Goal: Task Accomplishment & Management: Manage account settings

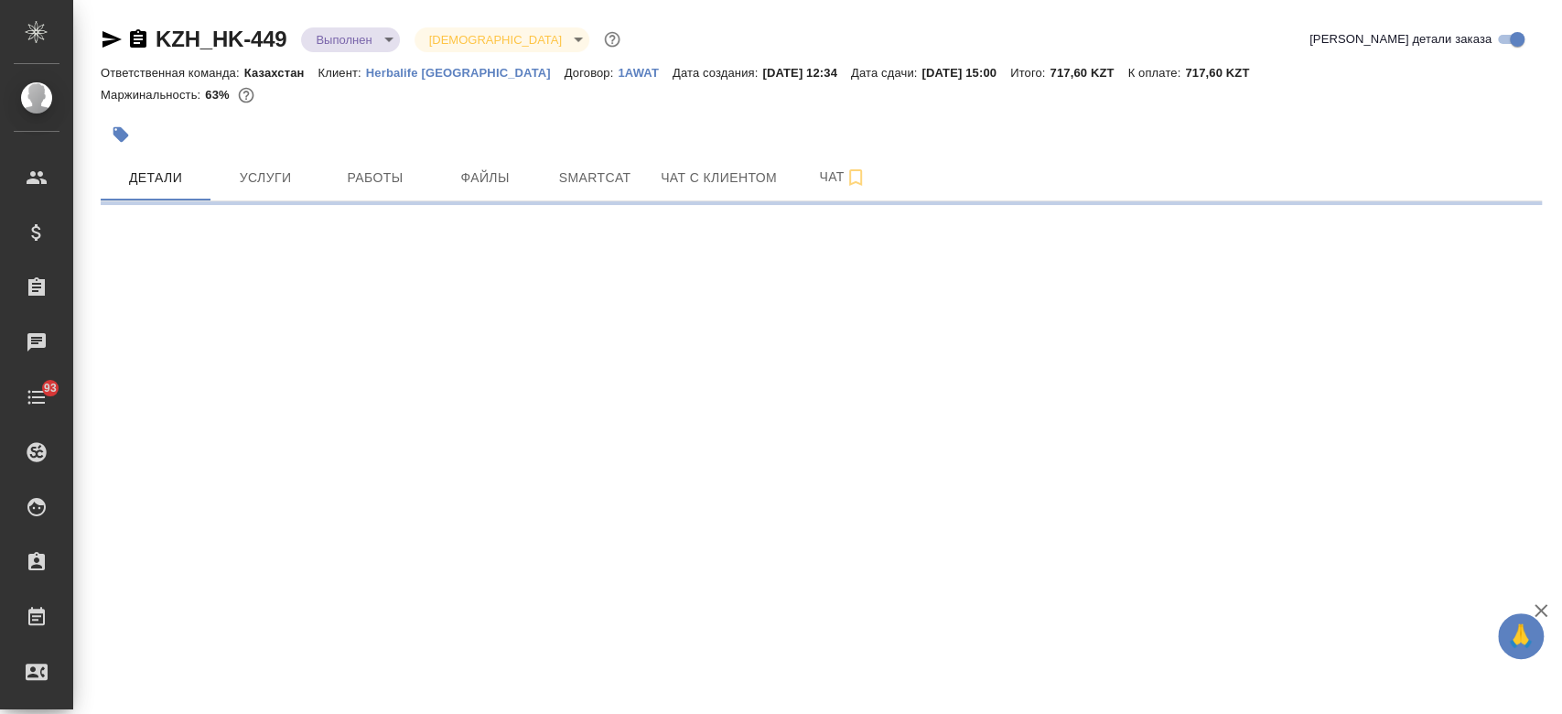
select select "RU"
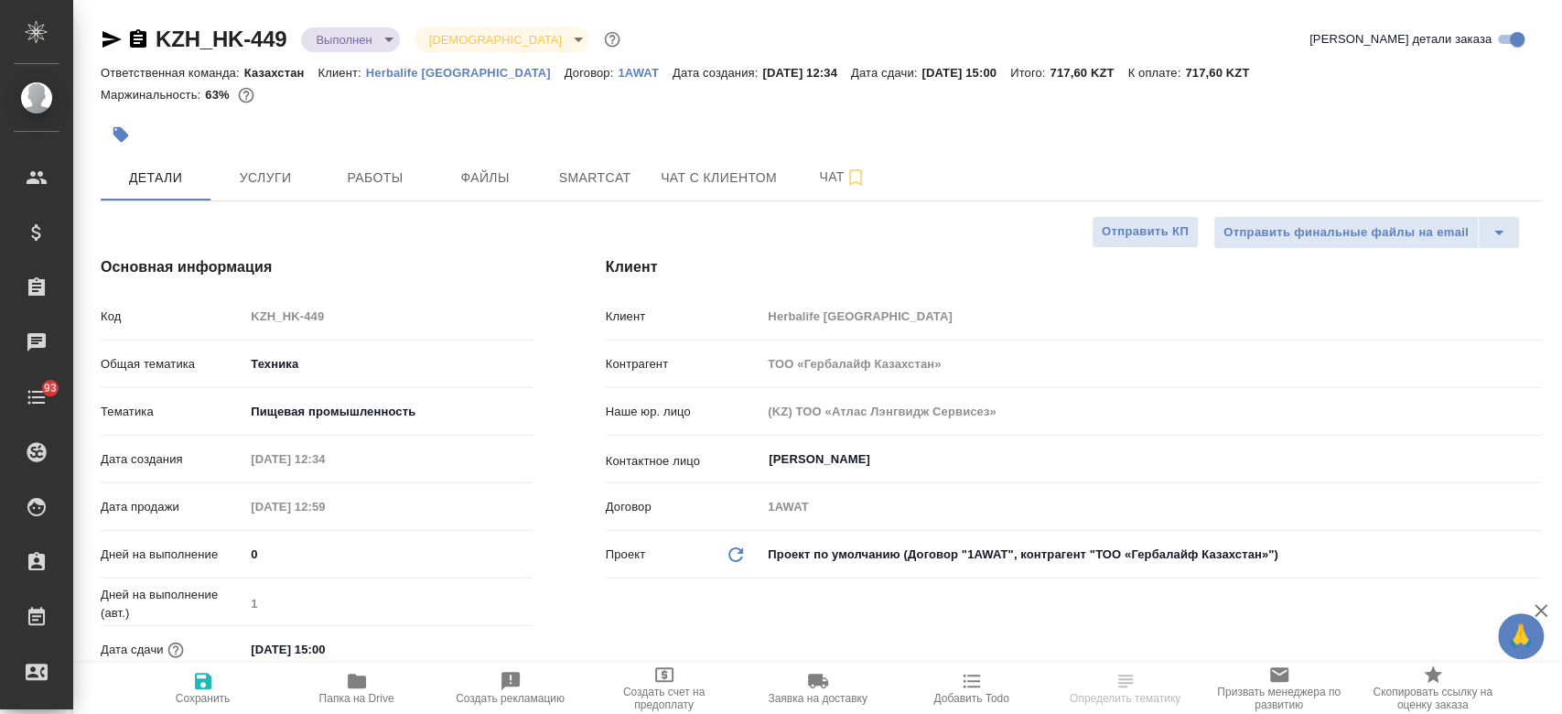
type textarea "x"
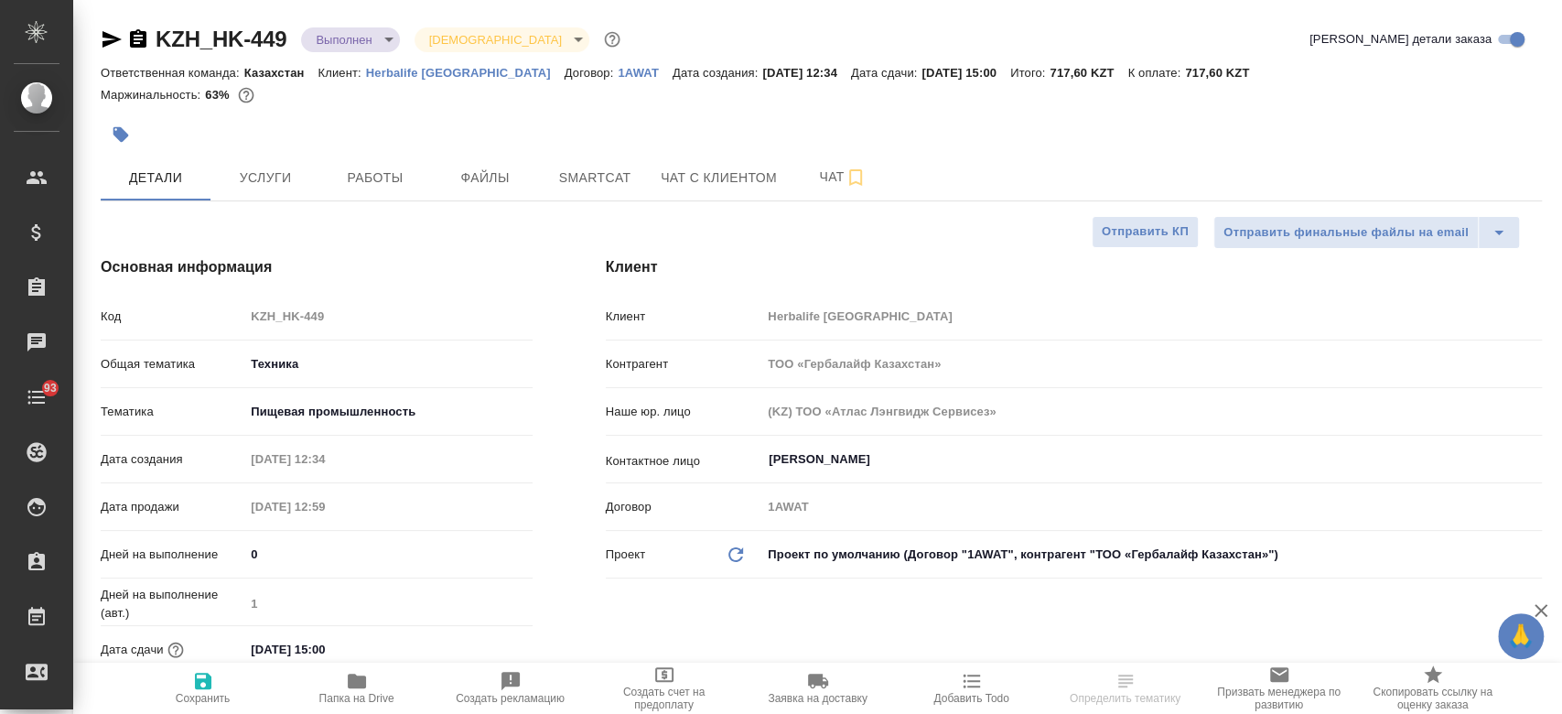
type textarea "x"
click at [349, 696] on span "Папка на Drive" at bounding box center [356, 698] width 75 height 13
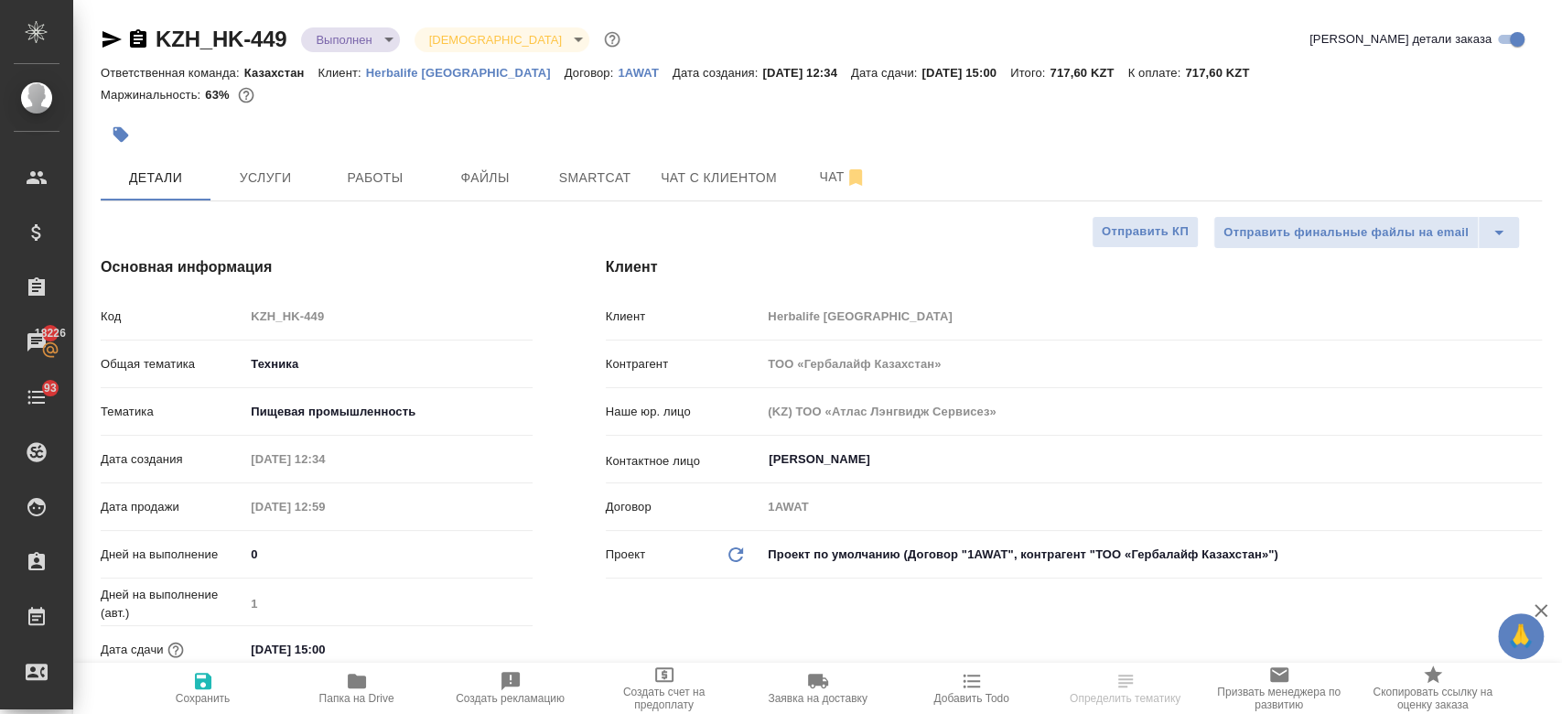
type textarea "x"
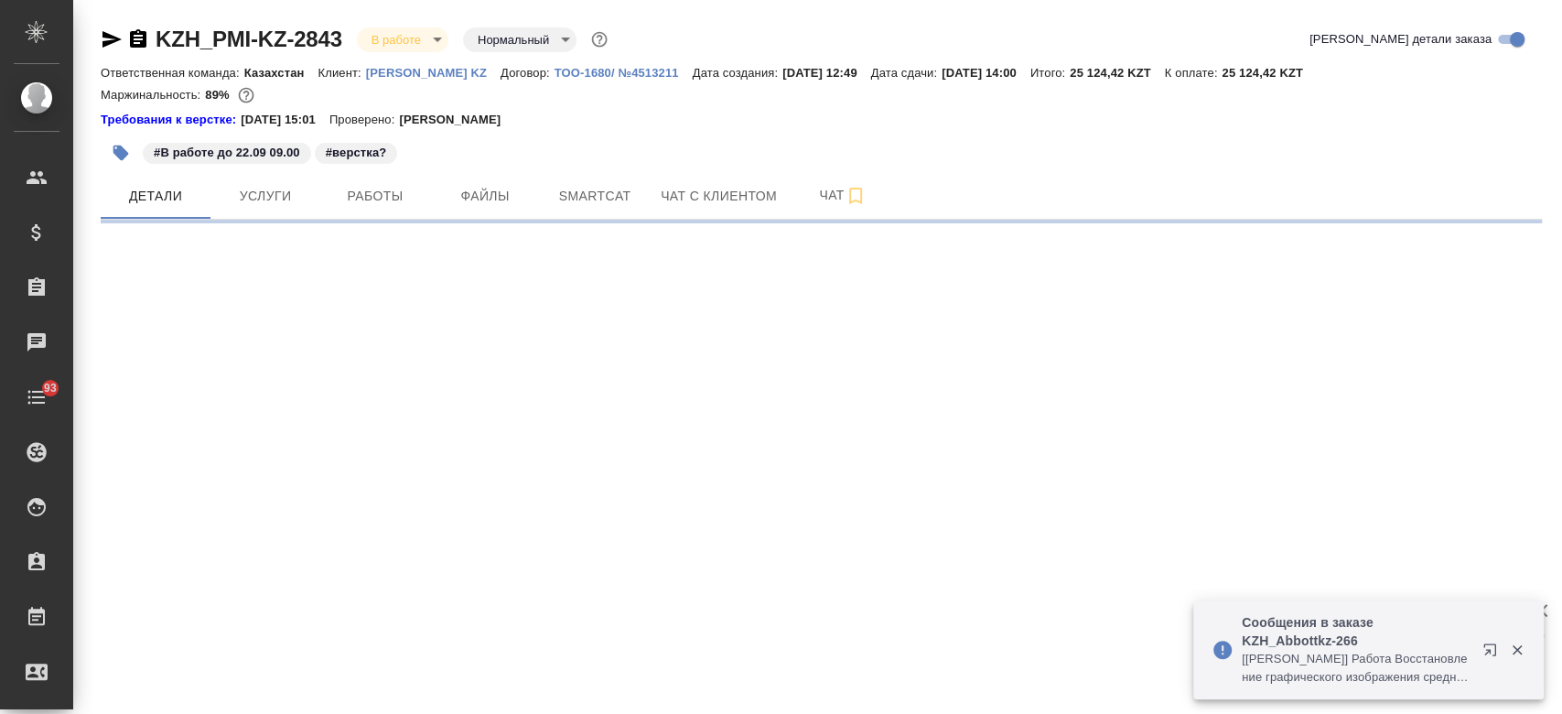
select select "RU"
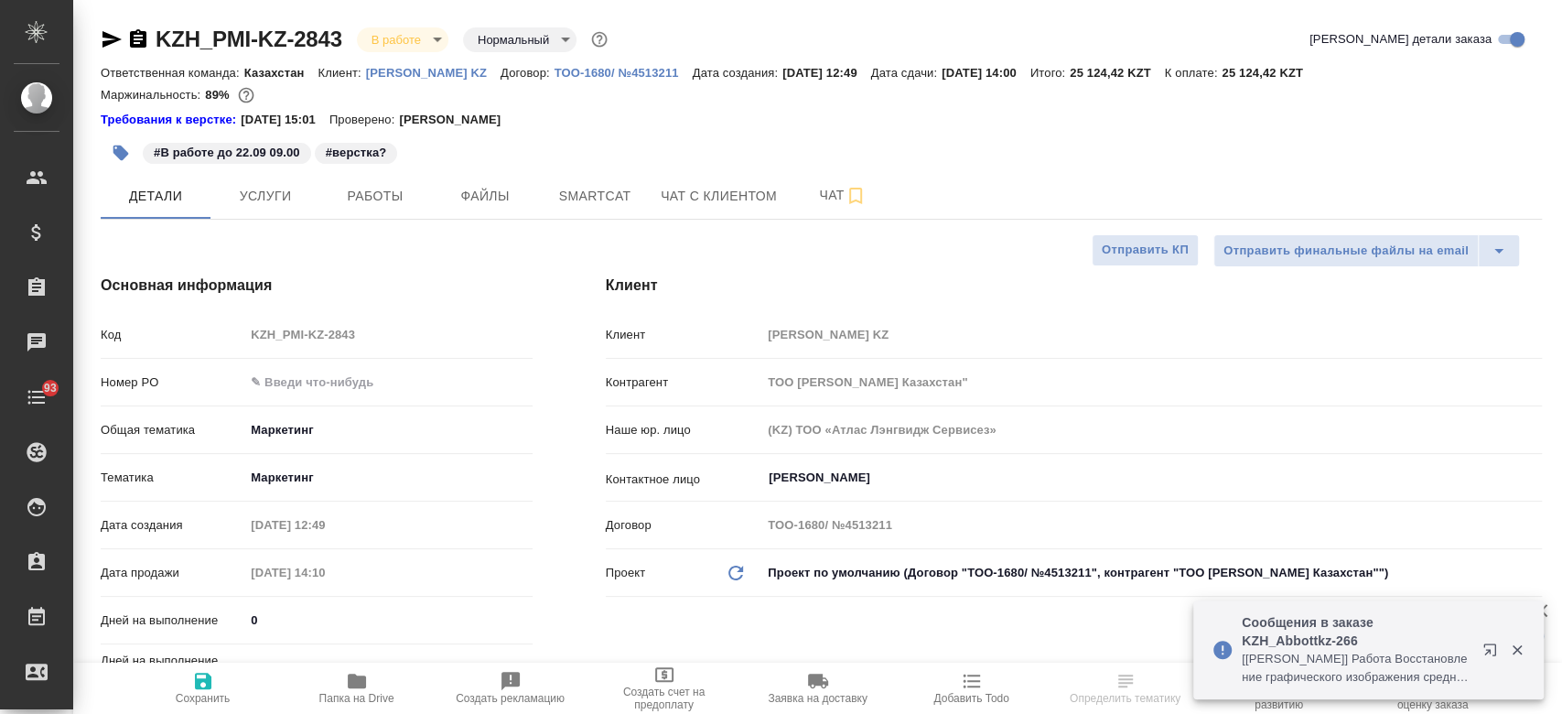
type textarea "x"
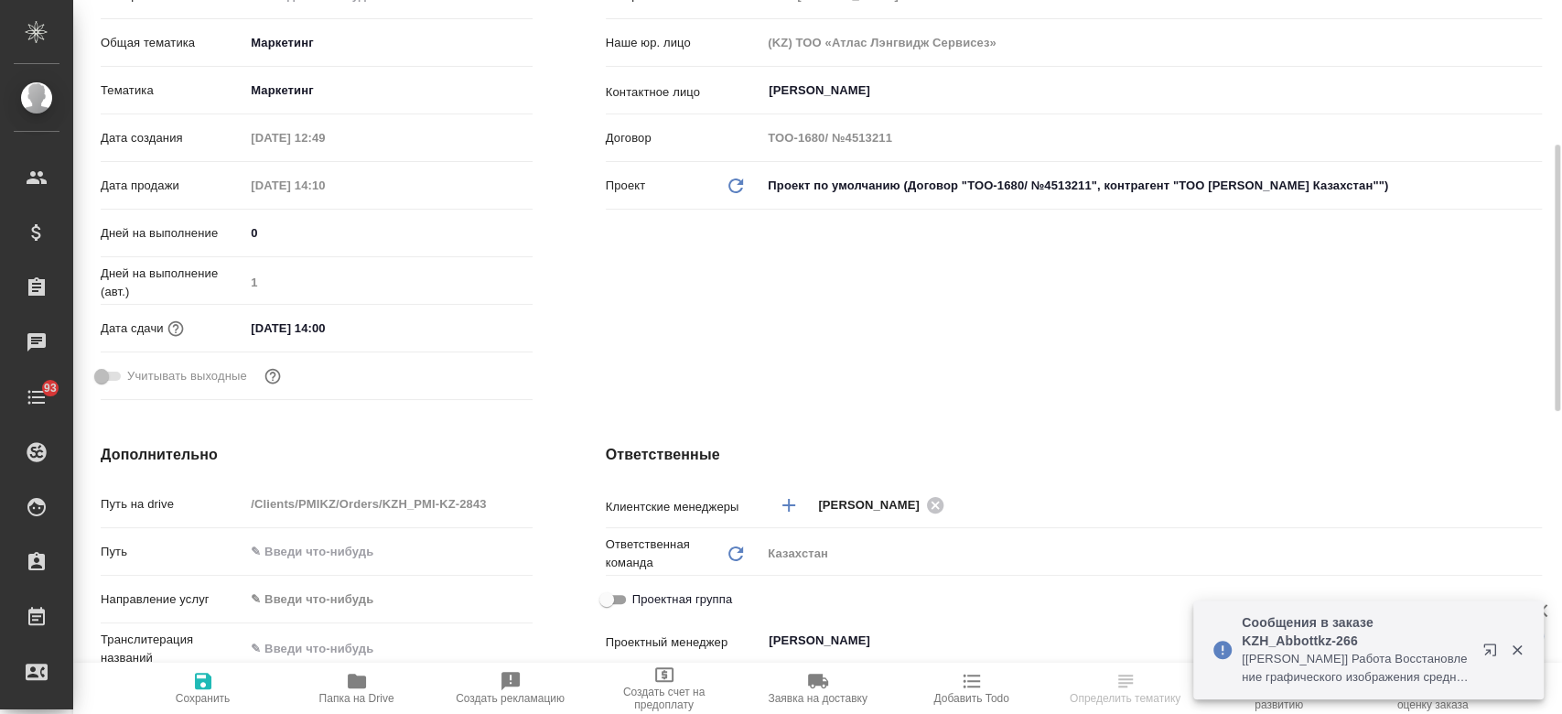
scroll to position [395, 0]
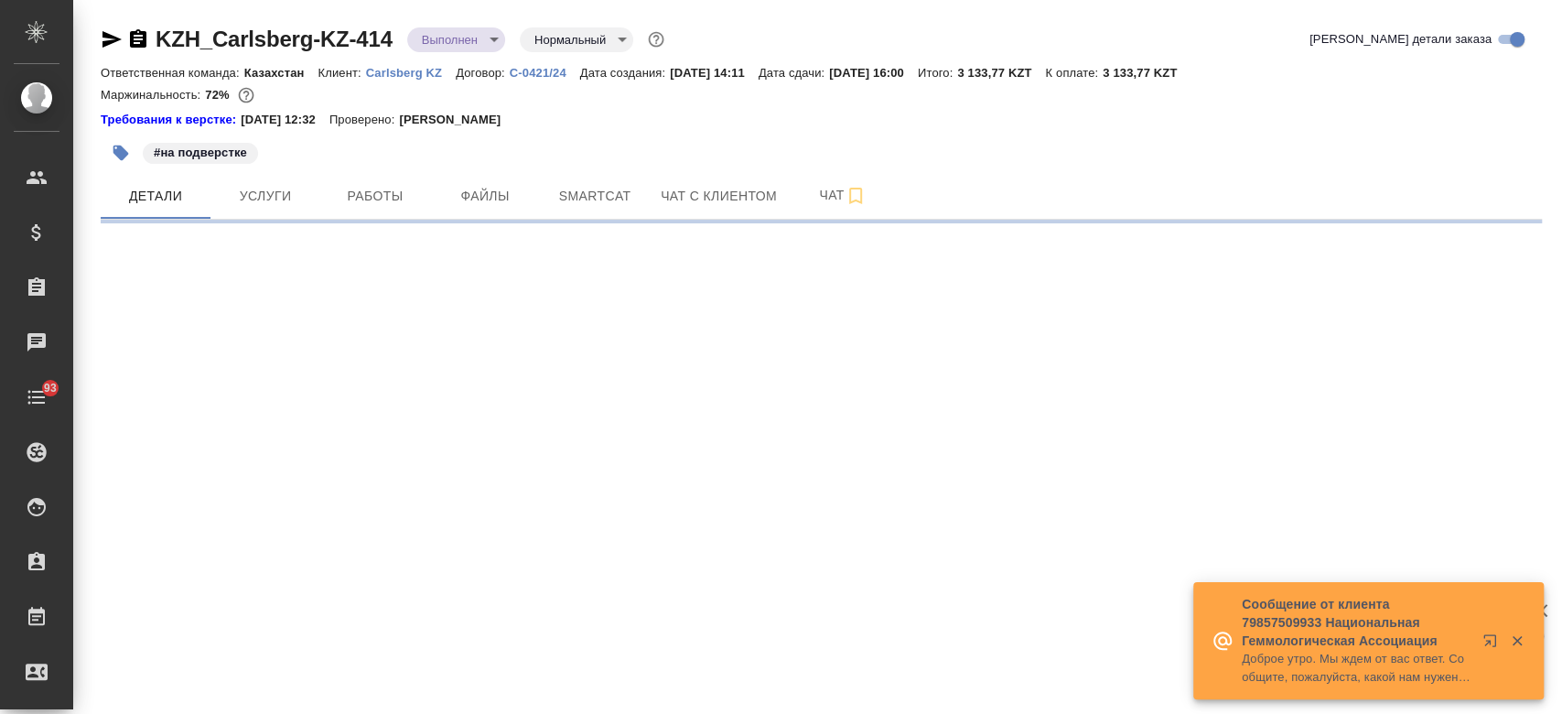
select select "RU"
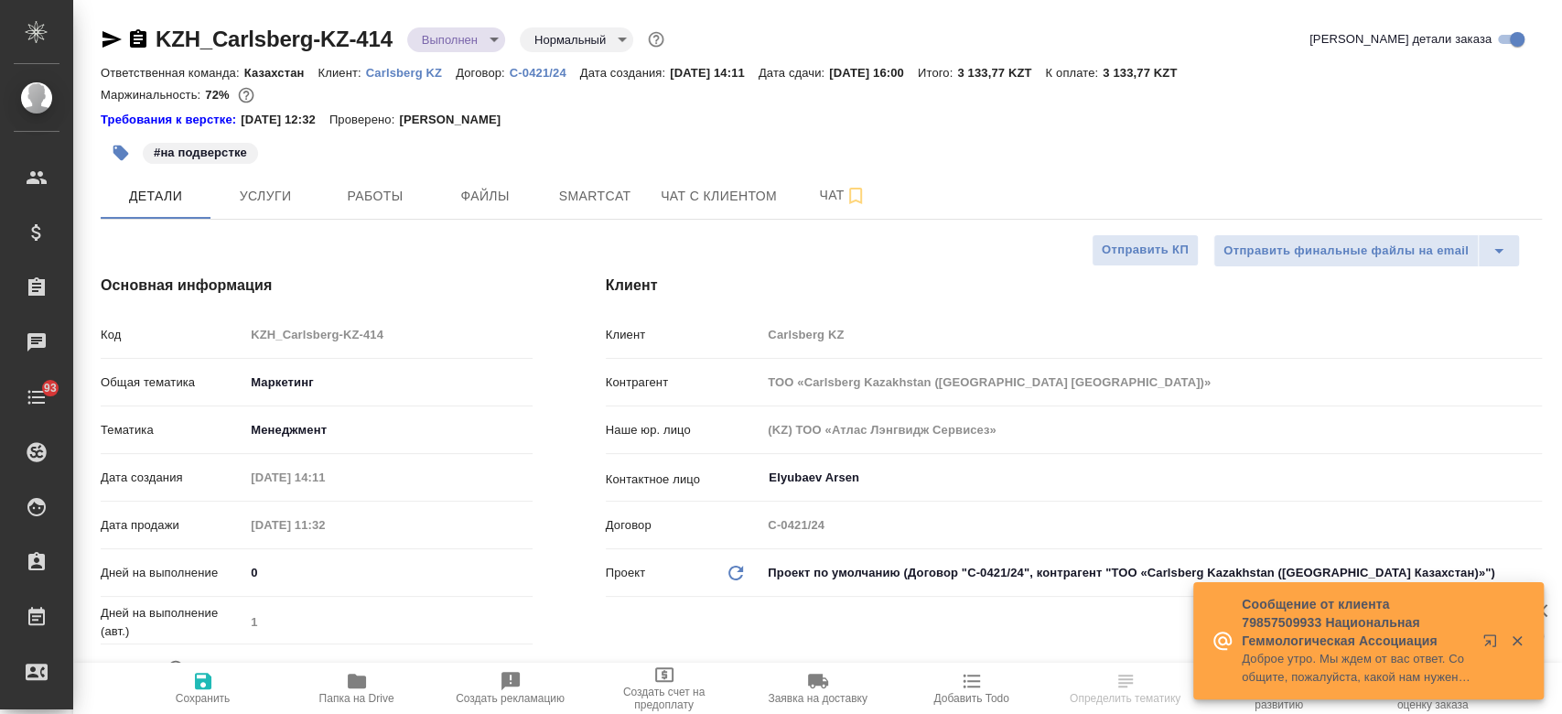
click at [406, 72] on p "Carlsberg KZ" at bounding box center [411, 73] width 90 height 14
type textarea "x"
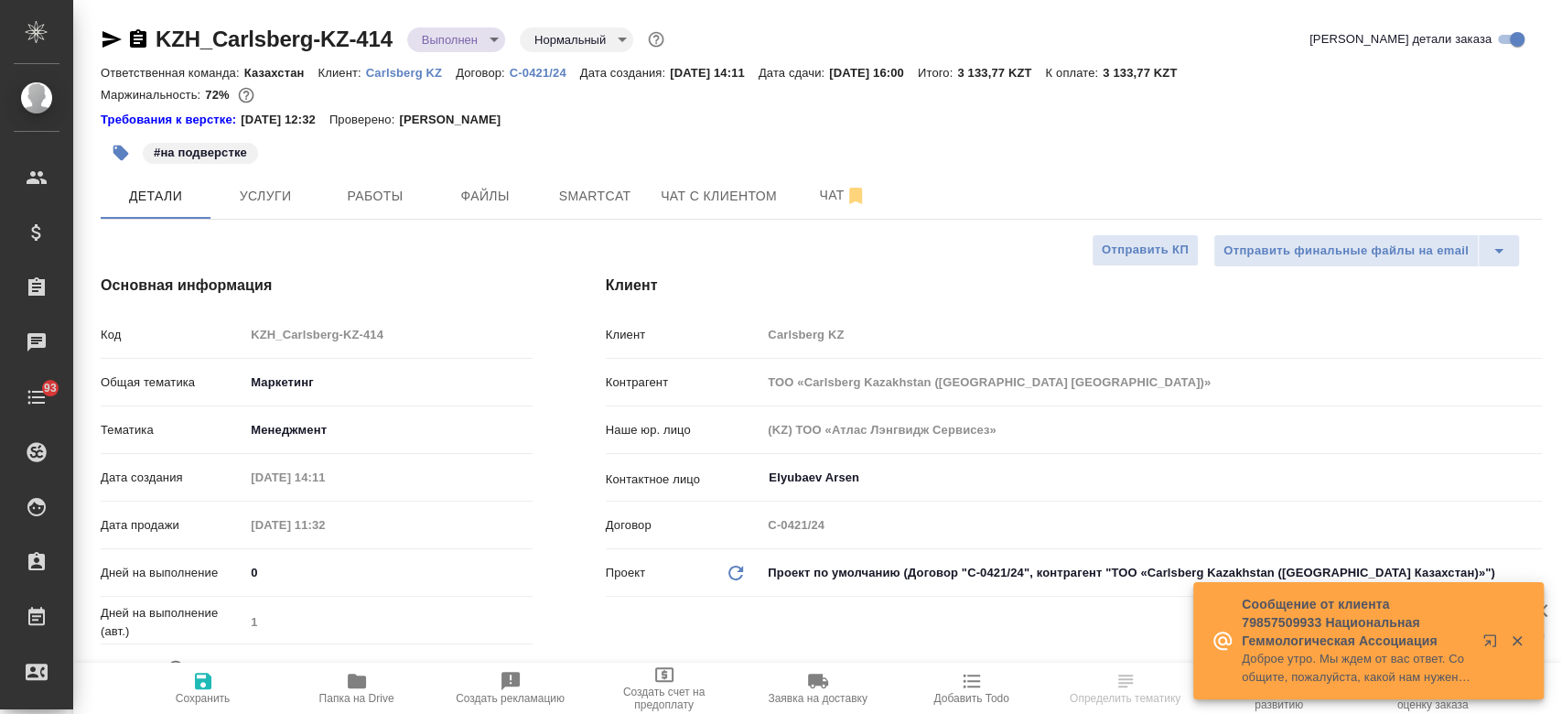
type textarea "x"
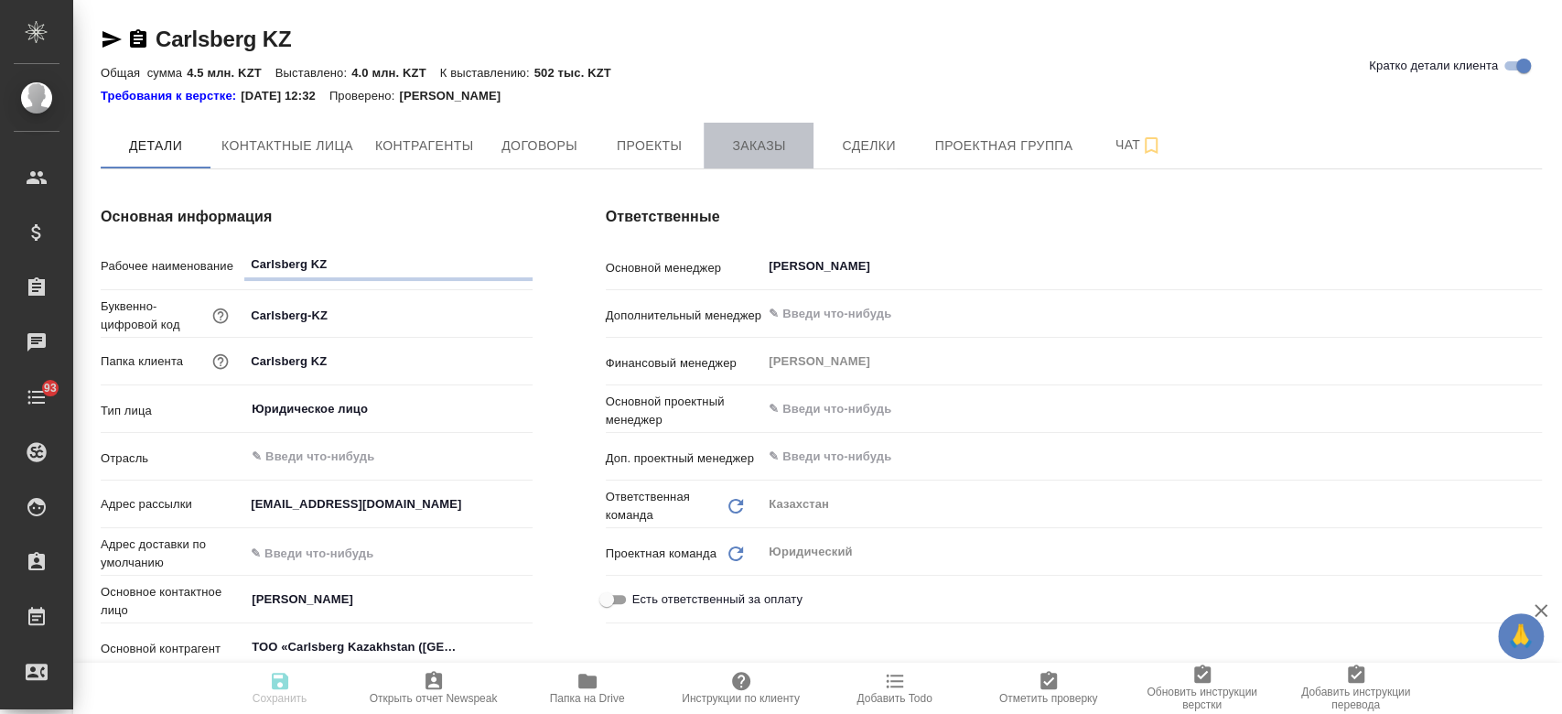
click at [767, 144] on span "Заказы" at bounding box center [759, 145] width 88 height 23
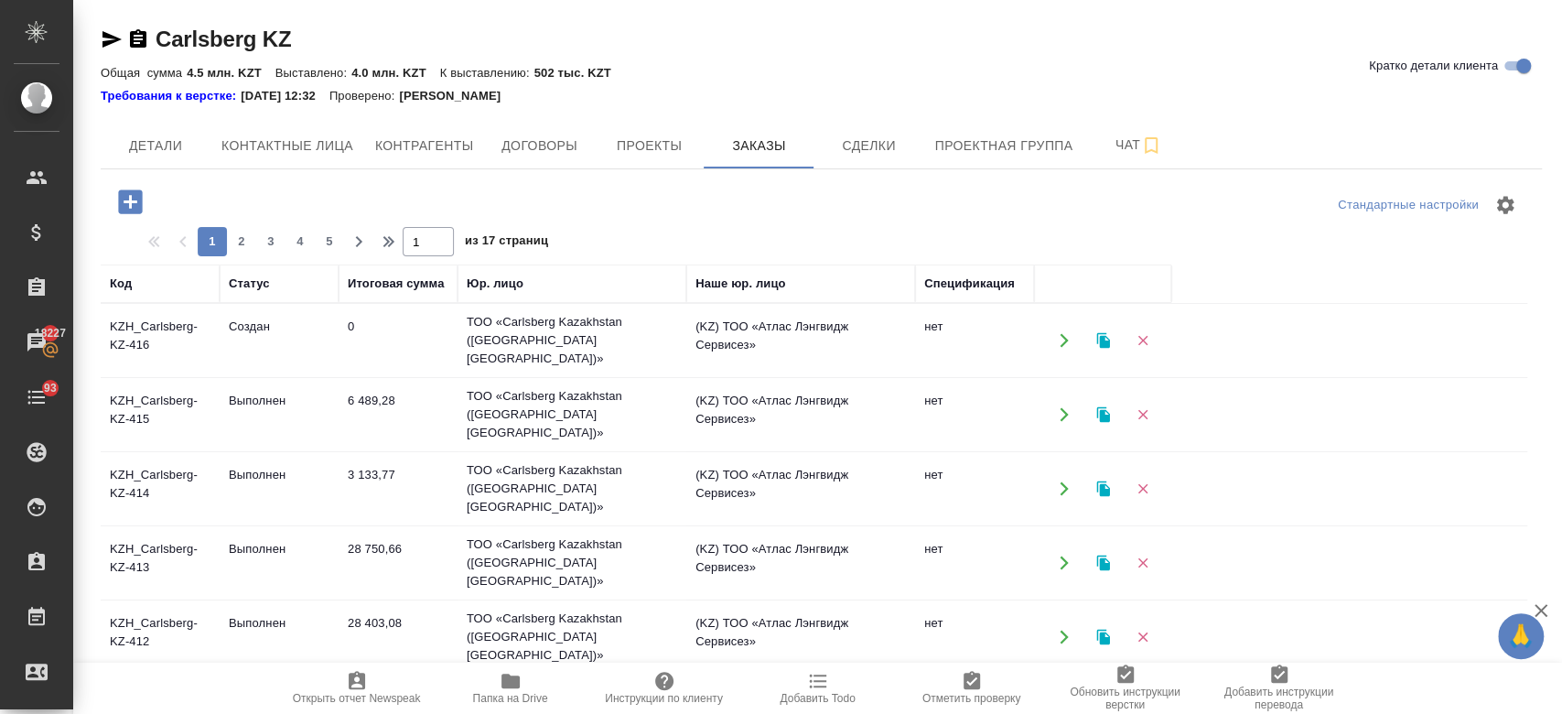
click at [213, 336] on td "KZH_Carlsberg-KZ-416" at bounding box center [160, 340] width 119 height 64
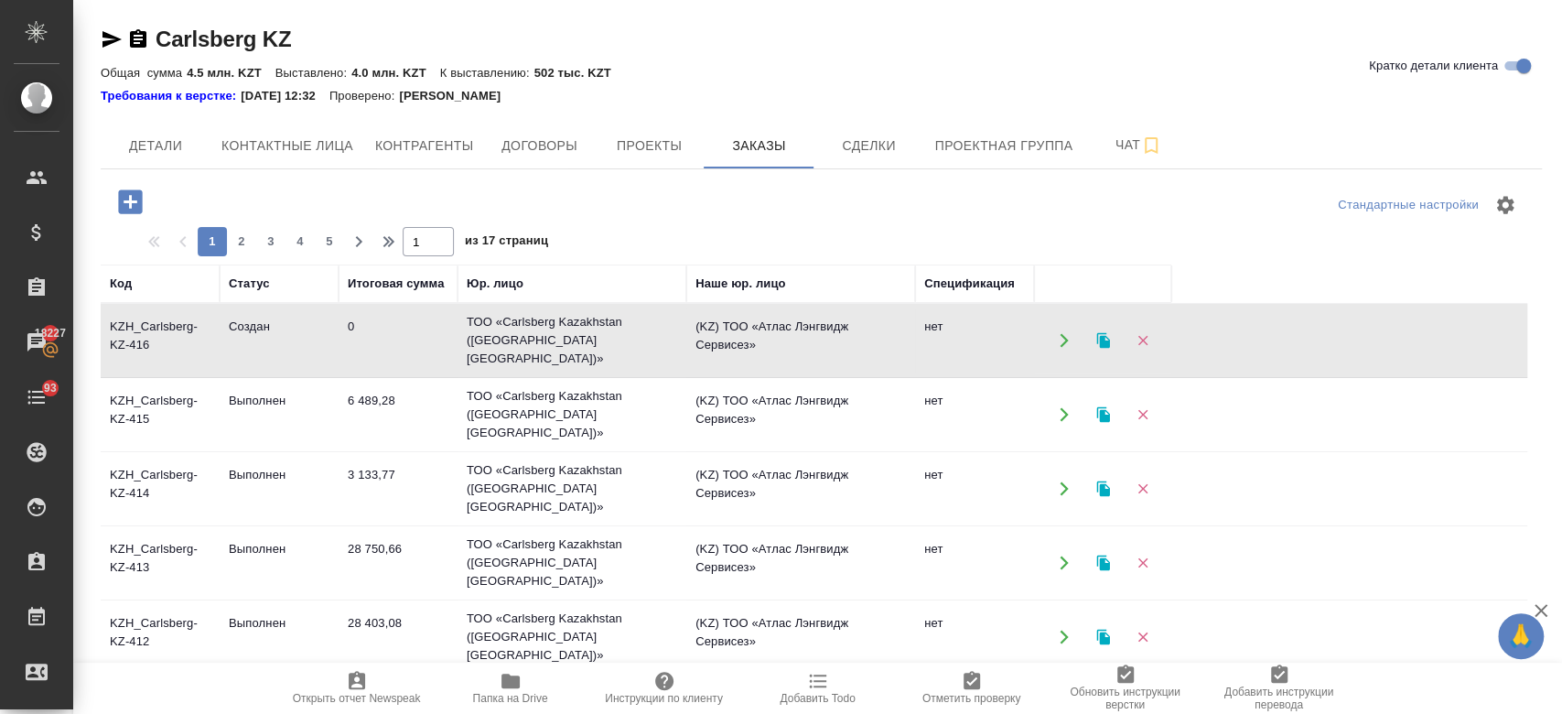
click at [213, 336] on td "KZH_Carlsberg-KZ-416" at bounding box center [160, 340] width 119 height 64
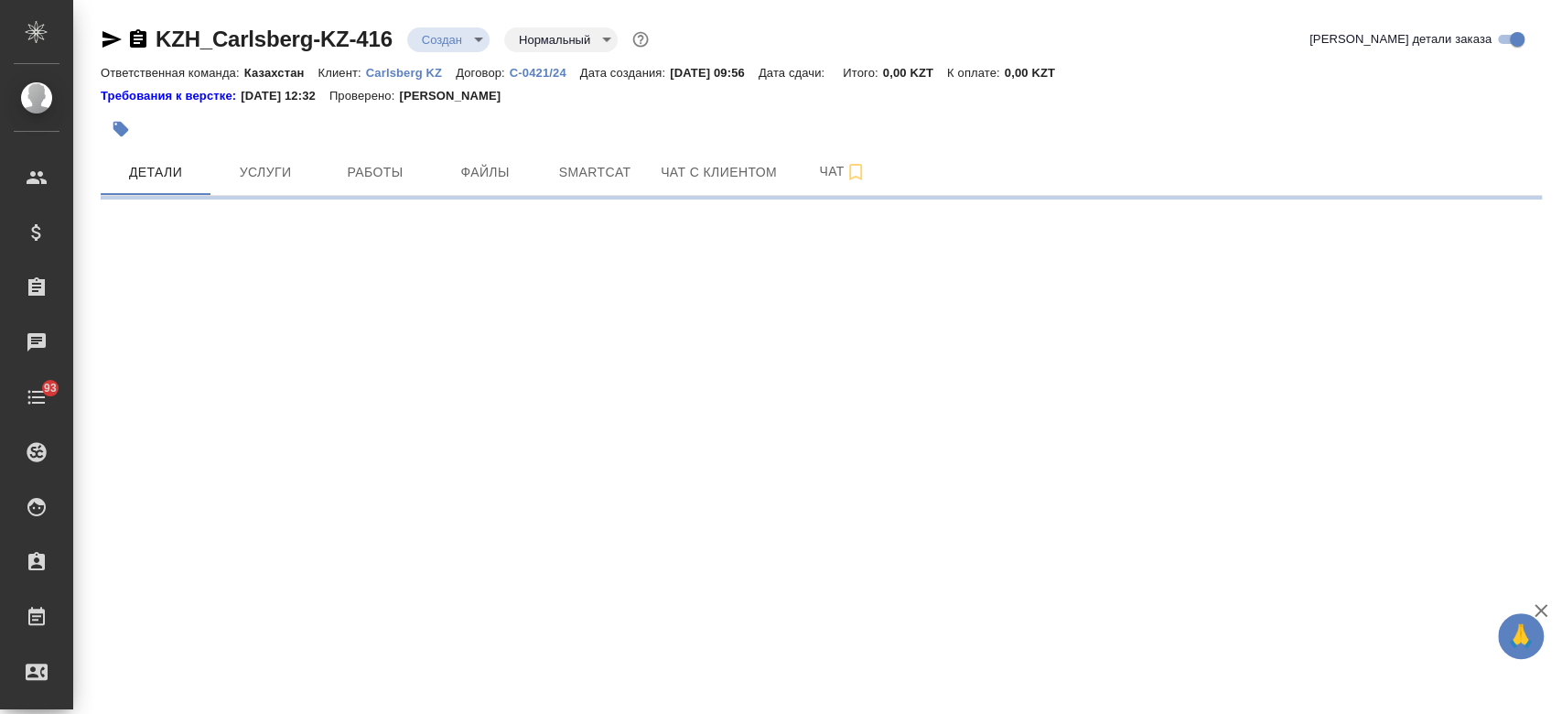
select select "RU"
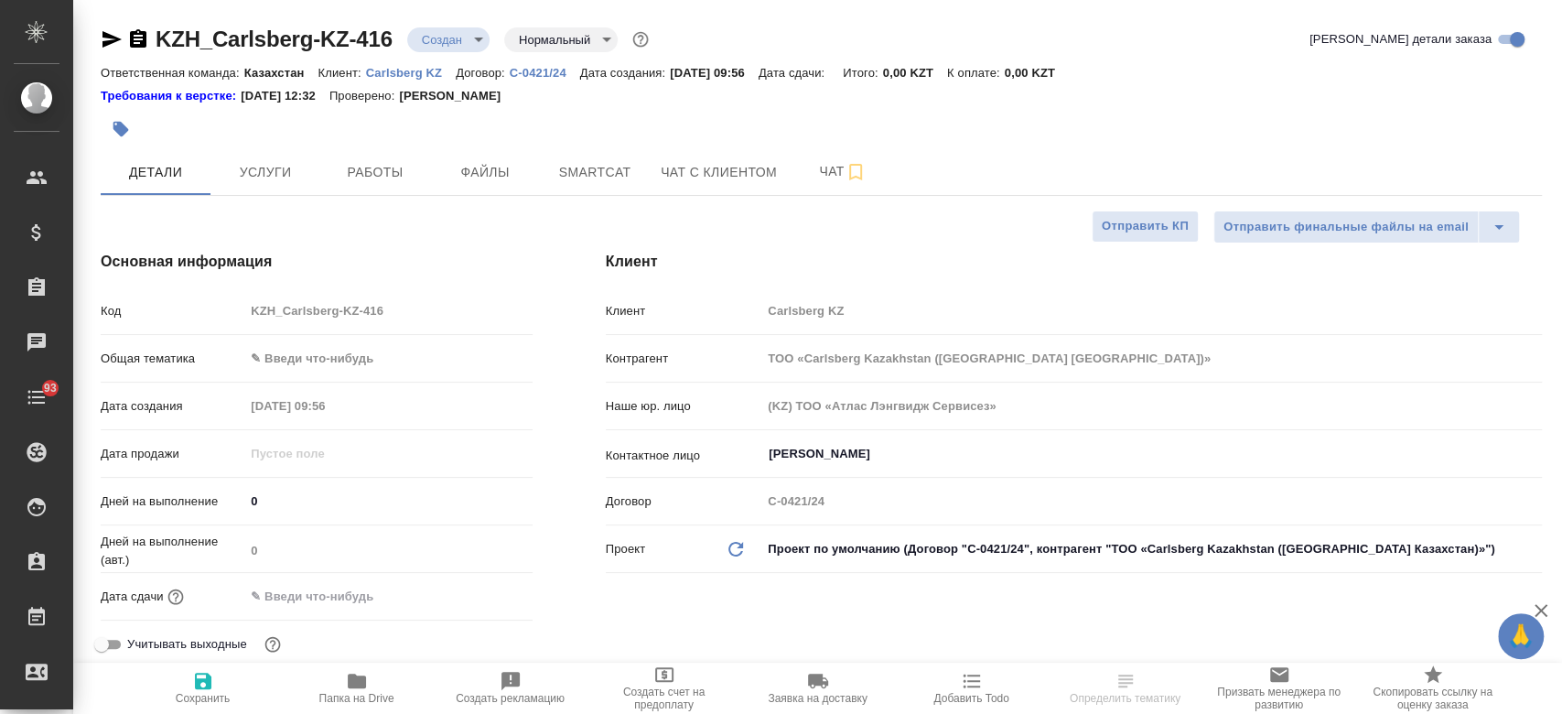
type textarea "x"
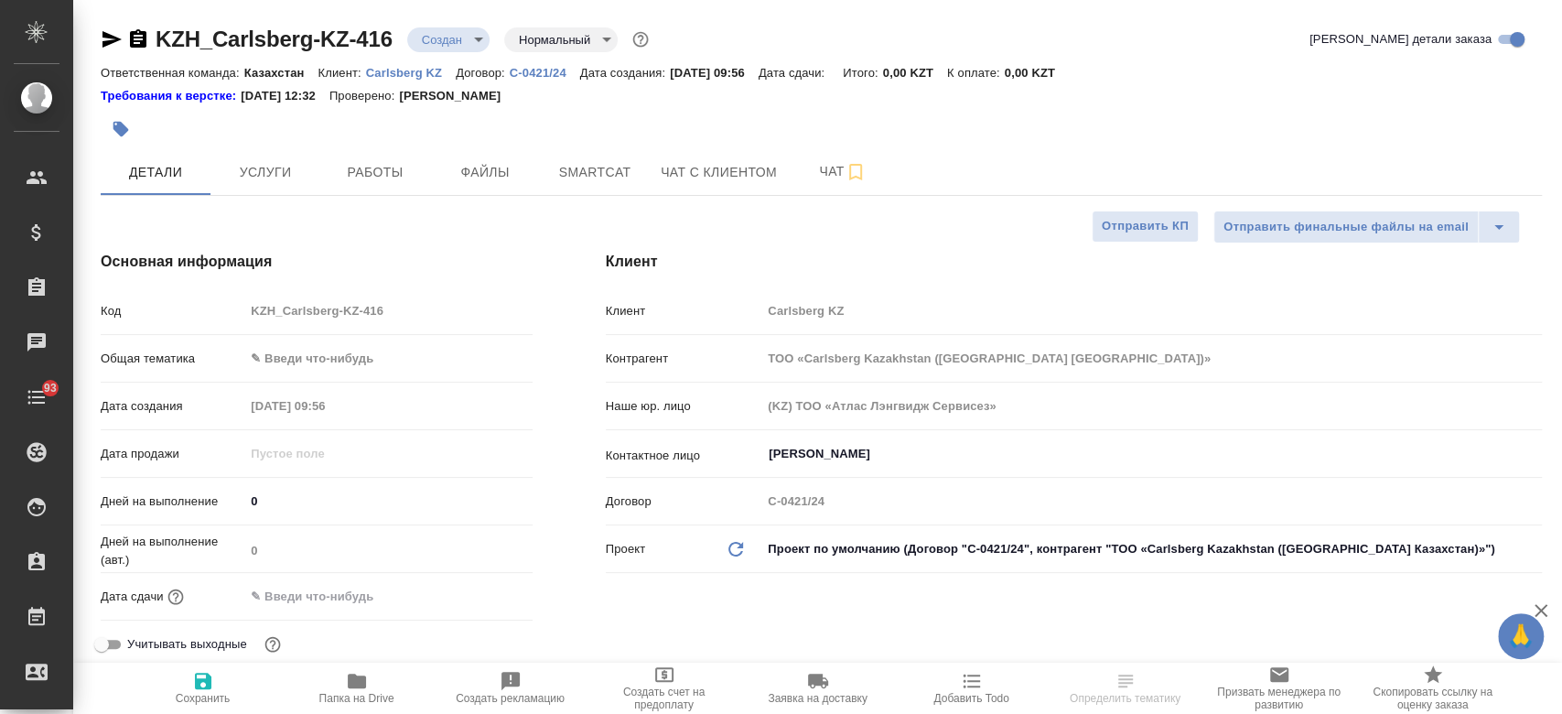
type textarea "x"
click at [821, 172] on span "Чат" at bounding box center [843, 171] width 88 height 23
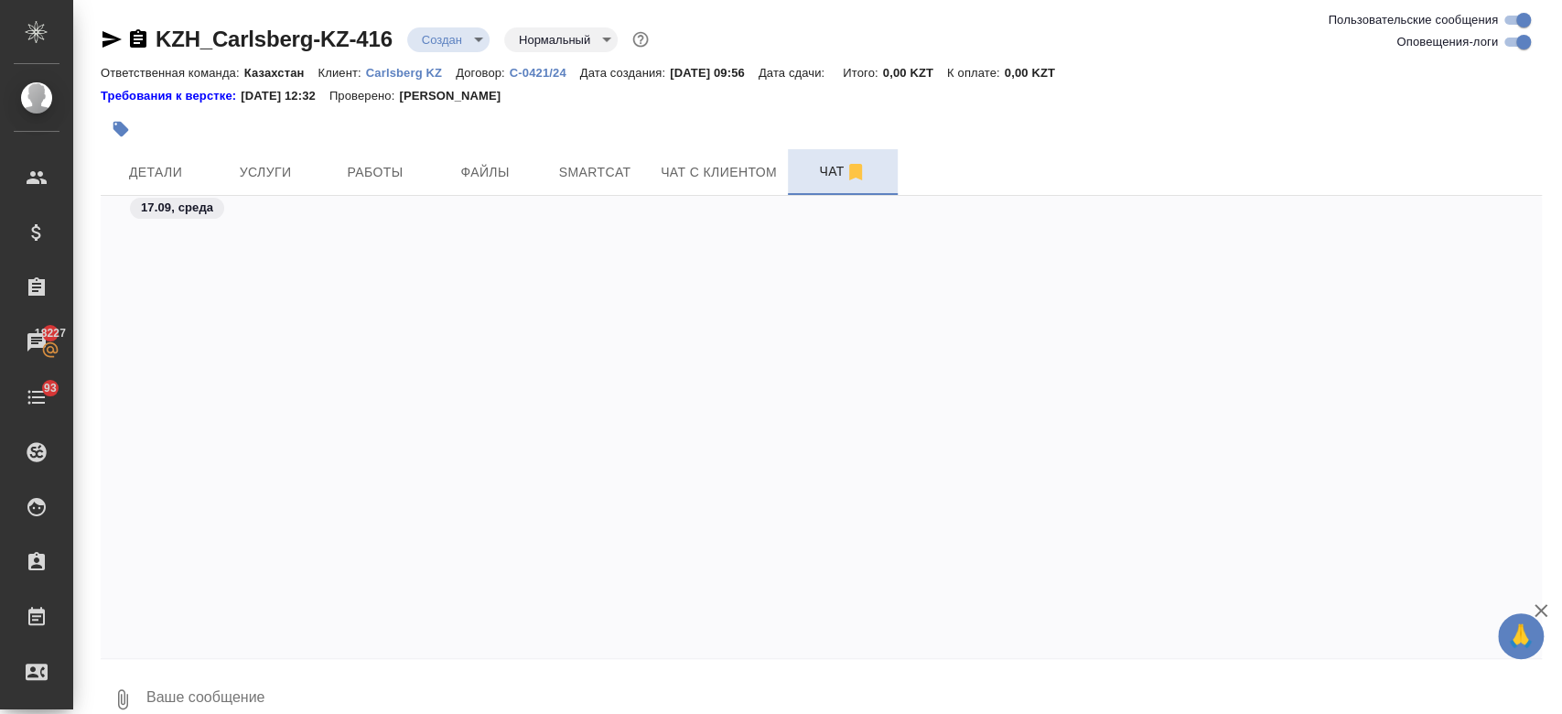
scroll to position [1396, 0]
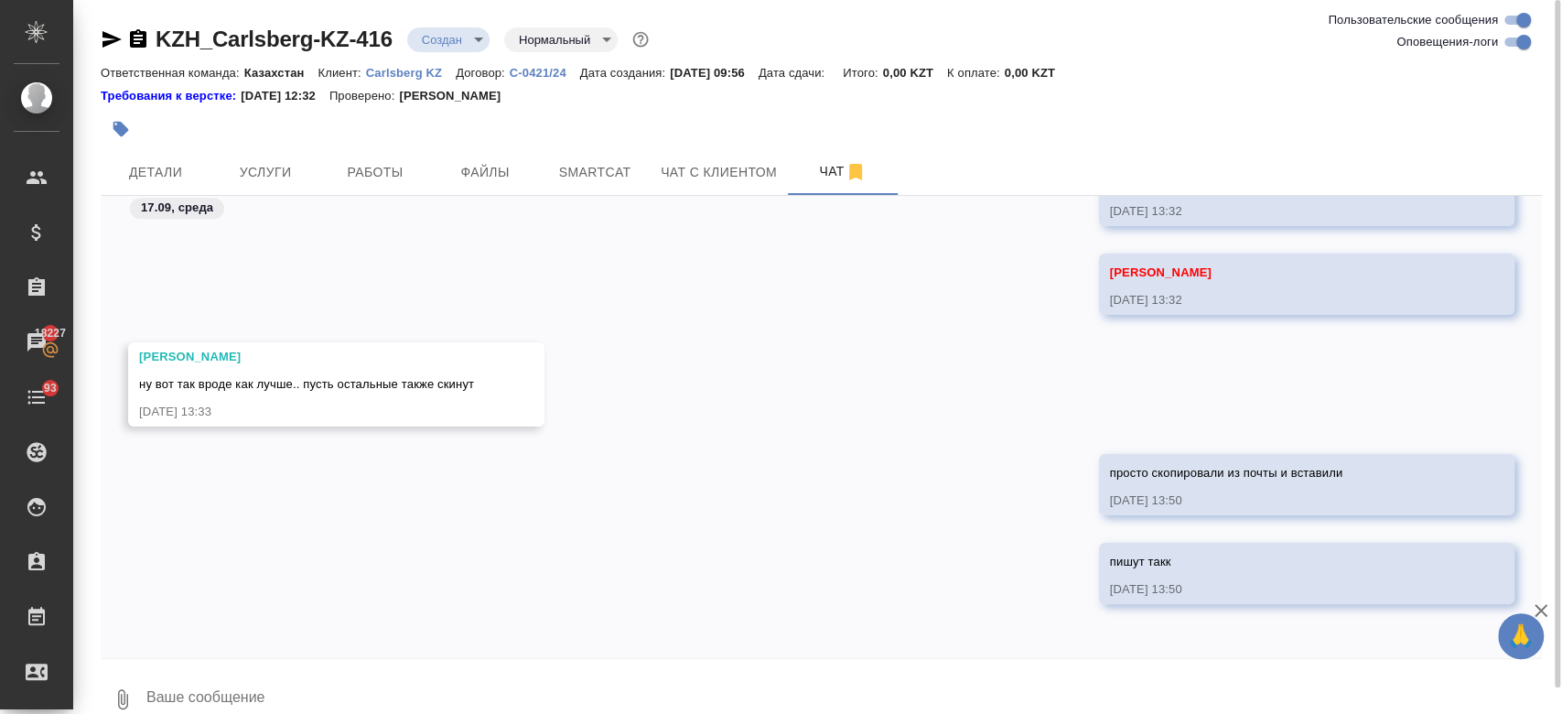
click at [366, 696] on textarea at bounding box center [843, 699] width 1397 height 62
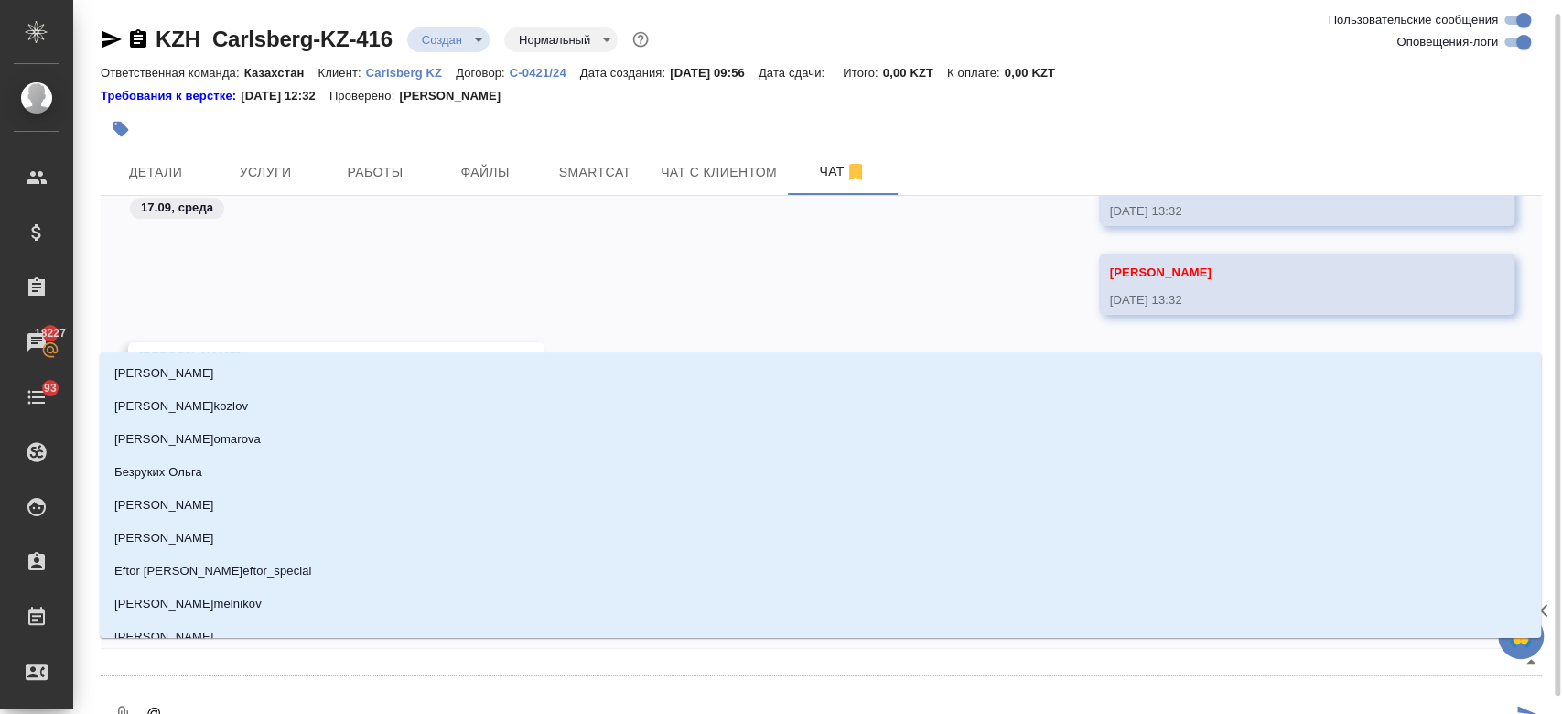
scroll to position [7, 0]
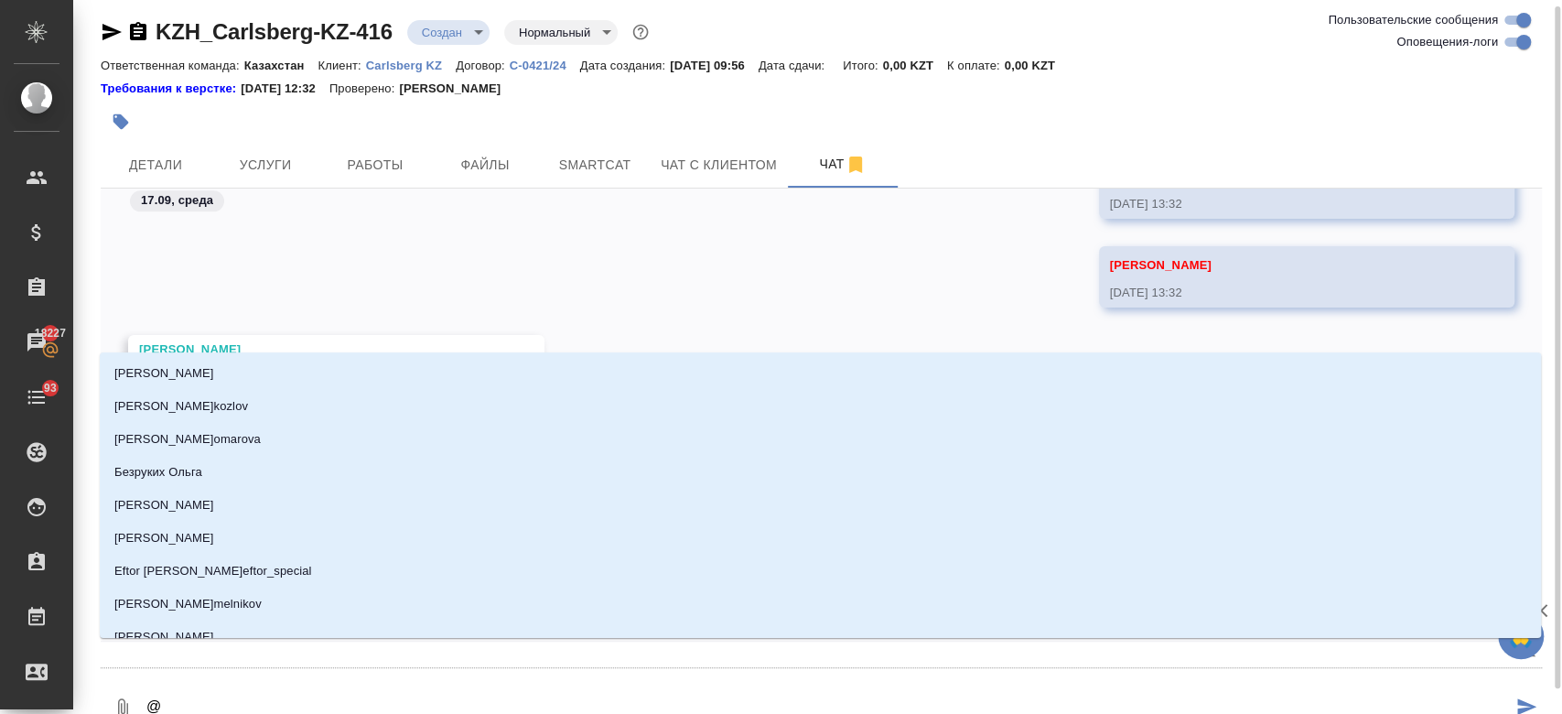
type textarea "@F"
type input "F"
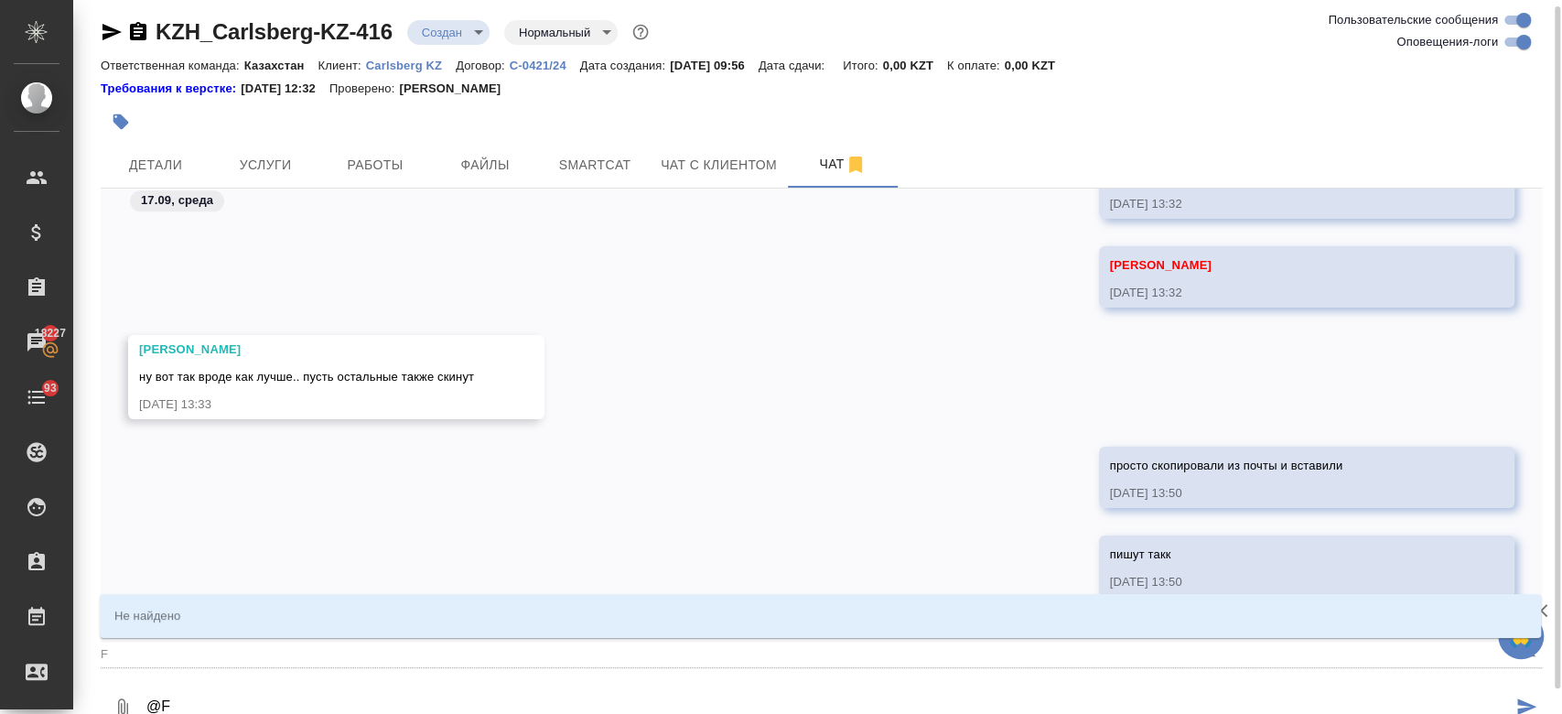
type textarea "@FH"
type input "FH"
type textarea "@FHC"
type input "FHC"
type textarea "@FHCT"
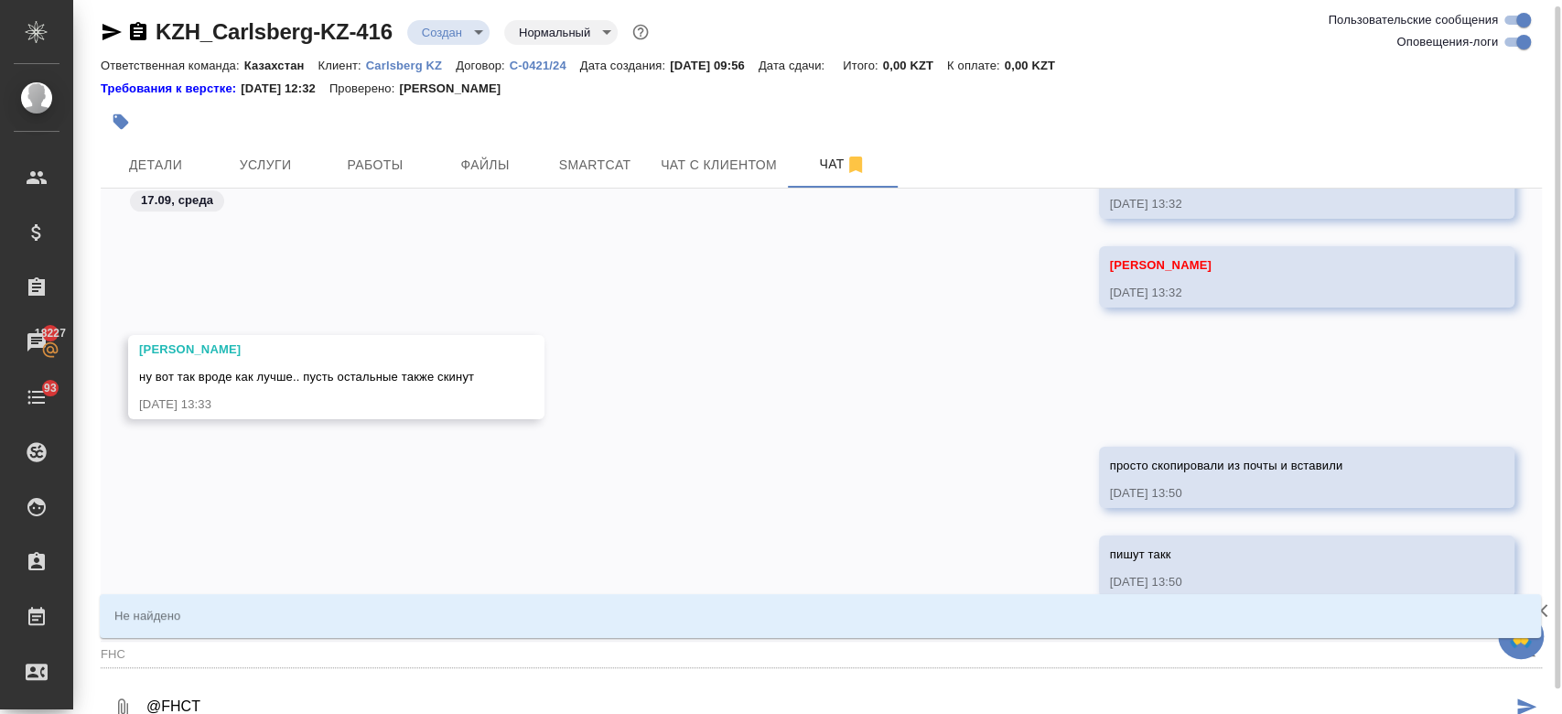
type input "FHCT"
type textarea "@FHC"
type input "FHC"
type textarea "@FH"
type input "FH"
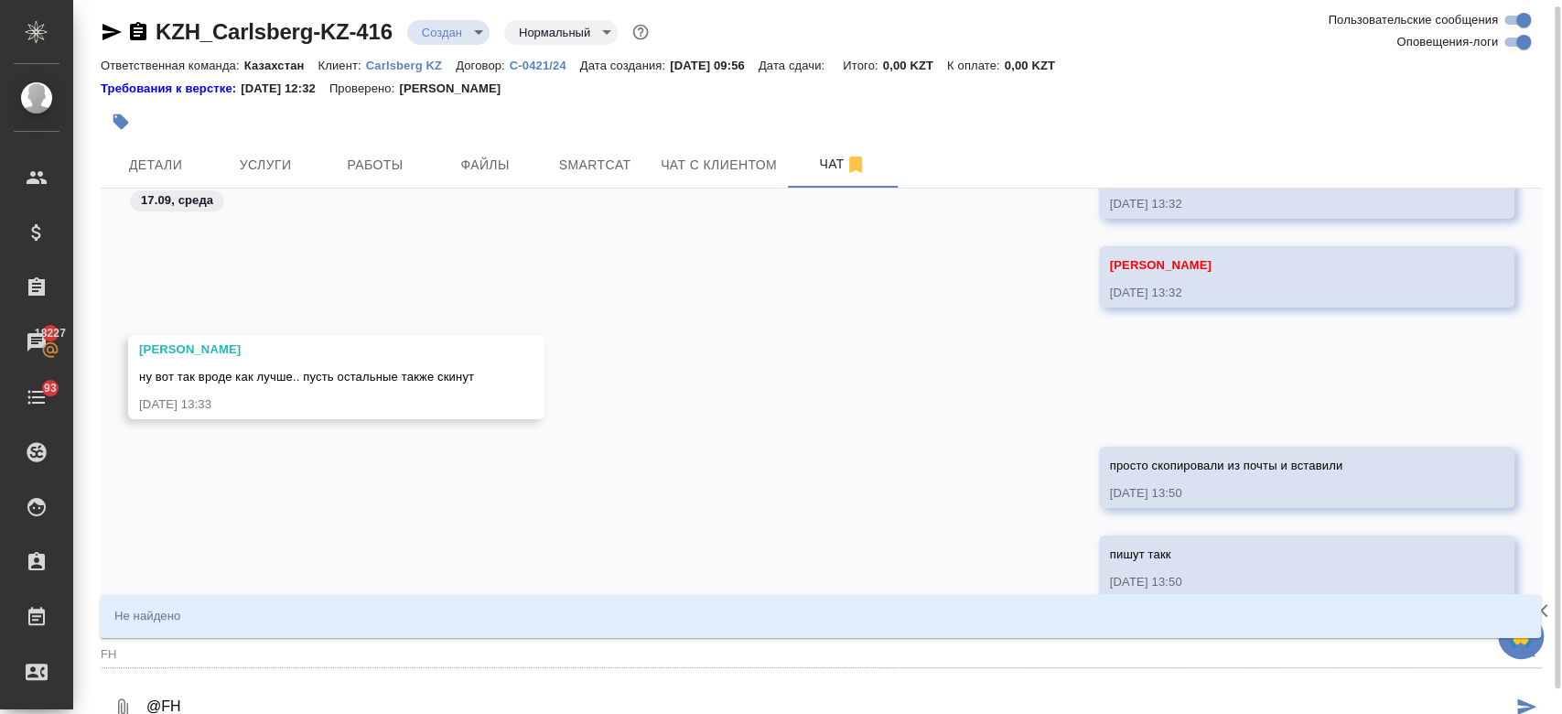
type textarea "@F"
type input "F"
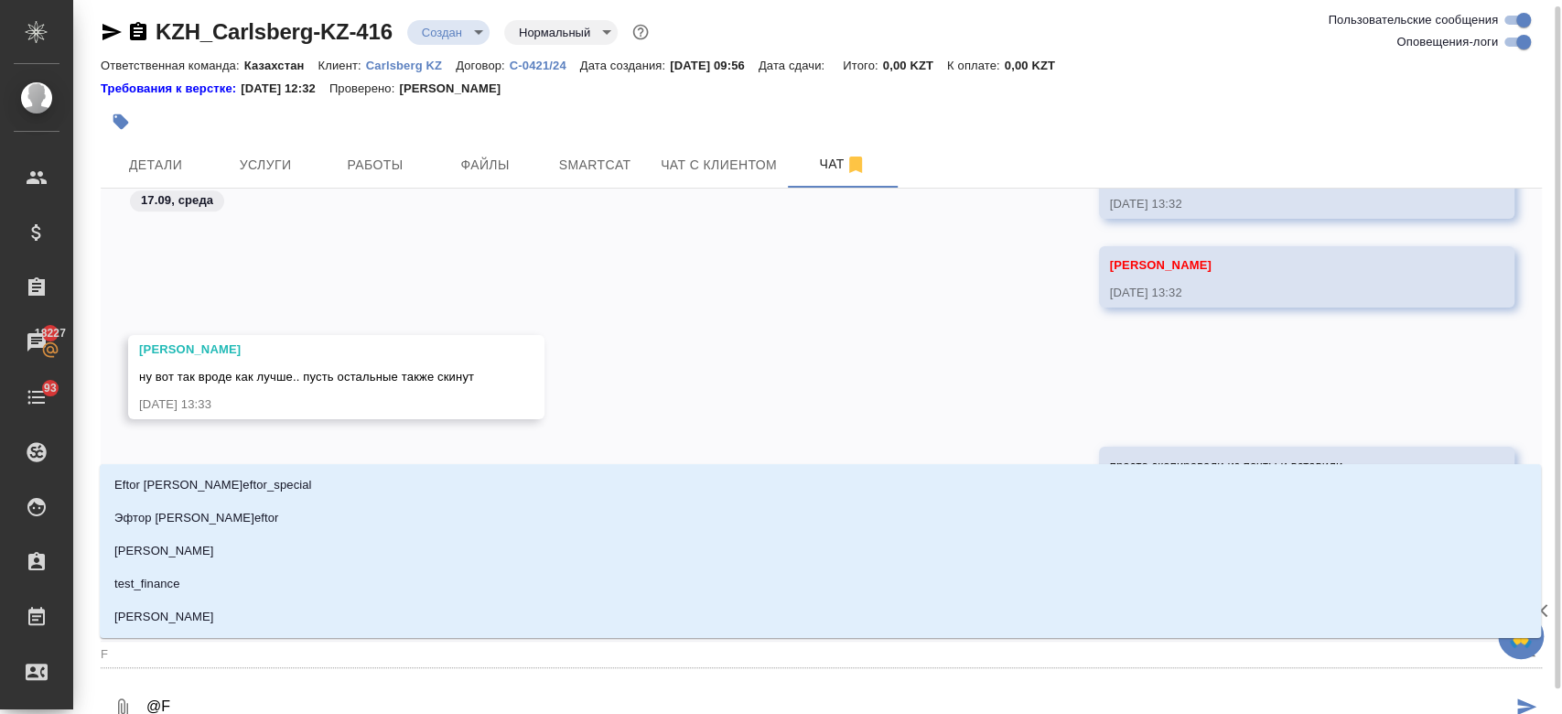
type textarea "@"
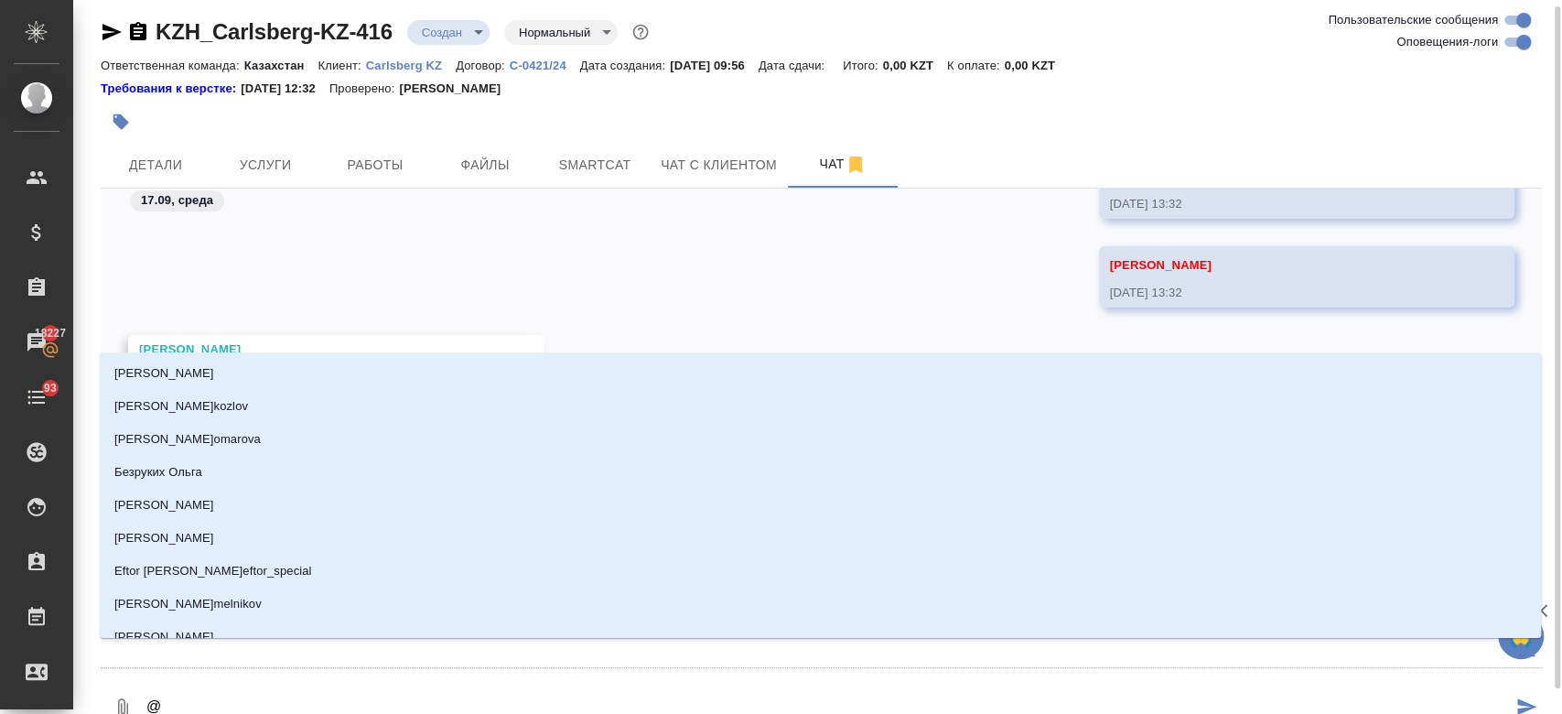
click at [354, 695] on textarea "@" at bounding box center [828, 708] width 1367 height 62
type textarea "@А"
type input "А"
type textarea "@АР"
type input "АР"
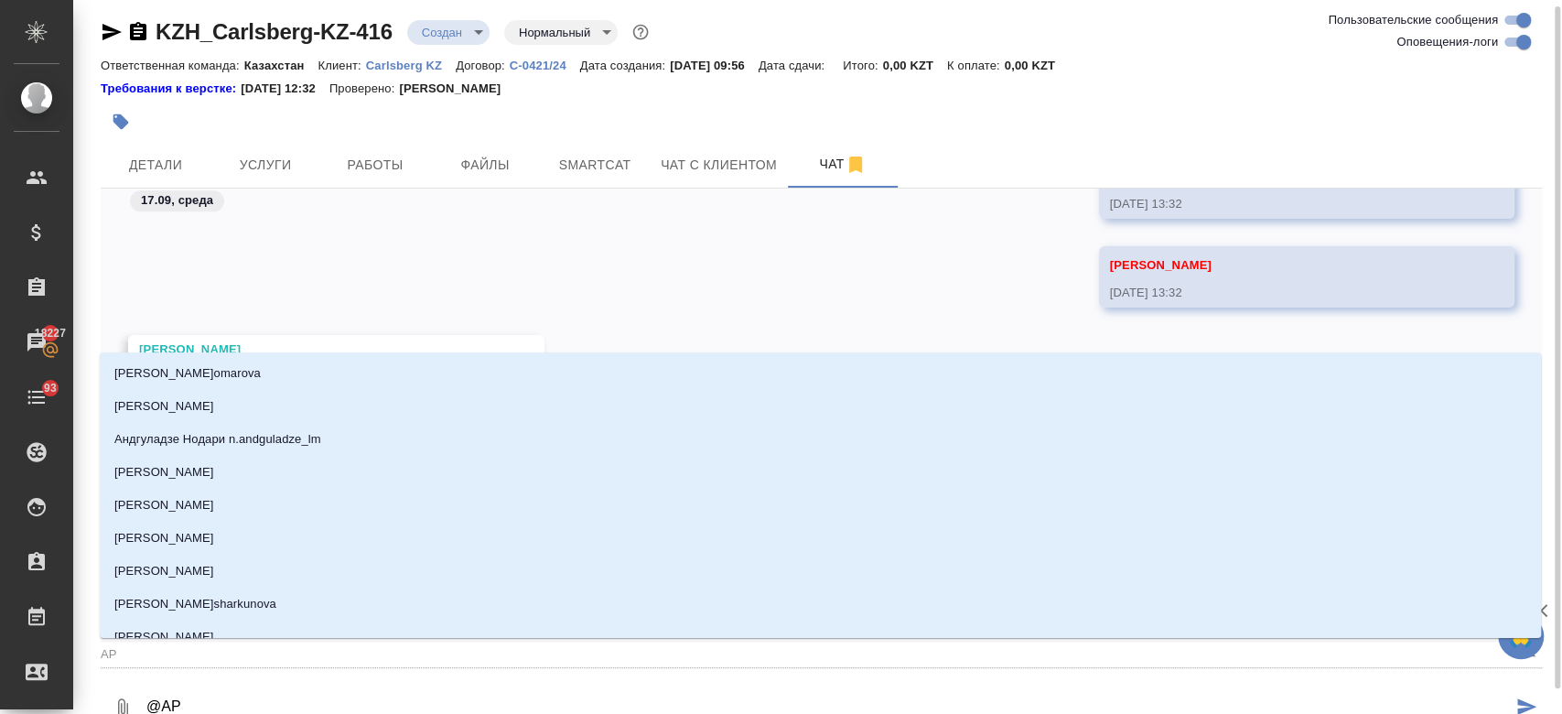
type textarea "@АРС"
type input "АРС"
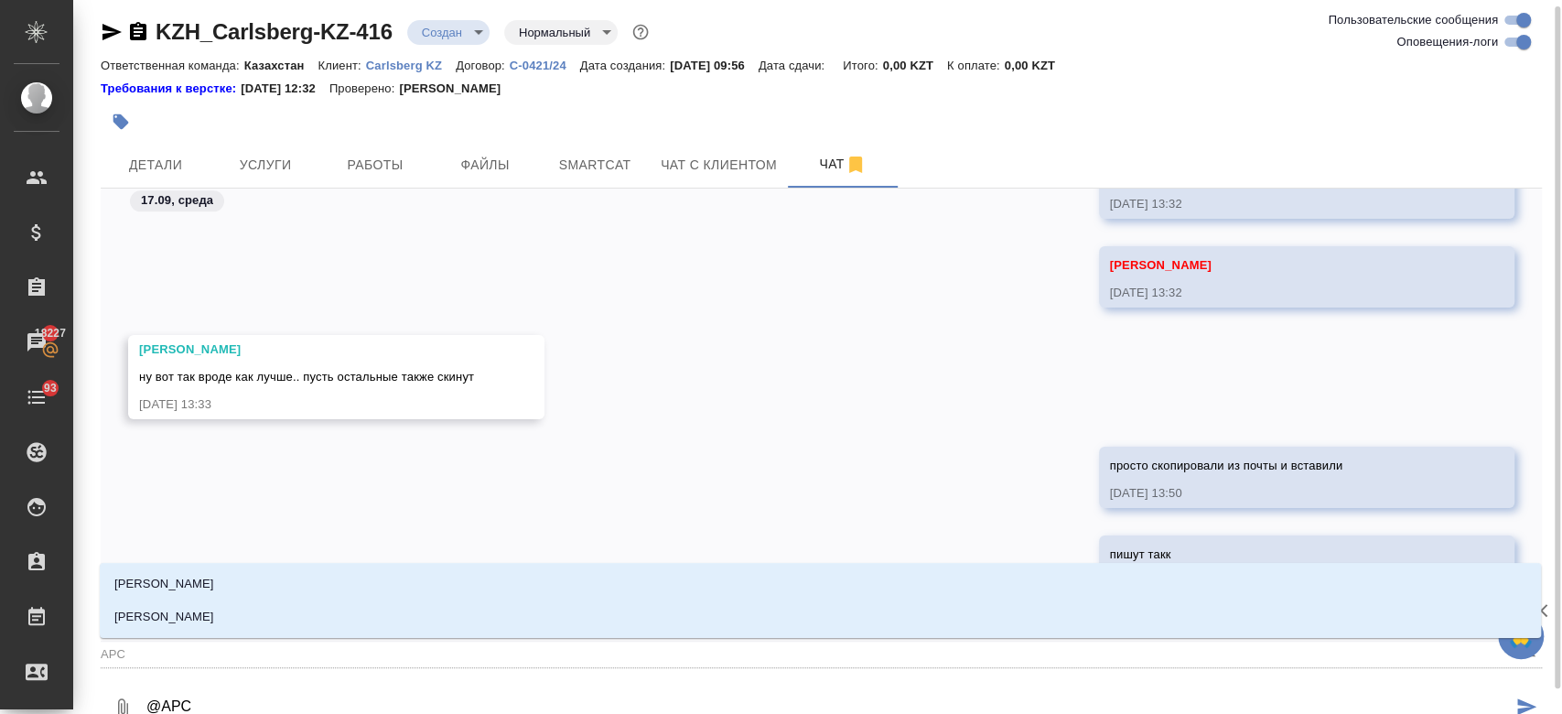
type textarea "@АРСЕ"
type input "АРСЕ"
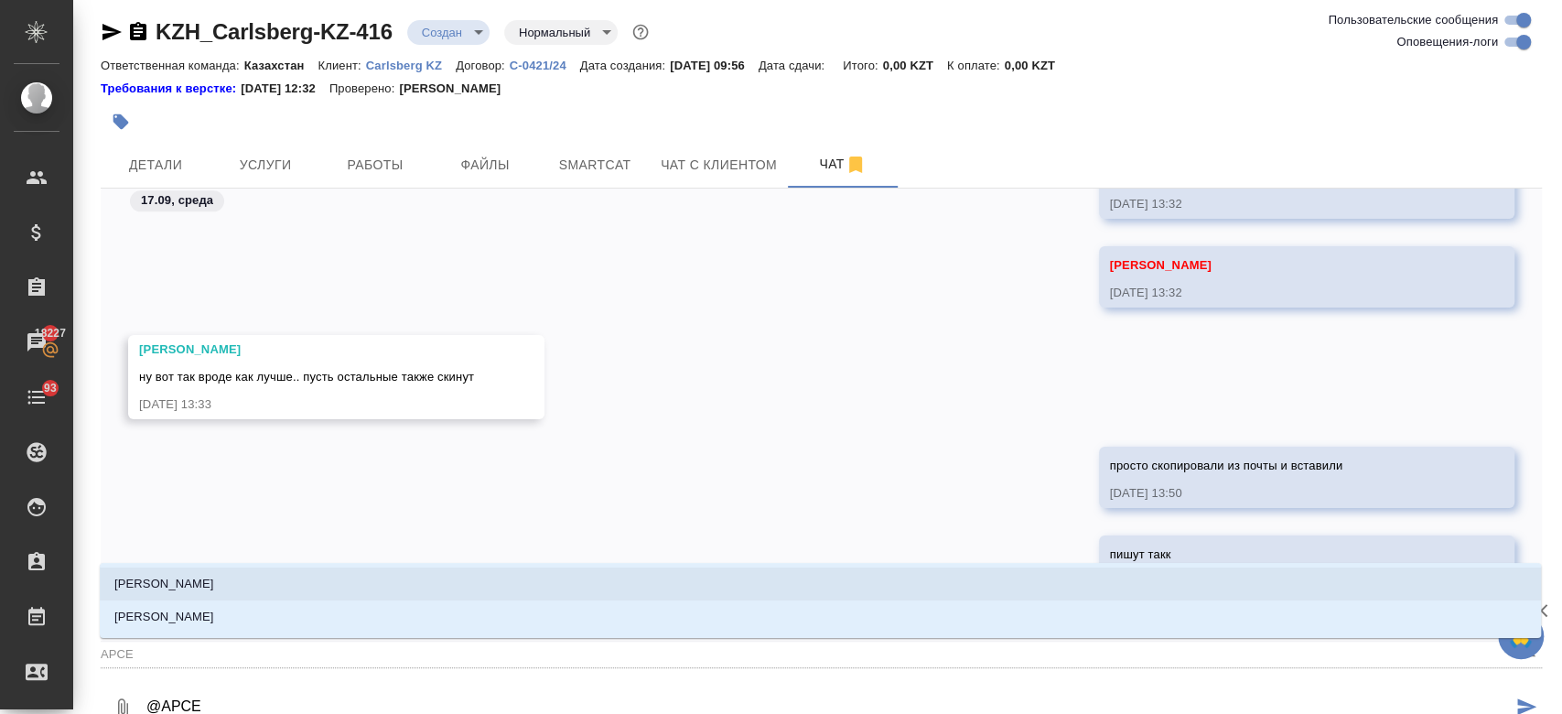
click at [292, 581] on li "Арсеньева Вера" at bounding box center [820, 583] width 1441 height 33
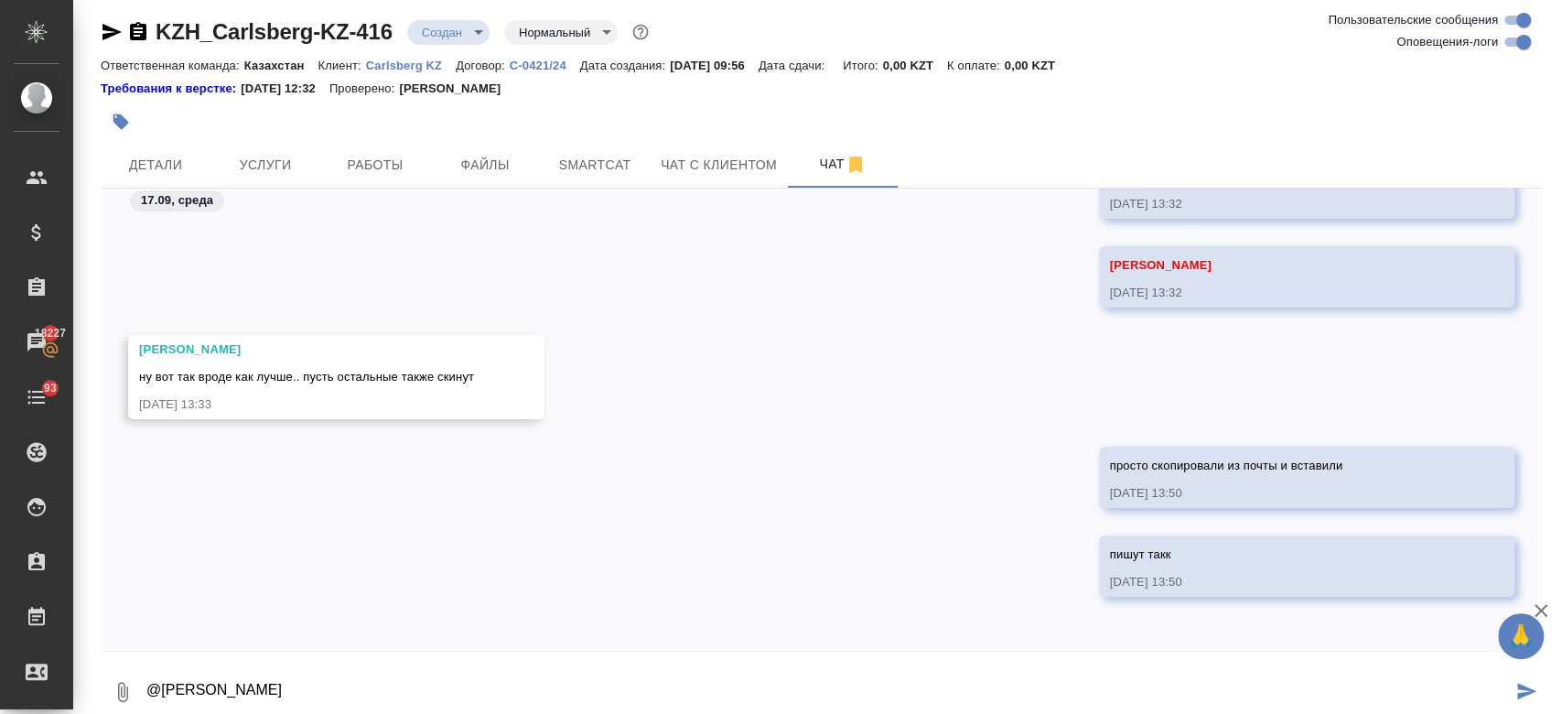
type textarea "@Арсеньева Вера"
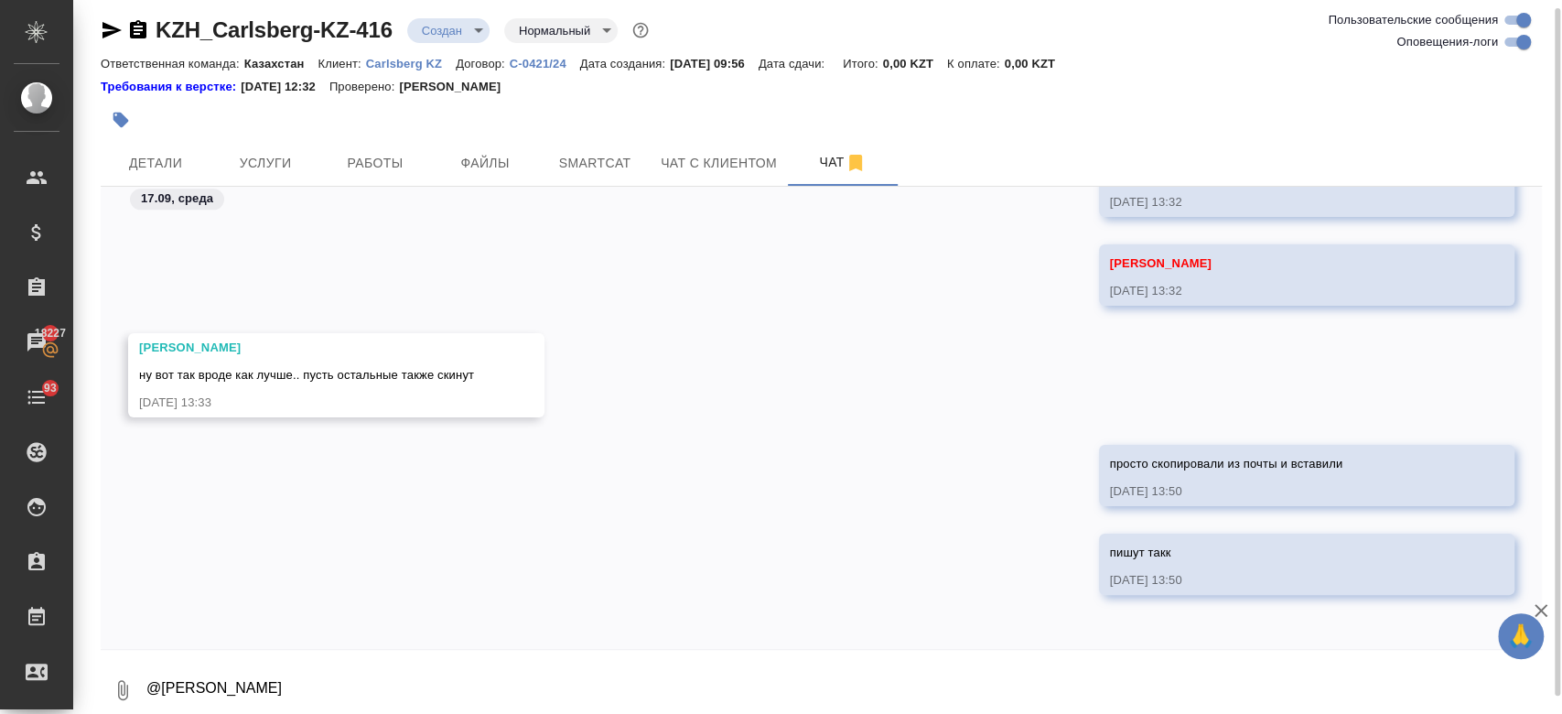
scroll to position [1519, 0]
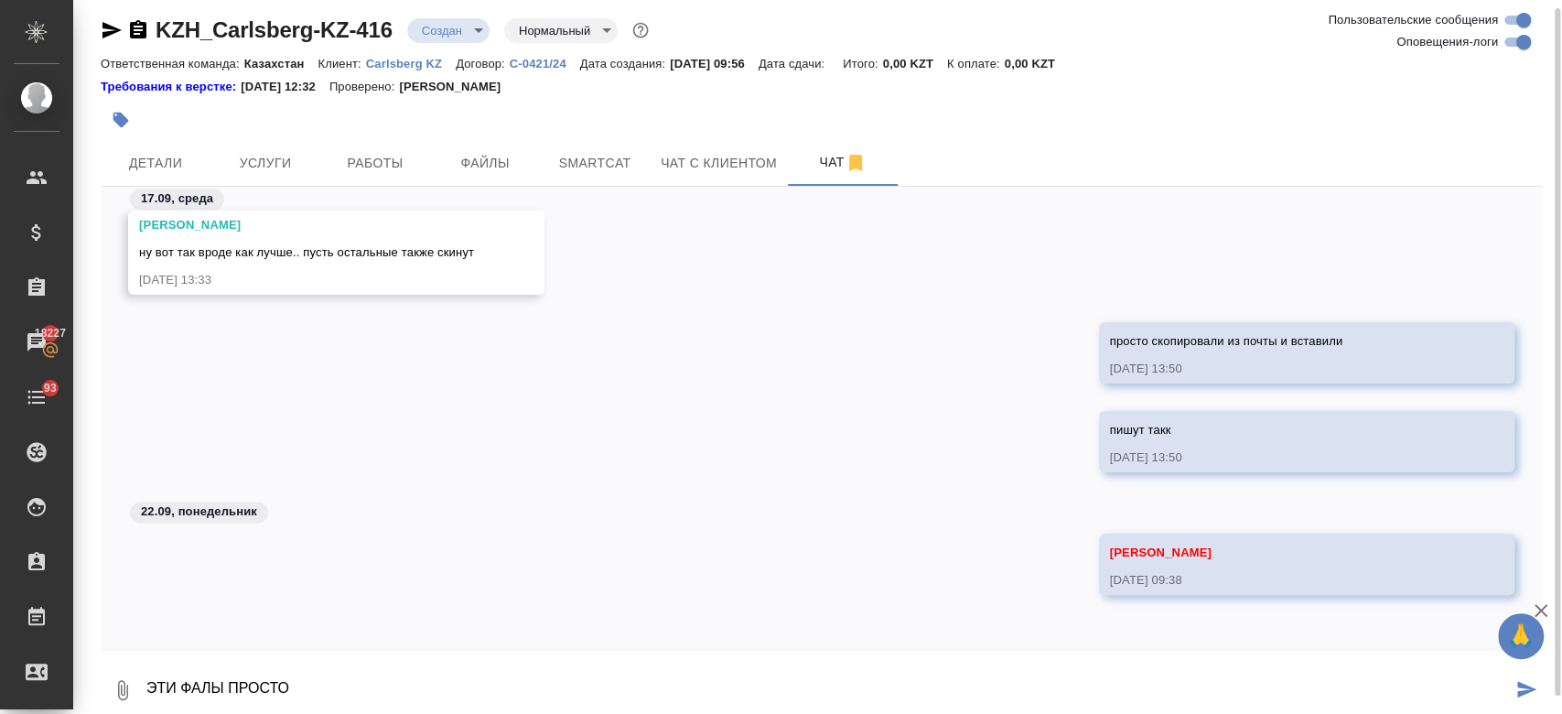
click at [335, 676] on textarea "ЭТИ ФАЛЫ ПРОСТО" at bounding box center [828, 690] width 1367 height 62
type textarea "Э"
type textarea "эти файлы просто скопир и вставили ворд"
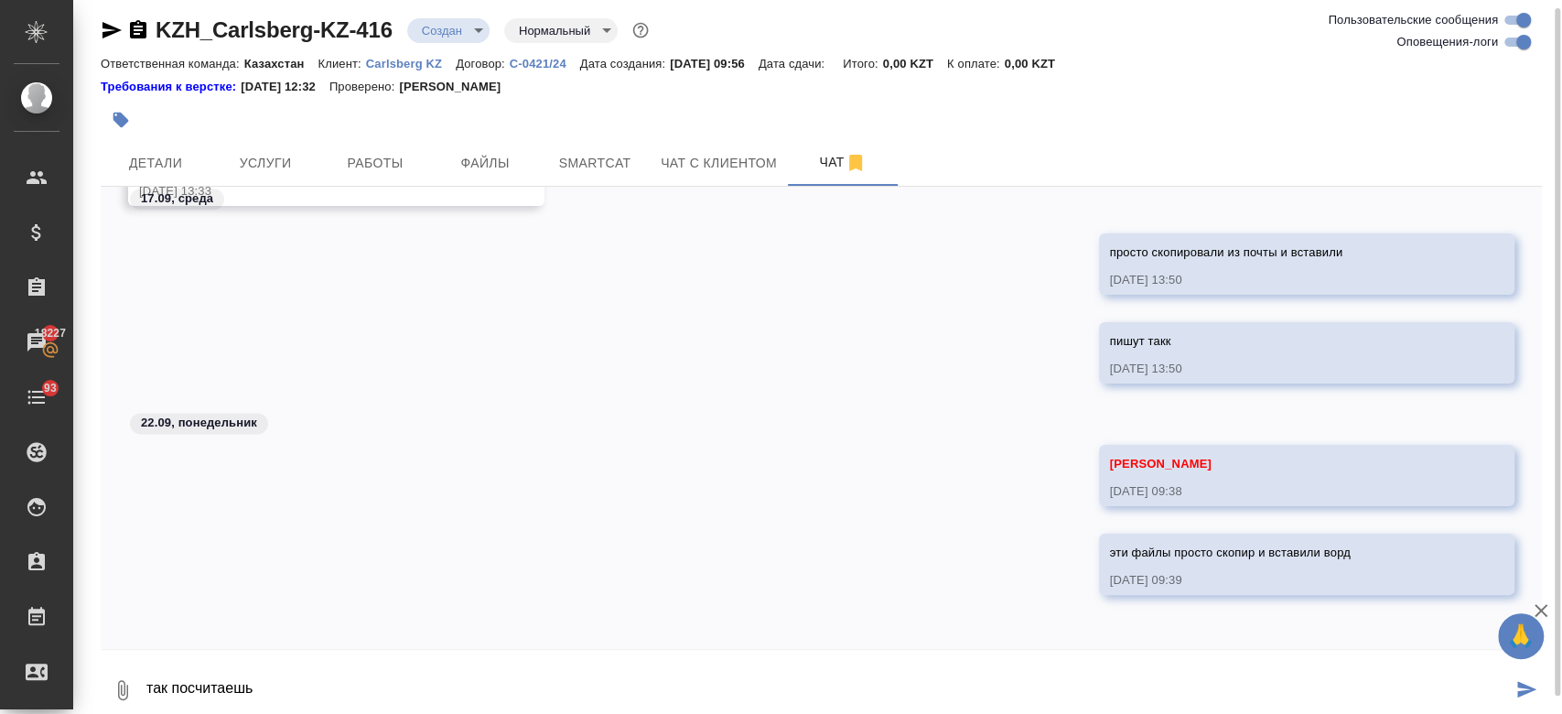
type textarea "так посчитаешь"
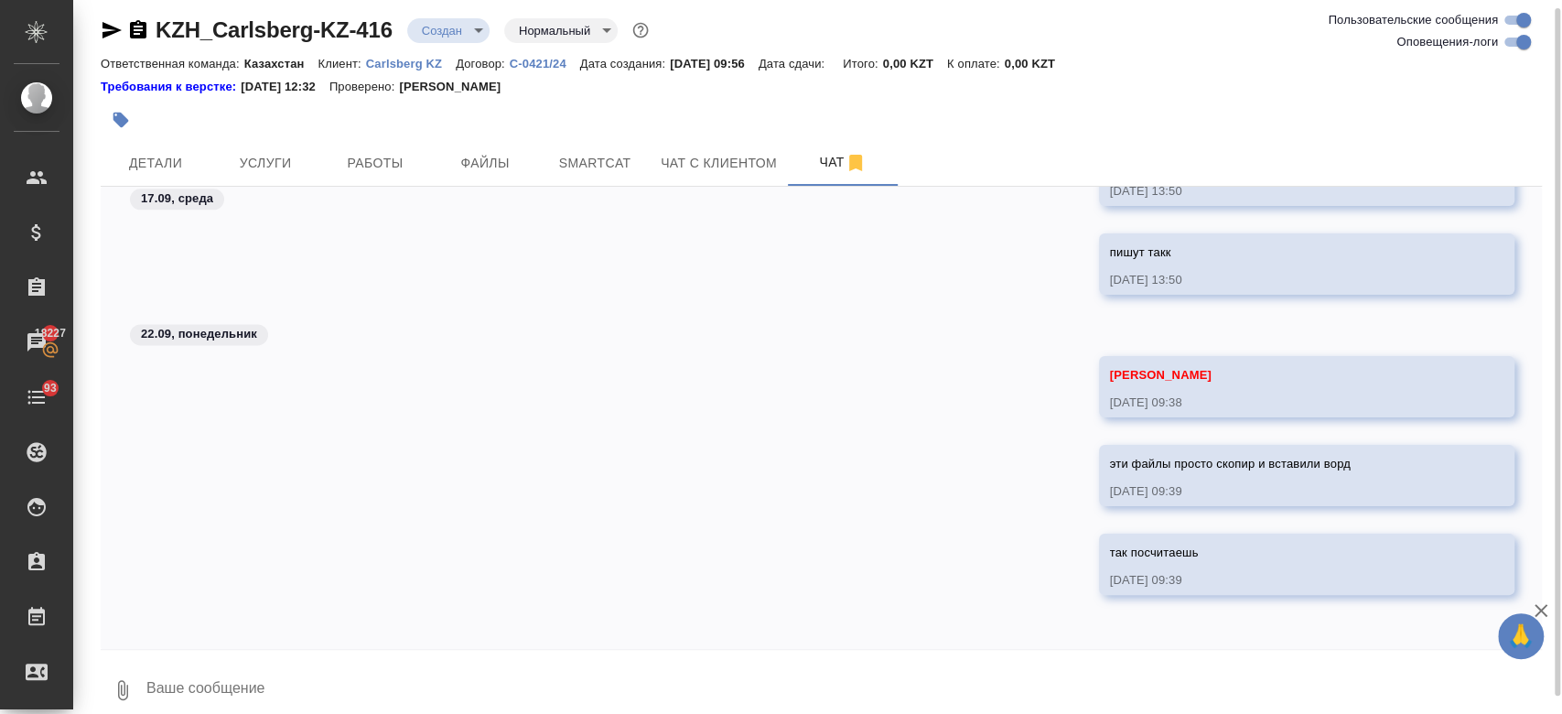
click at [386, 501] on div "эти файлы просто скопир и вставили ворд 22.09.25, 09:39" at bounding box center [821, 489] width 1441 height 89
click at [369, 684] on textarea at bounding box center [843, 690] width 1397 height 62
type textarea "тот же файл"
click at [377, 435] on div "Арсеньева Вера 22.09.25, 09:38" at bounding box center [821, 400] width 1441 height 89
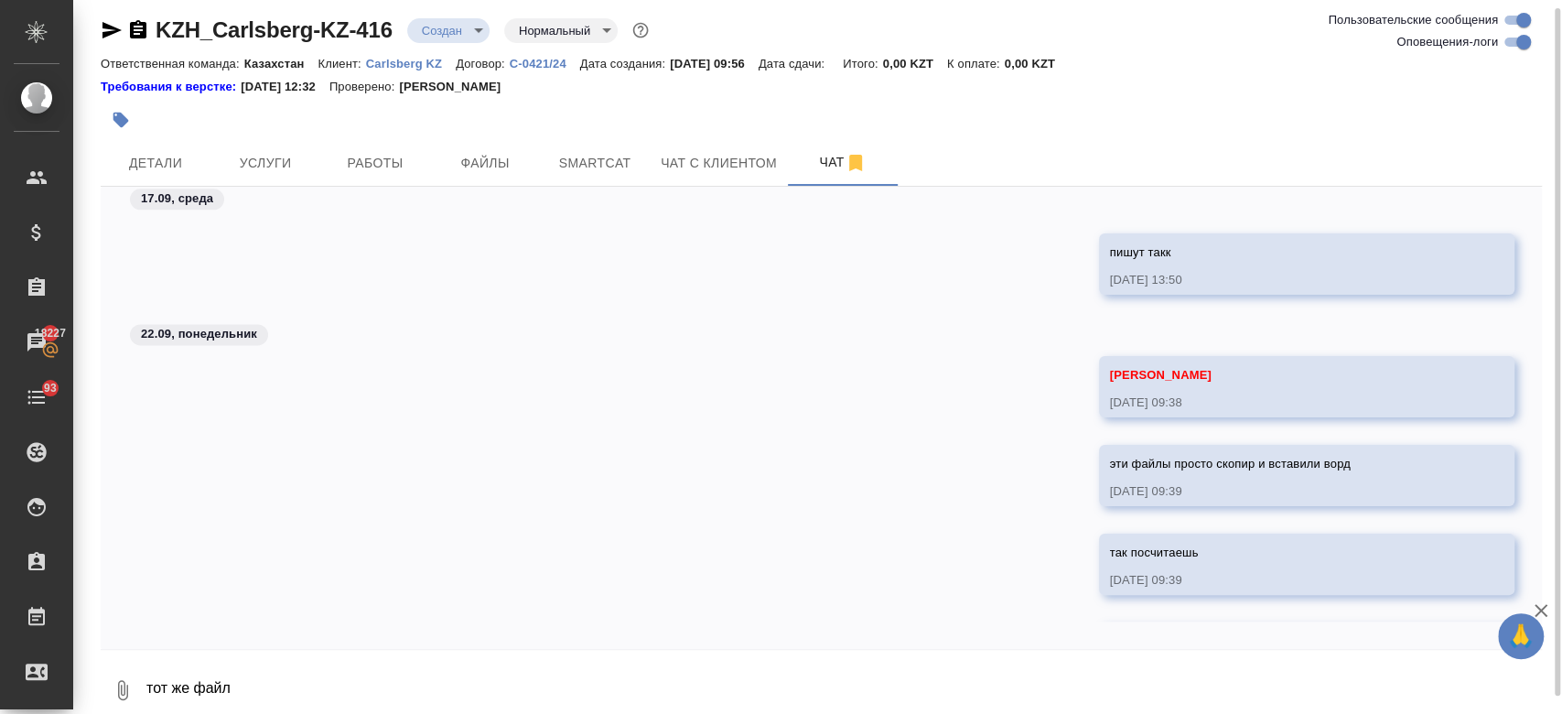
scroll to position [1785, 0]
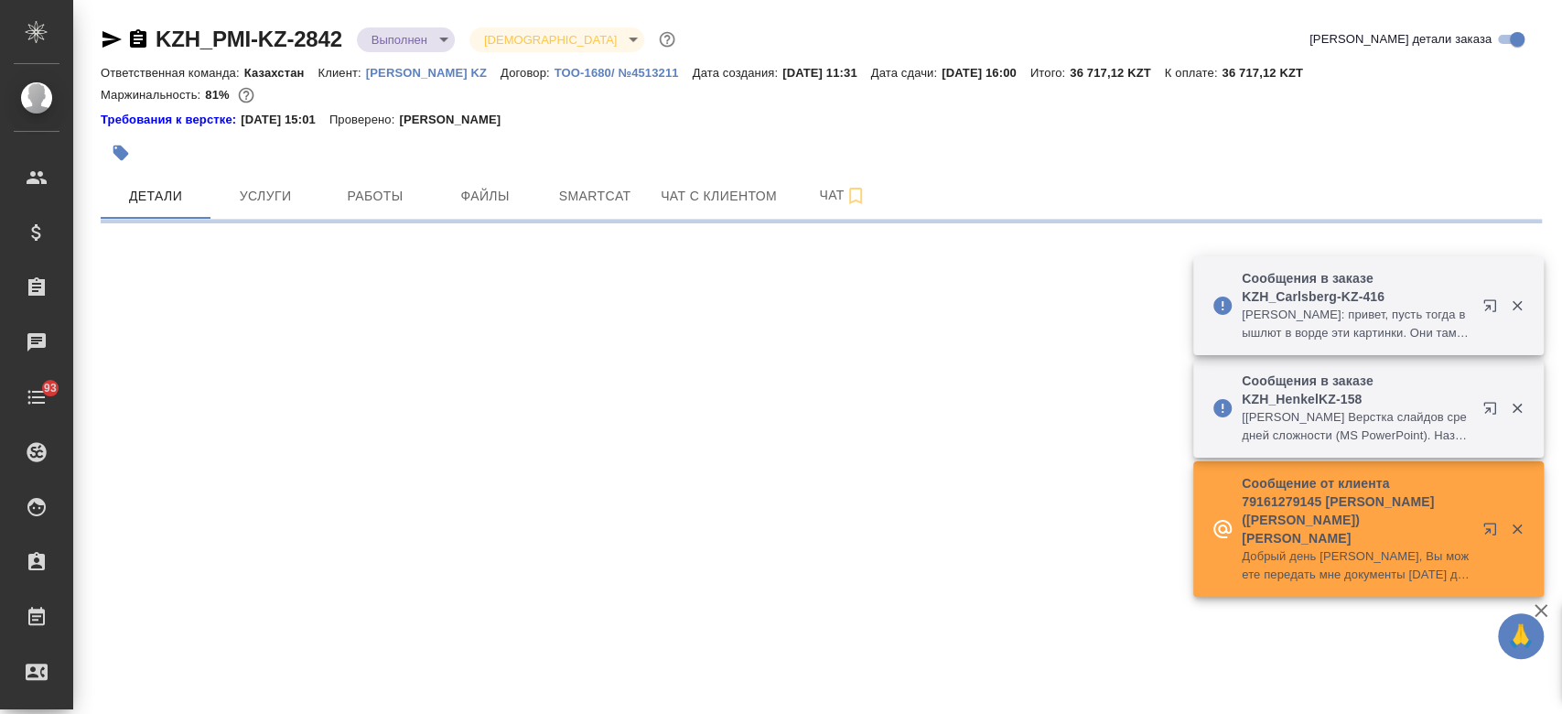
select select "RU"
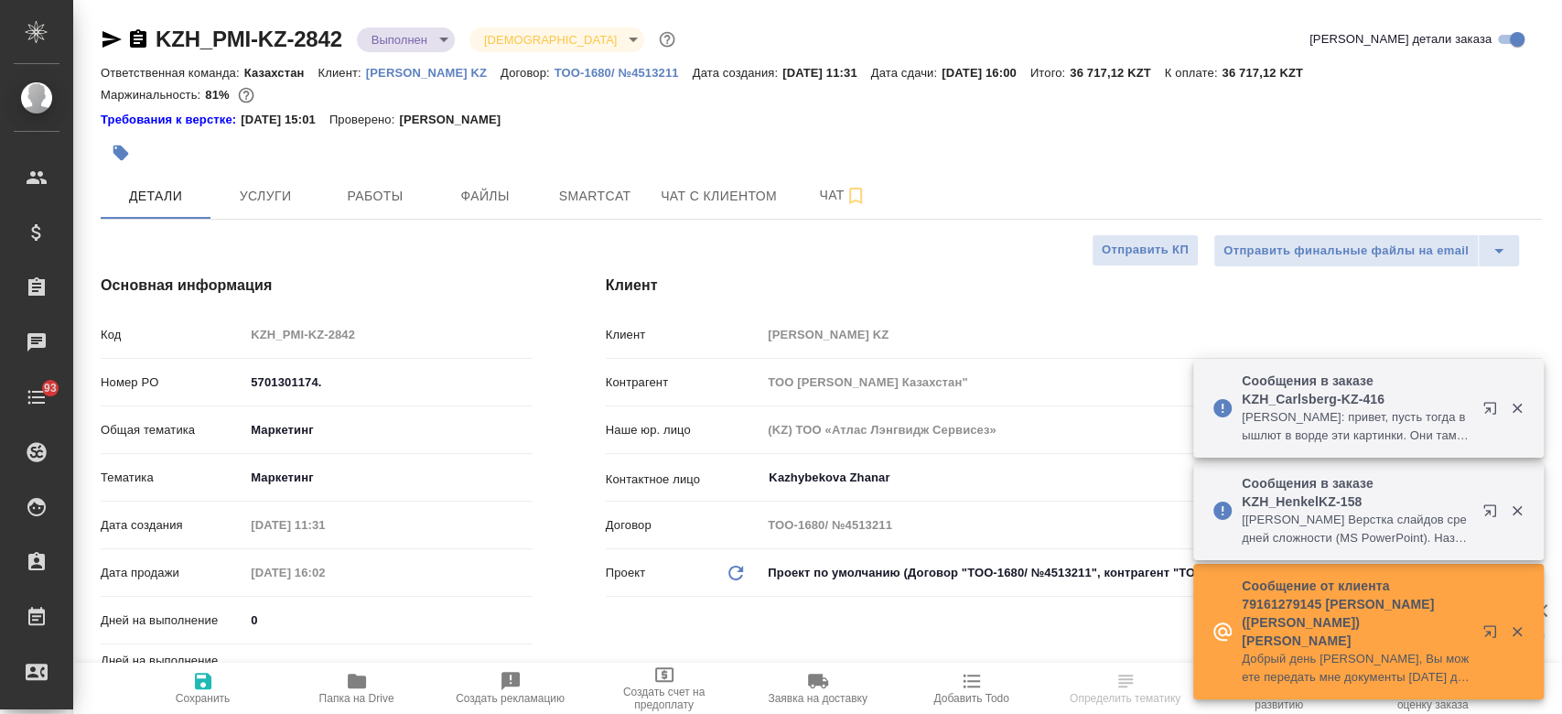
type textarea "x"
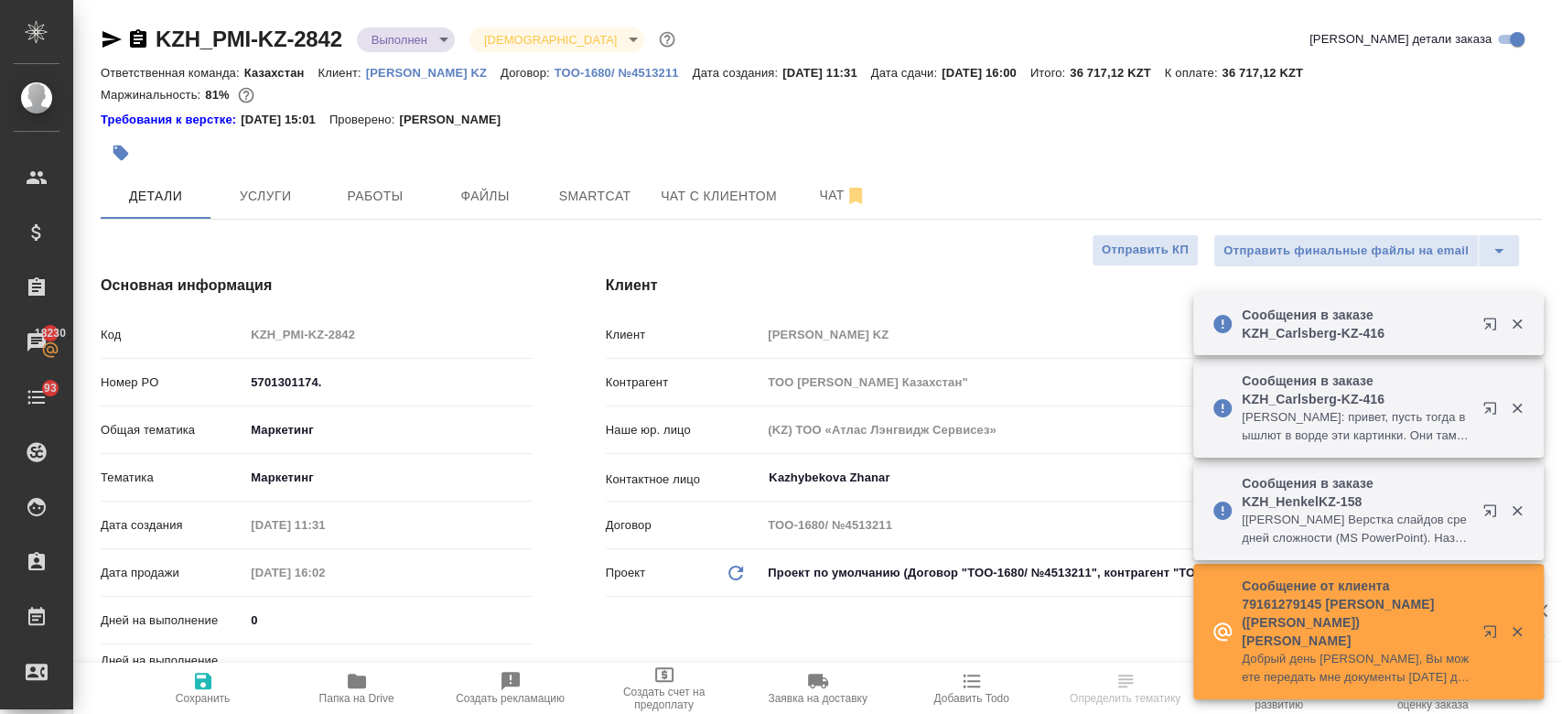
click at [397, 73] on p "[PERSON_NAME] KZ" at bounding box center [433, 73] width 134 height 14
type textarea "x"
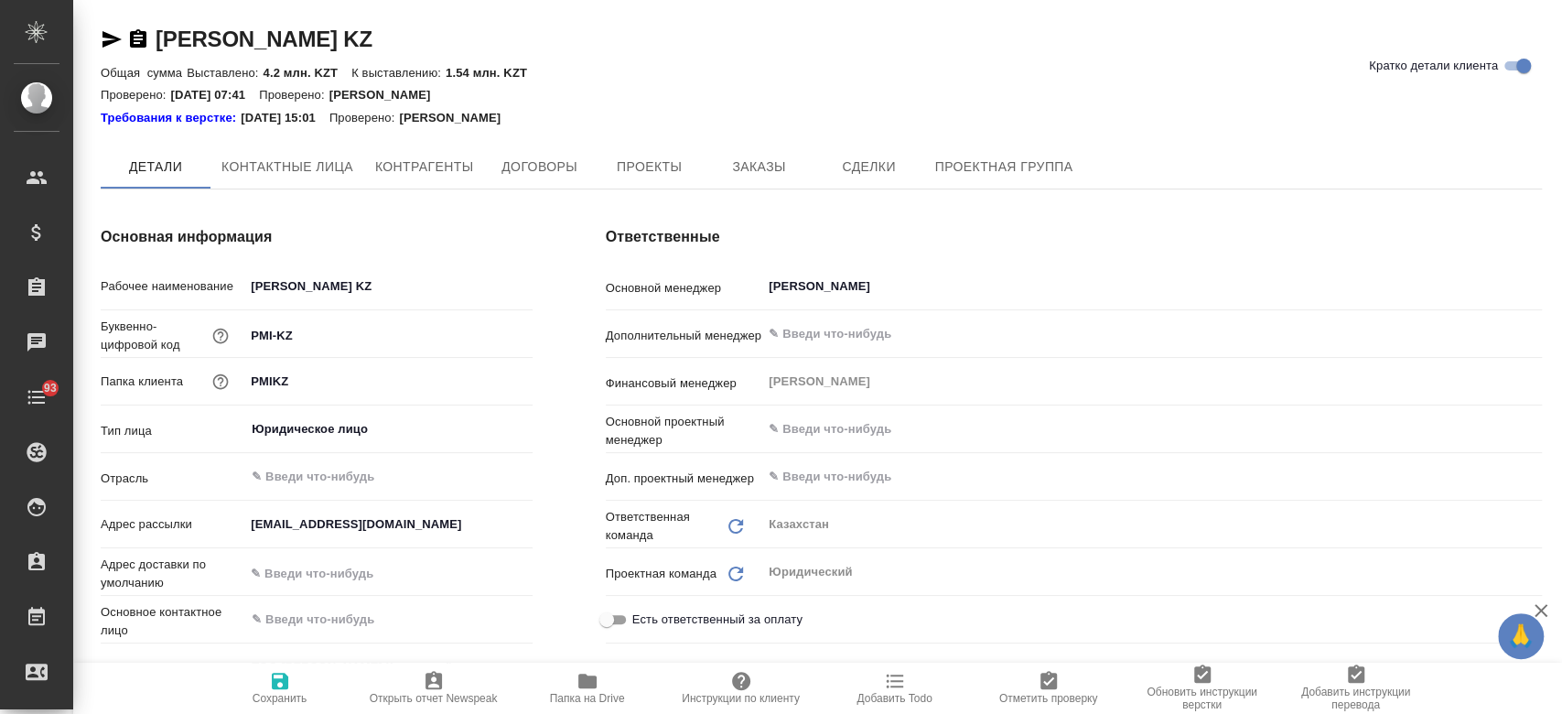
type textarea "x"
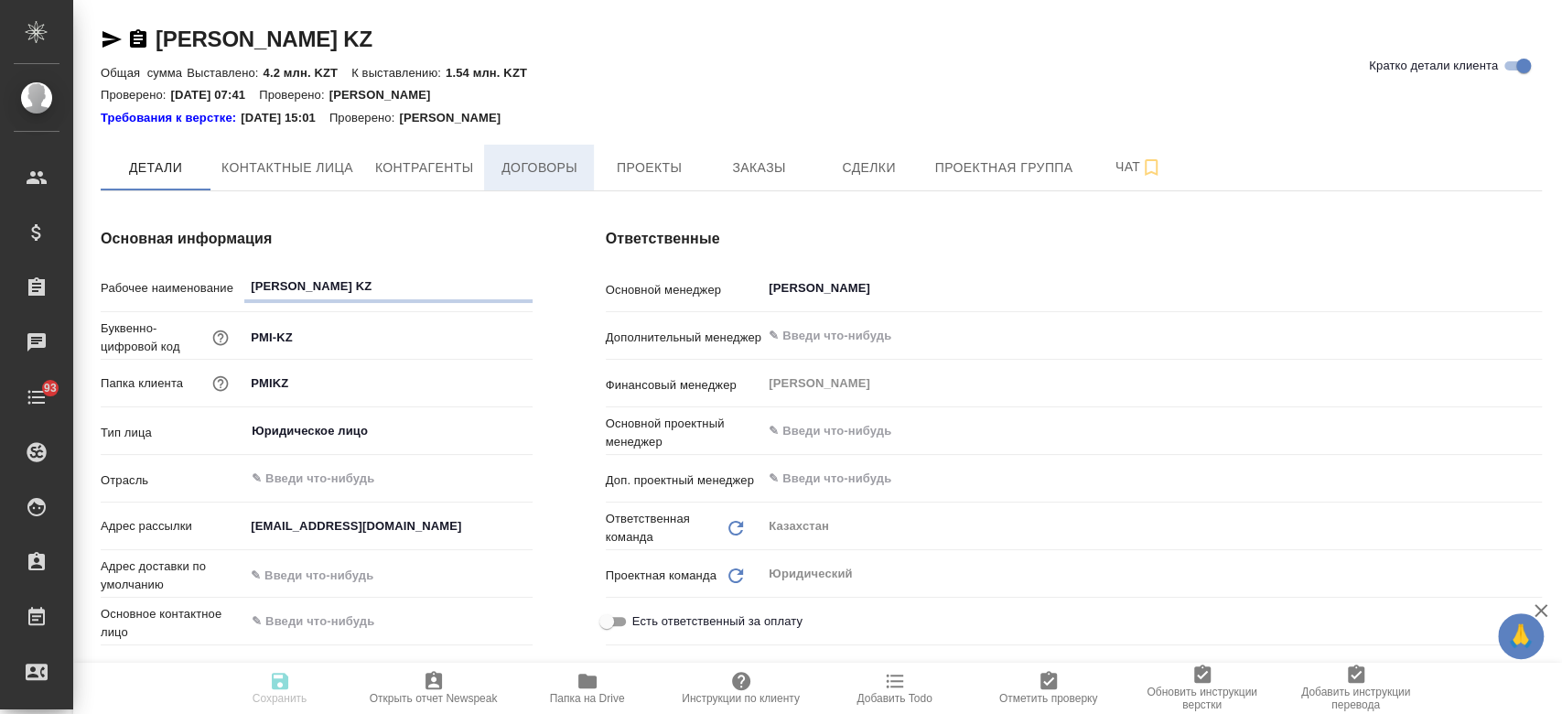
type textarea "x"
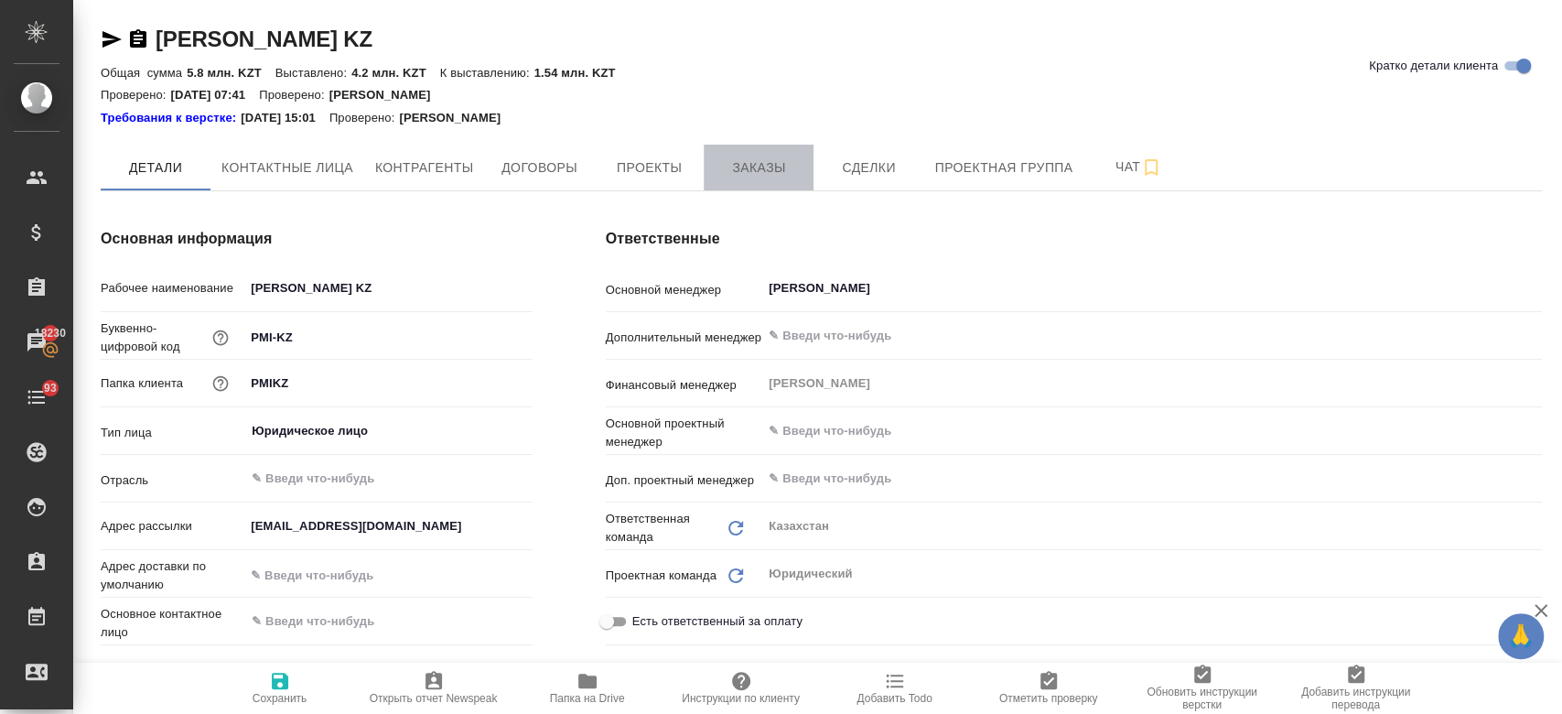
click at [733, 167] on span "Заказы" at bounding box center [759, 167] width 88 height 23
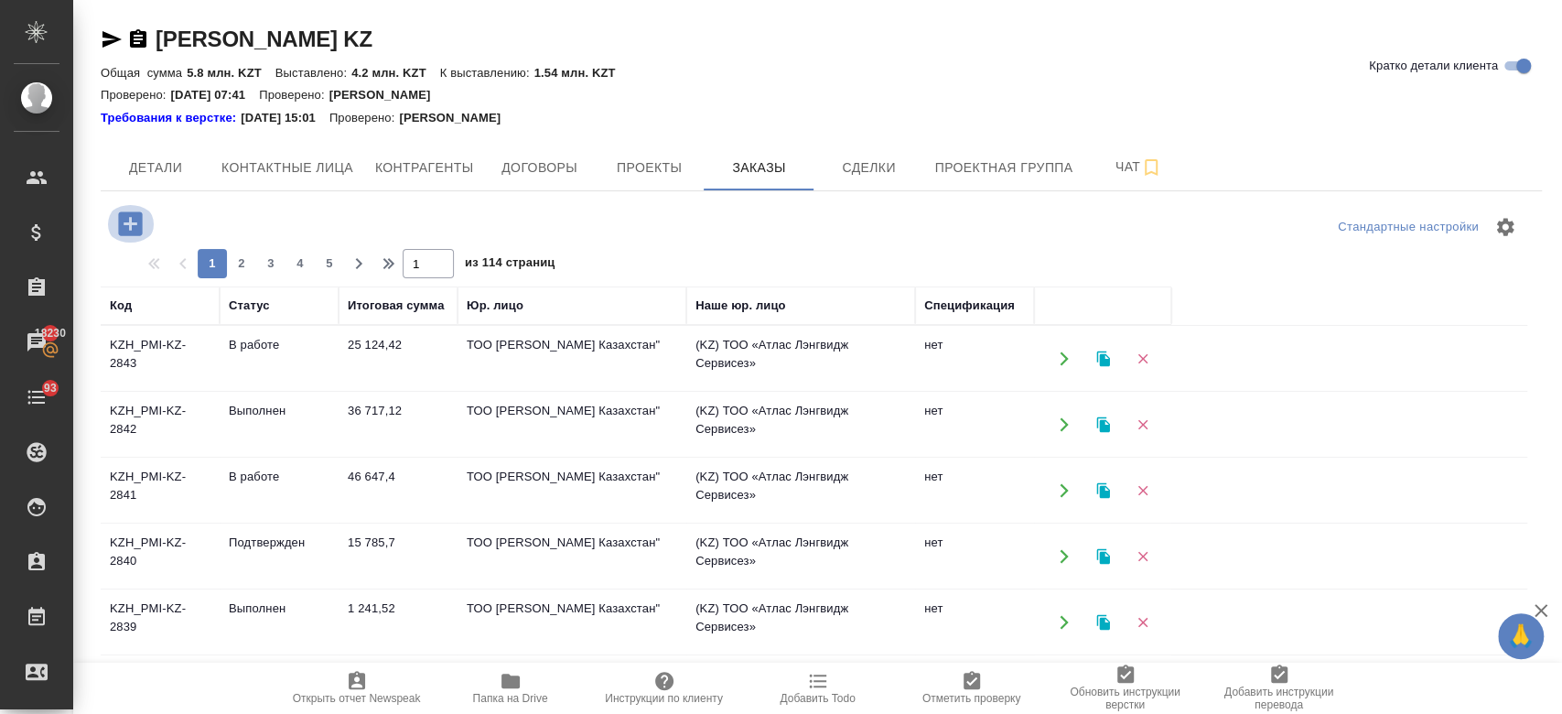
click at [122, 222] on icon "button" at bounding box center [130, 223] width 24 height 24
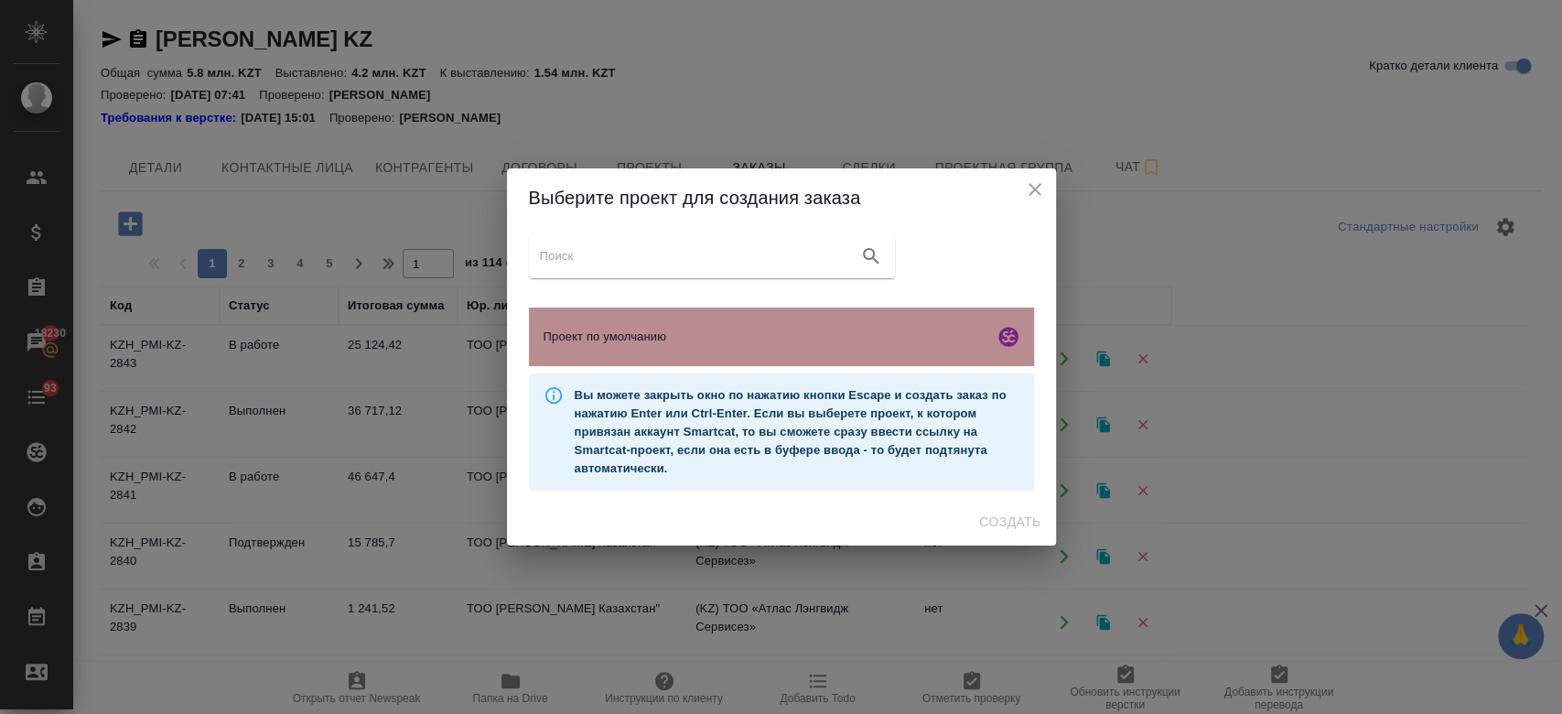
click at [657, 340] on span "Проект по умолчанию" at bounding box center [764, 337] width 443 height 18
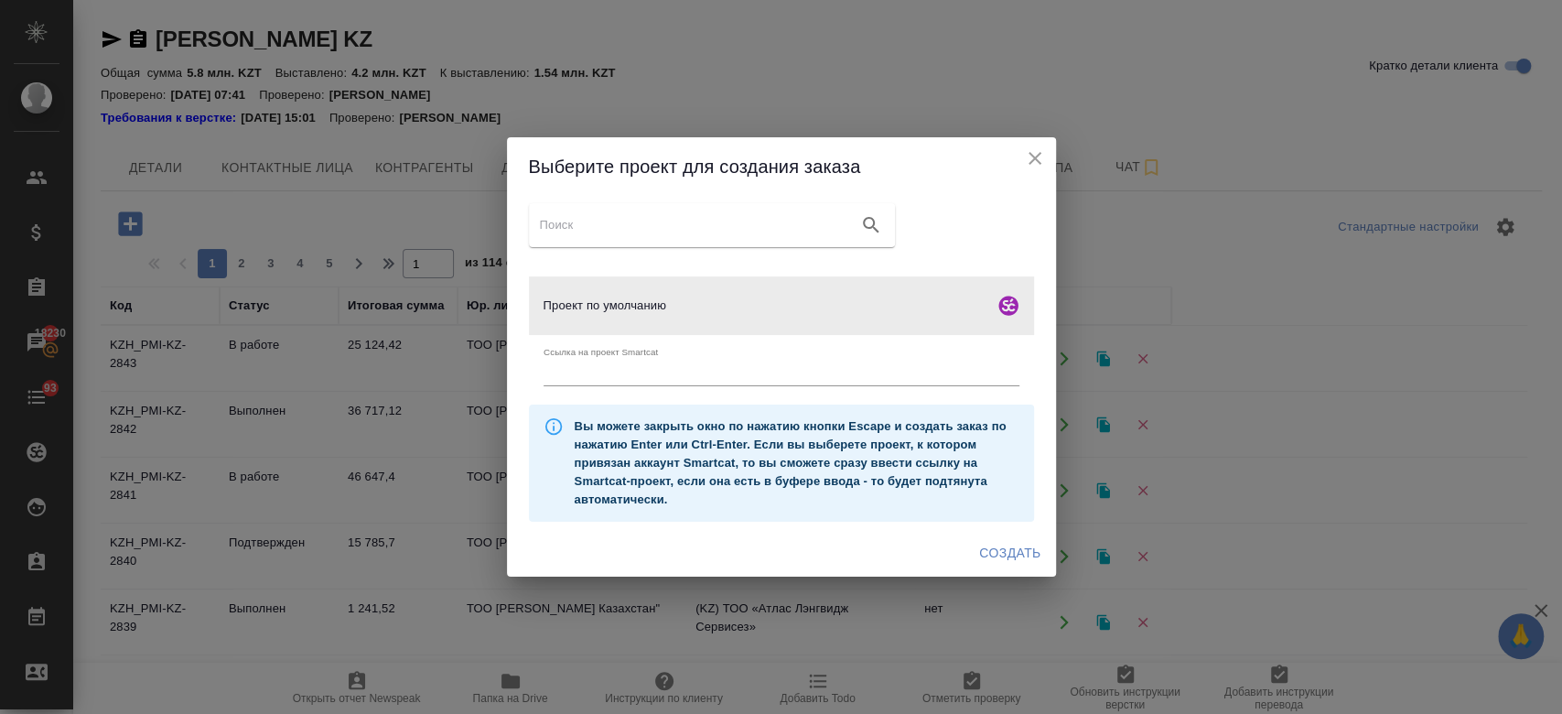
click at [1012, 558] on span "Создать" at bounding box center [1009, 553] width 61 height 23
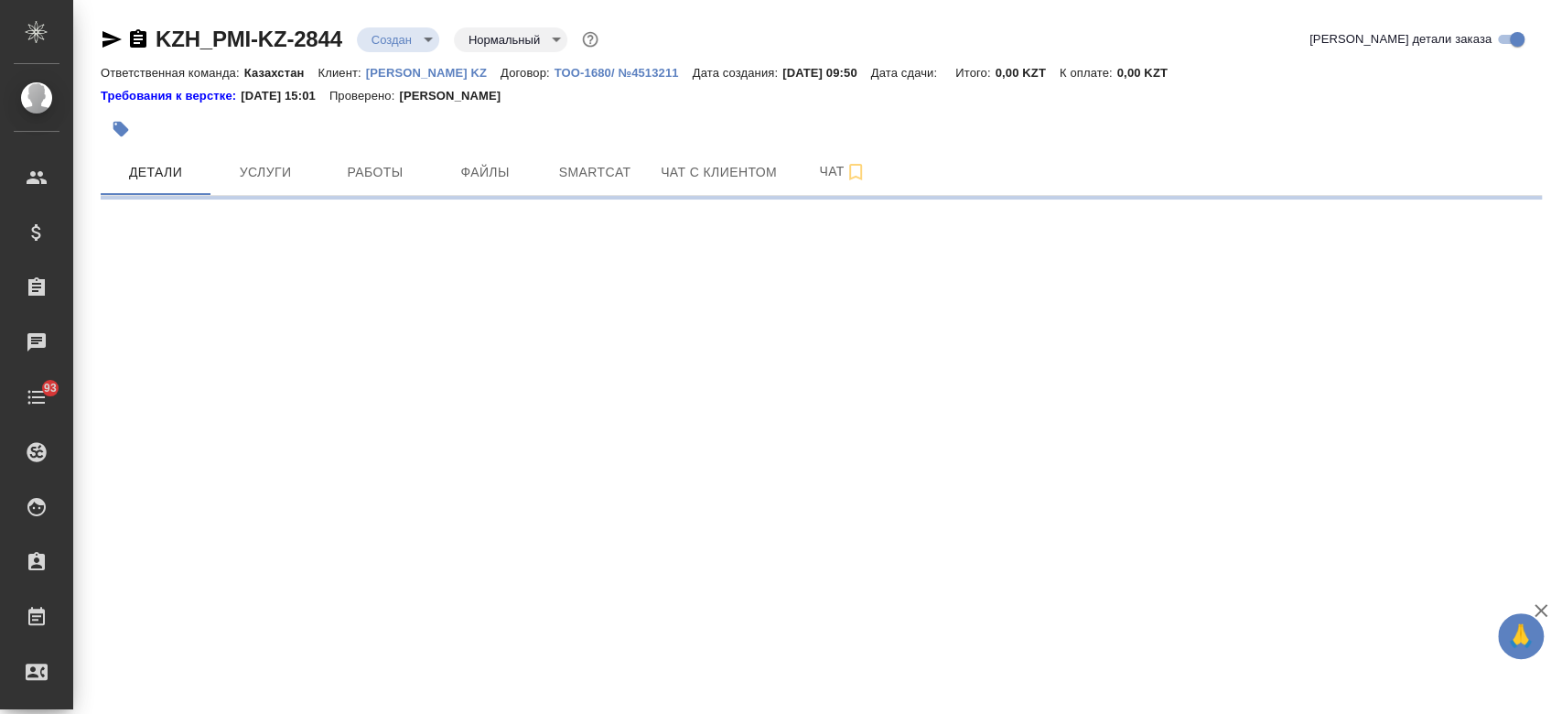
select select "RU"
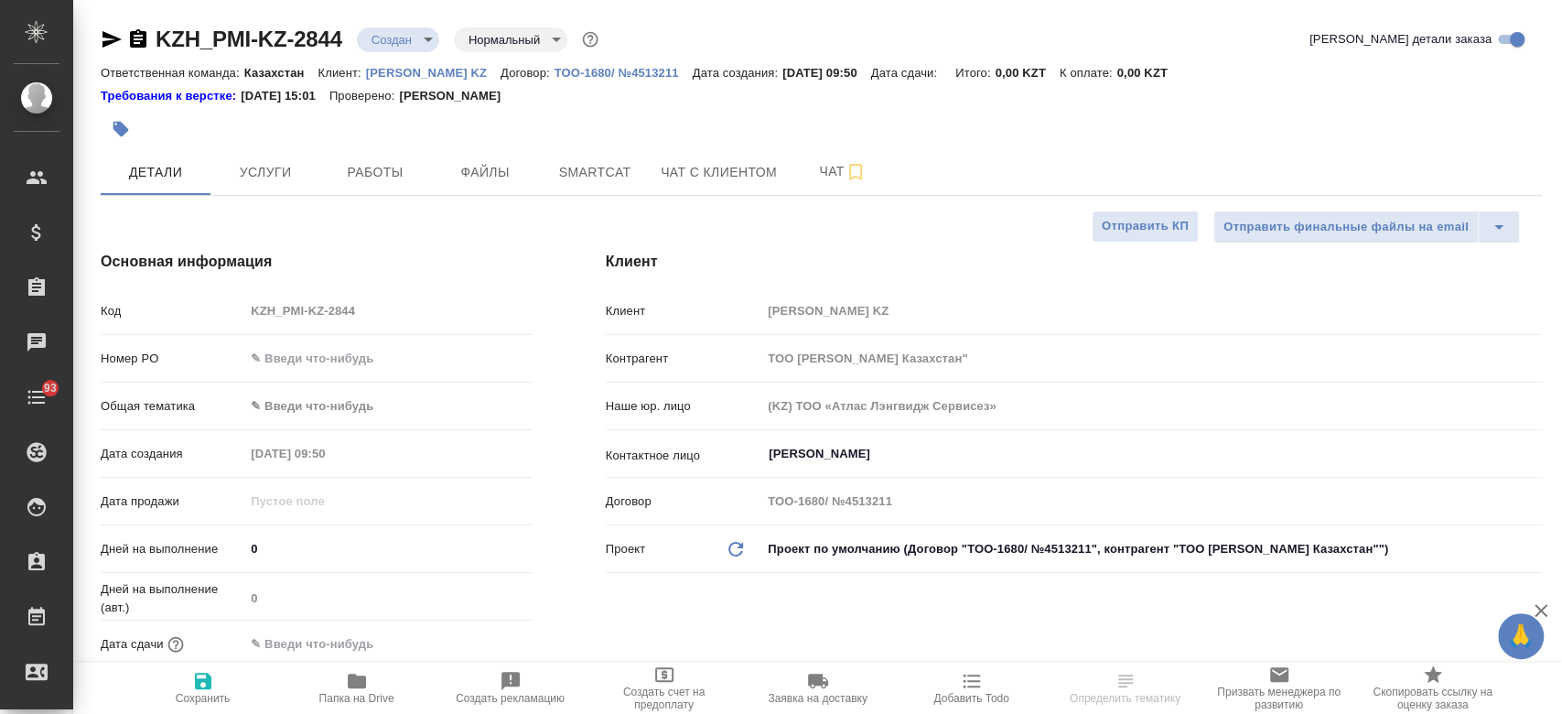
type textarea "x"
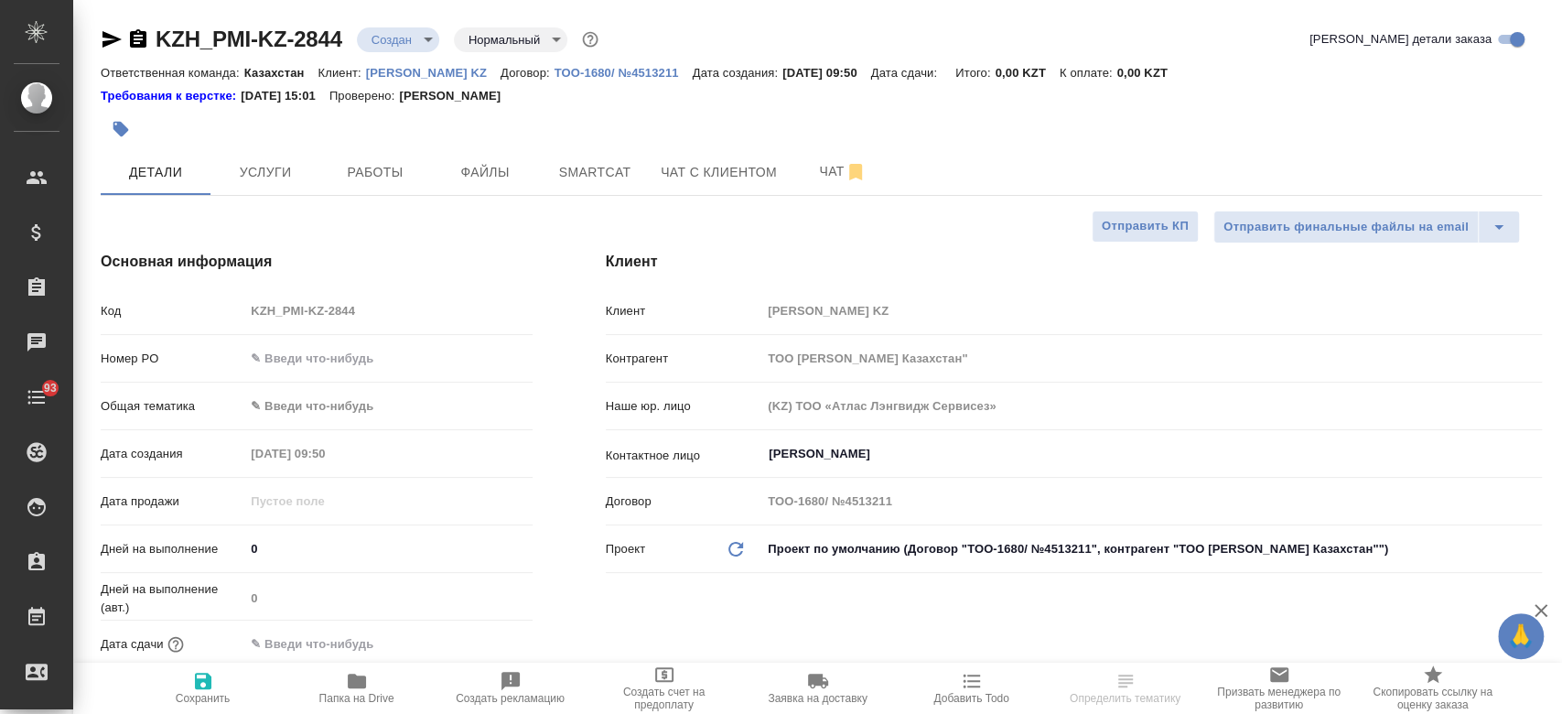
type textarea "x"
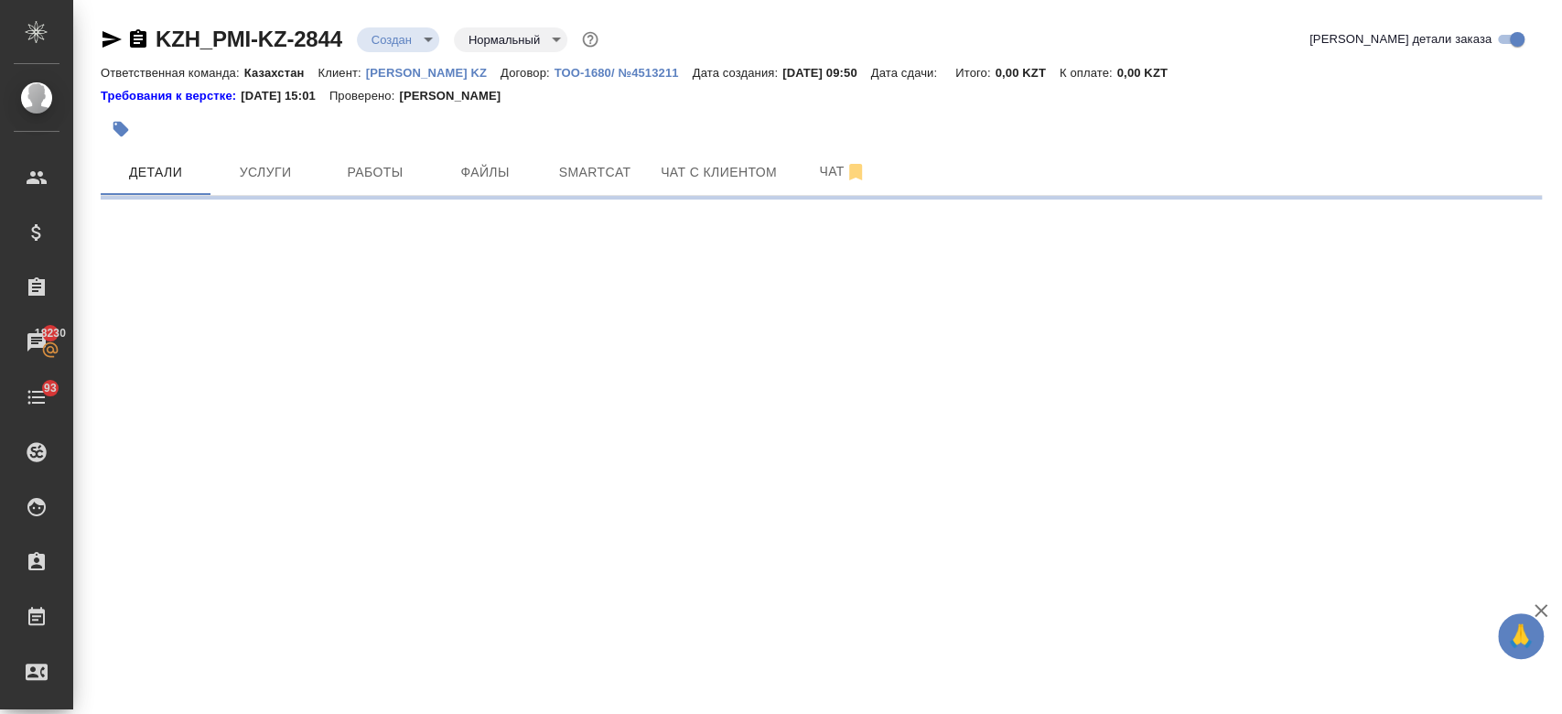
select select "RU"
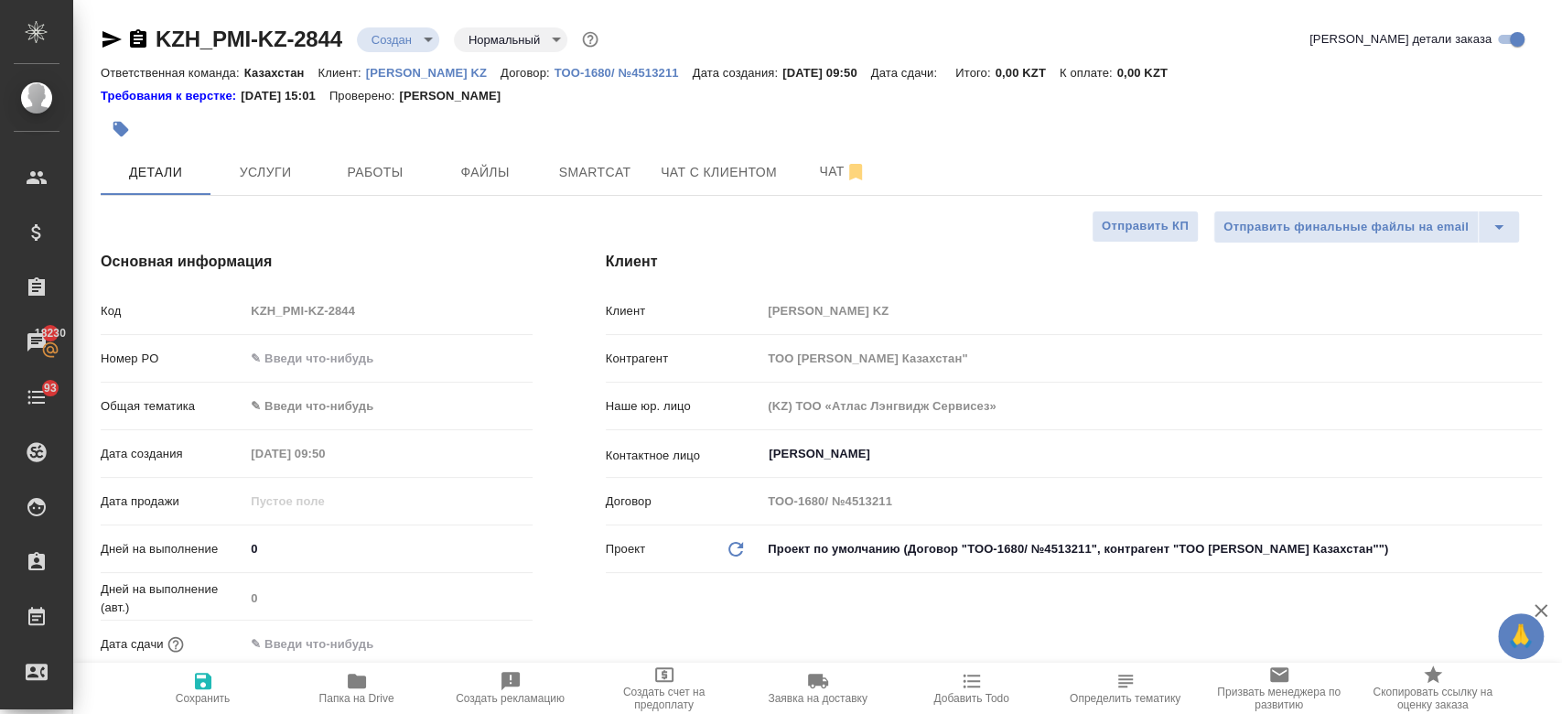
type textarea "x"
click at [139, 43] on icon "button" at bounding box center [138, 39] width 22 height 22
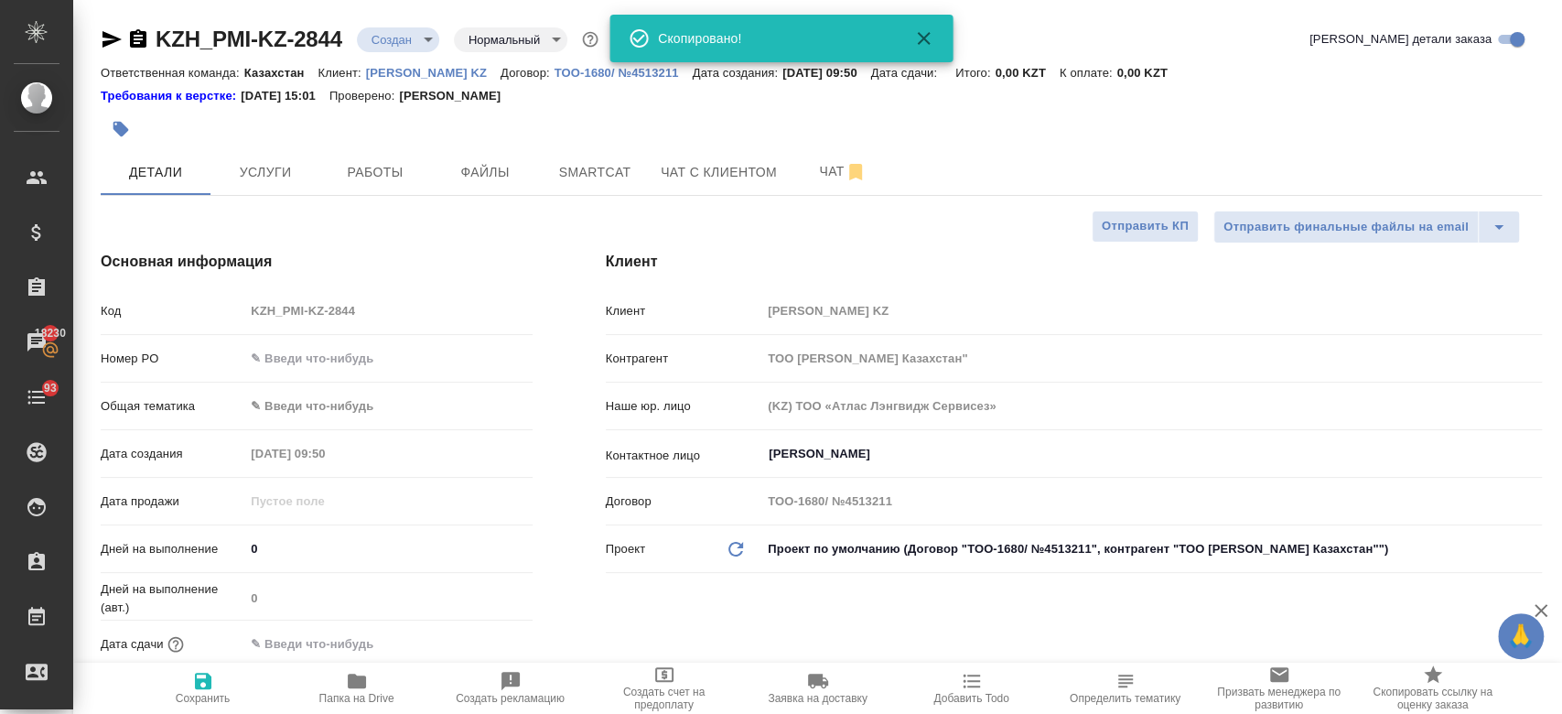
type textarea "x"
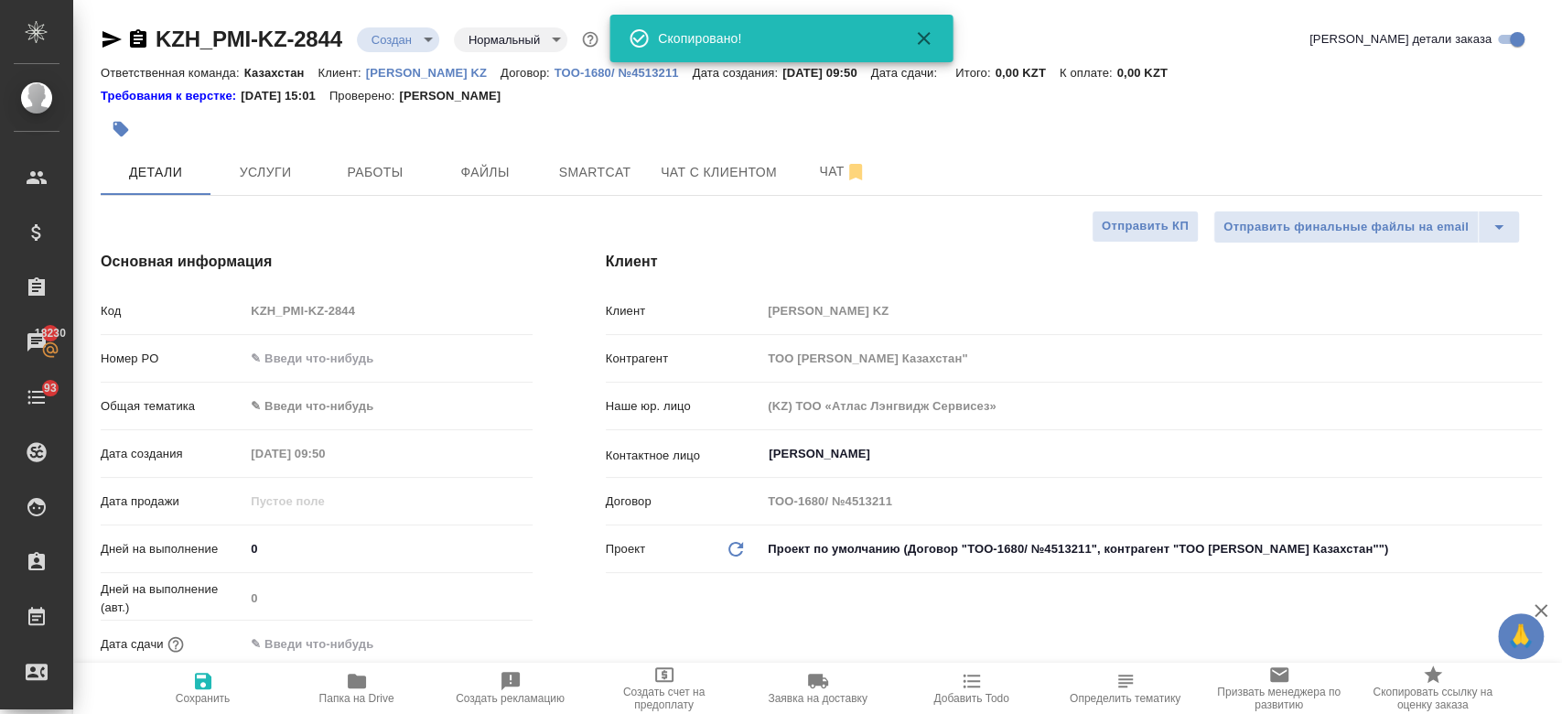
type textarea "x"
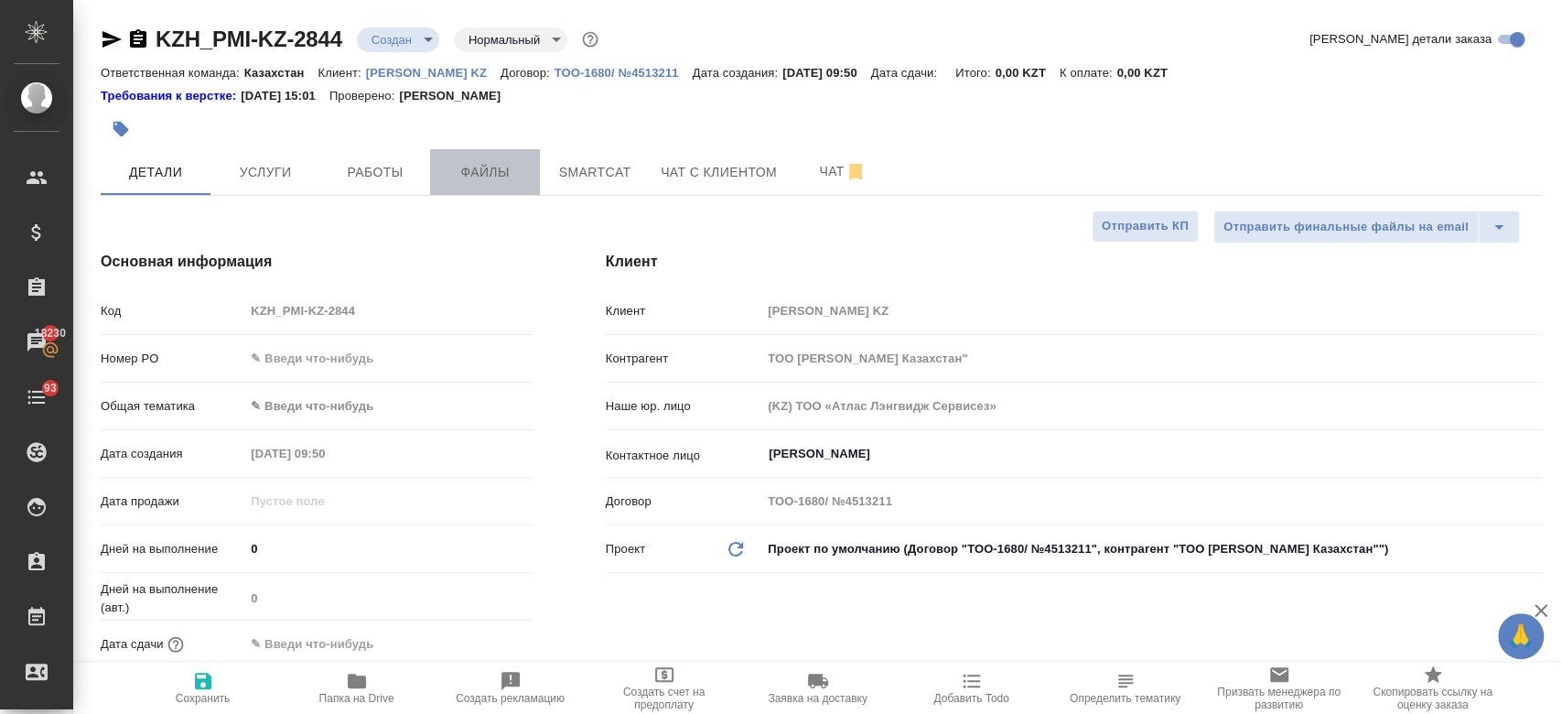
click at [480, 156] on button "Файлы" at bounding box center [485, 172] width 110 height 46
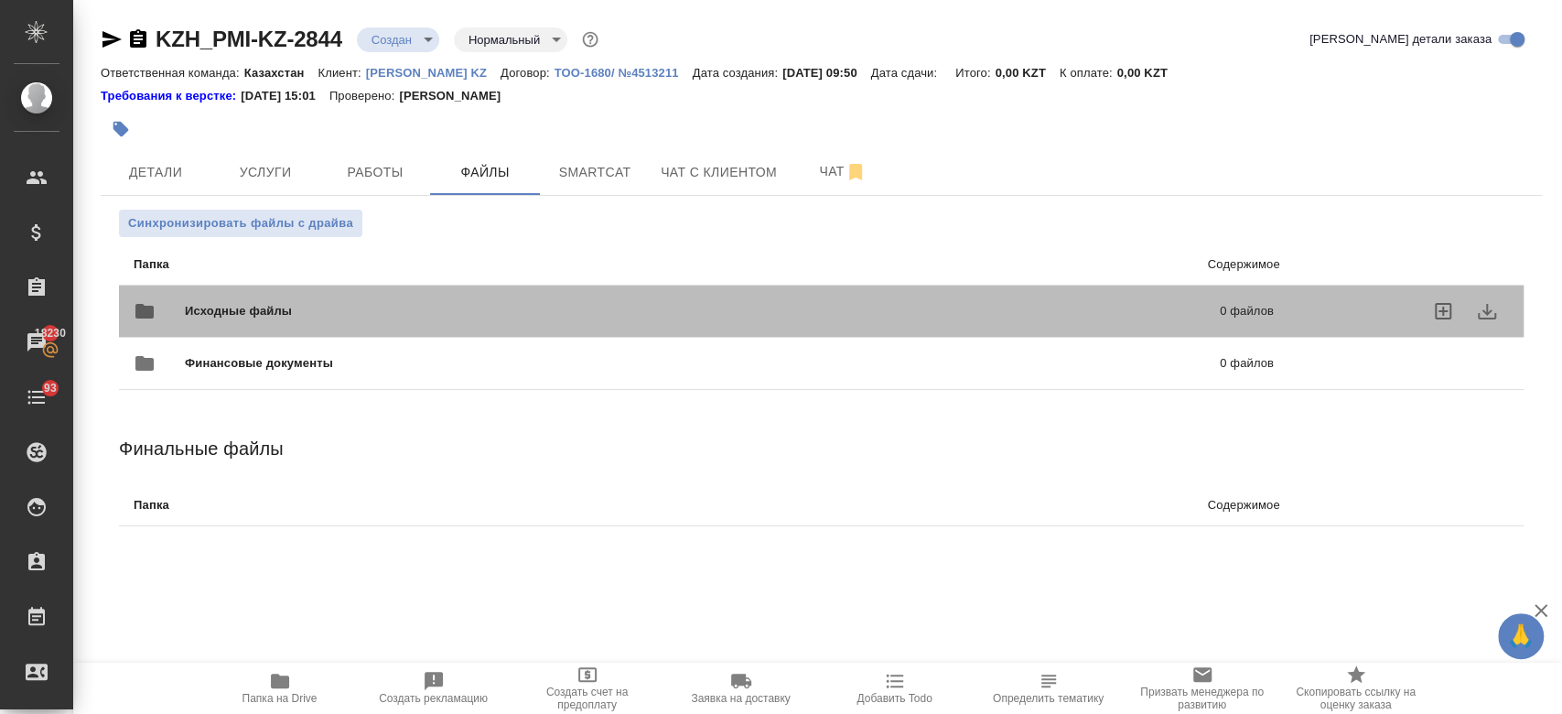
click at [311, 305] on span "Исходные файлы" at bounding box center [470, 311] width 571 height 18
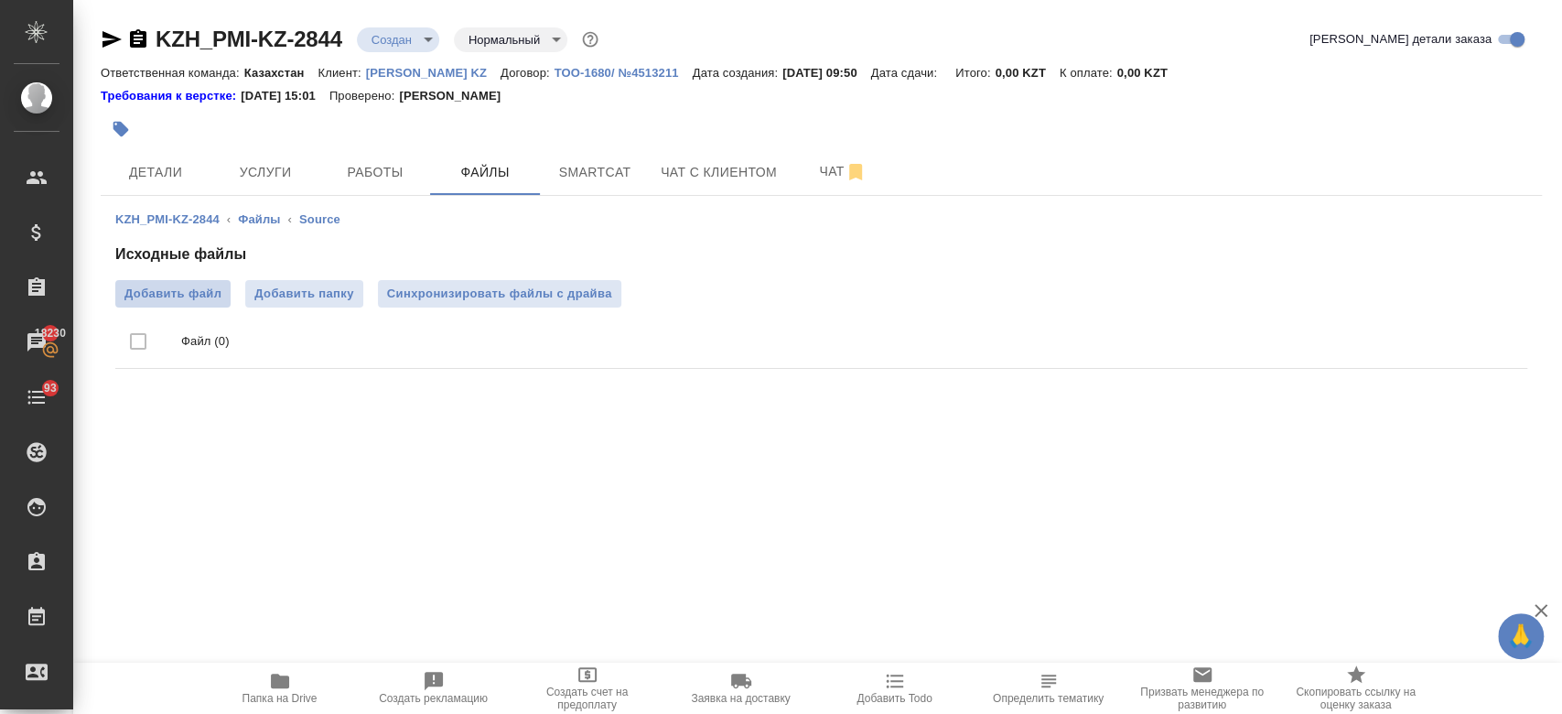
click at [183, 290] on span "Добавить файл" at bounding box center [172, 294] width 97 height 18
click at [0, 0] on input "Добавить файл" at bounding box center [0, 0] width 0 height 0
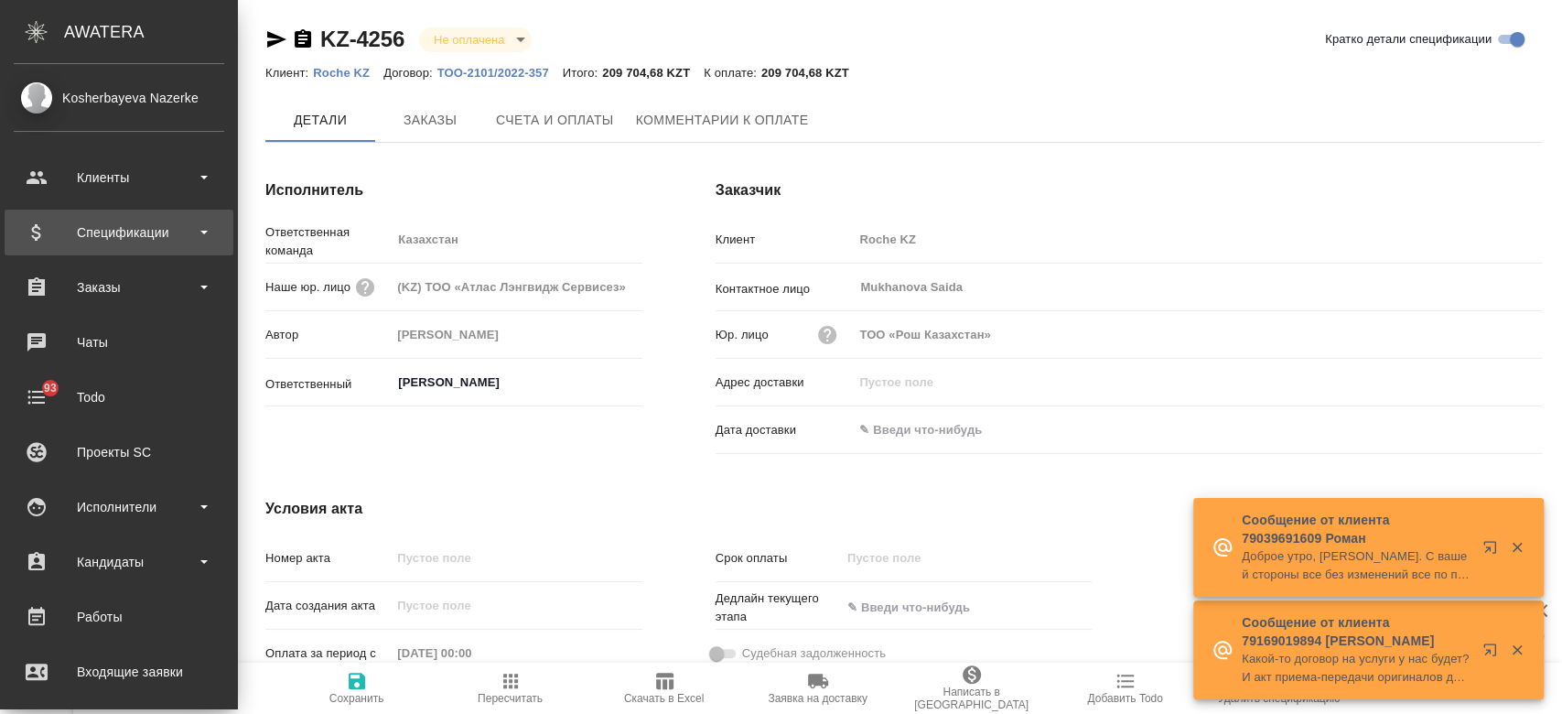
click at [91, 239] on div "Спецификации" at bounding box center [119, 232] width 210 height 27
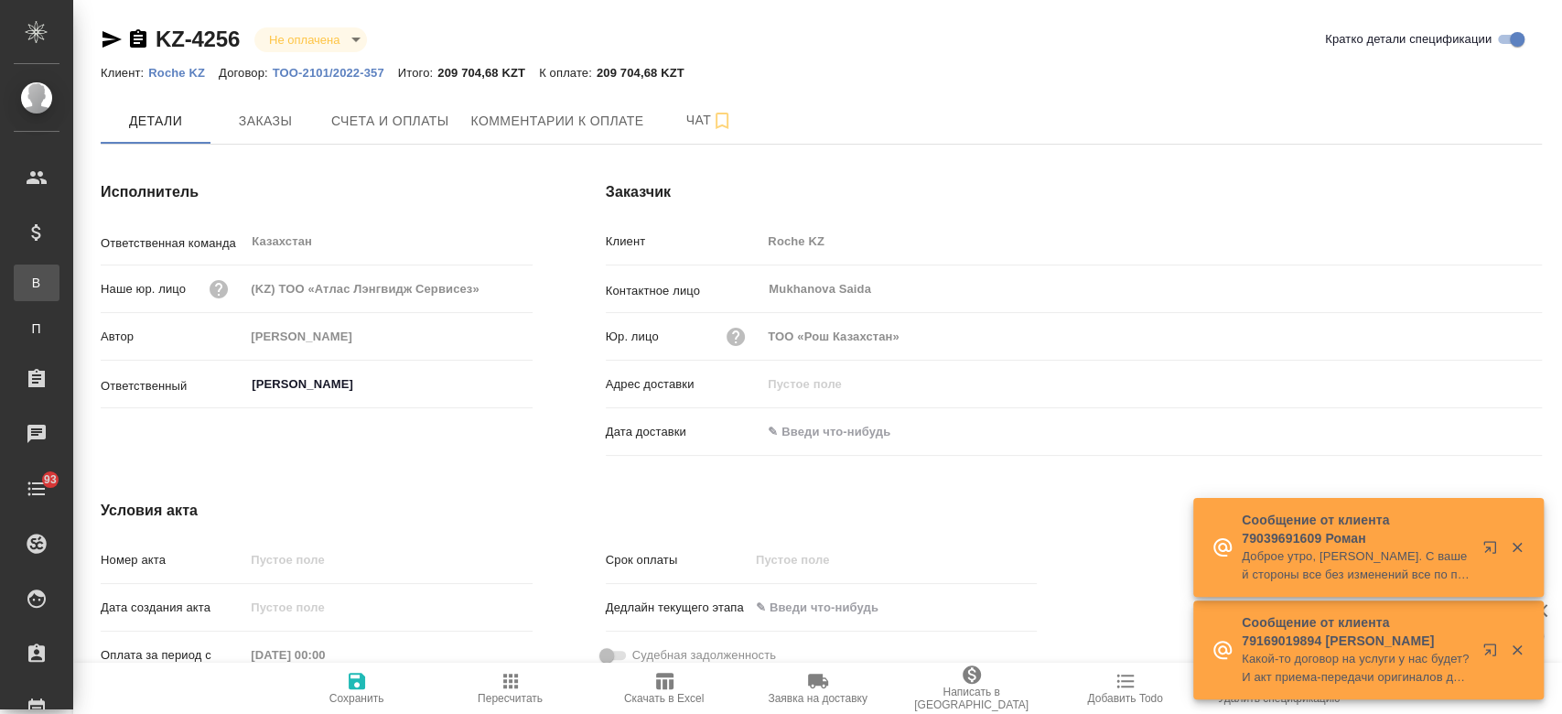
click at [27, 280] on div "Все спецификации" at bounding box center [13, 283] width 27 height 18
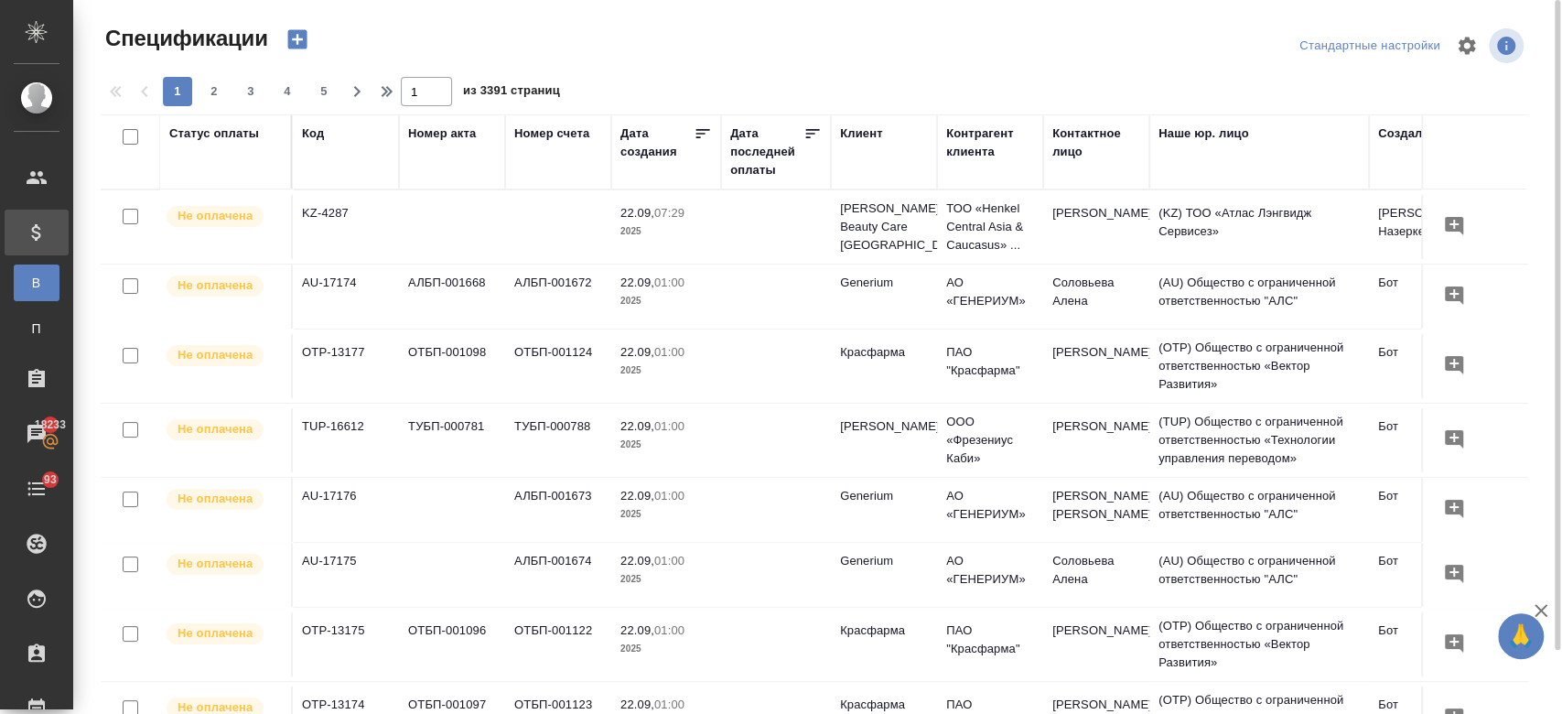
click at [350, 177] on div "Код" at bounding box center [346, 151] width 88 height 55
click at [312, 135] on div "Код" at bounding box center [313, 133] width 22 height 18
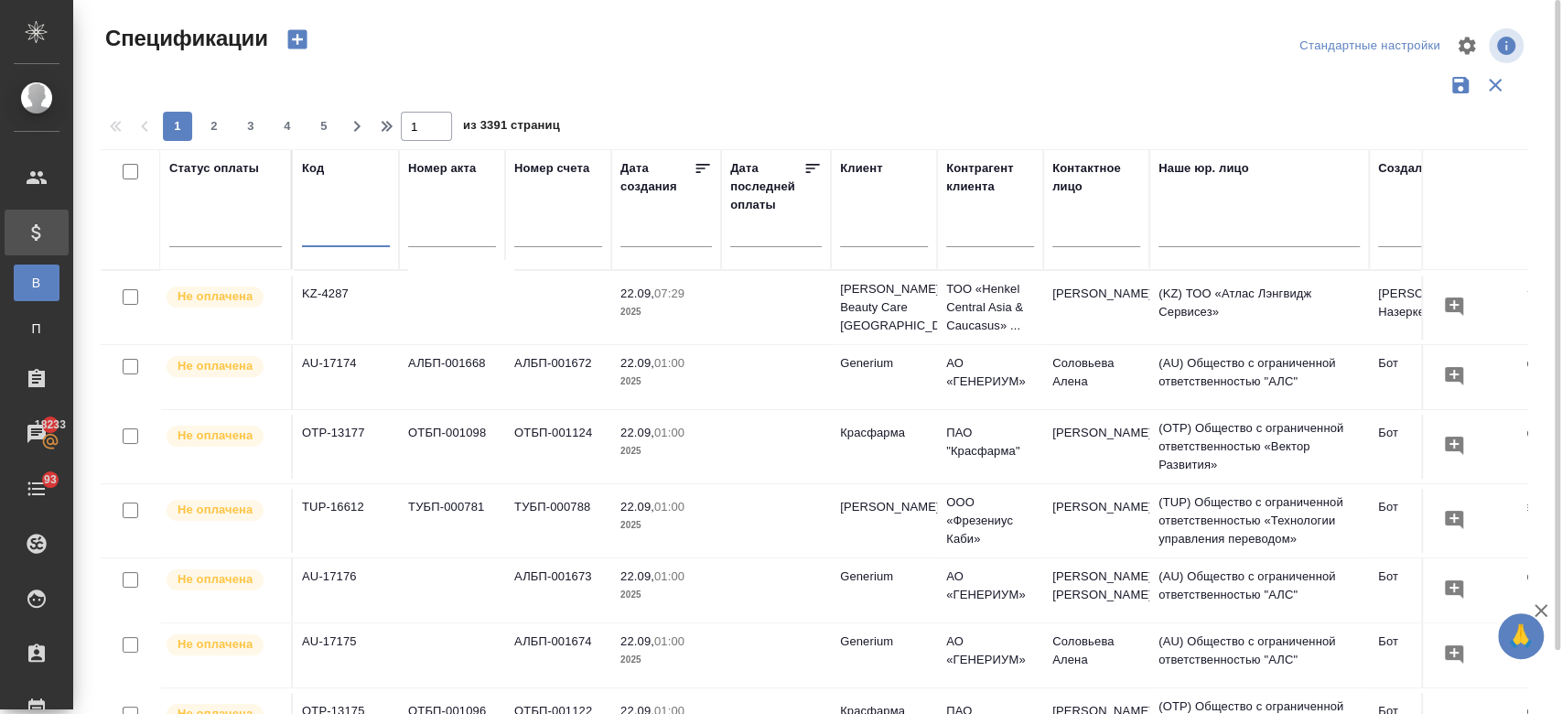
click at [322, 228] on input "text" at bounding box center [346, 234] width 88 height 23
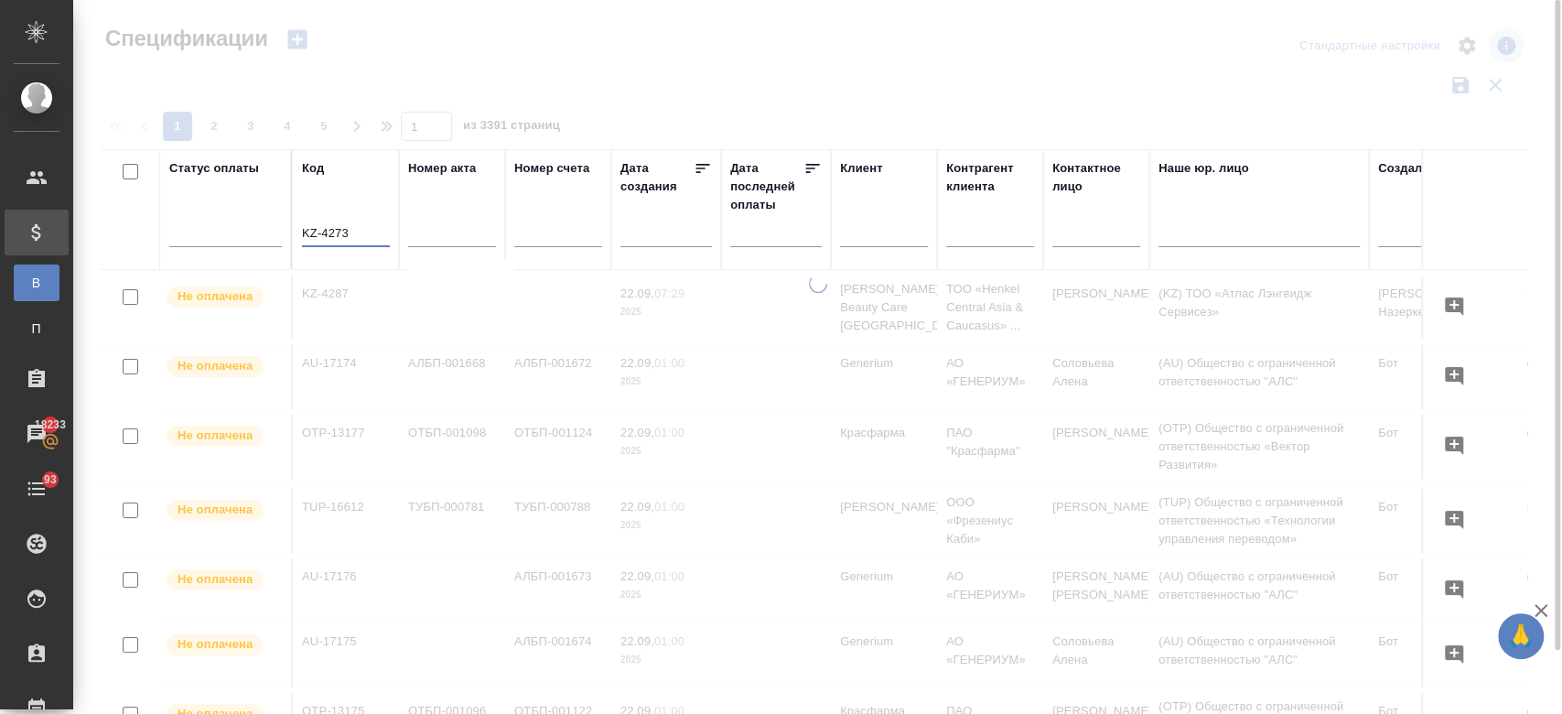
type input "KZ-4273"
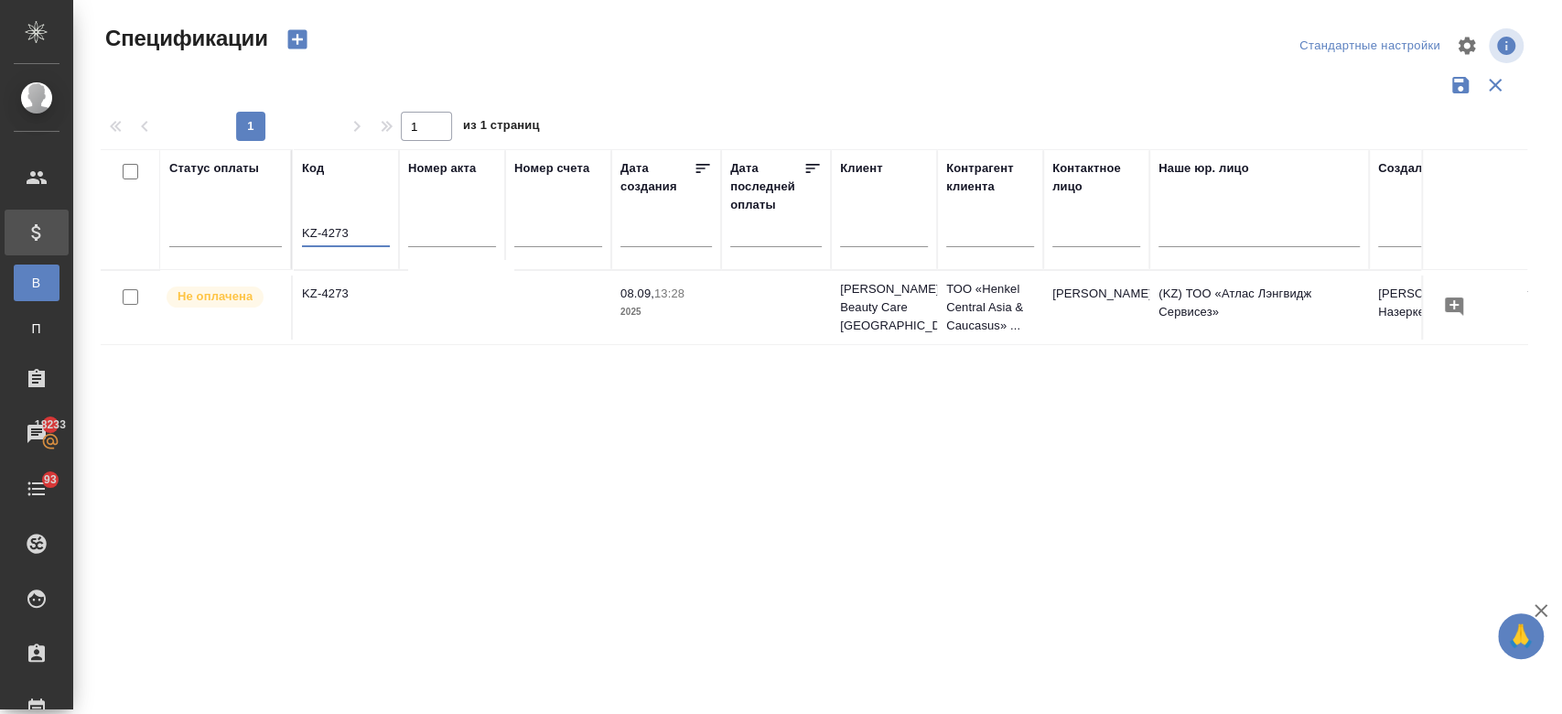
click at [334, 302] on td "KZ-4273" at bounding box center [346, 307] width 106 height 64
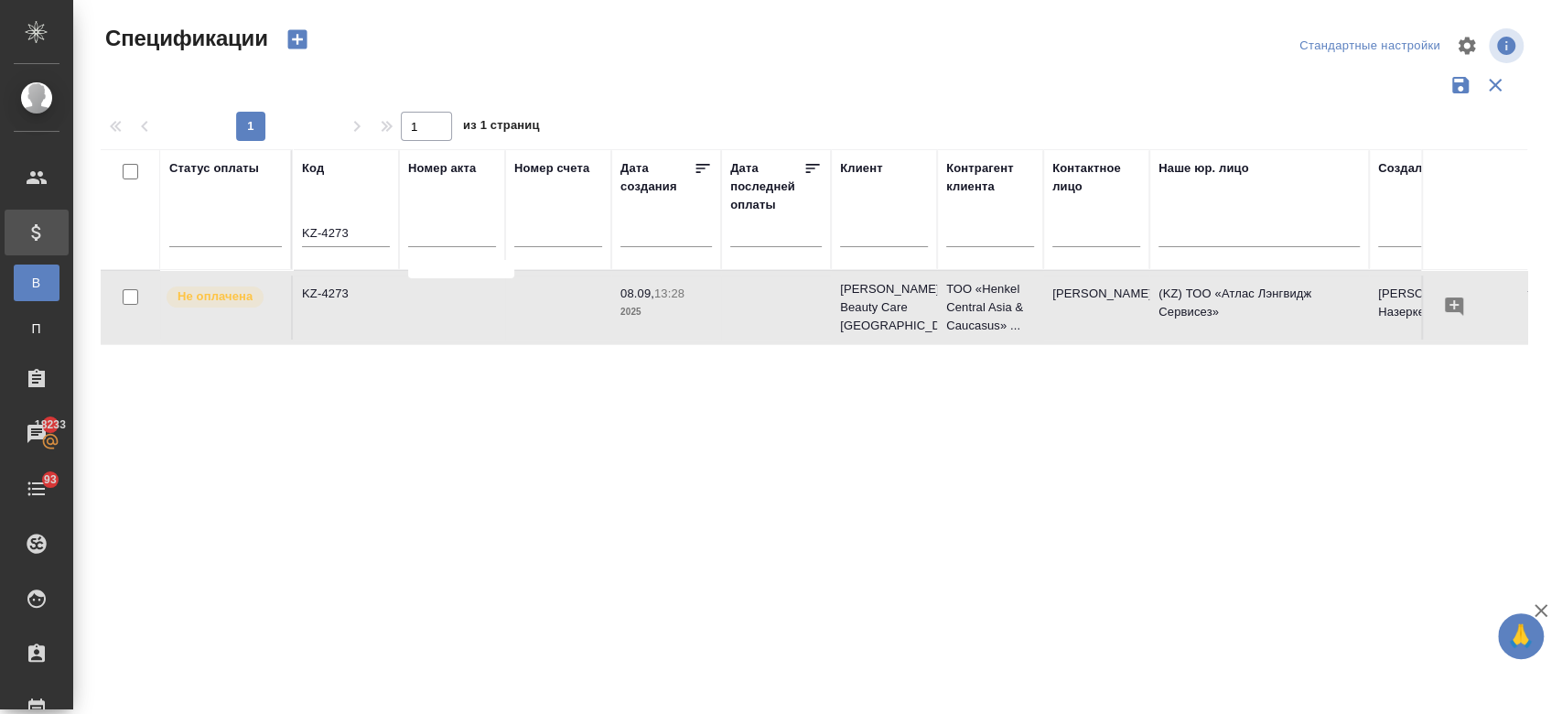
click at [334, 302] on td "KZ-4273" at bounding box center [346, 307] width 106 height 64
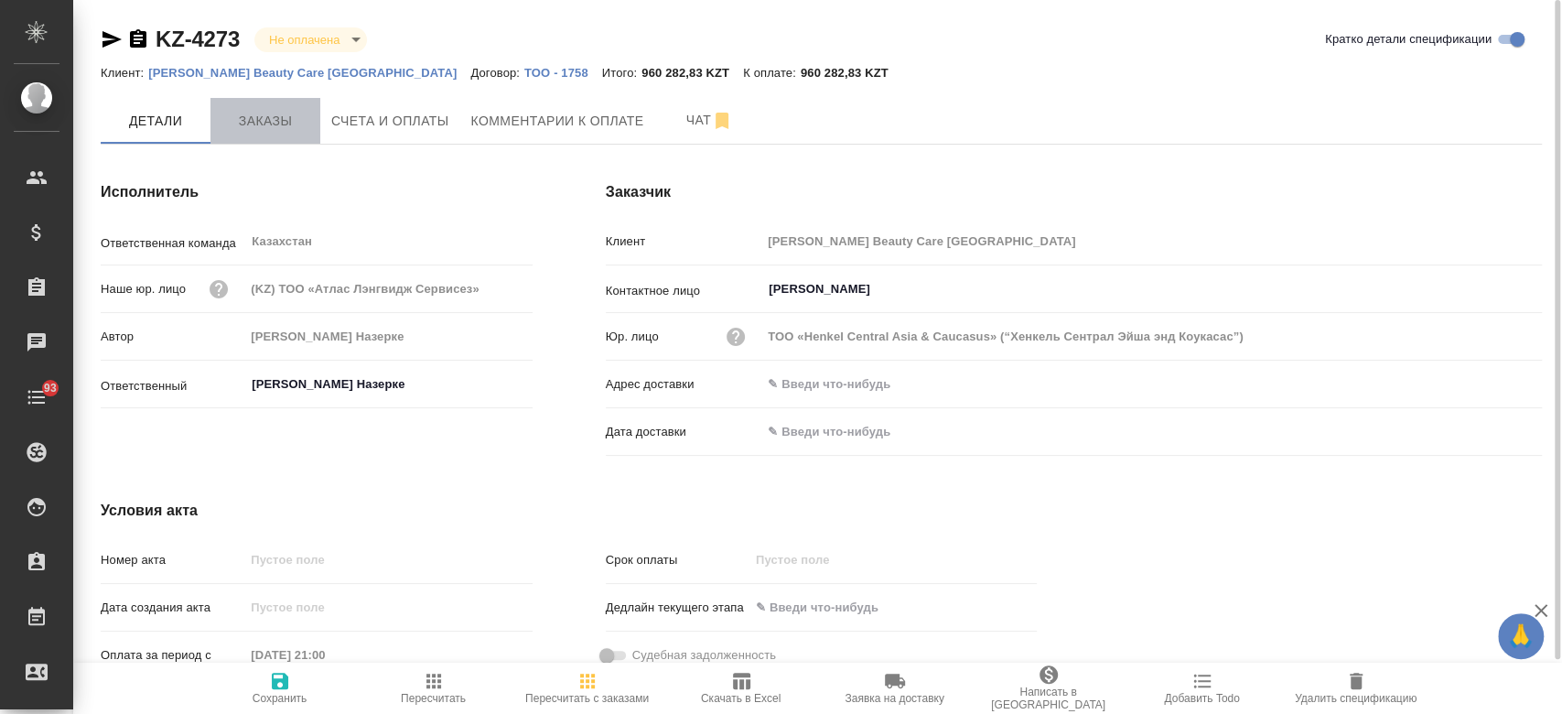
click at [262, 125] on span "Заказы" at bounding box center [265, 121] width 88 height 23
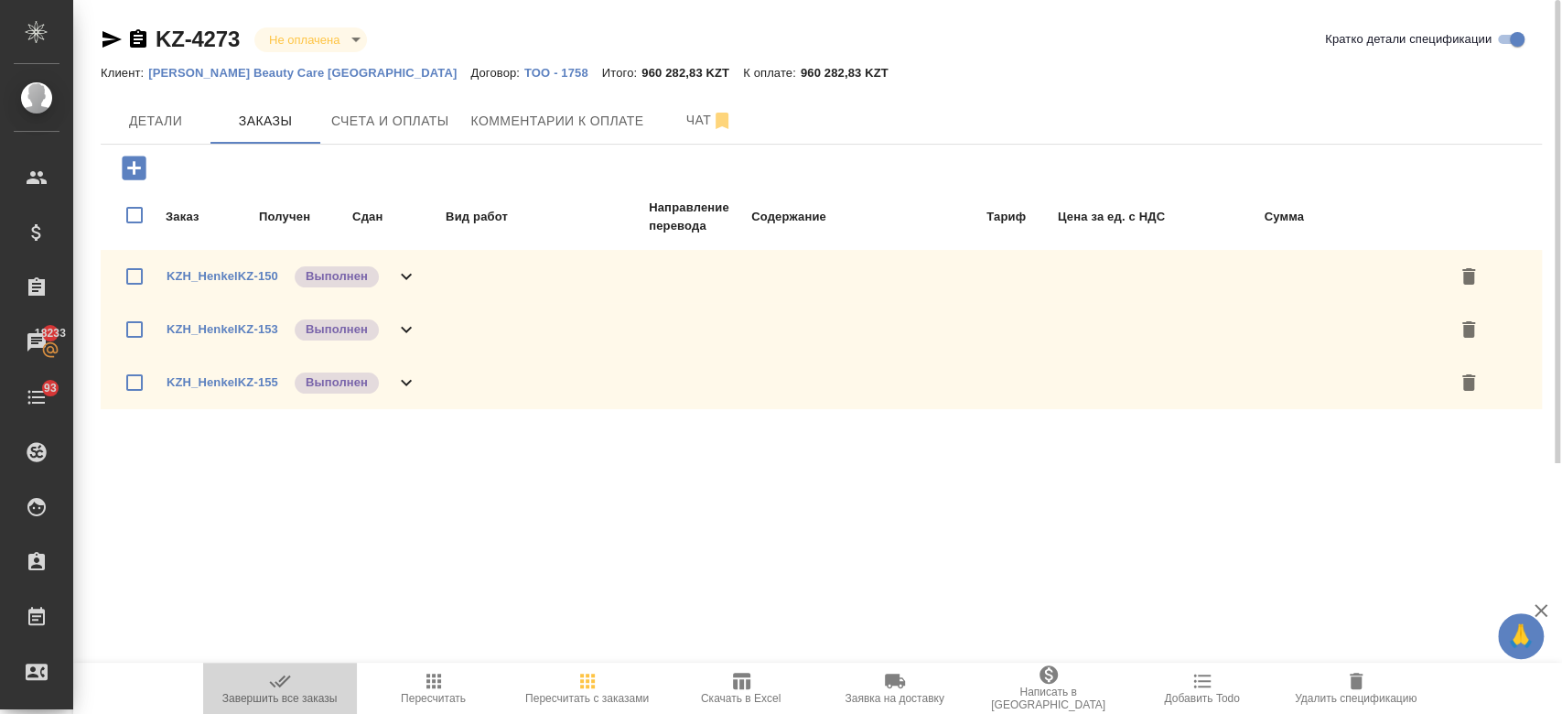
click at [286, 692] on span "Завершить все заказы" at bounding box center [279, 698] width 115 height 13
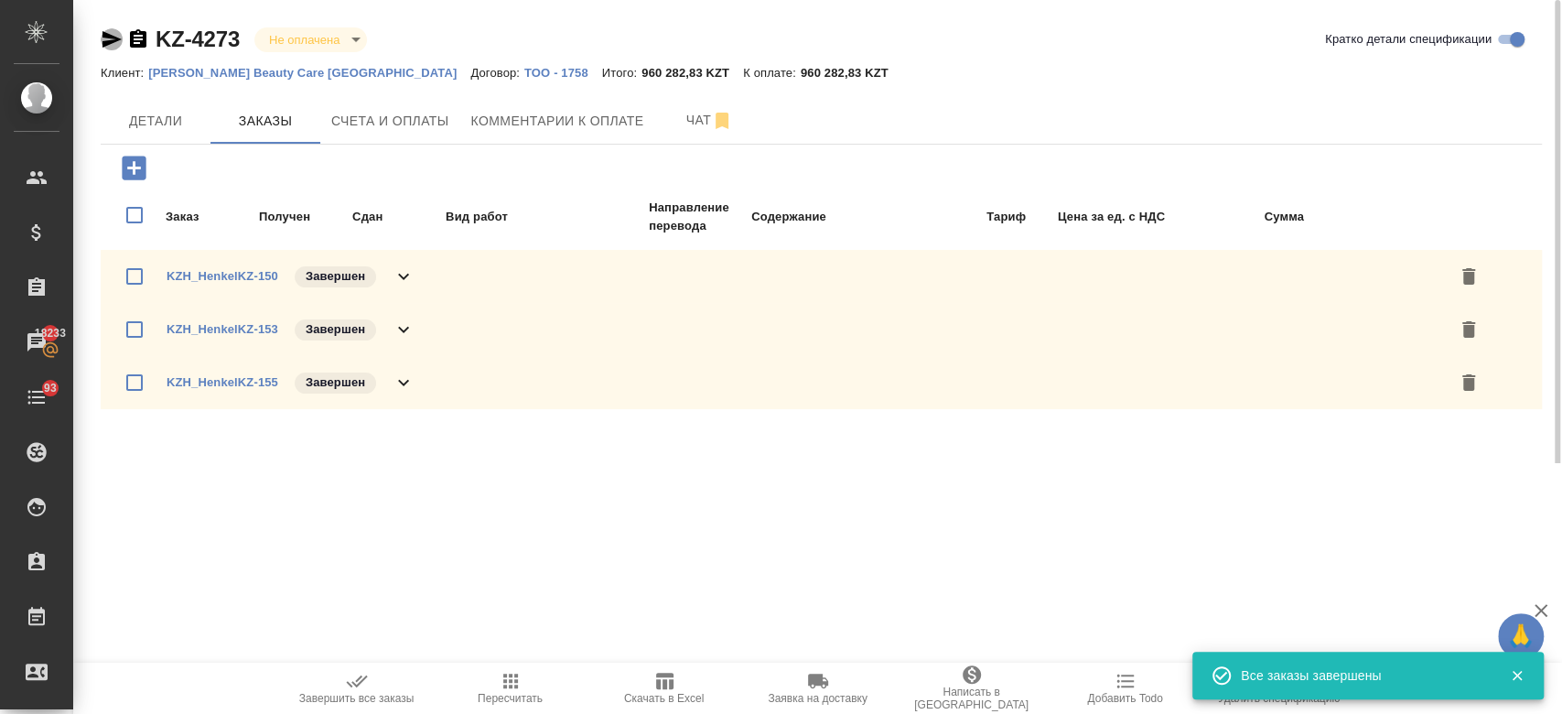
click at [113, 41] on icon "button" at bounding box center [111, 39] width 19 height 16
click at [496, 127] on span "Комментарии к оплате" at bounding box center [557, 121] width 173 height 23
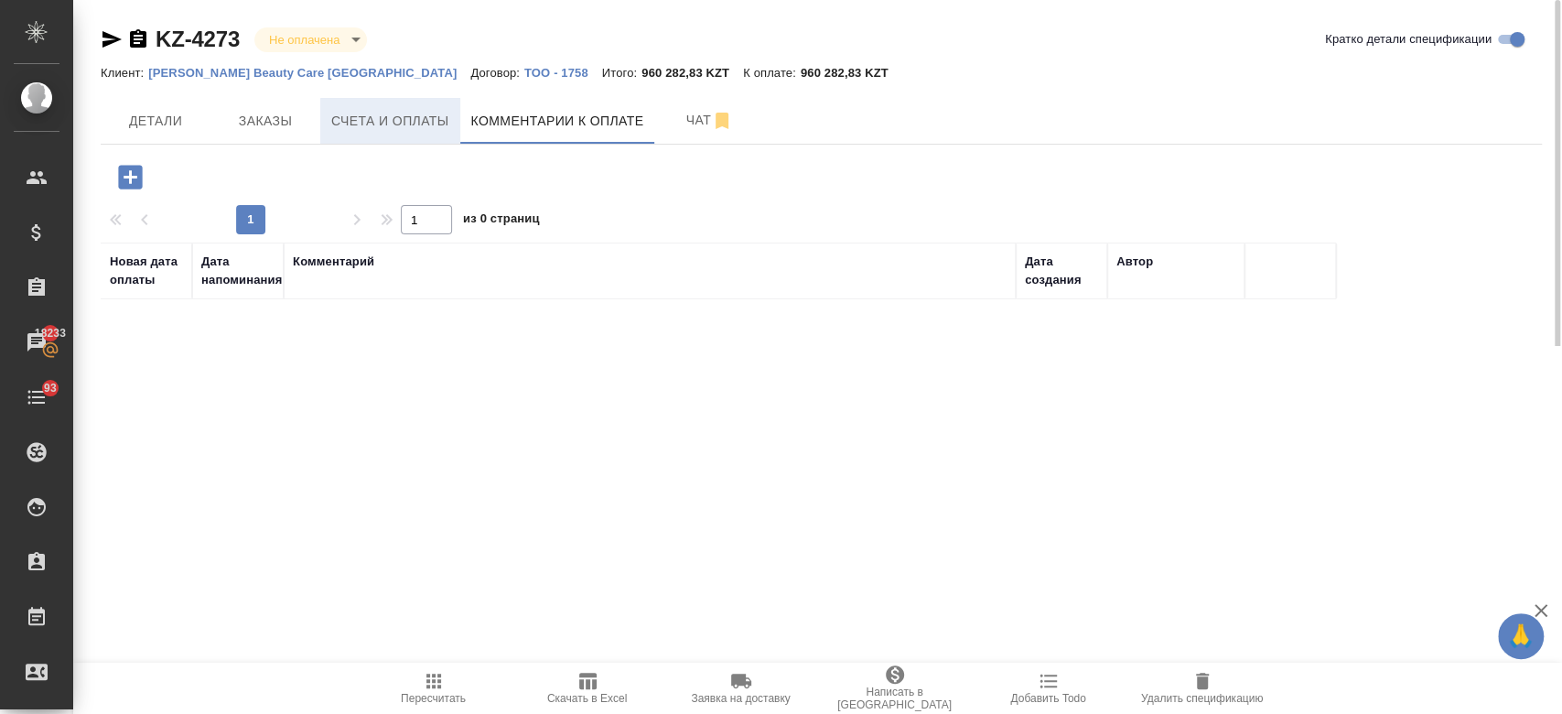
click at [415, 124] on span "Счета и оплаты" at bounding box center [390, 121] width 118 height 23
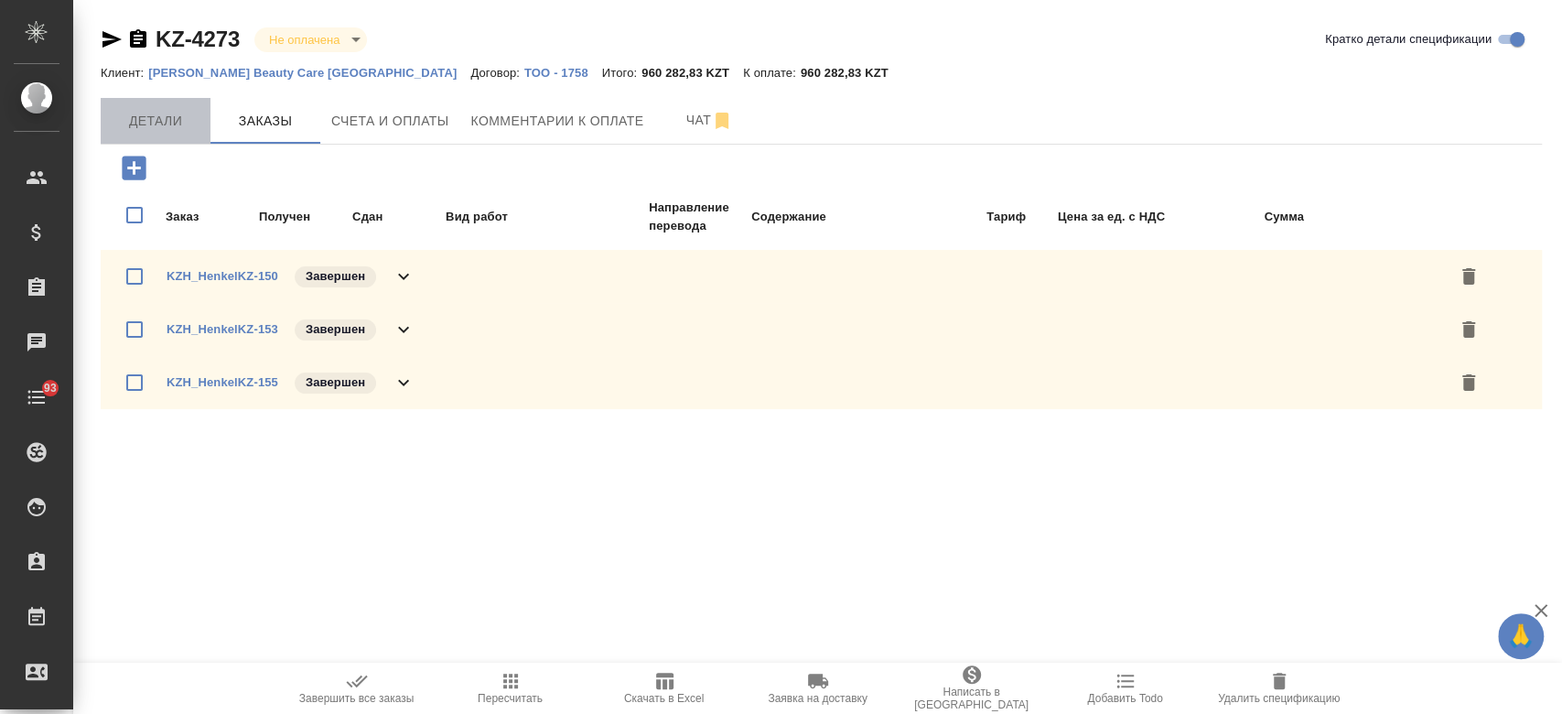
click at [167, 133] on button "Детали" at bounding box center [156, 121] width 110 height 46
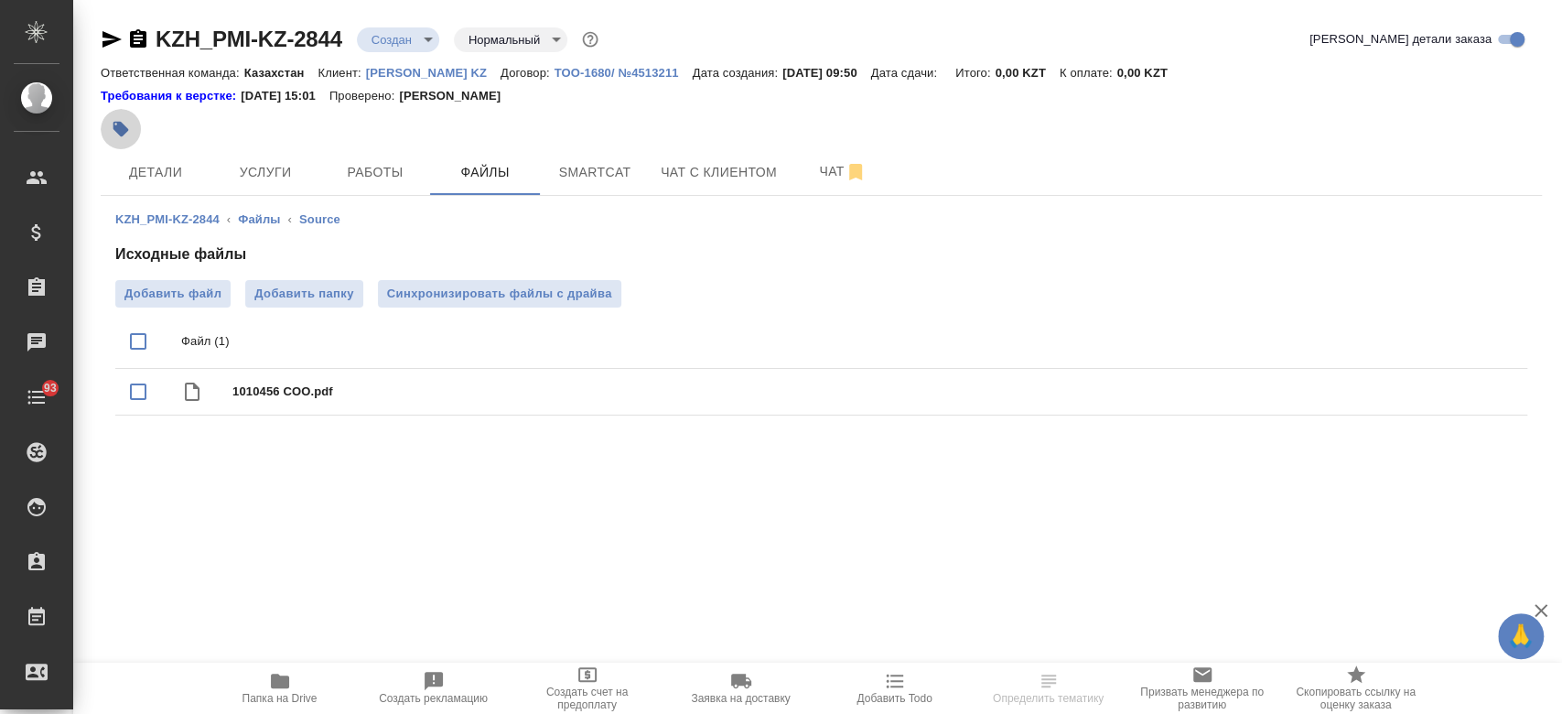
click at [130, 138] on button "button" at bounding box center [121, 129] width 40 height 40
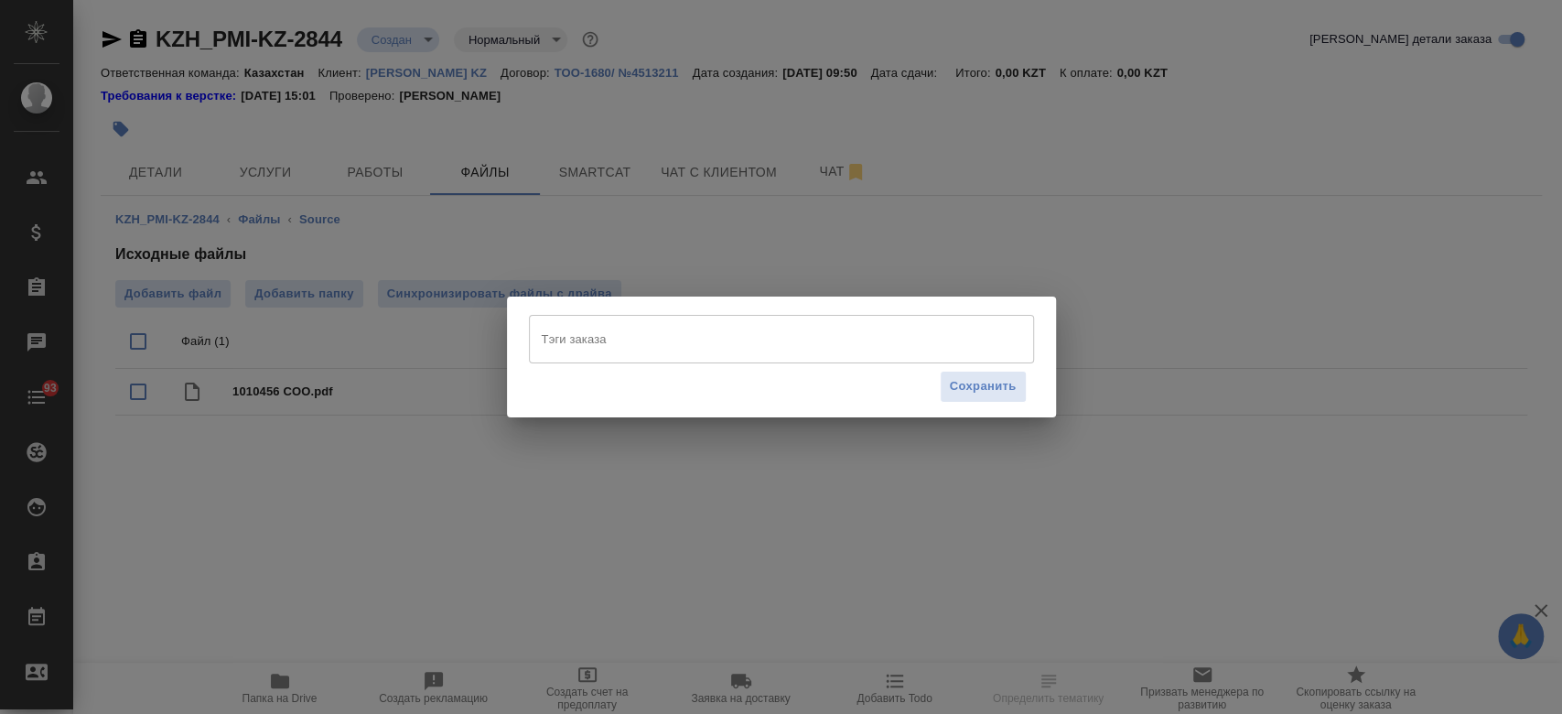
click at [701, 344] on input "Тэги заказа" at bounding box center [764, 338] width 454 height 31
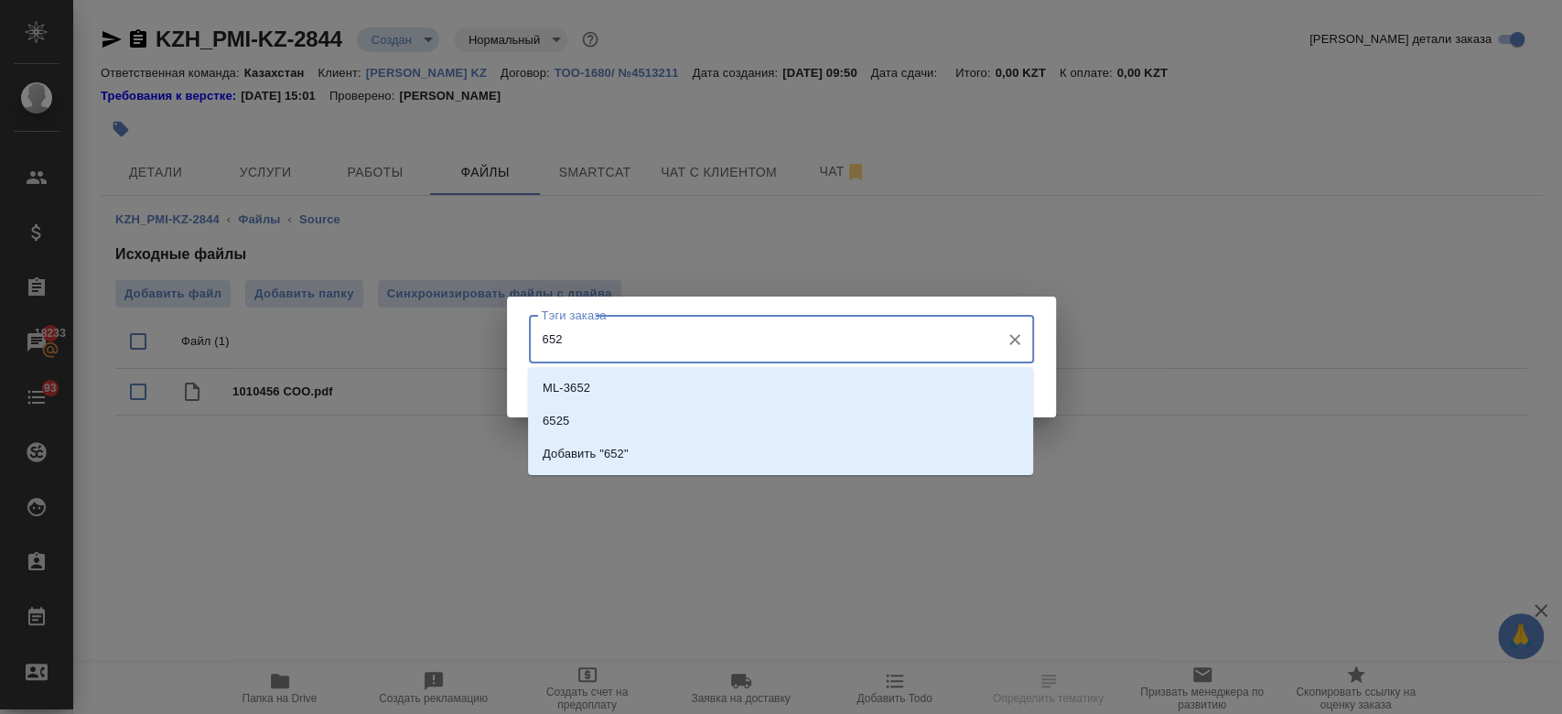
type input "6525"
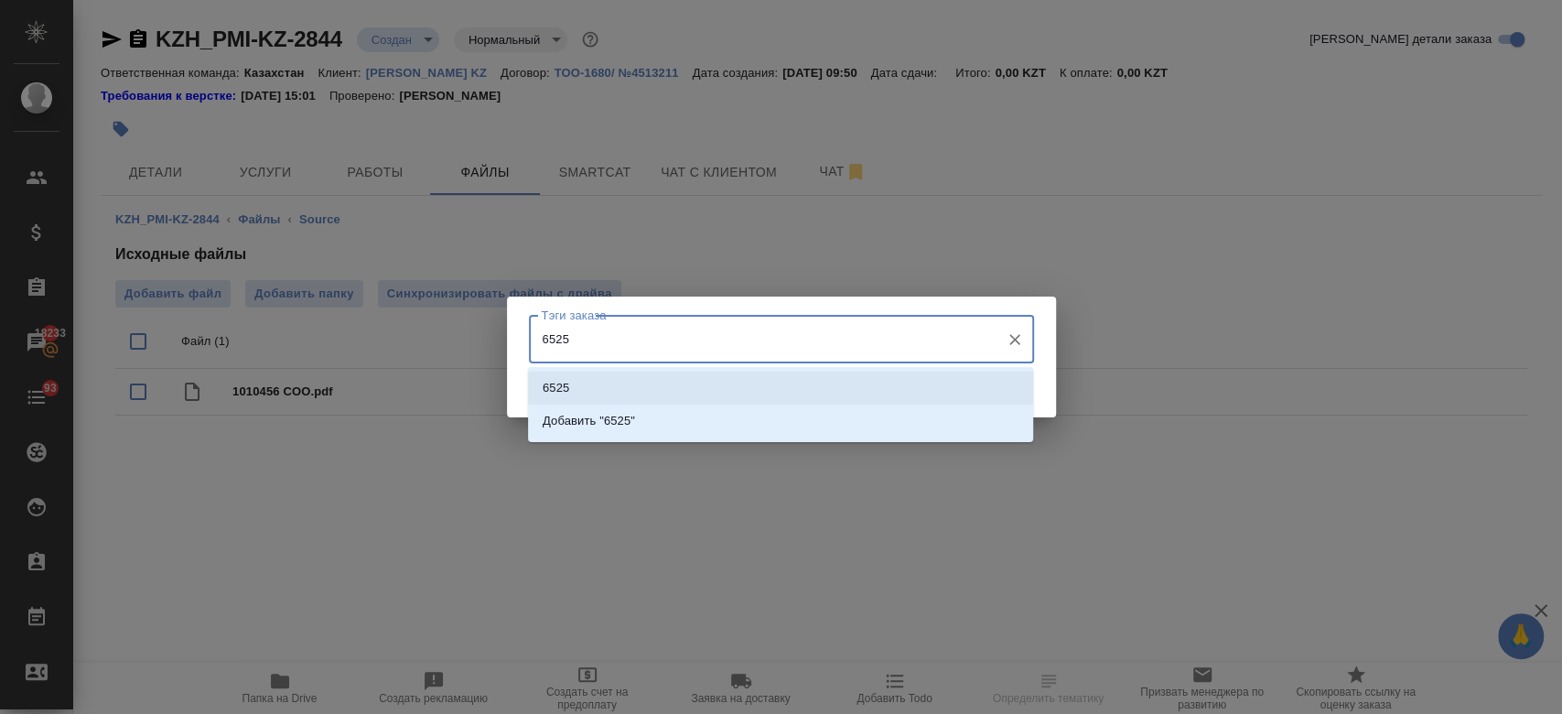
click at [687, 385] on li "6525" at bounding box center [780, 387] width 505 height 33
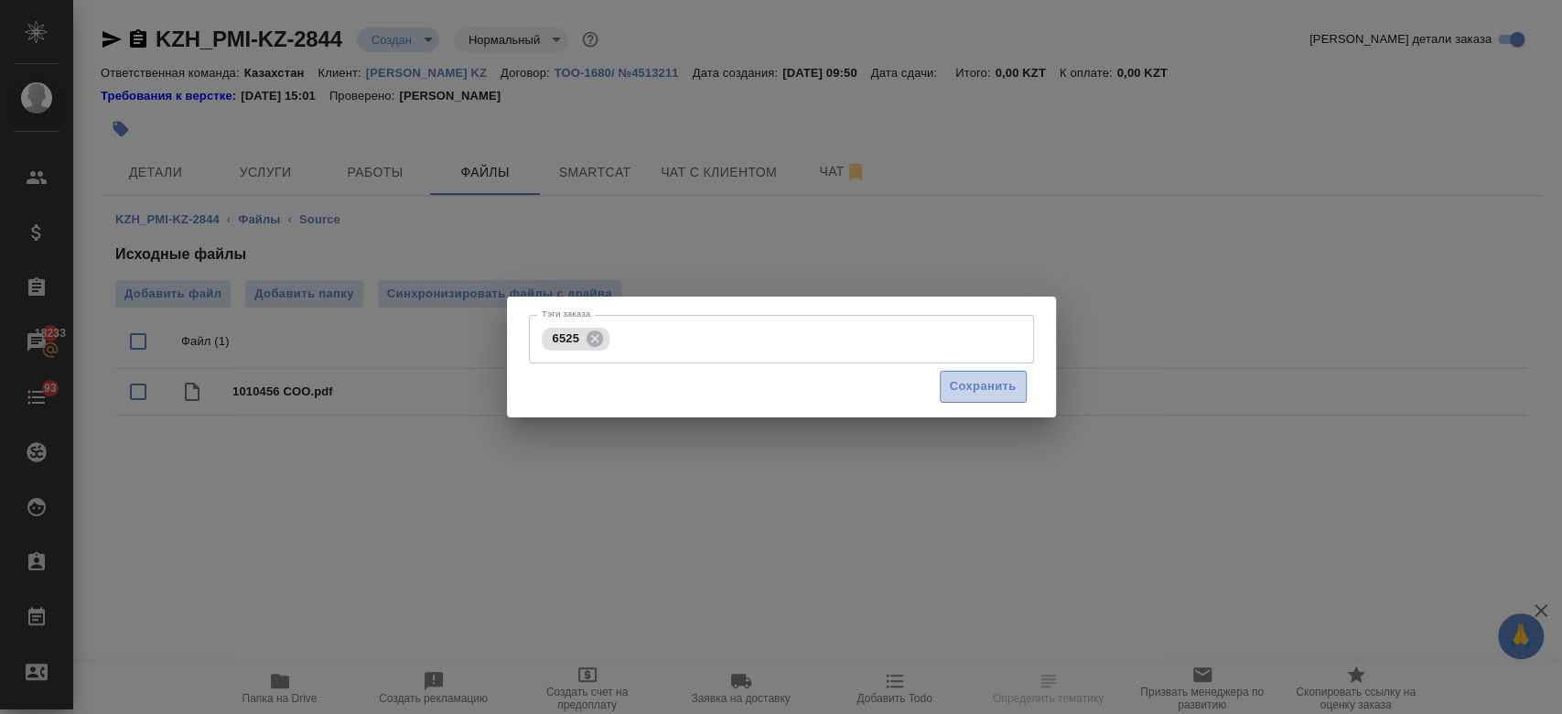
click at [950, 388] on span "Сохранить" at bounding box center [983, 386] width 67 height 21
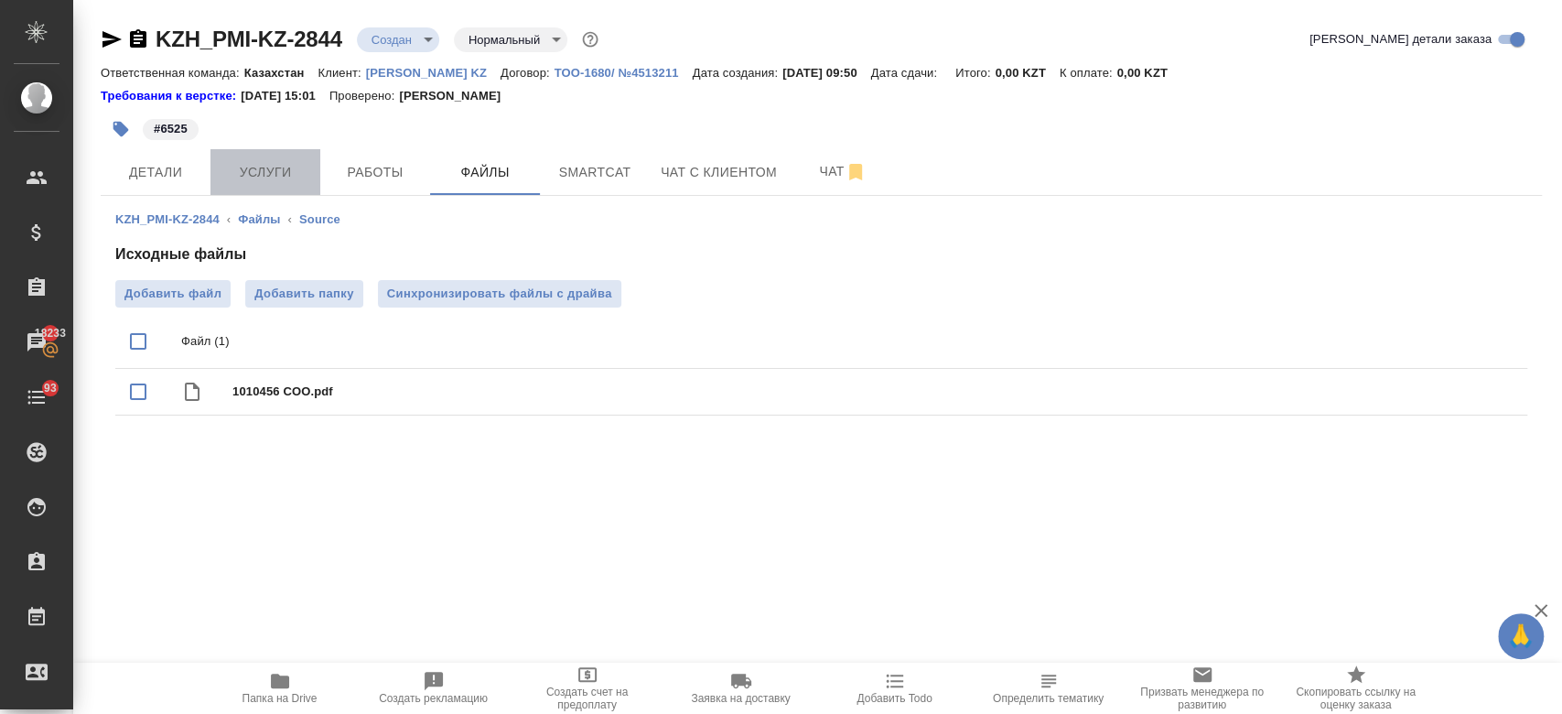
click at [254, 157] on button "Услуги" at bounding box center [265, 172] width 110 height 46
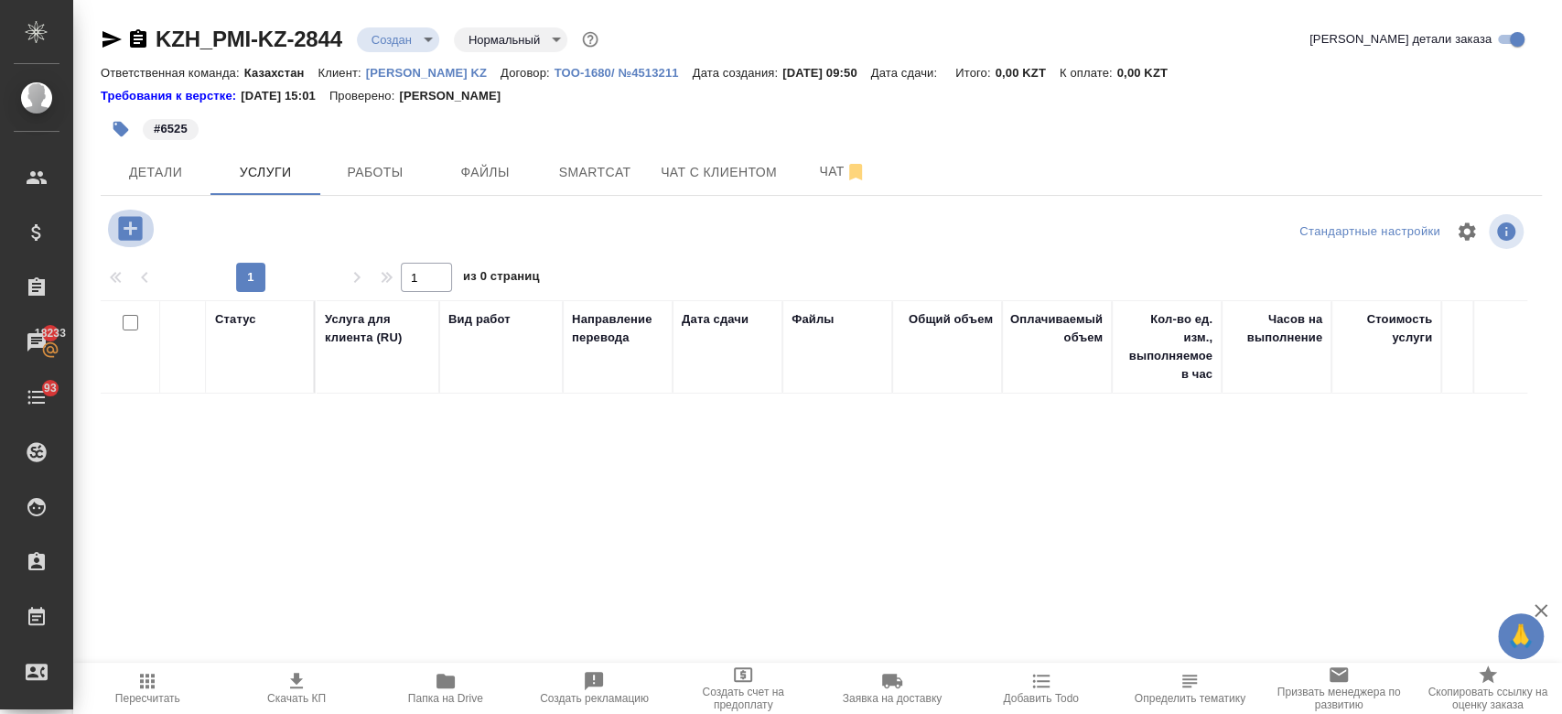
click at [132, 227] on icon "button" at bounding box center [130, 228] width 32 height 32
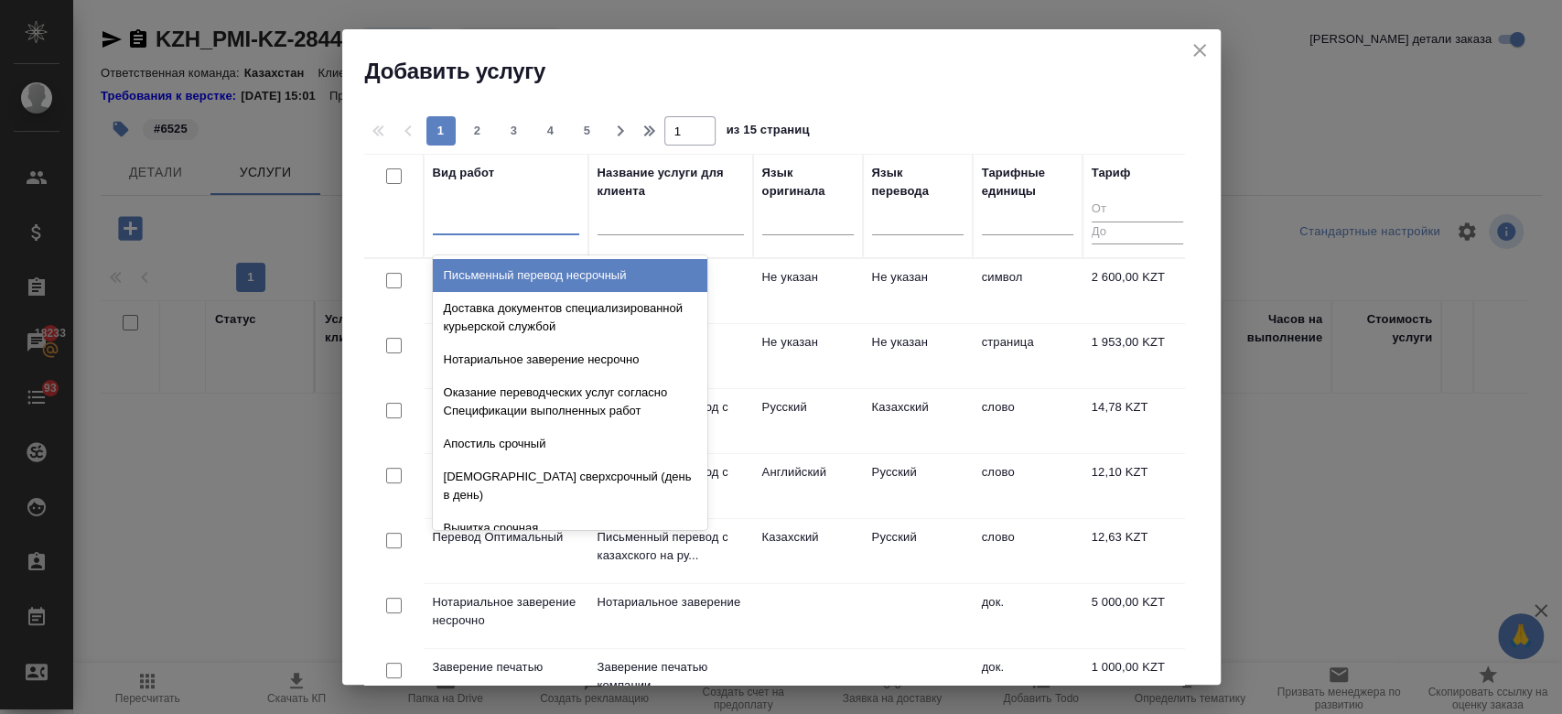
click at [444, 231] on div at bounding box center [506, 217] width 146 height 35
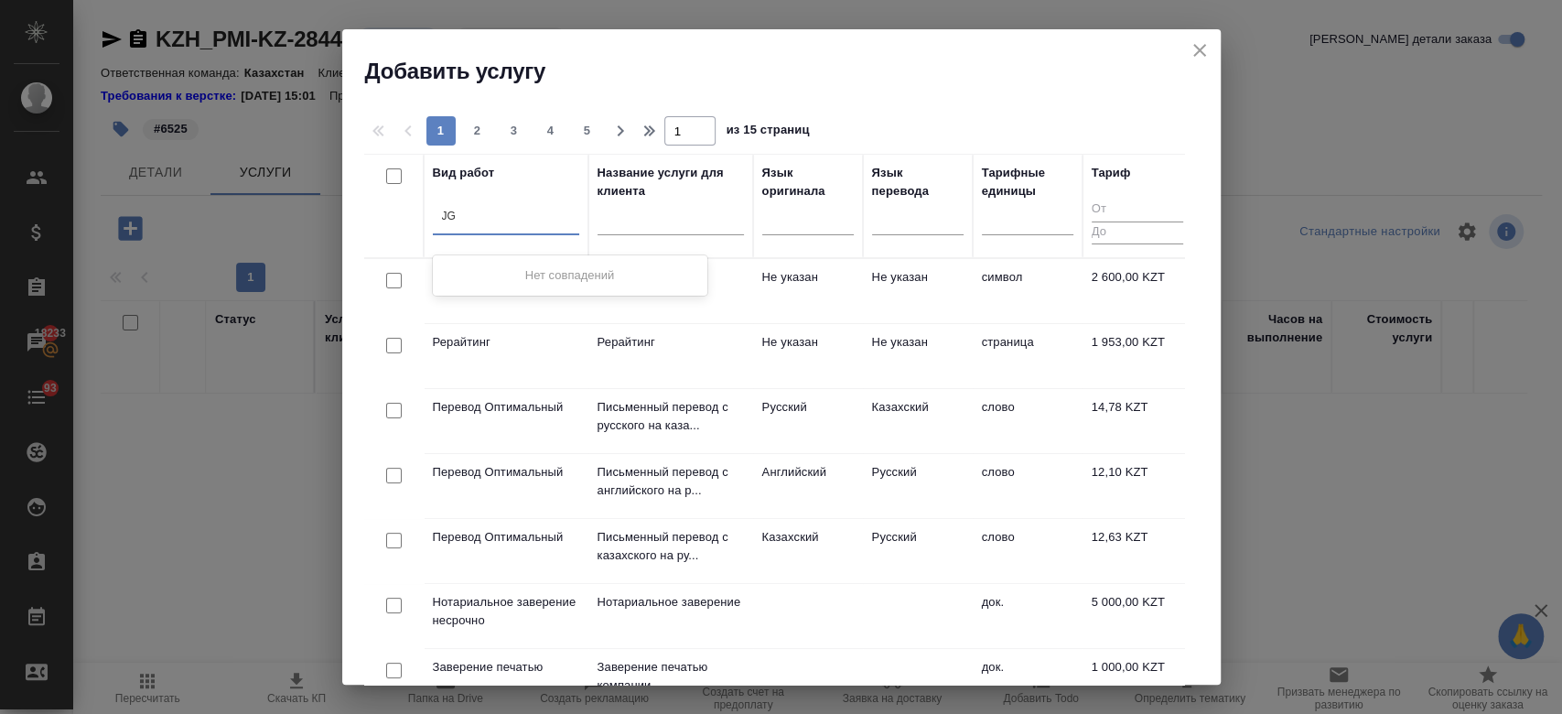
type input "J"
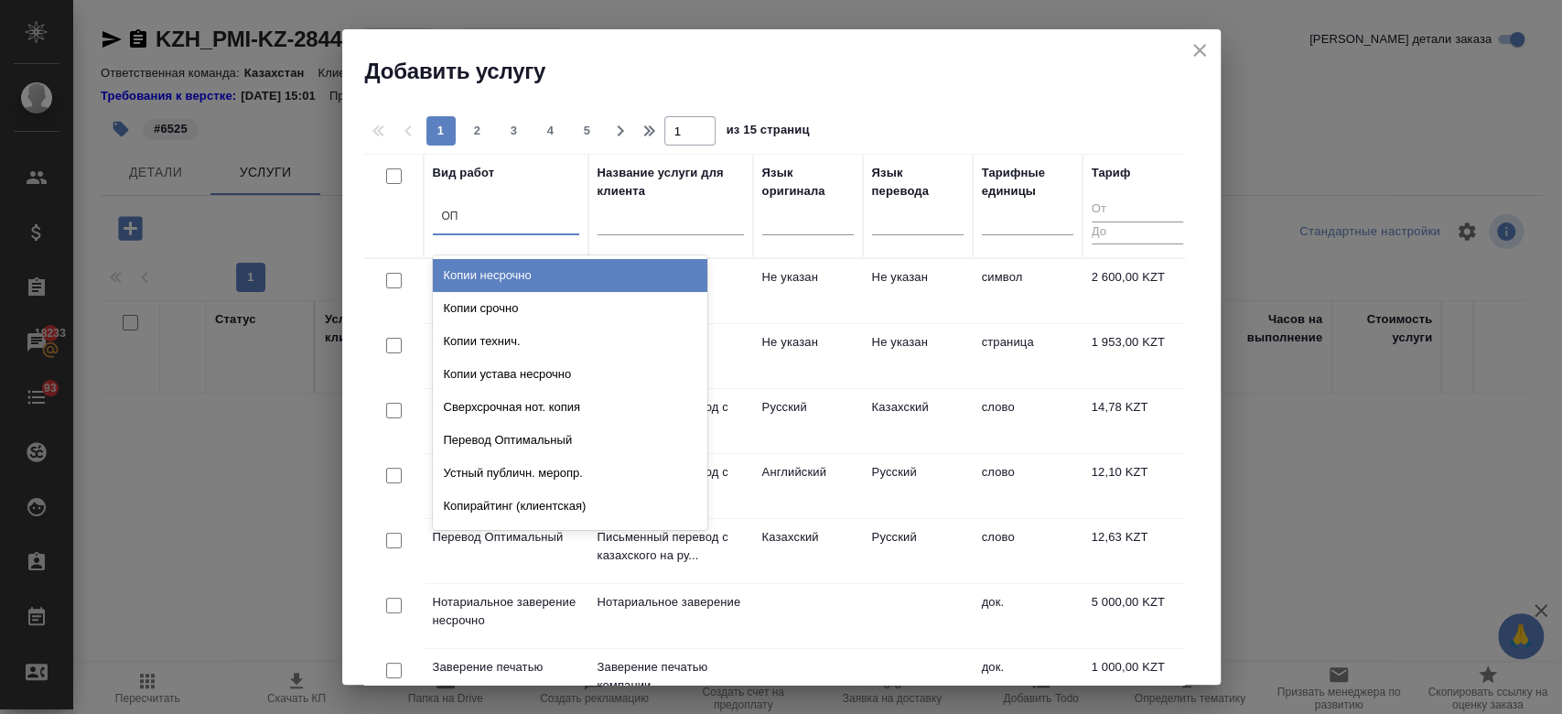
type input "ОПТ"
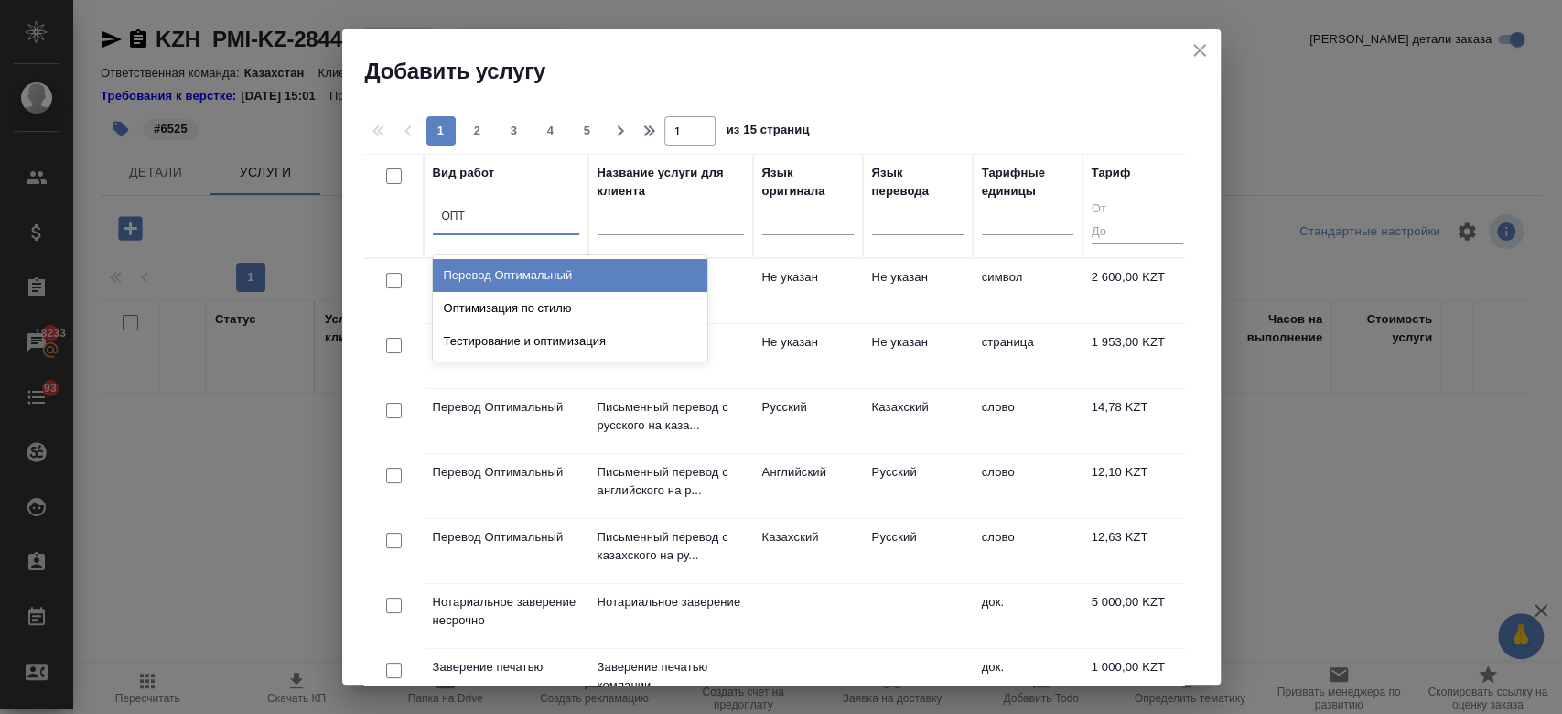
click at [489, 278] on div "Перевод Оптимальный" at bounding box center [570, 275] width 274 height 33
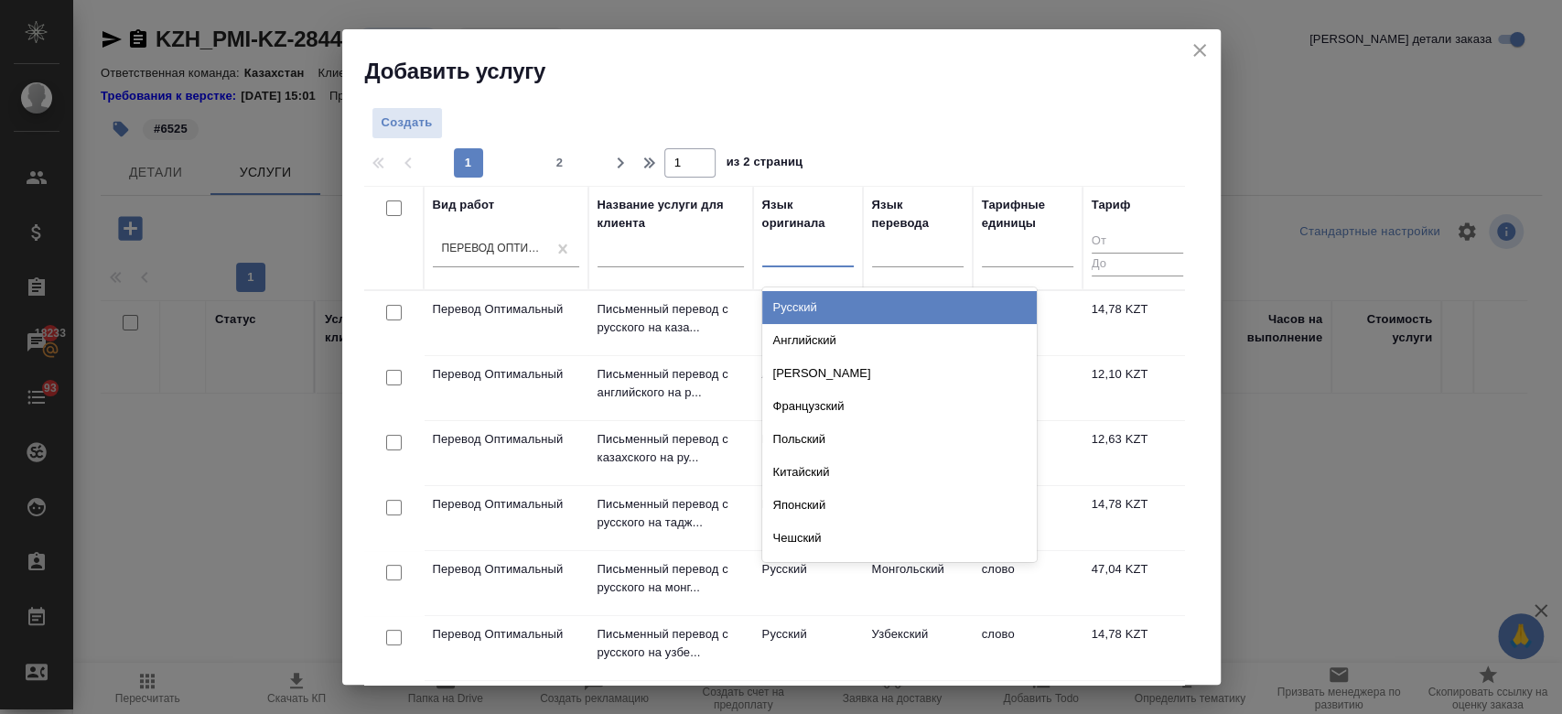
click at [823, 260] on div at bounding box center [807, 248] width 91 height 27
type input "анг"
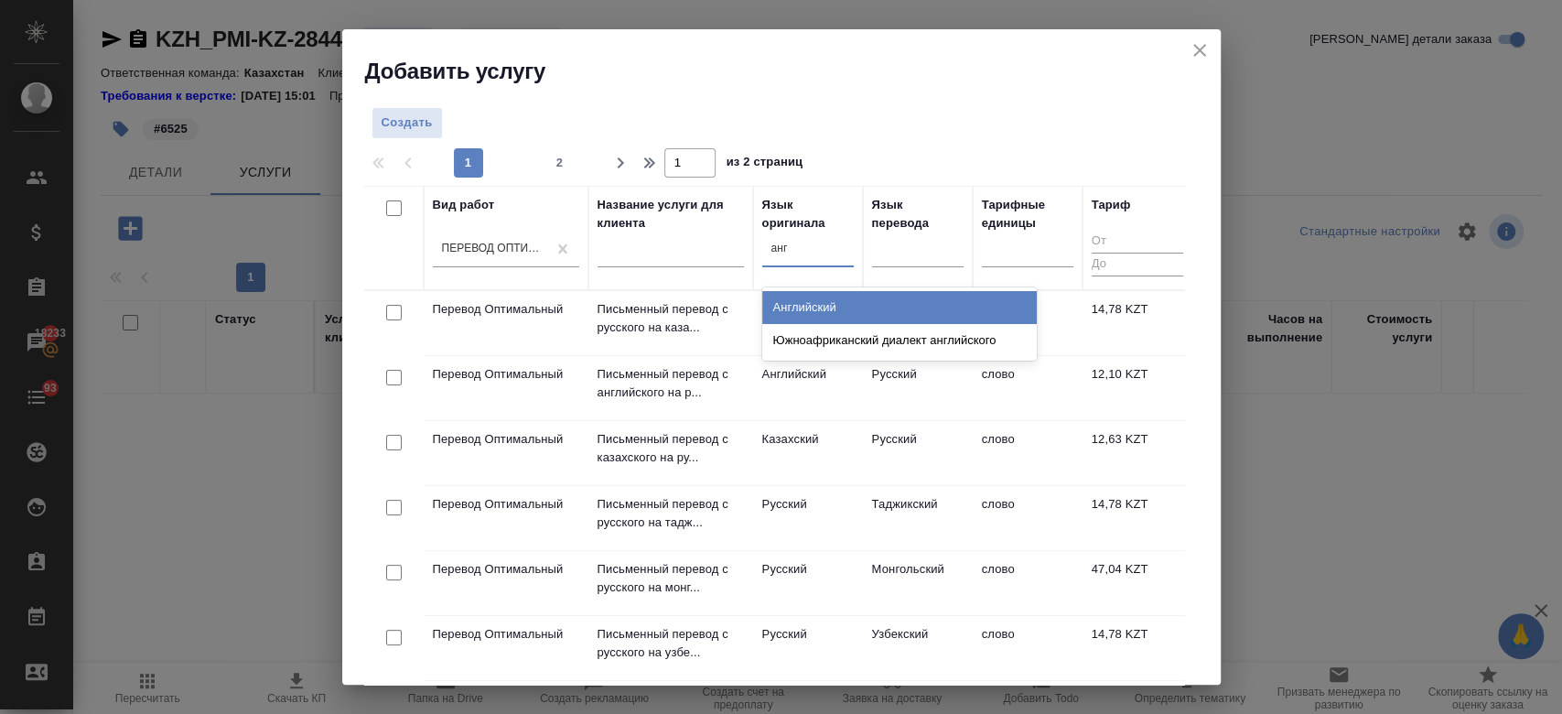
click at [801, 296] on div "Английский" at bounding box center [899, 307] width 274 height 33
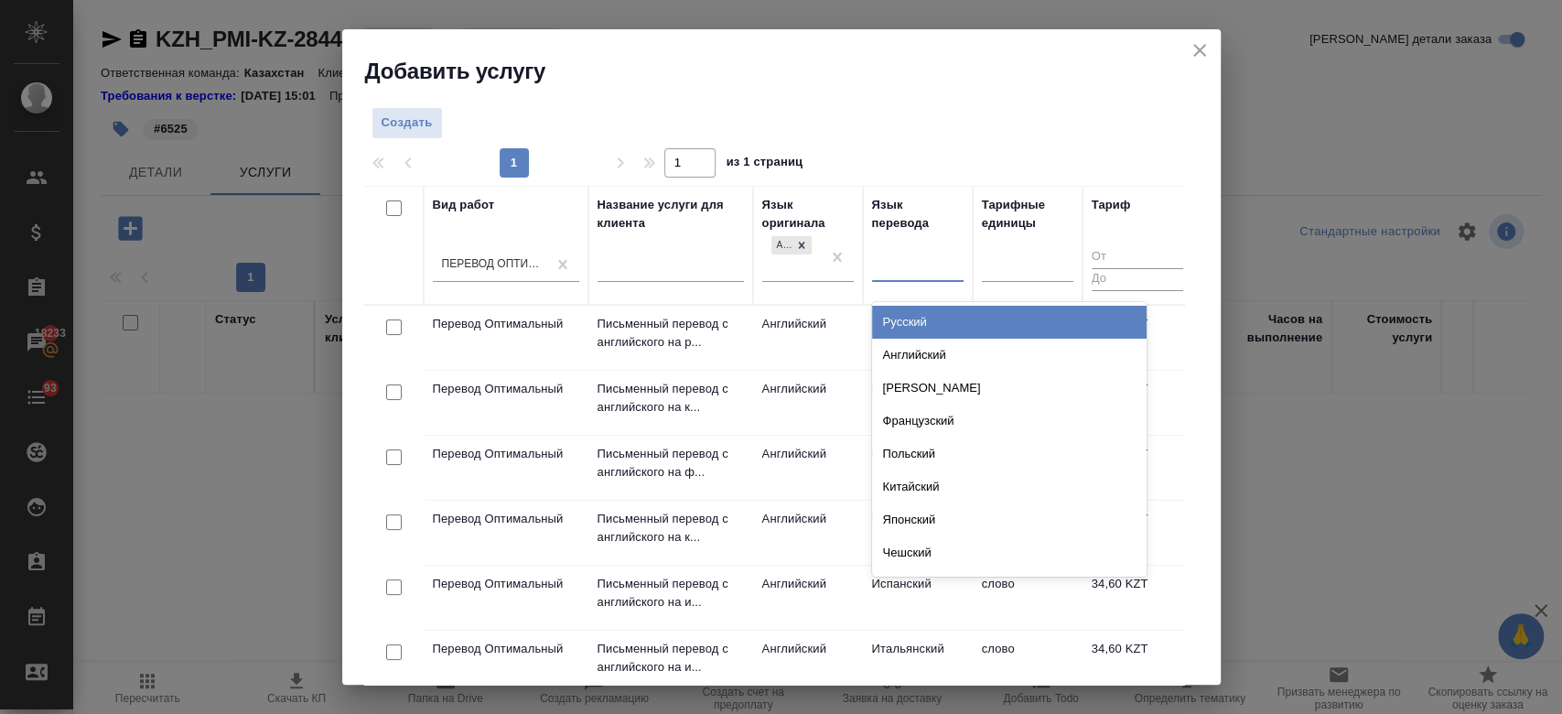
click at [940, 258] on div at bounding box center [917, 264] width 91 height 27
type input "рус"
click at [937, 322] on div "Русский" at bounding box center [1009, 322] width 274 height 33
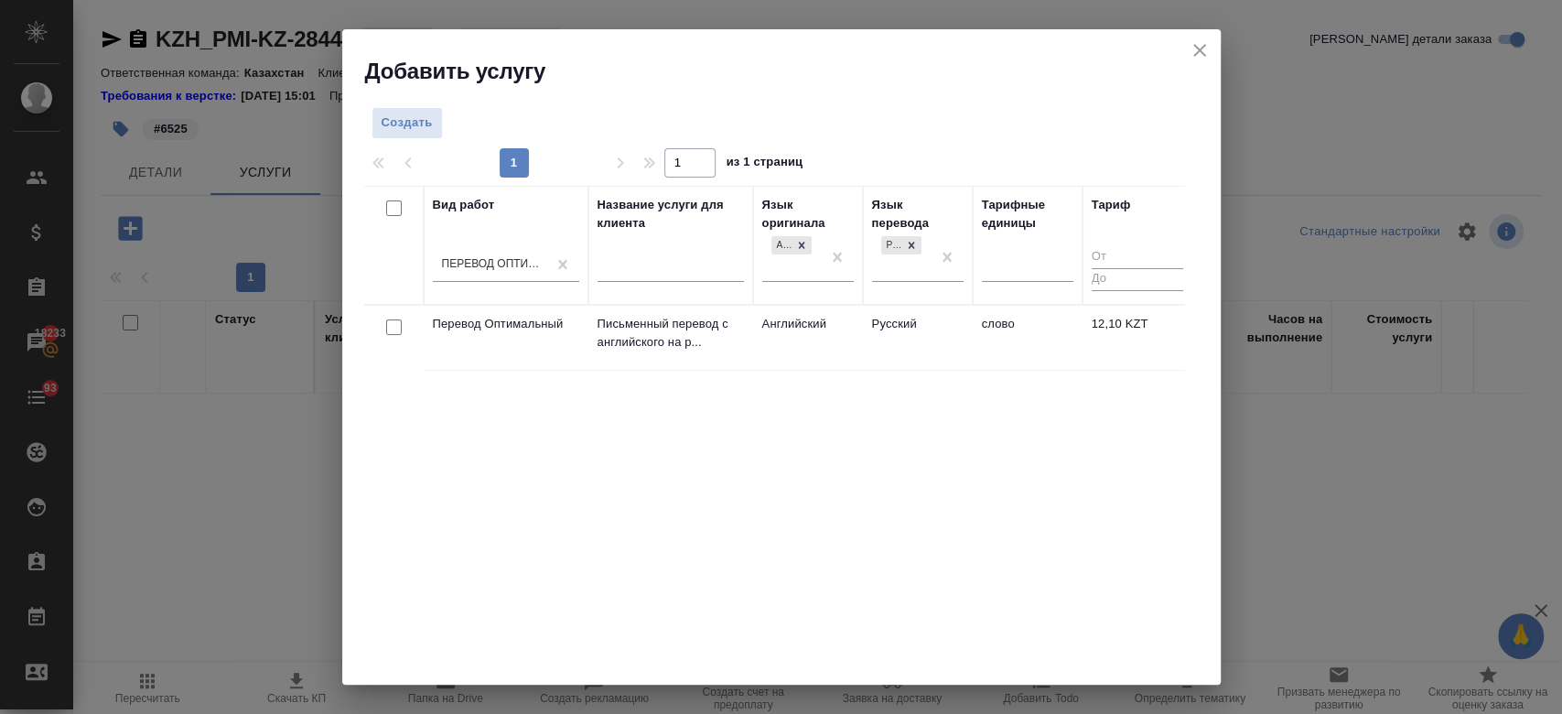
click at [908, 323] on td "Русский" at bounding box center [918, 338] width 110 height 64
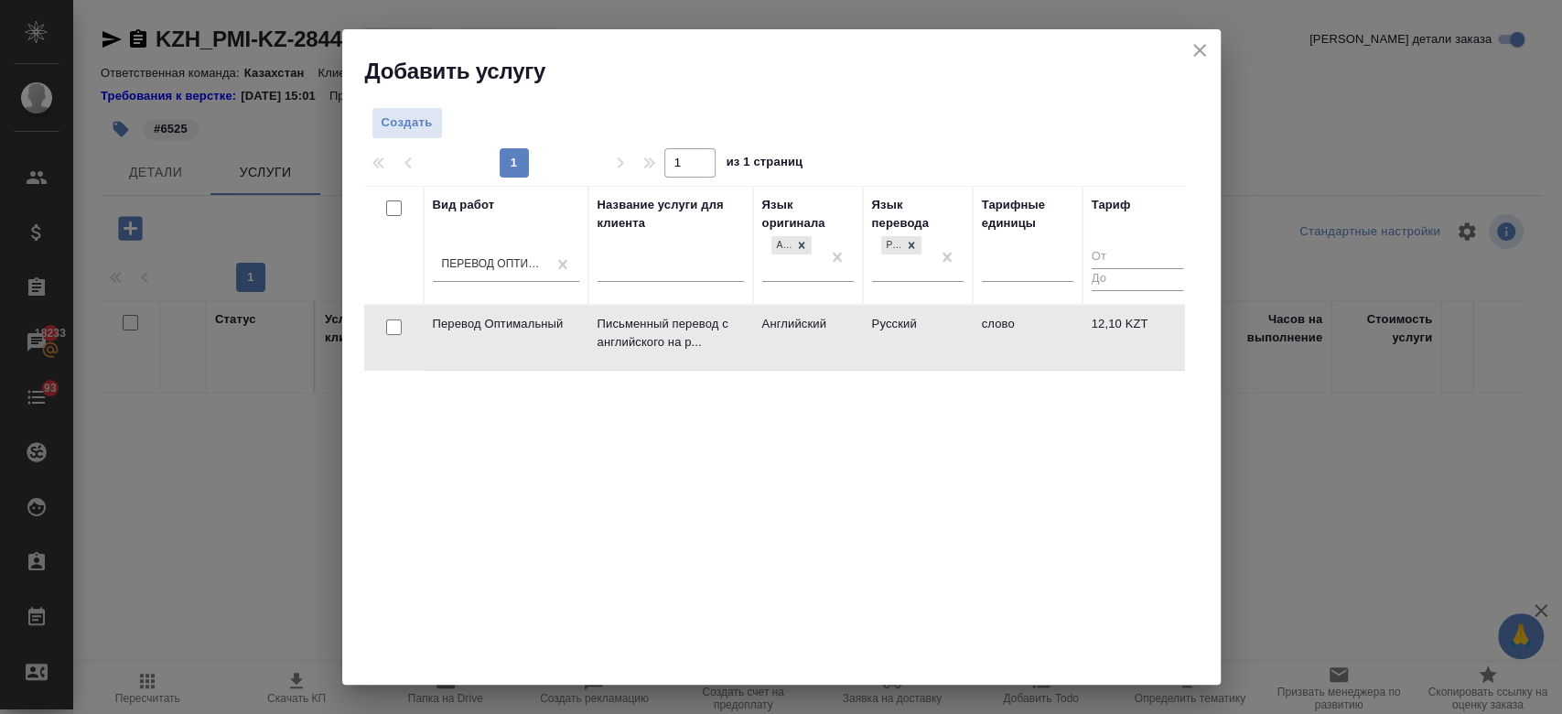
click at [908, 323] on td "Русский" at bounding box center [918, 338] width 110 height 64
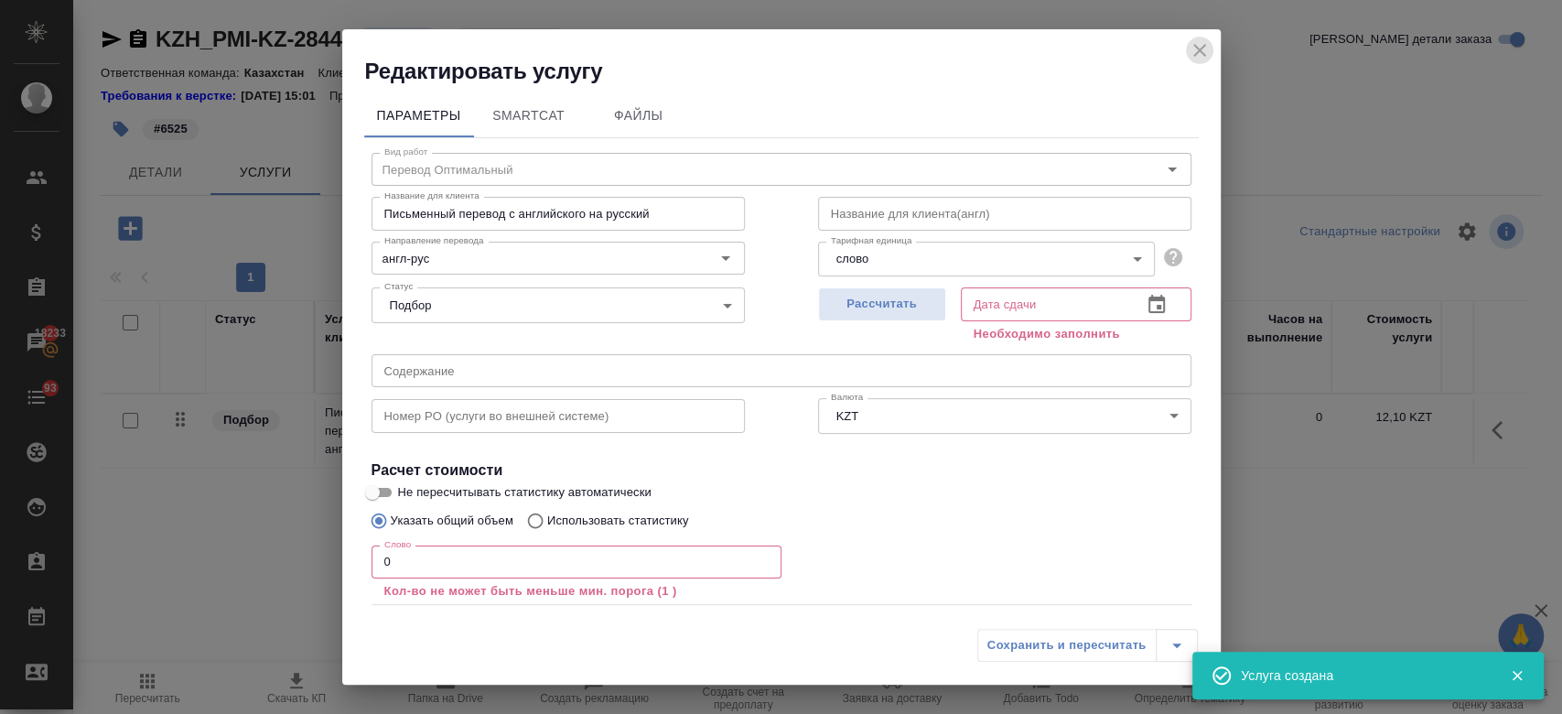
click at [1200, 46] on icon "close" at bounding box center [1199, 50] width 22 height 22
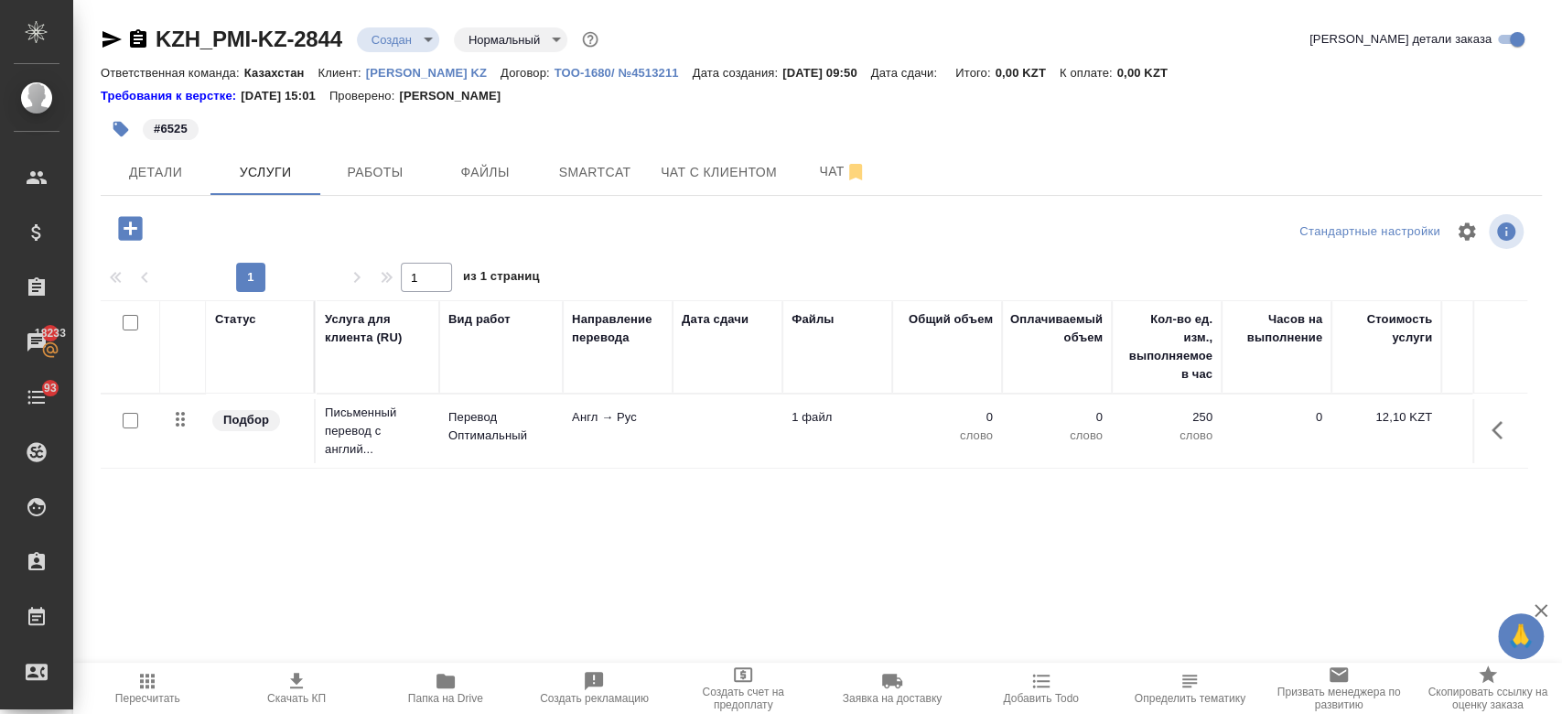
click at [128, 414] on input "checkbox" at bounding box center [131, 421] width 16 height 16
checkbox input "true"
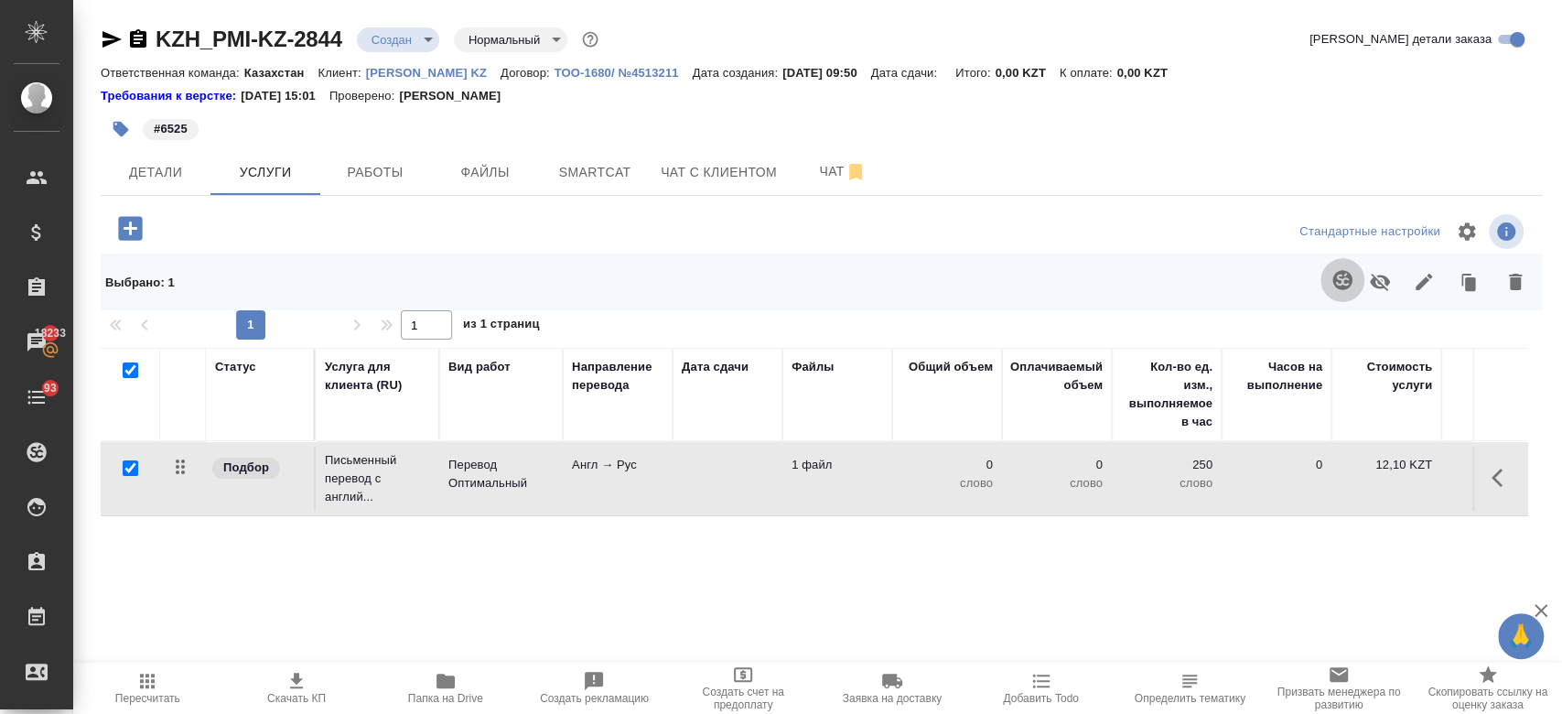
click at [1345, 289] on icon "button" at bounding box center [1342, 280] width 22 height 22
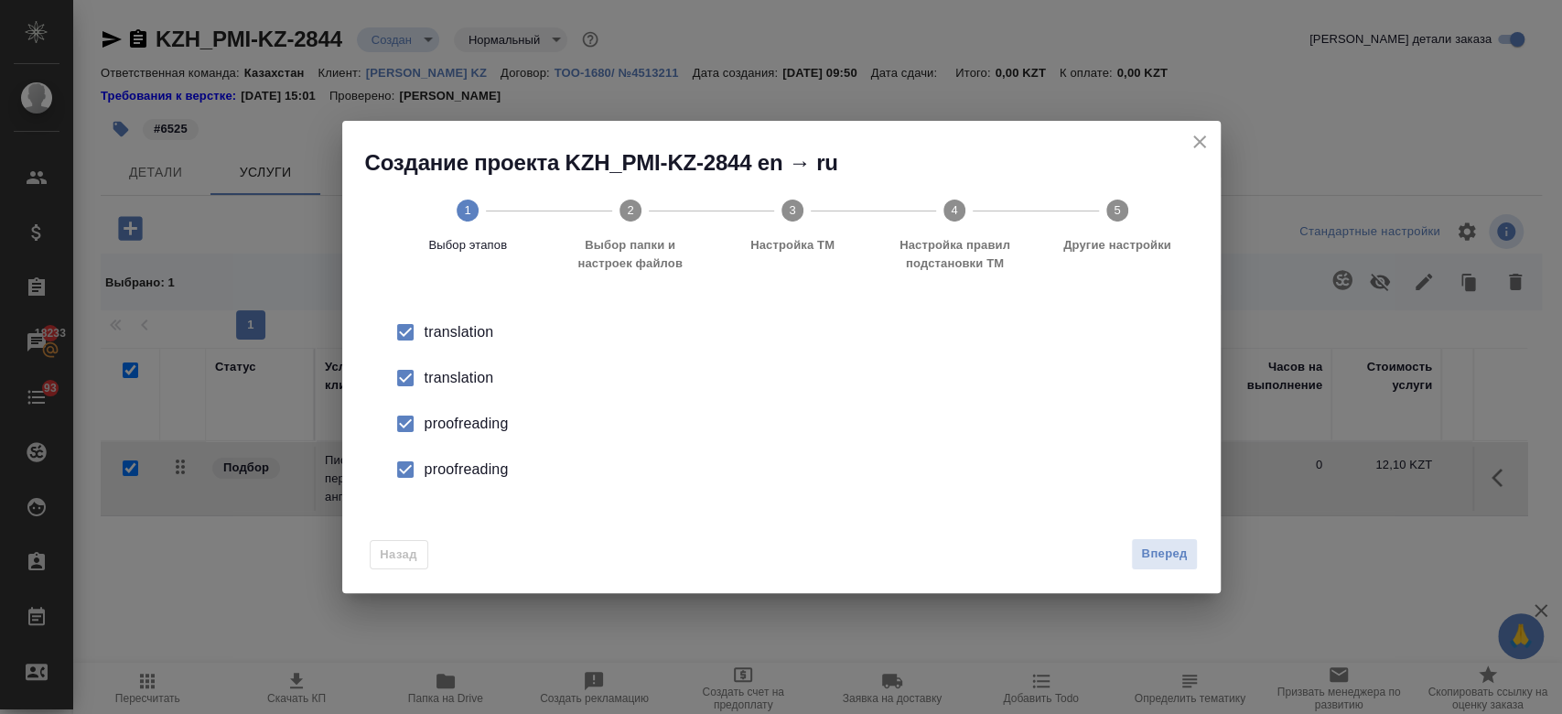
click at [483, 380] on div "translation" at bounding box center [800, 378] width 752 height 22
click at [481, 430] on div "proofreading" at bounding box center [800, 424] width 752 height 22
click at [484, 478] on div "proofreading" at bounding box center [800, 469] width 752 height 22
click at [1156, 562] on span "Вперед" at bounding box center [1164, 553] width 46 height 21
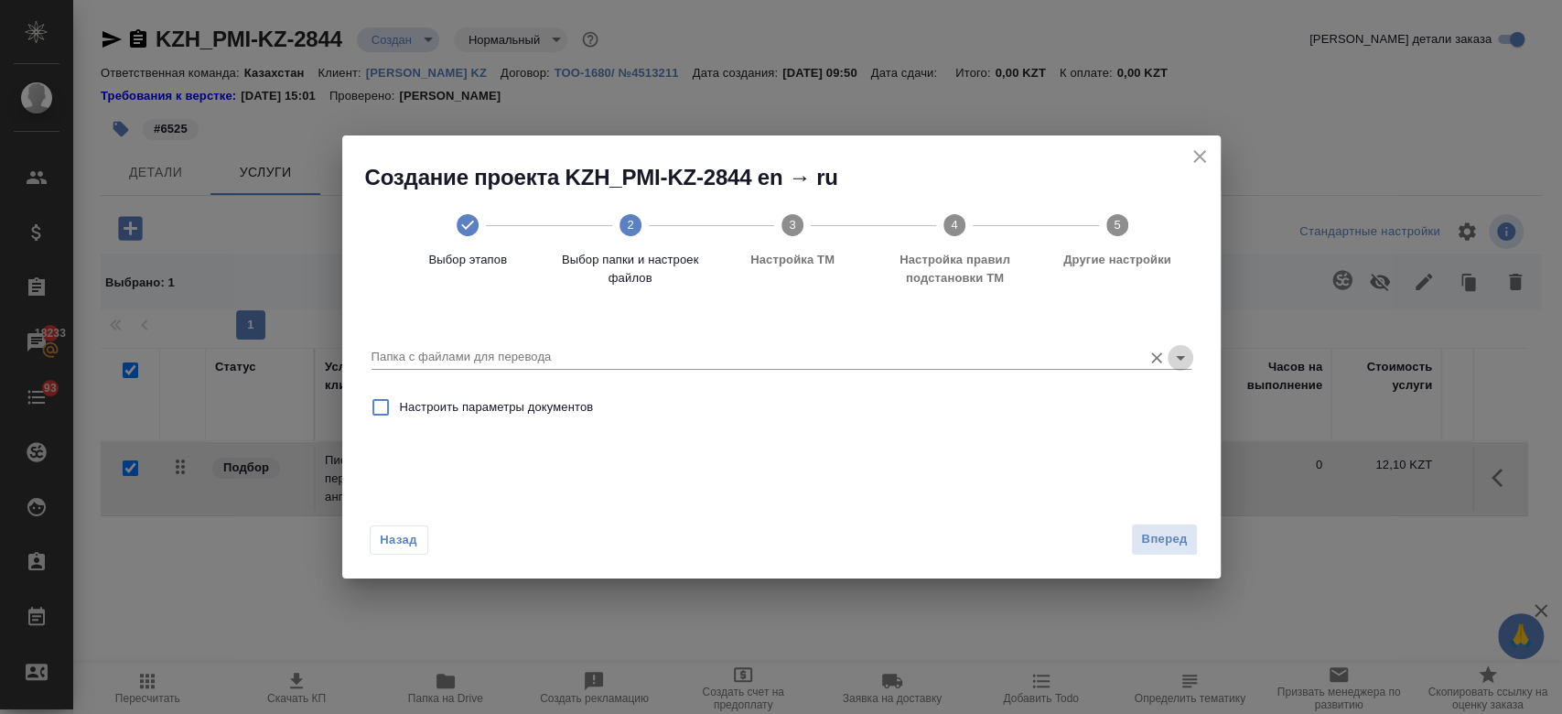
click at [1182, 360] on icon "Open" at bounding box center [1180, 358] width 22 height 22
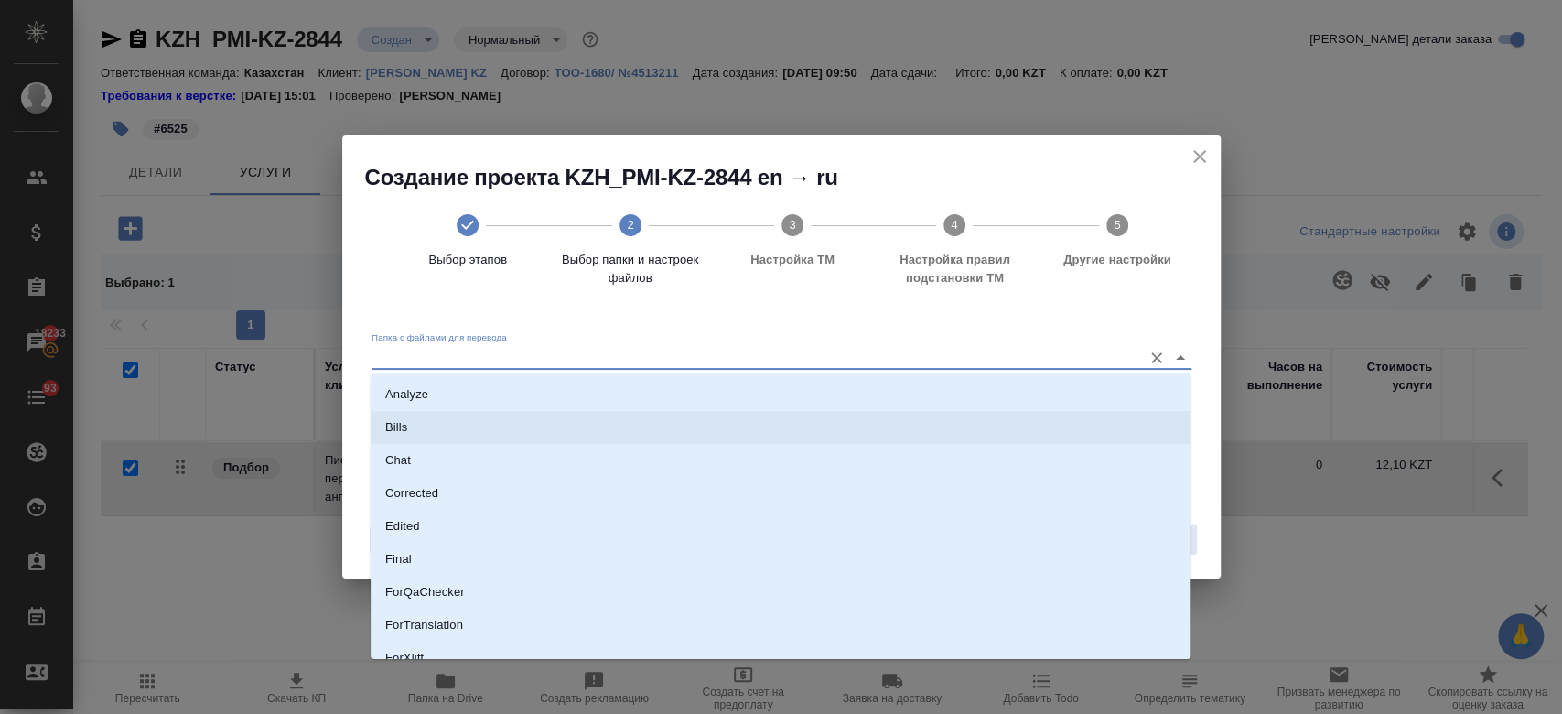
scroll to position [147, 0]
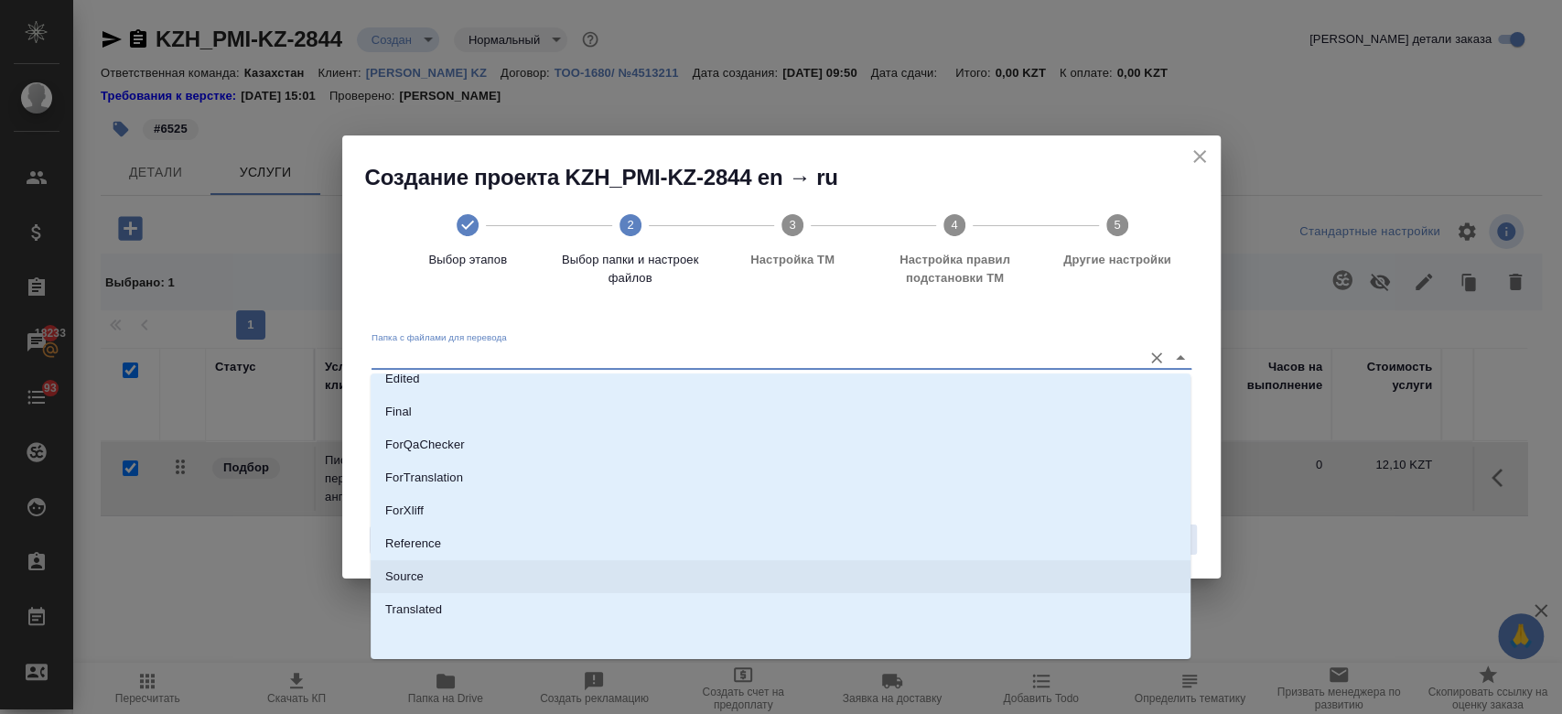
click at [676, 576] on li "Source" at bounding box center [781, 576] width 820 height 33
type input "Source"
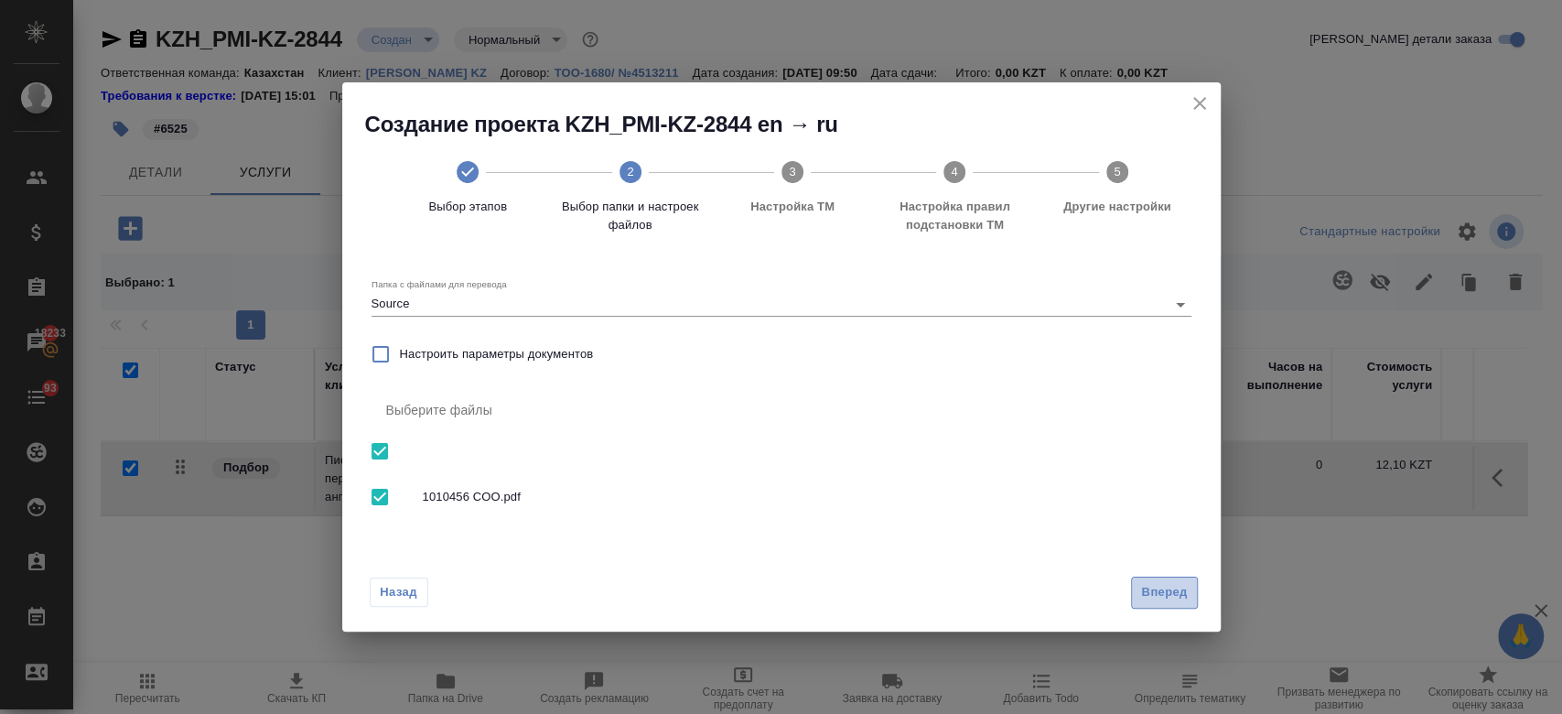
click at [1183, 586] on span "Вперед" at bounding box center [1164, 592] width 46 height 21
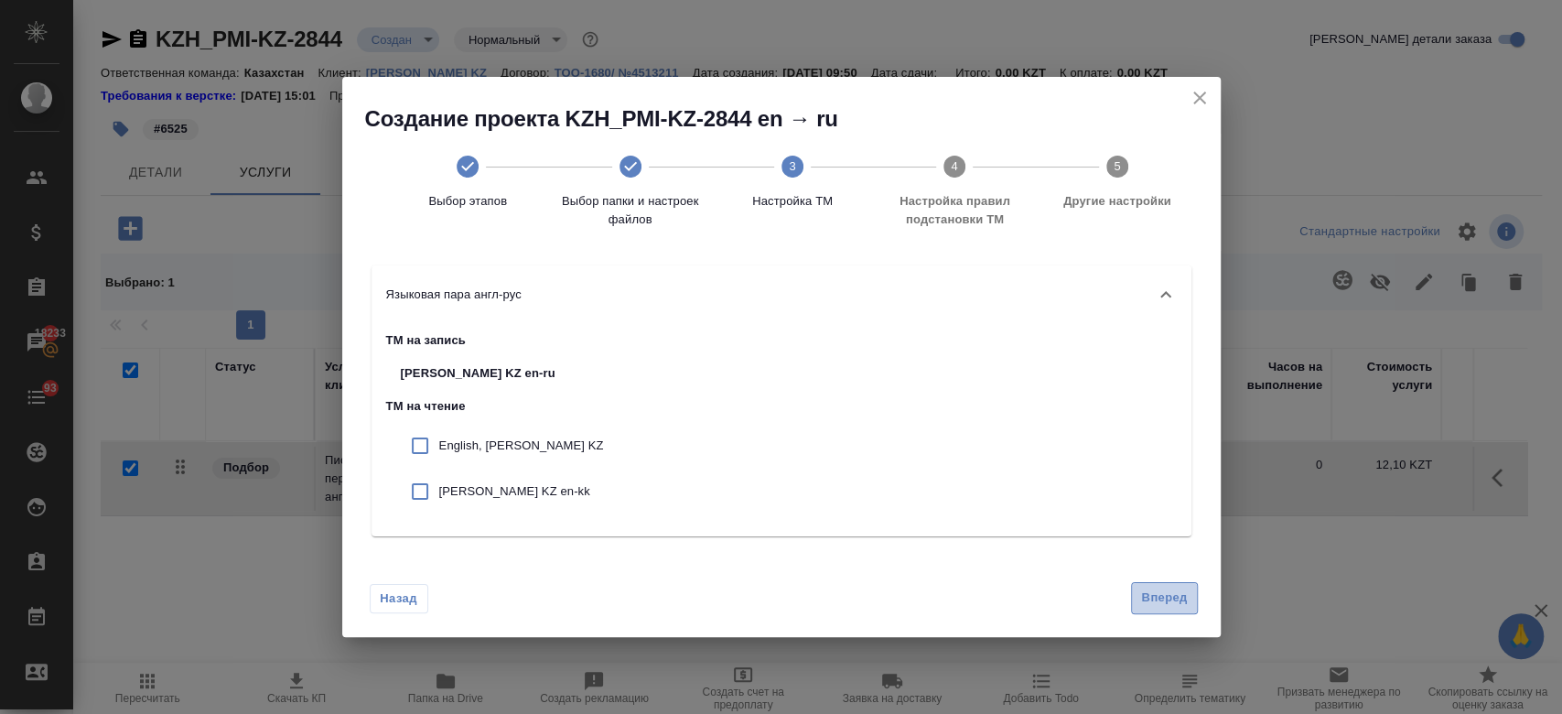
click at [1171, 595] on span "Вперед" at bounding box center [1164, 597] width 46 height 21
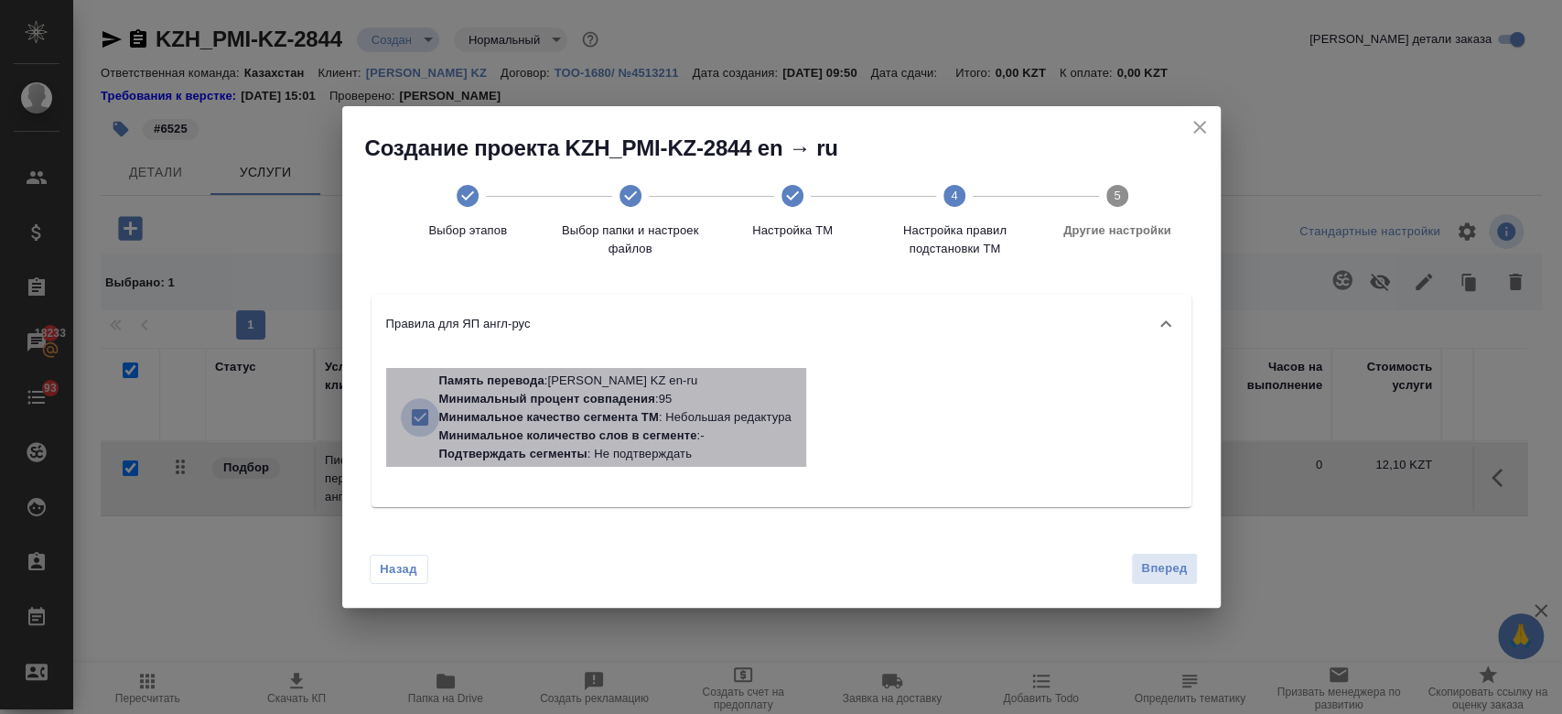
click at [435, 428] on input "checkbox" at bounding box center [420, 417] width 38 height 38
checkbox input "false"
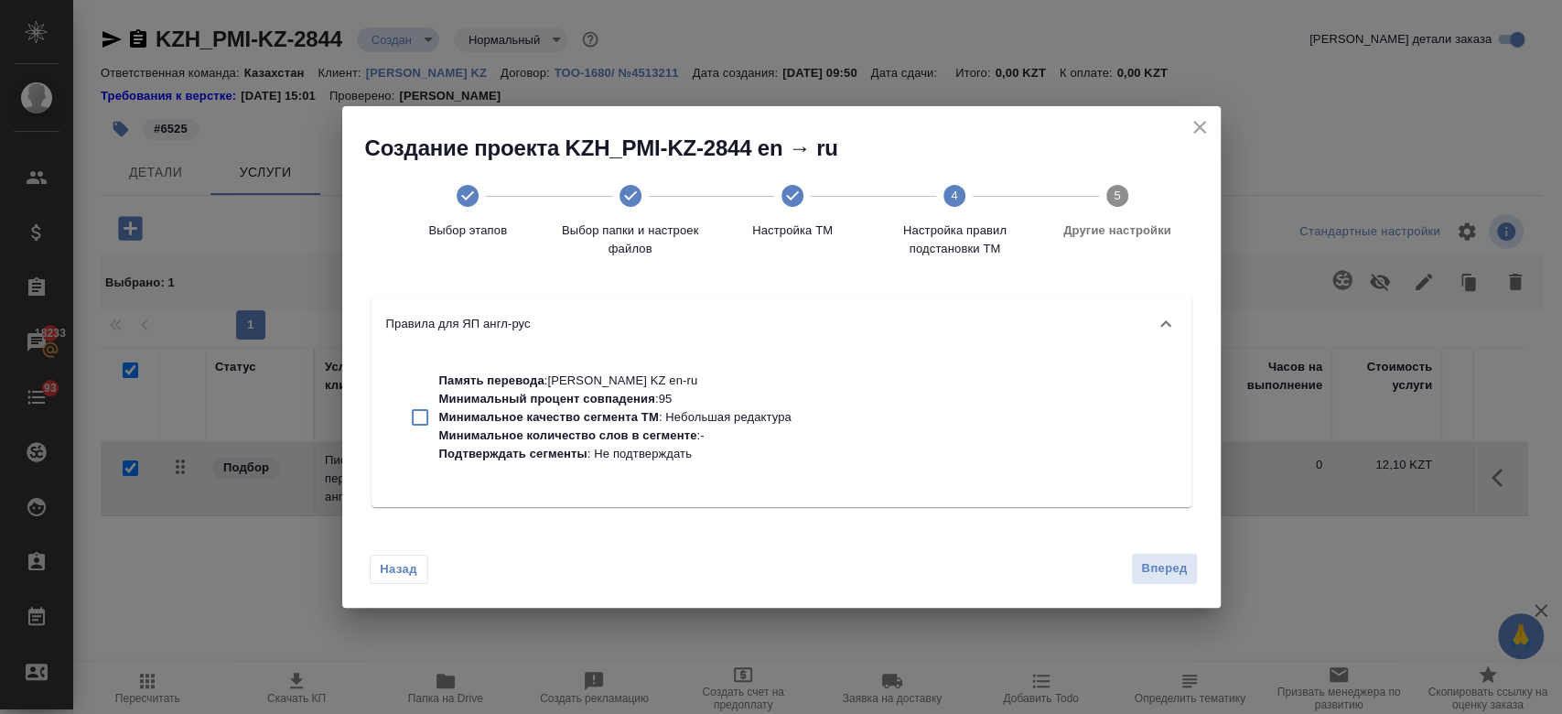
click at [1128, 575] on div "Вперед" at bounding box center [1159, 569] width 73 height 32
click at [1158, 560] on span "Вперед" at bounding box center [1164, 568] width 46 height 21
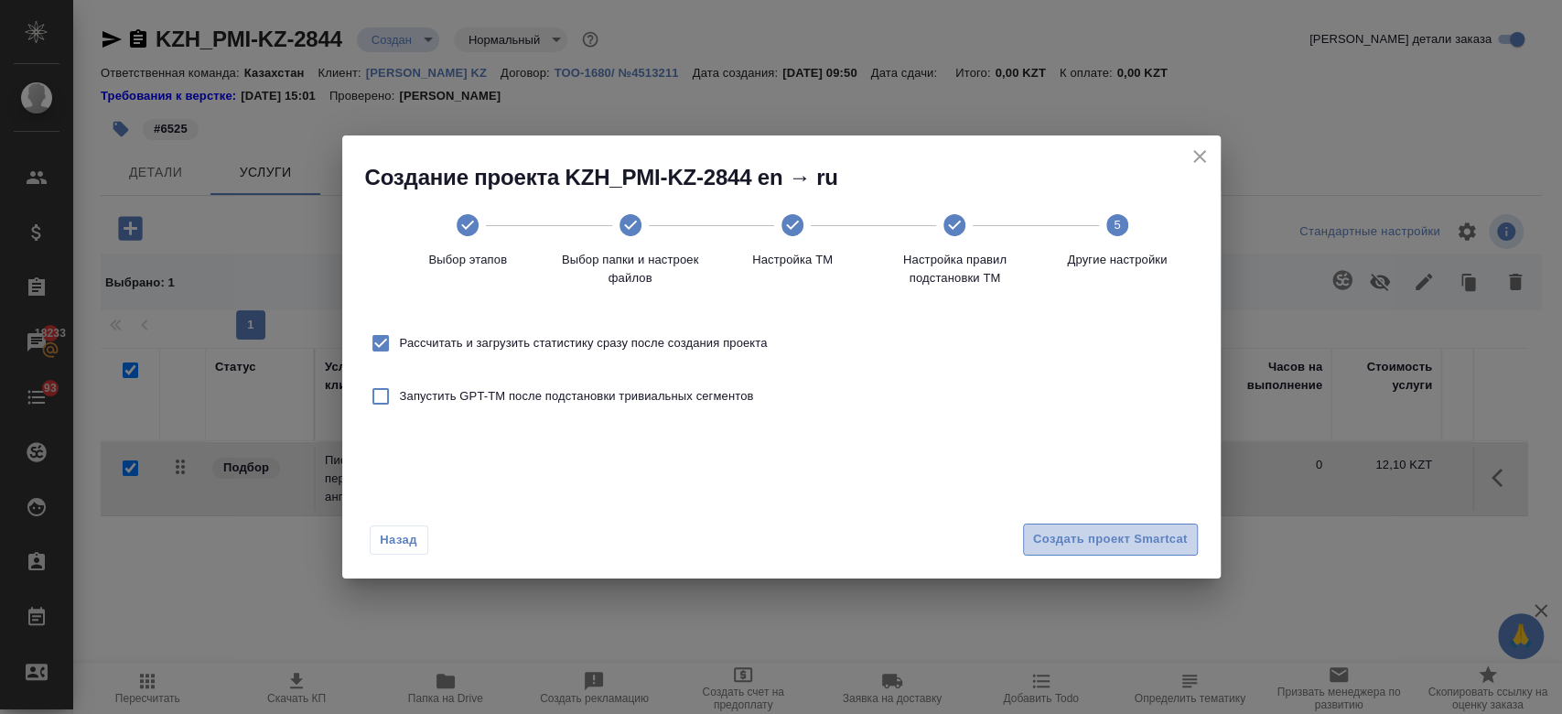
click at [1136, 533] on span "Создать проект Smartcat" at bounding box center [1110, 539] width 155 height 21
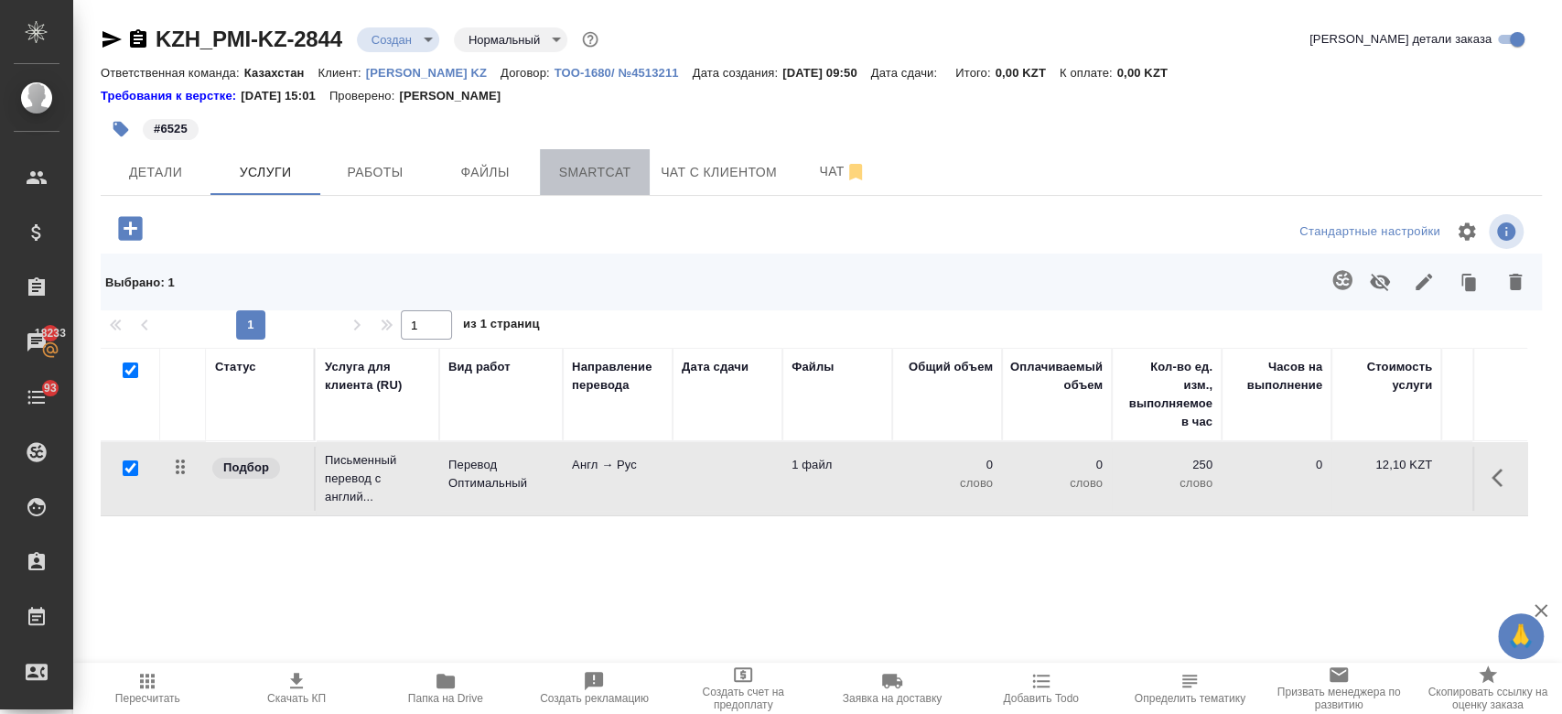
click at [582, 171] on span "Smartcat" at bounding box center [595, 172] width 88 height 23
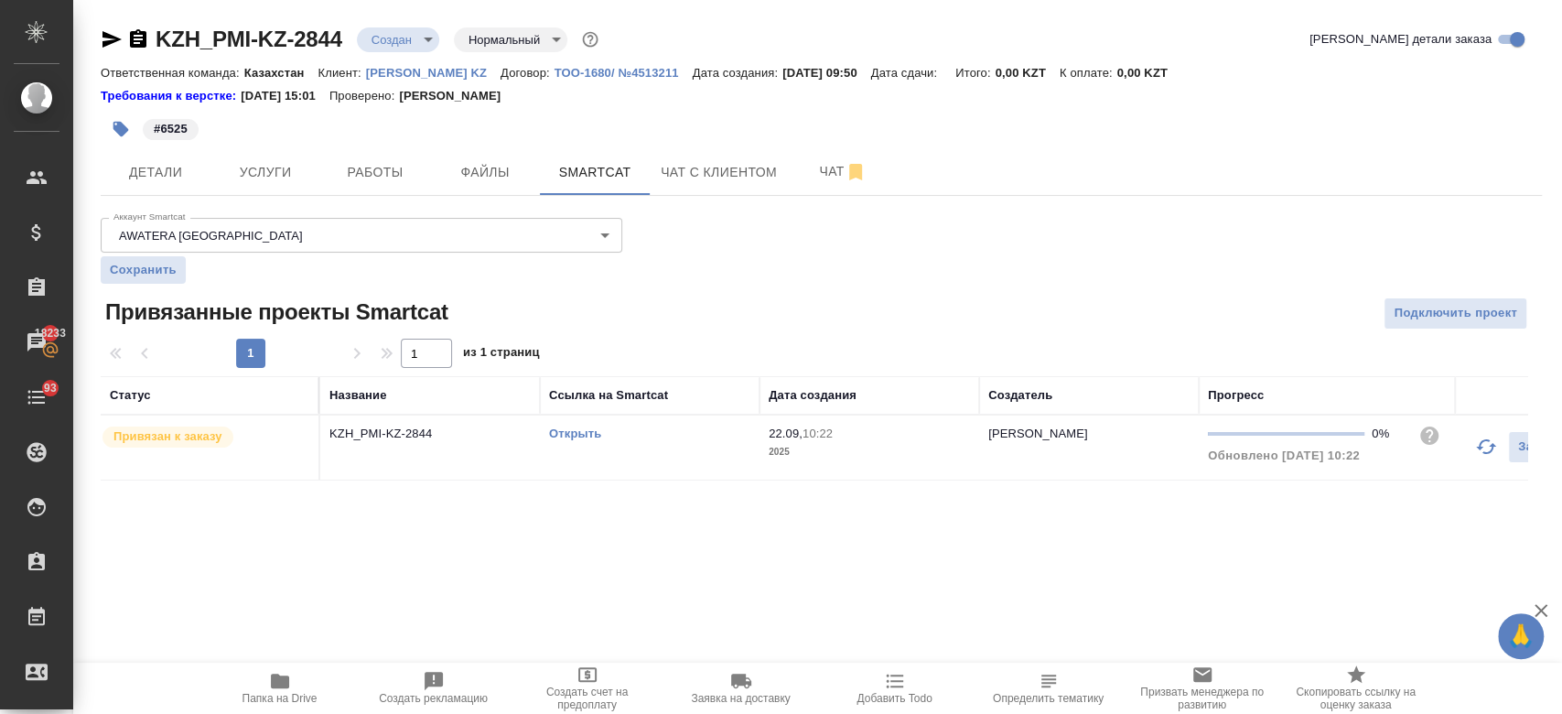
click at [581, 428] on link "Открыть" at bounding box center [575, 433] width 52 height 14
click at [267, 172] on span "Услуги" at bounding box center [265, 172] width 88 height 23
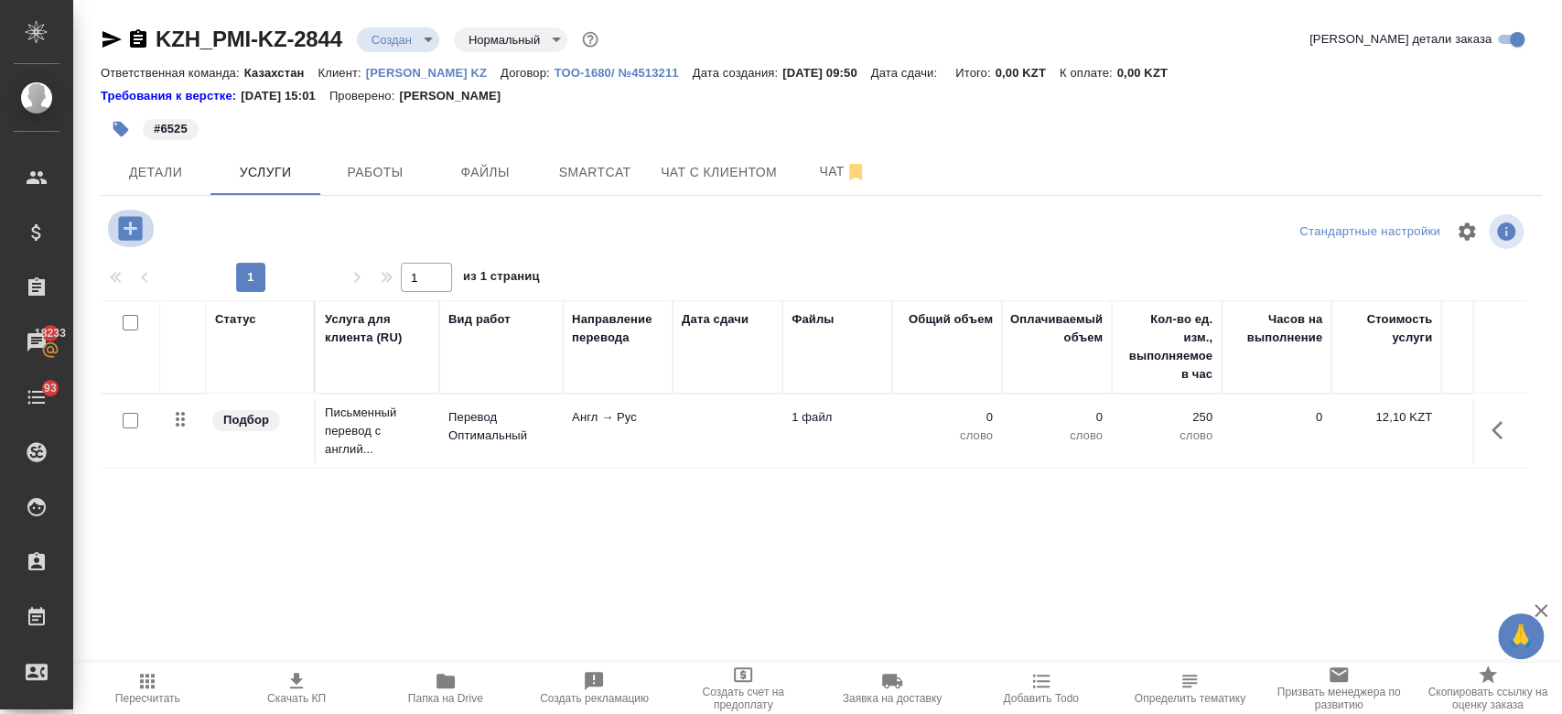
click at [145, 223] on icon "button" at bounding box center [130, 228] width 32 height 32
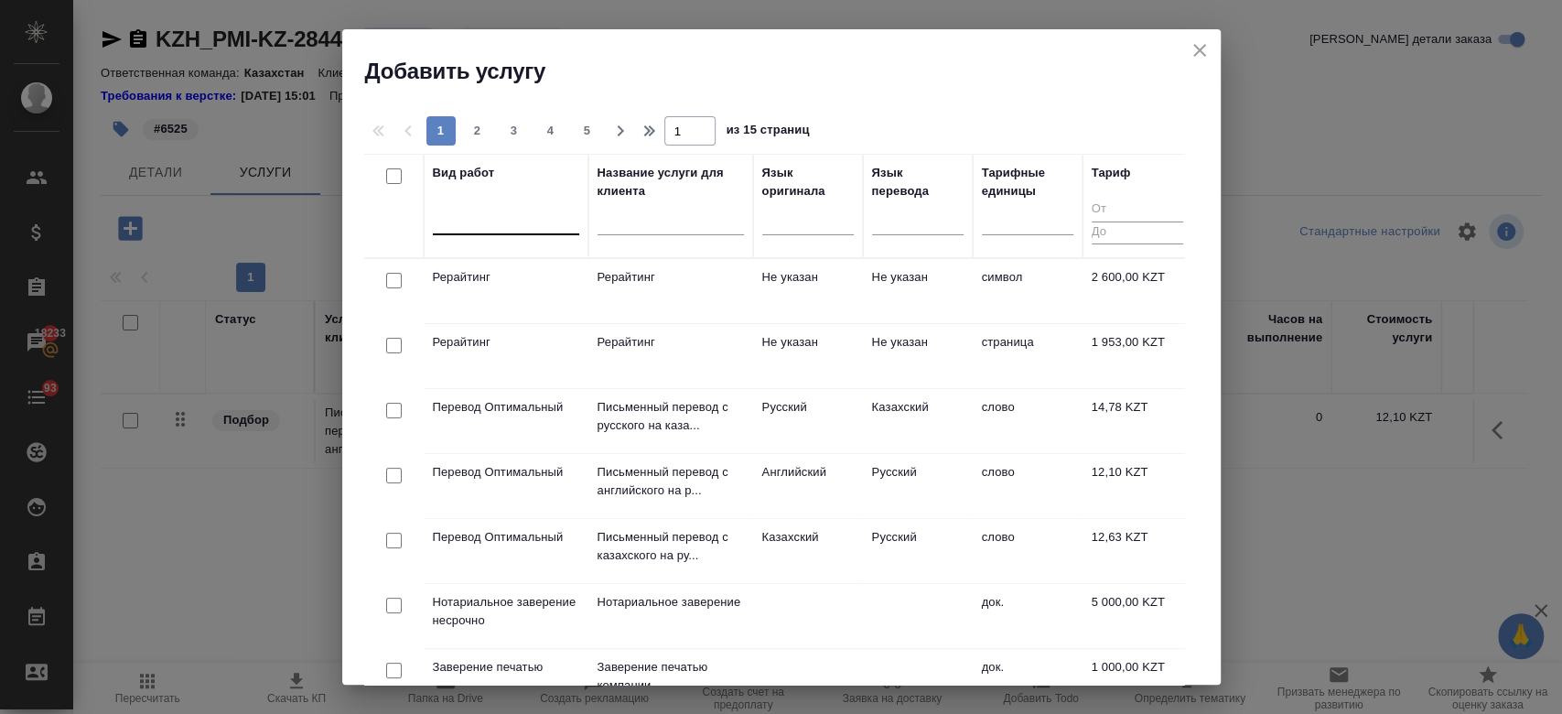
click at [508, 223] on div at bounding box center [506, 216] width 146 height 27
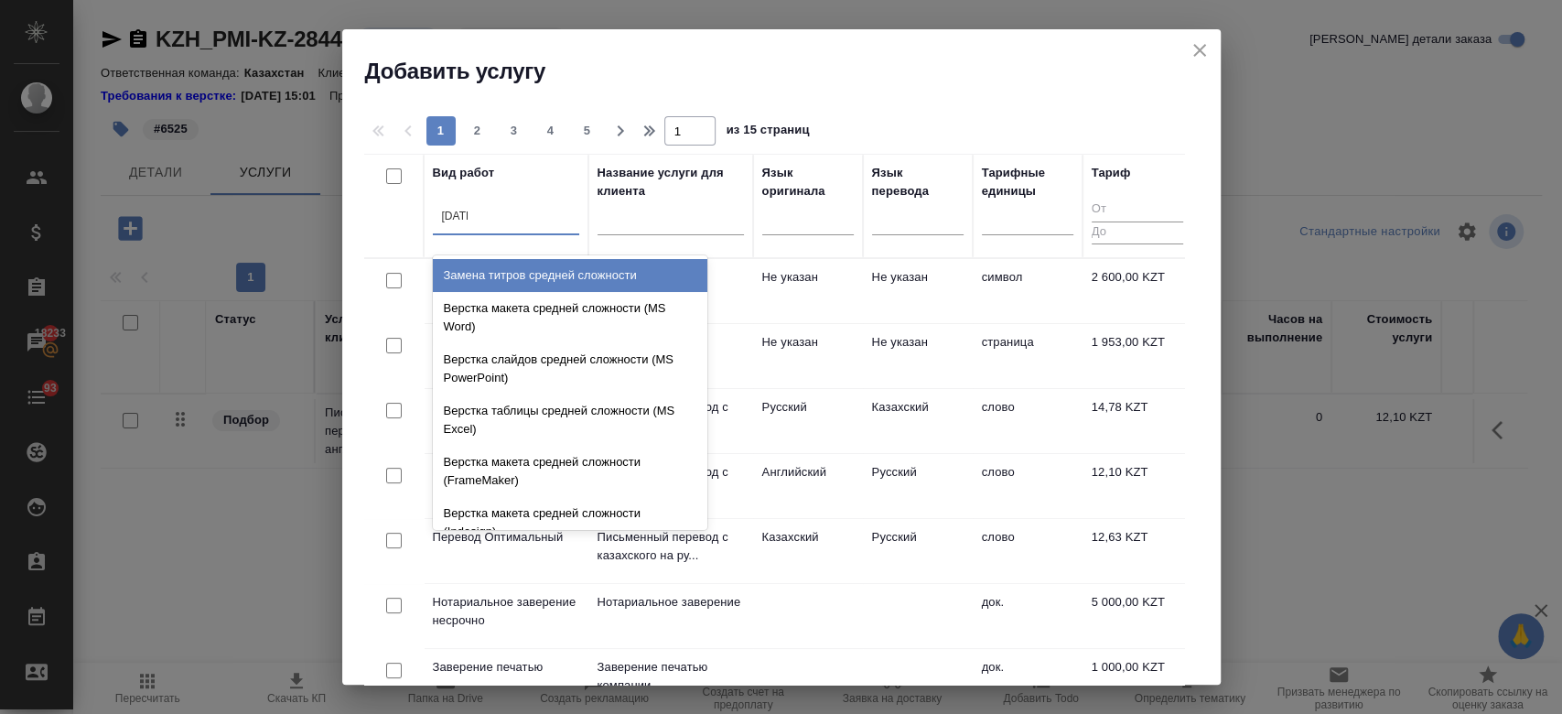
type input "средн"
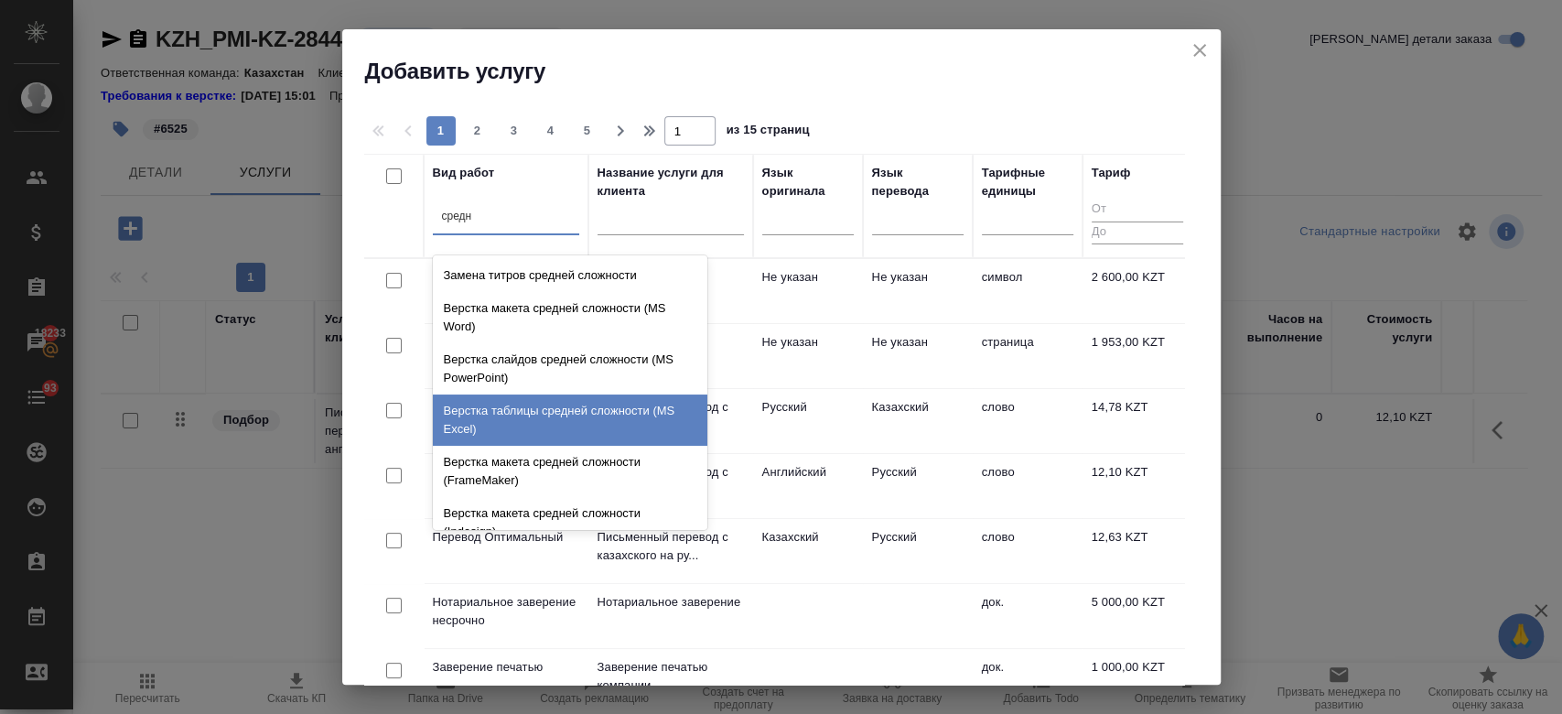
scroll to position [193, 0]
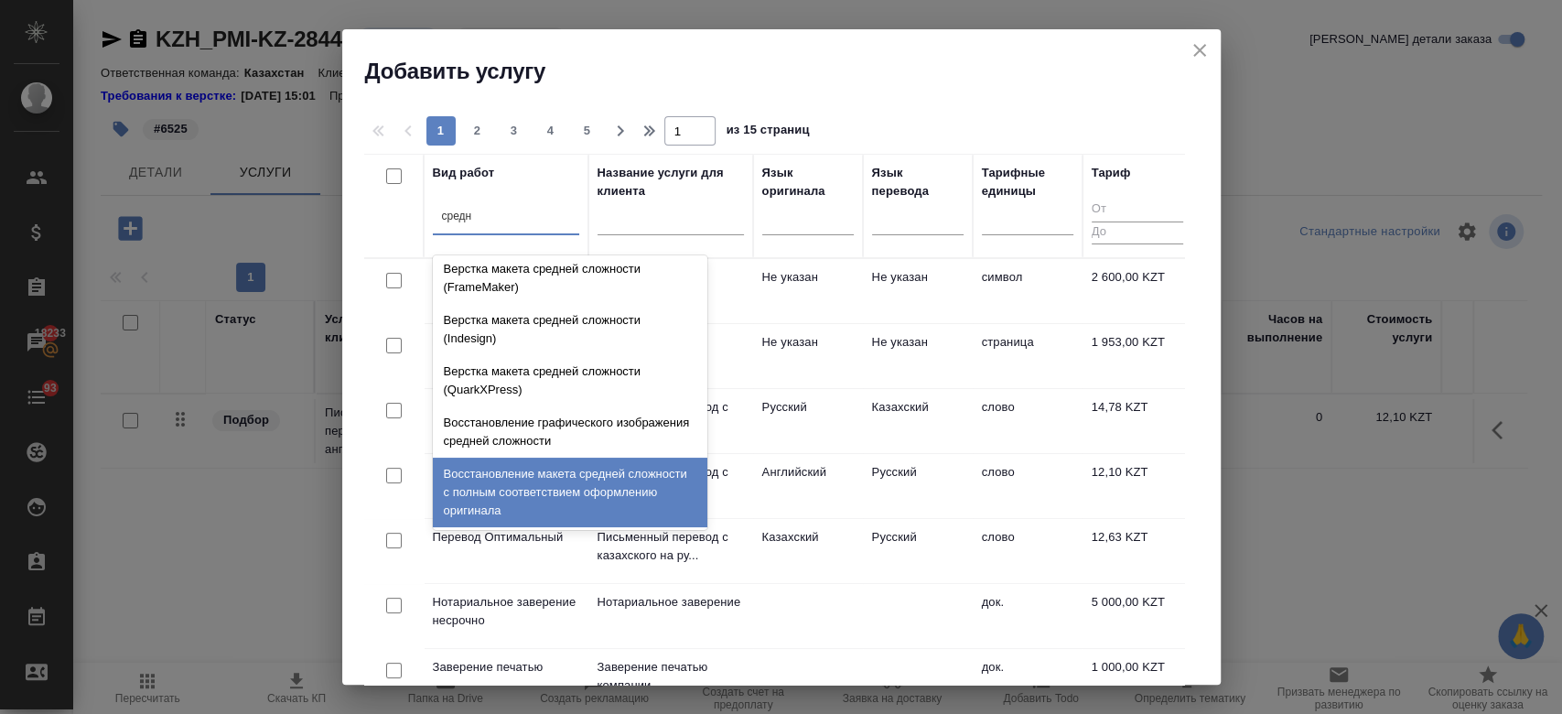
click at [569, 498] on div "Восстановление макета средней сложности с полным соответствием оформлению ориги…" at bounding box center [570, 492] width 274 height 70
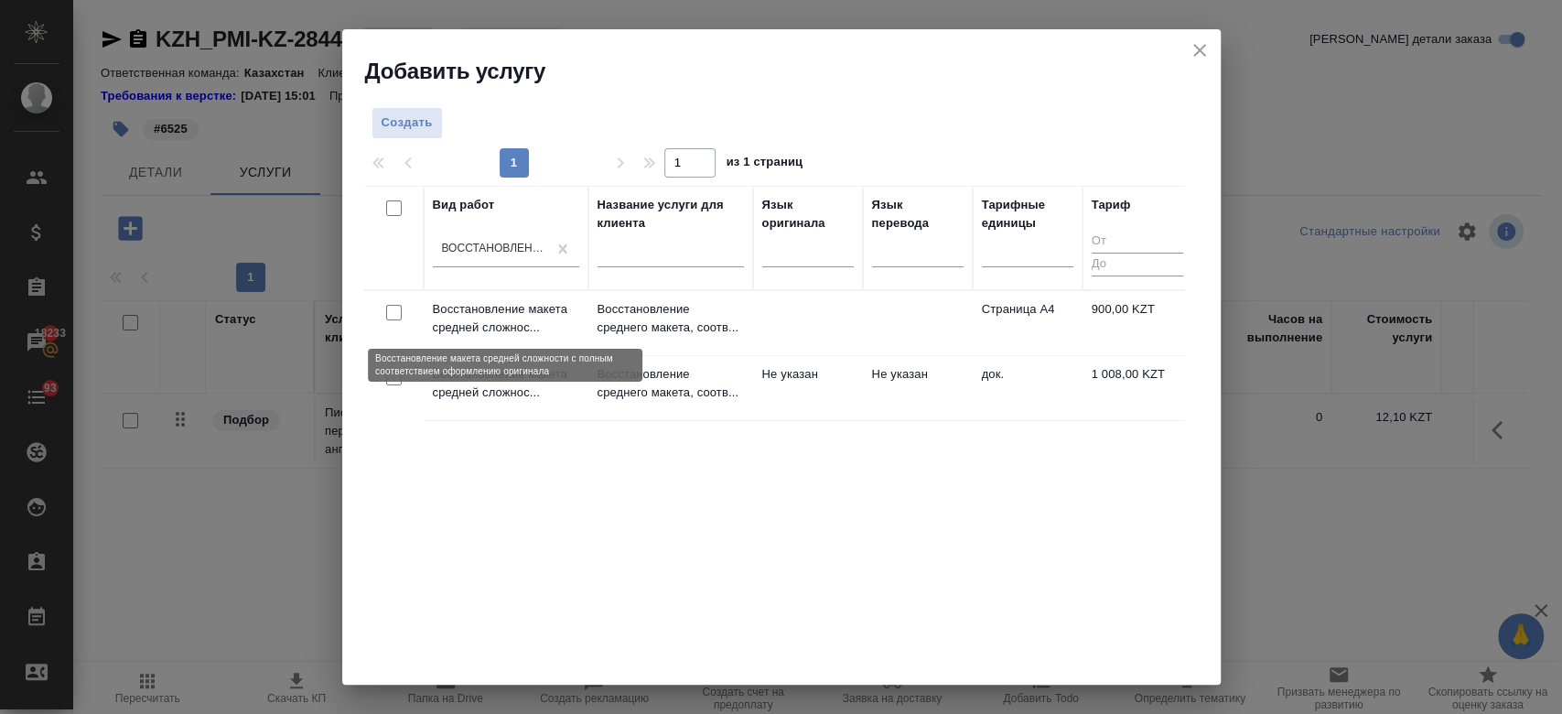
click at [493, 317] on p "Восстановление макета средней сложнос..." at bounding box center [506, 318] width 146 height 37
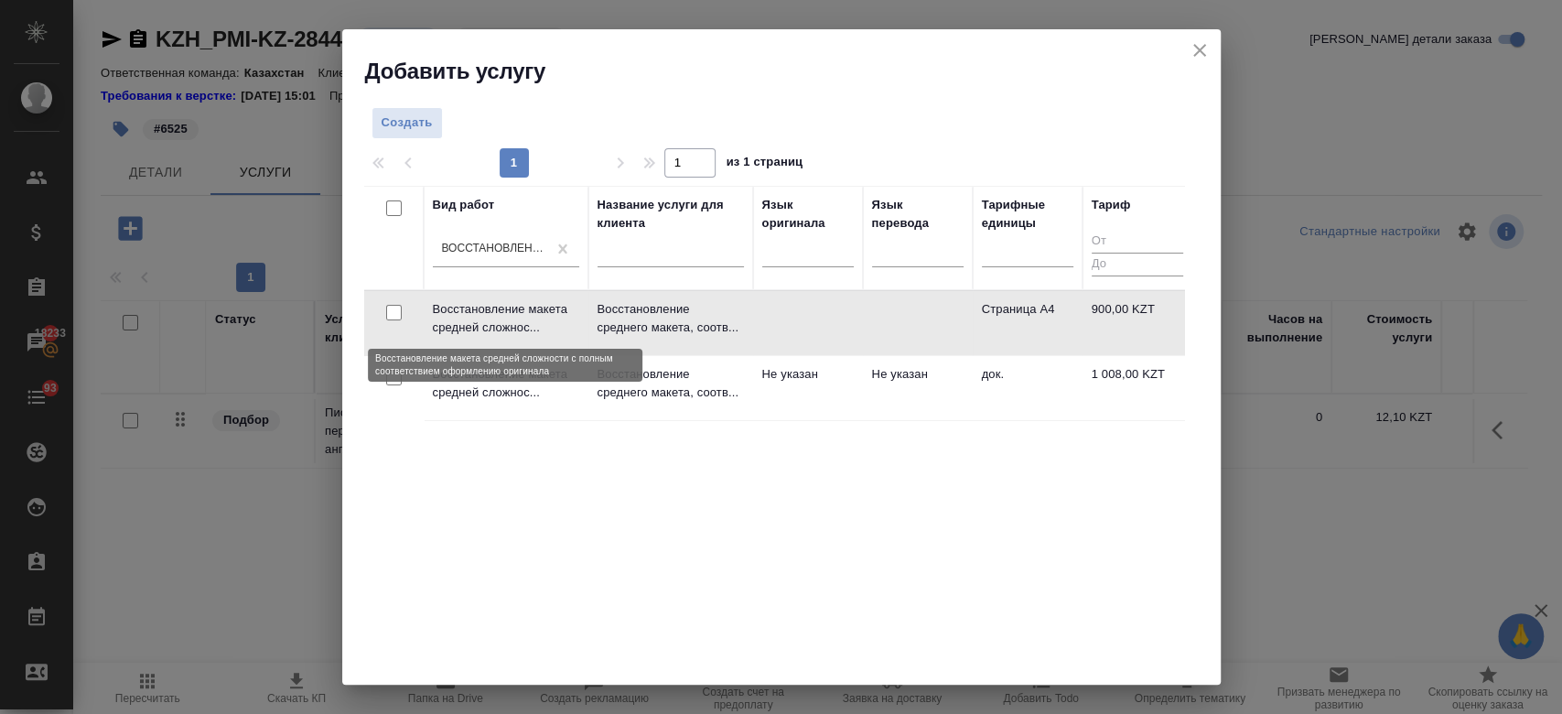
click at [493, 317] on p "Восстановление макета средней сложнос..." at bounding box center [506, 318] width 146 height 37
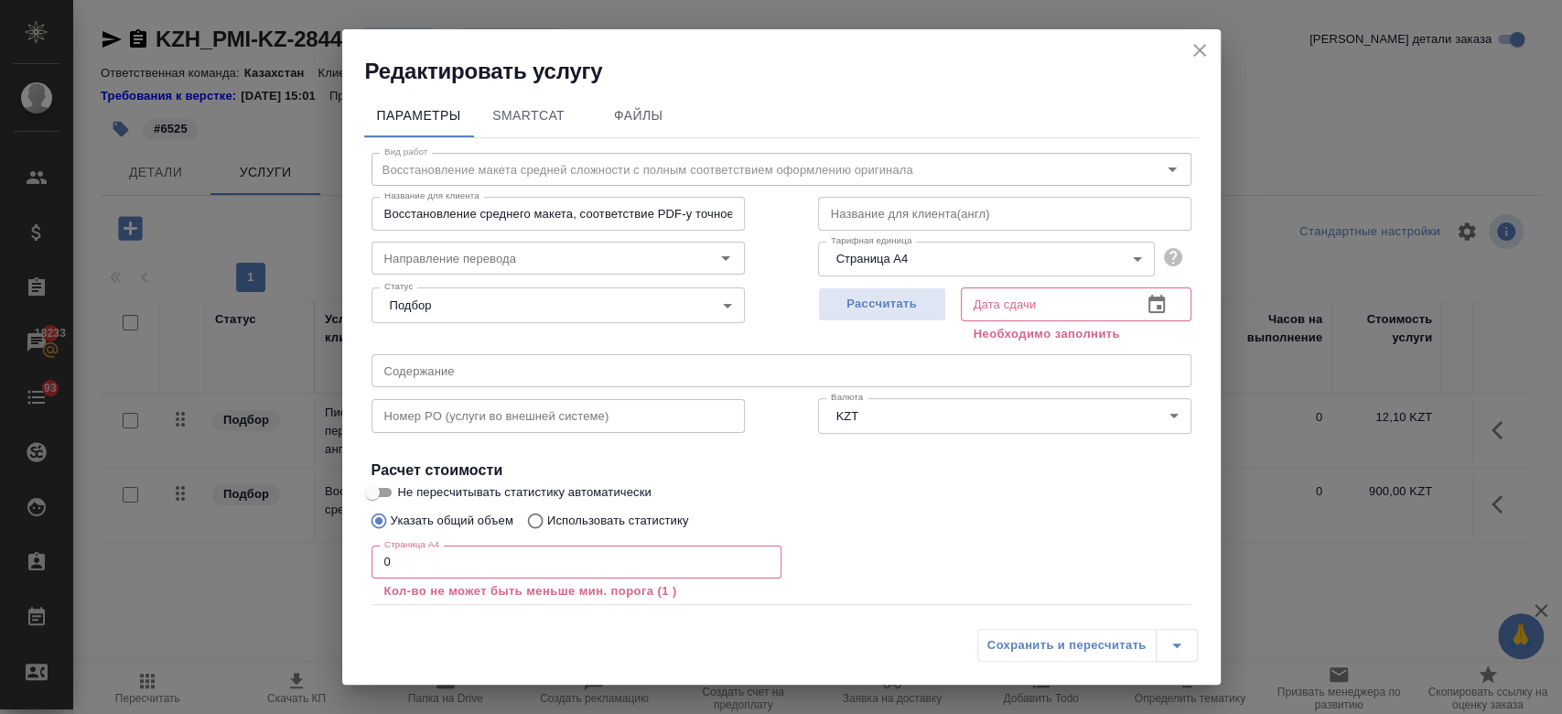
scroll to position [101, 0]
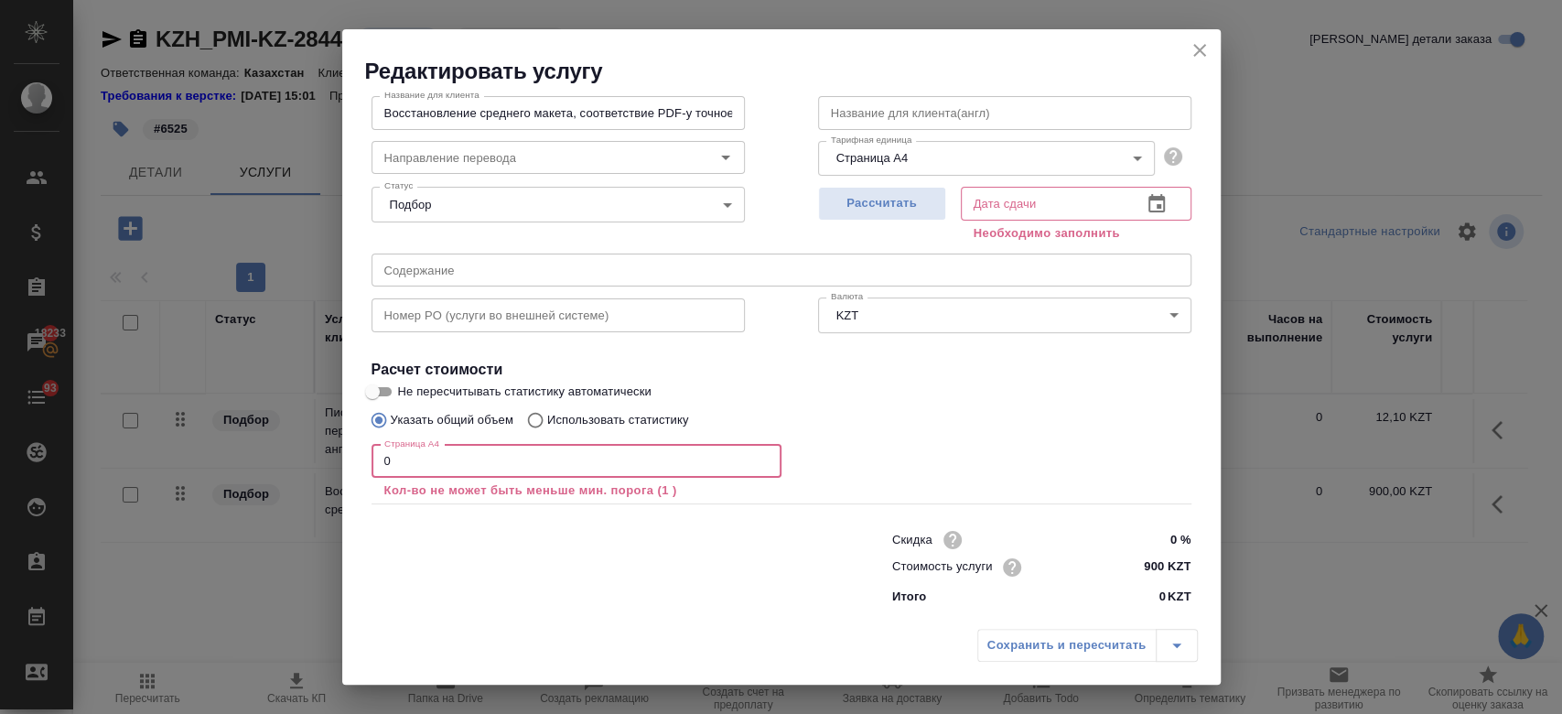
click at [534, 458] on input "0" at bounding box center [576, 461] width 410 height 33
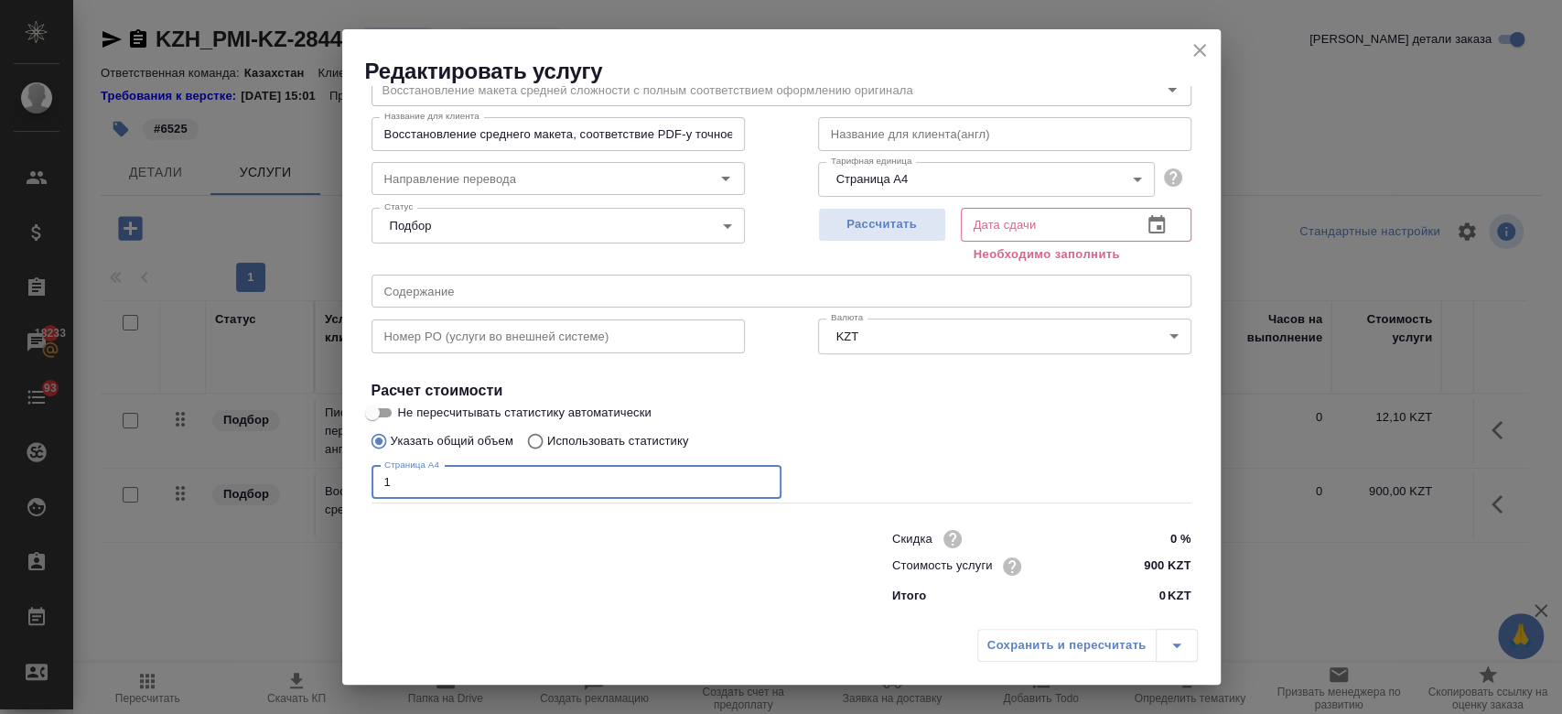
scroll to position [79, 0]
type input "1"
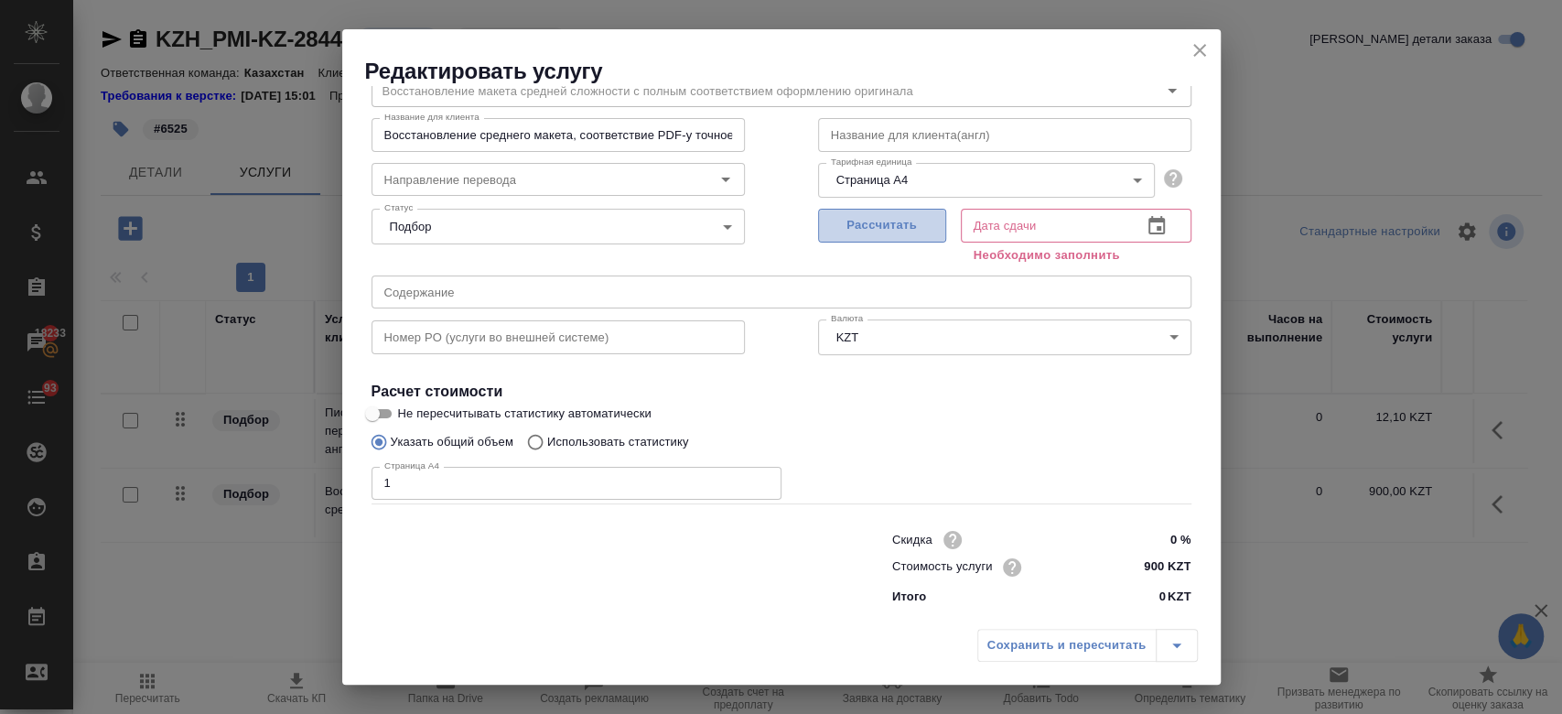
click at [848, 220] on span "Рассчитать" at bounding box center [882, 225] width 108 height 21
type input "22.09.2025 10:29"
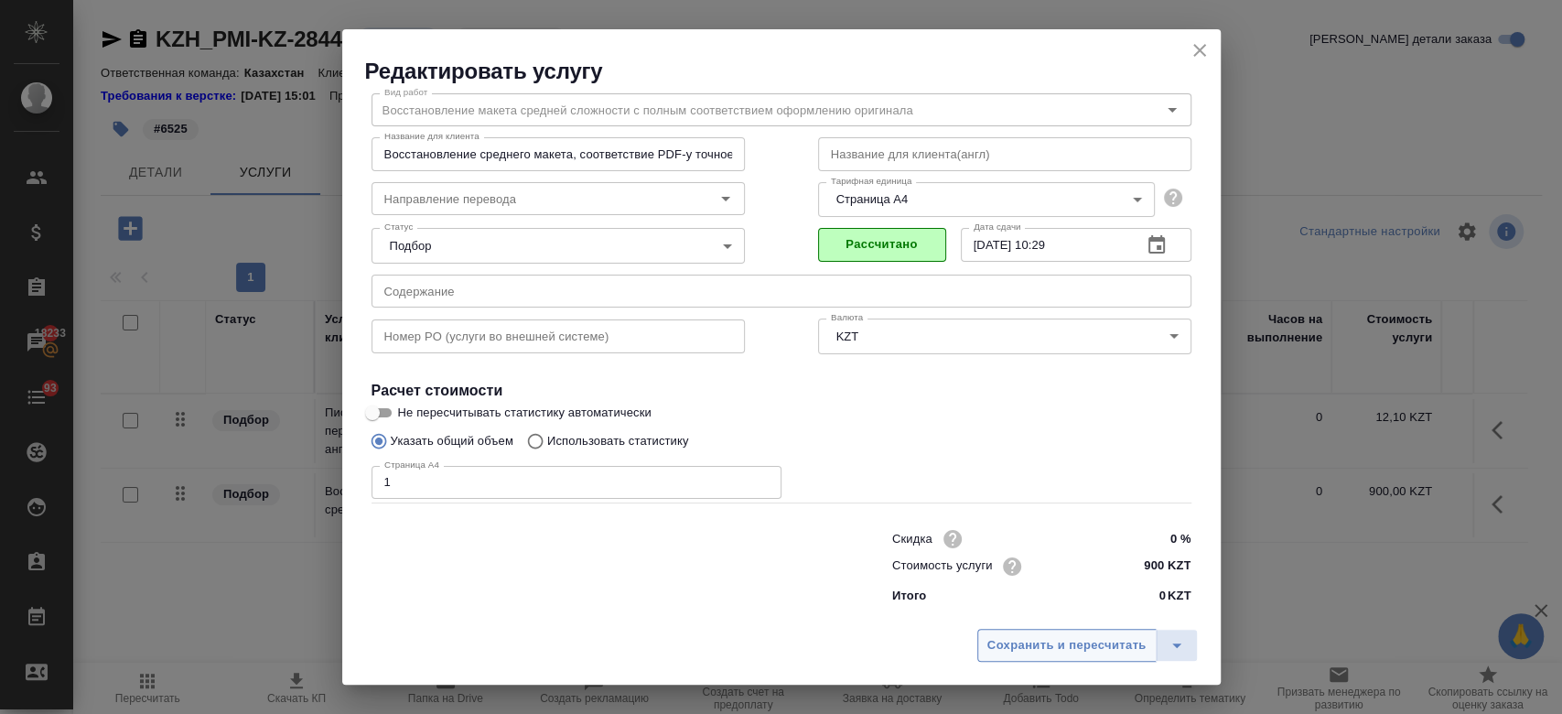
scroll to position [59, 0]
click at [1022, 632] on button "Сохранить и пересчитать" at bounding box center [1066, 645] width 179 height 33
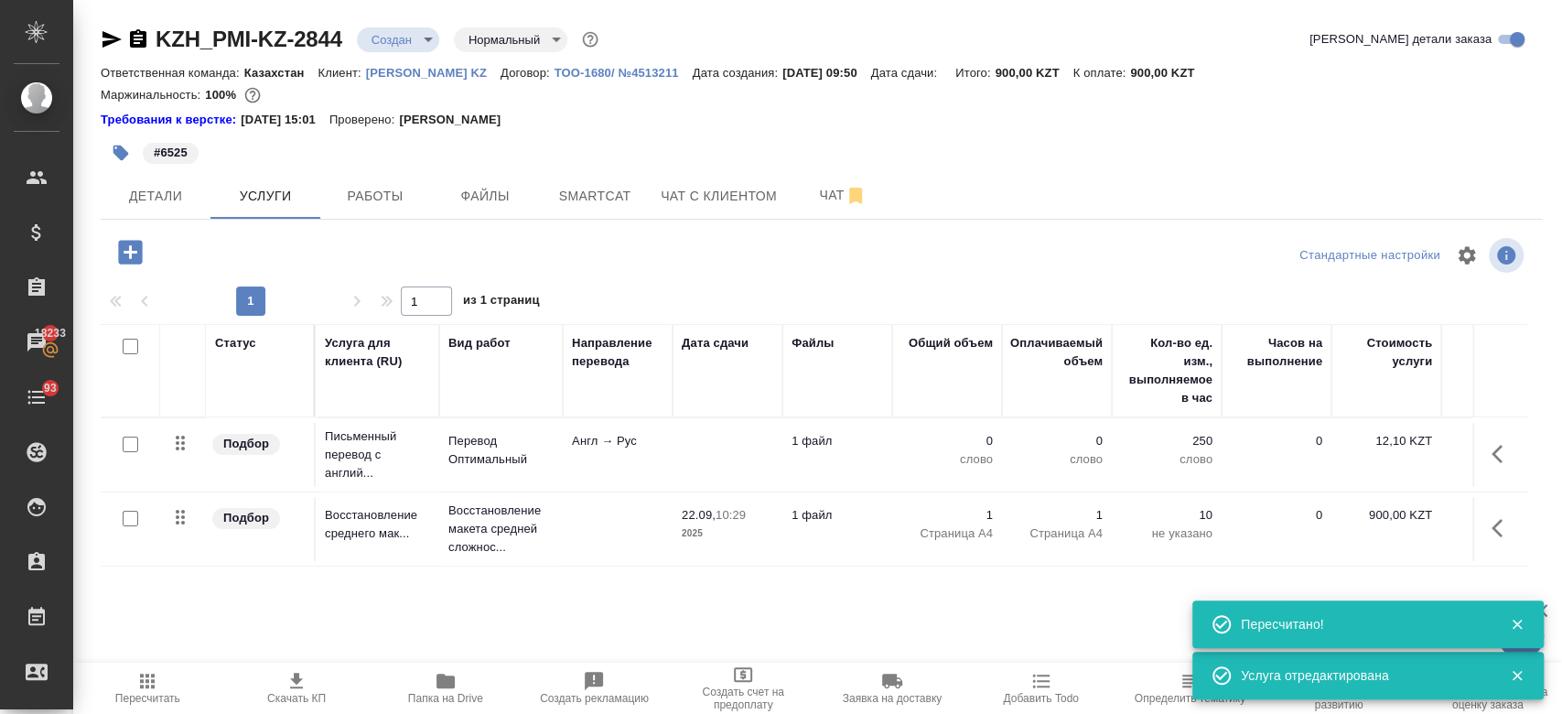
click at [132, 238] on icon "button" at bounding box center [130, 252] width 32 height 32
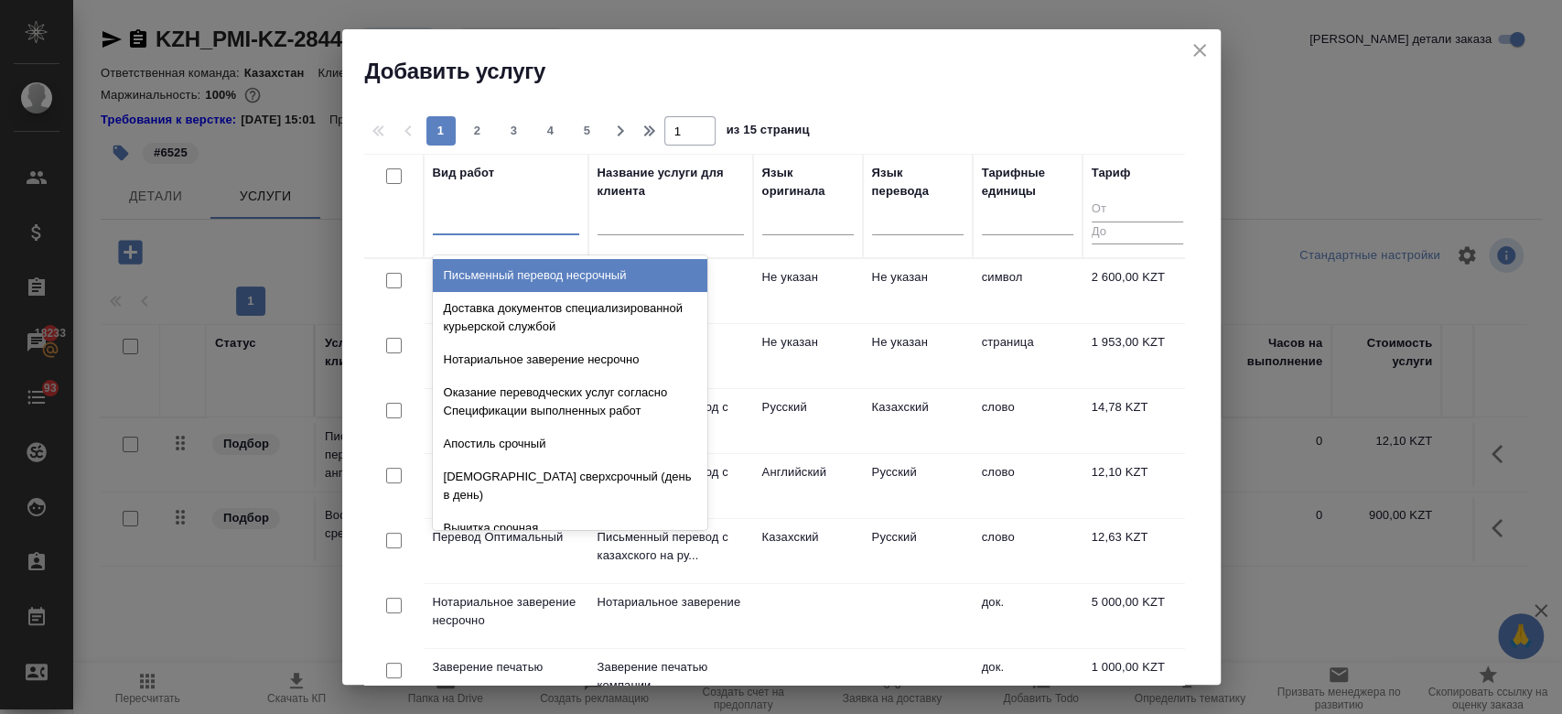
click at [472, 204] on div at bounding box center [506, 216] width 146 height 27
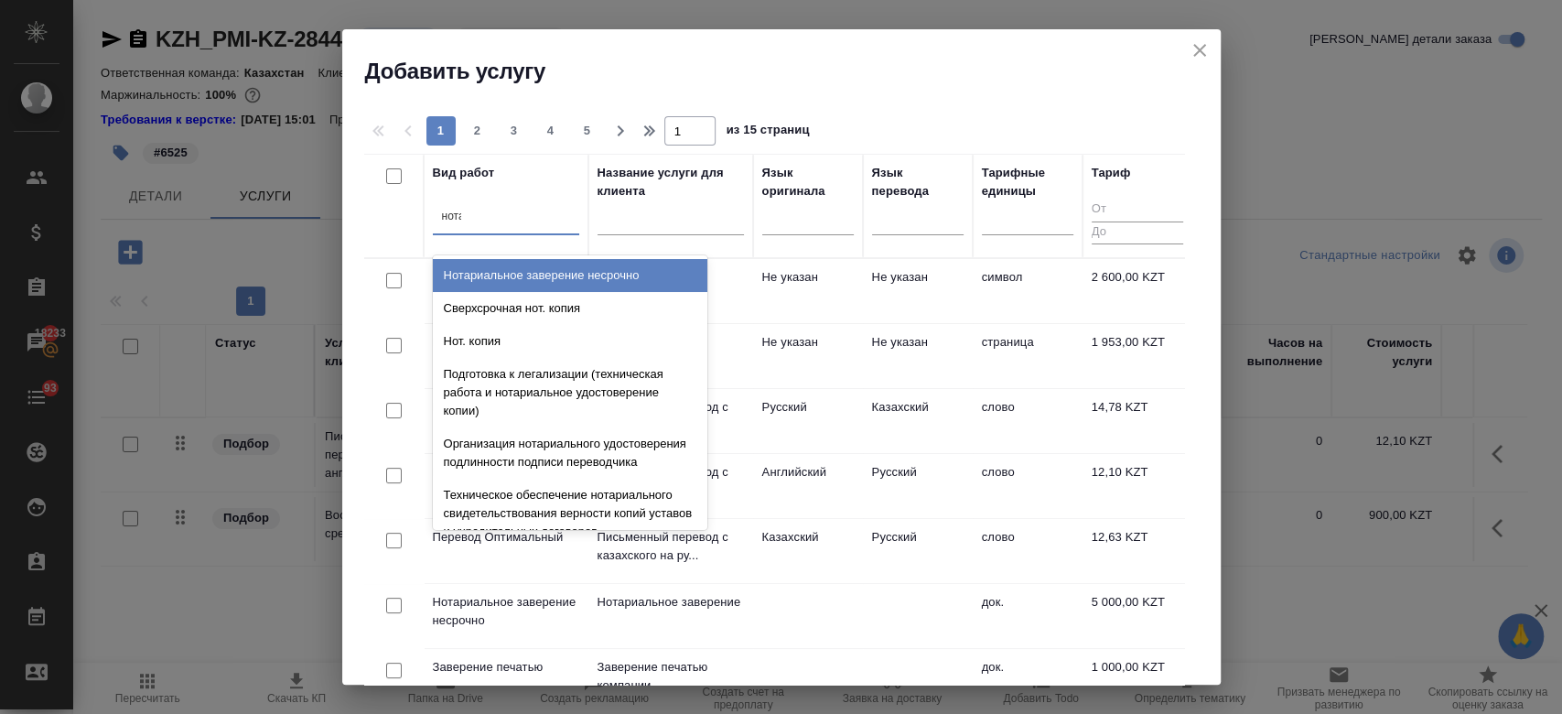
type input "нотар"
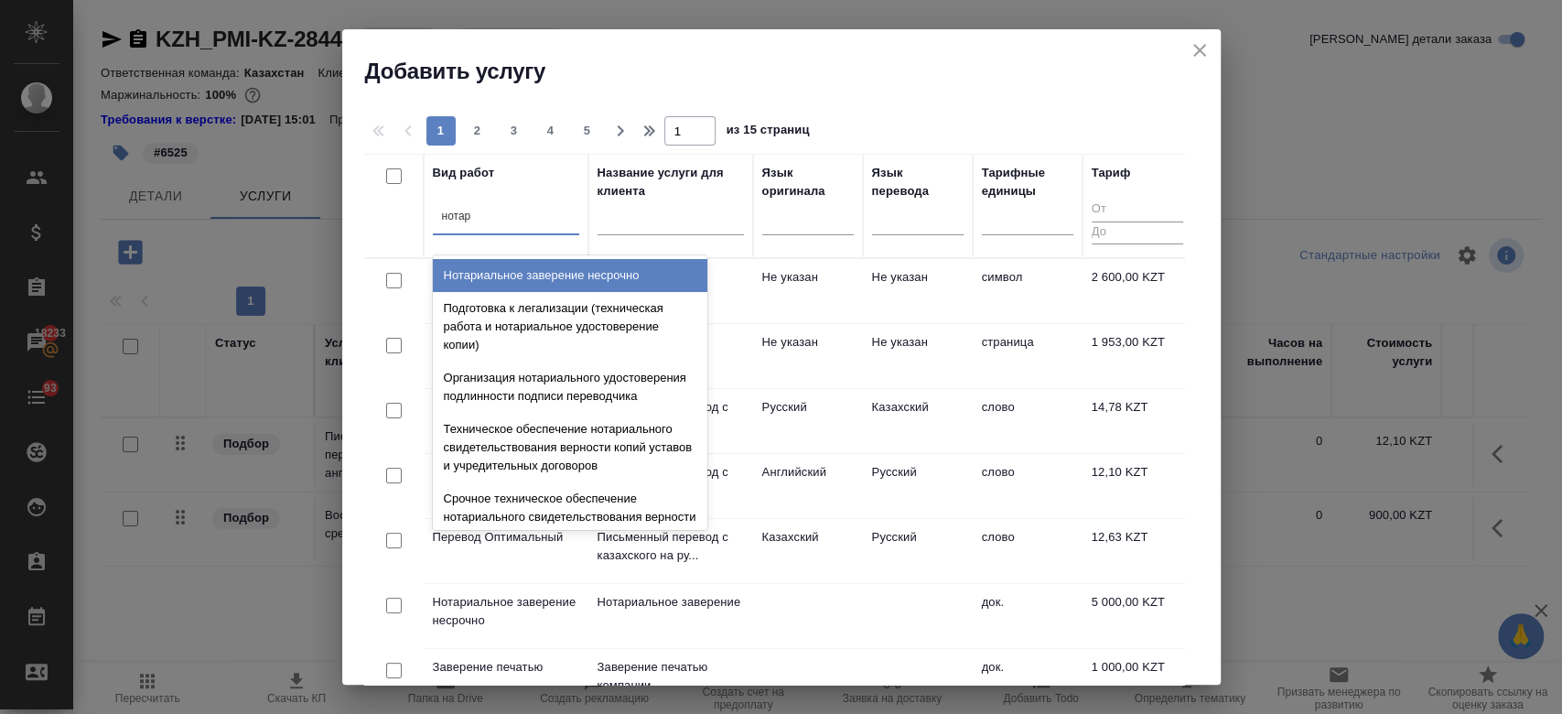
click at [520, 266] on div "Нотариальное заверение несрочно" at bounding box center [570, 275] width 274 height 33
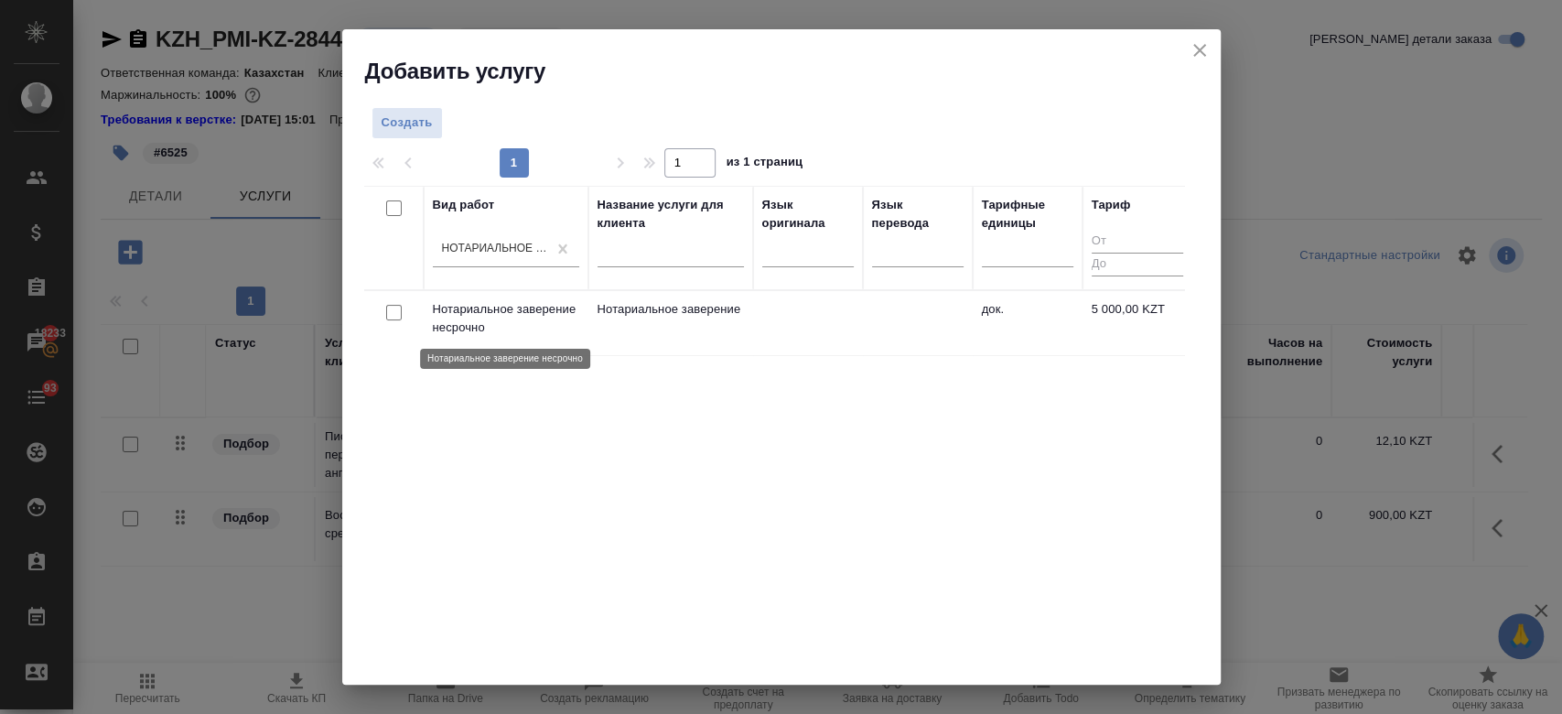
click at [512, 302] on p "Нотариальное заверение несрочно" at bounding box center [506, 318] width 146 height 37
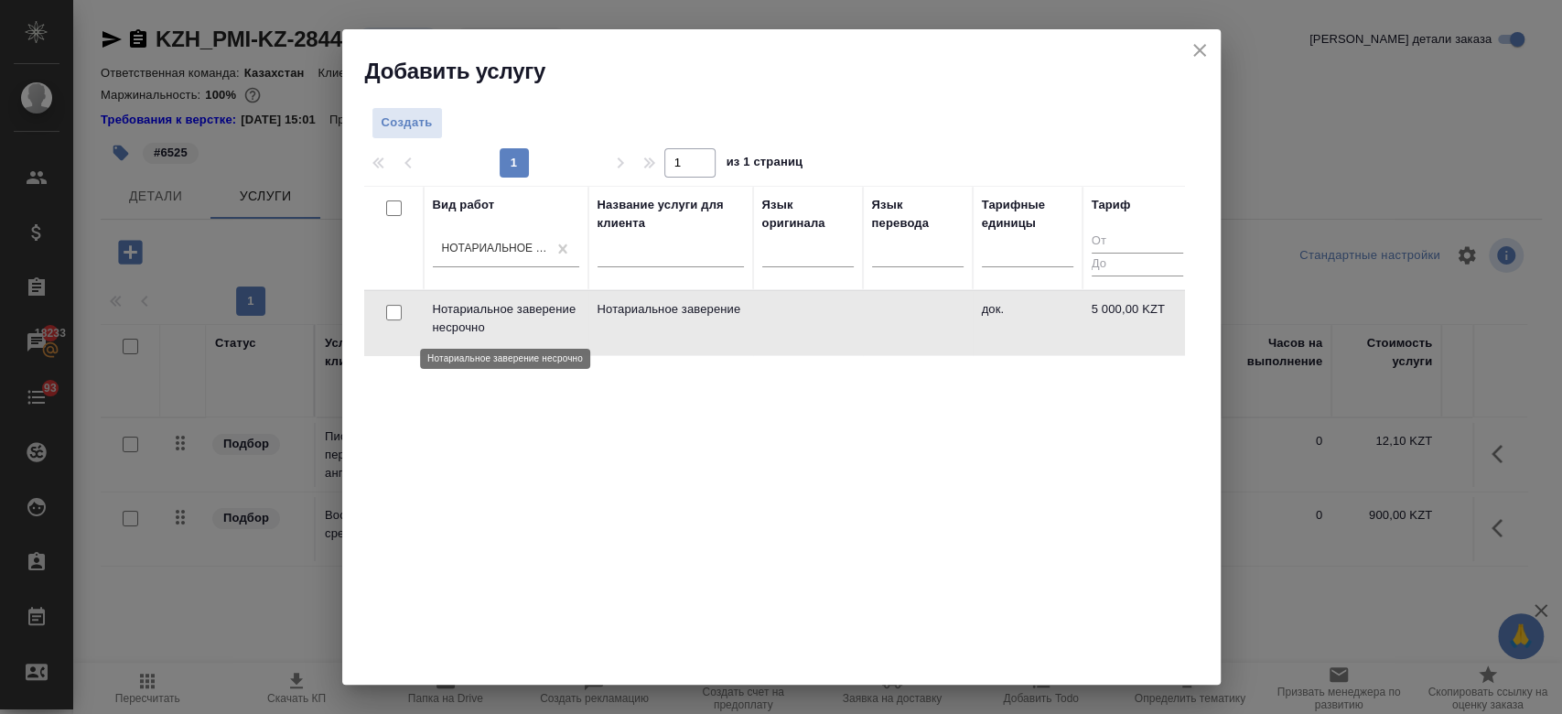
click at [512, 302] on p "Нотариальное заверение несрочно" at bounding box center [506, 318] width 146 height 37
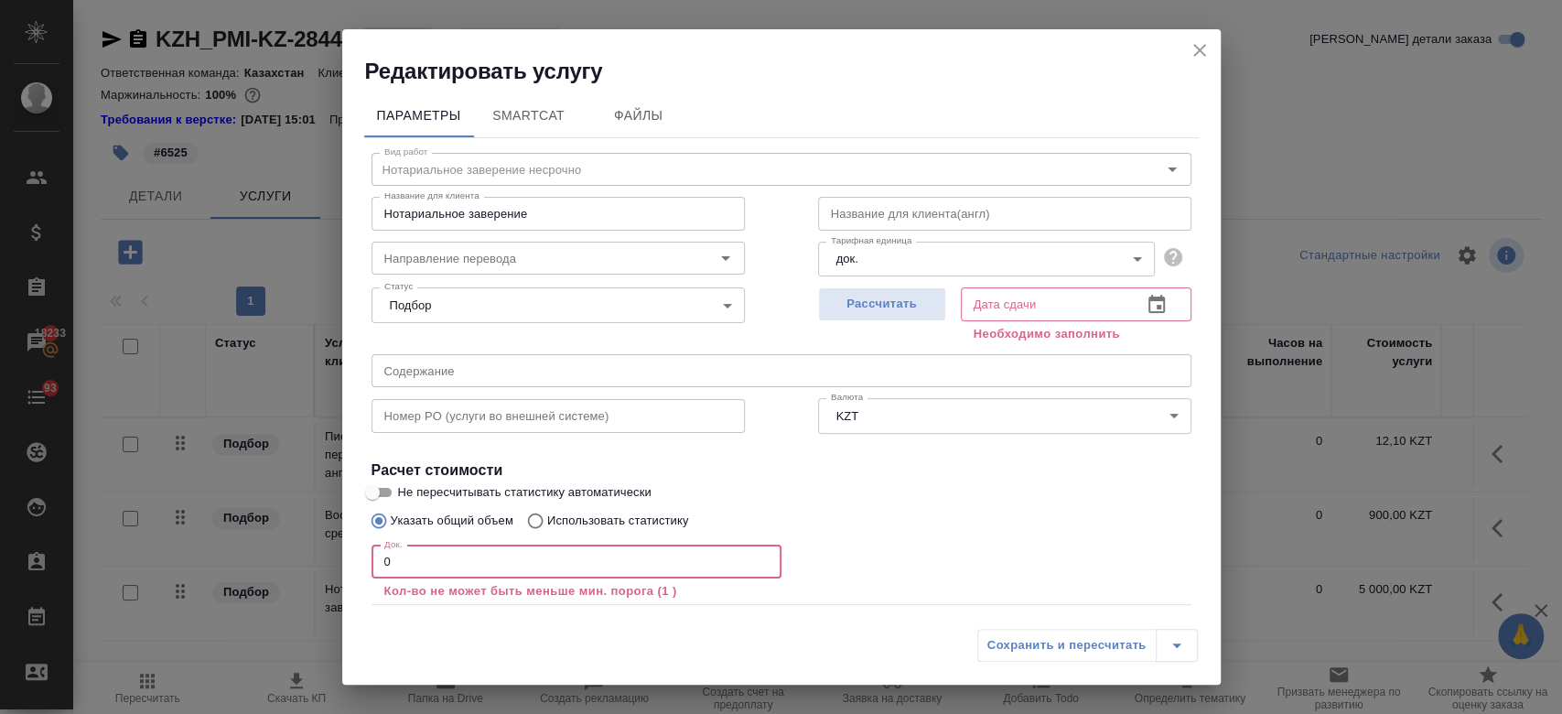
click at [402, 566] on input "0" at bounding box center [576, 561] width 410 height 33
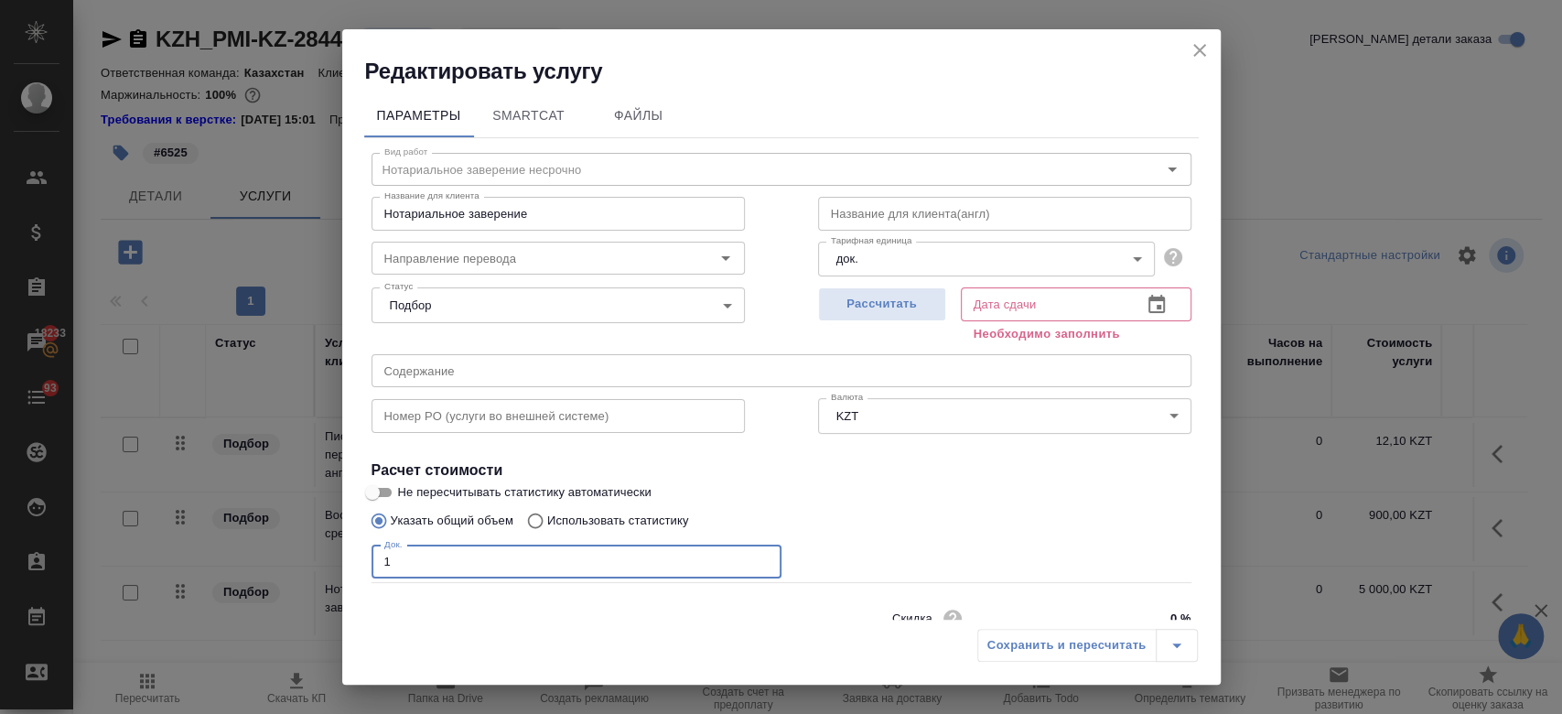
scroll to position [79, 0]
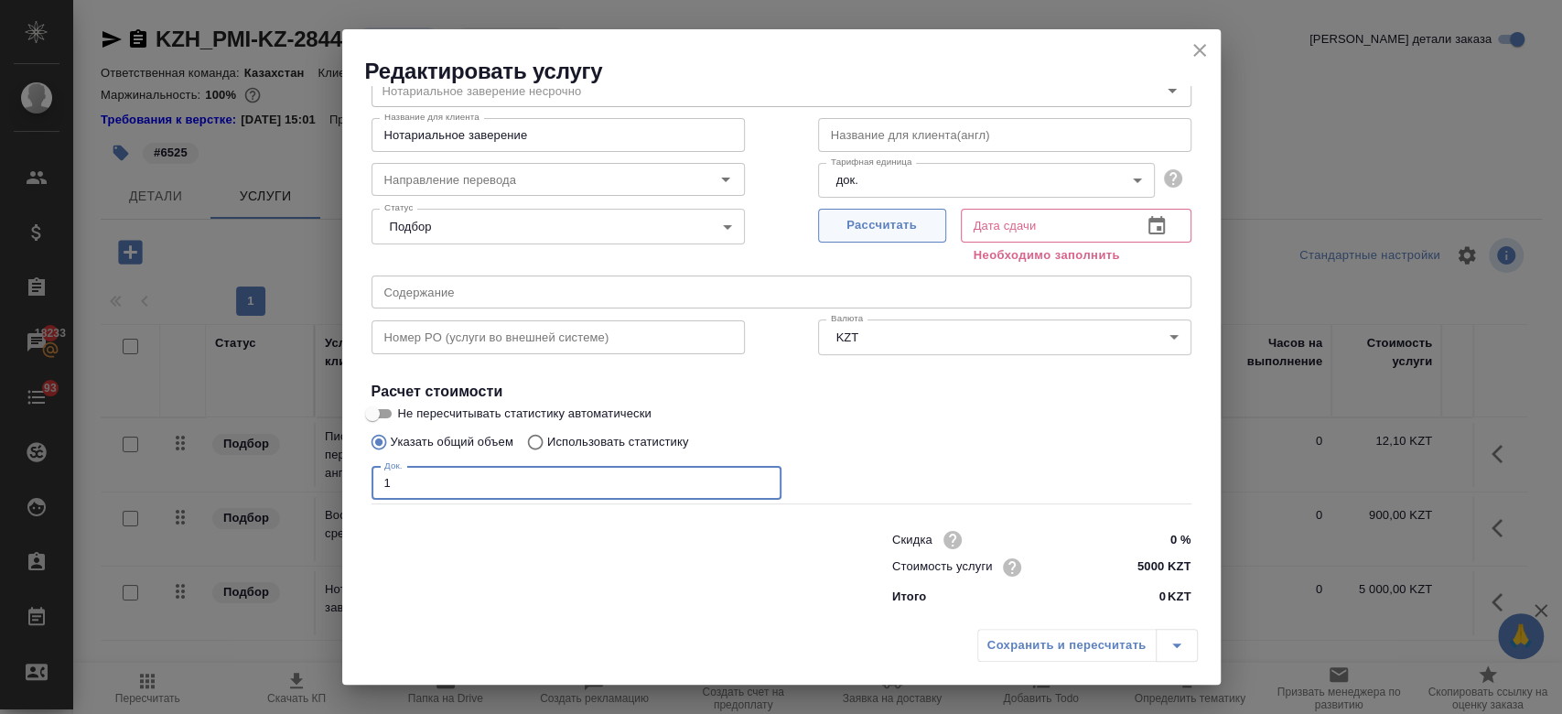
type input "1"
click at [897, 234] on span "Рассчитать" at bounding box center [882, 225] width 108 height 21
type input "22.09.2025 10:36"
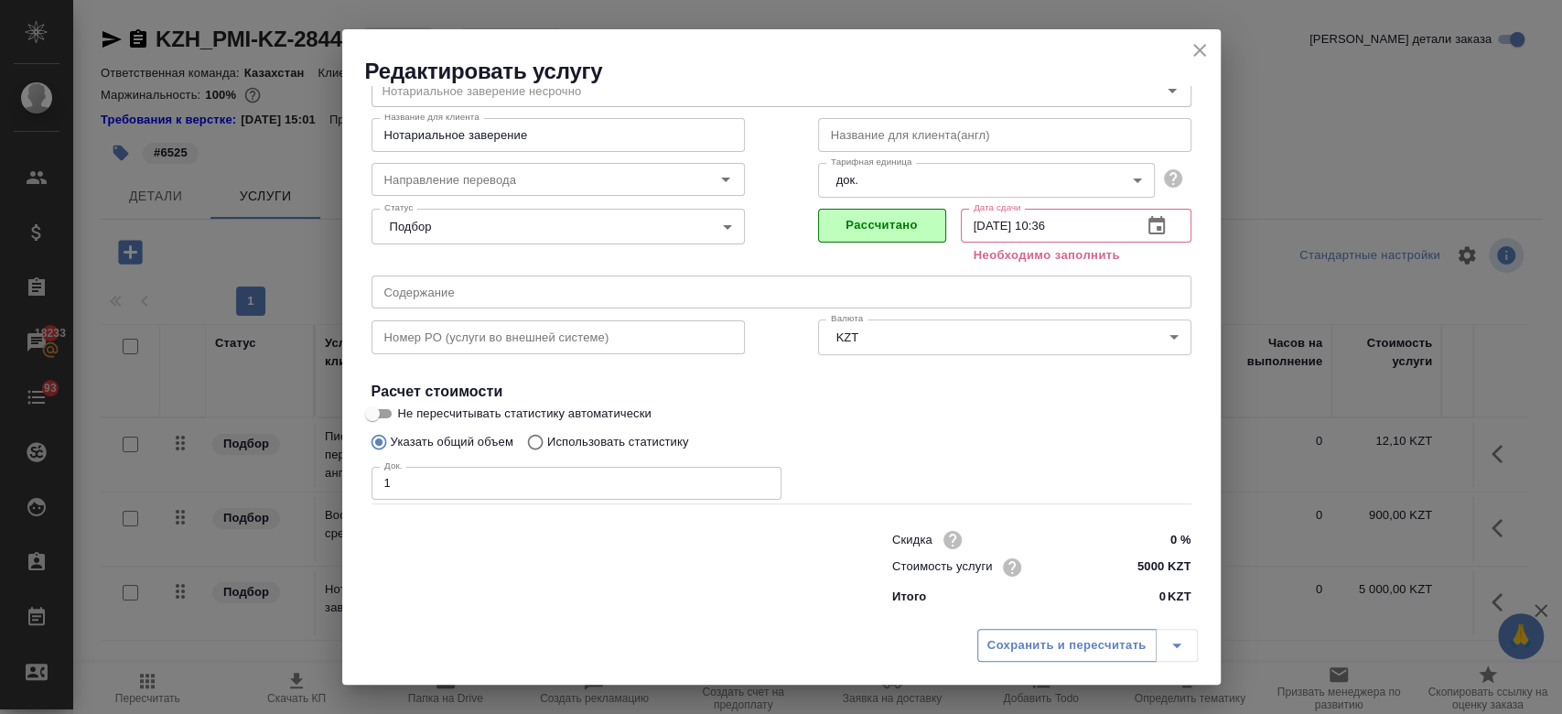
scroll to position [59, 0]
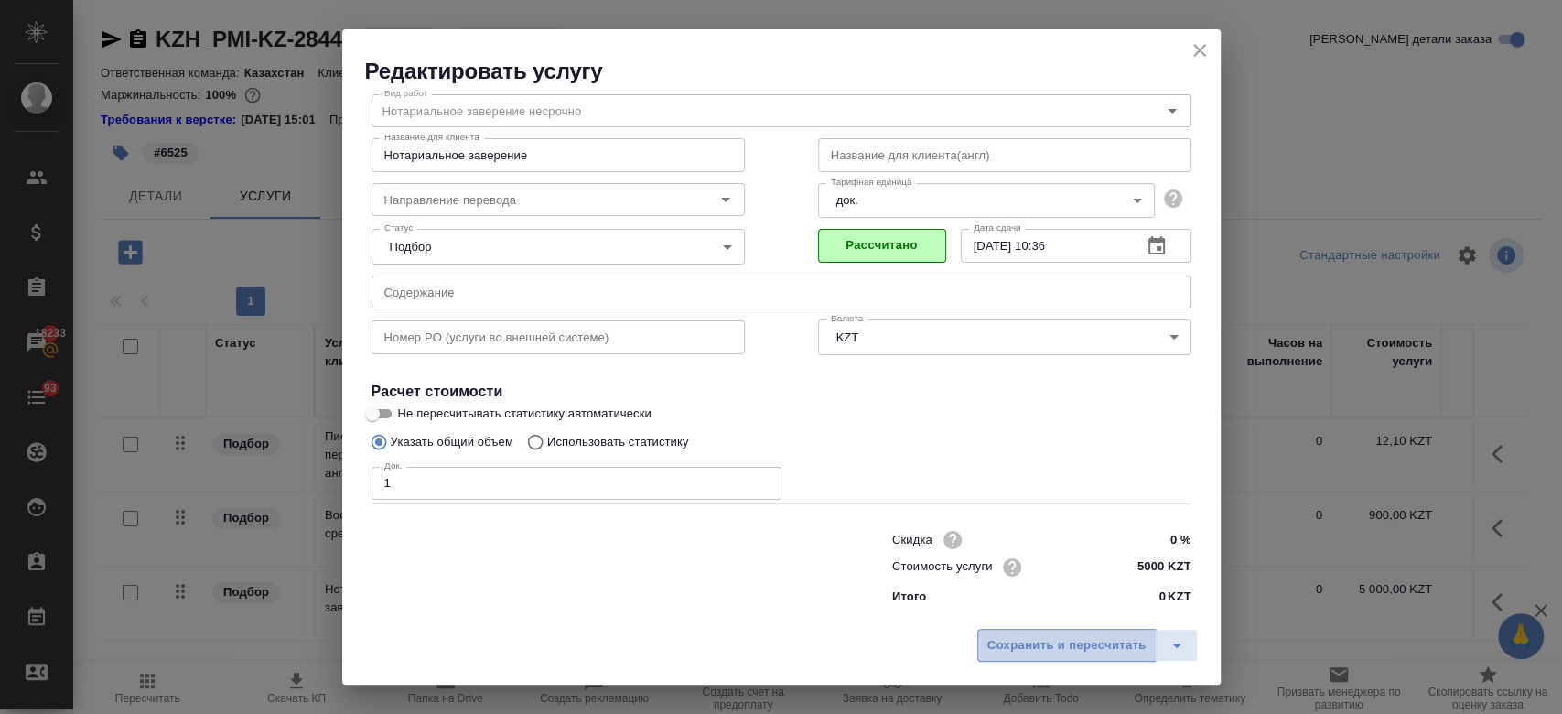
click at [1020, 656] on button "Сохранить и пересчитать" at bounding box center [1066, 645] width 179 height 33
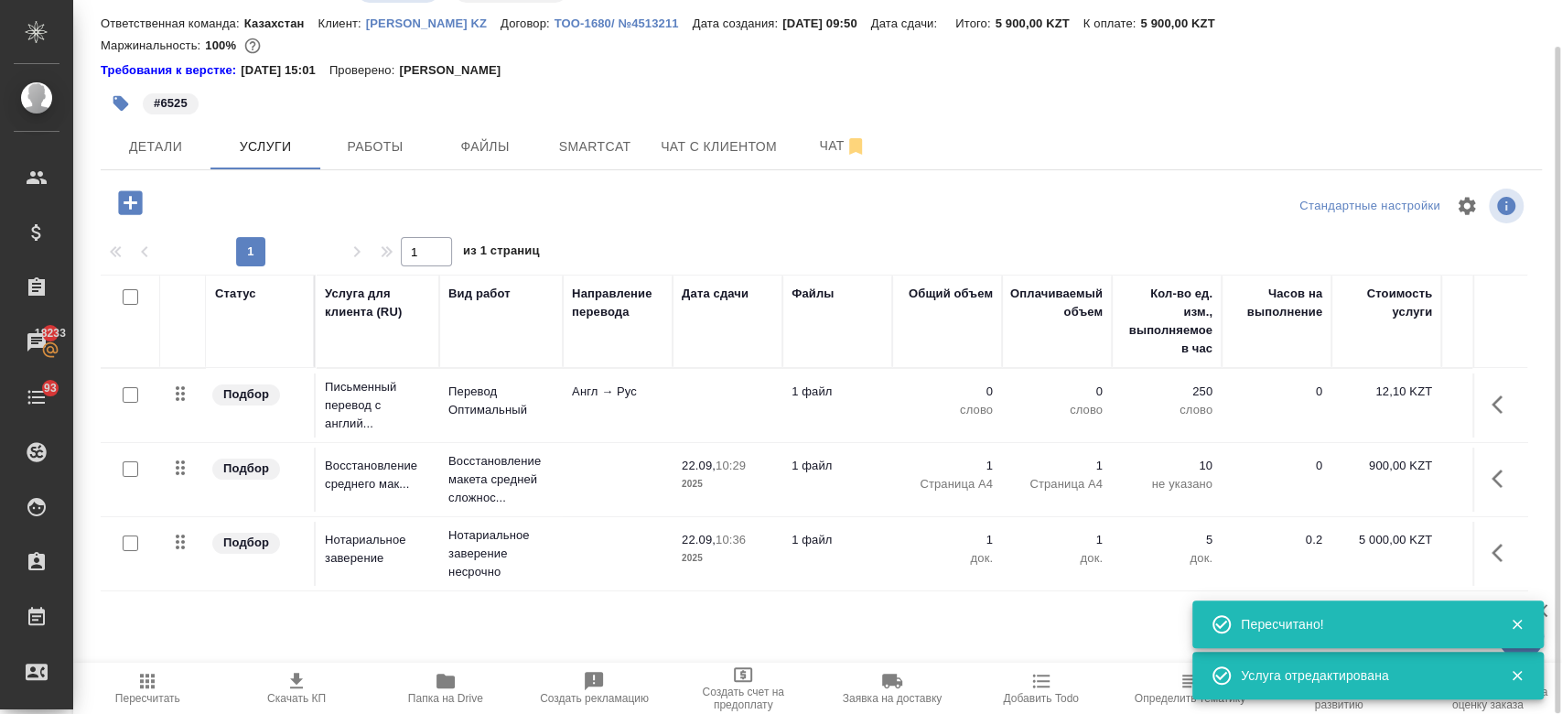
scroll to position [0, 298]
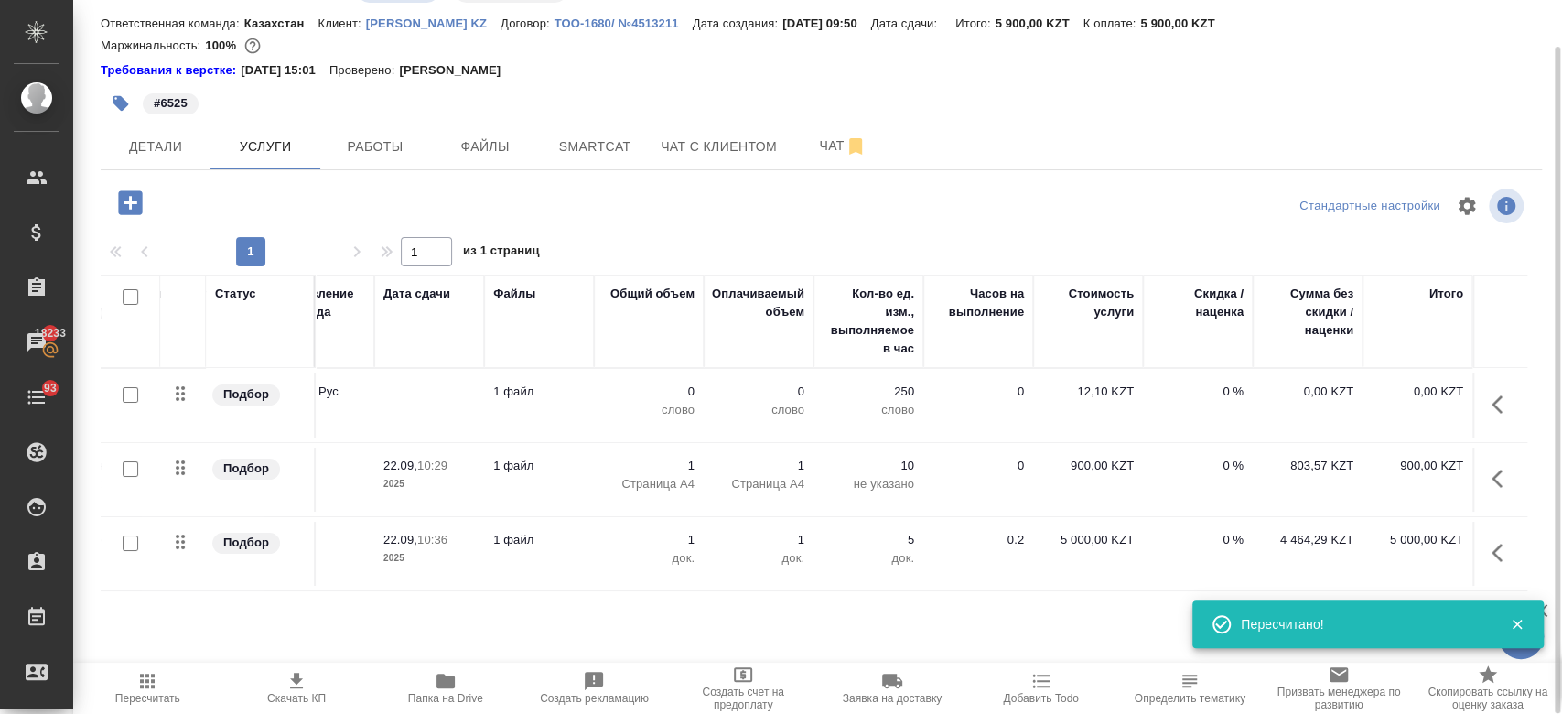
click at [571, 373] on td "1 файл" at bounding box center [539, 405] width 110 height 64
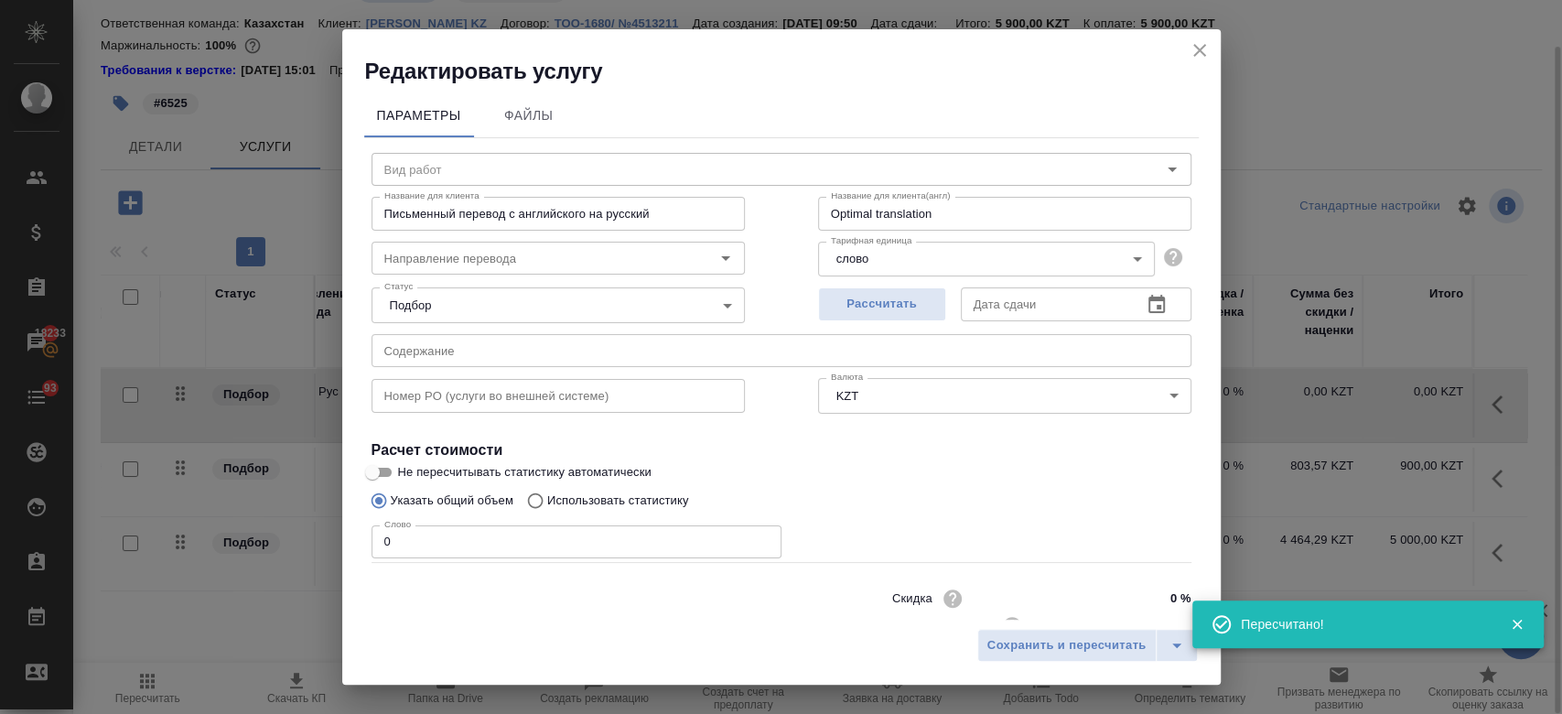
type input "Перевод Оптимальный"
type input "англ-рус"
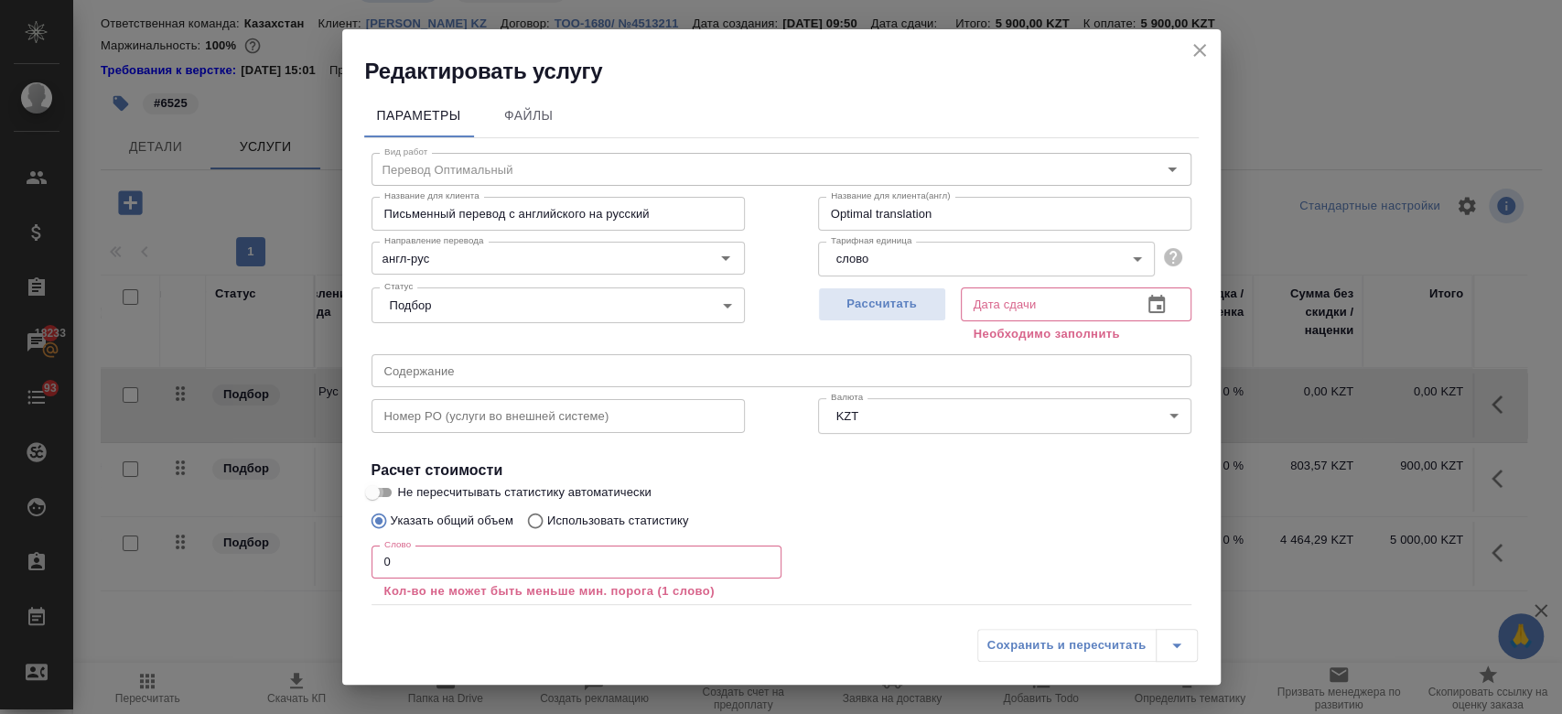
click at [390, 485] on input "Не пересчитывать статистику автоматически" at bounding box center [372, 492] width 66 height 22
checkbox input "true"
click at [424, 564] on input "0" at bounding box center [576, 561] width 410 height 33
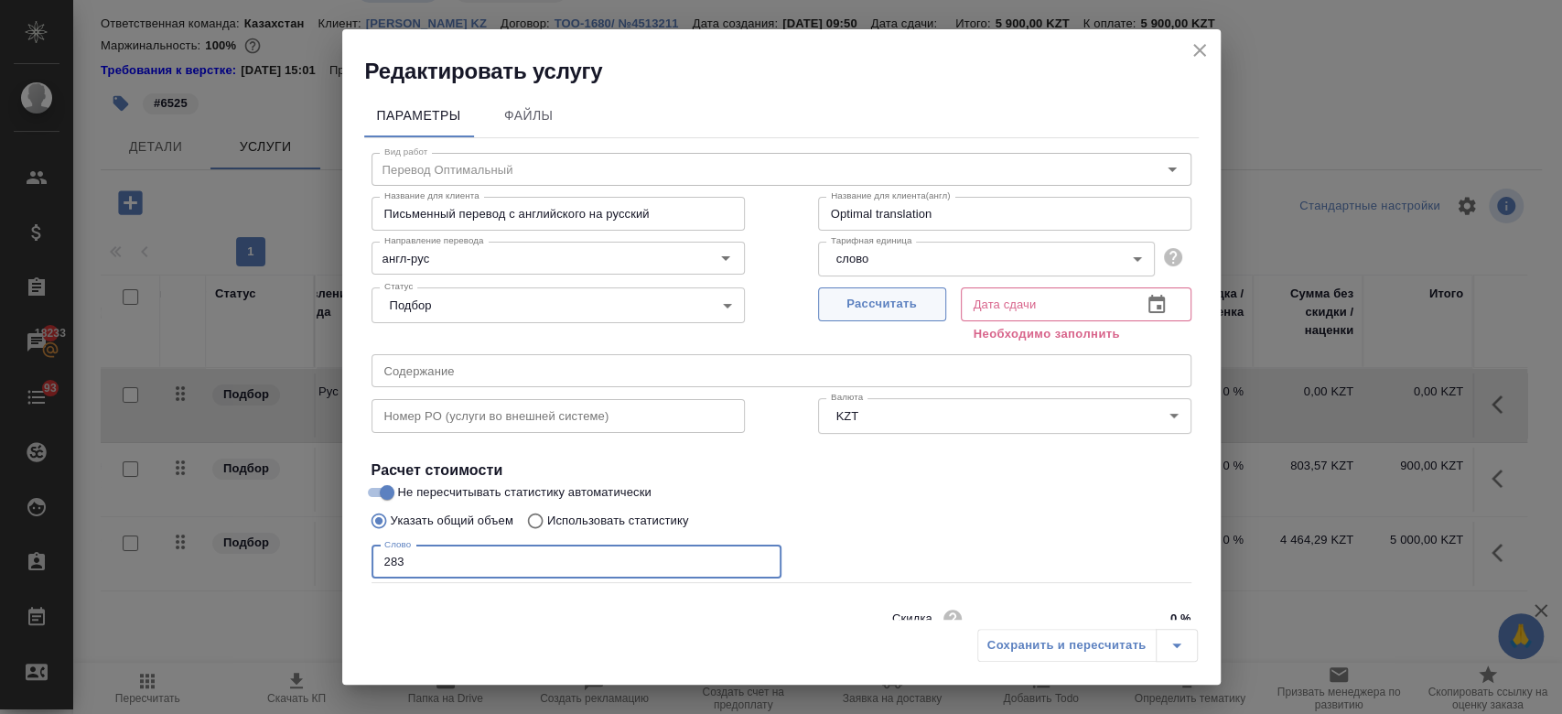
type input "283"
click at [904, 305] on span "Рассчитать" at bounding box center [882, 304] width 108 height 21
type input "22.09.2025 11:32"
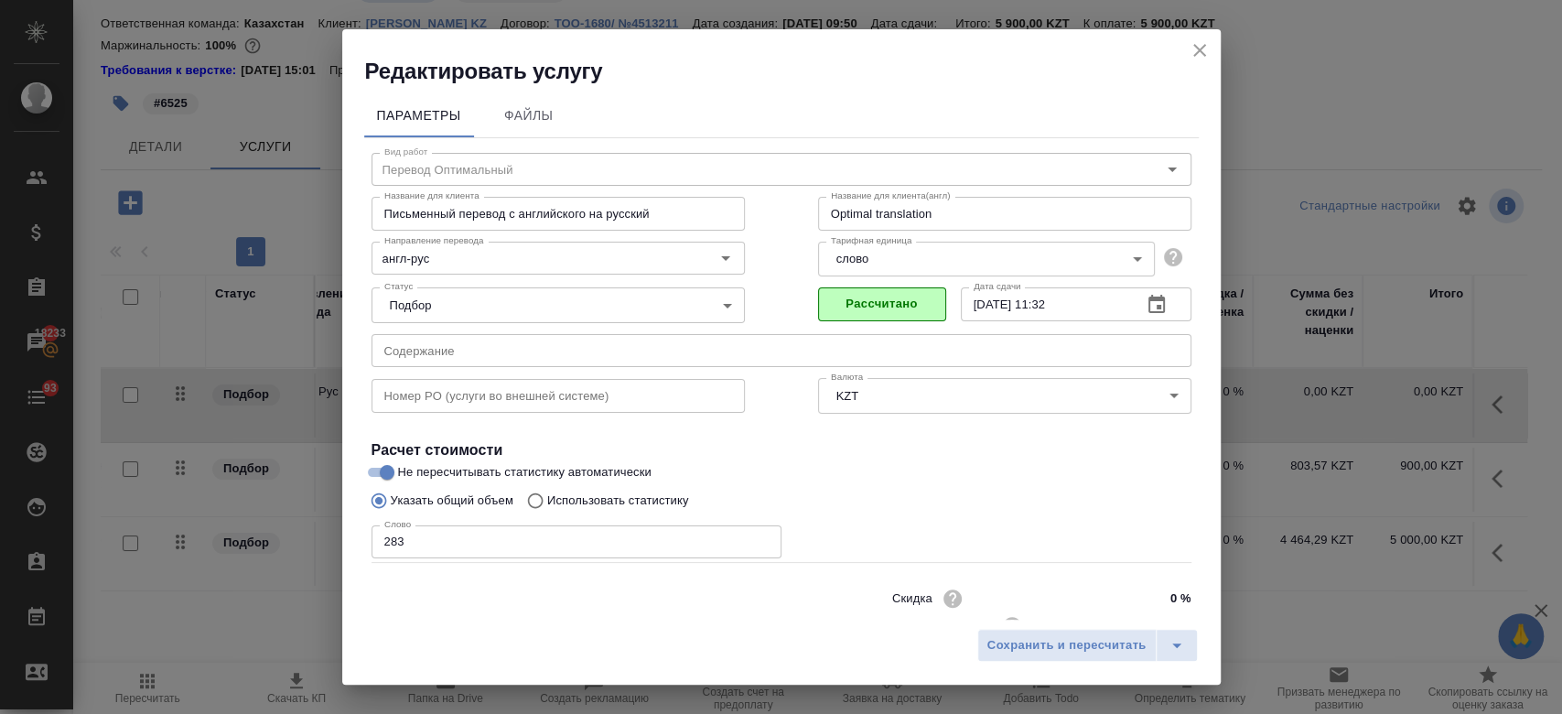
scroll to position [59, 0]
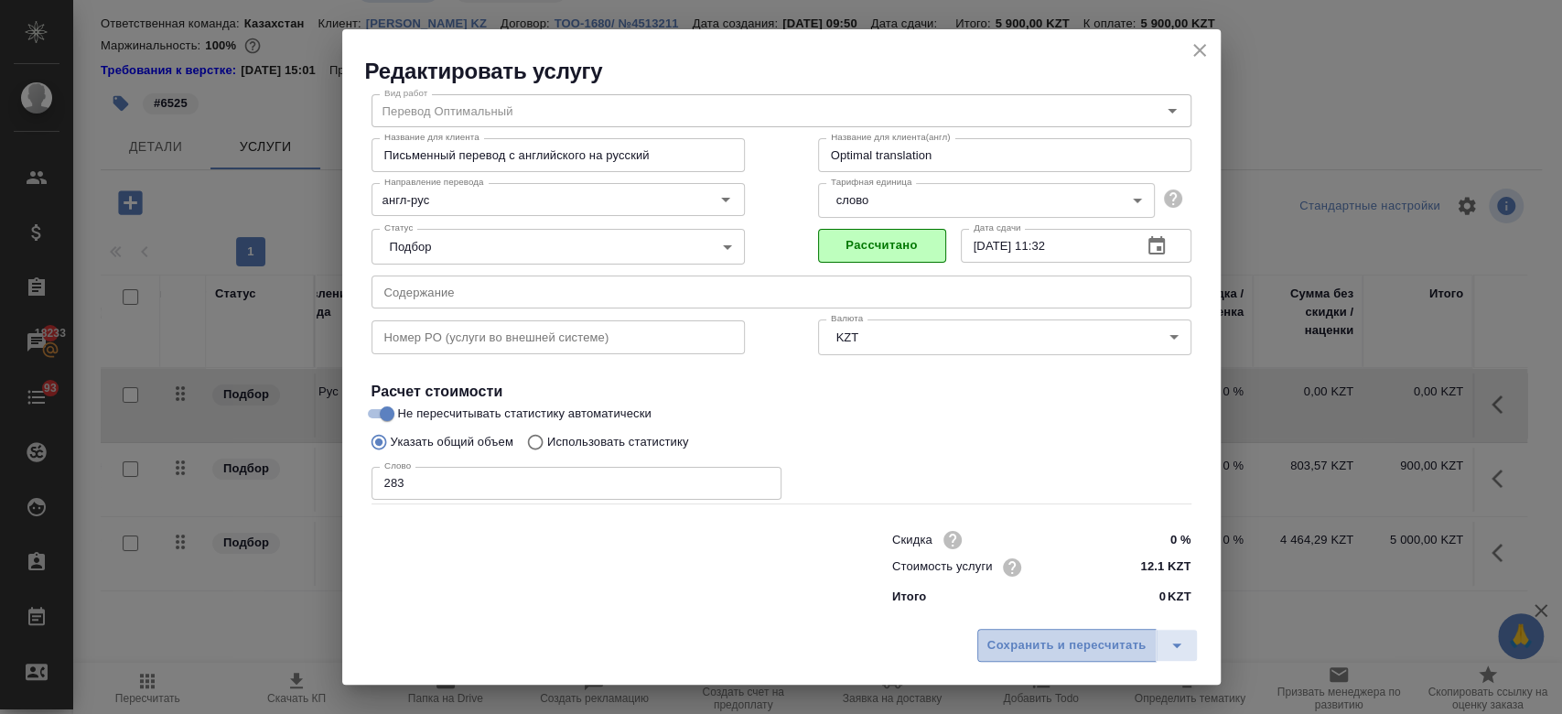
click at [1074, 642] on span "Сохранить и пересчитать" at bounding box center [1066, 645] width 159 height 21
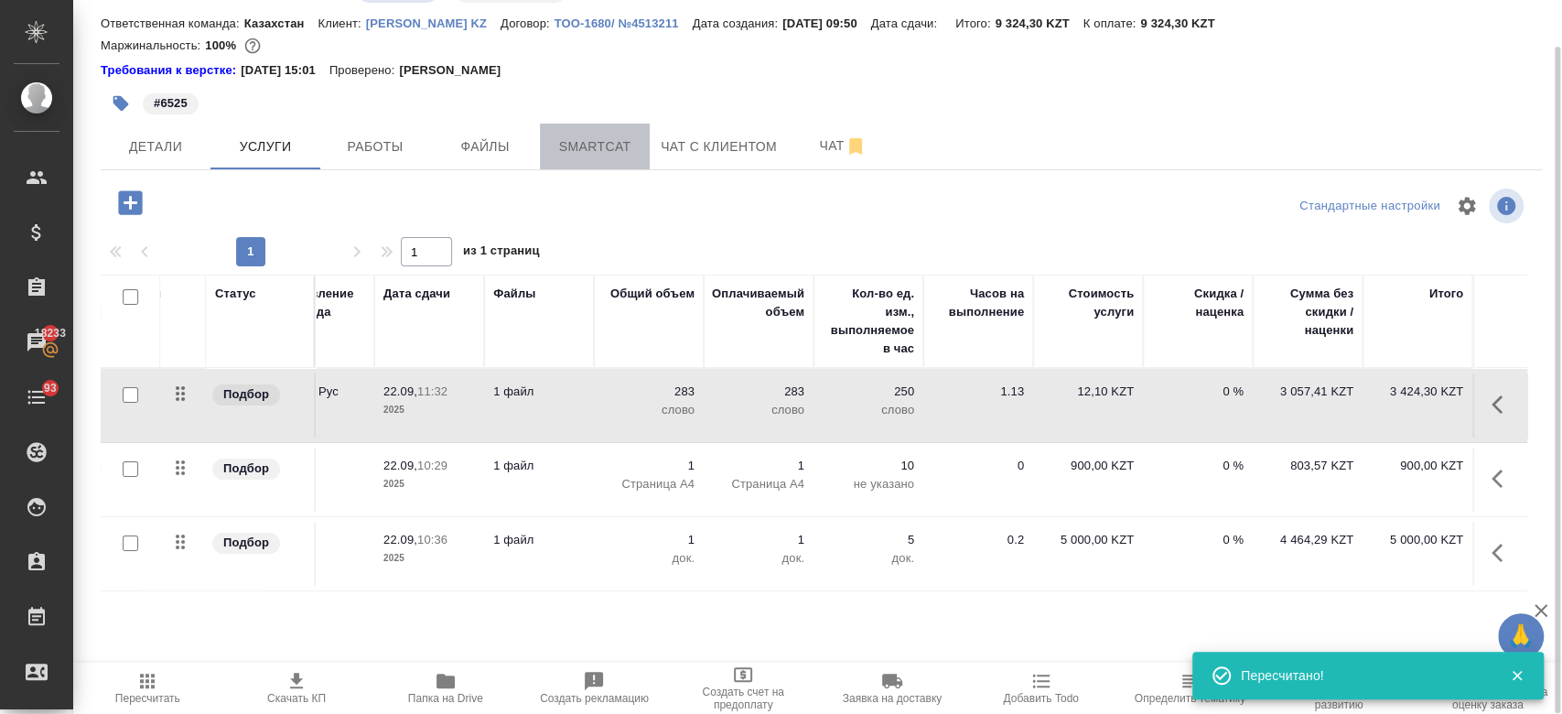
click at [613, 160] on button "Smartcat" at bounding box center [595, 147] width 110 height 46
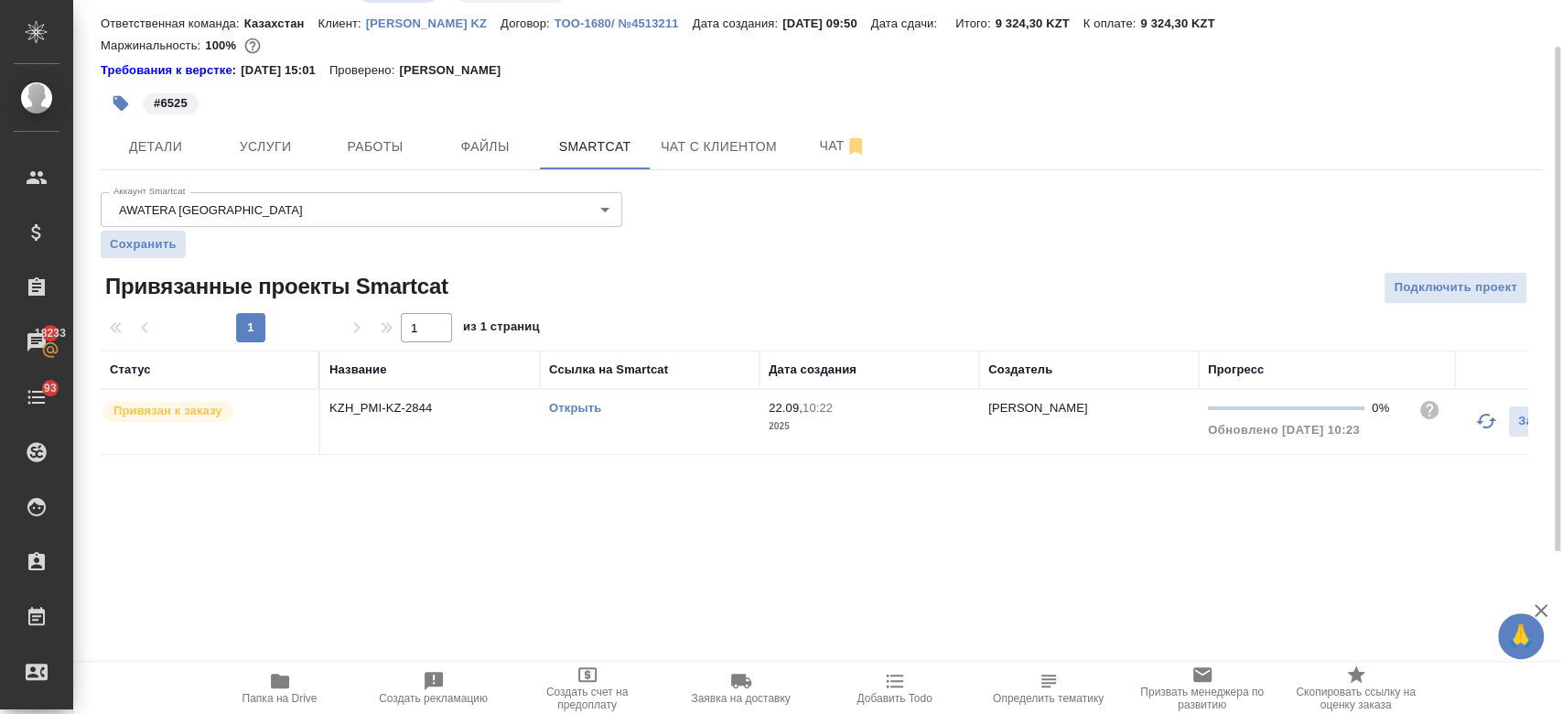
click at [565, 401] on link "Открыть" at bounding box center [575, 408] width 52 height 14
click at [278, 170] on div "KZH_PMI-KZ-2844 Создан new Нормальный normal Кратко детали заказа Ответственная…" at bounding box center [821, 226] width 1461 height 551
click at [265, 144] on span "Услуги" at bounding box center [265, 146] width 88 height 23
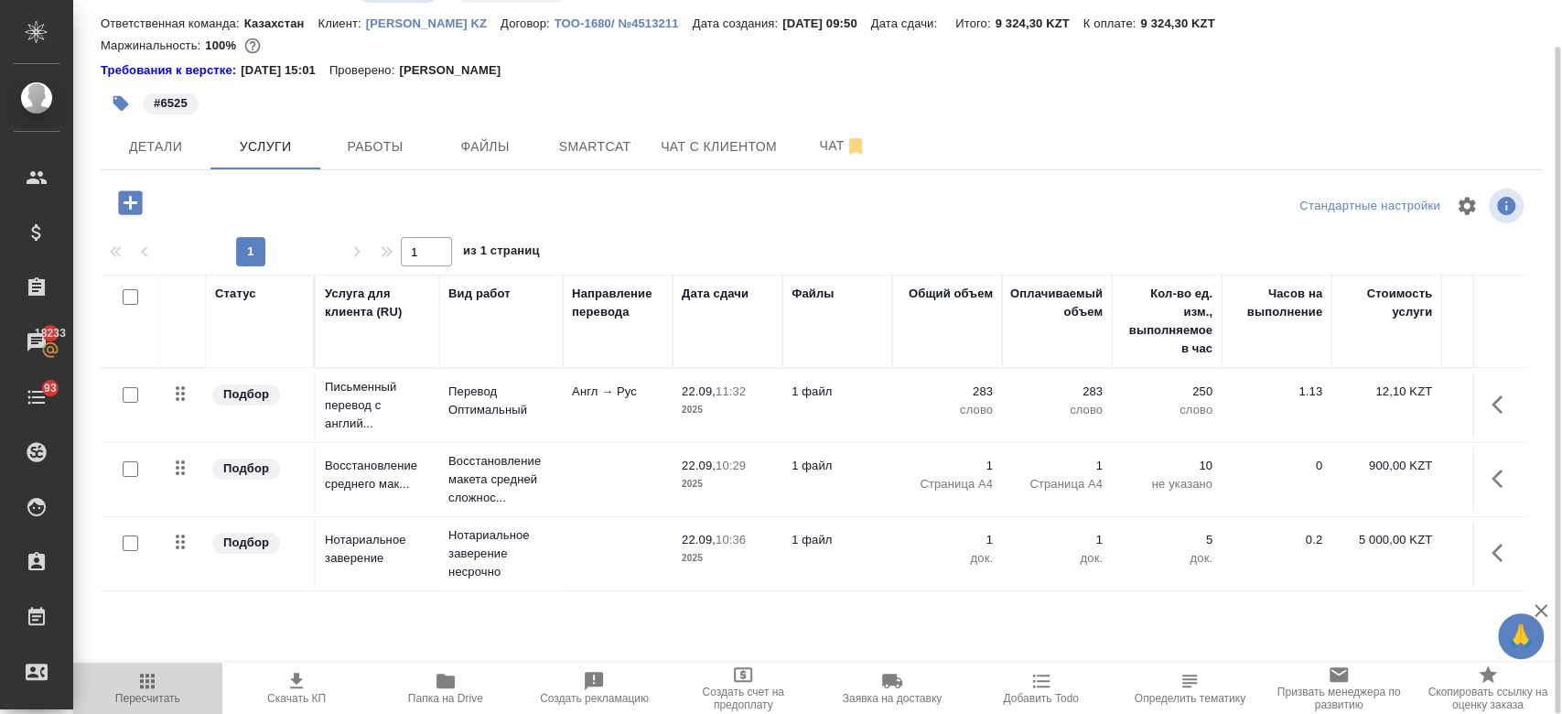
click at [144, 690] on icon "button" at bounding box center [147, 681] width 22 height 22
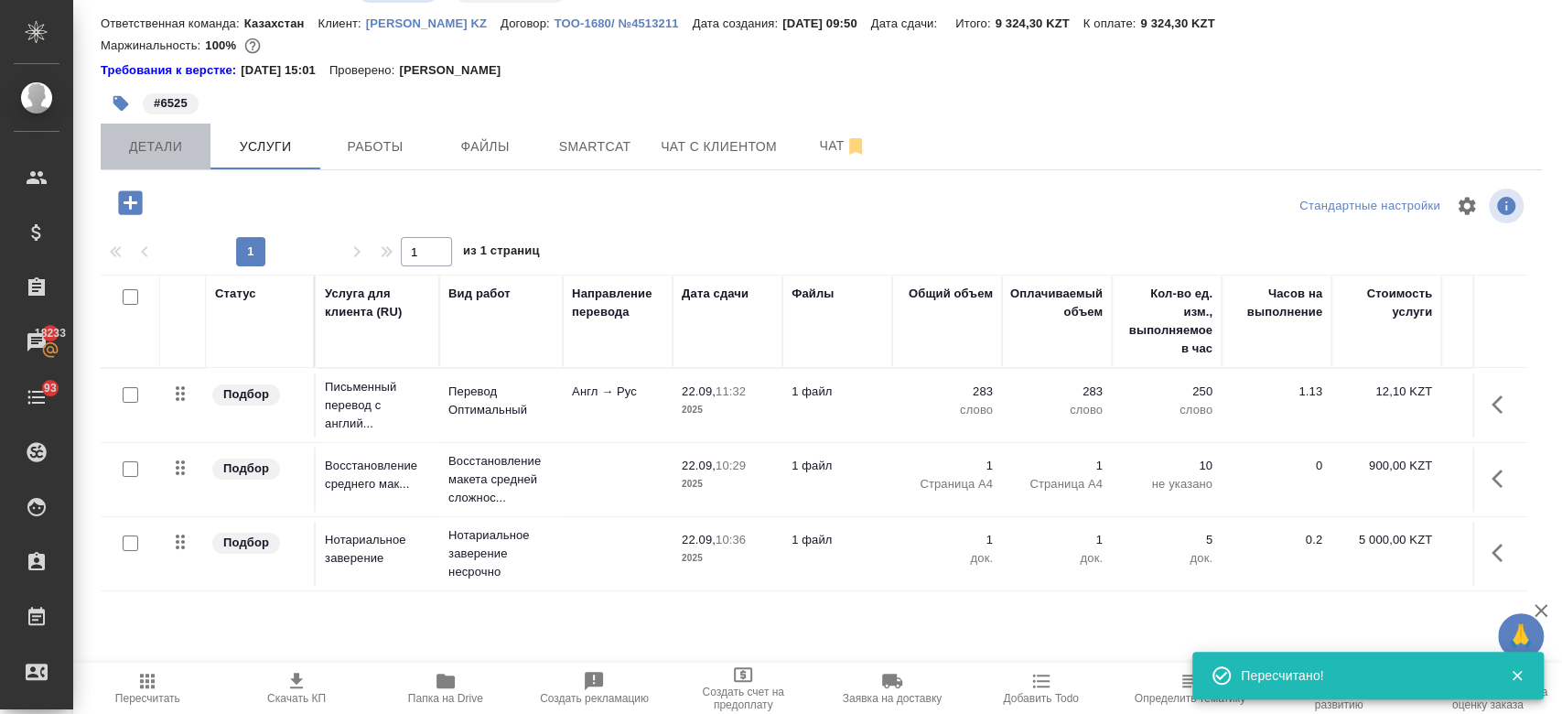
click at [134, 159] on button "Детали" at bounding box center [156, 147] width 110 height 46
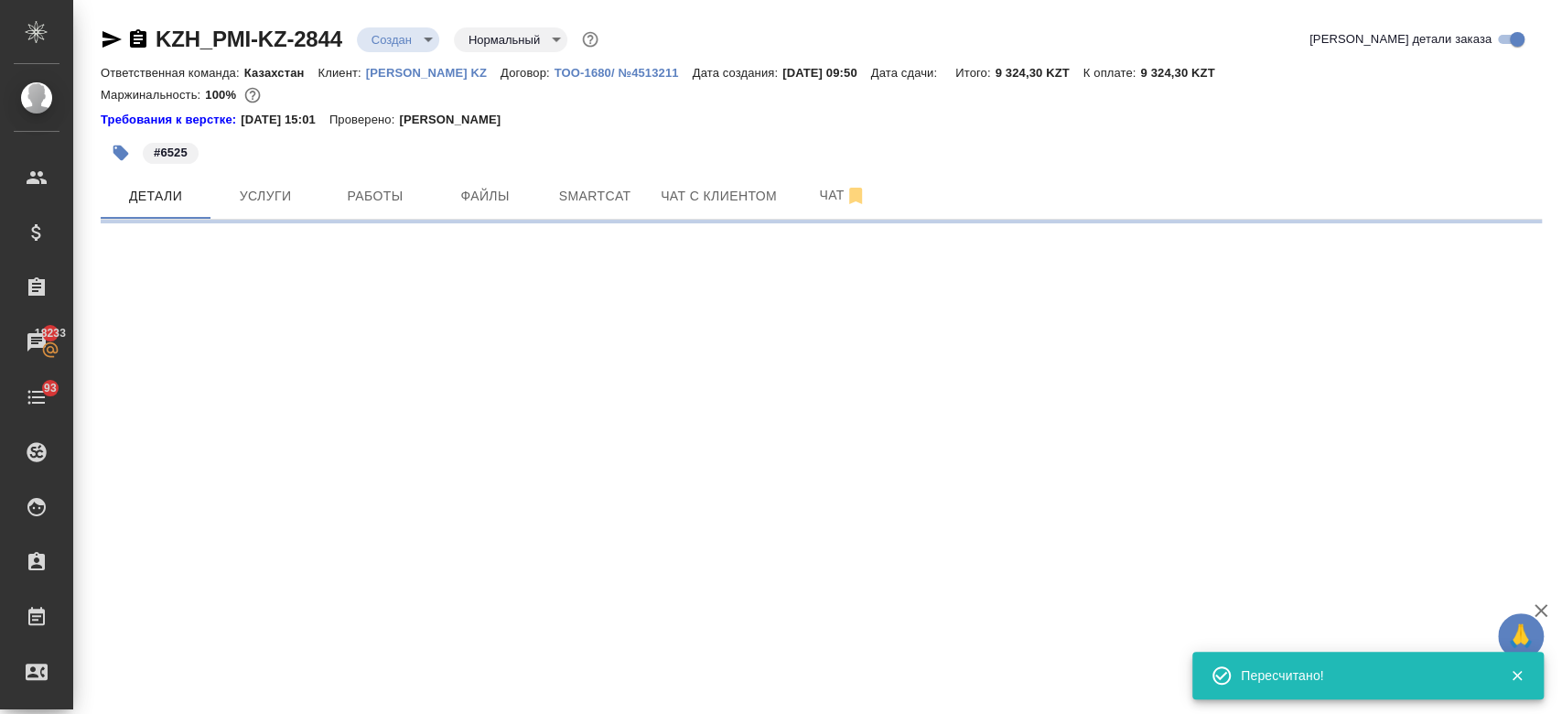
select select "RU"
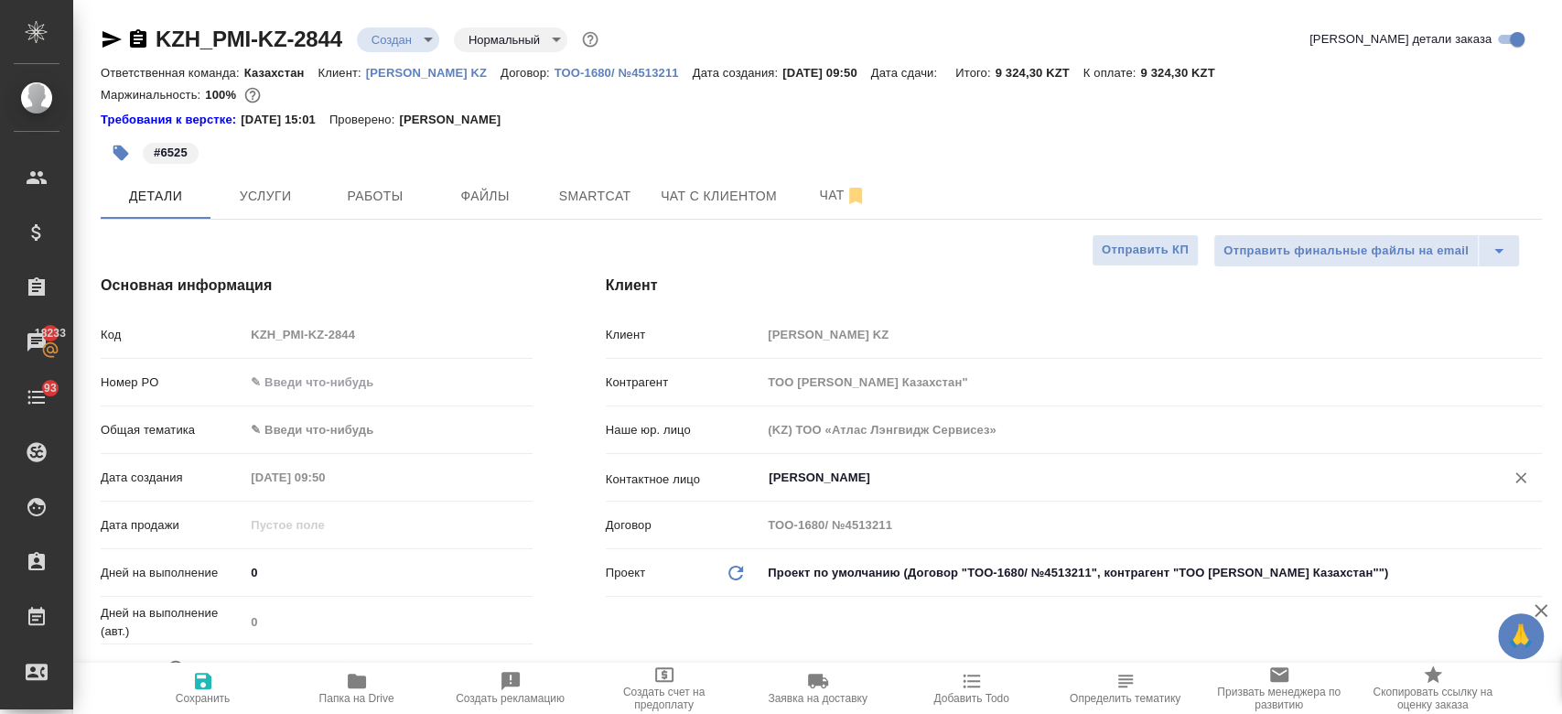
type textarea "x"
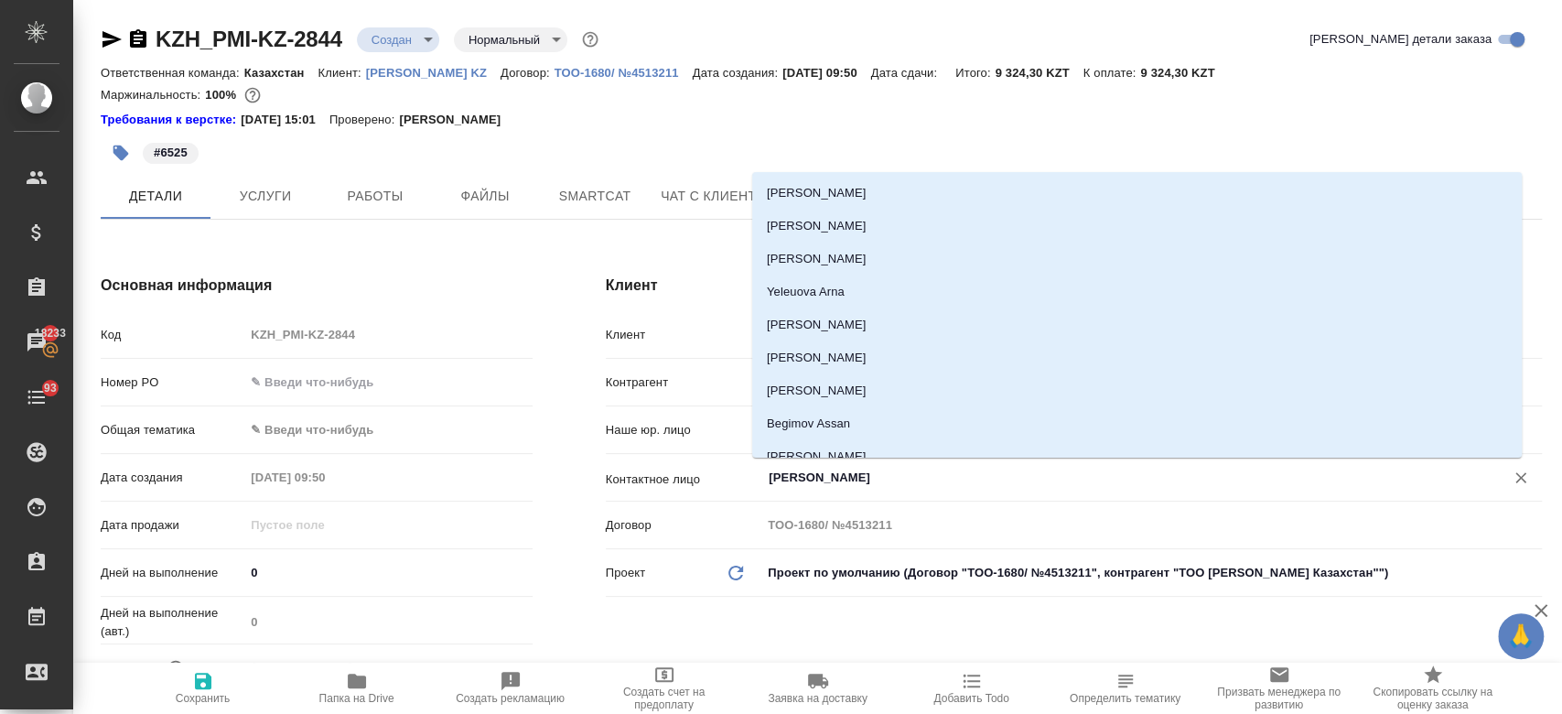
click at [822, 477] on input "Kim Darya" at bounding box center [1121, 478] width 708 height 22
type textarea "x"
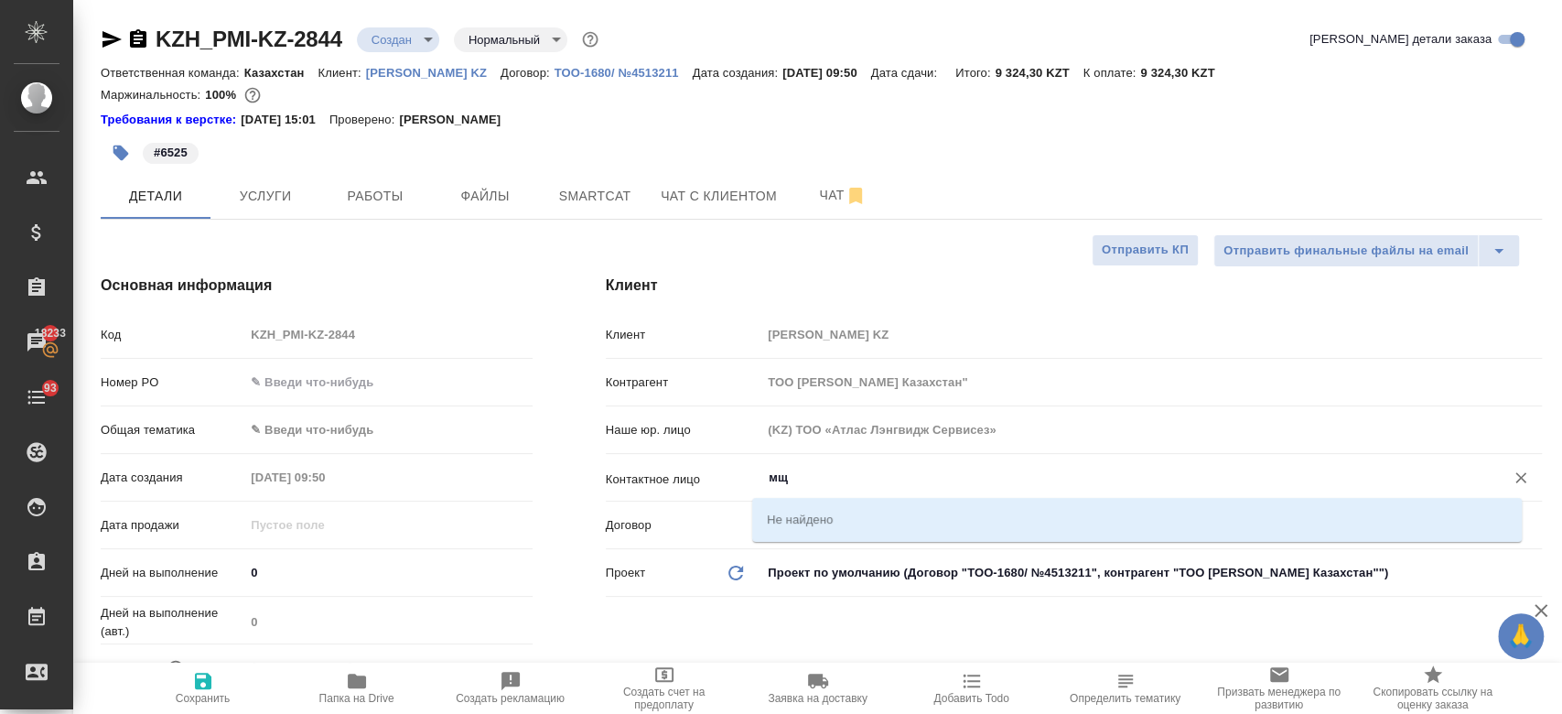
type input "м"
type textarea "x"
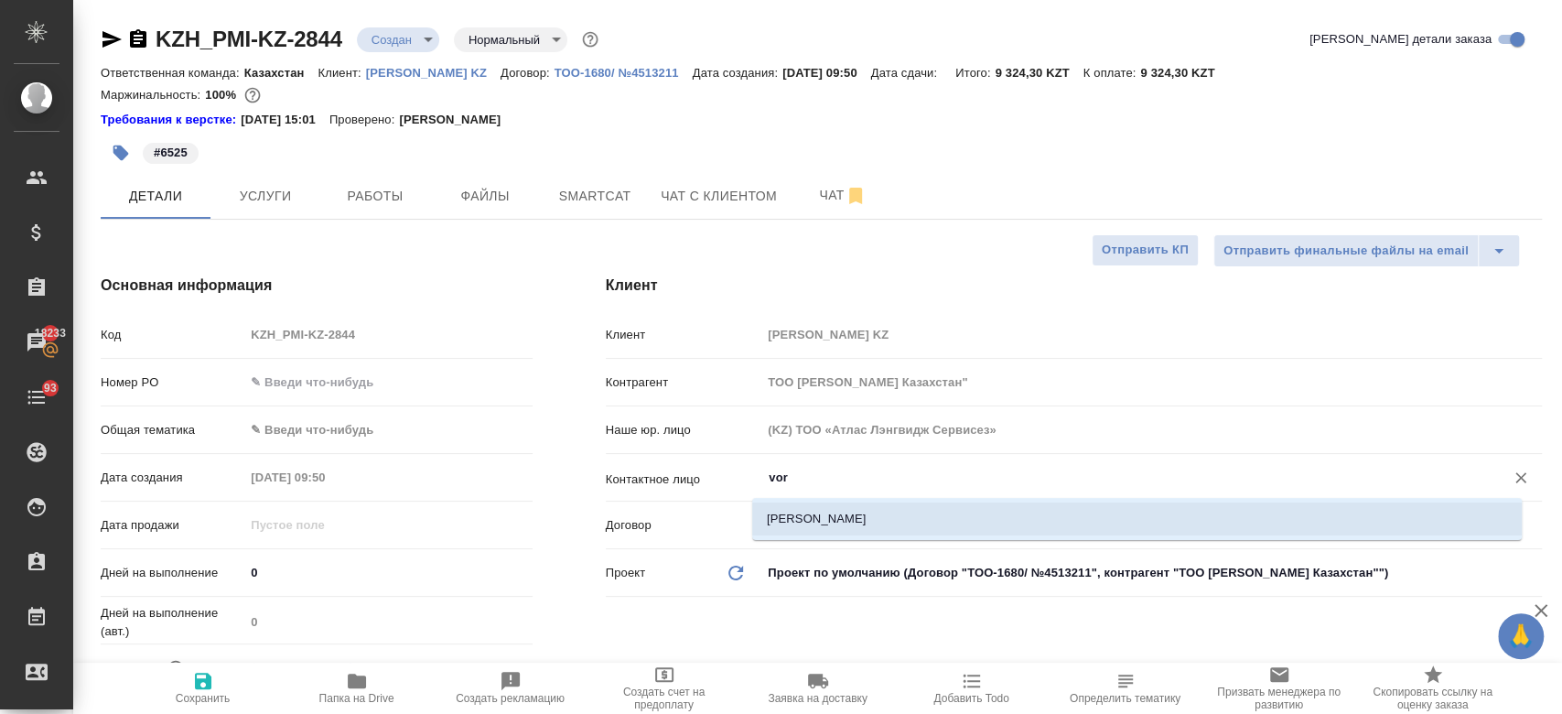
click at [831, 505] on li "Vorotnikova Elina" at bounding box center [1136, 518] width 769 height 33
type input "Vorotnikova Elina"
type textarea "x"
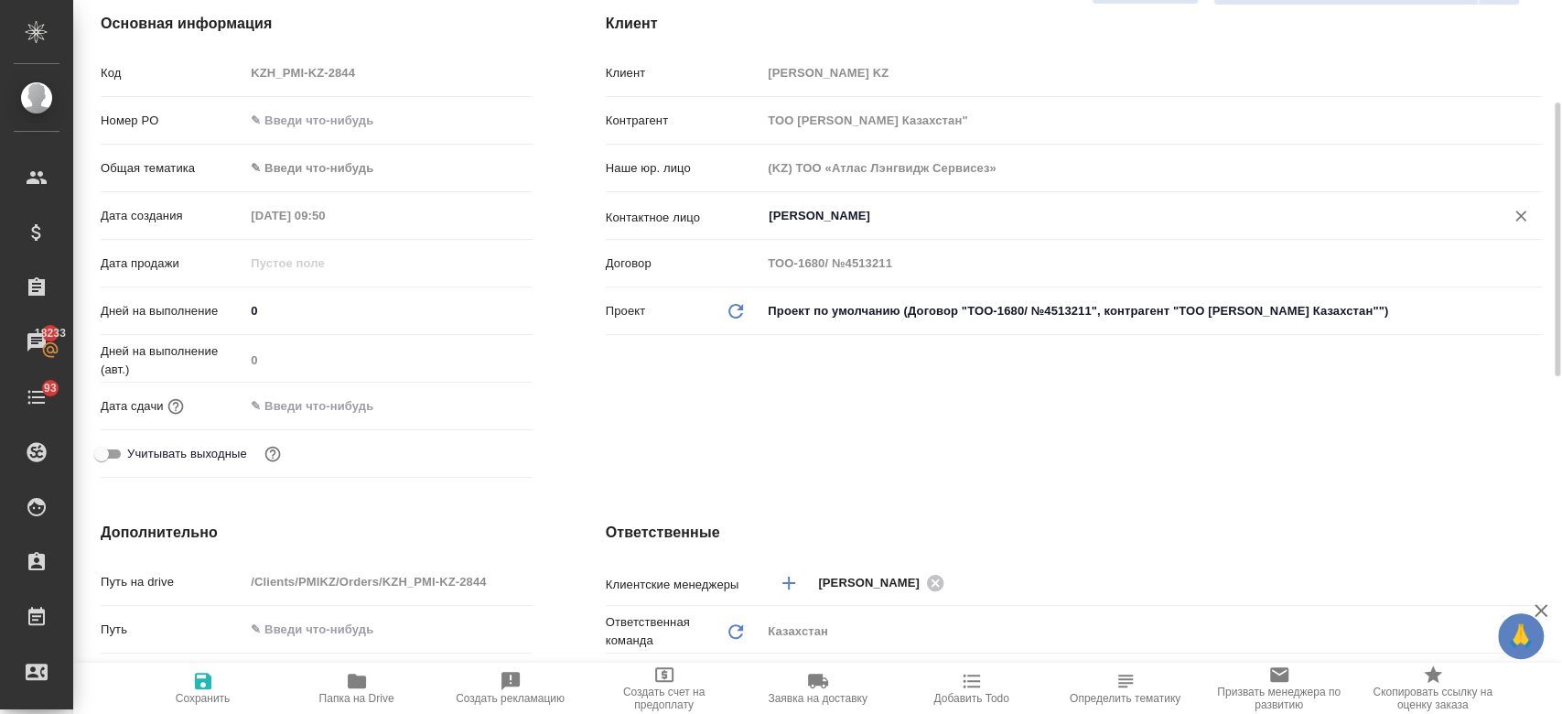
scroll to position [263, 0]
type input "Vorotnikova Elina"
click at [307, 407] on input "text" at bounding box center [325, 404] width 160 height 27
click at [471, 395] on icon "button" at bounding box center [479, 402] width 16 height 18
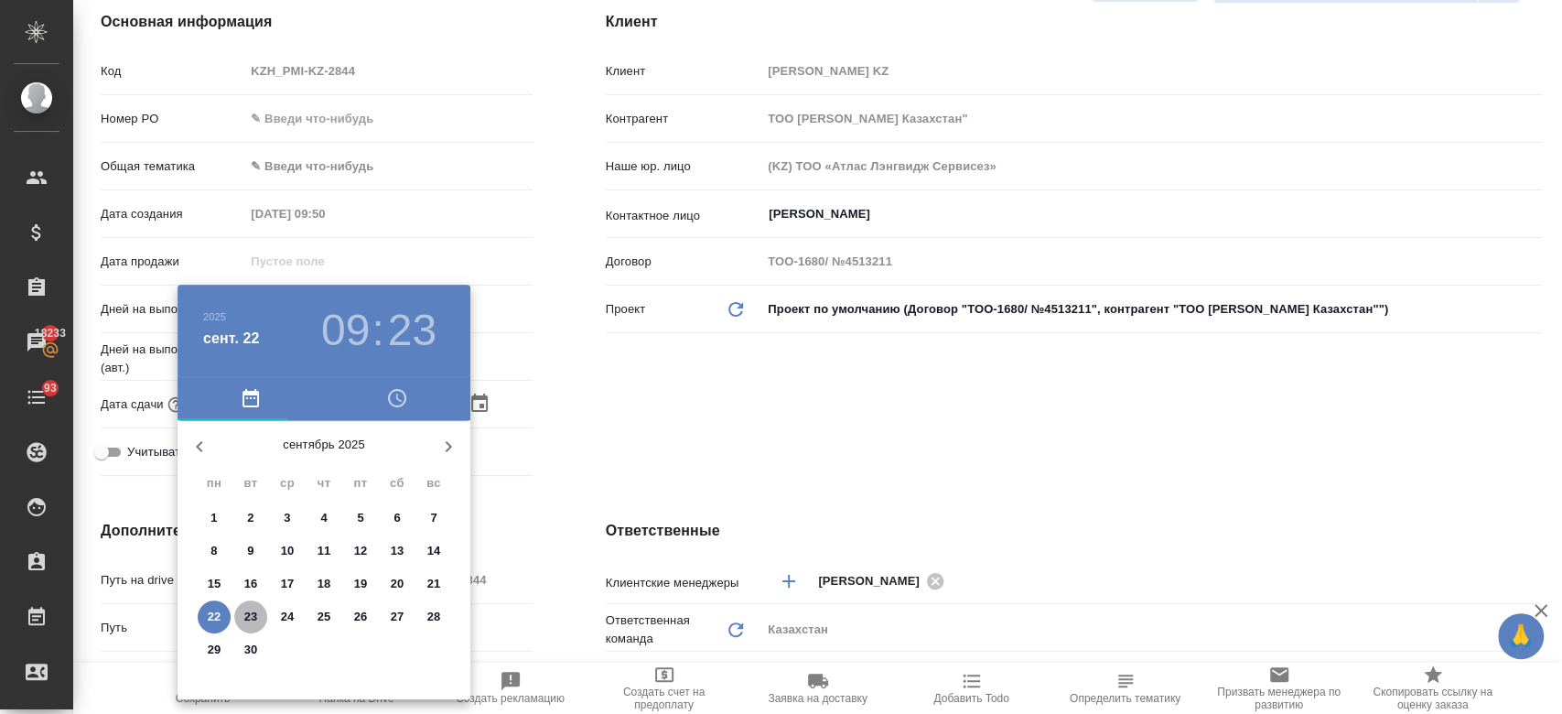
click at [246, 615] on p "23" at bounding box center [251, 616] width 14 height 18
type input "23.09.2025 09:23"
type textarea "x"
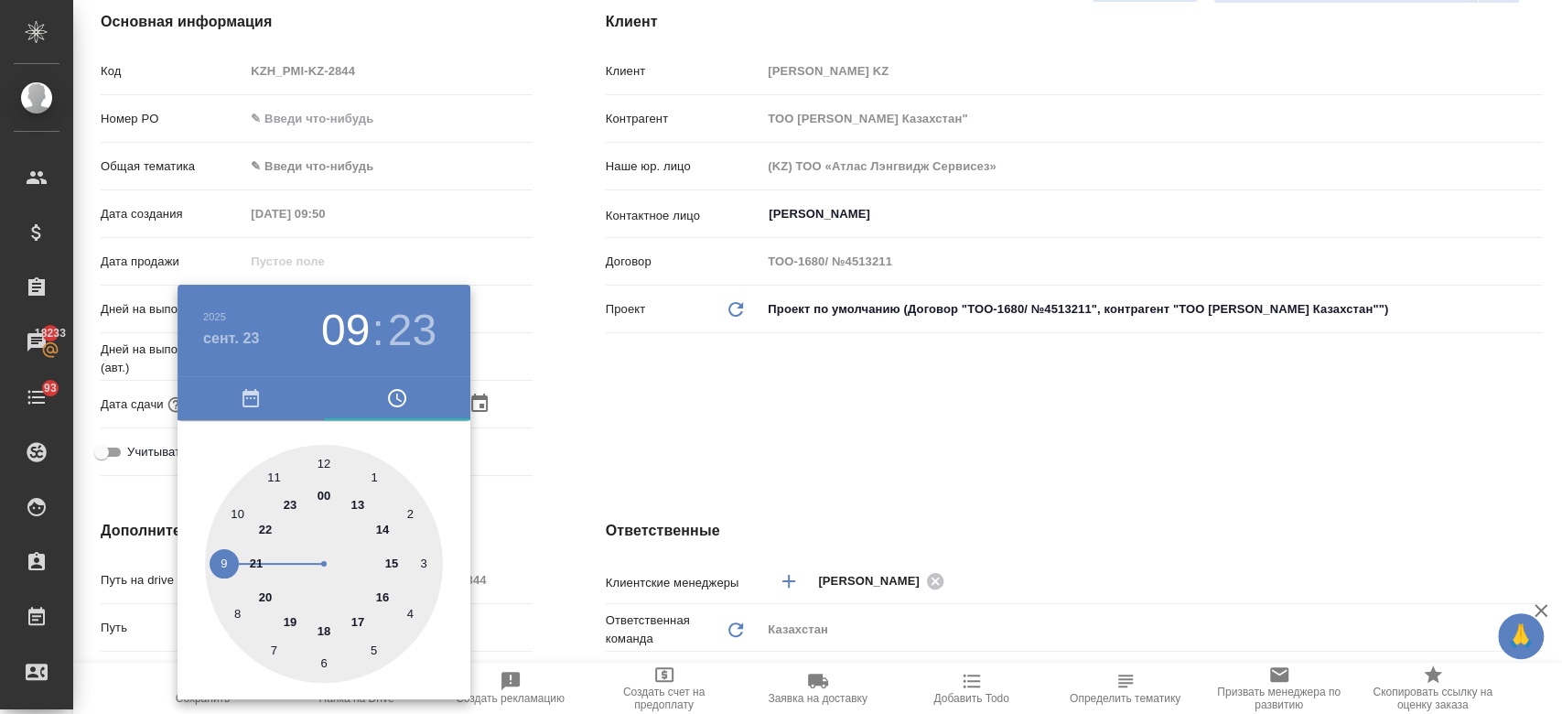
click at [624, 398] on div at bounding box center [781, 357] width 1562 height 714
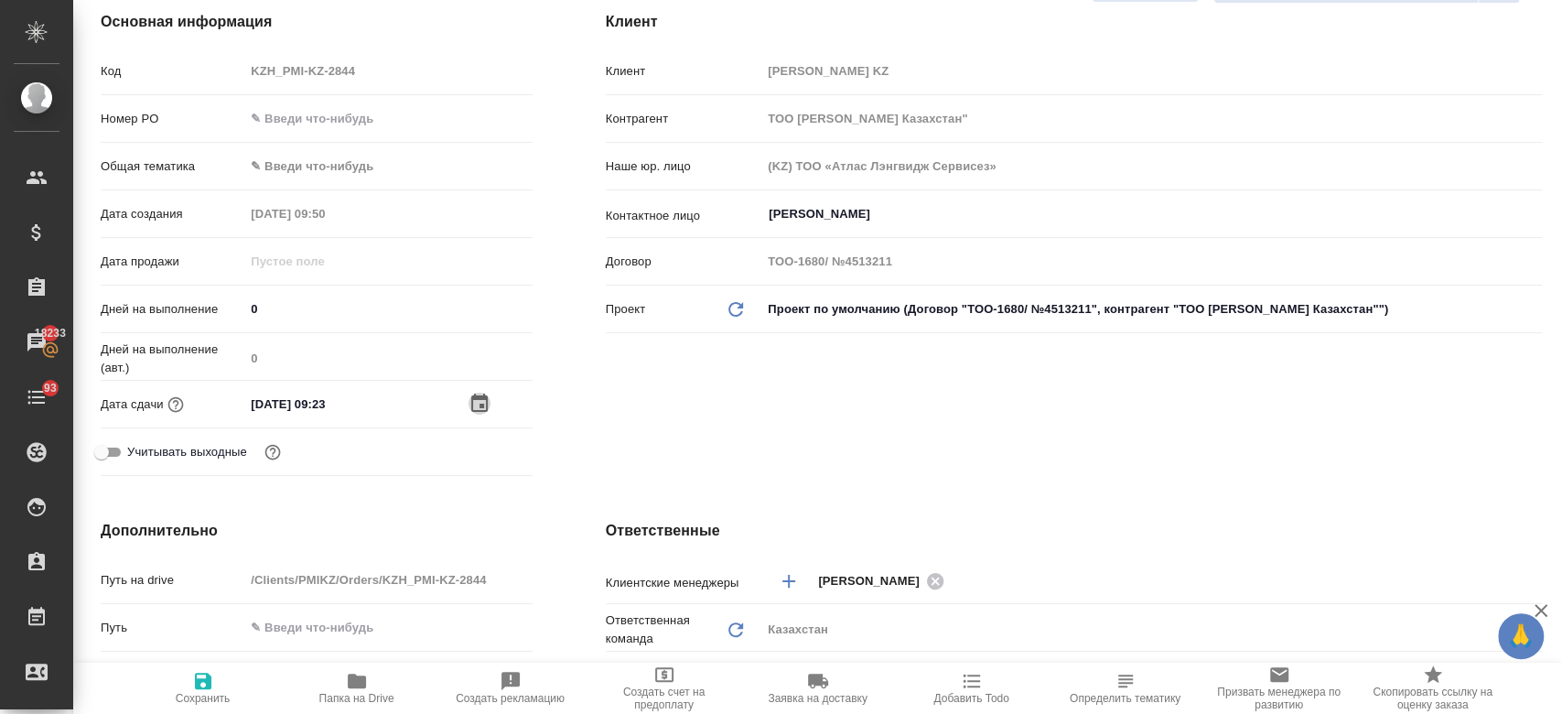
click at [470, 402] on icon "button" at bounding box center [479, 403] width 22 height 22
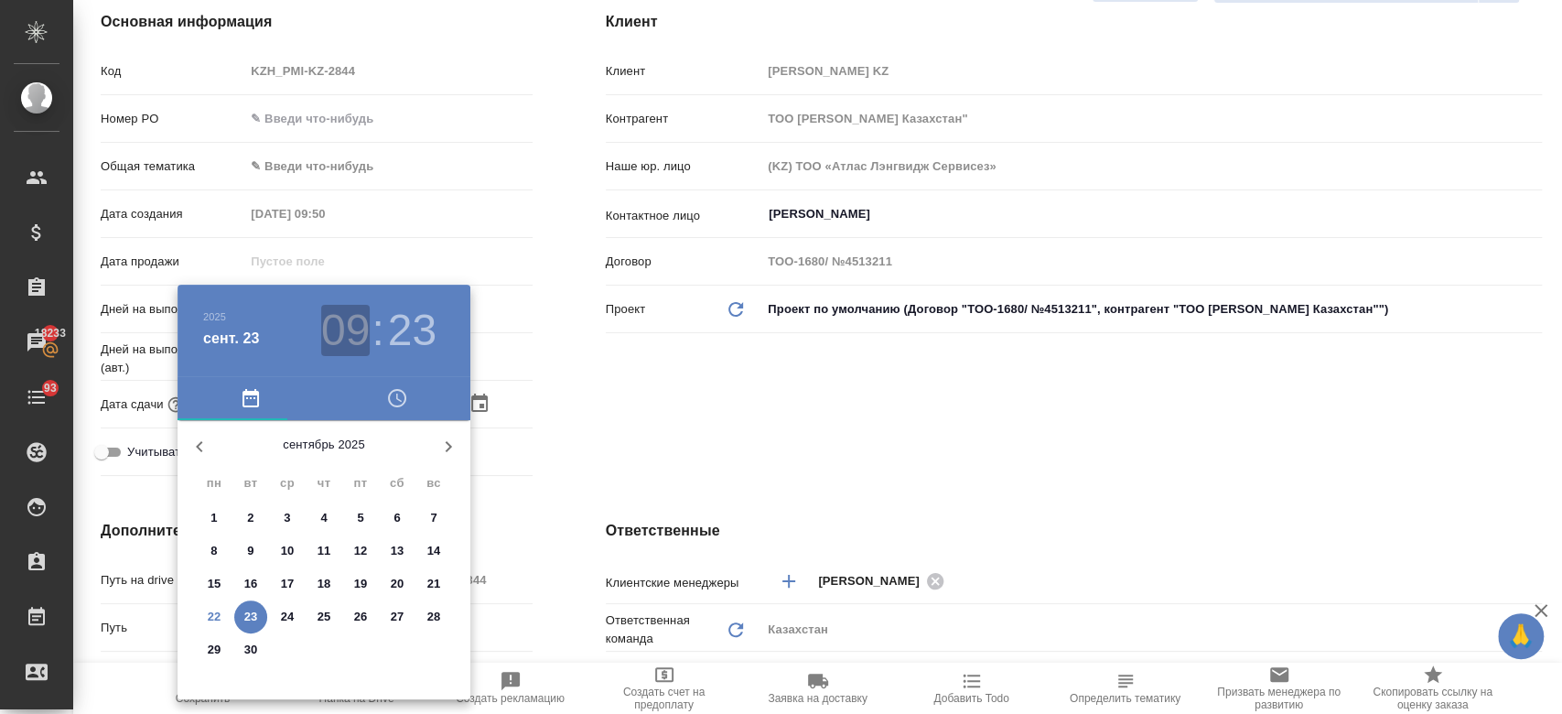
click at [353, 352] on h3 "09" at bounding box center [345, 330] width 48 height 51
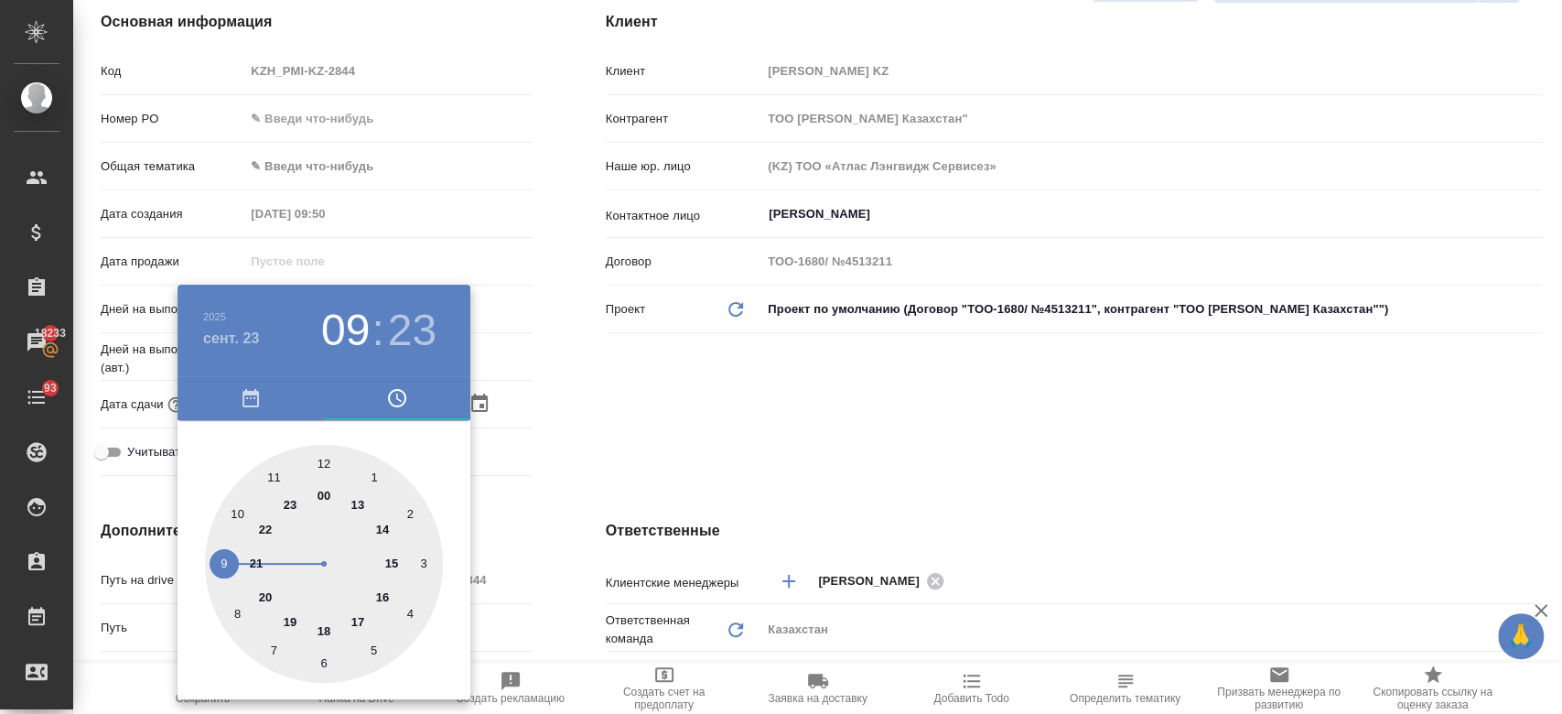
click at [322, 462] on div at bounding box center [324, 564] width 238 height 238
type input "23.09.2025 12:23"
type textarea "x"
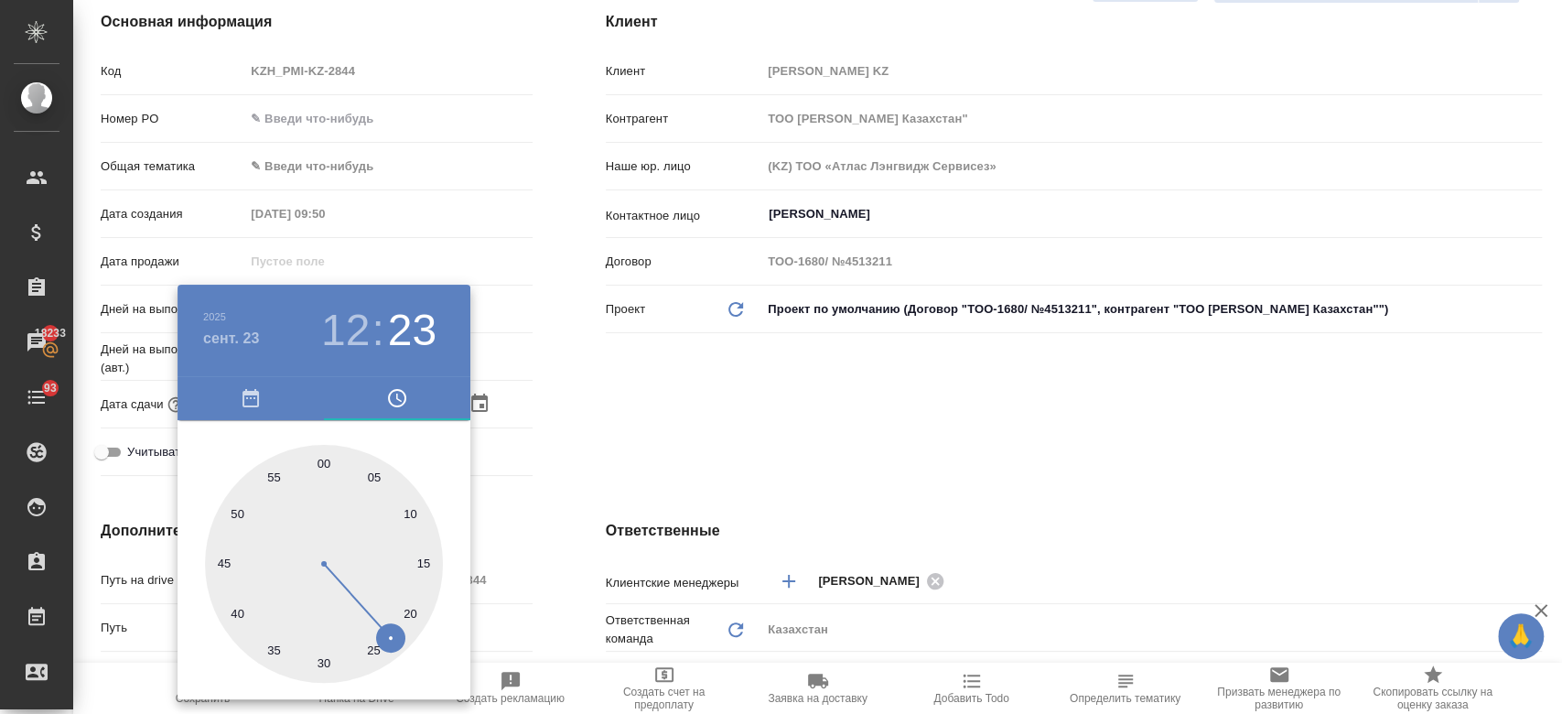
click at [710, 392] on div at bounding box center [781, 357] width 1562 height 714
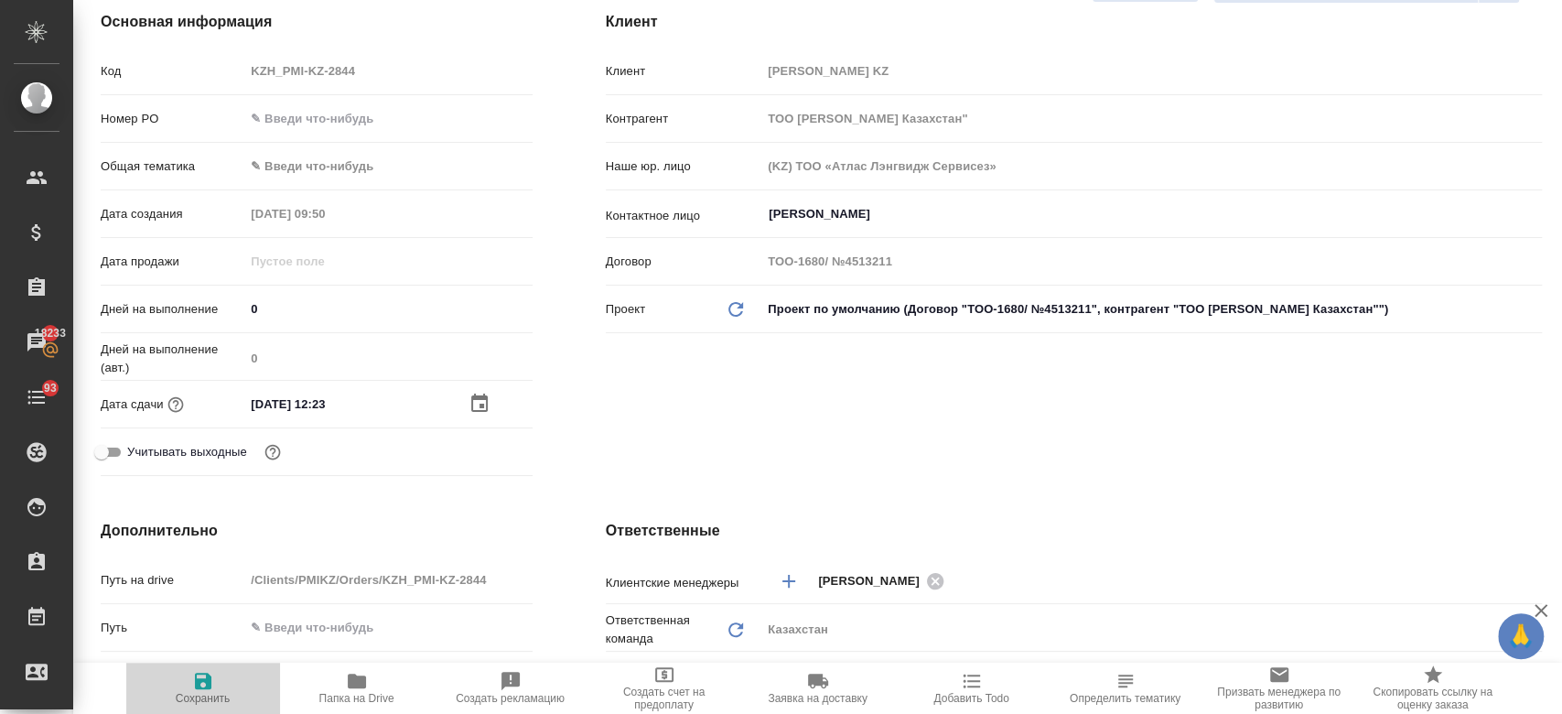
click at [213, 682] on span "Сохранить" at bounding box center [203, 687] width 132 height 35
type textarea "x"
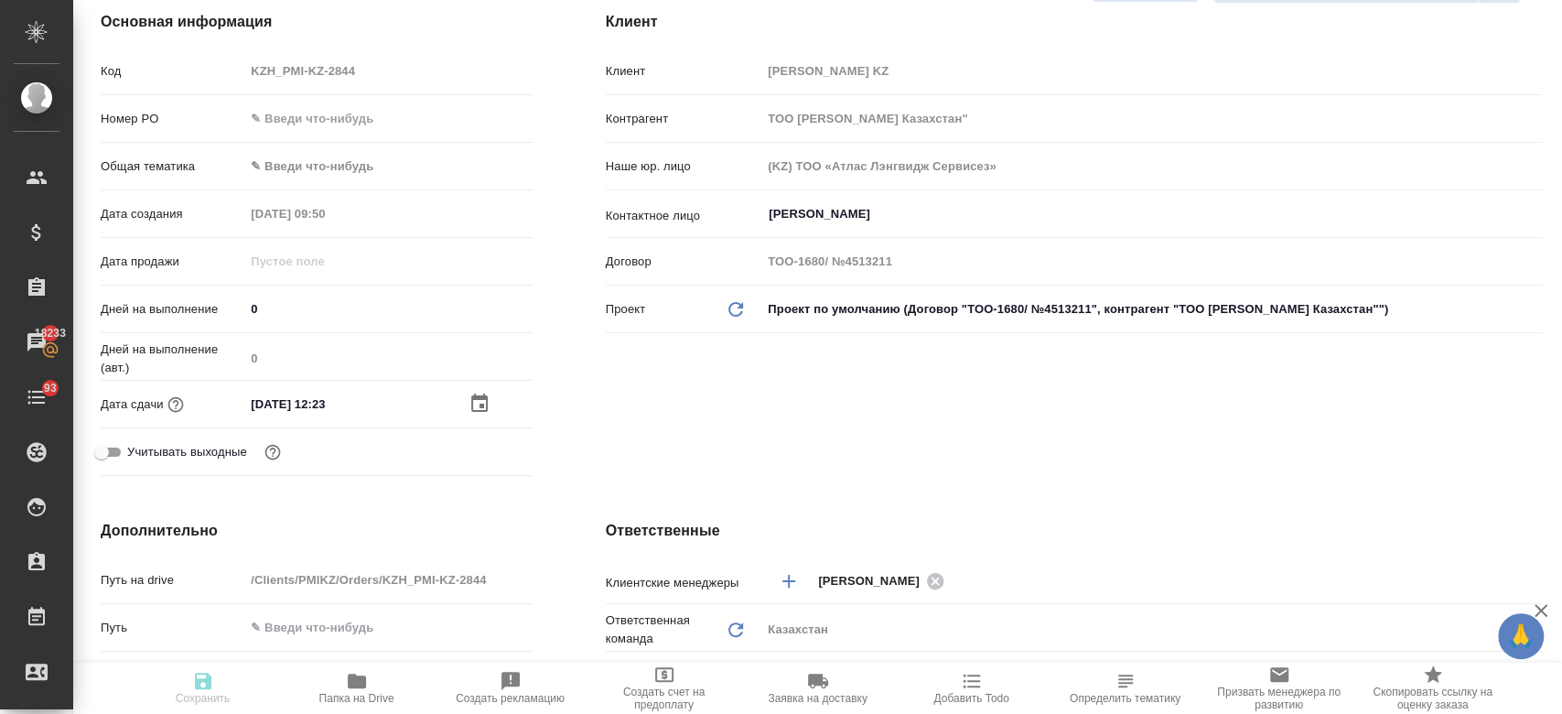
type textarea "x"
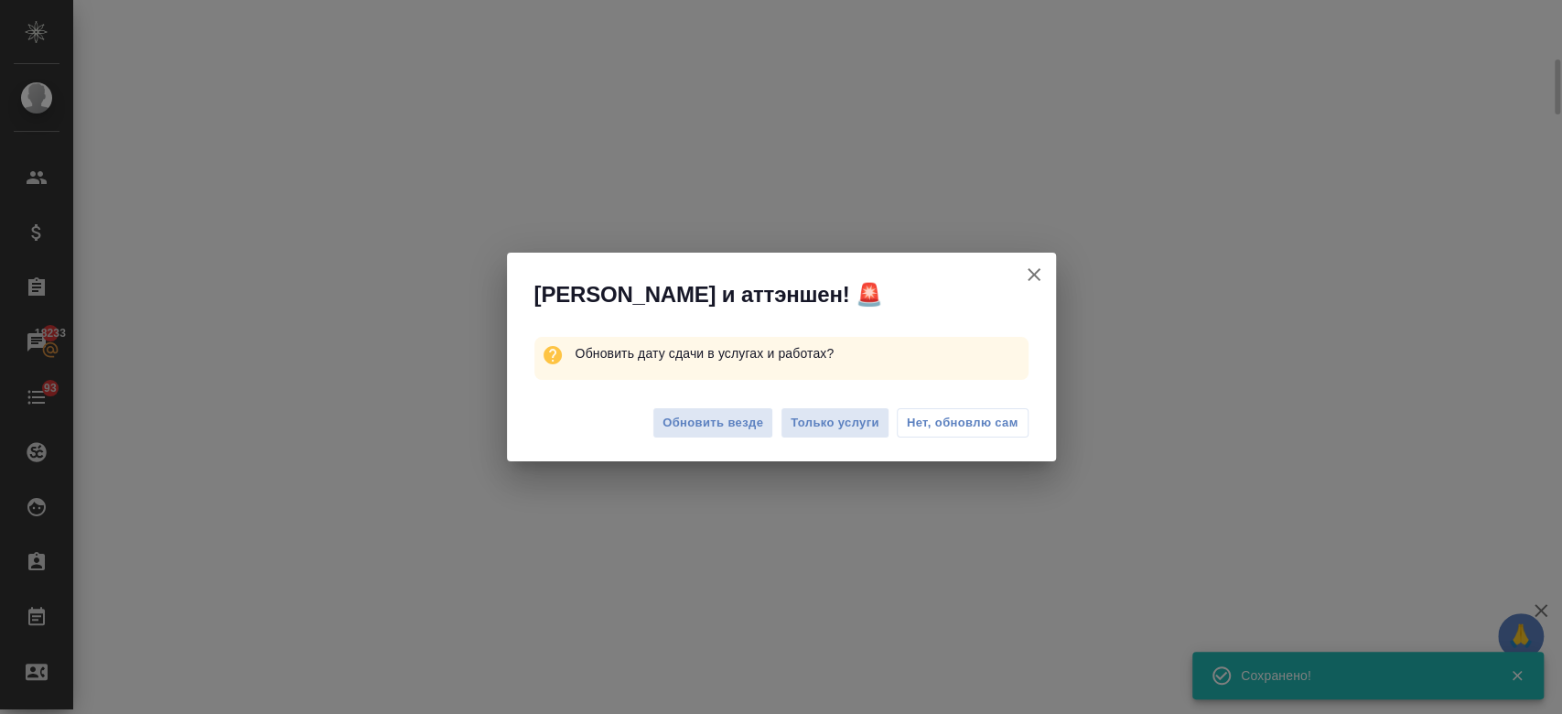
scroll to position [249, 0]
select select "RU"
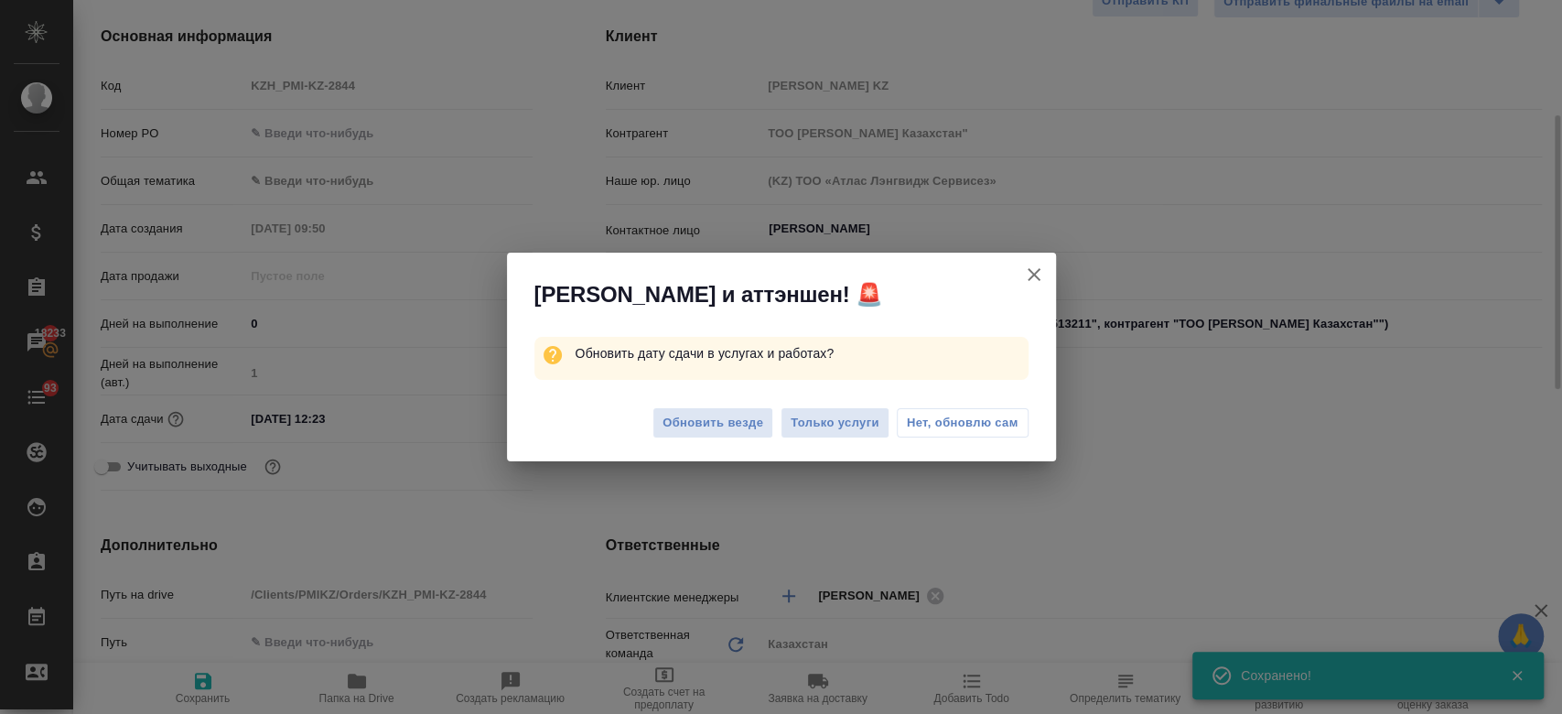
scroll to position [263, 0]
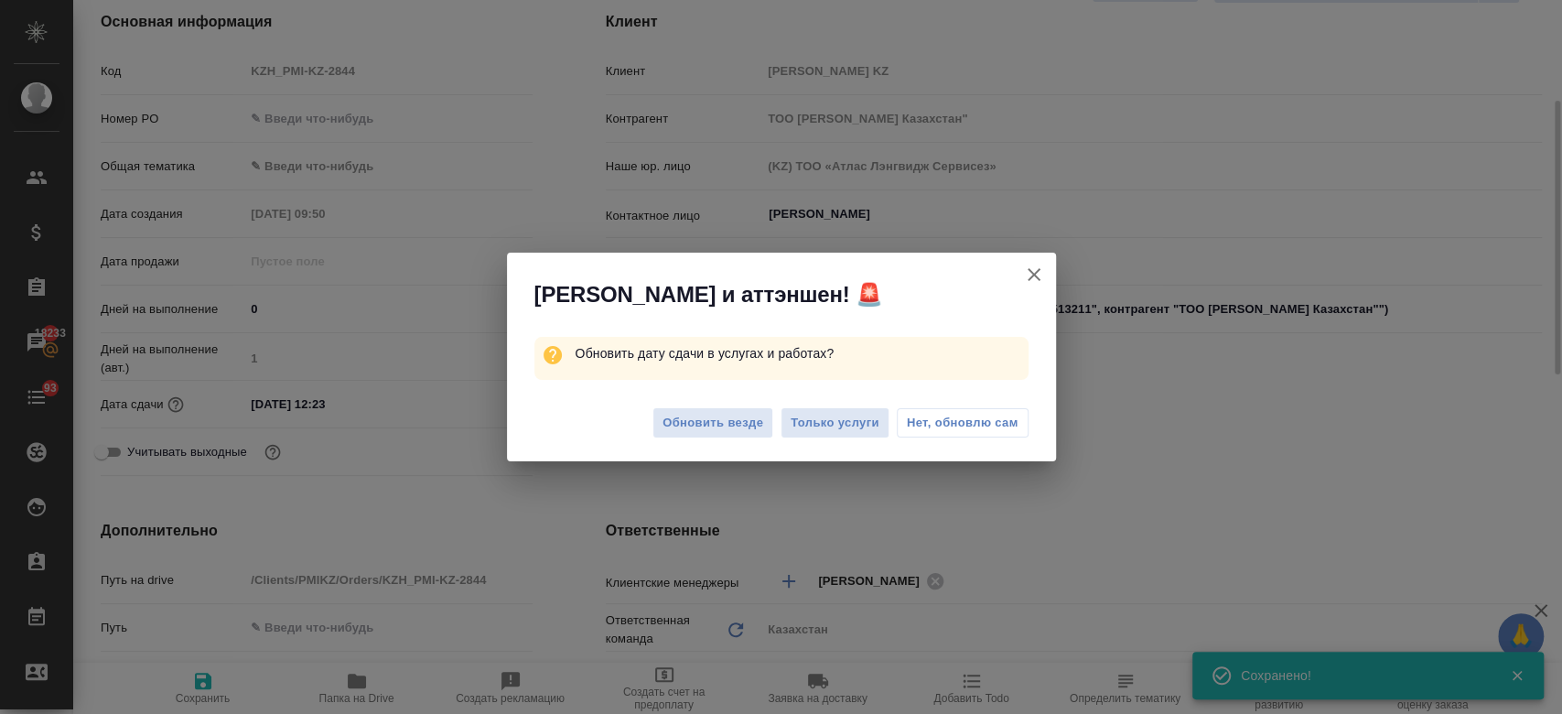
type textarea "x"
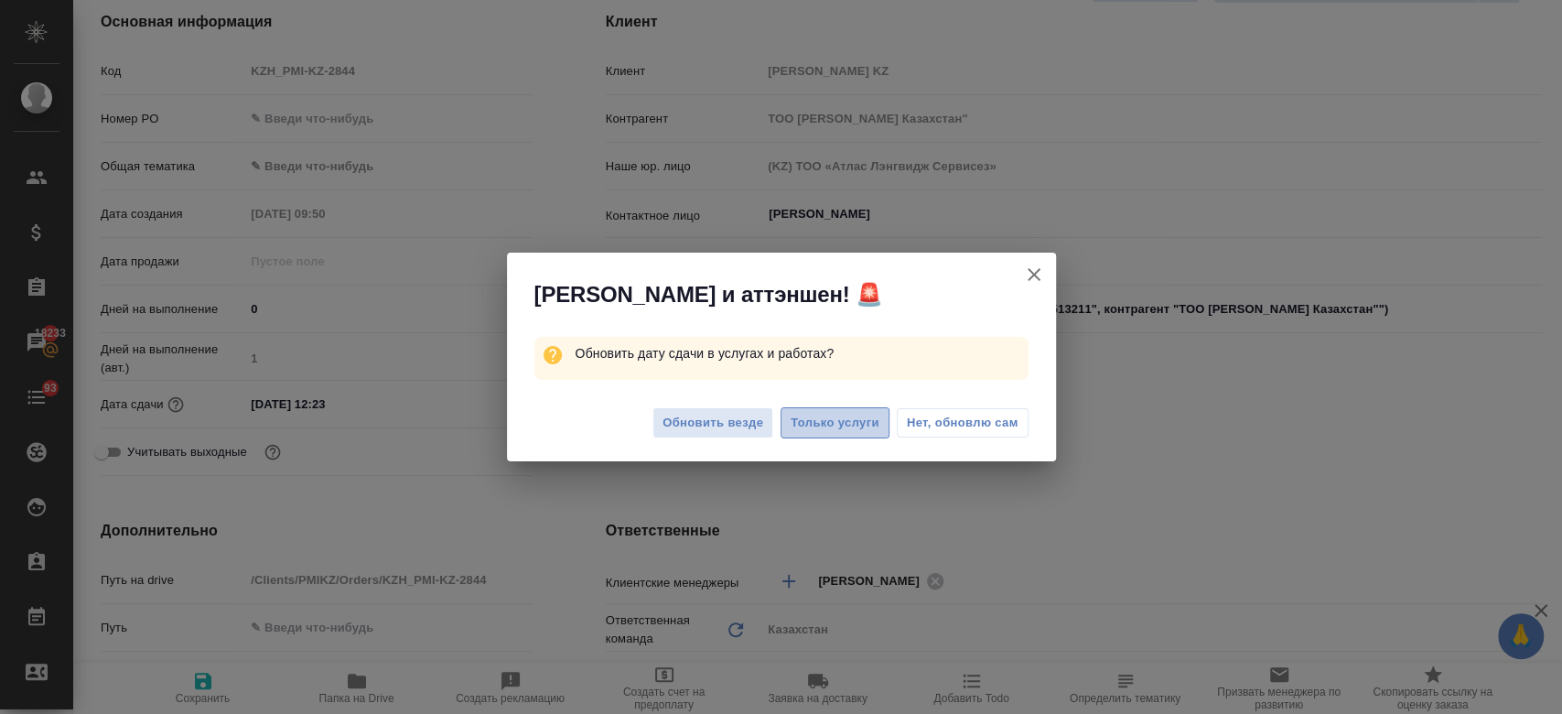
click at [826, 419] on span "Только услуги" at bounding box center [834, 423] width 89 height 21
type textarea "x"
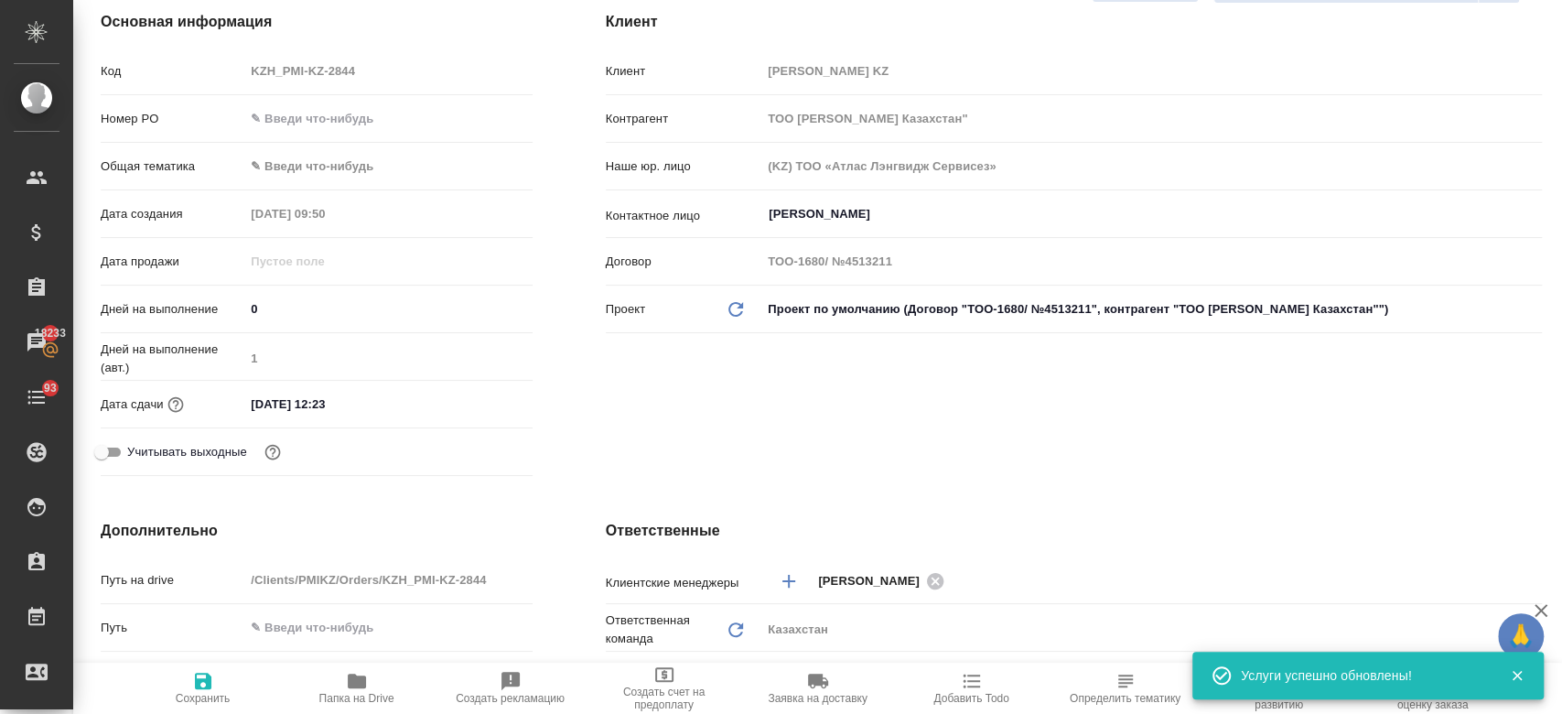
scroll to position [0, 0]
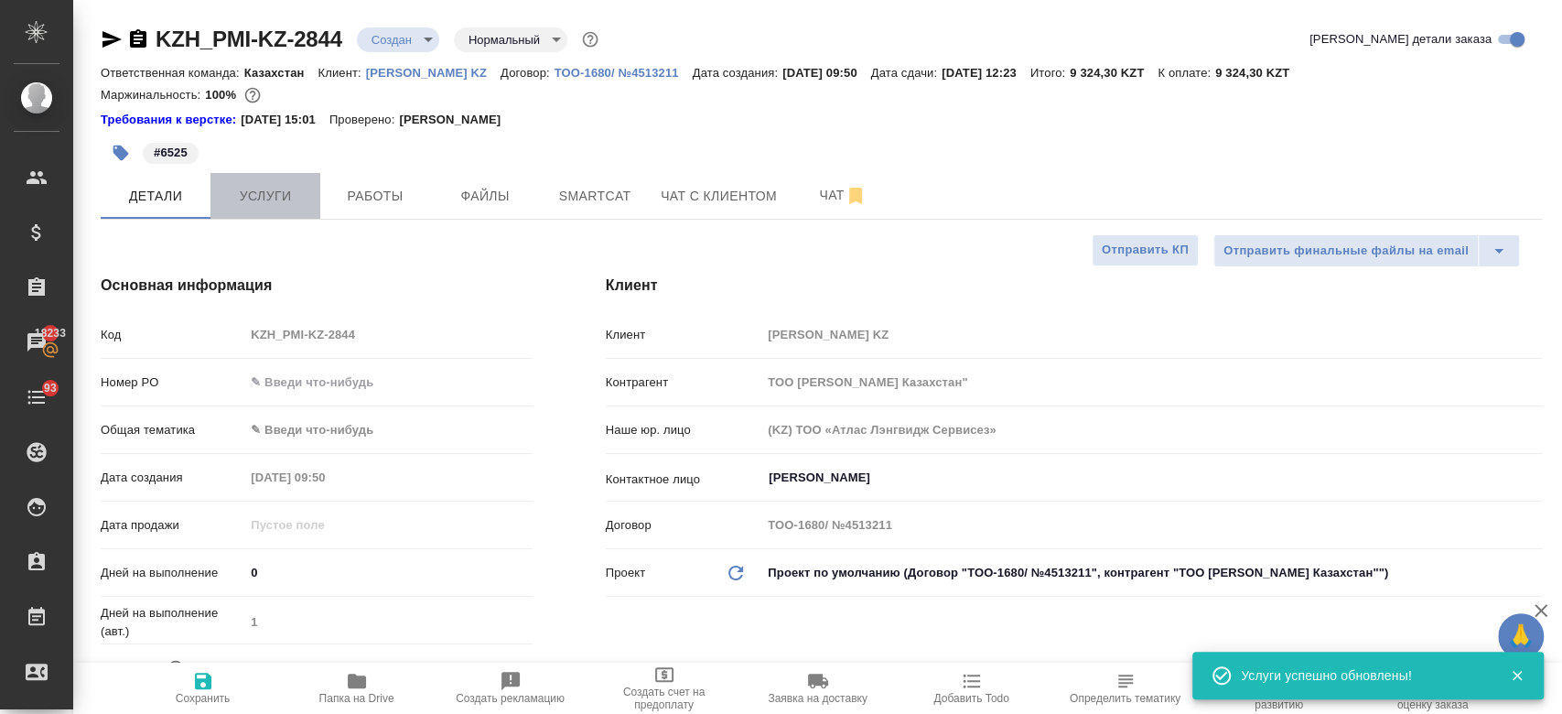
click at [278, 209] on button "Услуги" at bounding box center [265, 196] width 110 height 46
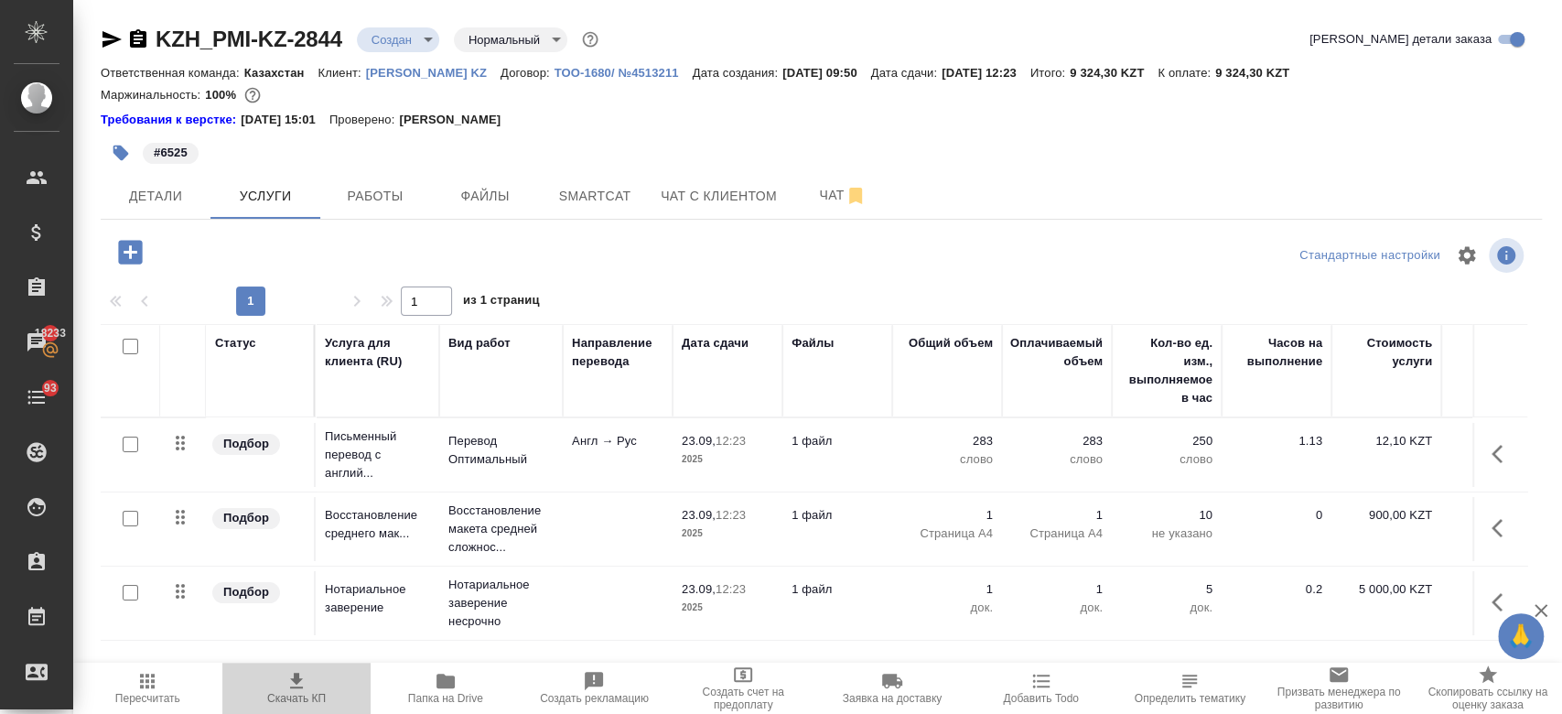
click at [292, 683] on icon "button" at bounding box center [296, 681] width 22 height 22
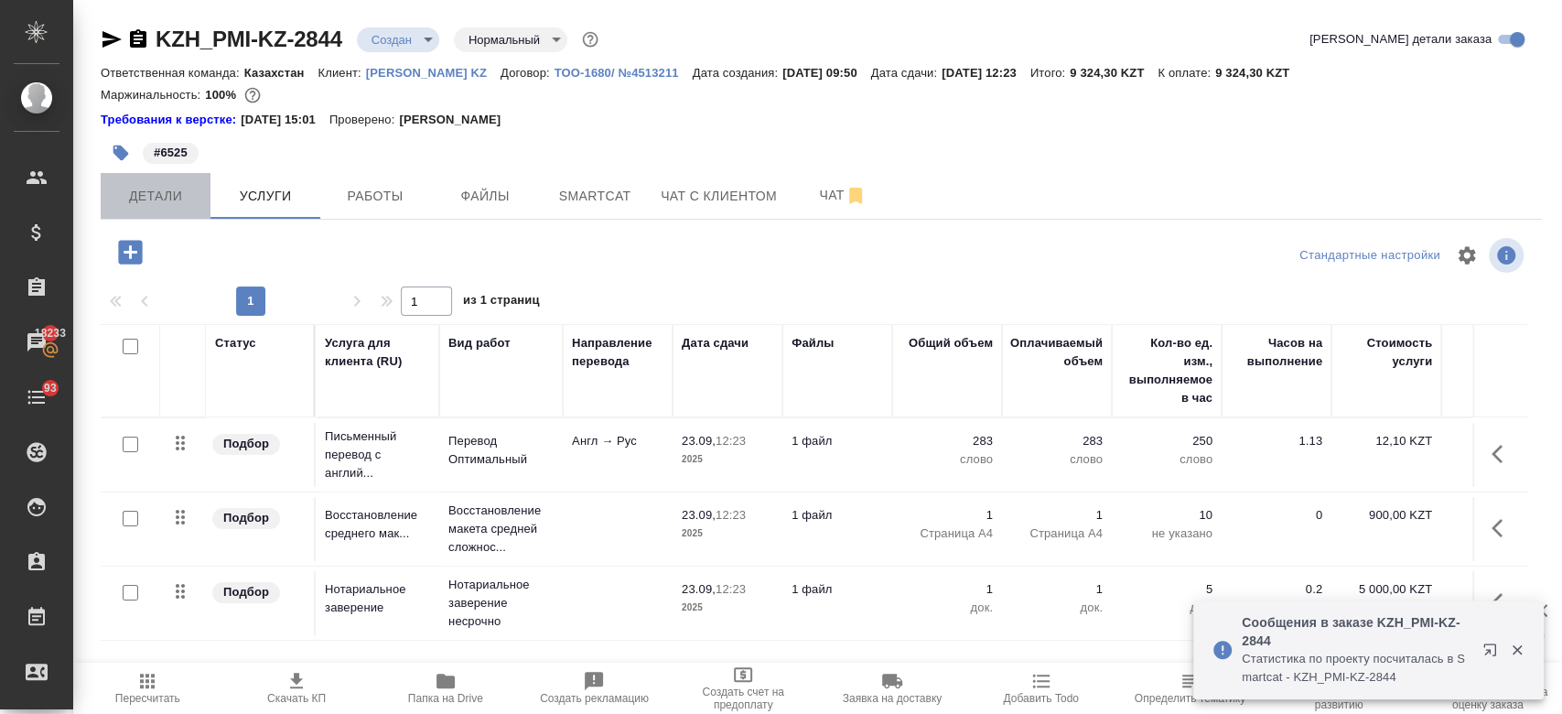
click at [138, 199] on span "Детали" at bounding box center [156, 196] width 88 height 23
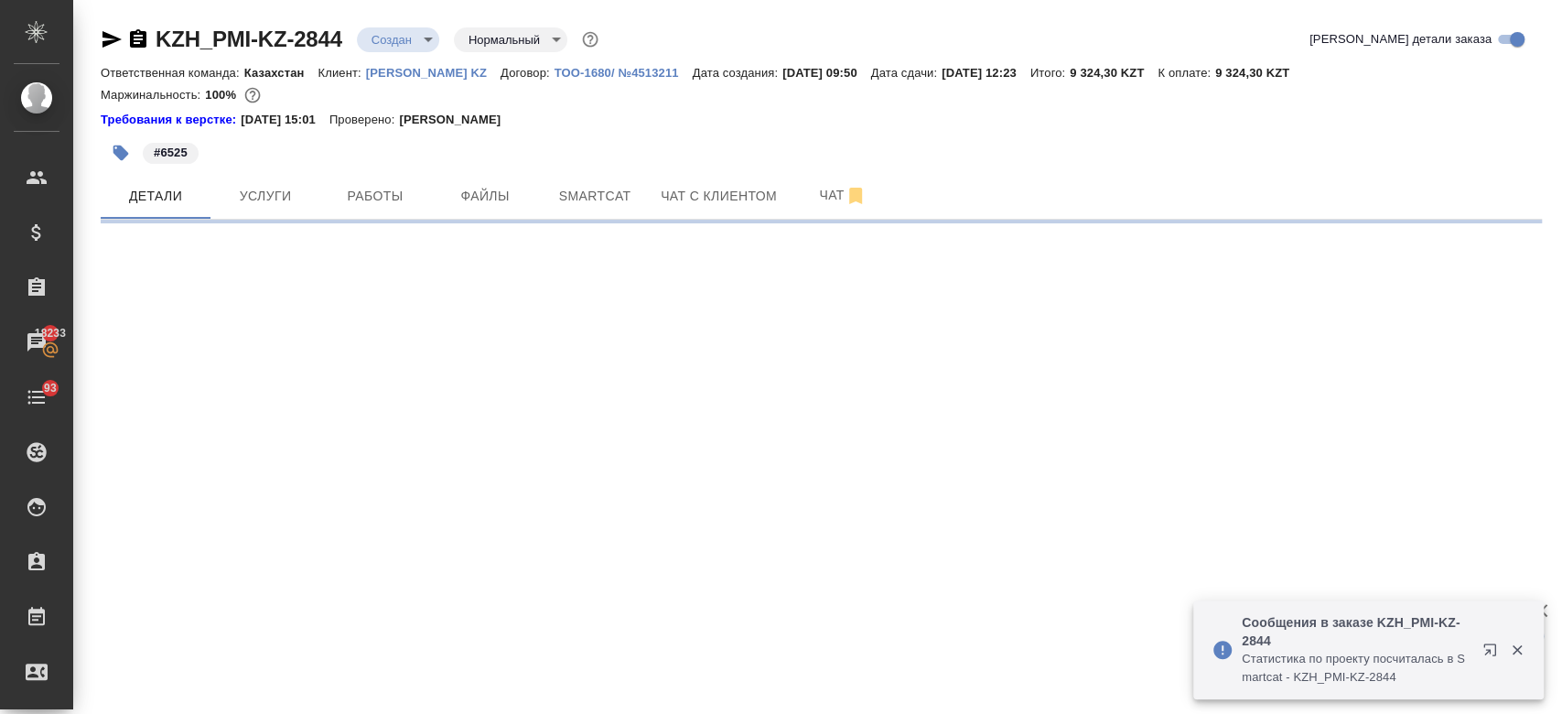
select select "RU"
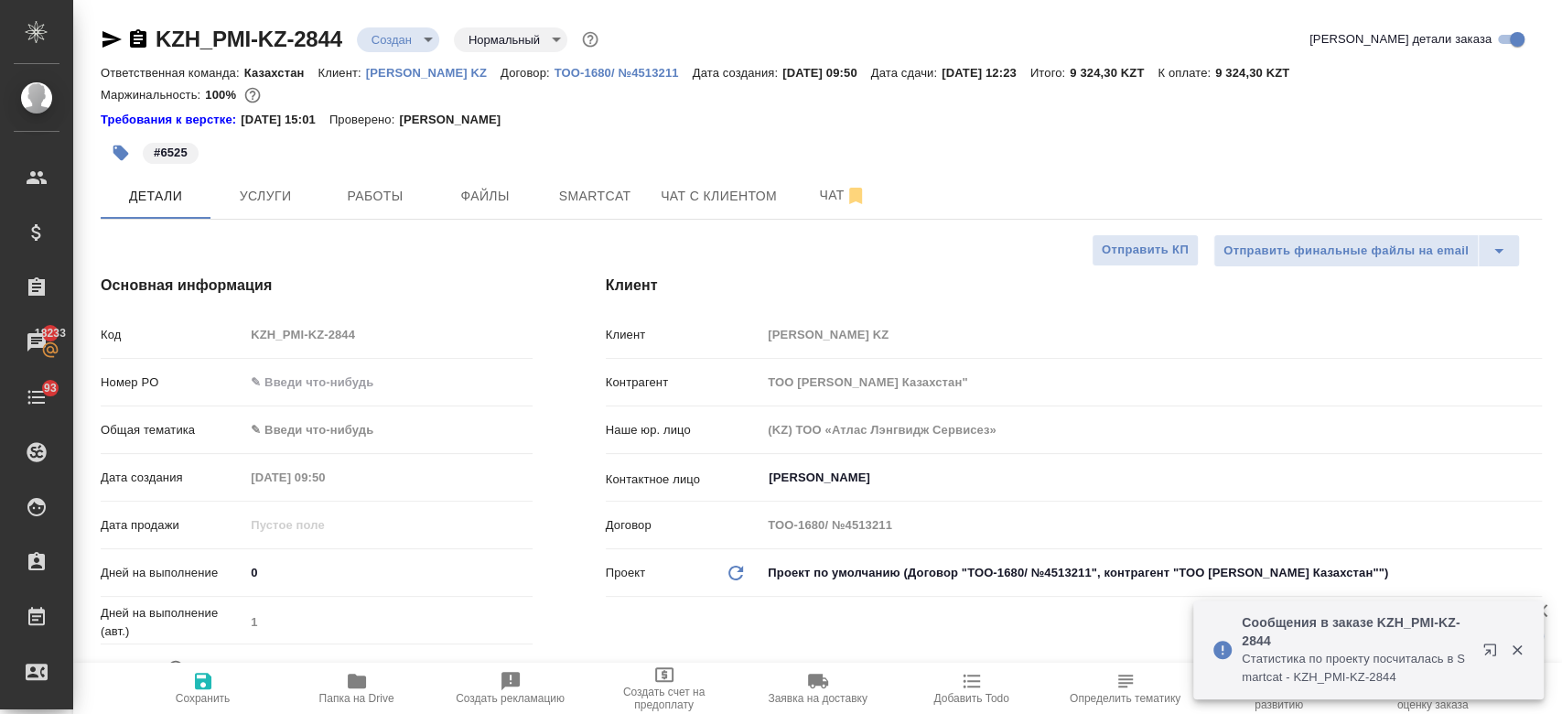
type textarea "x"
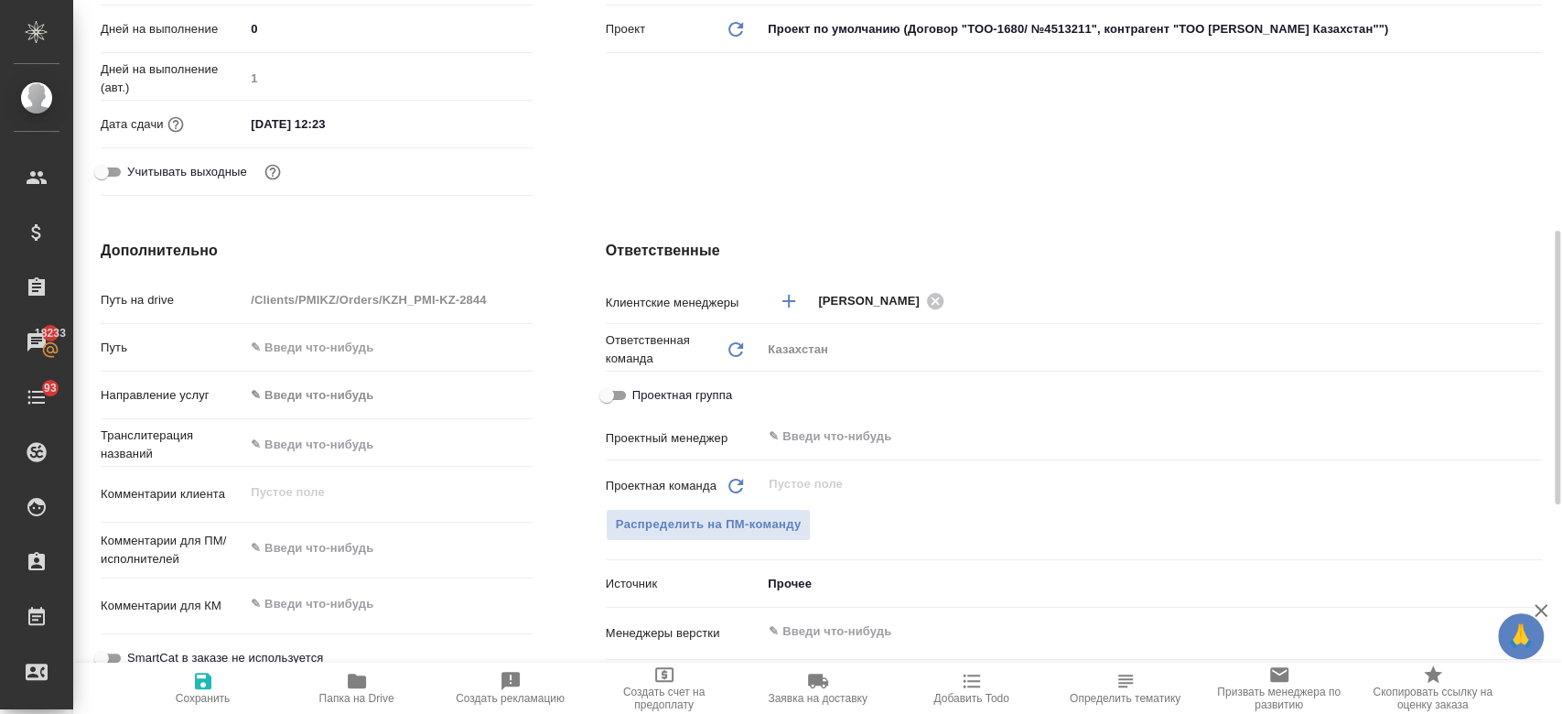
scroll to position [562, 0]
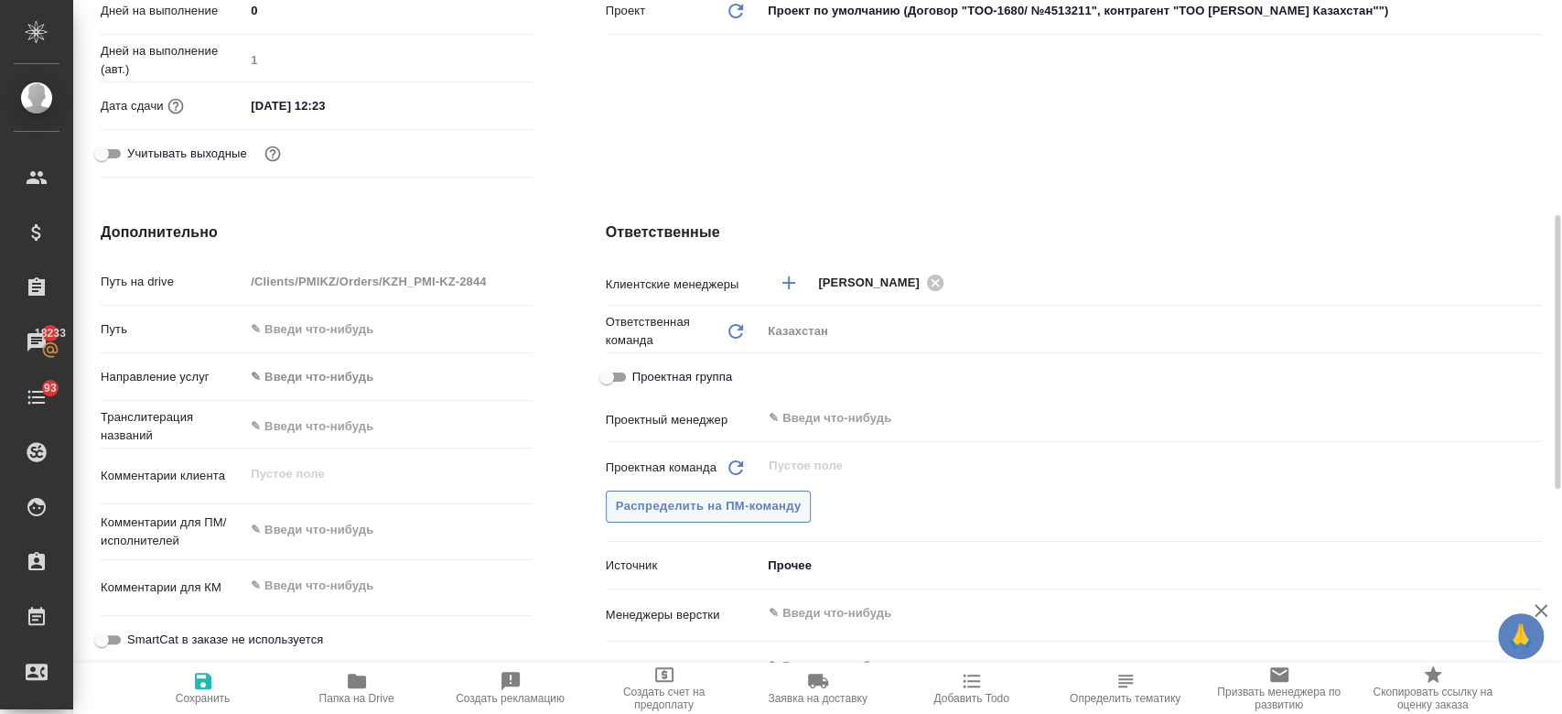
click at [757, 515] on span "Распределить на ПМ-команду" at bounding box center [709, 506] width 186 height 21
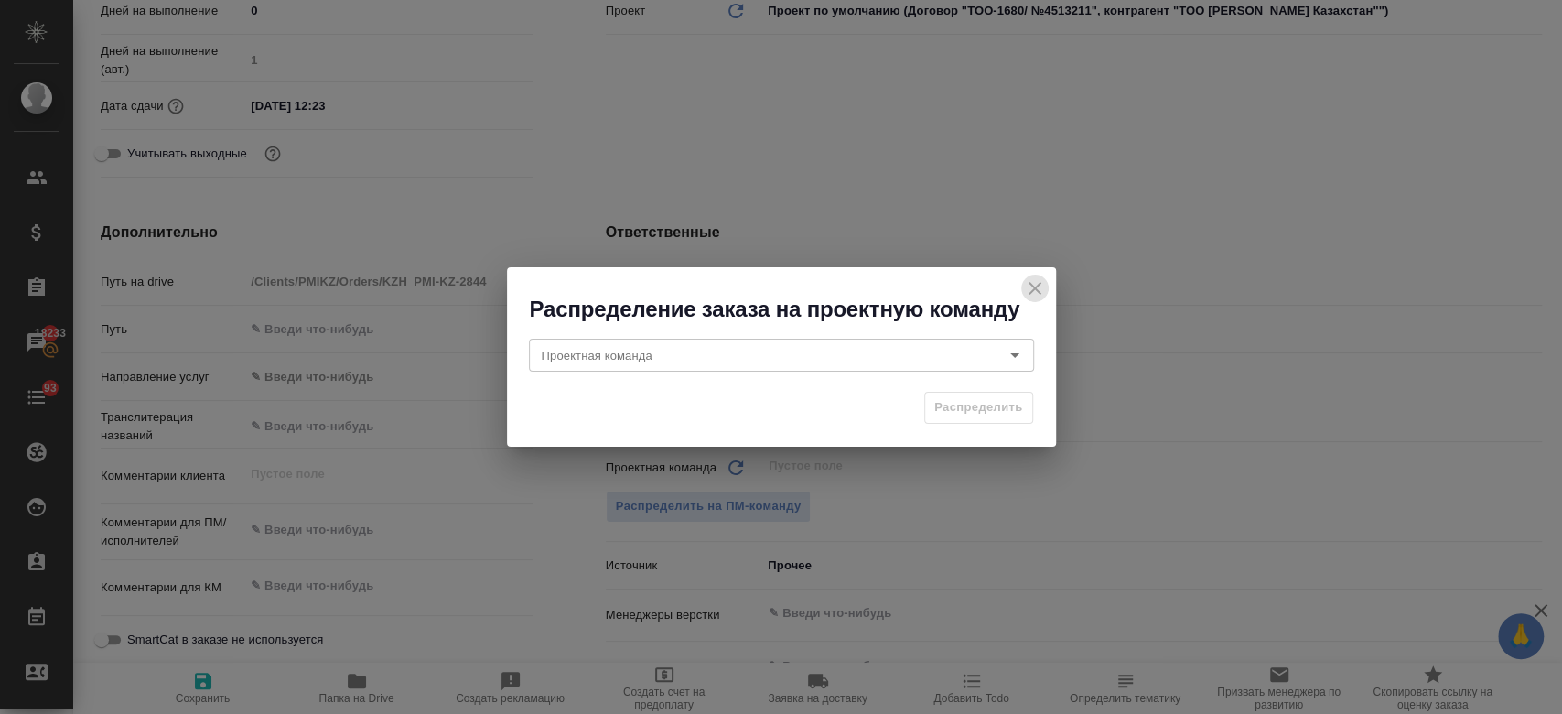
click at [1028, 281] on icon "close" at bounding box center [1035, 288] width 22 height 22
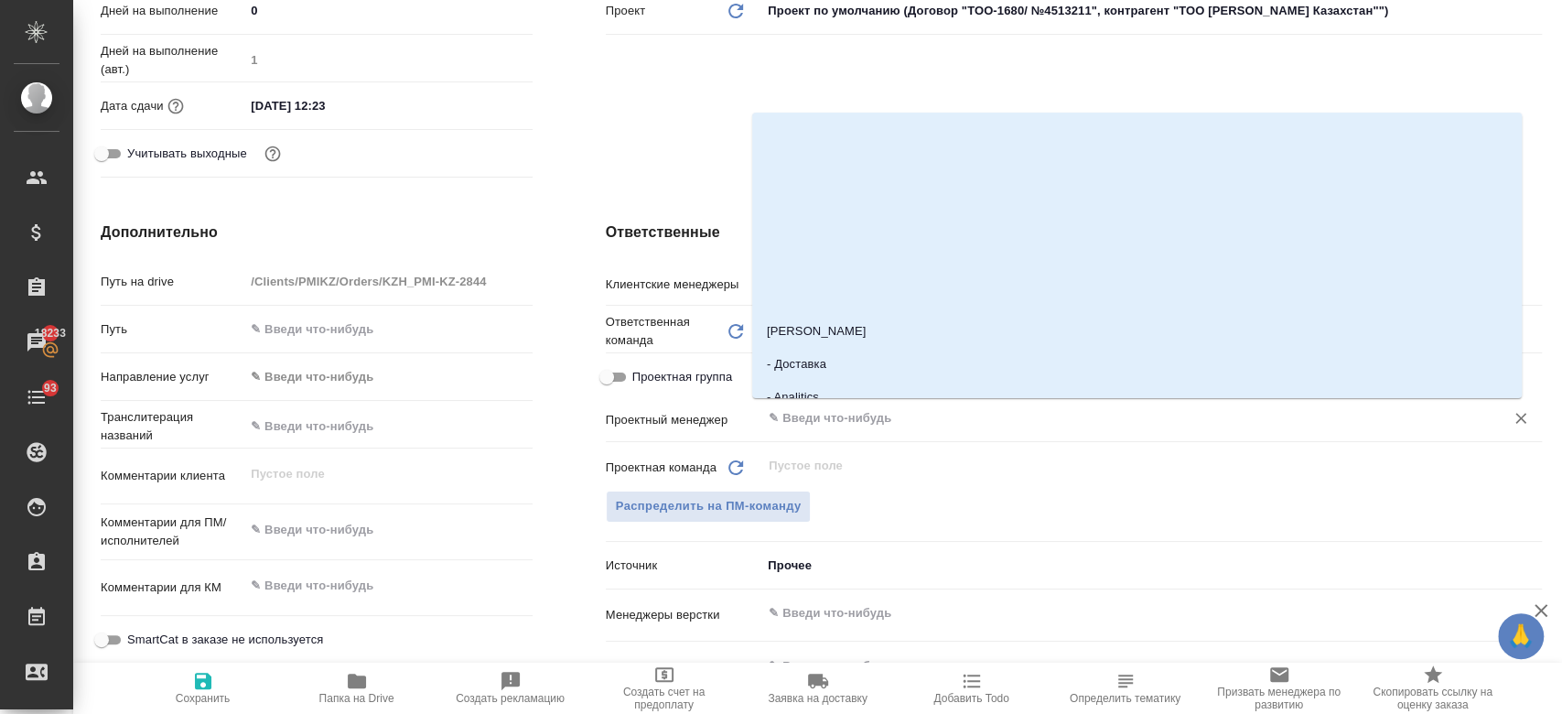
click at [829, 414] on input "text" at bounding box center [1121, 418] width 708 height 22
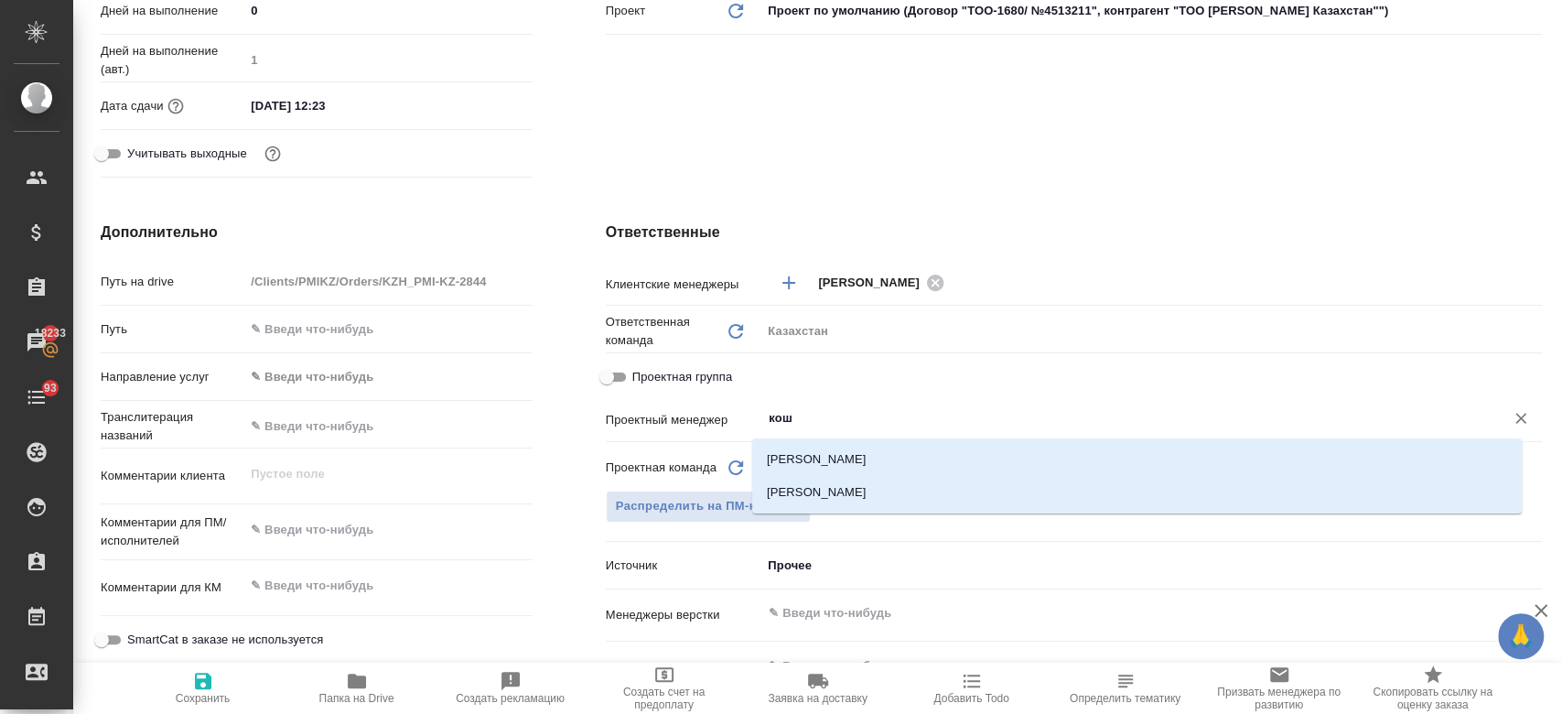
type input "коше"
click at [865, 500] on li "[PERSON_NAME]" at bounding box center [1136, 492] width 769 height 33
type textarea "x"
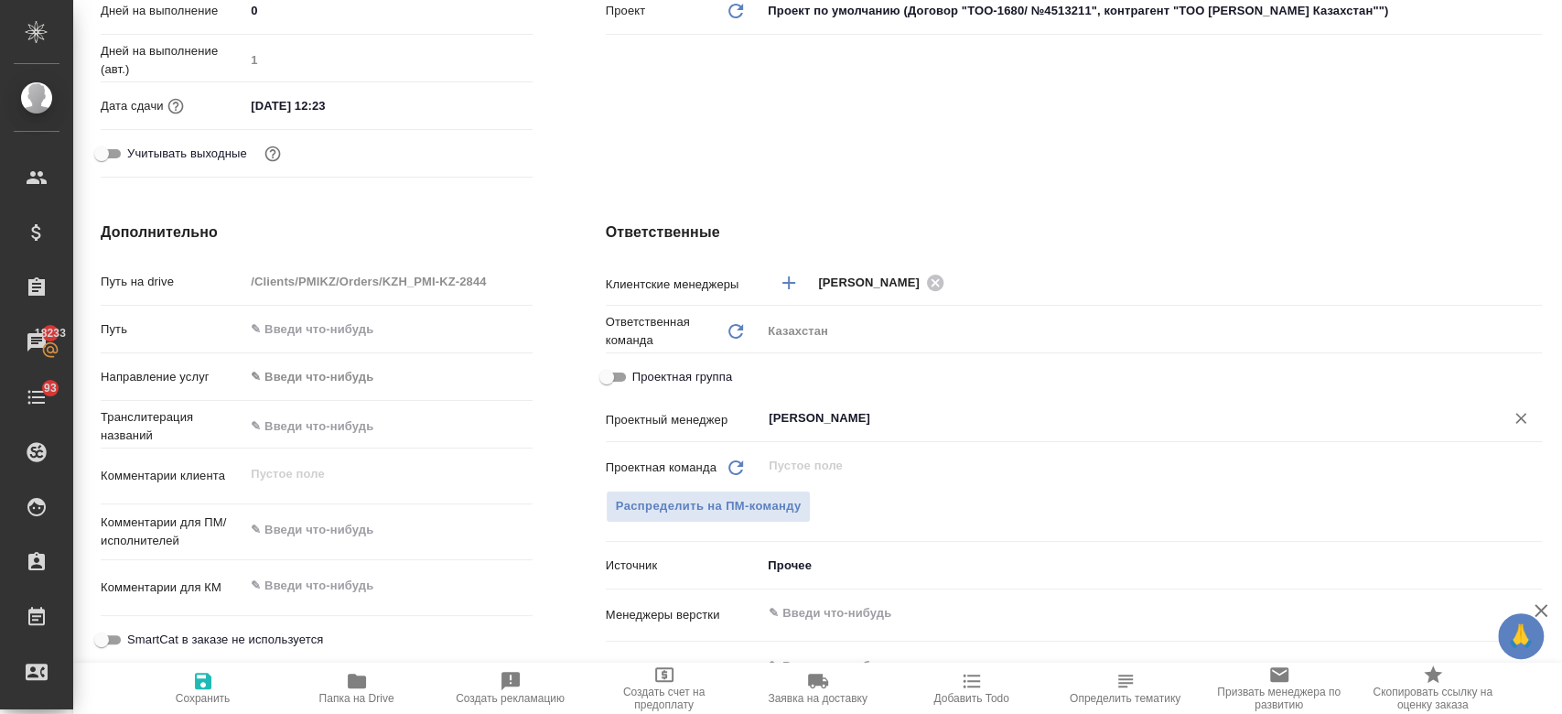
type input "[PERSON_NAME]"
click at [200, 676] on icon "button" at bounding box center [203, 681] width 22 height 22
type textarea "x"
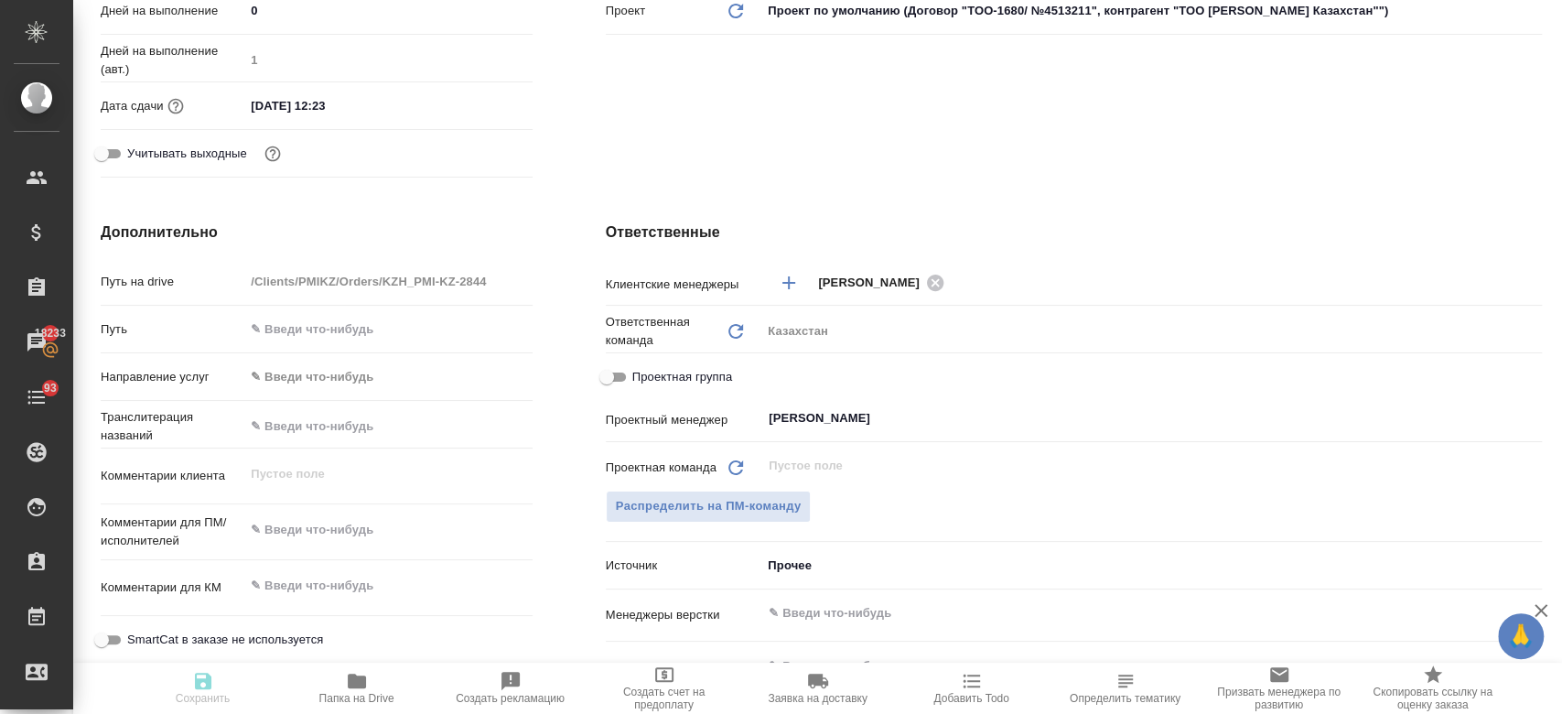
type textarea "x"
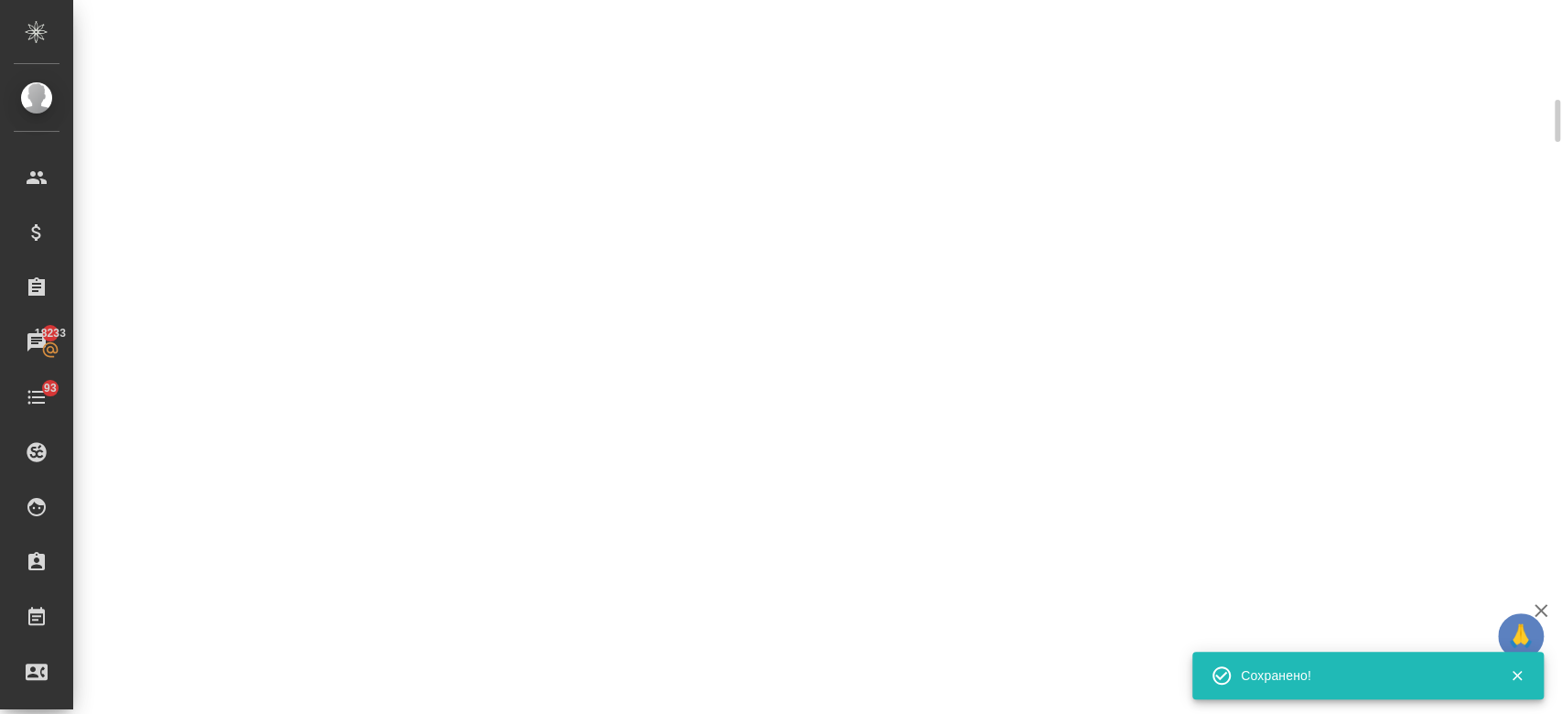
scroll to position [547, 0]
select select "RU"
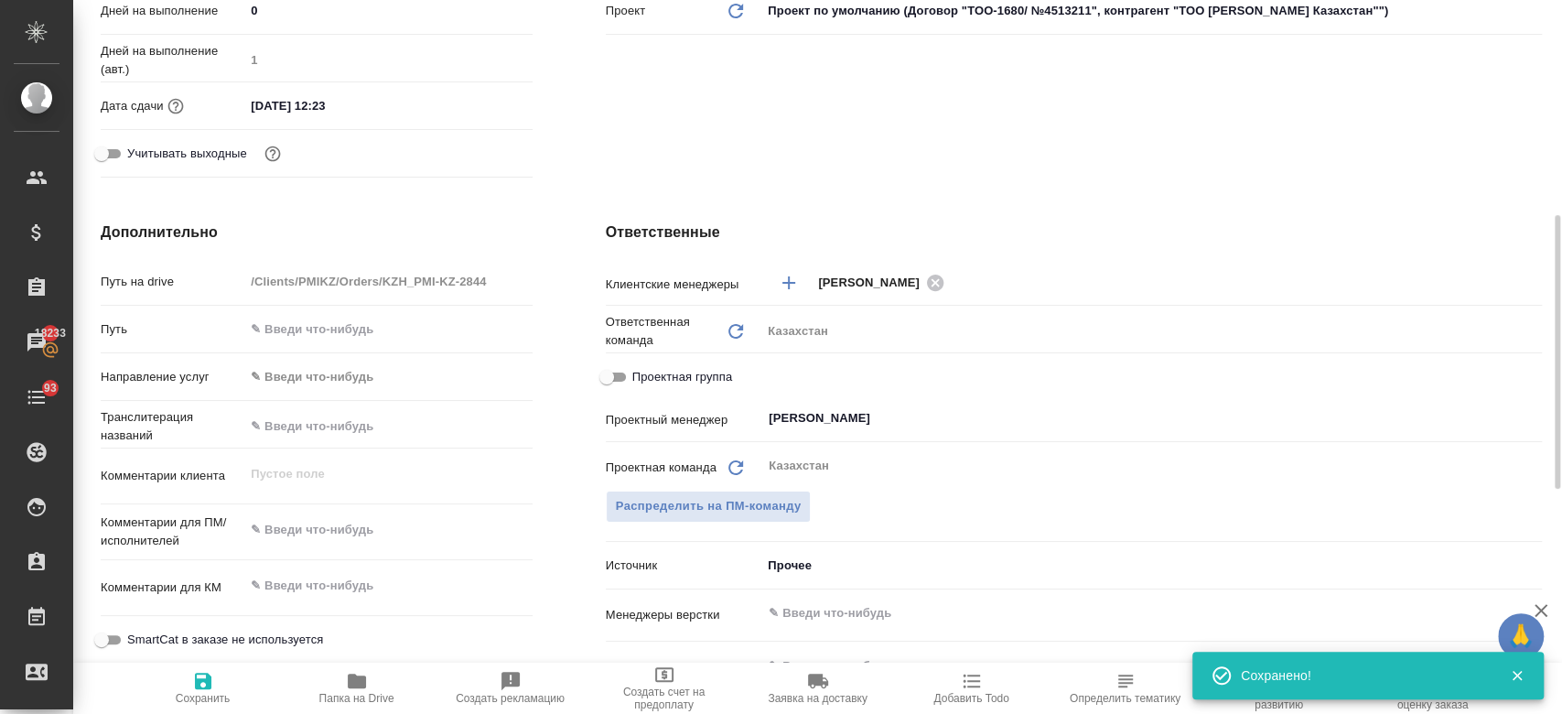
type textarea "x"
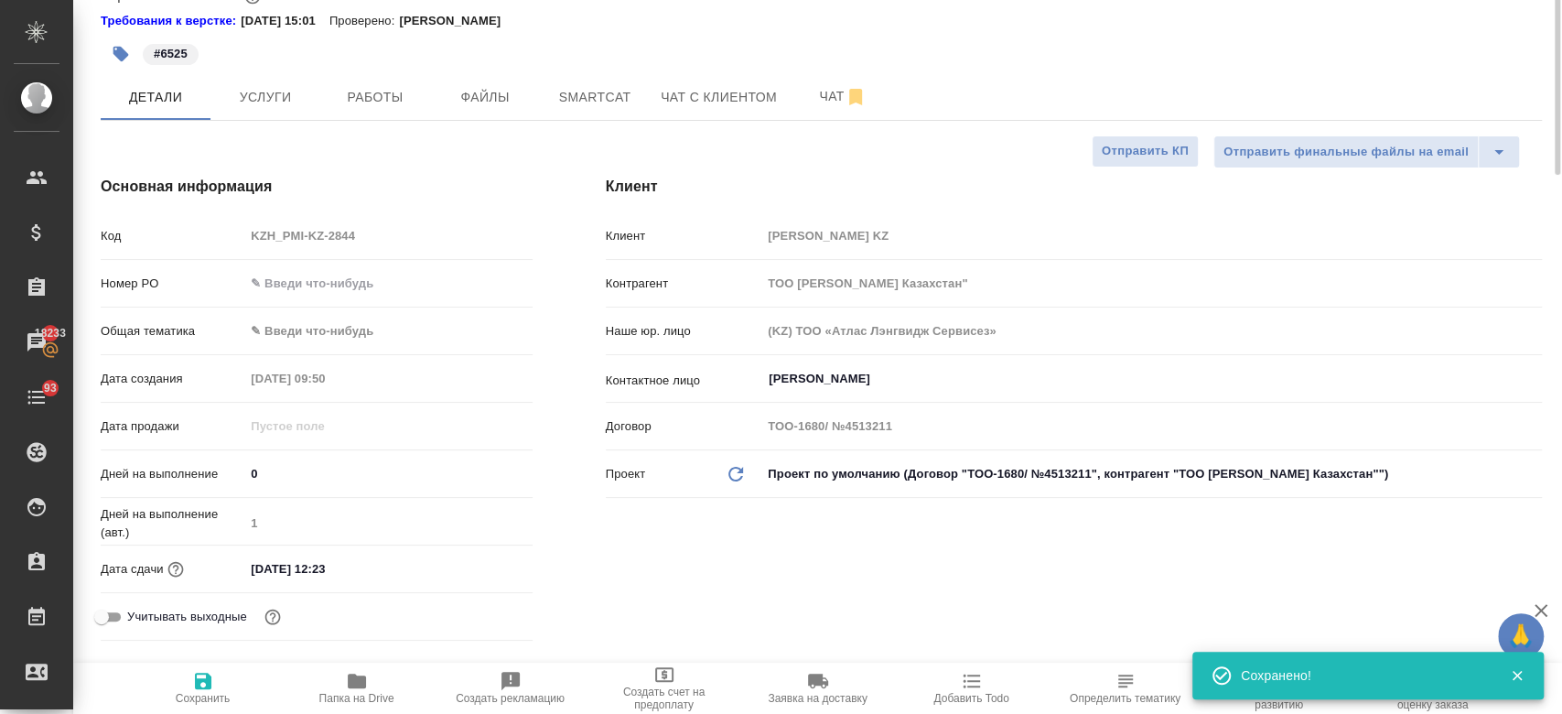
scroll to position [0, 0]
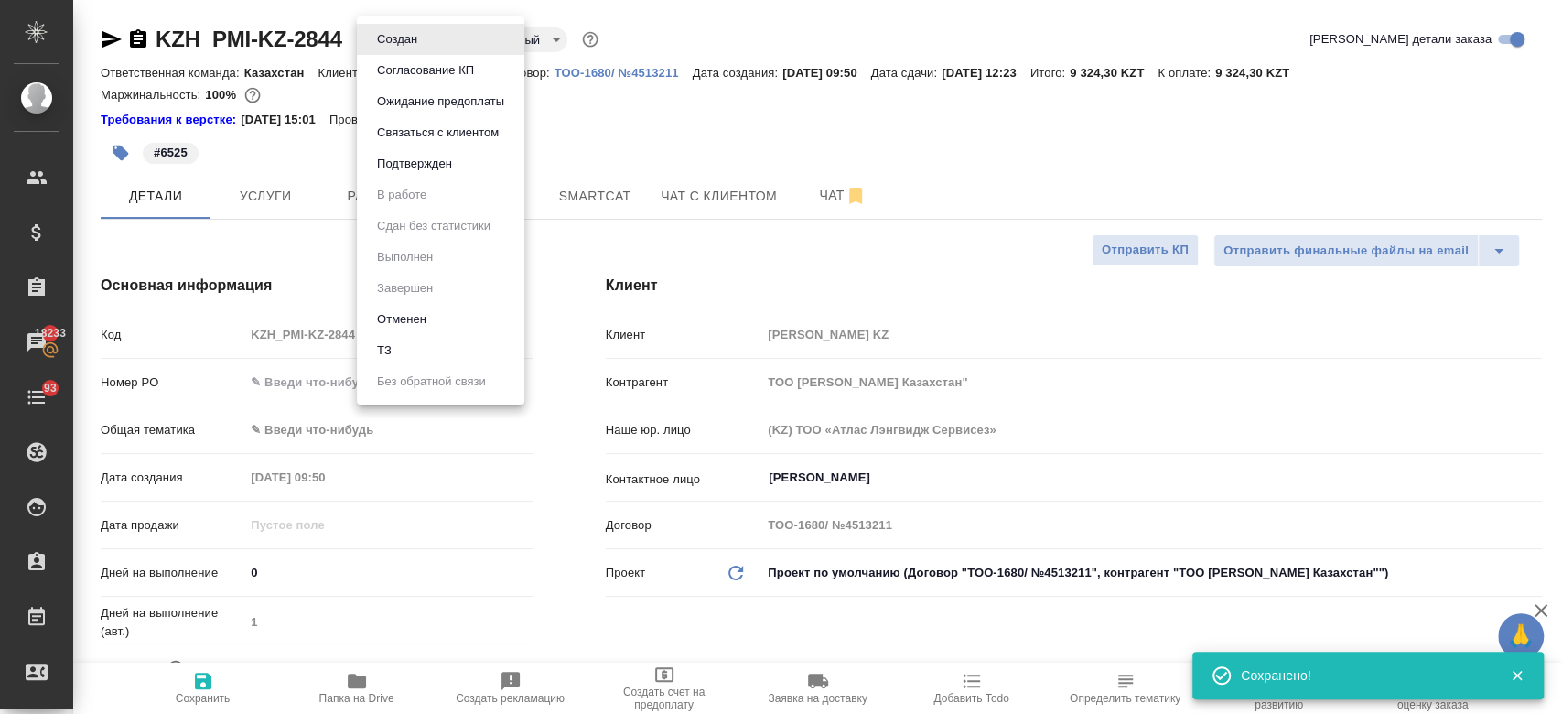
click at [401, 30] on body "🙏 .cls-1 fill:#fff; AWATERA Kosherbayeva Nazerke Клиенты Спецификации Заказы 18…" at bounding box center [781, 357] width 1562 height 714
click at [412, 178] on li "Подтвержден" at bounding box center [440, 163] width 167 height 31
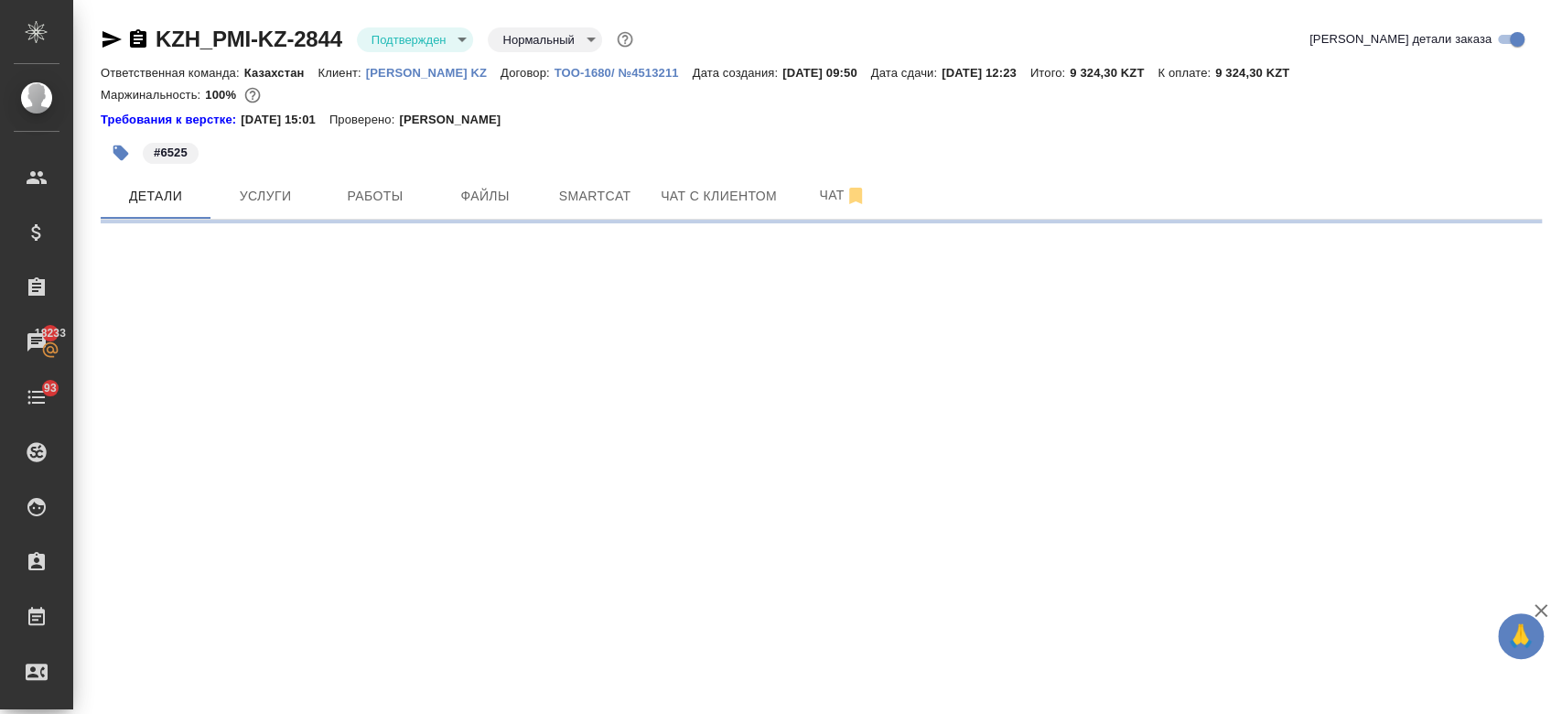
select select "RU"
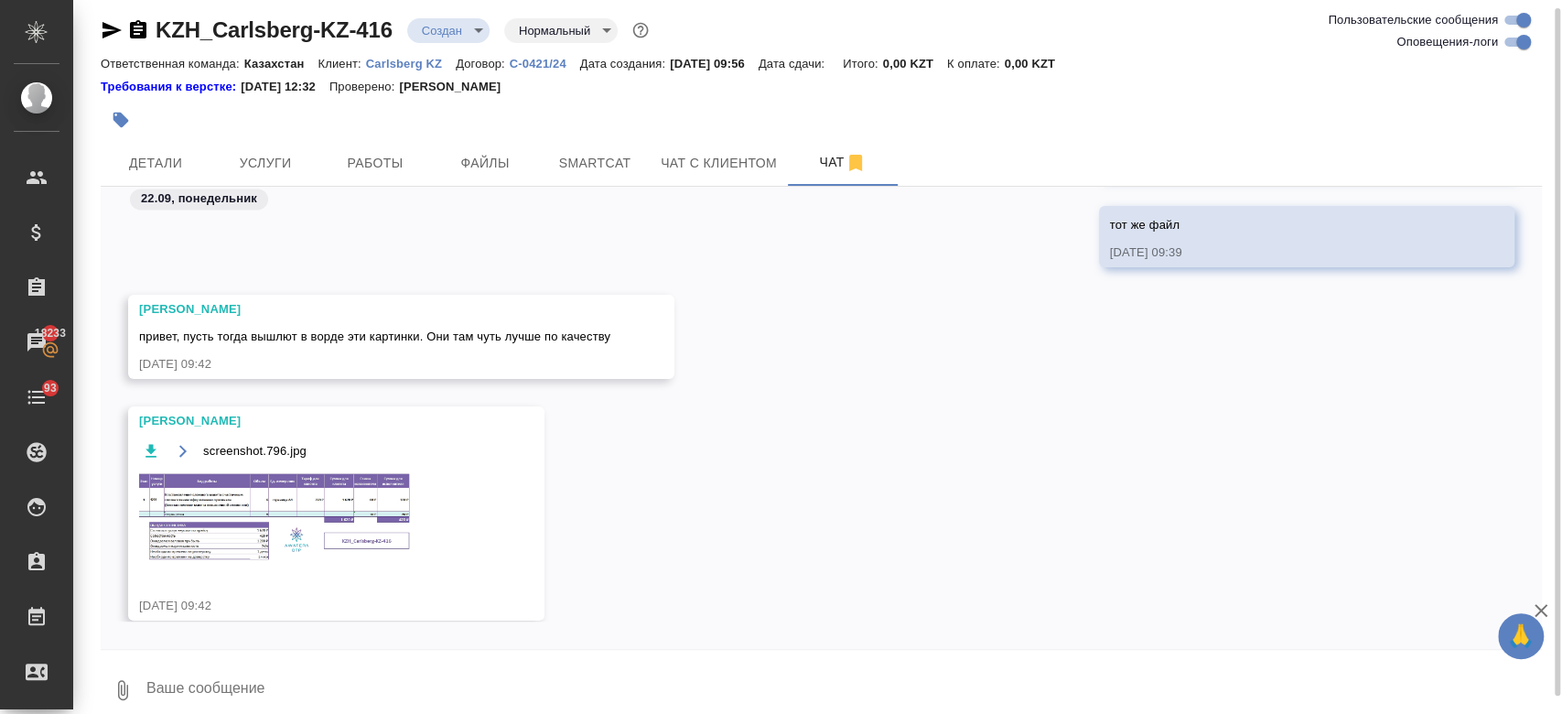
scroll to position [2138, 0]
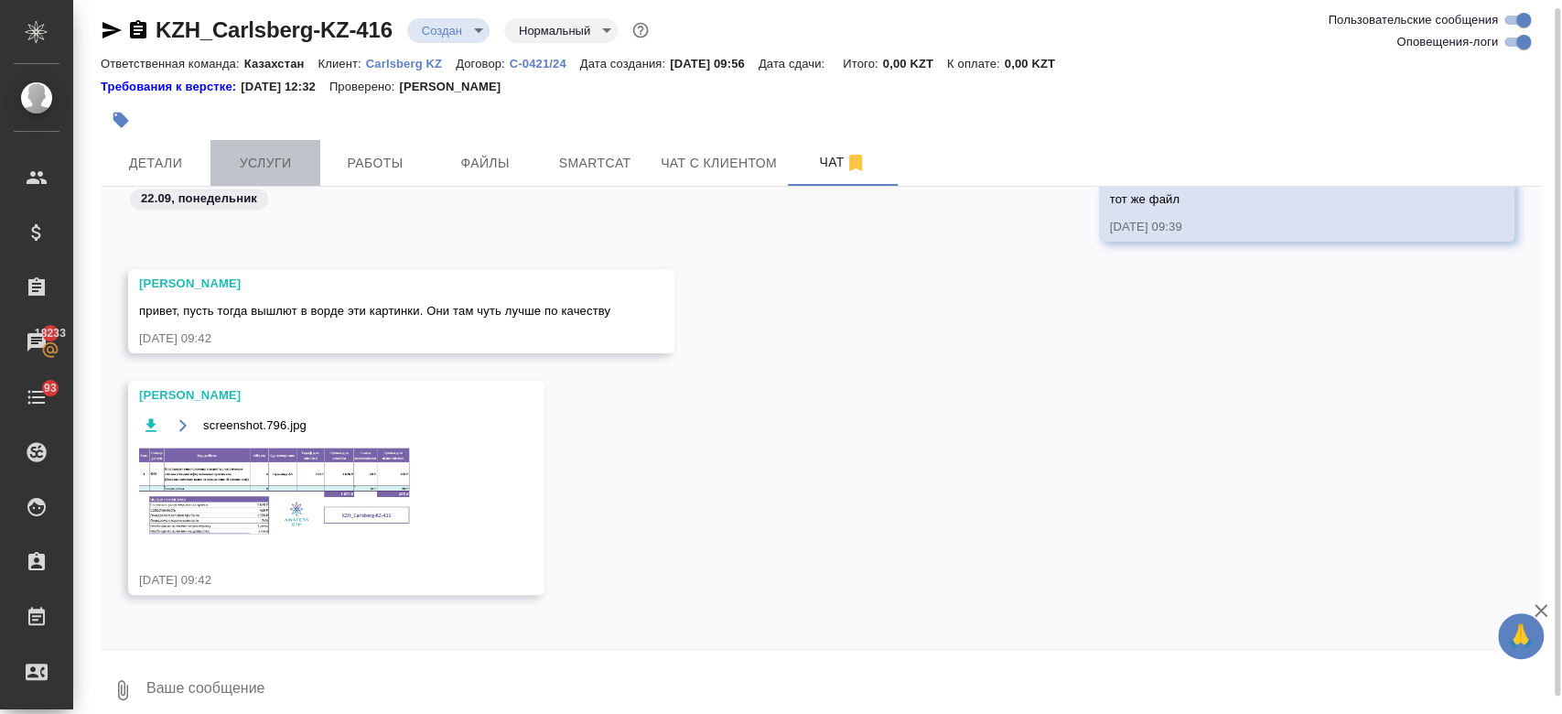
click at [275, 170] on span "Услуги" at bounding box center [265, 163] width 88 height 23
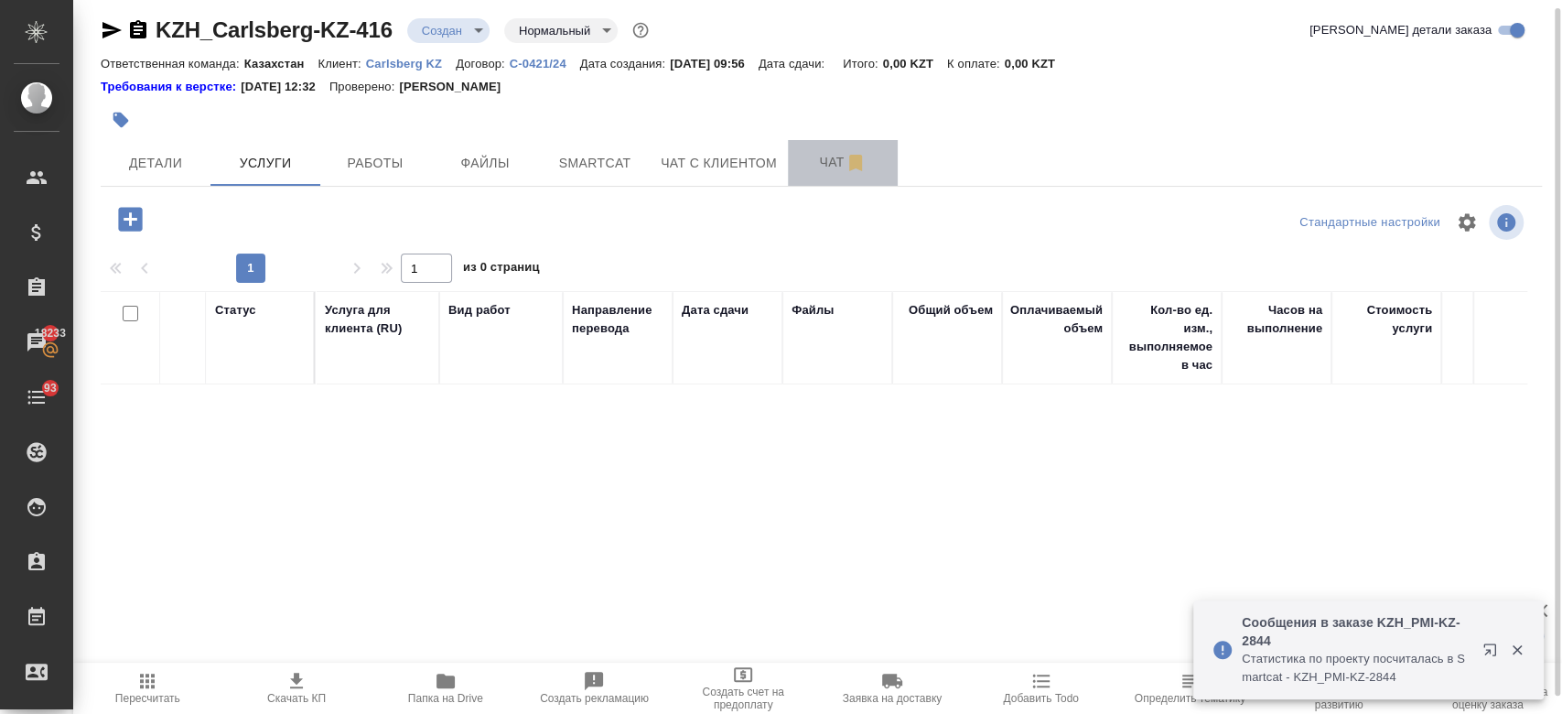
click at [832, 161] on span "Чат" at bounding box center [843, 162] width 88 height 23
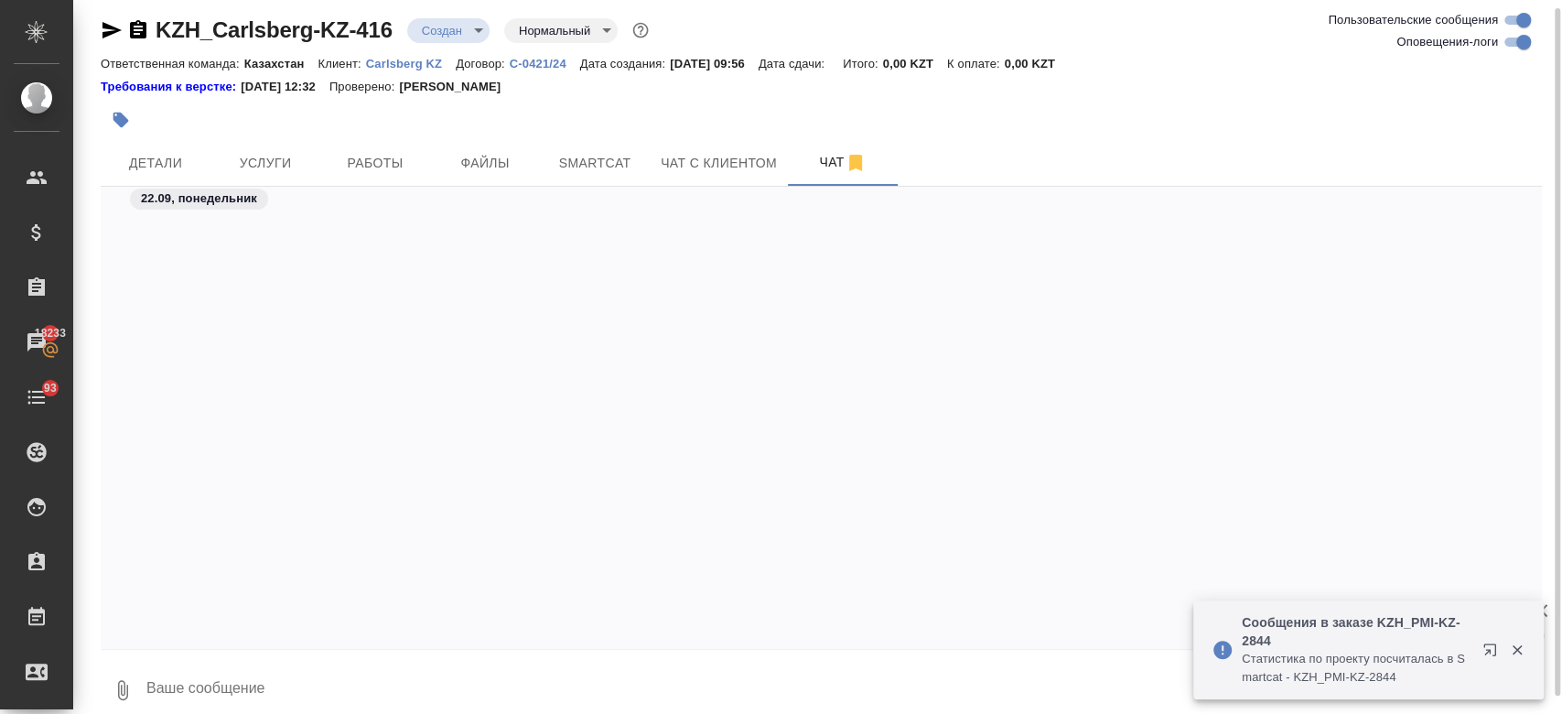
scroll to position [2115, 0]
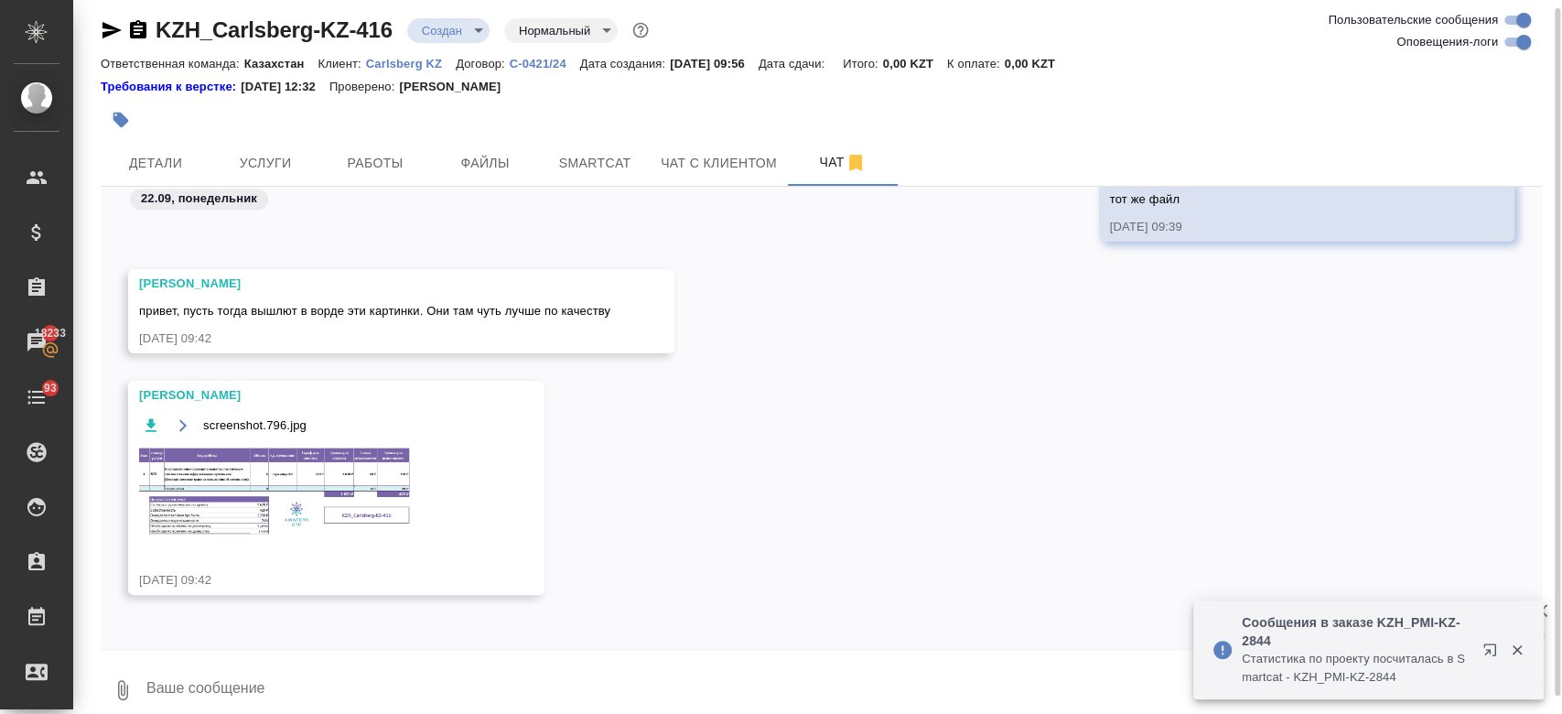
click at [348, 679] on textarea at bounding box center [843, 690] width 1397 height 62
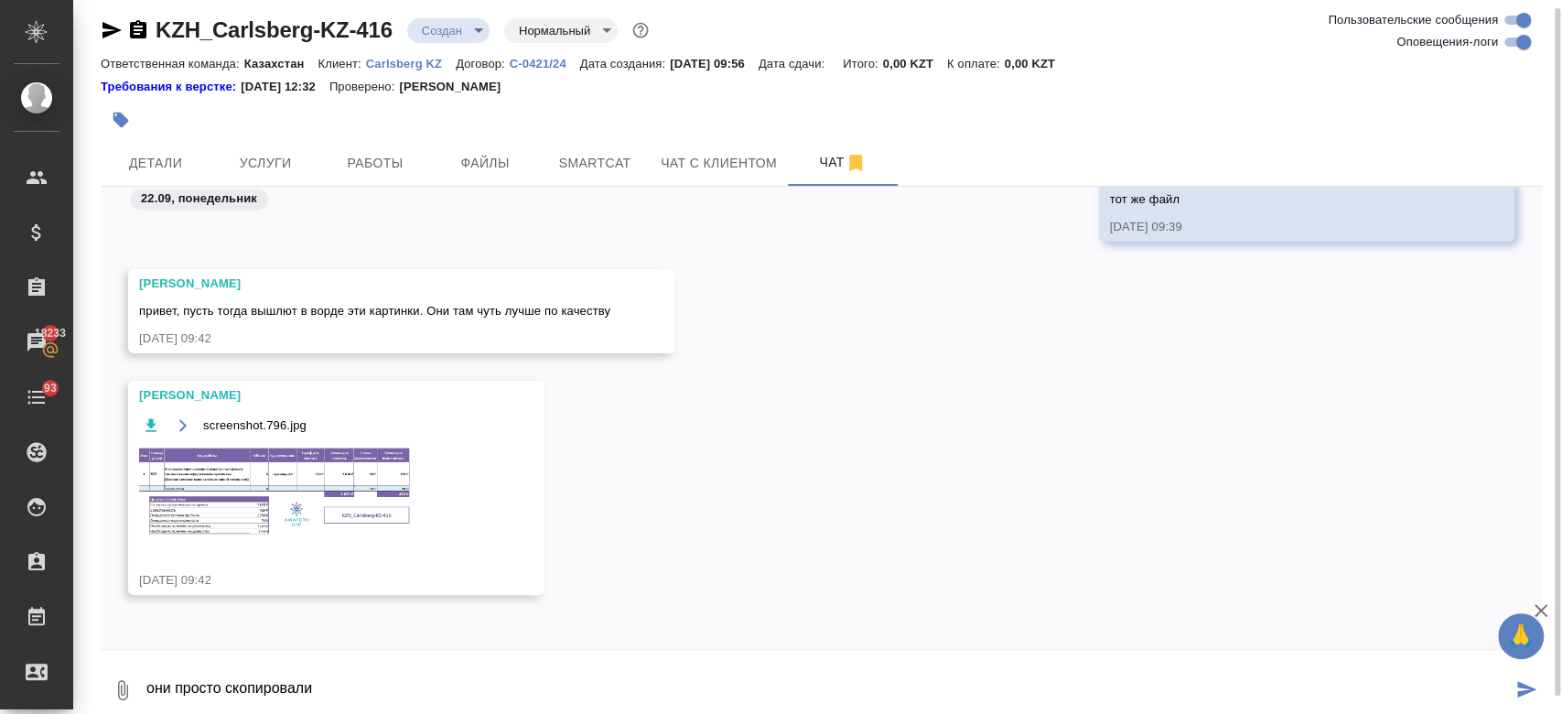
type textarea "они просто скопировали"
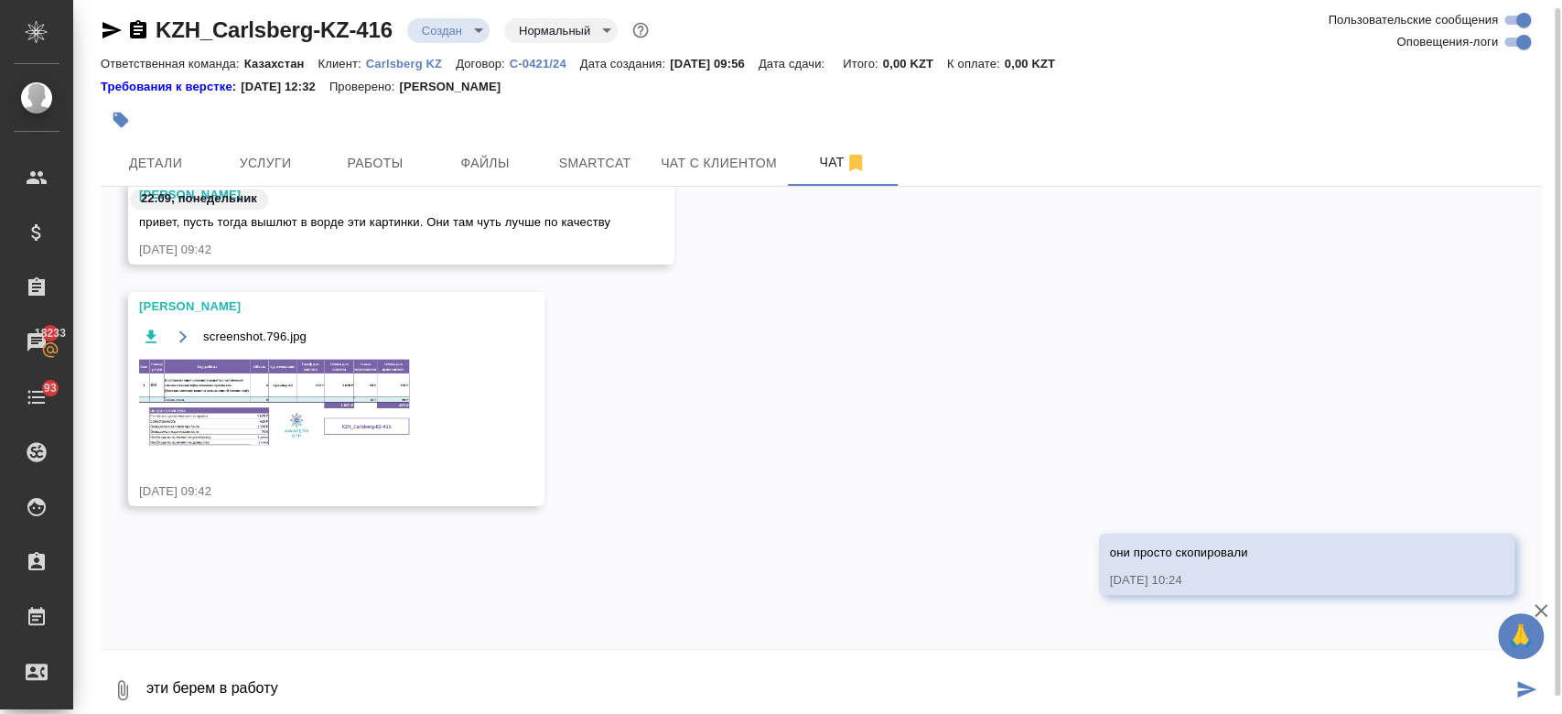
type textarea "эти берем в работу"
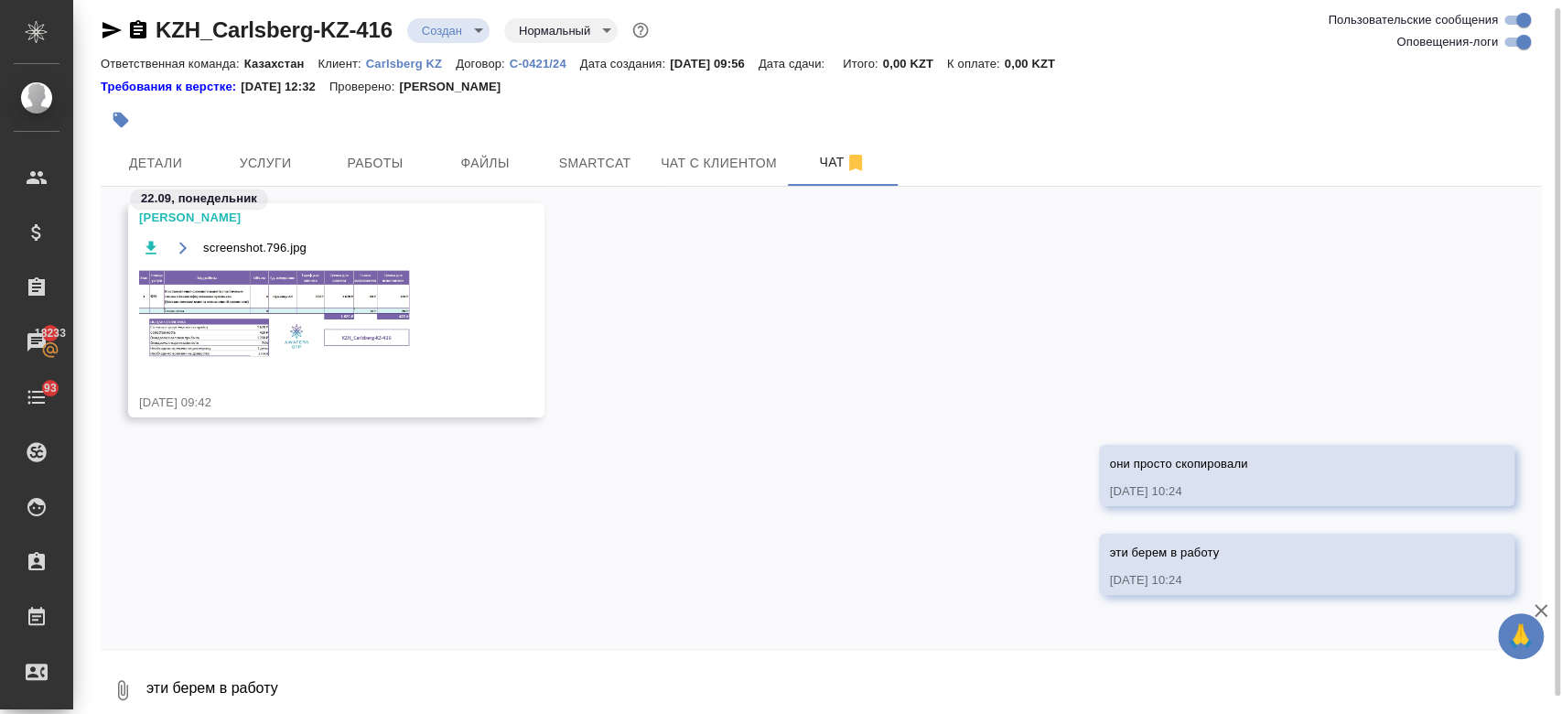
click at [769, 102] on div at bounding box center [581, 120] width 961 height 40
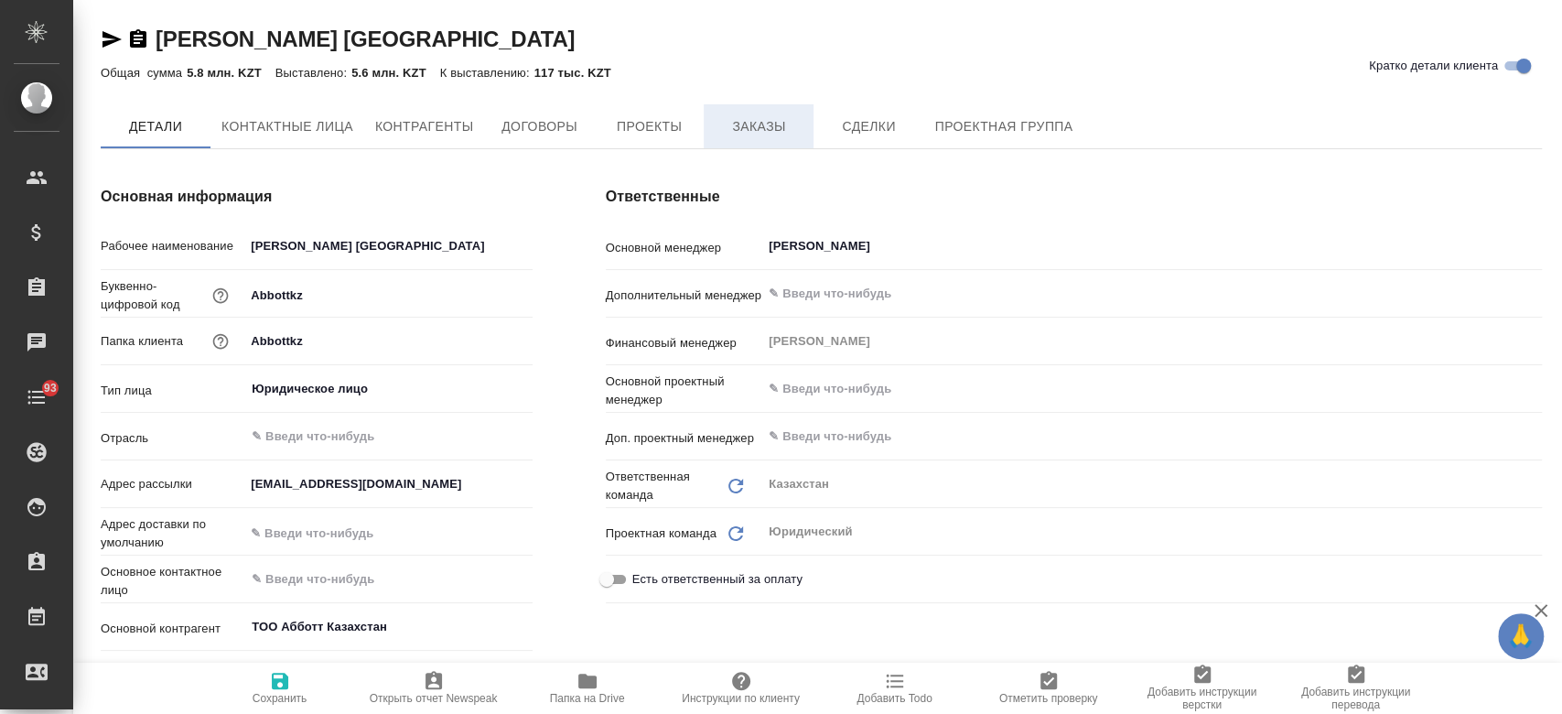
click at [750, 118] on span "Заказы" at bounding box center [759, 126] width 88 height 23
type textarea "x"
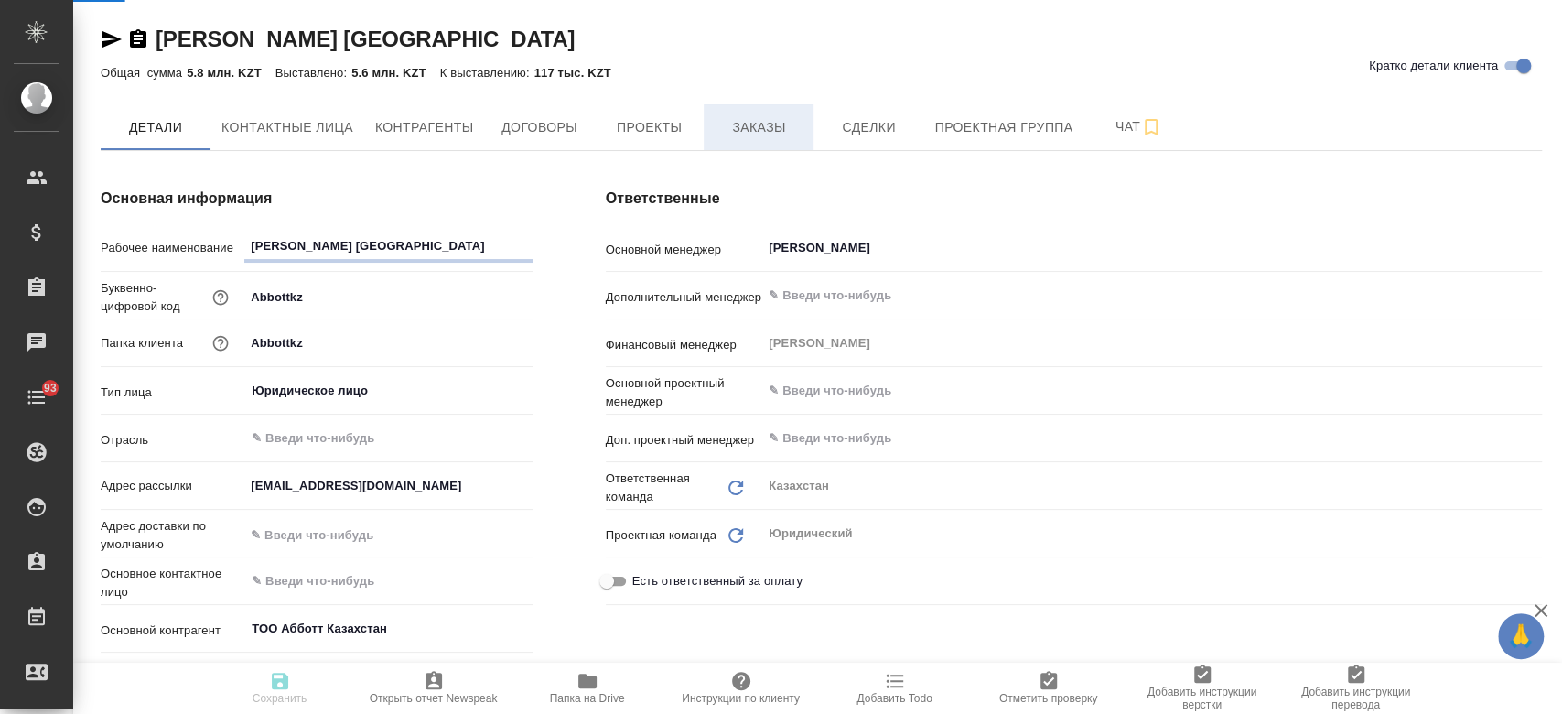
type textarea "x"
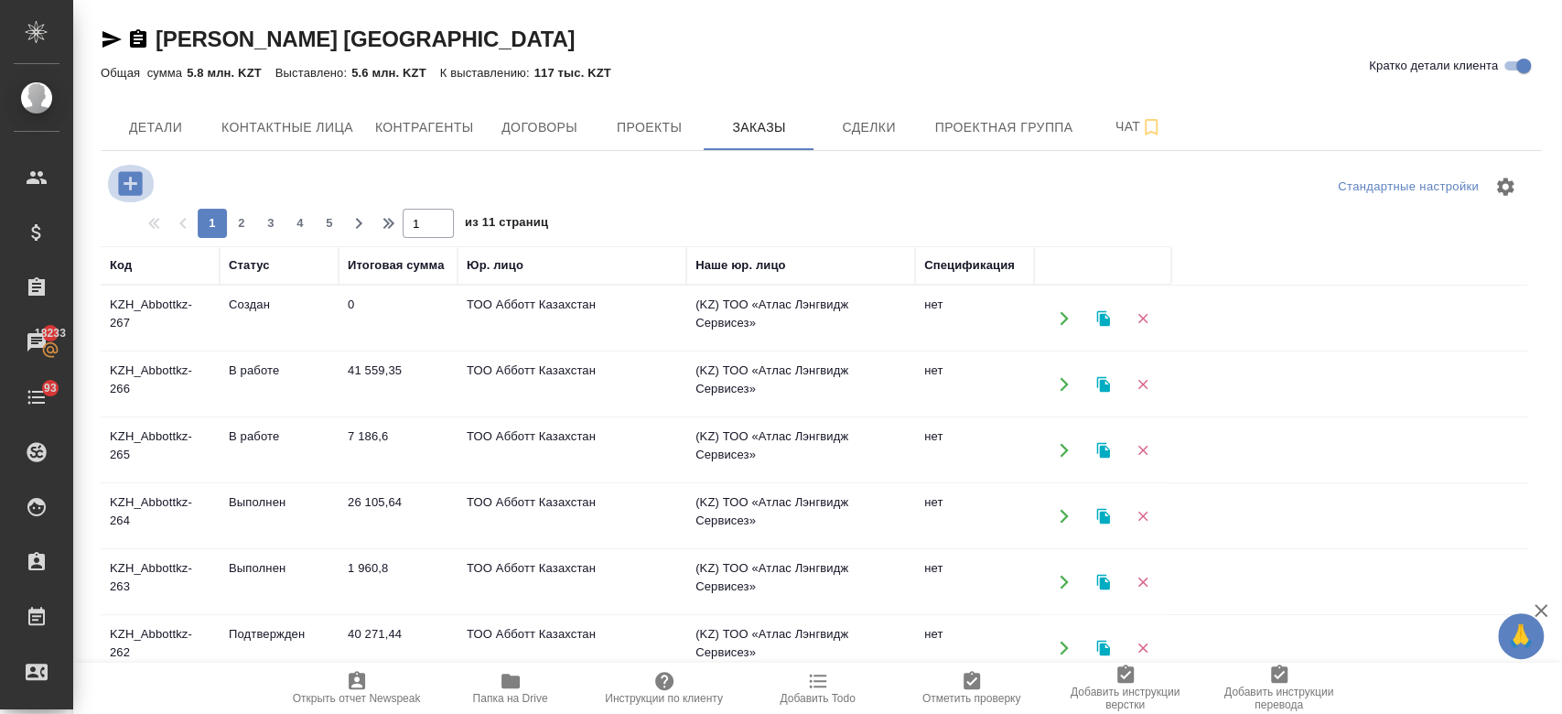
click at [126, 185] on icon "button" at bounding box center [130, 183] width 24 height 24
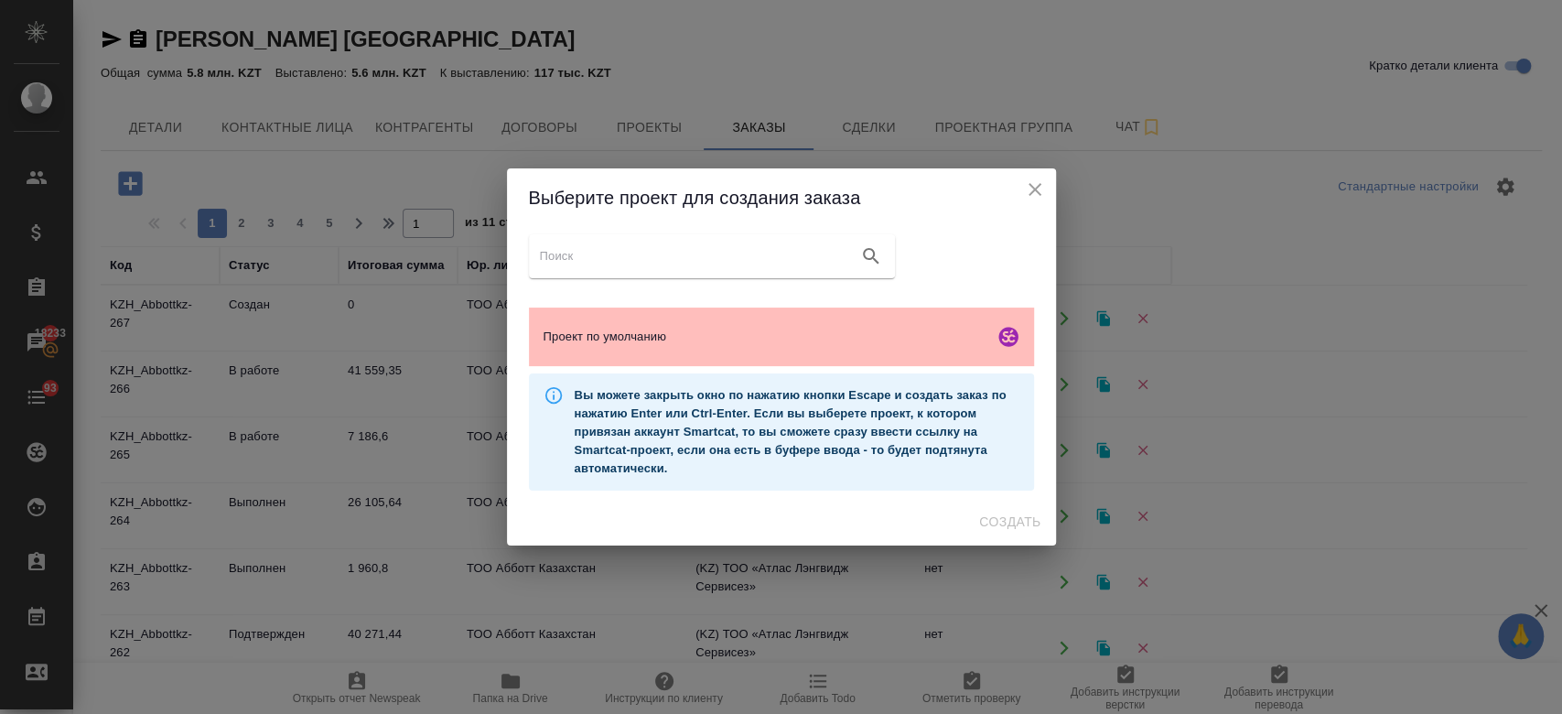
click at [625, 331] on span "Проект по умолчанию" at bounding box center [764, 337] width 443 height 18
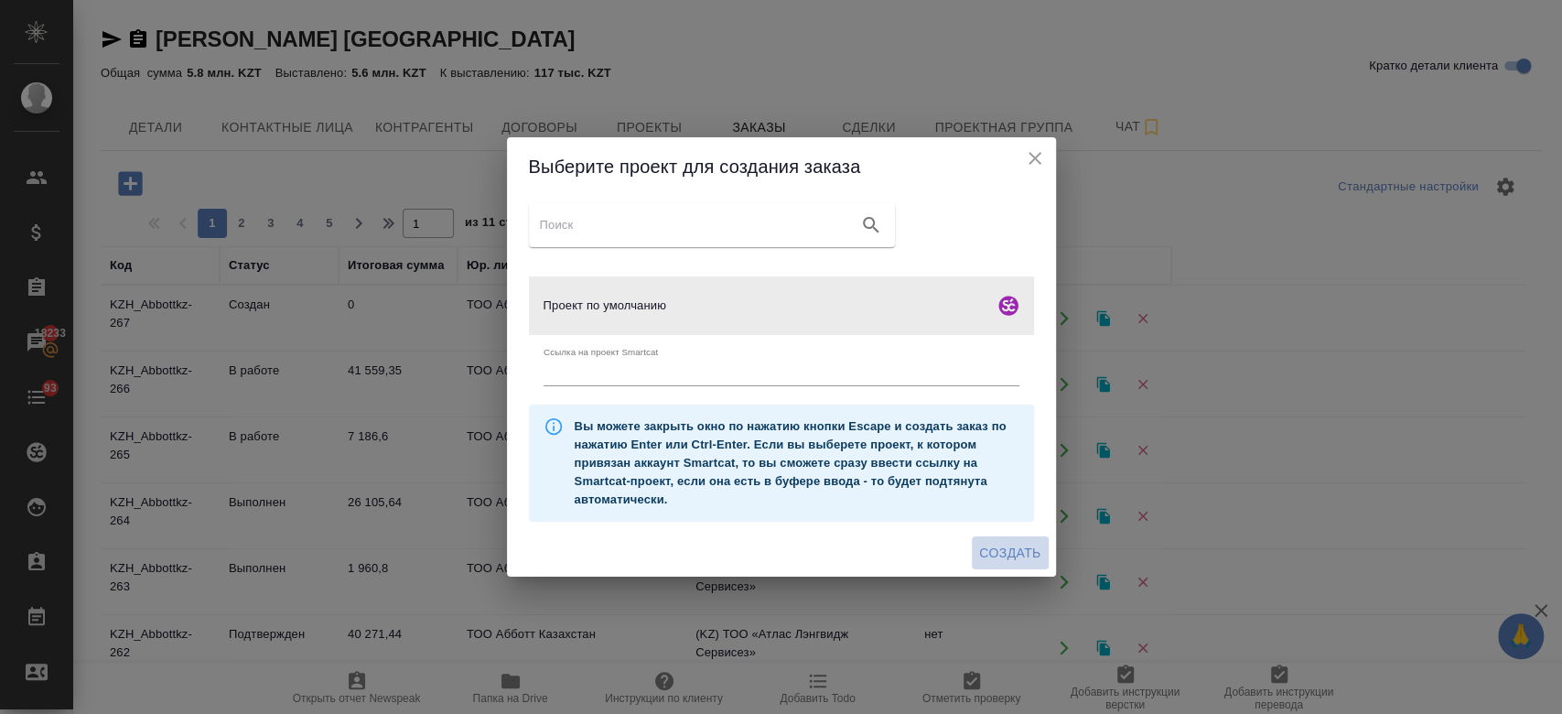
click at [1003, 557] on span "Создать" at bounding box center [1009, 553] width 61 height 23
click at [1003, 557] on div "Создать" at bounding box center [781, 553] width 549 height 48
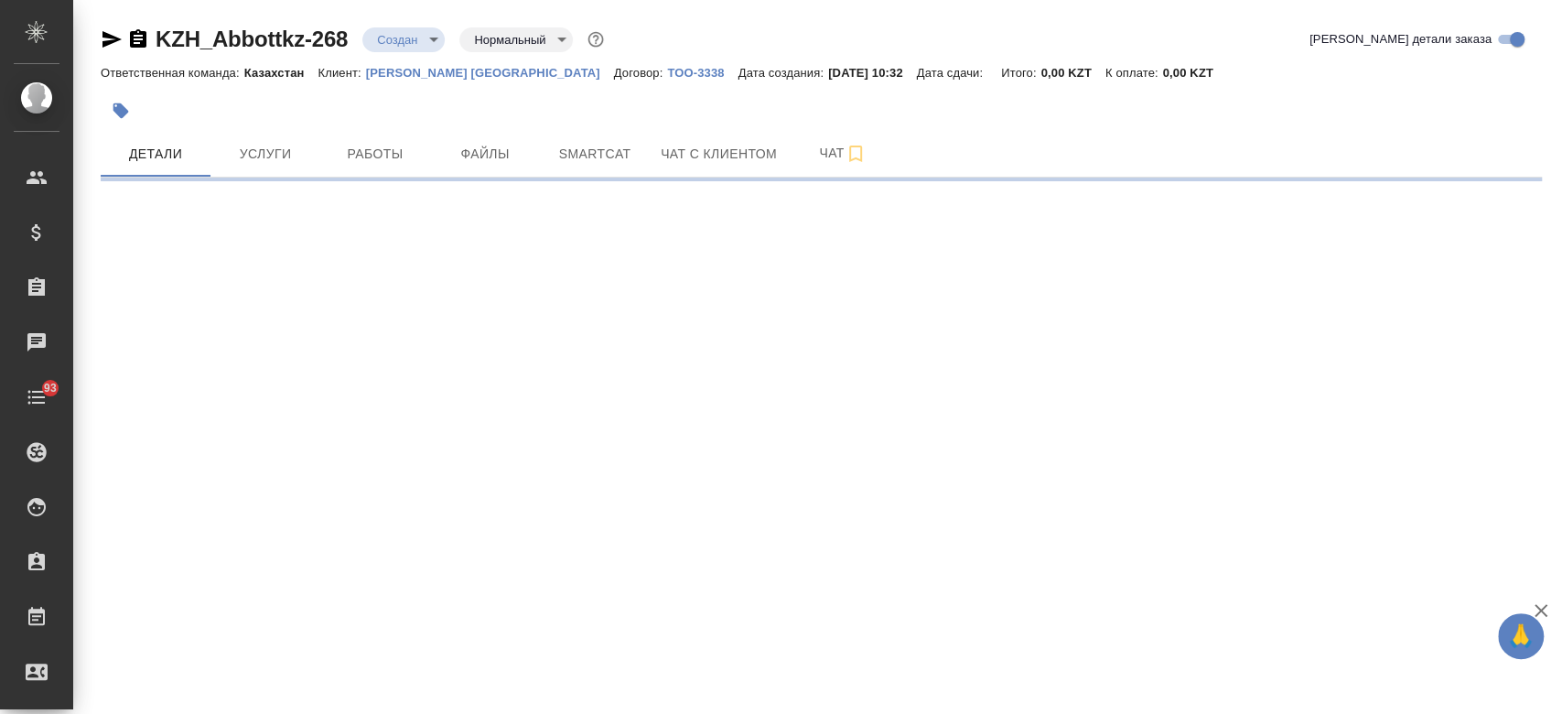
select select "RU"
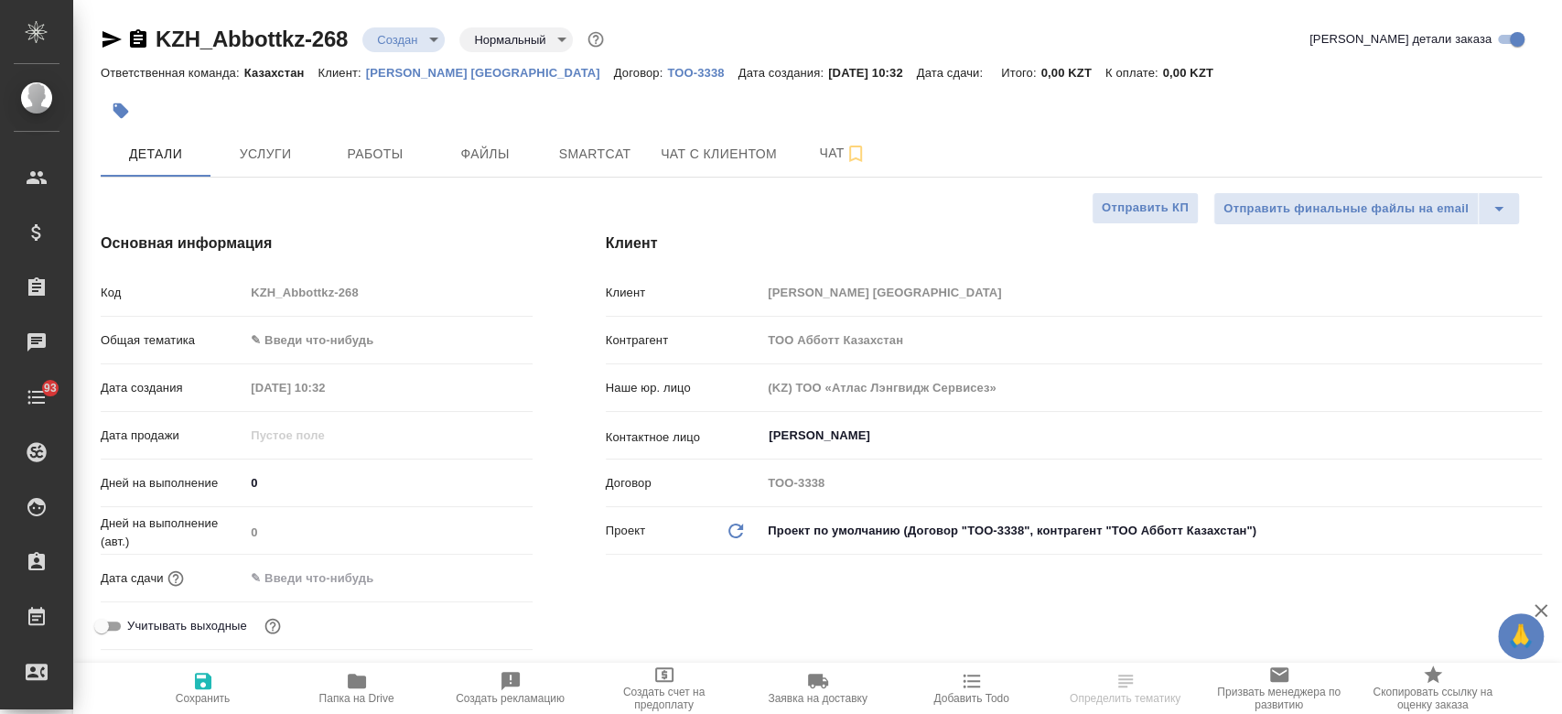
type textarea "x"
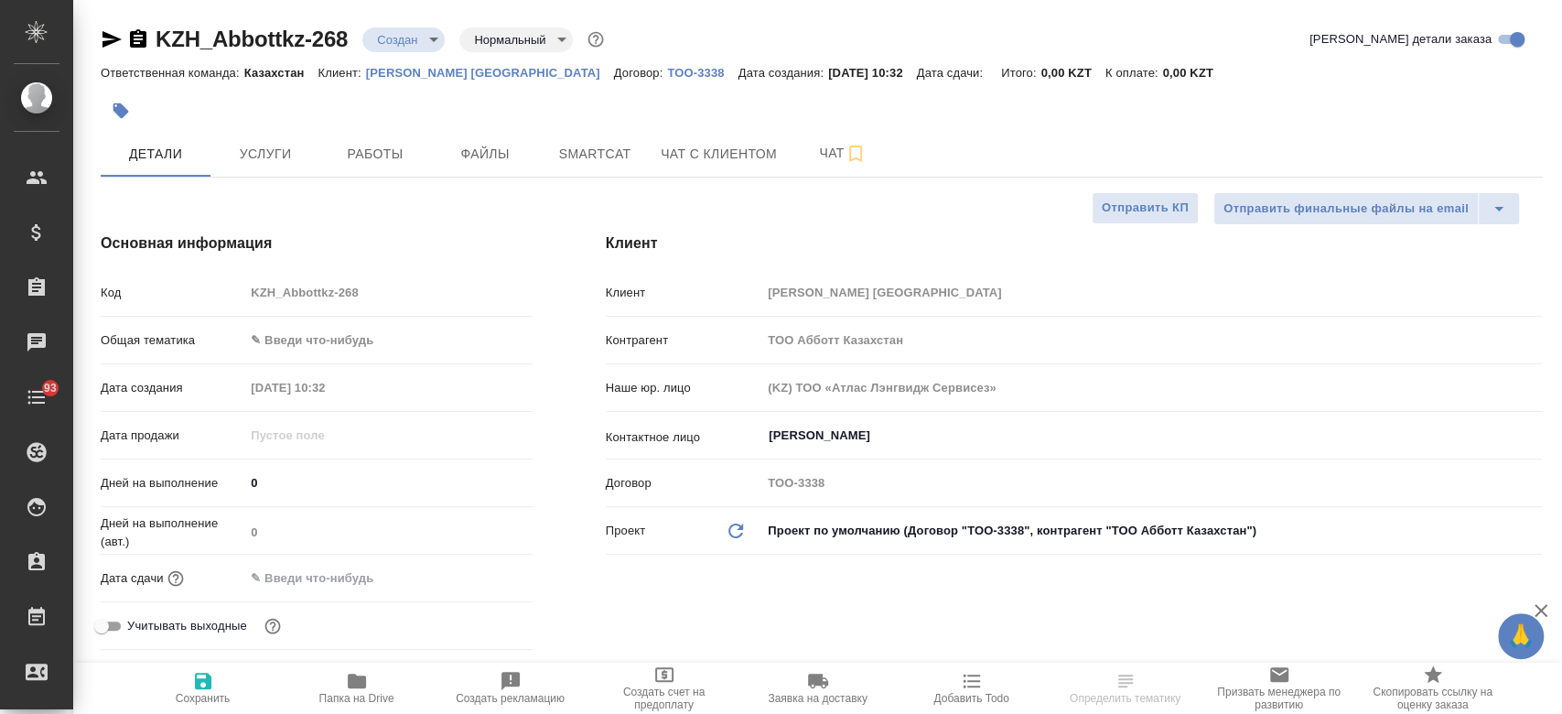
type textarea "x"
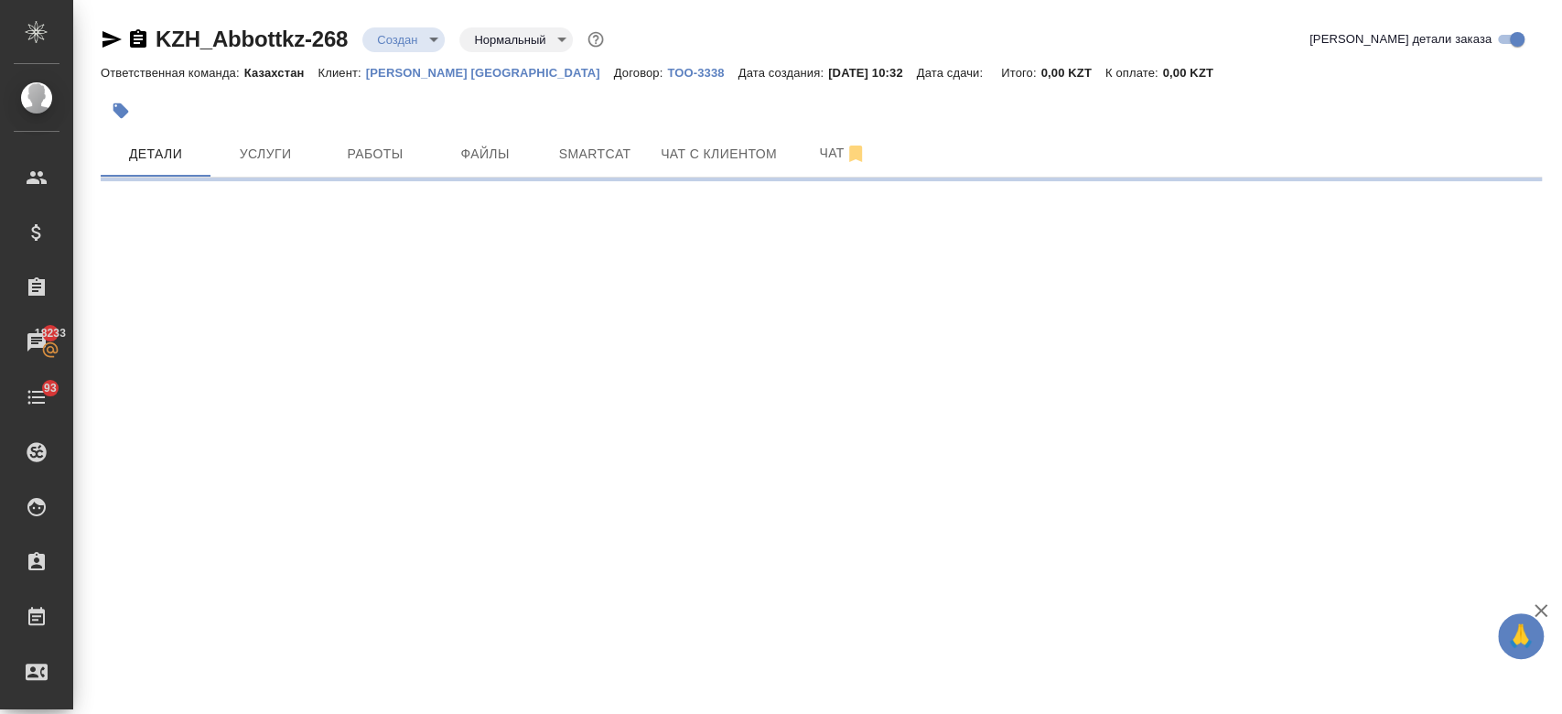
select select "RU"
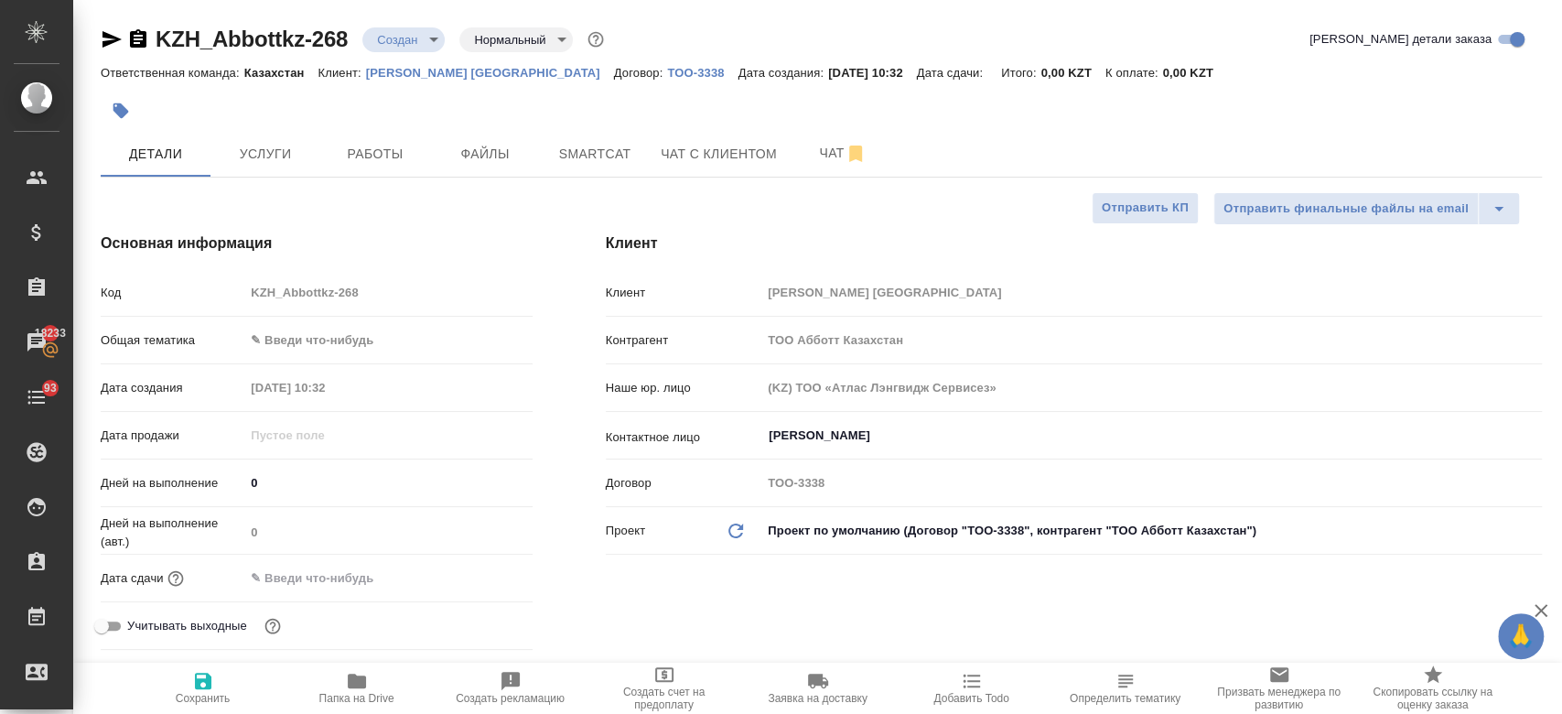
type textarea "x"
click at [498, 158] on span "Файлы" at bounding box center [485, 154] width 88 height 23
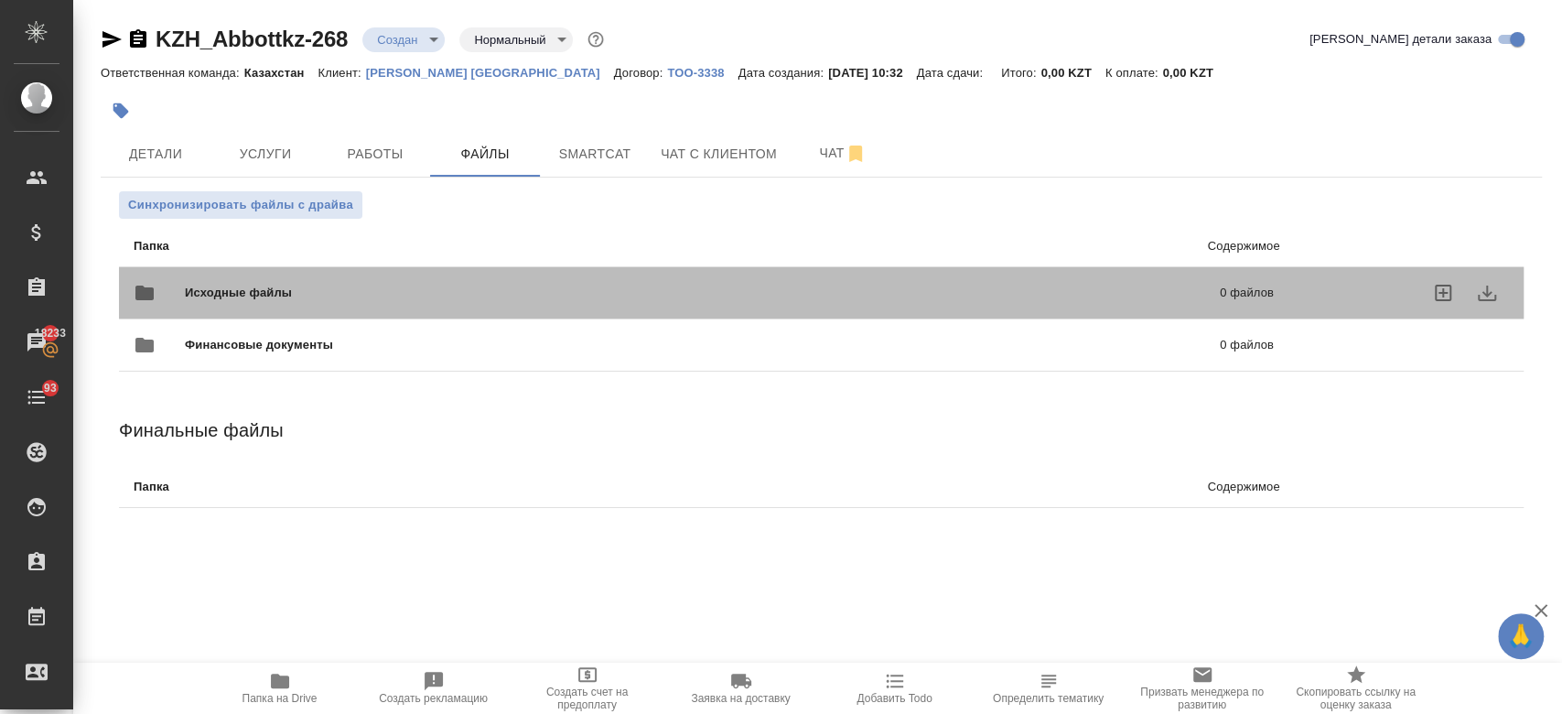
click at [343, 275] on div "Исходные файлы 0 файлов" at bounding box center [704, 293] width 1140 height 44
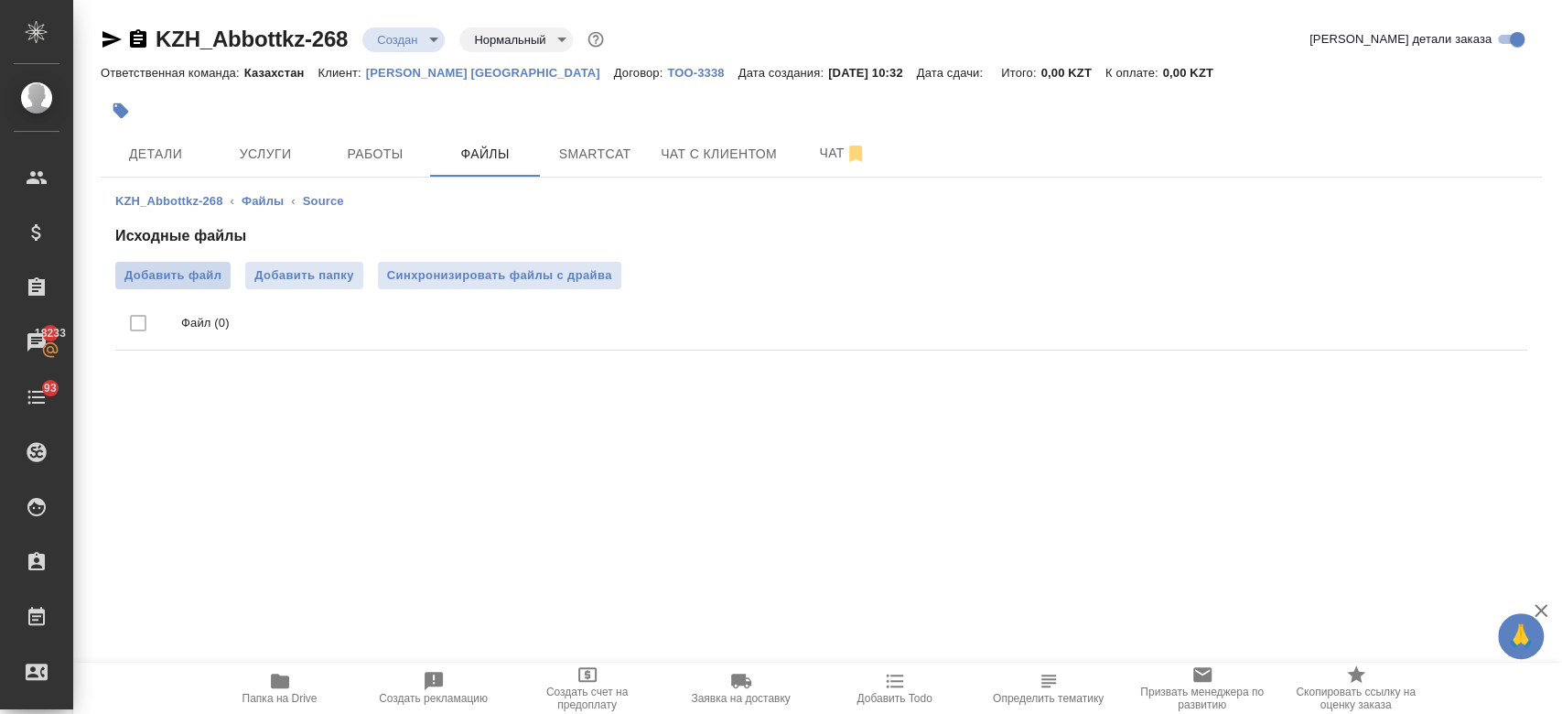
click at [207, 282] on span "Добавить файл" at bounding box center [172, 275] width 97 height 18
click at [0, 0] on input "Добавить файл" at bounding box center [0, 0] width 0 height 0
click at [174, 163] on span "Детали" at bounding box center [156, 154] width 88 height 23
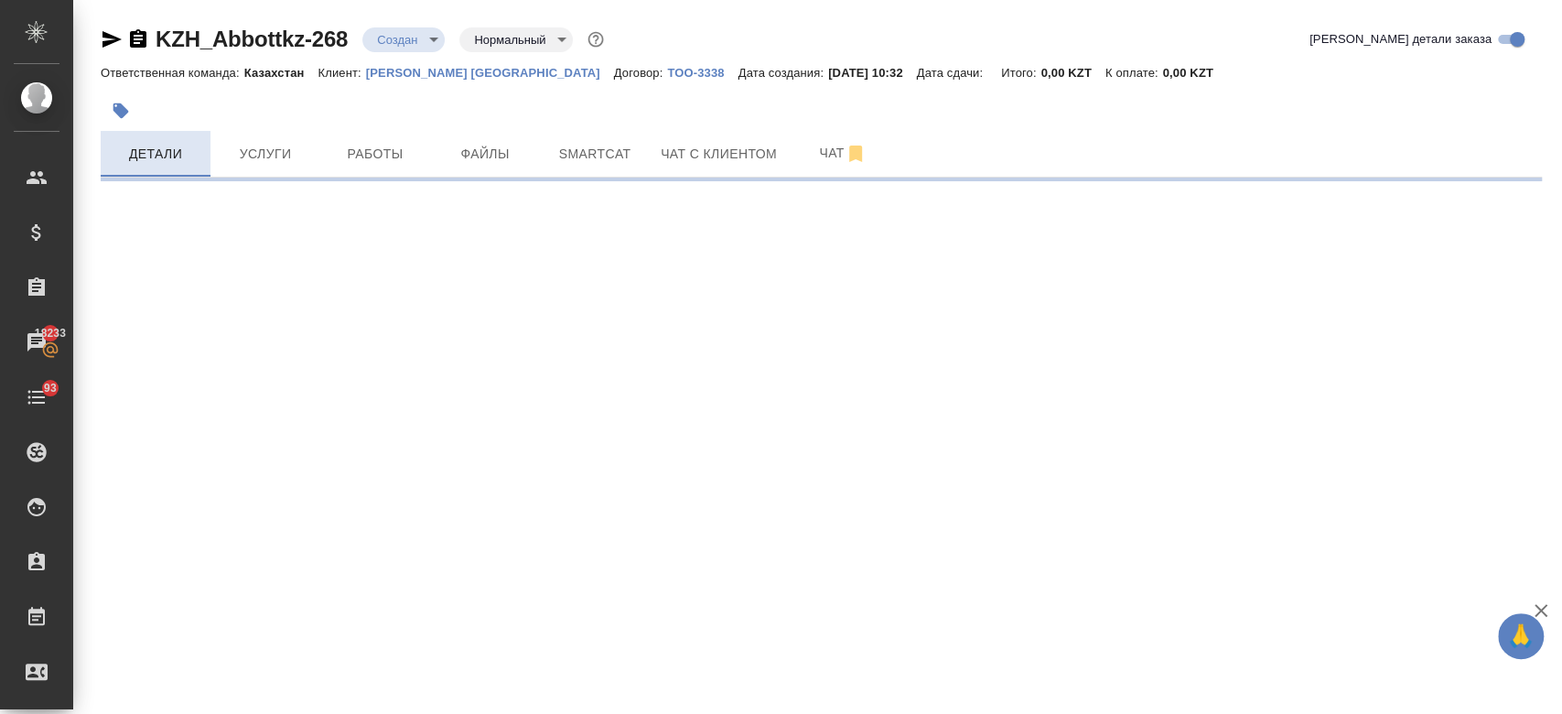
select select "RU"
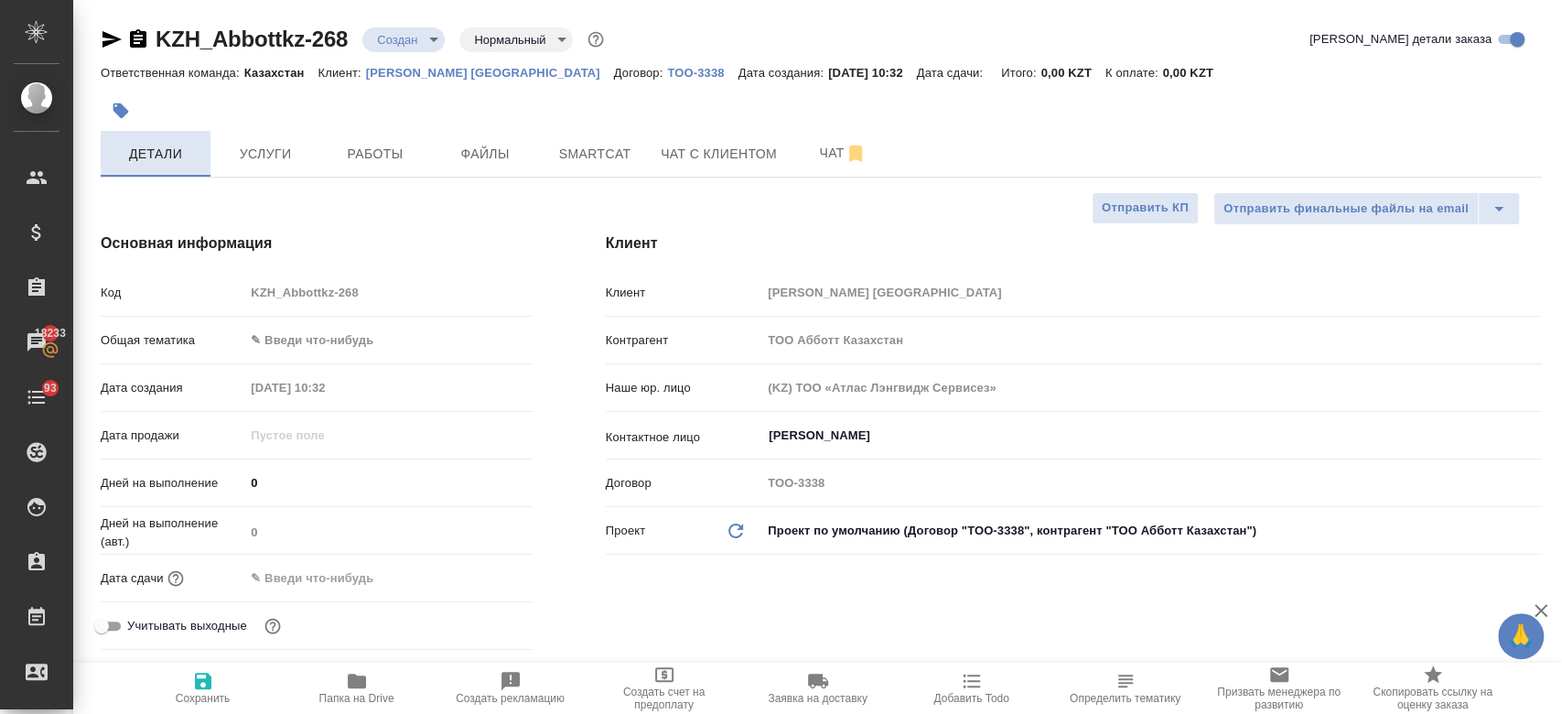
type textarea "x"
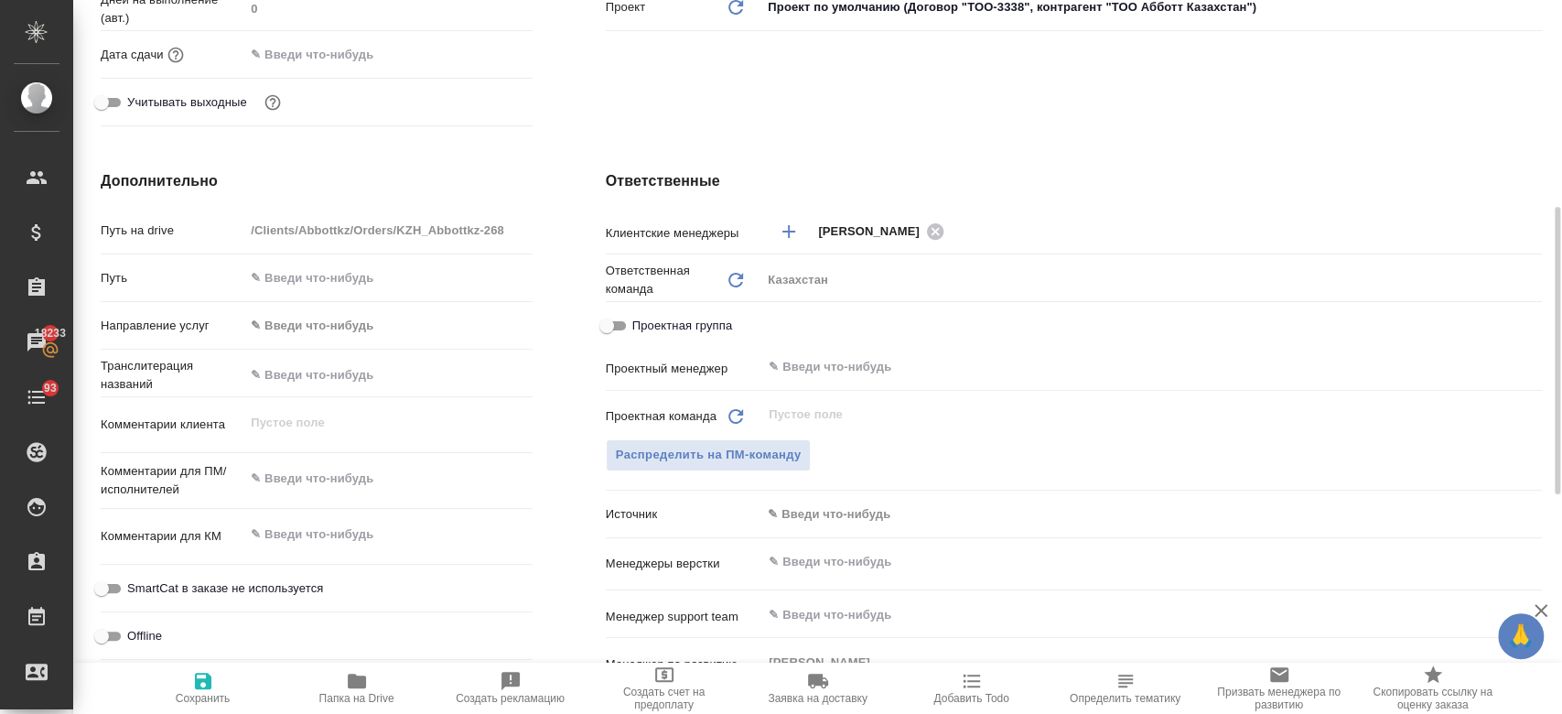
scroll to position [525, 0]
type textarea "x"
click at [351, 475] on textarea at bounding box center [387, 477] width 285 height 31
type textarea "а"
type textarea "x"
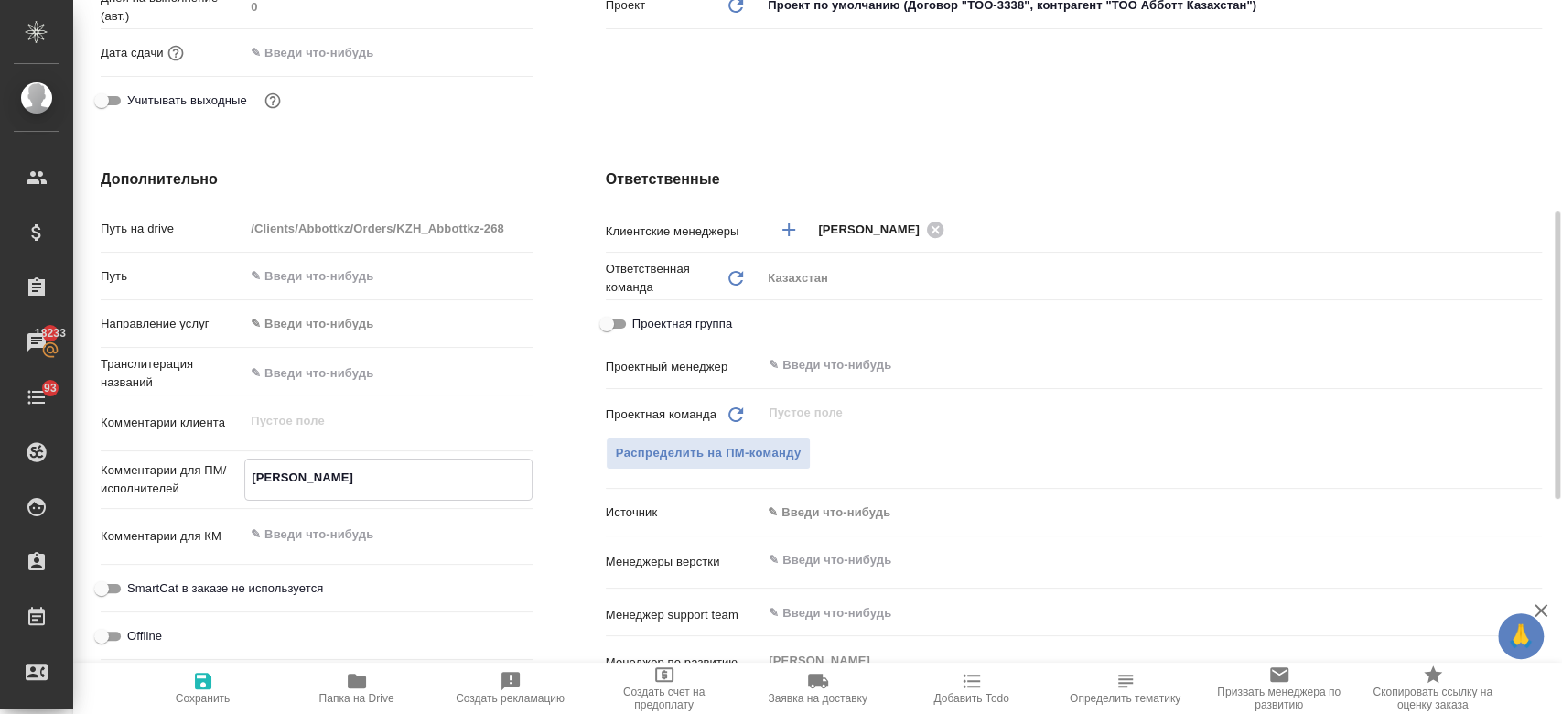
type textarea "ан"
type textarea "x"
type textarea "анг"
type textarea "x"
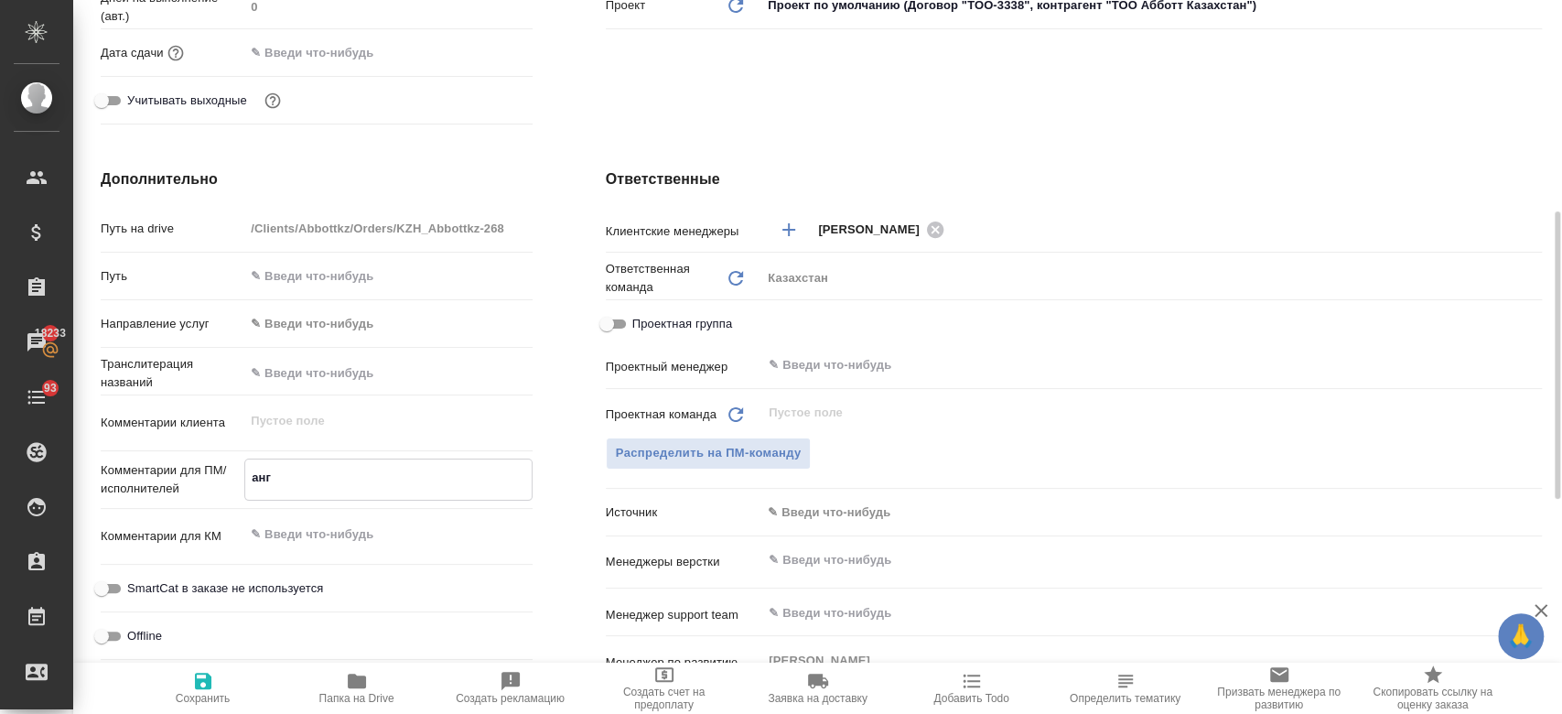
type textarea "x"
type textarea "анг-"
type textarea "x"
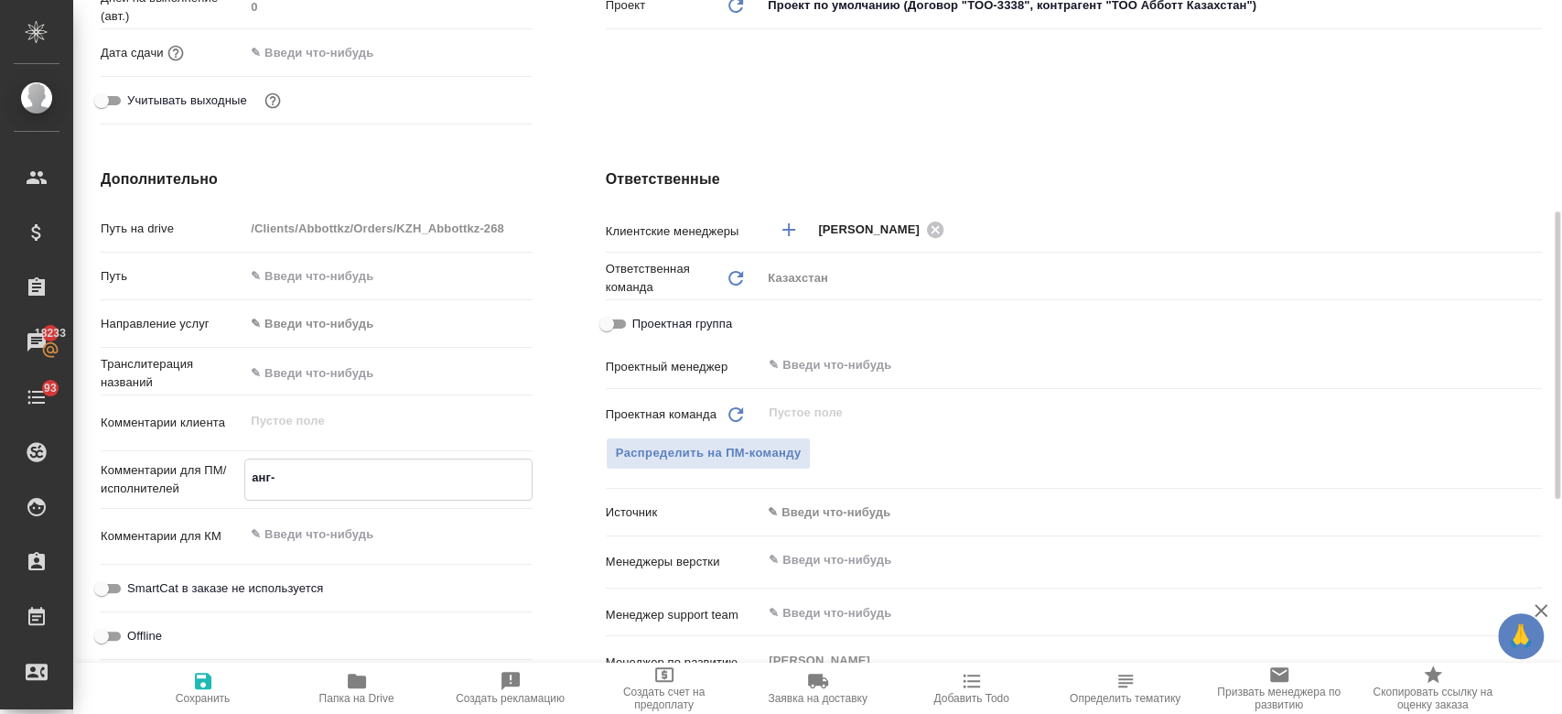
type textarea "x"
type textarea "анг-р"
type textarea "x"
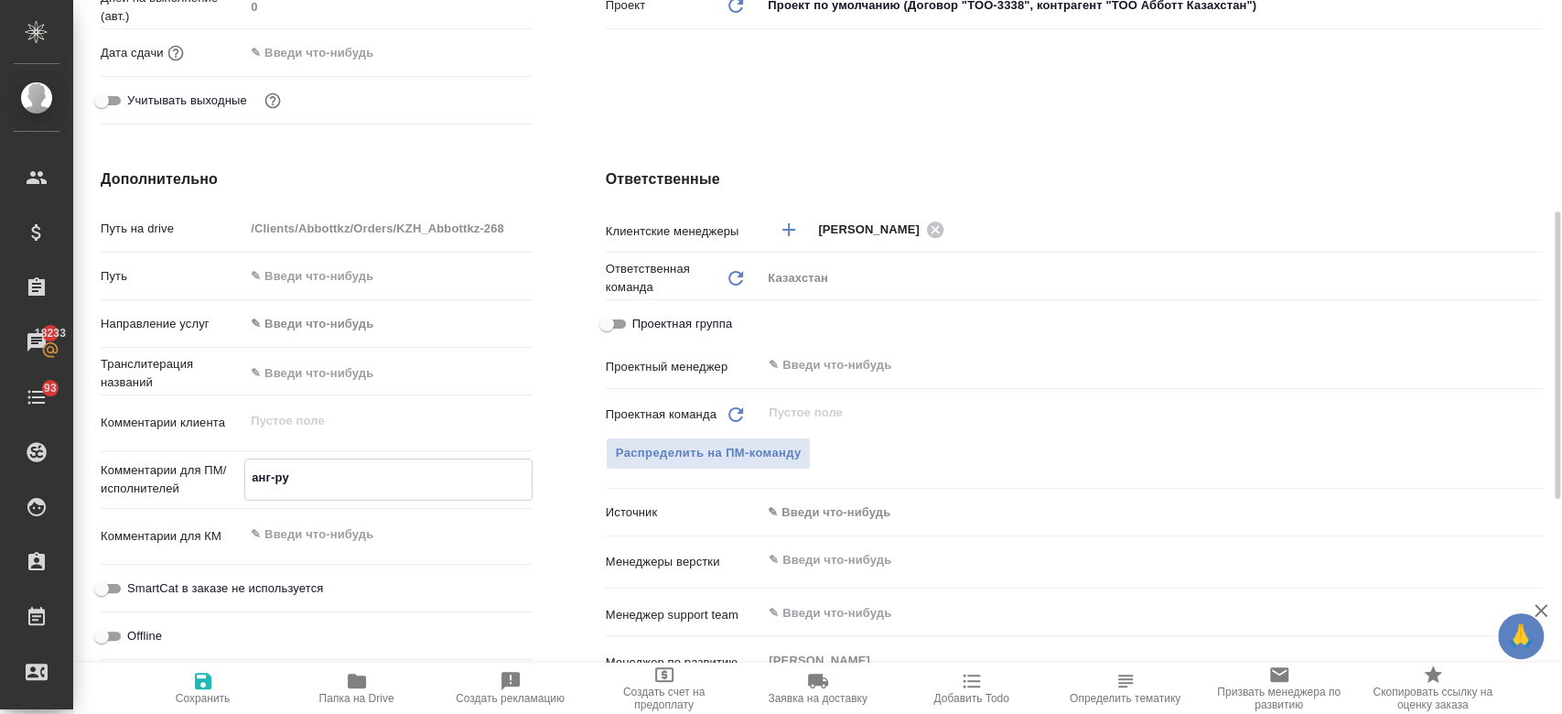
type textarea "анг-рус"
type textarea "x"
click at [249, 471] on textarea "анг-рус" at bounding box center [387, 477] width 285 height 31
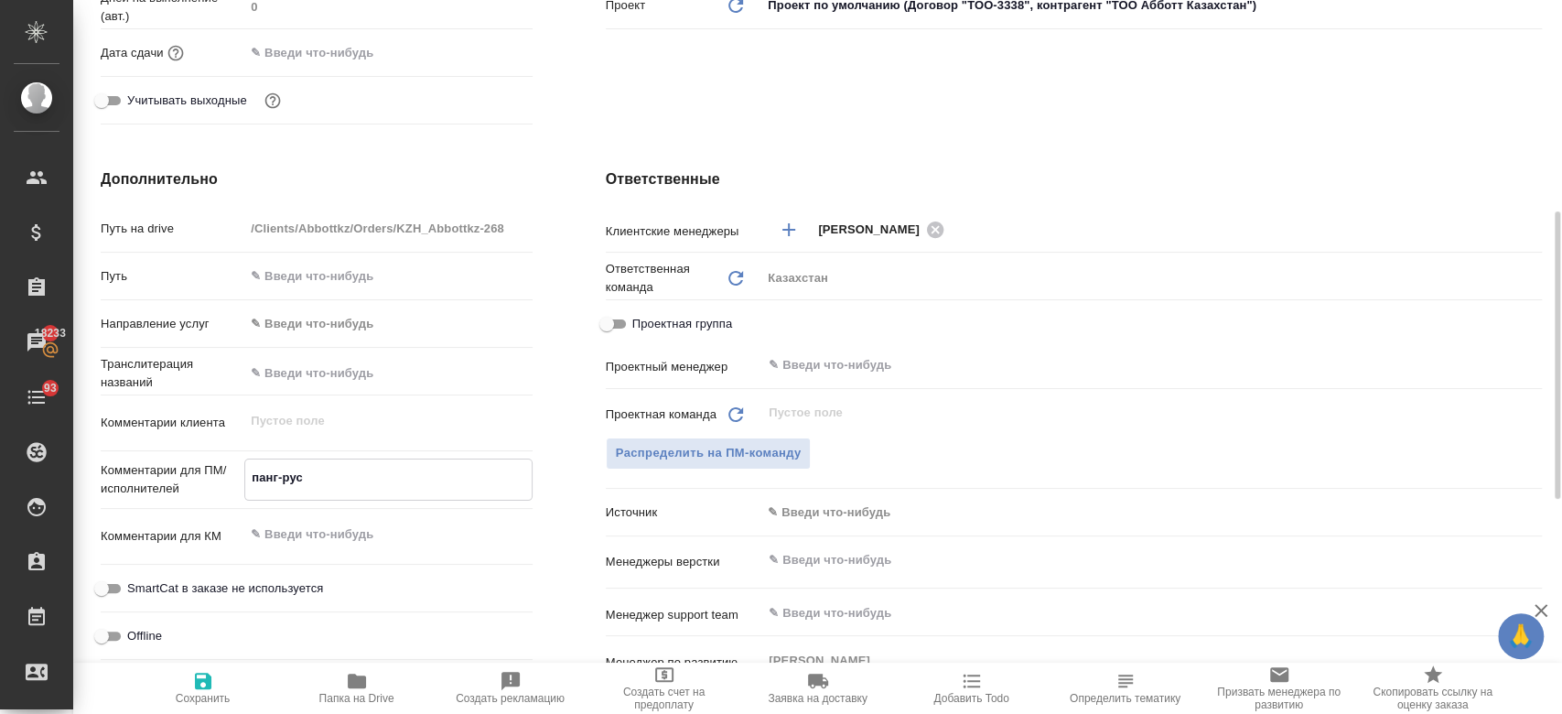
type textarea "пеанг-рус"
type textarea "x"
type textarea "переванг-рус"
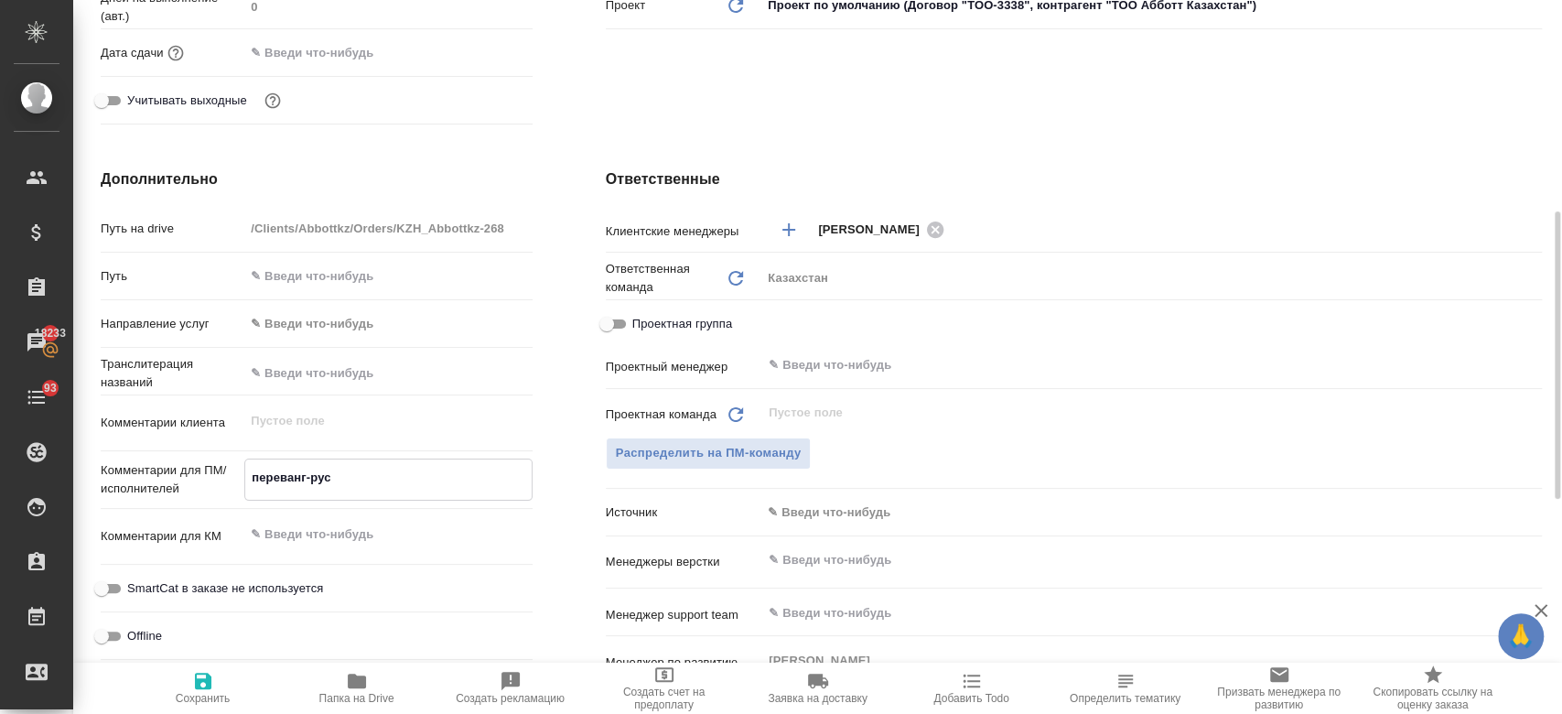
type textarea "x"
type textarea "перевоанг-рус"
type textarea "x"
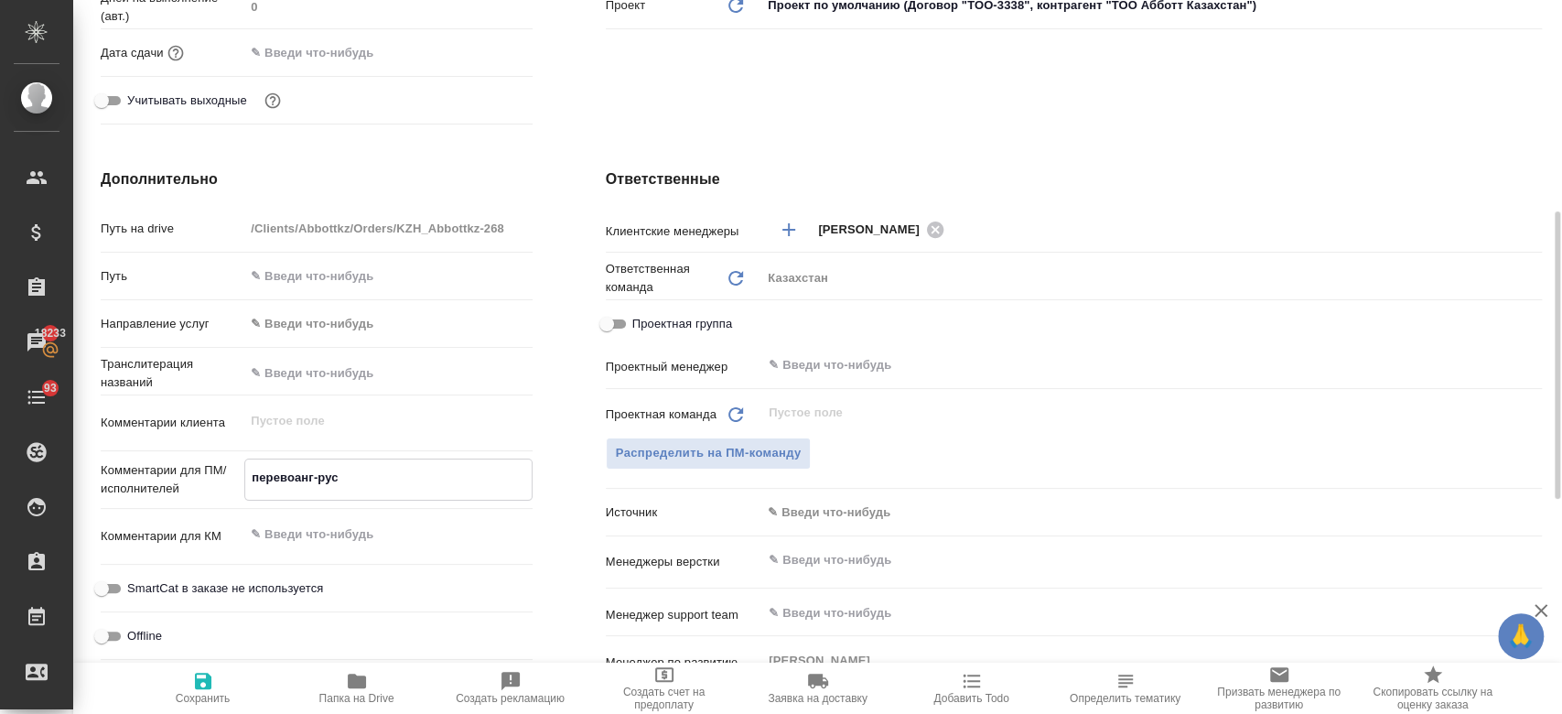
type textarea "x"
type textarea "переводанг-рус"
type textarea "x"
type textarea "перевод анг-рус"
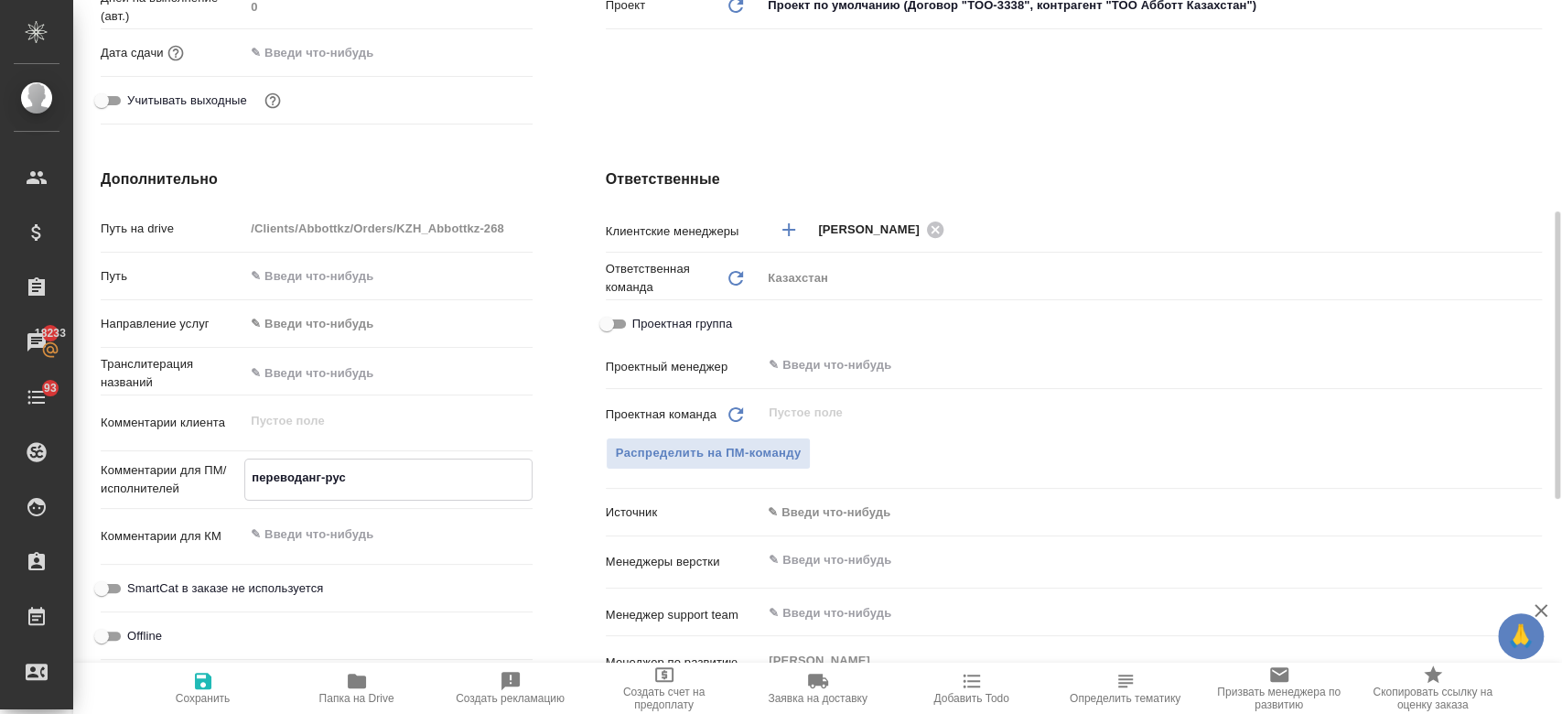
type textarea "x"
type textarea "перевод анг-рус"
type textarea "x"
click at [192, 665] on button "Сохранить" at bounding box center [203, 687] width 154 height 51
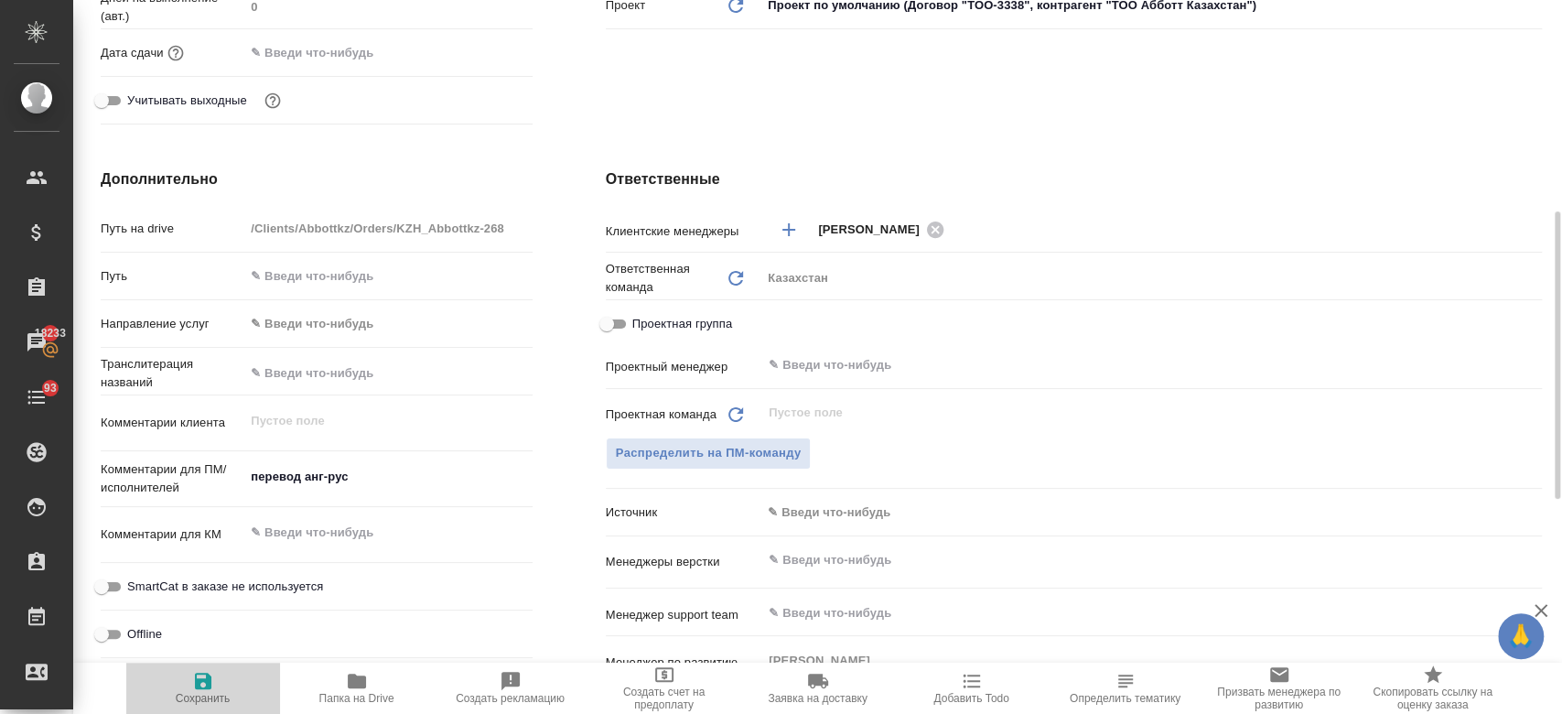
type textarea "x"
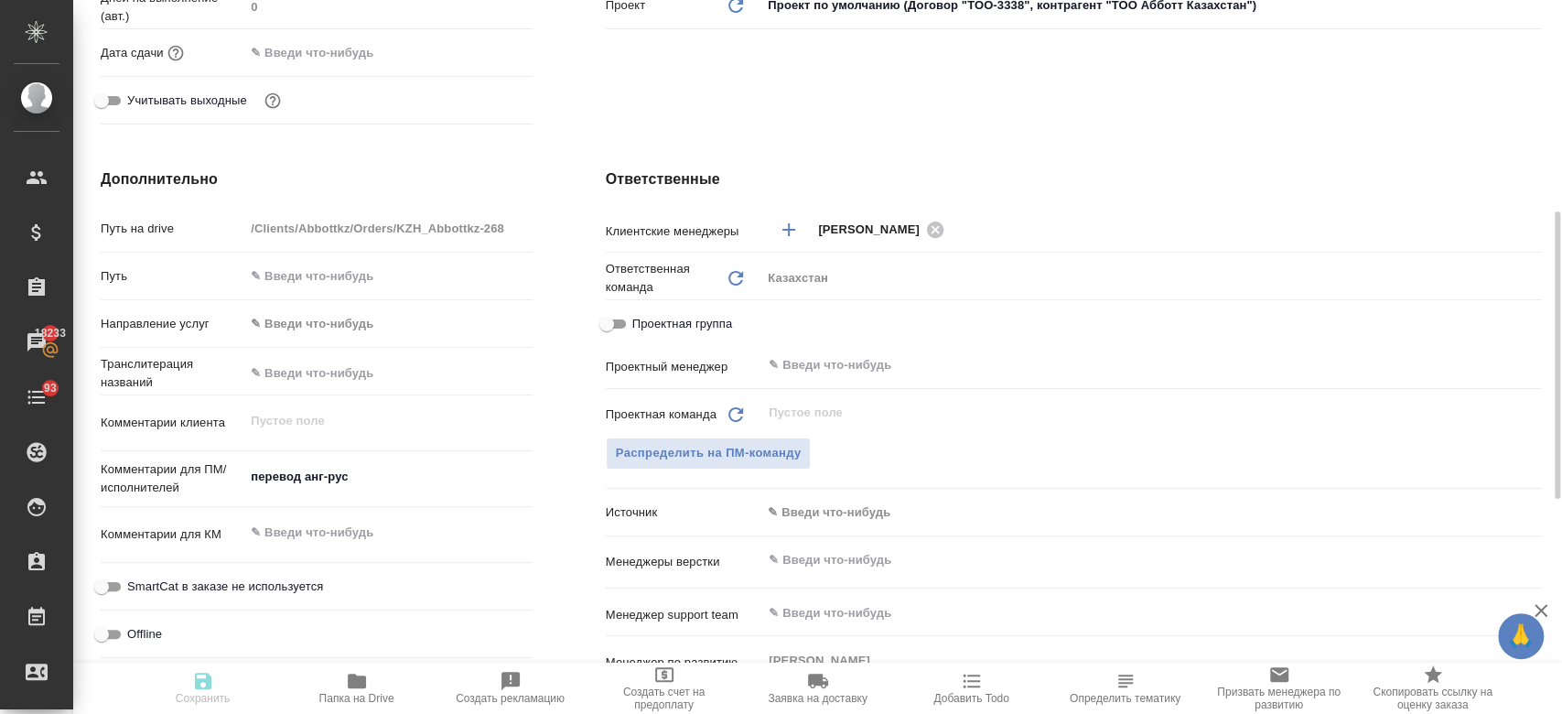
type textarea "x"
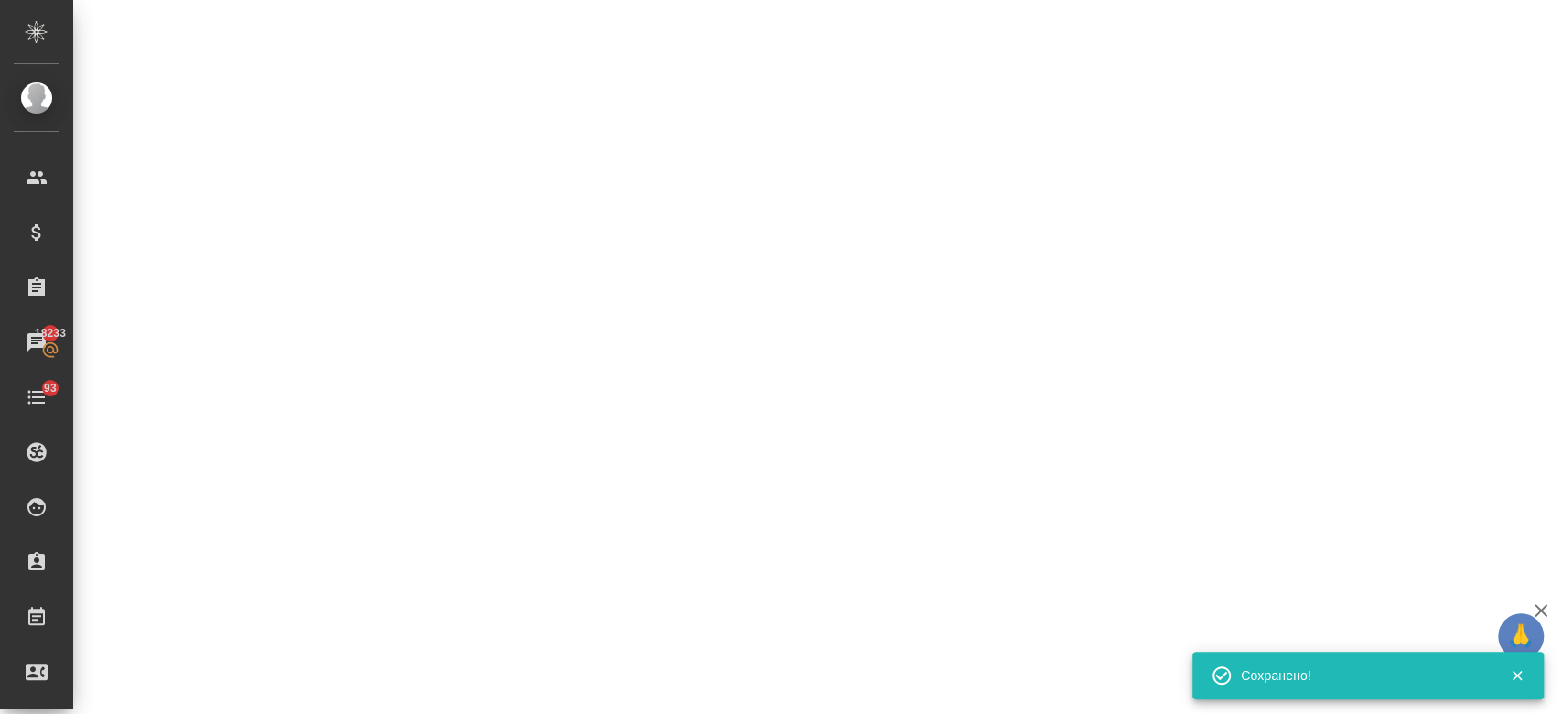
select select "RU"
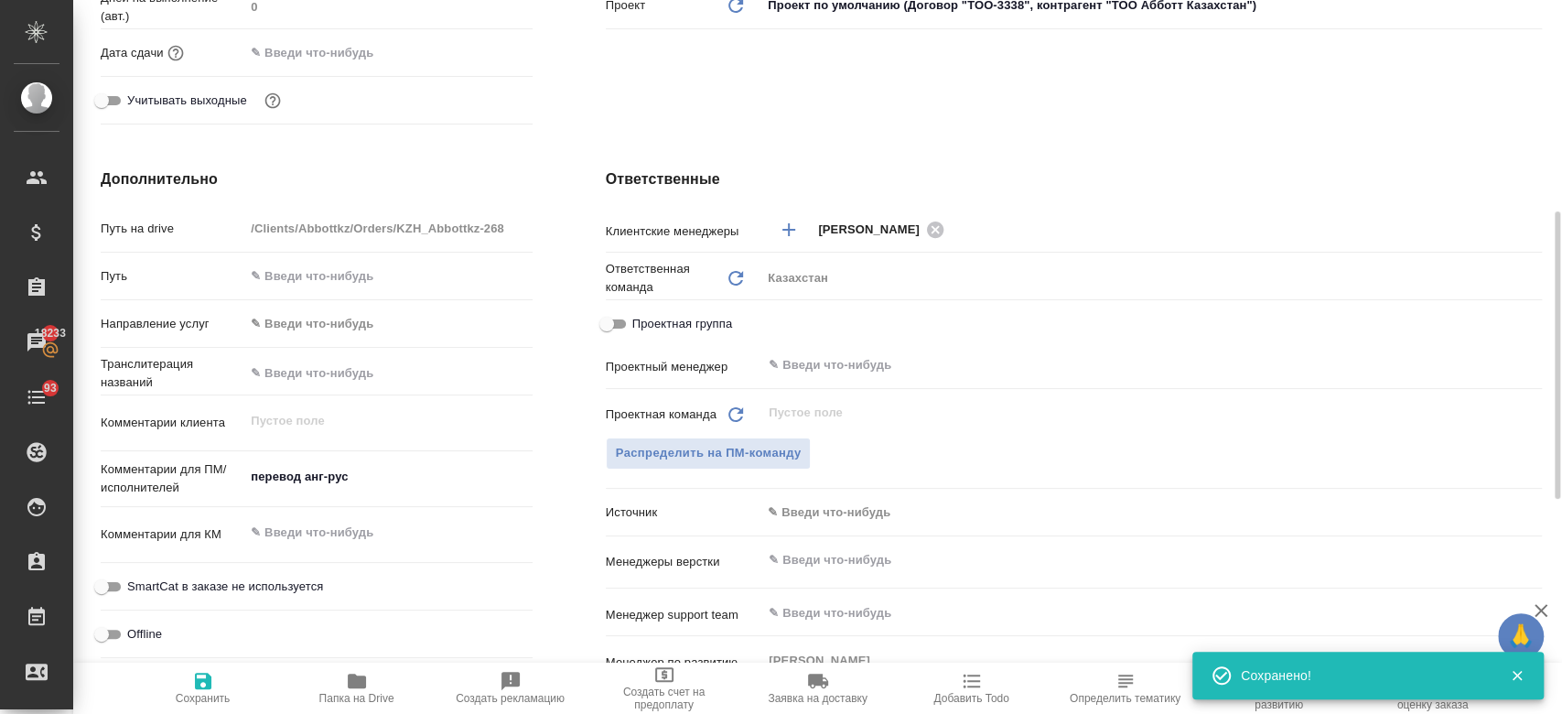
type textarea "x"
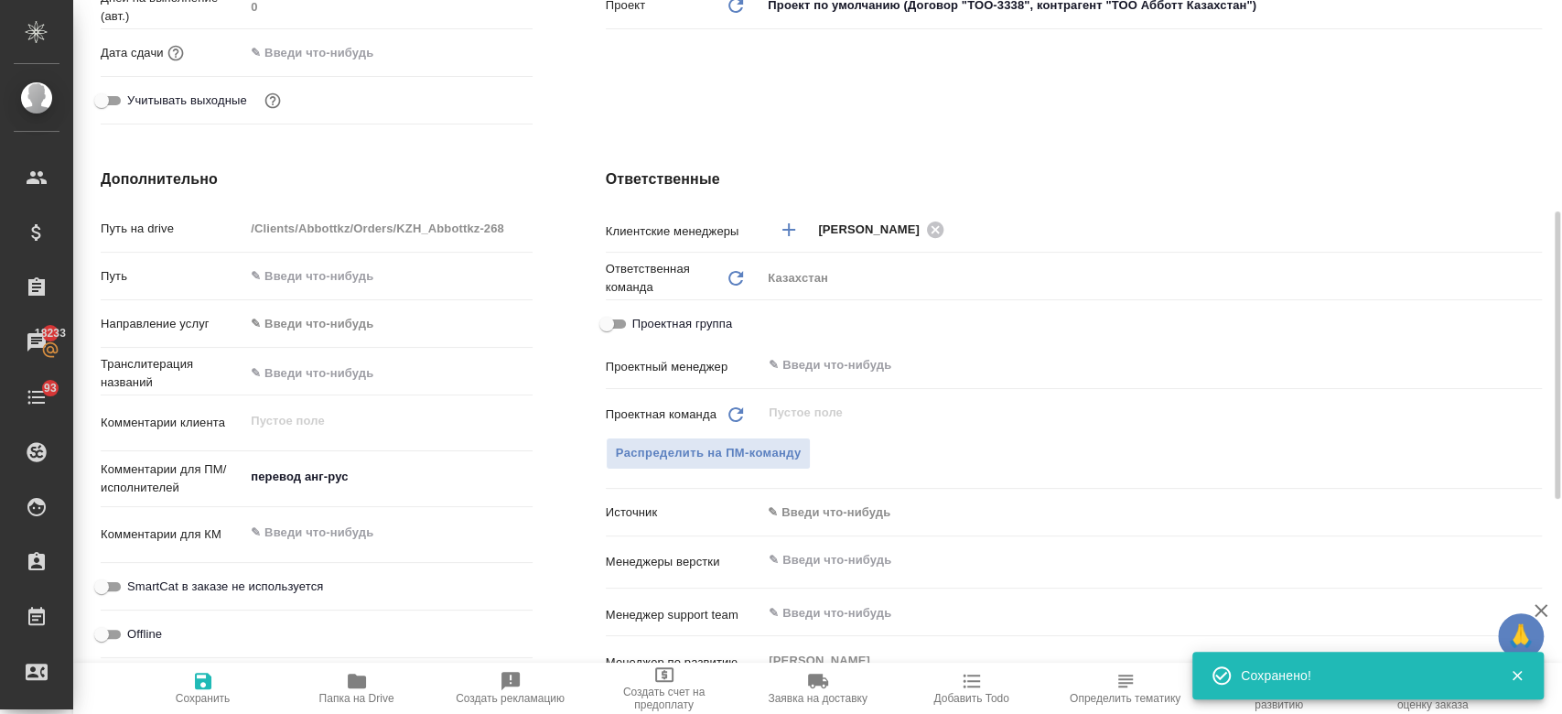
type textarea "x"
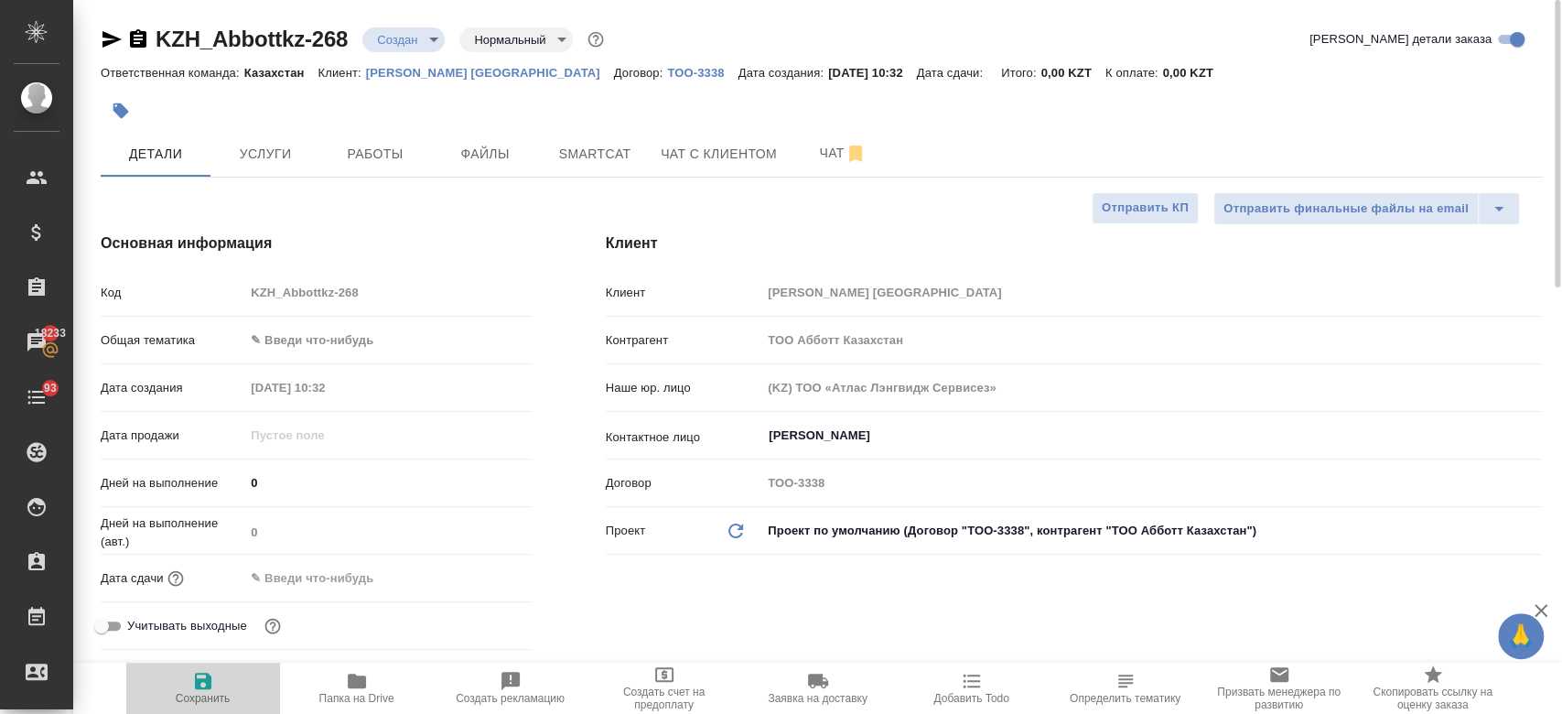
click at [199, 689] on icon "button" at bounding box center [203, 680] width 16 height 16
type textarea "x"
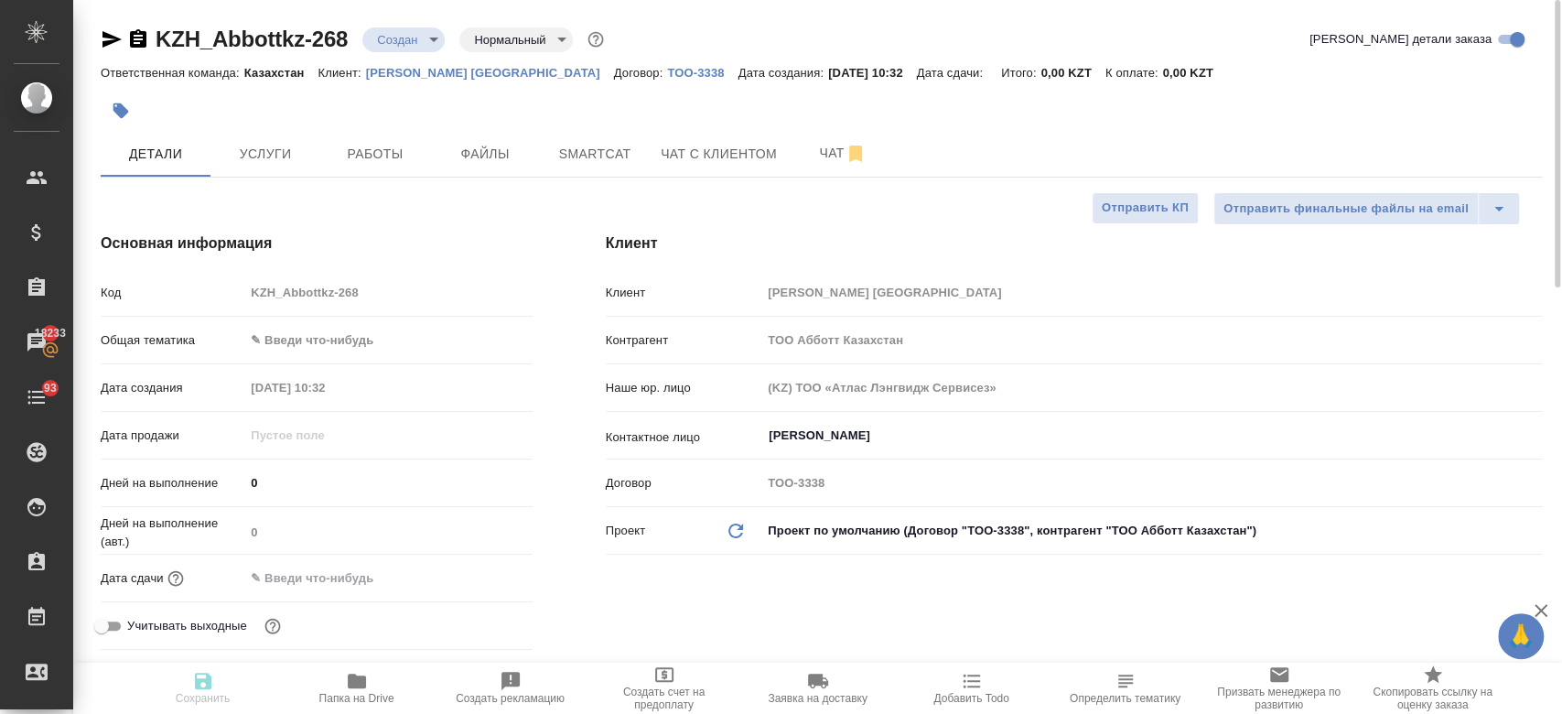
type textarea "x"
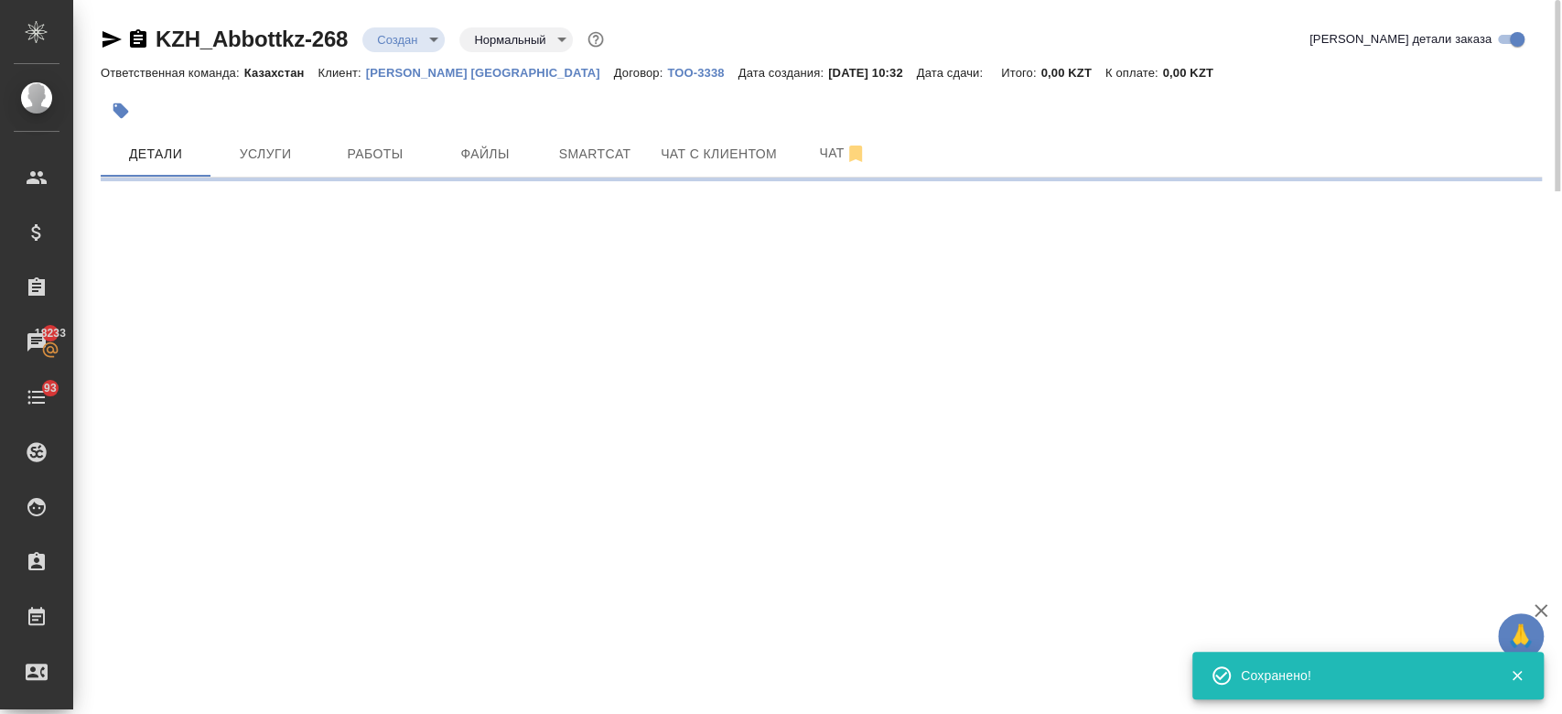
select select "RU"
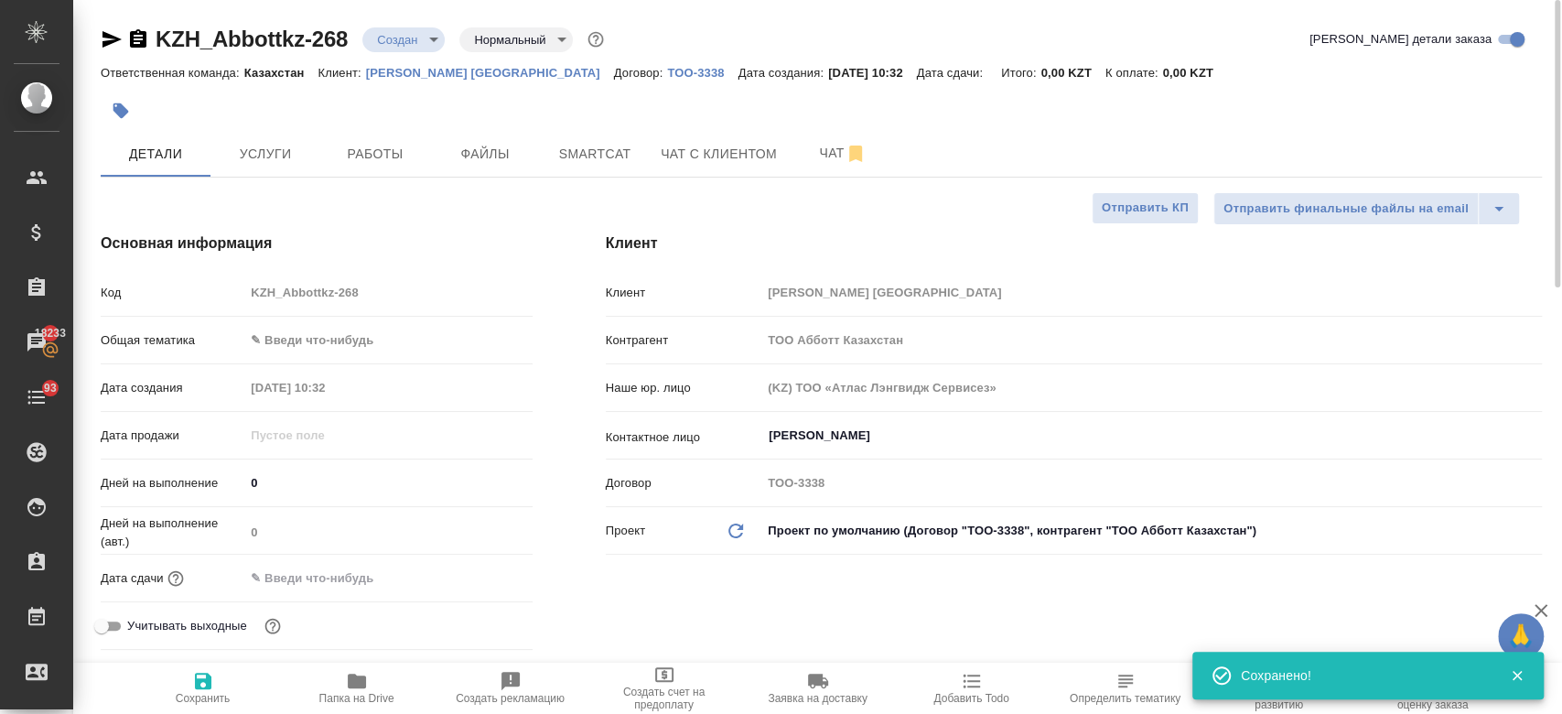
type textarea "x"
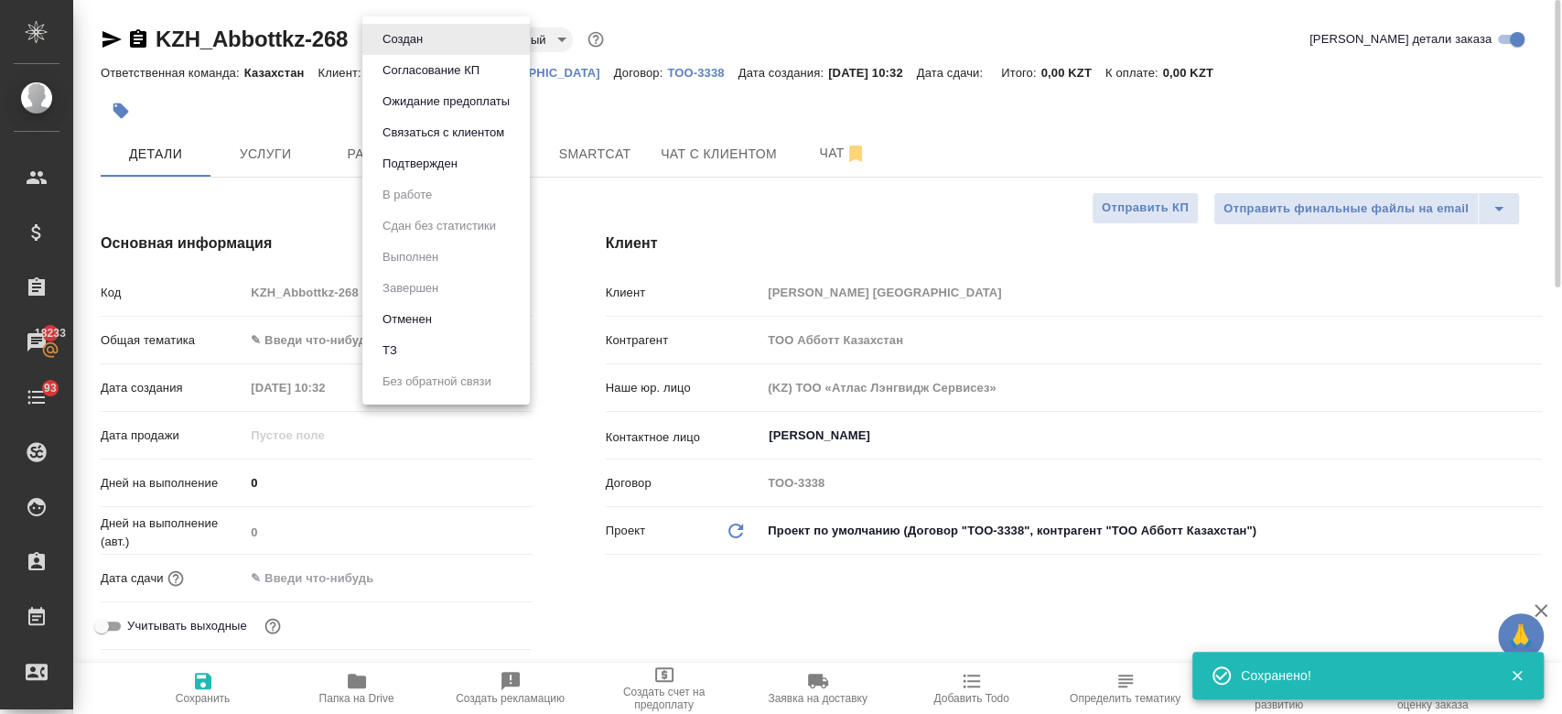
click at [414, 49] on body "🙏 .cls-1 fill:#fff; AWATERA Kosherbayeva Nazerke Клиенты Спецификации Заказы 18…" at bounding box center [781, 357] width 1562 height 714
click at [418, 351] on li "ТЗ" at bounding box center [445, 350] width 167 height 31
type textarea "x"
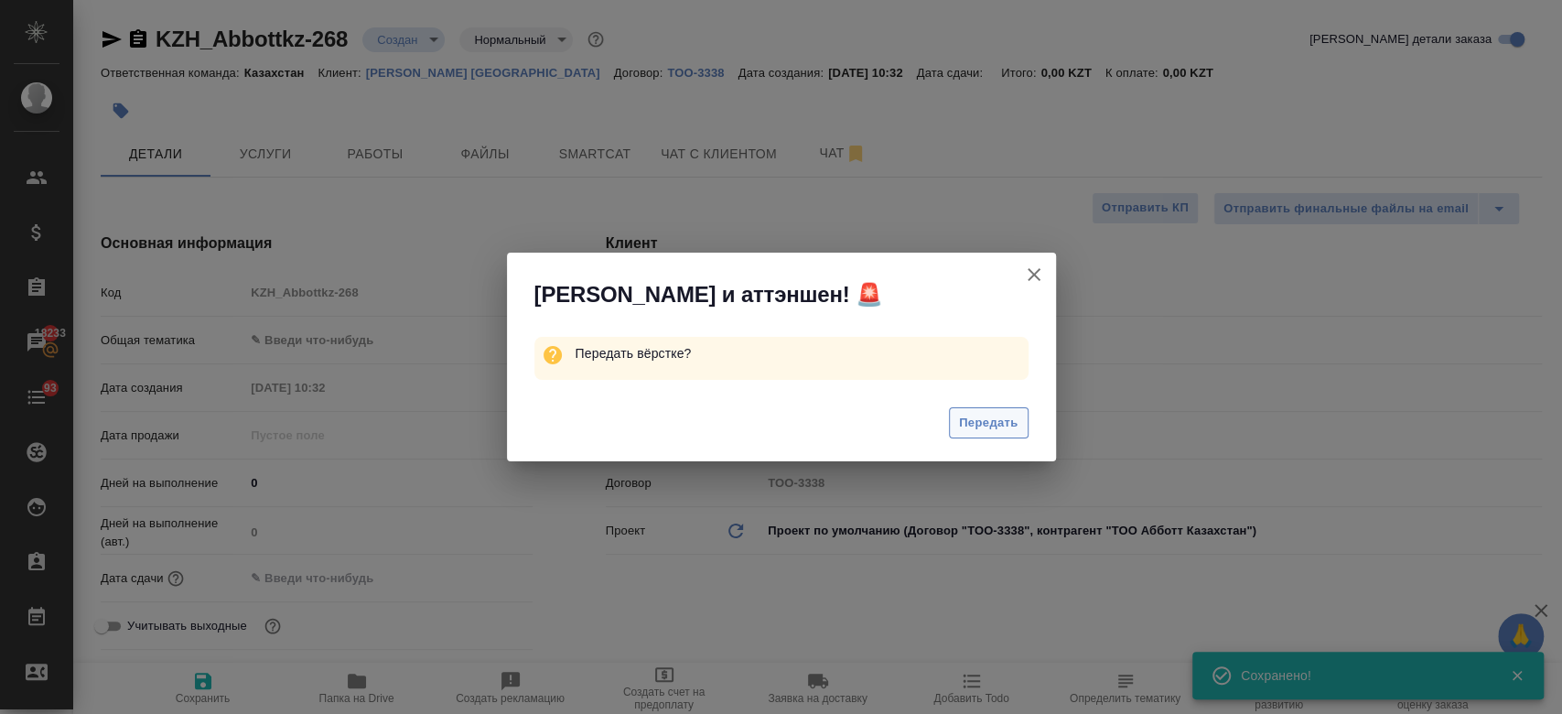
click at [973, 424] on span "Передать" at bounding box center [988, 423] width 59 height 21
type textarea "x"
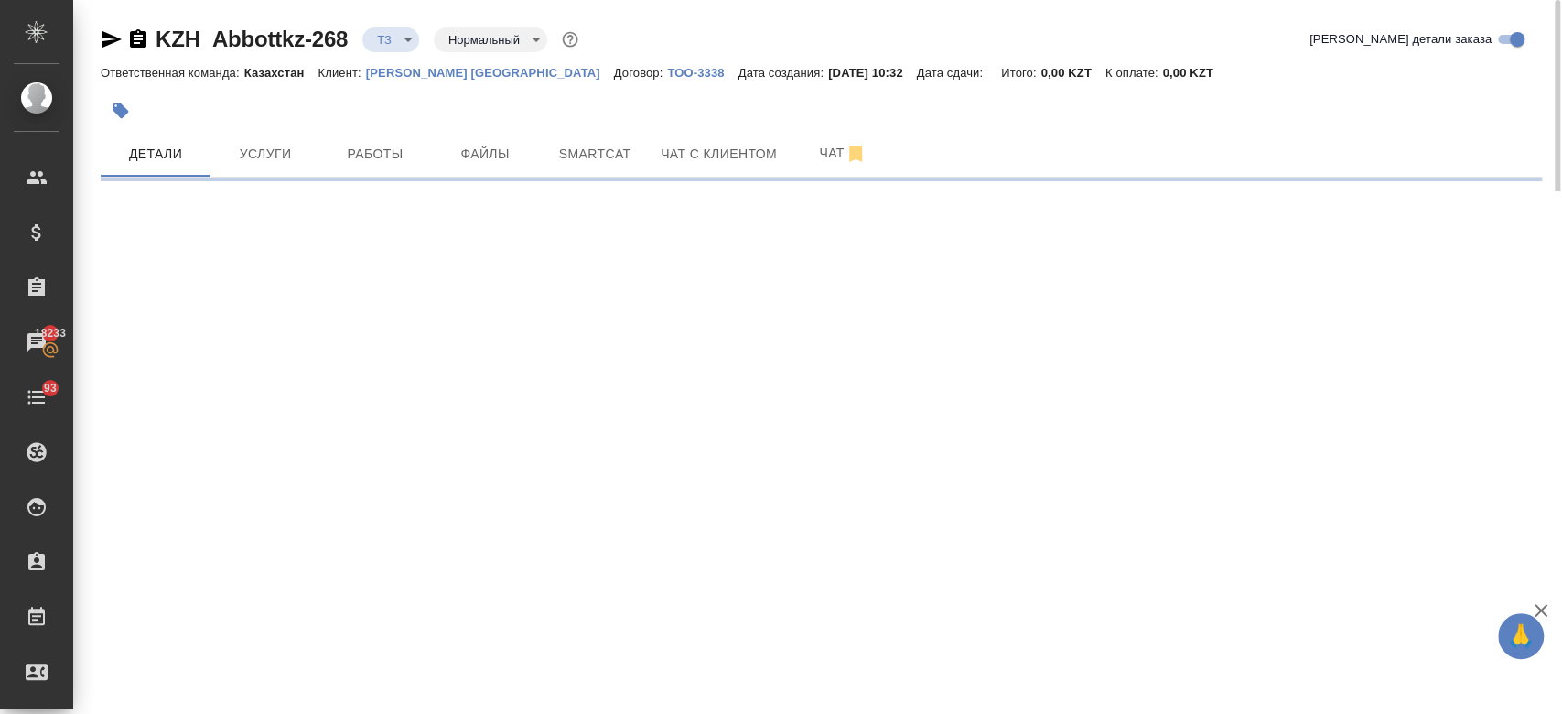
select select "RU"
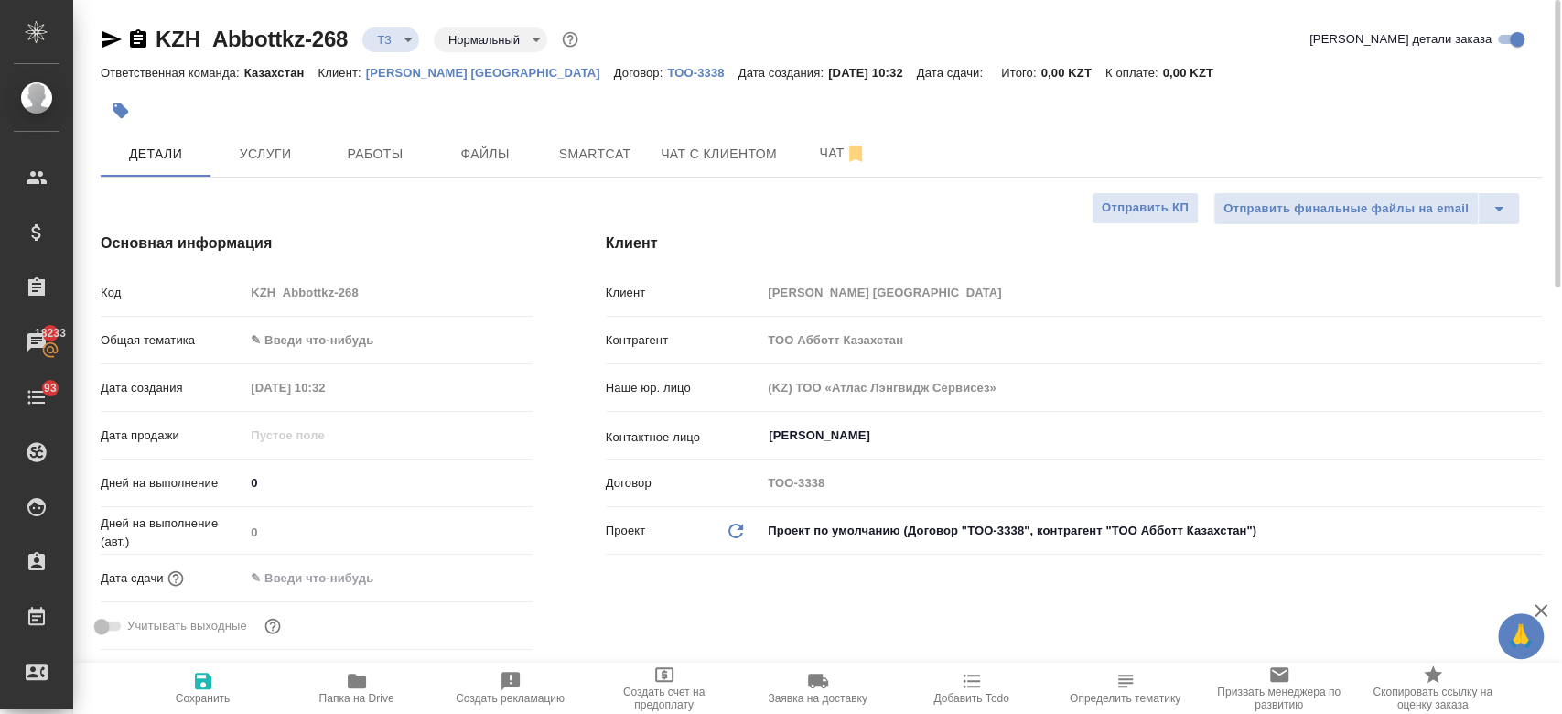
type textarea "x"
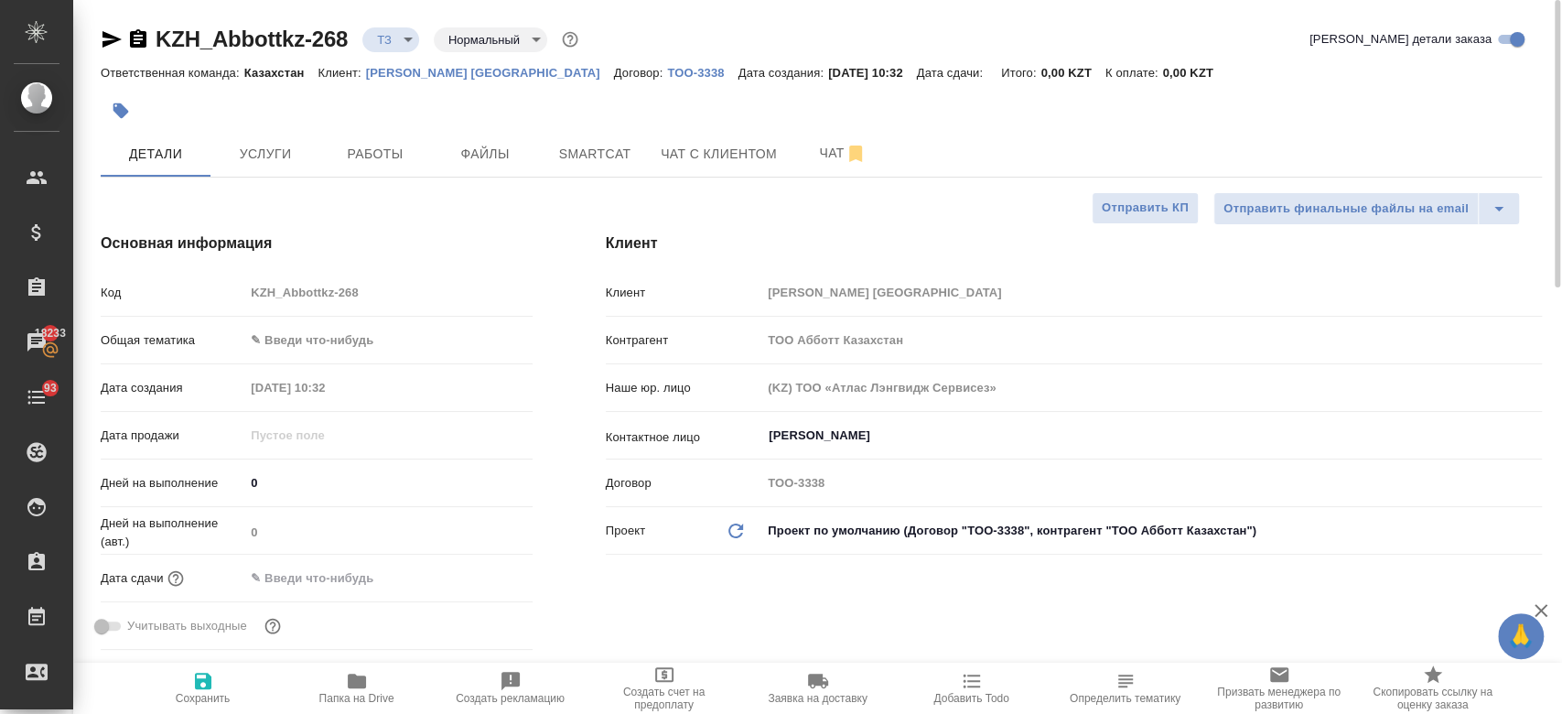
type textarea "x"
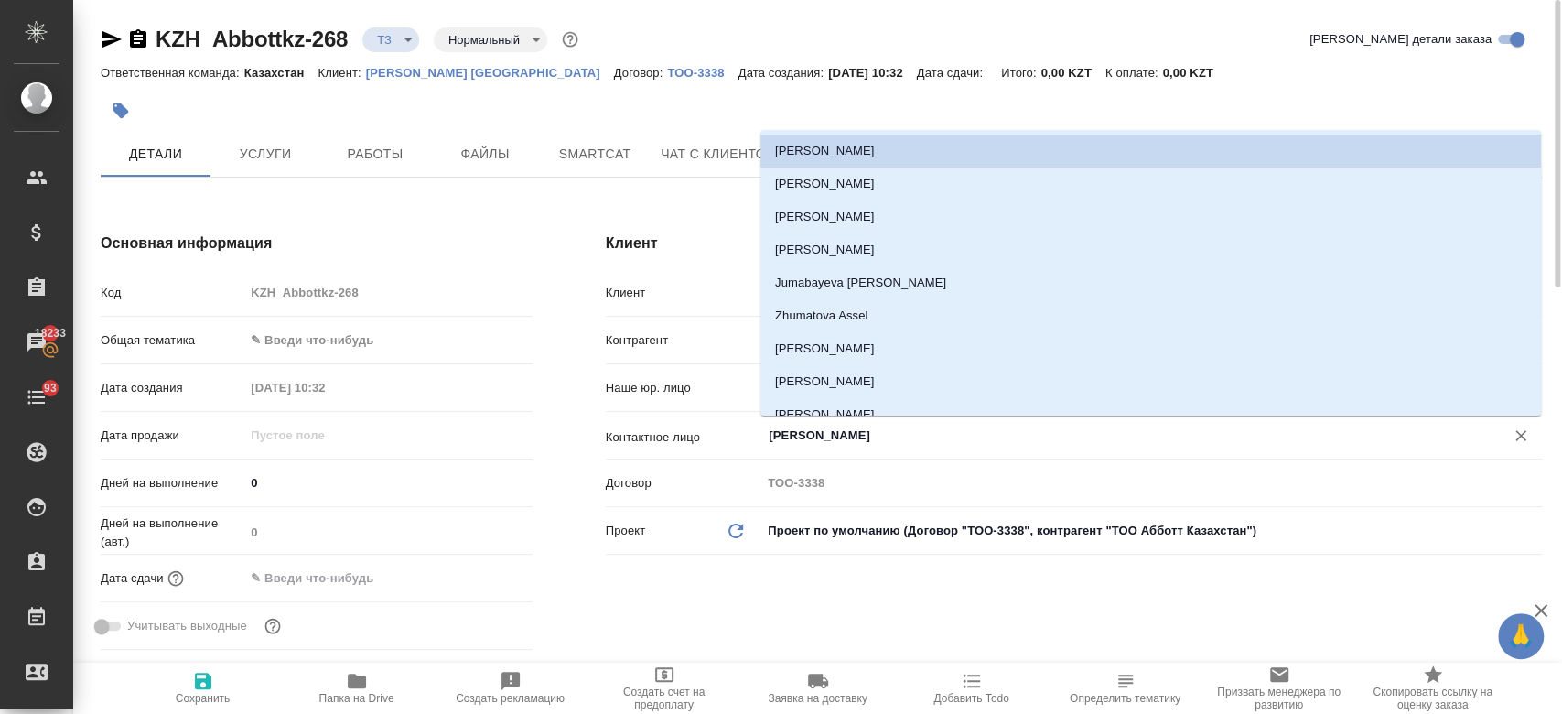
click at [806, 435] on input "Ибраимова Айнур" at bounding box center [1121, 435] width 708 height 22
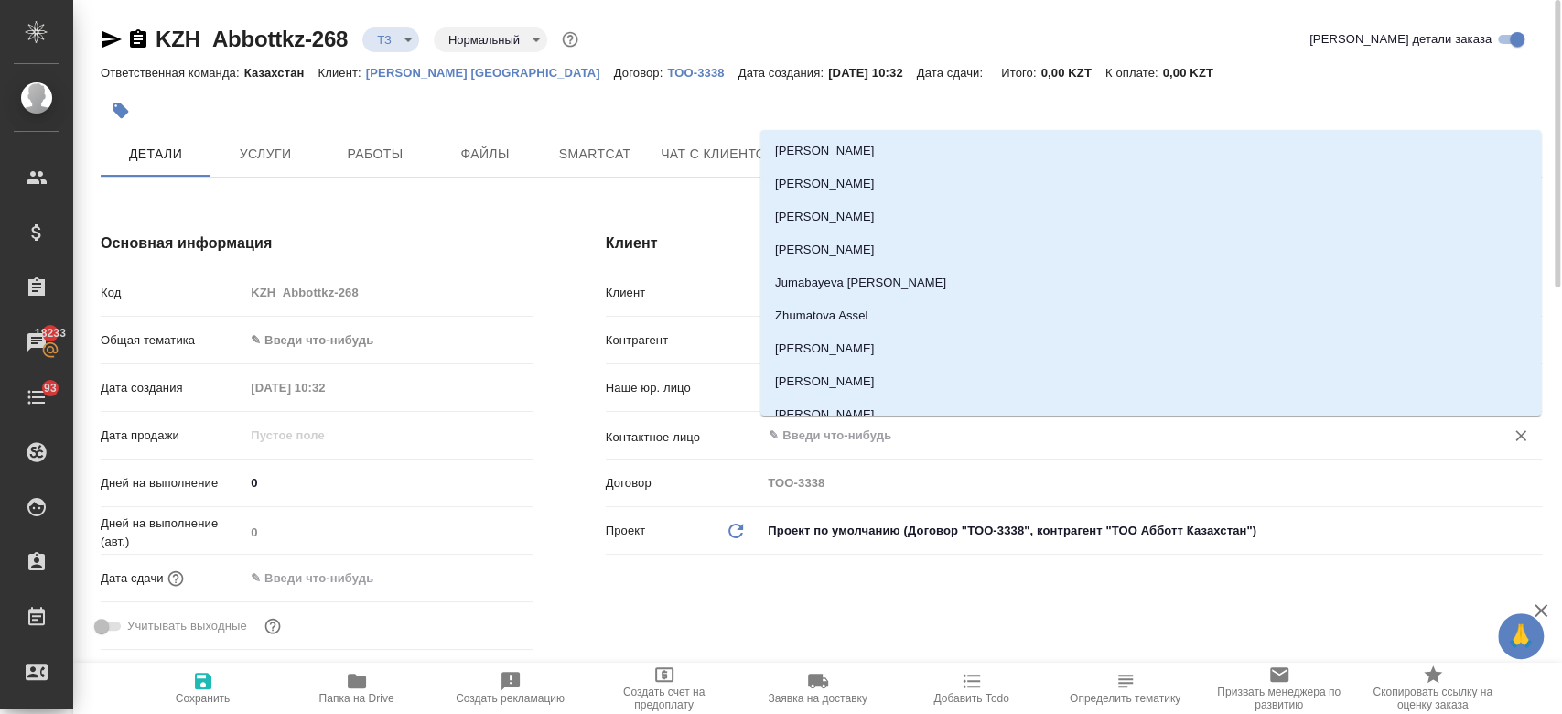
type textarea "x"
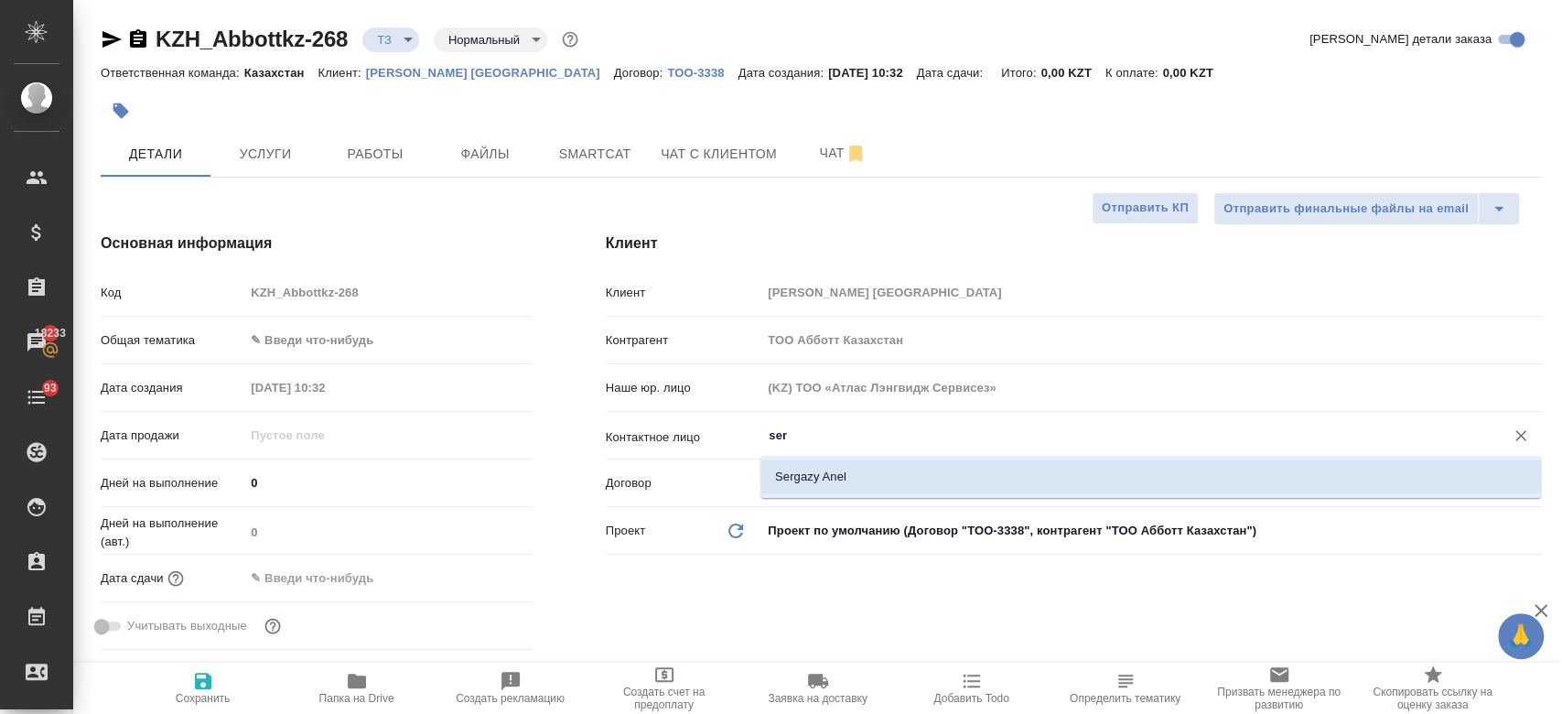
click at [812, 488] on li "Sergazy Anel" at bounding box center [1150, 476] width 780 height 33
type input "Sergazy Anel"
type textarea "x"
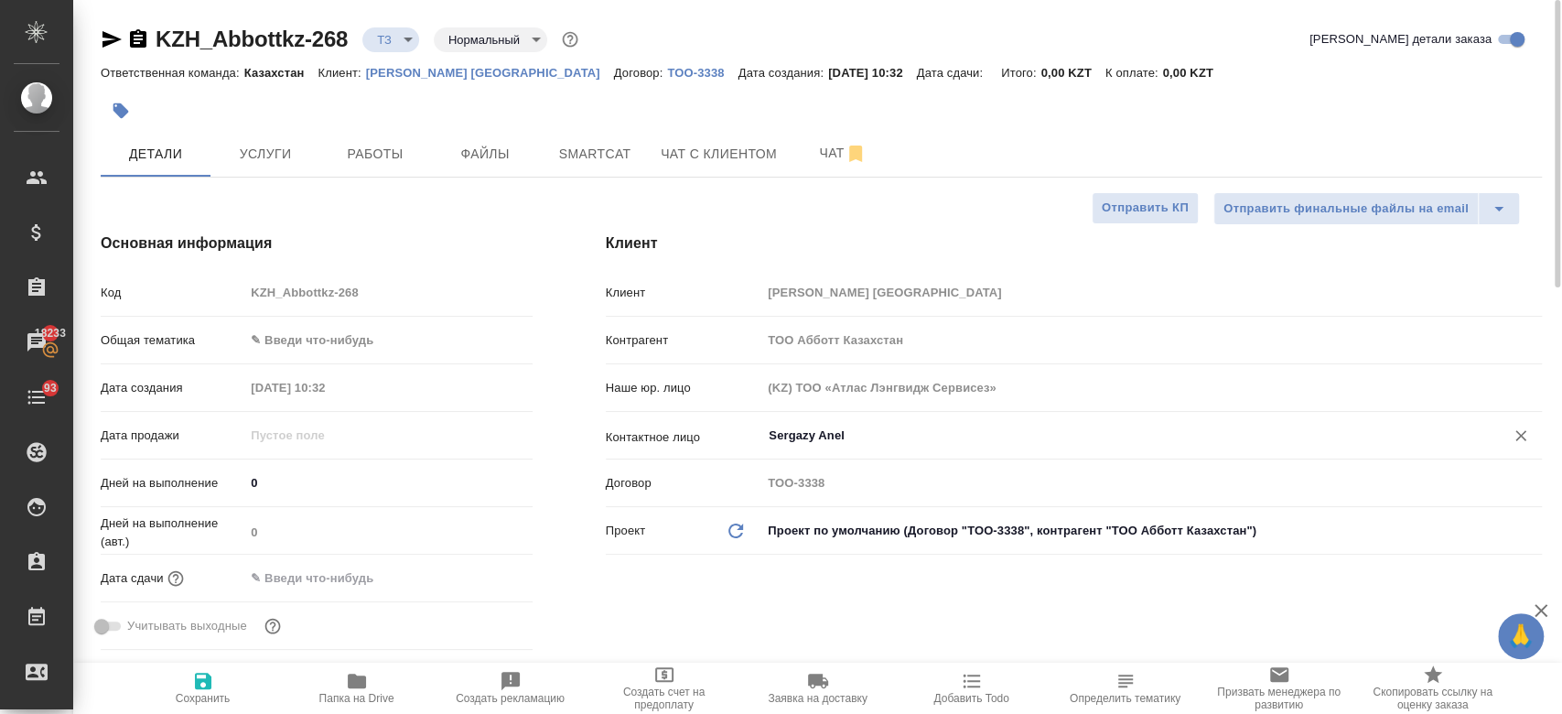
type input "Sergazy Anel"
click at [202, 687] on icon "button" at bounding box center [203, 681] width 22 height 22
type textarea "x"
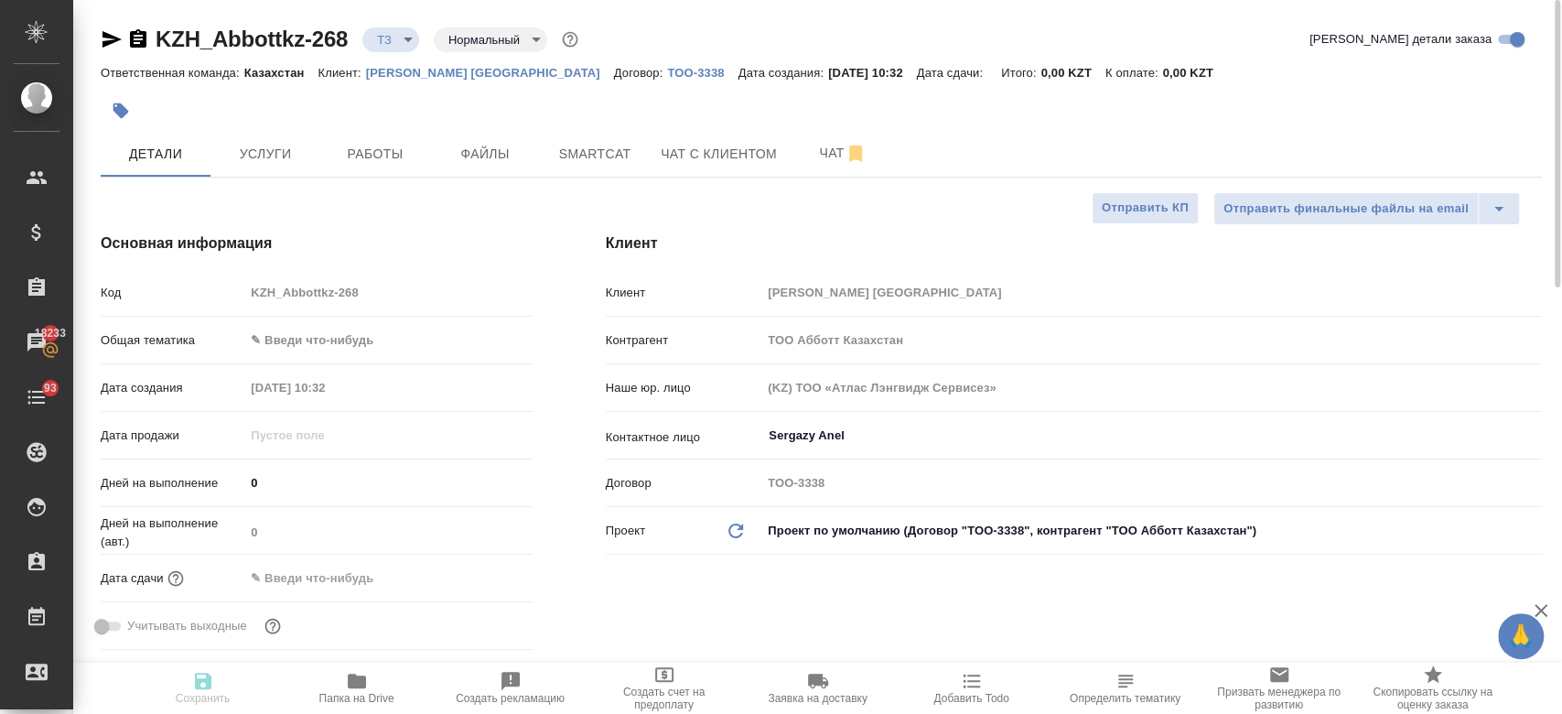
type textarea "x"
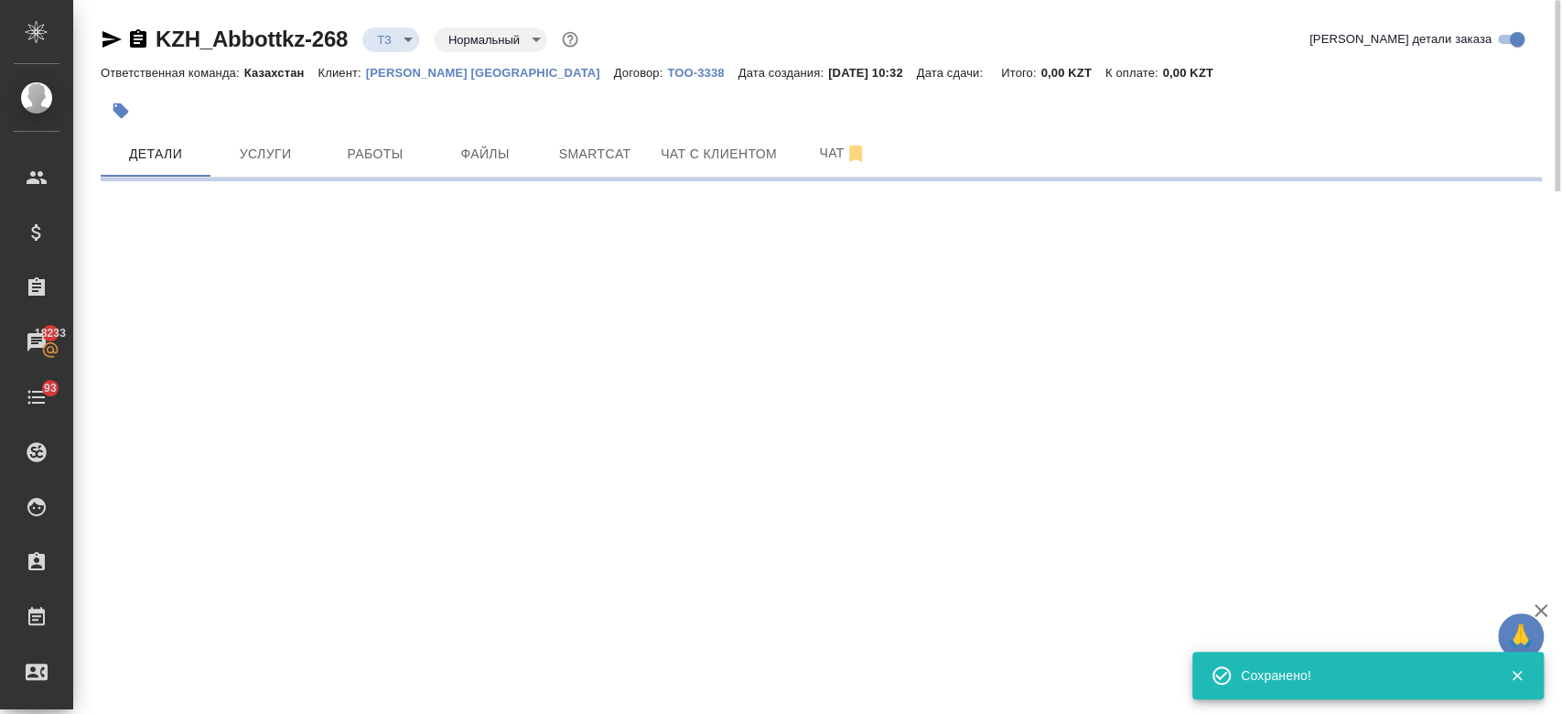
type input "holyTrinity"
select select "RU"
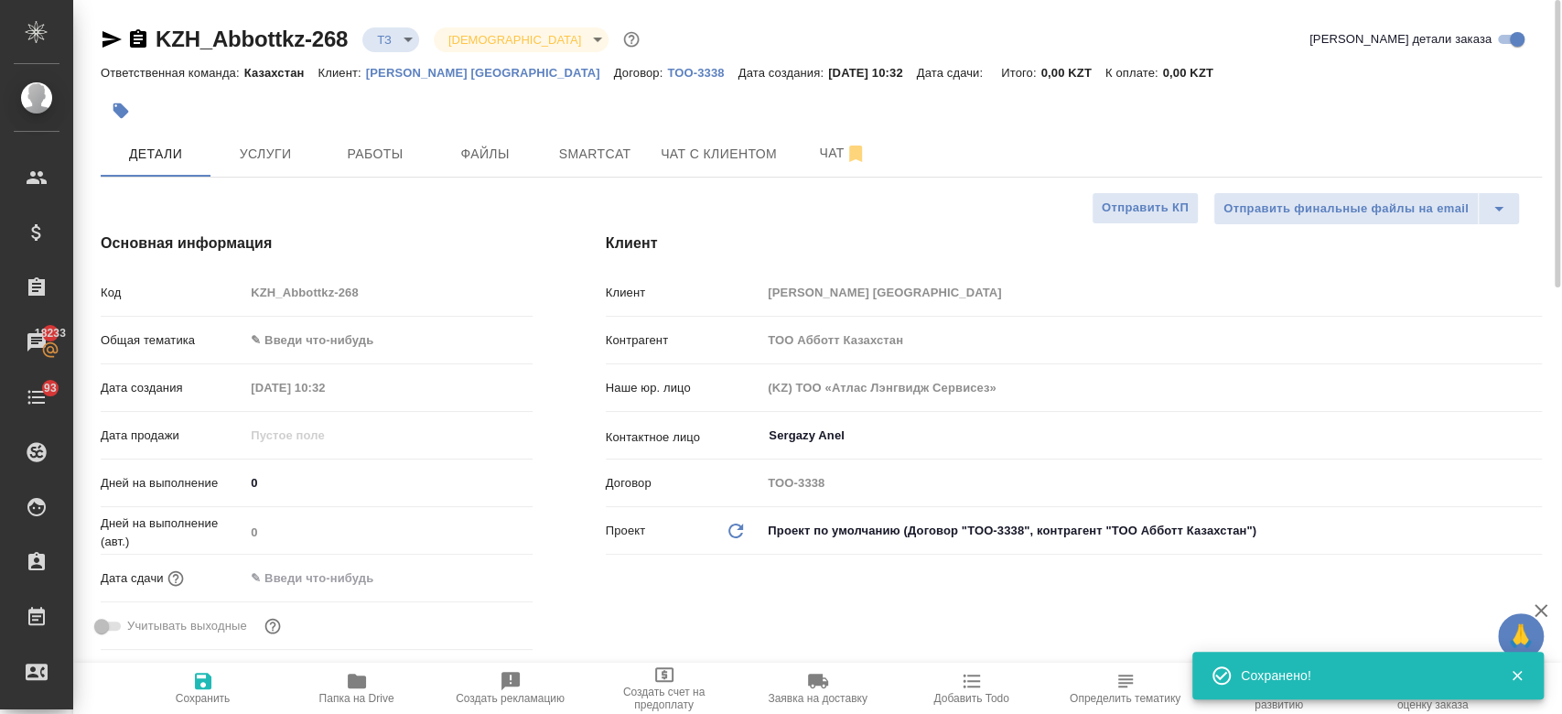
type textarea "x"
click at [363, 699] on span "Папка на Drive" at bounding box center [356, 698] width 75 height 13
type textarea "x"
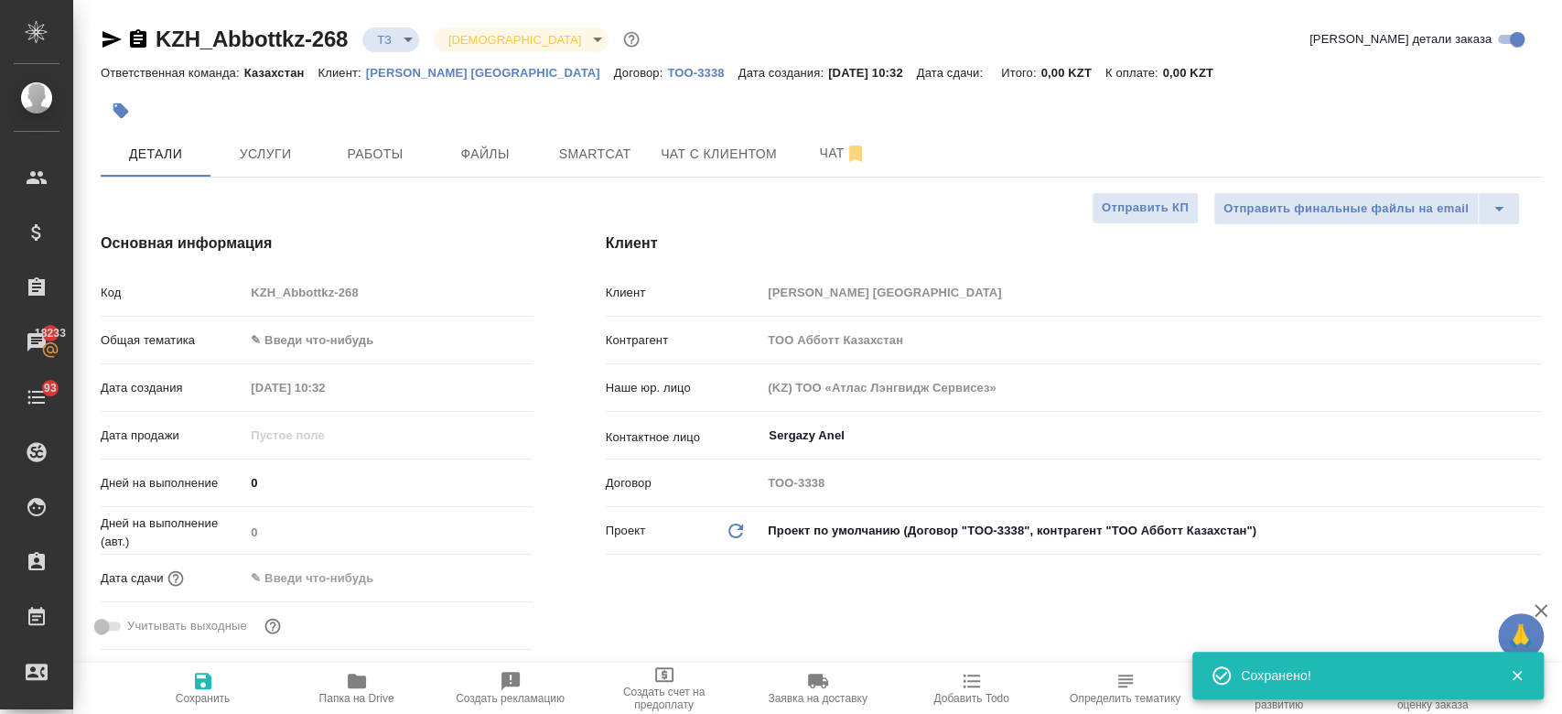
type textarea "x"
click at [266, 159] on span "Услуги" at bounding box center [265, 154] width 88 height 23
type textarea "x"
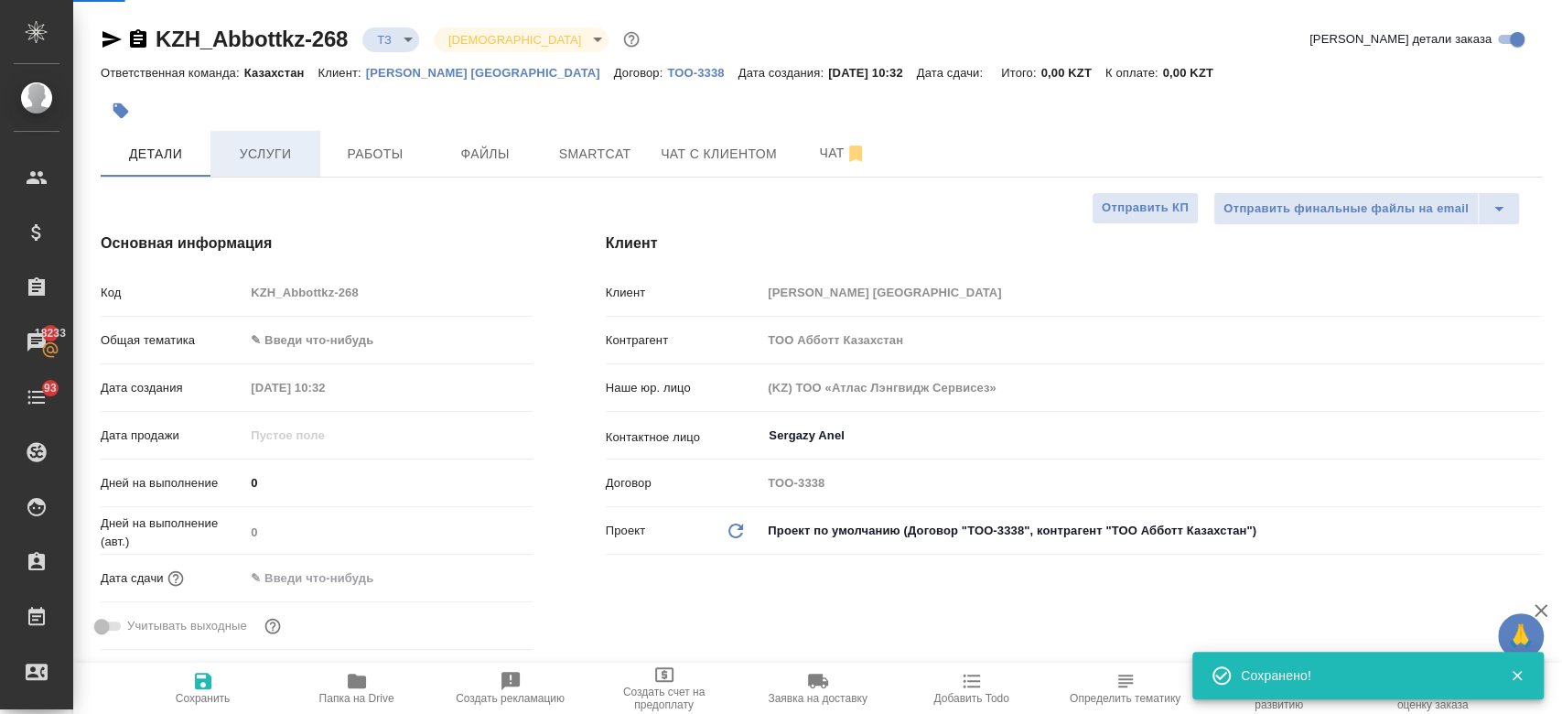
type textarea "x"
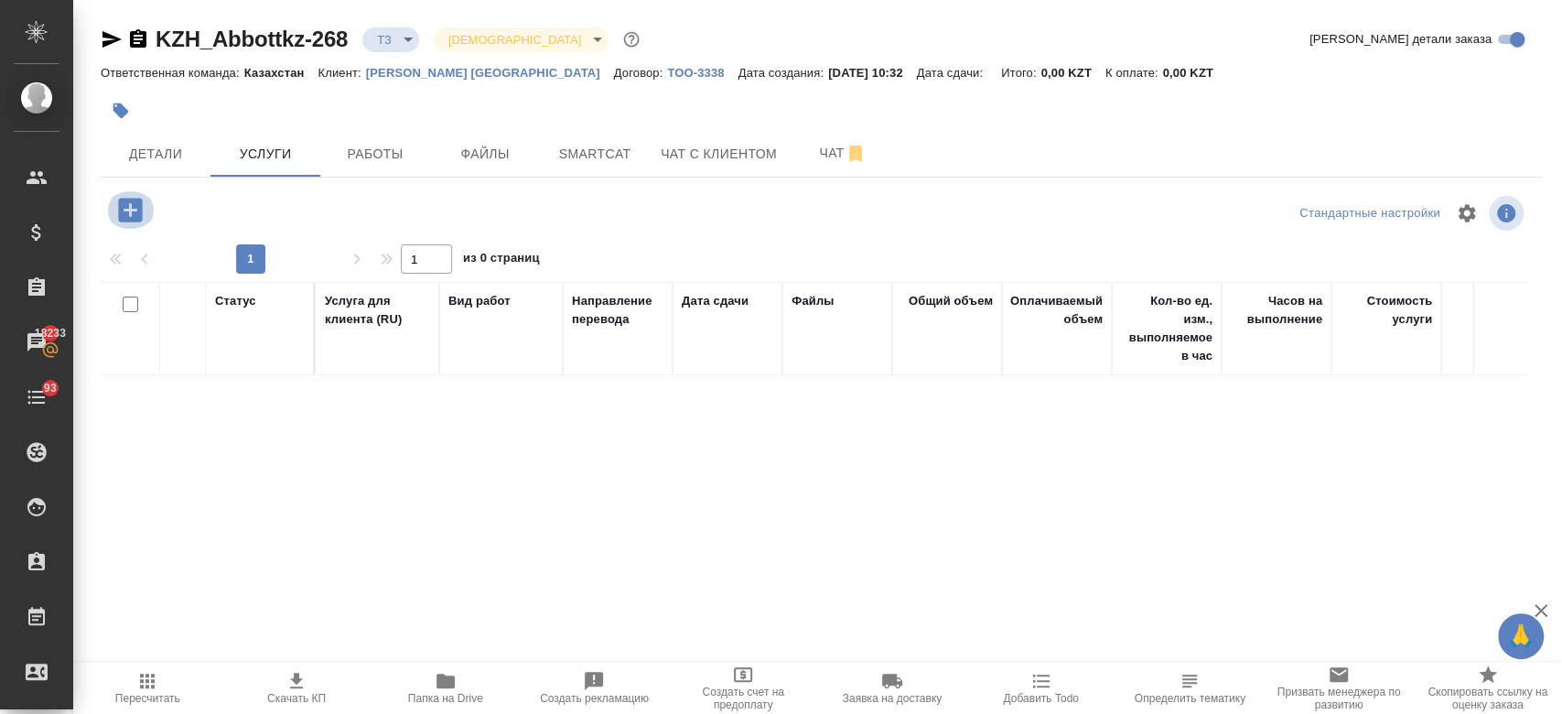
click at [126, 223] on icon "button" at bounding box center [130, 210] width 32 height 32
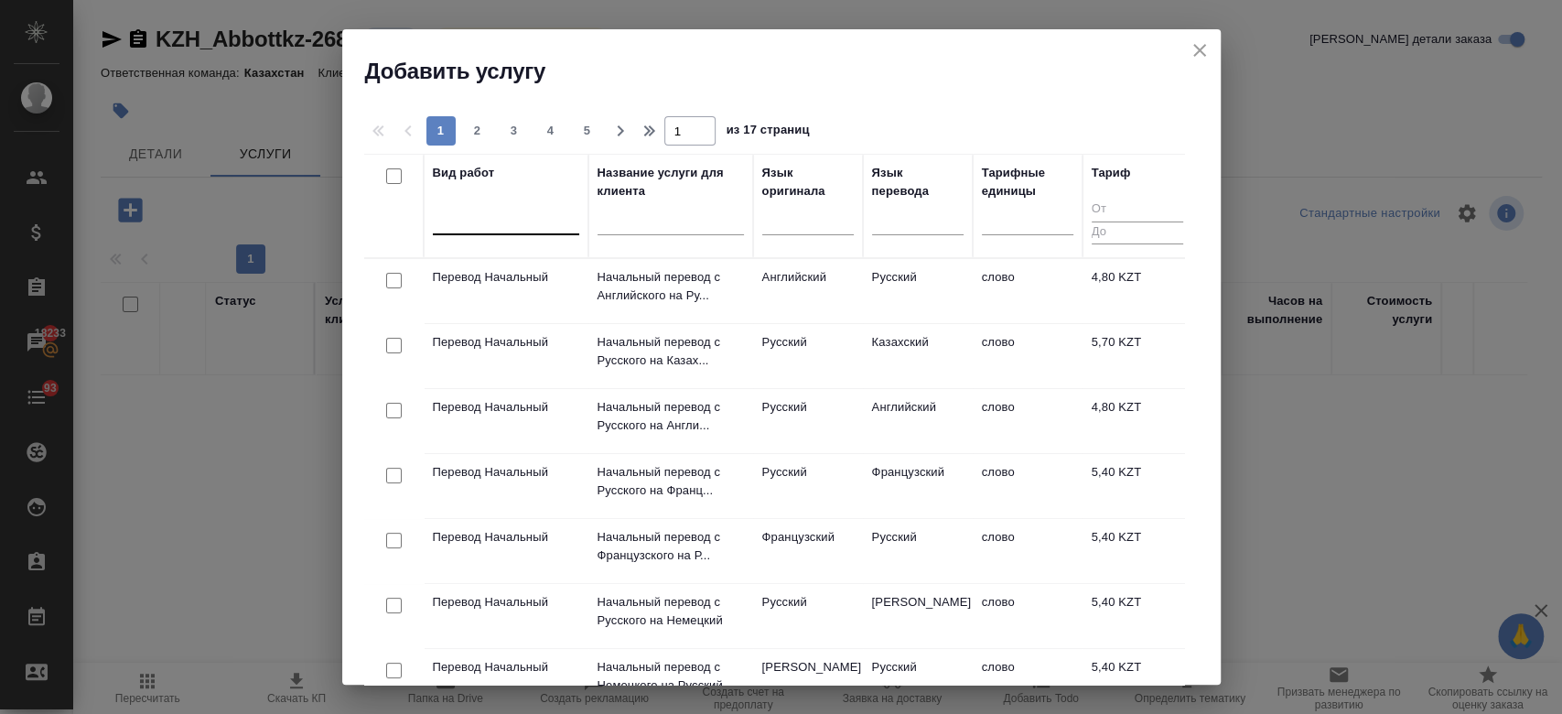
click at [483, 216] on div at bounding box center [506, 216] width 146 height 27
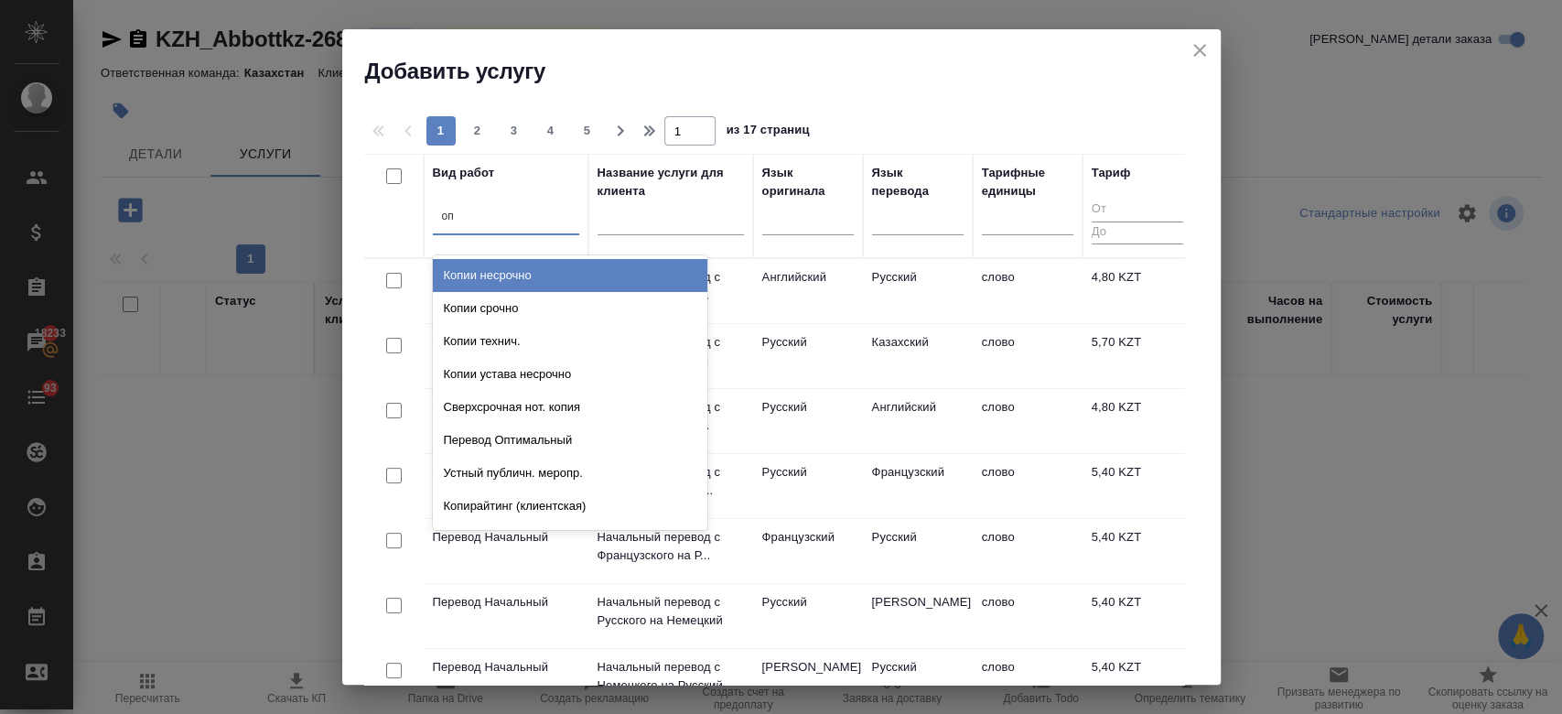
type input "опт"
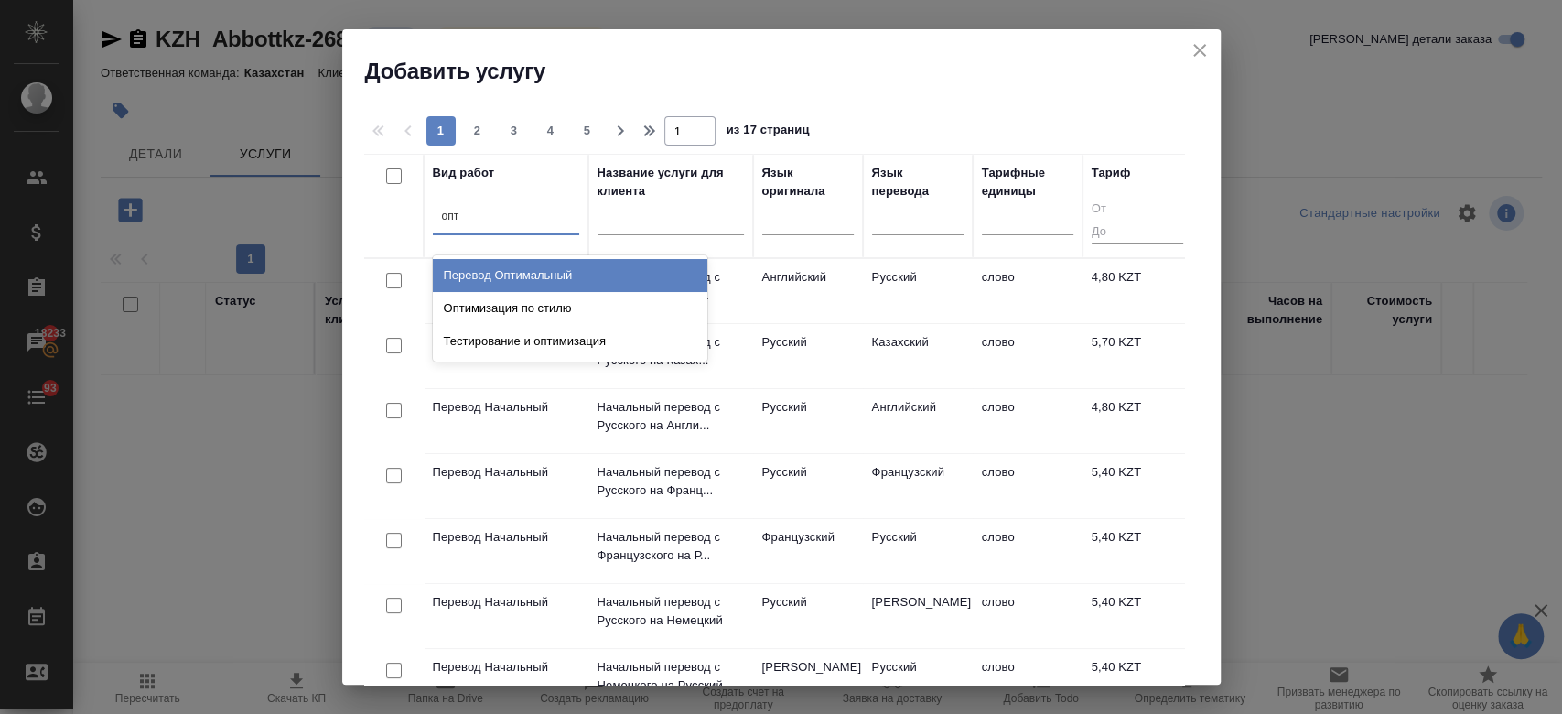
click at [514, 277] on div "Перевод Оптимальный" at bounding box center [570, 275] width 274 height 33
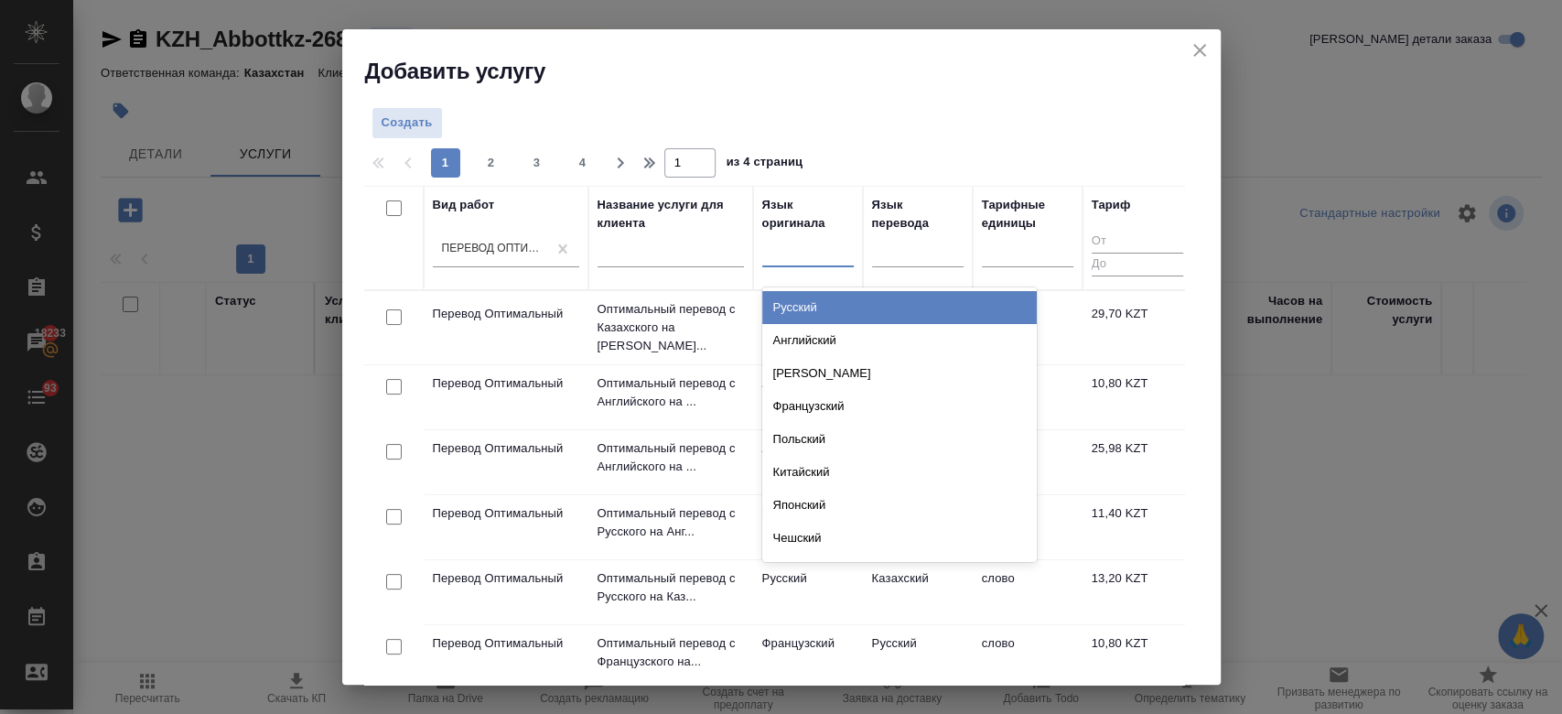
click at [806, 253] on div at bounding box center [807, 248] width 91 height 27
type input "анг"
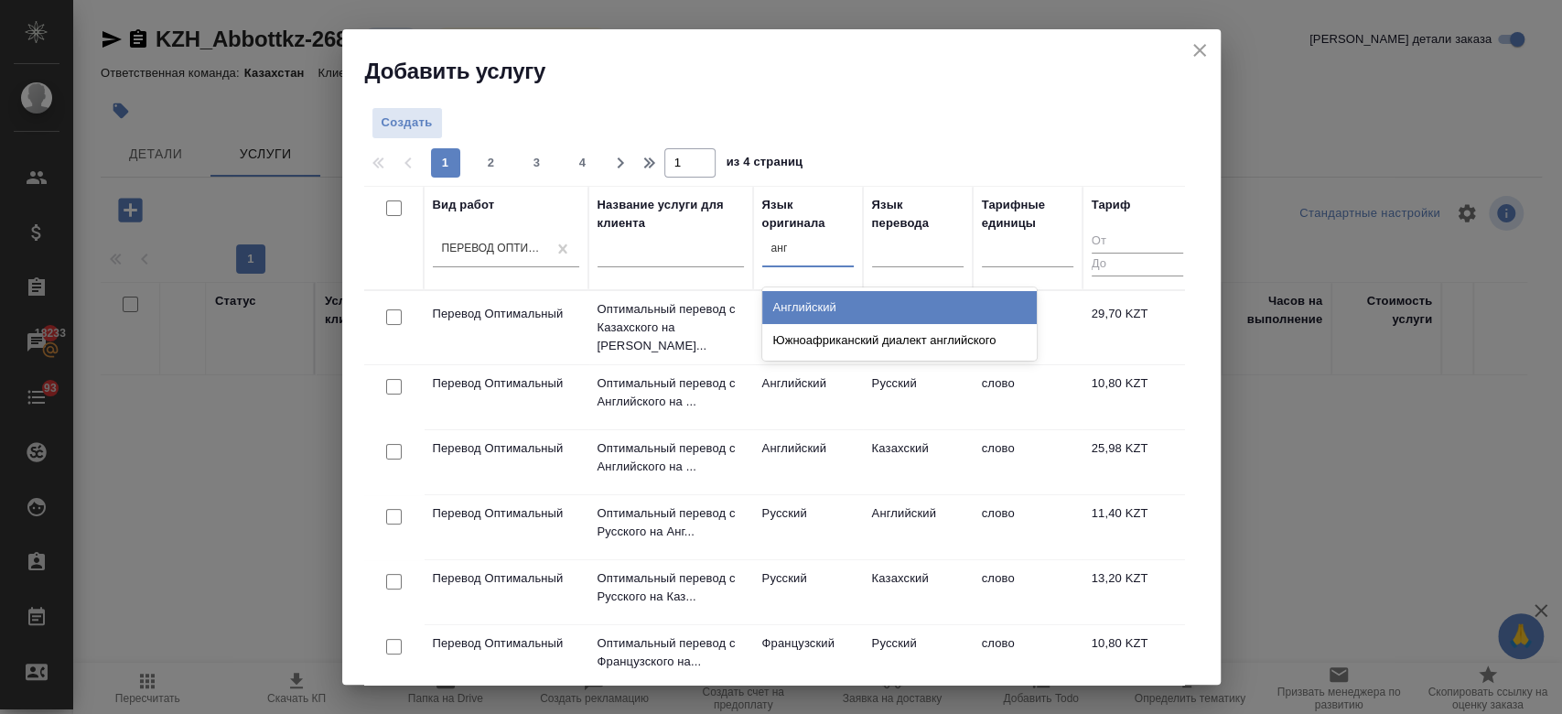
click at [811, 311] on div "Английский" at bounding box center [899, 307] width 274 height 33
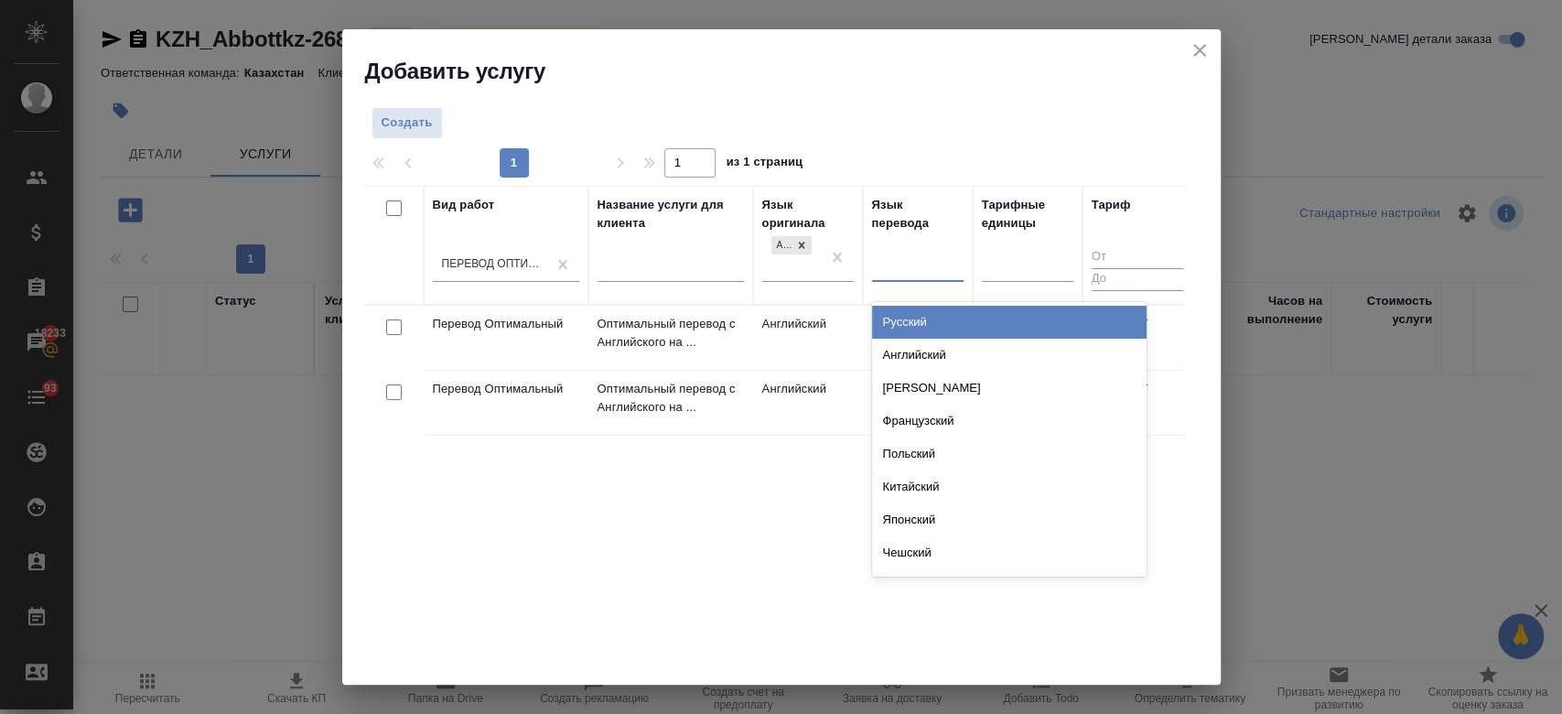
click at [908, 264] on div at bounding box center [917, 264] width 91 height 27
type input "рус"
click at [919, 328] on div "Русский" at bounding box center [1009, 322] width 274 height 33
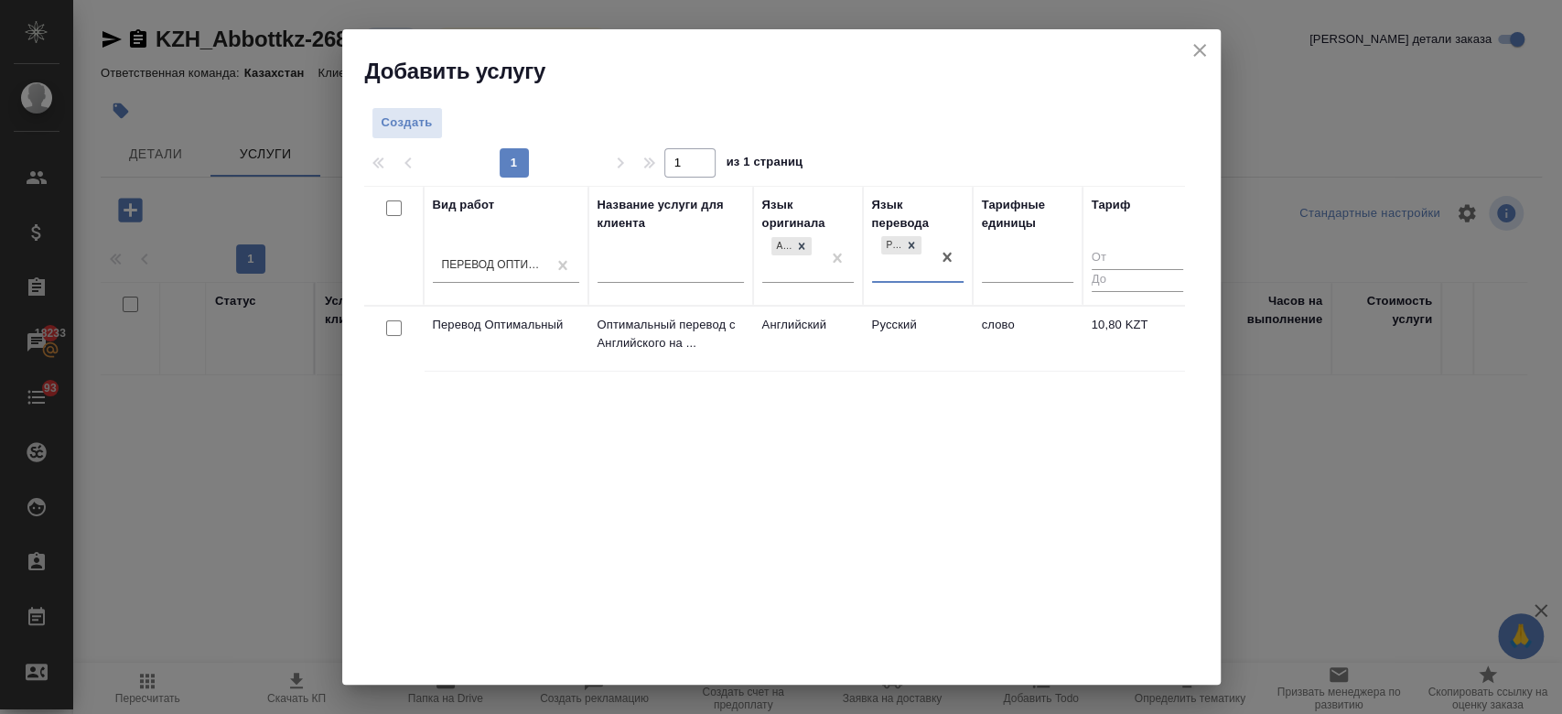
click at [832, 329] on td "Английский" at bounding box center [808, 338] width 110 height 64
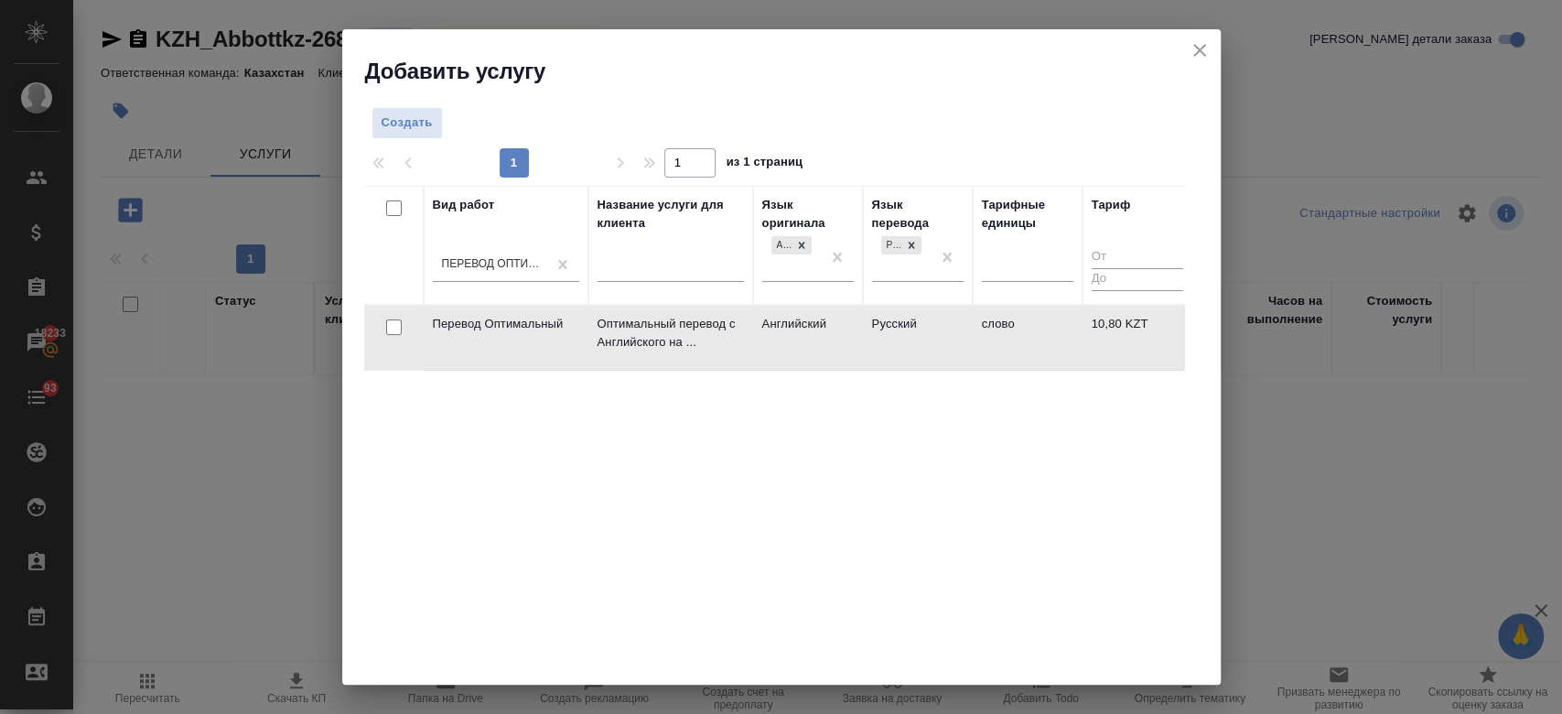
click at [832, 329] on td "Английский" at bounding box center [808, 338] width 110 height 64
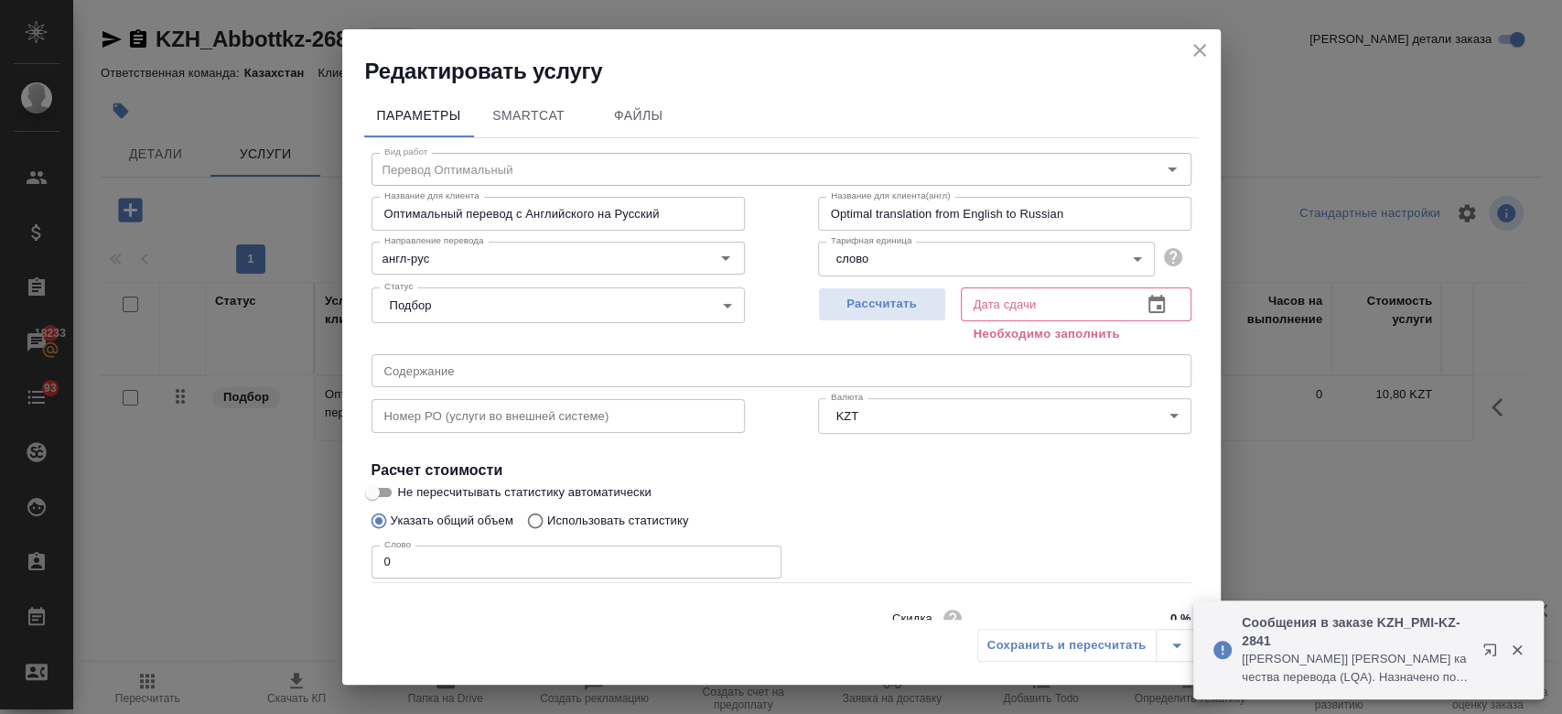
scroll to position [79, 0]
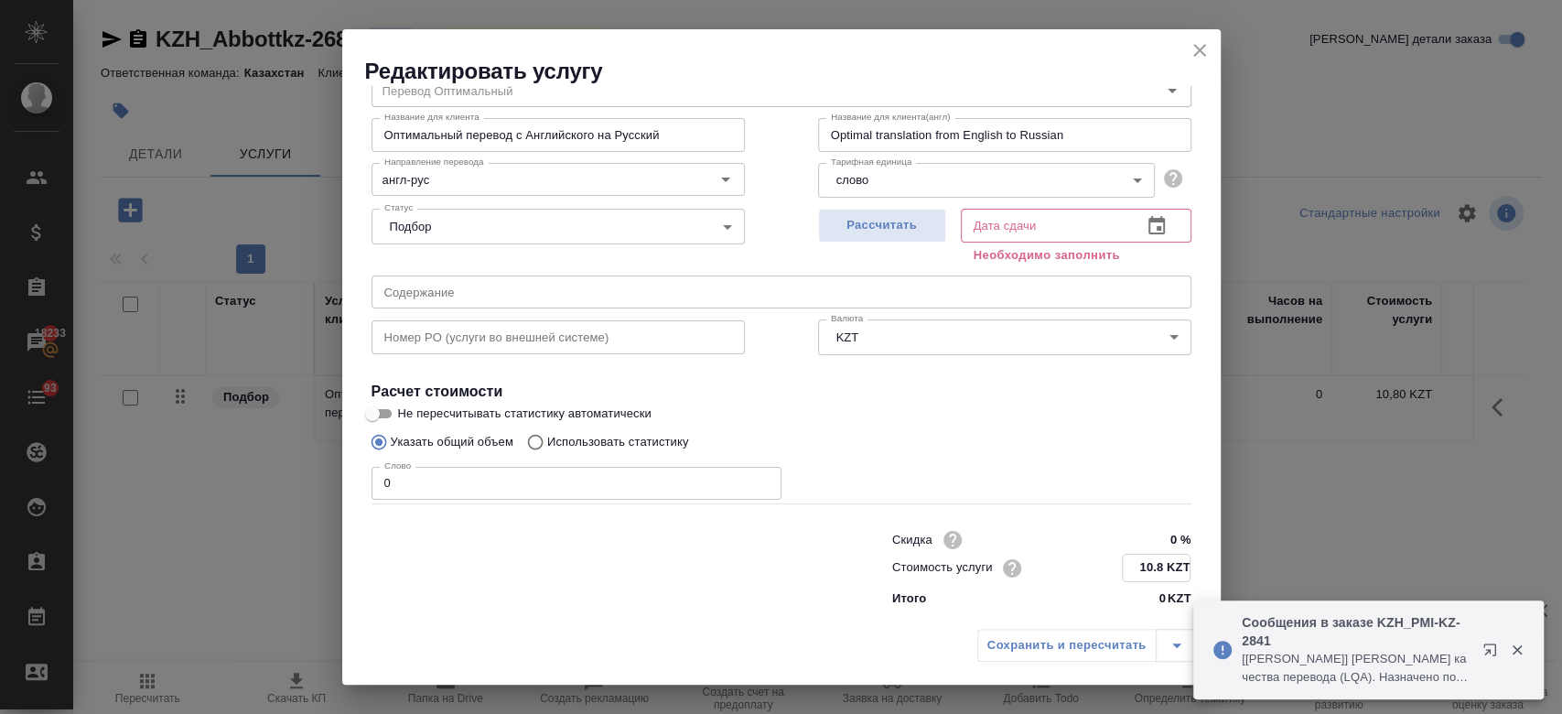
click at [1157, 564] on input "10.8 KZT" at bounding box center [1156, 567] width 67 height 27
type input "1 KZT"
type input "8.50 KZT"
click at [965, 388] on h4 "Расчет стоимости" at bounding box center [781, 392] width 820 height 22
click at [853, 227] on span "Рассчитать" at bounding box center [882, 225] width 108 height 21
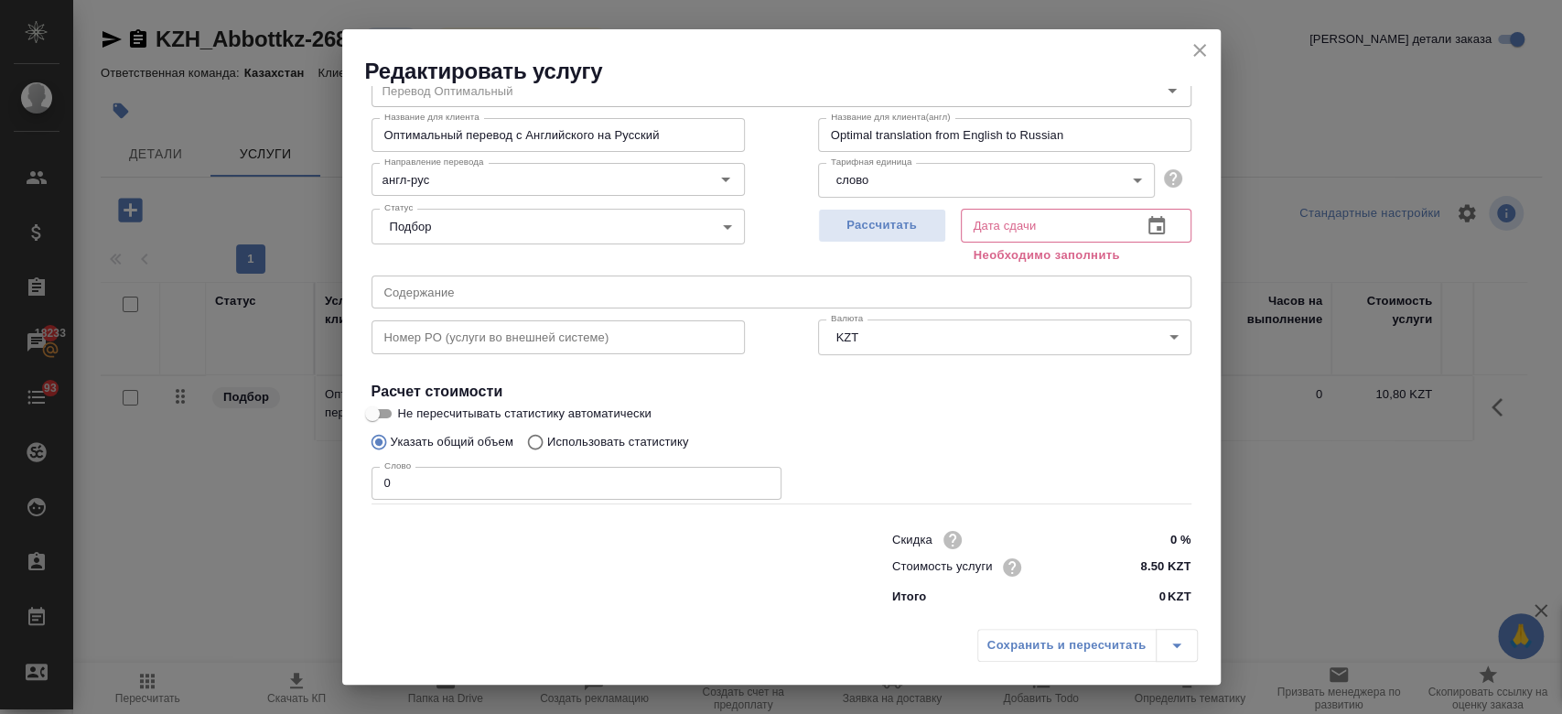
type input "22.09.2025 10:34"
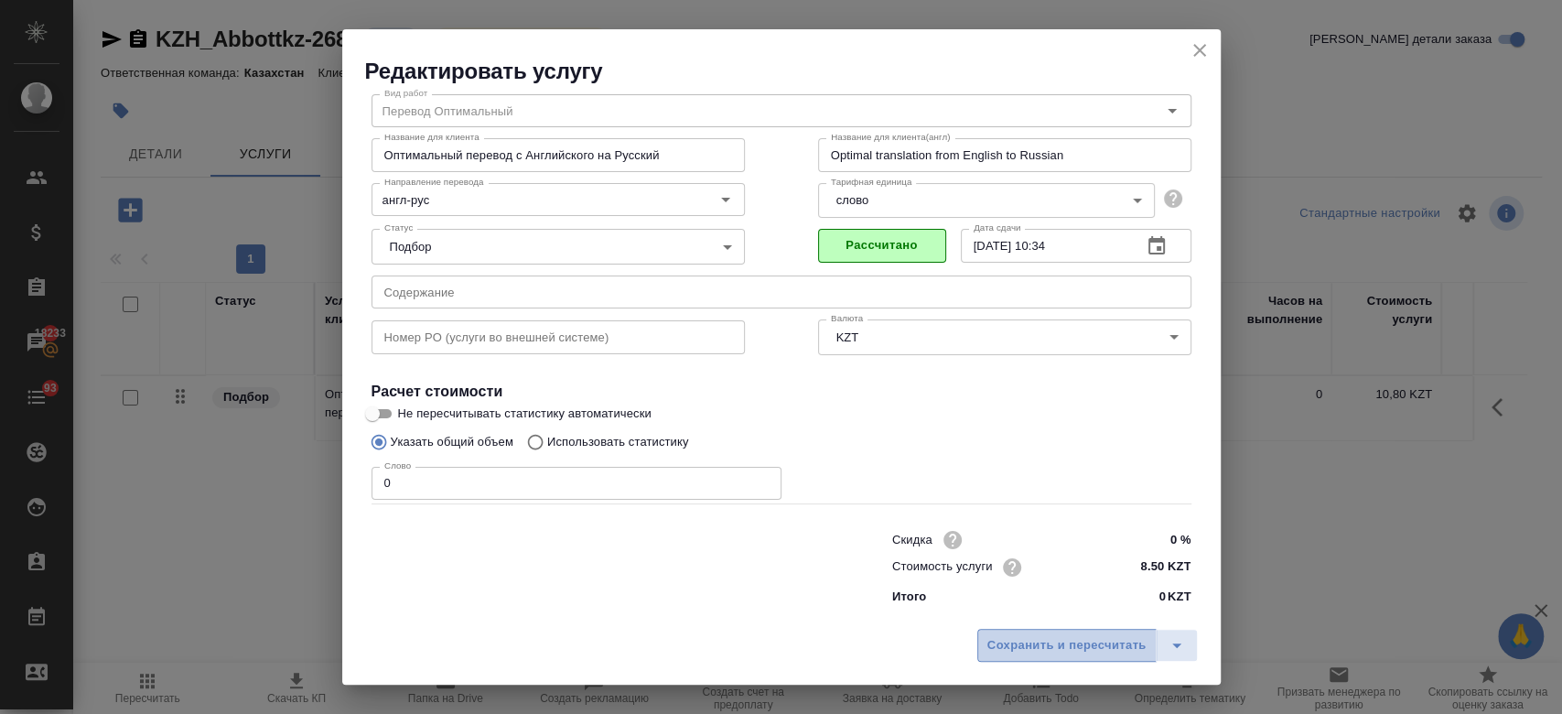
click at [1030, 632] on button "Сохранить и пересчитать" at bounding box center [1066, 645] width 179 height 33
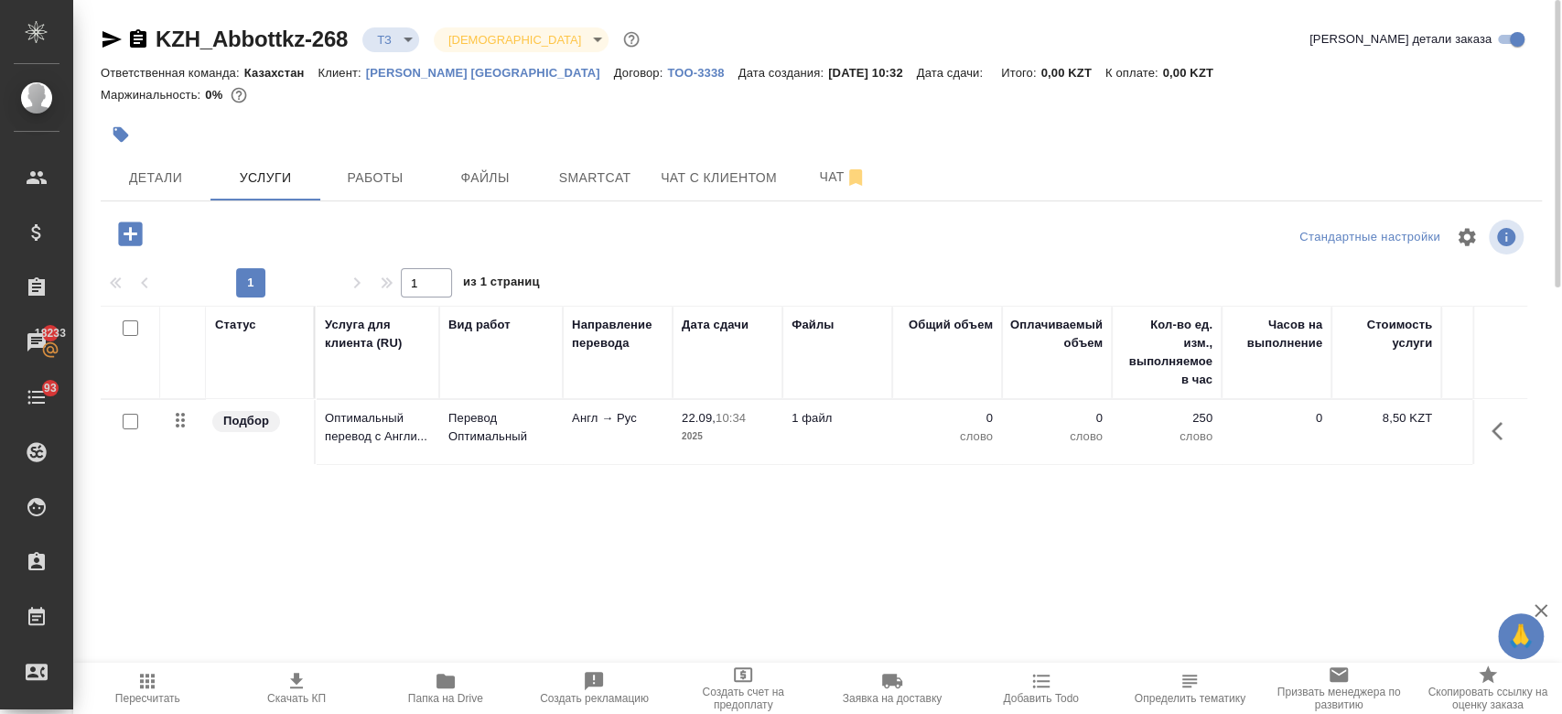
click at [134, 411] on div at bounding box center [130, 422] width 41 height 26
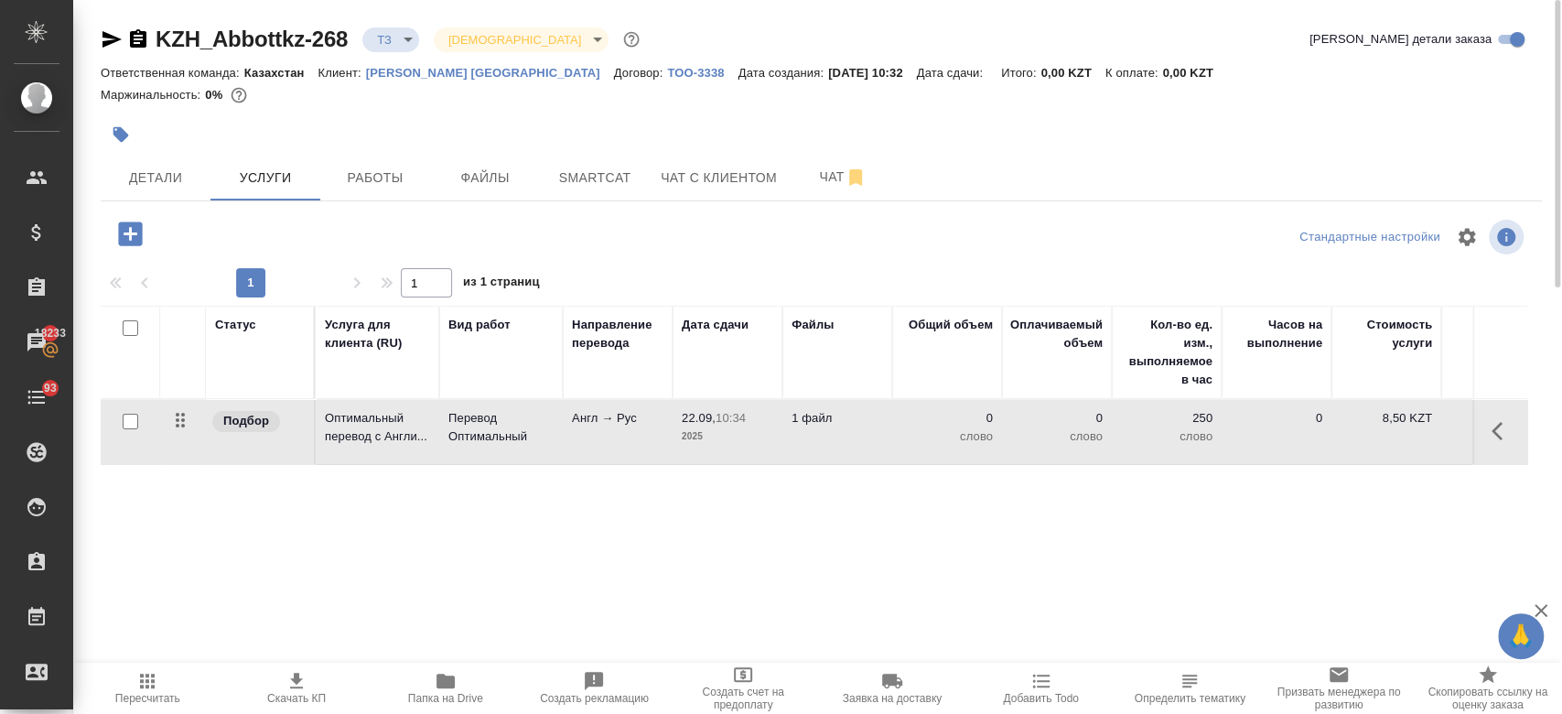
click at [132, 419] on input "checkbox" at bounding box center [131, 422] width 16 height 16
checkbox input "true"
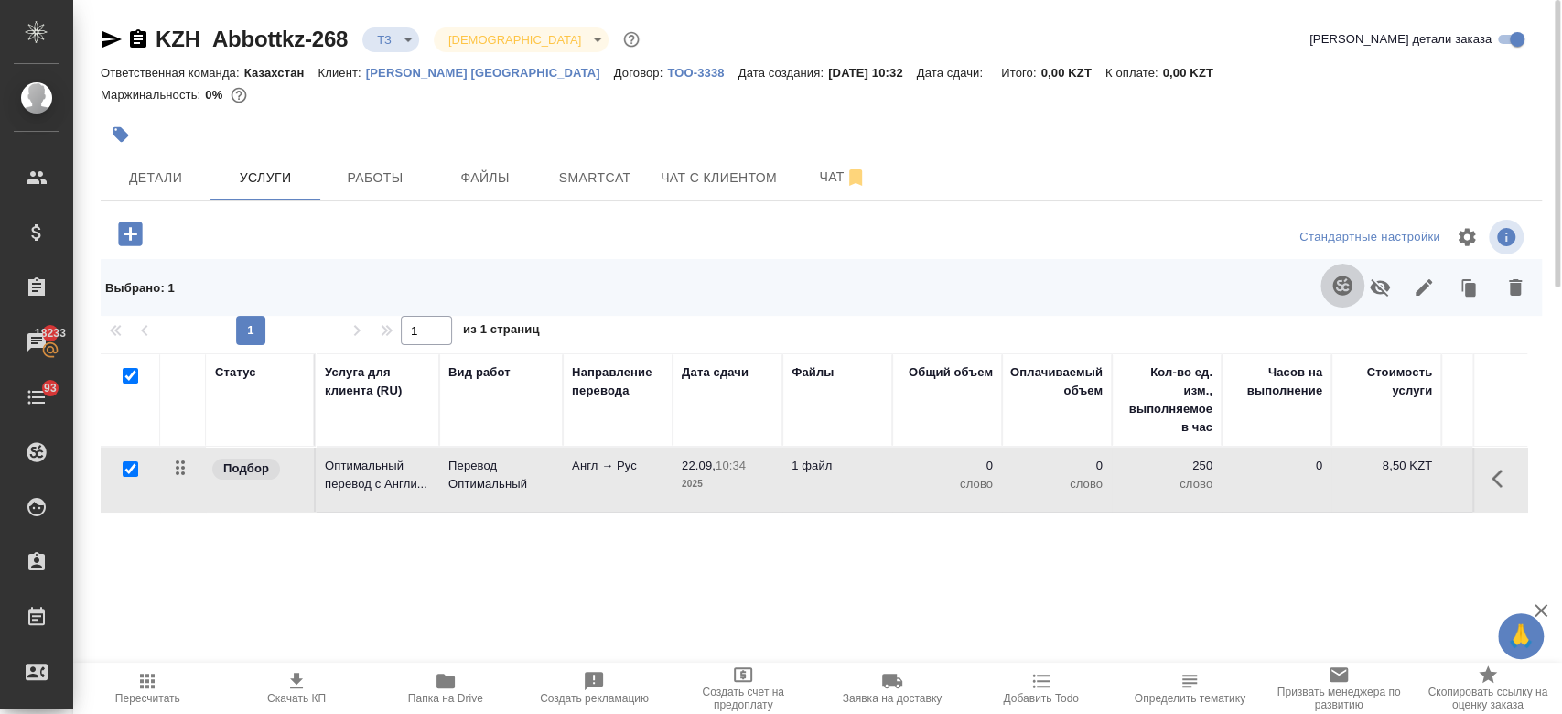
click at [1344, 296] on icon "button" at bounding box center [1342, 285] width 22 height 22
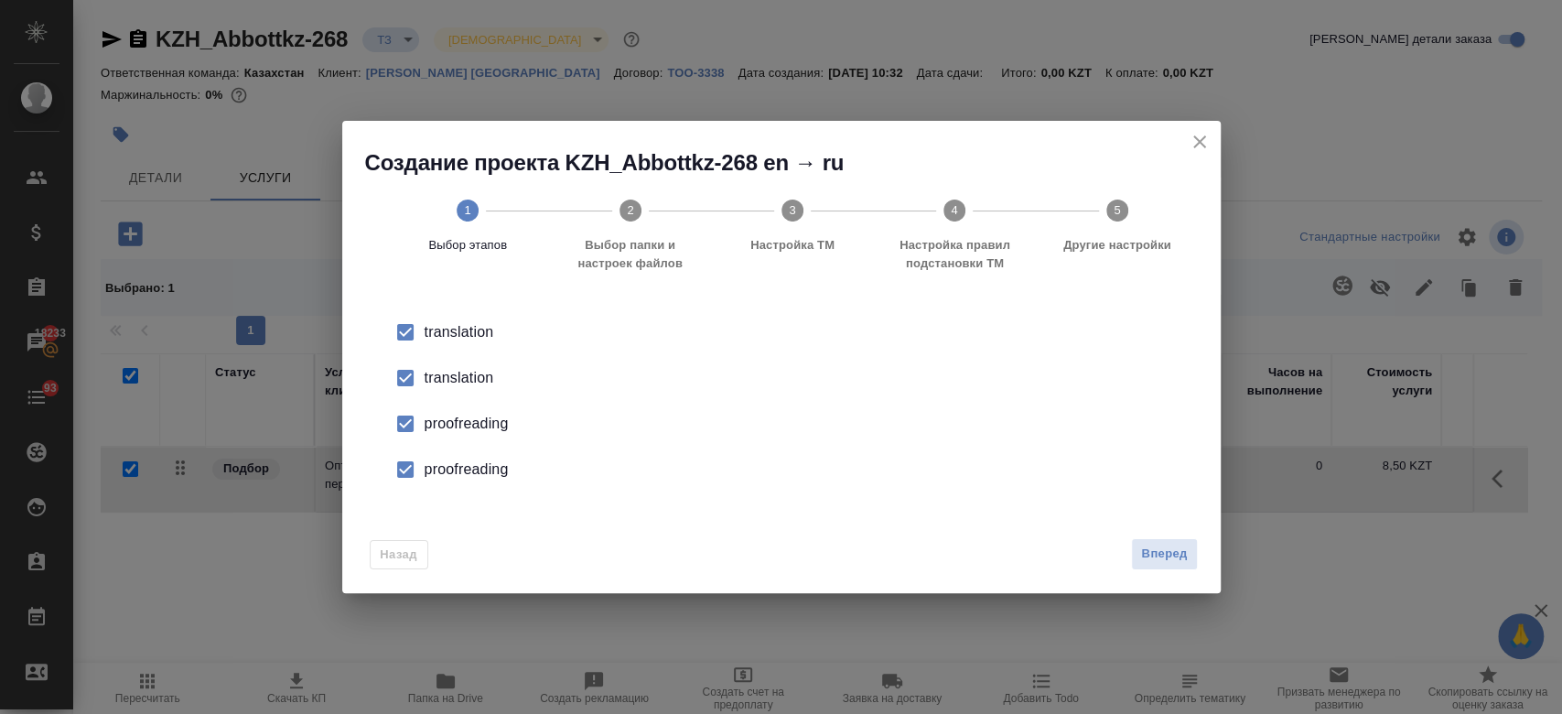
click at [492, 376] on div "translation" at bounding box center [800, 378] width 752 height 22
click at [469, 430] on div "proofreading" at bounding box center [800, 424] width 752 height 22
click at [469, 463] on div "proofreading" at bounding box center [800, 469] width 752 height 22
click at [1144, 553] on span "Вперед" at bounding box center [1164, 553] width 46 height 21
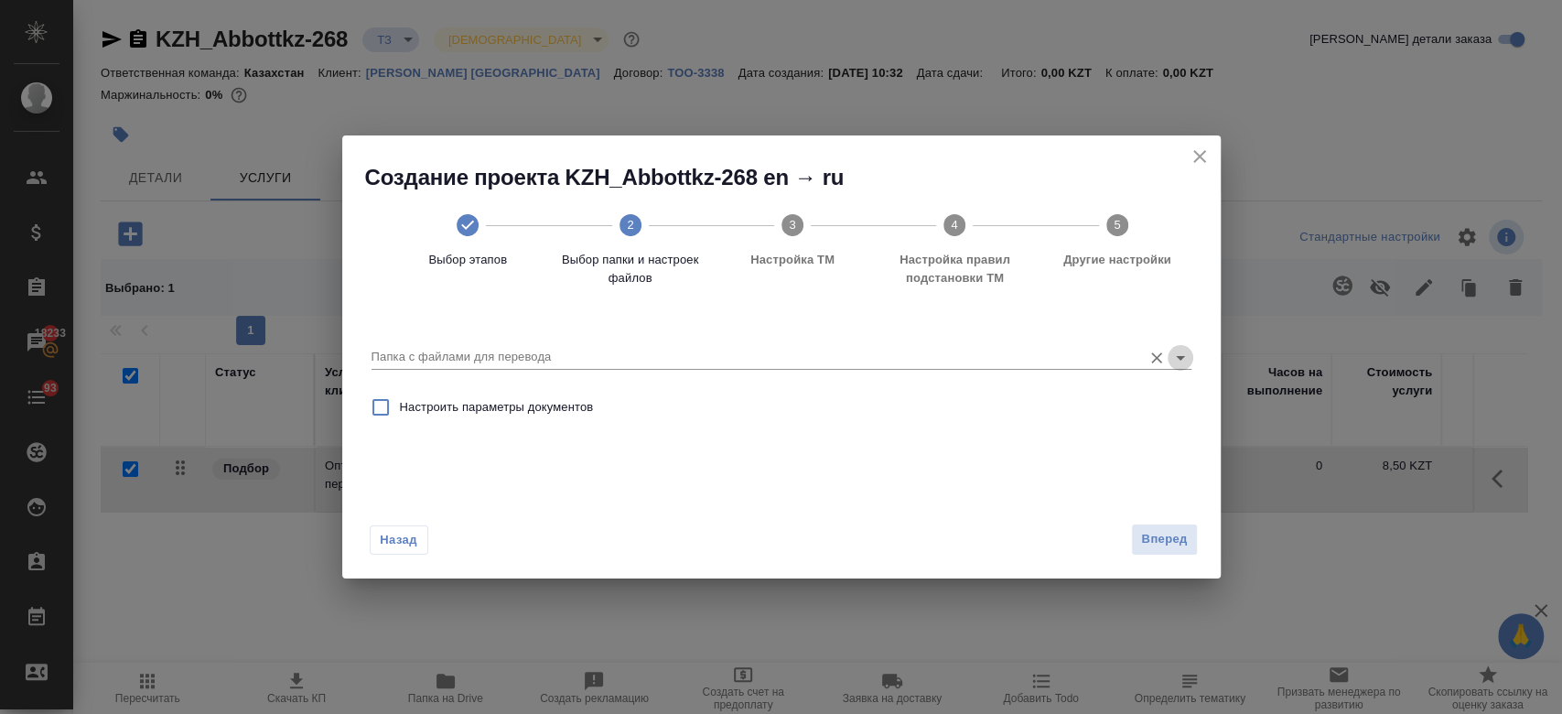
click at [1180, 349] on icon "Open" at bounding box center [1180, 358] width 22 height 22
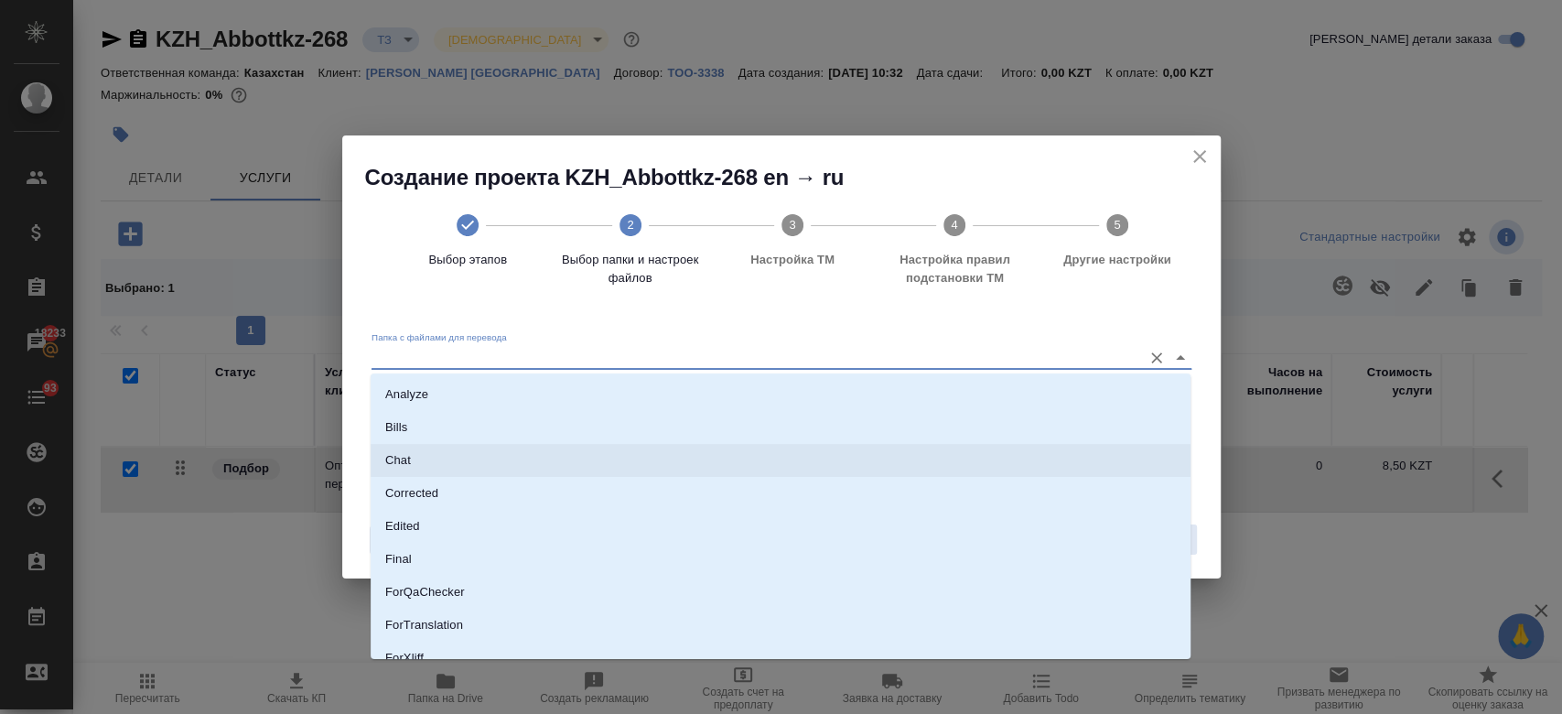
scroll to position [147, 0]
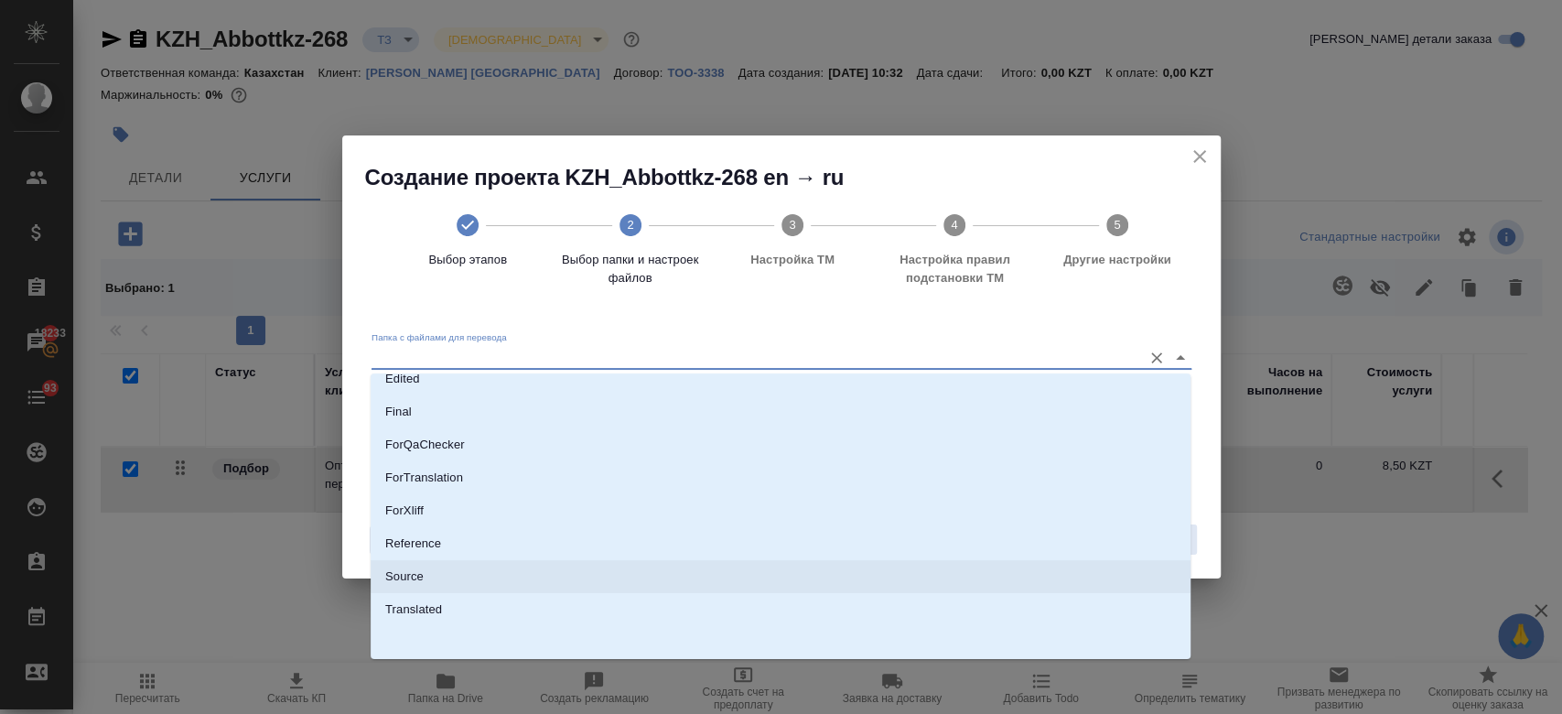
click at [765, 590] on li "Source" at bounding box center [781, 576] width 820 height 33
type input "Source"
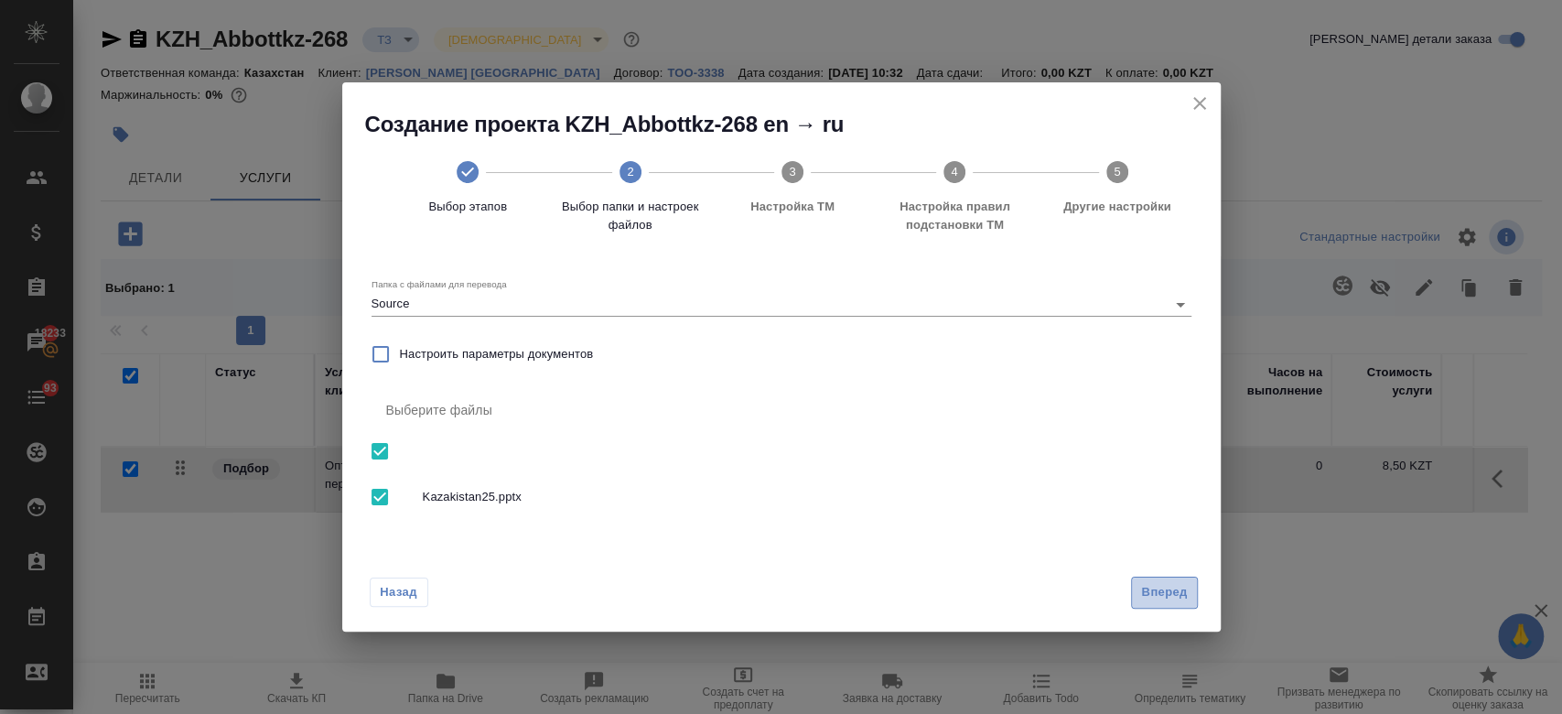
click at [1145, 593] on span "Вперед" at bounding box center [1164, 592] width 46 height 21
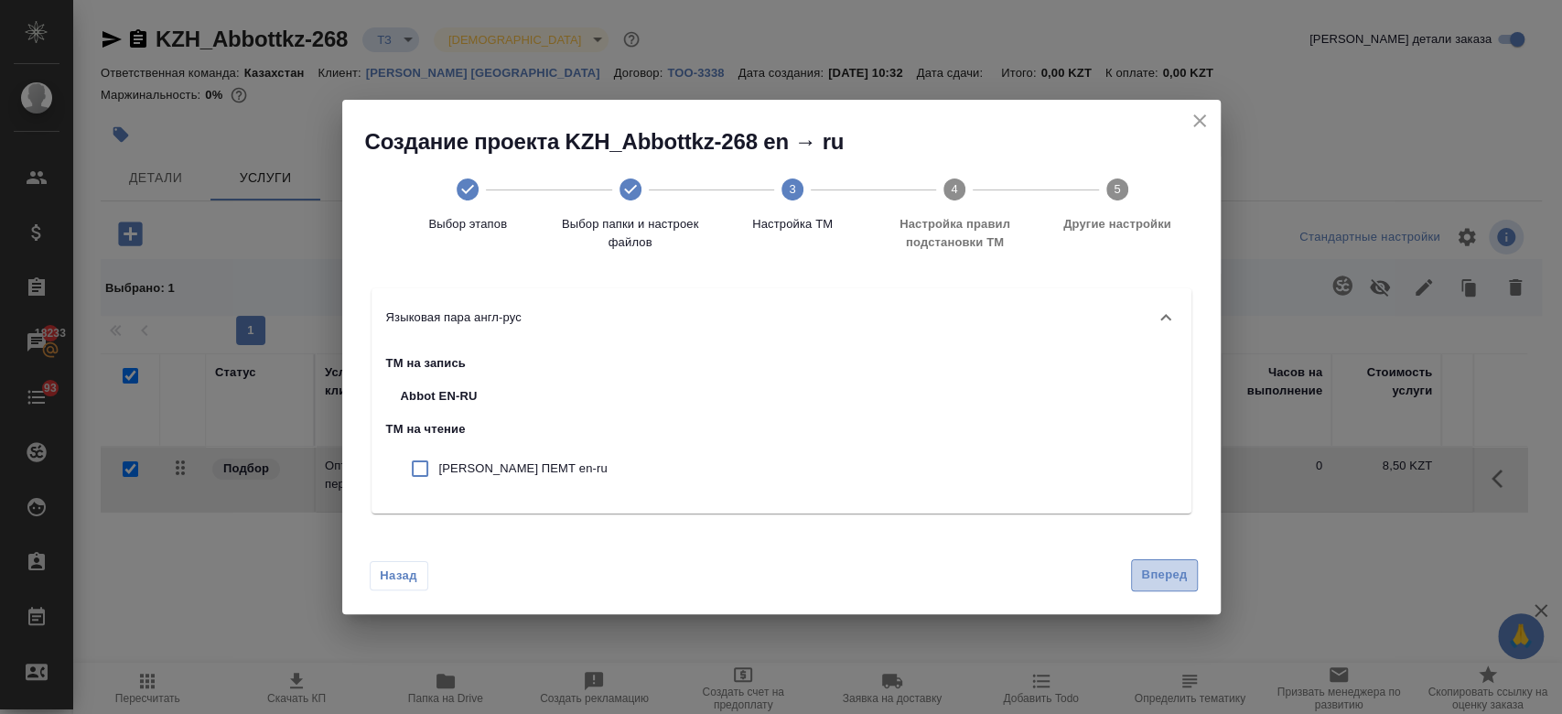
click at [1166, 582] on span "Вперед" at bounding box center [1164, 574] width 46 height 21
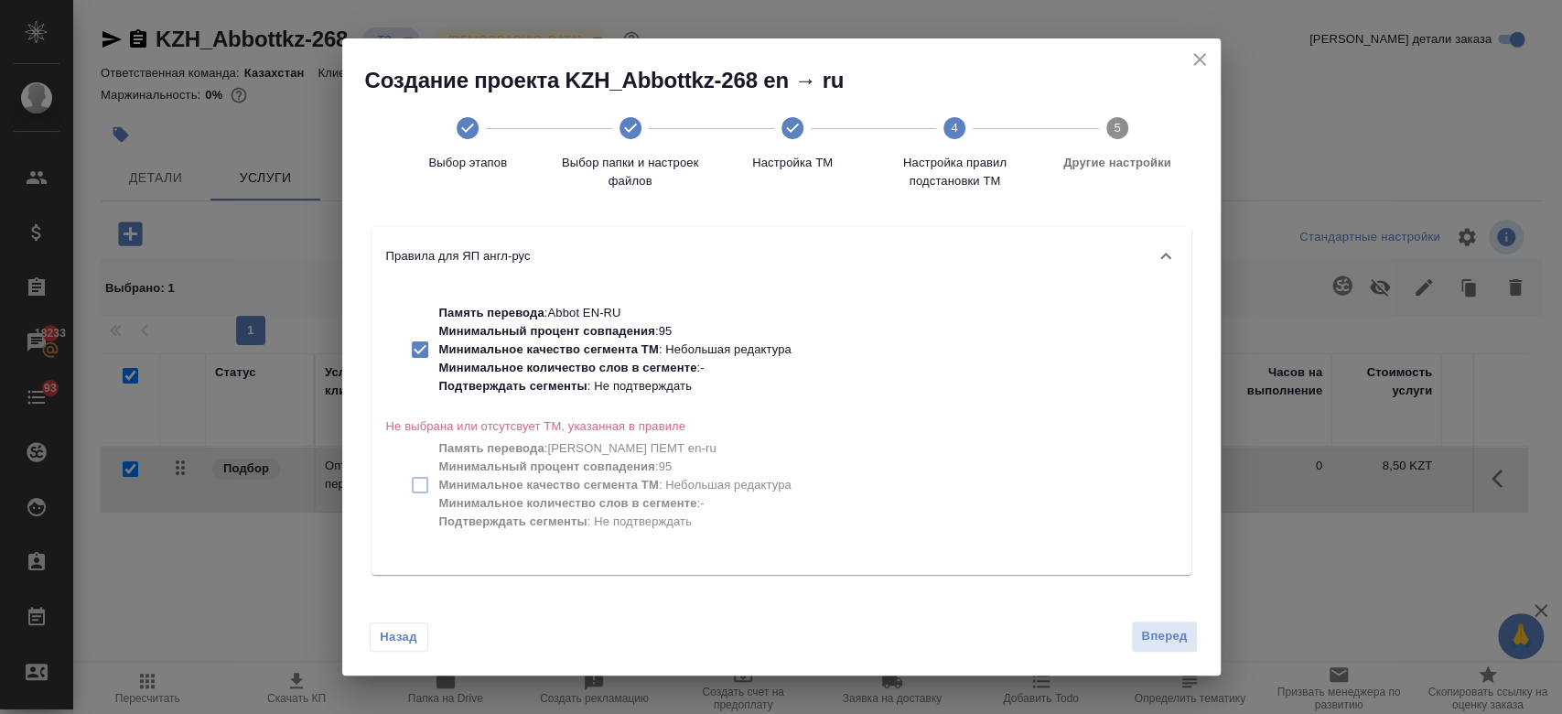
click at [707, 328] on p "Минимальный процент совпадения : 95" at bounding box center [615, 331] width 352 height 18
checkbox input "false"
click at [1161, 640] on span "Вперед" at bounding box center [1164, 636] width 46 height 21
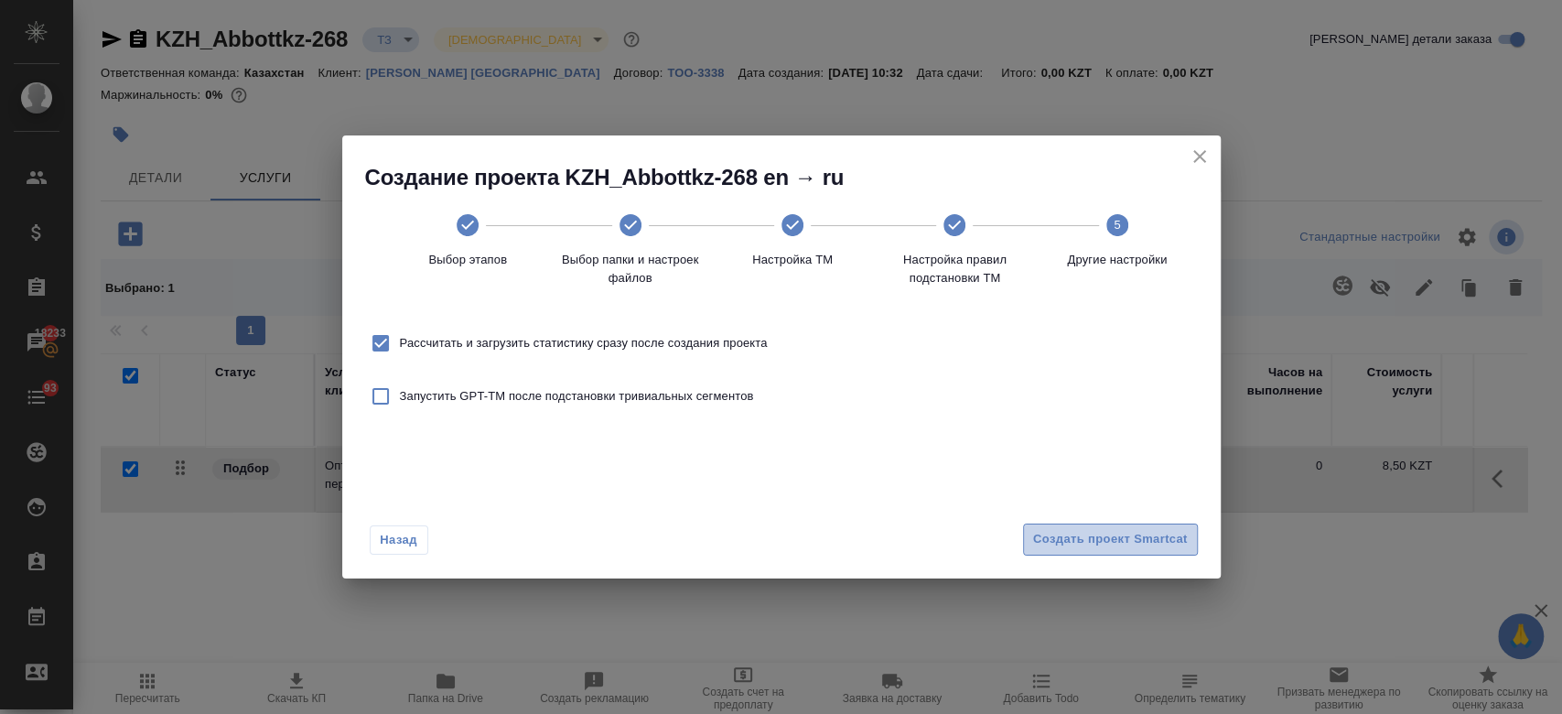
click at [1091, 553] on button "Создать проект Smartcat" at bounding box center [1110, 539] width 175 height 32
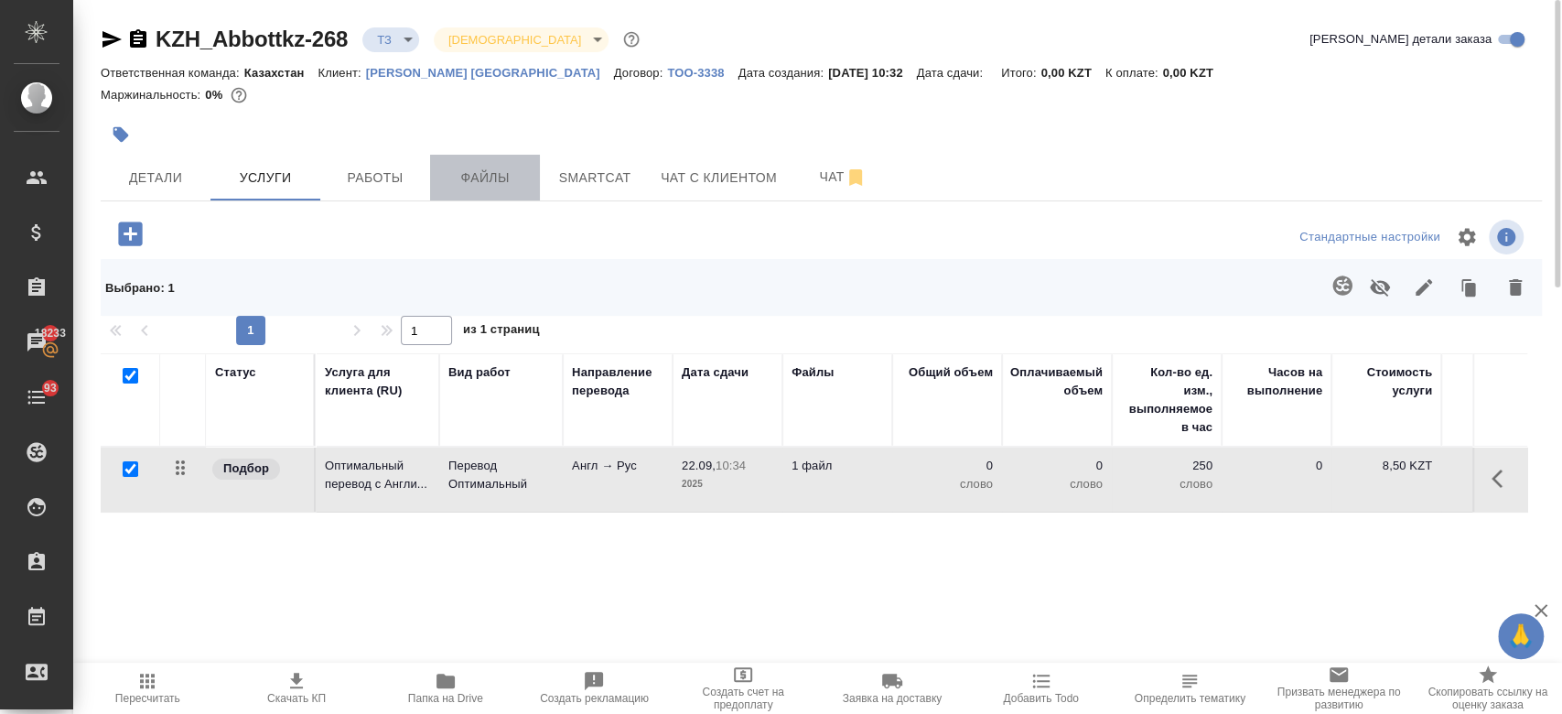
click at [481, 158] on button "Файлы" at bounding box center [485, 178] width 110 height 46
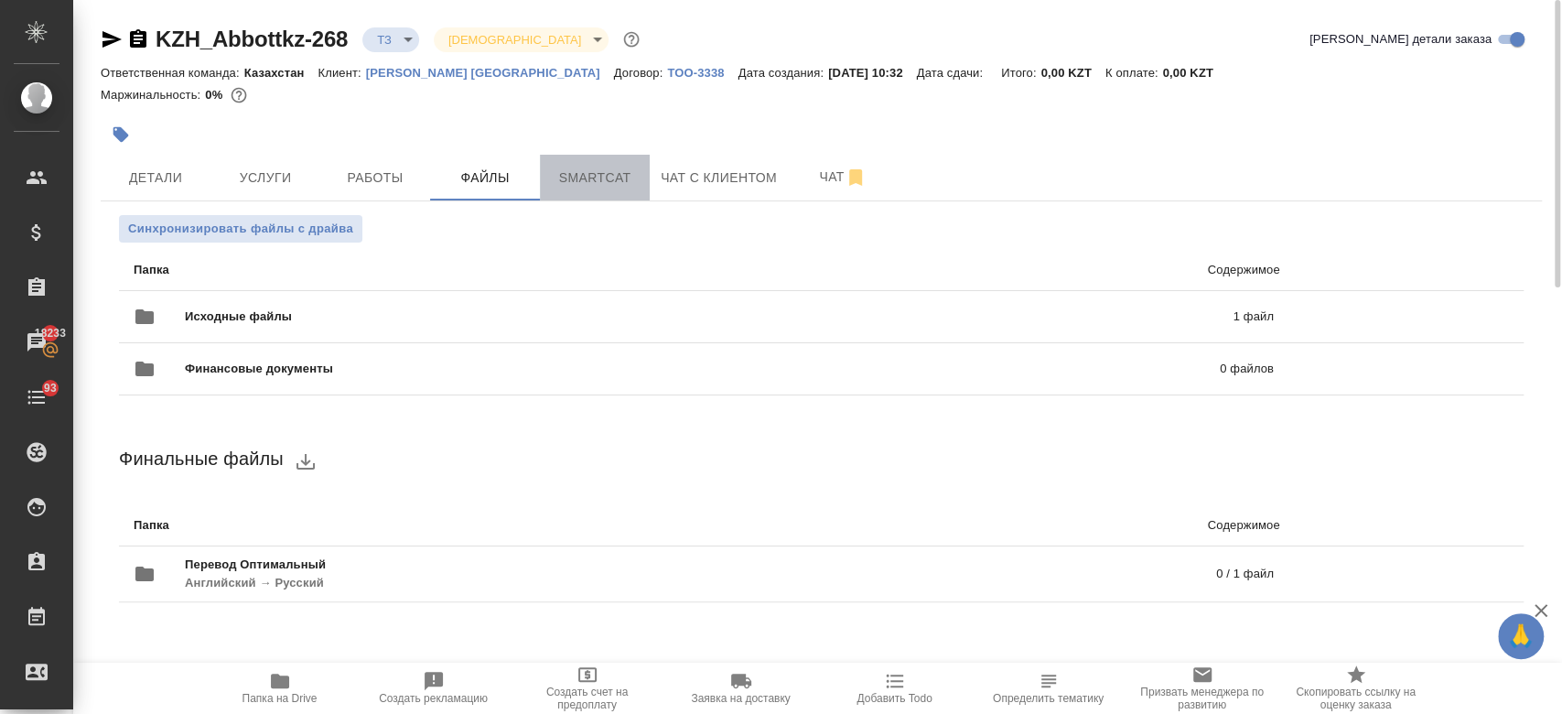
click at [574, 159] on button "Smartcat" at bounding box center [595, 178] width 110 height 46
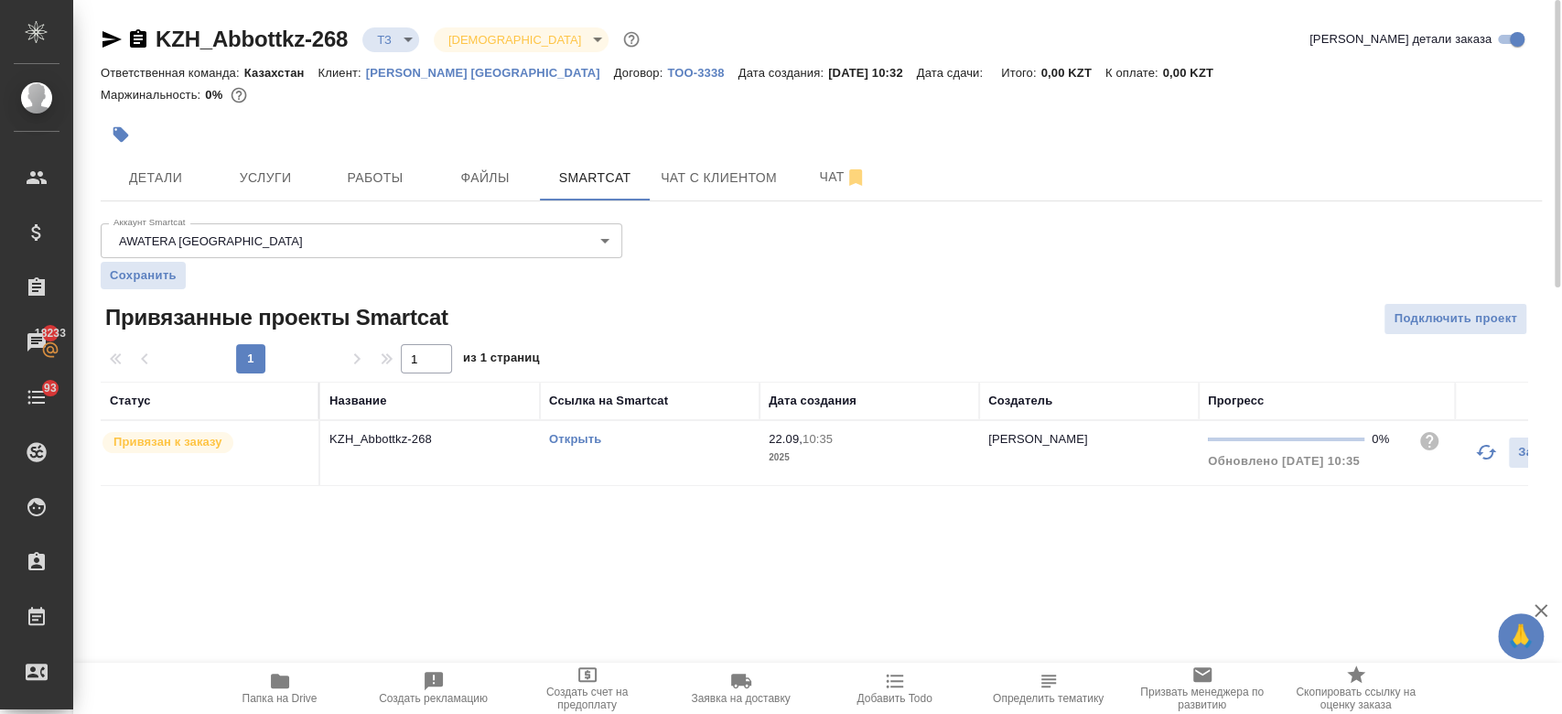
click at [565, 434] on link "Открыть" at bounding box center [575, 439] width 52 height 14
click at [295, 180] on span "Услуги" at bounding box center [265, 178] width 88 height 23
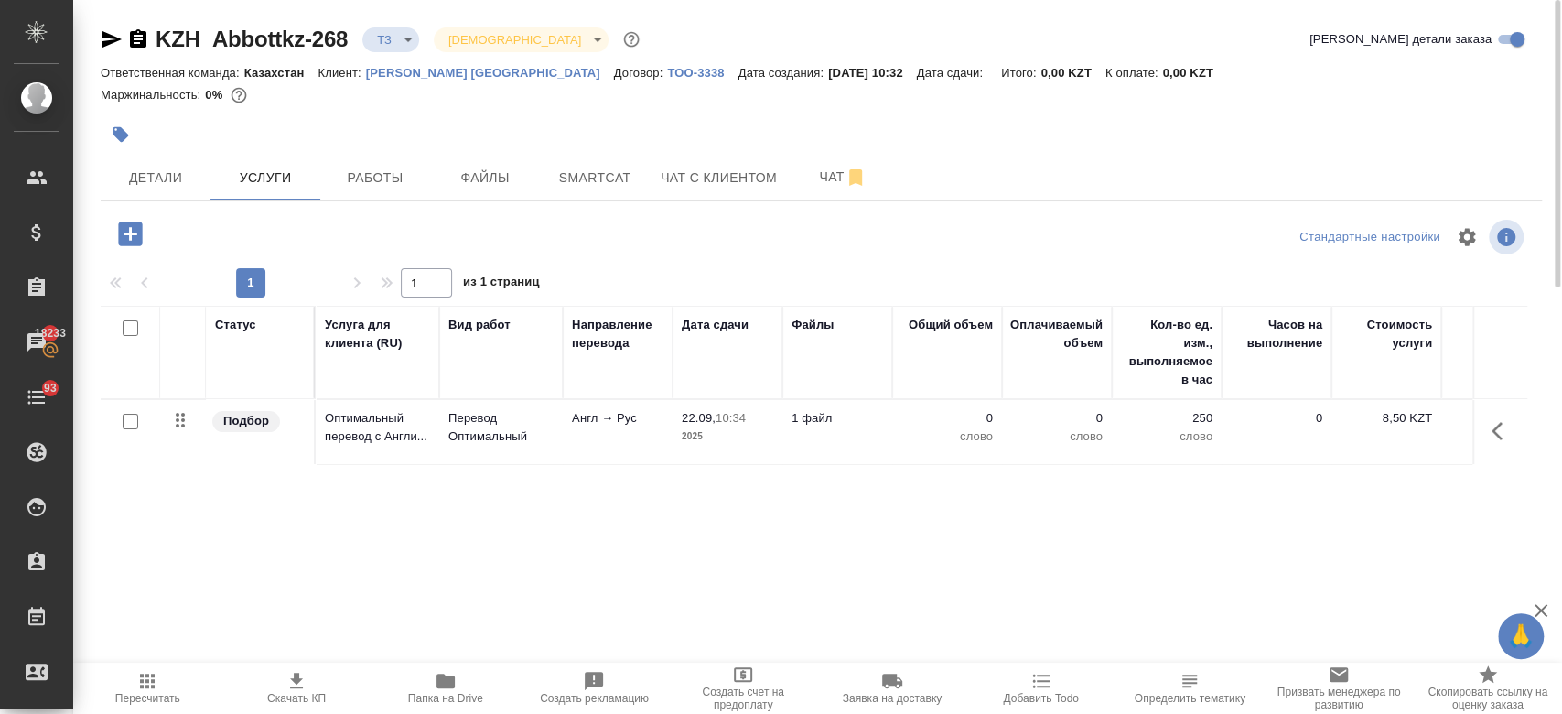
click at [434, 435] on td "Оптимальный перевод с Англи..." at bounding box center [378, 432] width 124 height 64
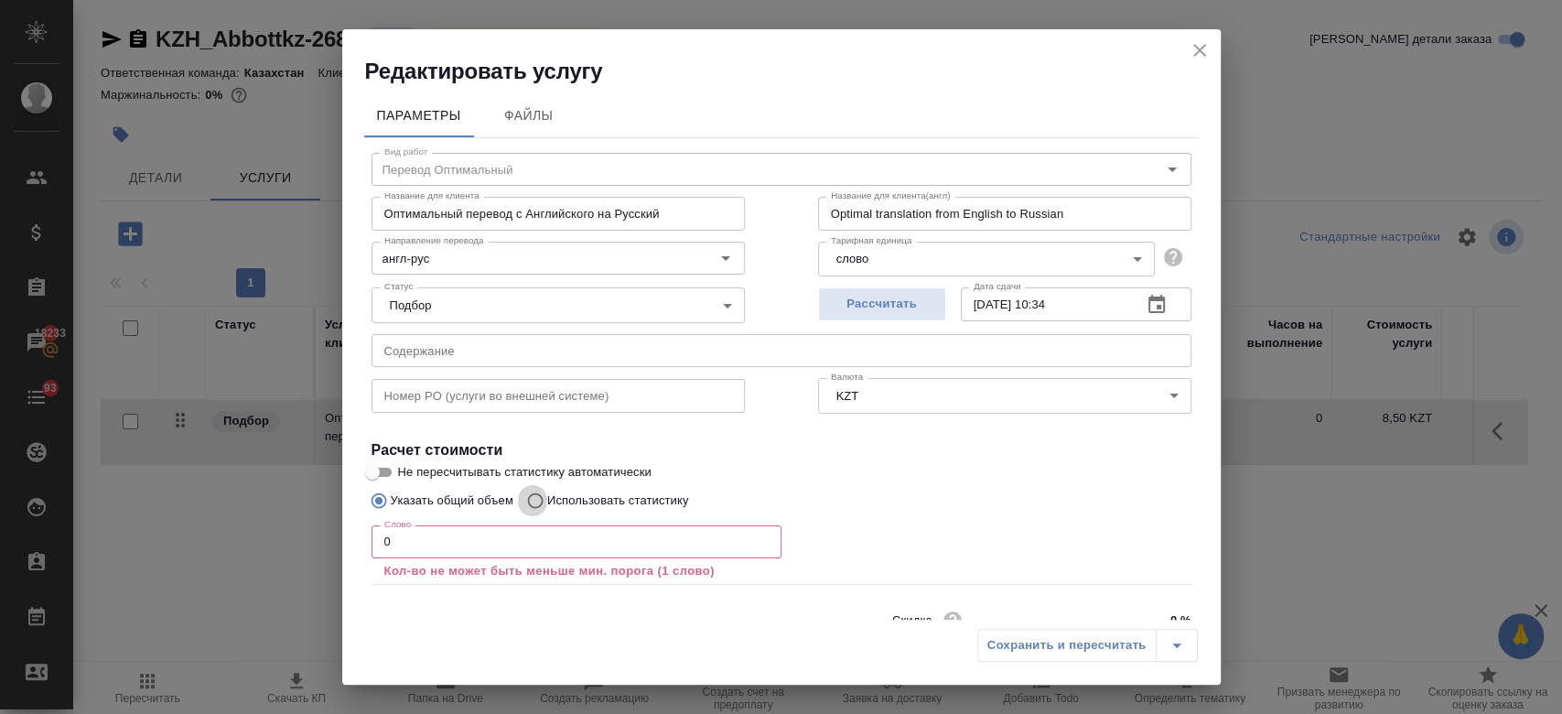
click at [534, 499] on input "Использовать статистику" at bounding box center [532, 500] width 29 height 35
radio input "true"
radio input "false"
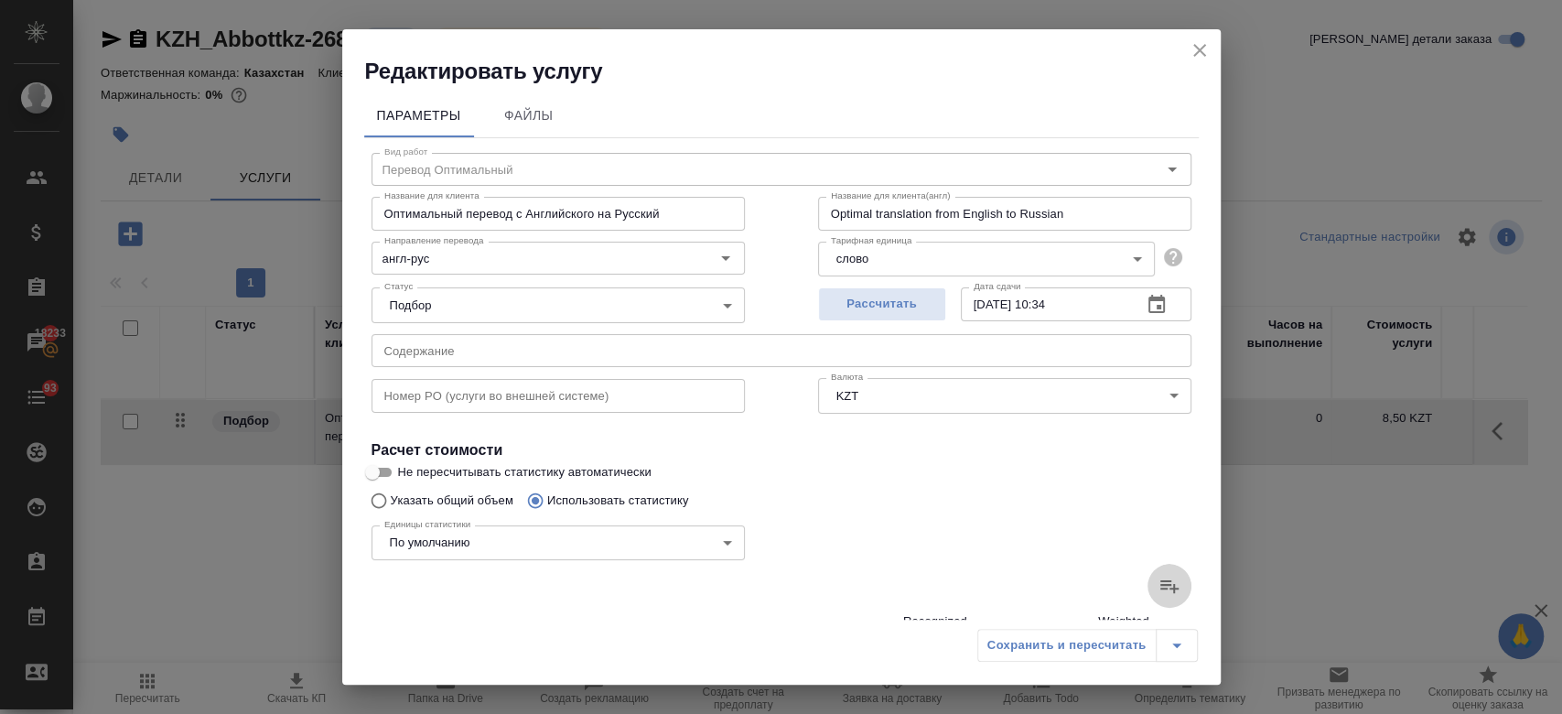
click at [1158, 576] on icon at bounding box center [1169, 586] width 22 height 22
click at [0, 0] on input "file" at bounding box center [0, 0] width 0 height 0
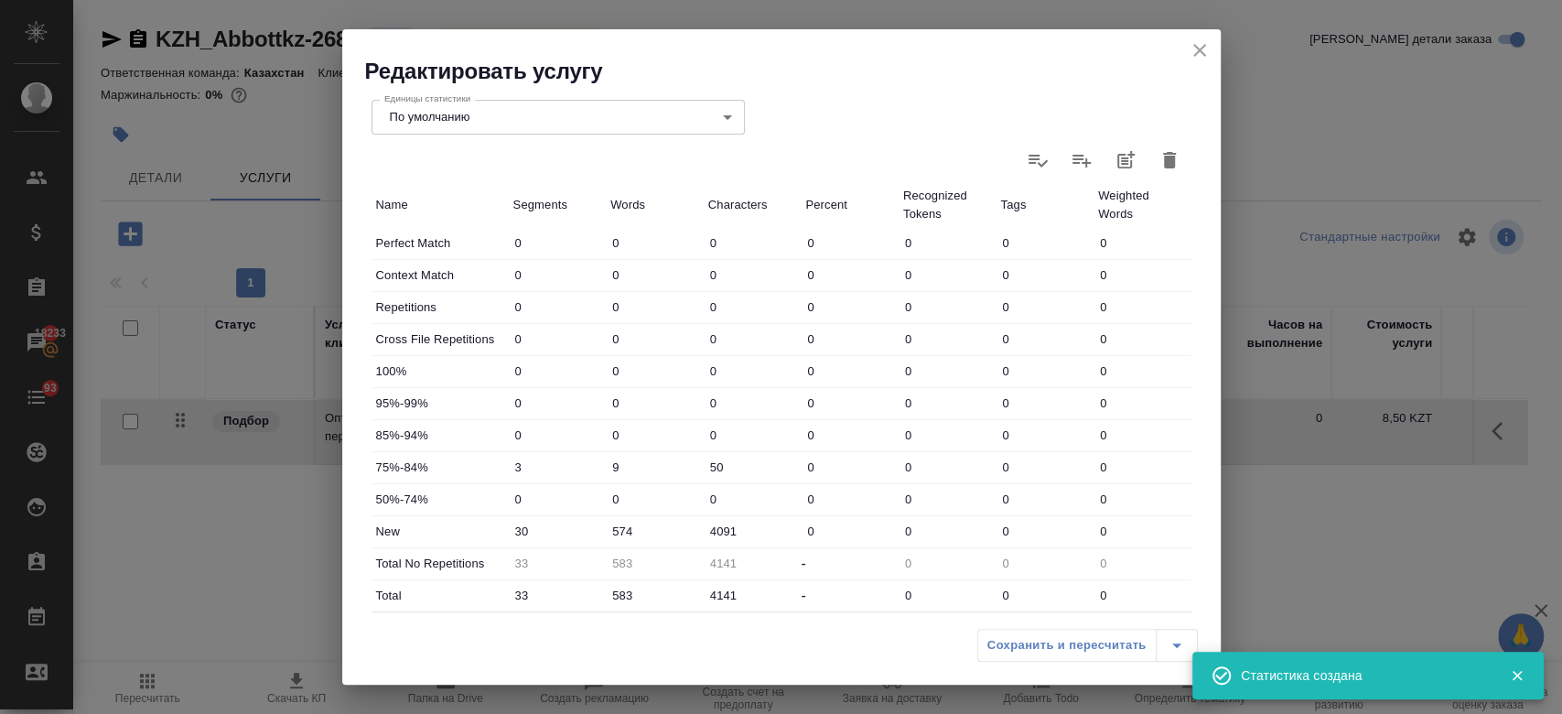
type input "3"
type input "9"
type input "50"
type input "30"
type input "574"
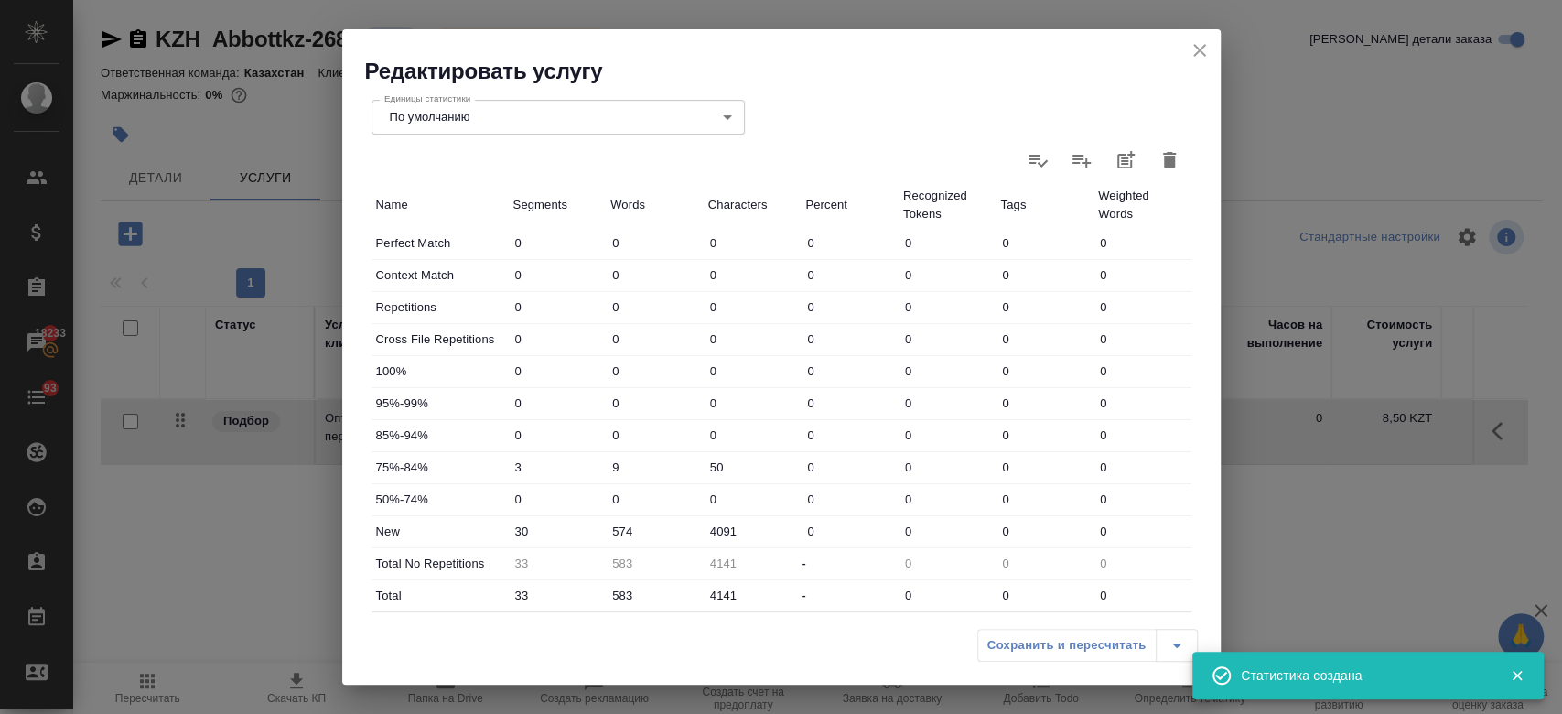
type input "4091"
type input "33"
type input "583"
type input "4141"
type input "33"
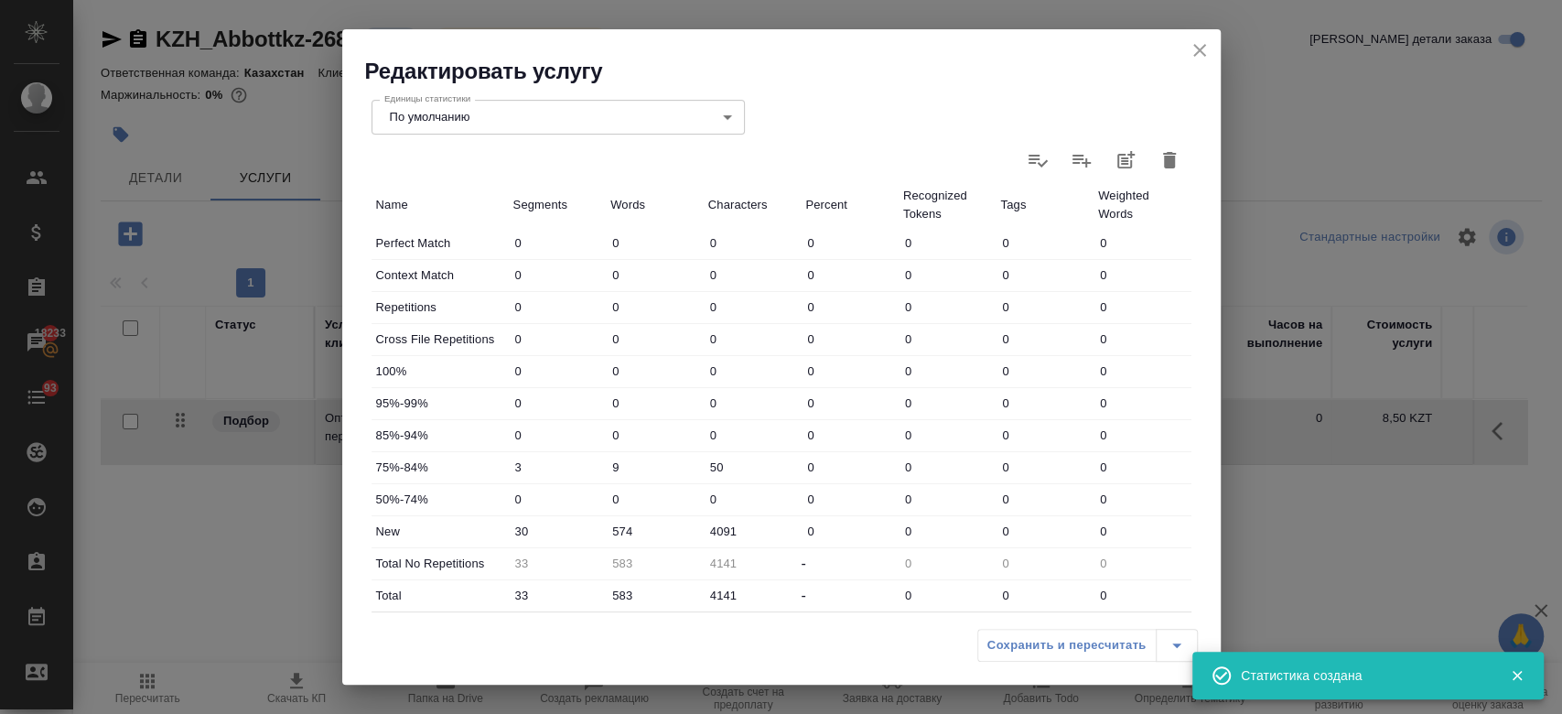
type input "583"
type input "4141"
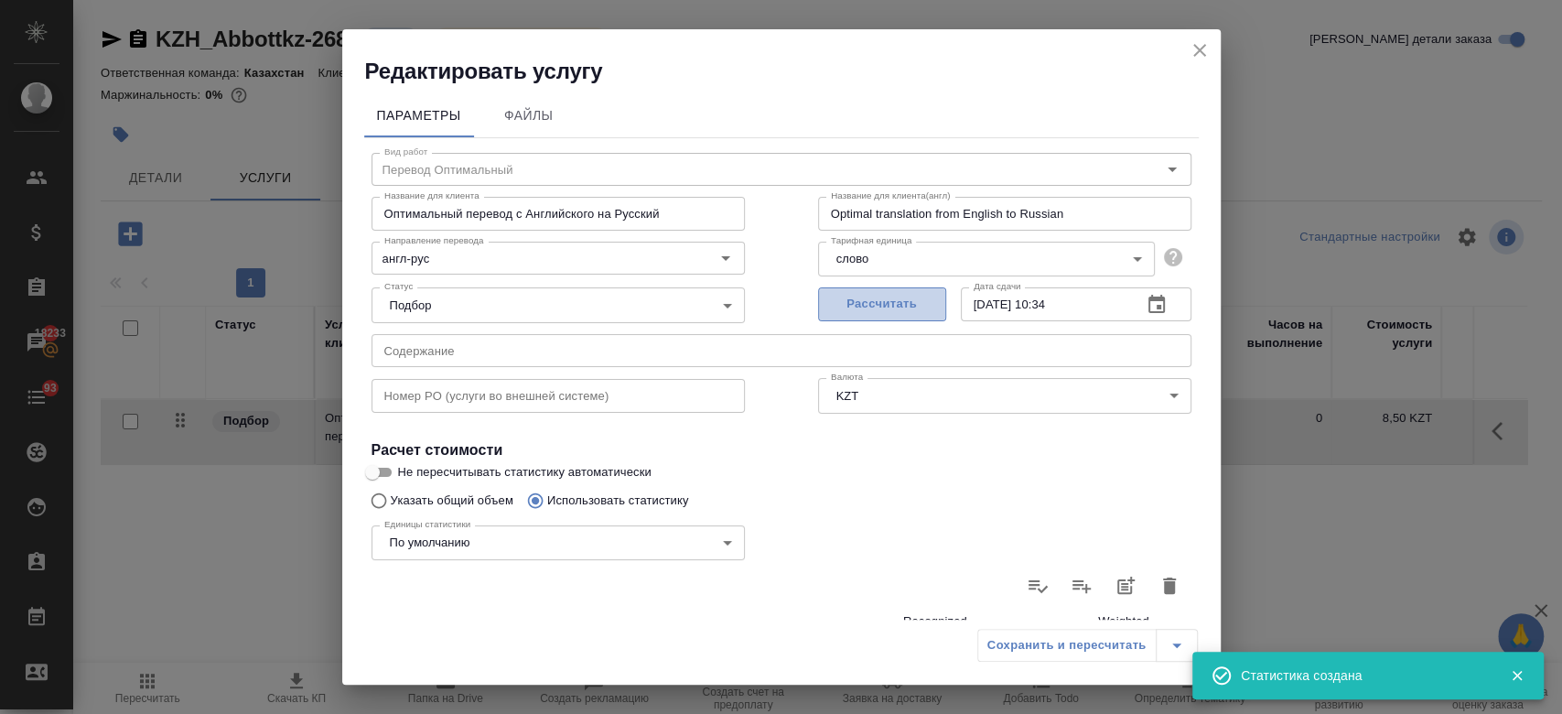
click at [880, 309] on span "Рассчитать" at bounding box center [882, 304] width 108 height 21
type input "22.09.2025 10:36"
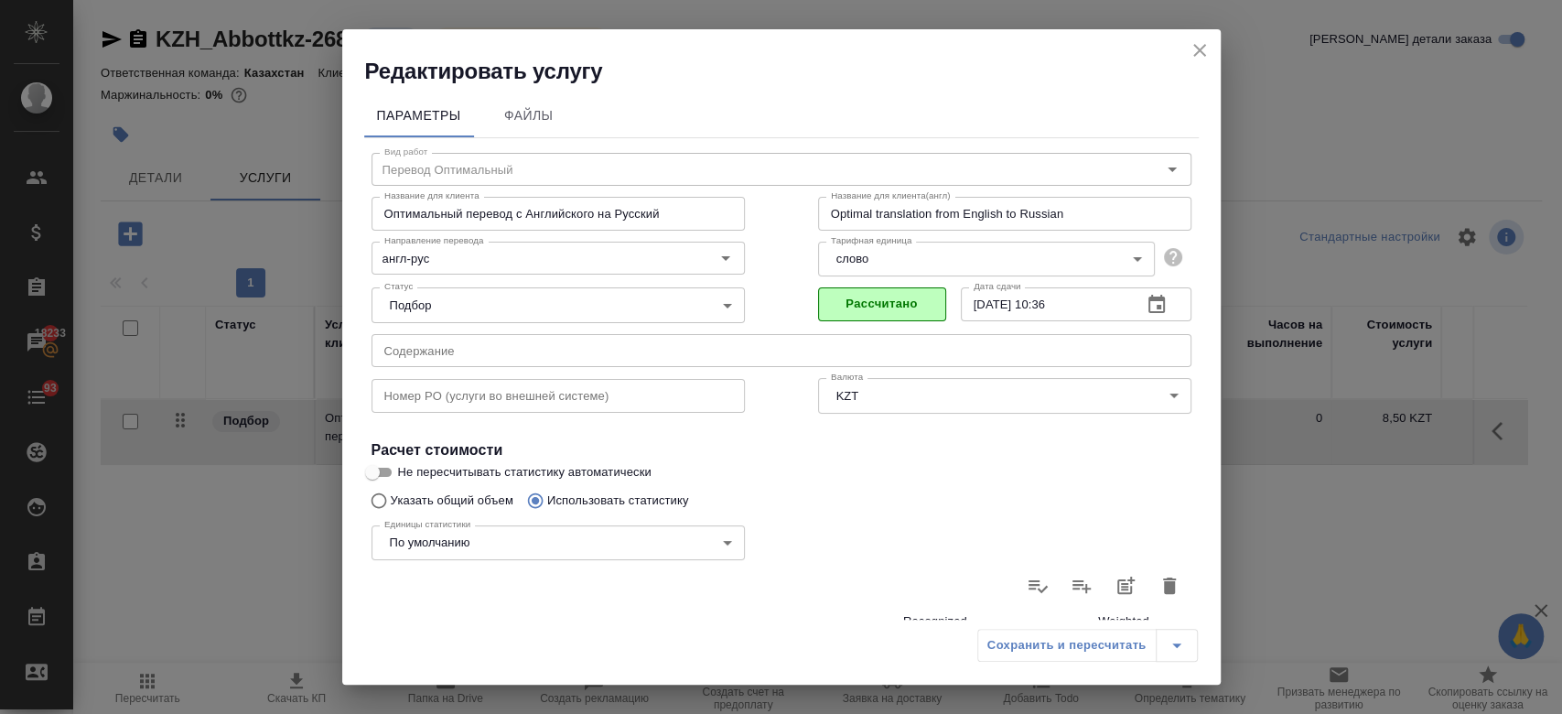
scroll to position [532, 0]
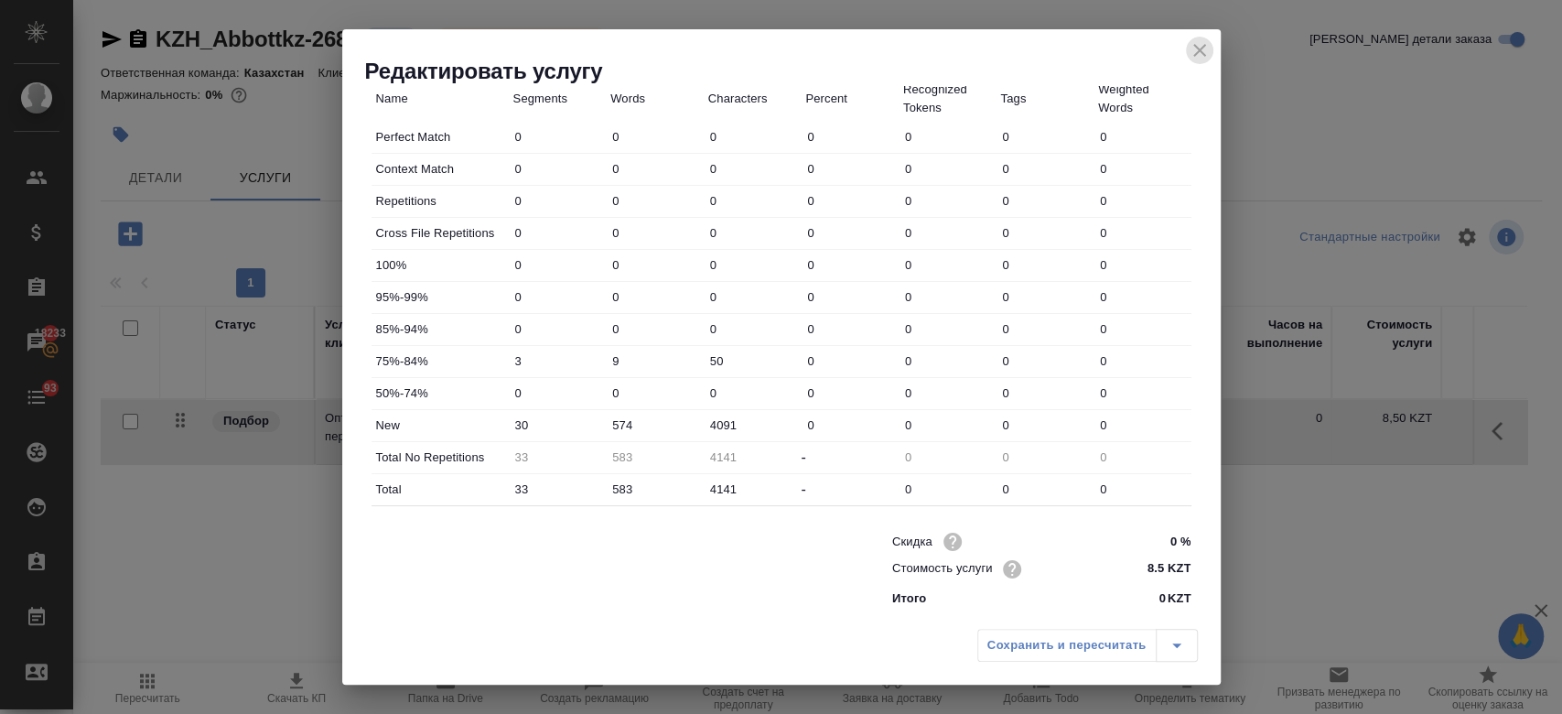
click at [1209, 53] on icon "close" at bounding box center [1199, 50] width 22 height 22
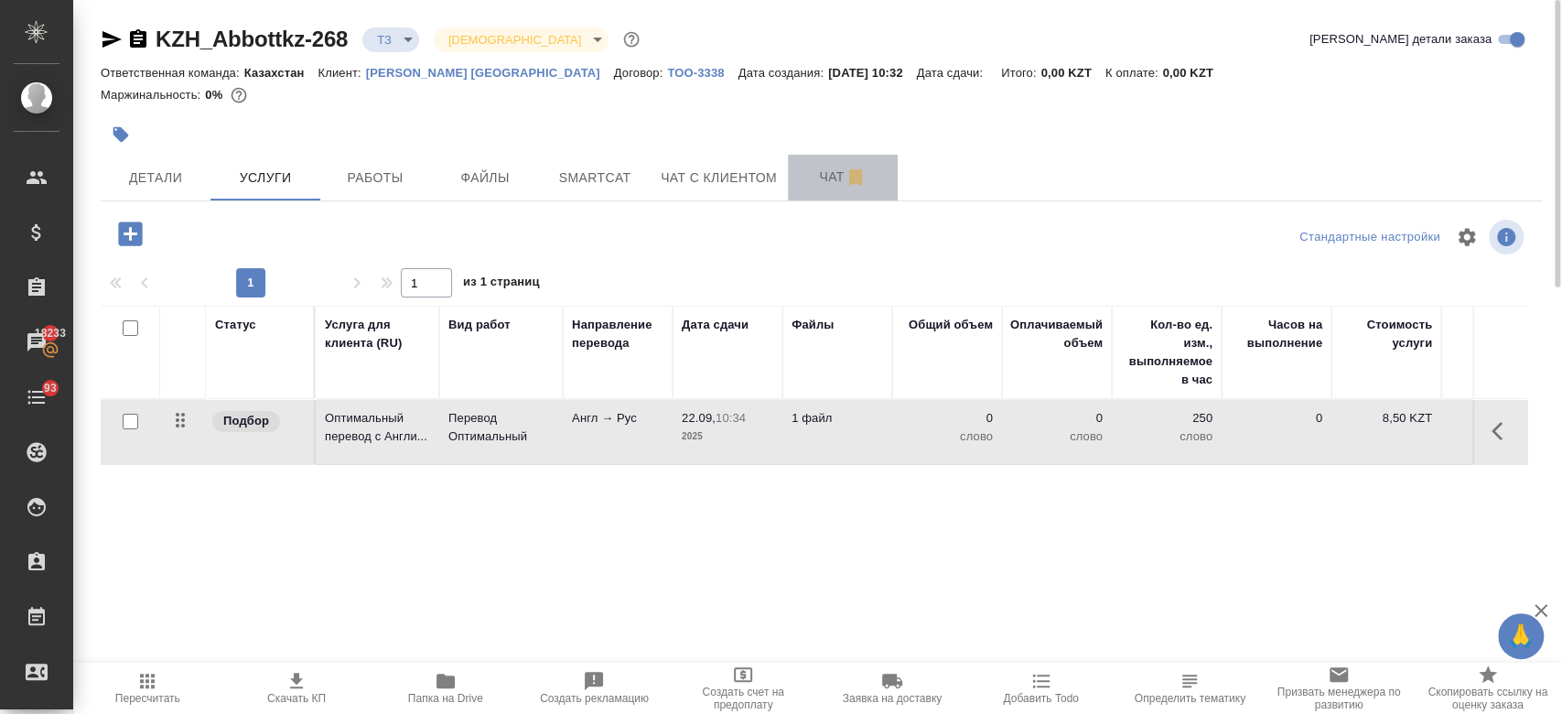
click at [810, 176] on span "Чат" at bounding box center [843, 177] width 88 height 23
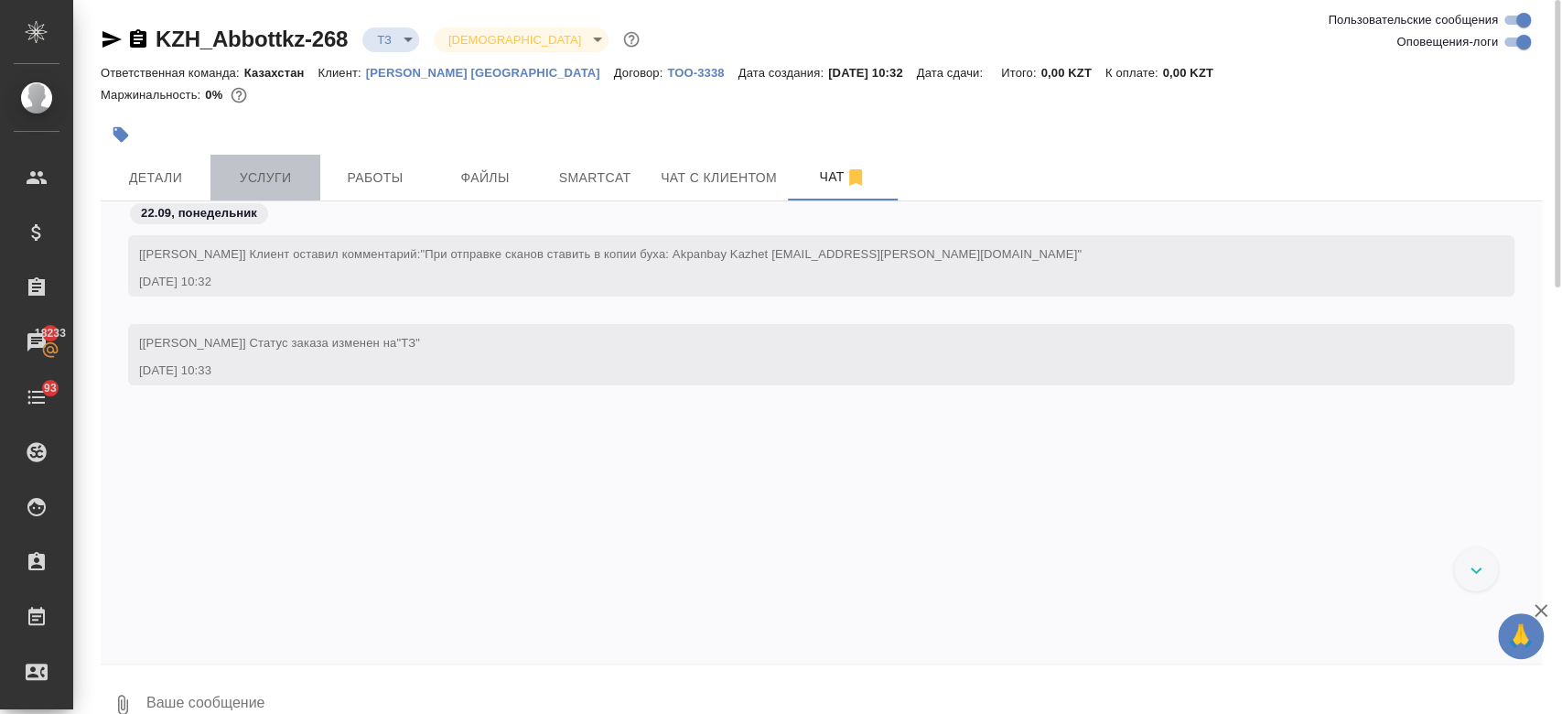
click at [275, 162] on button "Услуги" at bounding box center [265, 178] width 110 height 46
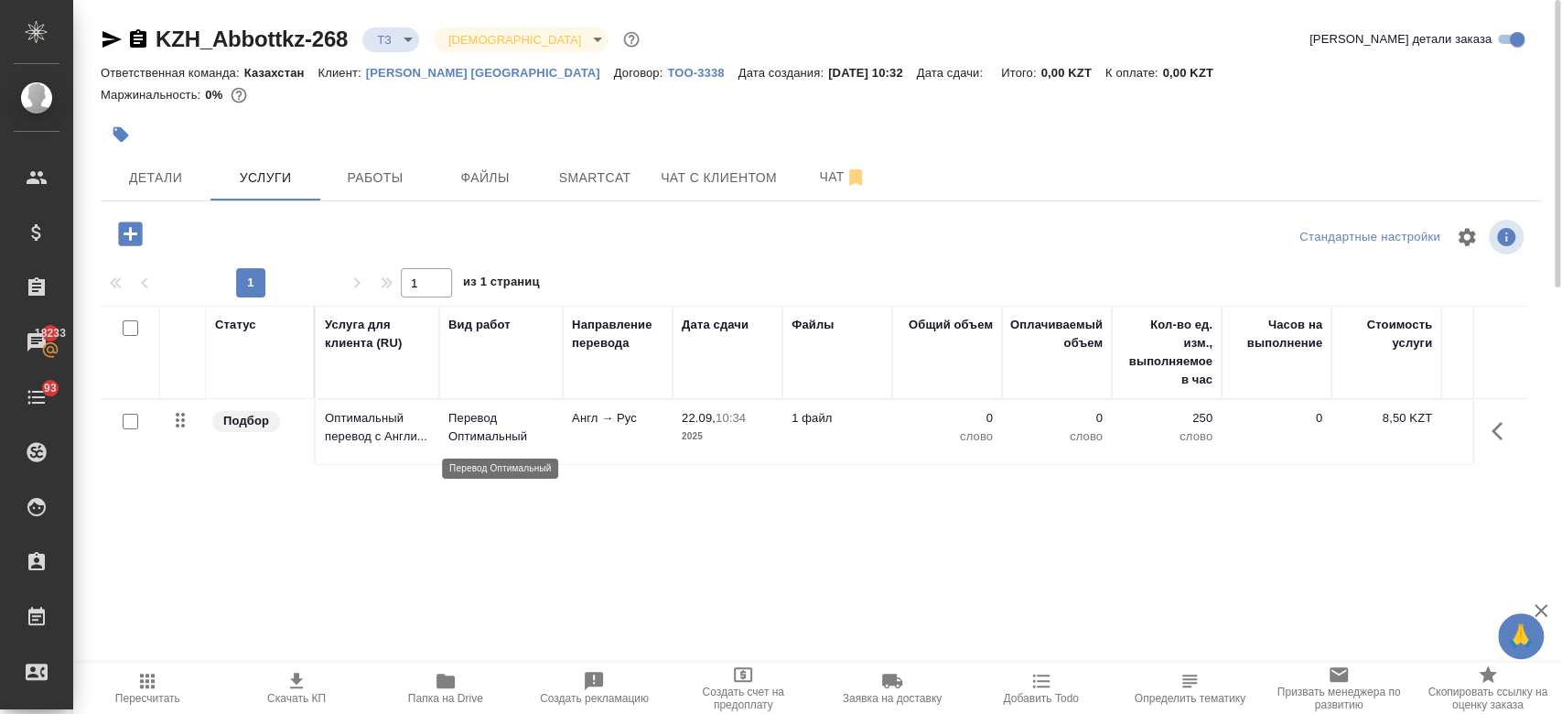
click at [474, 433] on p "Перевод Оптимальный" at bounding box center [500, 427] width 105 height 37
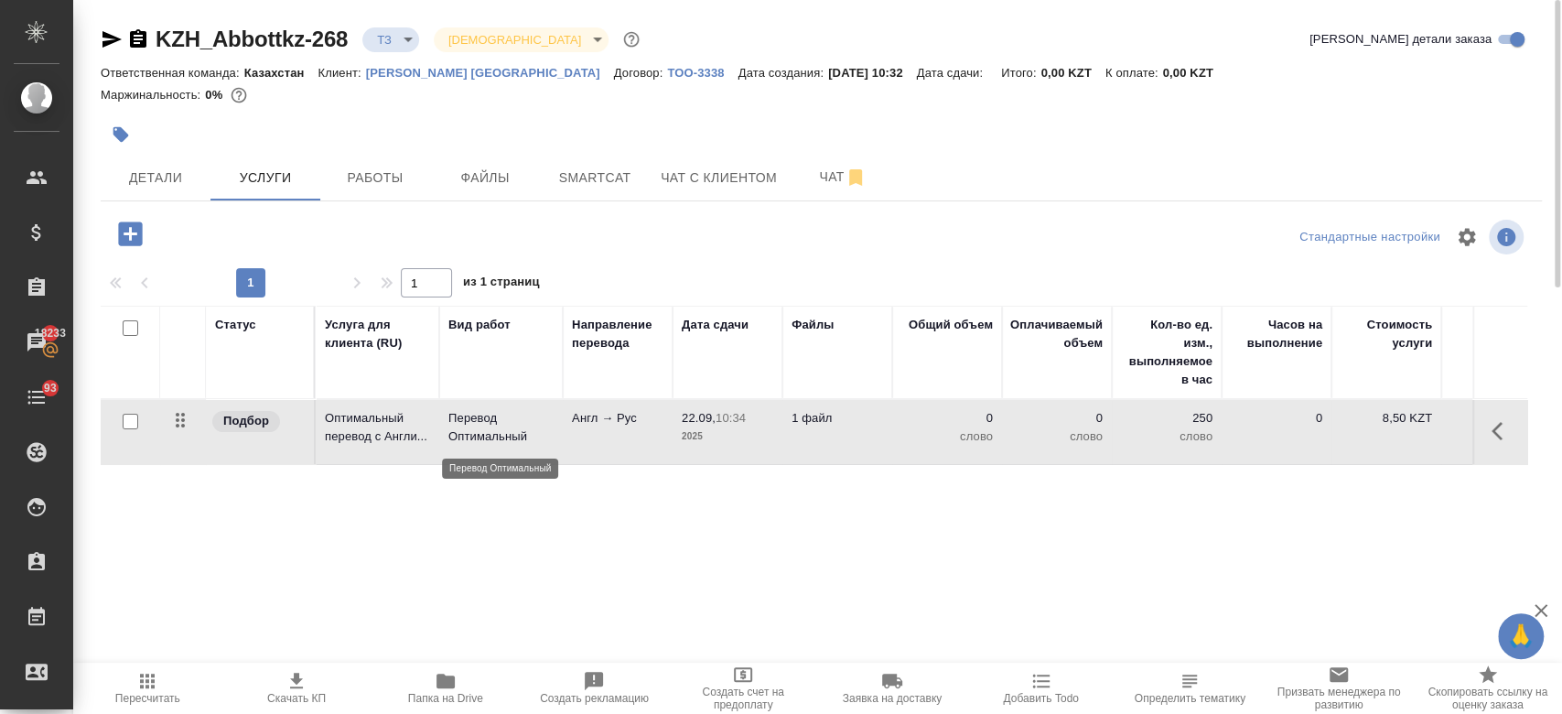
click at [474, 433] on p "Перевод Оптимальный" at bounding box center [500, 427] width 105 height 37
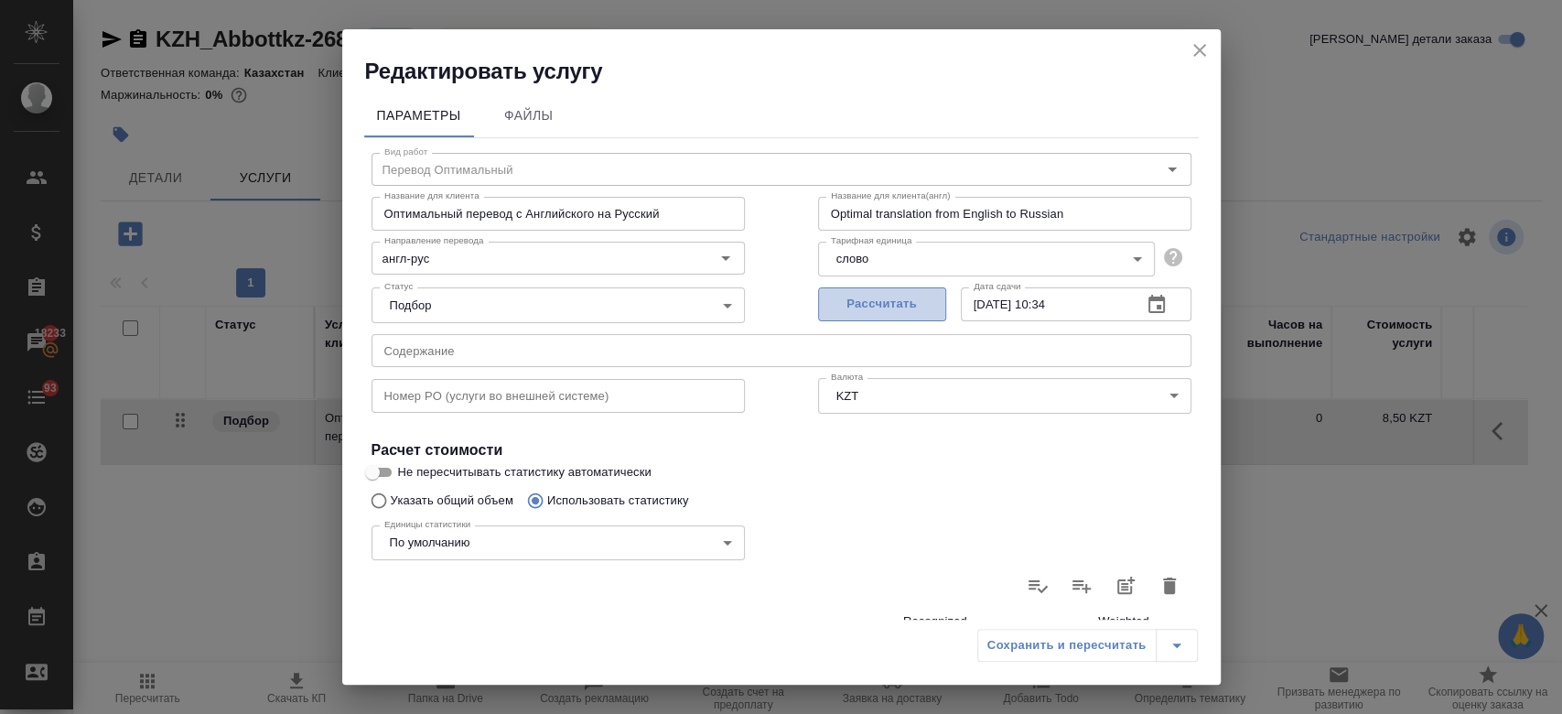
click at [897, 289] on button "Рассчитать" at bounding box center [882, 304] width 128 height 34
type input "22.09.2025 10:36"
click at [911, 468] on label "Не пересчитывать статистику автоматически" at bounding box center [769, 472] width 816 height 22
click at [405, 468] on input "Не пересчитывать статистику автоматически" at bounding box center [372, 472] width 66 height 22
checkbox input "true"
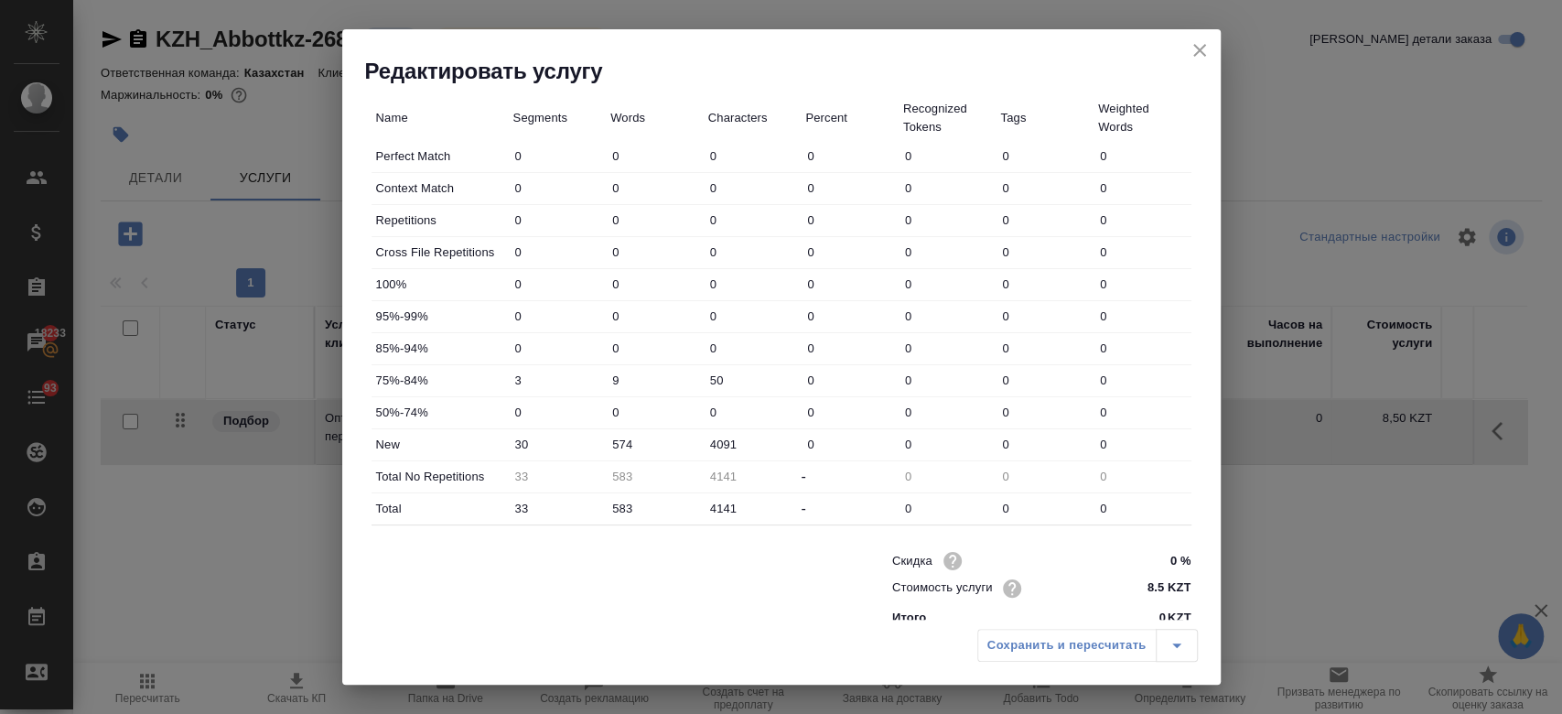
scroll to position [532, 0]
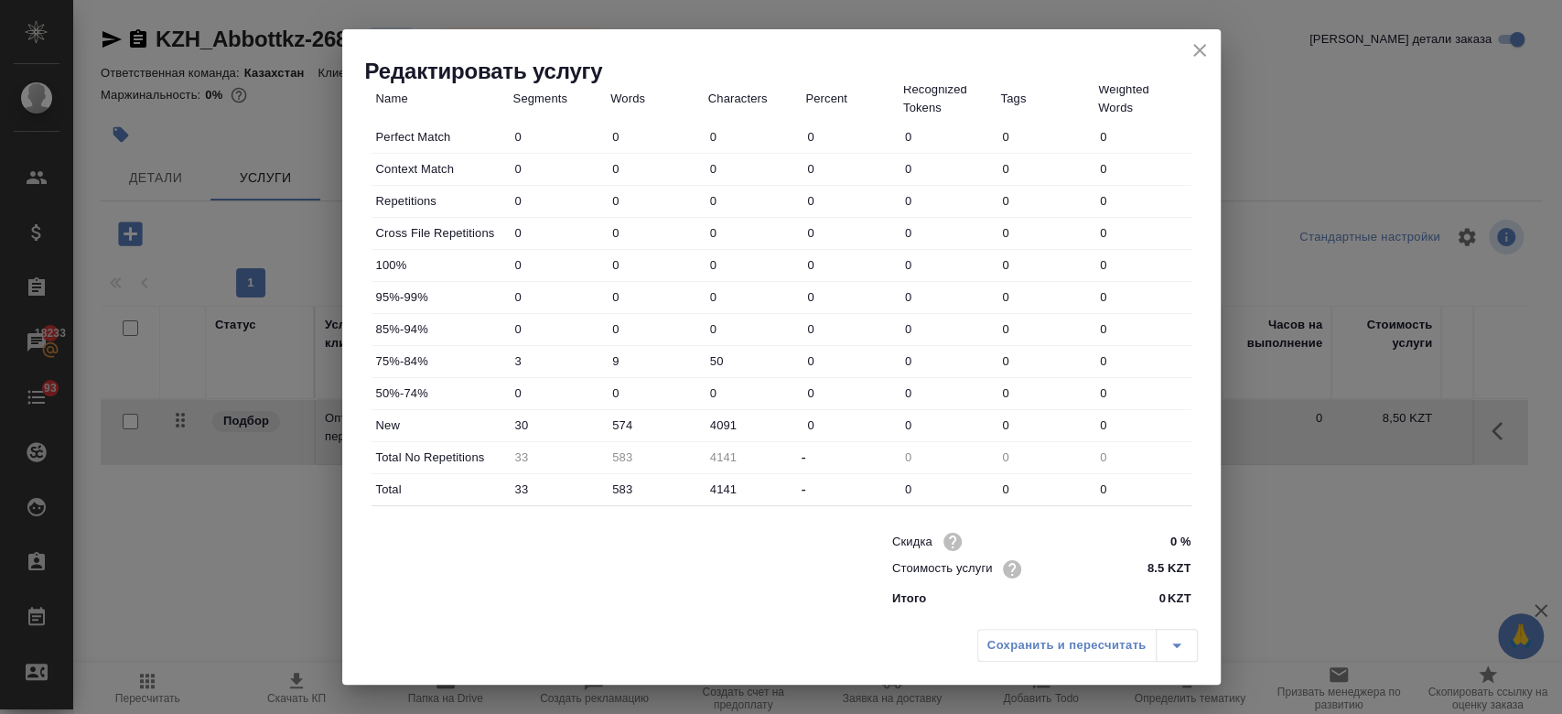
click at [1054, 646] on div "Сохранить и пересчитать" at bounding box center [1087, 645] width 220 height 33
click at [1200, 56] on icon "close" at bounding box center [1199, 50] width 22 height 22
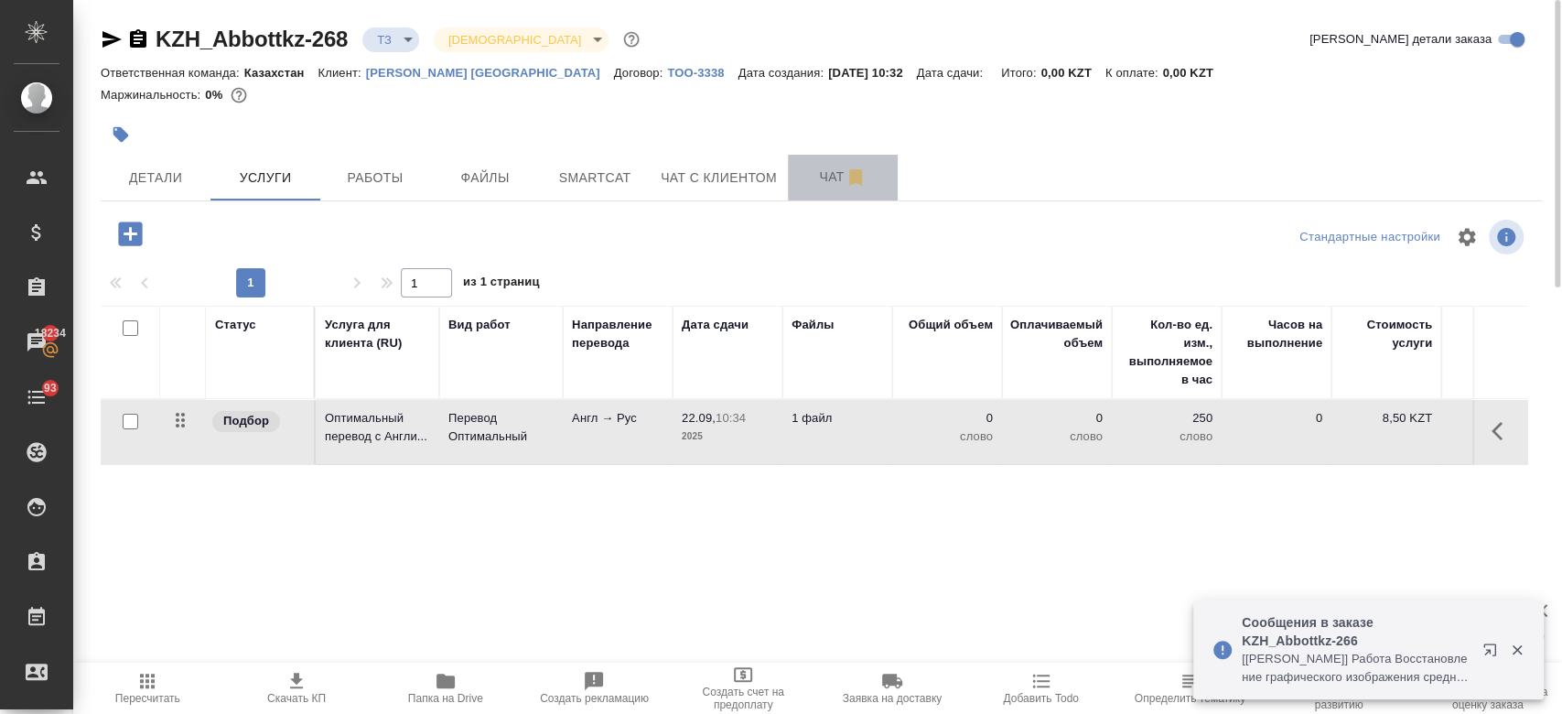
click at [827, 188] on button "Чат" at bounding box center [843, 178] width 110 height 46
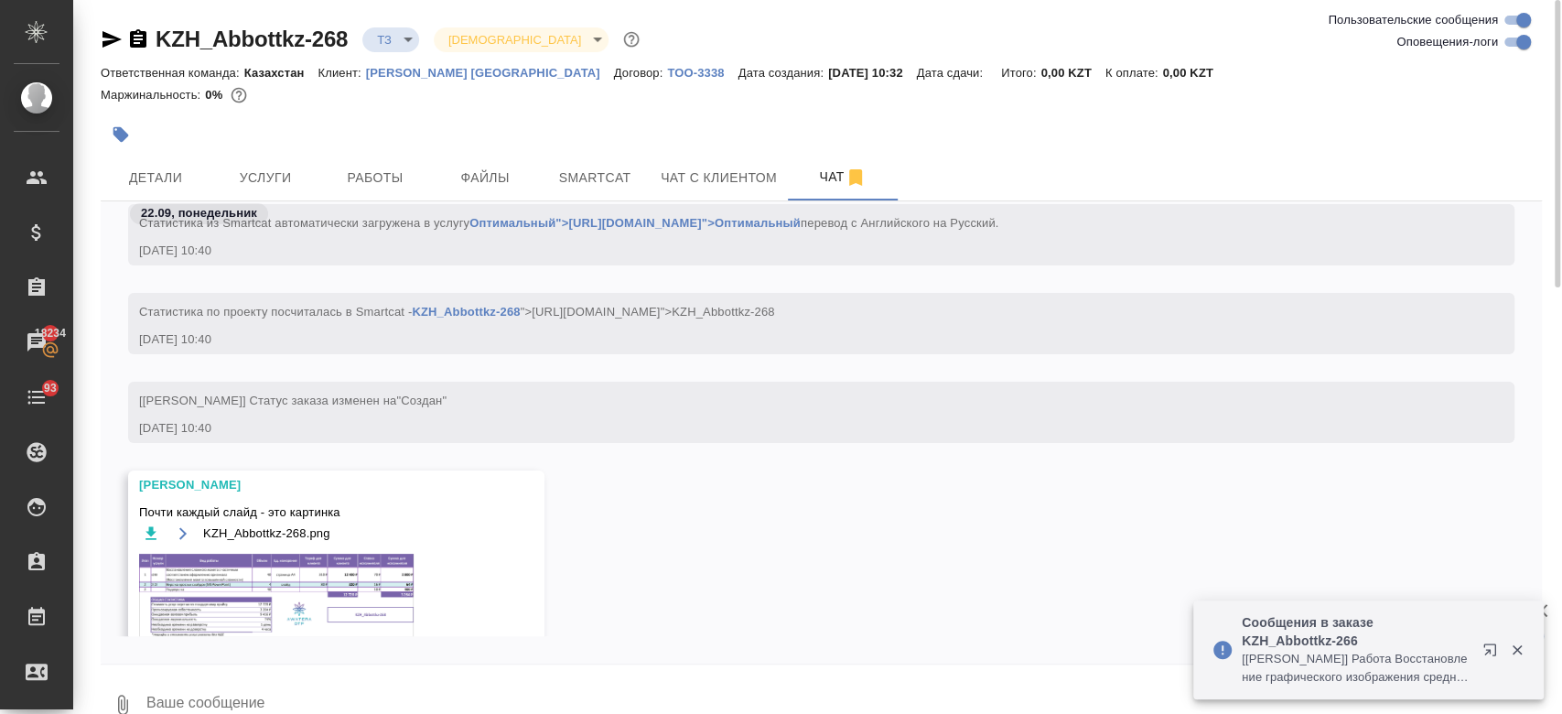
scroll to position [381, 0]
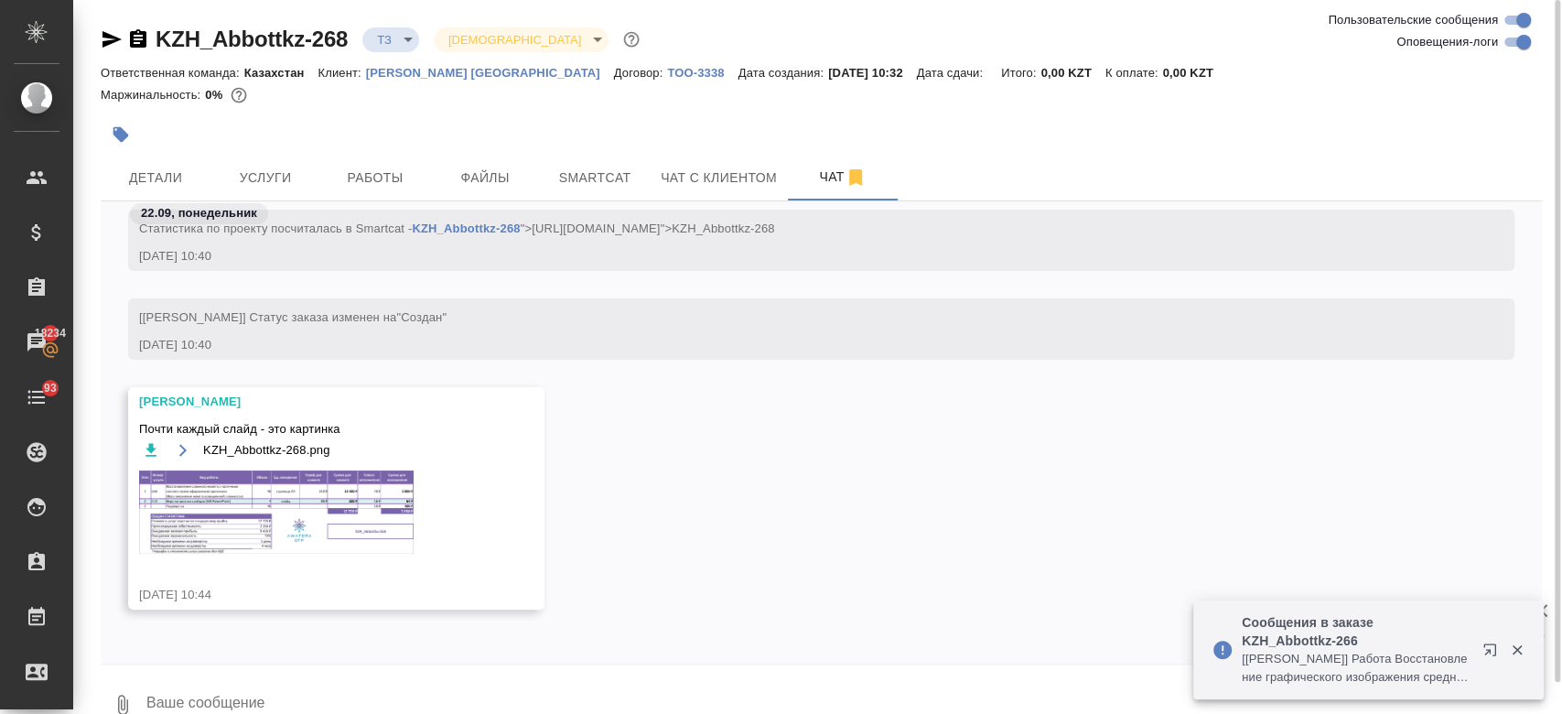
click at [318, 497] on img at bounding box center [276, 511] width 274 height 83
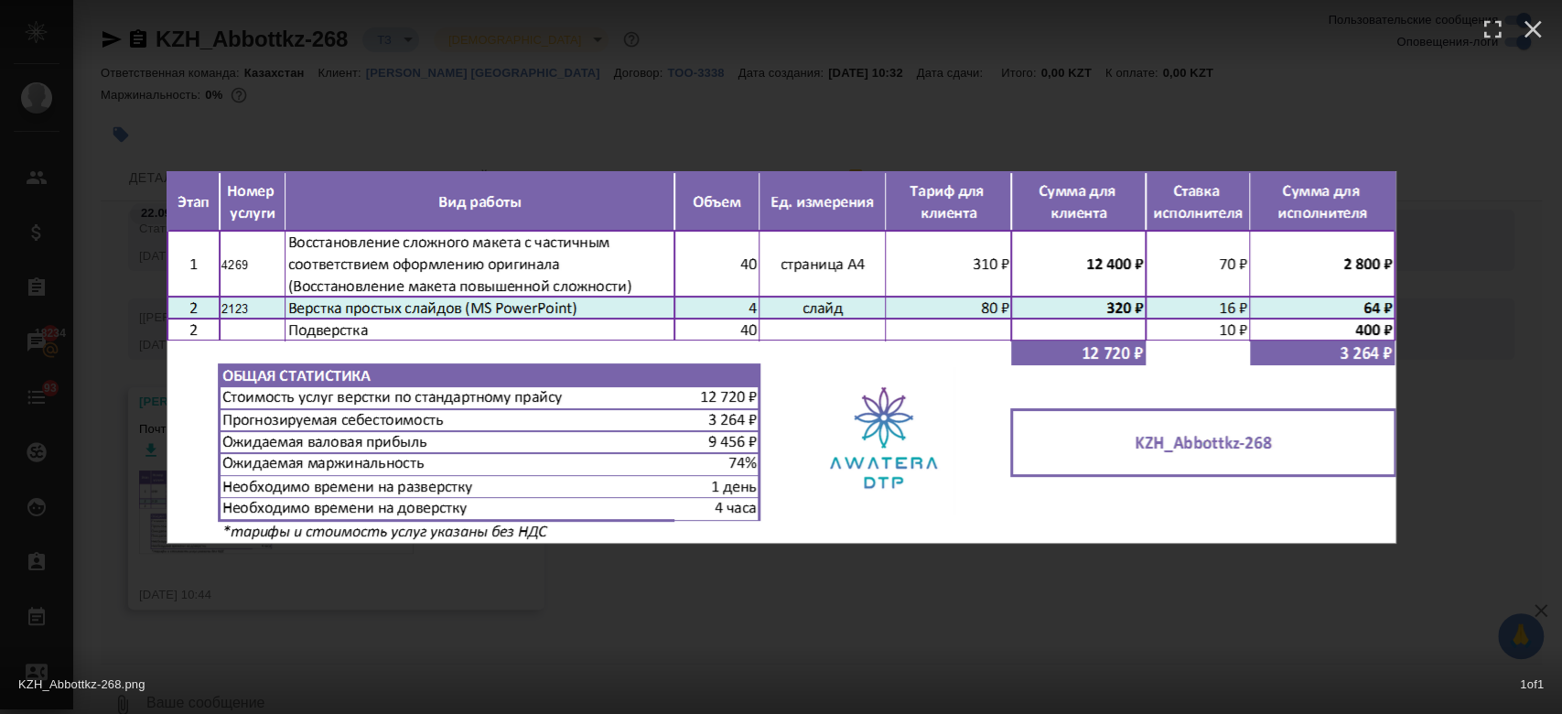
click at [1099, 589] on div "KZH_Abbottkz-268.png 1 of 1" at bounding box center [781, 357] width 1562 height 714
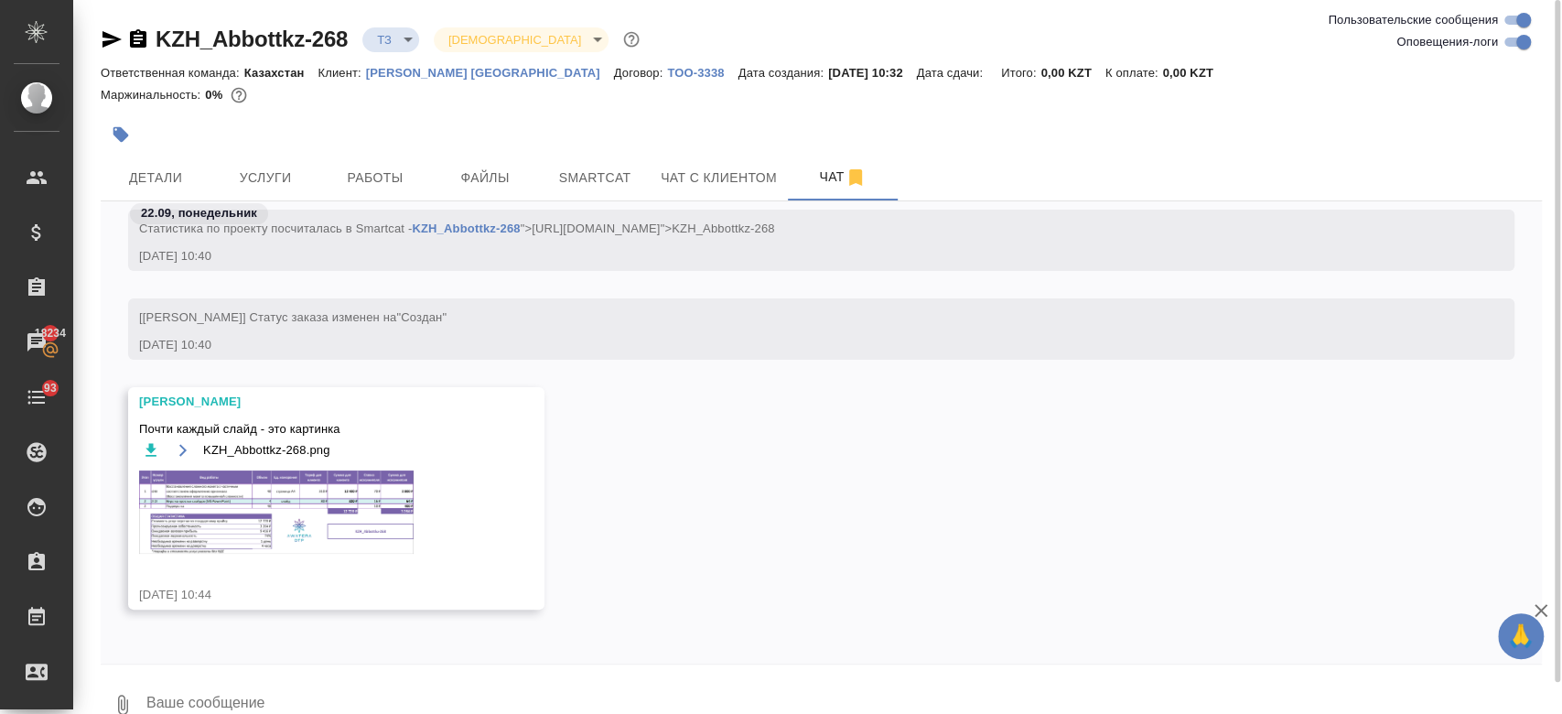
click at [369, 479] on img at bounding box center [276, 511] width 274 height 83
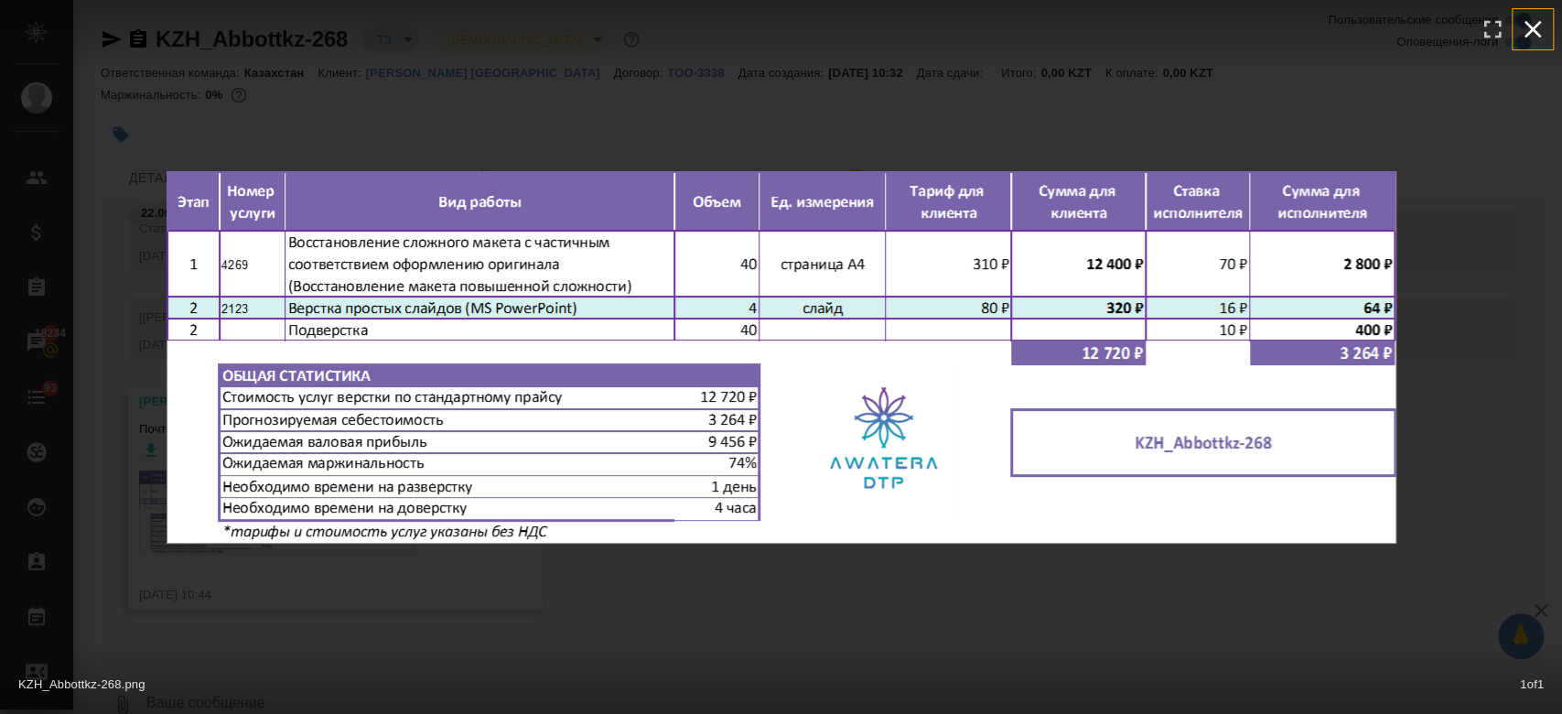
click at [1530, 32] on icon "button" at bounding box center [1532, 29] width 17 height 17
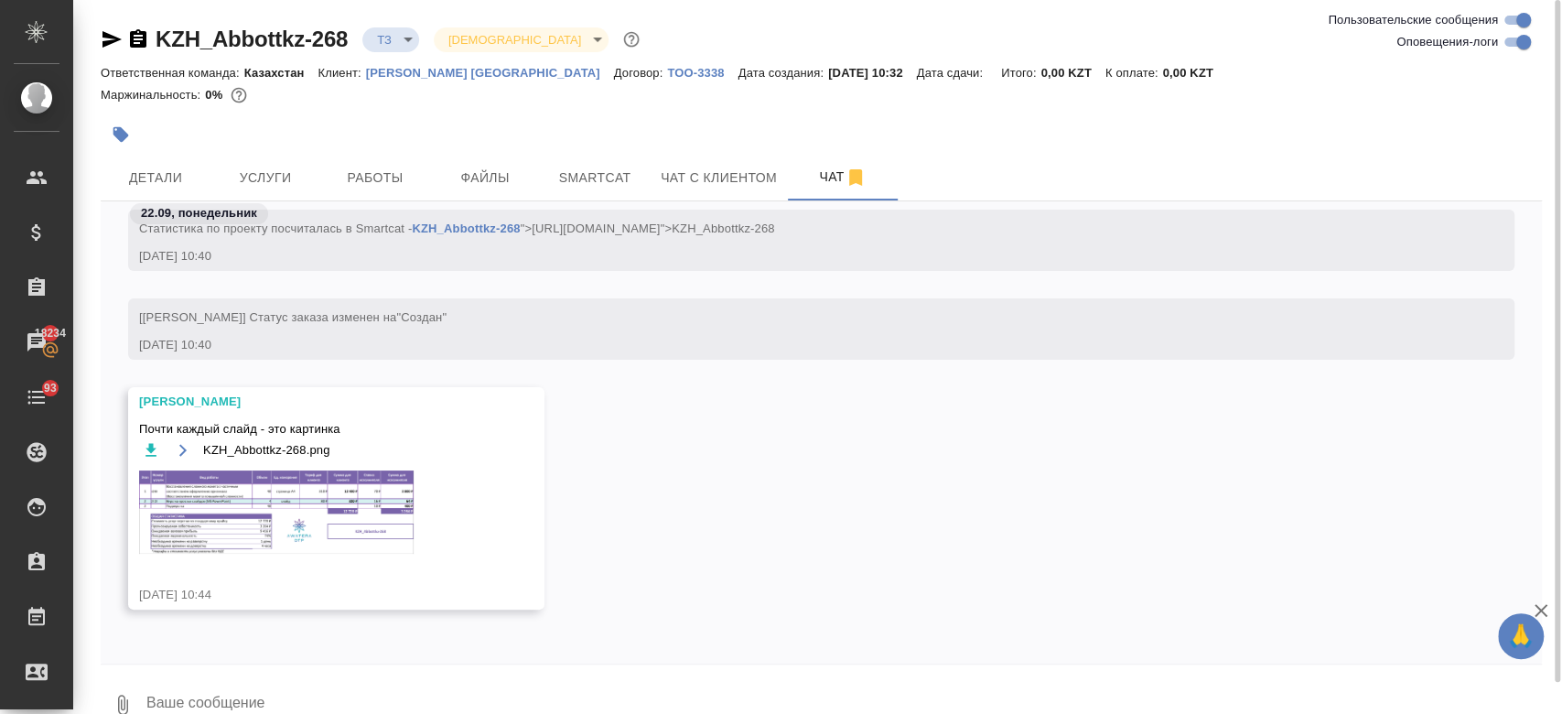
click at [946, 431] on div "Малофеева Екатерина Почти каждый слайд - это картинка KZH_Abbottkz-268.png 22.0…" at bounding box center [821, 512] width 1441 height 250
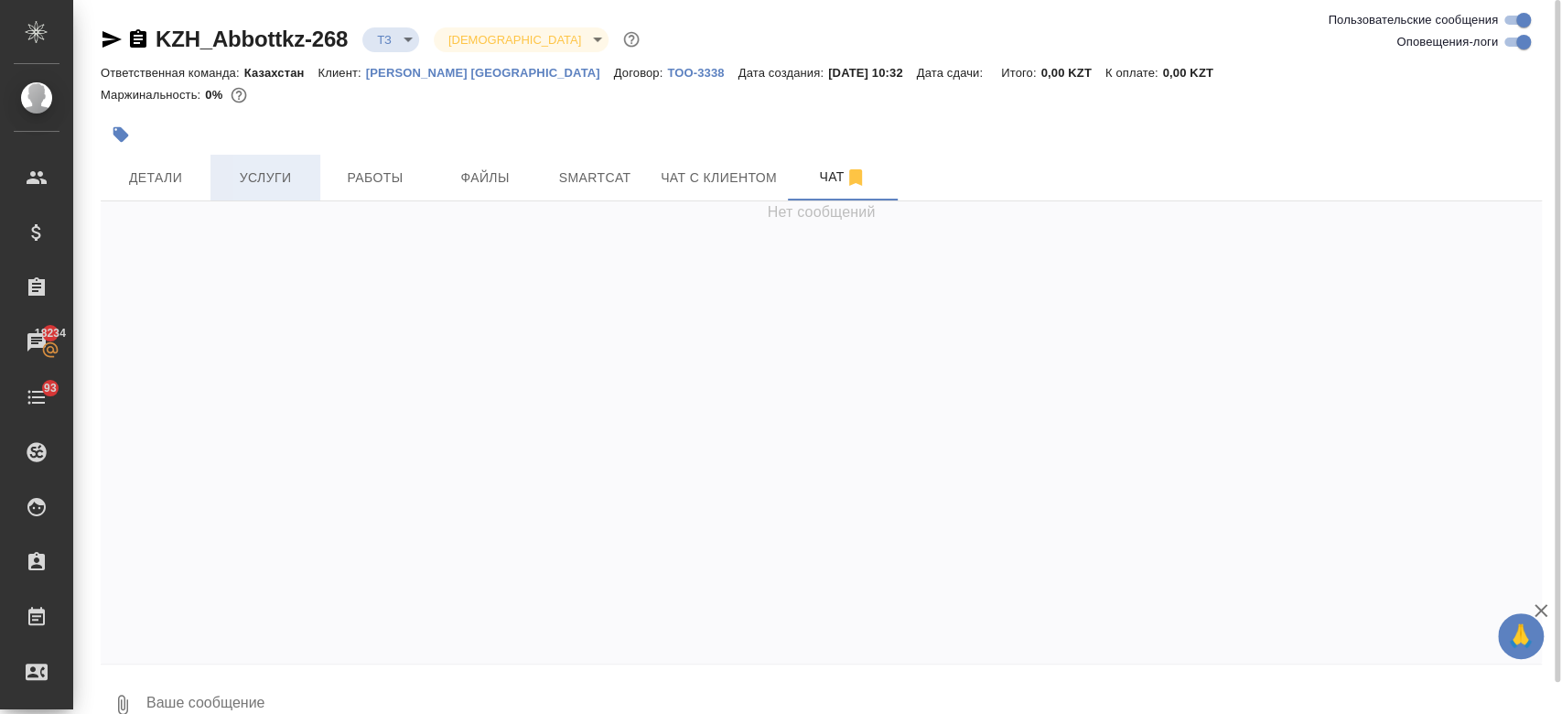
scroll to position [0, 0]
click at [719, 157] on button "Чат с клиентом" at bounding box center [719, 178] width 138 height 46
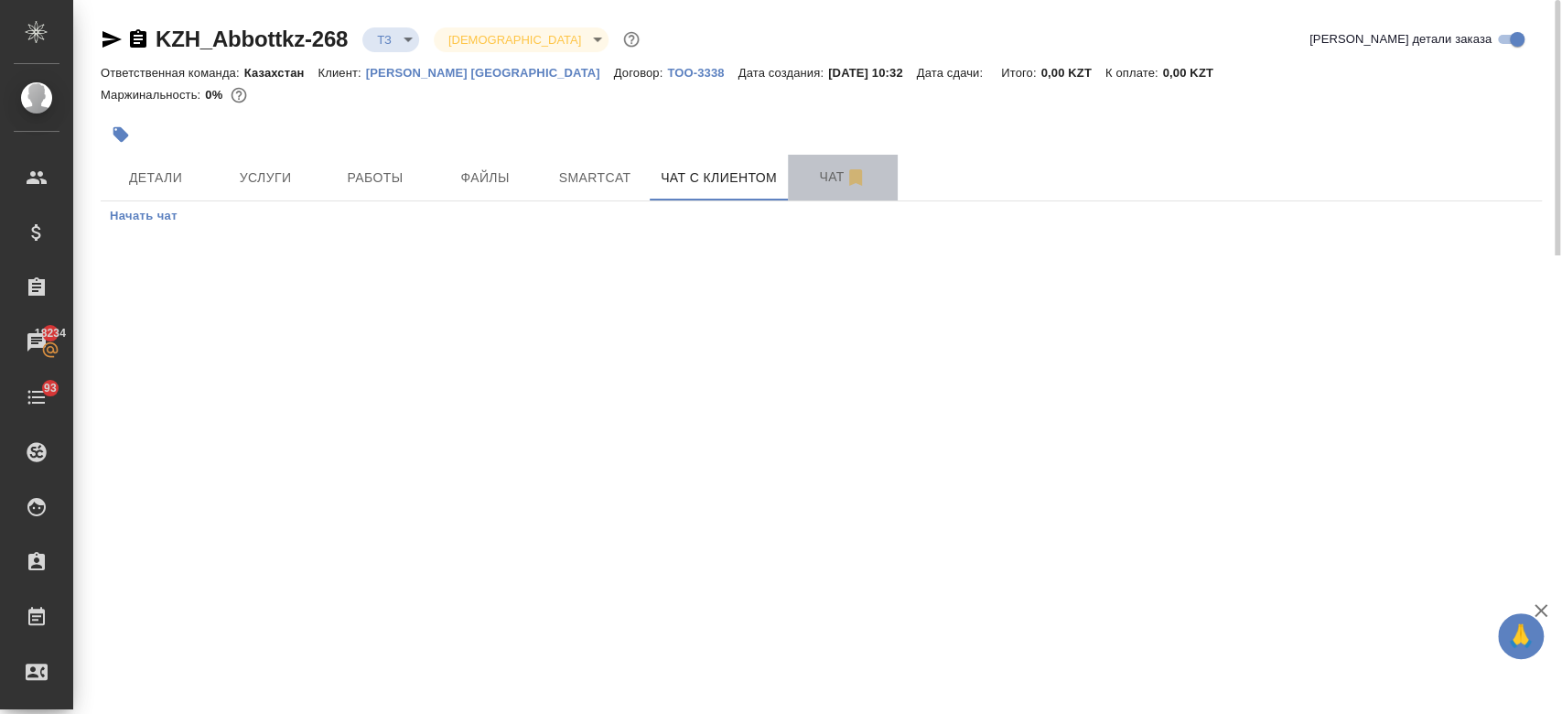
click at [816, 189] on button "Чат" at bounding box center [843, 178] width 110 height 46
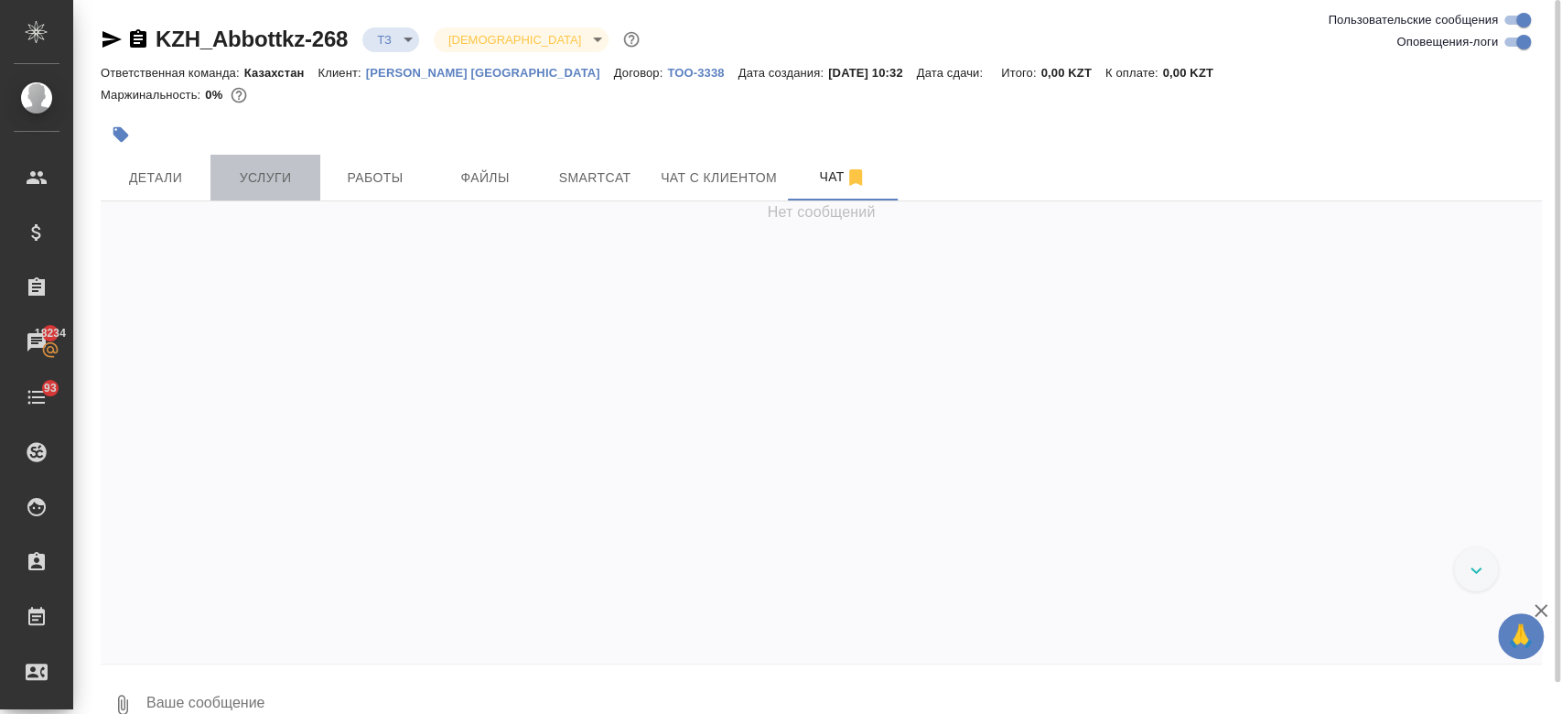
click at [278, 184] on span "Услуги" at bounding box center [265, 178] width 88 height 23
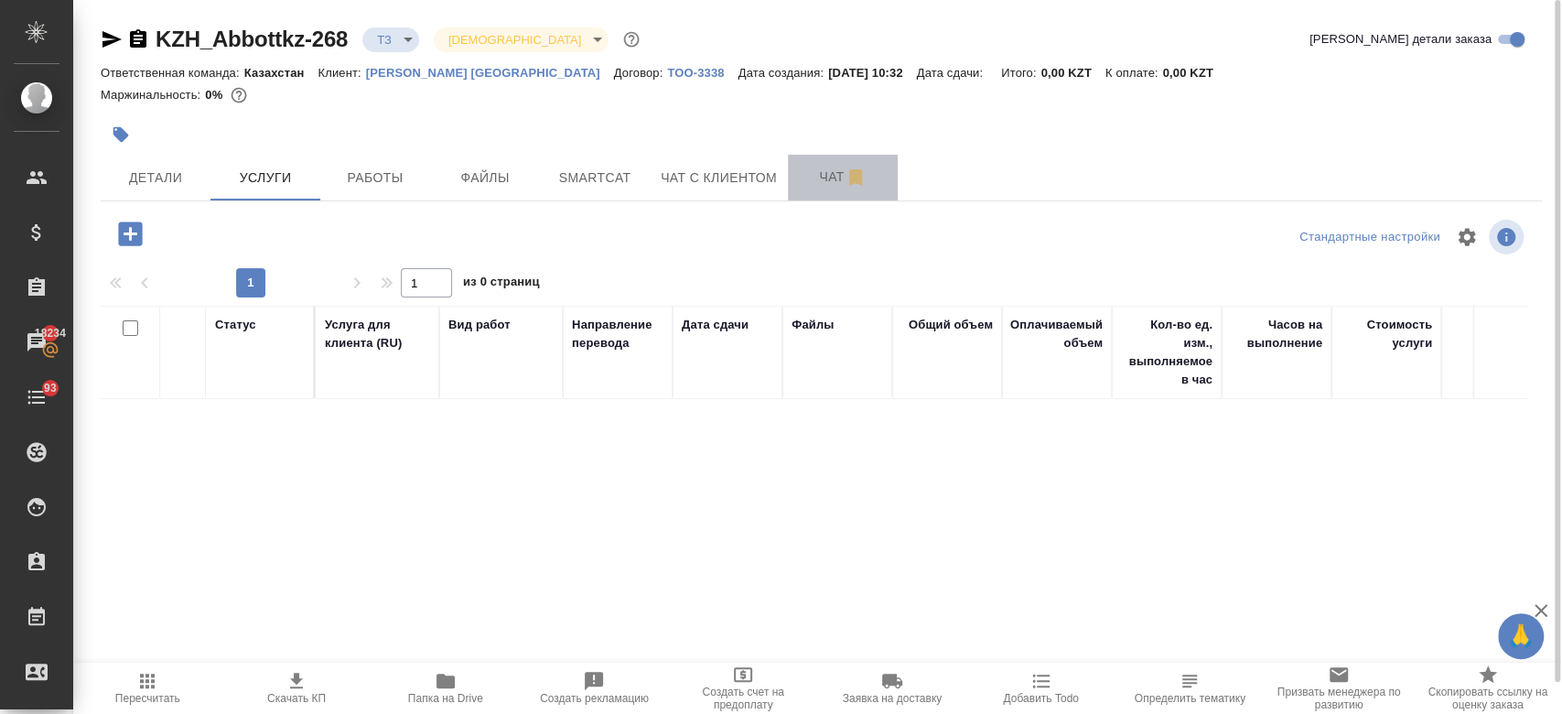
click at [809, 179] on span "Чат" at bounding box center [843, 177] width 88 height 23
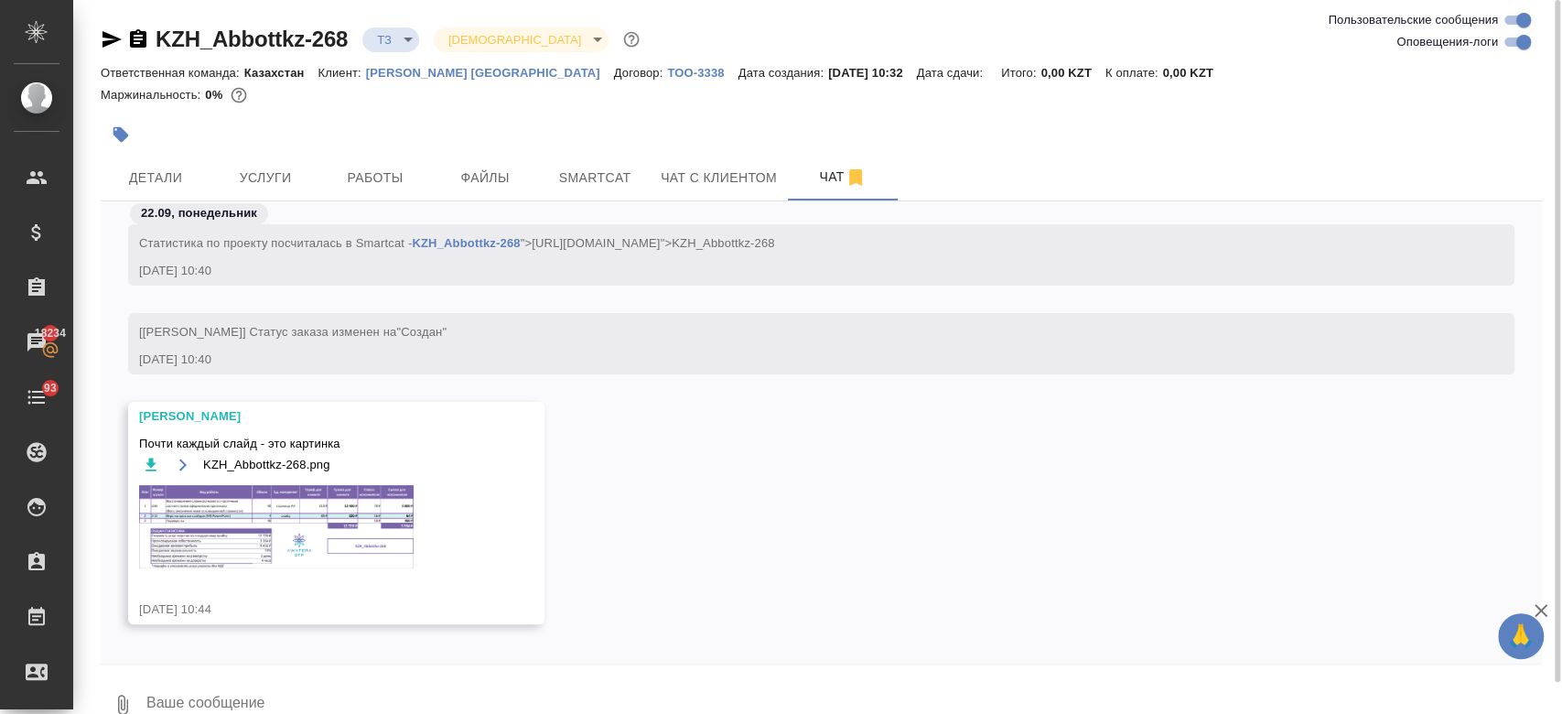
scroll to position [372, 0]
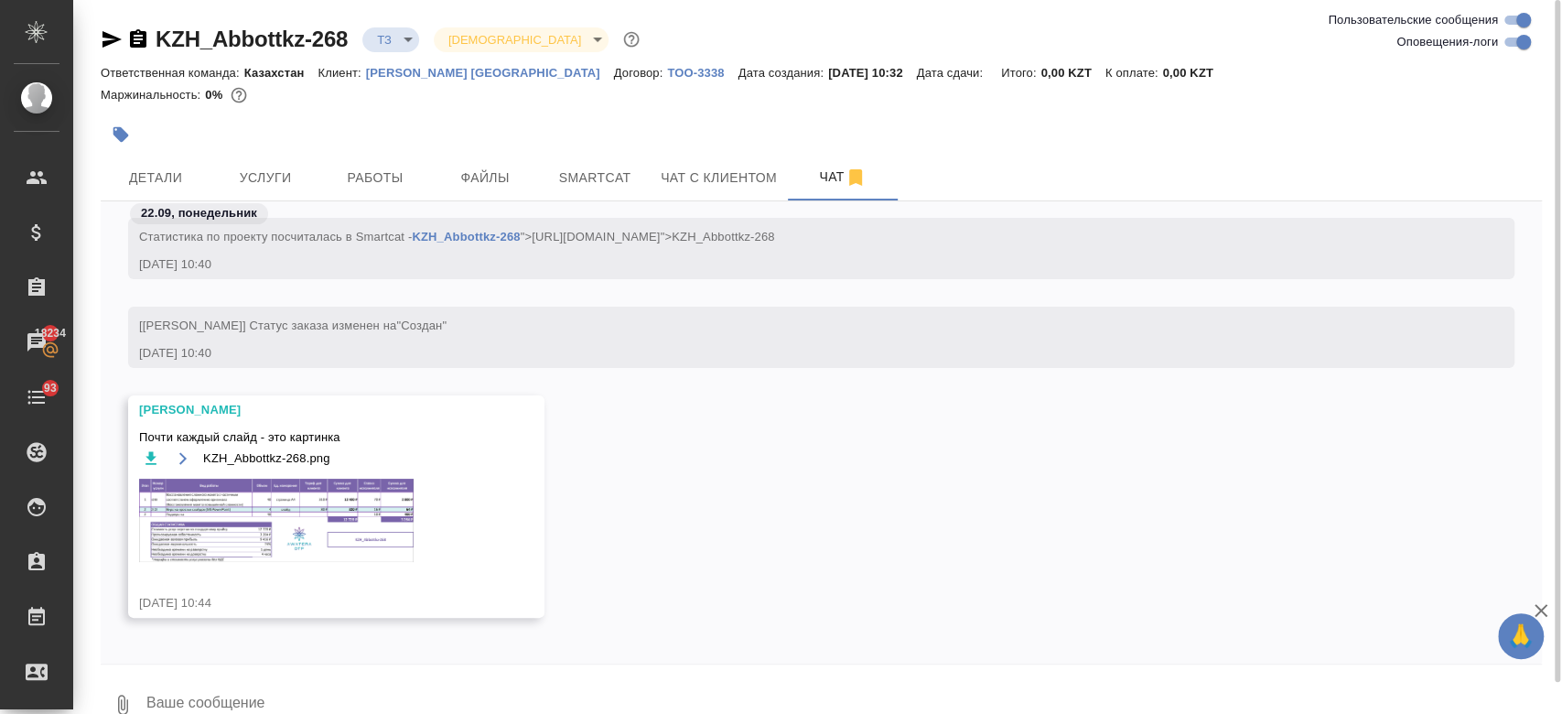
click at [317, 542] on img at bounding box center [276, 519] width 274 height 83
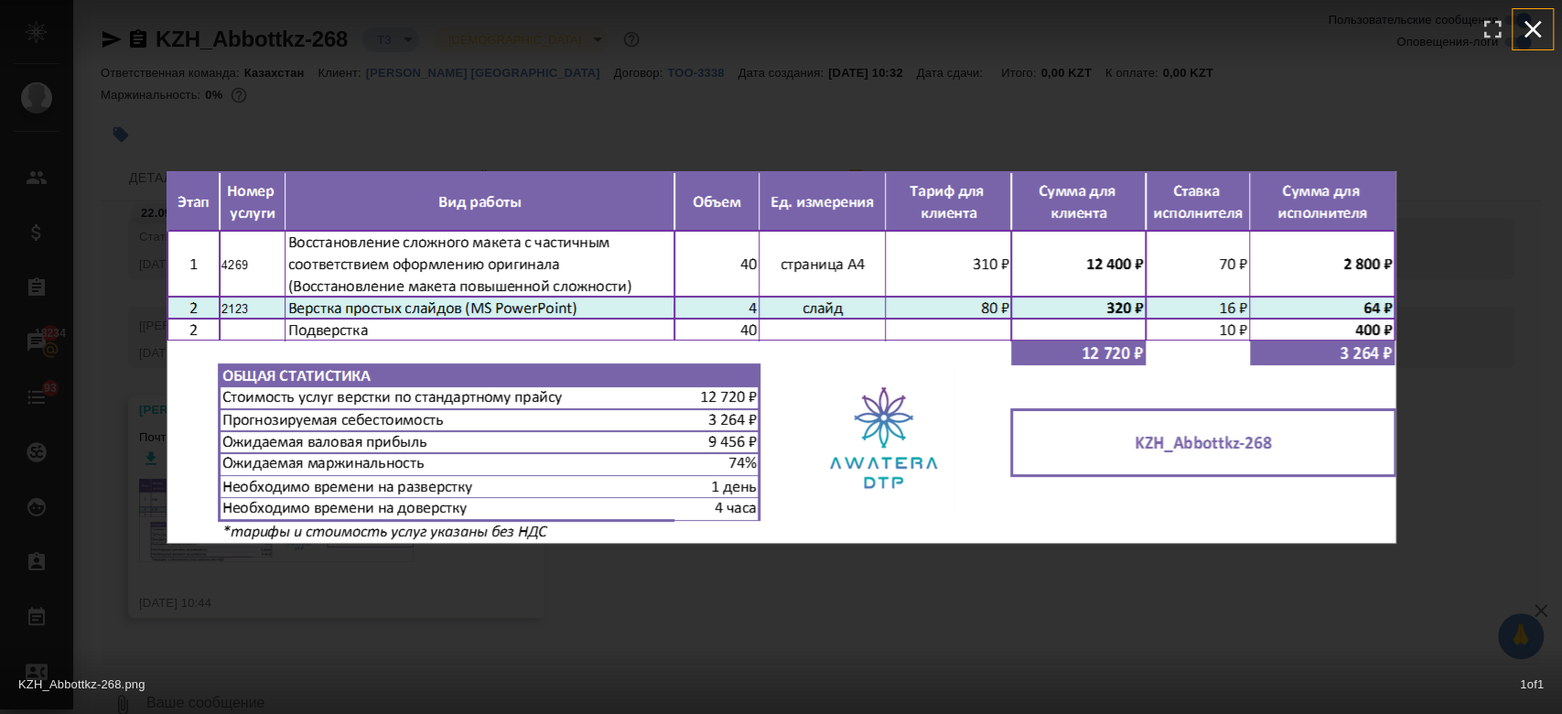
click at [1529, 38] on icon "button" at bounding box center [1532, 29] width 29 height 29
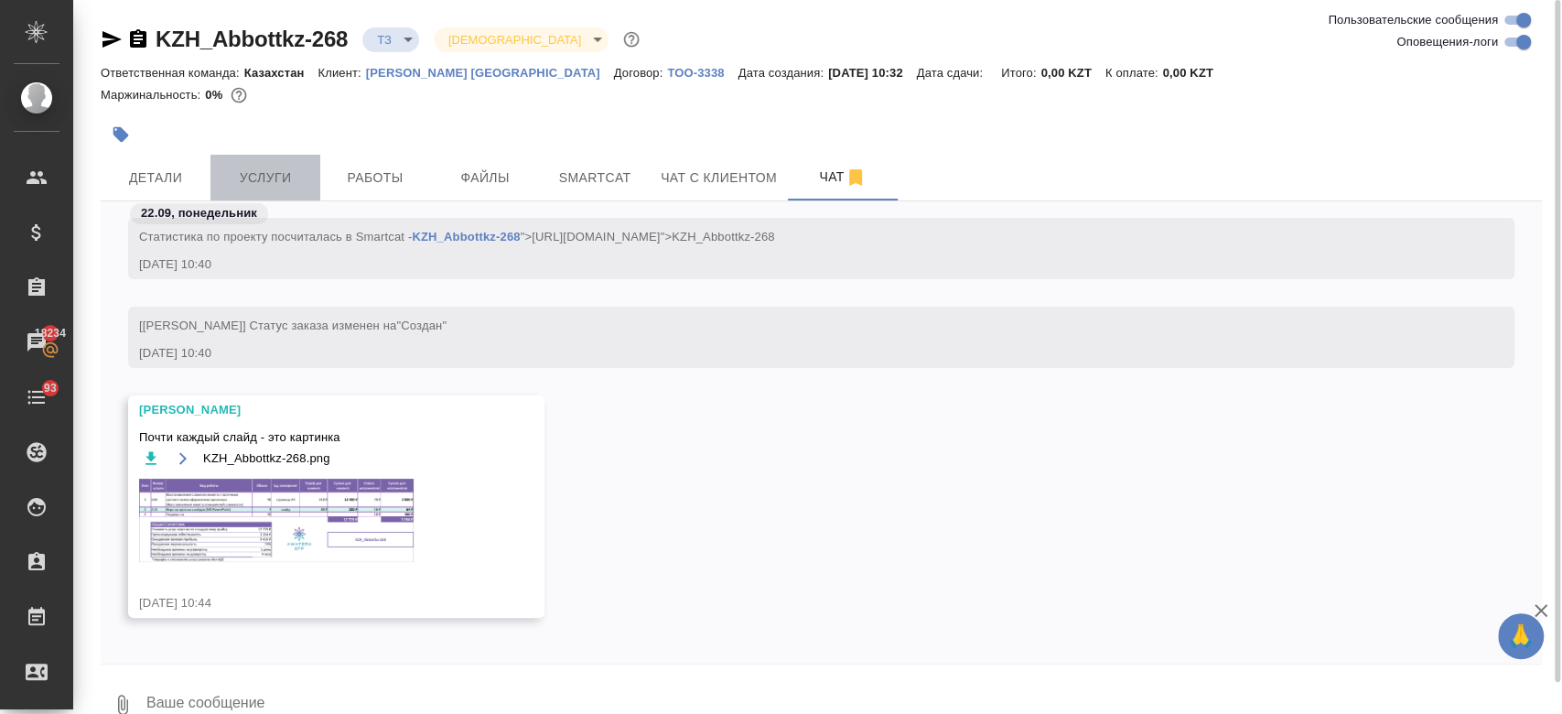
click at [271, 170] on span "Услуги" at bounding box center [265, 178] width 88 height 23
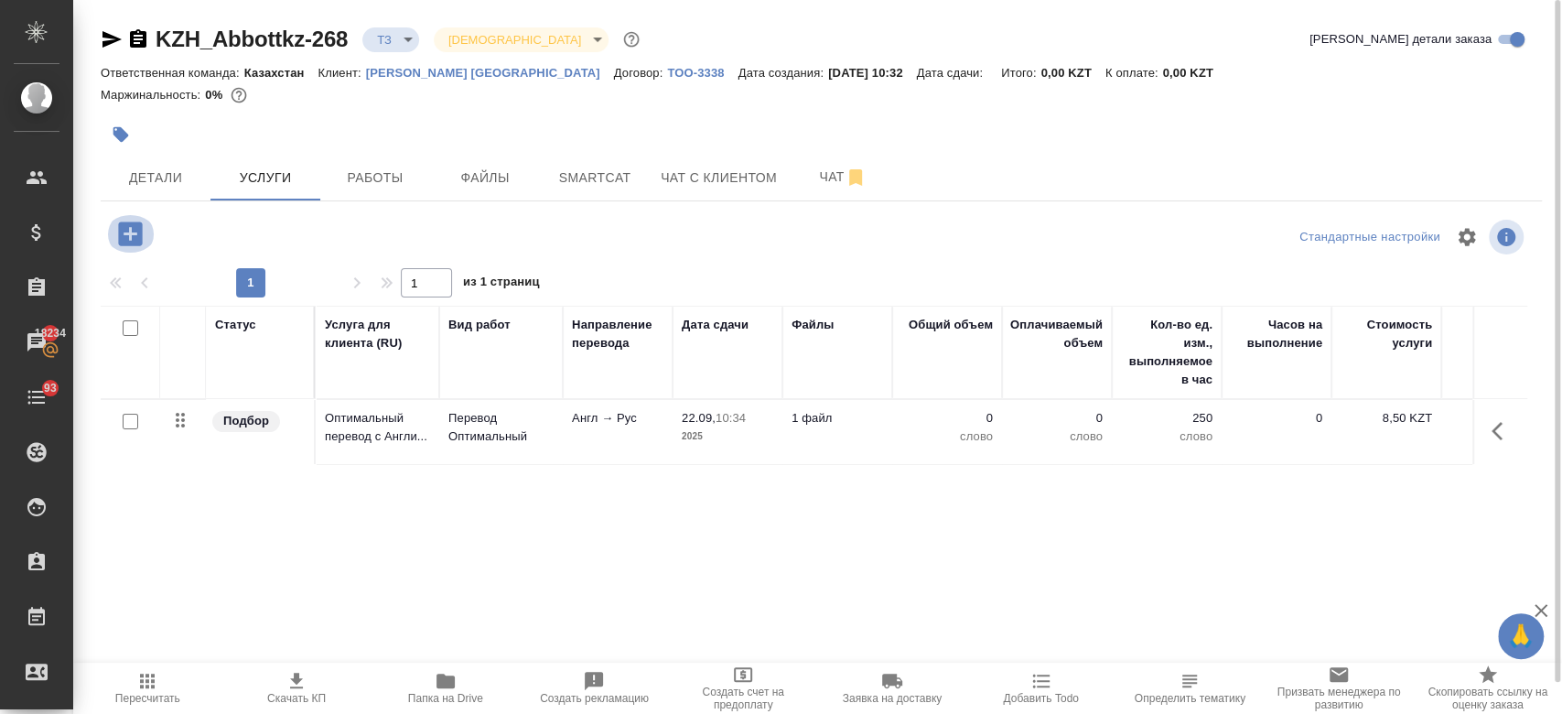
click at [120, 224] on icon "button" at bounding box center [130, 233] width 24 height 24
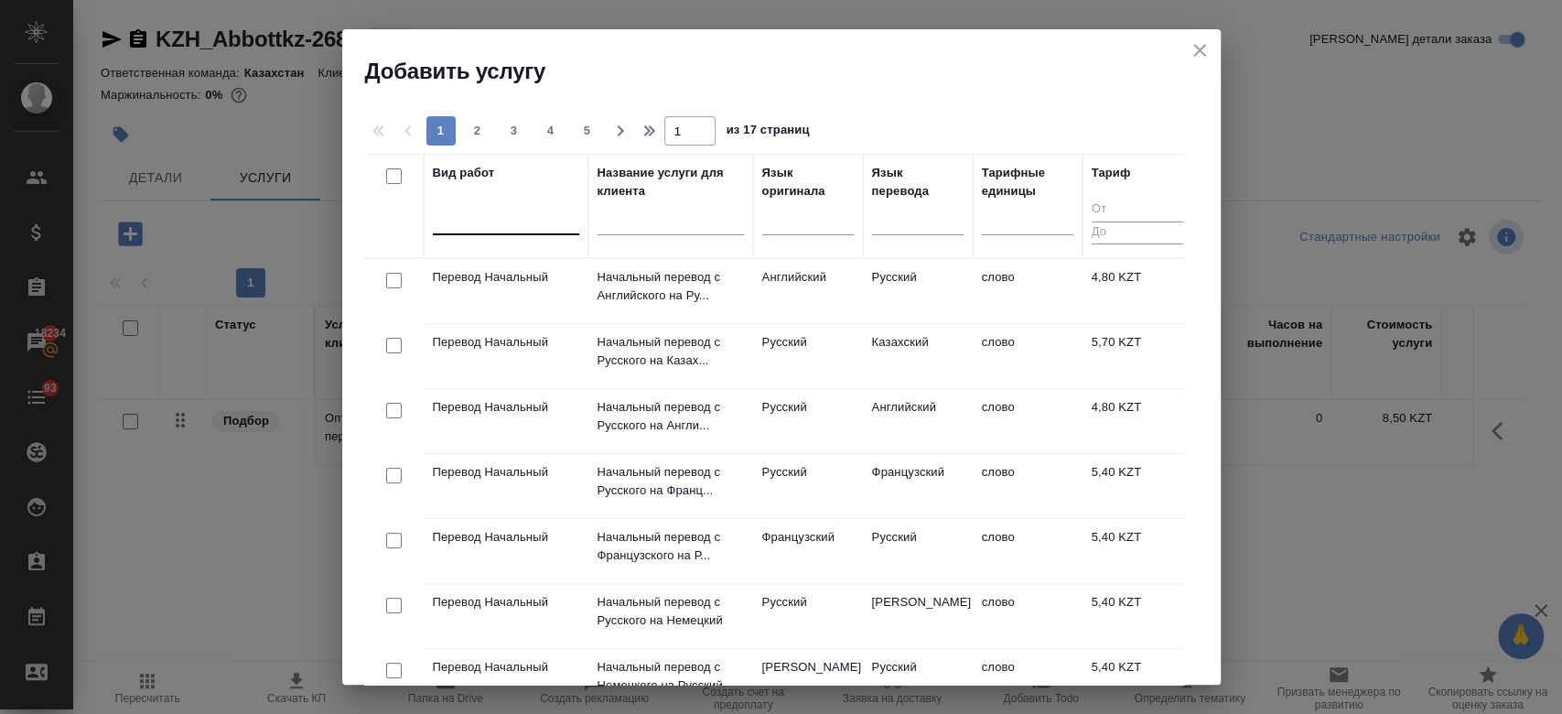
click at [467, 219] on div at bounding box center [506, 216] width 146 height 27
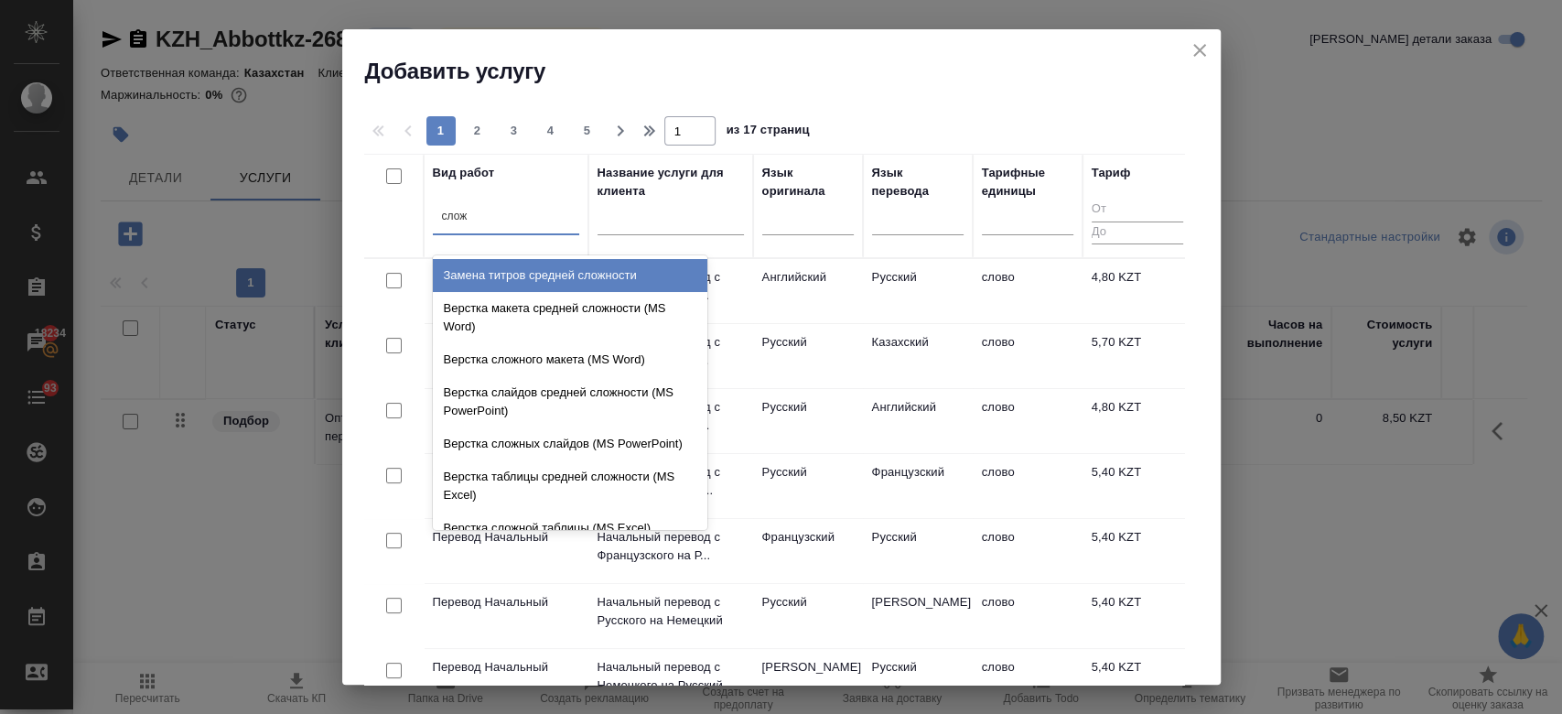
type input "сложн"
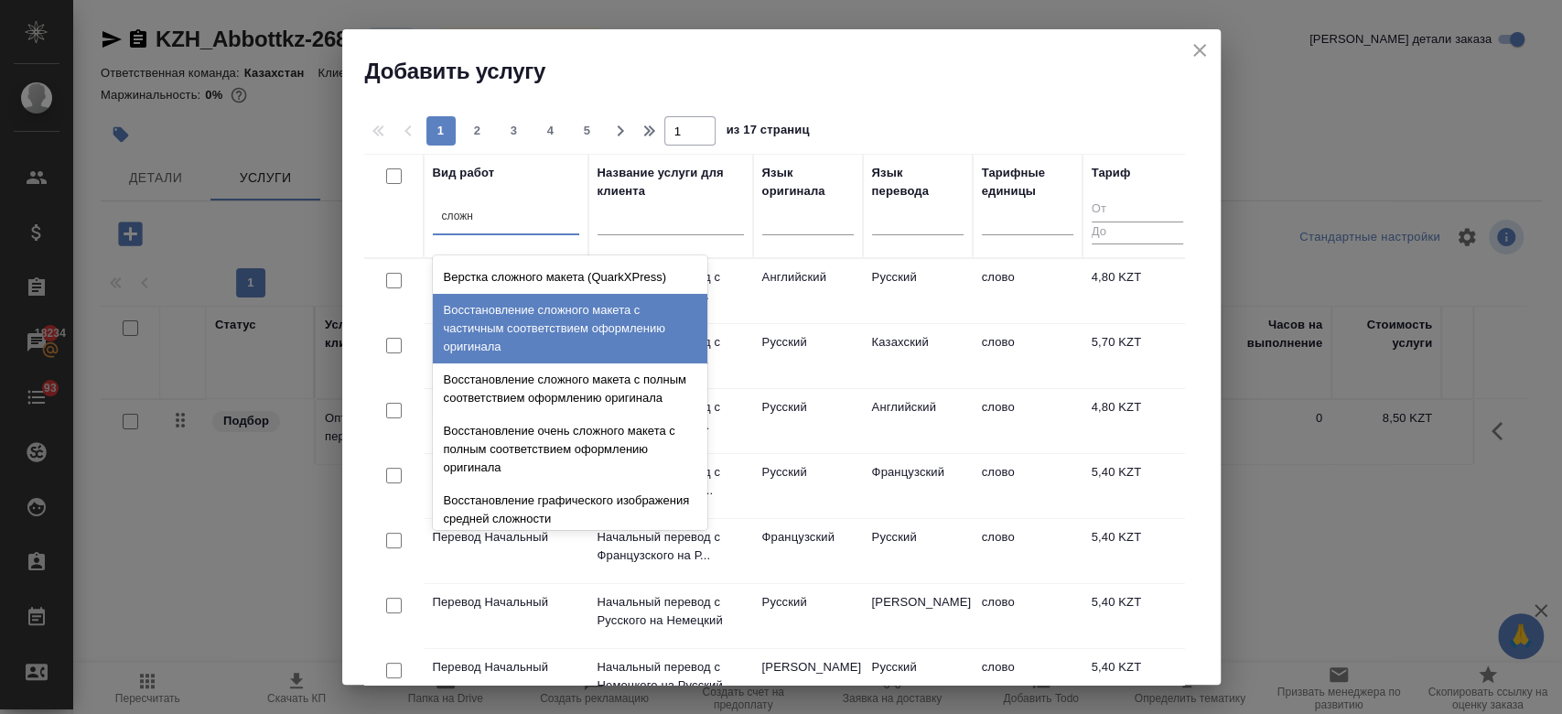
scroll to position [502, 0]
click at [503, 348] on div "Восстановление сложного макета с частичным соответствием оформлению оригинала" at bounding box center [570, 330] width 274 height 70
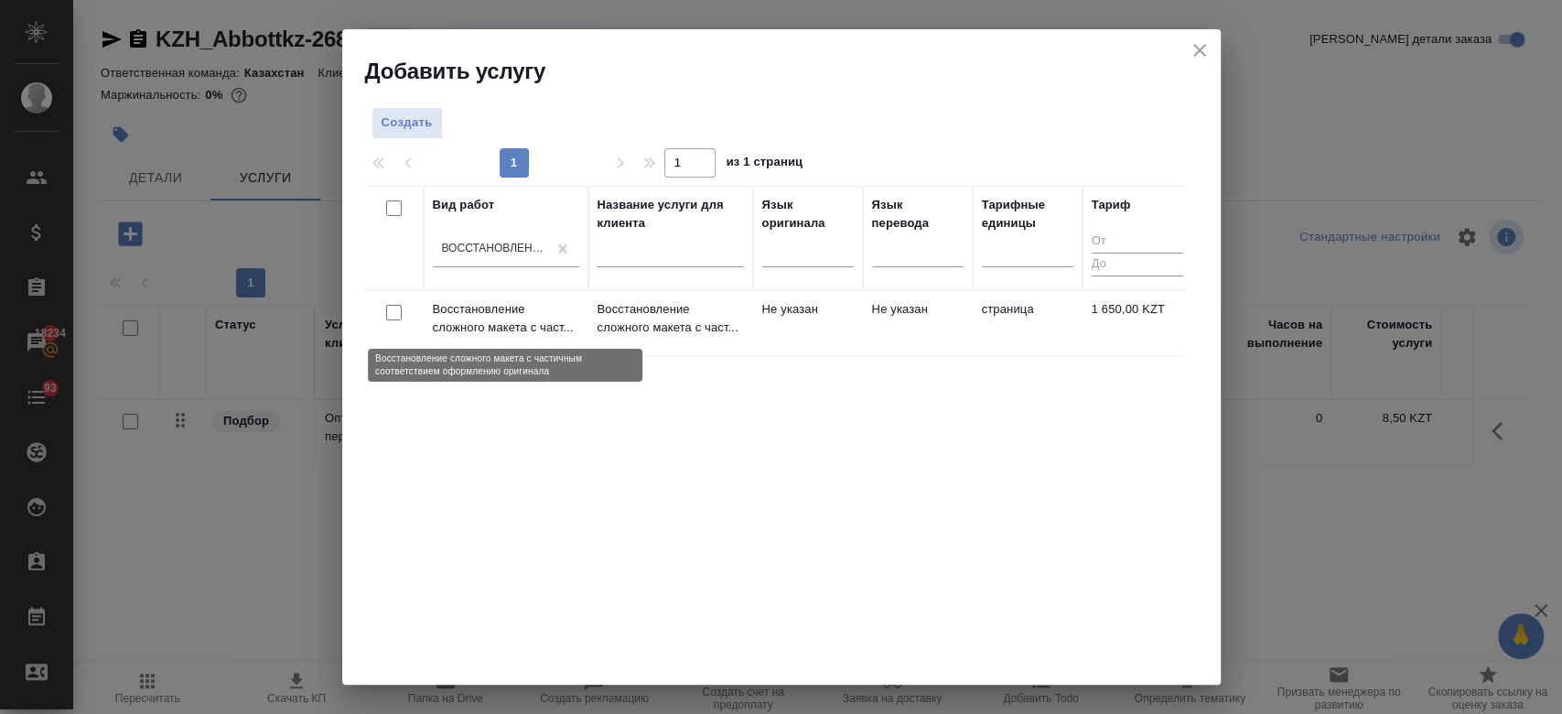
click at [461, 311] on p "Восстановление сложного макета с част..." at bounding box center [506, 318] width 146 height 37
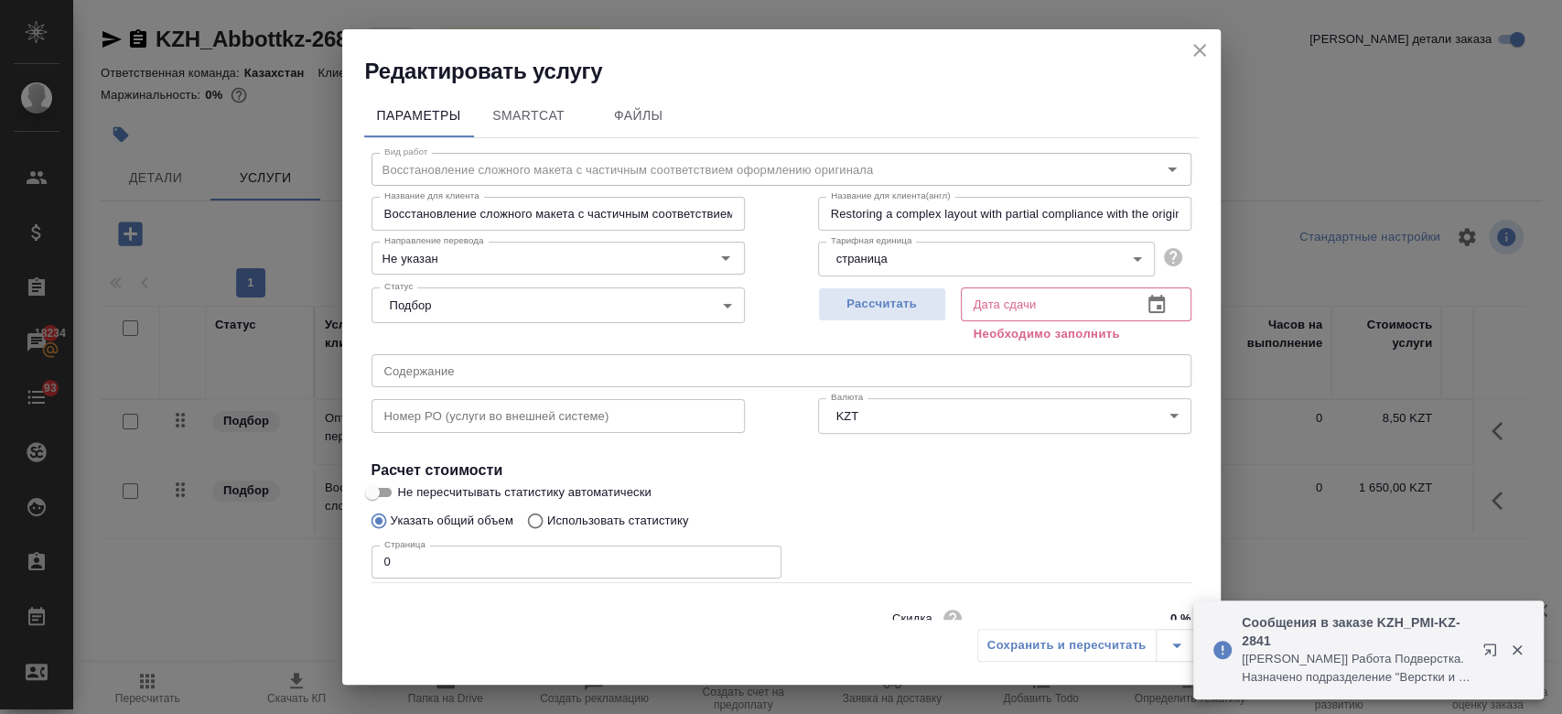
scroll to position [79, 0]
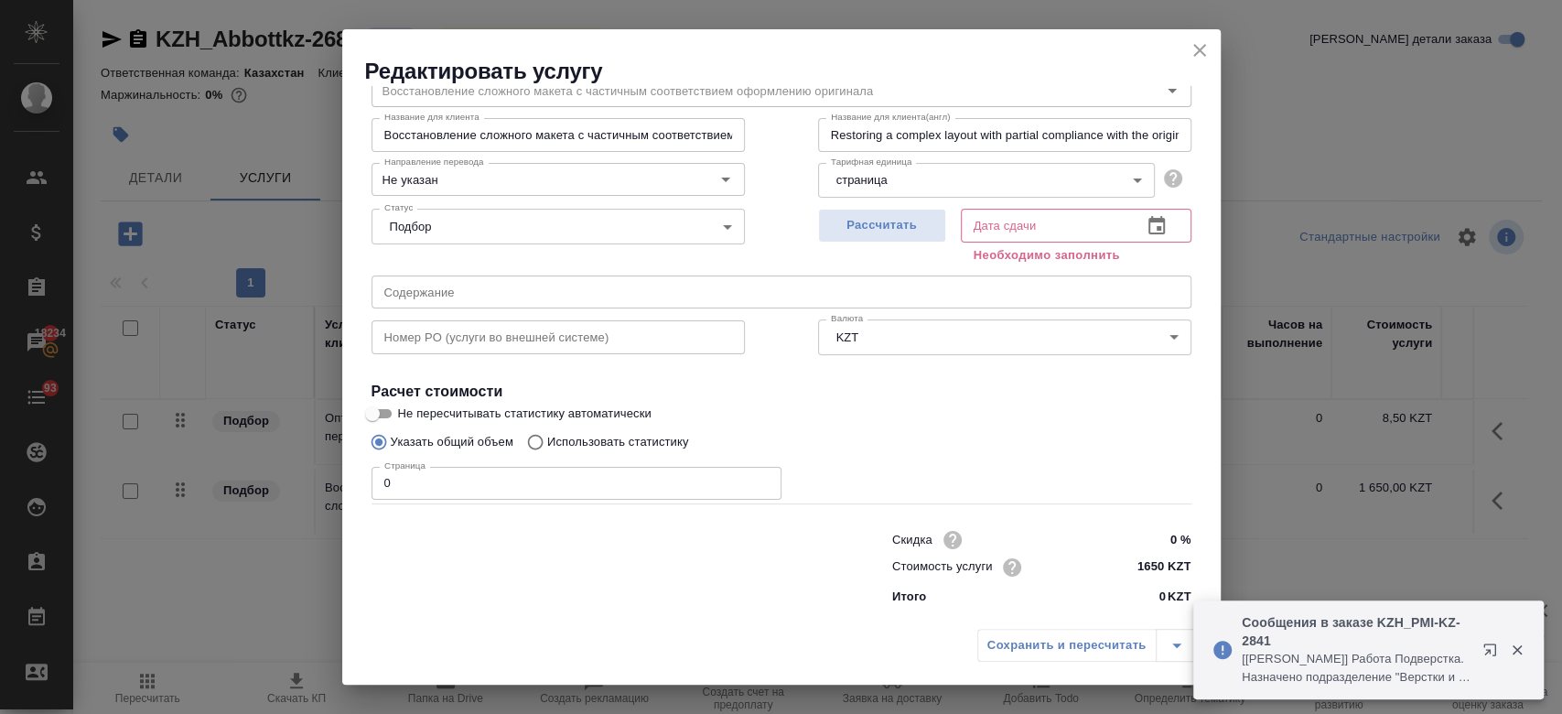
click at [1151, 567] on input "1650 KZT" at bounding box center [1156, 566] width 69 height 27
type input "1 KZT"
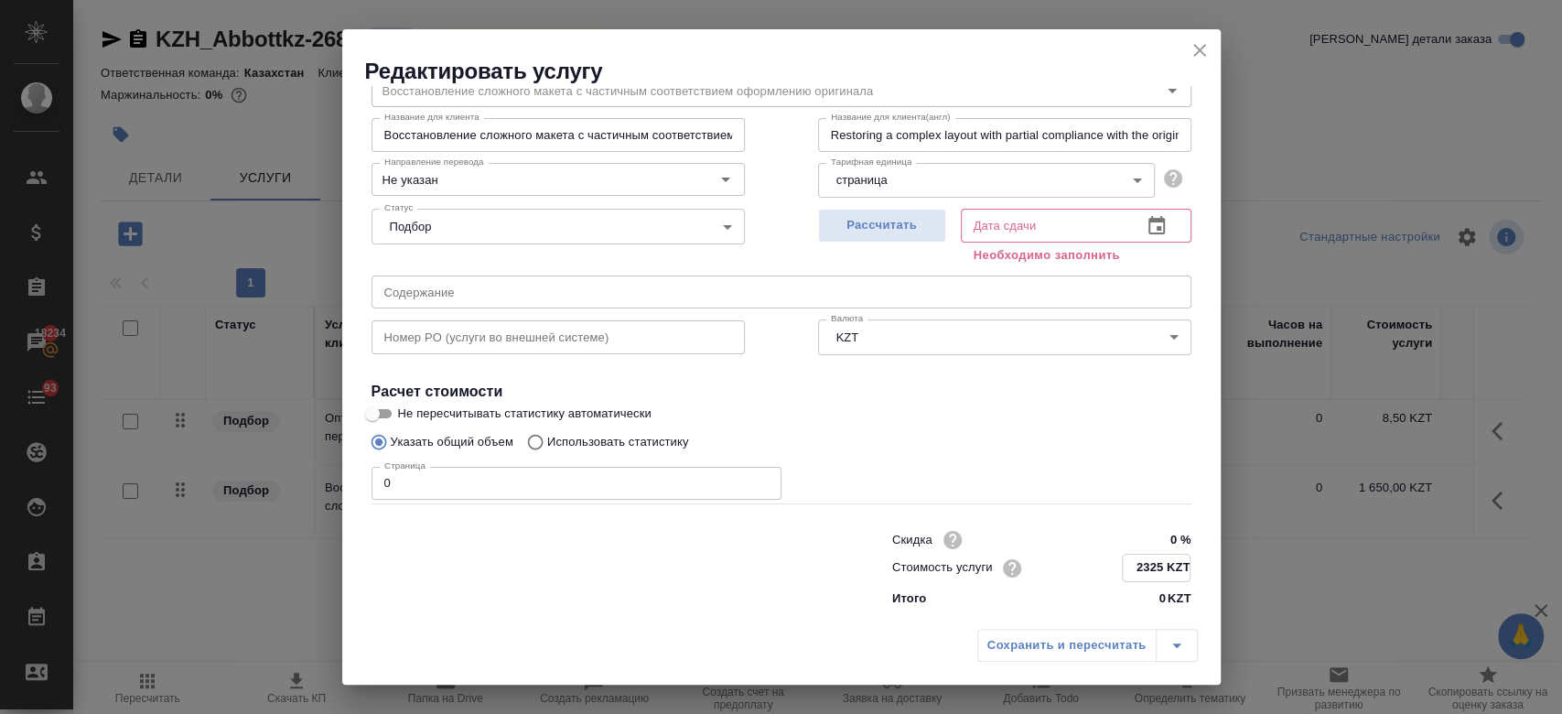
type input "2325 KZT"
click at [495, 487] on input "0" at bounding box center [576, 483] width 410 height 33
type input "40"
click at [879, 223] on span "Рассчитать" at bounding box center [882, 225] width 108 height 21
type input "23.09.2025 10:54"
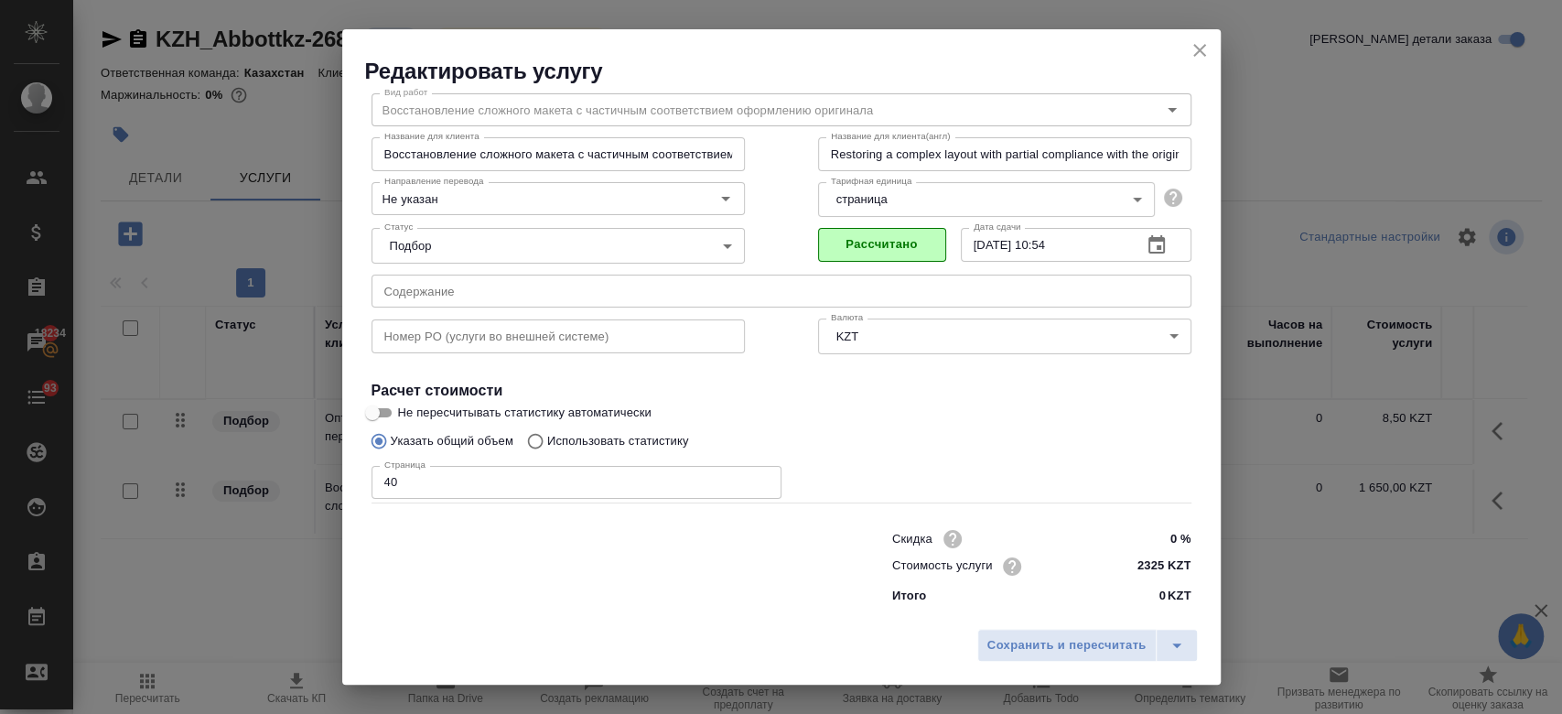
scroll to position [59, 0]
click at [1045, 639] on span "Сохранить и пересчитать" at bounding box center [1066, 645] width 159 height 21
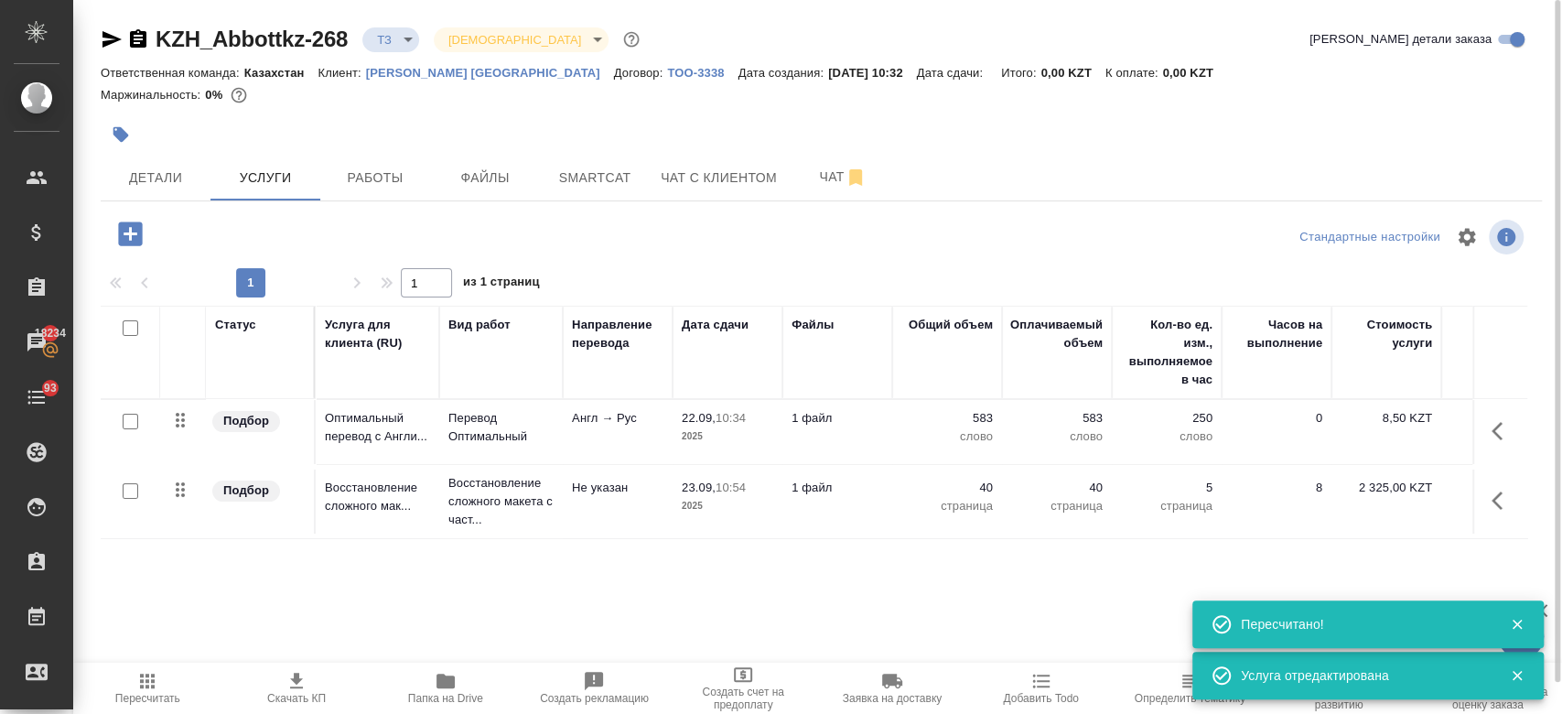
type input "new"
click at [847, 450] on td "1 файл" at bounding box center [837, 432] width 110 height 64
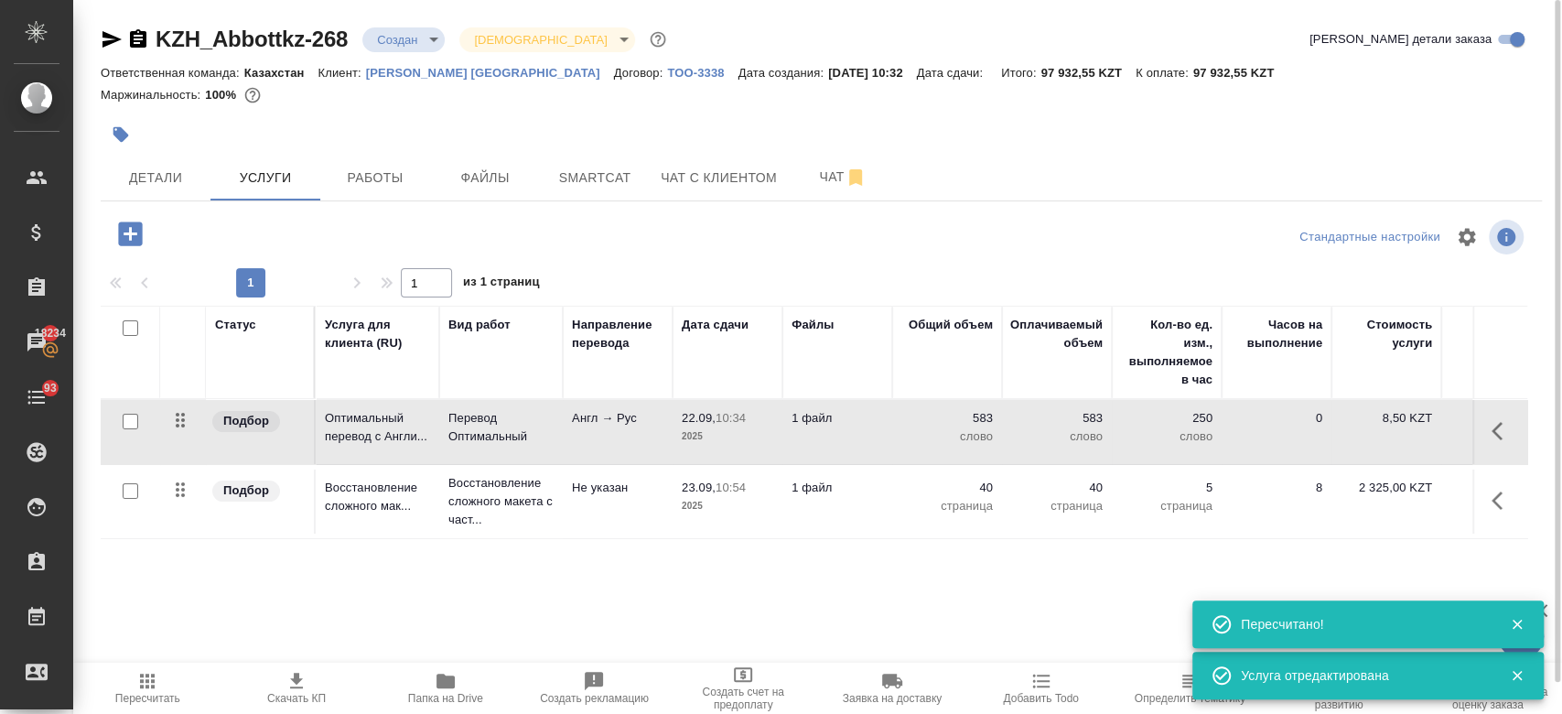
click at [847, 450] on td "1 файл" at bounding box center [837, 432] width 110 height 64
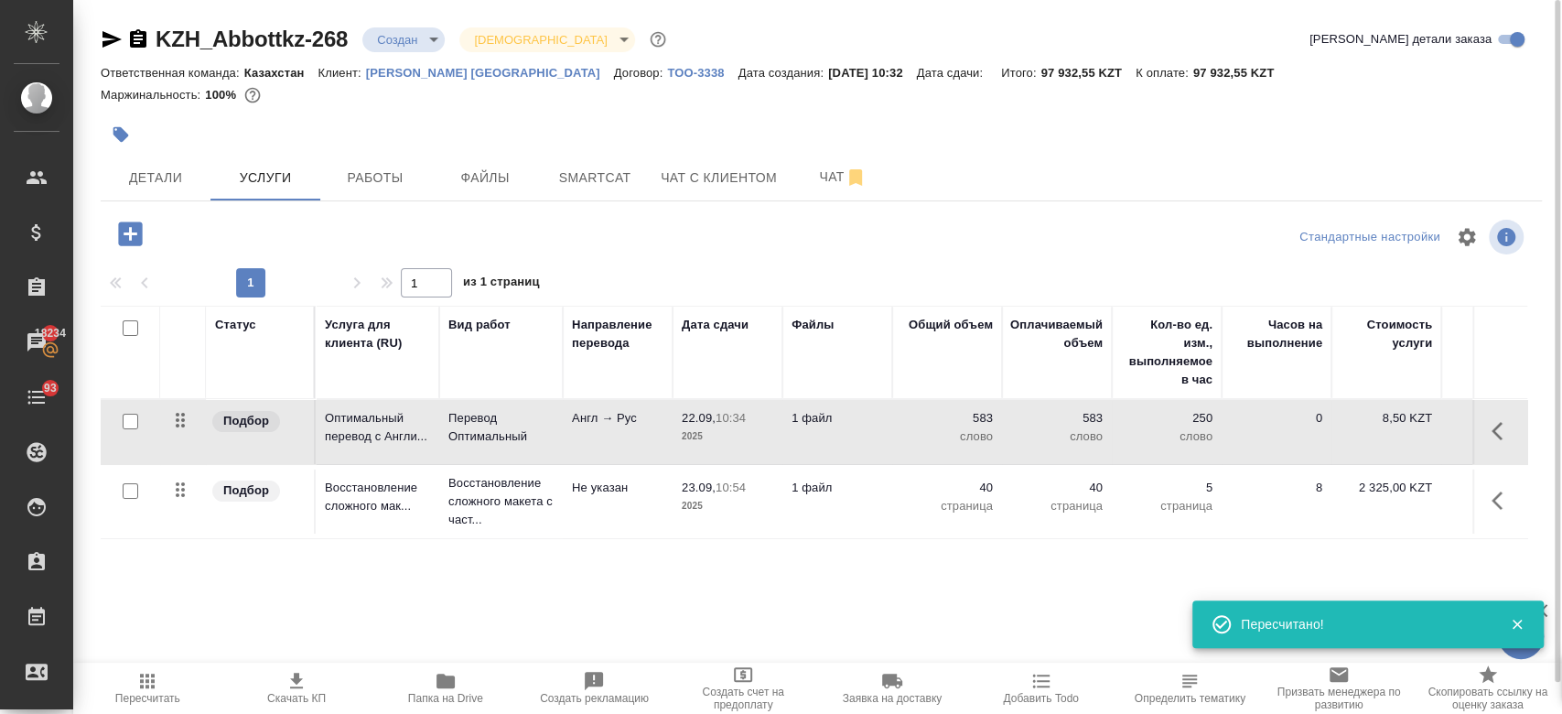
click at [847, 450] on td "1 файл" at bounding box center [837, 432] width 110 height 64
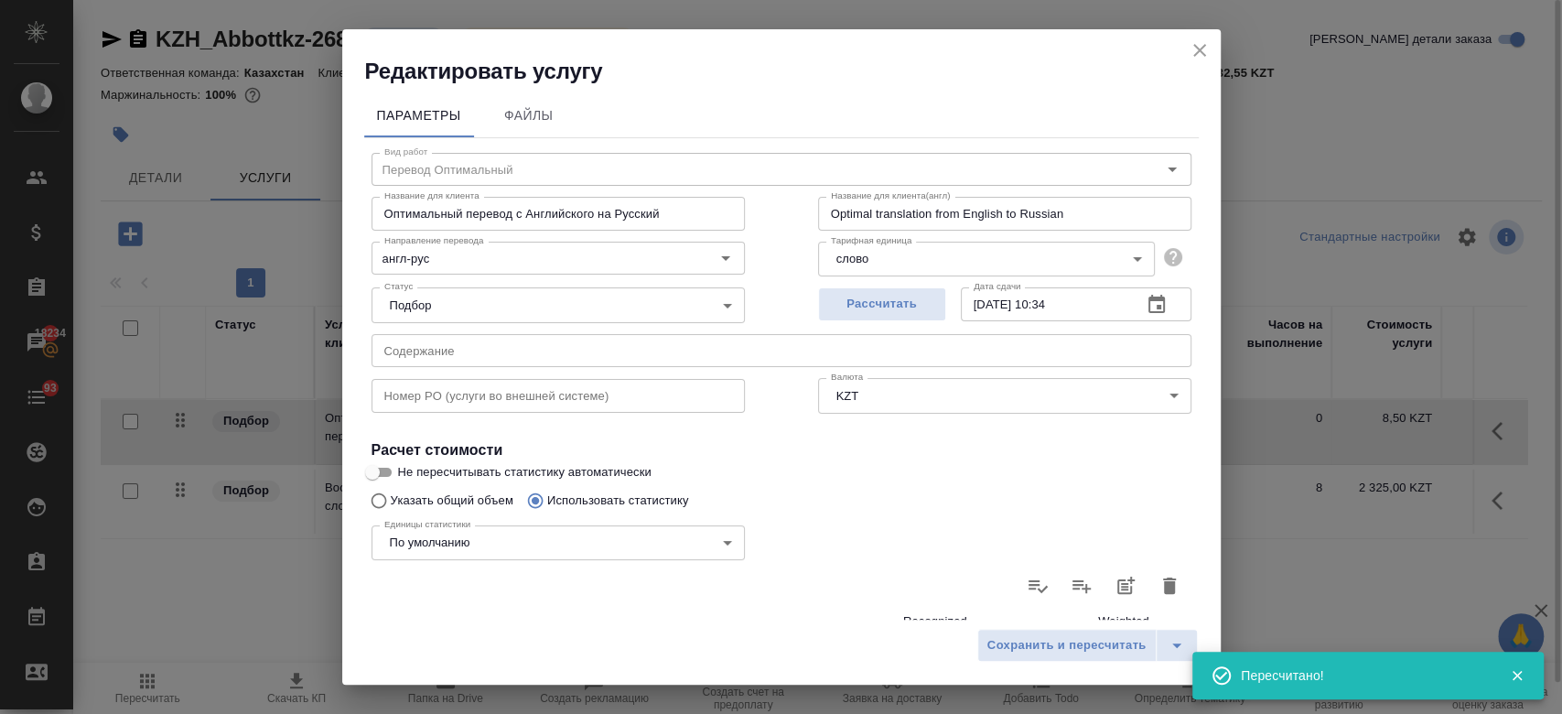
scroll to position [532, 0]
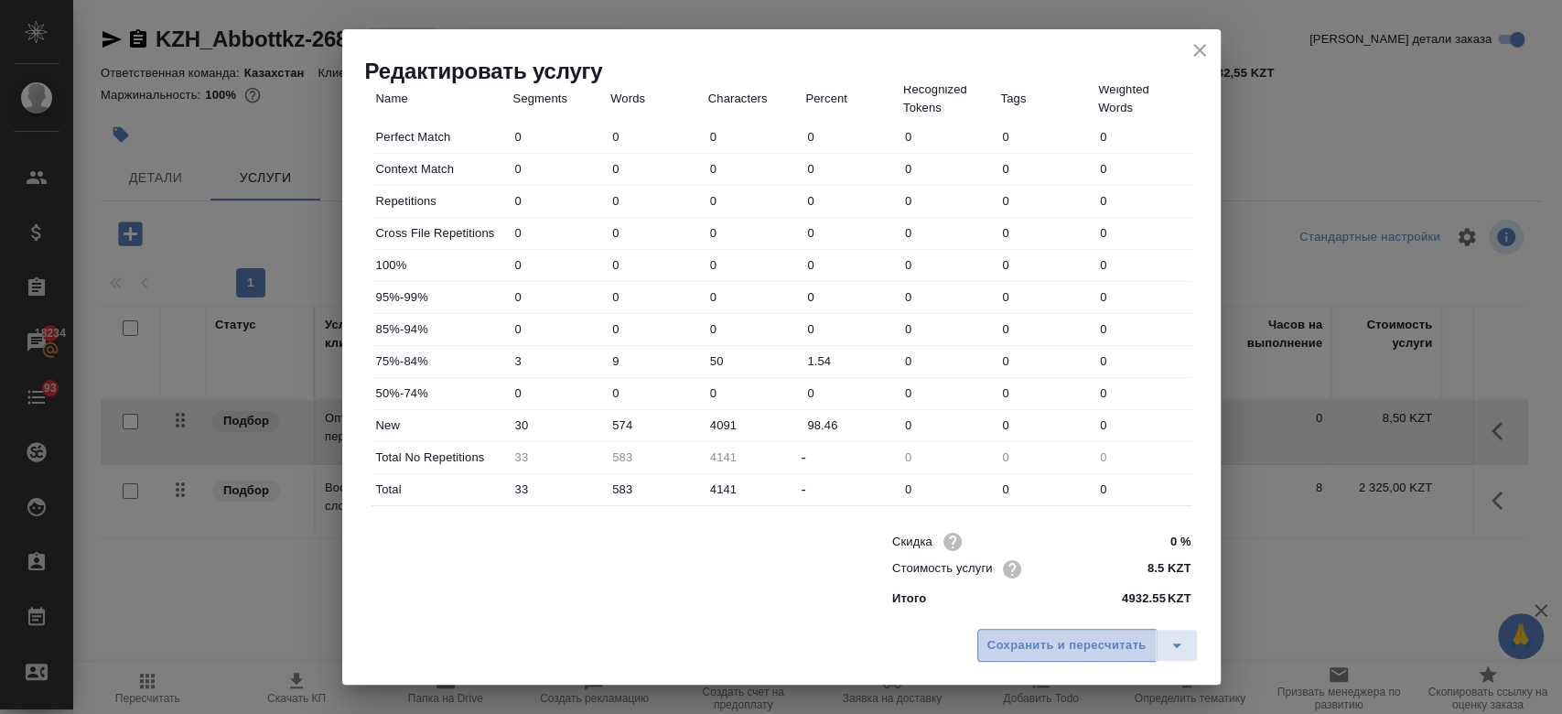
click at [1022, 653] on span "Сохранить и пересчитать" at bounding box center [1066, 645] width 159 height 21
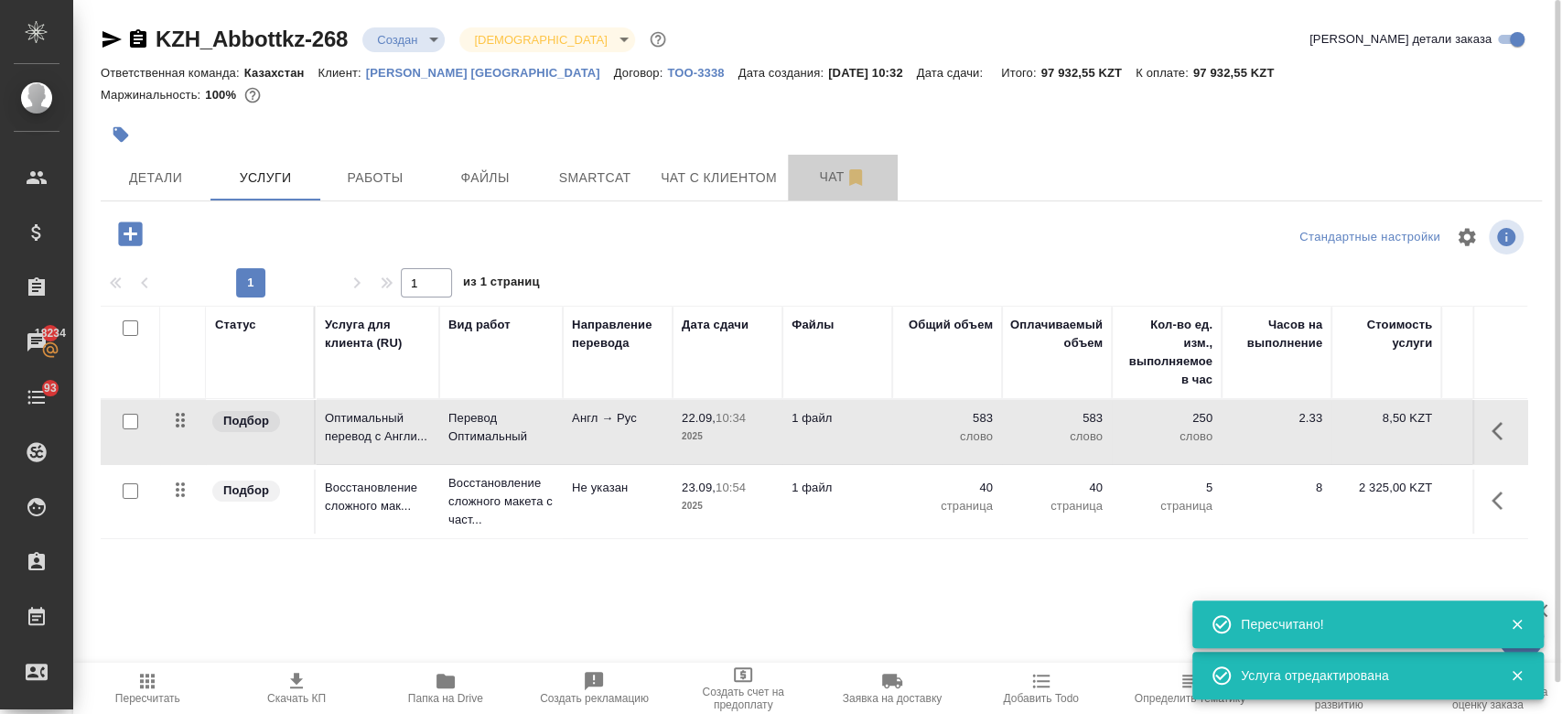
click at [836, 172] on span "Чат" at bounding box center [843, 177] width 88 height 23
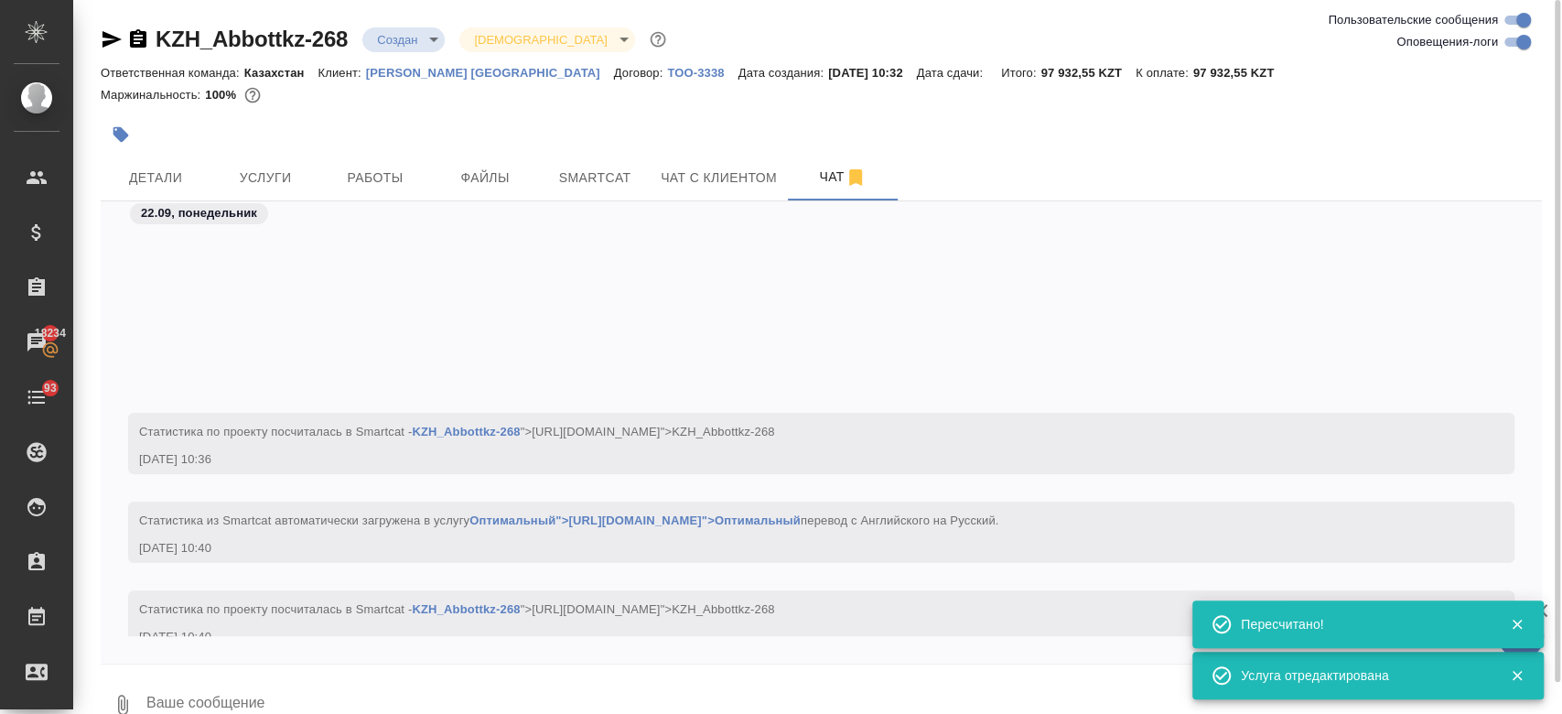
scroll to position [297, 0]
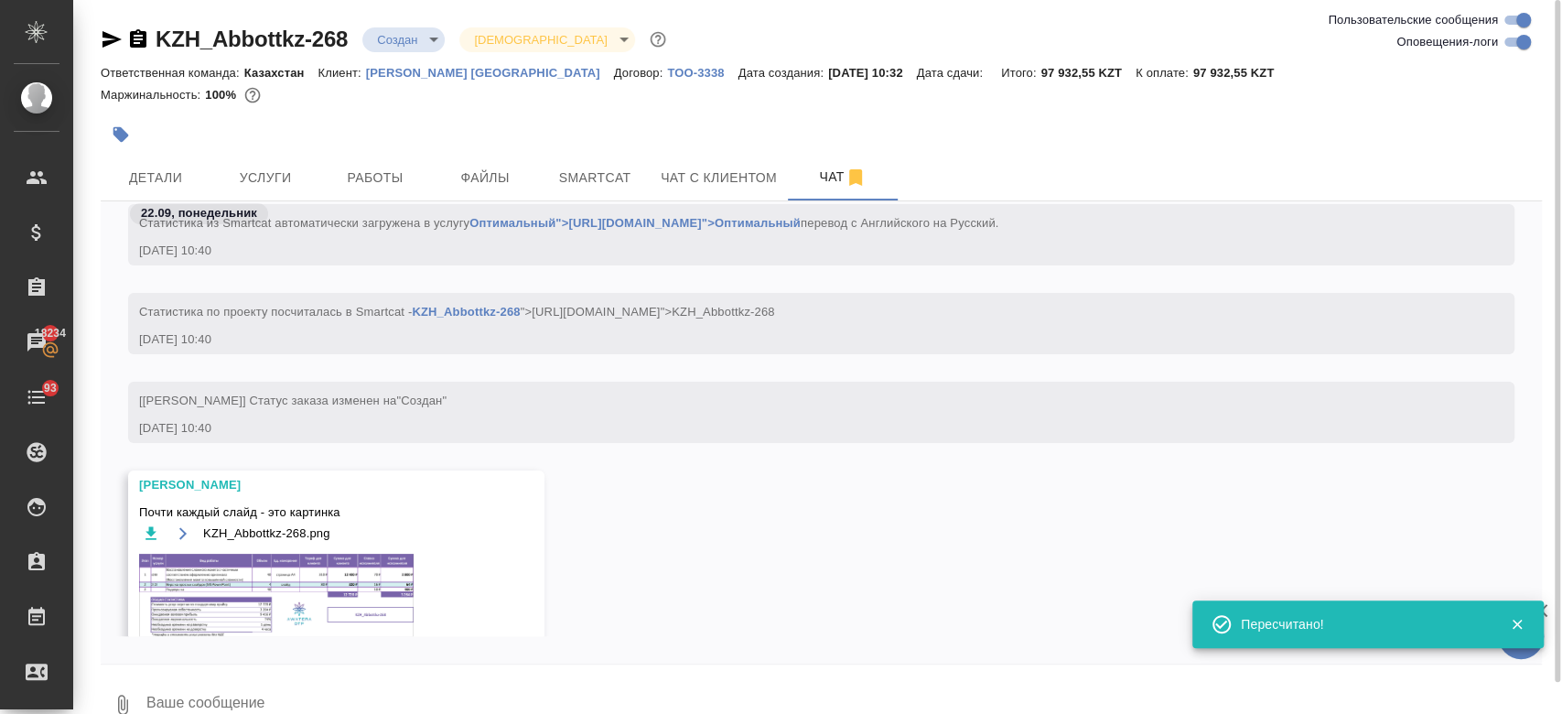
click at [339, 586] on img at bounding box center [276, 594] width 274 height 83
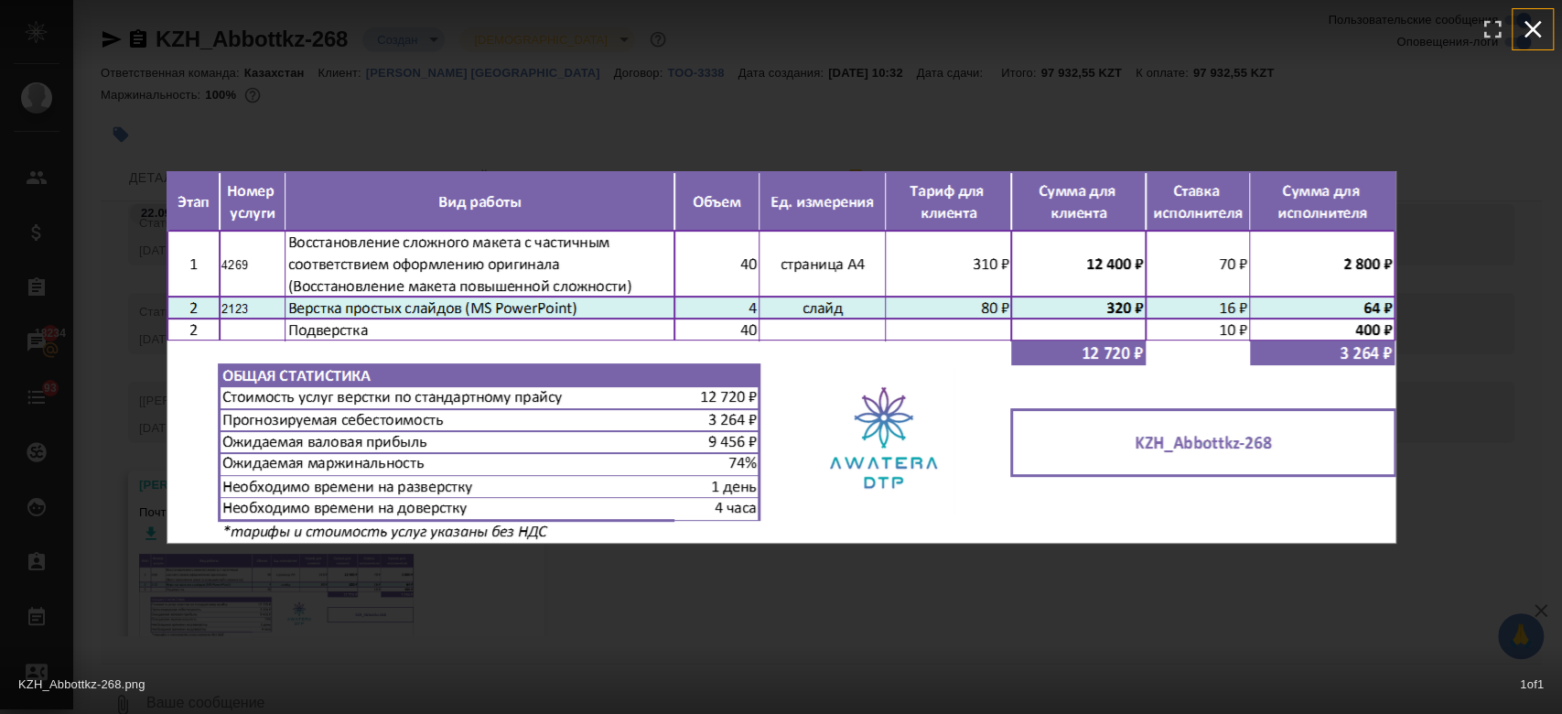
click at [1523, 32] on icon "button" at bounding box center [1532, 29] width 29 height 29
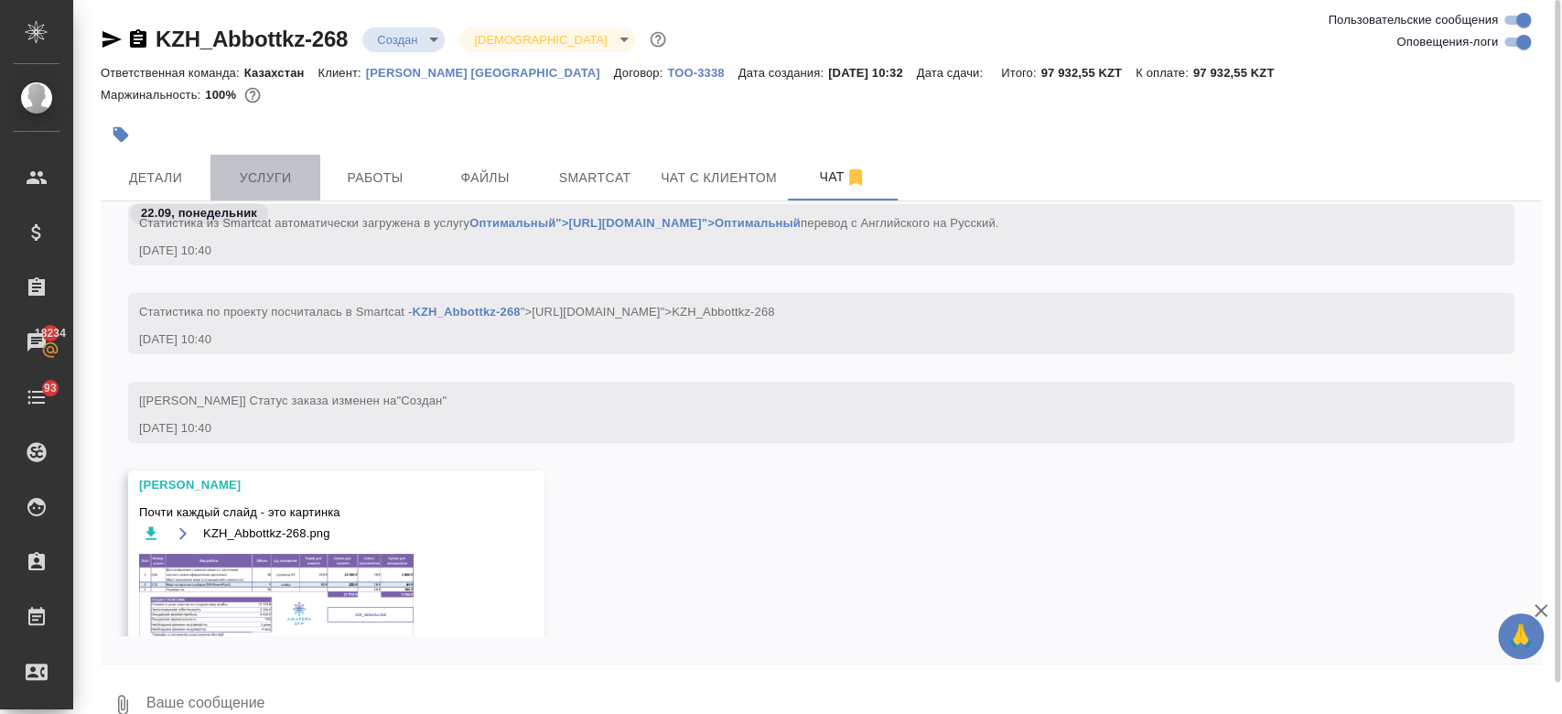
click at [269, 155] on button "Услуги" at bounding box center [265, 178] width 110 height 46
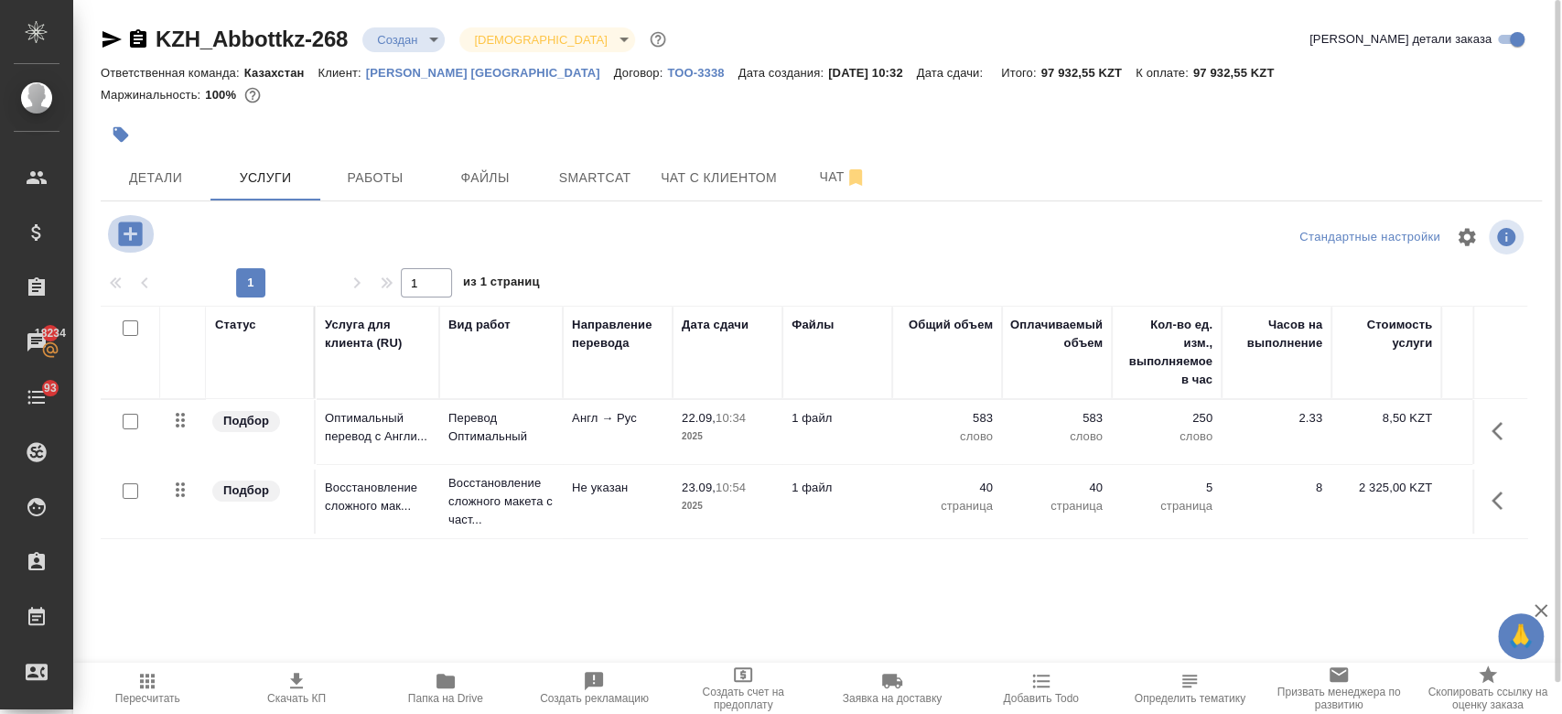
click at [124, 232] on icon "button" at bounding box center [130, 234] width 32 height 32
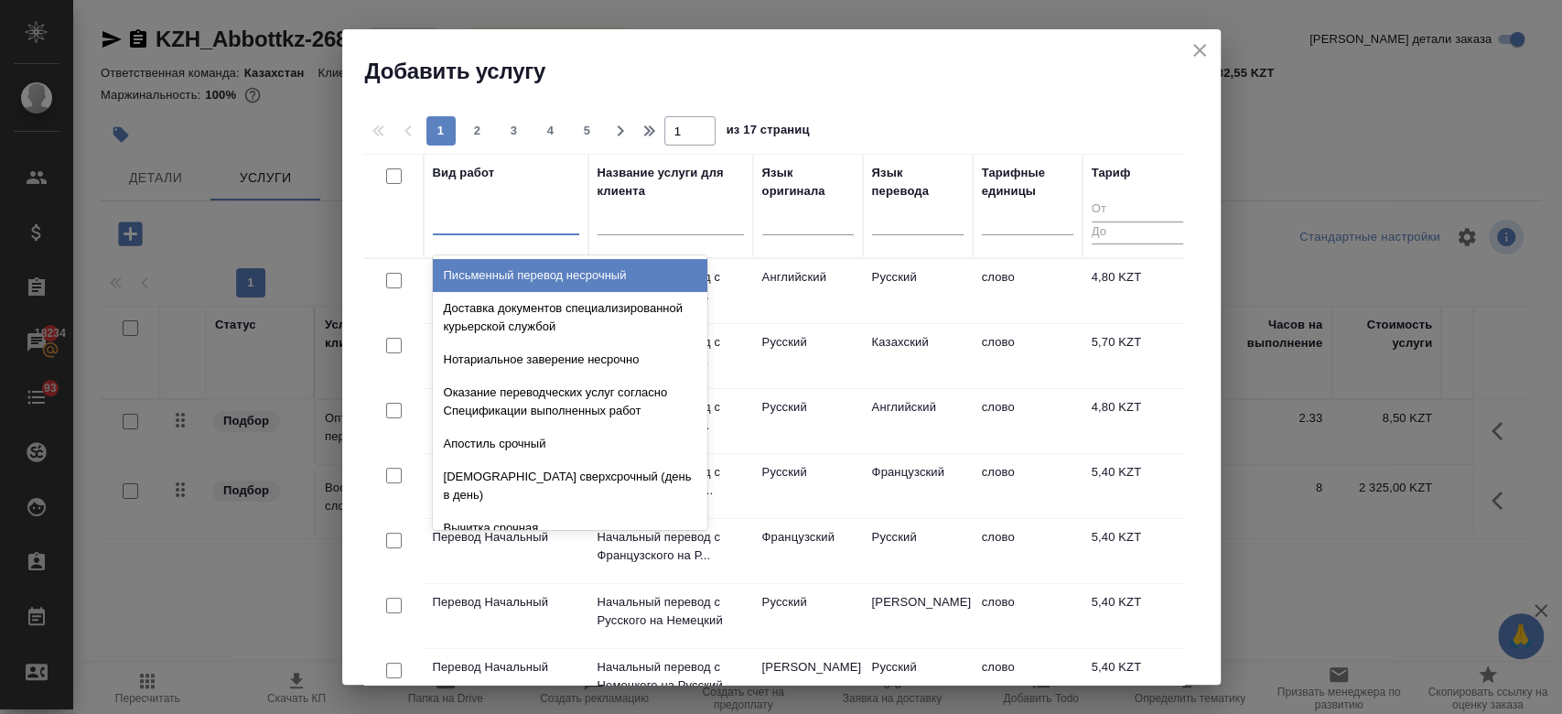
click at [475, 226] on div at bounding box center [506, 216] width 146 height 27
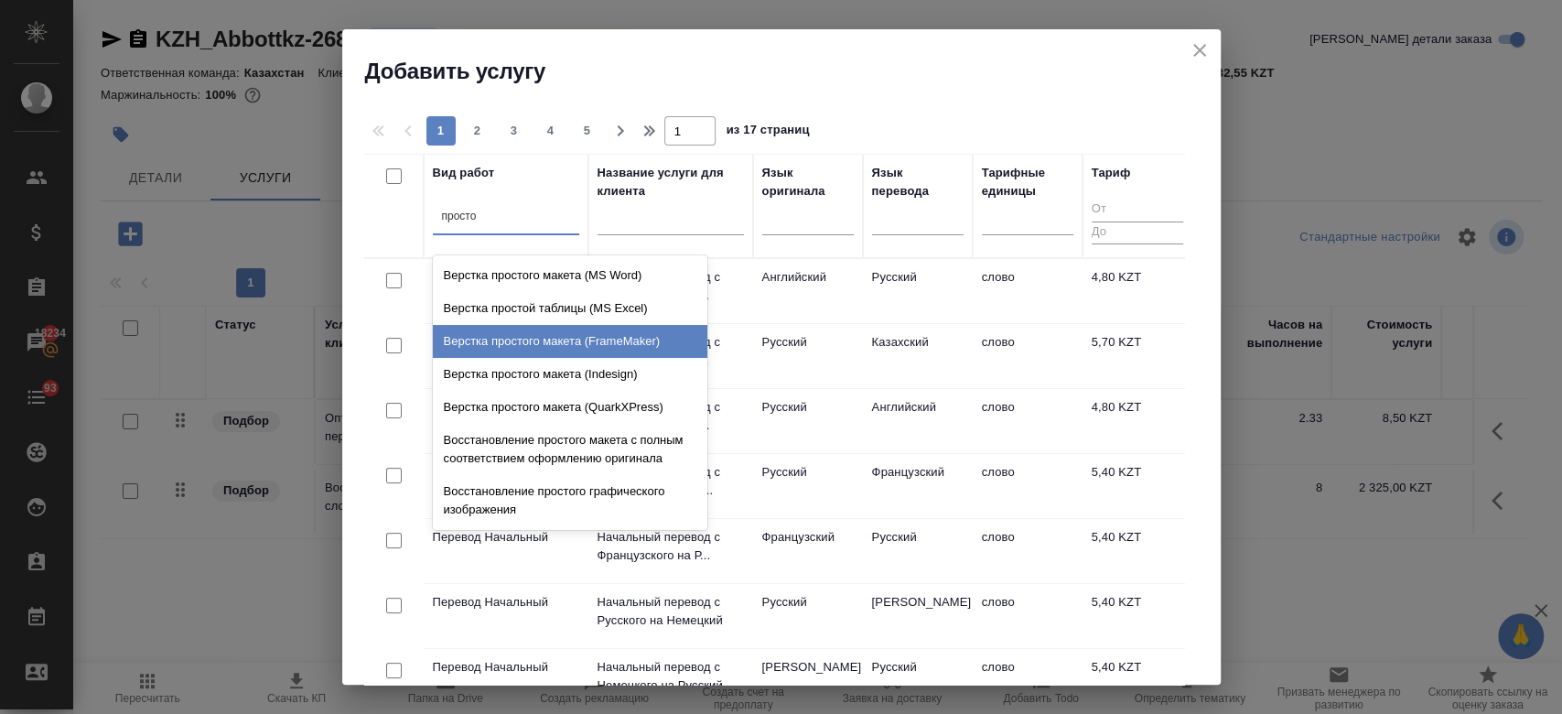
type input "прост"
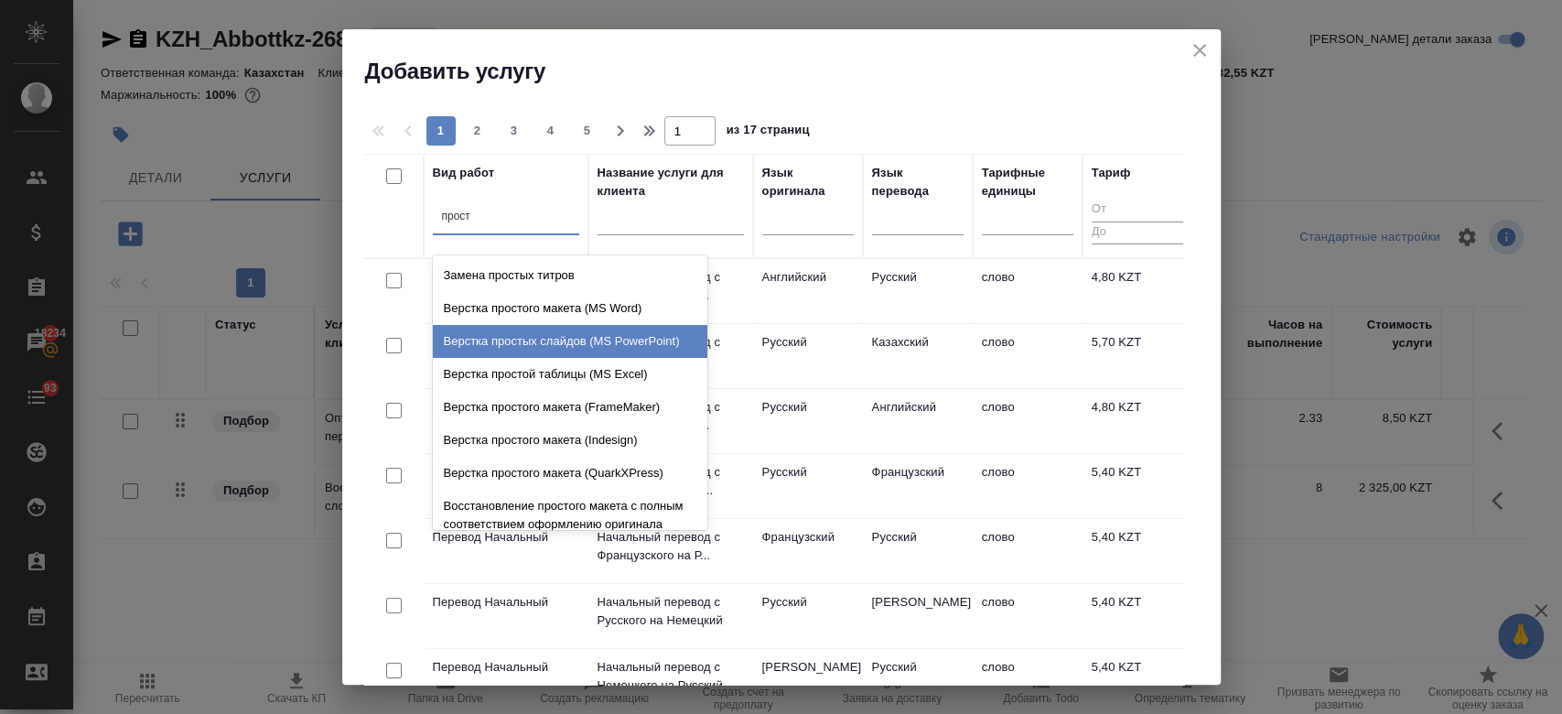
click at [547, 358] on div "Верстка простых слайдов (MS PowerPoint)" at bounding box center [570, 341] width 274 height 33
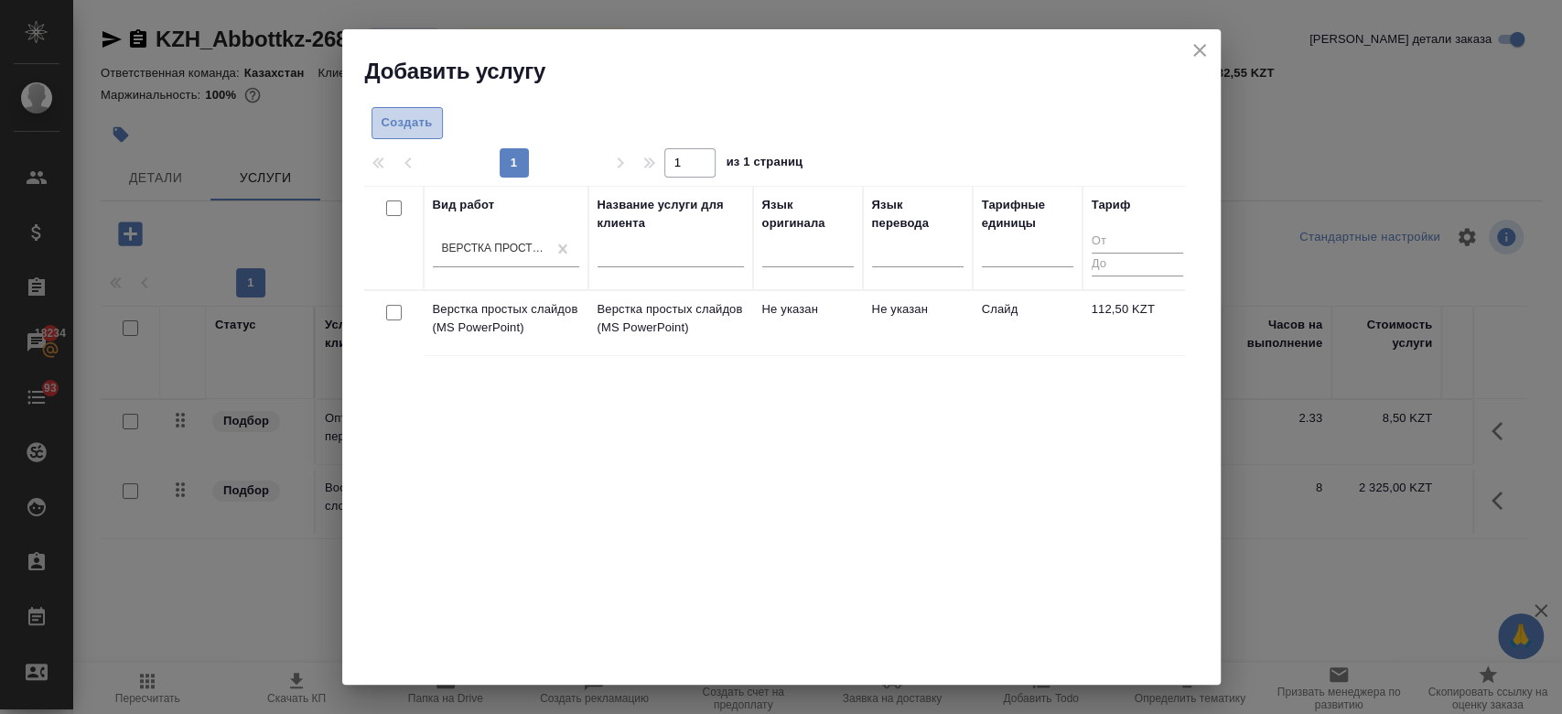
click at [424, 117] on span "Создать" at bounding box center [406, 123] width 51 height 21
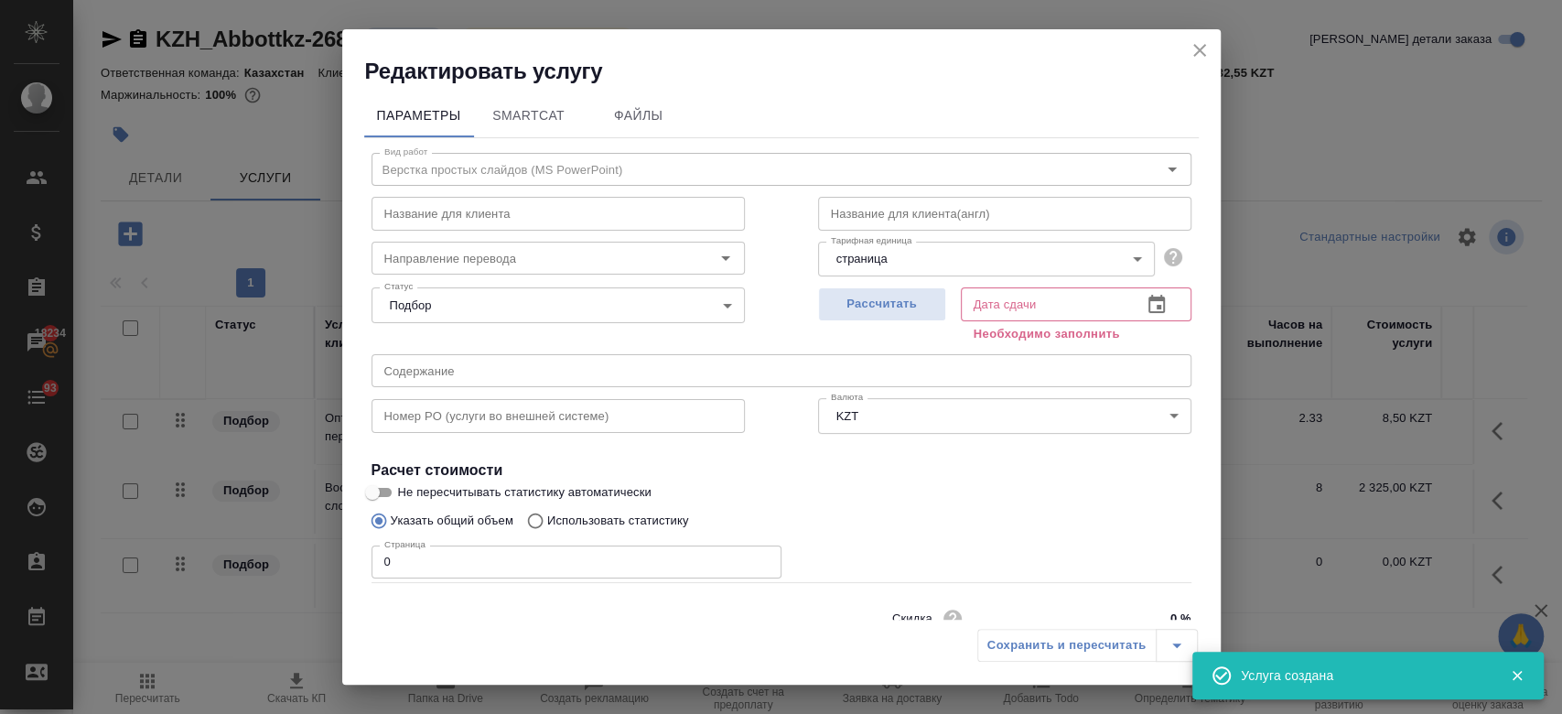
scroll to position [79, 0]
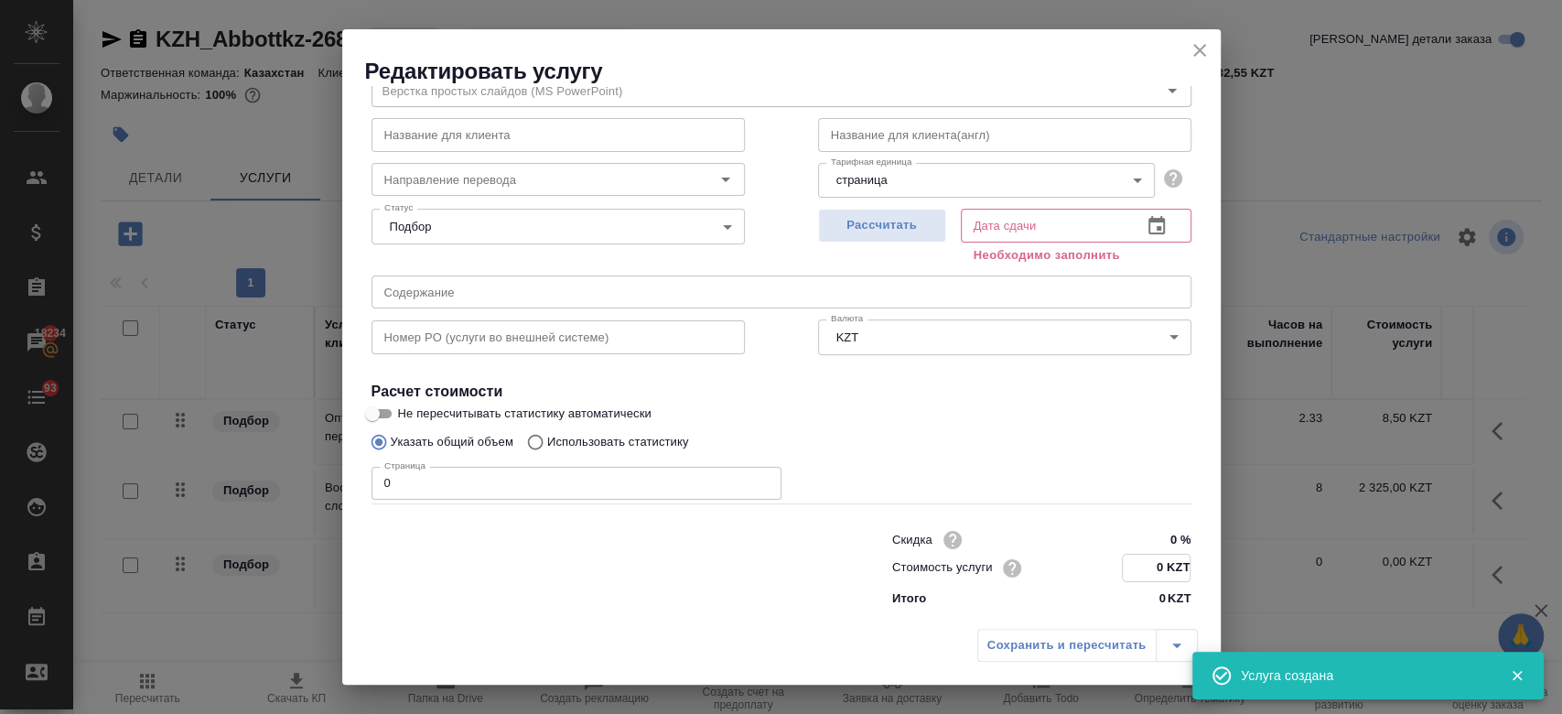
click at [1150, 562] on input "0 KZT" at bounding box center [1156, 567] width 67 height 27
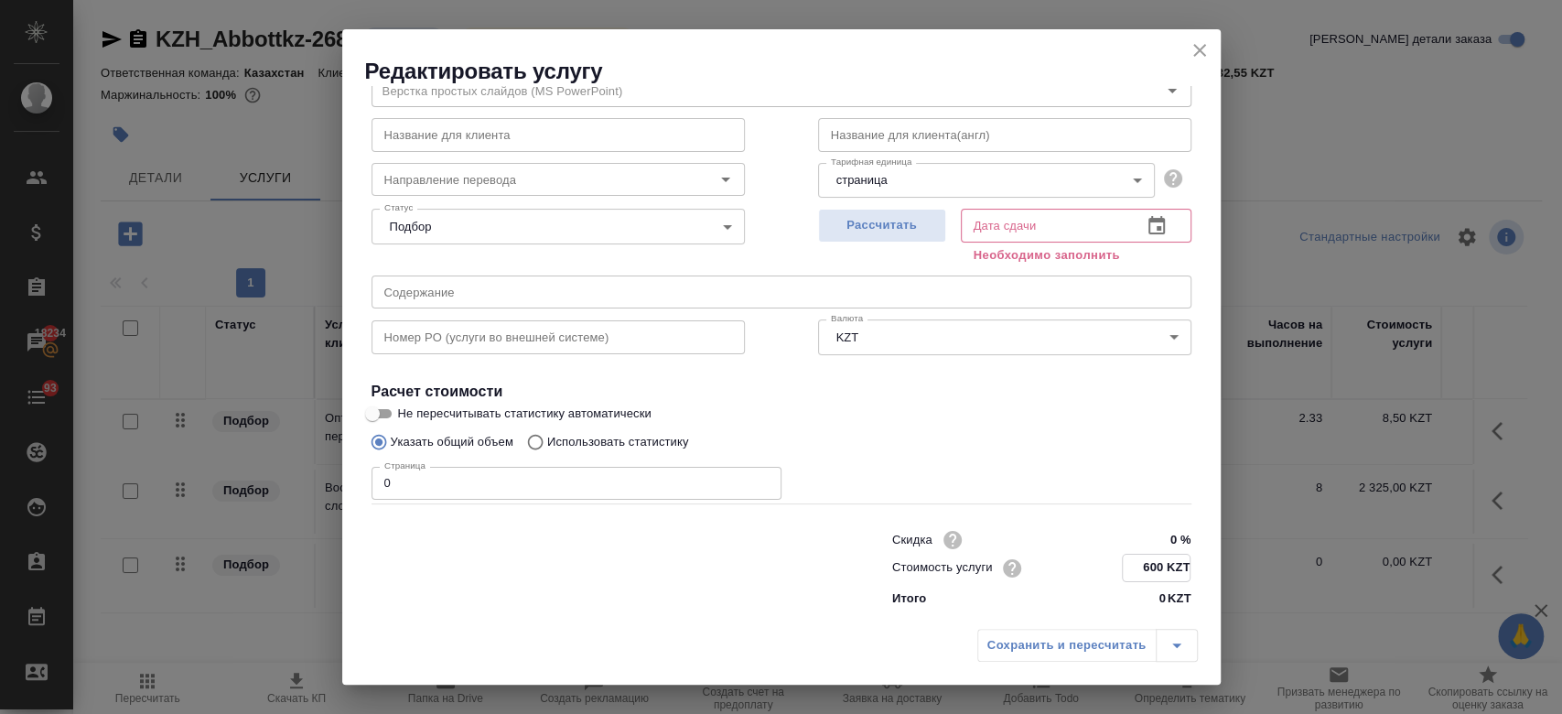
type input "600 KZT"
click at [411, 480] on input "0" at bounding box center [576, 483] width 410 height 33
type input "4"
click at [870, 210] on button "Рассчитать" at bounding box center [882, 226] width 128 height 34
type input "22.09.2025 11:07"
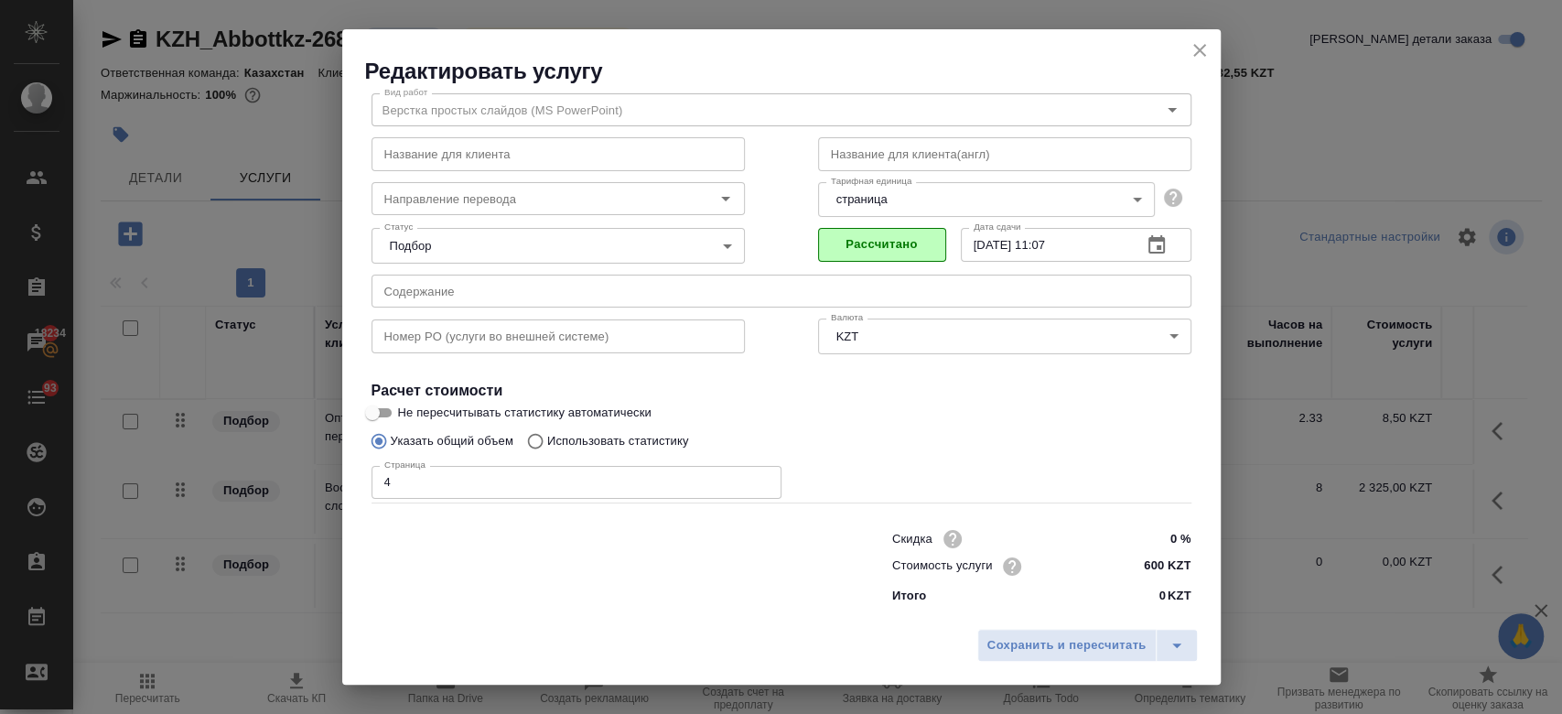
scroll to position [59, 0]
click at [1096, 640] on span "Сохранить и пересчитать" at bounding box center [1066, 645] width 159 height 21
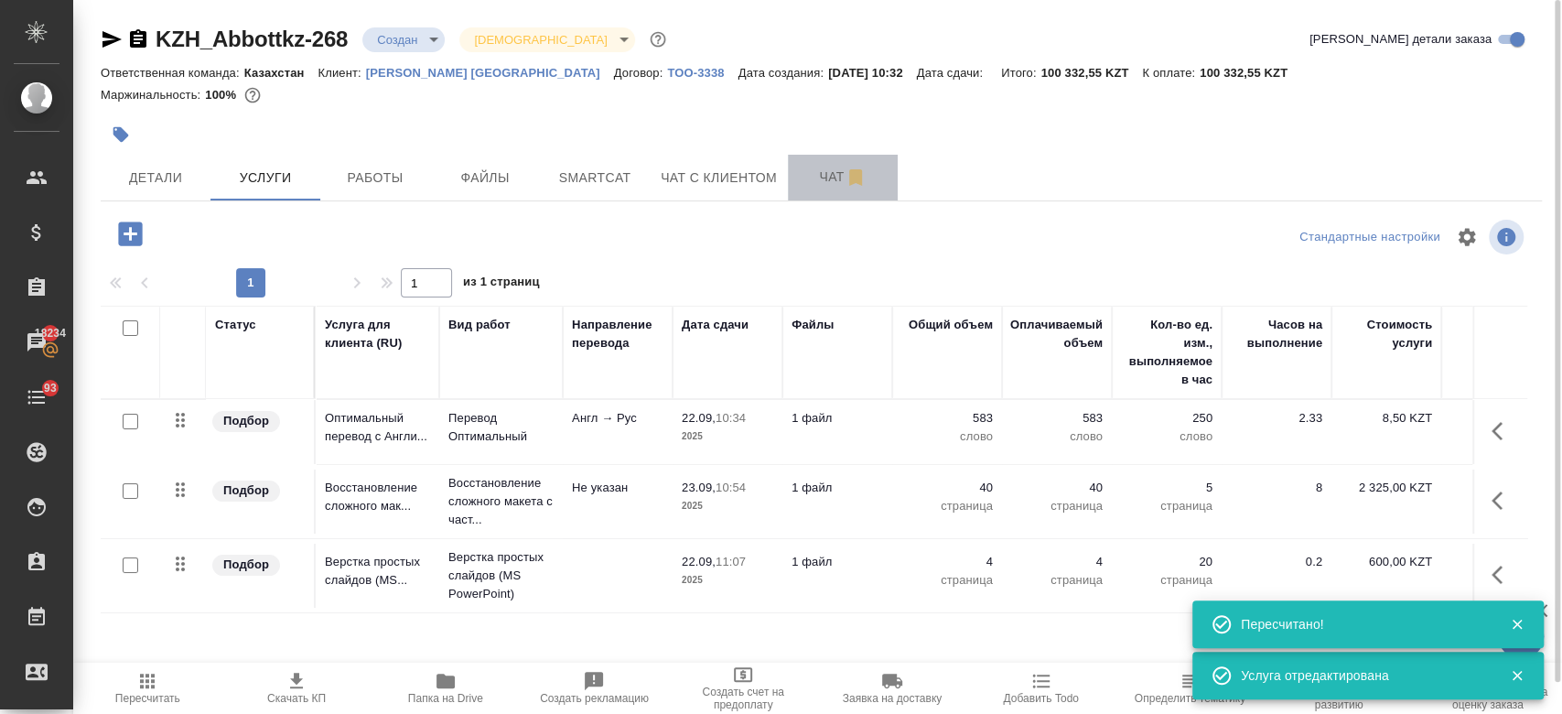
click at [814, 177] on span "Чат" at bounding box center [843, 177] width 88 height 23
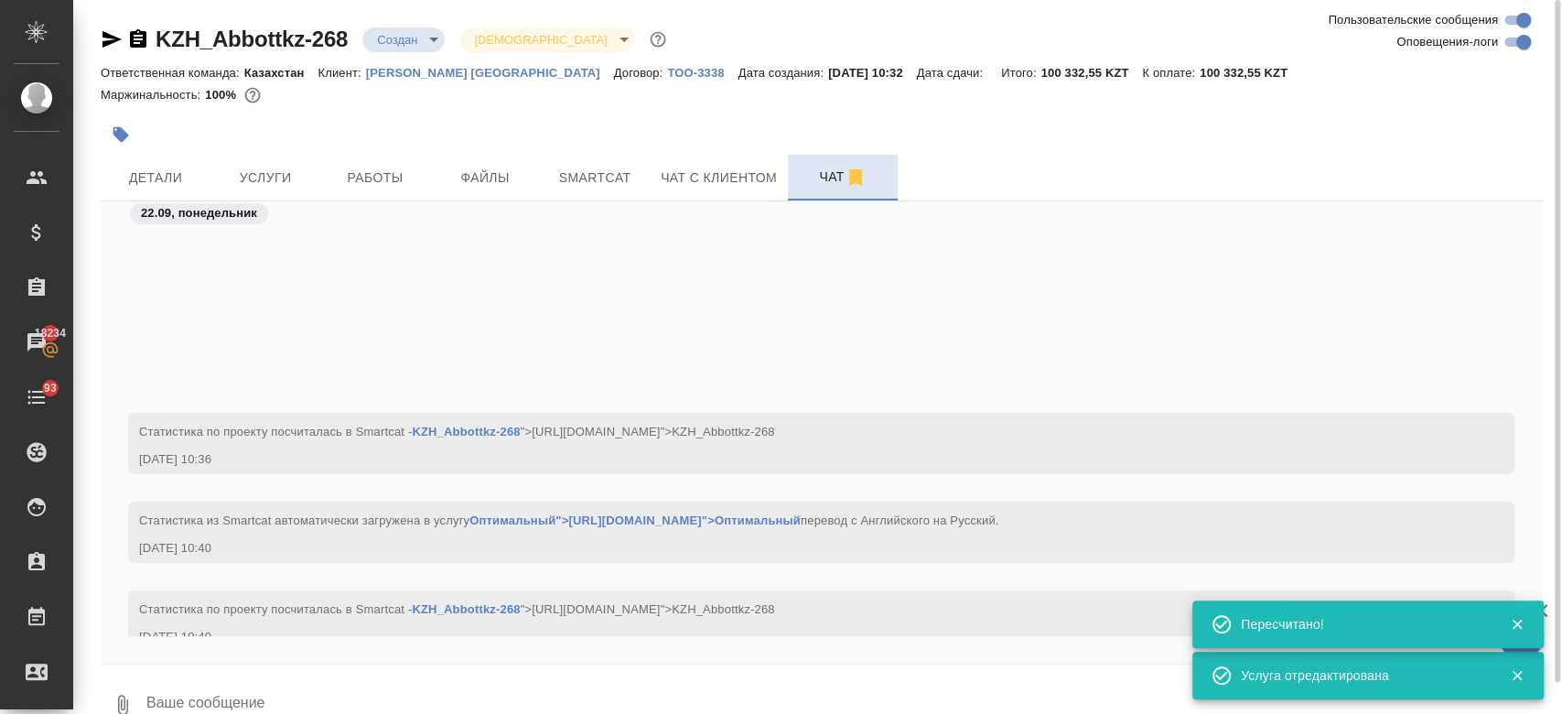
scroll to position [381, 0]
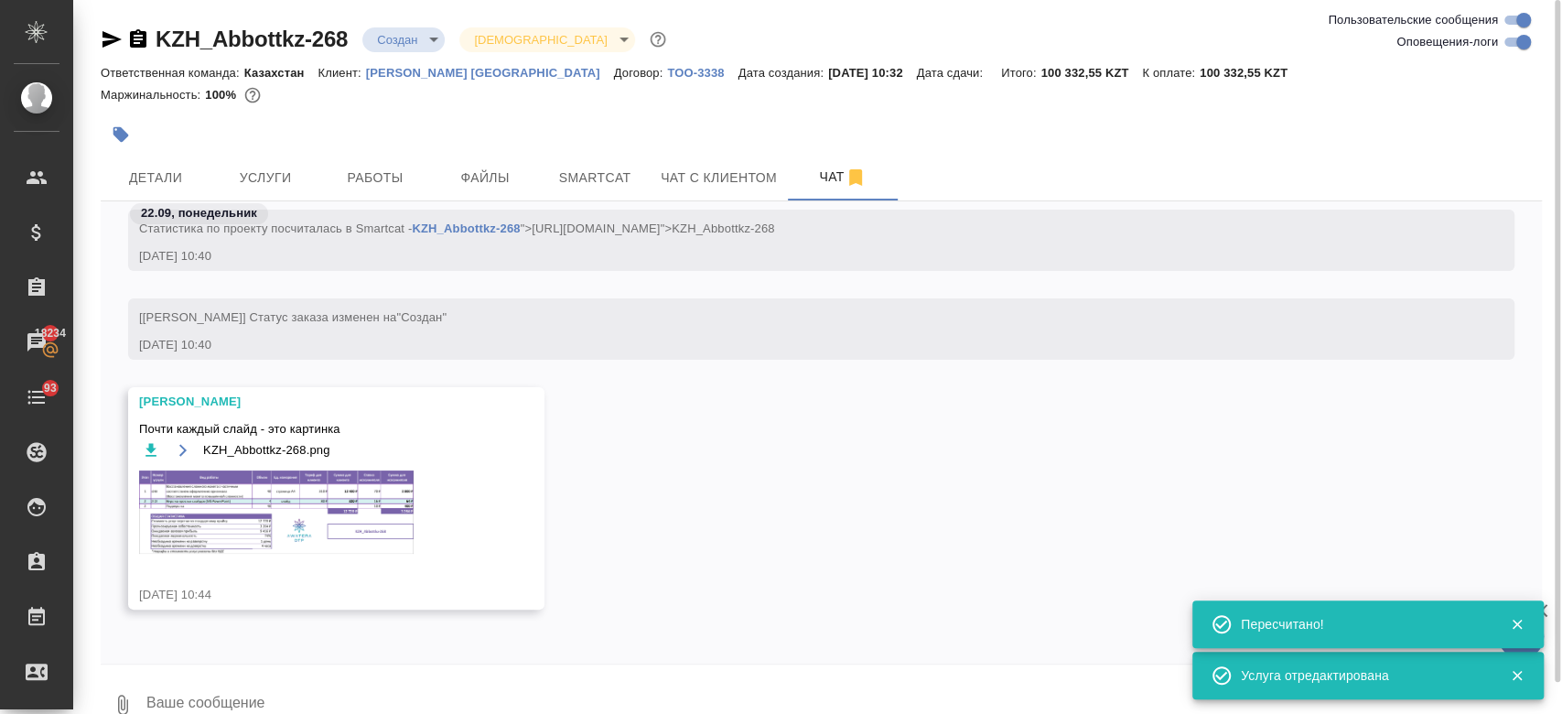
click at [373, 494] on img at bounding box center [276, 511] width 274 height 83
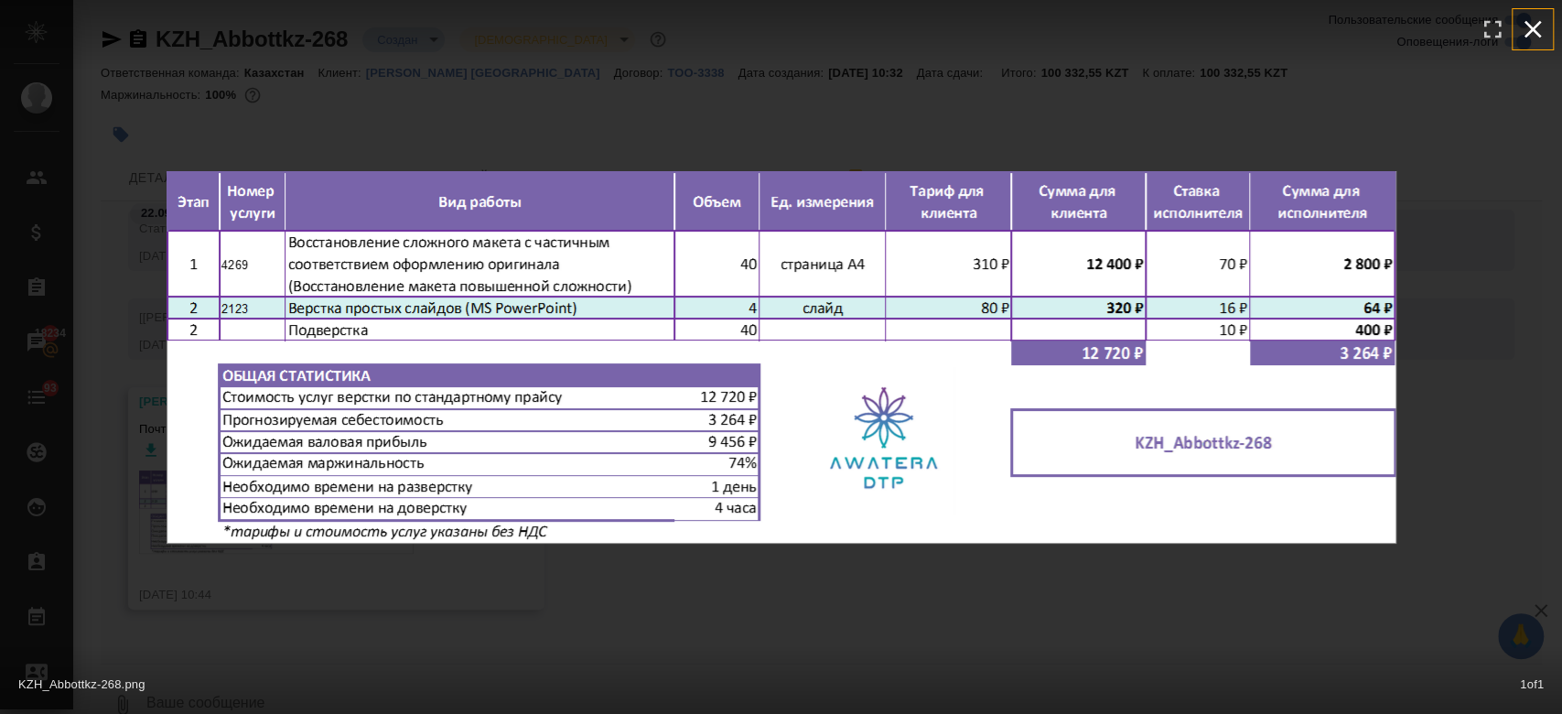
click at [1534, 22] on icon "button" at bounding box center [1532, 29] width 29 height 29
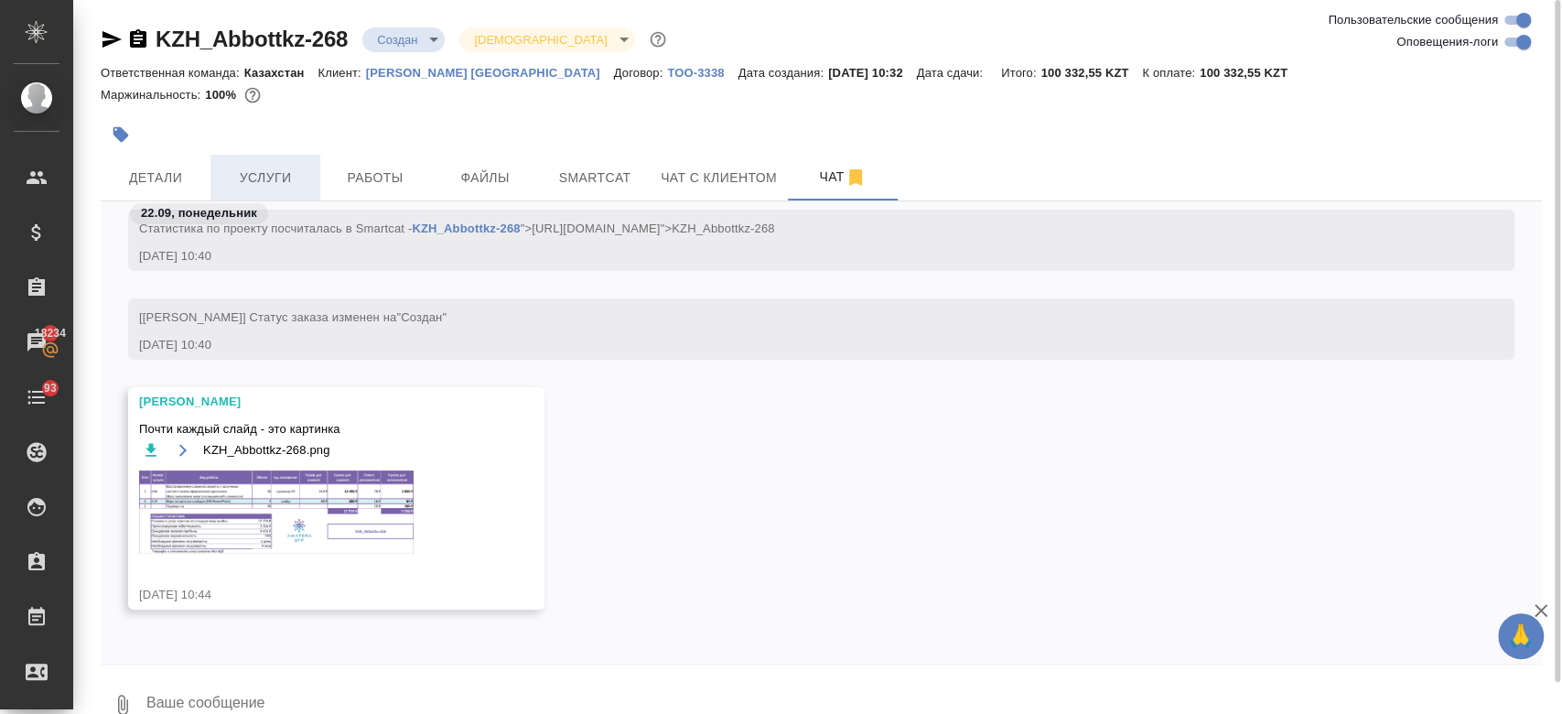
click at [263, 172] on span "Услуги" at bounding box center [265, 178] width 88 height 23
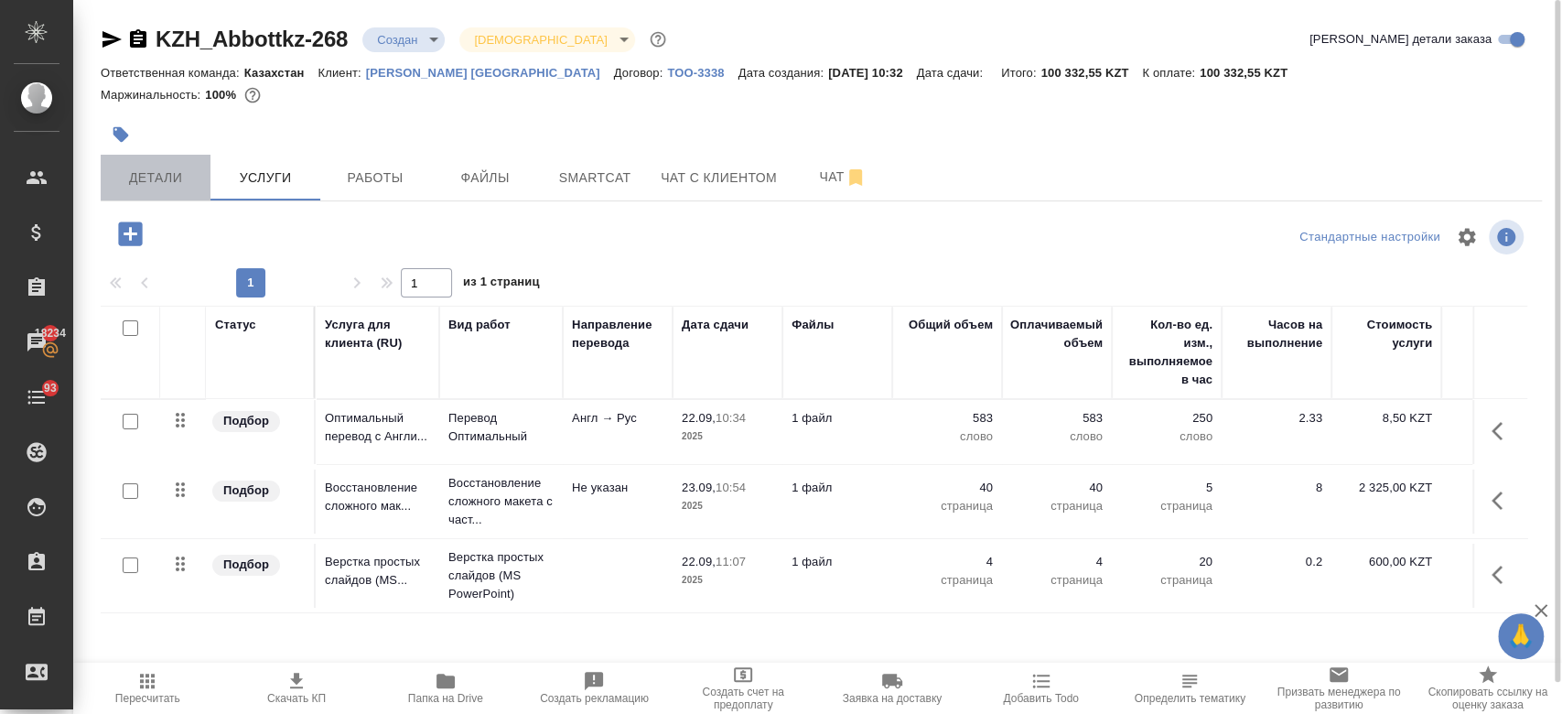
click at [165, 173] on span "Детали" at bounding box center [156, 178] width 88 height 23
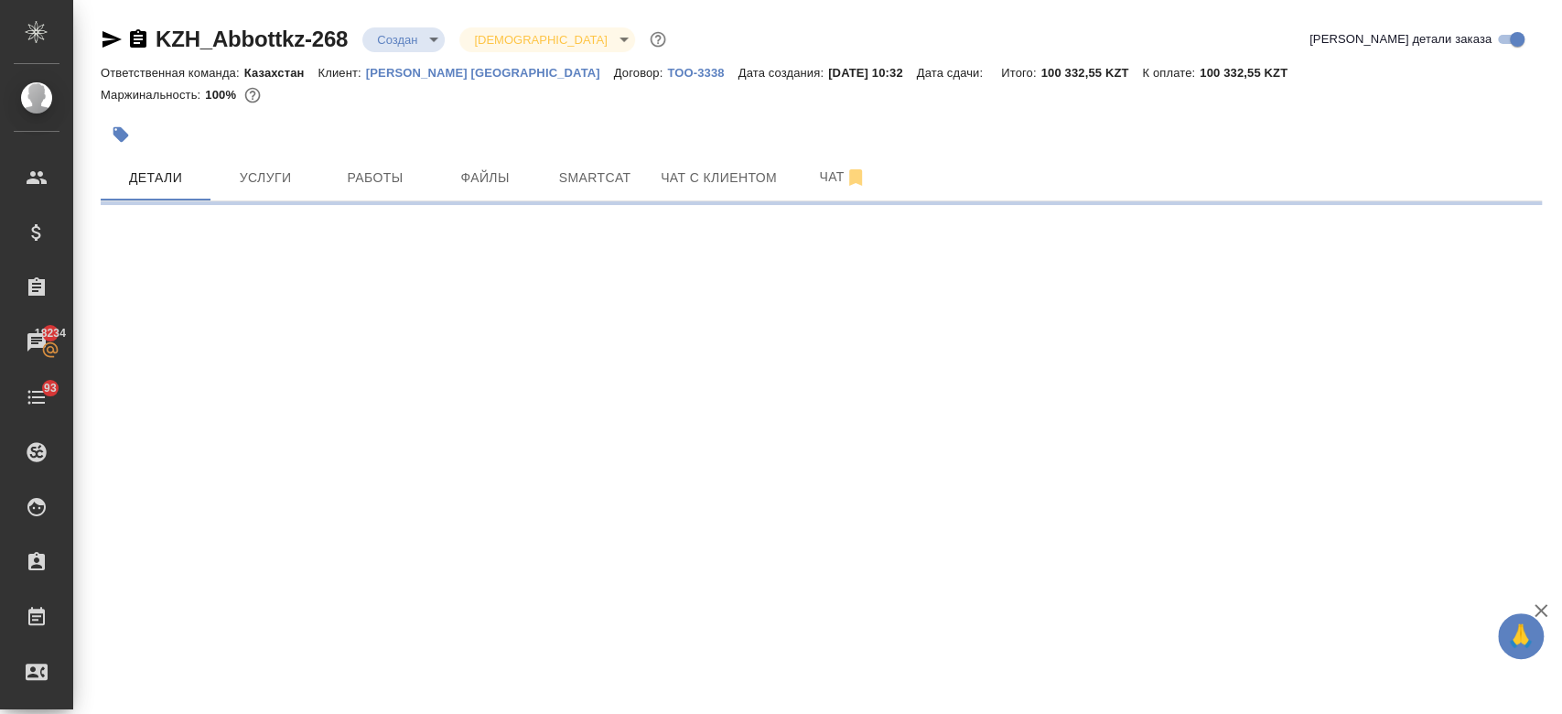
select select "RU"
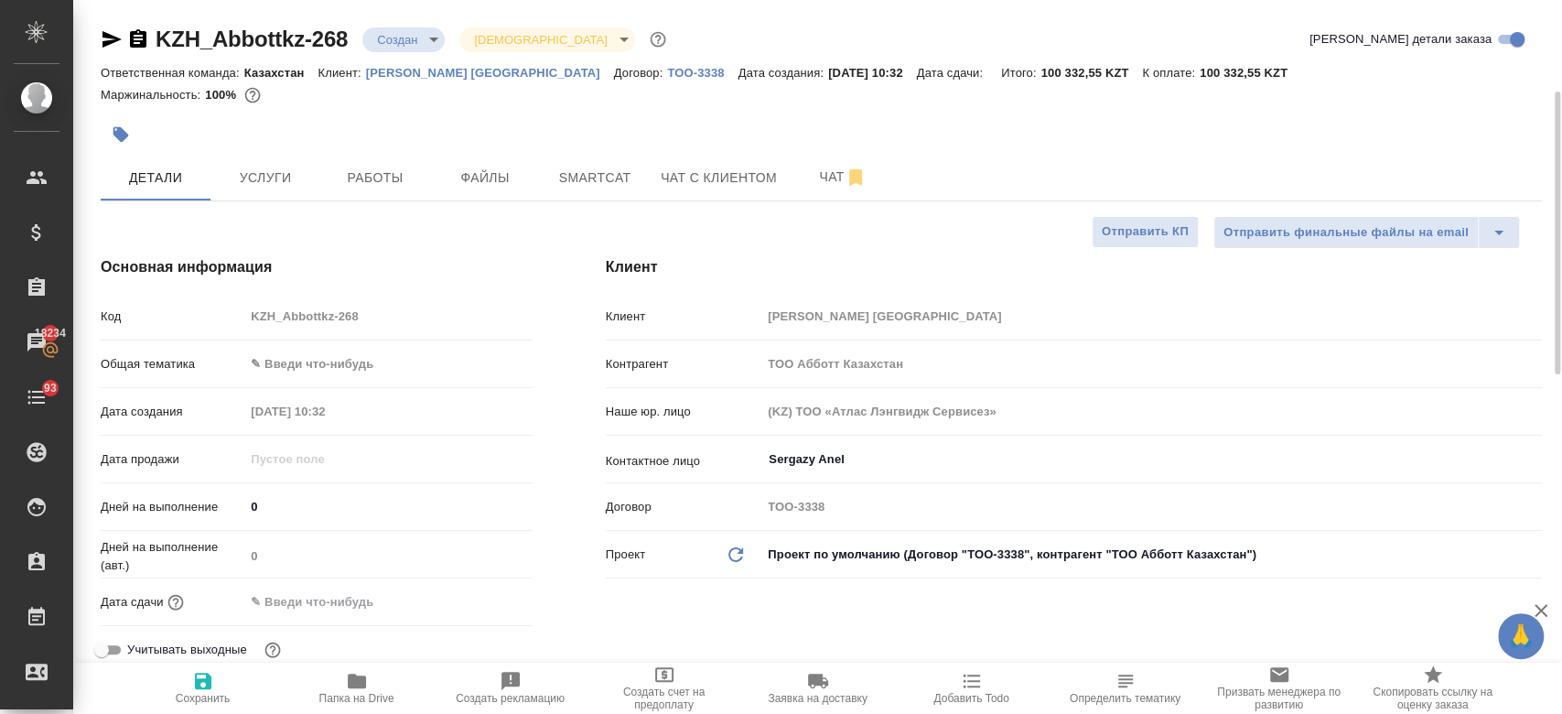
type textarea "x"
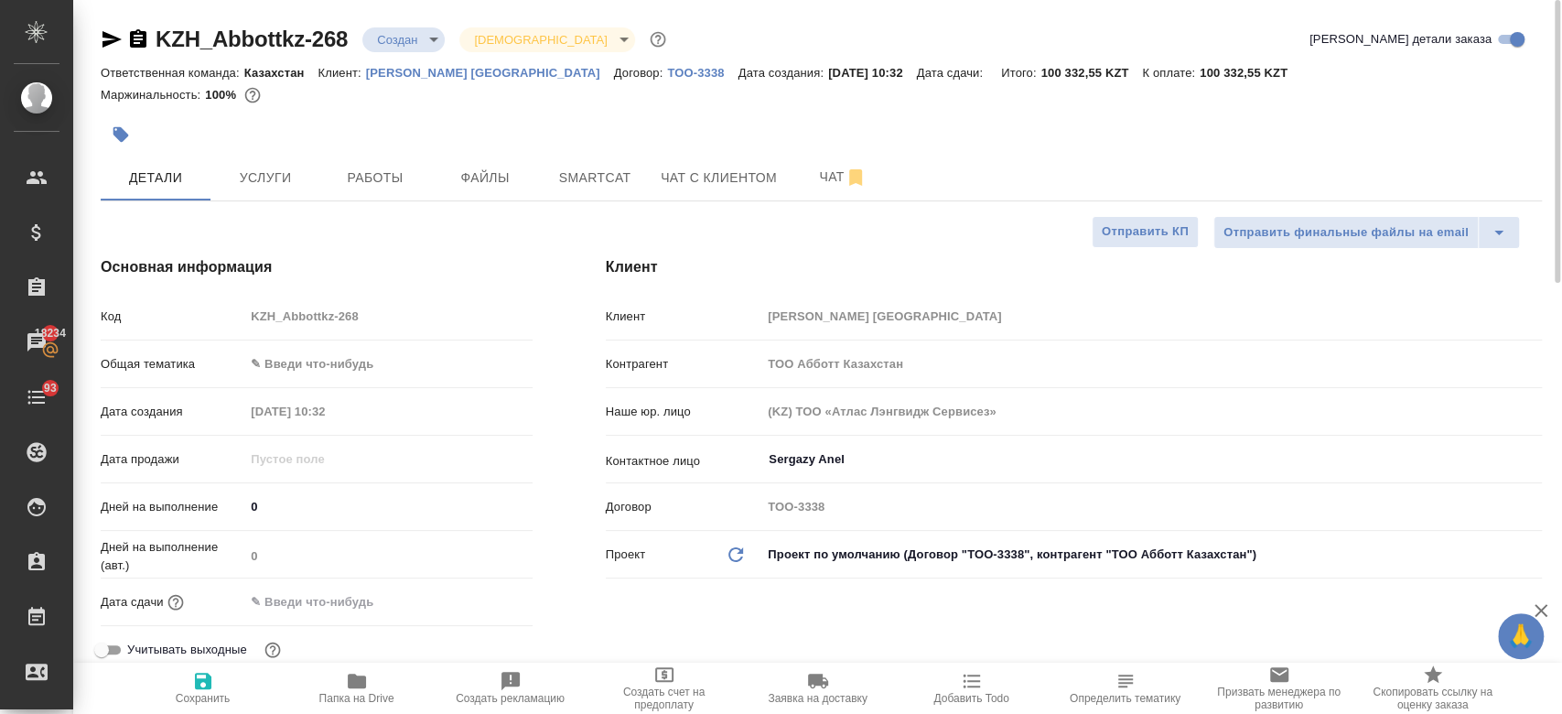
type textarea "x"
click at [271, 199] on button "Услуги" at bounding box center [265, 178] width 110 height 46
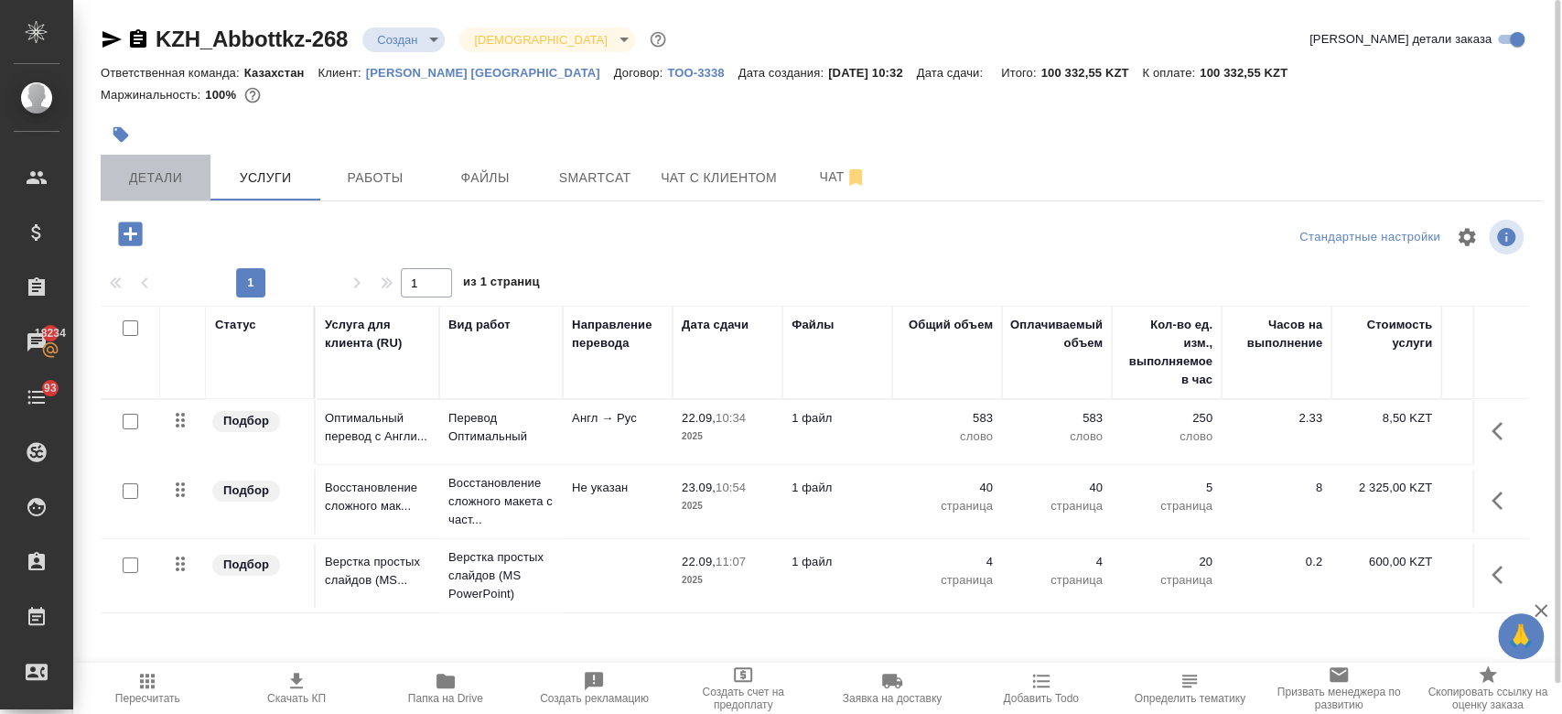
click at [151, 162] on button "Детали" at bounding box center [156, 178] width 110 height 46
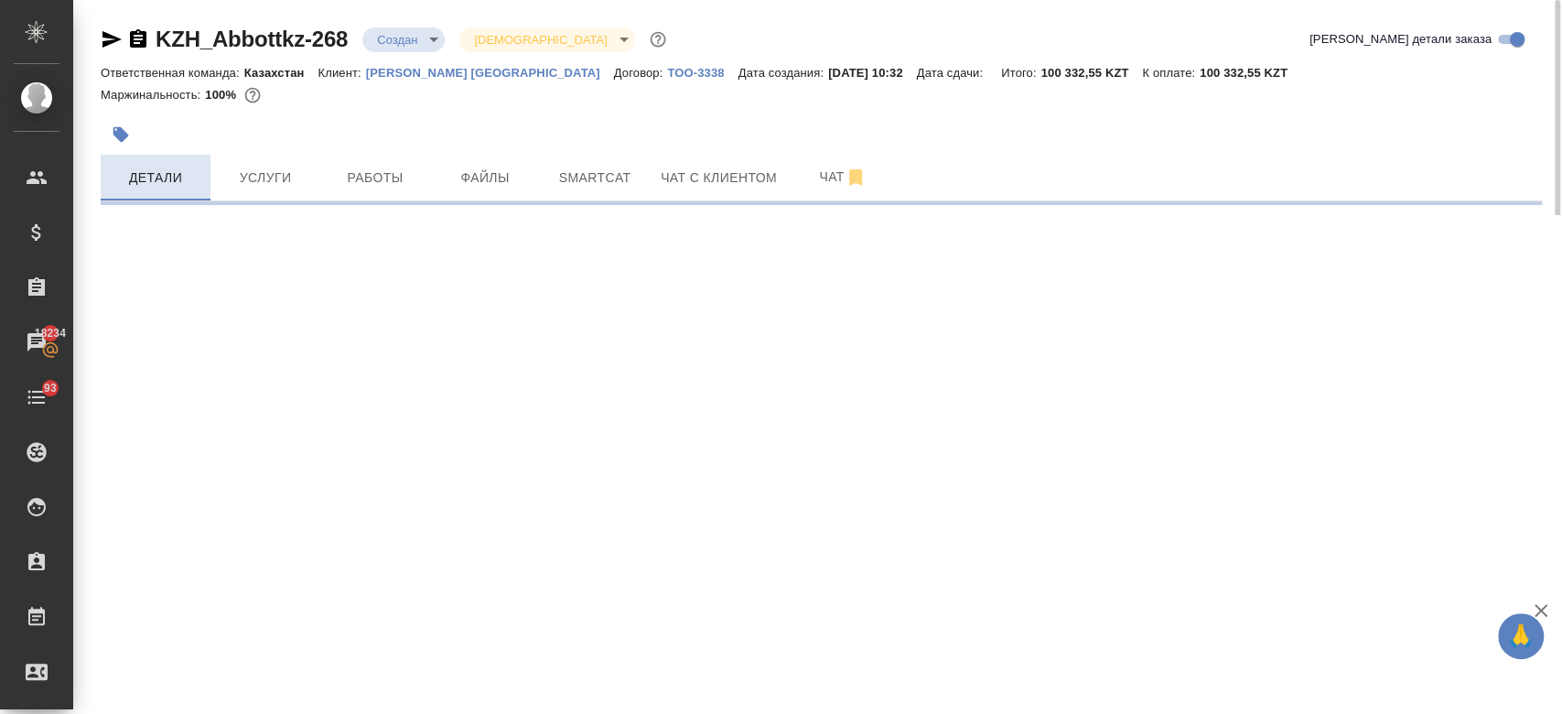
select select "RU"
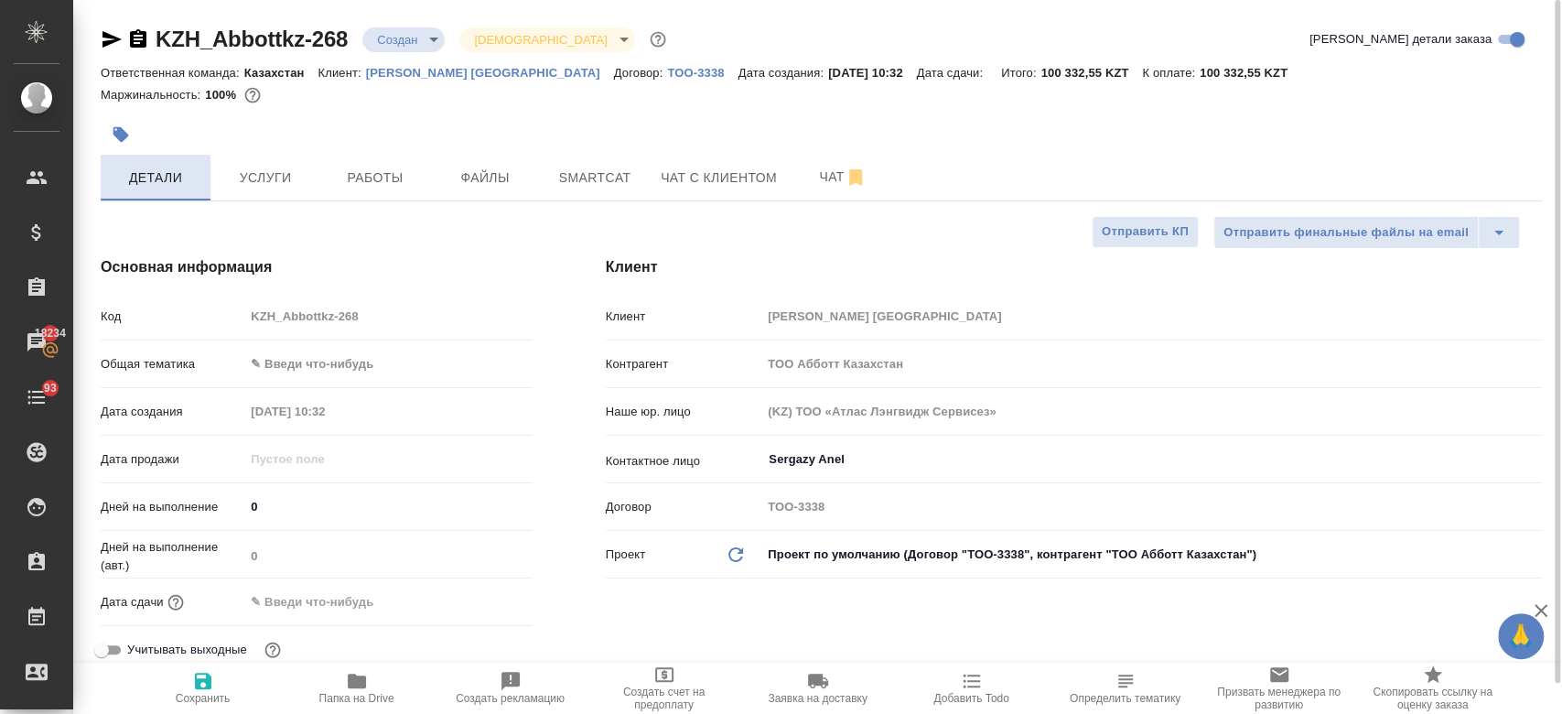
type textarea "x"
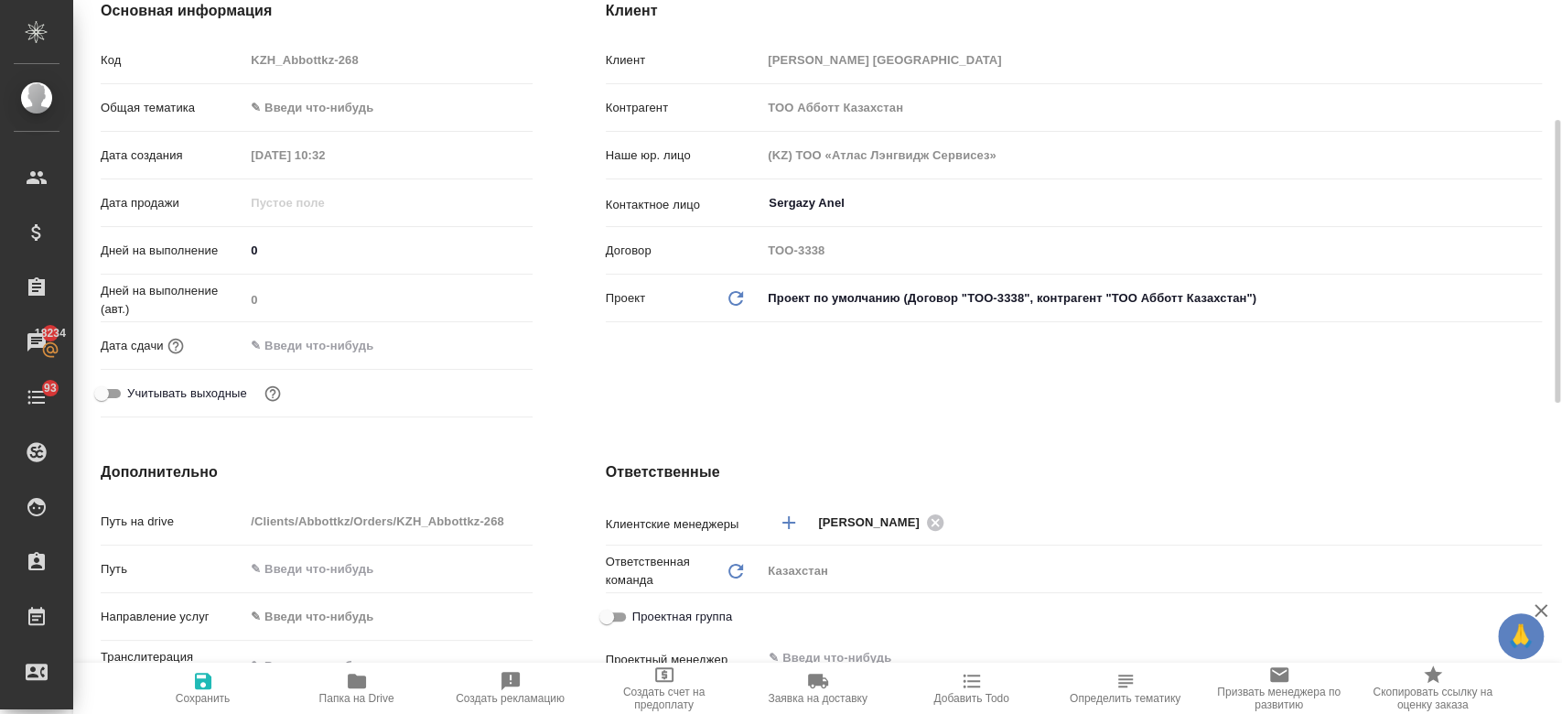
scroll to position [287, 0]
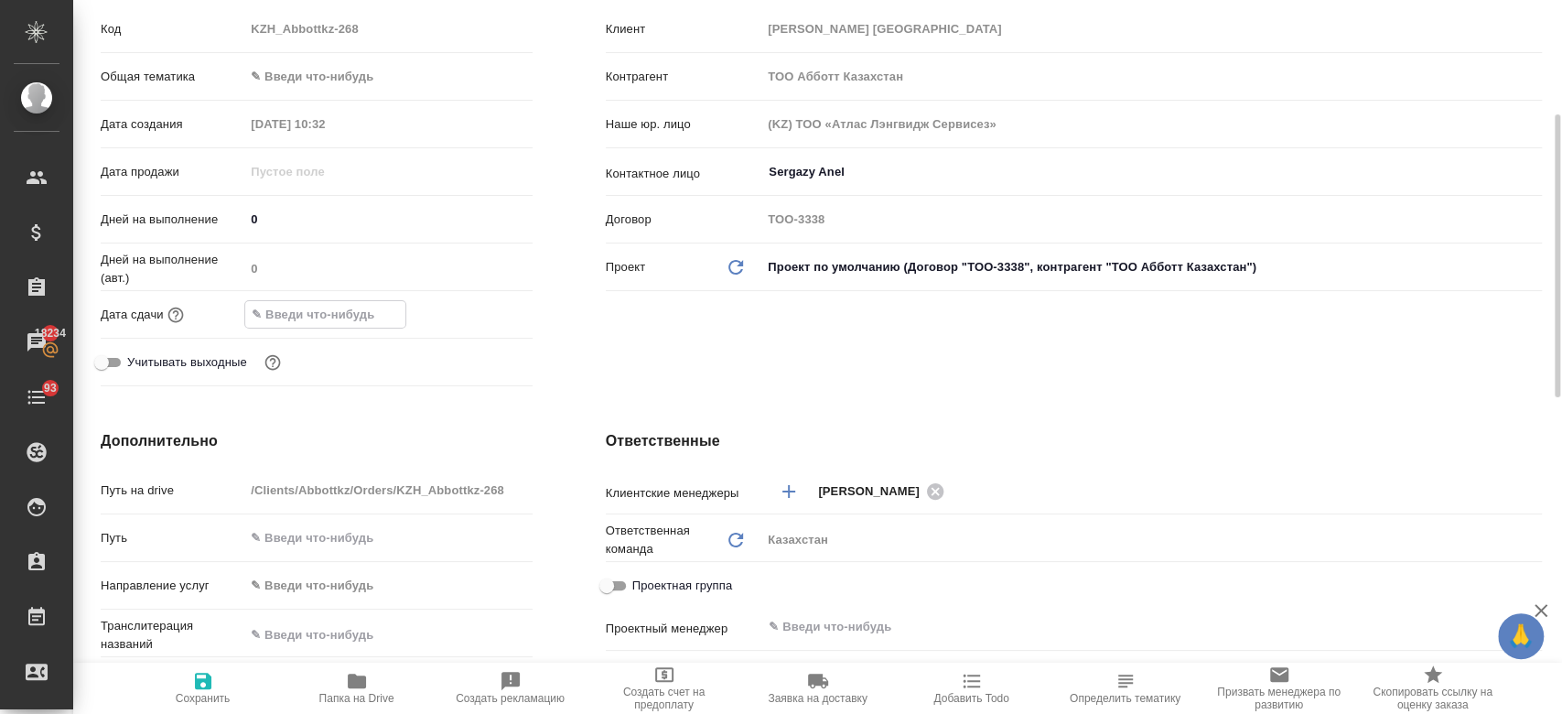
click at [363, 315] on input "text" at bounding box center [325, 314] width 160 height 27
type textarea "x"
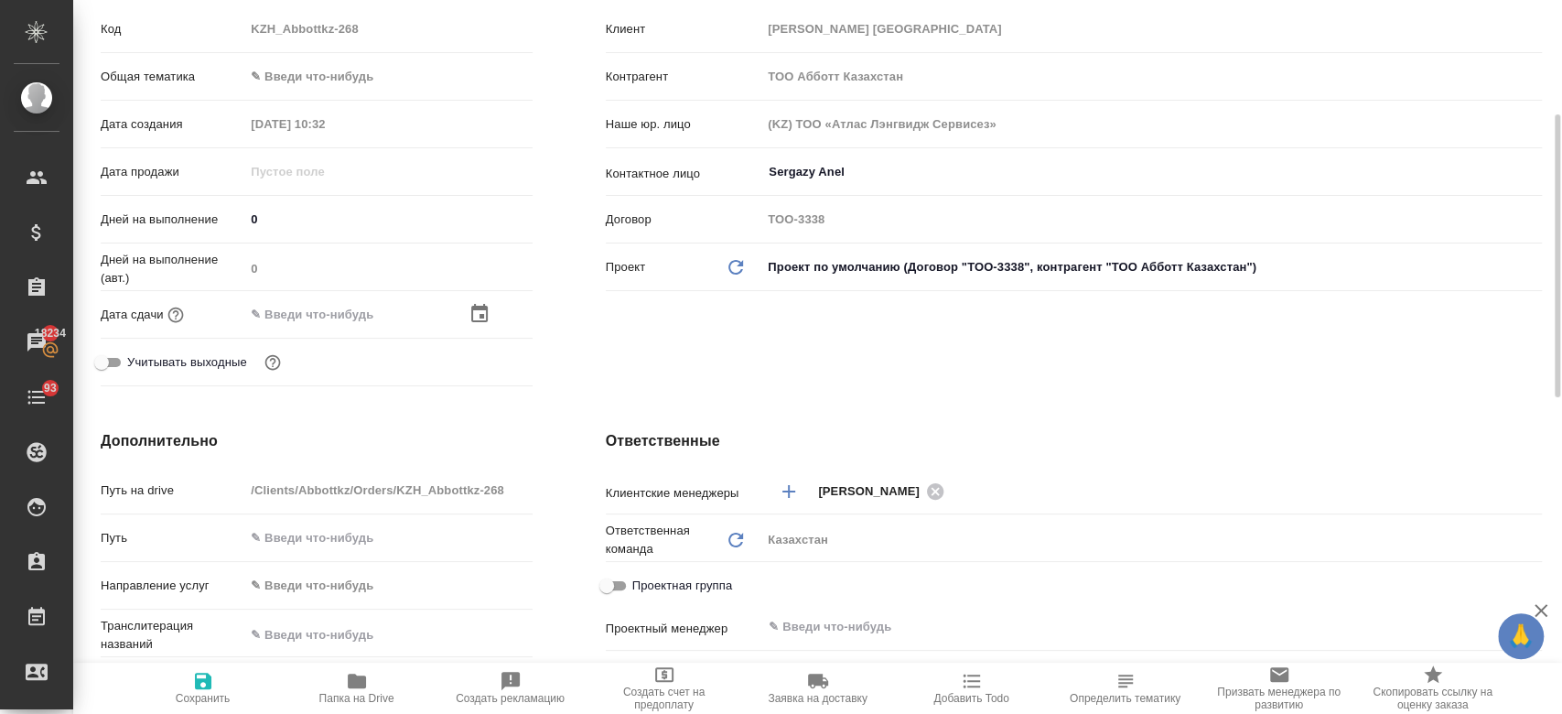
type textarea "x"
click at [485, 296] on div "Дней на выполнение (авт.) 0" at bounding box center [317, 275] width 432 height 48
click at [481, 313] on icon "button" at bounding box center [479, 313] width 16 height 18
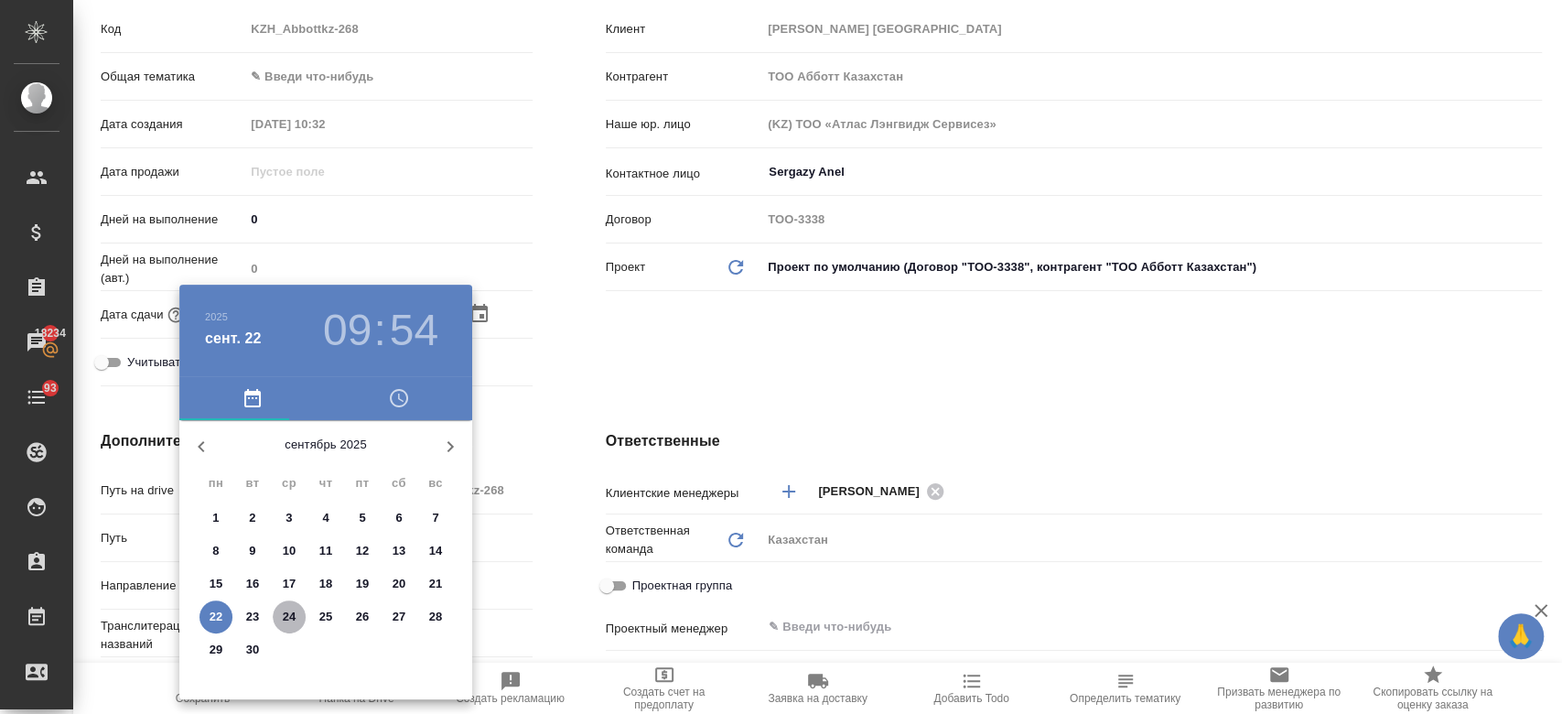
click at [289, 613] on p "24" at bounding box center [290, 616] width 14 height 18
type input "24.09.2025 09:54"
type textarea "x"
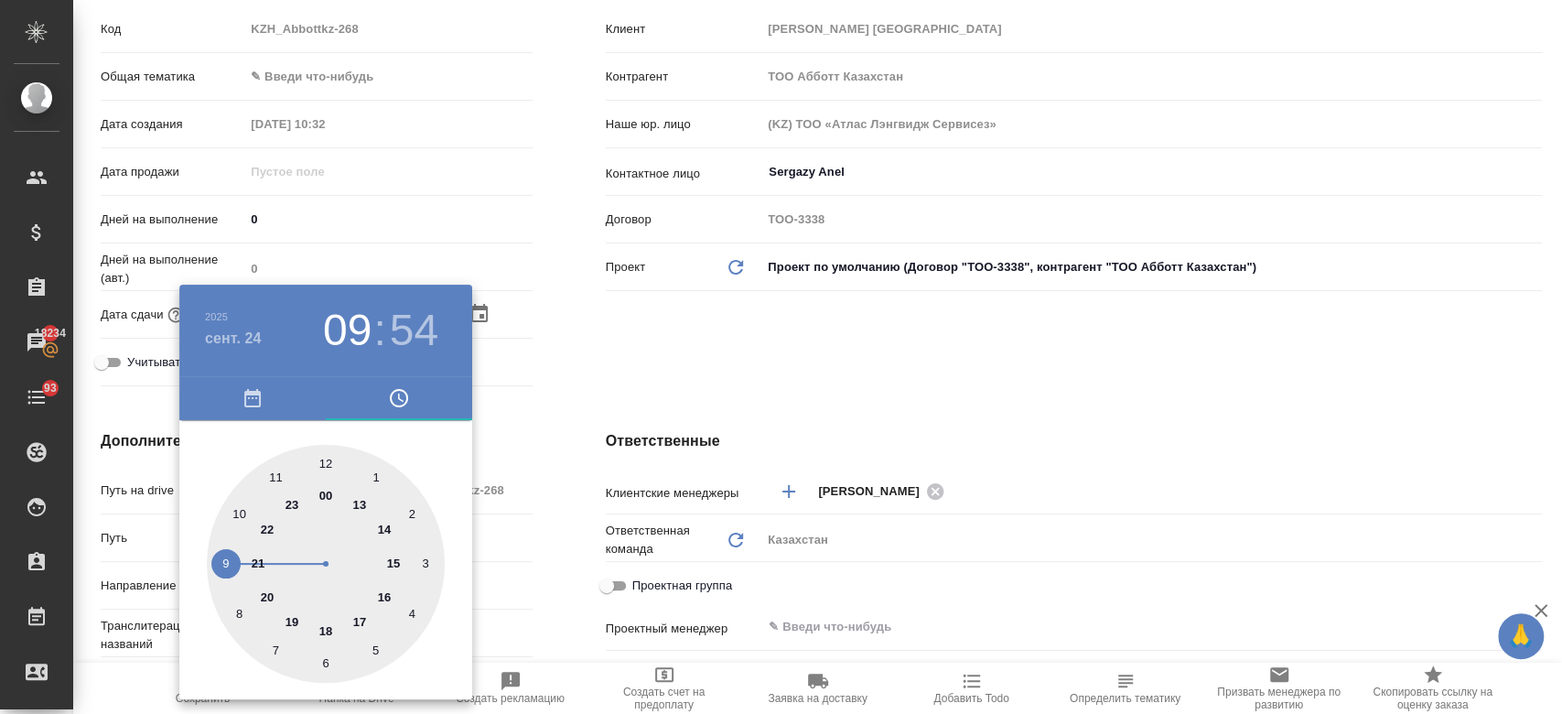
click at [324, 460] on div at bounding box center [326, 564] width 238 height 238
type input "24.09.2025 12:54"
type textarea "x"
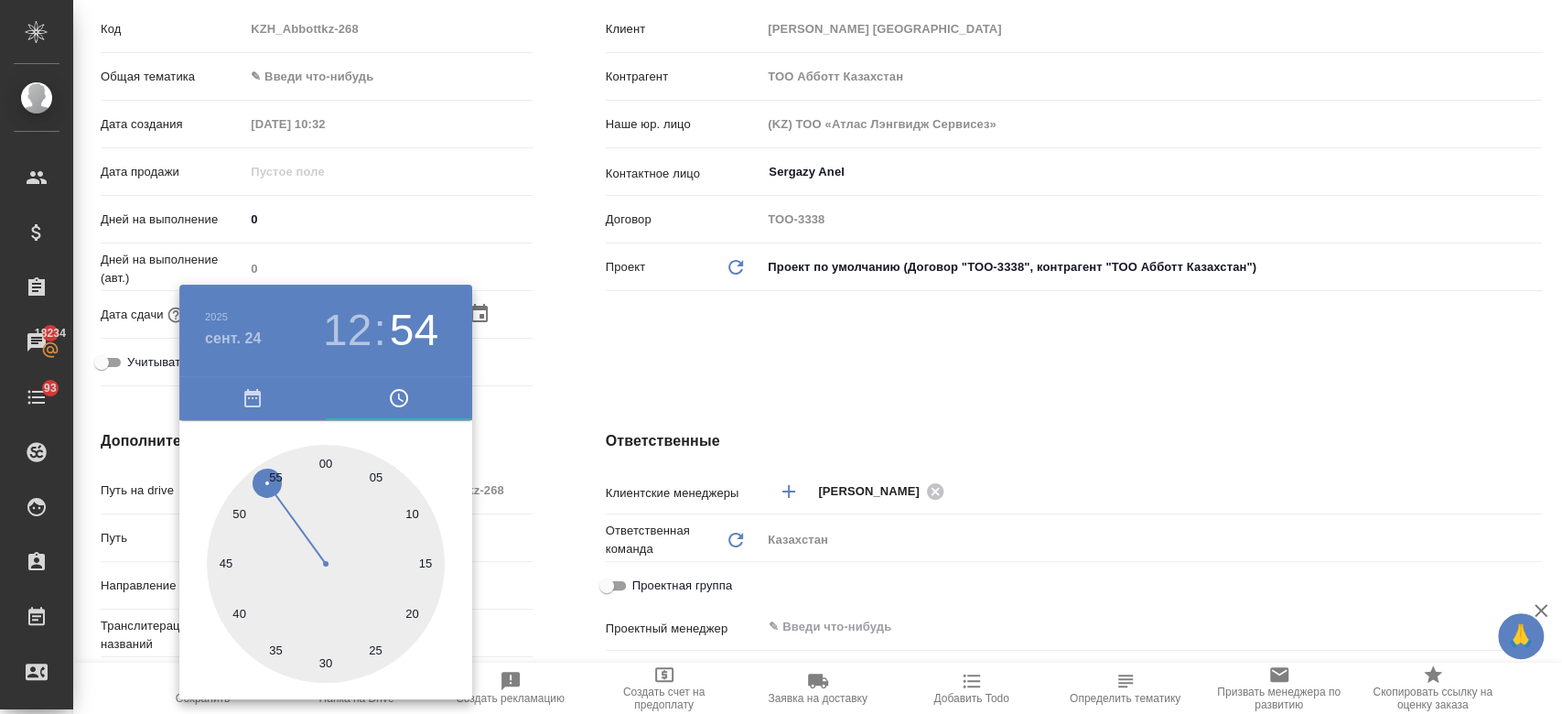
click at [324, 460] on div at bounding box center [326, 564] width 238 height 238
type input "24.09.2025 12:00"
type textarea "x"
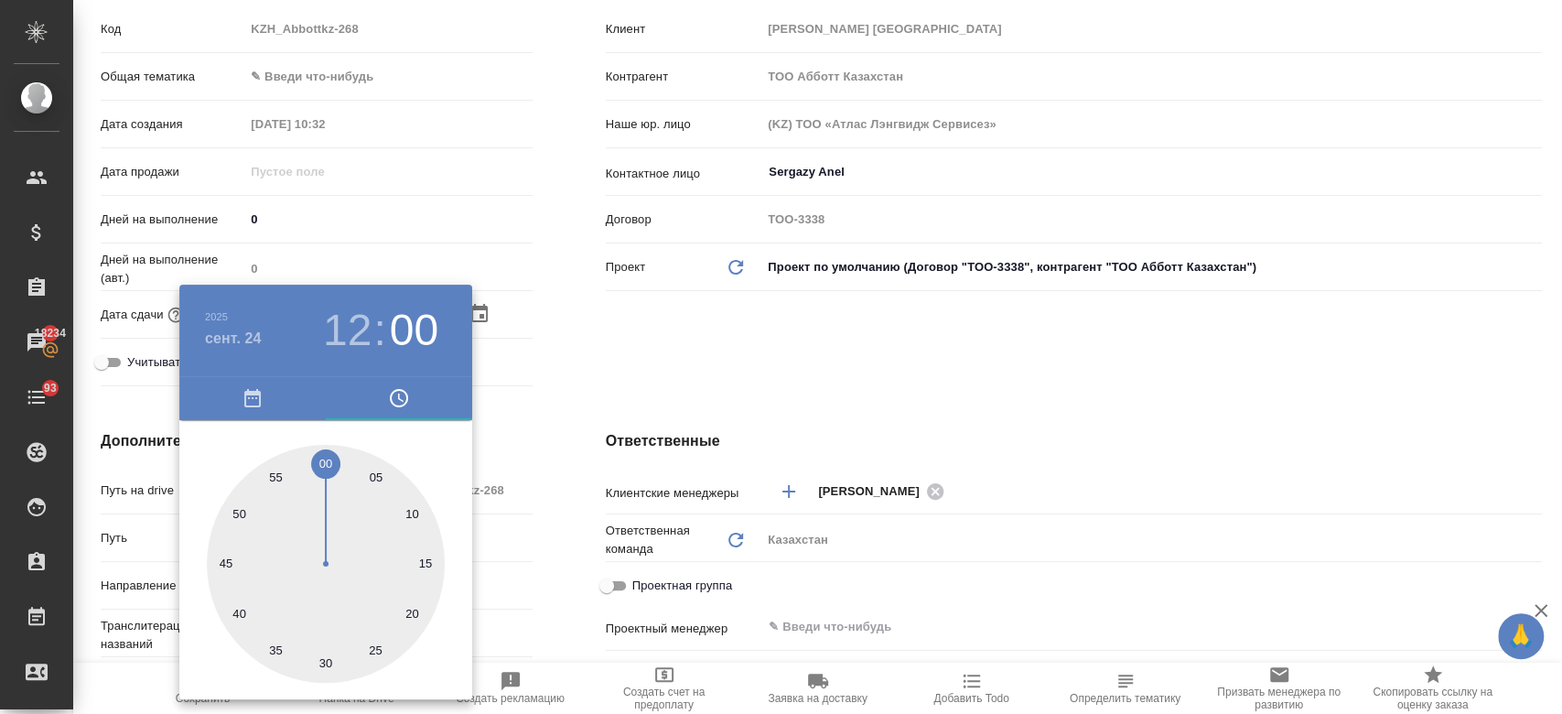
click at [610, 362] on div at bounding box center [781, 357] width 1562 height 714
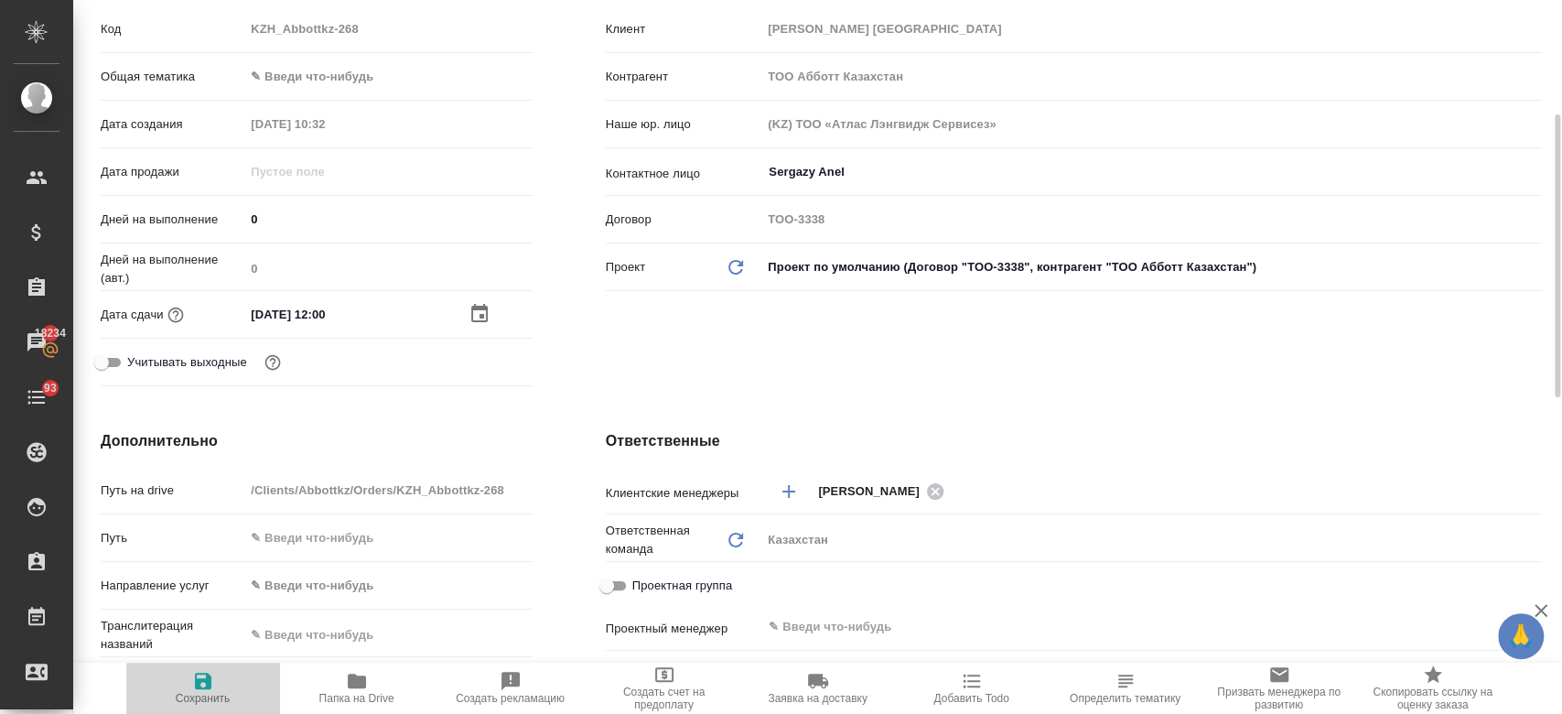
click at [198, 679] on icon "button" at bounding box center [203, 680] width 16 height 16
type textarea "x"
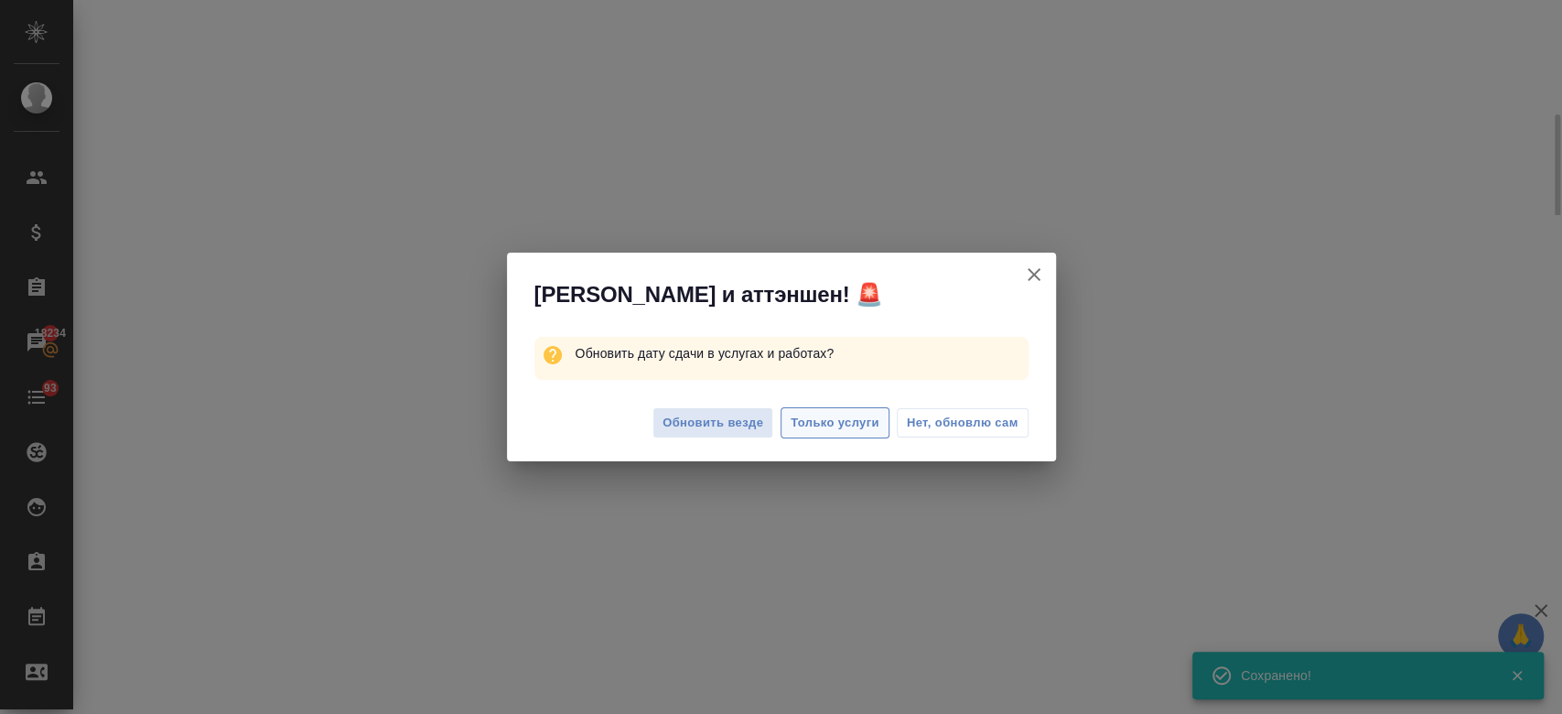
select select "RU"
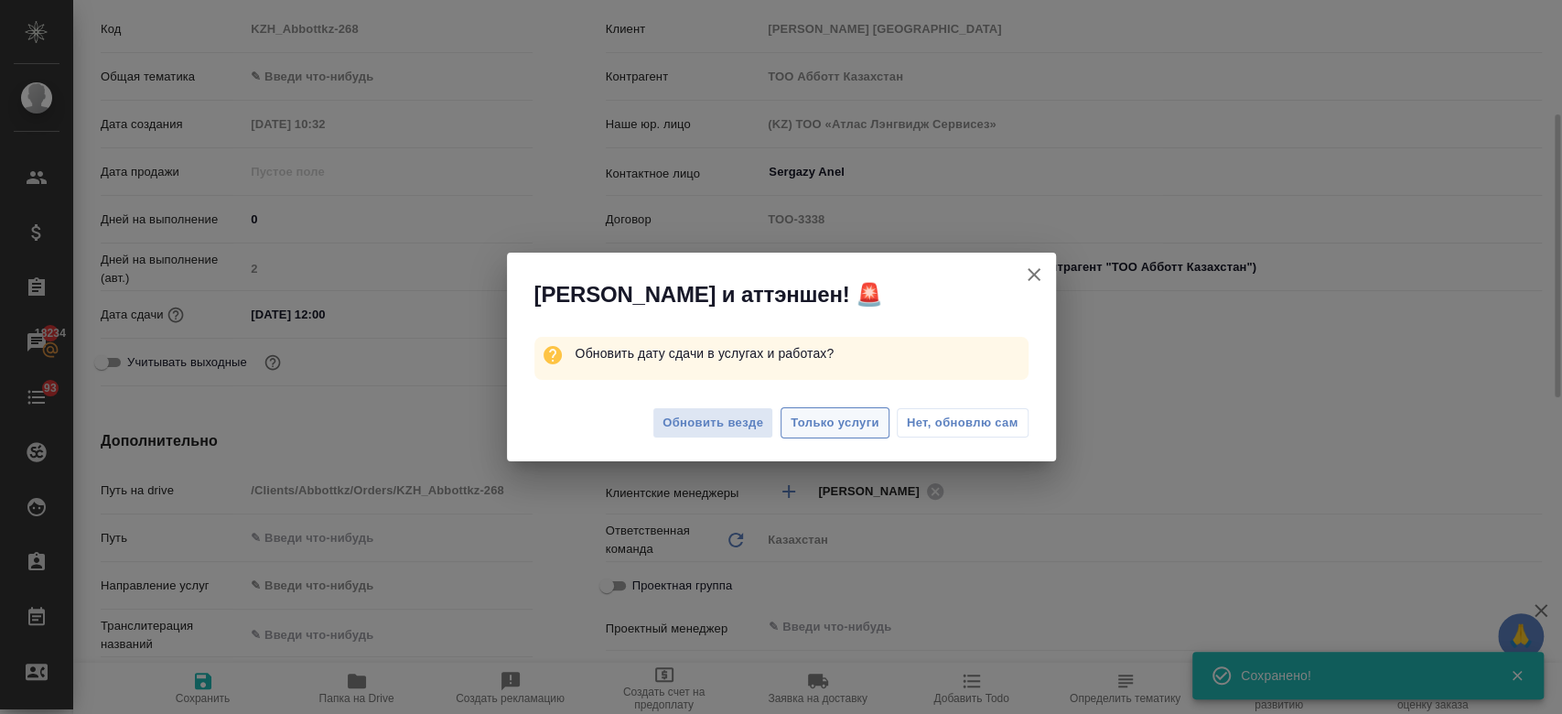
type textarea "x"
click at [812, 419] on span "Только услуги" at bounding box center [834, 423] width 89 height 21
type textarea "x"
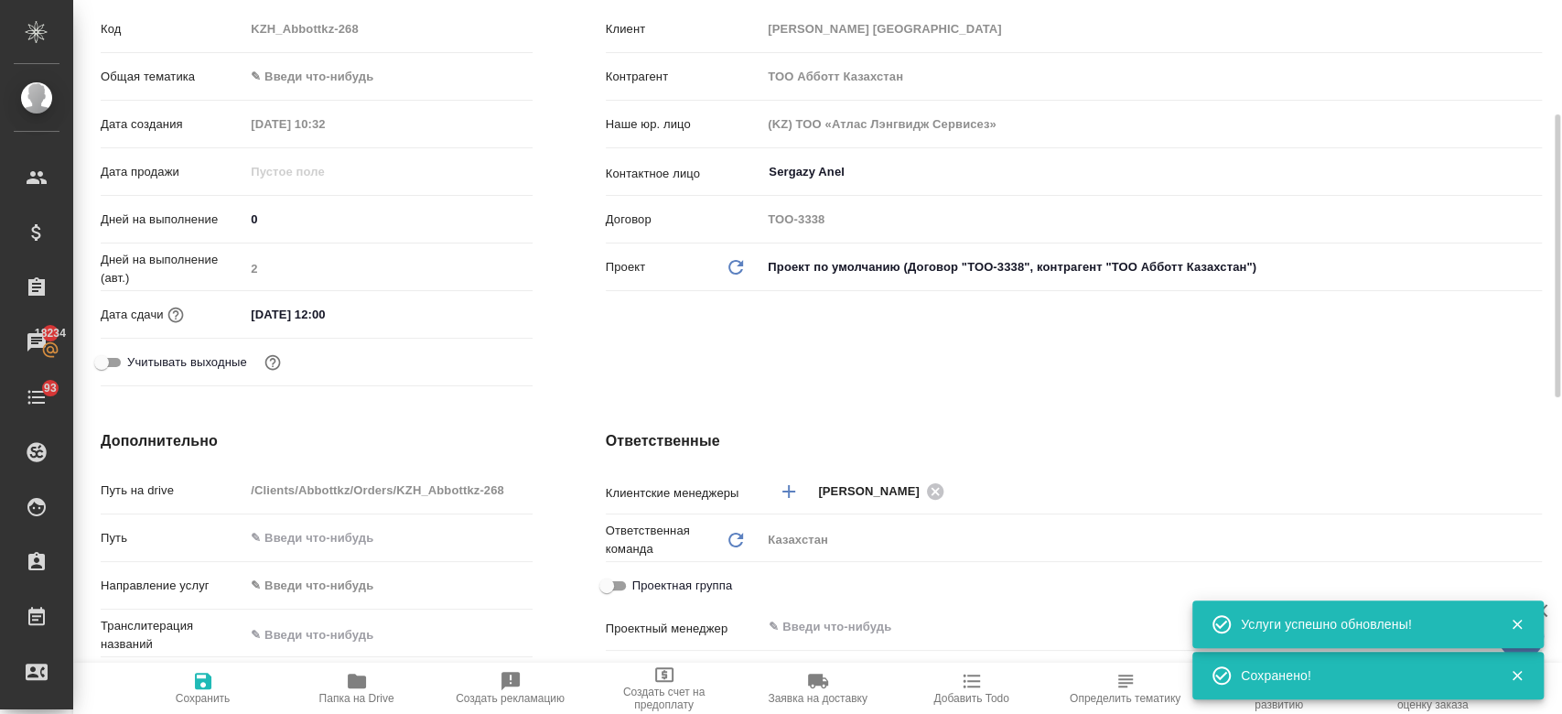
scroll to position [0, 0]
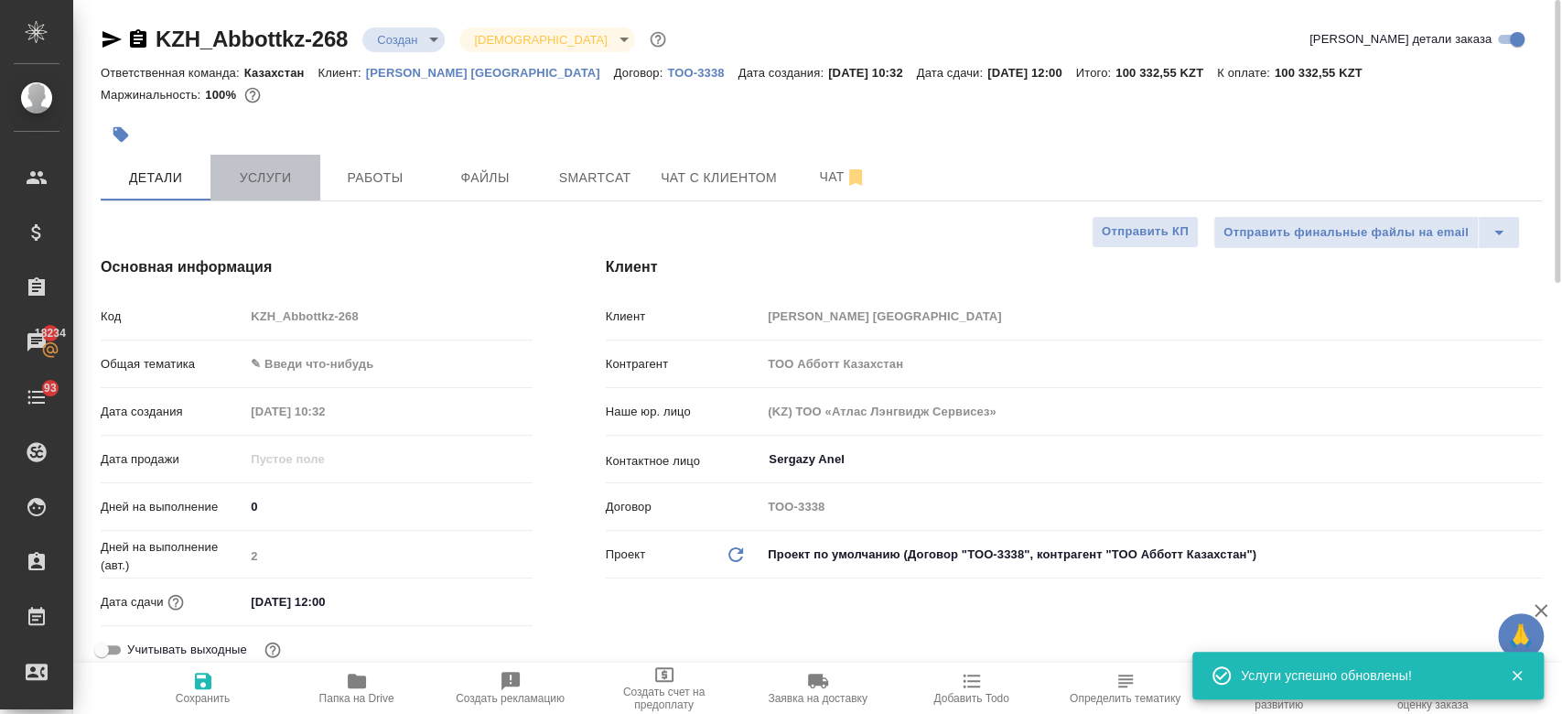
click at [271, 177] on span "Услуги" at bounding box center [265, 178] width 88 height 23
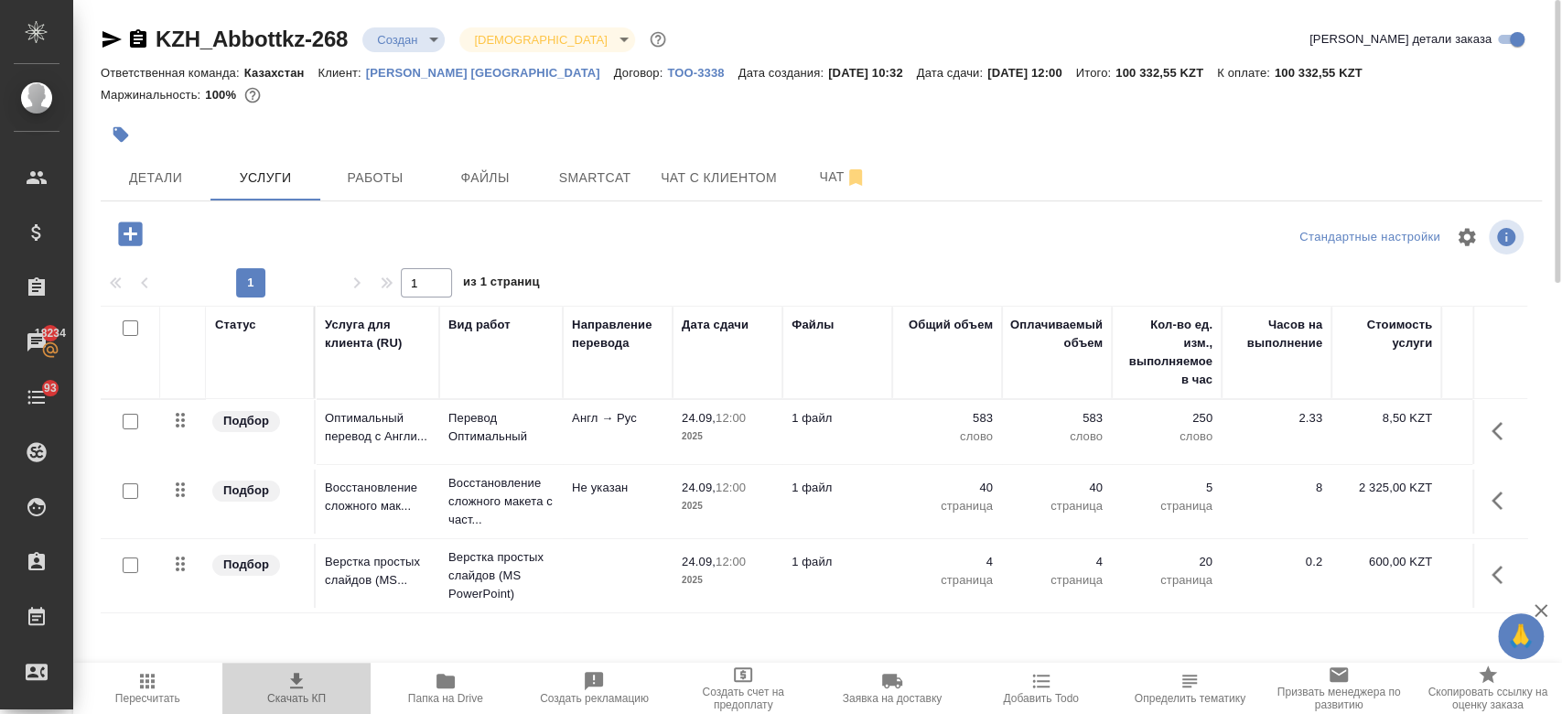
click at [295, 678] on icon "button" at bounding box center [296, 680] width 13 height 16
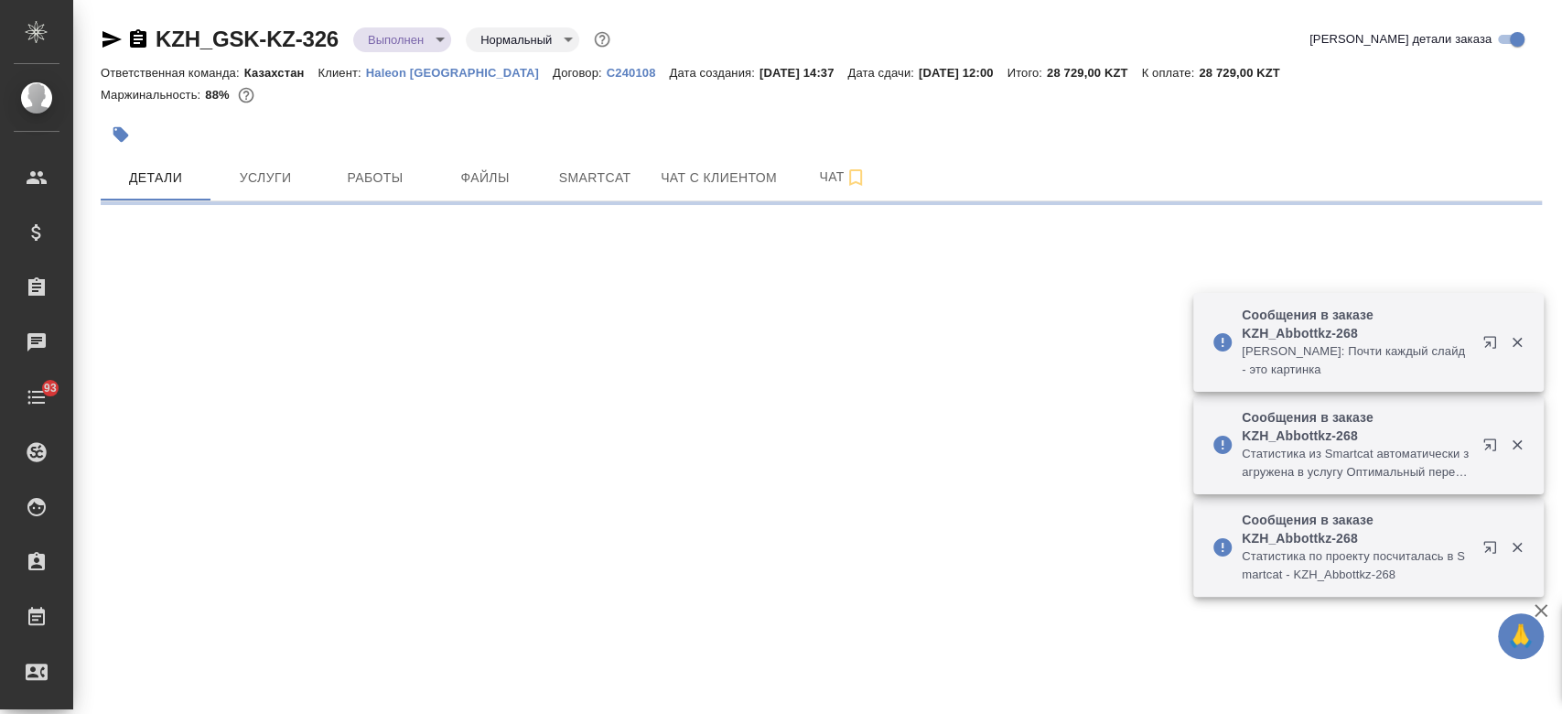
select select "RU"
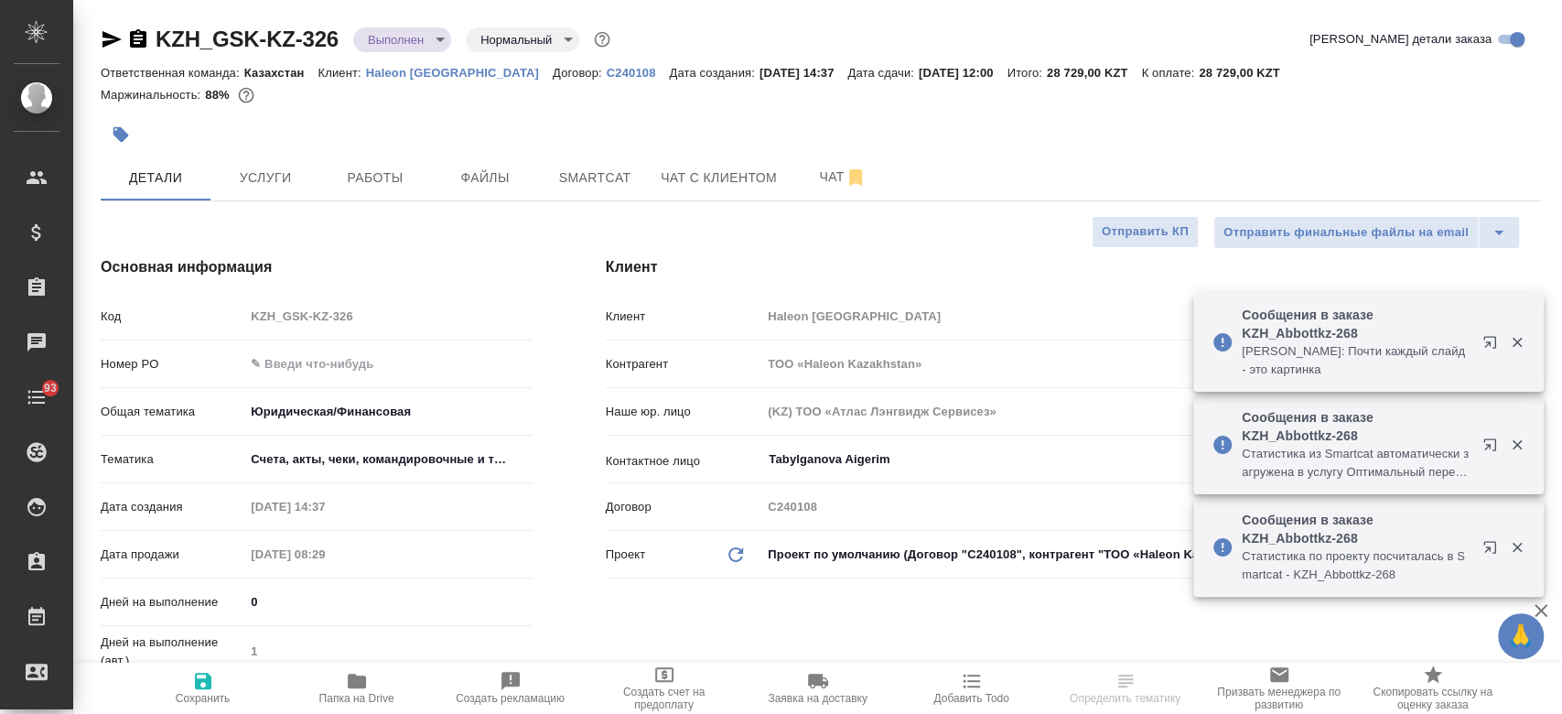
type textarea "x"
type input "[PERSON_NAME]"
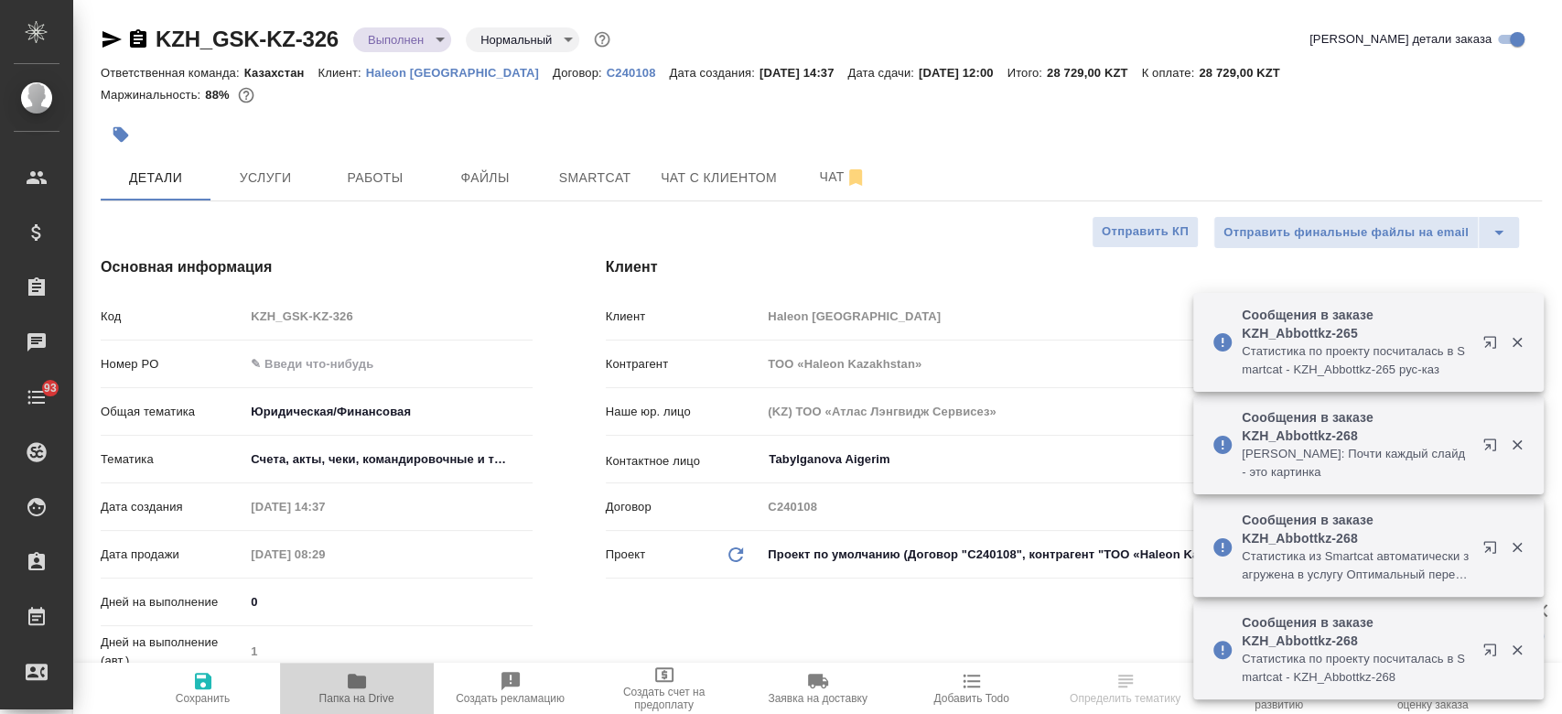
click at [367, 683] on span "Папка на Drive" at bounding box center [357, 687] width 132 height 35
type textarea "x"
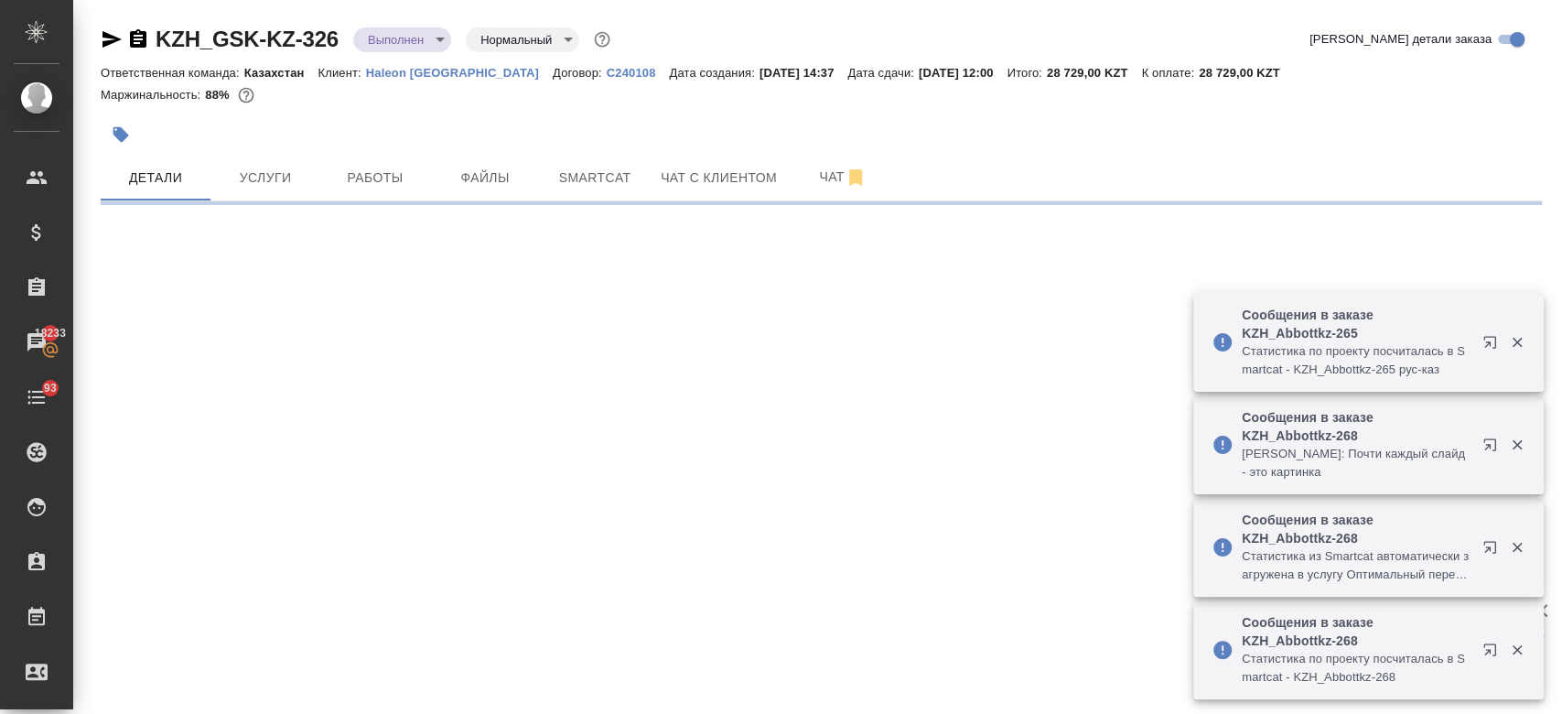
select select "RU"
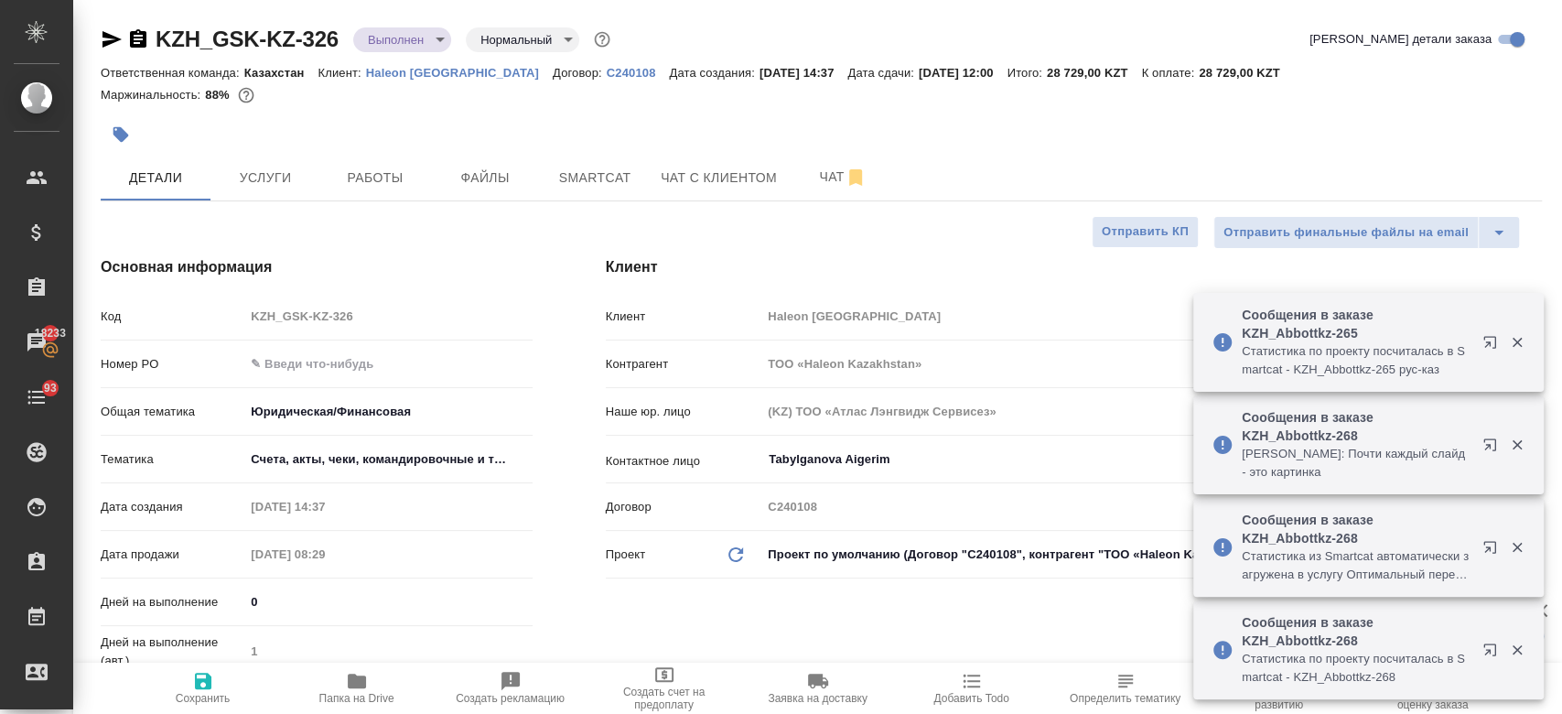
type textarea "x"
click at [366, 683] on icon "button" at bounding box center [357, 681] width 22 height 22
type textarea "x"
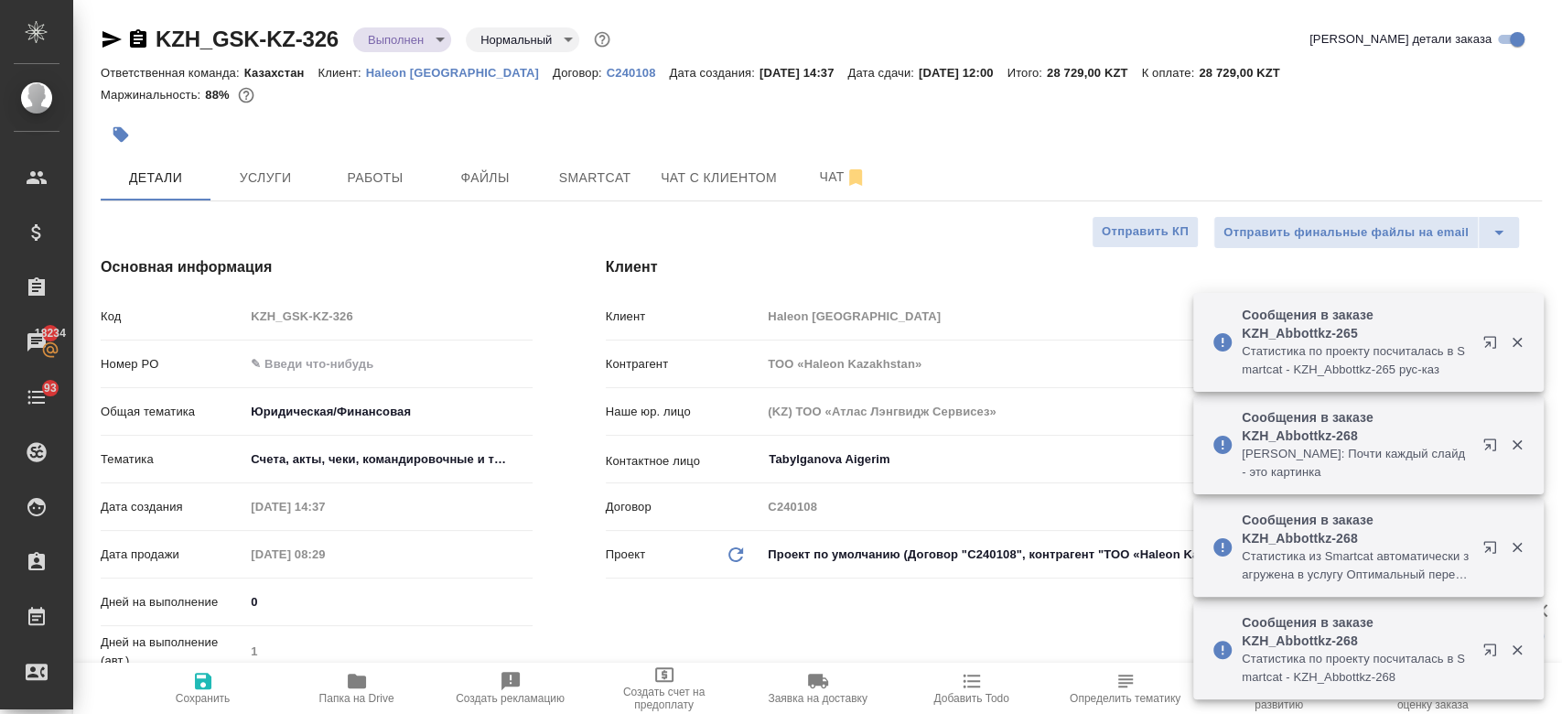
type textarea "x"
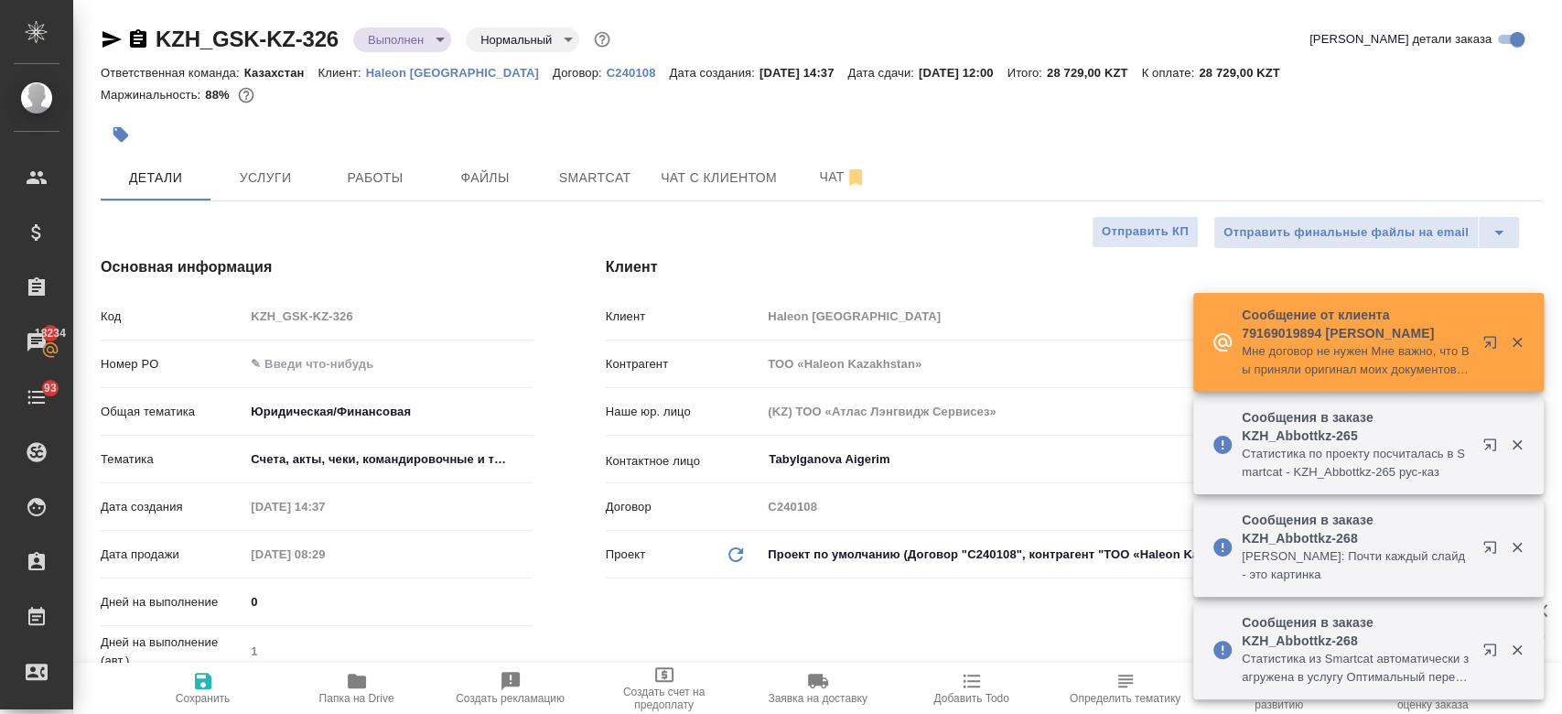
type textarea "x"
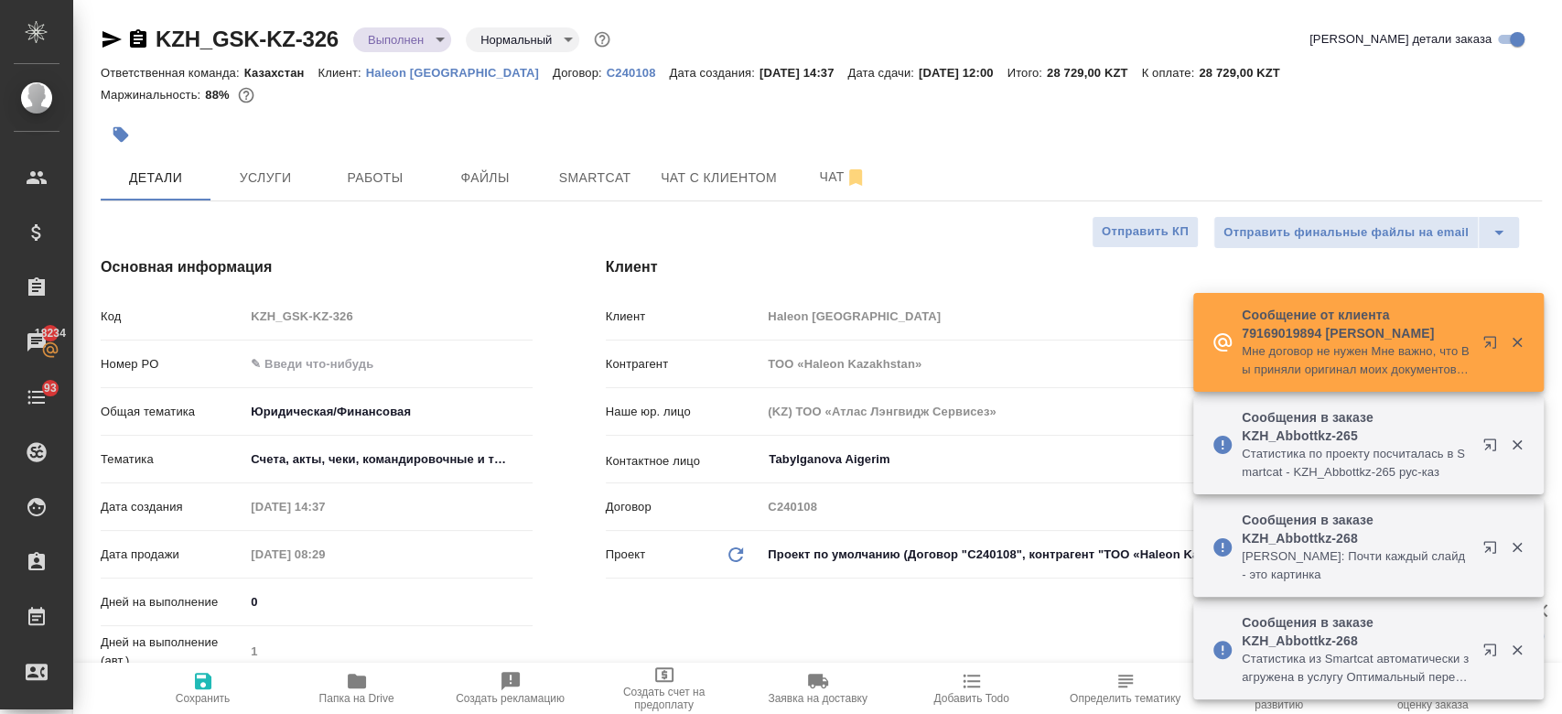
type textarea "x"
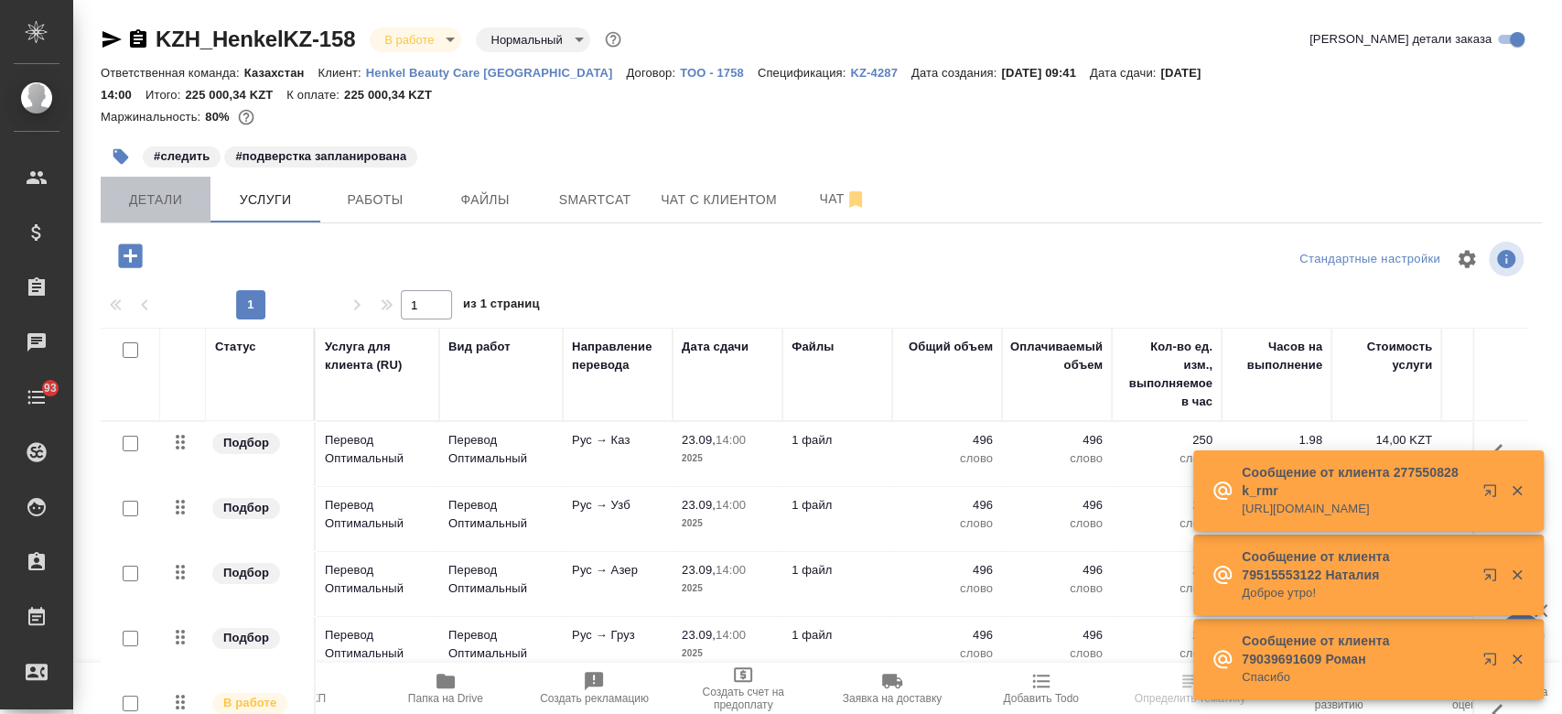
click at [164, 195] on button "Детали" at bounding box center [156, 200] width 110 height 46
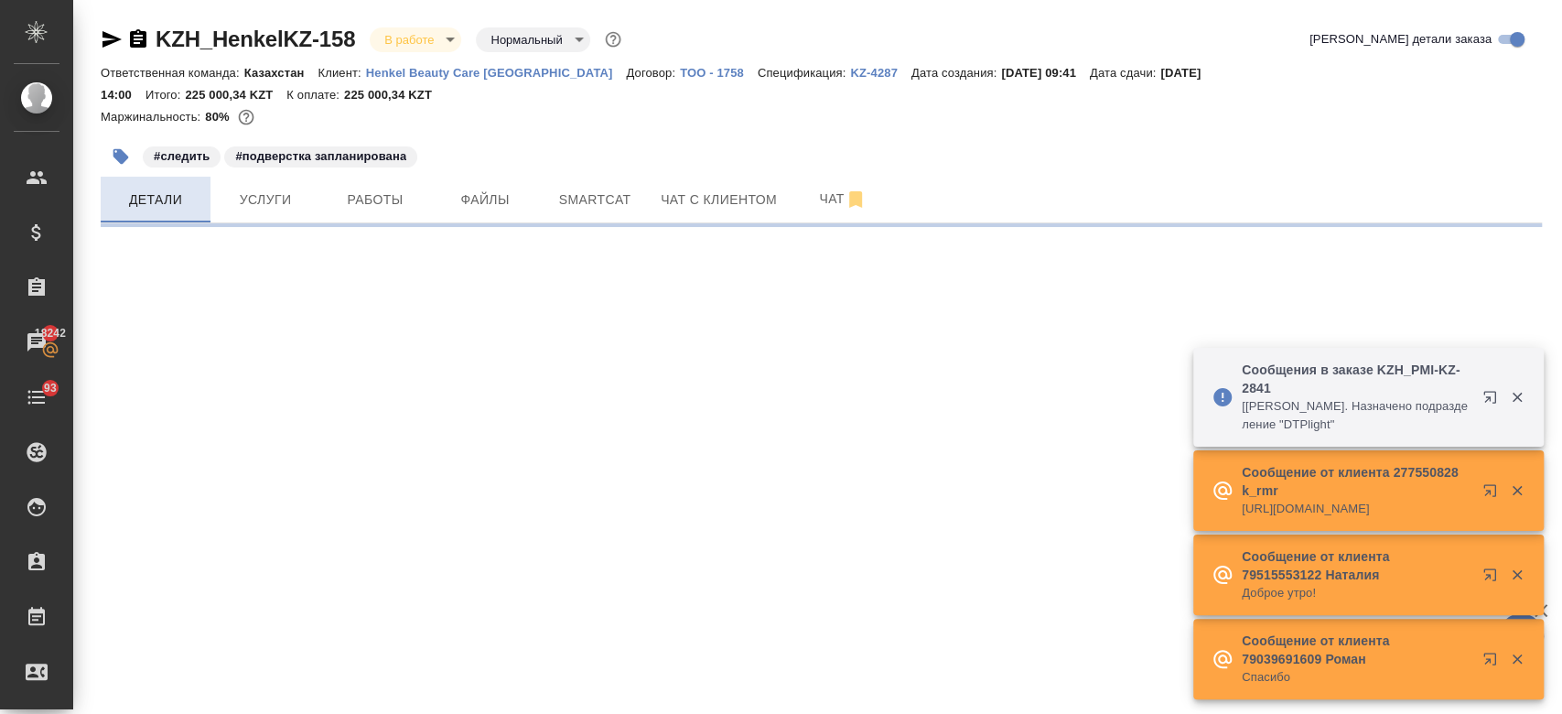
select select "RU"
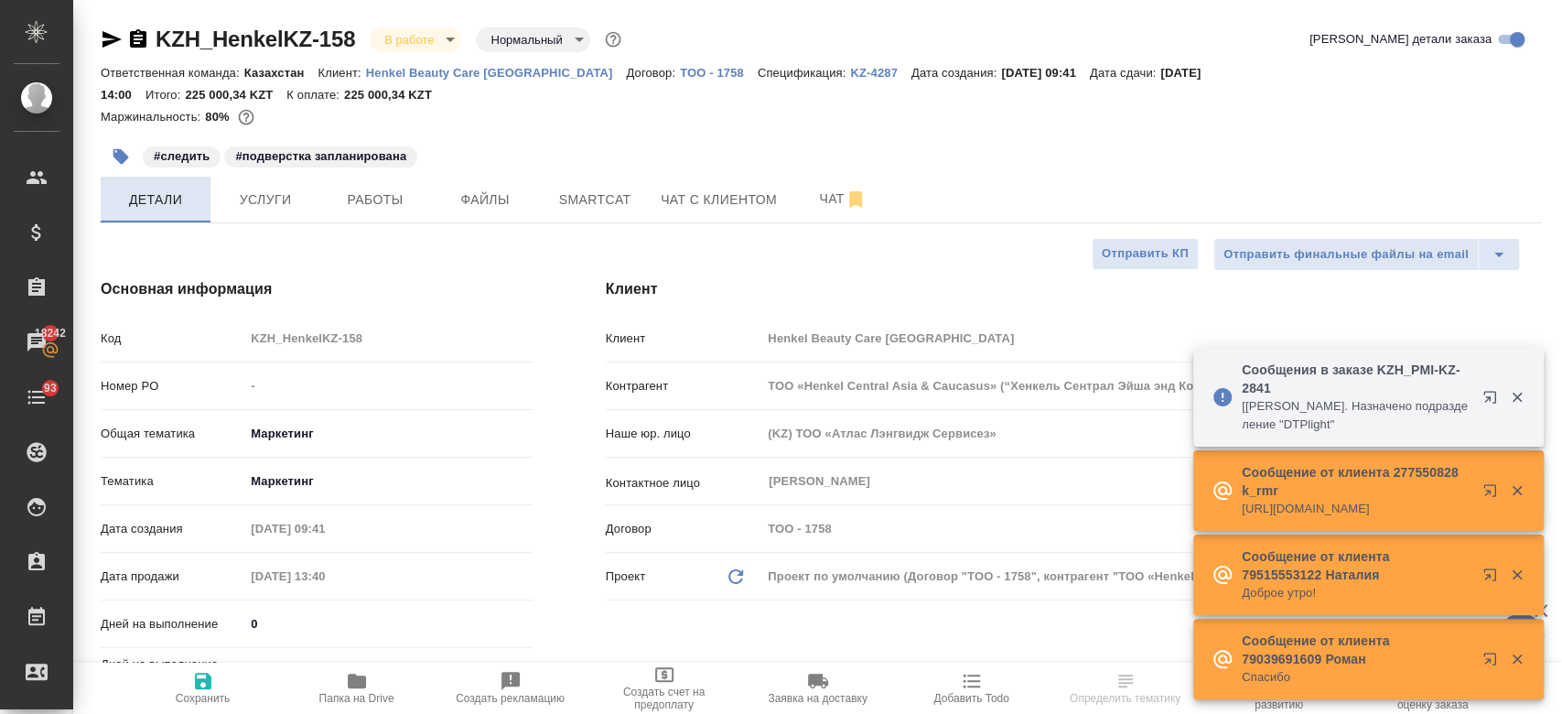
type textarea "x"
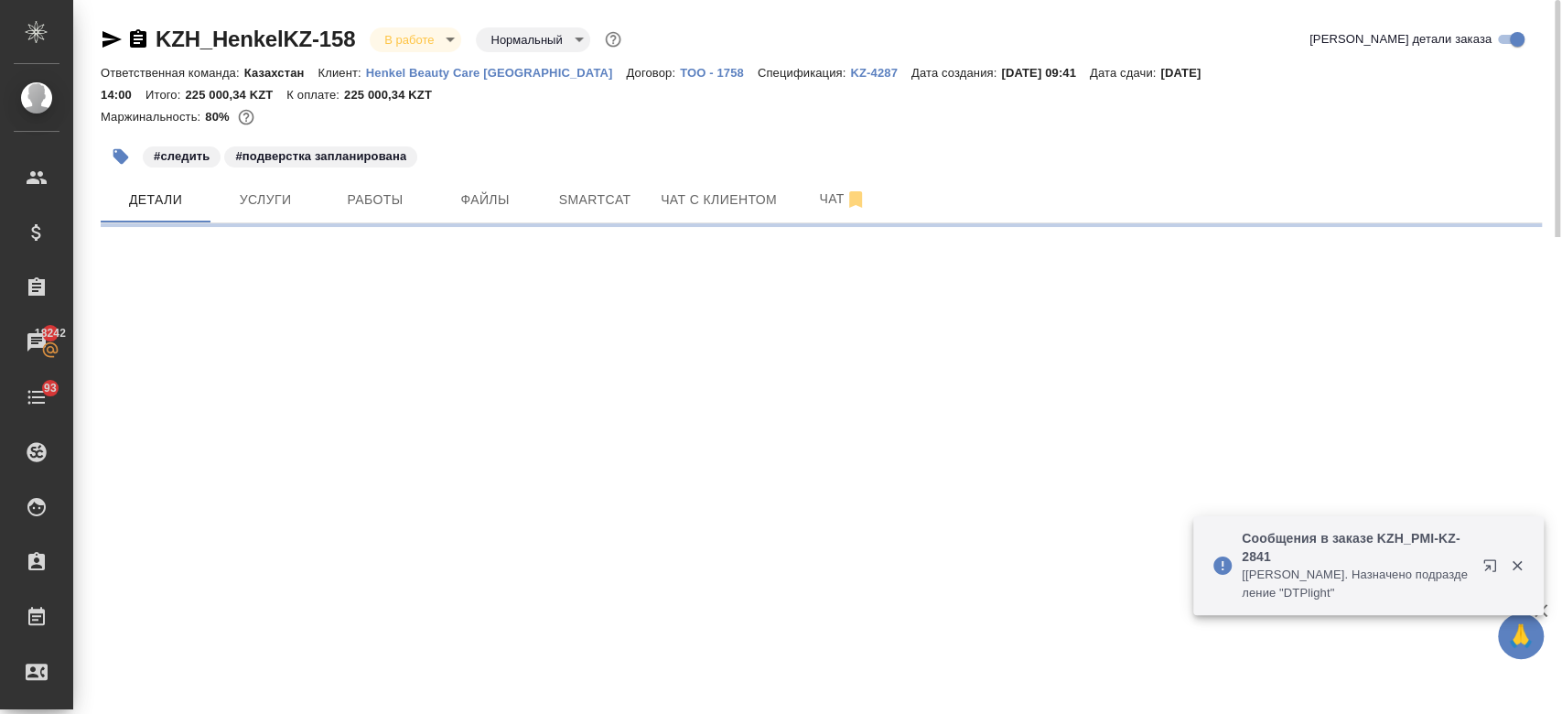
select select "RU"
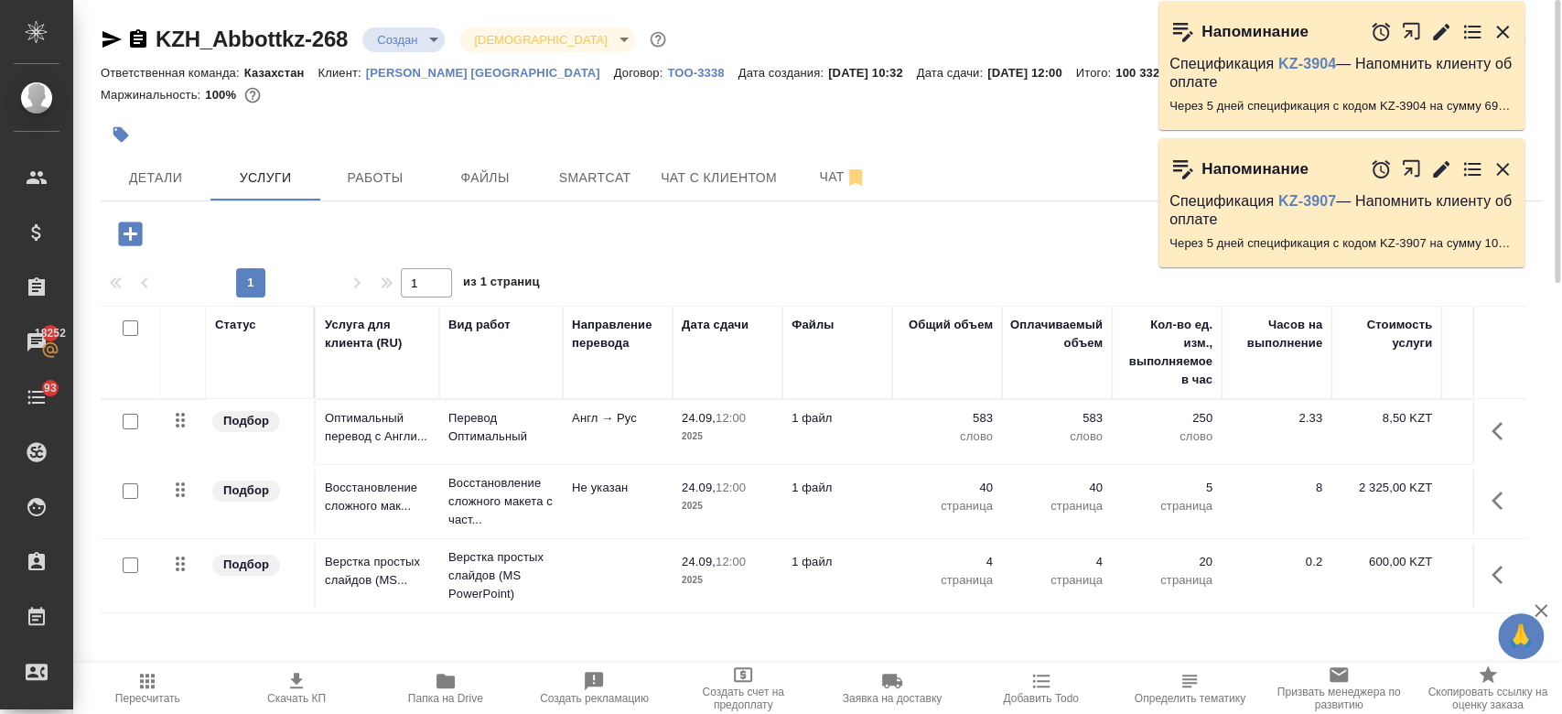
click at [738, 115] on div at bounding box center [581, 134] width 961 height 40
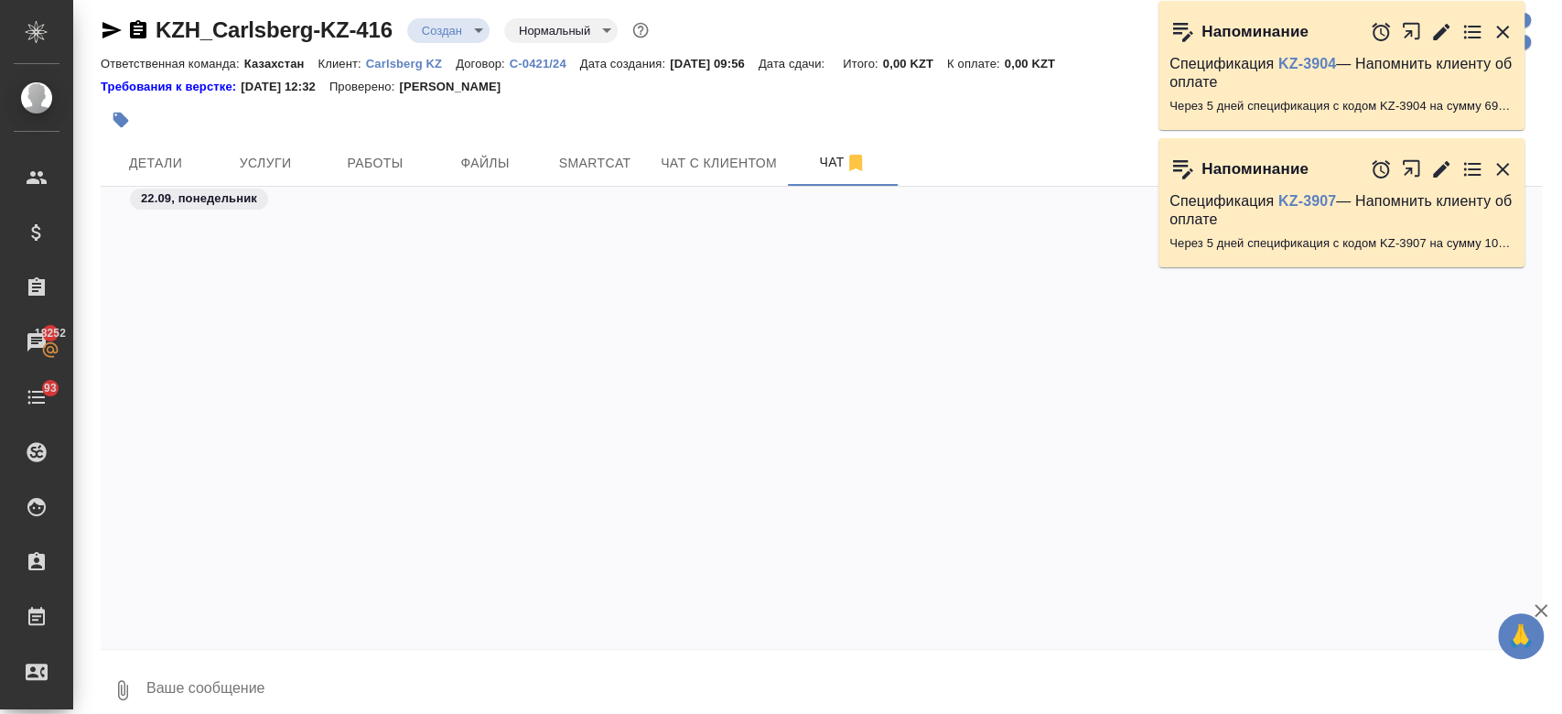
scroll to position [2293, 0]
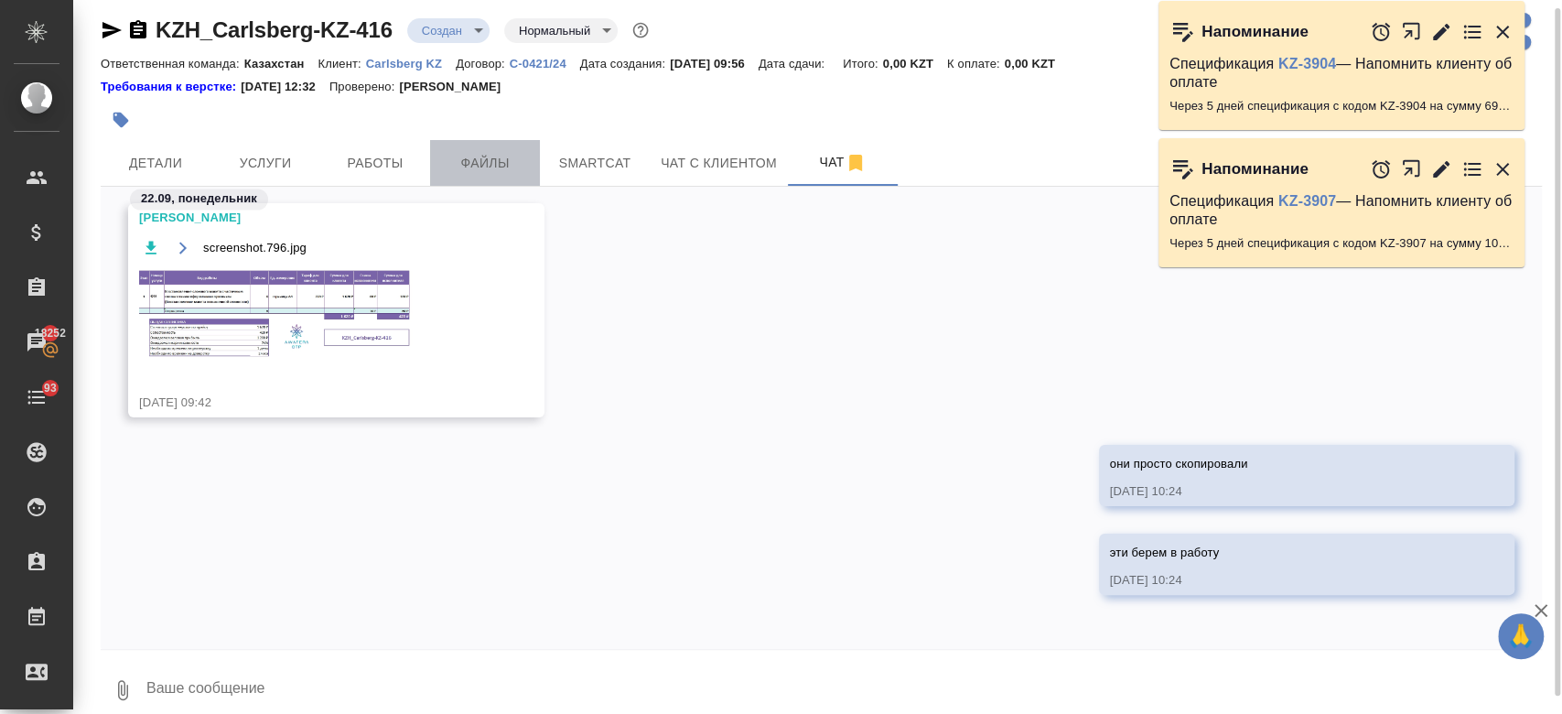
click at [499, 159] on span "Файлы" at bounding box center [485, 163] width 88 height 23
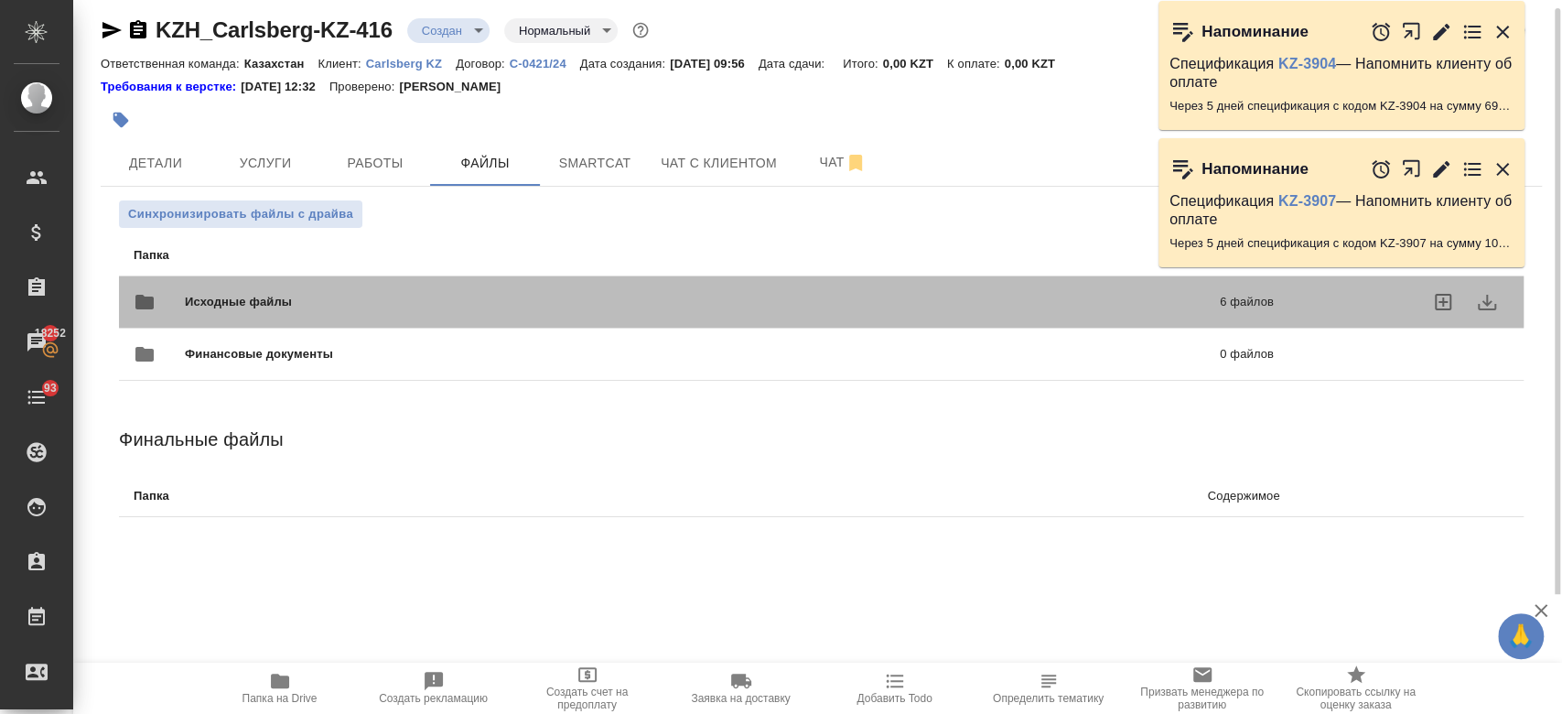
click at [516, 311] on div "Исходные файлы 6 файлов" at bounding box center [704, 302] width 1140 height 44
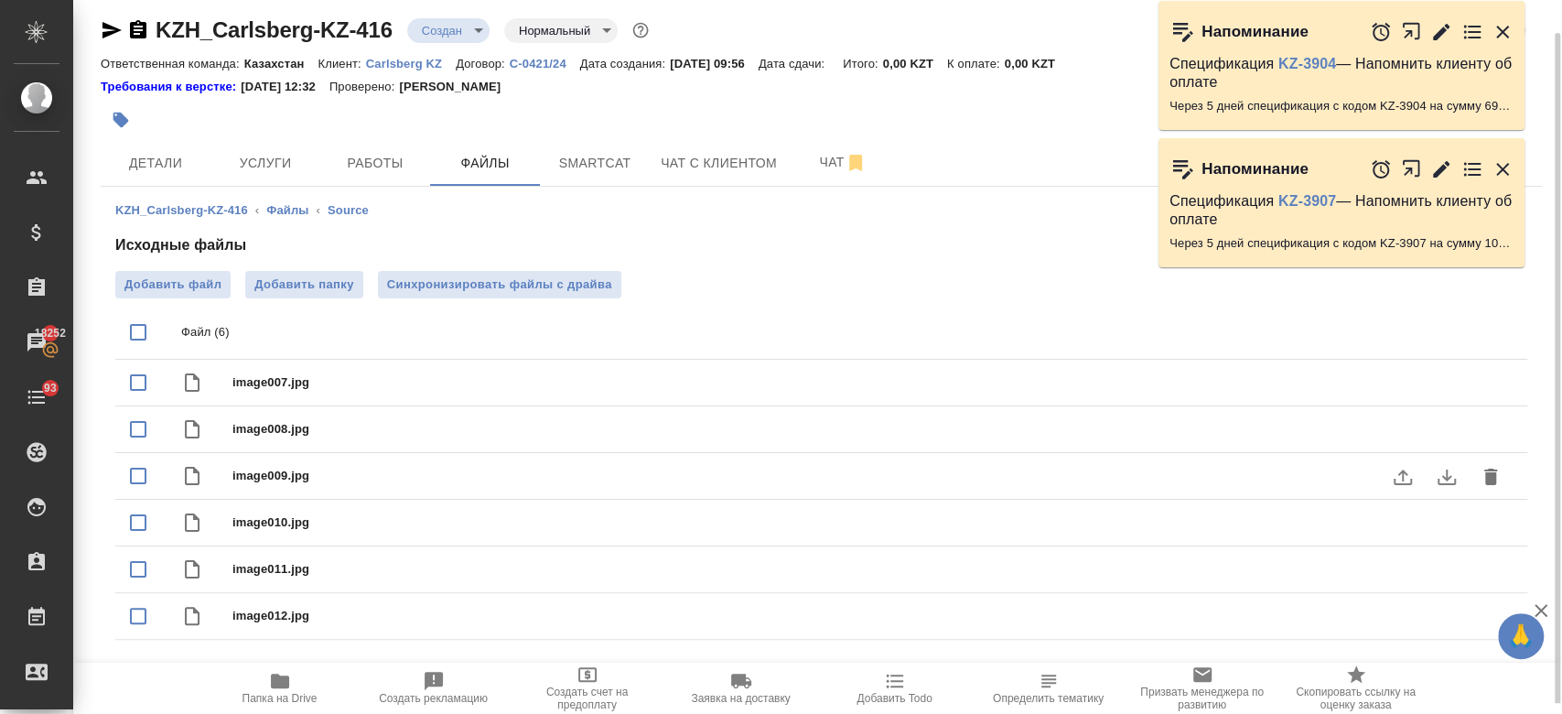
scroll to position [21, 0]
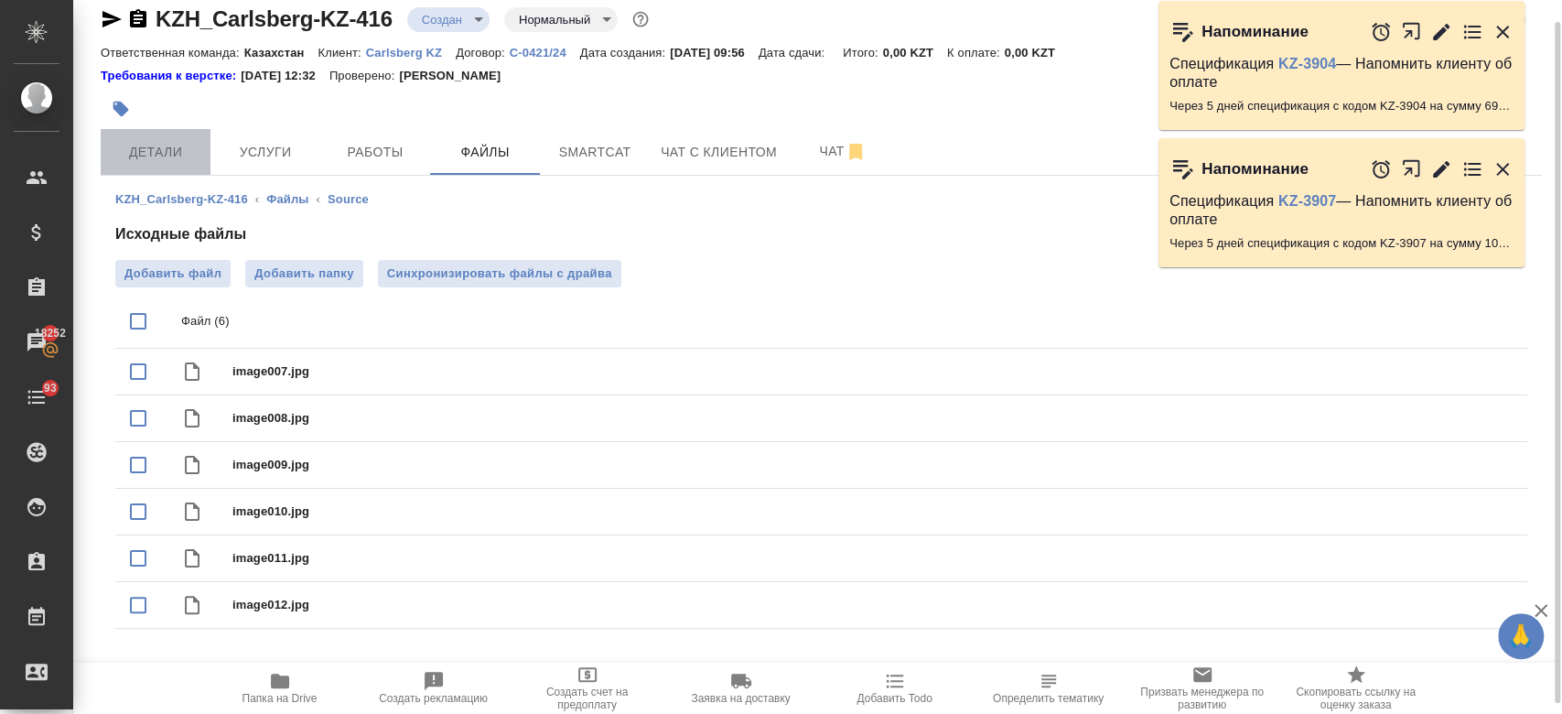
click at [183, 157] on span "Детали" at bounding box center [156, 152] width 88 height 23
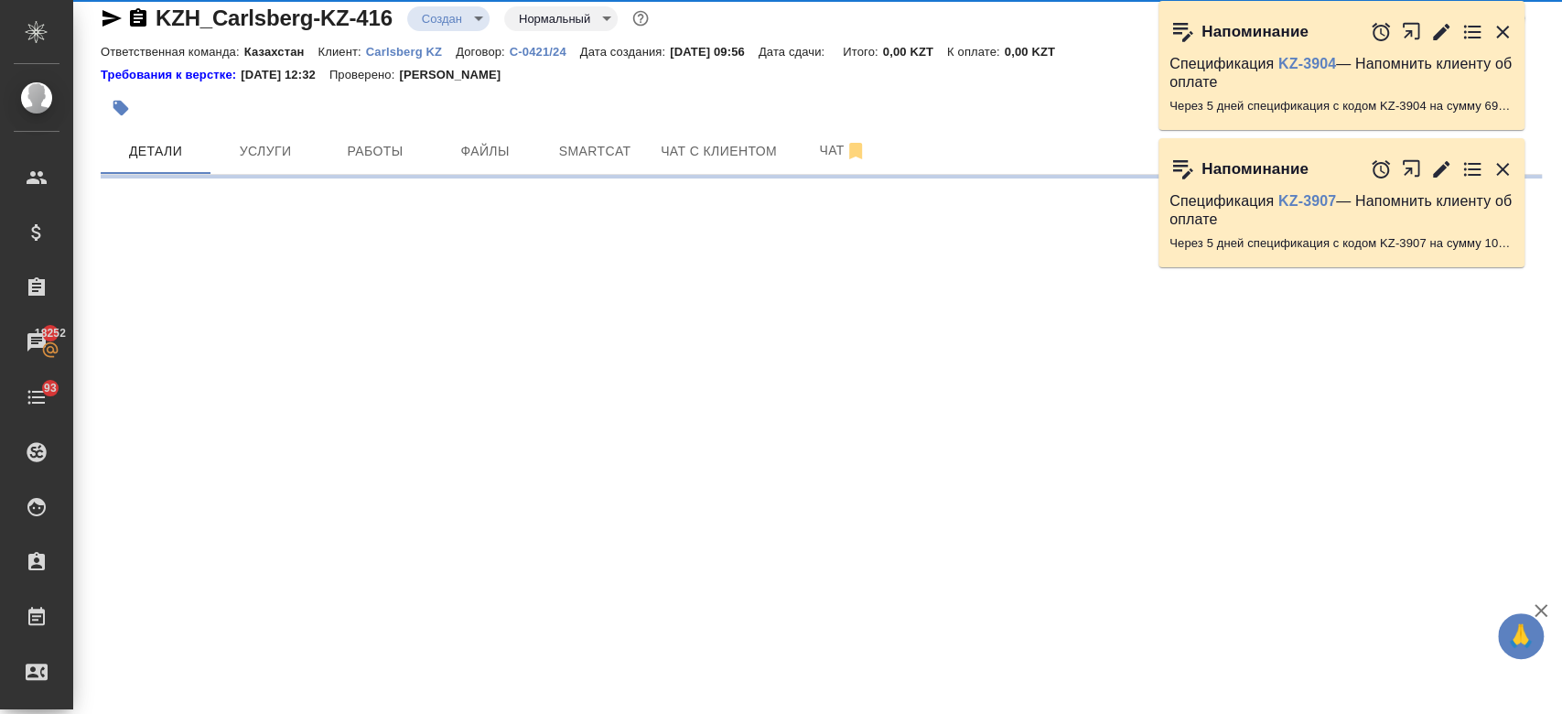
select select "RU"
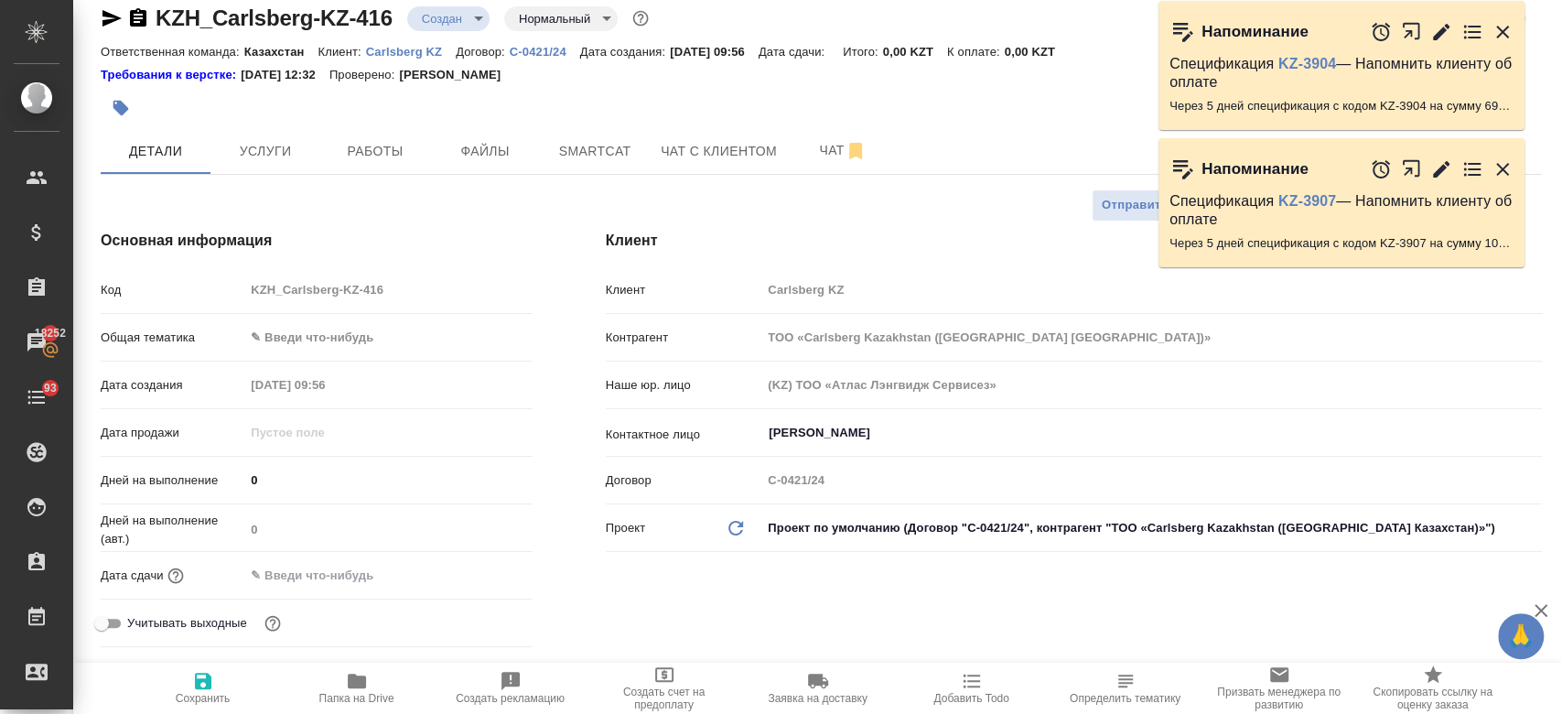
type textarea "x"
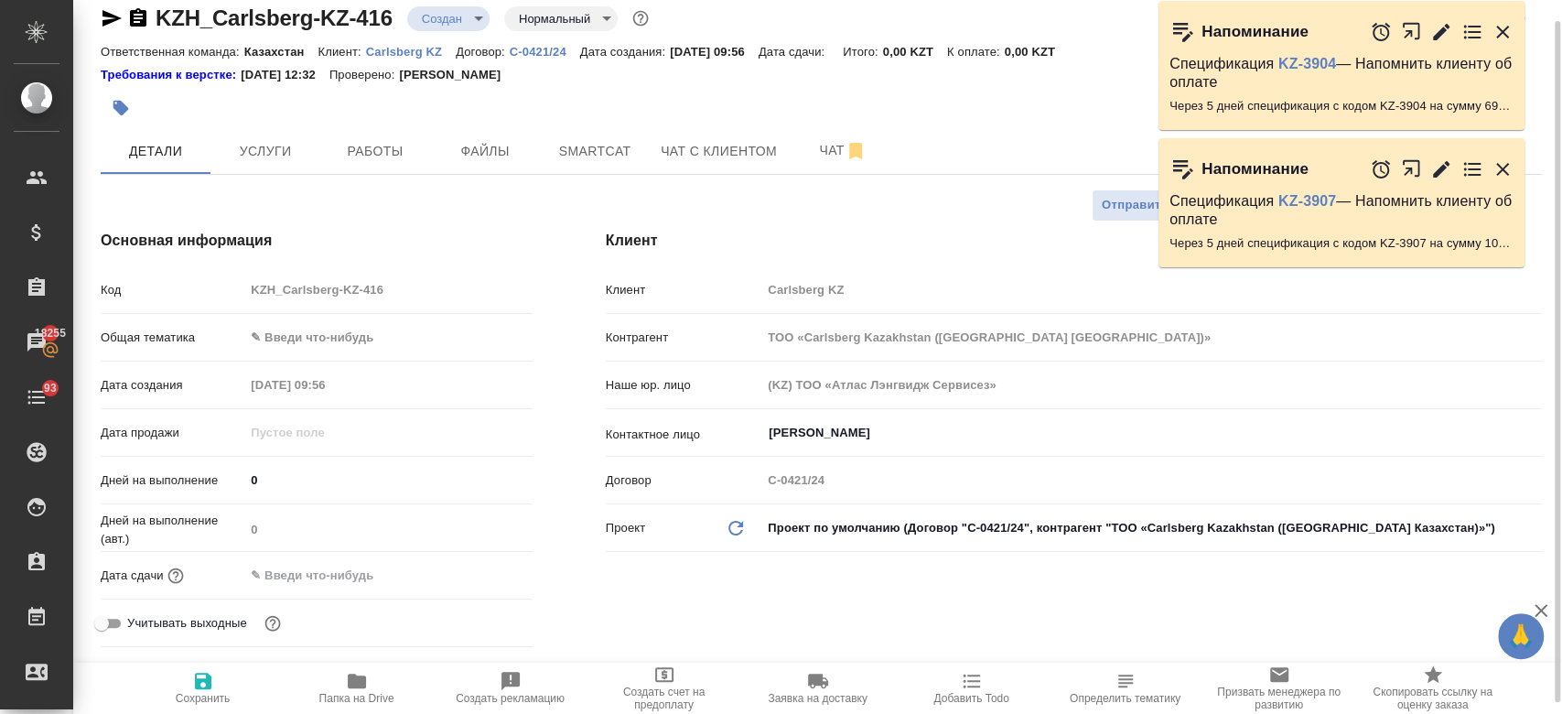
type textarea "x"
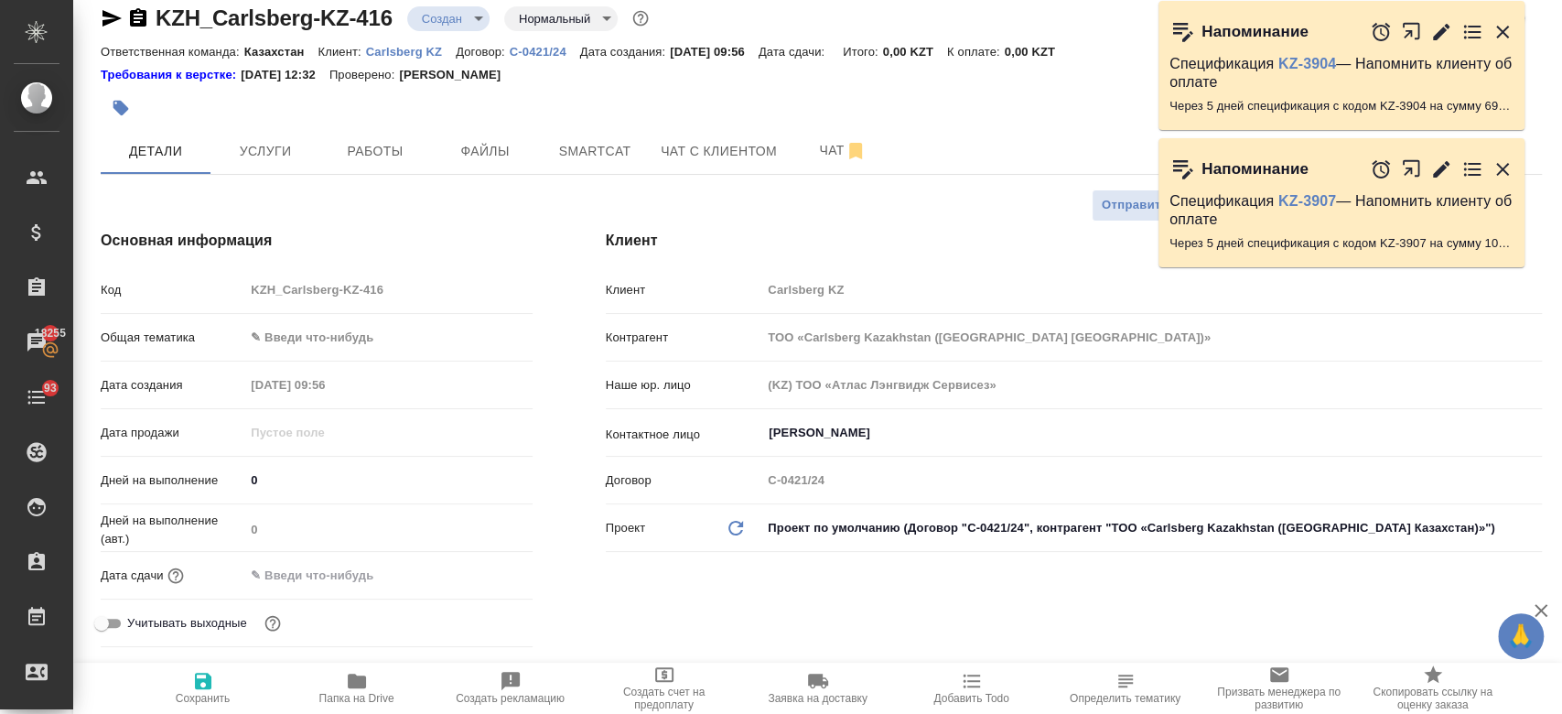
type textarea "x"
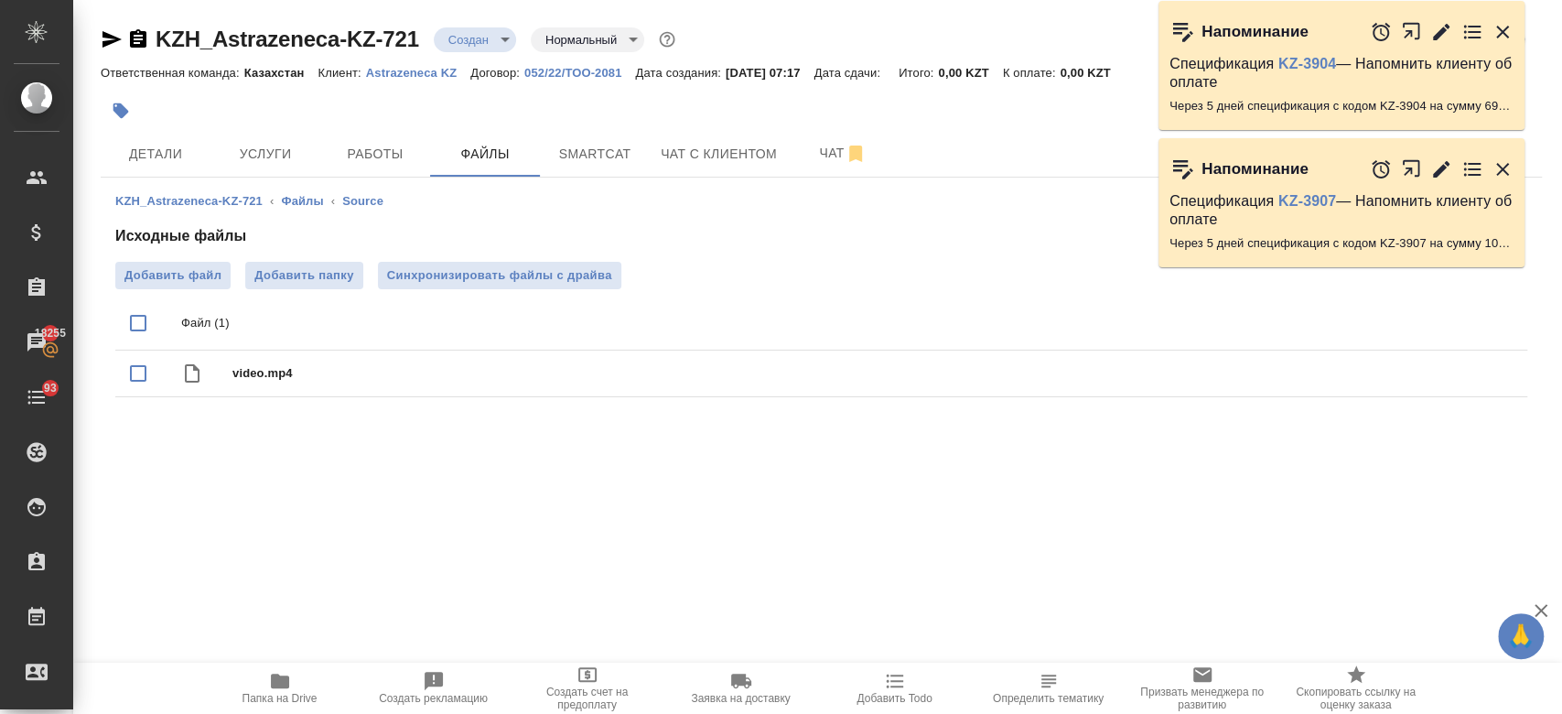
click at [246, 127] on div at bounding box center [581, 111] width 961 height 40
click at [250, 151] on span "Услуги" at bounding box center [265, 154] width 88 height 23
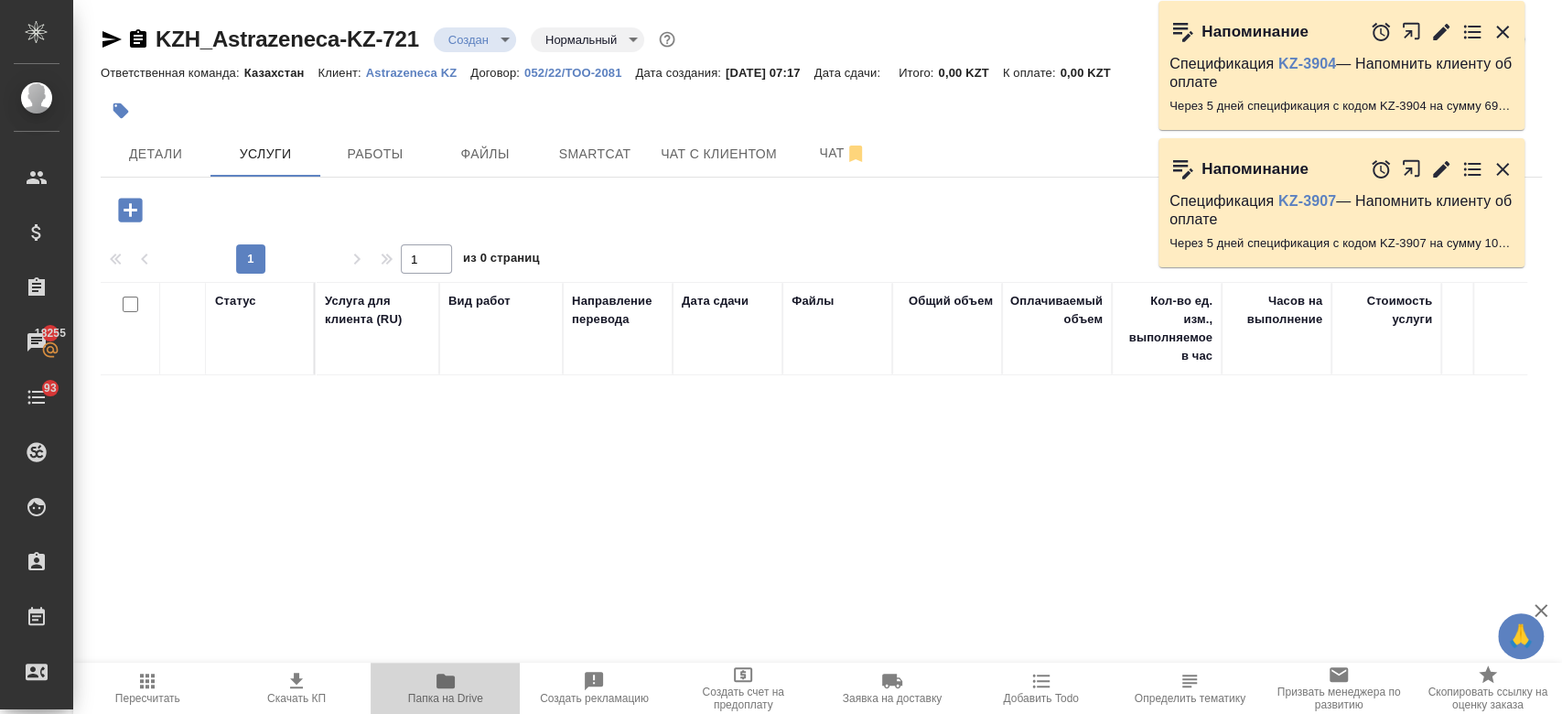
click at [439, 690] on icon "button" at bounding box center [446, 681] width 22 height 22
click at [139, 201] on icon "button" at bounding box center [130, 210] width 24 height 24
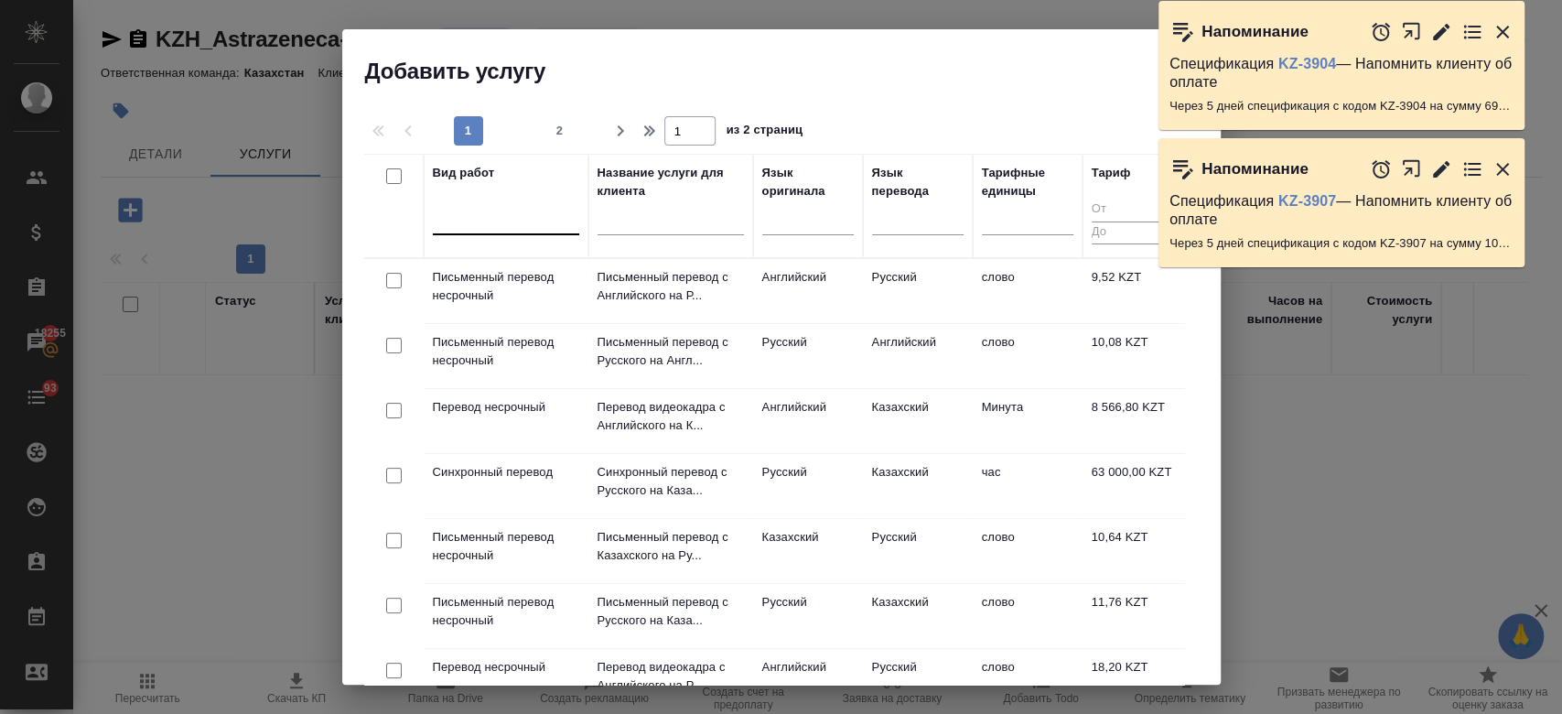
click at [504, 228] on div at bounding box center [506, 216] width 146 height 27
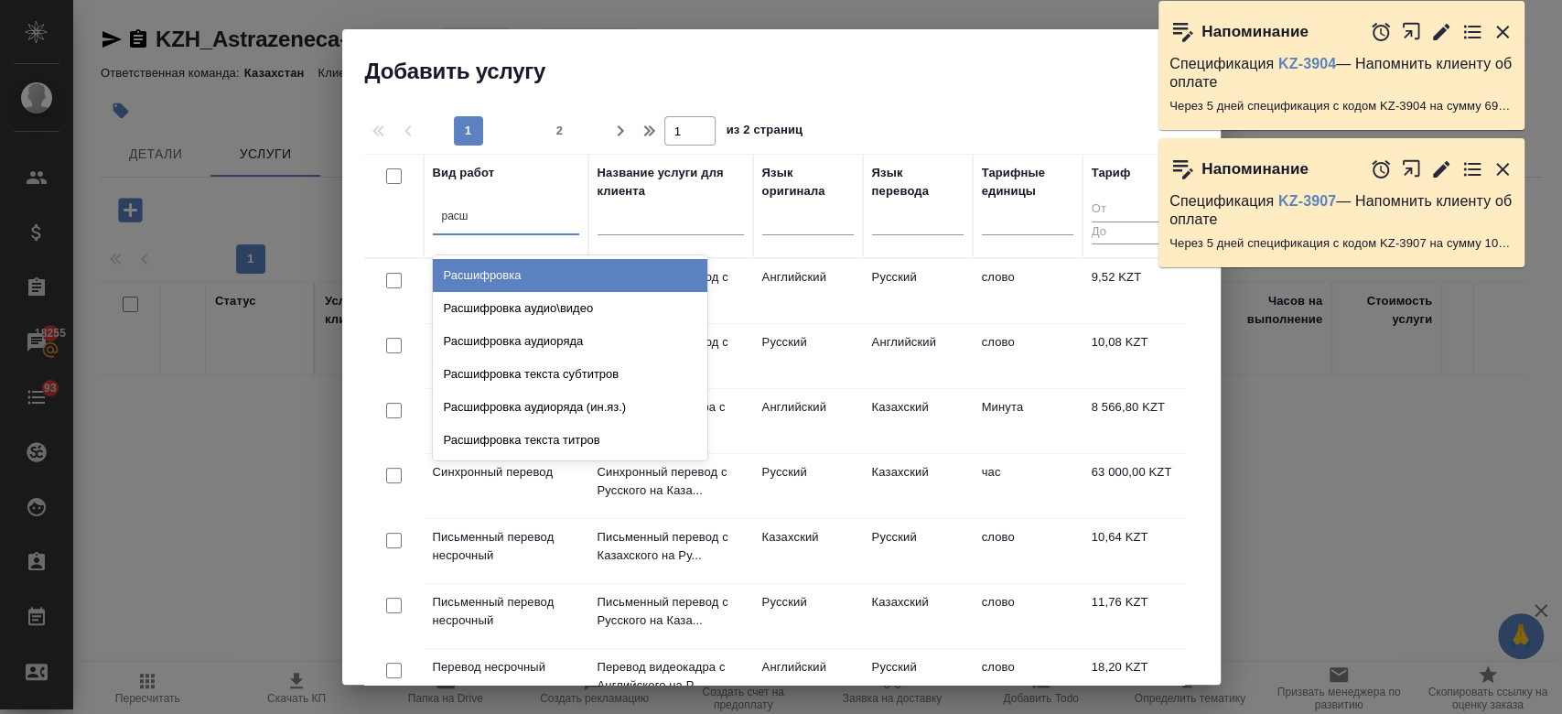
type input "расши"
click at [526, 278] on div "Расшифровка" at bounding box center [570, 275] width 274 height 33
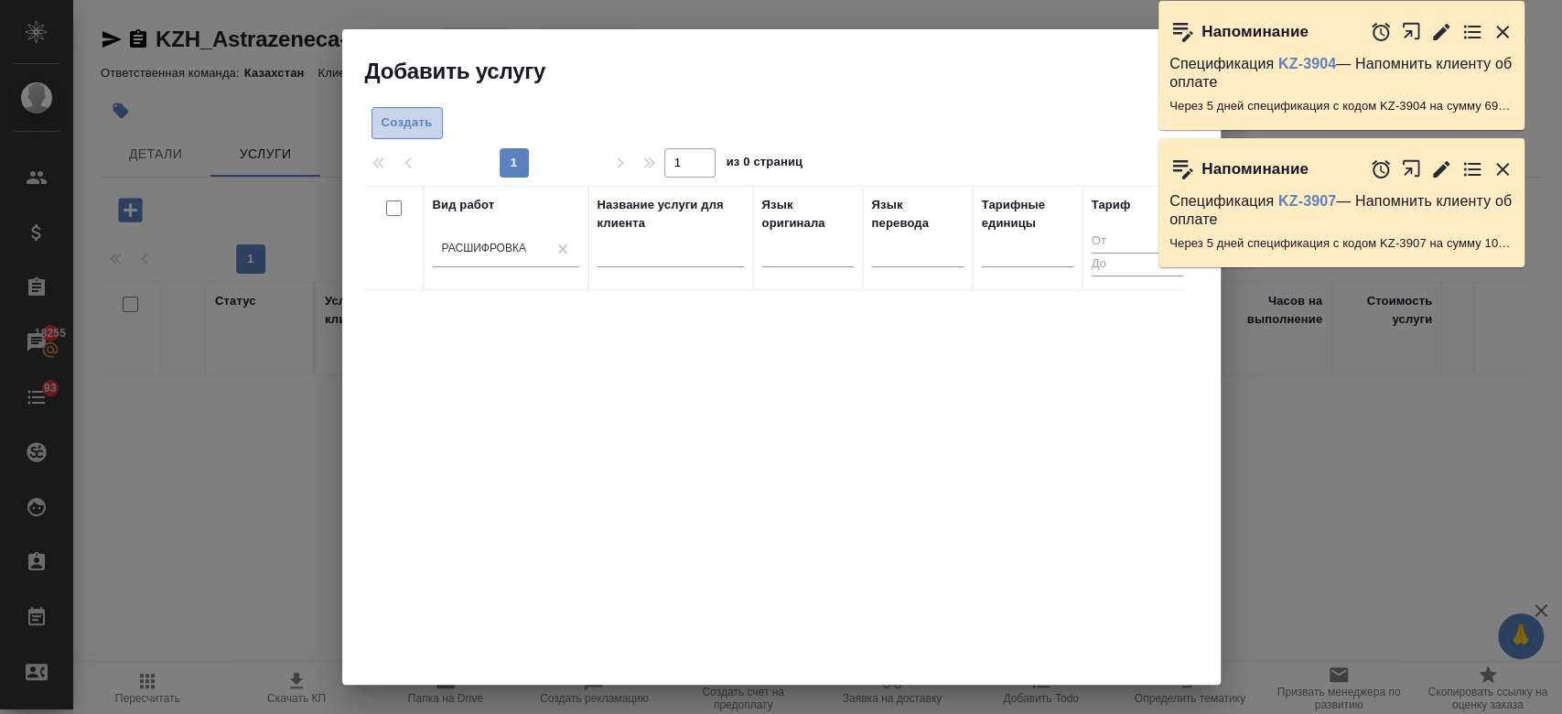
click at [424, 126] on span "Создать" at bounding box center [406, 123] width 51 height 21
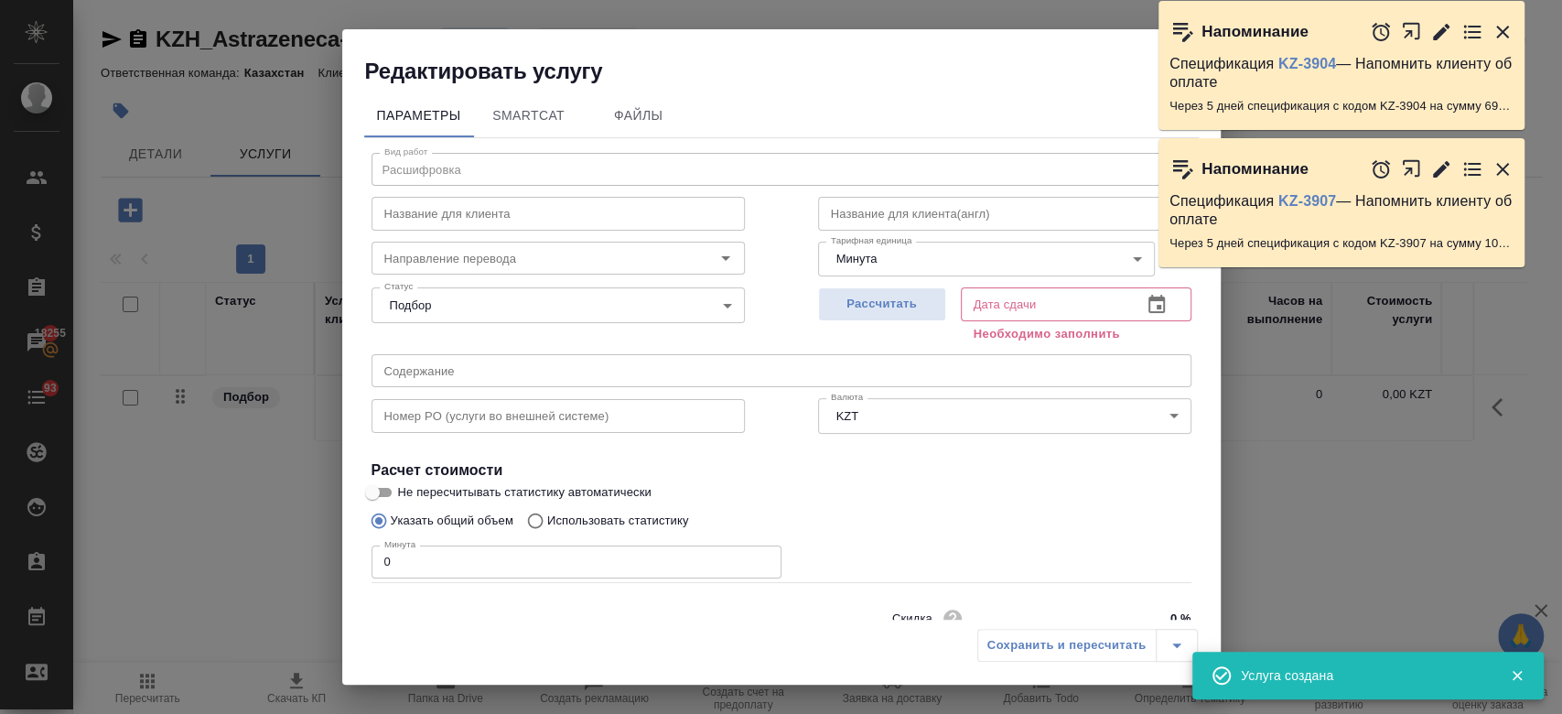
scroll to position [79, 0]
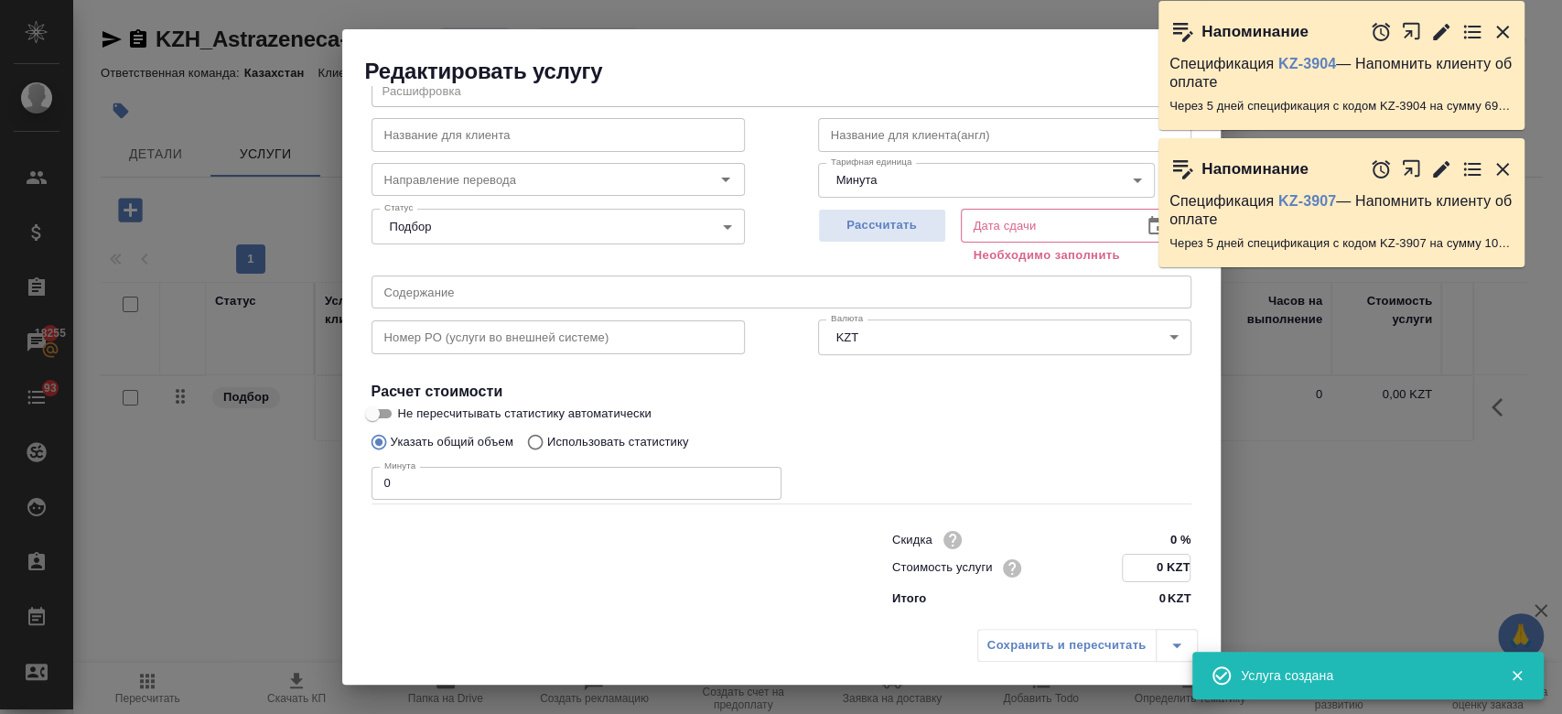
click at [1147, 567] on input "0 KZT" at bounding box center [1156, 567] width 67 height 27
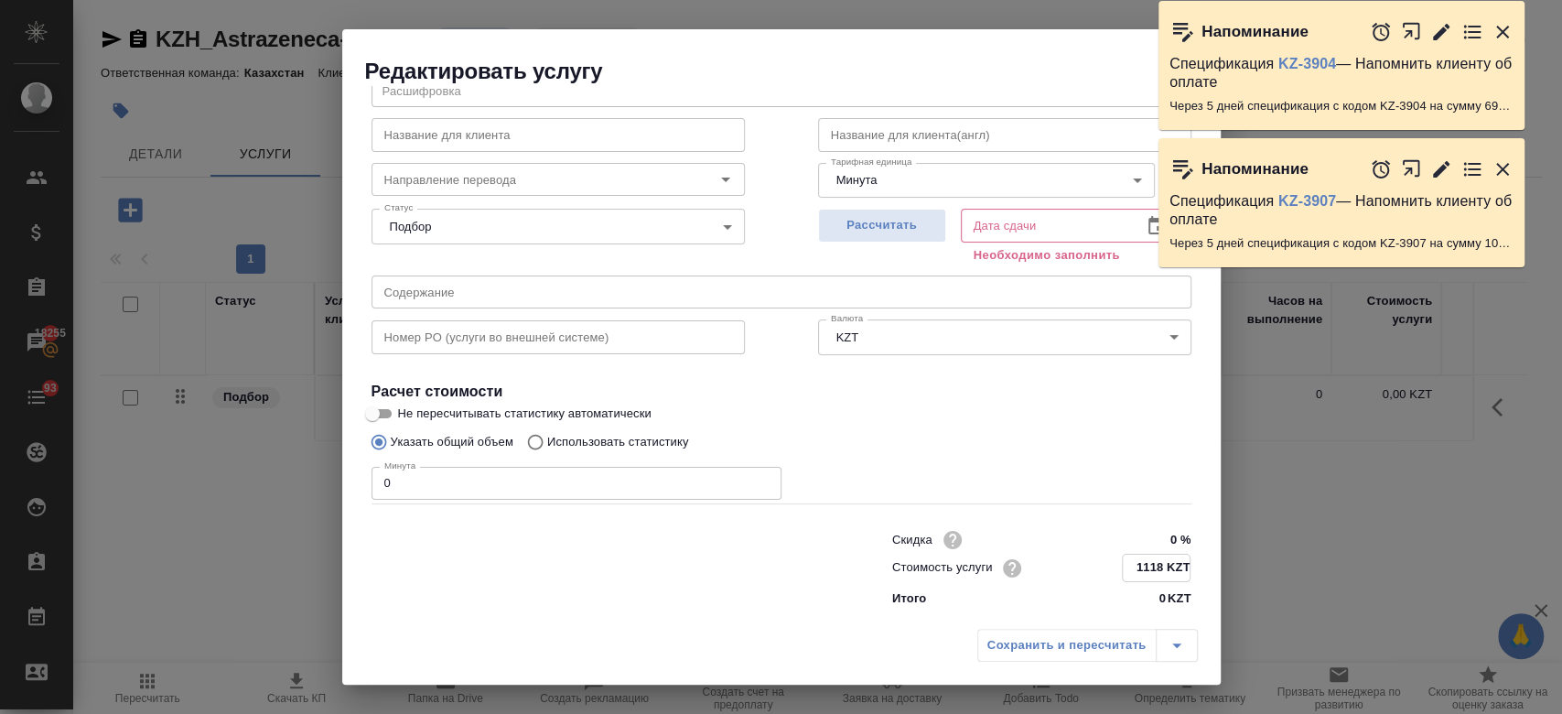
type input "1118 KZT"
click at [467, 477] on input "0" at bounding box center [576, 483] width 410 height 33
type input "2"
click at [893, 217] on span "Рассчитать" at bounding box center [882, 225] width 108 height 21
type input "22.09.2025 11:53"
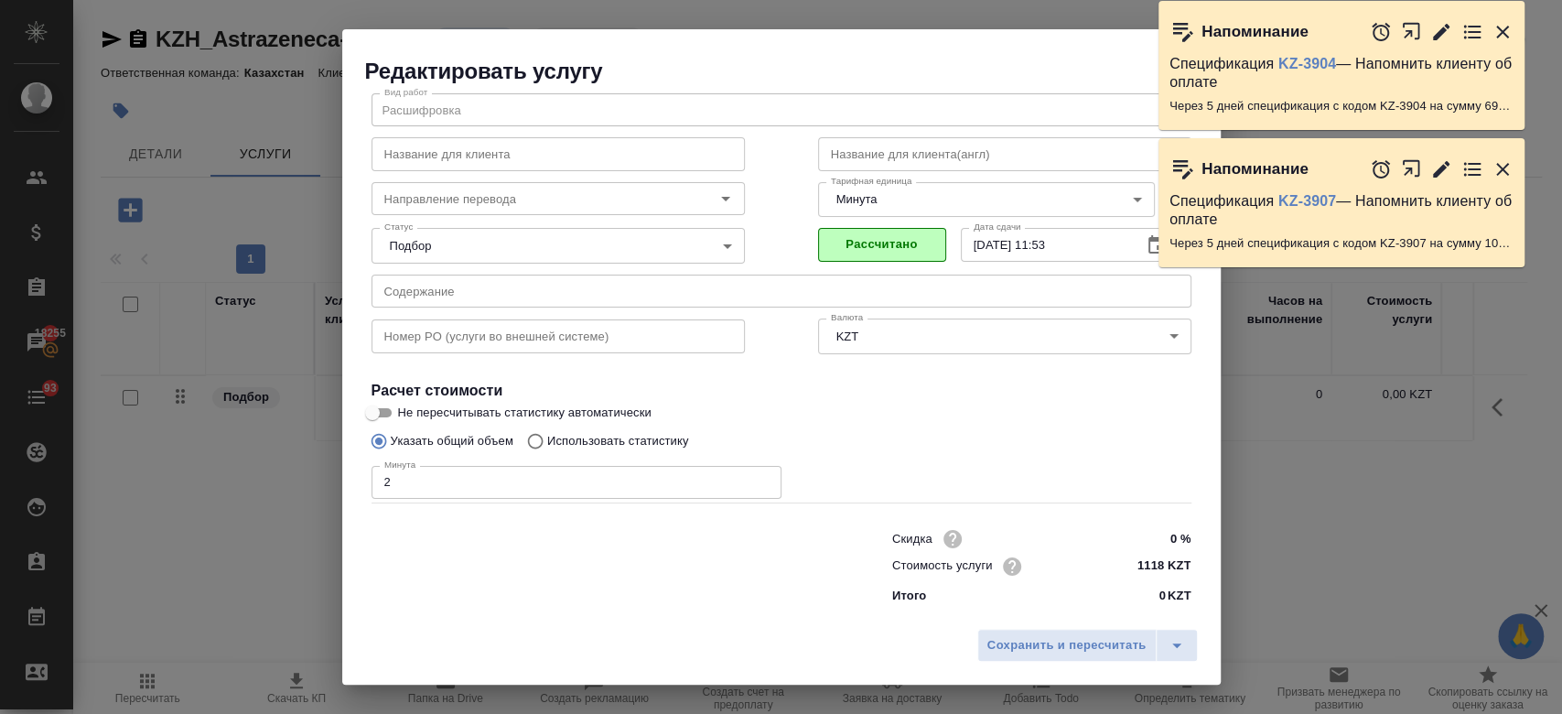
scroll to position [59, 0]
click at [1043, 649] on span "Сохранить и пересчитать" at bounding box center [1066, 645] width 159 height 21
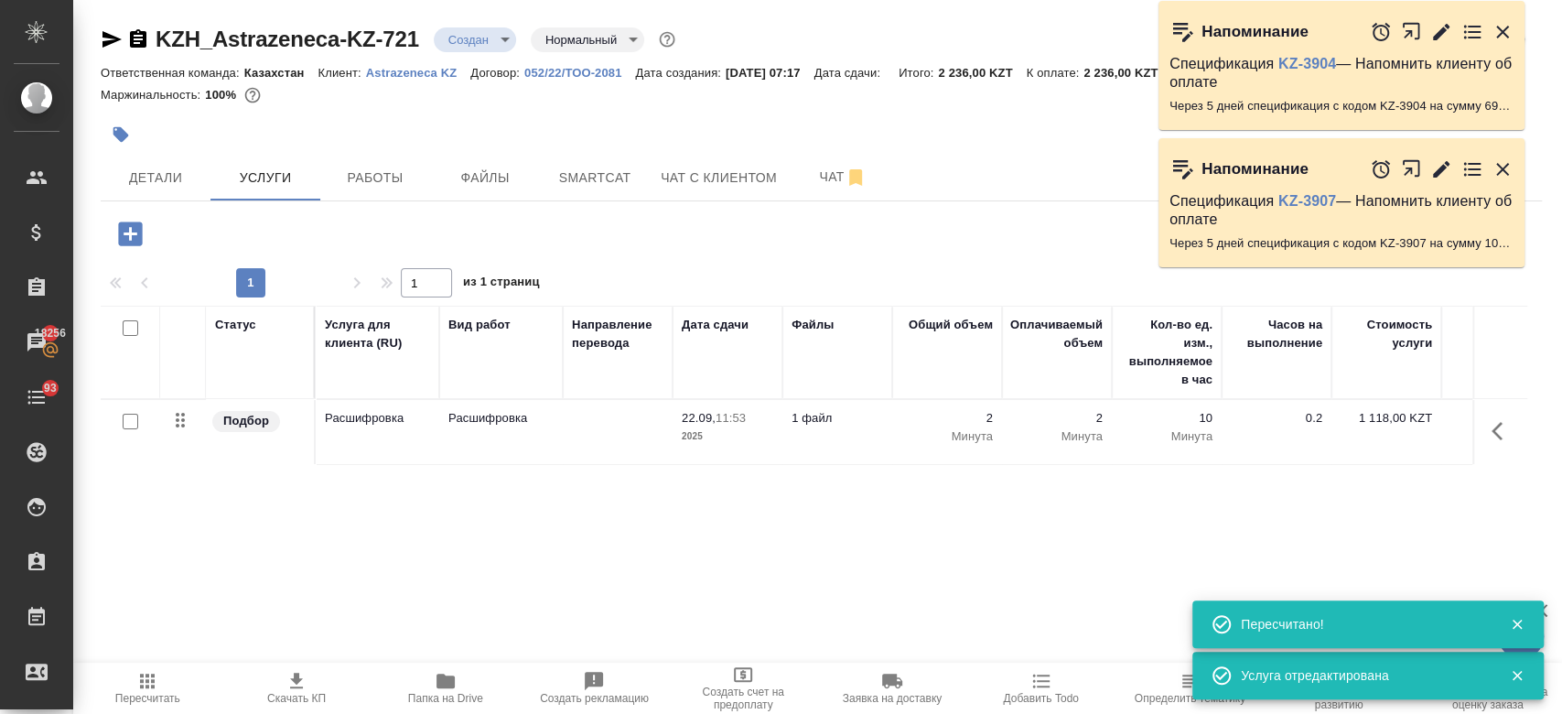
click at [139, 227] on icon "button" at bounding box center [130, 233] width 24 height 24
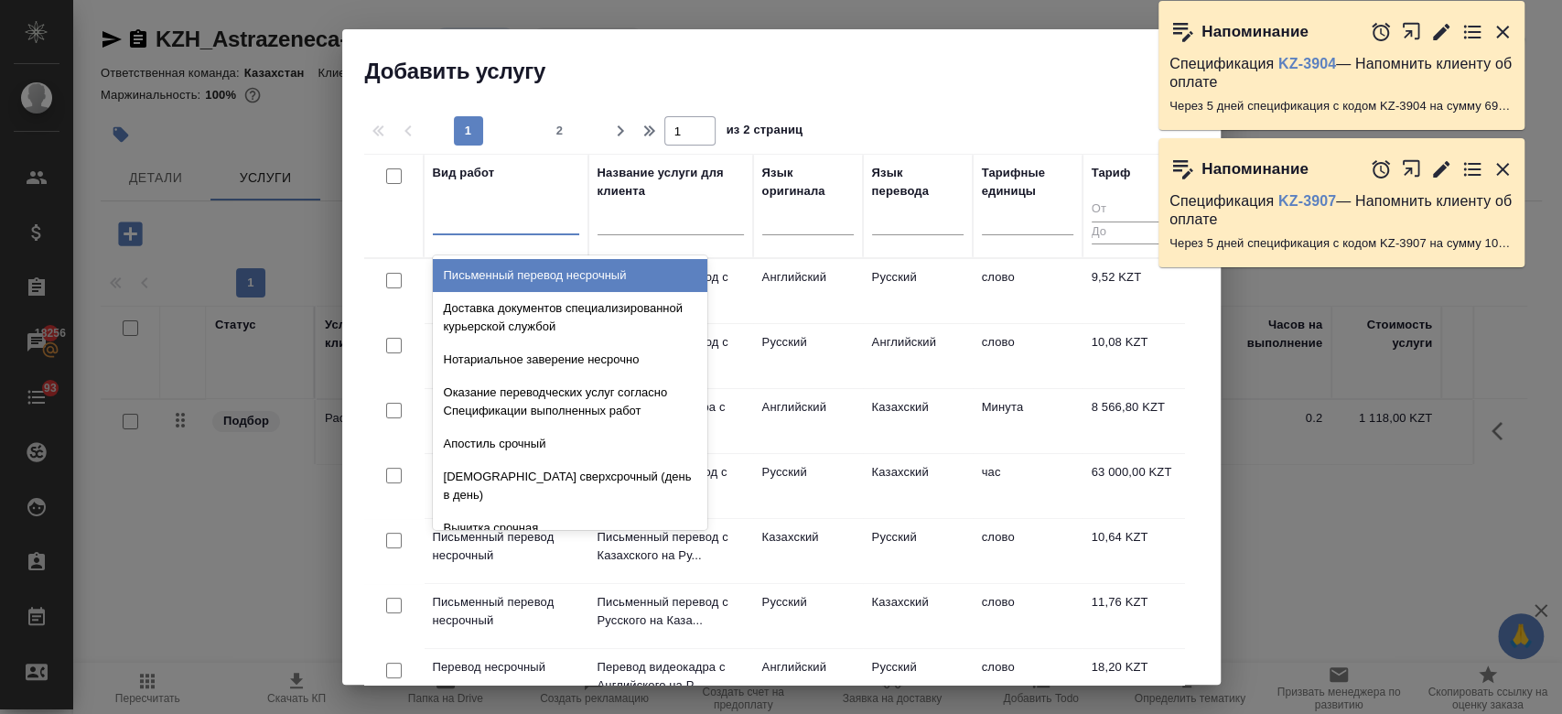
click at [513, 222] on div at bounding box center [506, 216] width 146 height 27
type input "п"
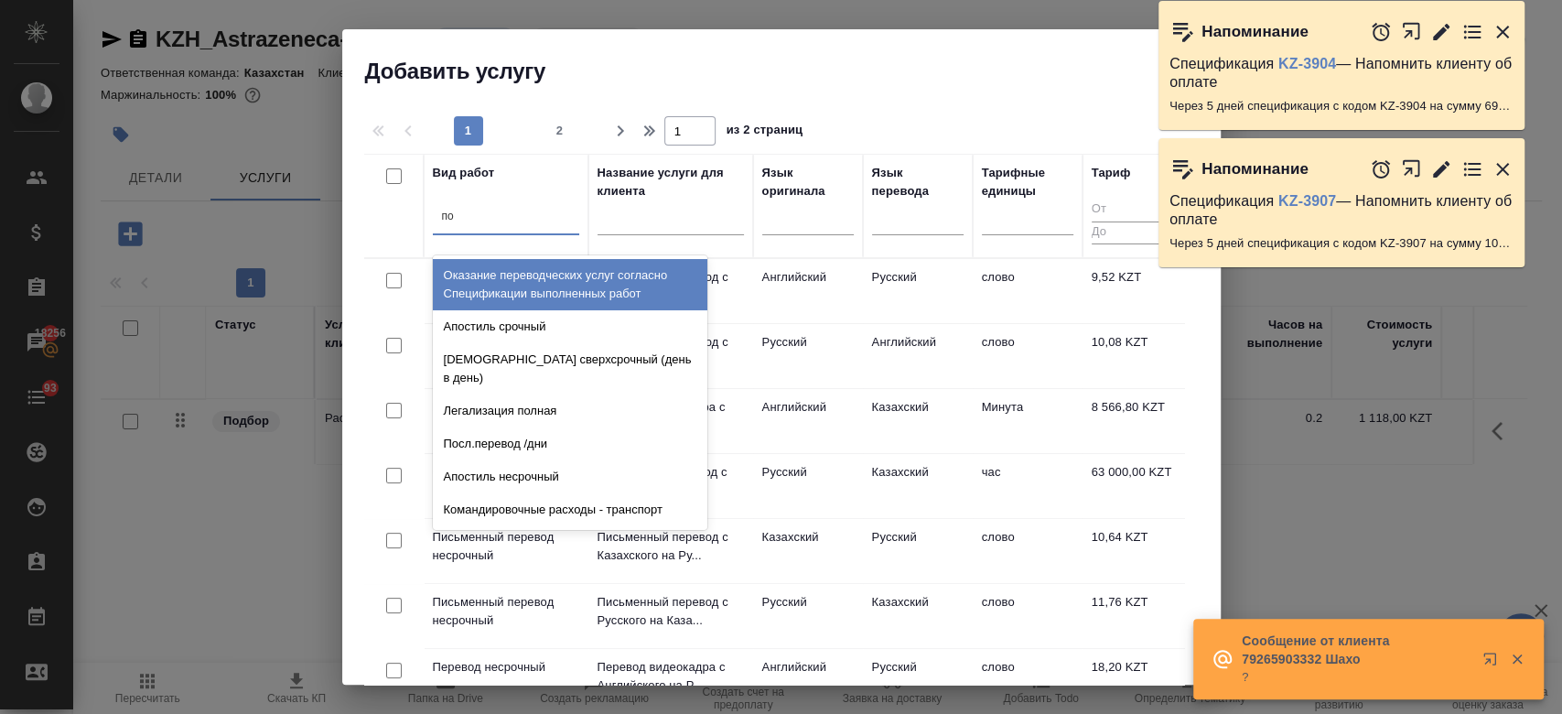
type input "п"
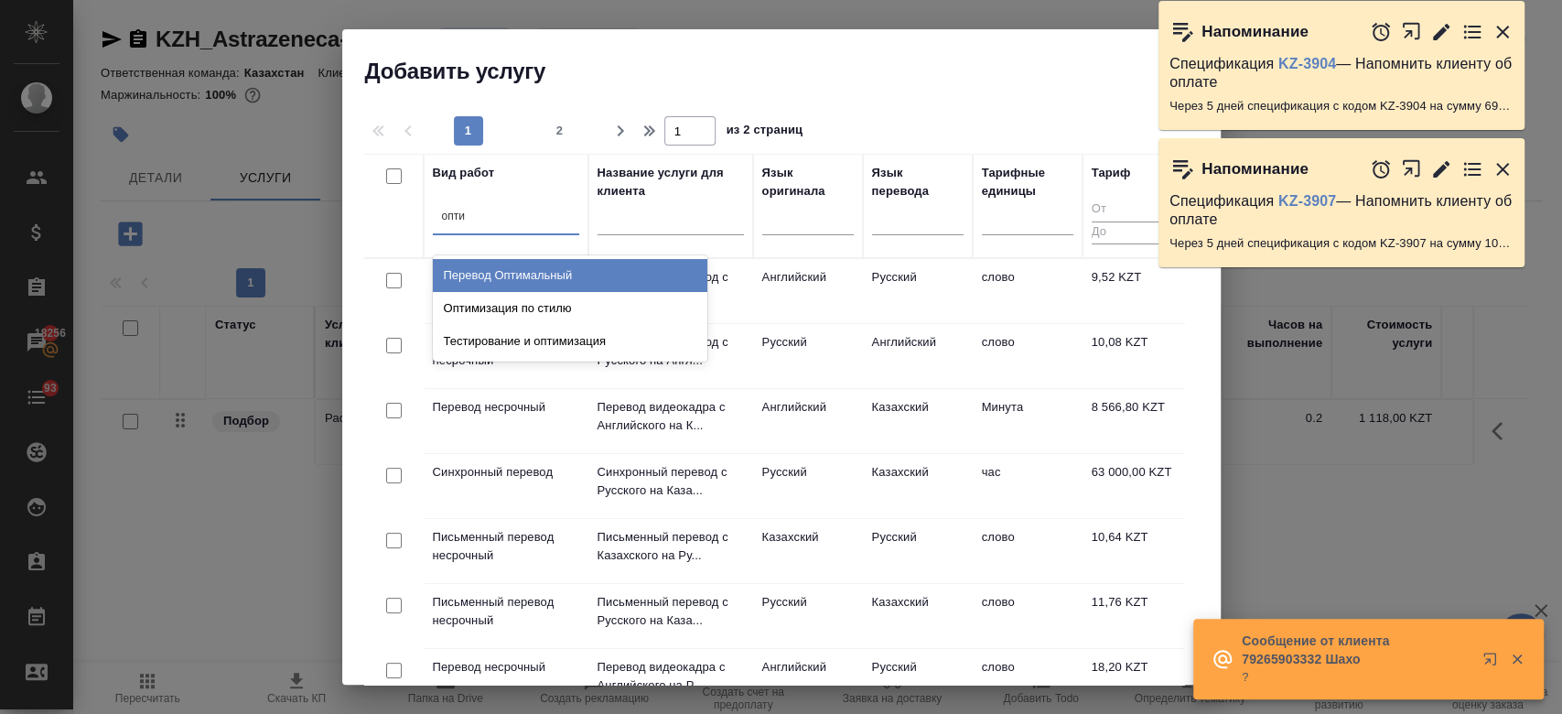
type input "оптим"
click at [510, 274] on div "Перевод Оптимальный" at bounding box center [570, 275] width 274 height 33
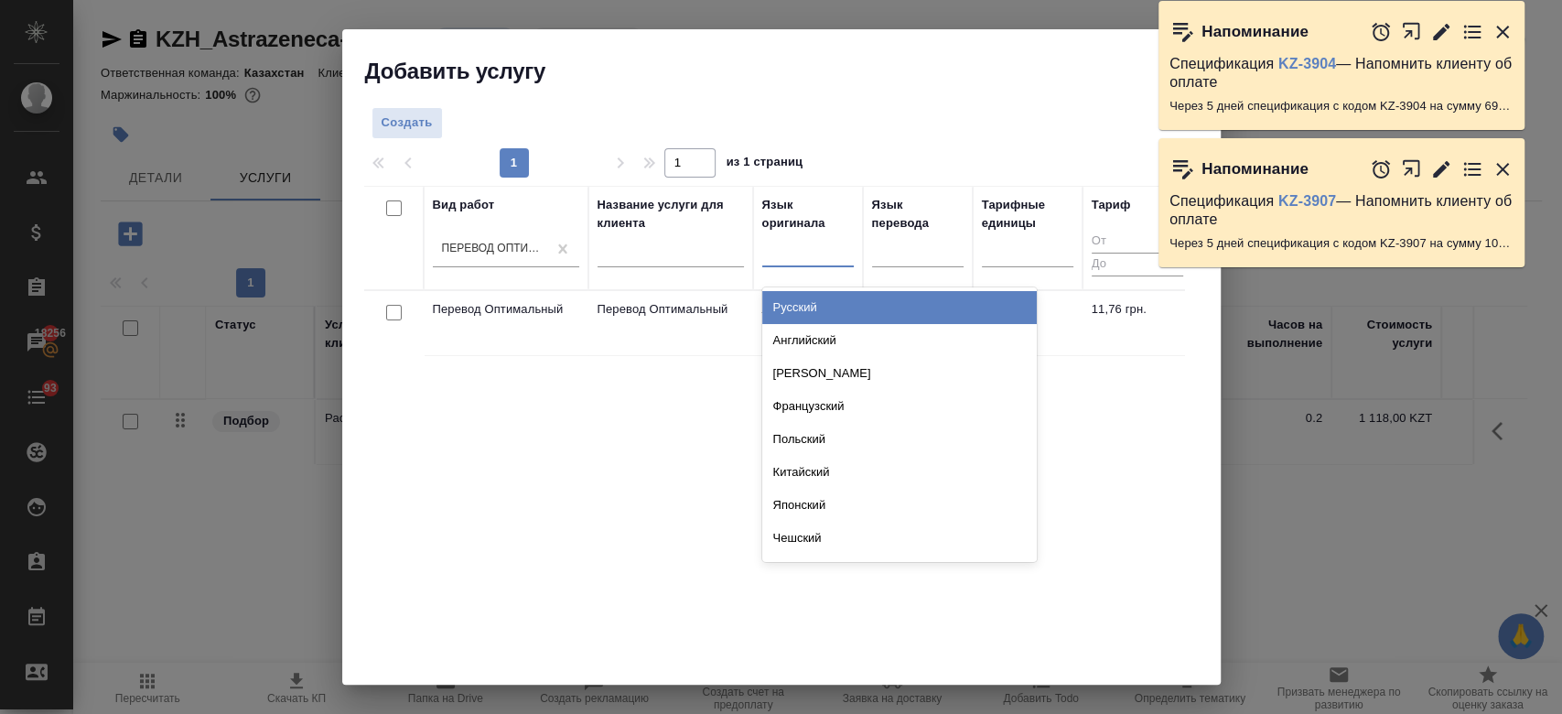
click at [790, 260] on div at bounding box center [807, 248] width 91 height 27
type input "рус"
click at [811, 299] on div "Русский" at bounding box center [899, 307] width 274 height 33
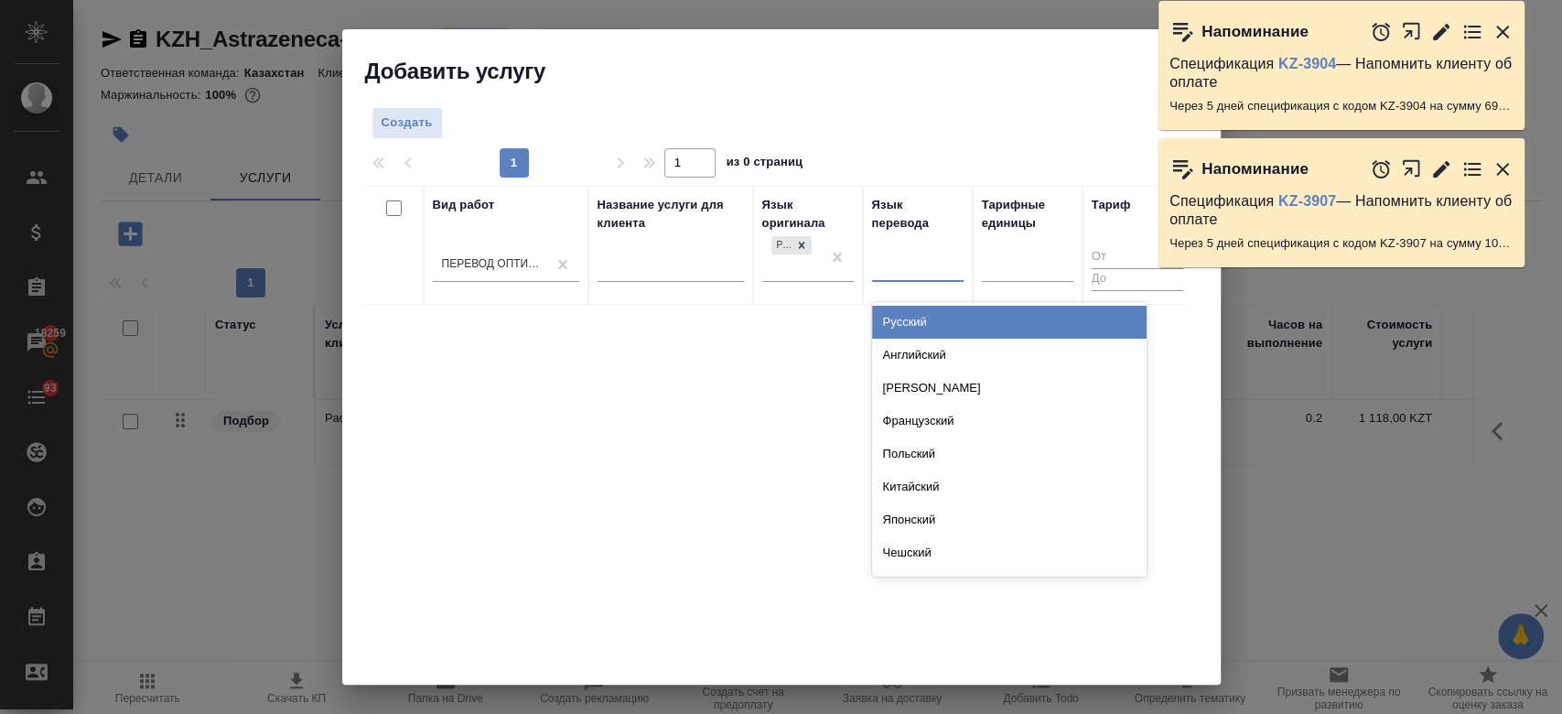
click at [908, 264] on div at bounding box center [917, 264] width 91 height 27
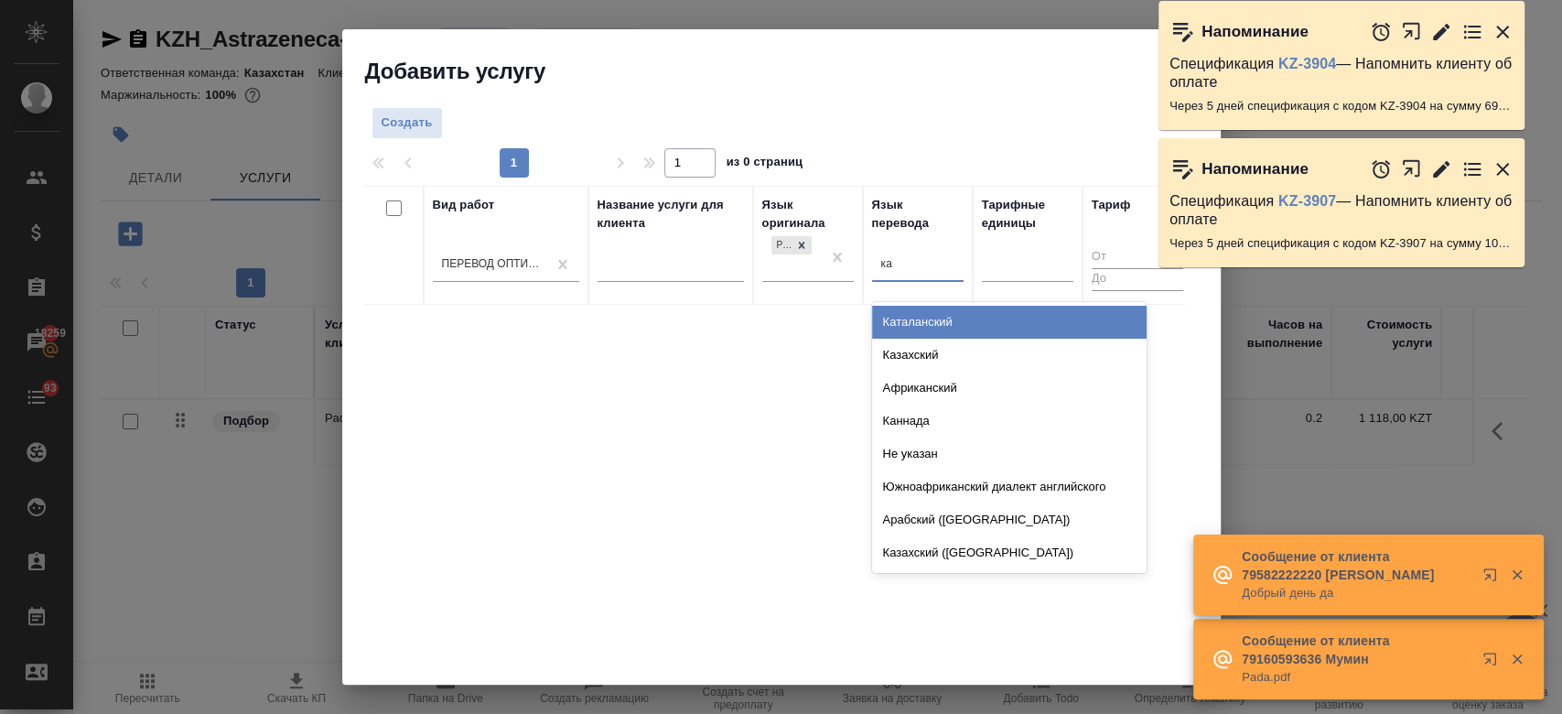
type input "каз"
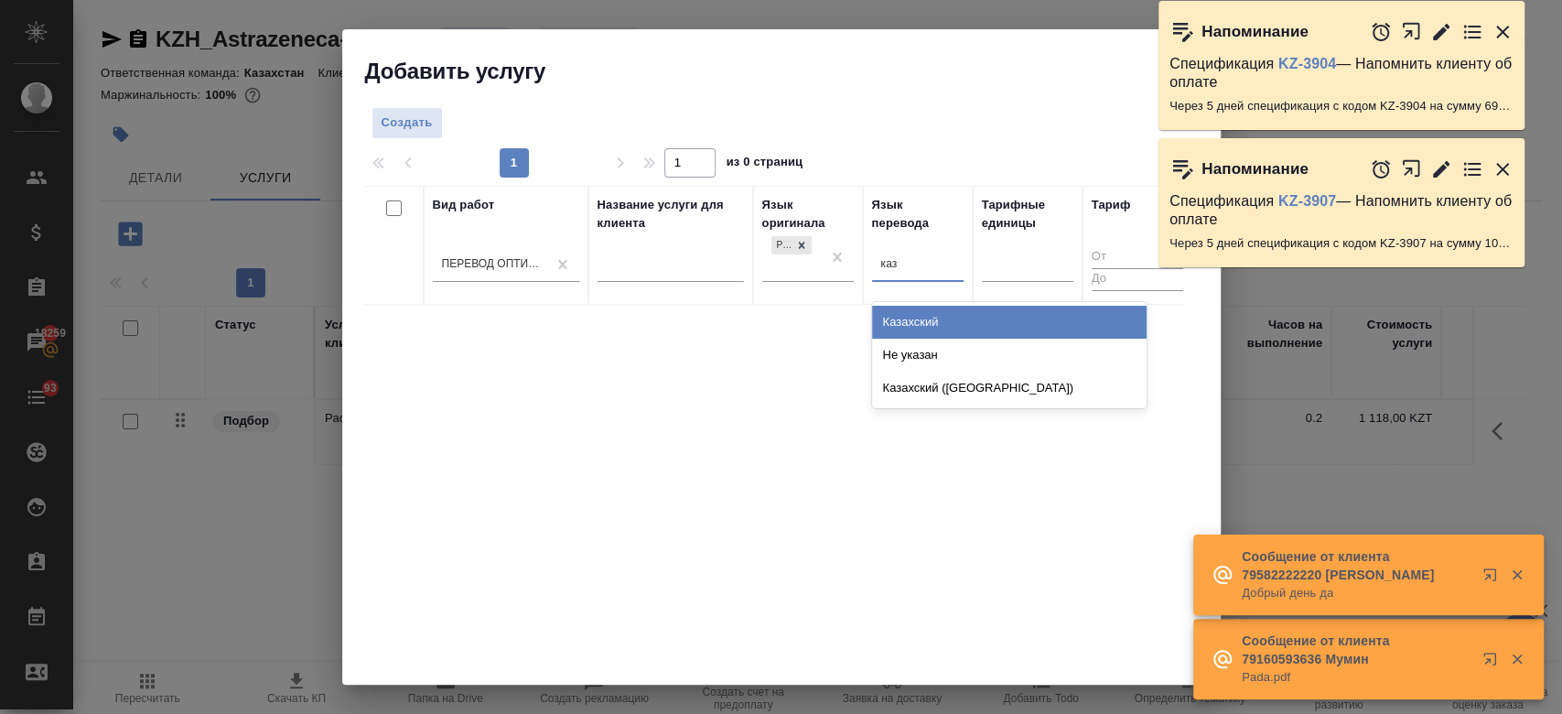
click at [925, 317] on div "Казахский" at bounding box center [1009, 322] width 274 height 33
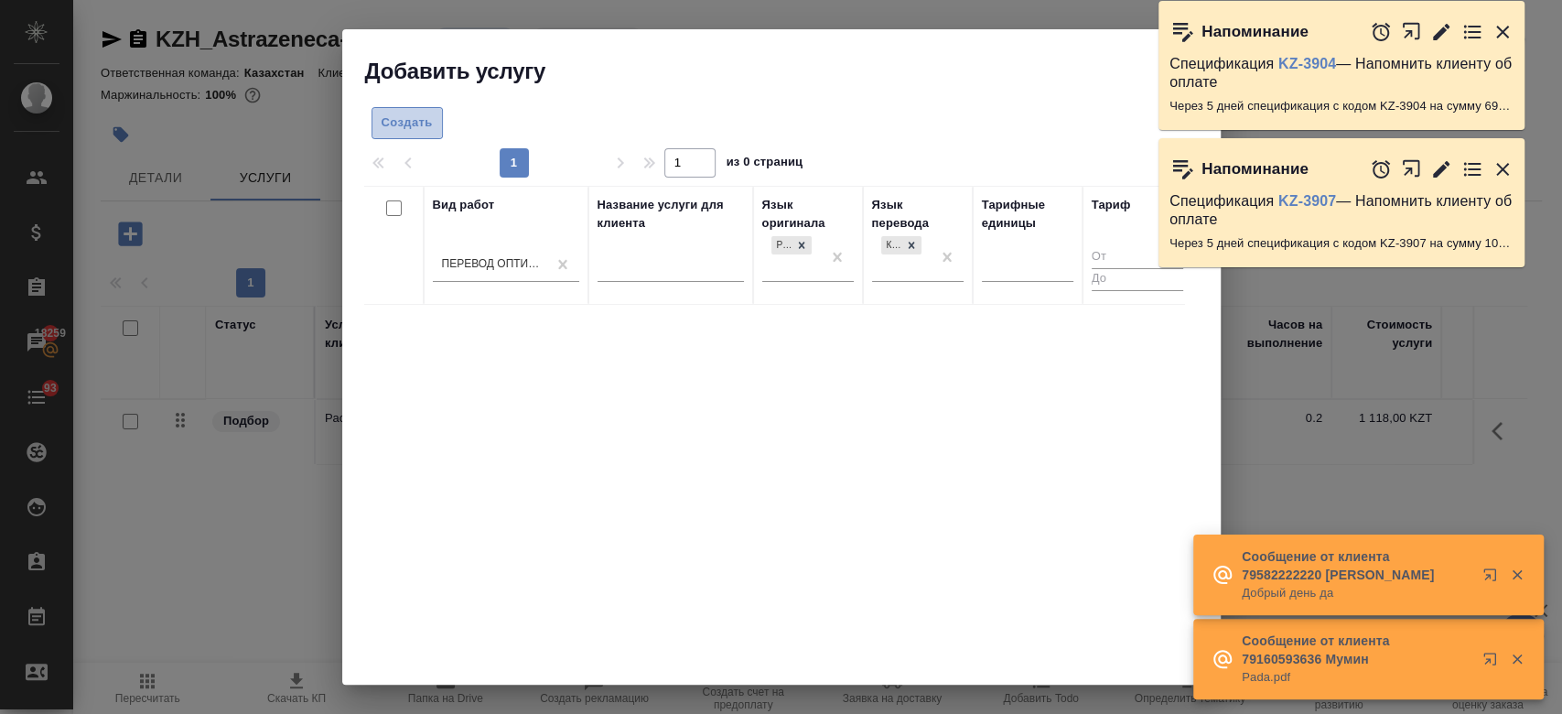
click at [390, 119] on span "Создать" at bounding box center [406, 123] width 51 height 21
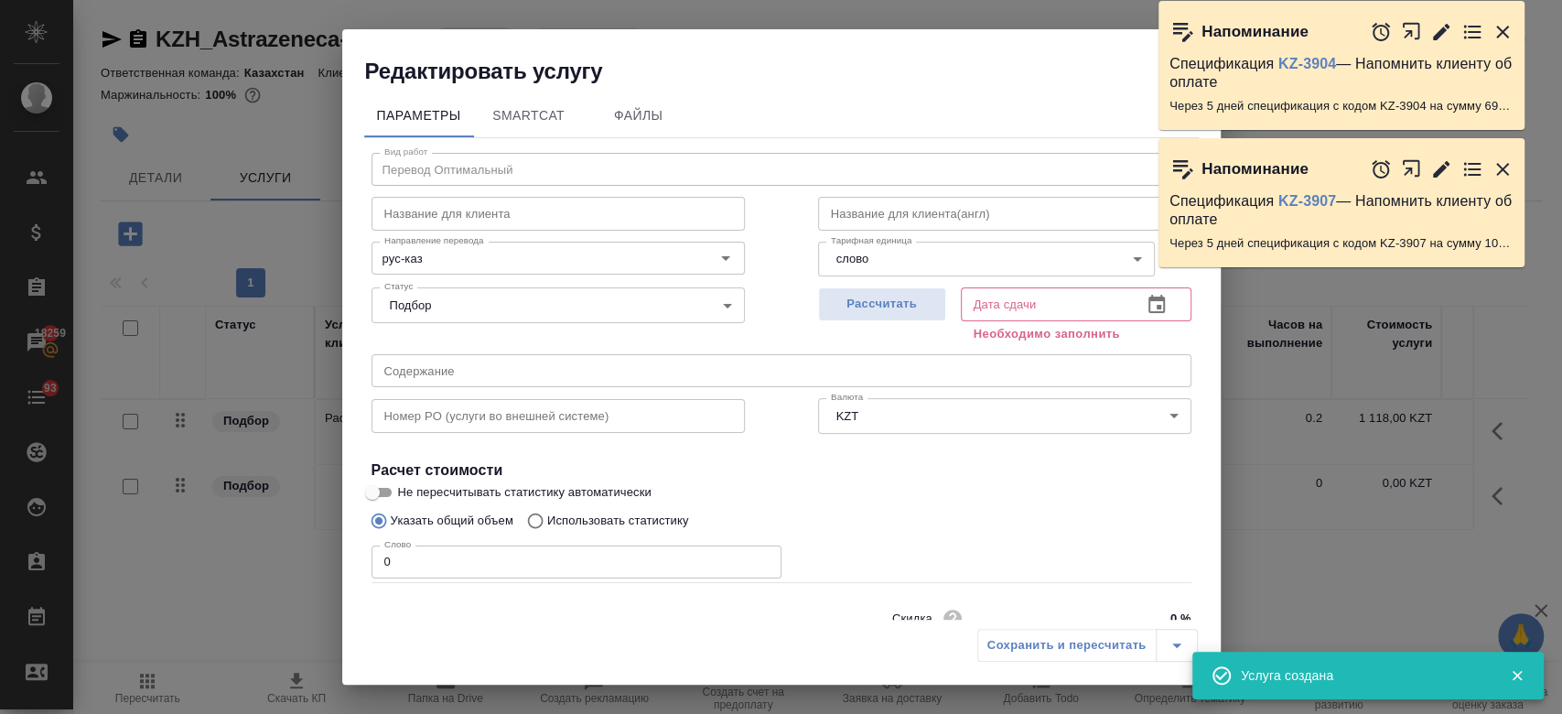
scroll to position [79, 0]
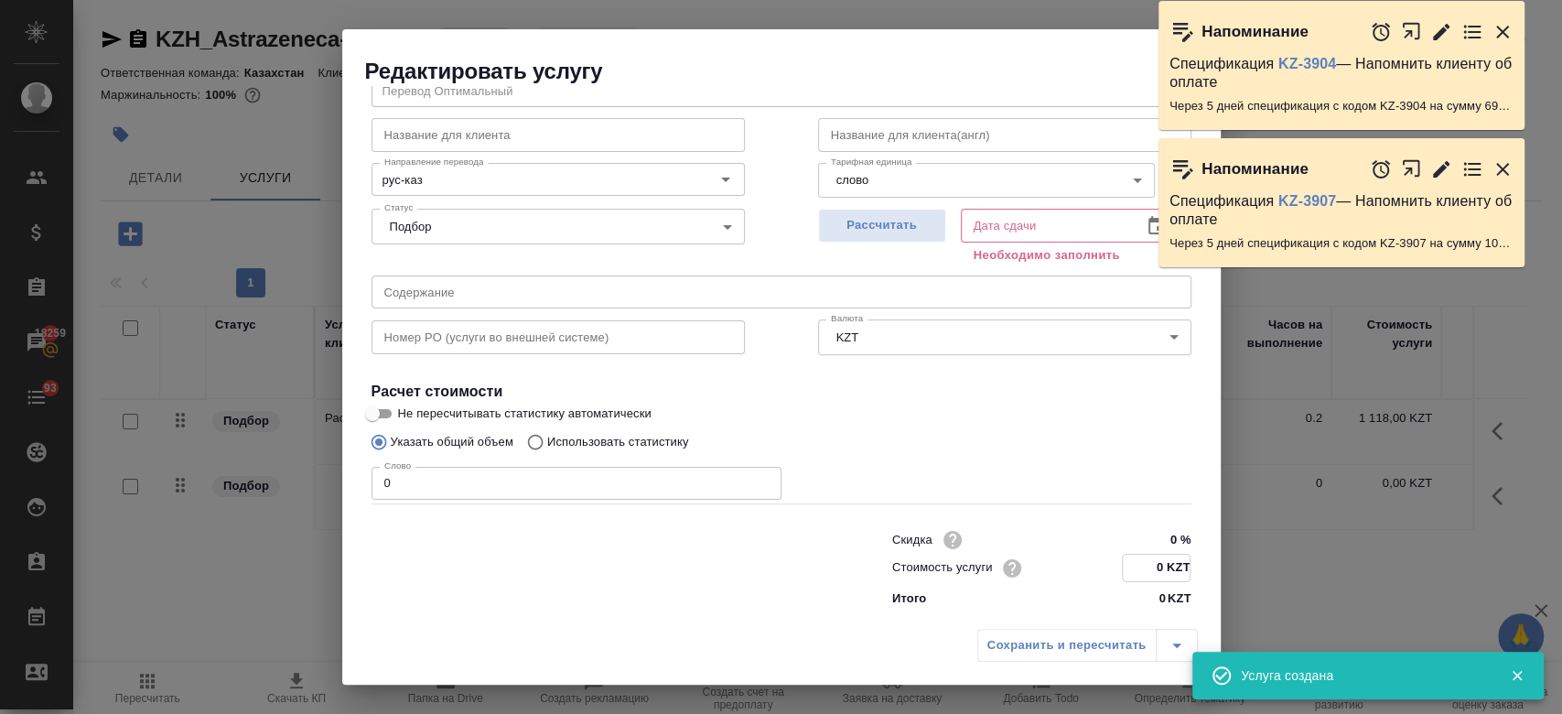
click at [1149, 575] on input "0 KZT" at bounding box center [1156, 567] width 67 height 27
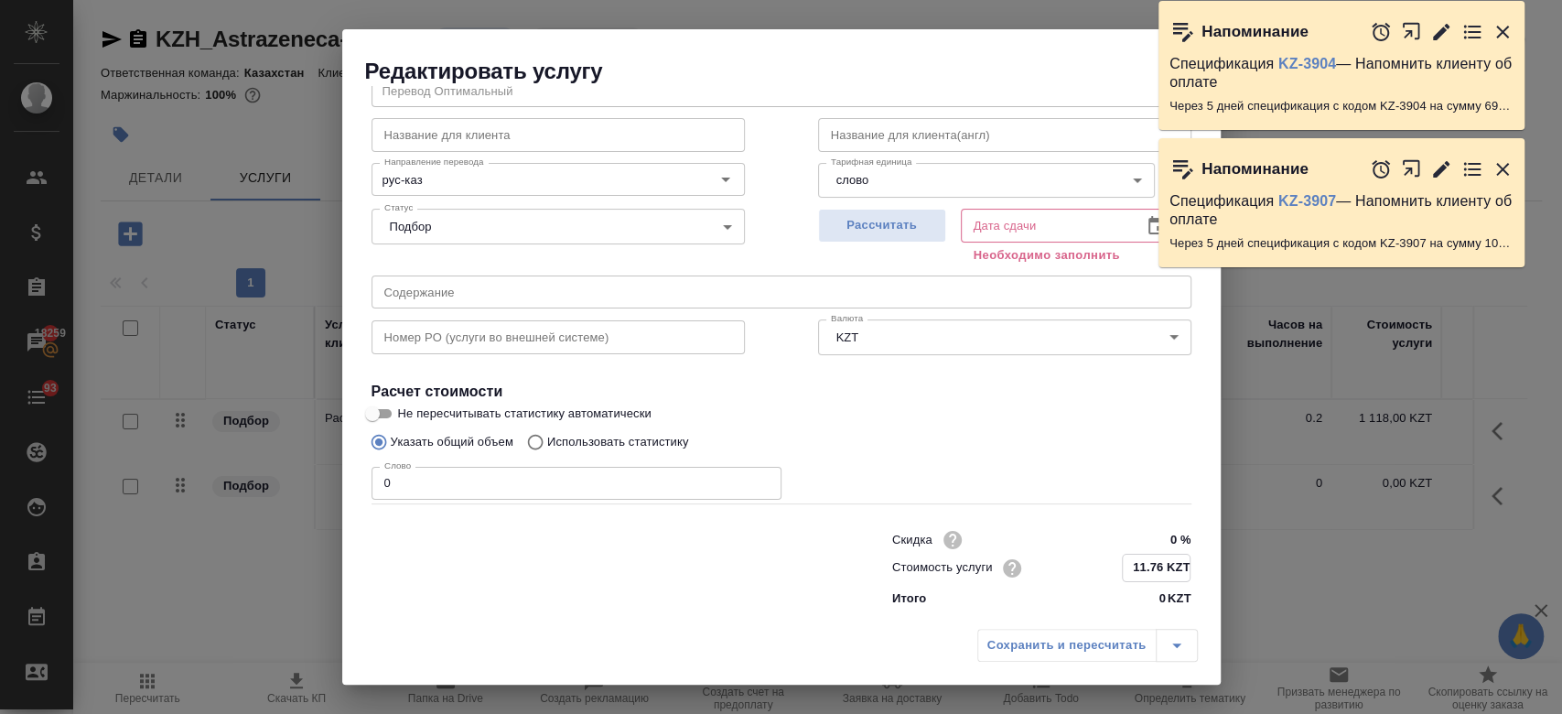
type input "11.76 KZT"
click at [510, 494] on input "0" at bounding box center [576, 483] width 410 height 33
type input "300"
click at [895, 221] on span "Рассчитать" at bounding box center [882, 225] width 108 height 21
type input "22.09.2025 12:55"
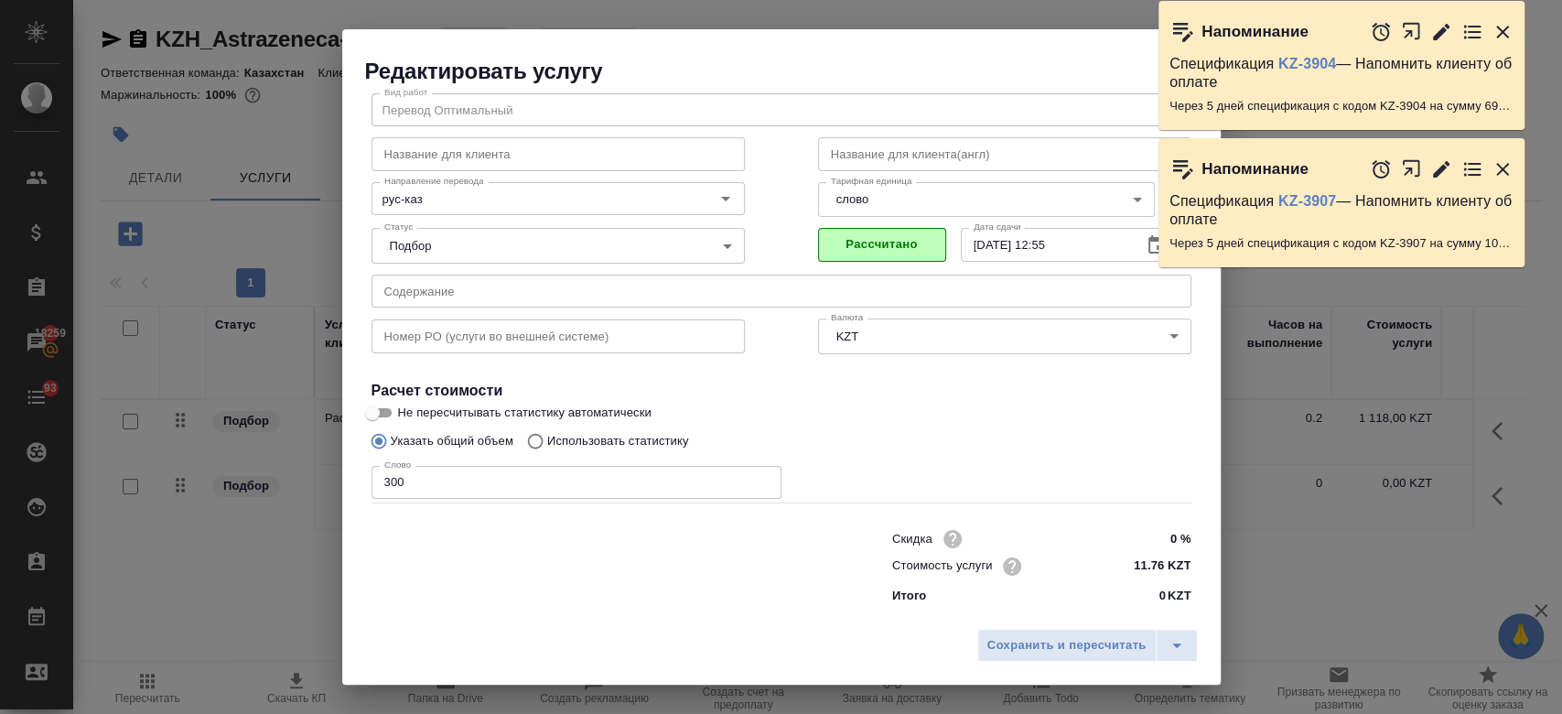
scroll to position [59, 0]
click at [1025, 654] on span "Сохранить и пересчитать" at bounding box center [1066, 645] width 159 height 21
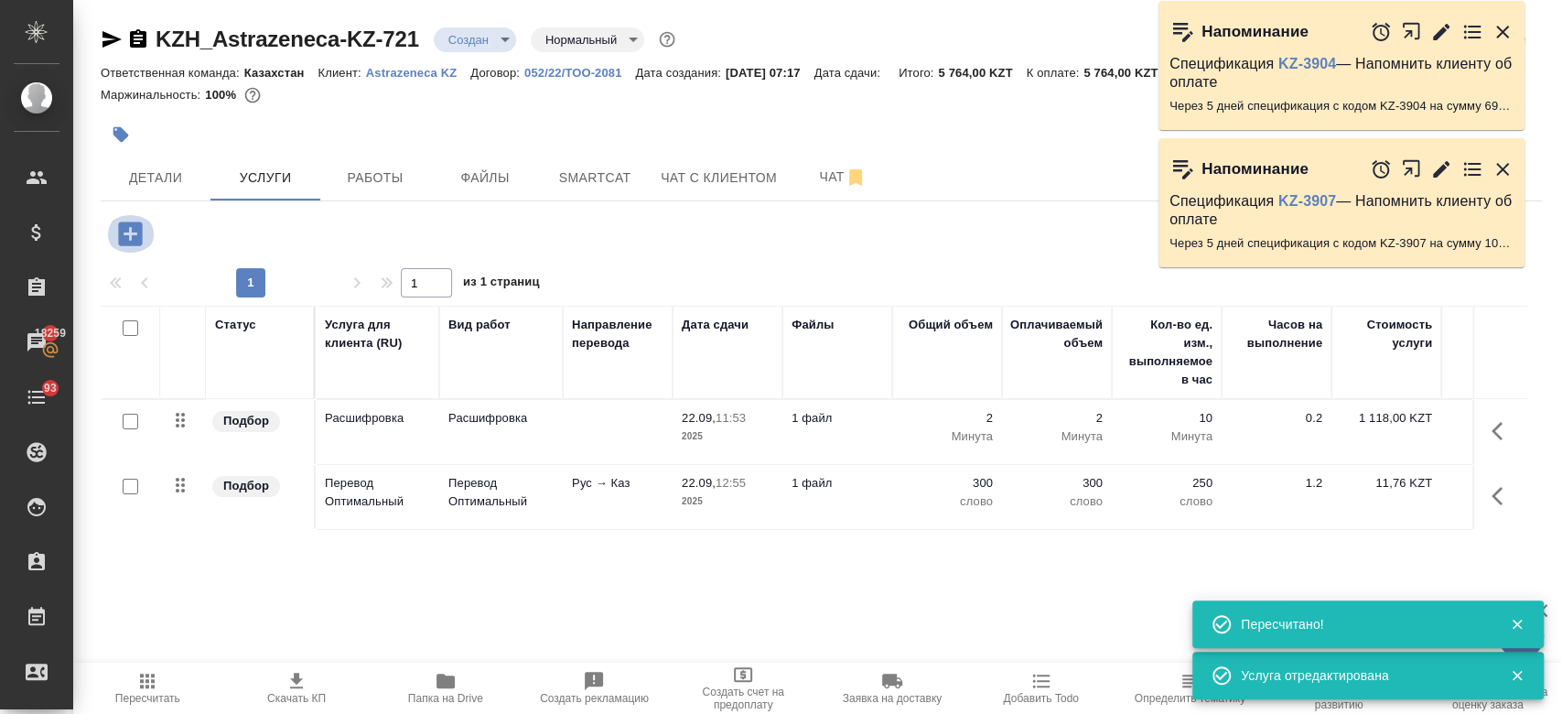
click at [127, 248] on icon "button" at bounding box center [130, 234] width 32 height 32
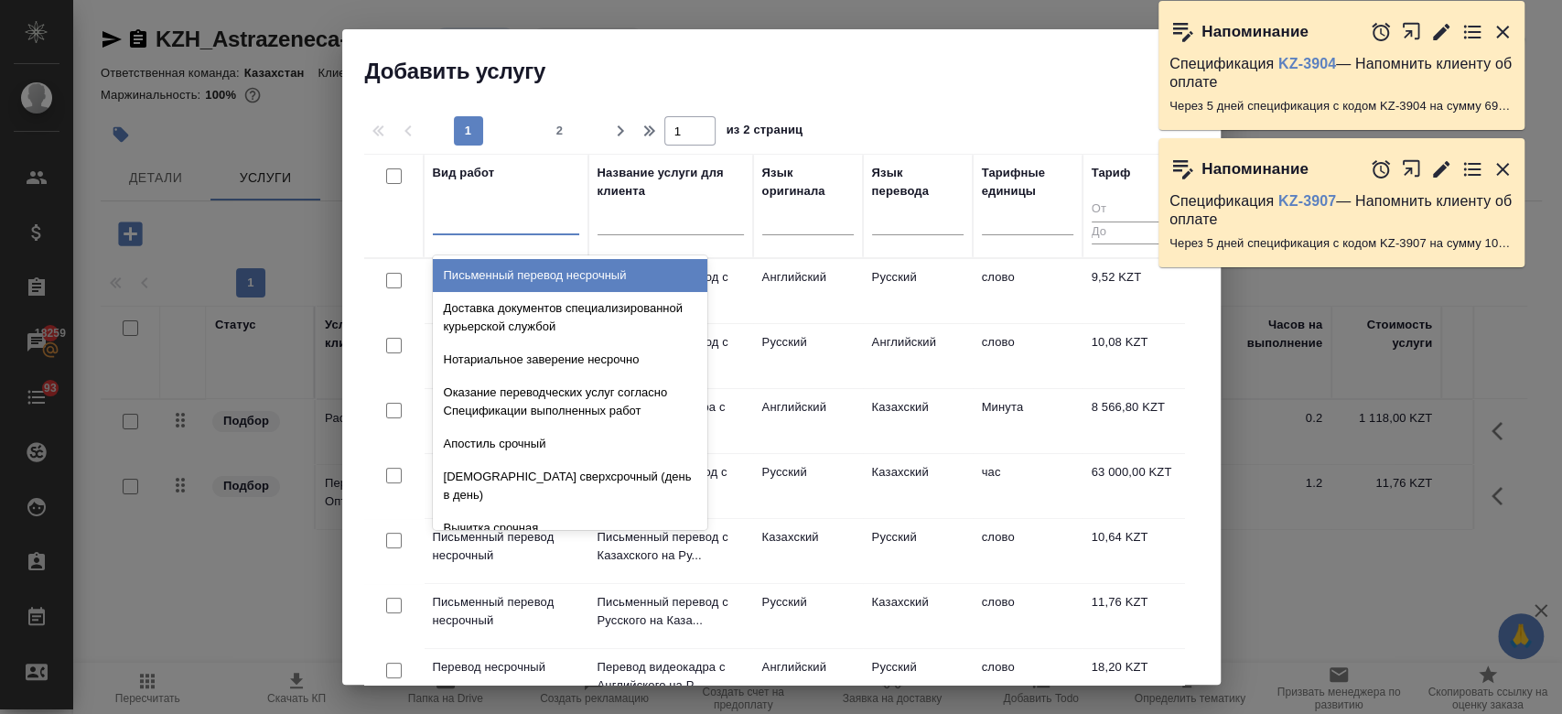
click at [491, 221] on div at bounding box center [506, 216] width 146 height 27
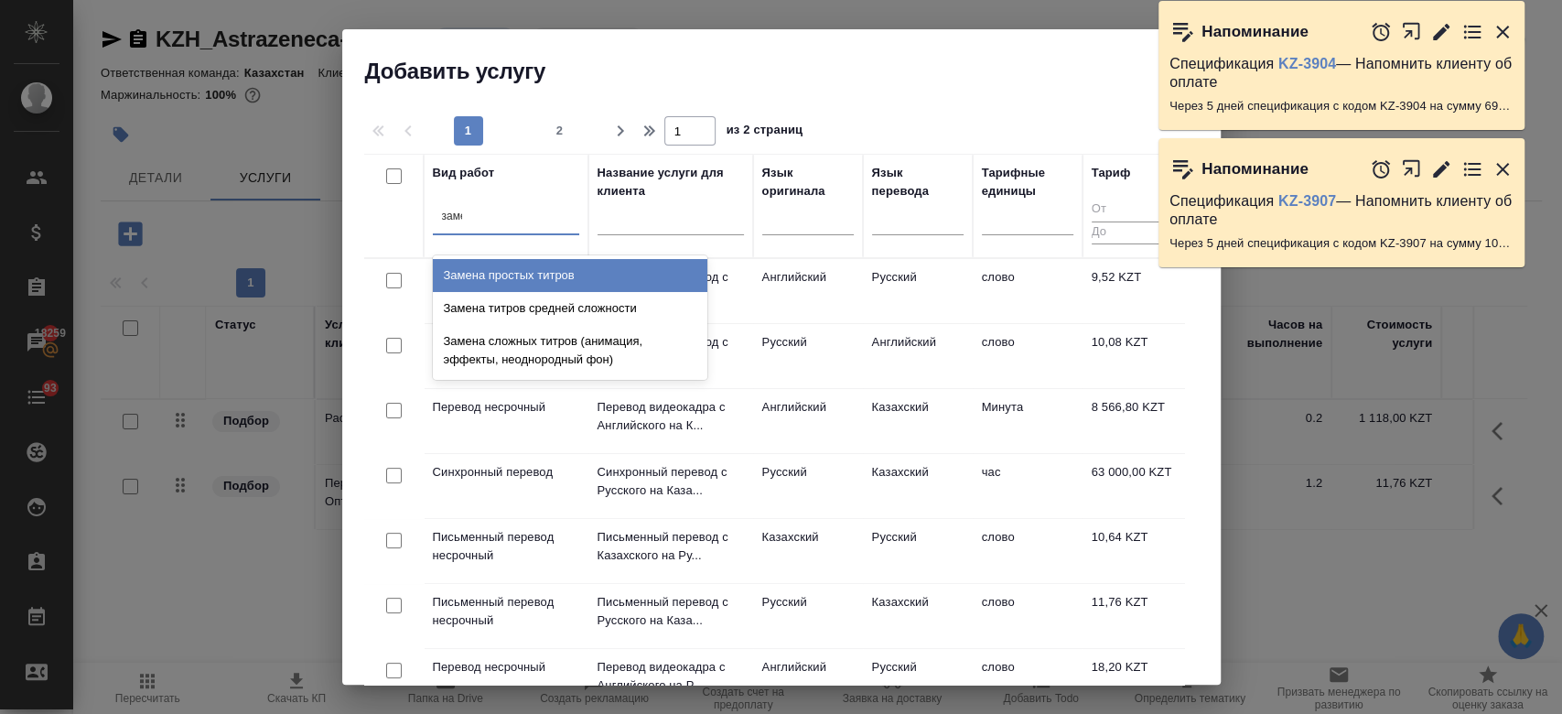
type input "замен"
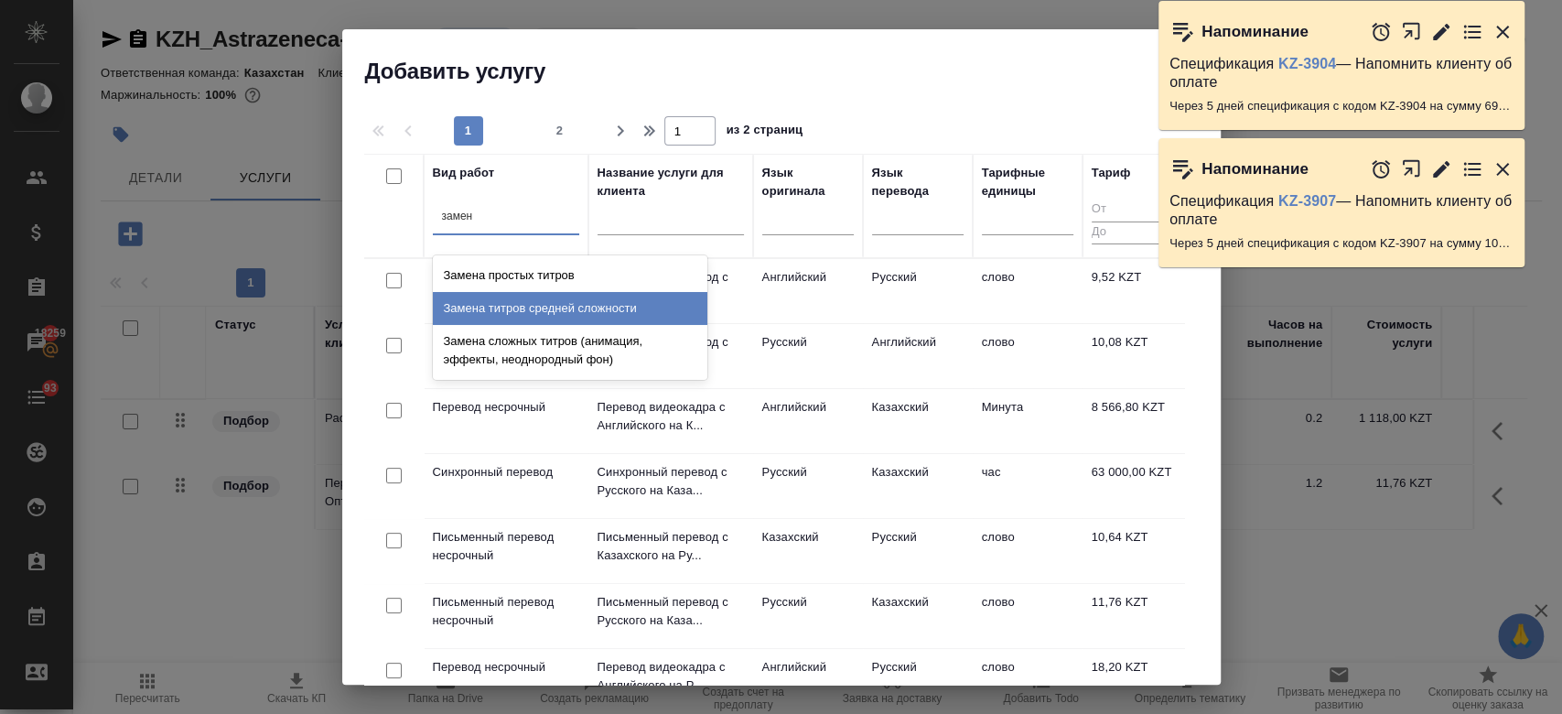
click at [545, 303] on div "Замена титров средней сложности" at bounding box center [570, 308] width 274 height 33
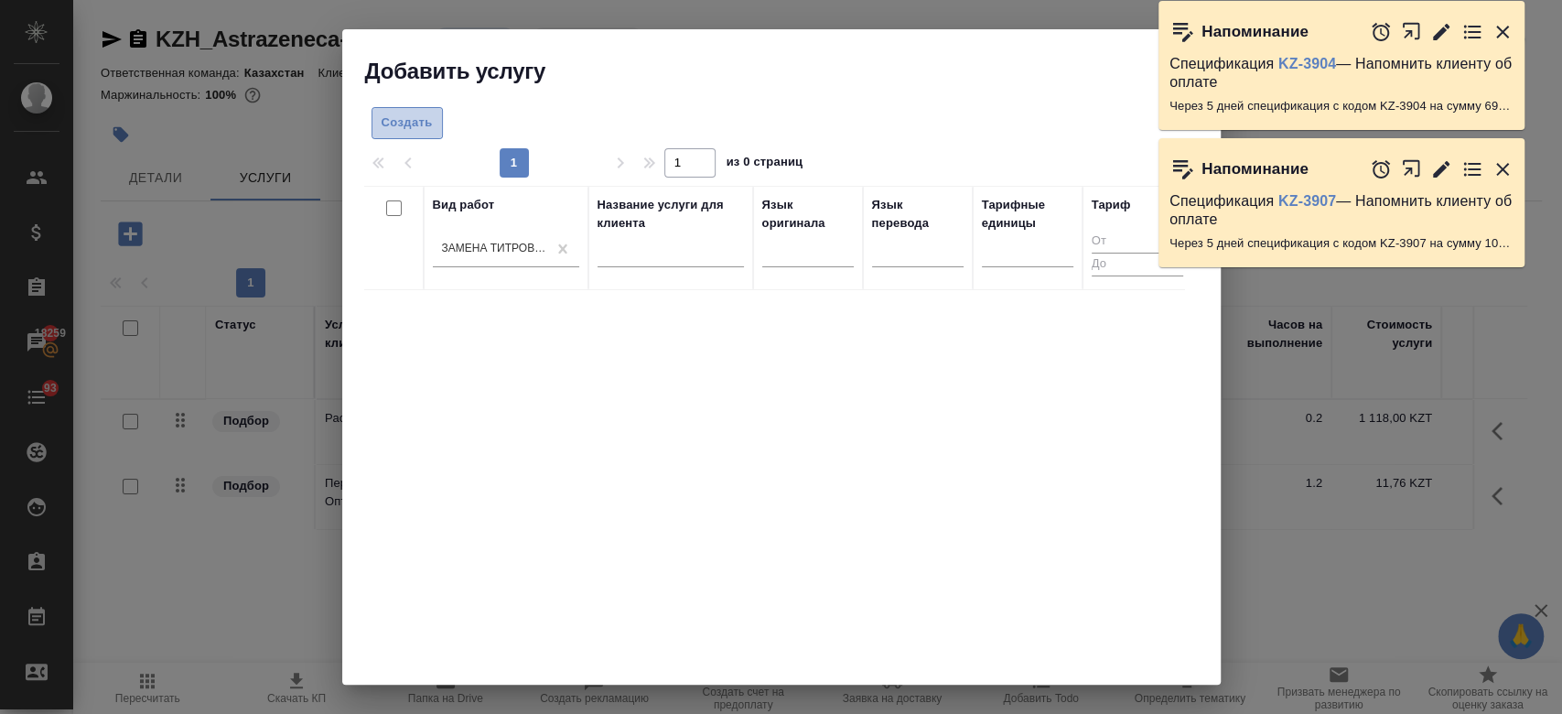
click at [414, 119] on span "Создать" at bounding box center [406, 123] width 51 height 21
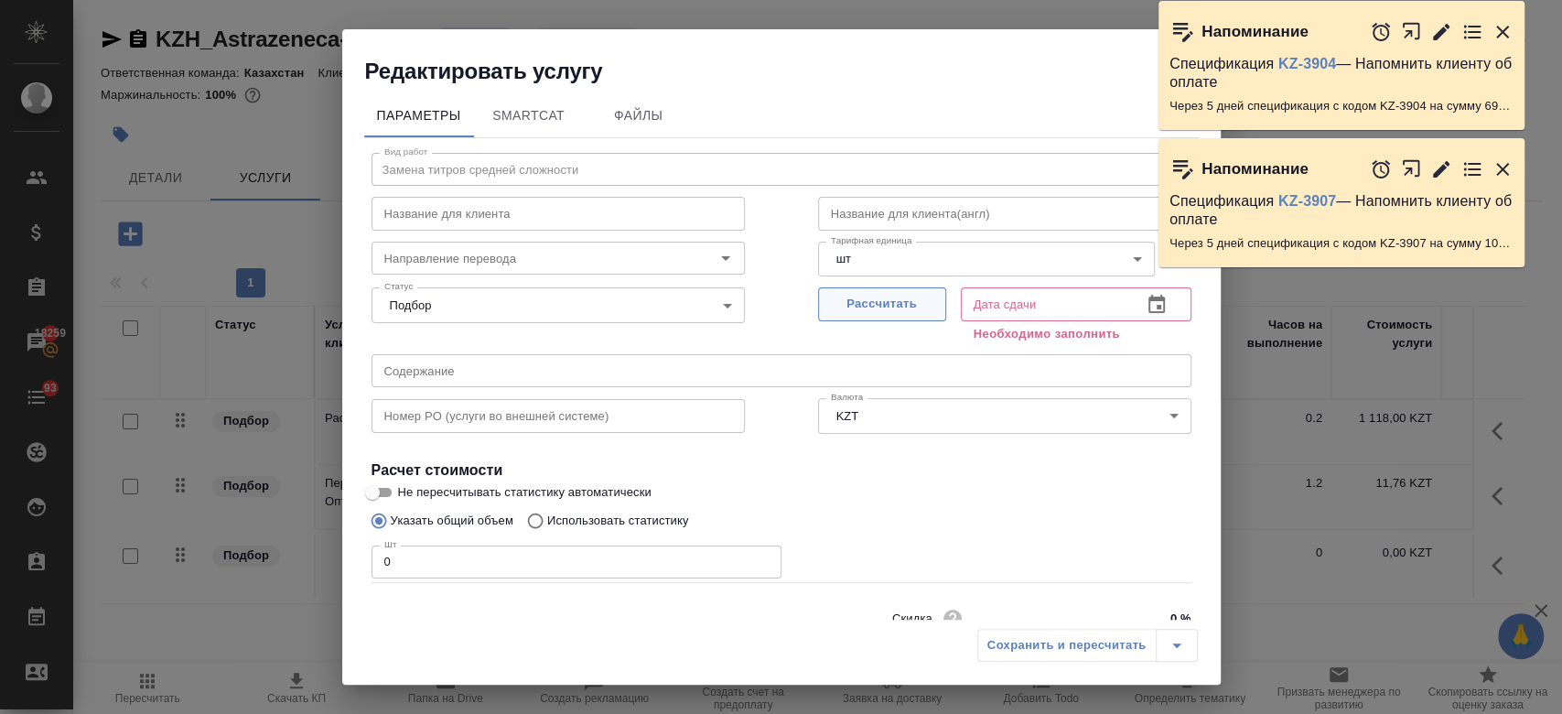
scroll to position [79, 0]
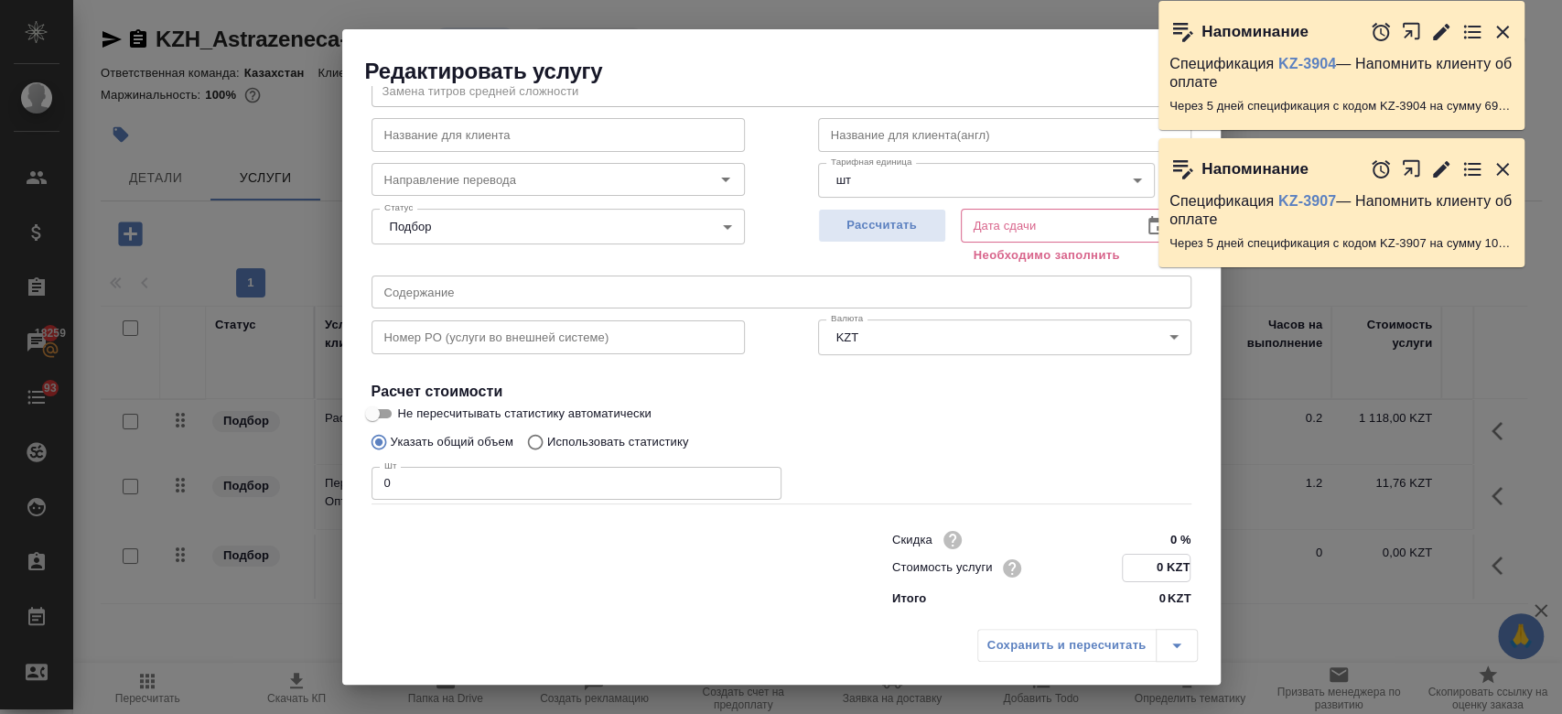
click at [1158, 558] on input "0 KZT" at bounding box center [1156, 567] width 67 height 27
type input "2983 KZT"
click at [542, 482] on input "0" at bounding box center [576, 483] width 410 height 33
type input "14"
click at [898, 223] on span "Рассчитать" at bounding box center [882, 225] width 108 height 21
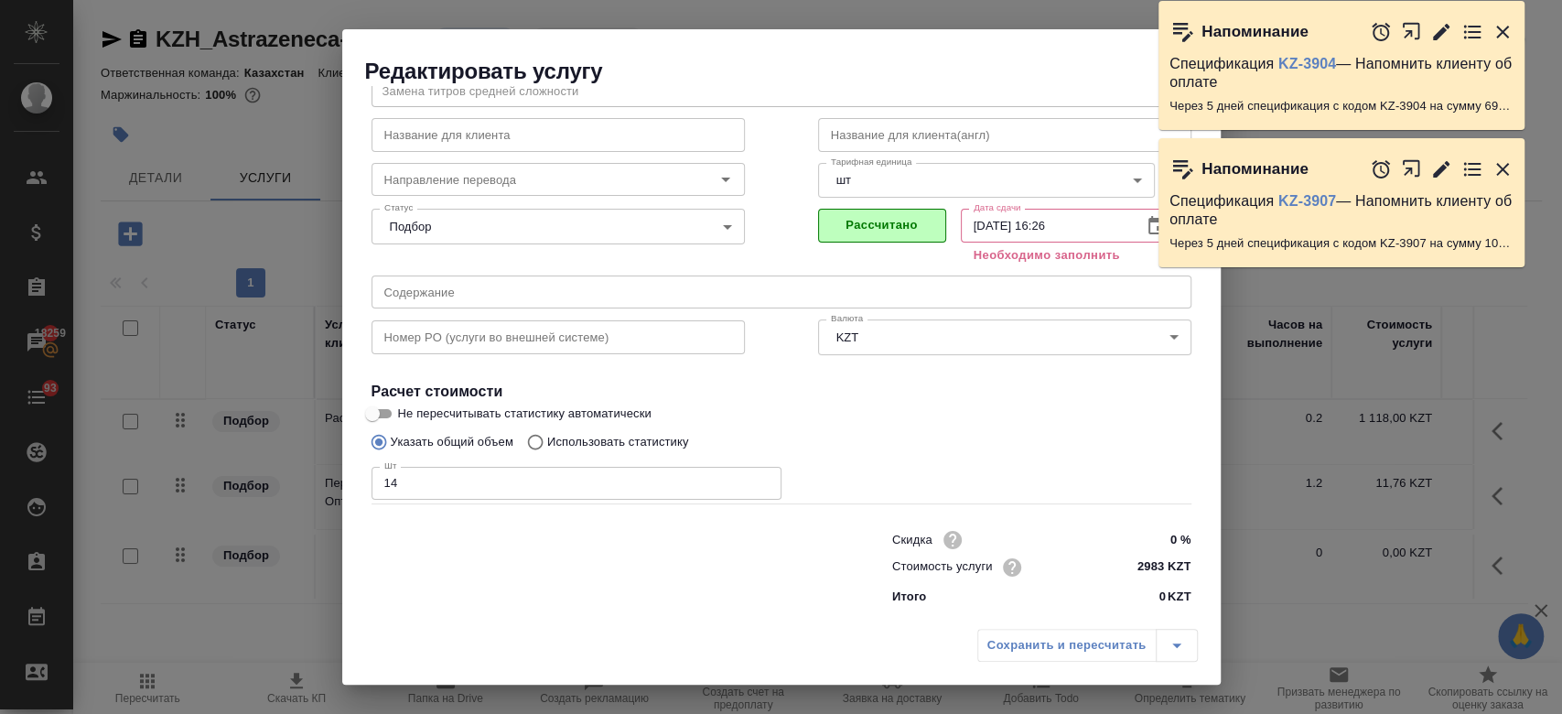
type input "22.09.2025 16:26"
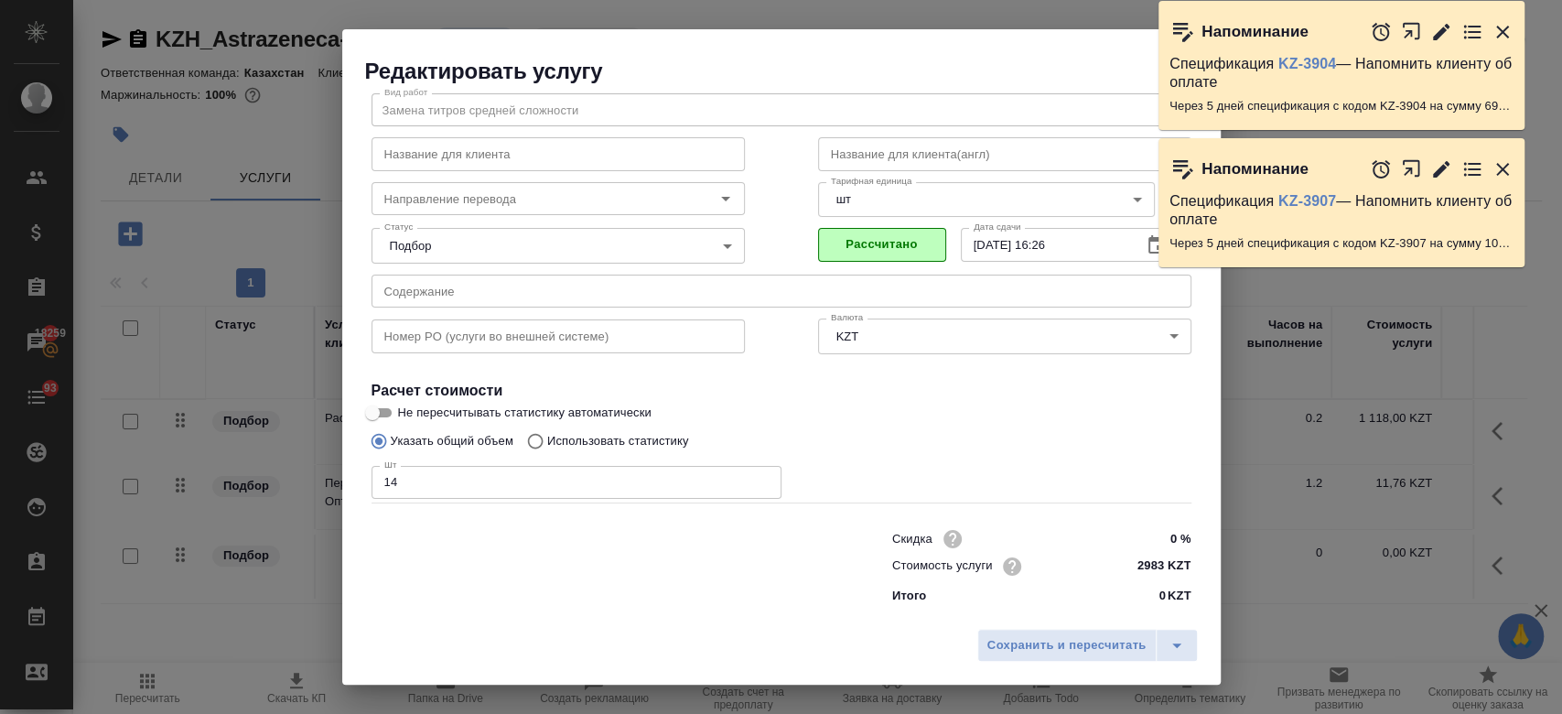
scroll to position [59, 0]
click at [1060, 649] on span "Сохранить и пересчитать" at bounding box center [1066, 645] width 159 height 21
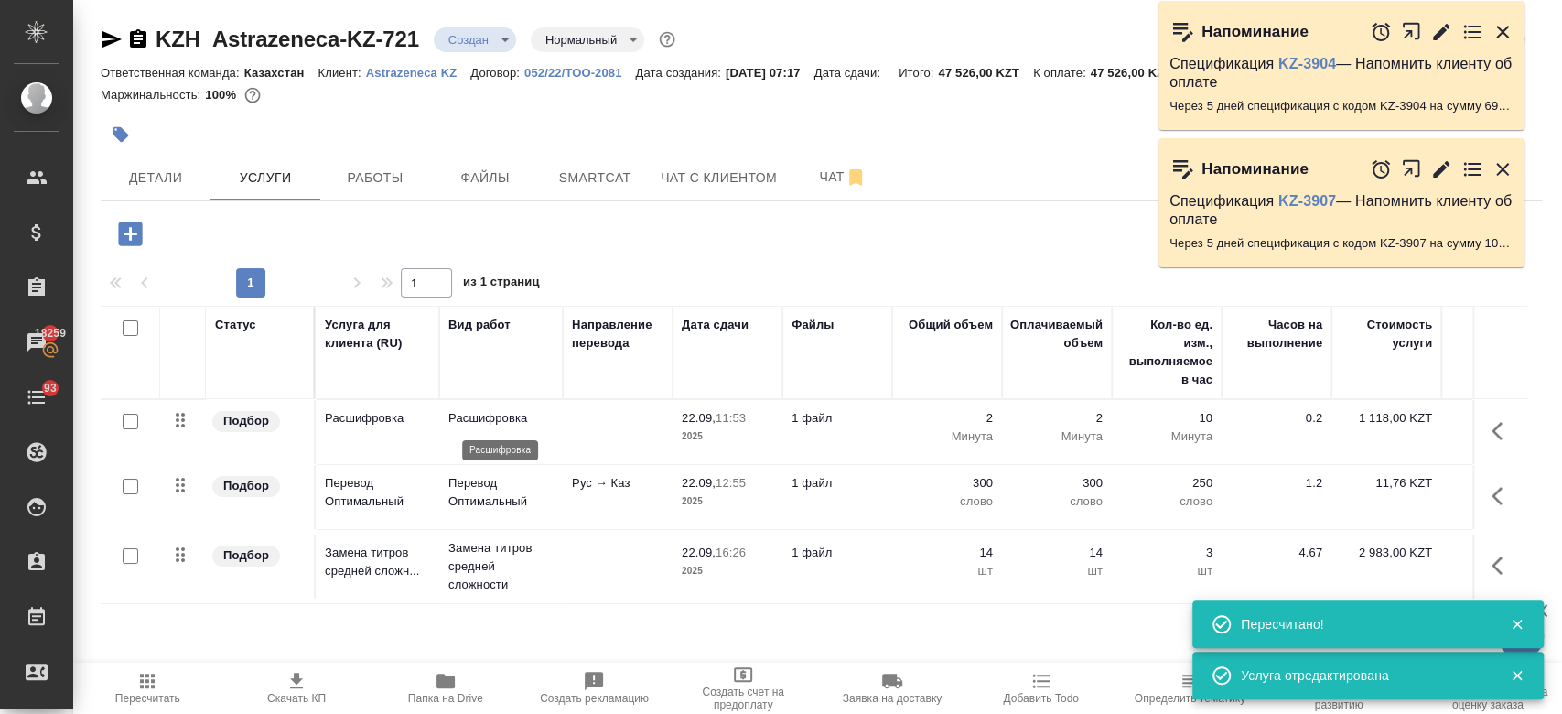
click at [549, 417] on p "Расшифровка" at bounding box center [500, 418] width 105 height 18
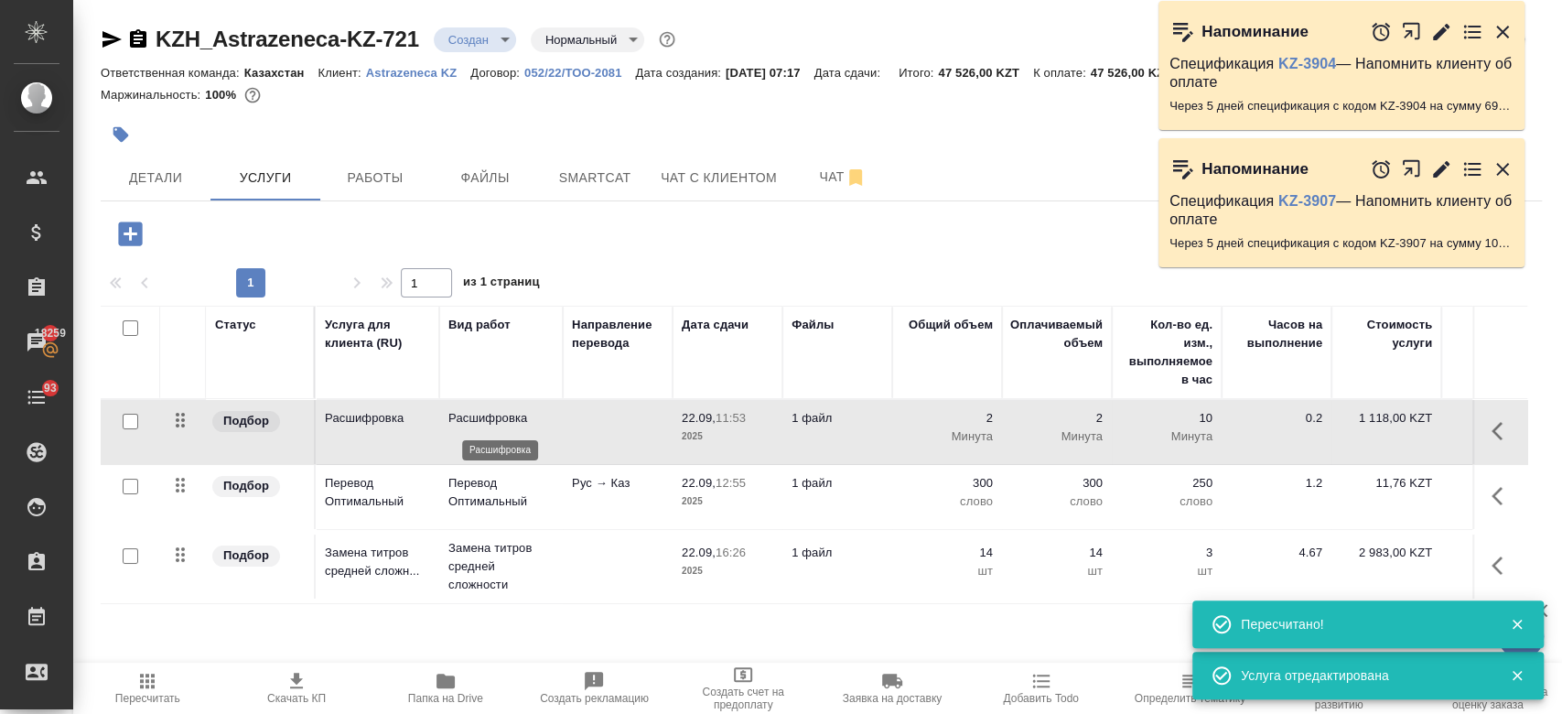
click at [549, 417] on p "Расшифровка" at bounding box center [500, 418] width 105 height 18
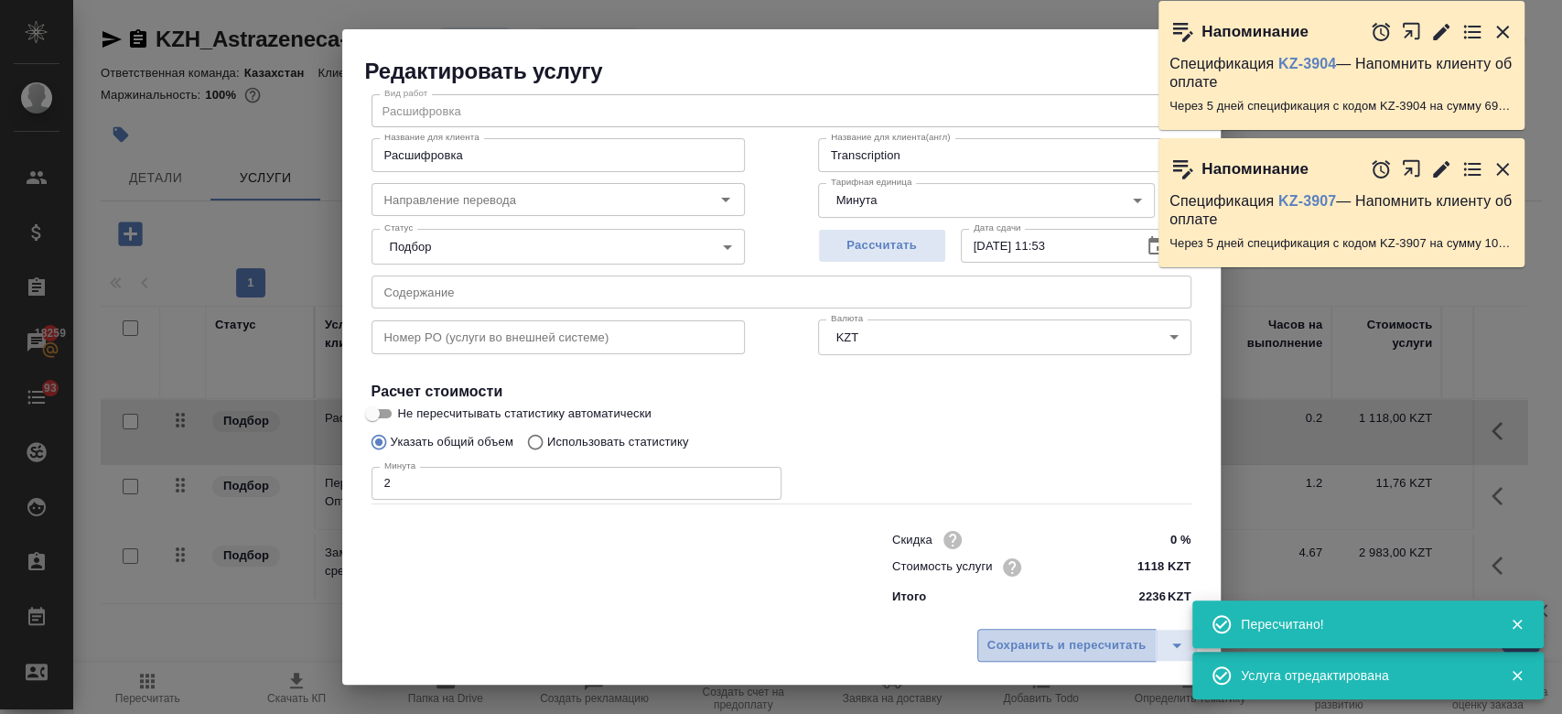
click at [1032, 657] on button "Сохранить и пересчитать" at bounding box center [1066, 645] width 179 height 33
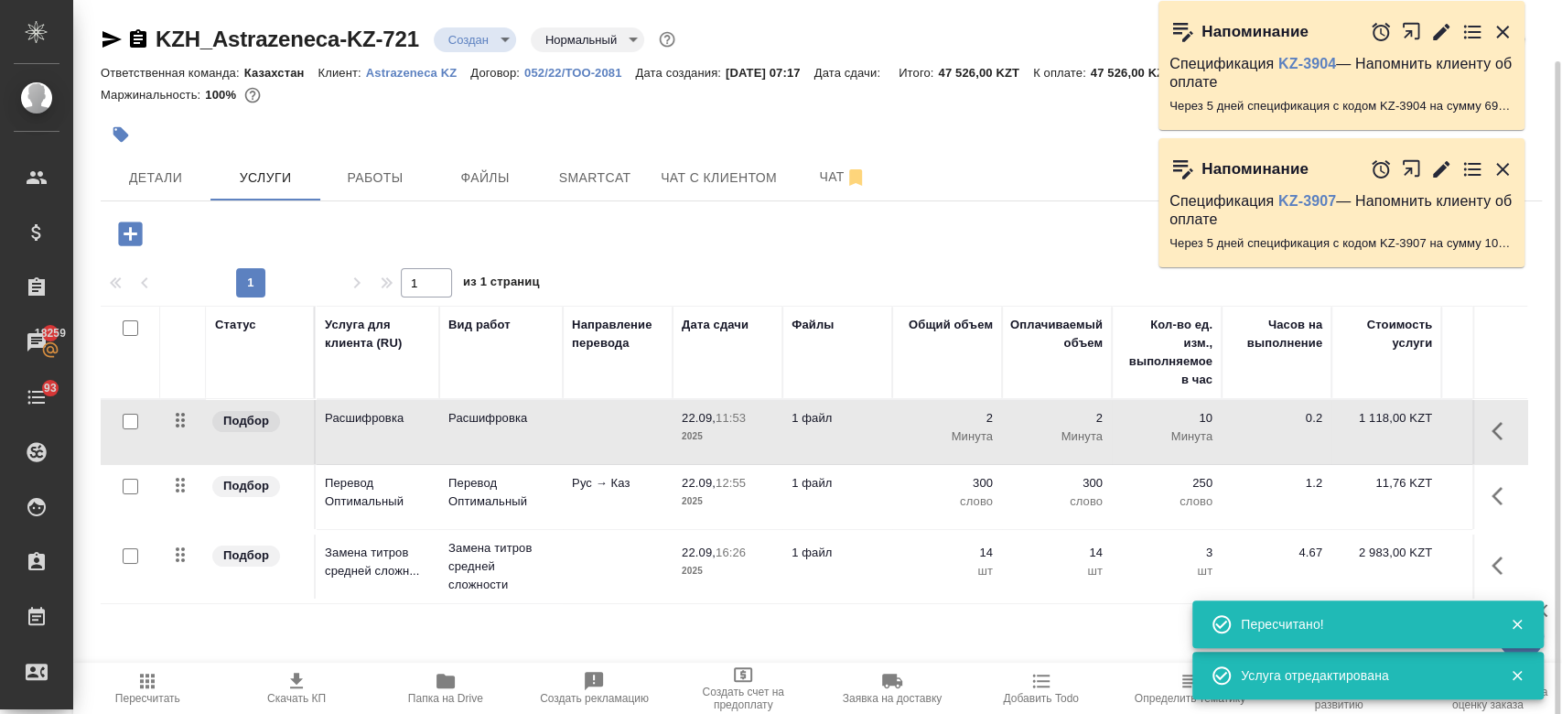
scroll to position [31, 0]
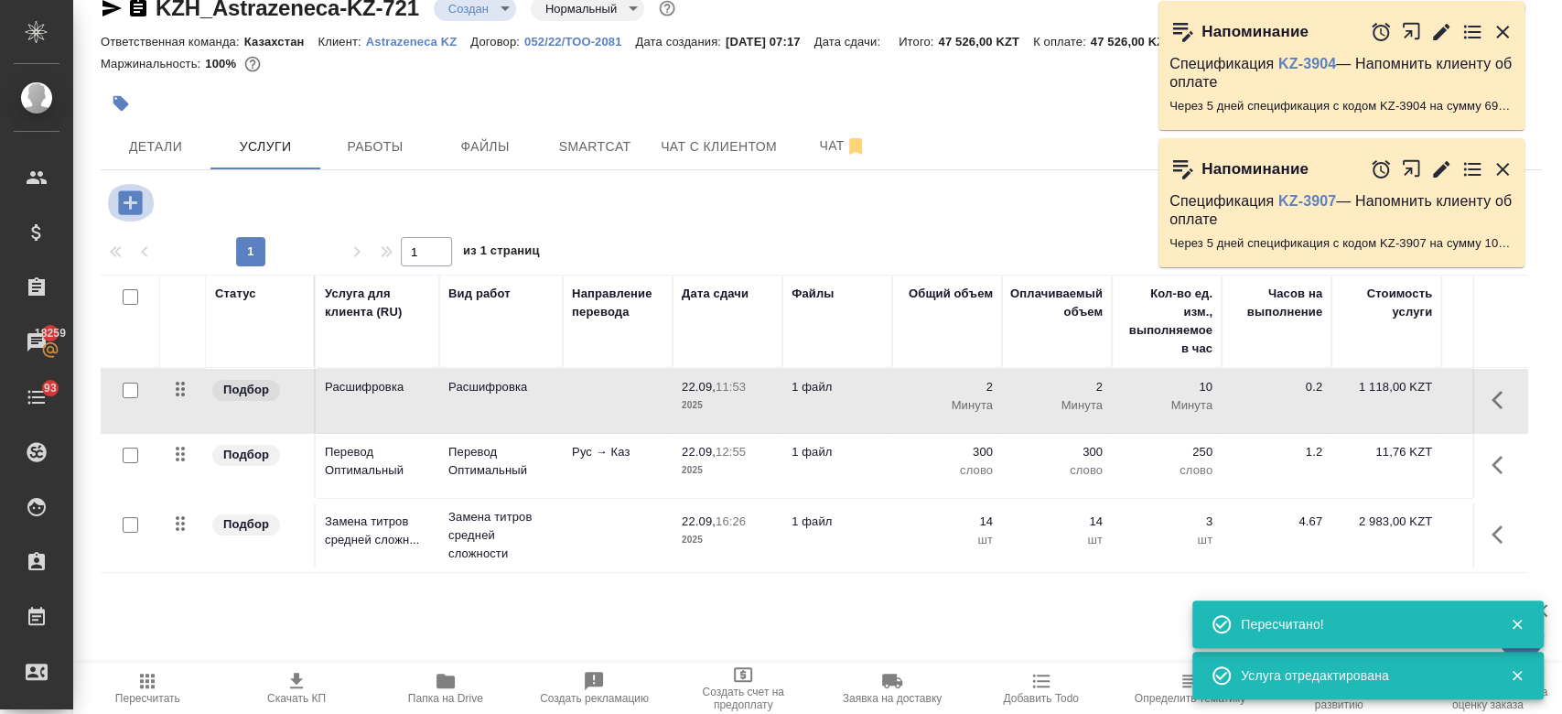
click at [127, 197] on icon "button" at bounding box center [130, 202] width 24 height 24
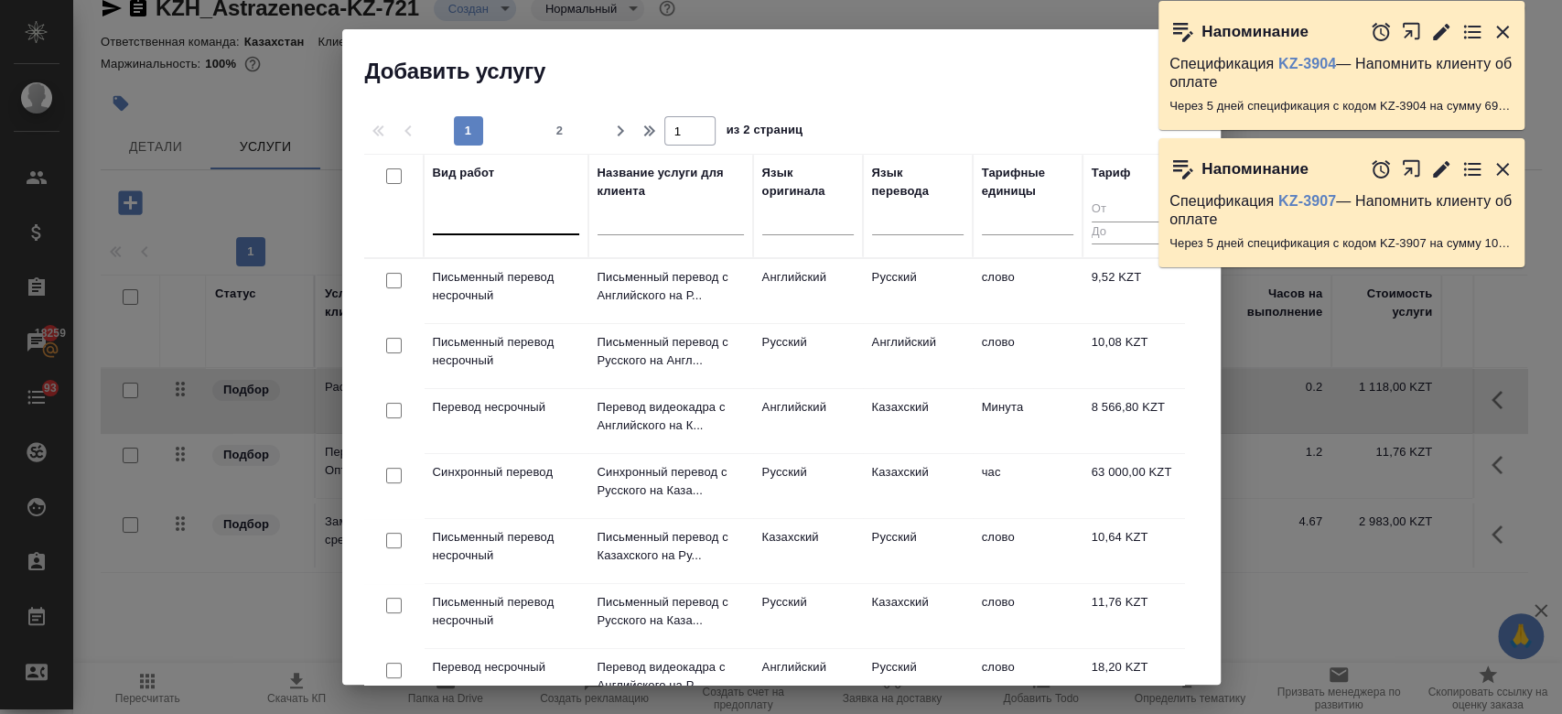
click at [472, 222] on div at bounding box center [506, 216] width 146 height 27
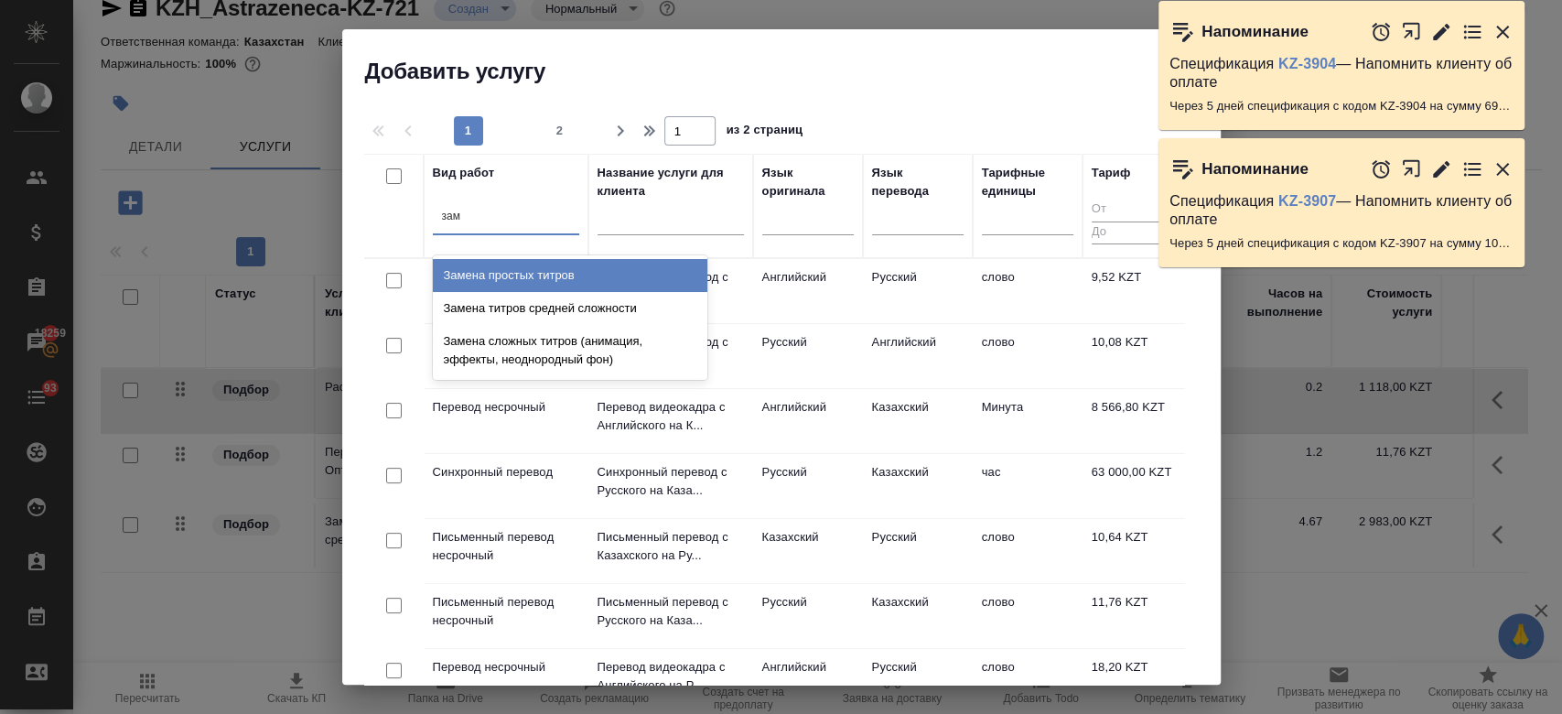
type input "заме"
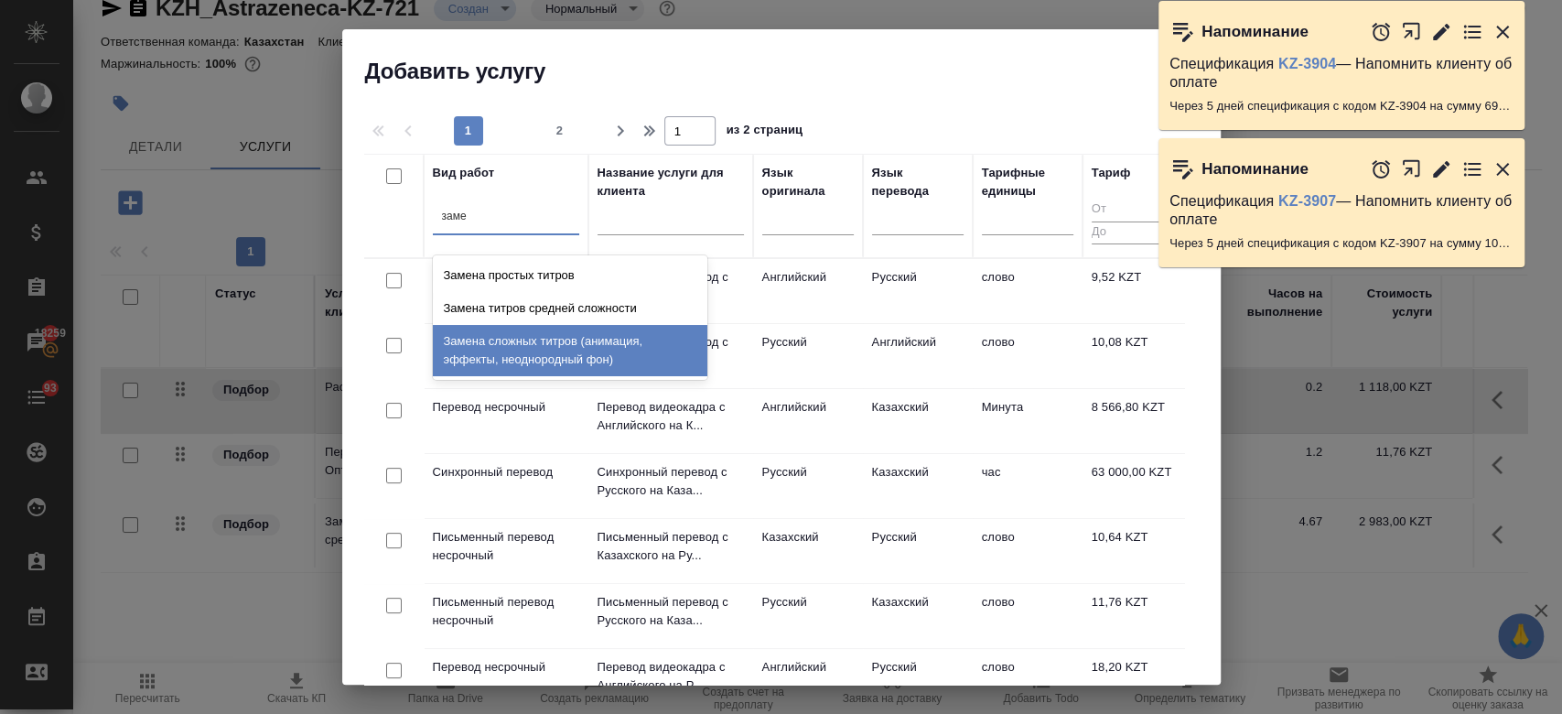
click at [552, 349] on div "Замена сложных титров (анимация, эффекты, неоднородный фон)" at bounding box center [570, 350] width 274 height 51
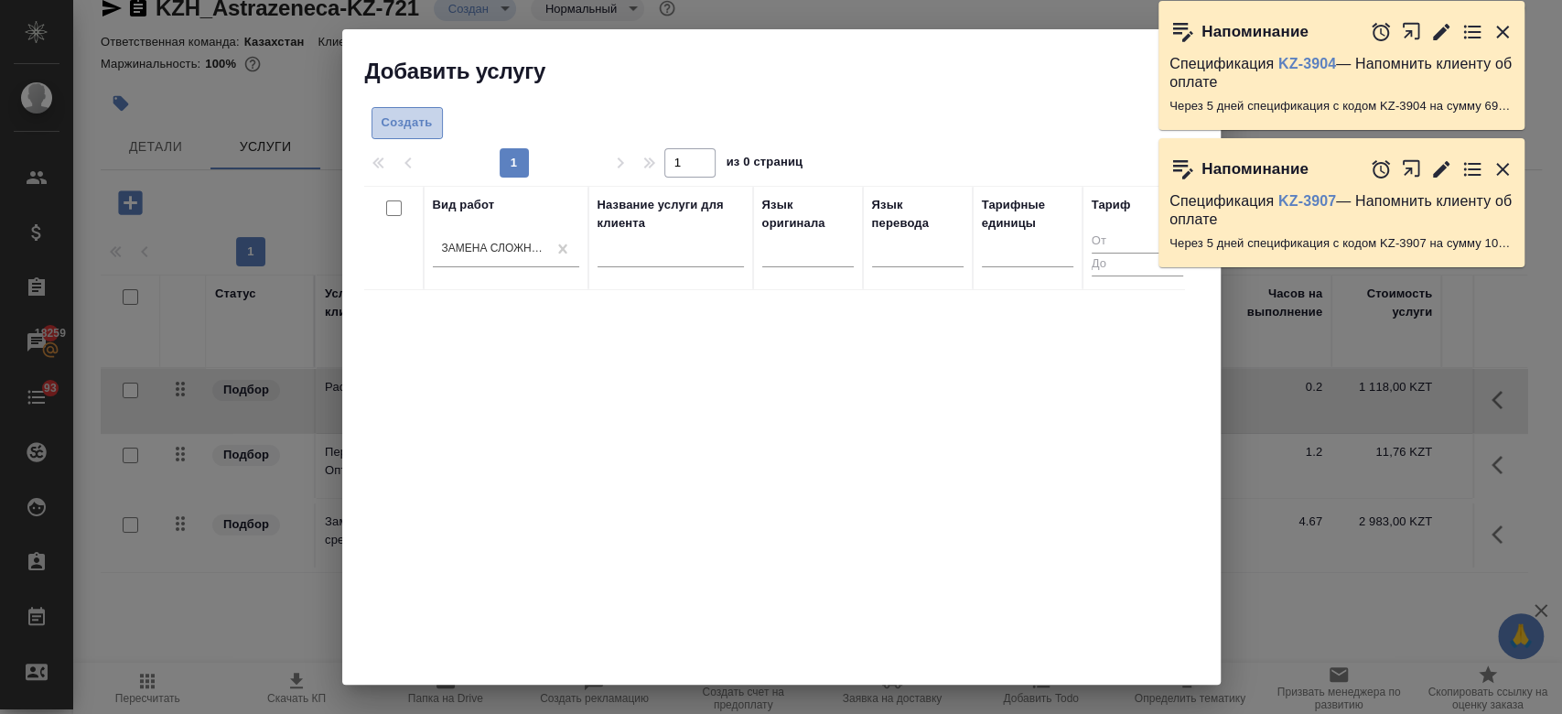
click at [418, 125] on span "Создать" at bounding box center [406, 123] width 51 height 21
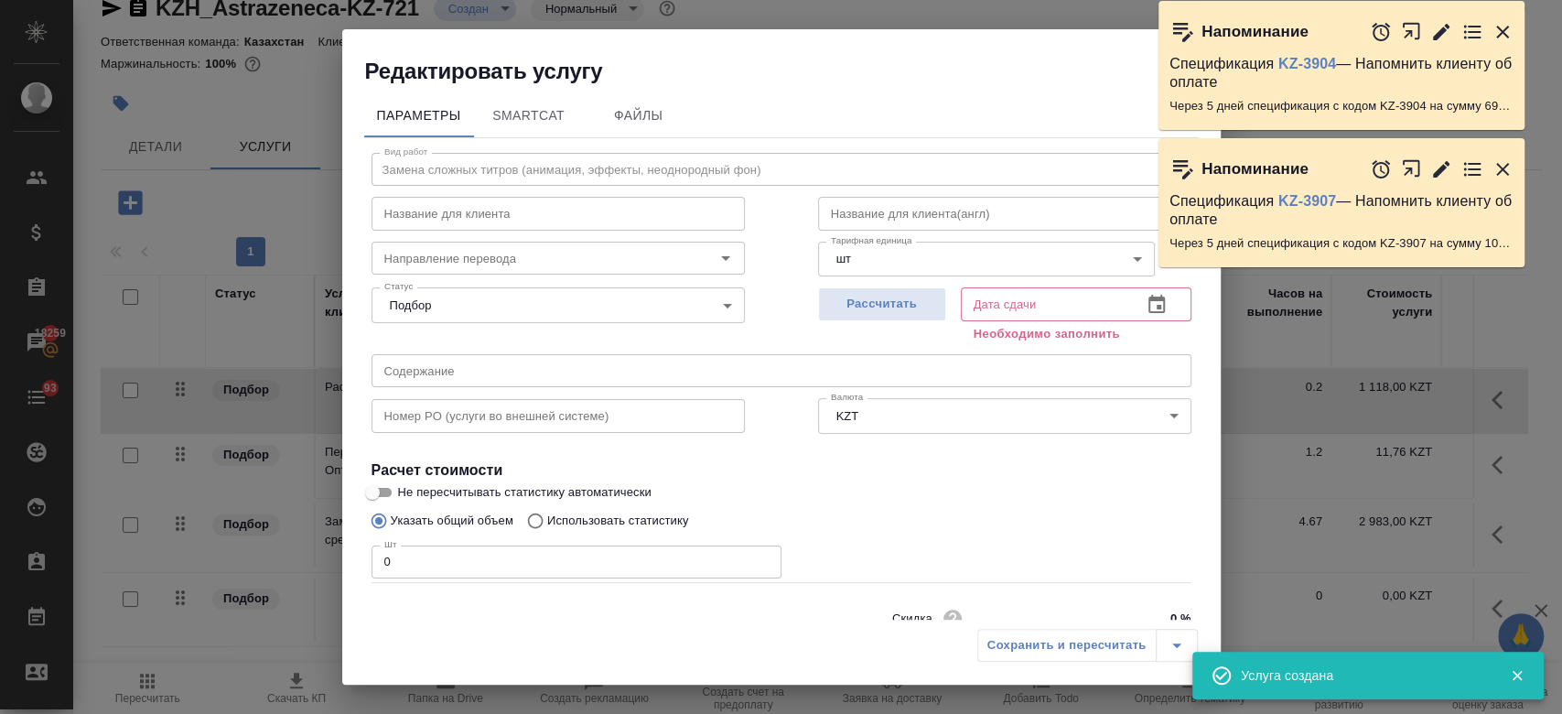
scroll to position [79, 0]
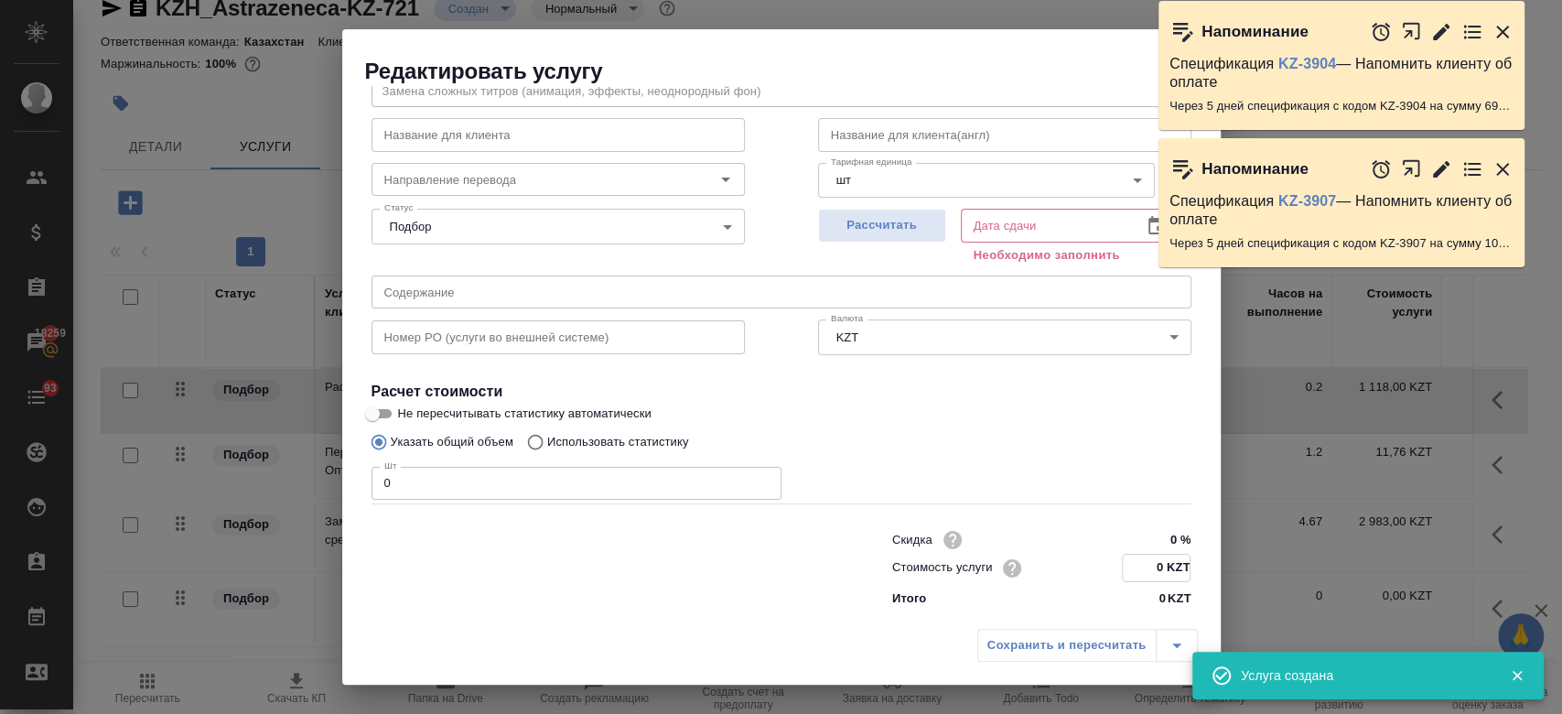
click at [1151, 570] on input "0 KZT" at bounding box center [1156, 567] width 67 height 27
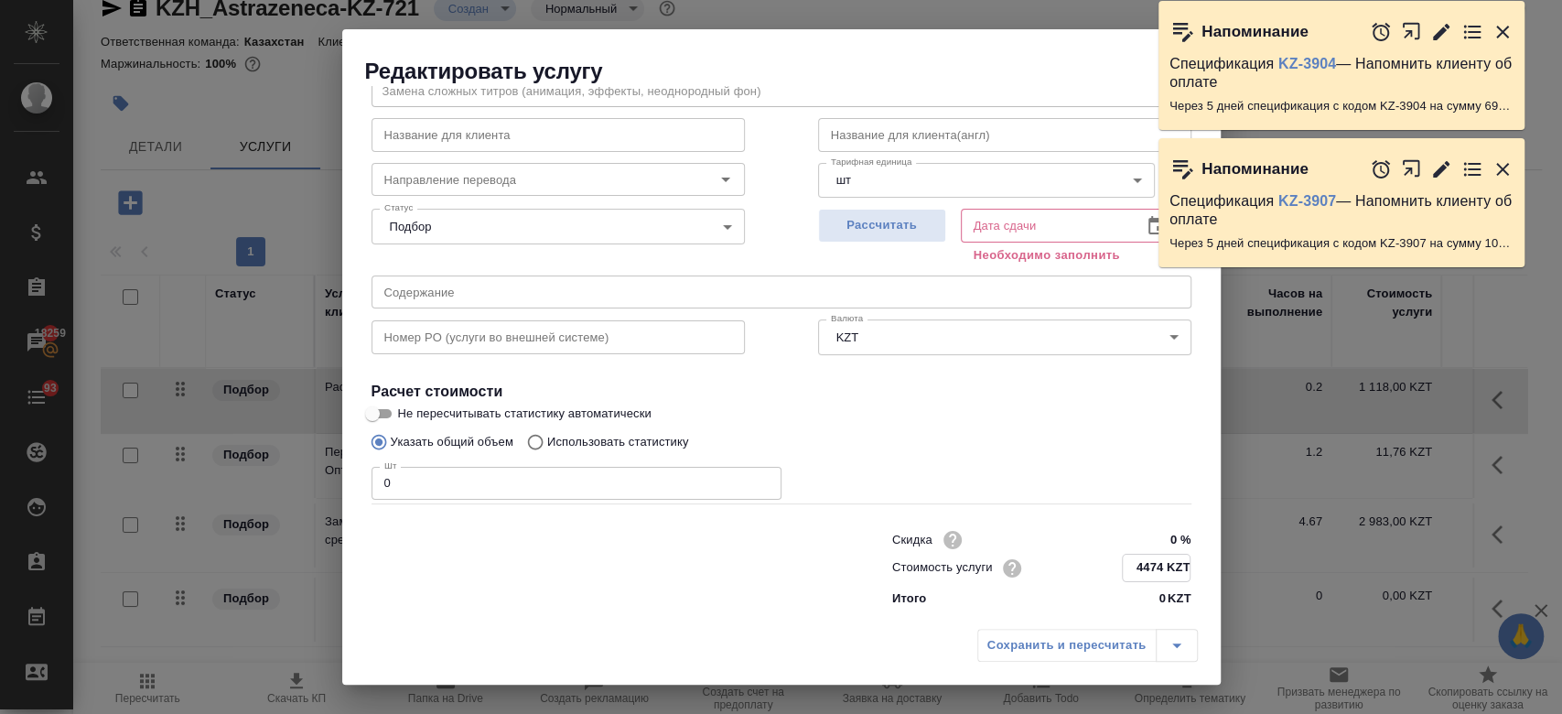
type input "4474 KZT"
click at [488, 489] on input "0" at bounding box center [576, 483] width 410 height 33
type input "7"
click at [884, 223] on span "Рассчитать" at bounding box center [882, 225] width 108 height 21
type input "22.09.2025 14:06"
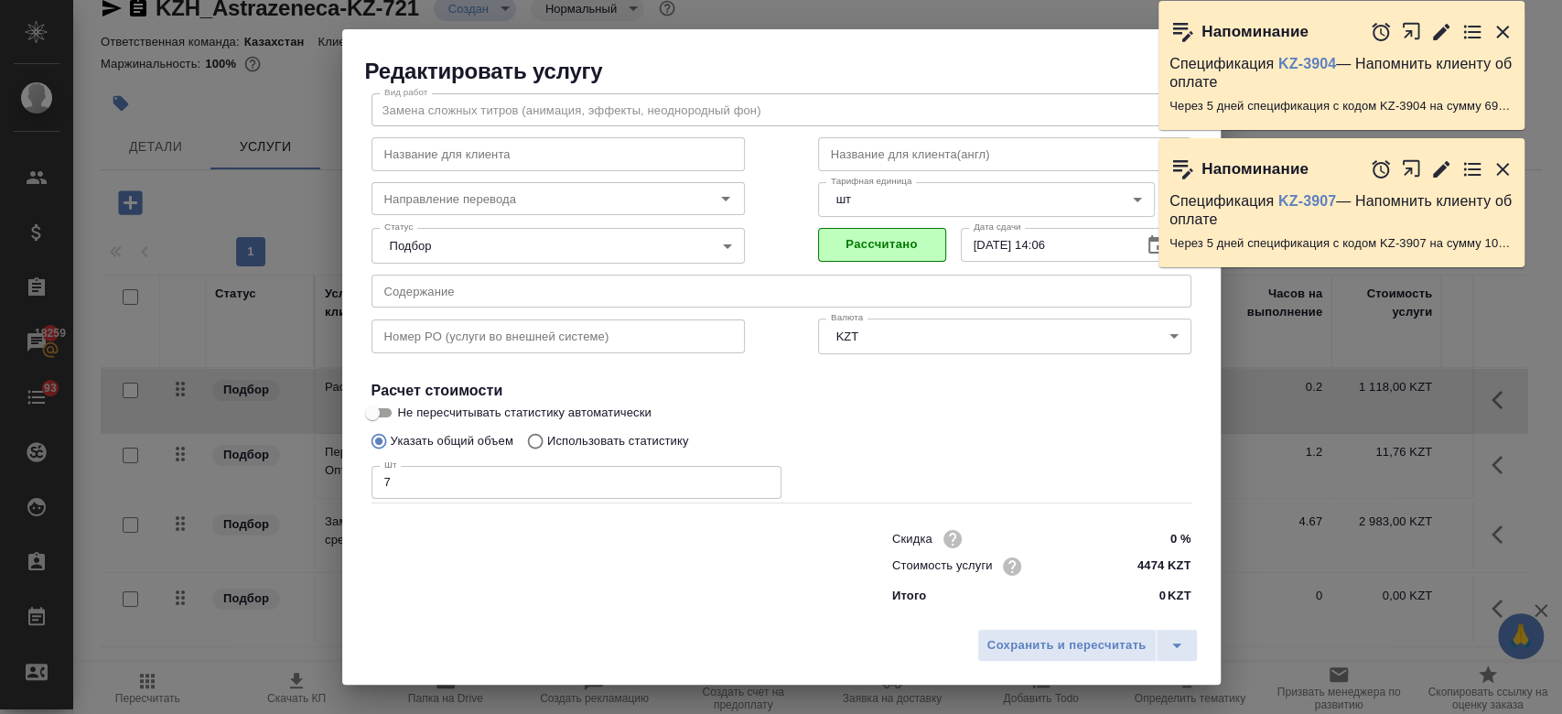
scroll to position [59, 0]
click at [1033, 645] on span "Сохранить и пересчитать" at bounding box center [1066, 645] width 159 height 21
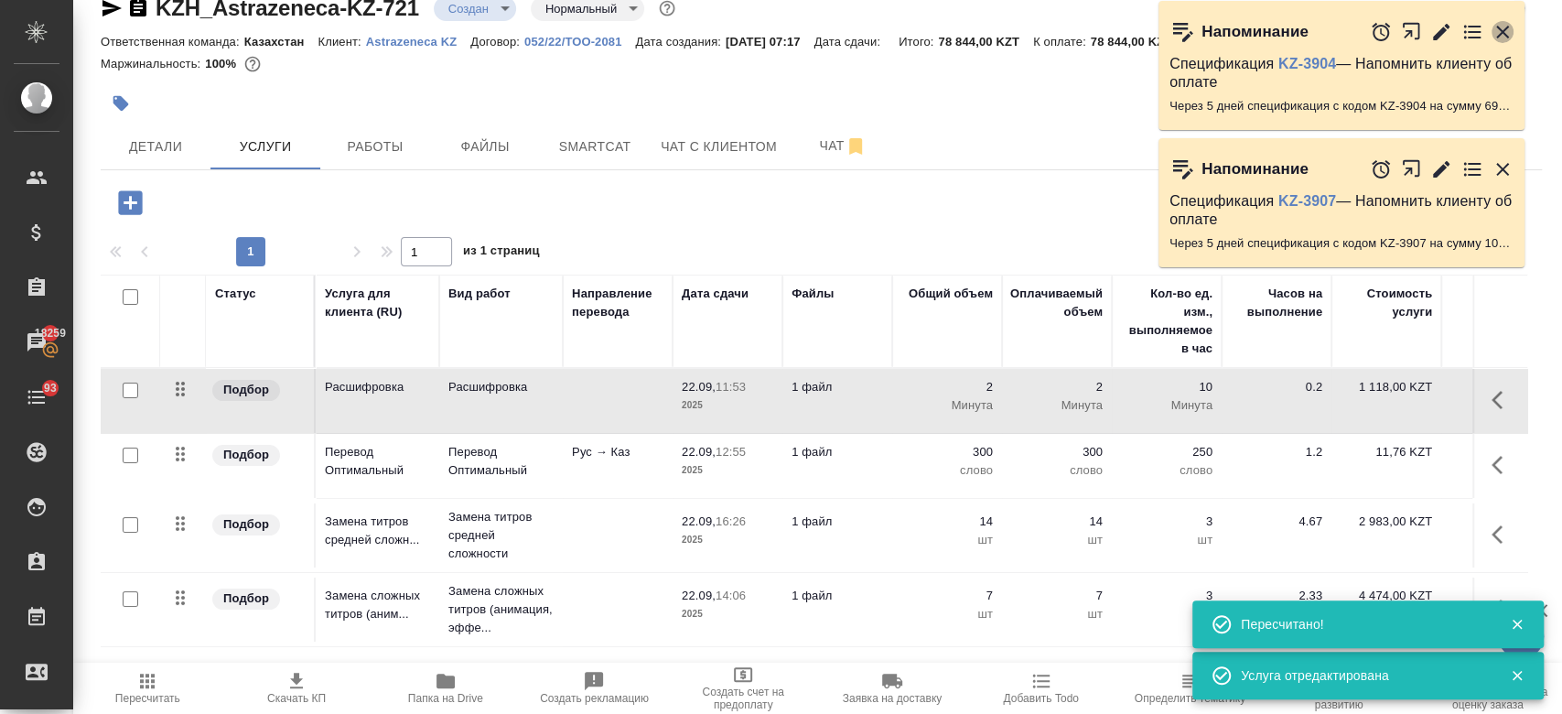
click at [1497, 30] on icon "button" at bounding box center [1502, 32] width 22 height 22
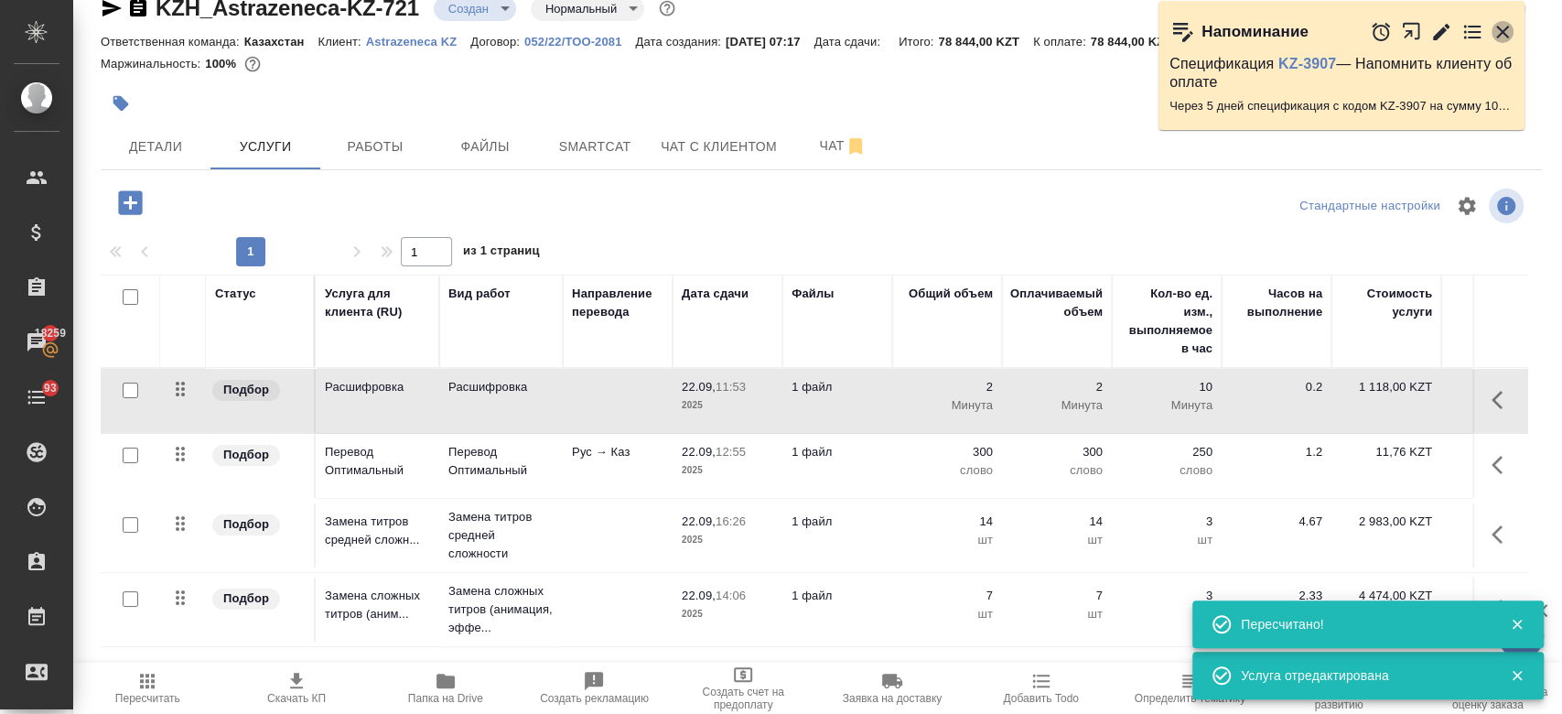
click at [1497, 30] on icon "button" at bounding box center [1502, 32] width 22 height 22
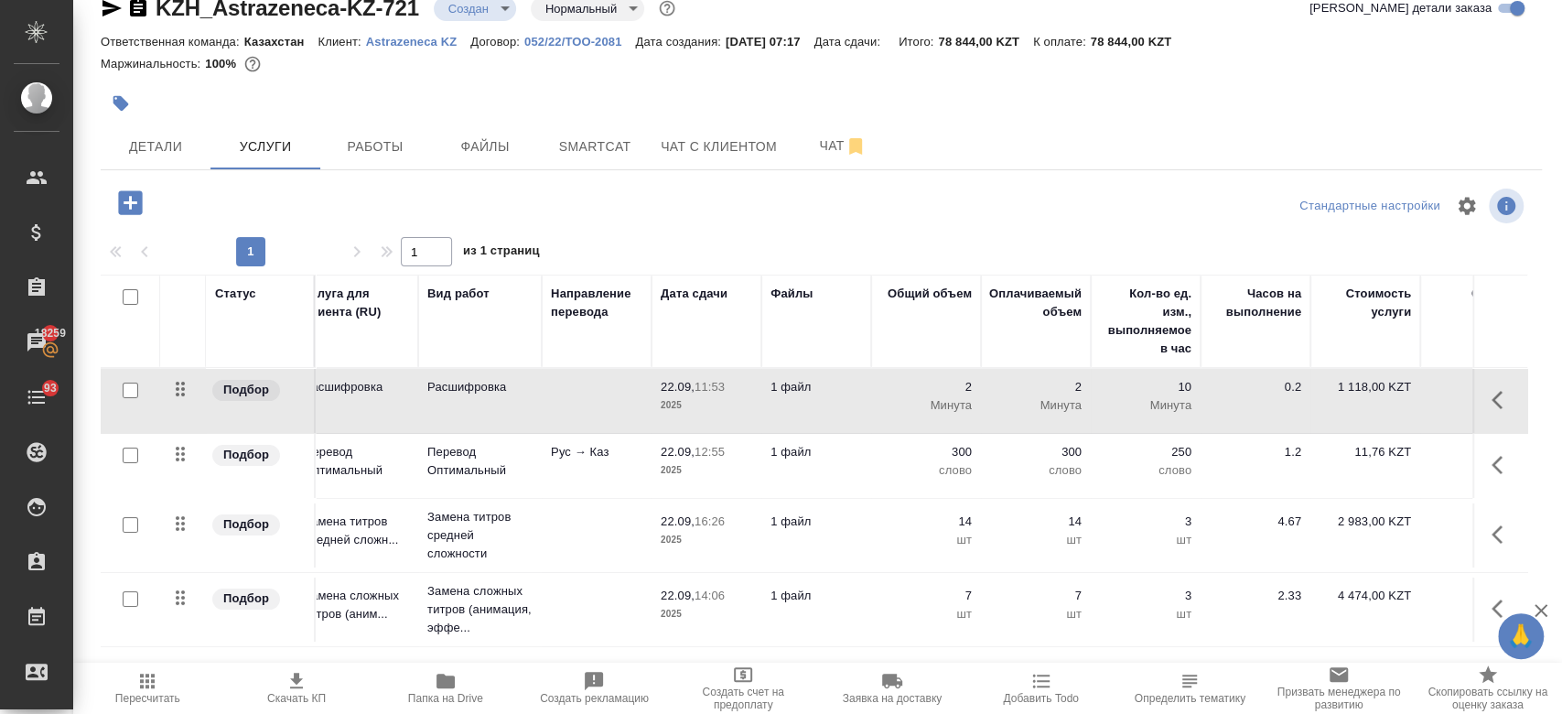
scroll to position [0, 0]
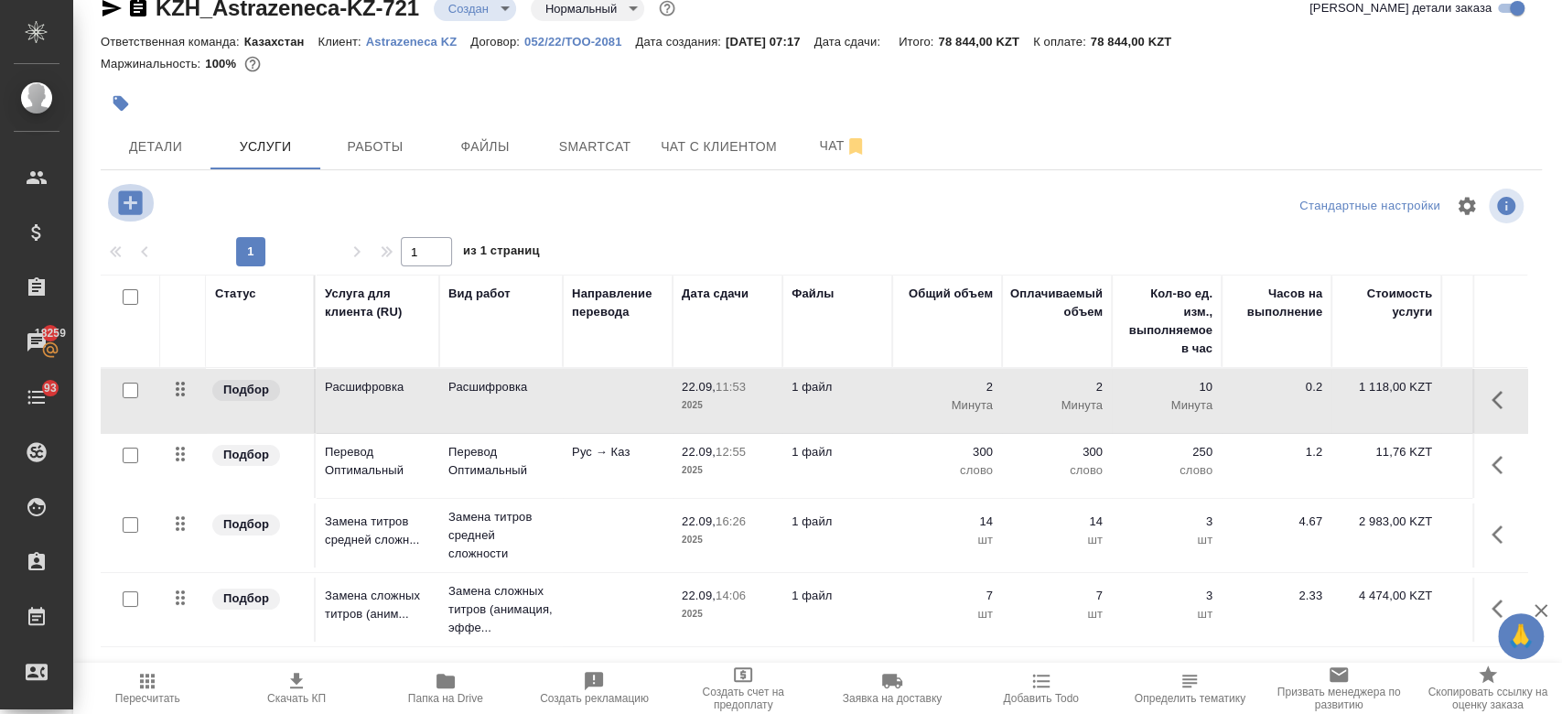
click at [126, 216] on icon "button" at bounding box center [130, 203] width 32 height 32
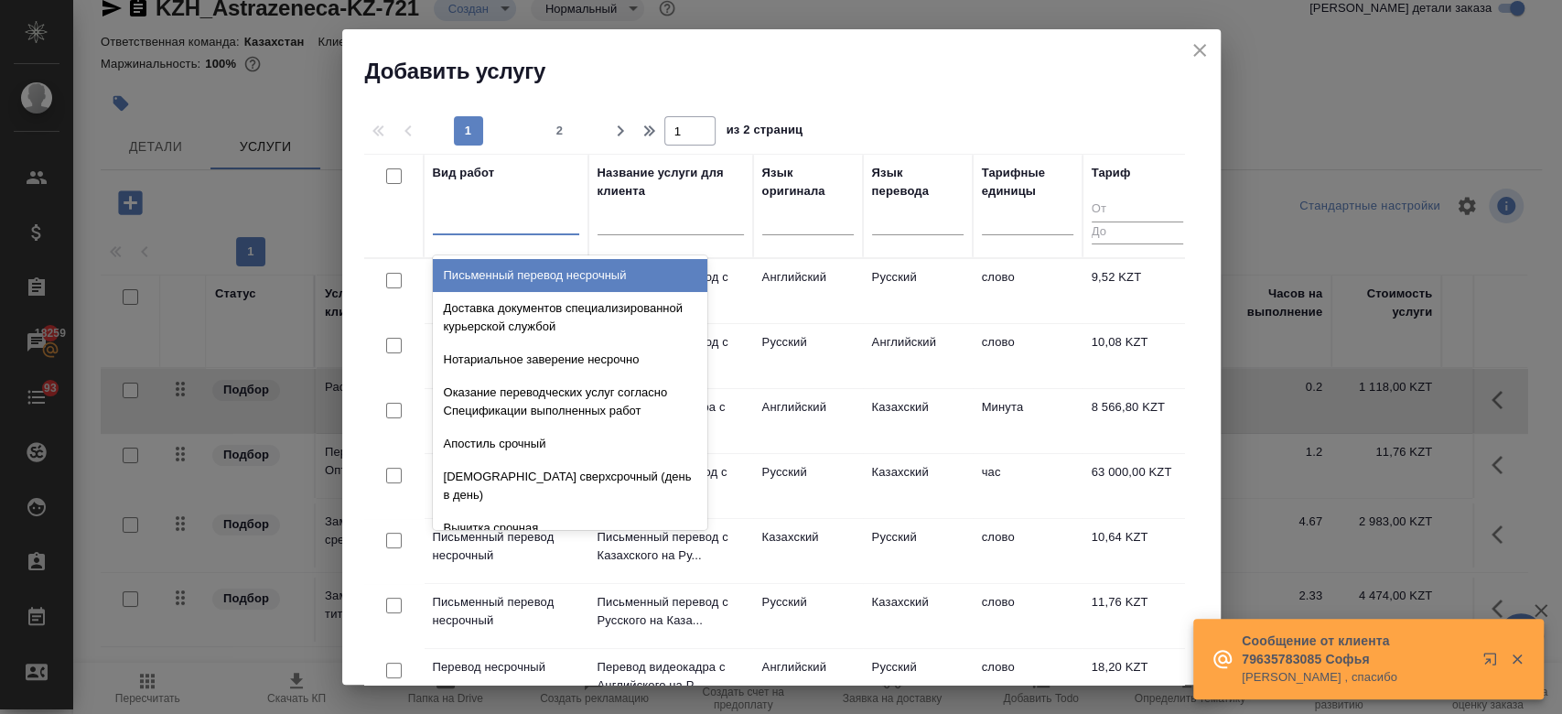
click at [500, 227] on div at bounding box center [506, 216] width 146 height 27
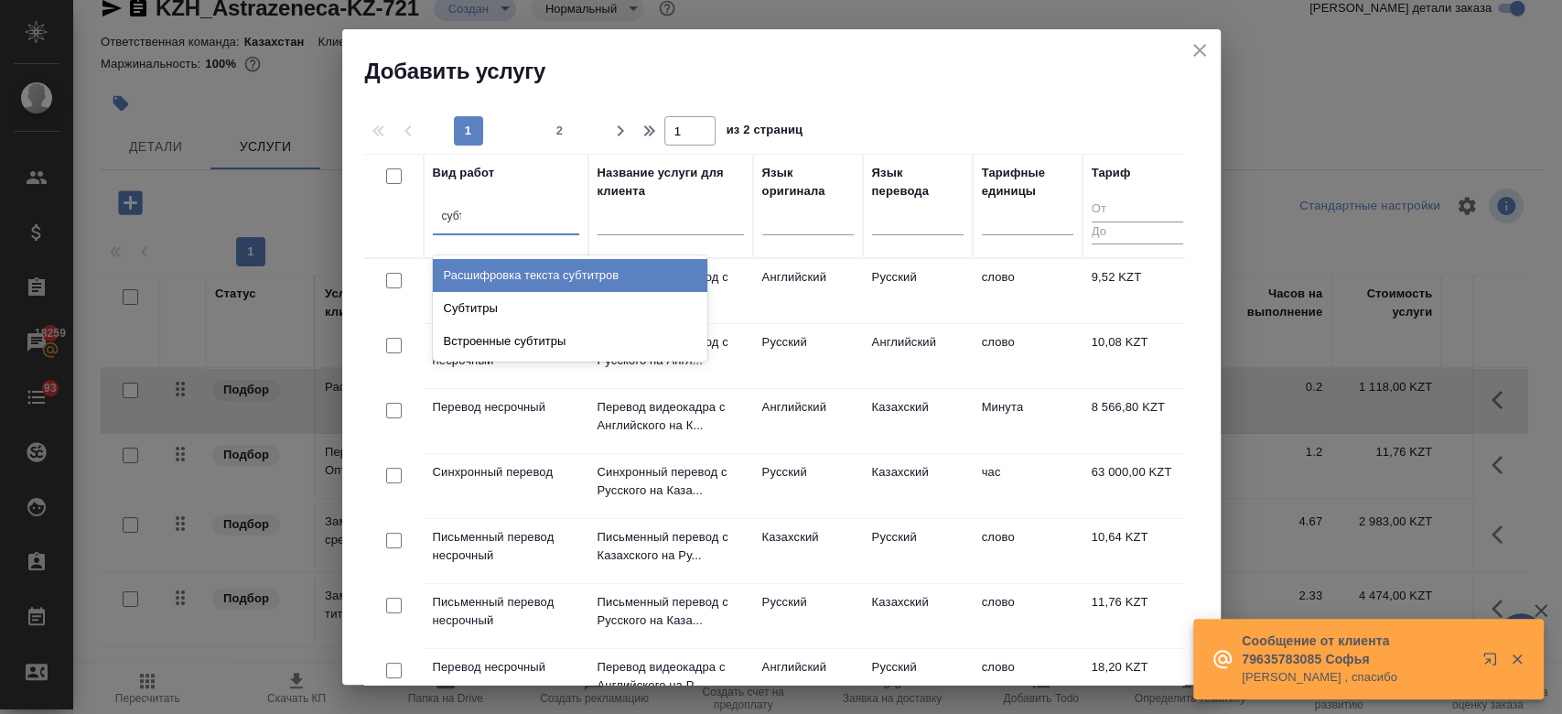
type input "субти"
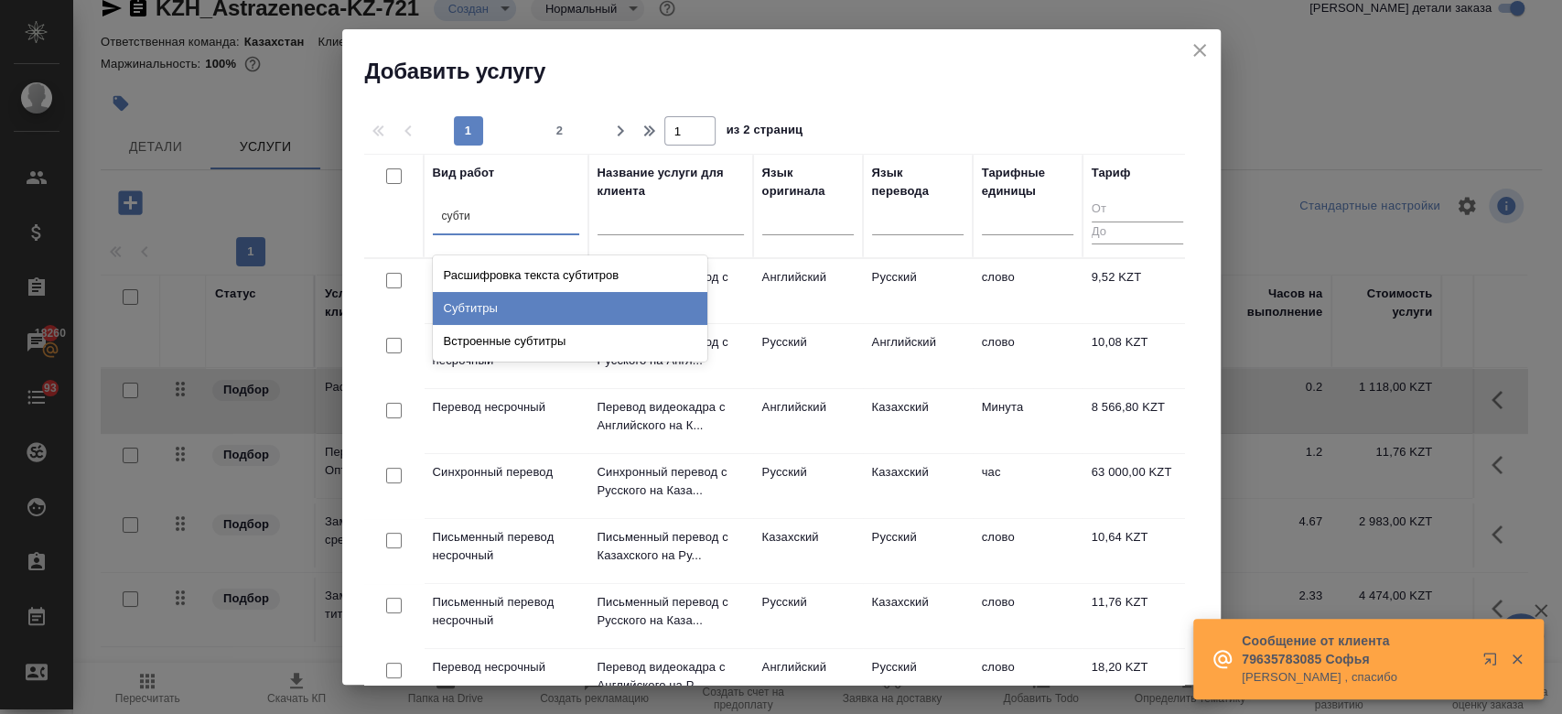
click at [516, 311] on div "Субтитры" at bounding box center [570, 308] width 274 height 33
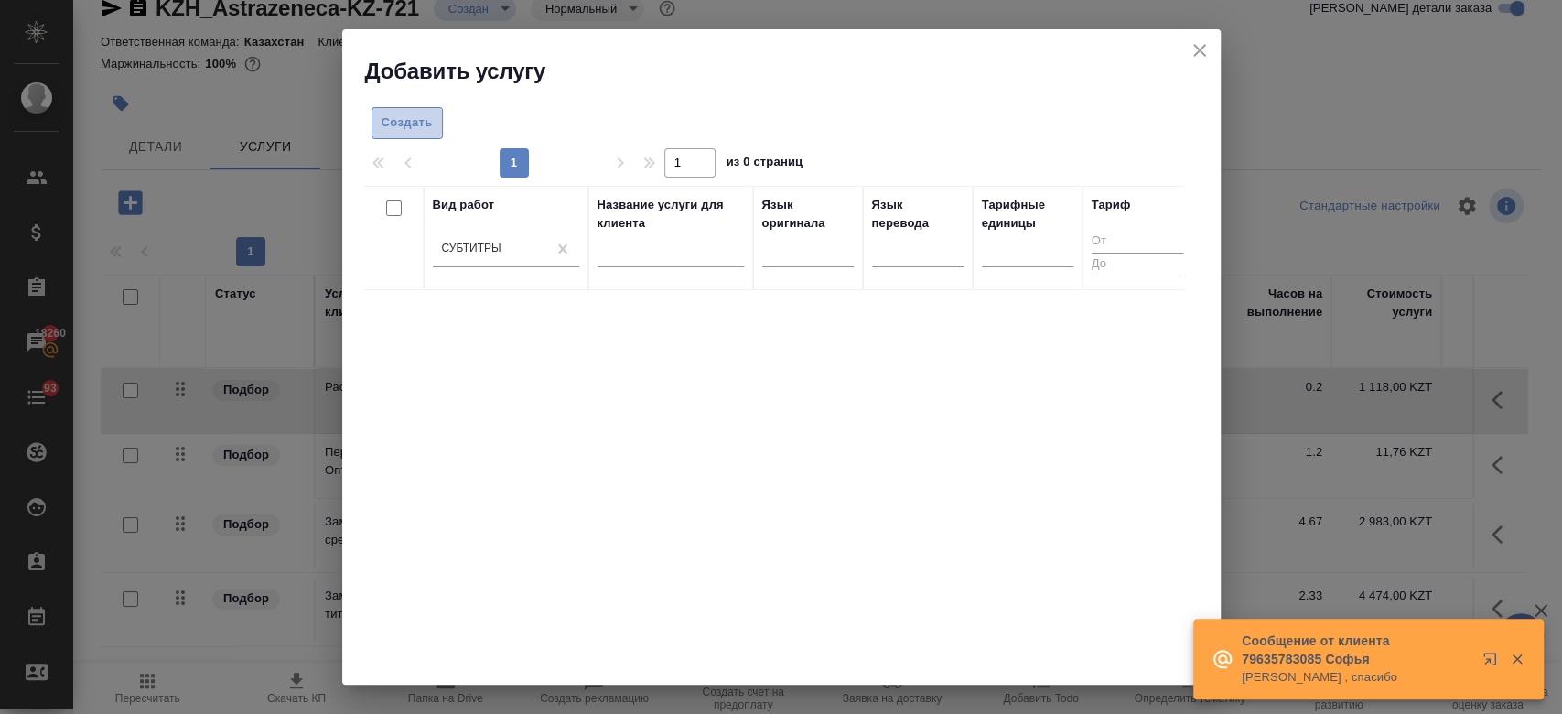
click at [410, 123] on span "Создать" at bounding box center [406, 123] width 51 height 21
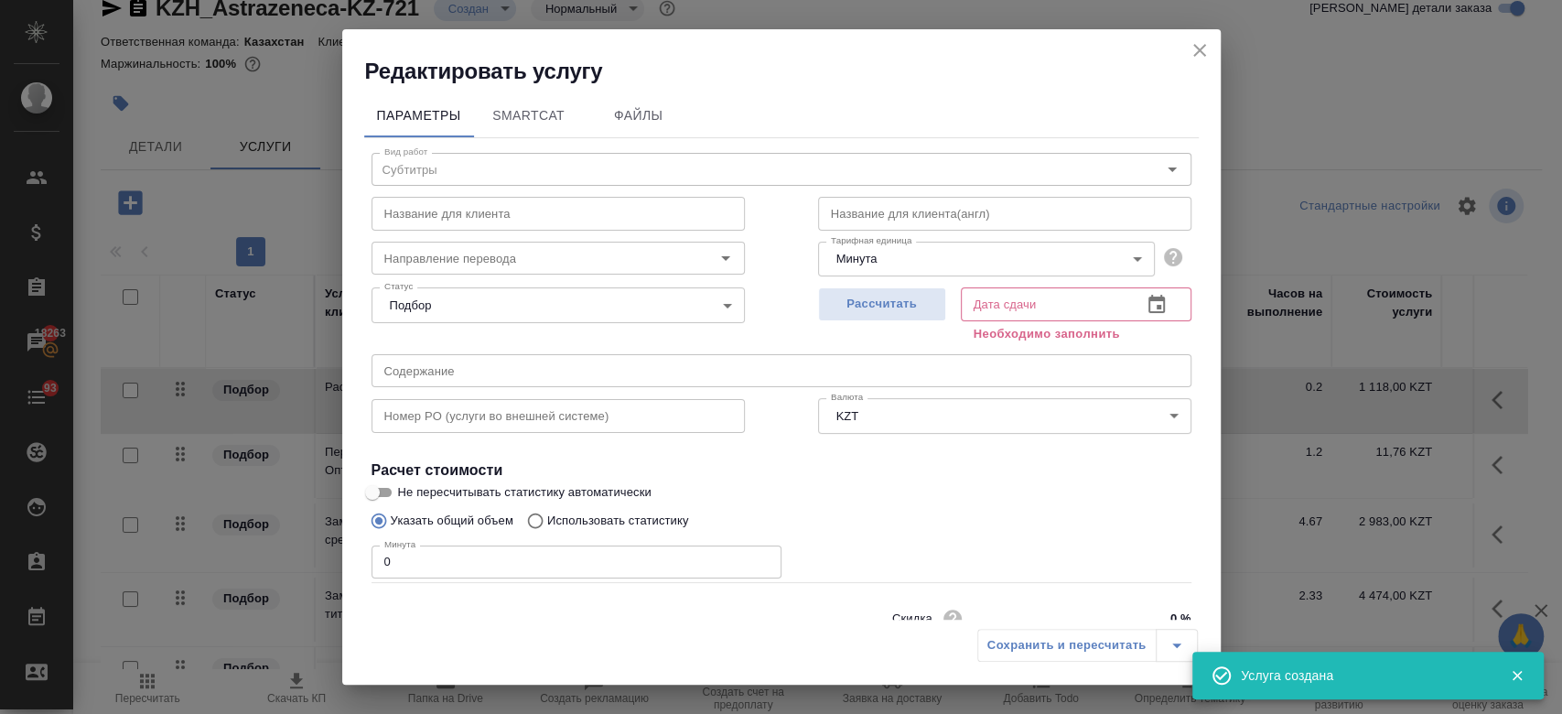
scroll to position [79, 0]
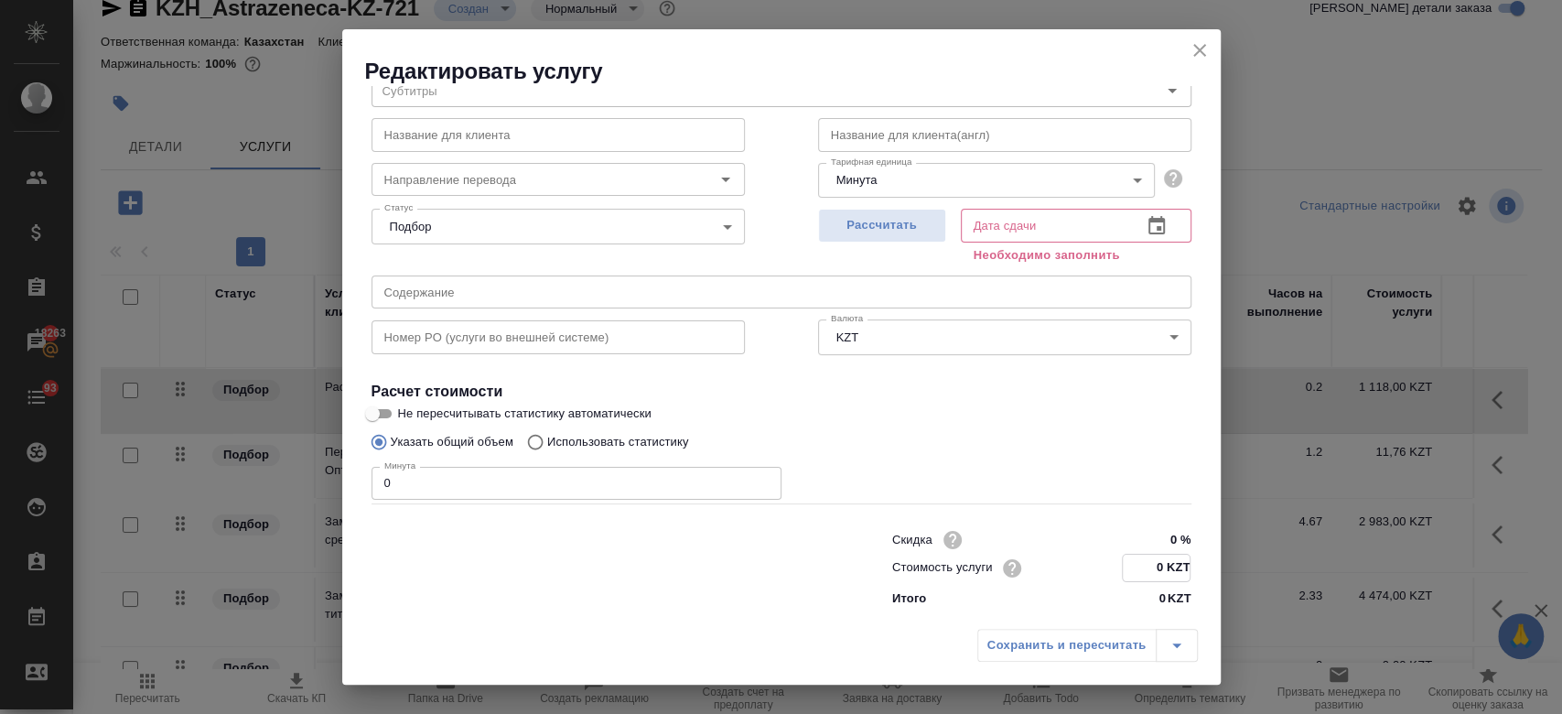
click at [1149, 564] on input "0 KZT" at bounding box center [1156, 567] width 67 height 27
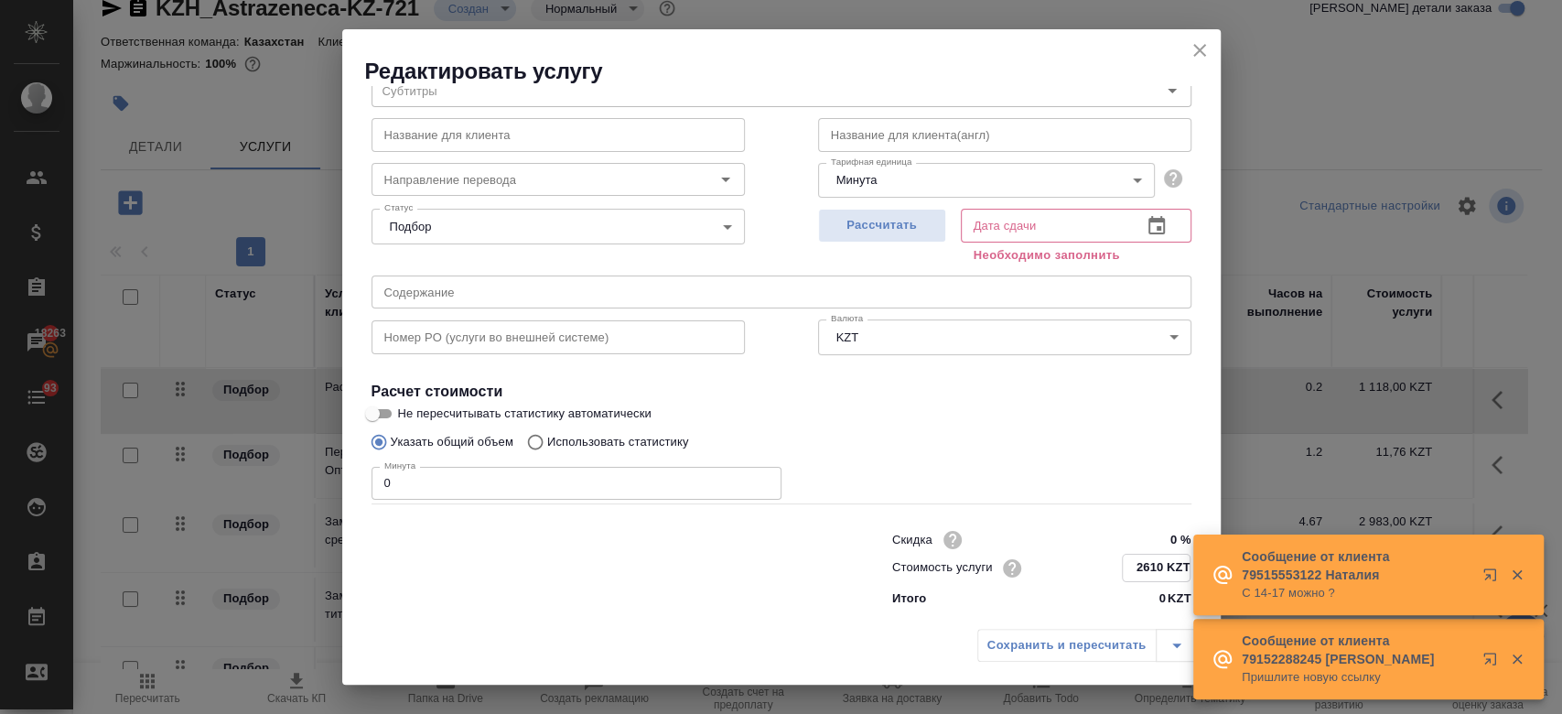
type input "2610 KZT"
click at [442, 491] on input "0" at bounding box center [576, 483] width 410 height 33
type input "2"
click at [1013, 424] on div "Указать общий объем Использовать статистику" at bounding box center [781, 441] width 820 height 35
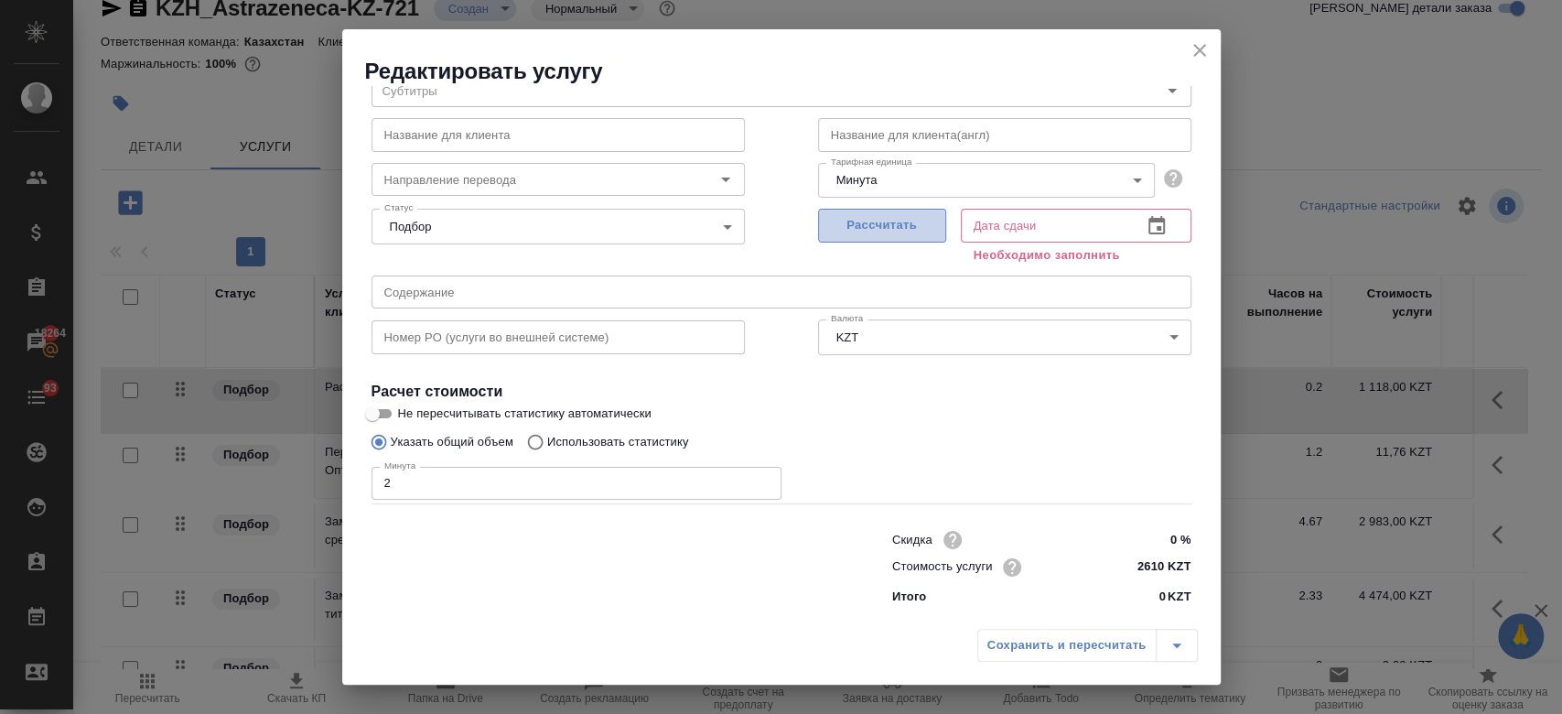
click at [876, 238] on button "Рассчитать" at bounding box center [882, 226] width 128 height 34
type input "22.09.2025 11:55"
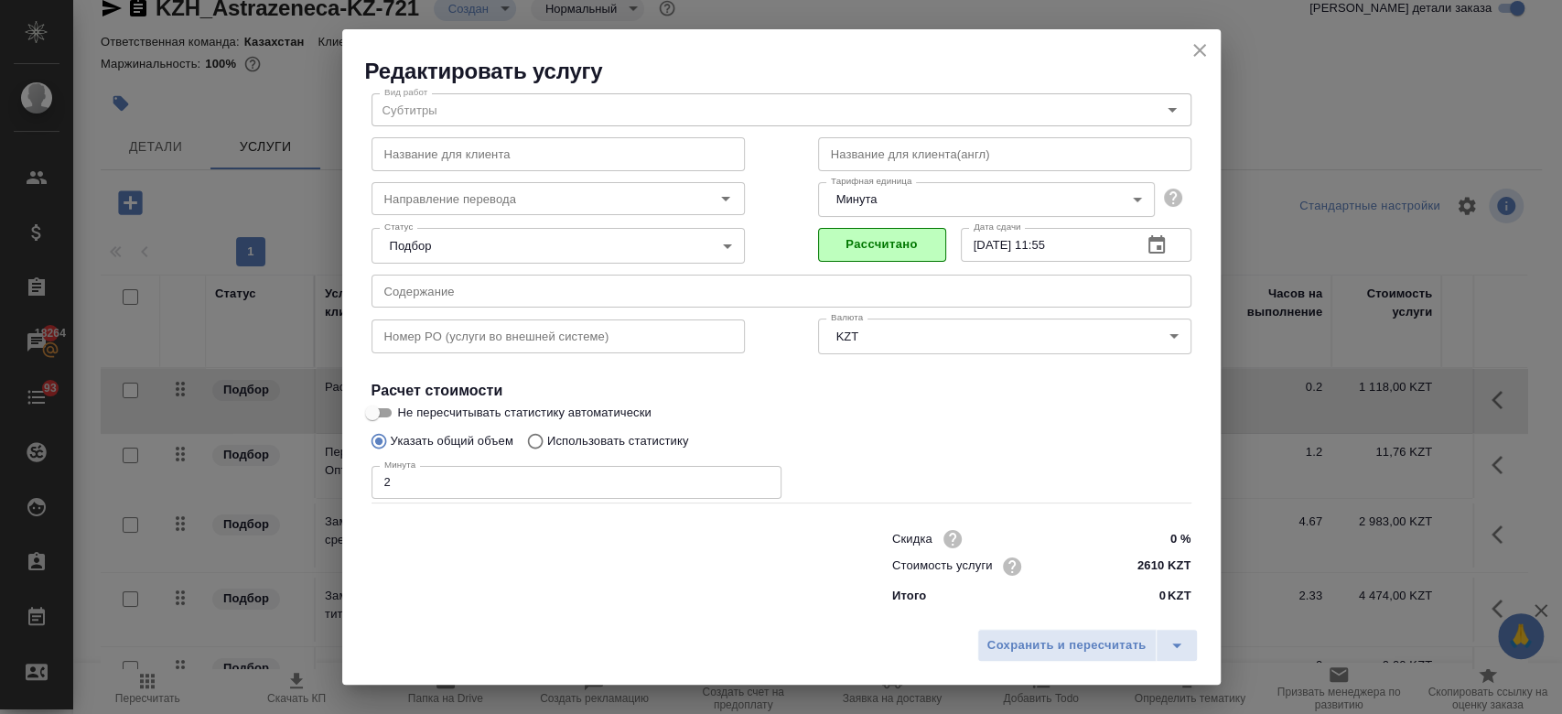
scroll to position [59, 0]
click at [1010, 625] on div "Сохранить и пересчитать" at bounding box center [781, 651] width 878 height 65
click at [1017, 642] on span "Сохранить и пересчитать" at bounding box center [1066, 645] width 159 height 21
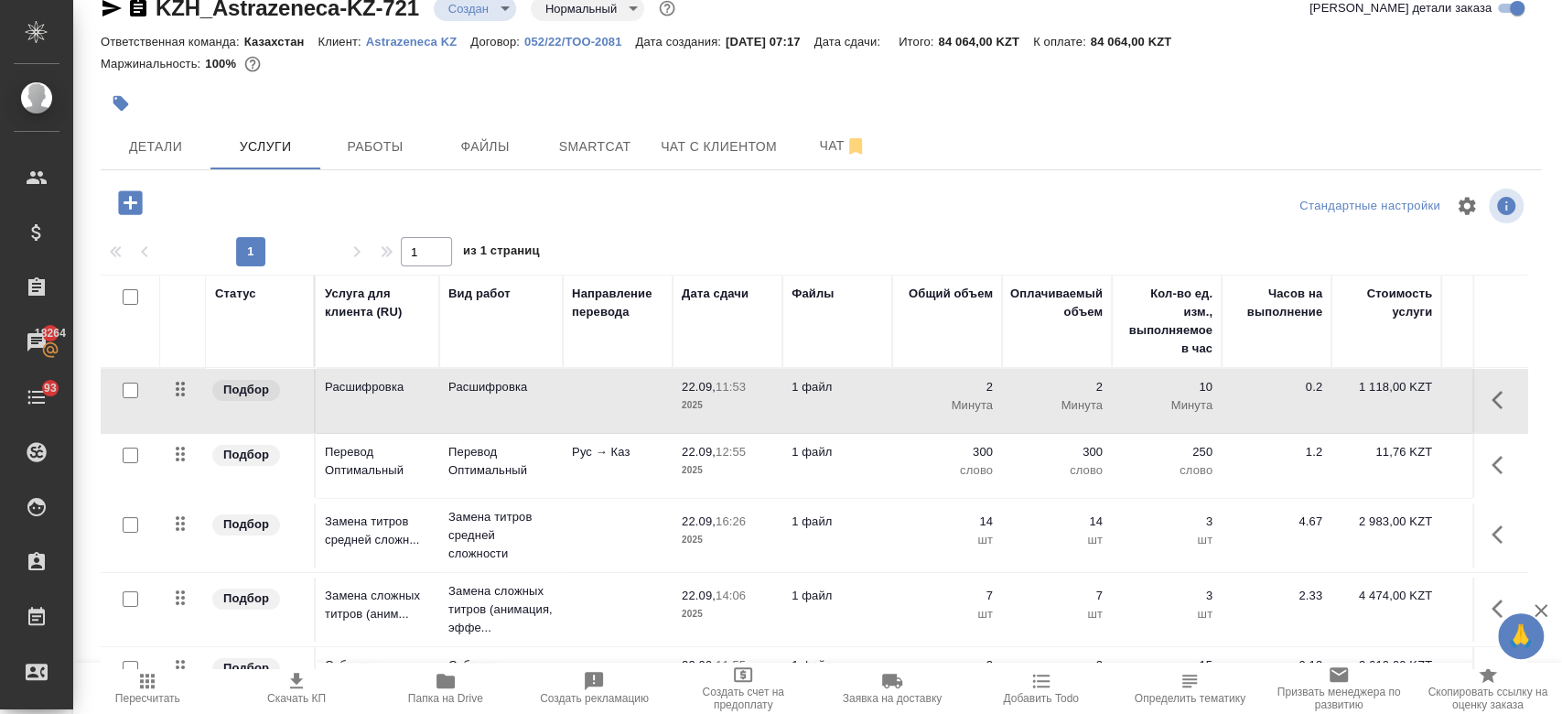
scroll to position [61, 0]
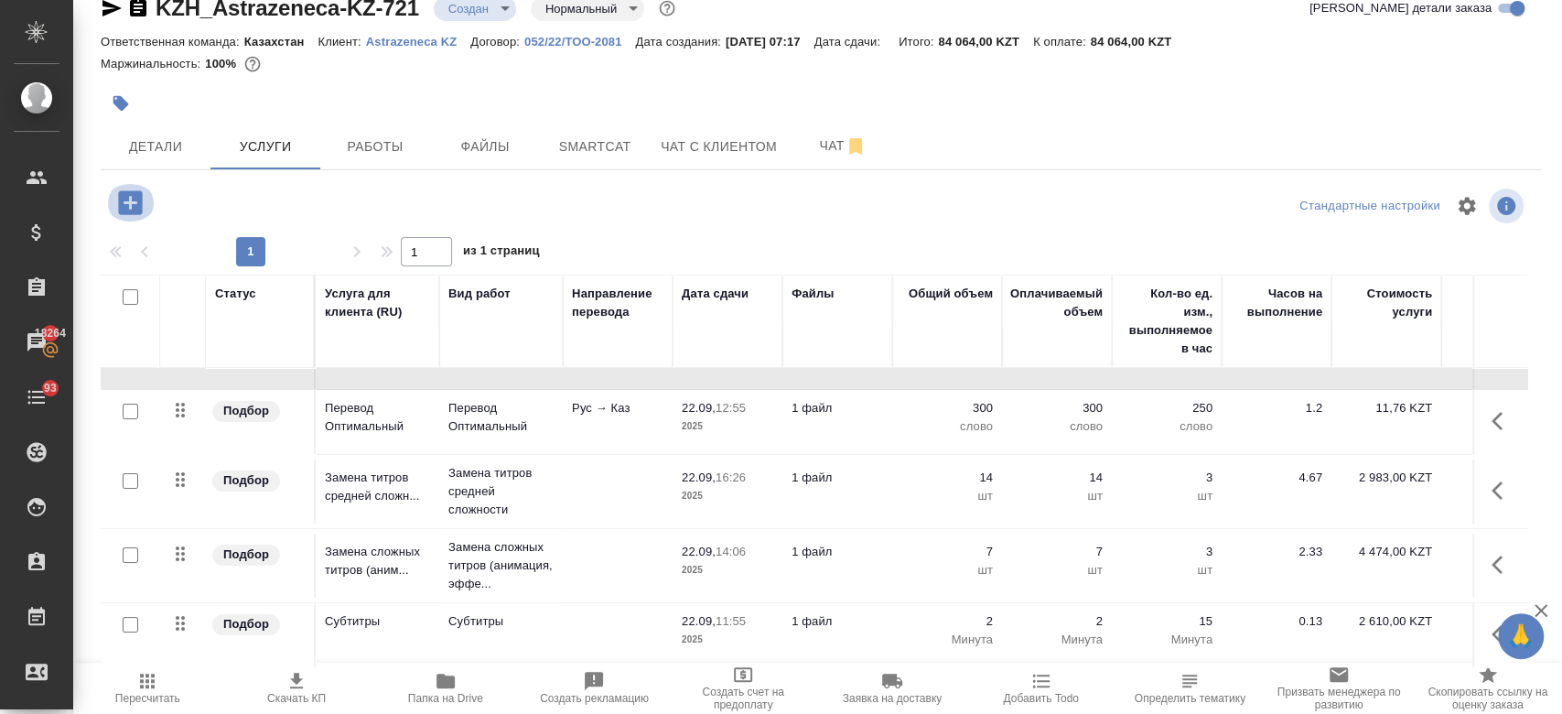
click at [124, 200] on icon "button" at bounding box center [130, 202] width 24 height 24
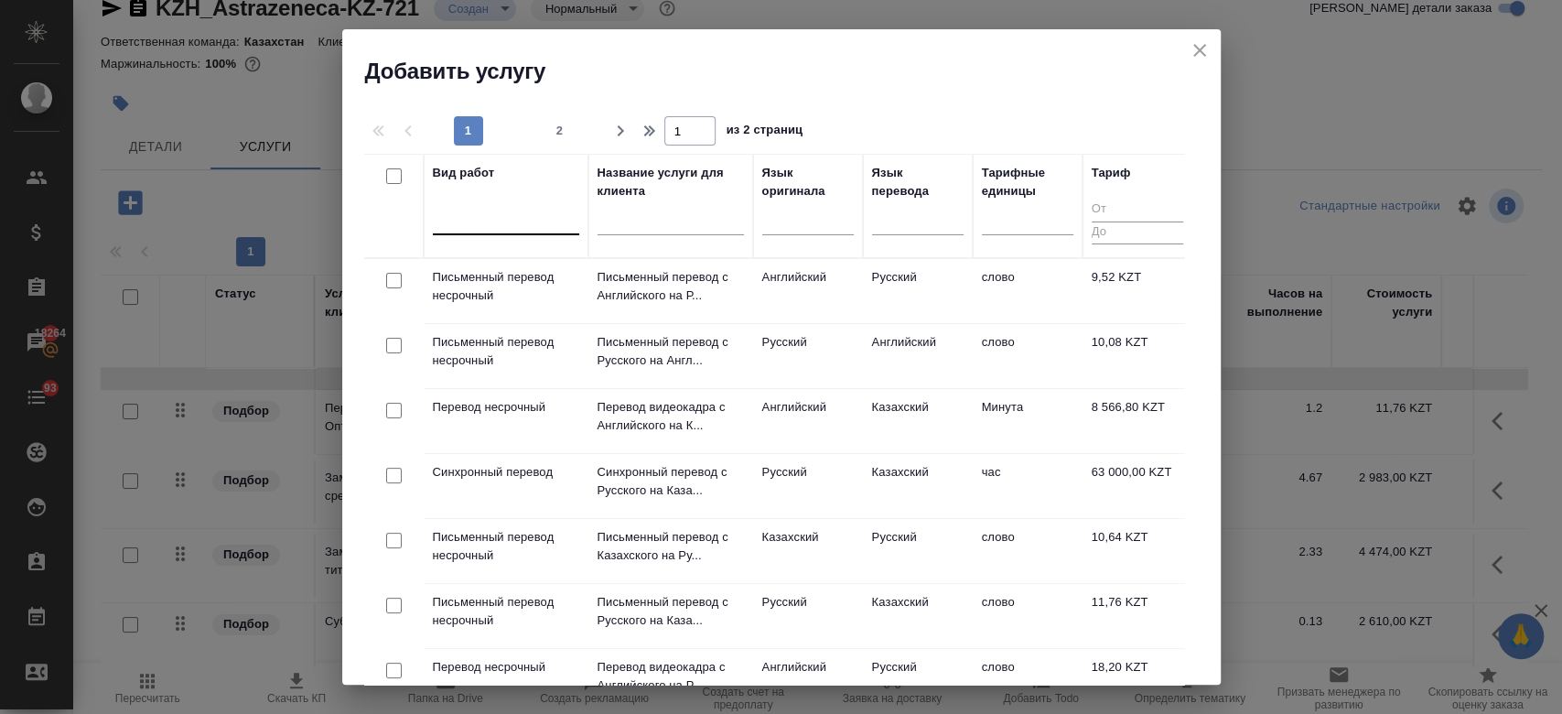
click at [510, 213] on div at bounding box center [506, 216] width 146 height 27
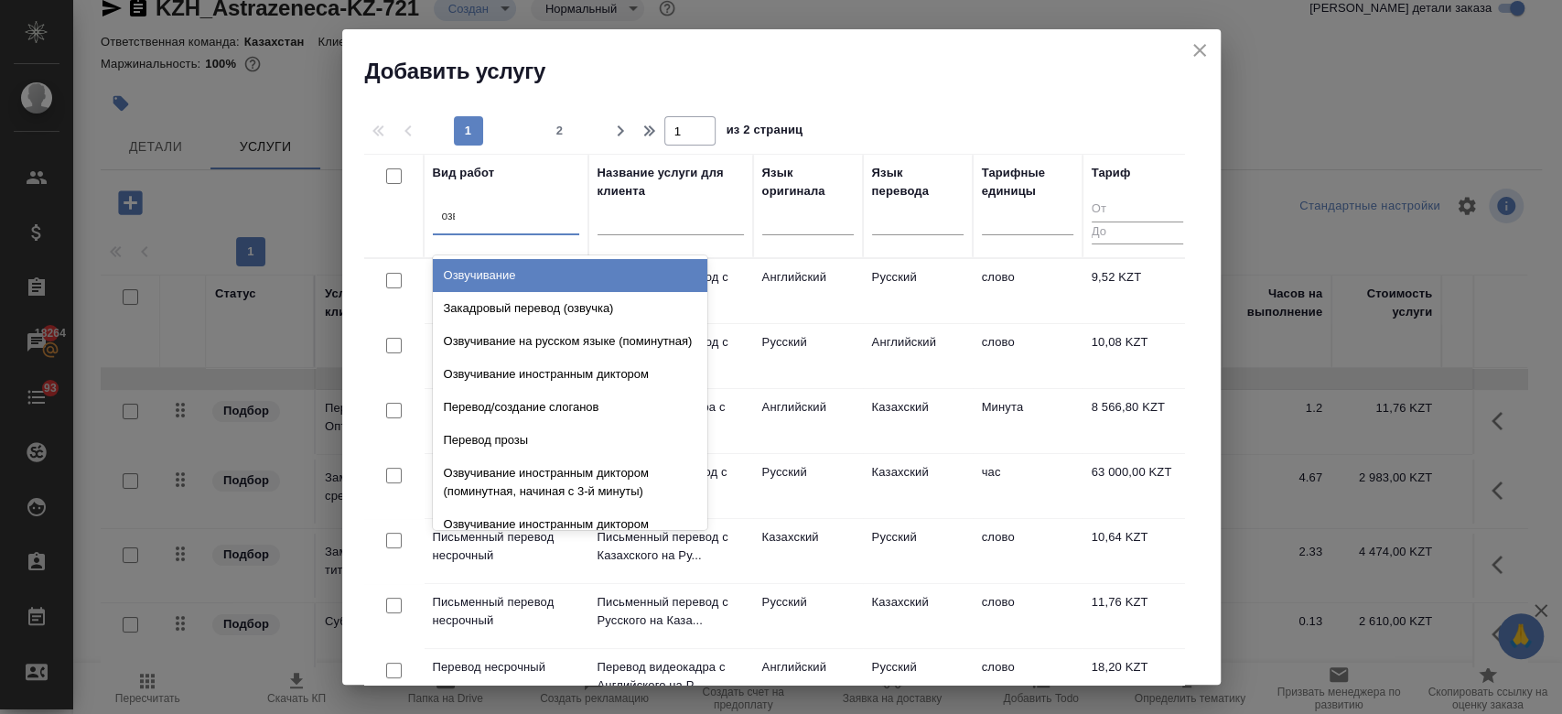
type input "озву"
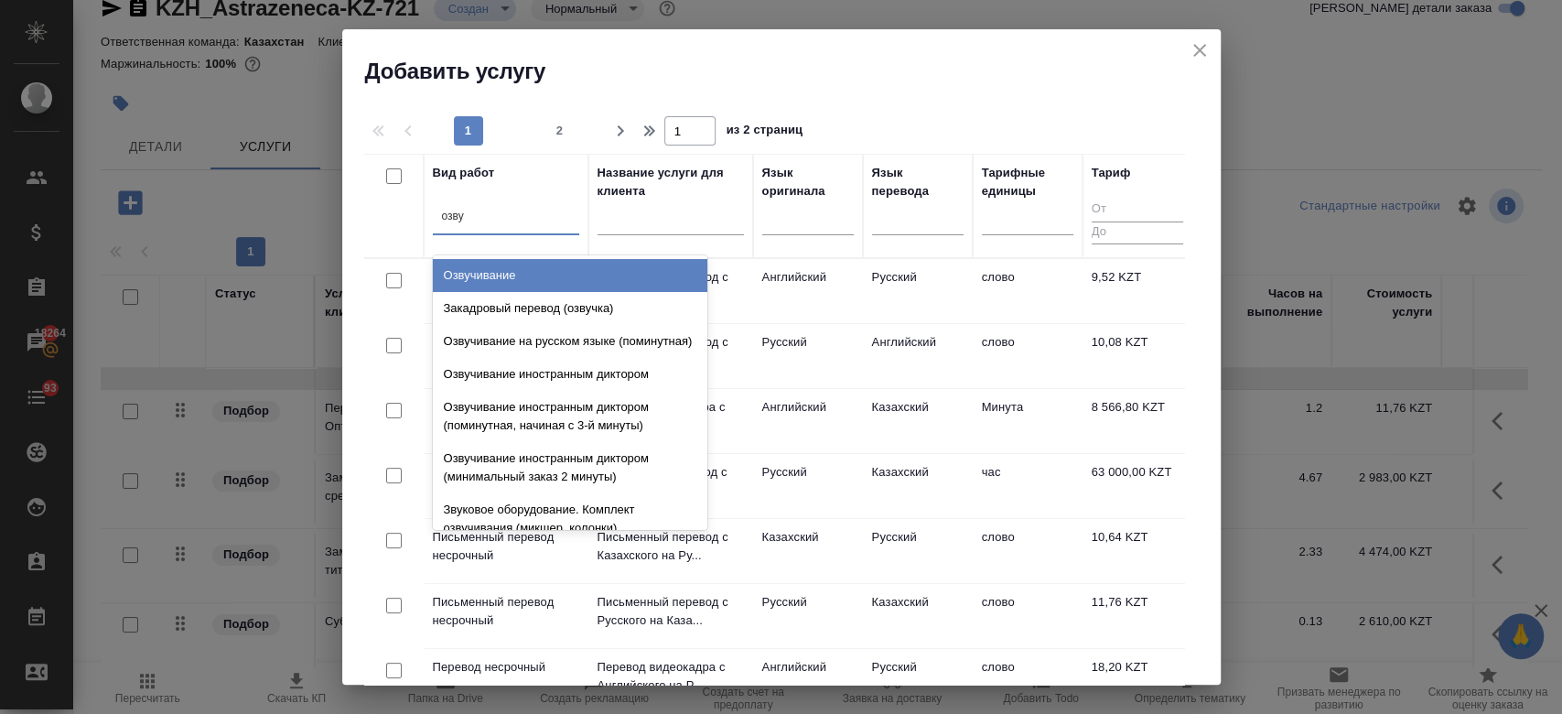
click at [530, 274] on div "Озвучивание" at bounding box center [570, 275] width 274 height 33
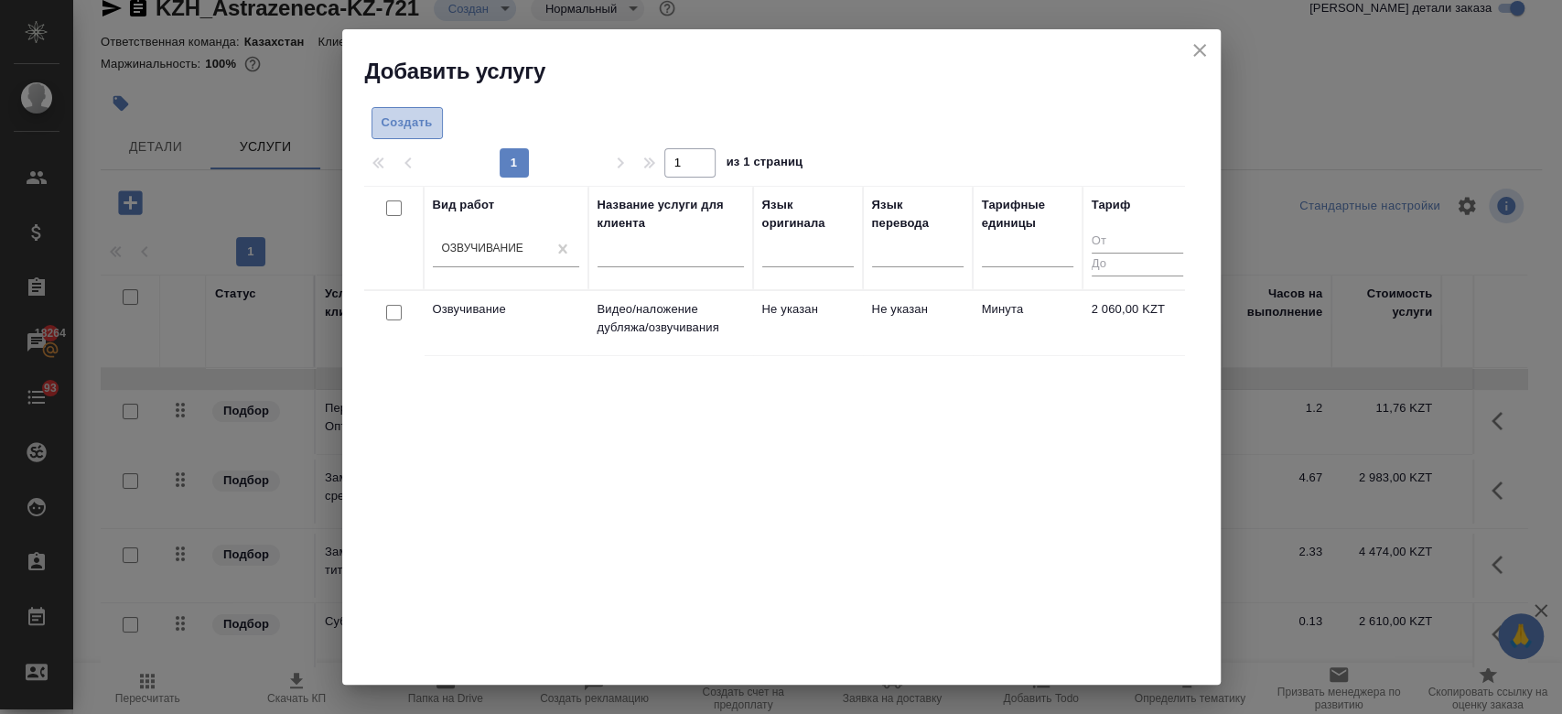
click at [411, 129] on span "Создать" at bounding box center [406, 123] width 51 height 21
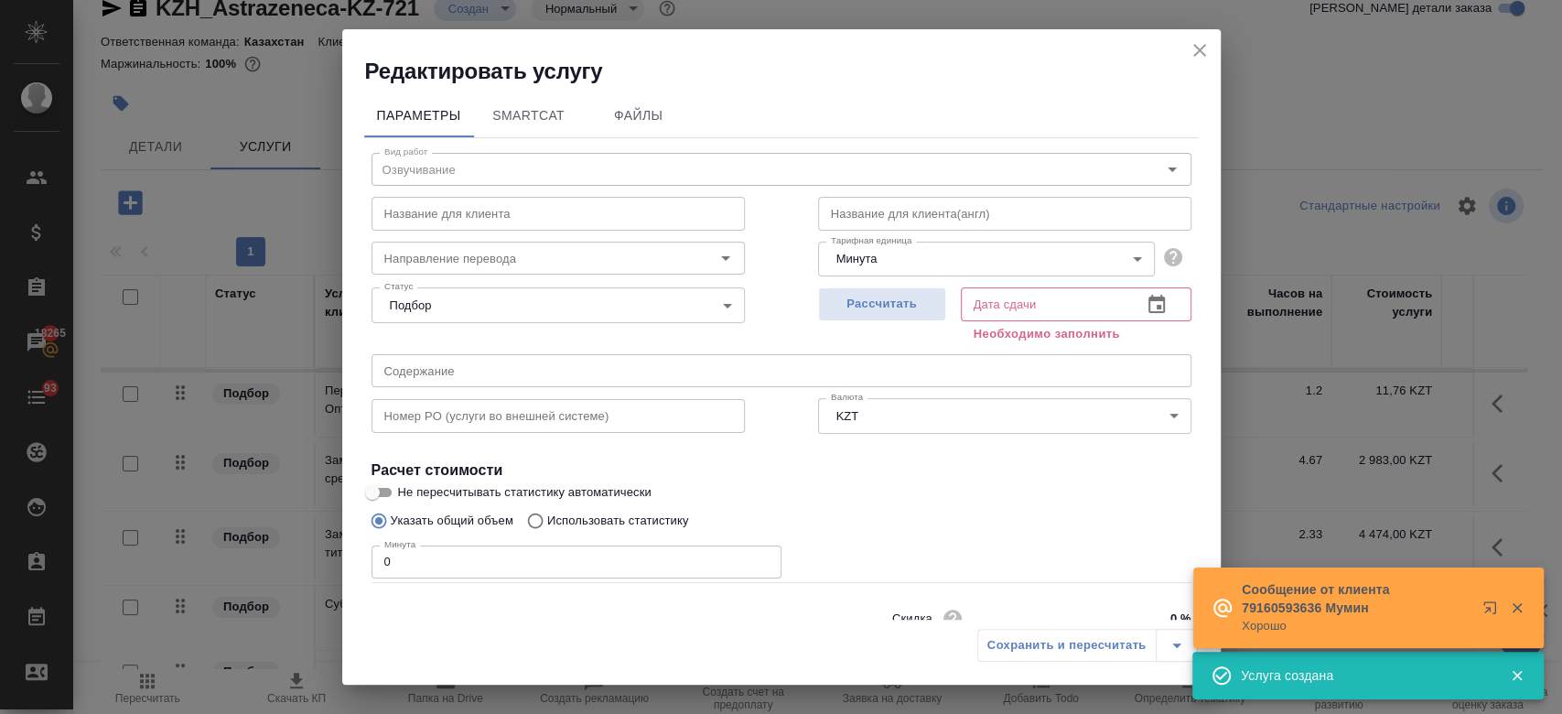
scroll to position [79, 0]
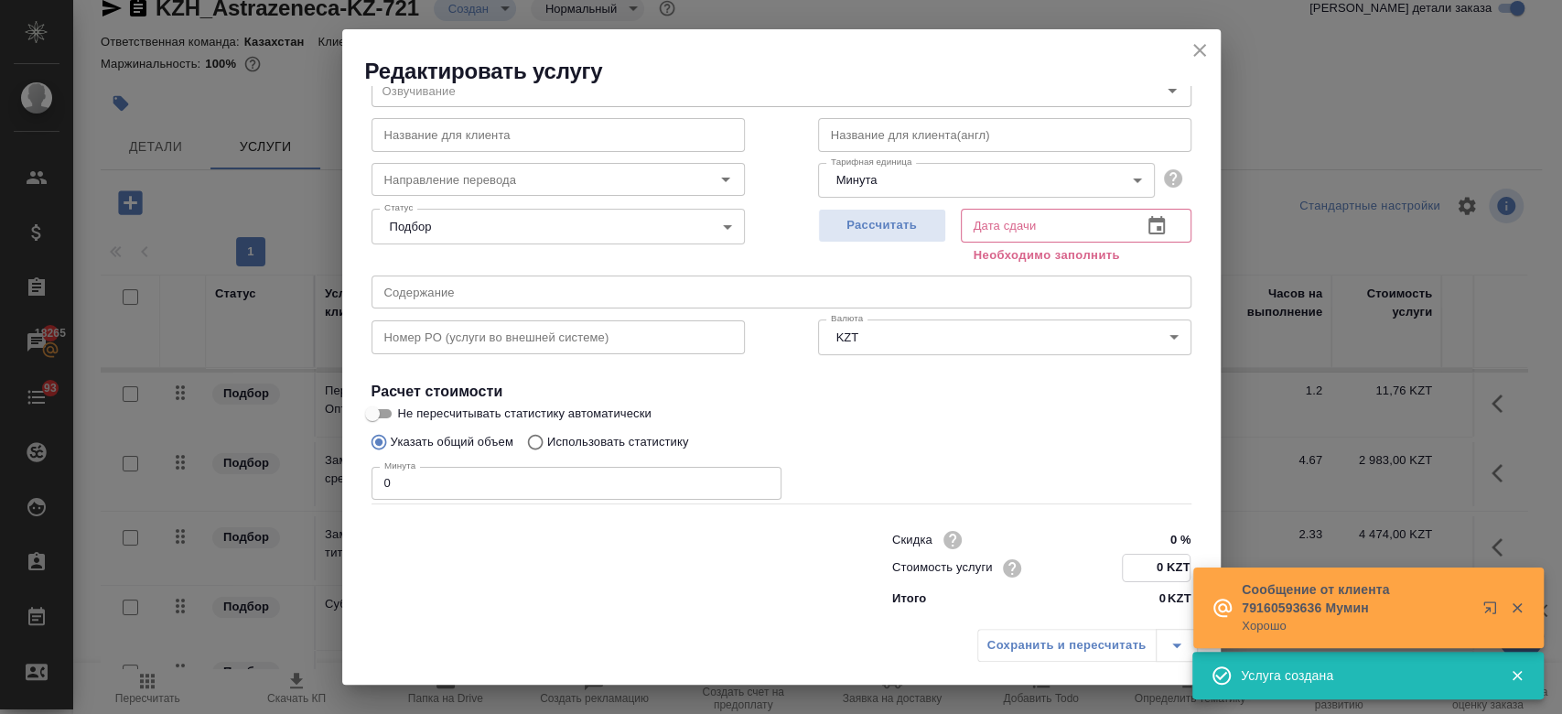
click at [1142, 571] on input "0 KZT" at bounding box center [1156, 567] width 67 height 27
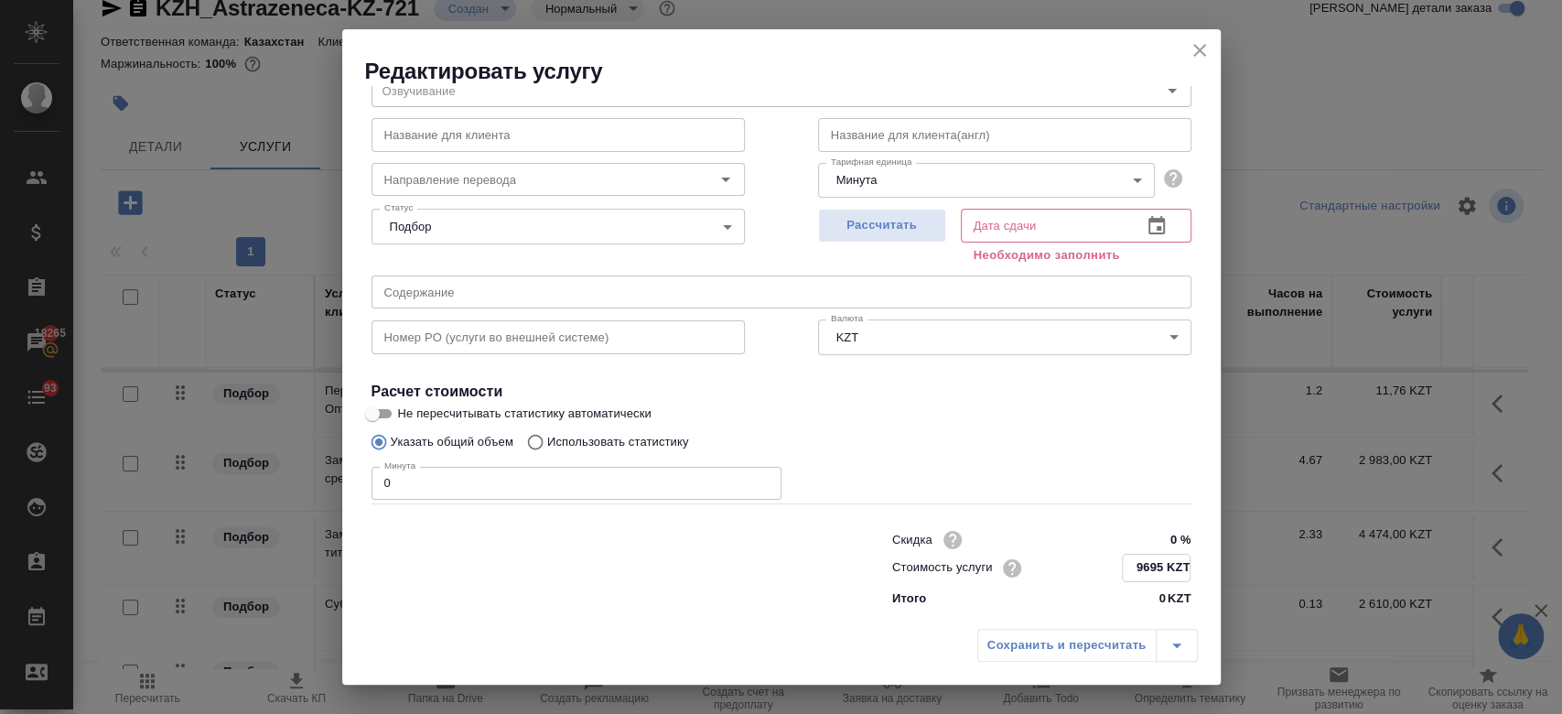
type input "9695 KZT"
click at [564, 476] on input "0" at bounding box center [576, 483] width 410 height 33
type input "2"
click at [870, 238] on button "Рассчитать" at bounding box center [882, 226] width 128 height 34
type input "22.09.2025 11:51"
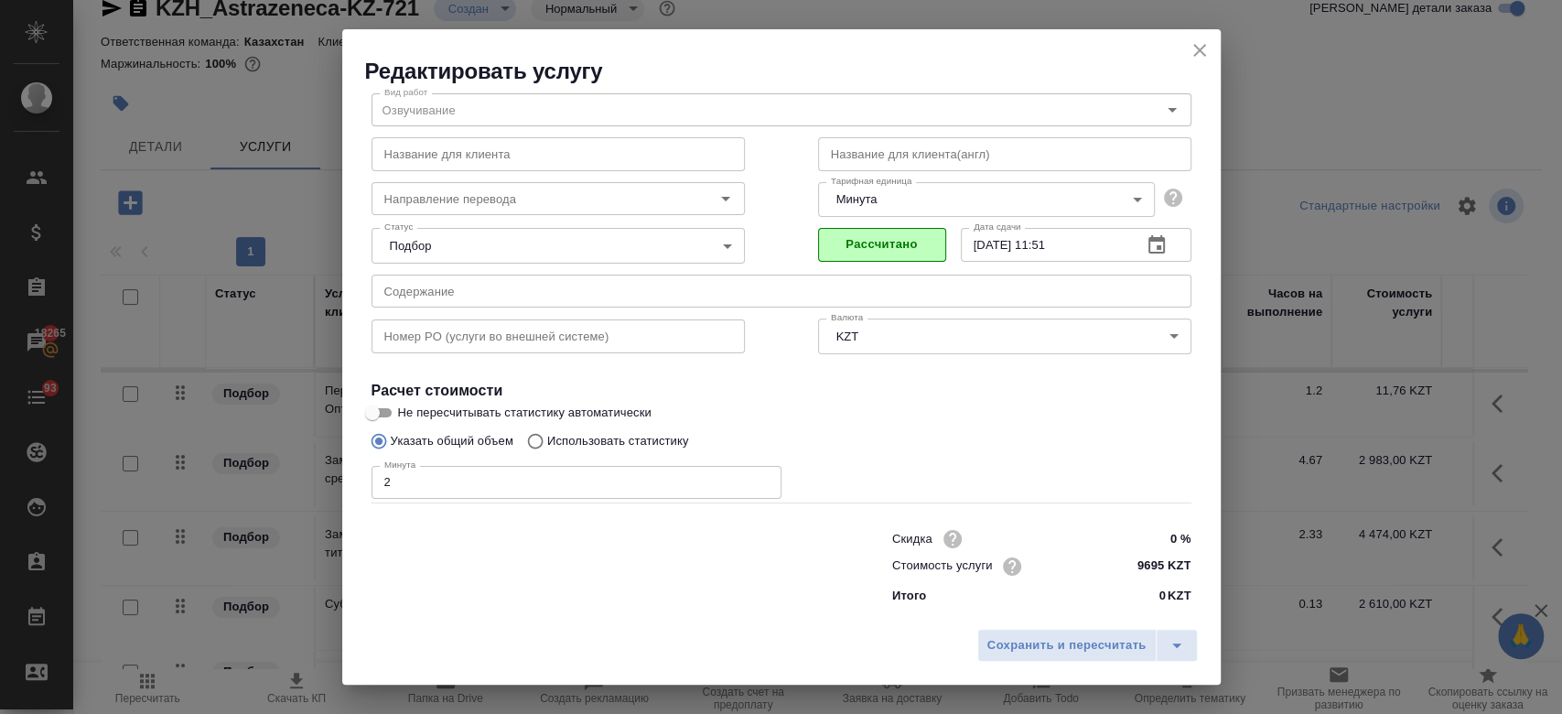
scroll to position [59, 0]
click at [1023, 650] on span "Сохранить и пересчитать" at bounding box center [1066, 645] width 159 height 21
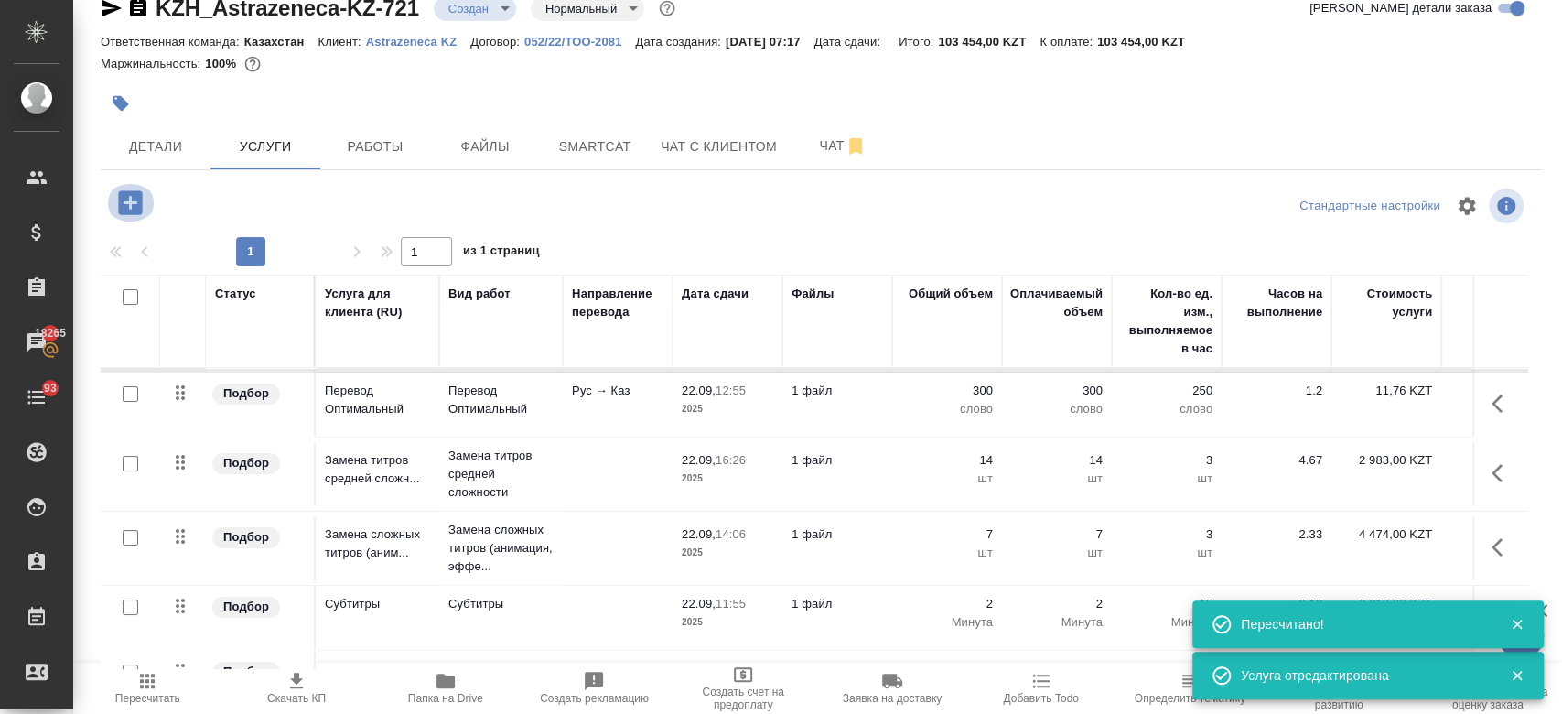
click at [123, 187] on icon "button" at bounding box center [130, 203] width 32 height 32
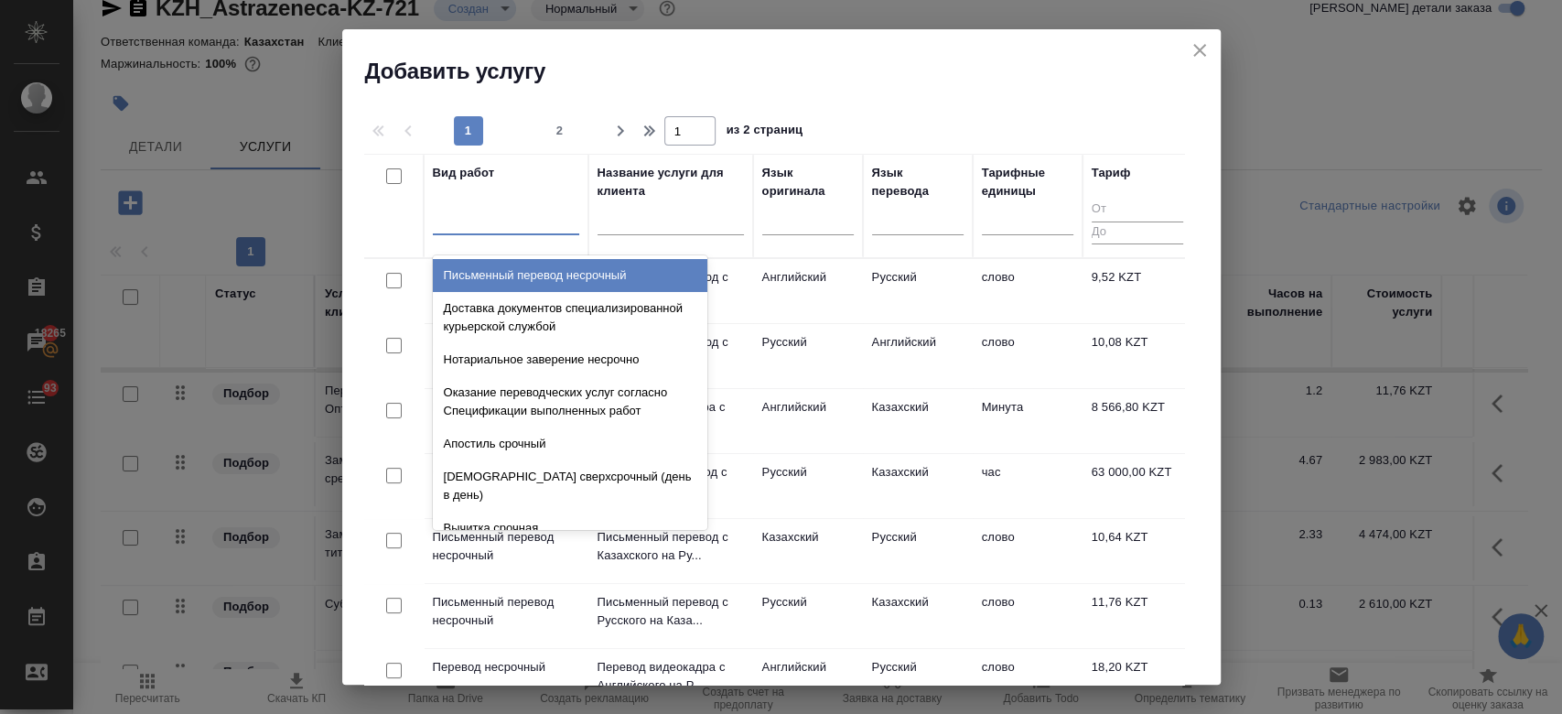
click at [510, 220] on div at bounding box center [506, 216] width 146 height 27
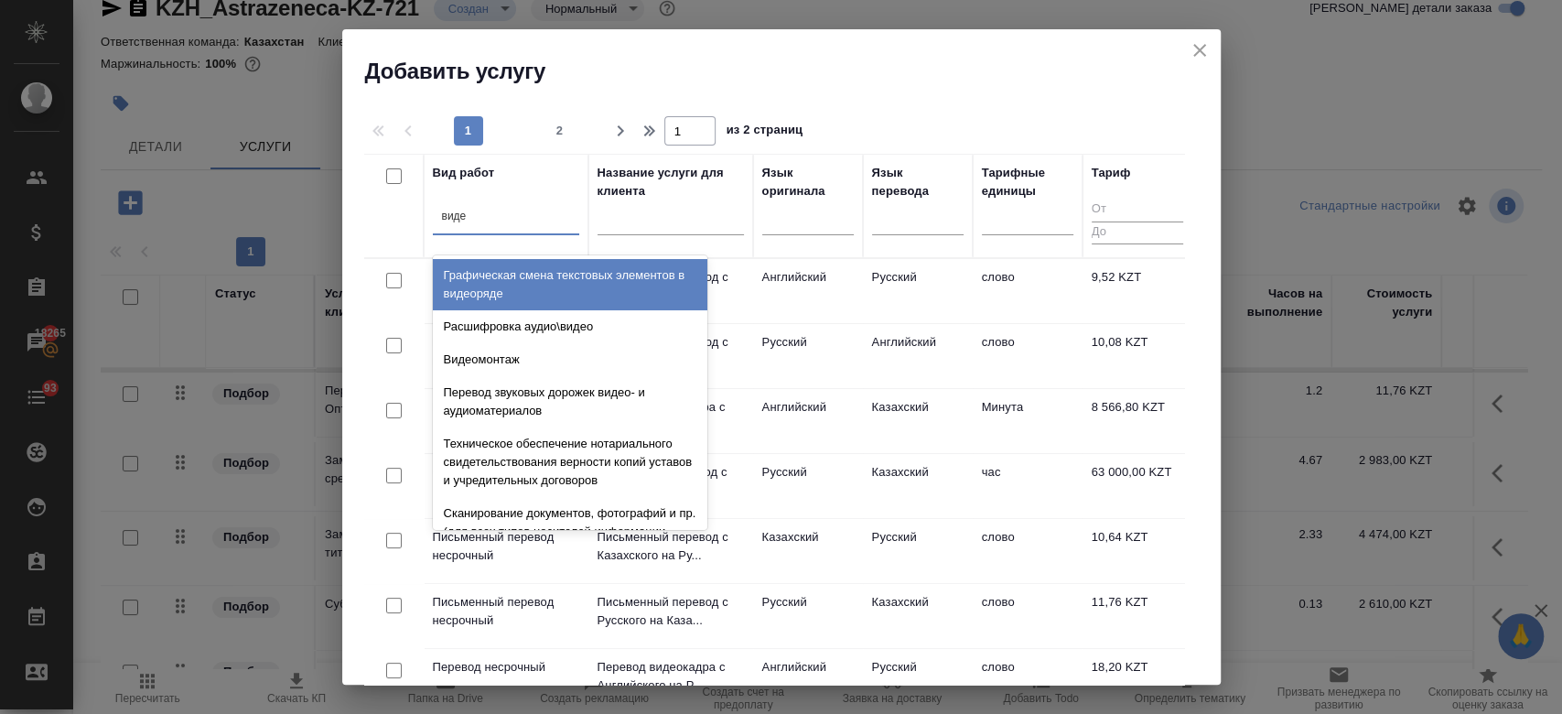
type input "видео"
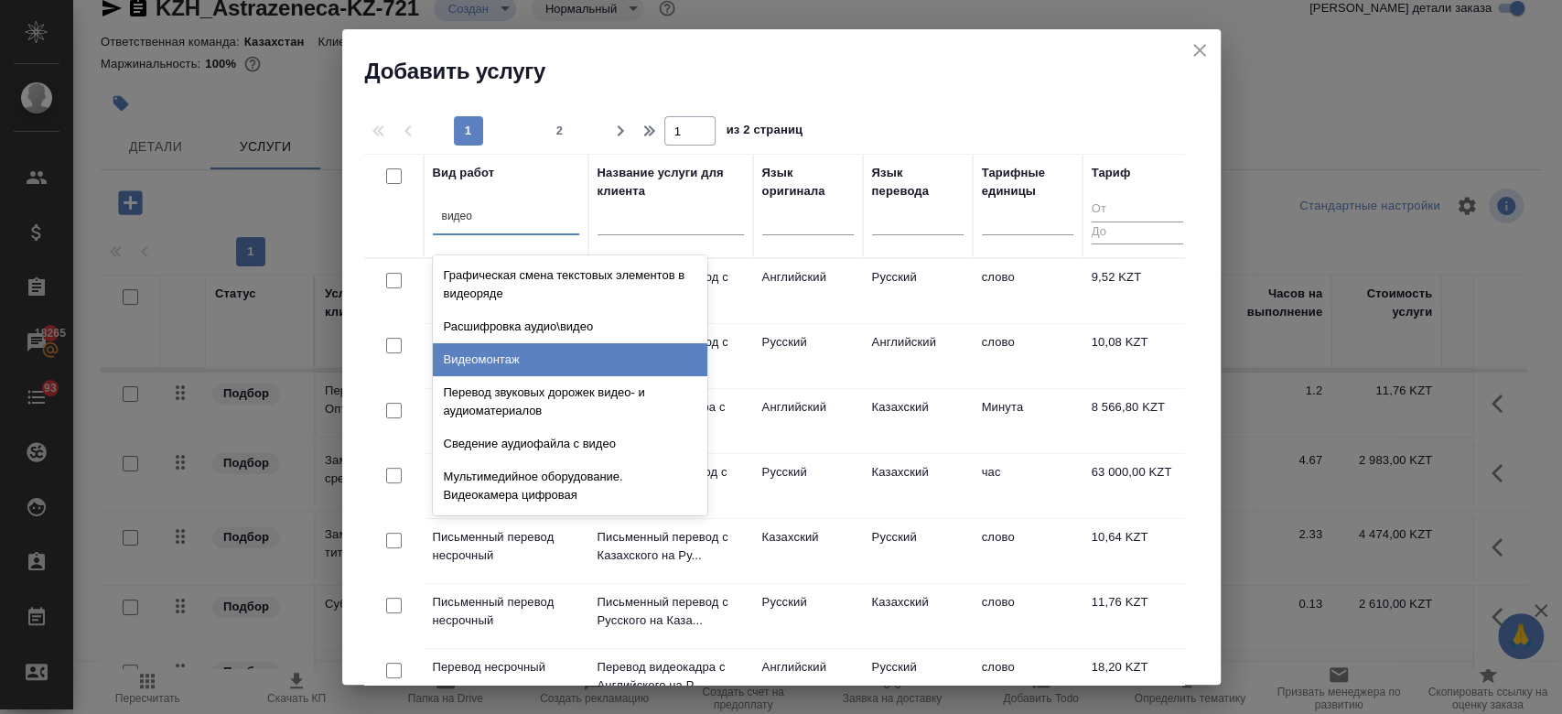
click at [521, 350] on div "Видеомонтаж" at bounding box center [570, 359] width 274 height 33
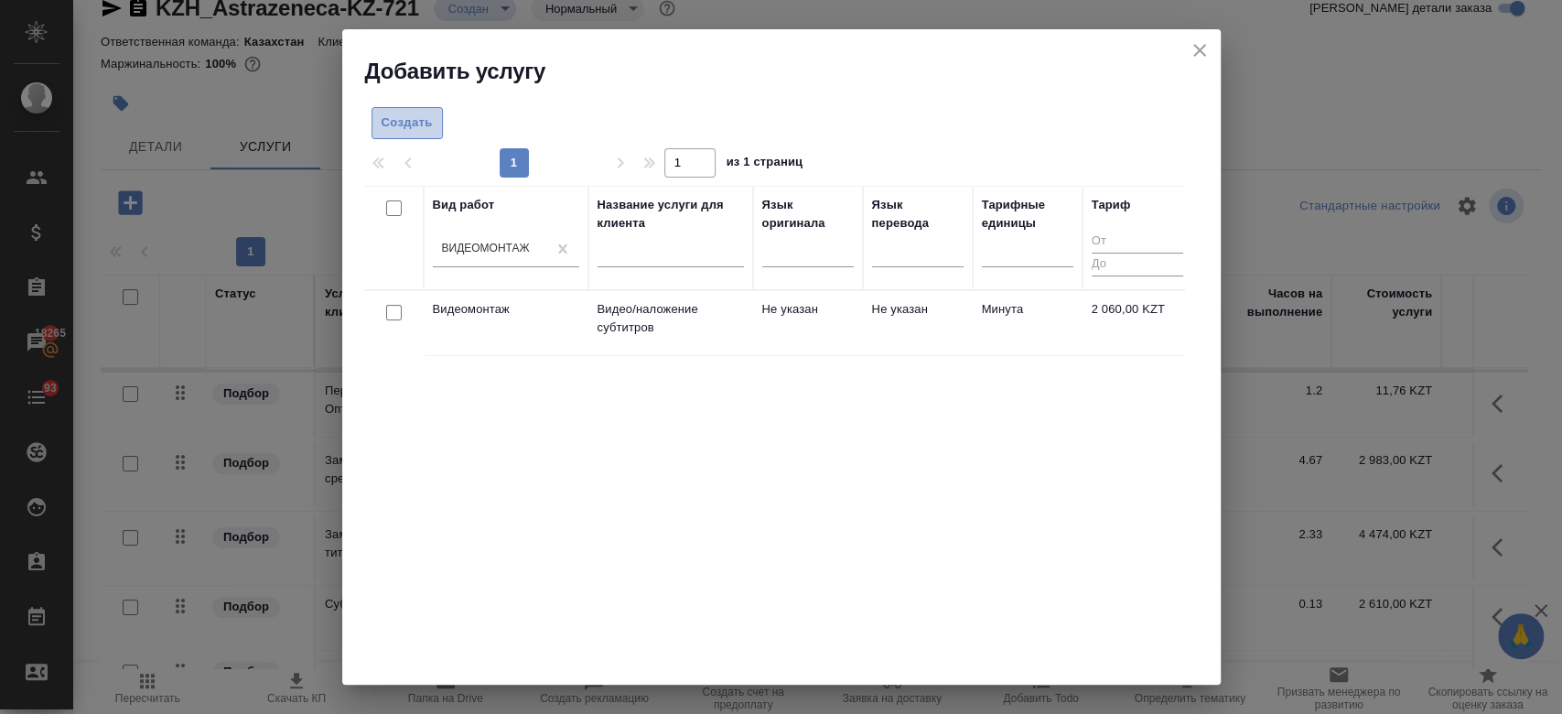
click at [406, 128] on span "Создать" at bounding box center [406, 123] width 51 height 21
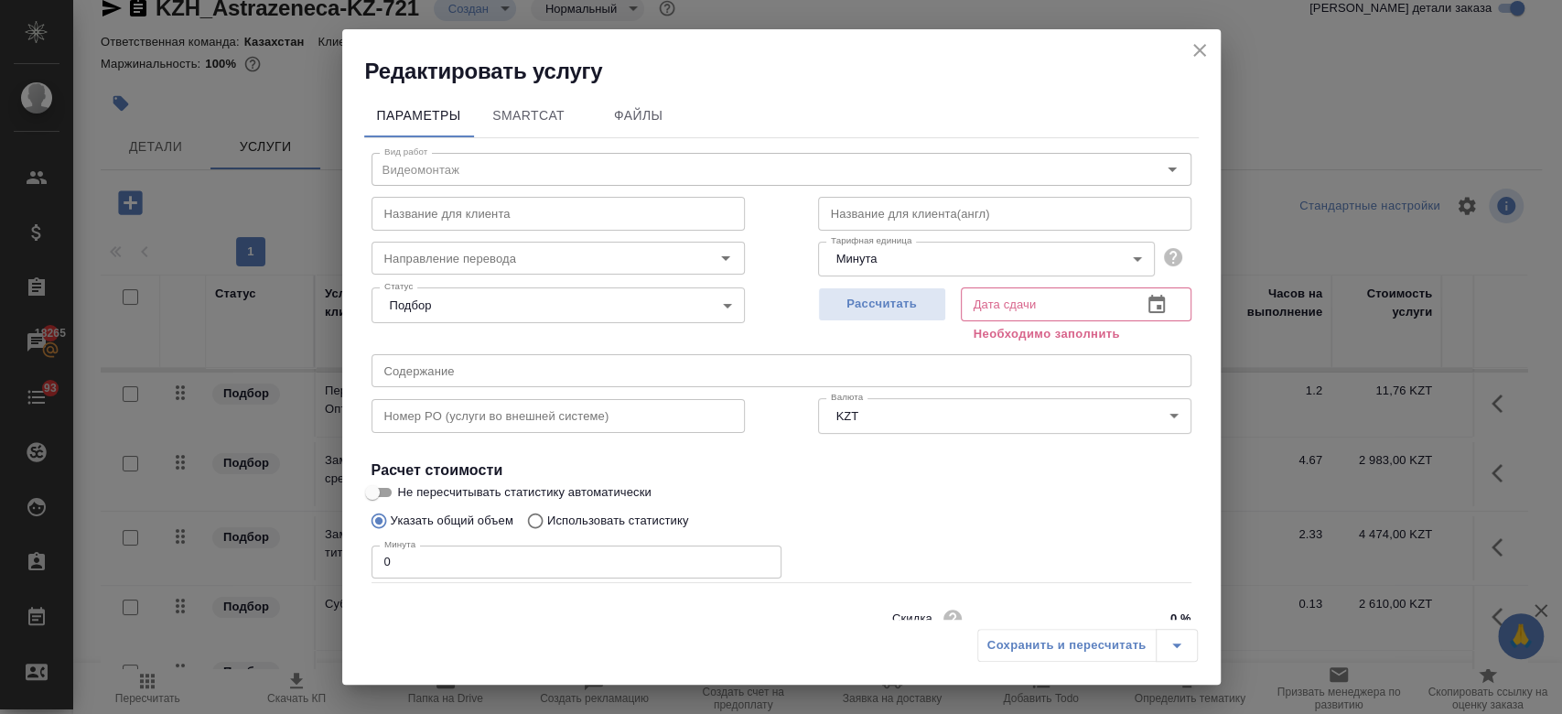
scroll to position [79, 0]
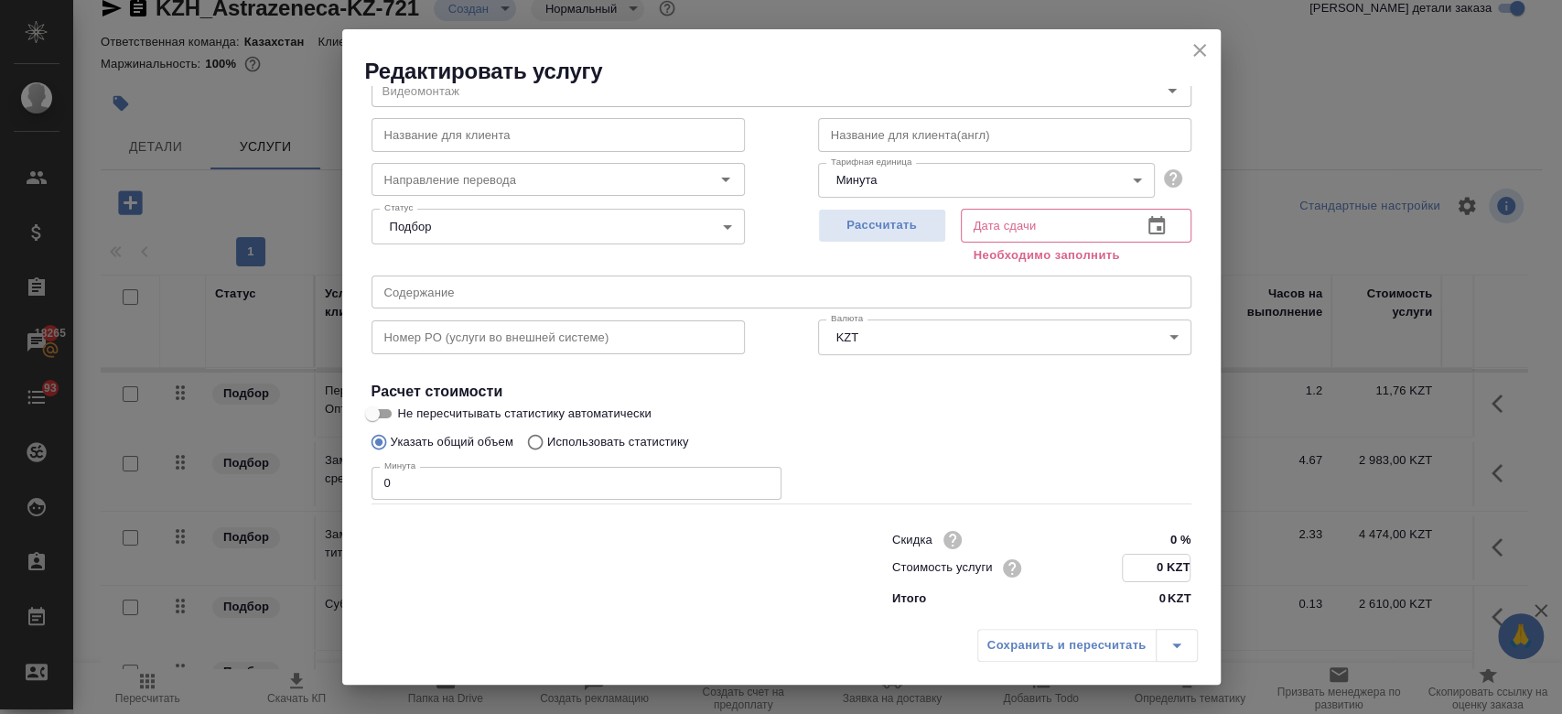
click at [1142, 563] on input "0 KZT" at bounding box center [1156, 567] width 67 height 27
type input "3728 KZT"
click at [452, 476] on input "0" at bounding box center [576, 483] width 410 height 33
type input "2"
click at [851, 221] on span "Рассчитать" at bounding box center [882, 225] width 108 height 21
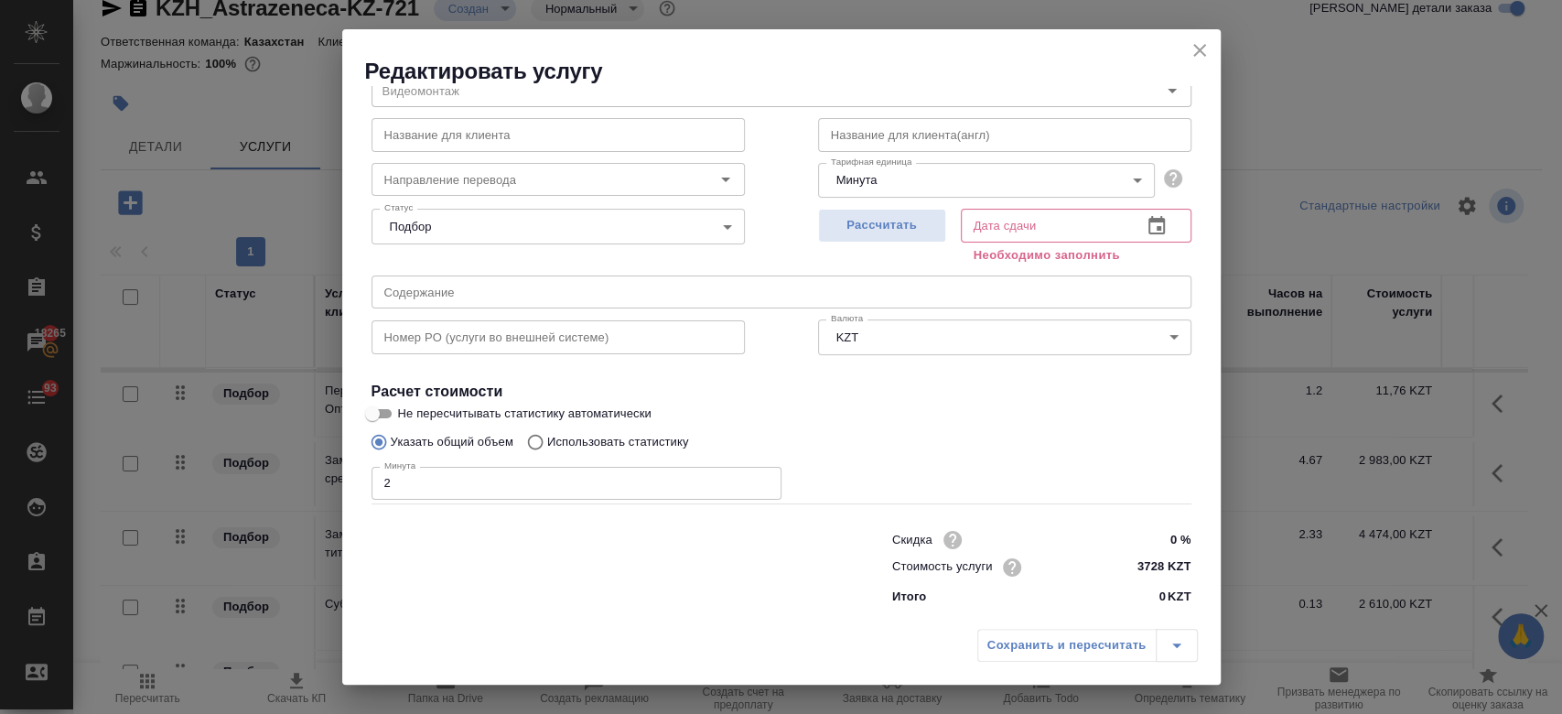
type input "22.09.2025 11:57"
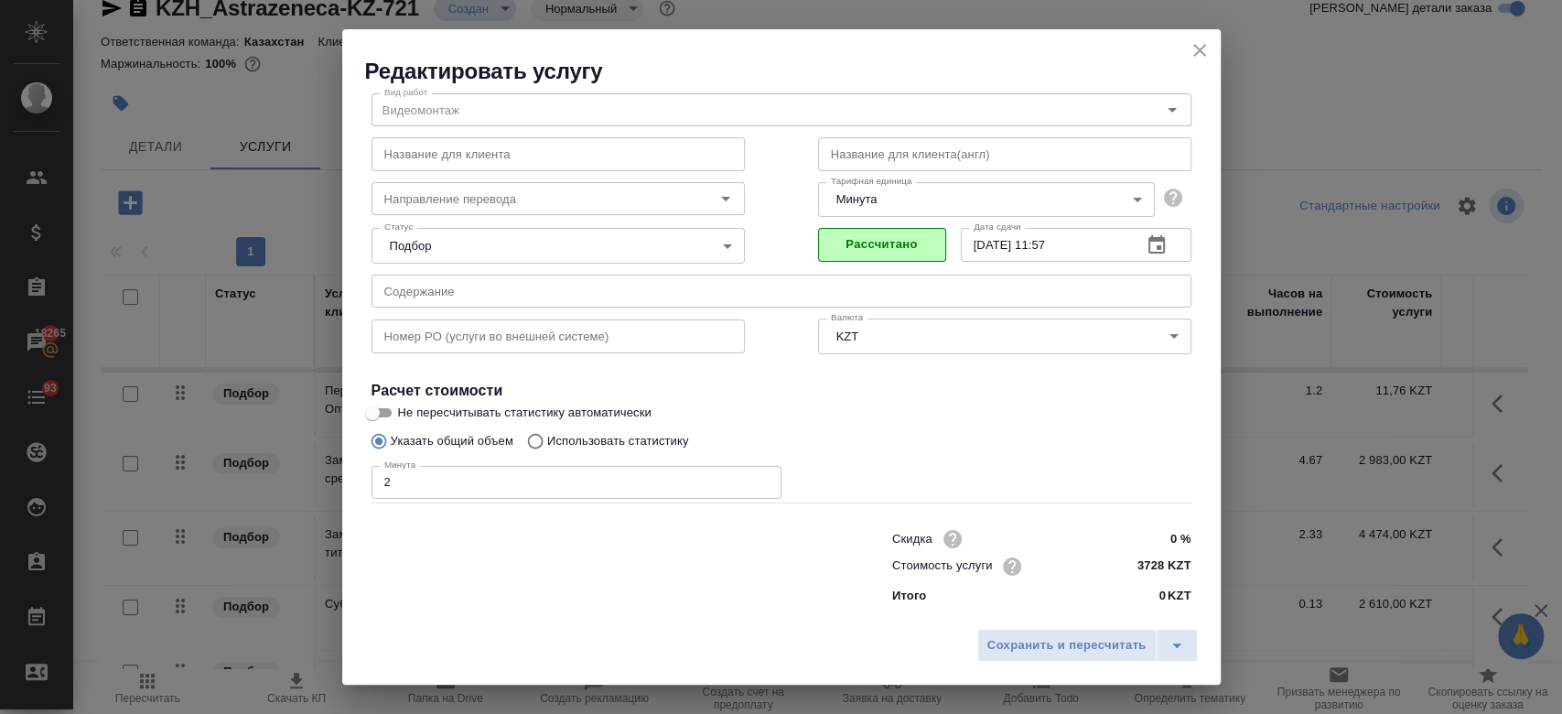
scroll to position [59, 0]
click at [1064, 636] on span "Сохранить и пересчитать" at bounding box center [1066, 645] width 159 height 21
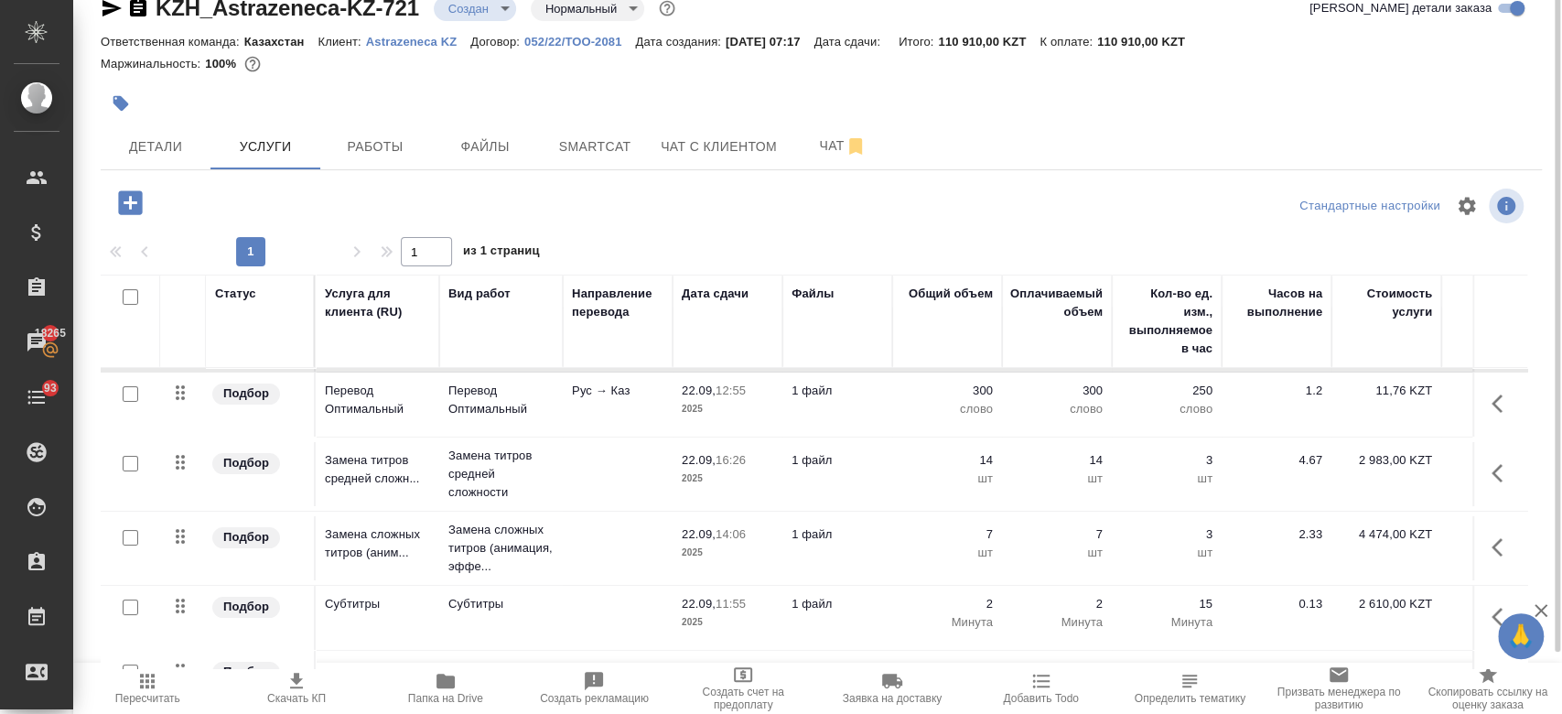
scroll to position [0, 0]
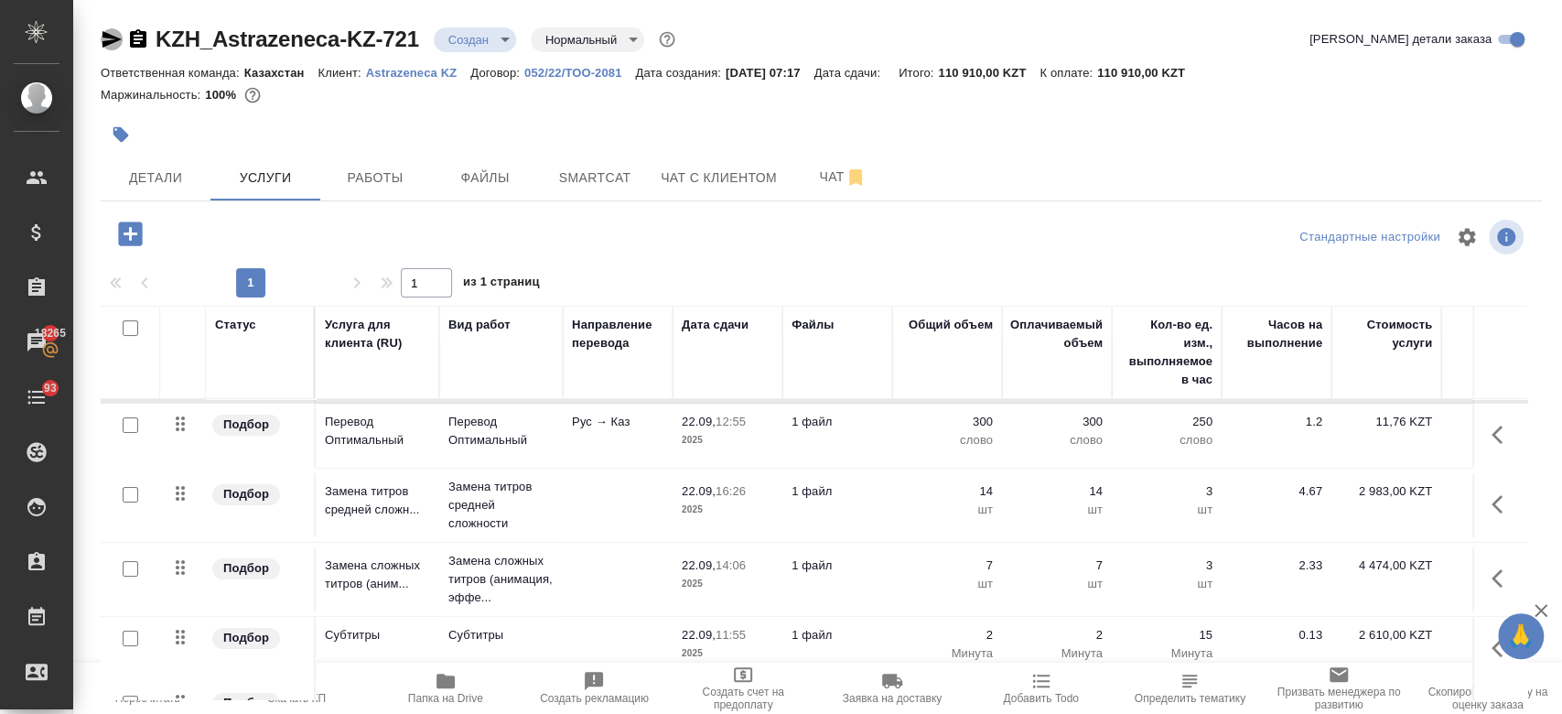
click at [110, 41] on icon "button" at bounding box center [111, 39] width 19 height 16
click at [843, 97] on div "Маржинальность: 100%" at bounding box center [821, 95] width 1441 height 24
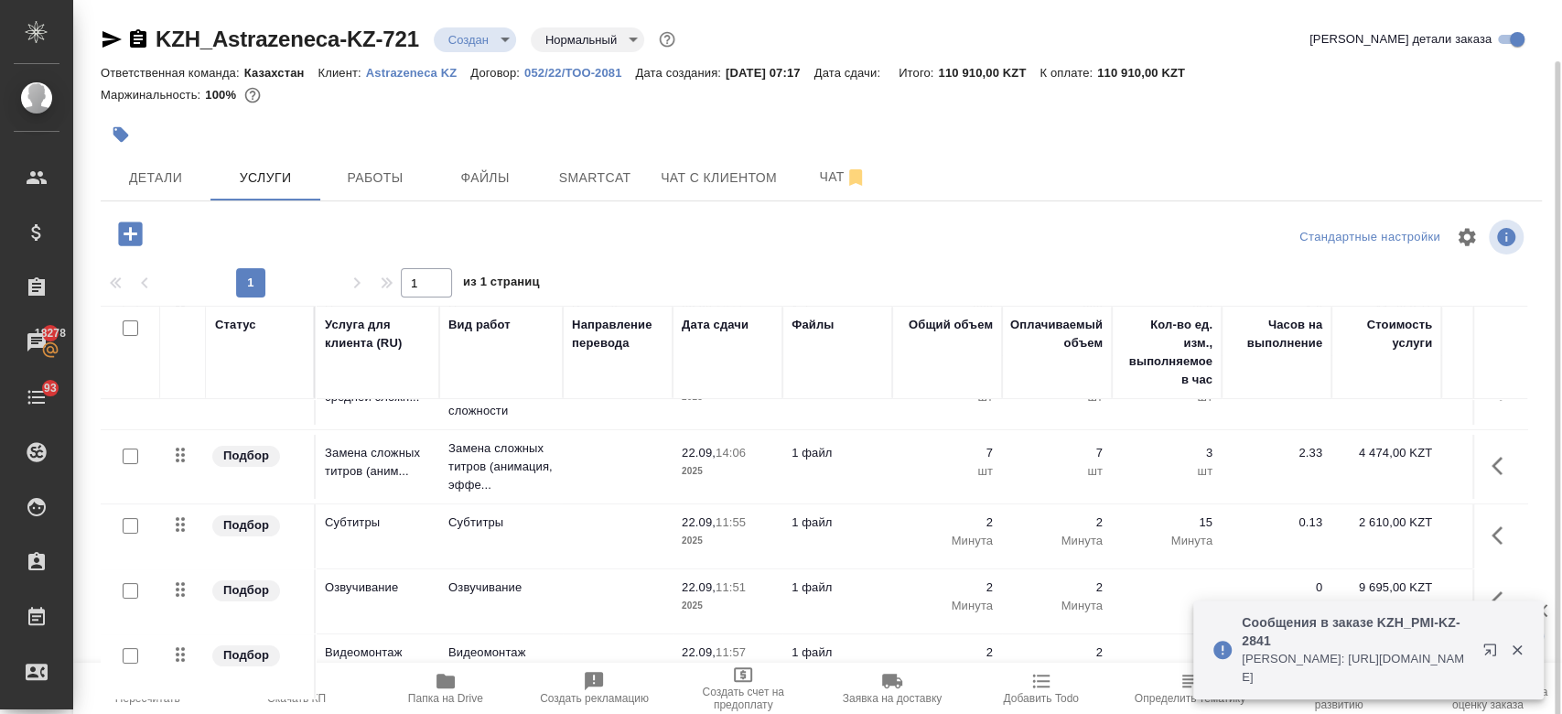
scroll to position [31, 0]
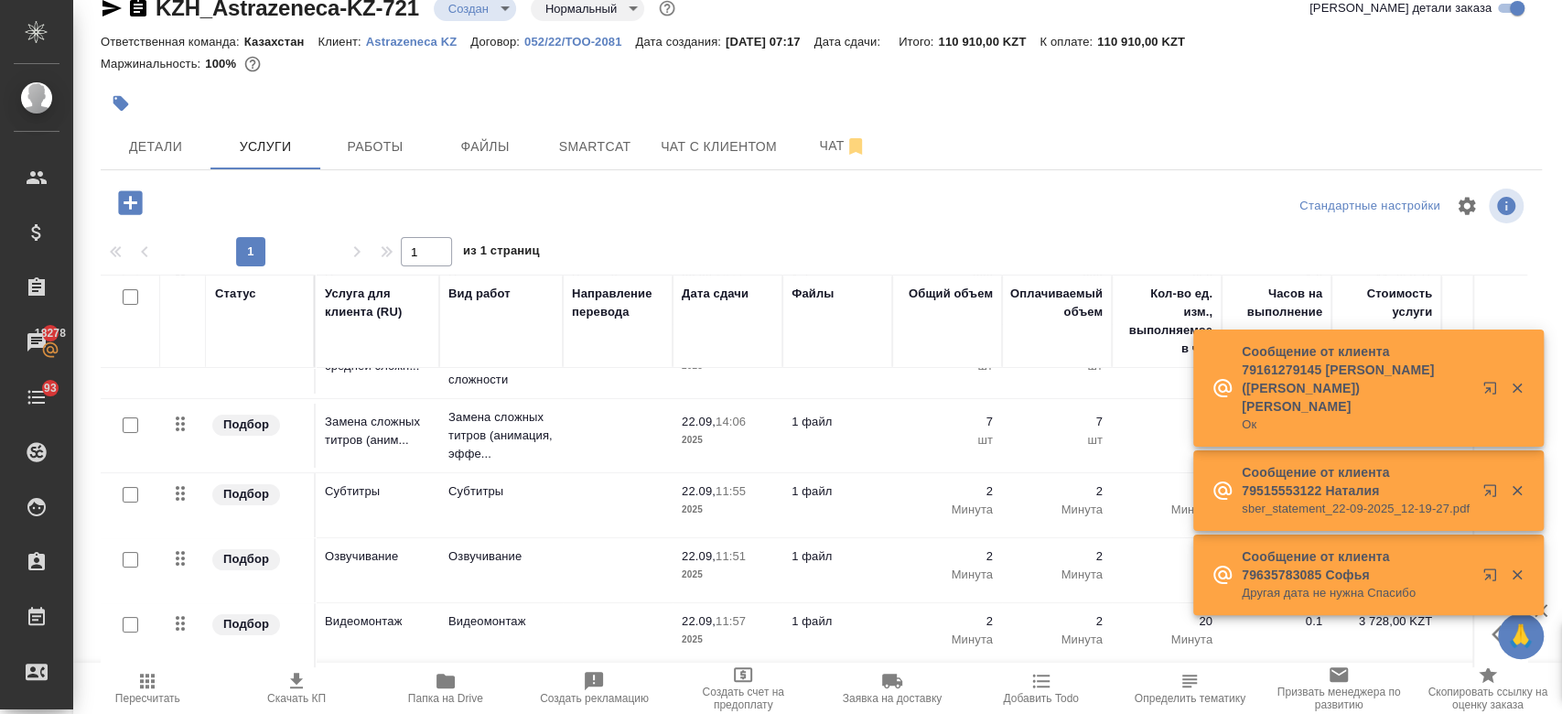
click at [1249, 93] on div at bounding box center [821, 103] width 1441 height 40
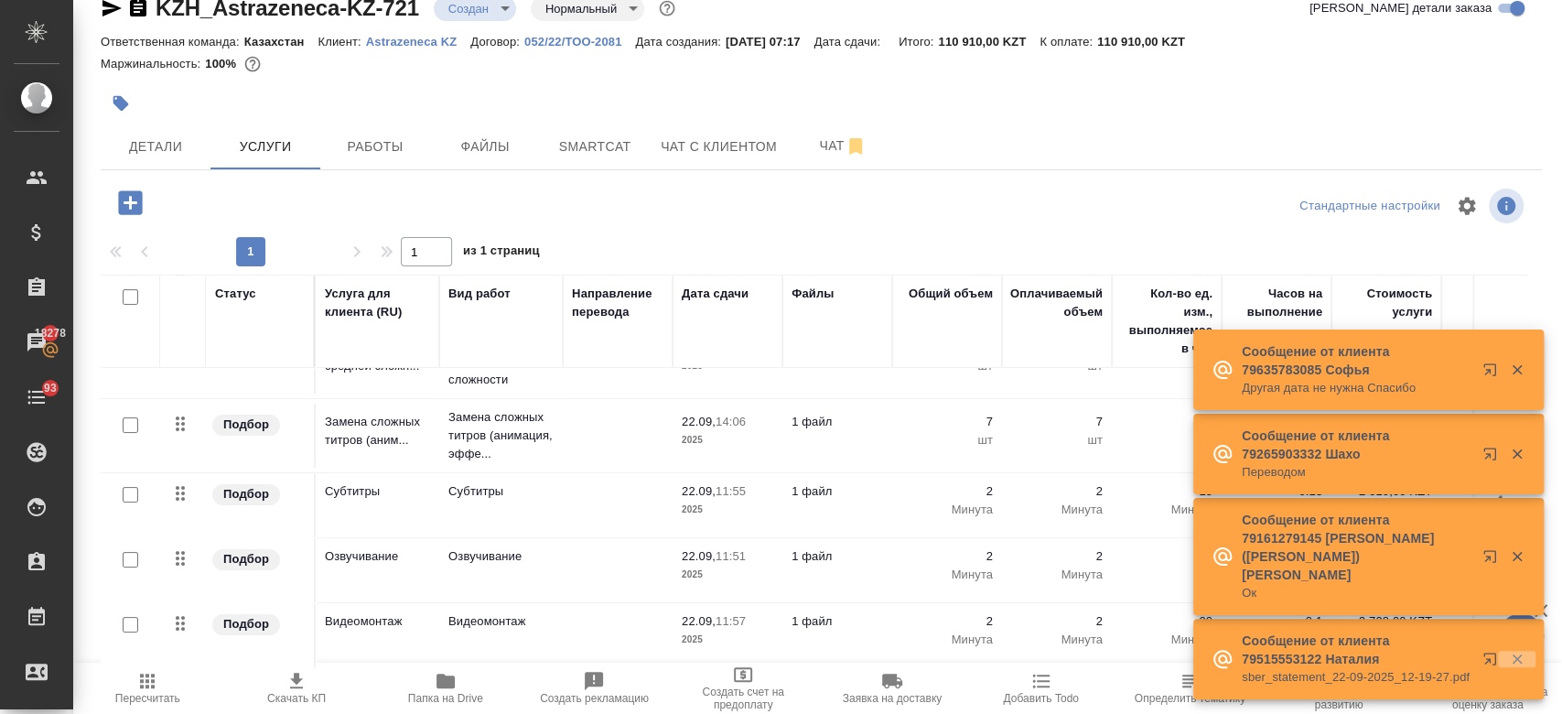
click at [1518, 661] on icon "button" at bounding box center [1516, 659] width 10 height 10
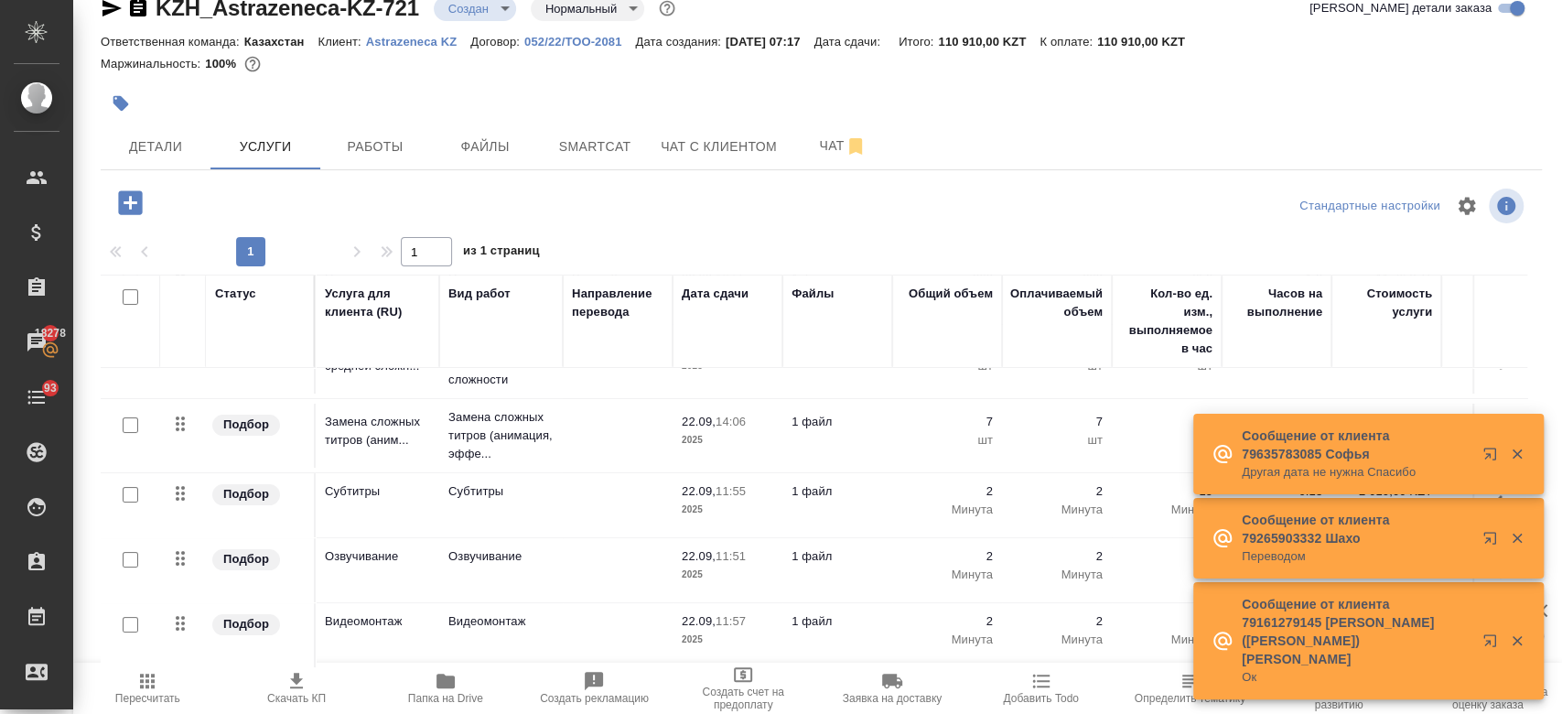
click at [1518, 659] on div at bounding box center [1503, 640] width 66 height 37
click at [1518, 642] on icon "button" at bounding box center [1517, 640] width 16 height 16
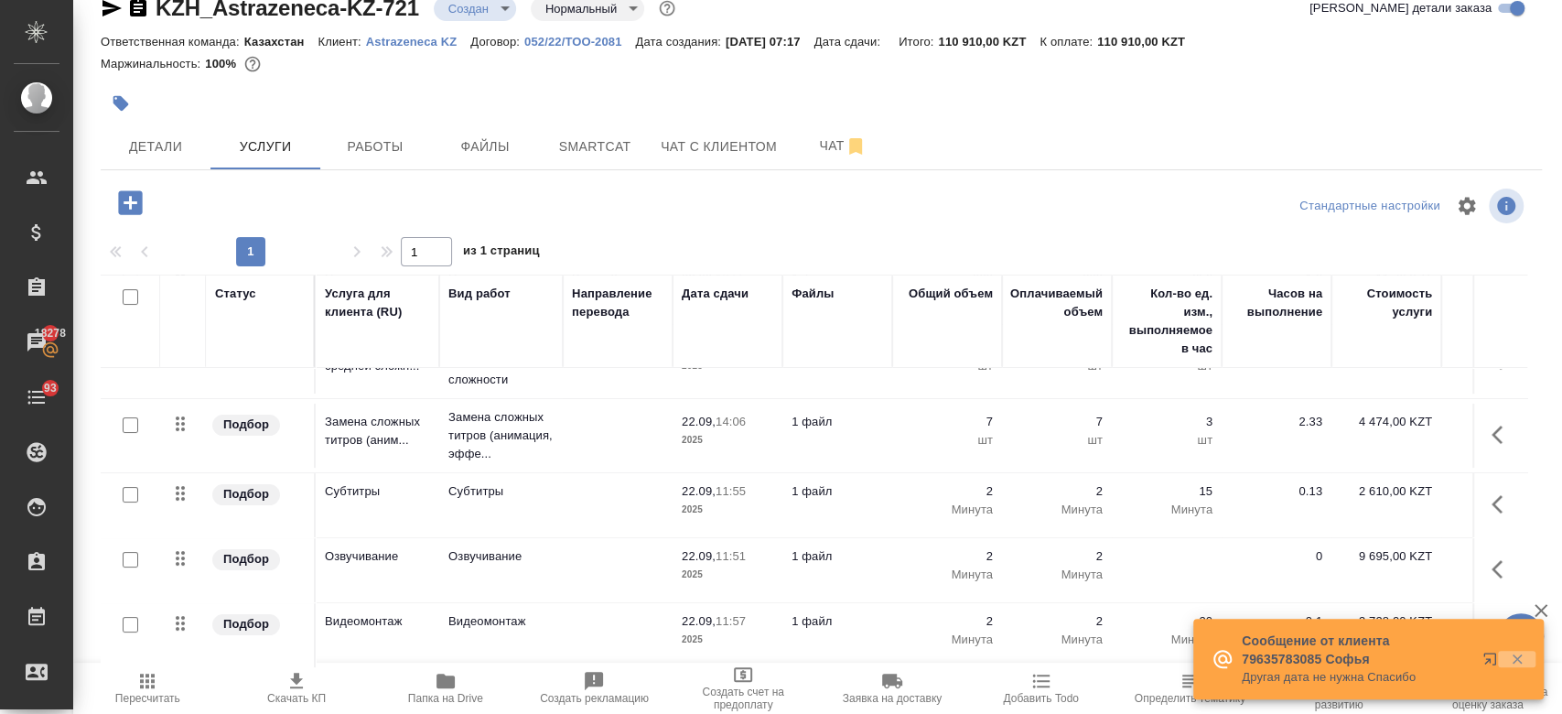
click at [1510, 661] on icon "button" at bounding box center [1517, 658] width 16 height 16
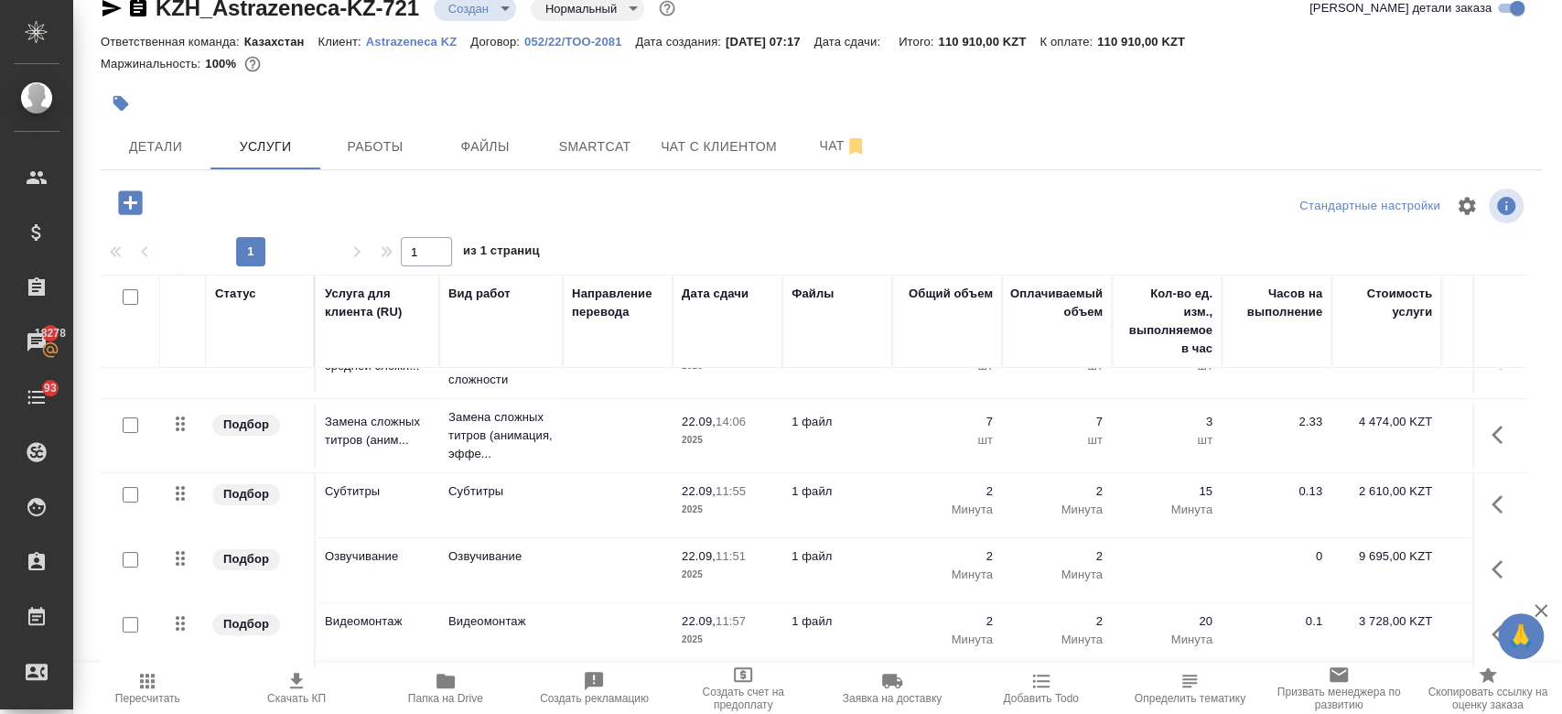
click at [1011, 504] on td "2 Минута" at bounding box center [1057, 505] width 110 height 64
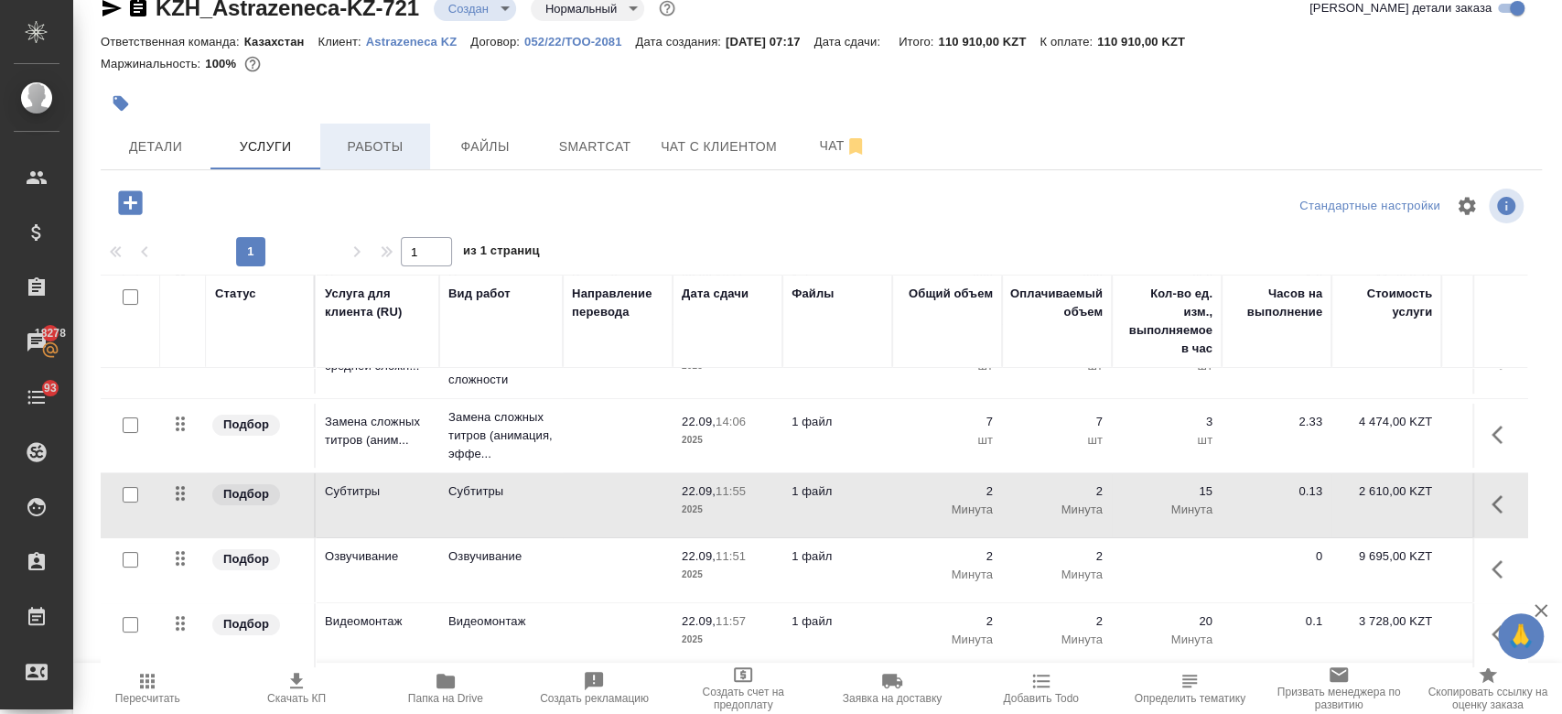
scroll to position [0, 0]
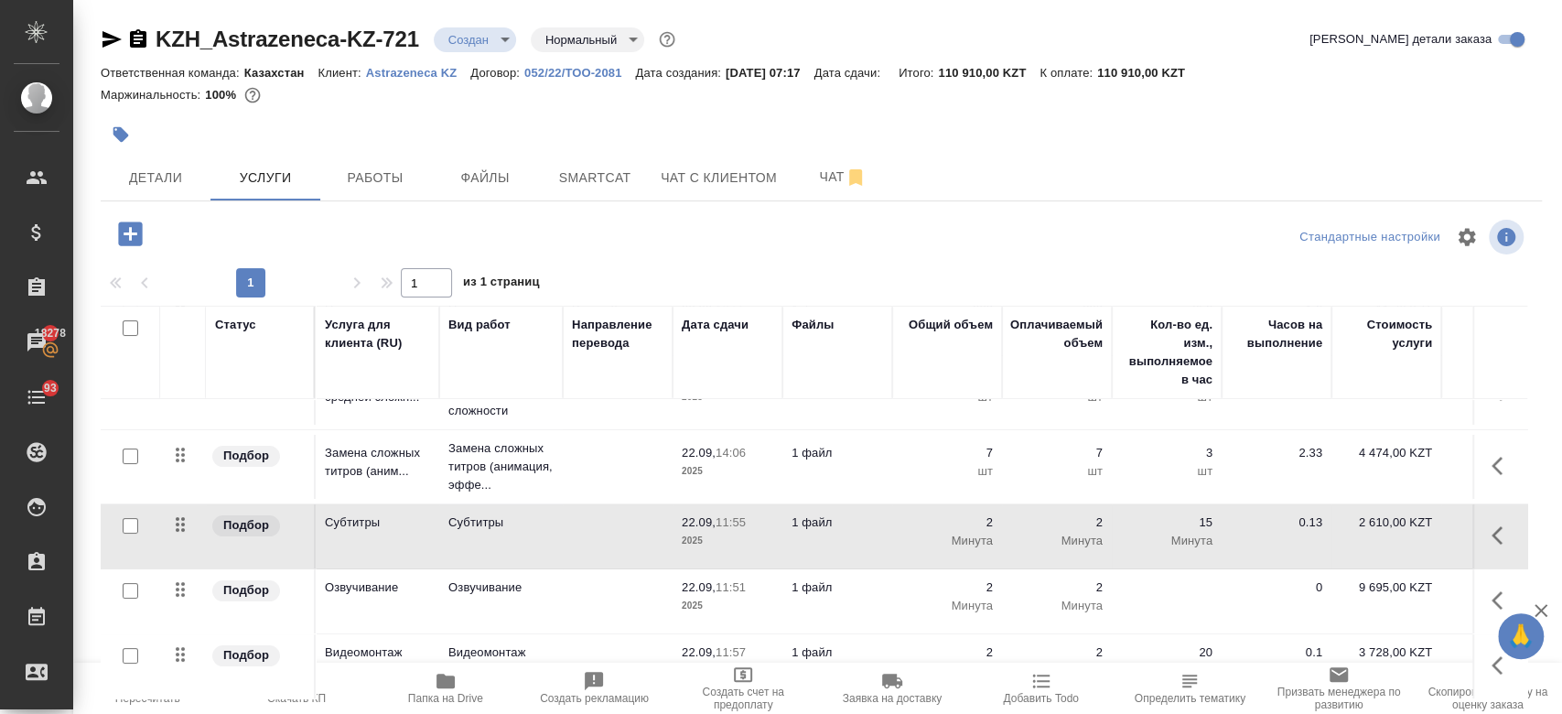
click at [113, 33] on icon "button" at bounding box center [112, 39] width 22 height 22
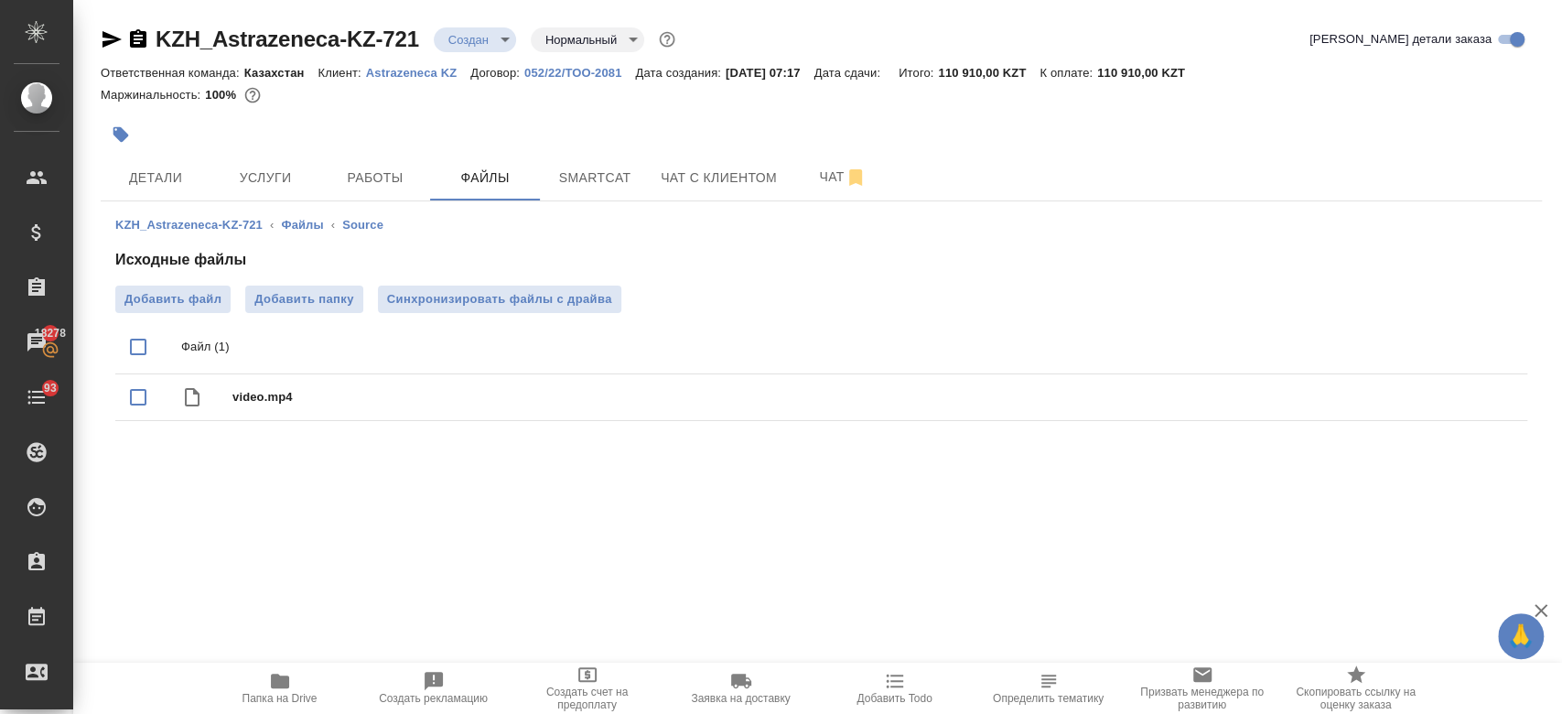
click at [381, 100] on div "Маржинальность: 100%" at bounding box center [821, 95] width 1441 height 24
click at [257, 175] on span "Услуги" at bounding box center [265, 178] width 88 height 23
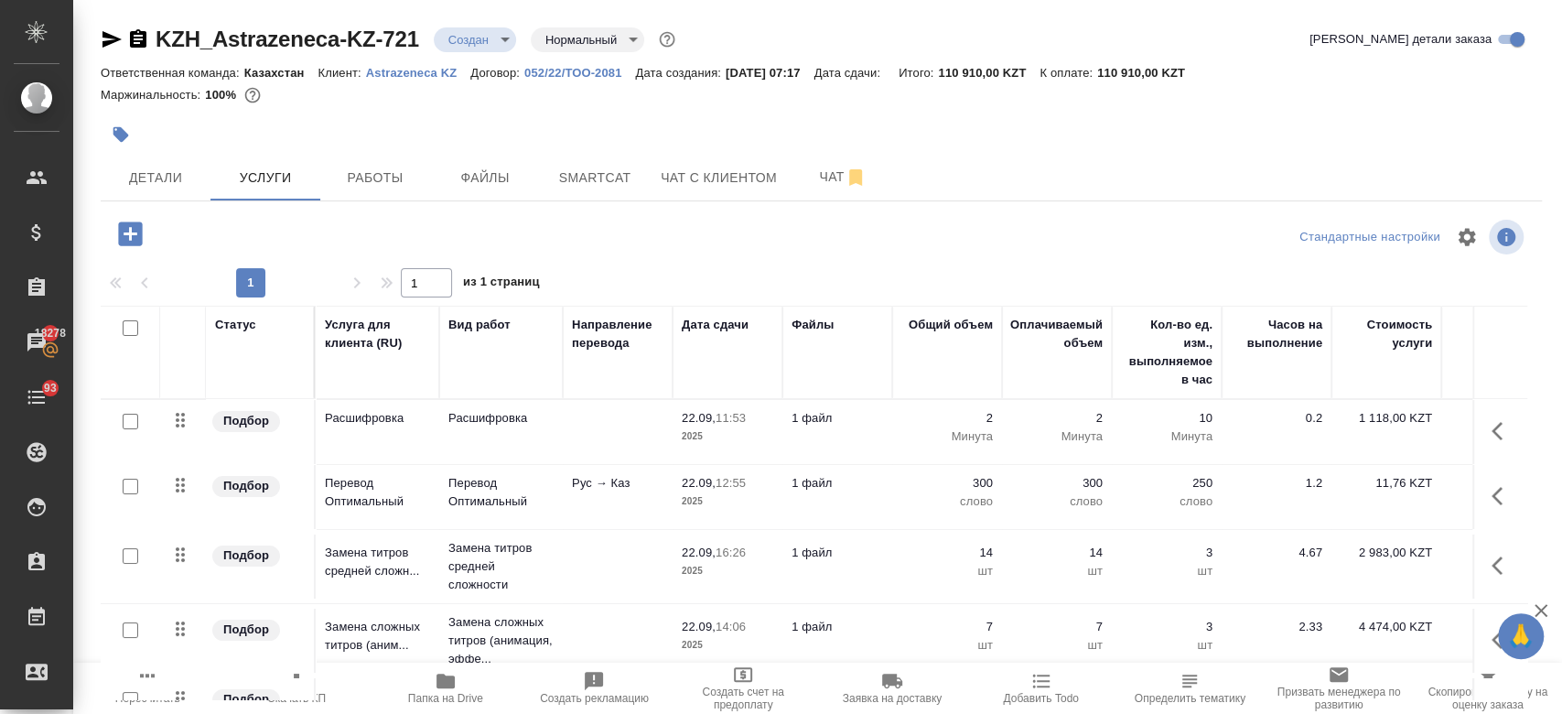
click at [359, 146] on div at bounding box center [581, 134] width 961 height 40
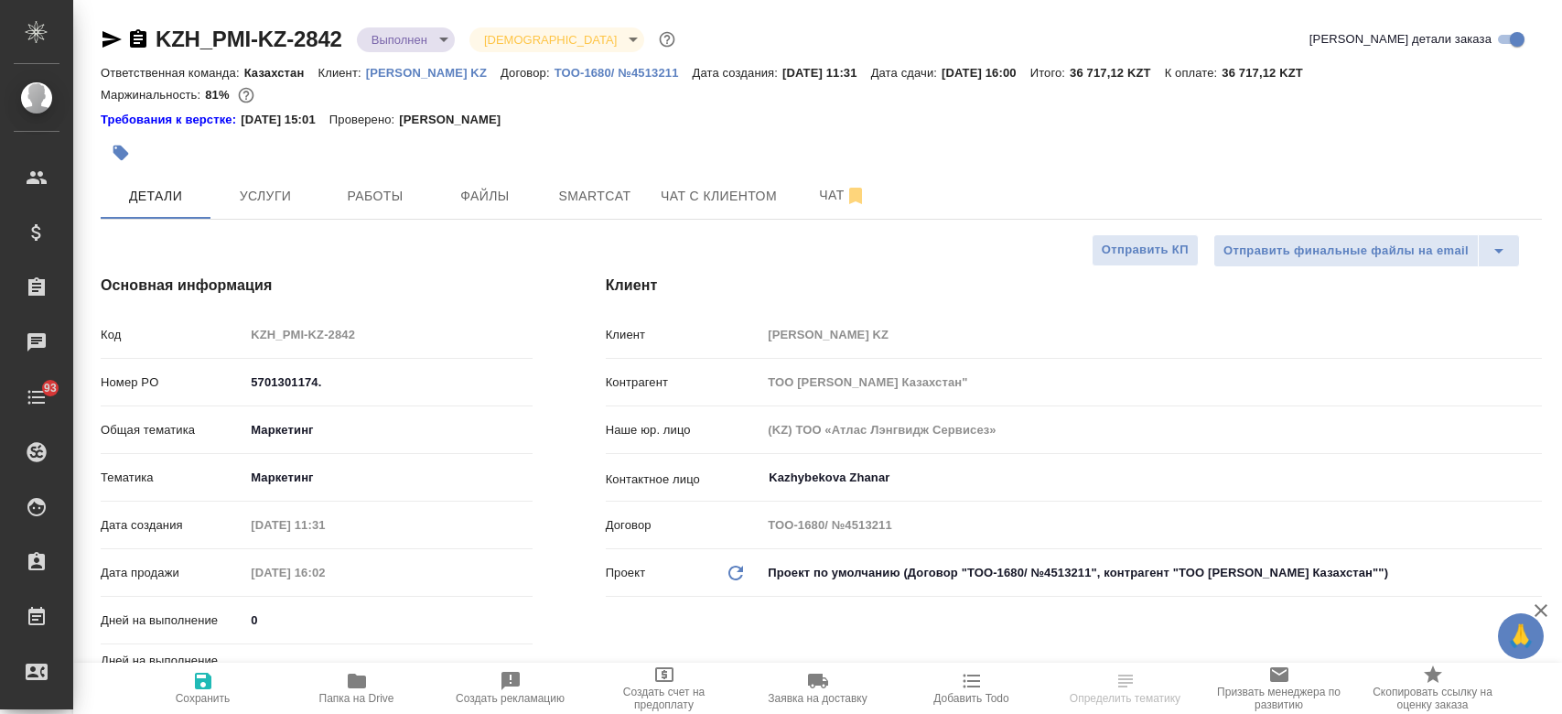
select select "RU"
click at [390, 70] on p "[PERSON_NAME] KZ" at bounding box center [433, 73] width 134 height 14
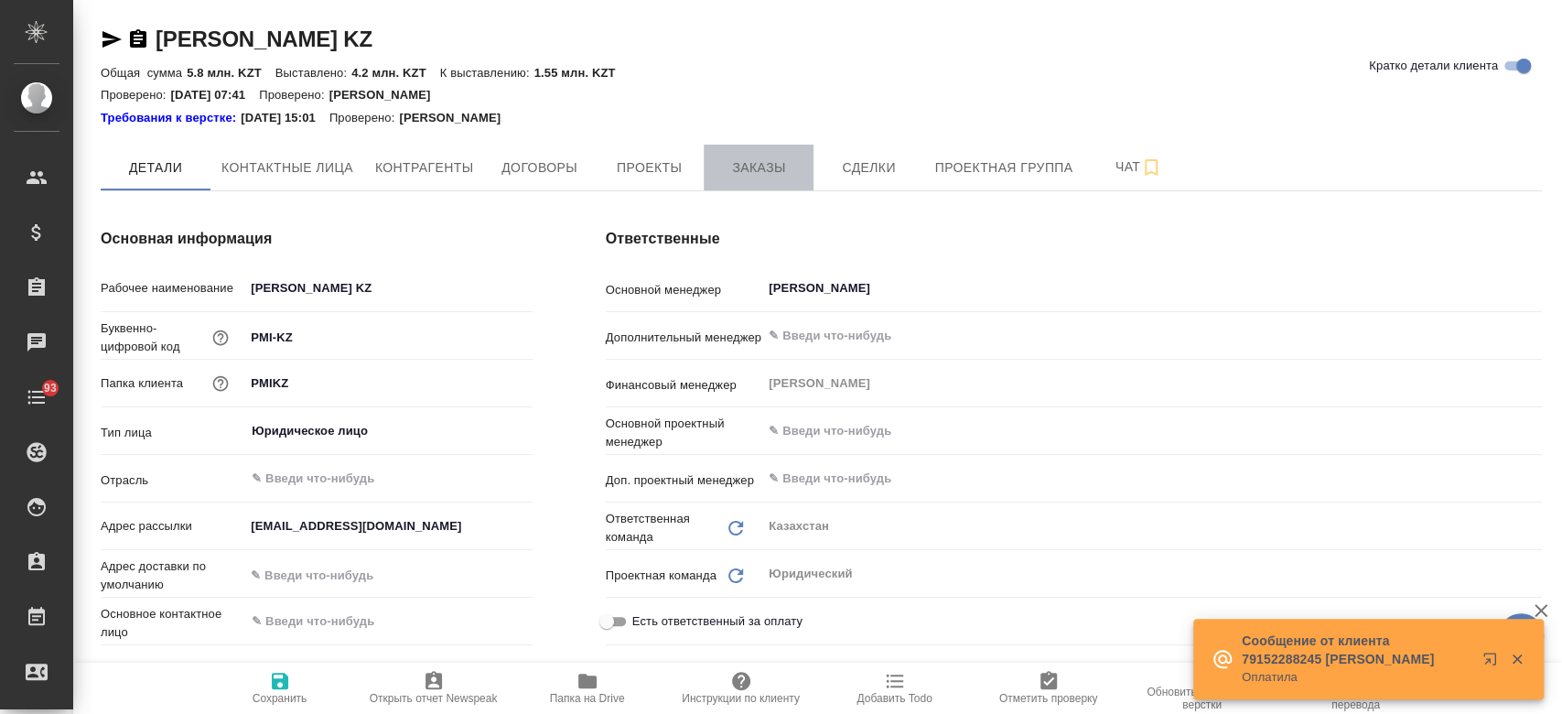
click at [749, 167] on span "Заказы" at bounding box center [759, 167] width 88 height 23
type textarea "x"
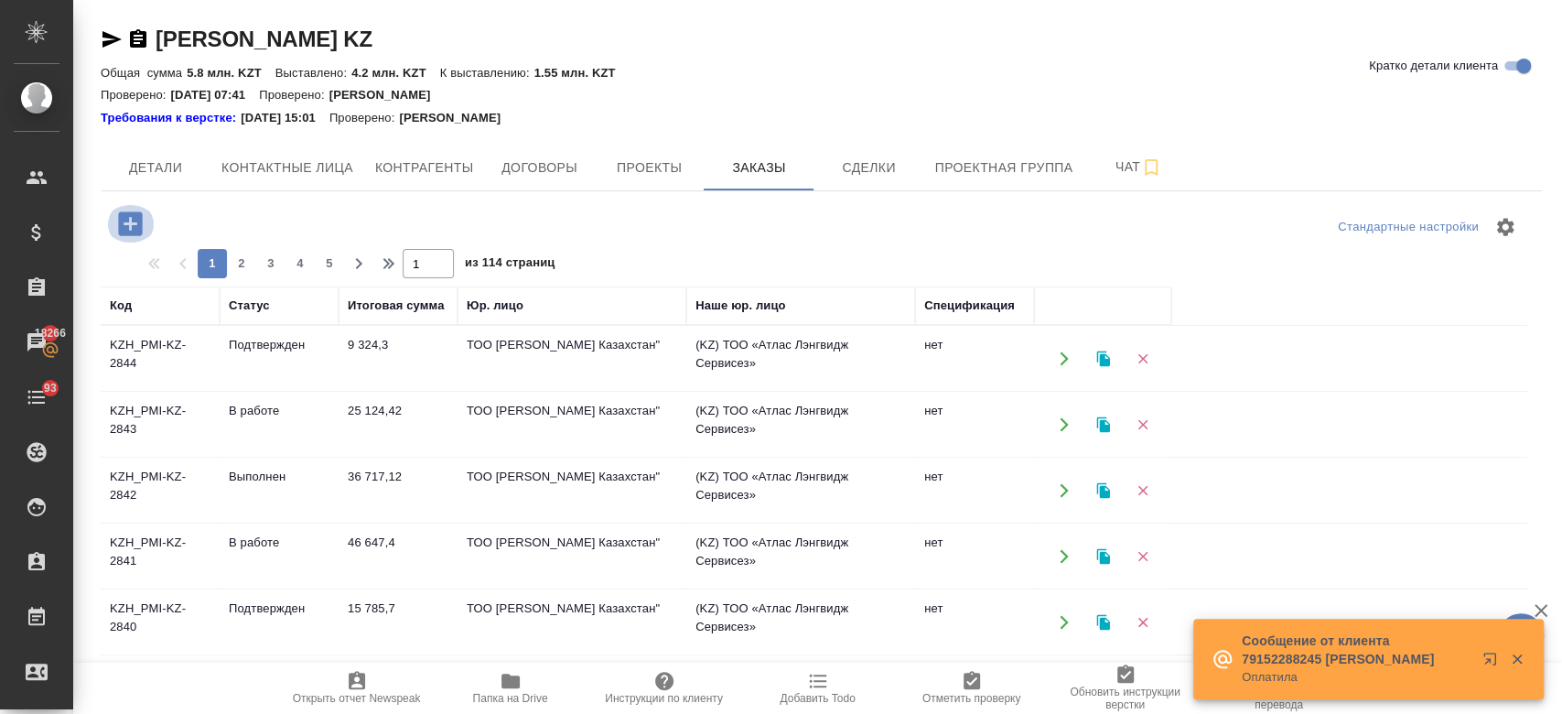
click at [124, 222] on icon "button" at bounding box center [130, 223] width 24 height 24
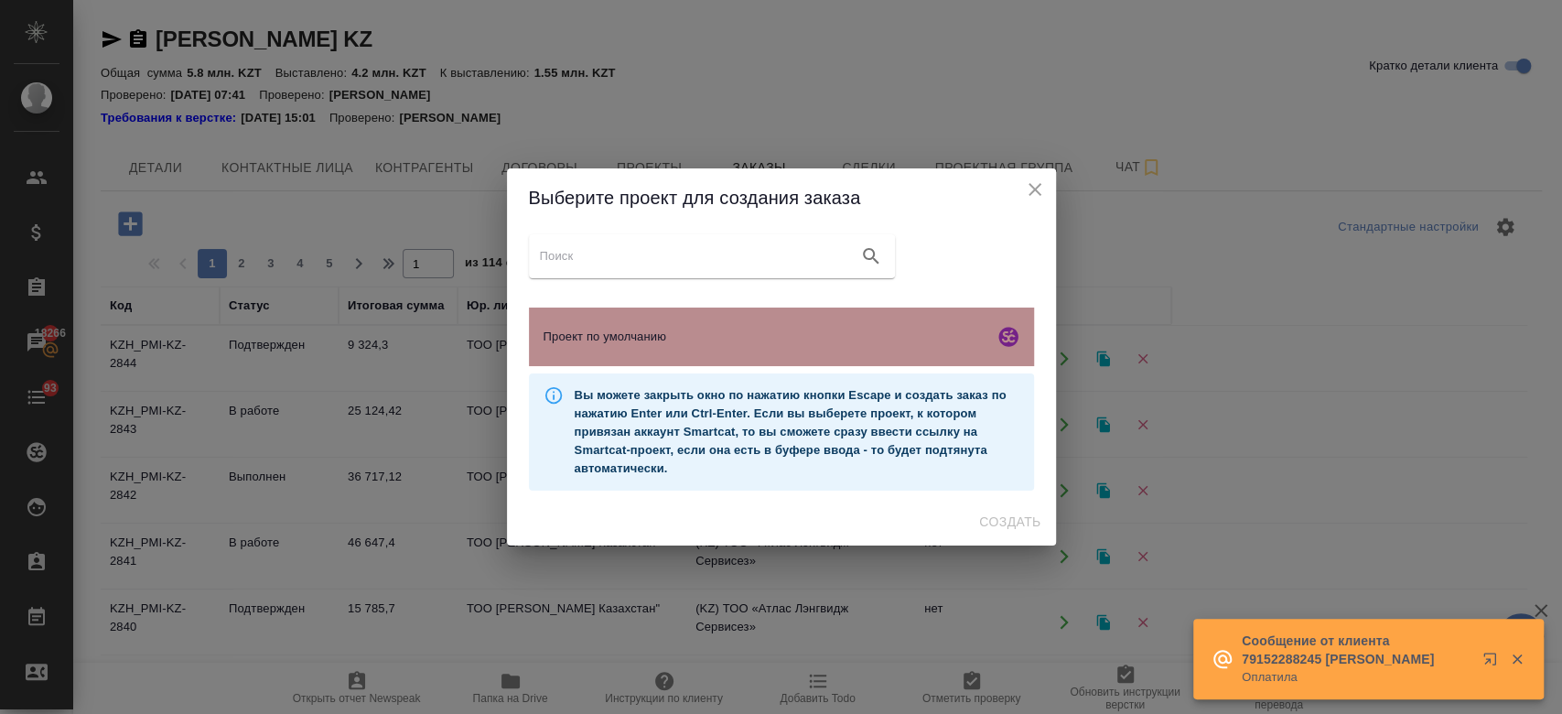
click at [593, 350] on div "Проект по умолчанию" at bounding box center [781, 336] width 505 height 59
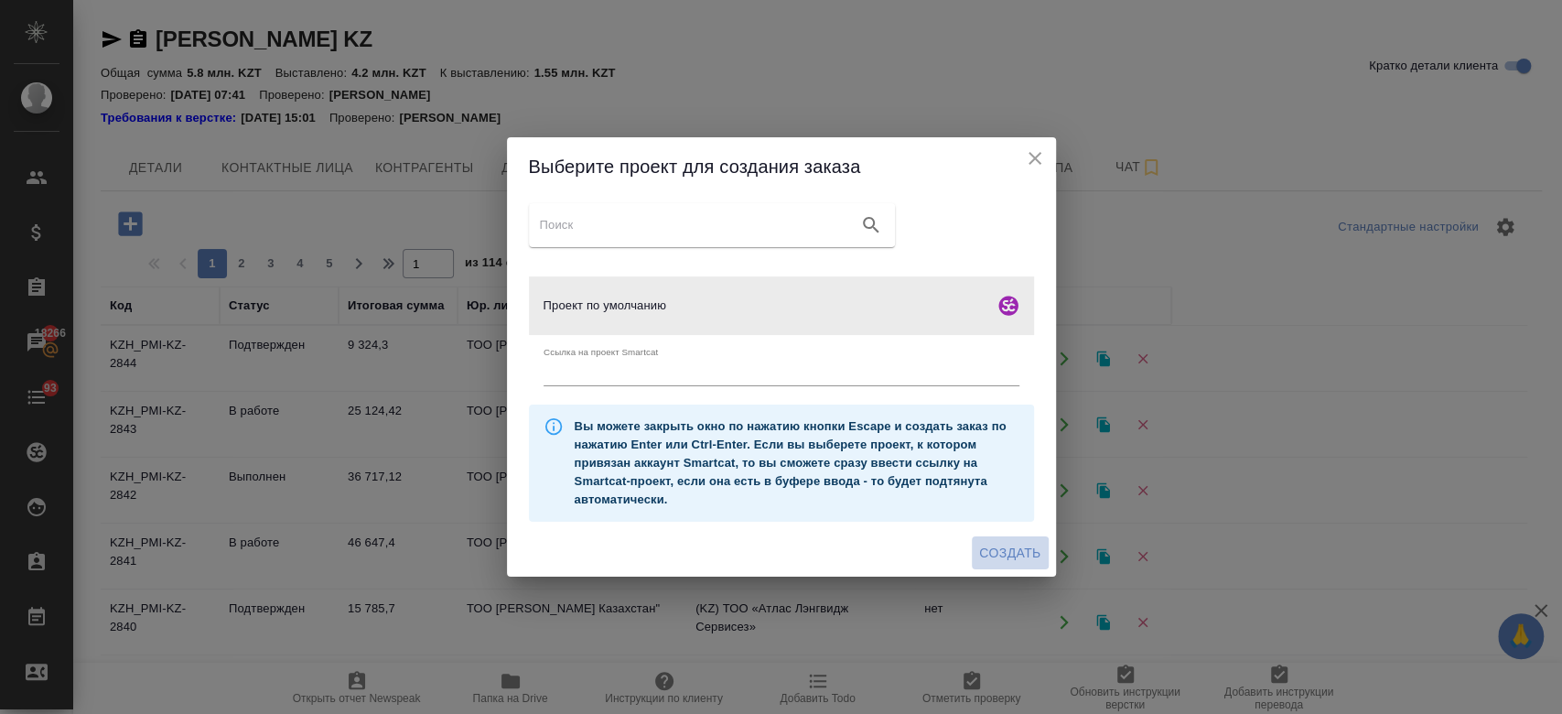
click at [1015, 553] on span "Создать" at bounding box center [1009, 553] width 61 height 23
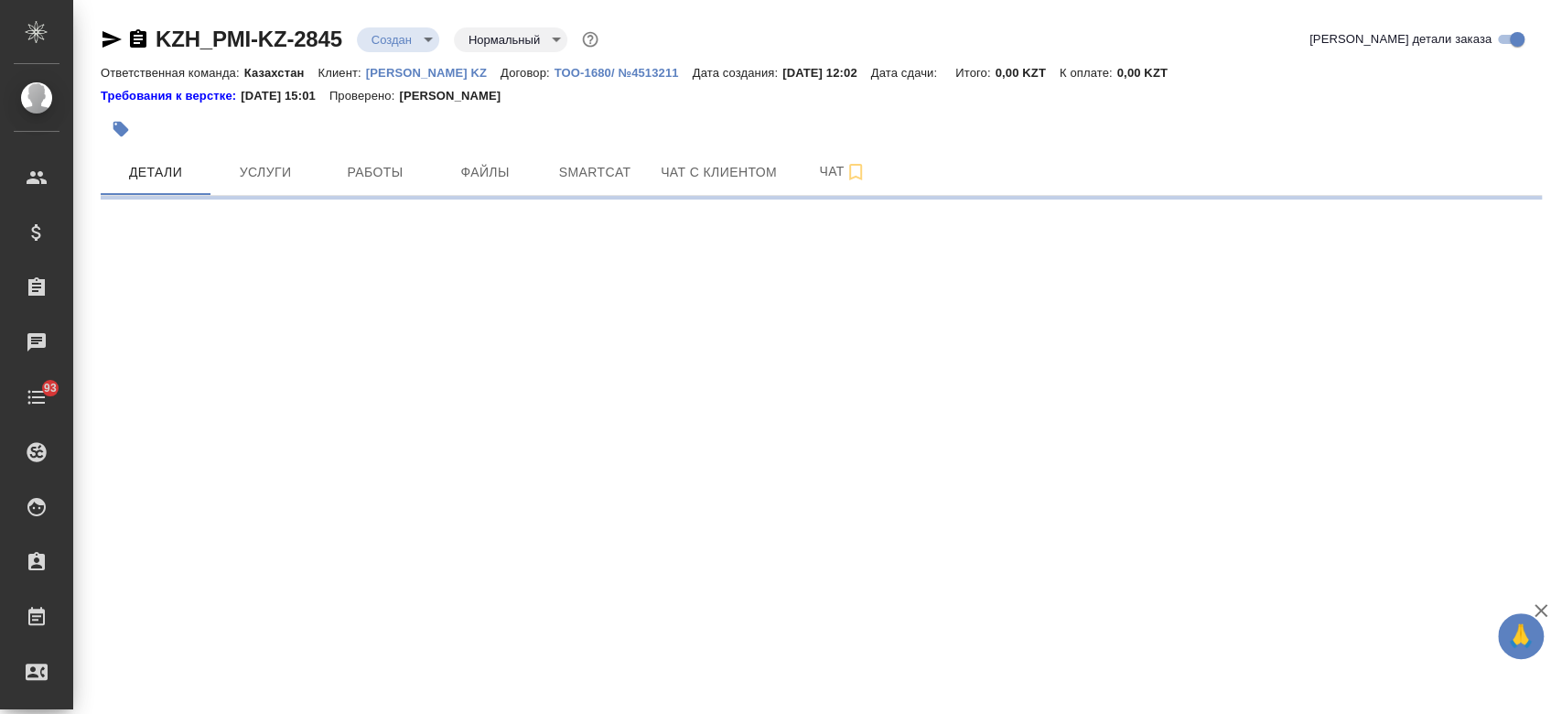
select select "RU"
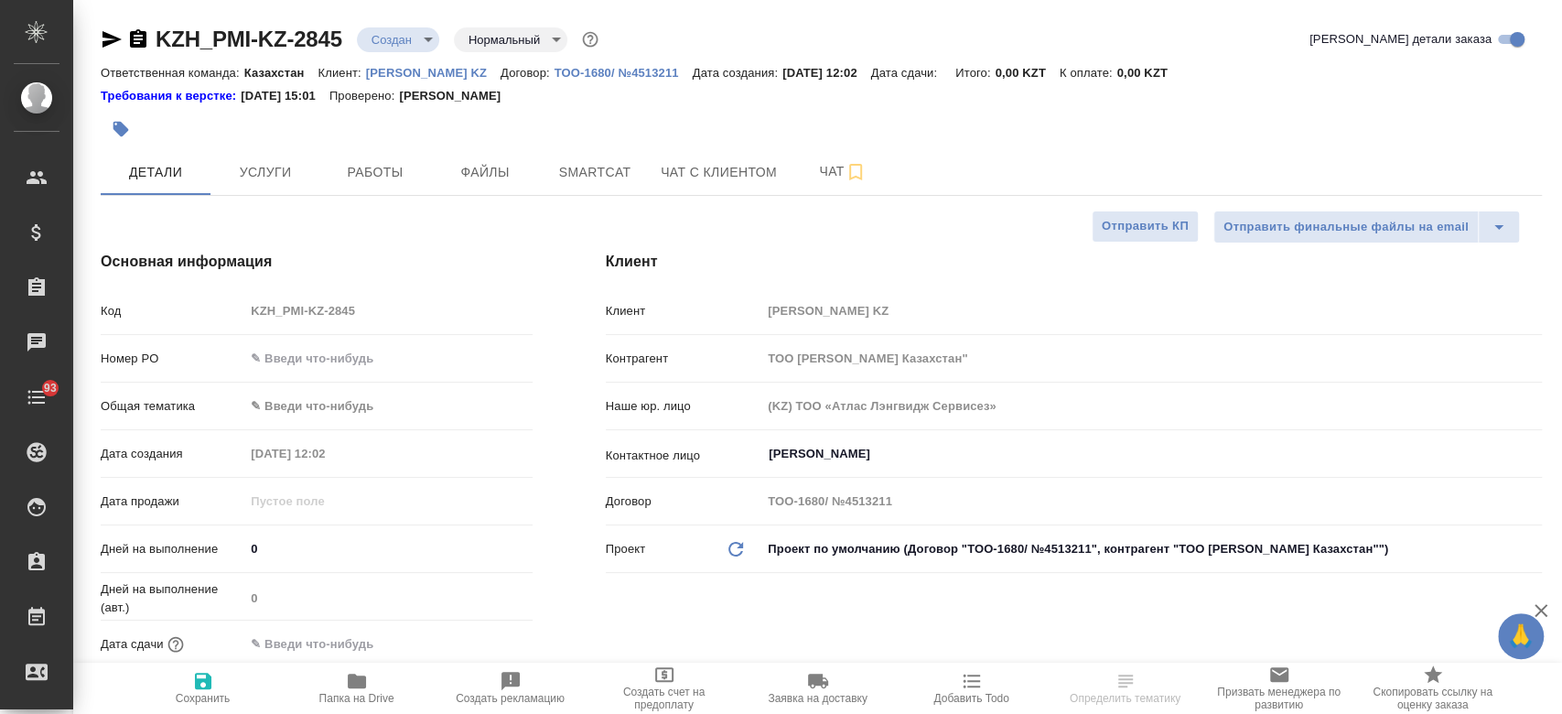
type textarea "x"
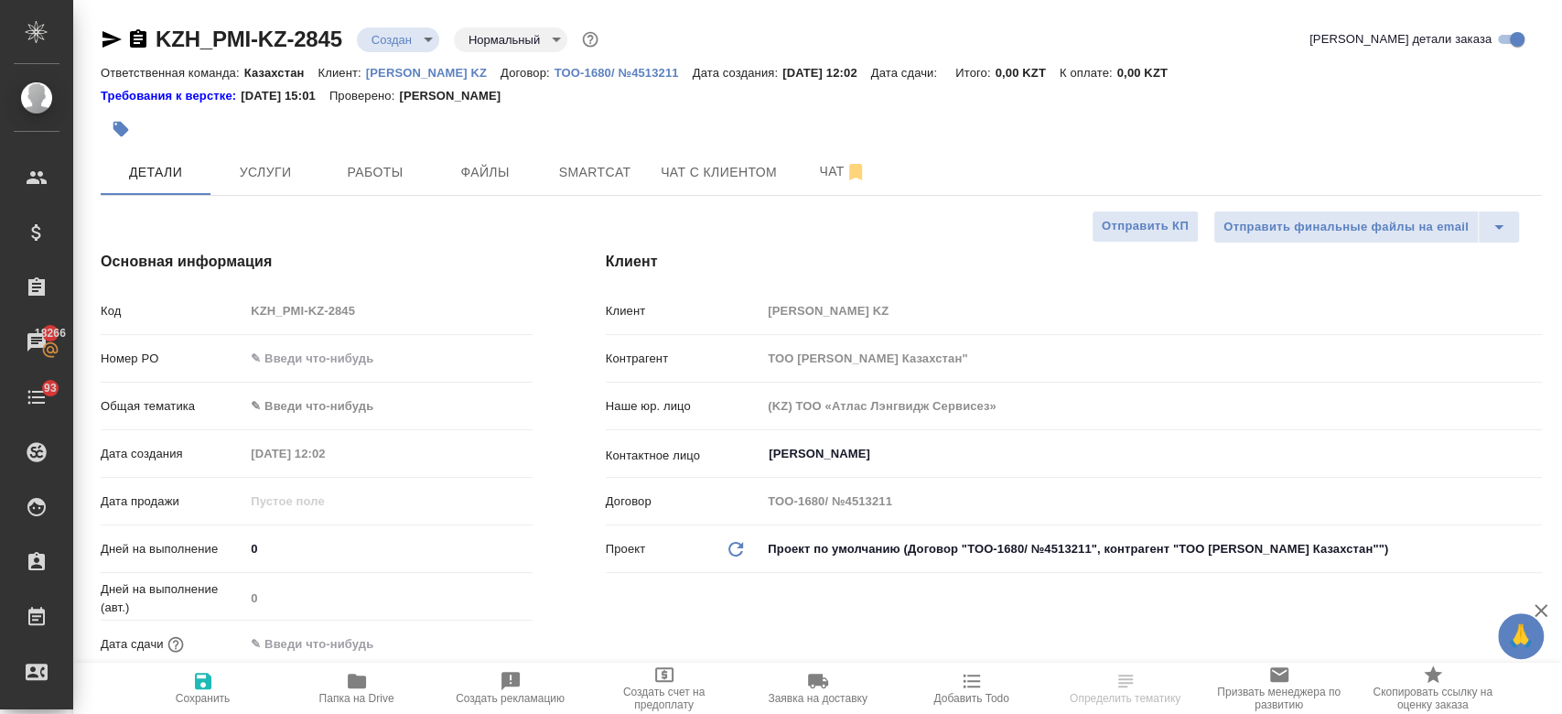
type textarea "x"
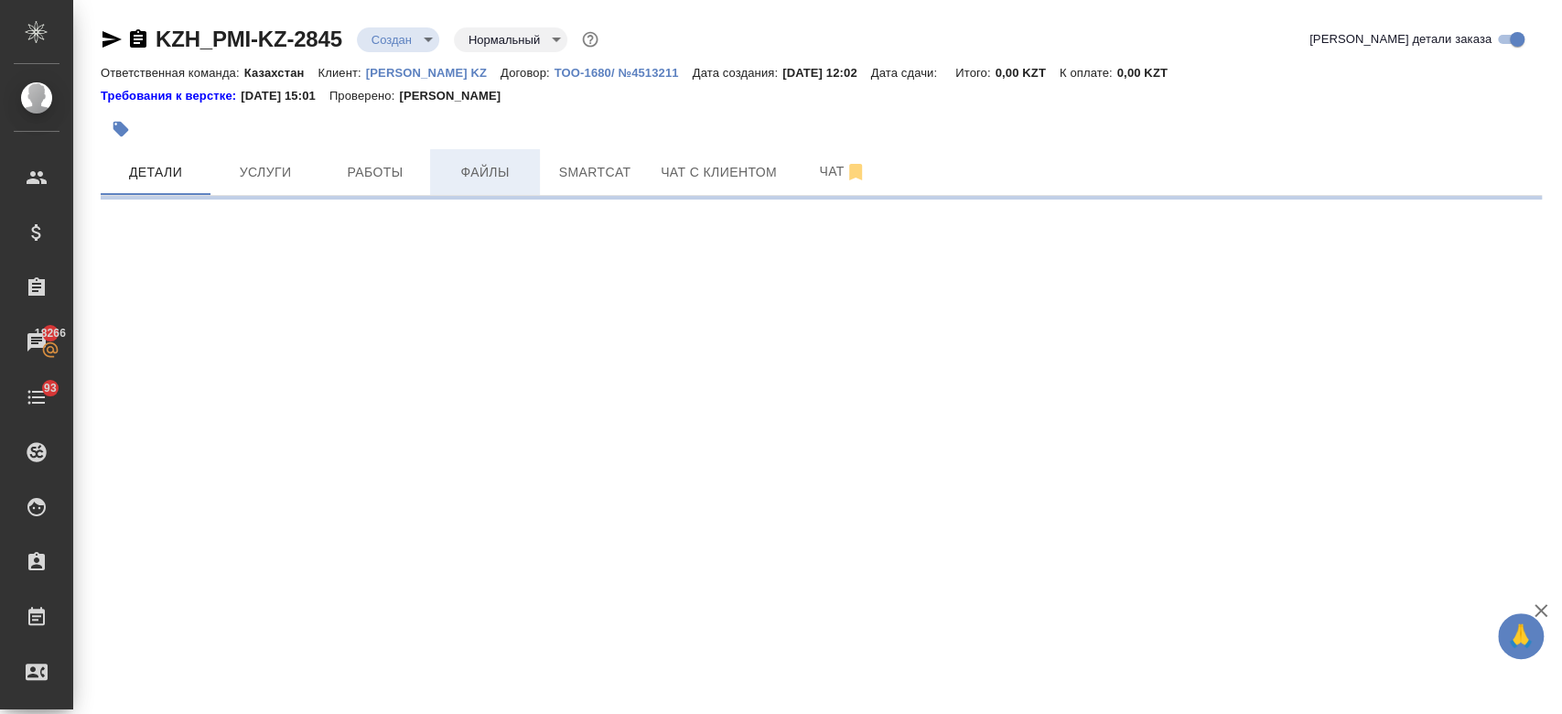
click at [497, 159] on button "Файлы" at bounding box center [485, 172] width 110 height 46
select select "RU"
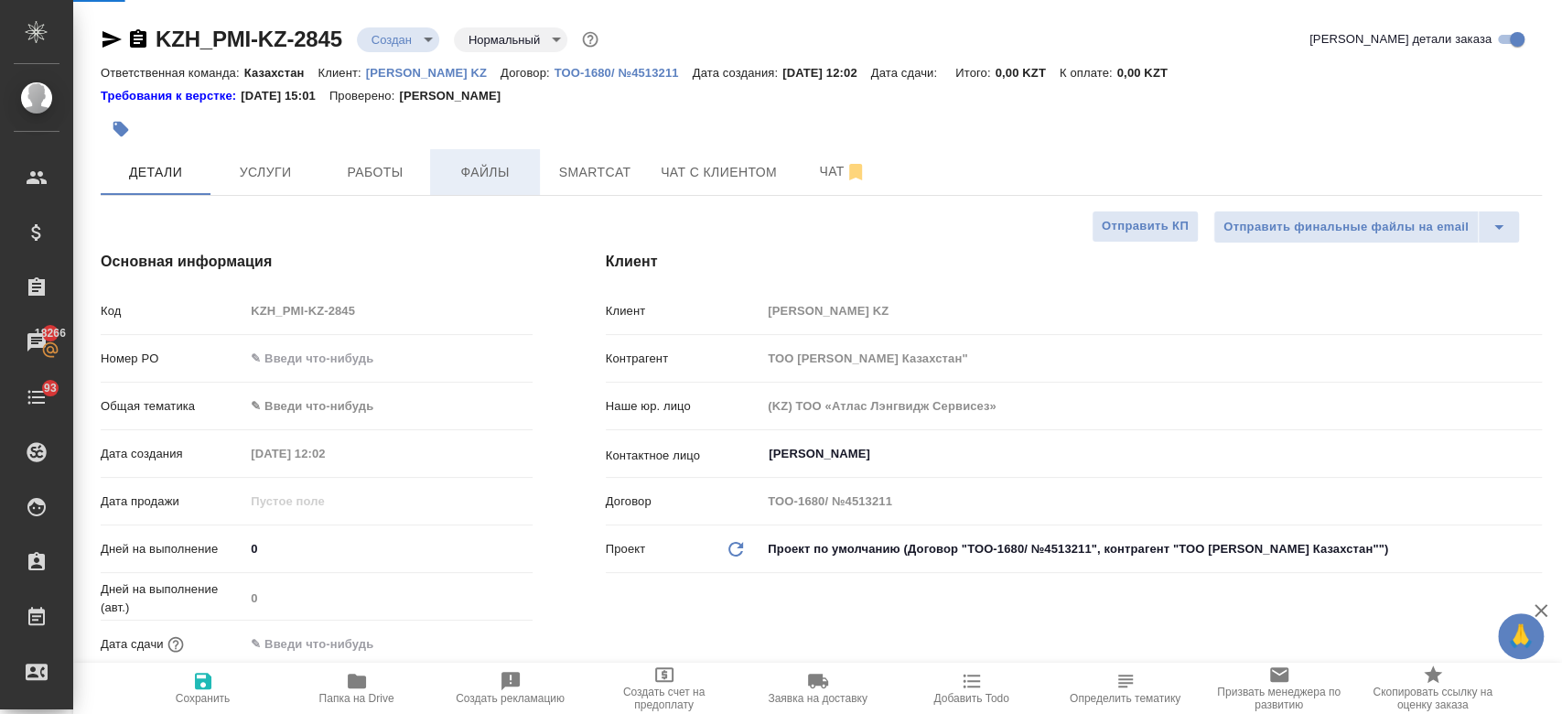
type textarea "x"
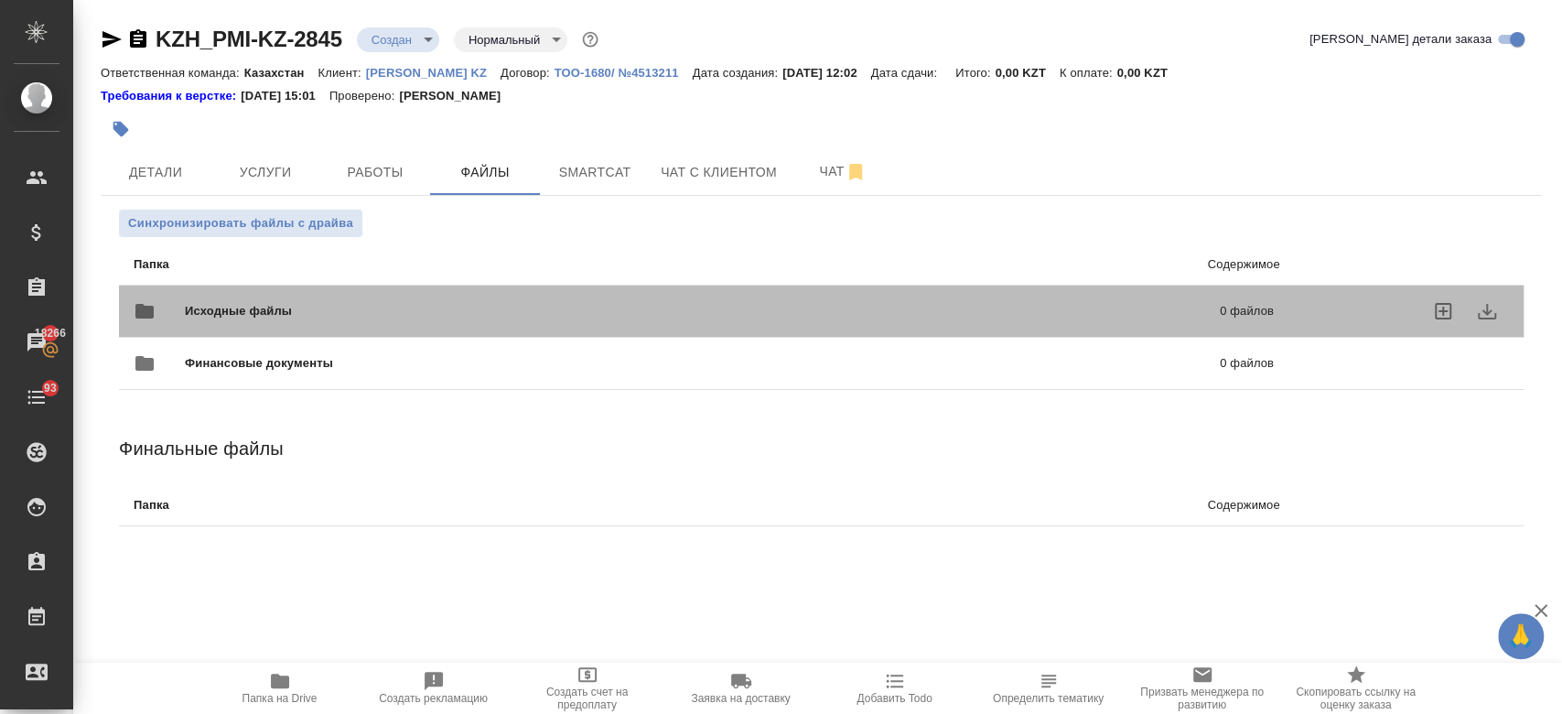
click at [293, 310] on span "Исходные файлы" at bounding box center [470, 311] width 571 height 18
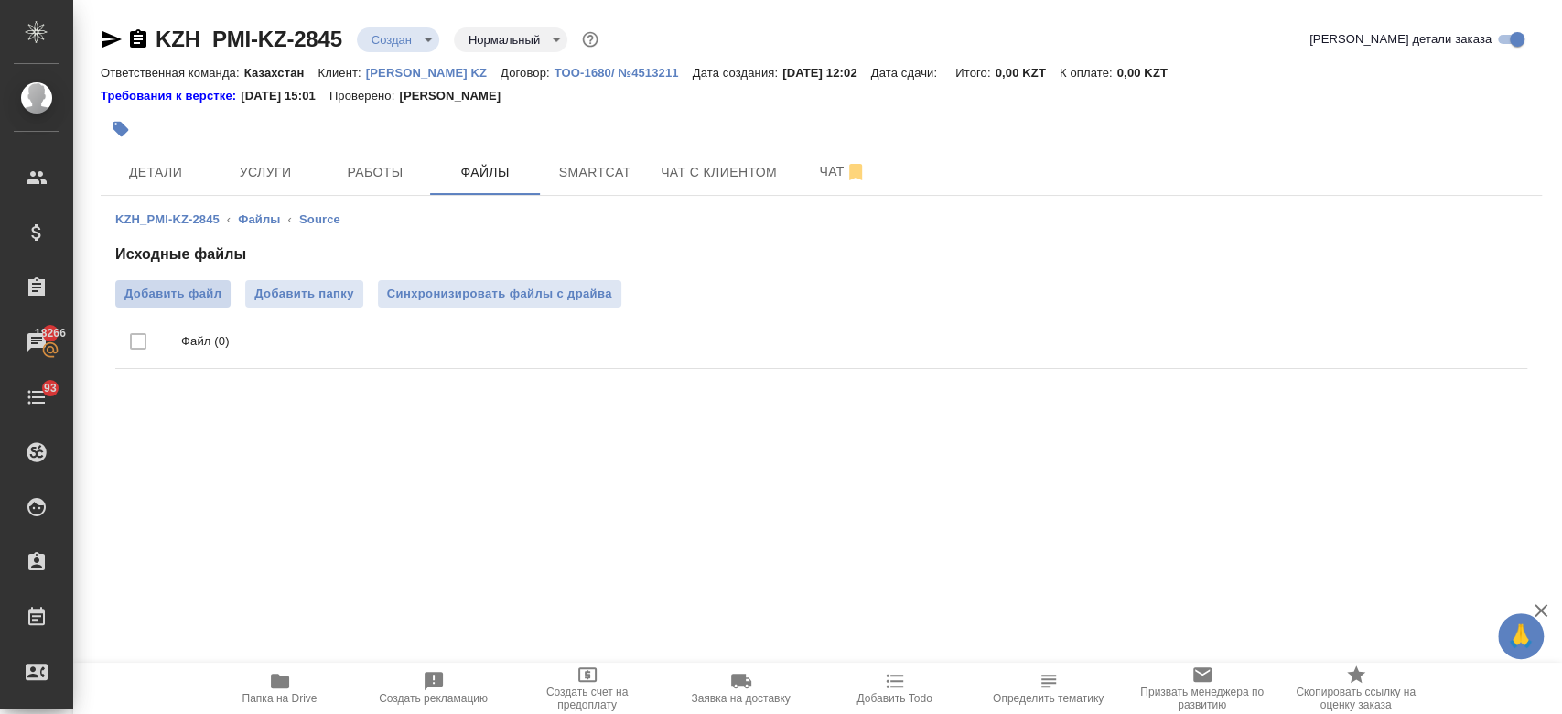
click at [202, 306] on label "Добавить файл" at bounding box center [172, 293] width 115 height 27
click at [0, 0] on input "Добавить файл" at bounding box center [0, 0] width 0 height 0
click at [148, 40] on icon "button" at bounding box center [138, 39] width 22 height 22
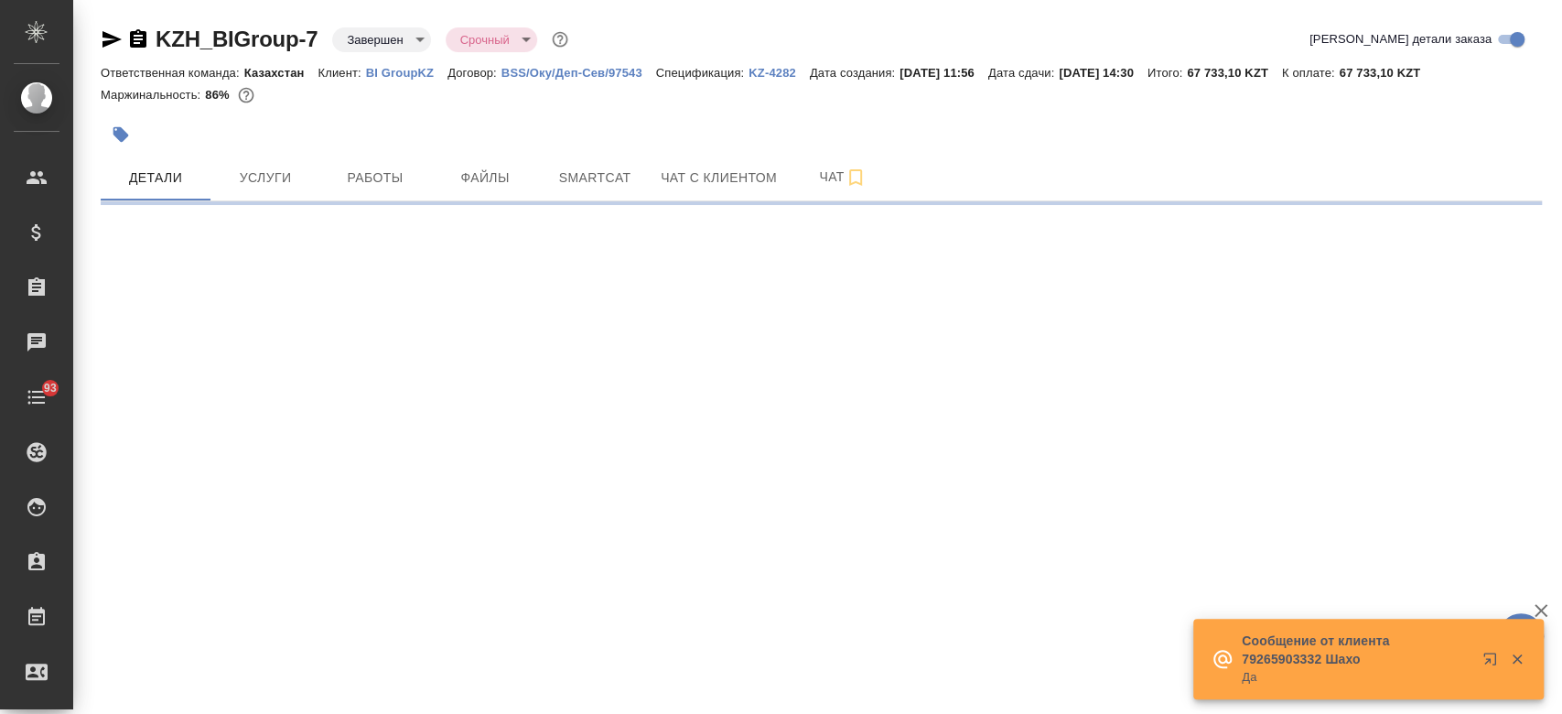
select select "RU"
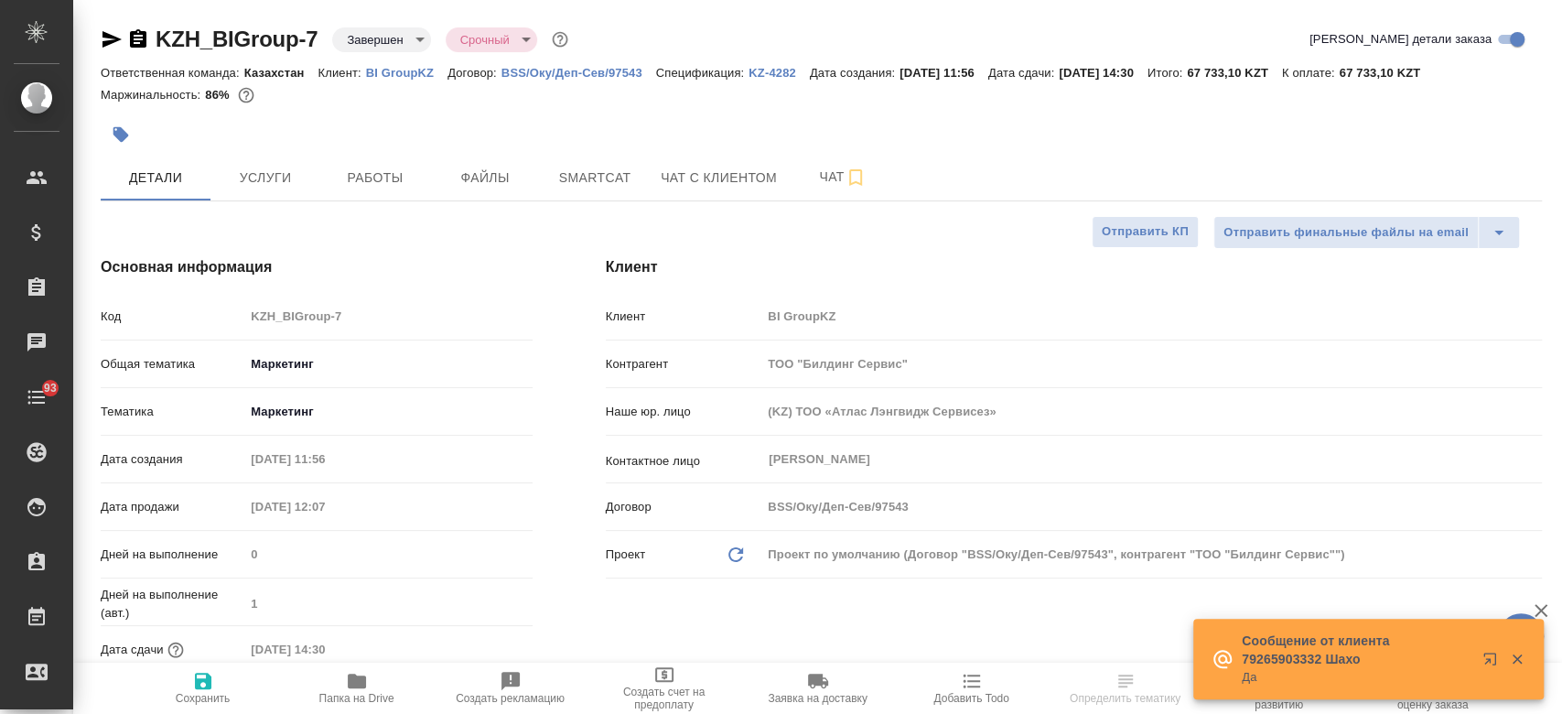
type textarea "x"
click at [378, 71] on p "BI GroupKZ" at bounding box center [406, 73] width 81 height 14
type textarea "x"
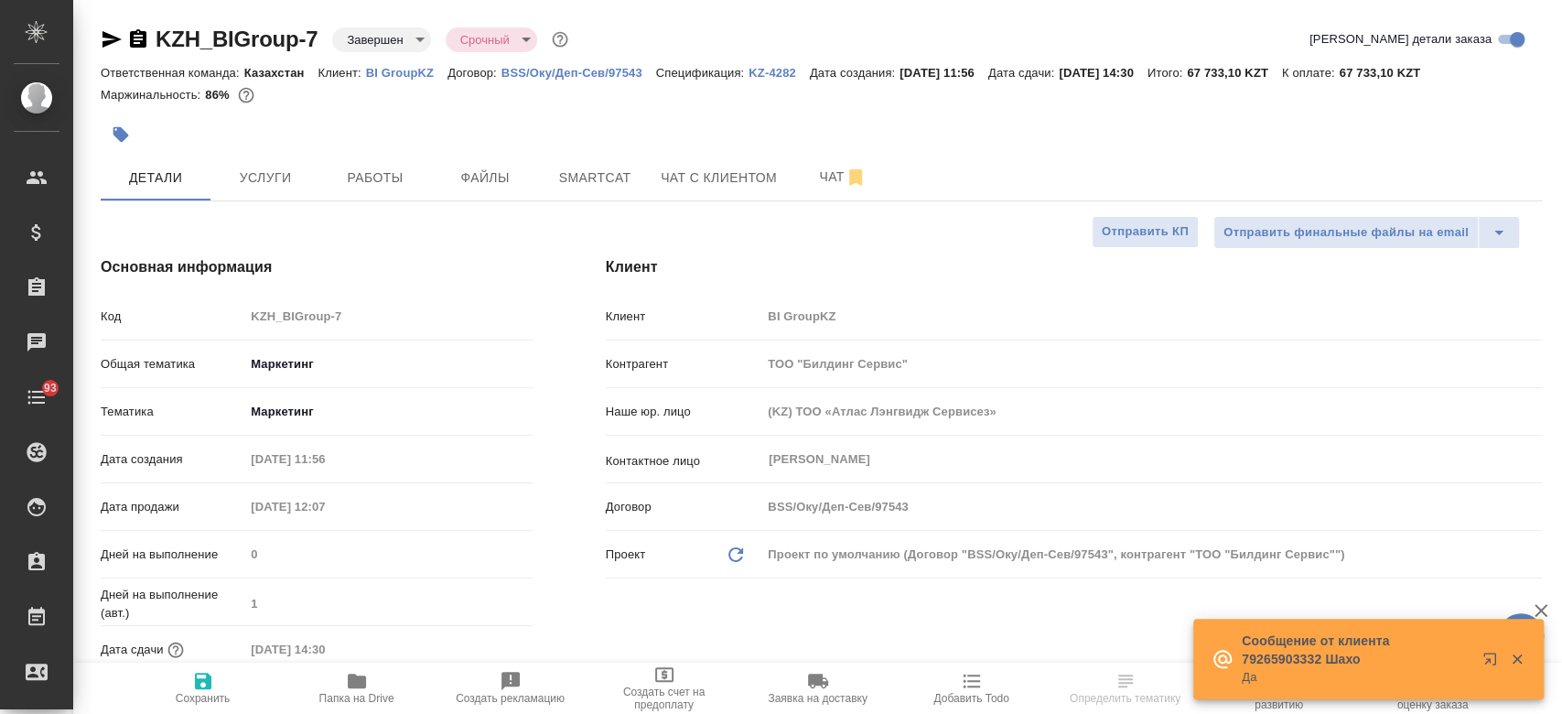
type textarea "x"
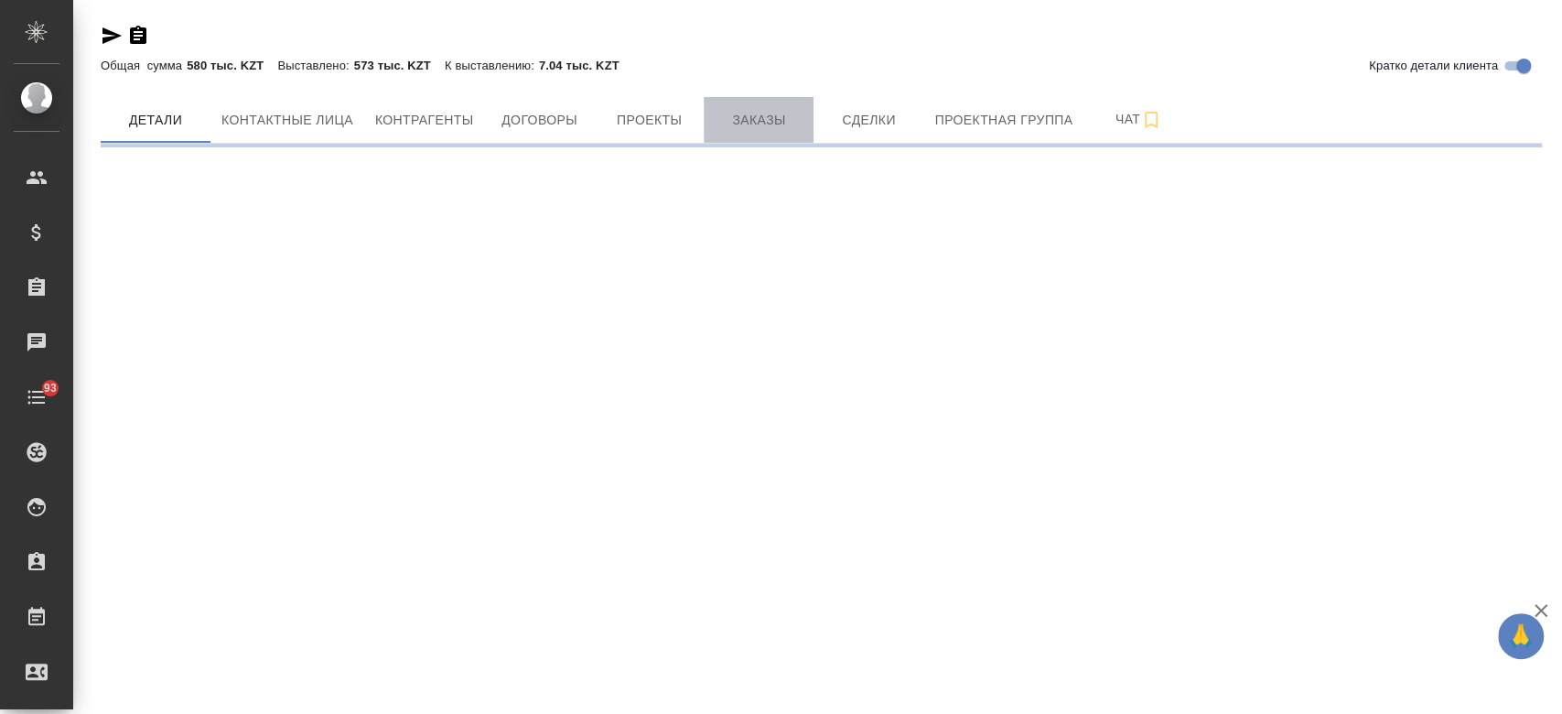
click at [726, 116] on span "Заказы" at bounding box center [759, 120] width 88 height 23
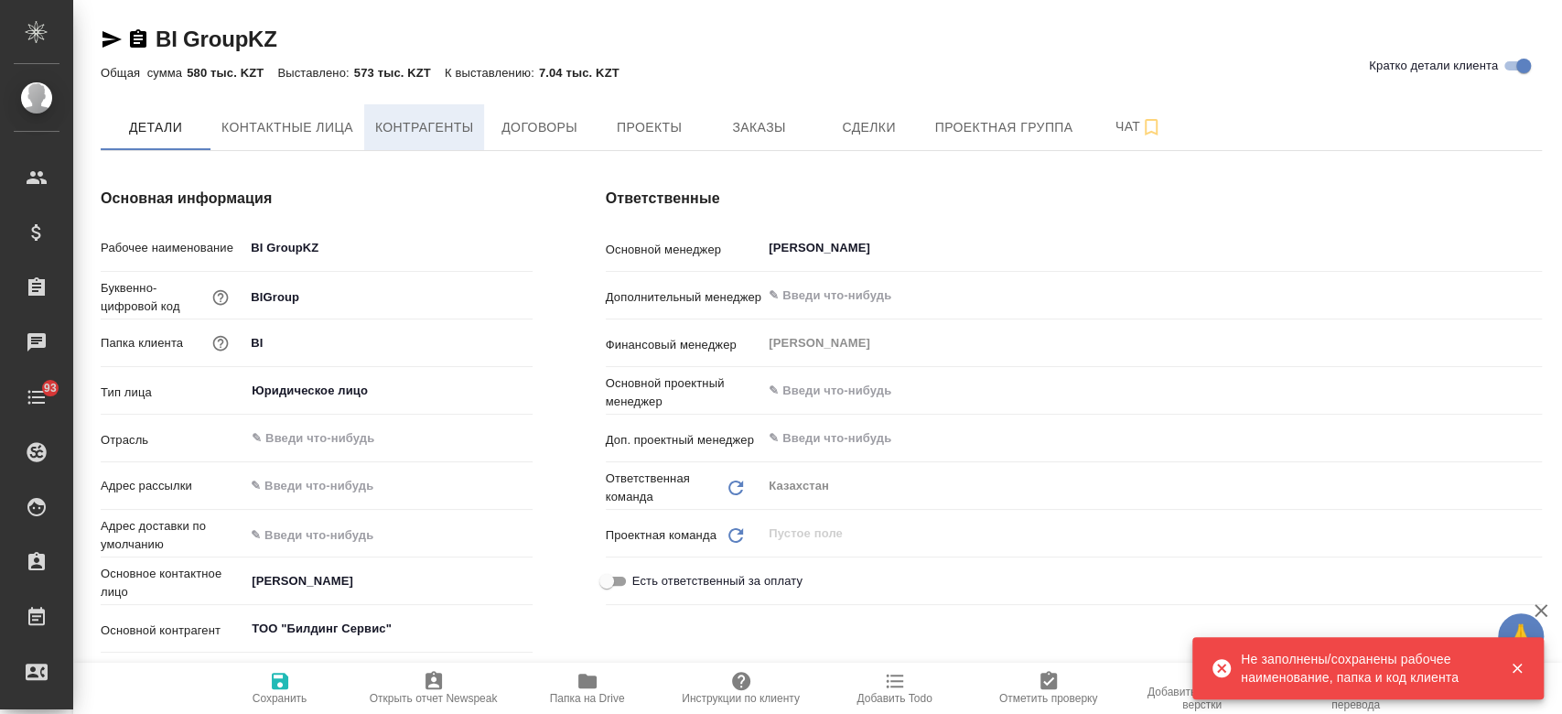
type textarea "x"
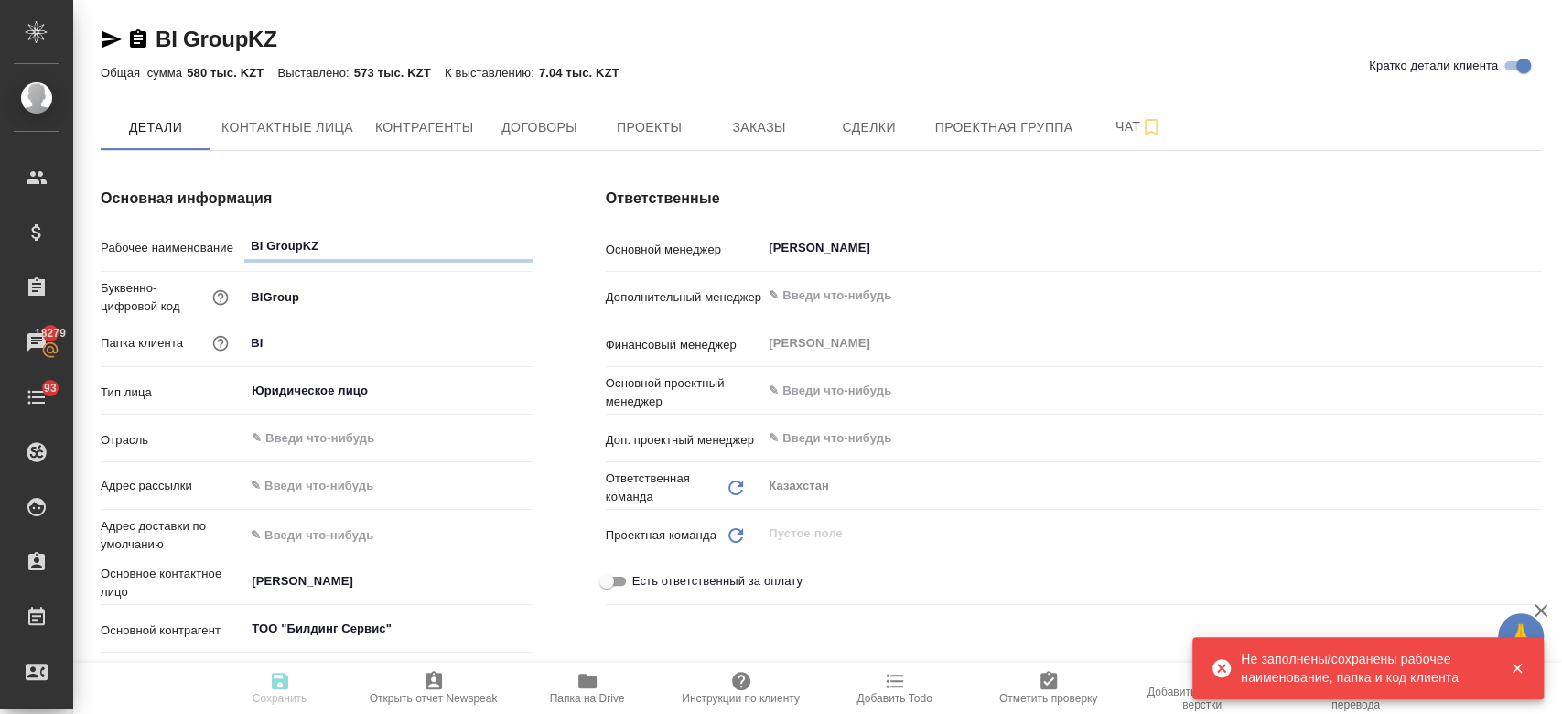
type textarea "x"
click at [753, 143] on button "Заказы" at bounding box center [759, 127] width 110 height 46
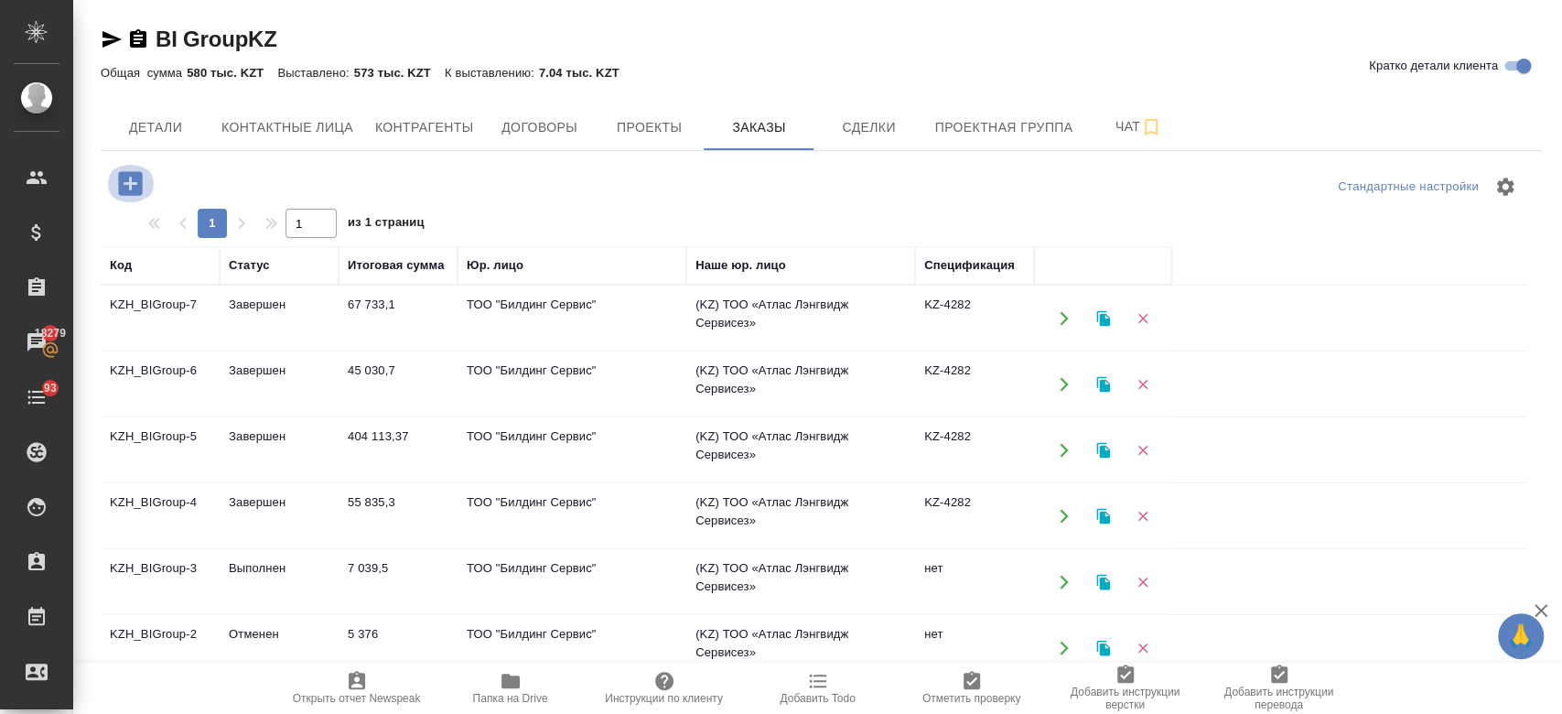
click at [139, 185] on icon "button" at bounding box center [130, 183] width 24 height 24
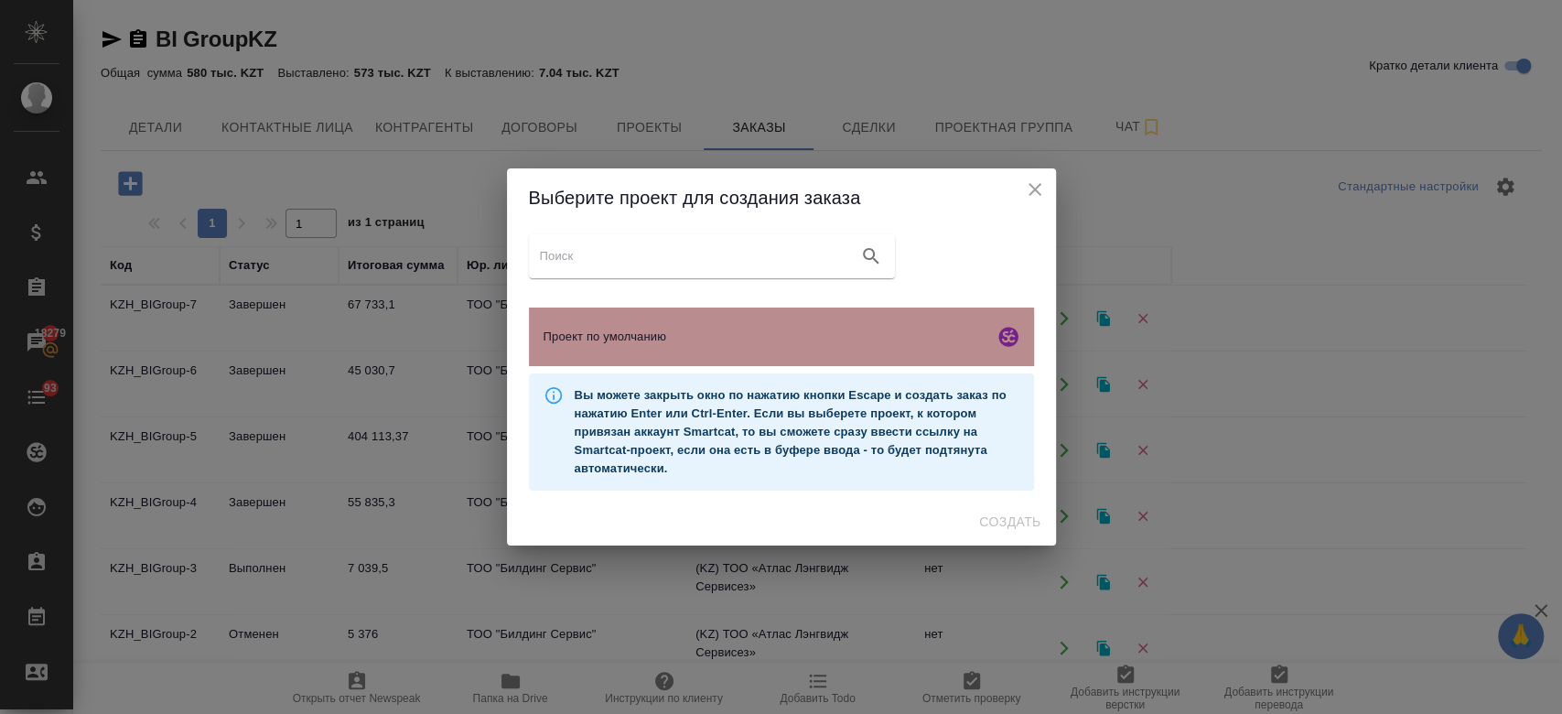
click at [687, 349] on div "Проект по умолчанию" at bounding box center [781, 336] width 505 height 59
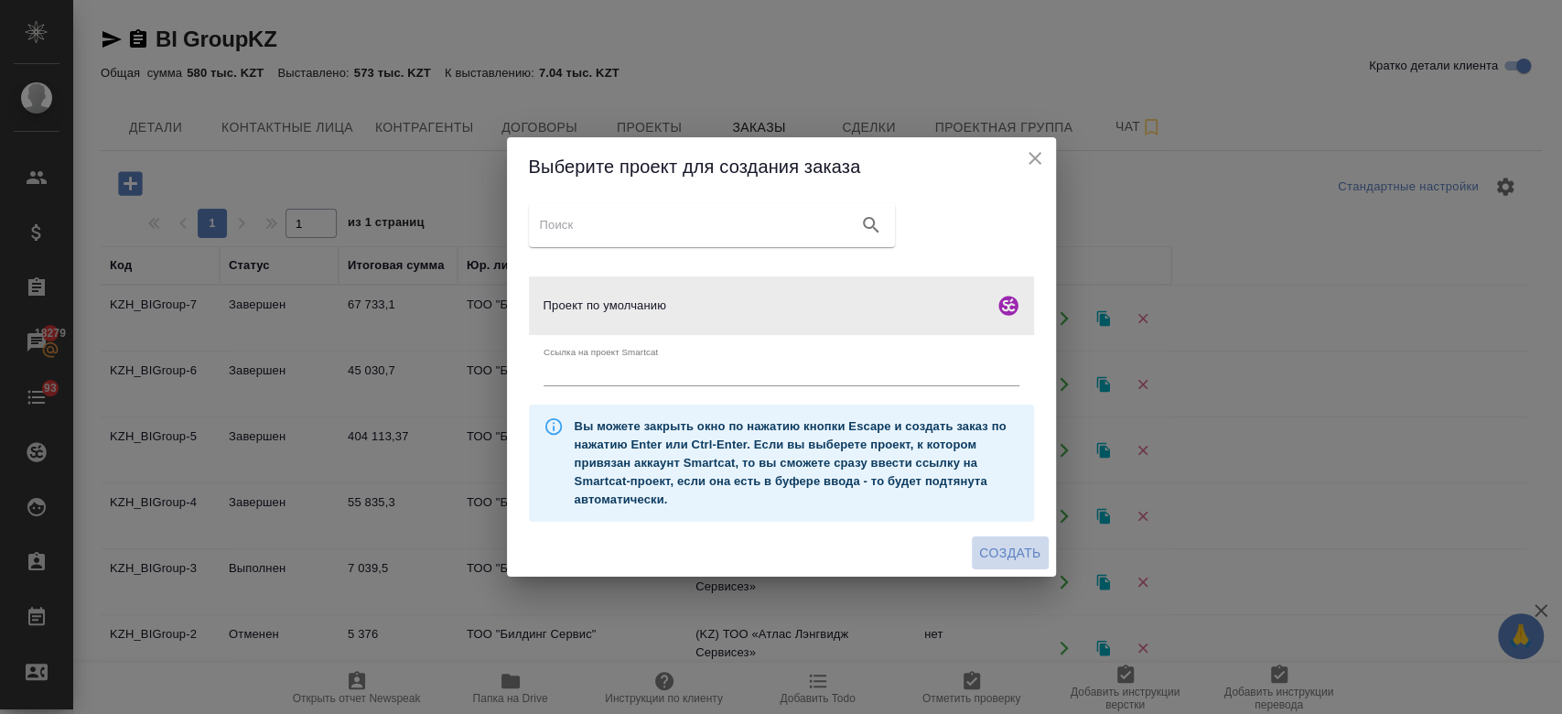
click at [1012, 563] on span "Создать" at bounding box center [1009, 553] width 61 height 23
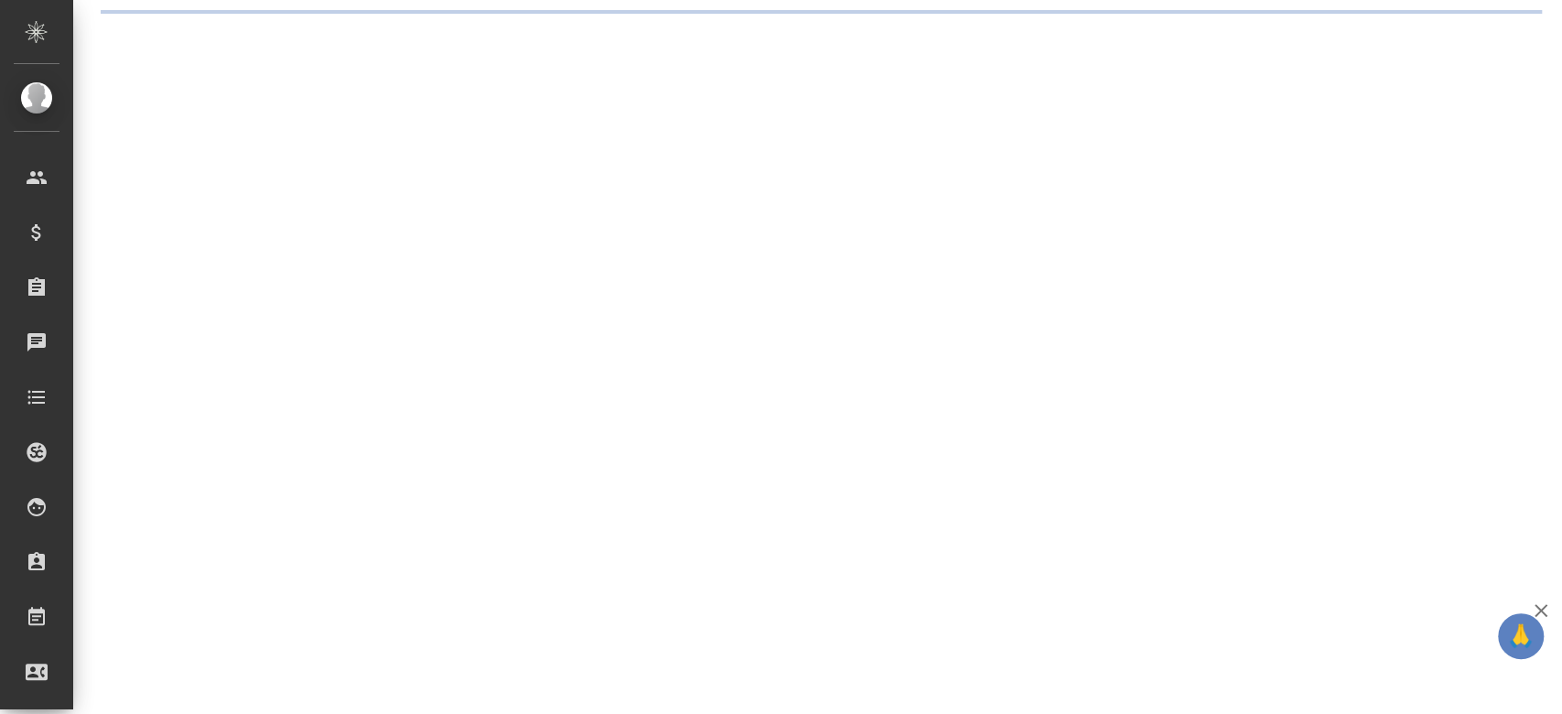
select select "RU"
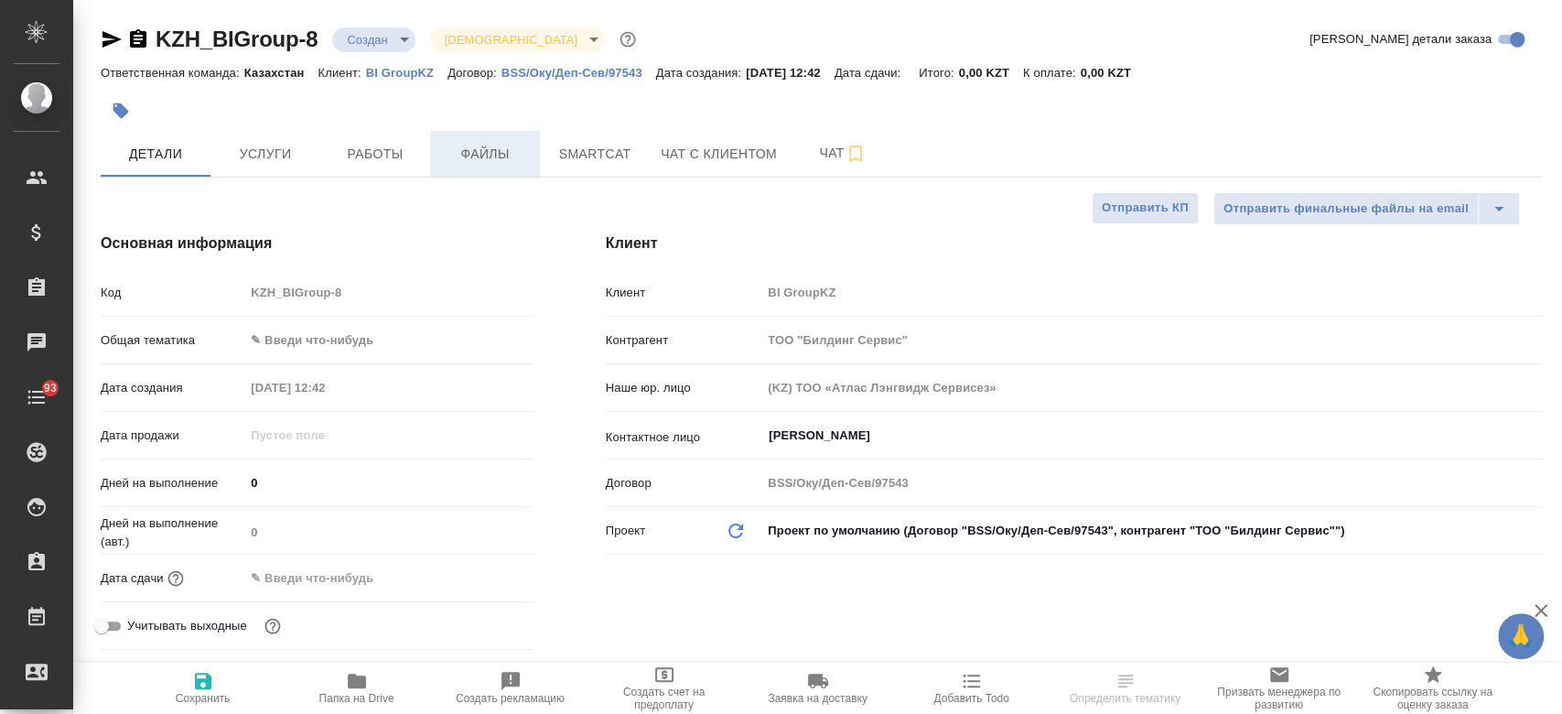
type textarea "x"
click at [478, 148] on span "Файлы" at bounding box center [485, 154] width 88 height 23
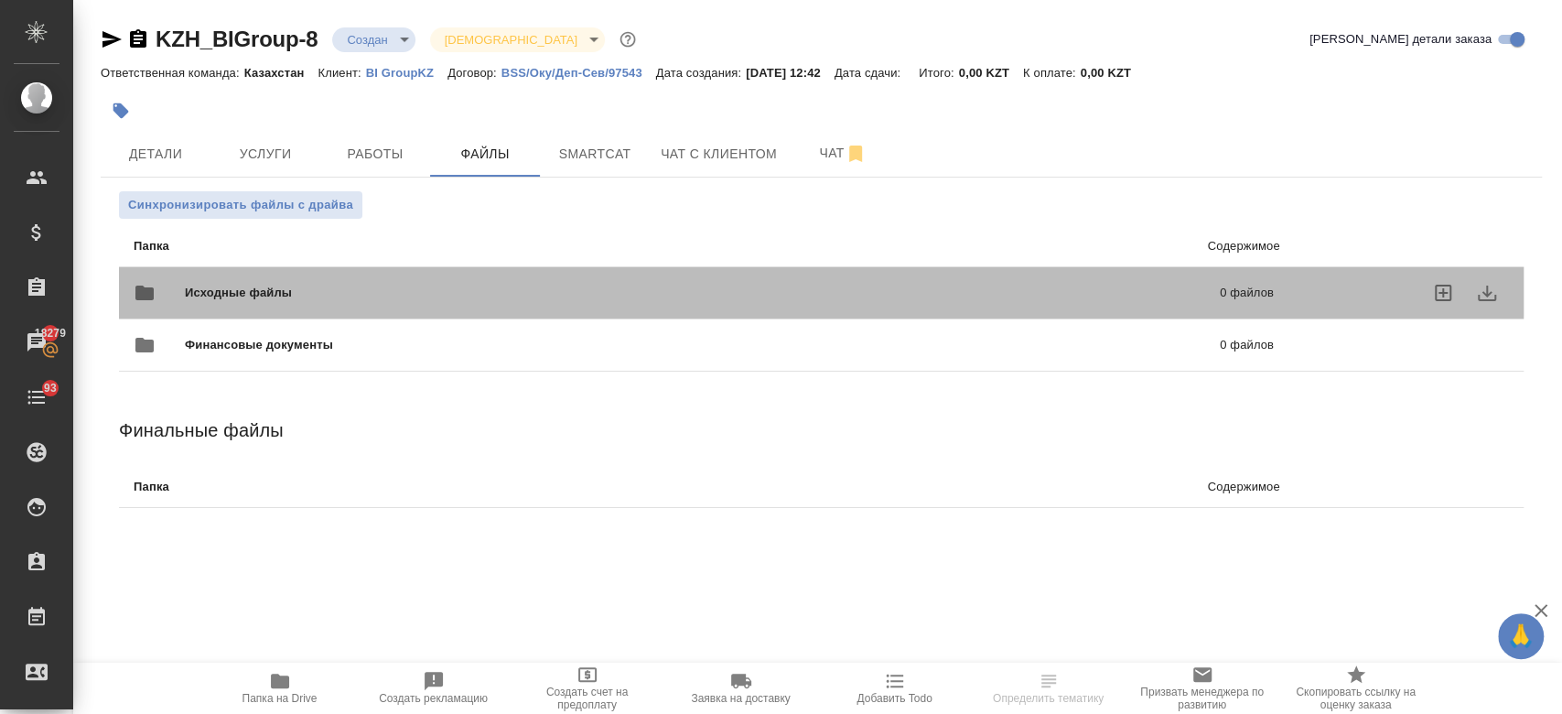
click at [361, 289] on span "Исходные файлы" at bounding box center [470, 293] width 571 height 18
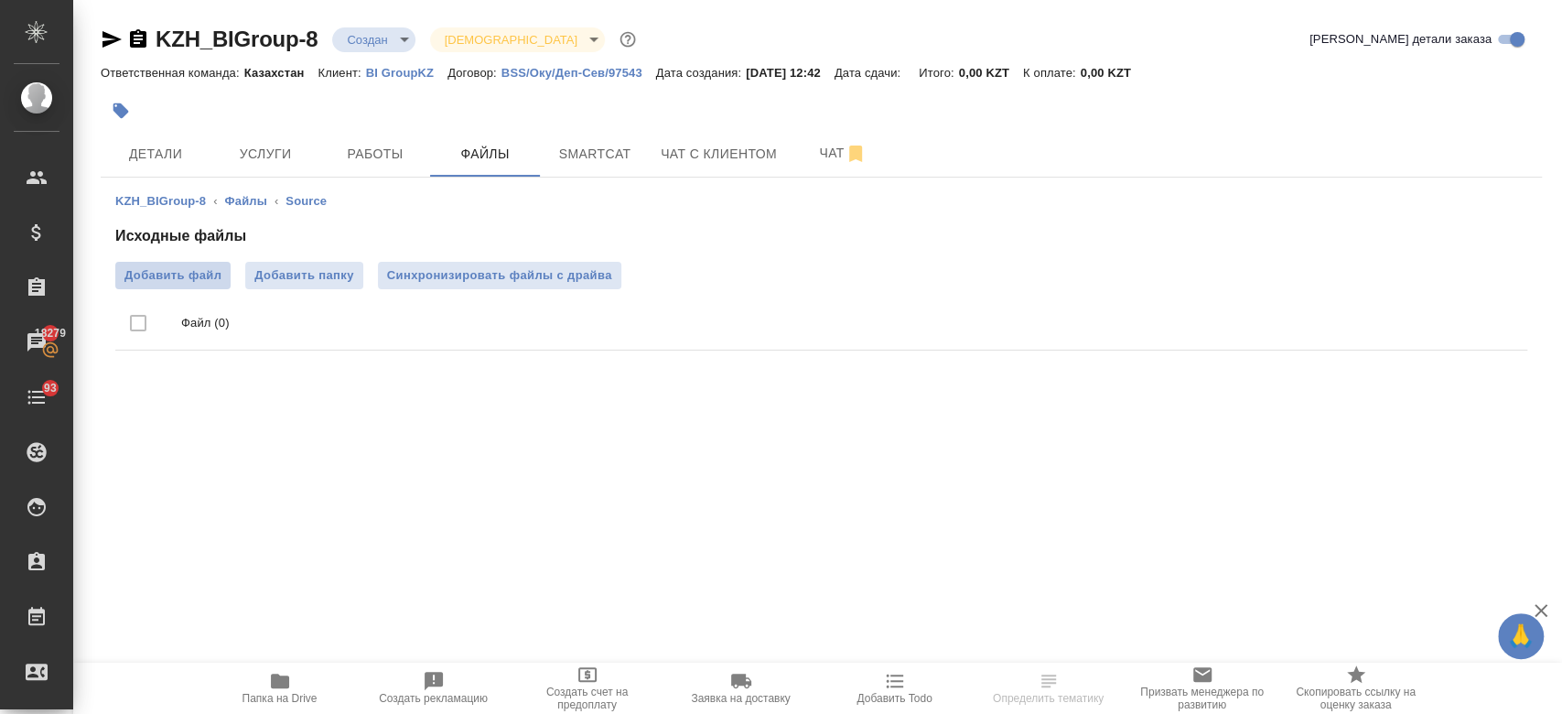
click at [180, 276] on span "Добавить файл" at bounding box center [172, 275] width 97 height 18
click at [0, 0] on input "Добавить файл" at bounding box center [0, 0] width 0 height 0
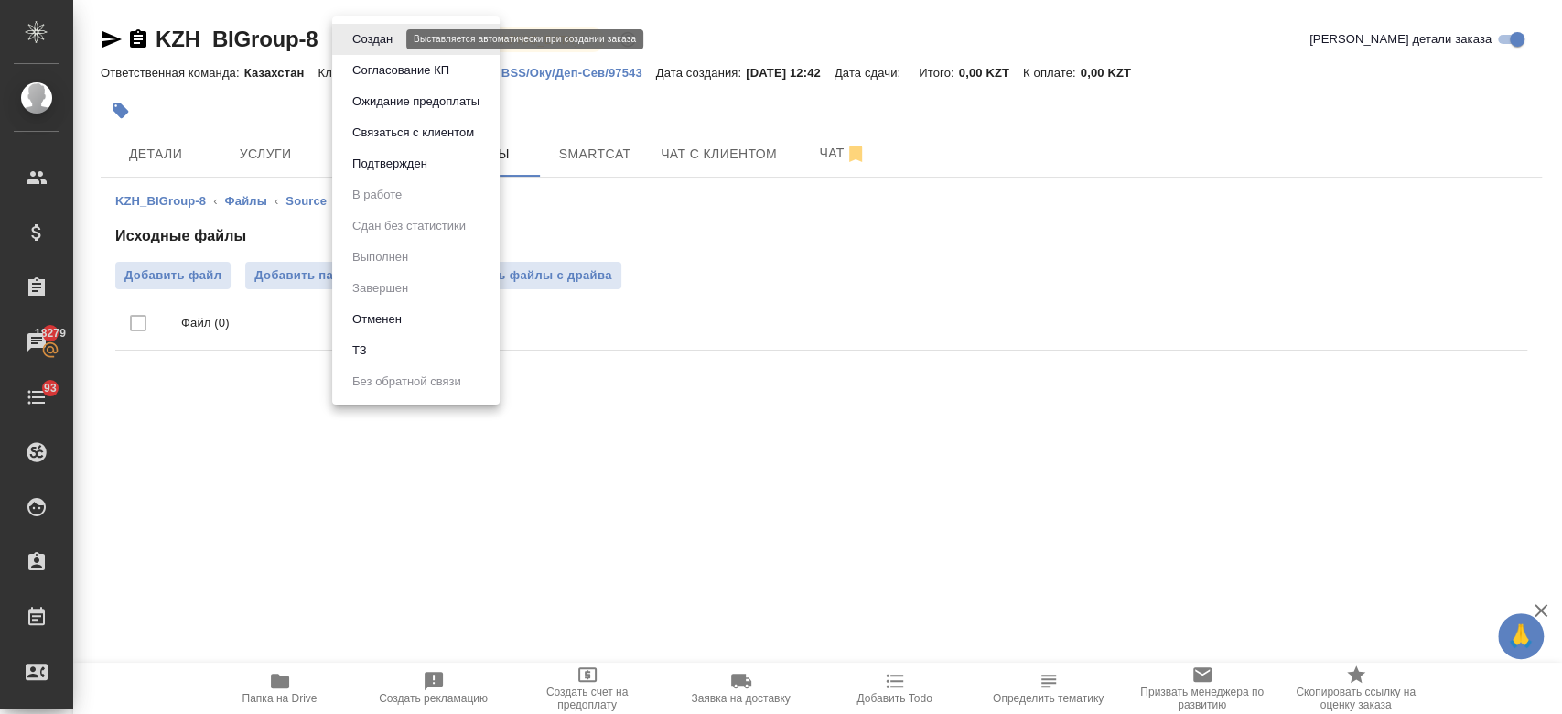
click at [370, 36] on body "🙏 .cls-1 fill:#fff; AWATERA Kosherbayeva Nazerke Клиенты Спецификации Заказы 18…" at bounding box center [781, 357] width 1562 height 714
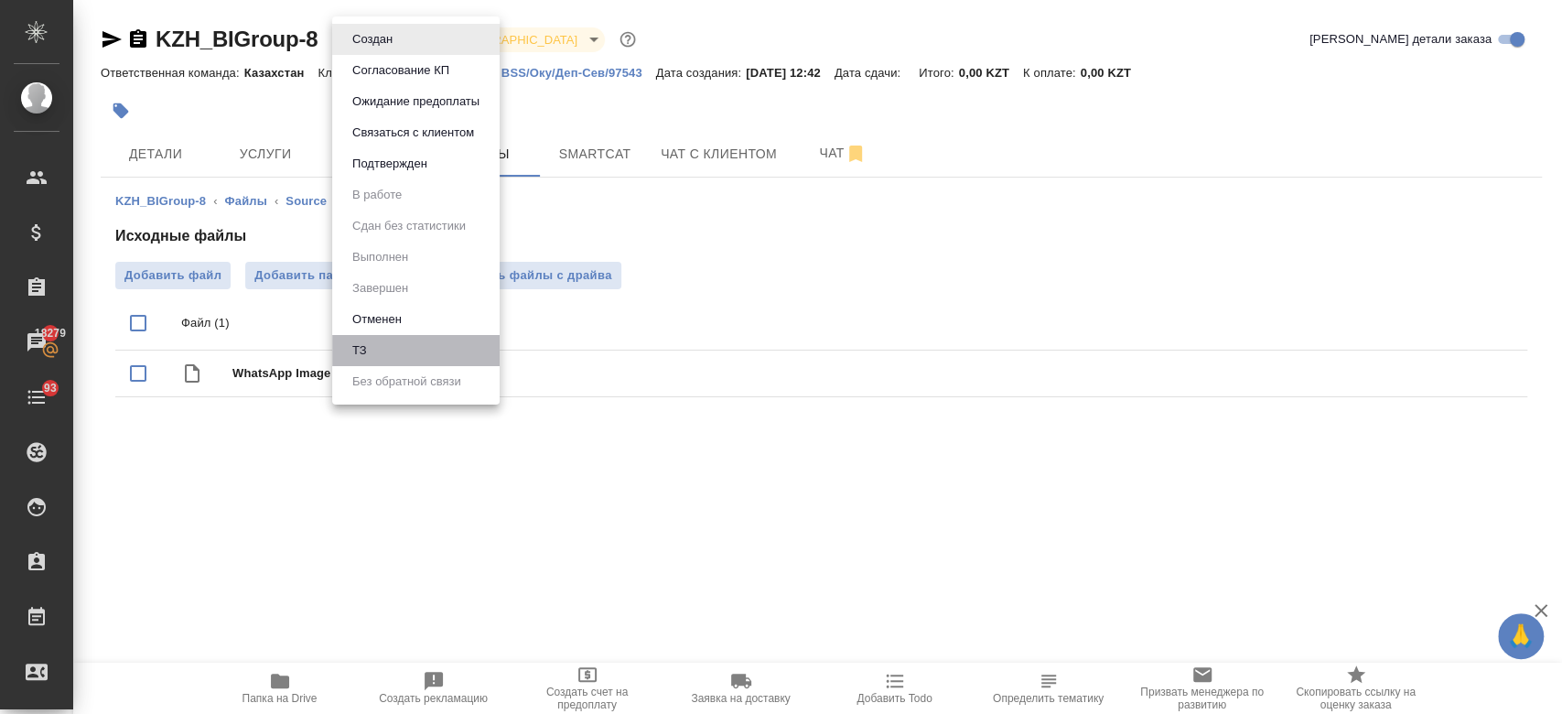
click at [395, 345] on li "ТЗ" at bounding box center [415, 350] width 167 height 31
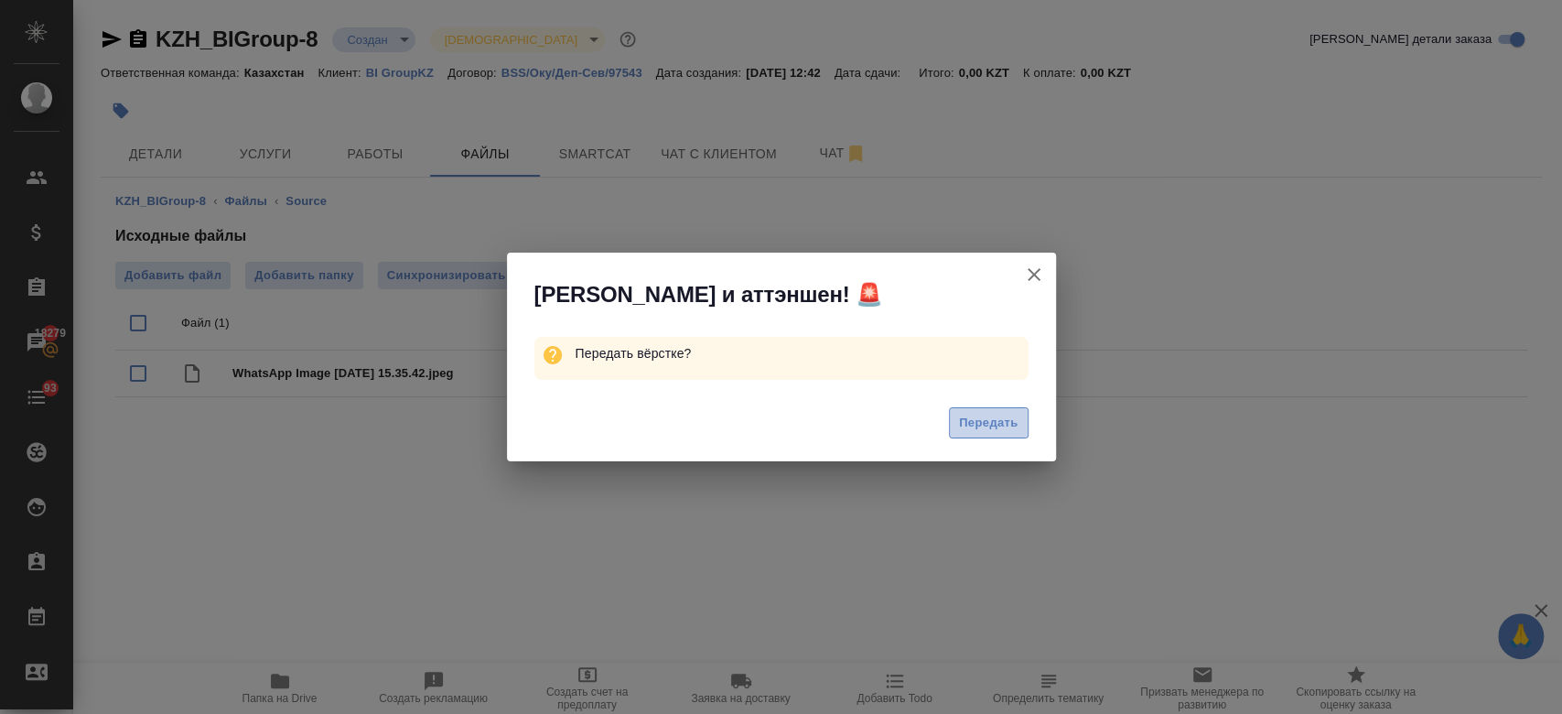
click at [988, 421] on span "Передать" at bounding box center [988, 423] width 59 height 21
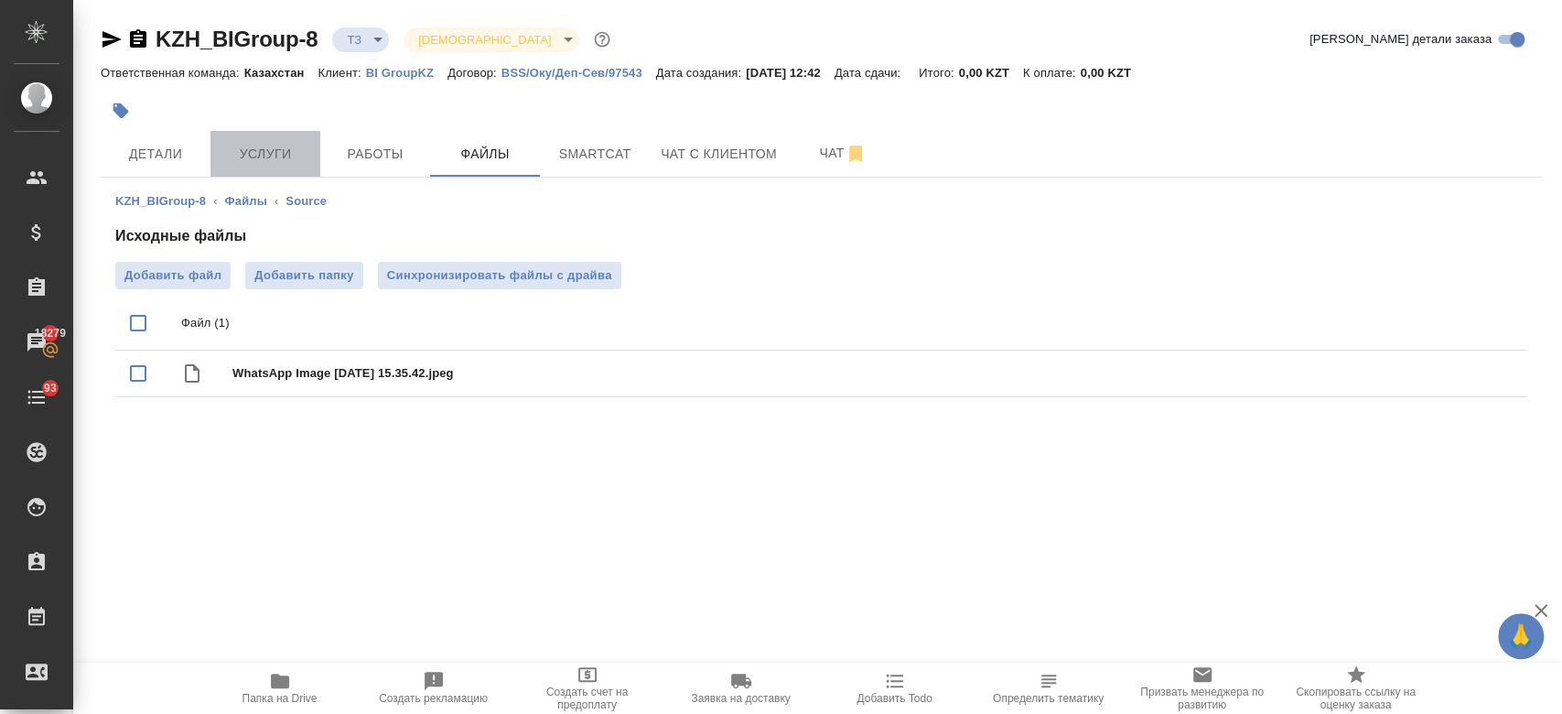
click at [250, 156] on span "Услуги" at bounding box center [265, 154] width 88 height 23
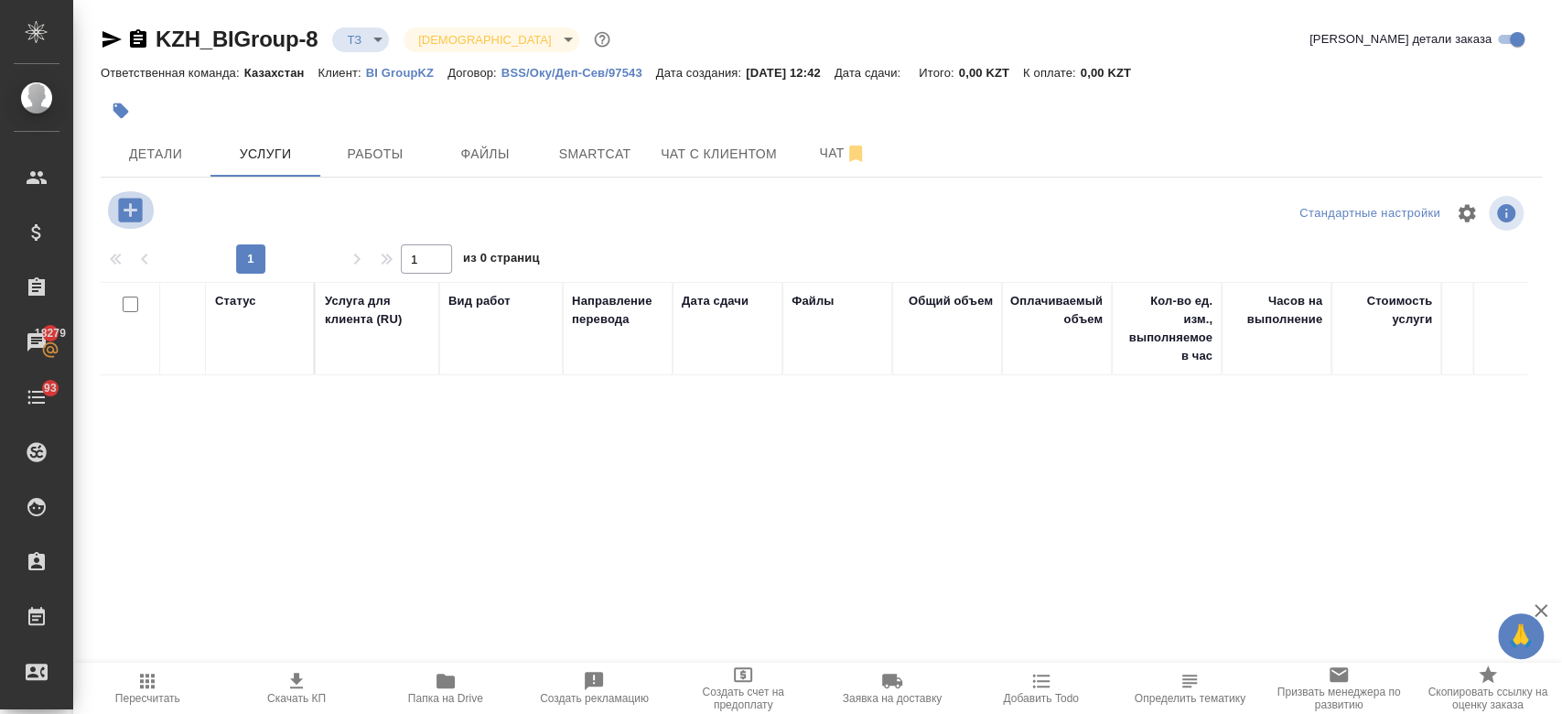
click at [133, 210] on icon "button" at bounding box center [130, 210] width 32 height 32
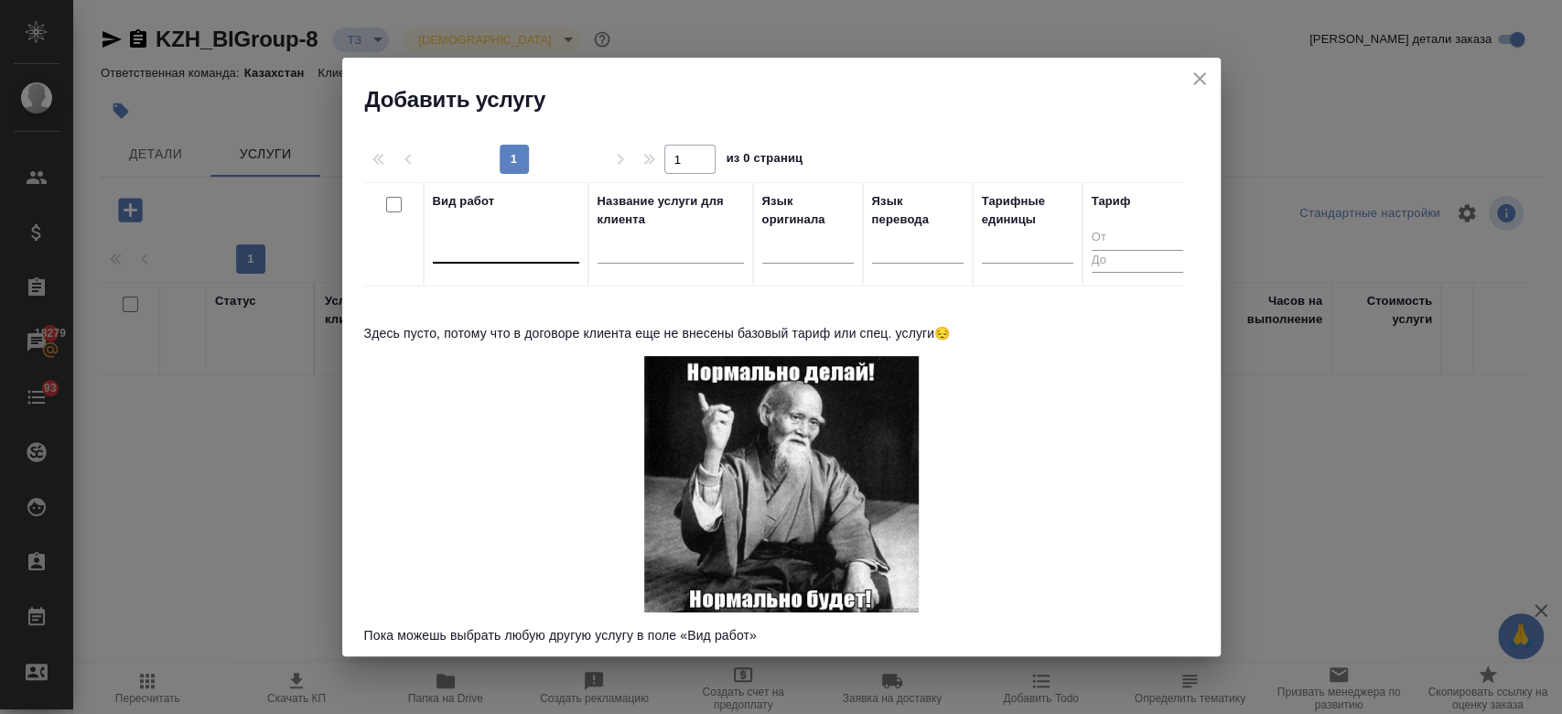
click at [531, 231] on div at bounding box center [506, 244] width 146 height 27
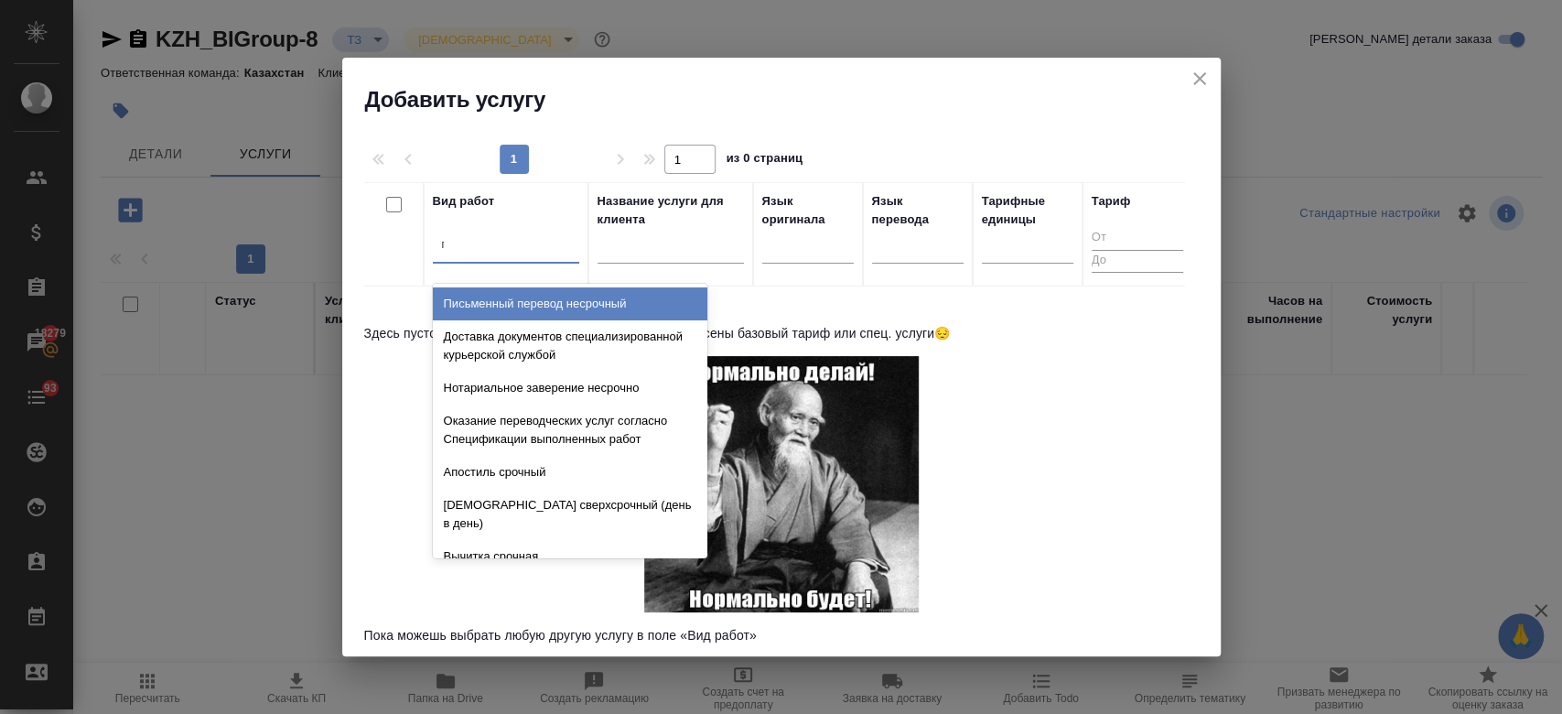
type input "проф"
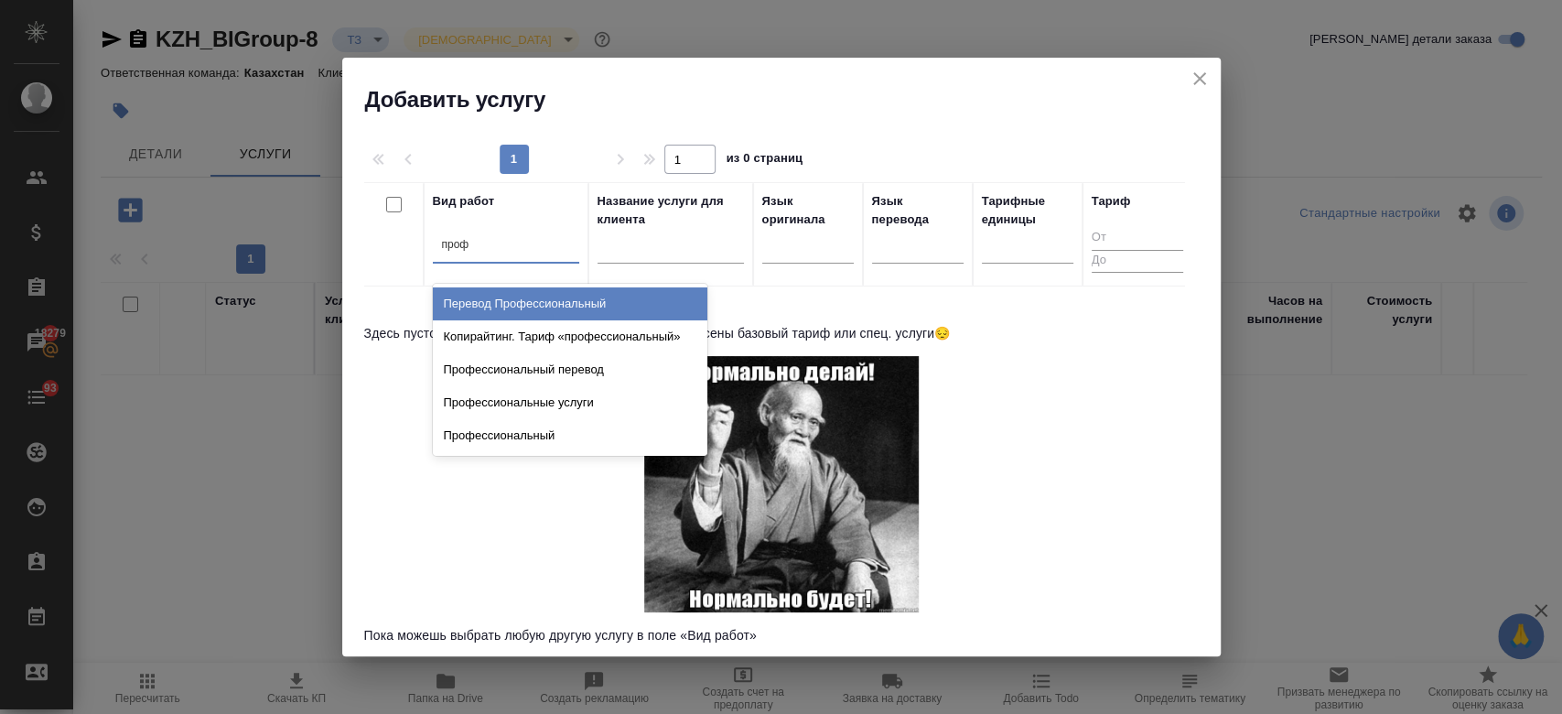
click at [552, 304] on div "Перевод Профессиональный" at bounding box center [570, 303] width 274 height 33
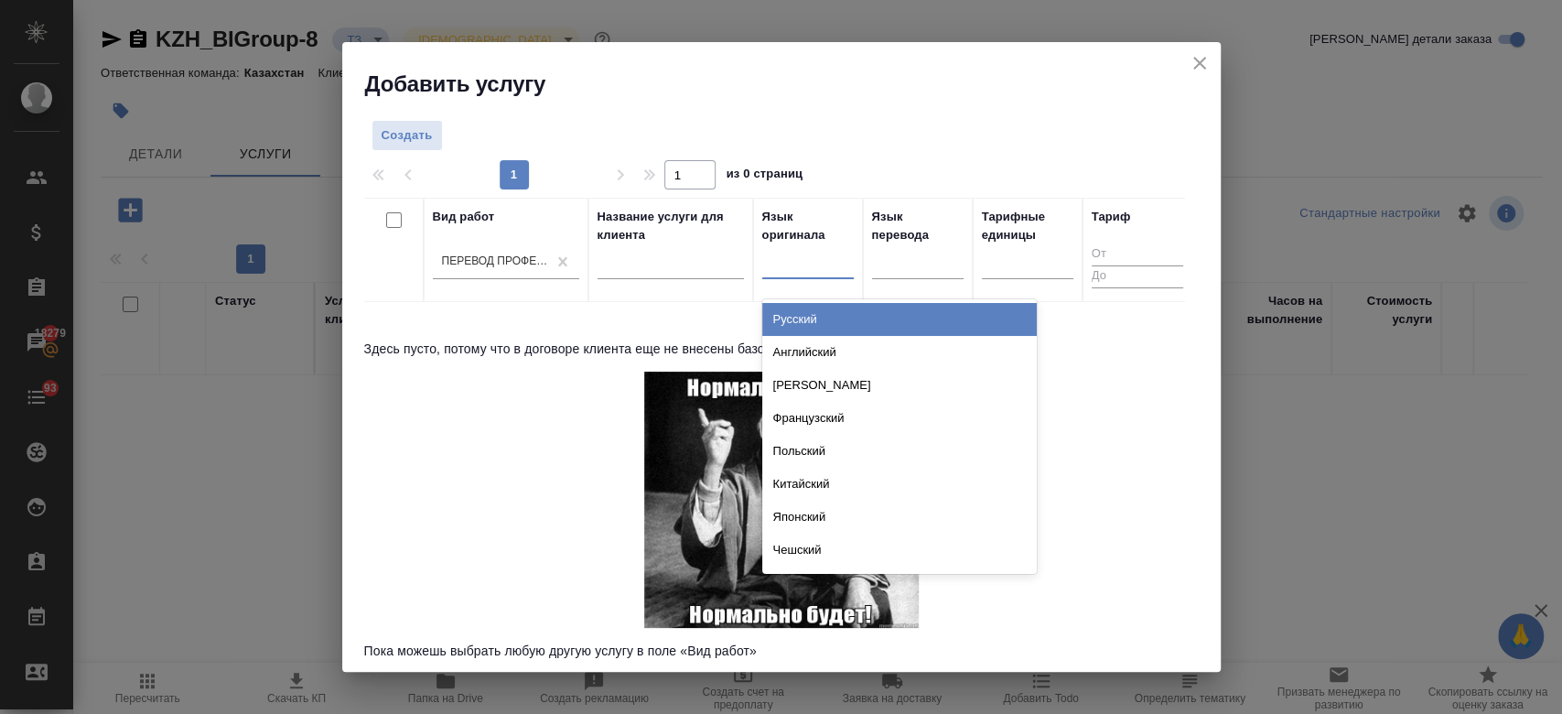
click at [788, 263] on div at bounding box center [807, 261] width 91 height 27
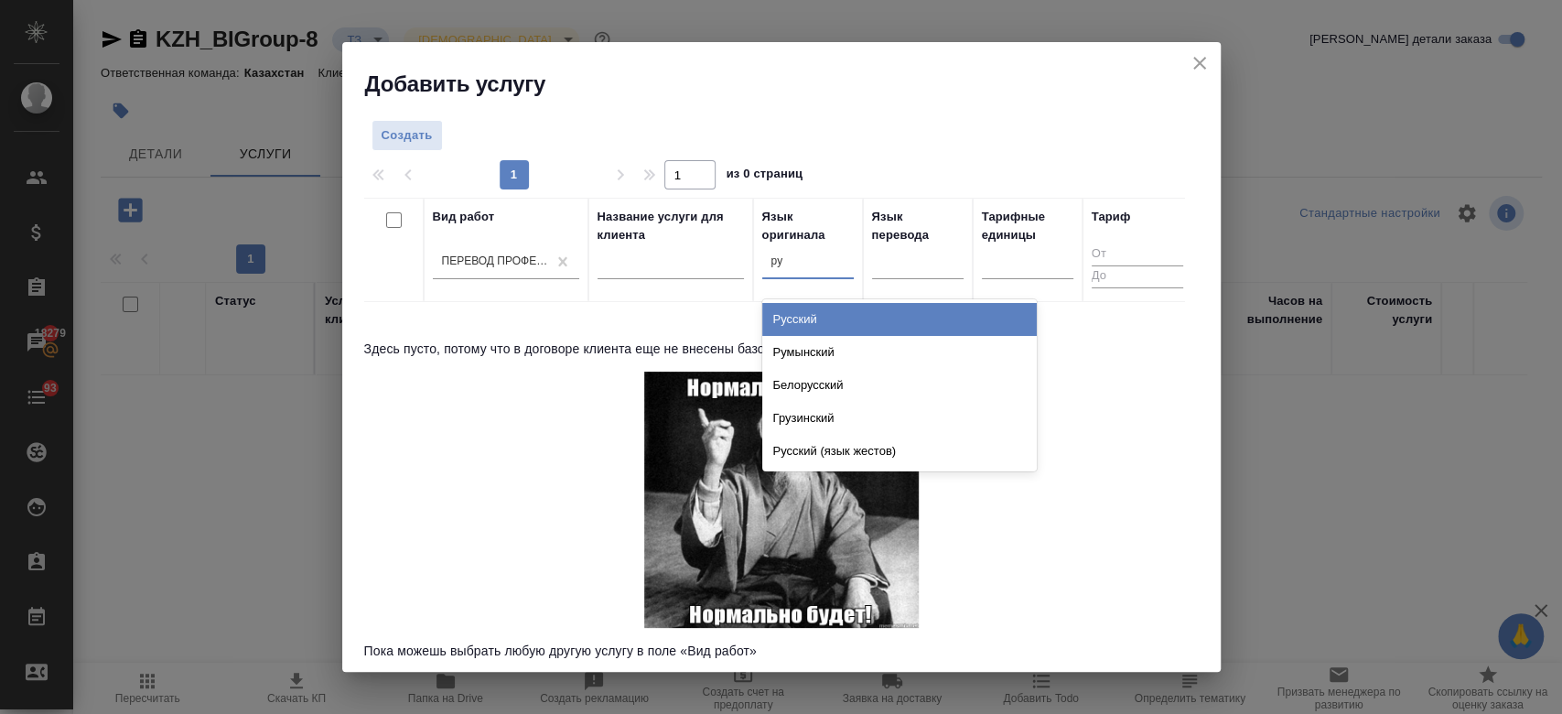
type input "рус"
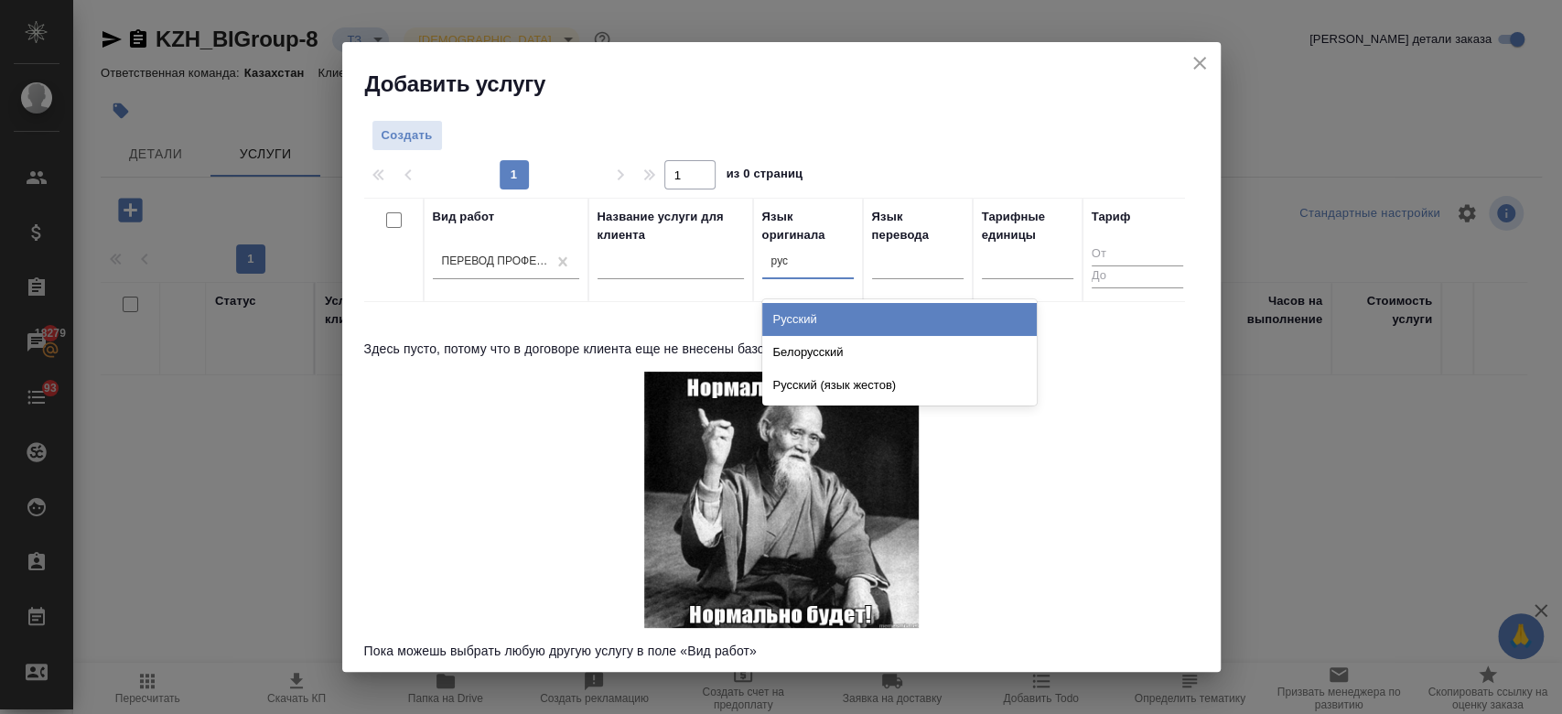
click at [844, 306] on div "Русский" at bounding box center [899, 319] width 274 height 33
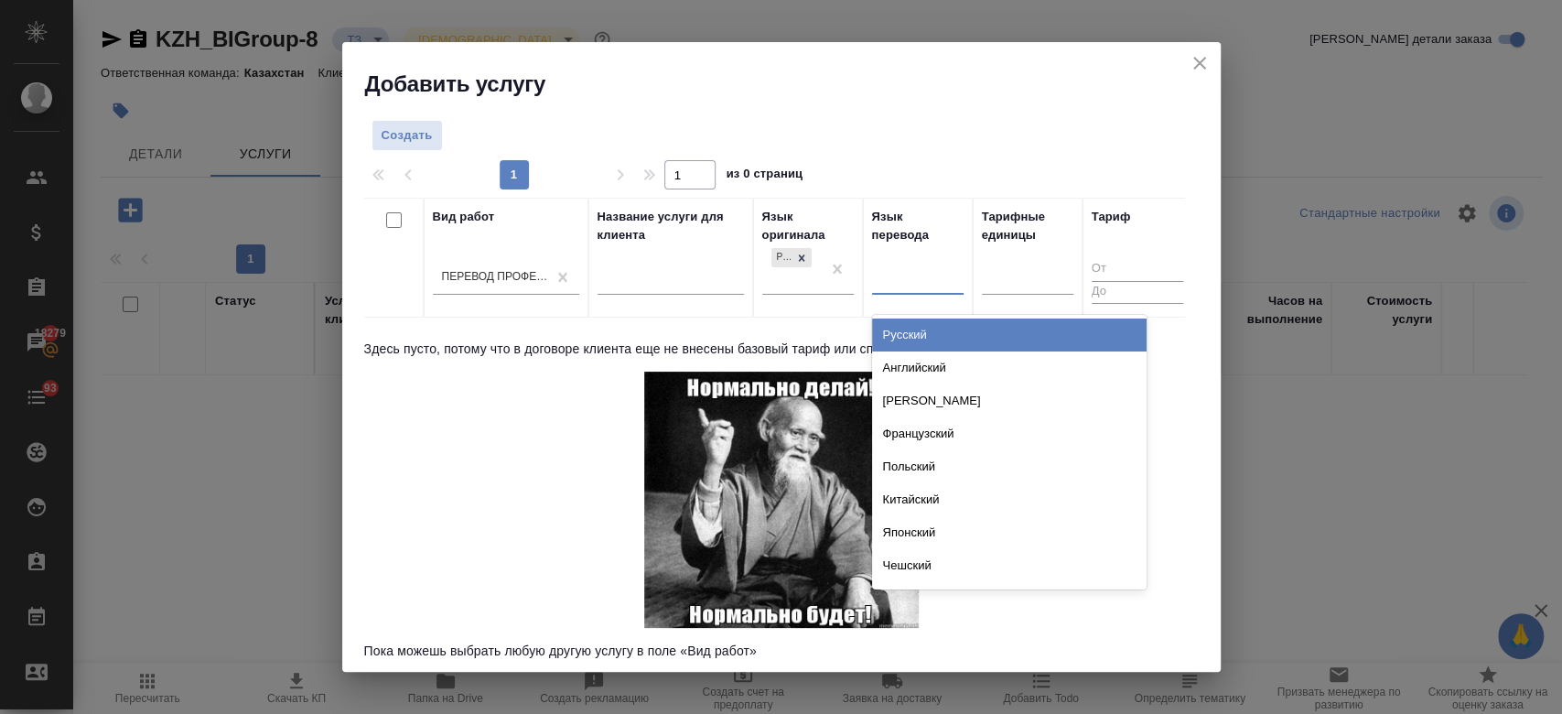
click at [897, 292] on div at bounding box center [917, 277] width 91 height 35
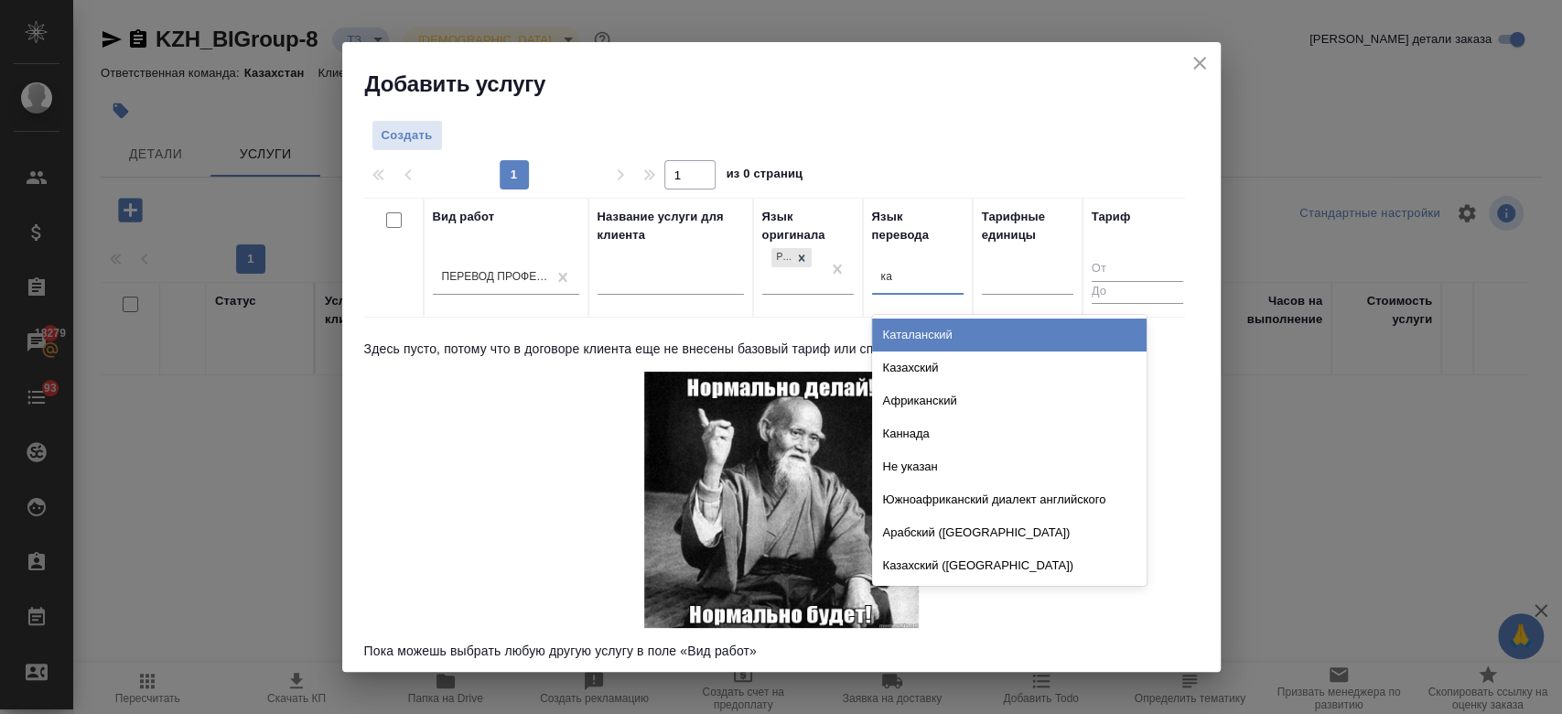
type input "каз"
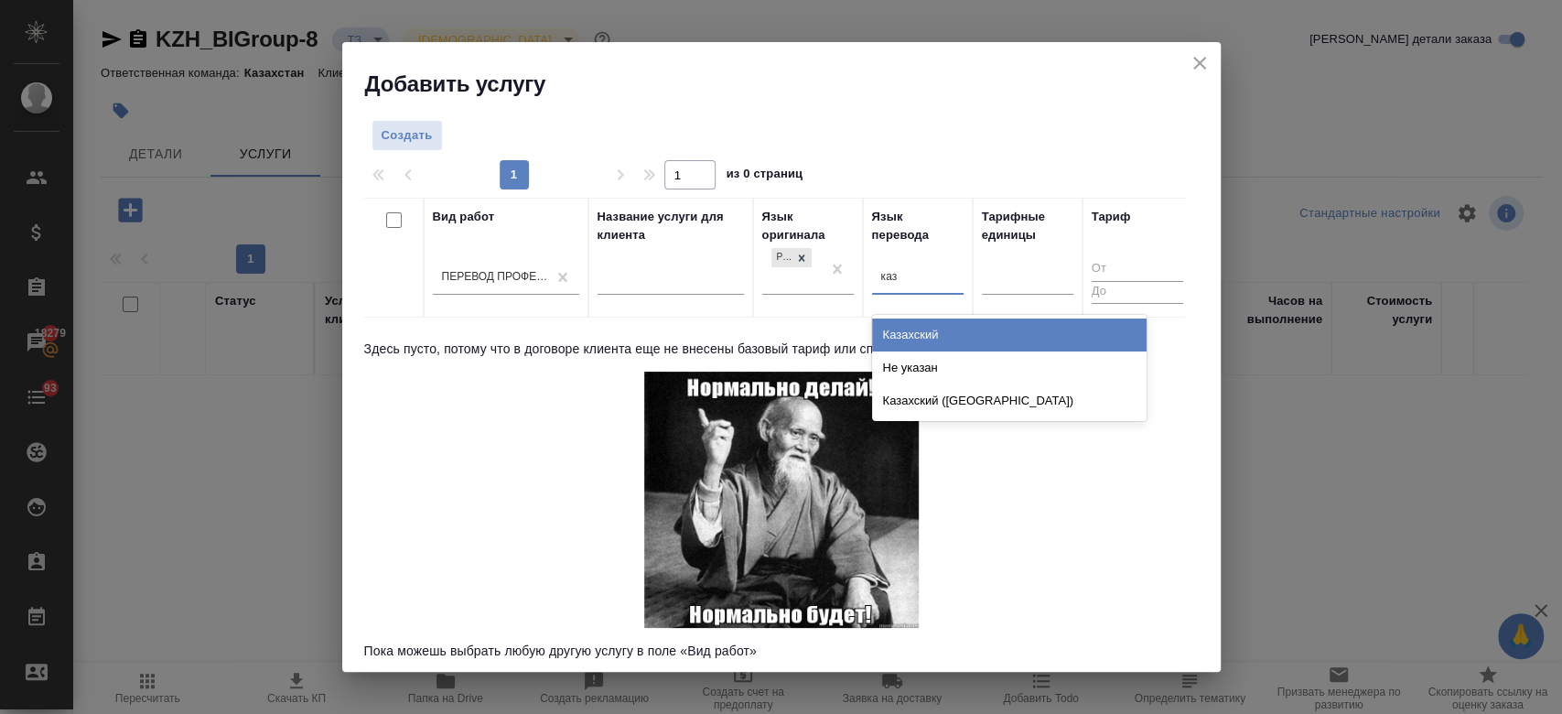
click at [916, 332] on div "Казахский" at bounding box center [1009, 334] width 274 height 33
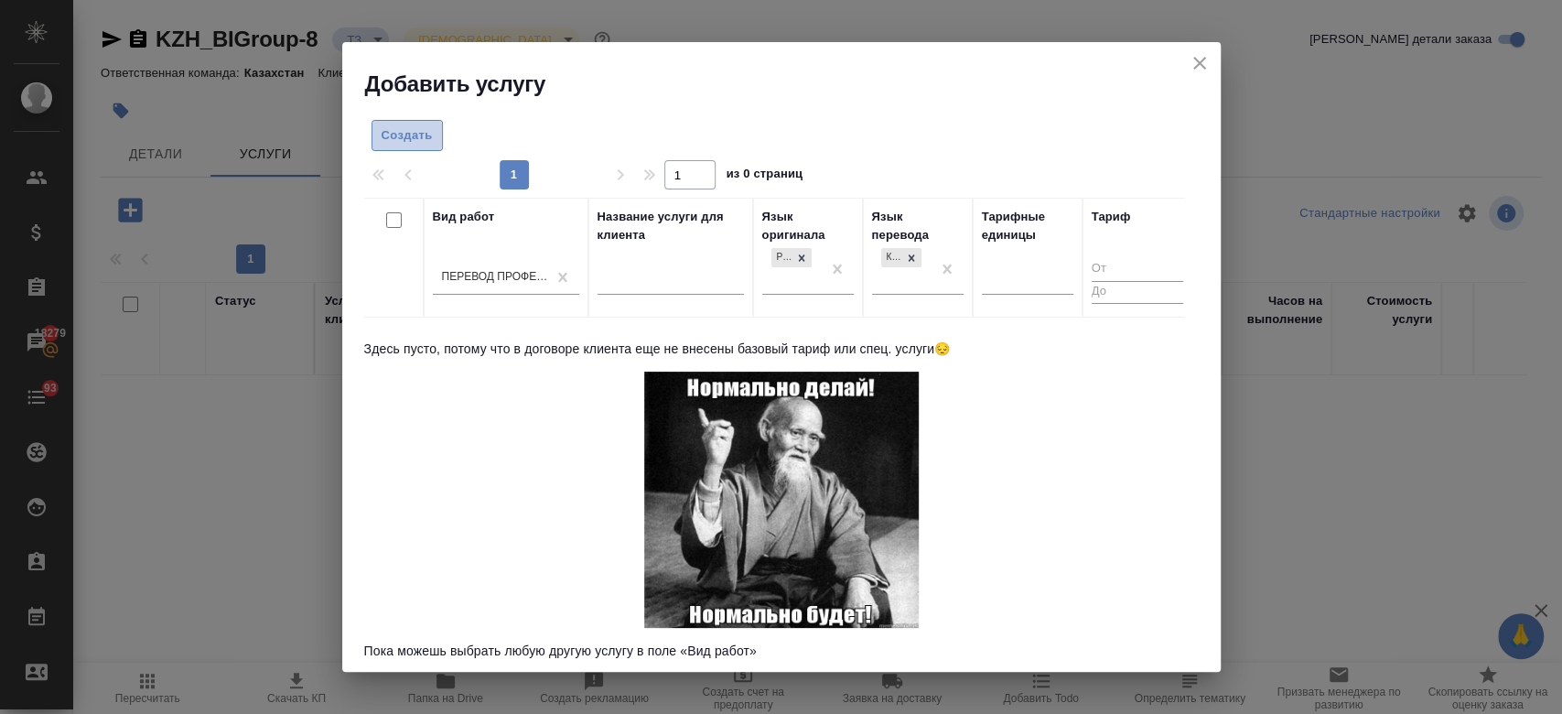
click at [377, 130] on button "Создать" at bounding box center [406, 136] width 71 height 32
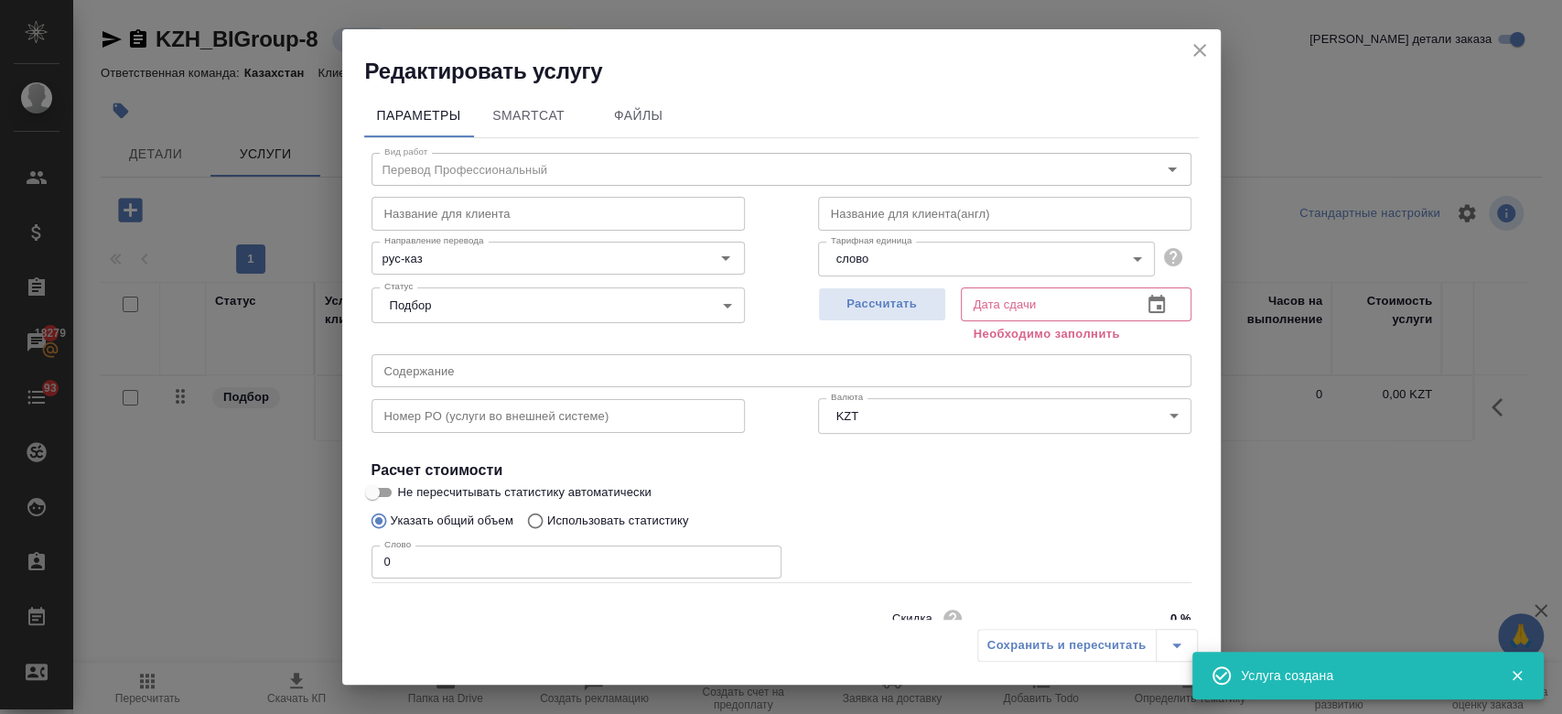
scroll to position [79, 0]
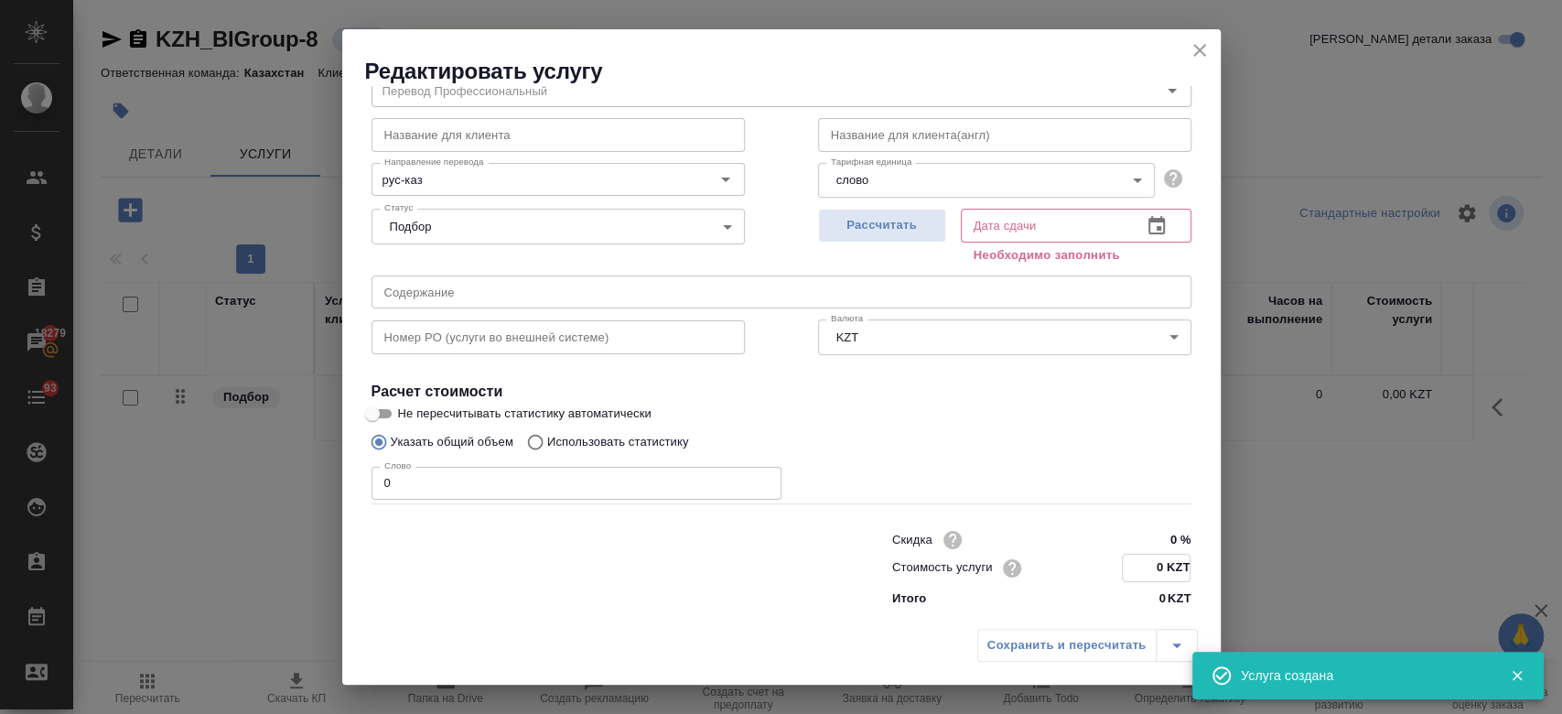
click at [1149, 573] on input "0 KZT" at bounding box center [1156, 567] width 67 height 27
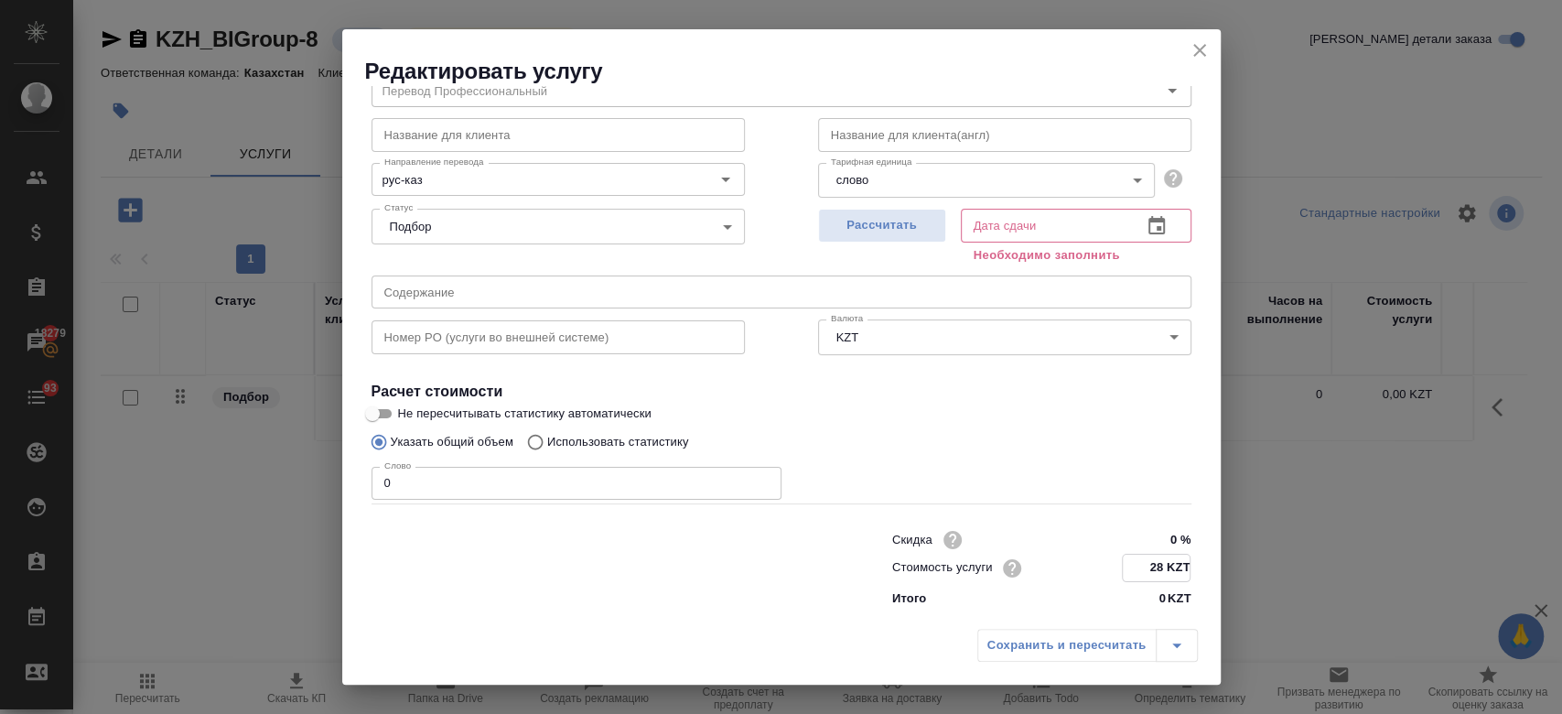
type input "28 KZT"
click at [604, 488] on input "0" at bounding box center [576, 483] width 410 height 33
type input "11"
click at [849, 223] on span "Рассчитать" at bounding box center [882, 225] width 108 height 21
type input "[DATE] 12:46"
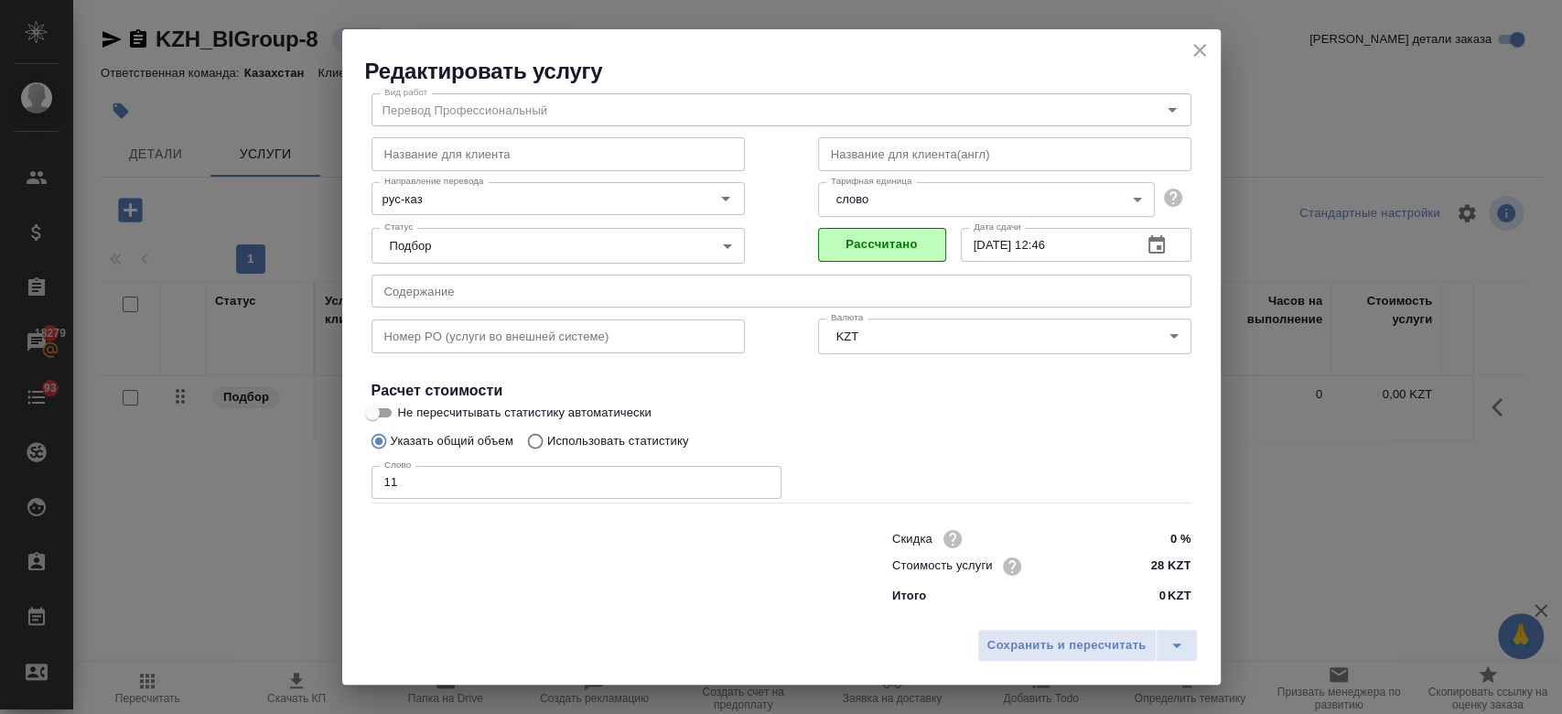
scroll to position [59, 0]
click at [1000, 635] on span "Сохранить и пересчитать" at bounding box center [1066, 645] width 159 height 21
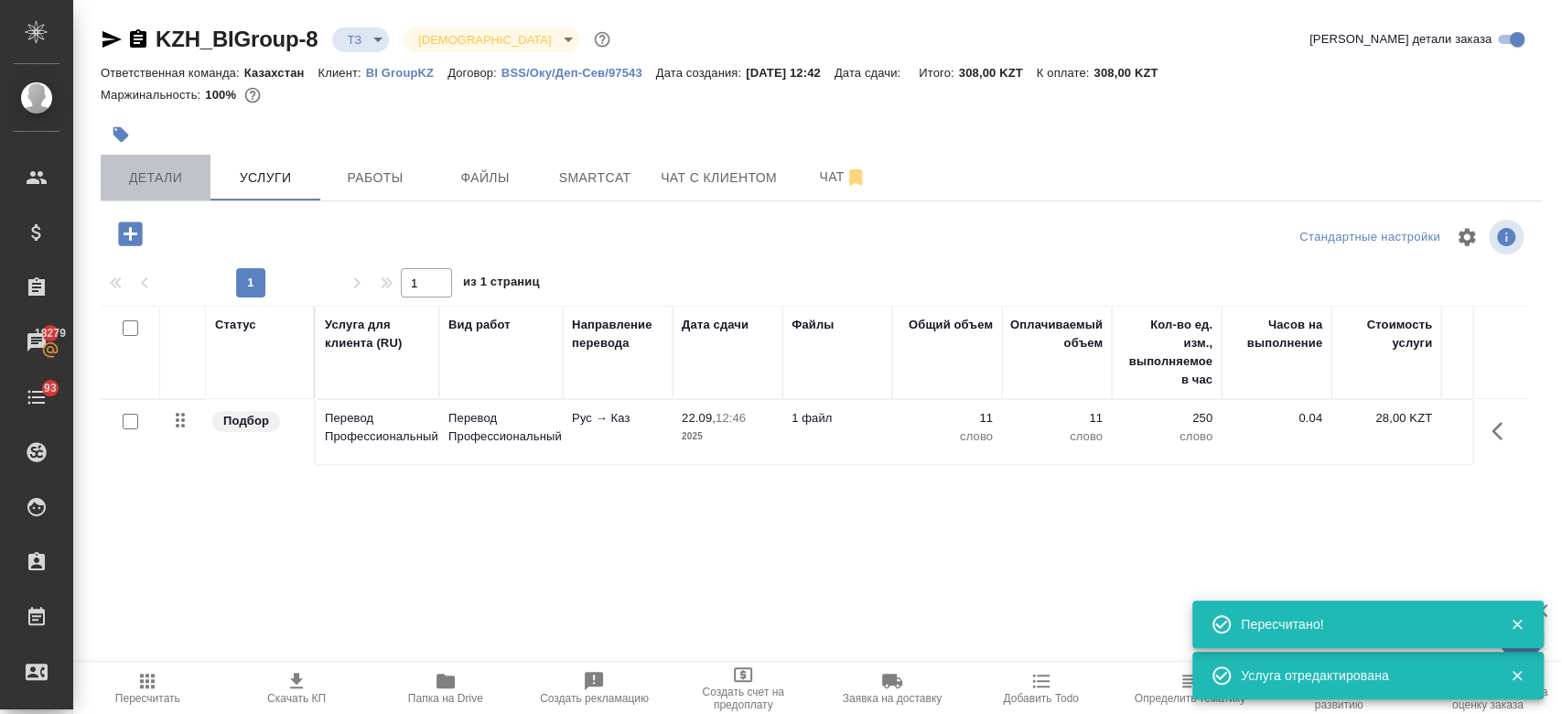
click at [152, 172] on span "Детали" at bounding box center [156, 178] width 88 height 23
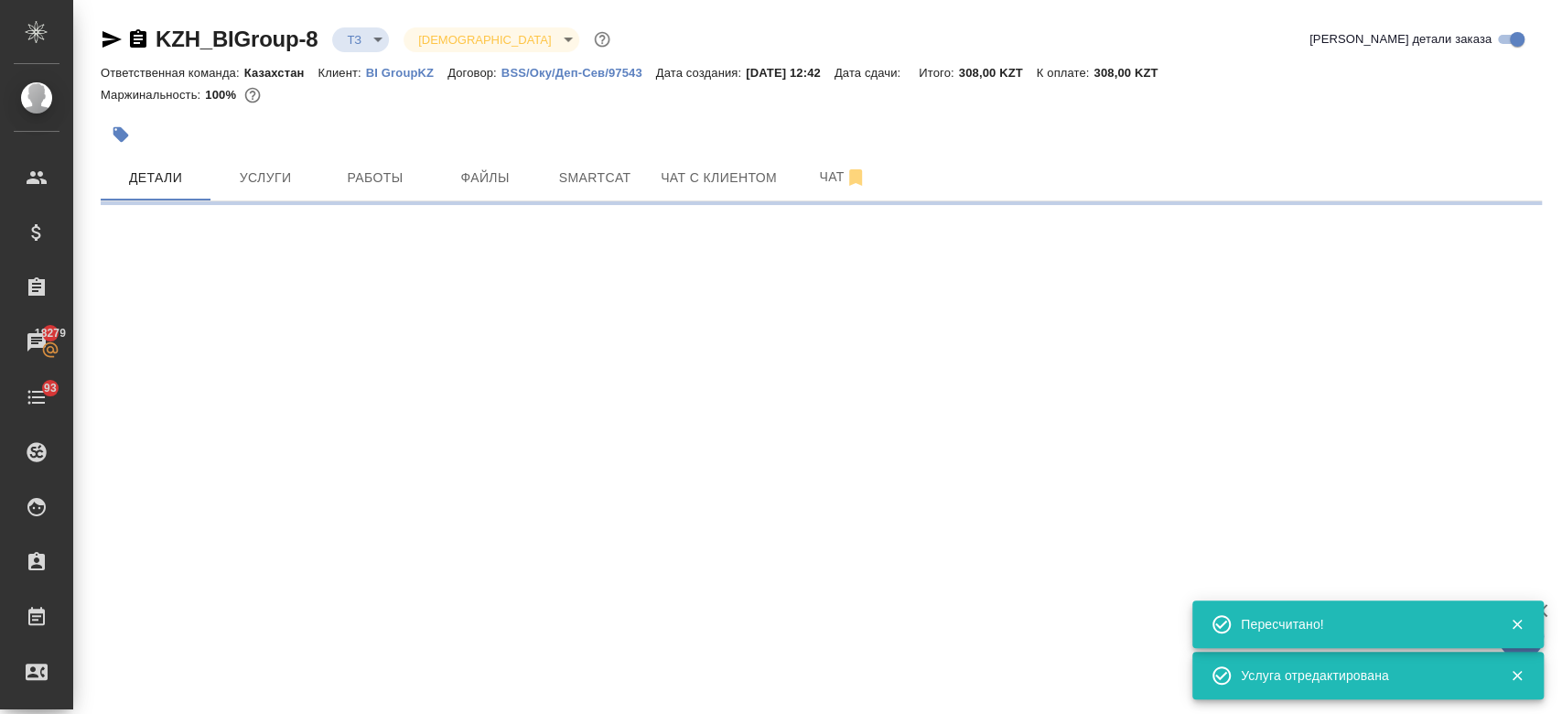
select select "RU"
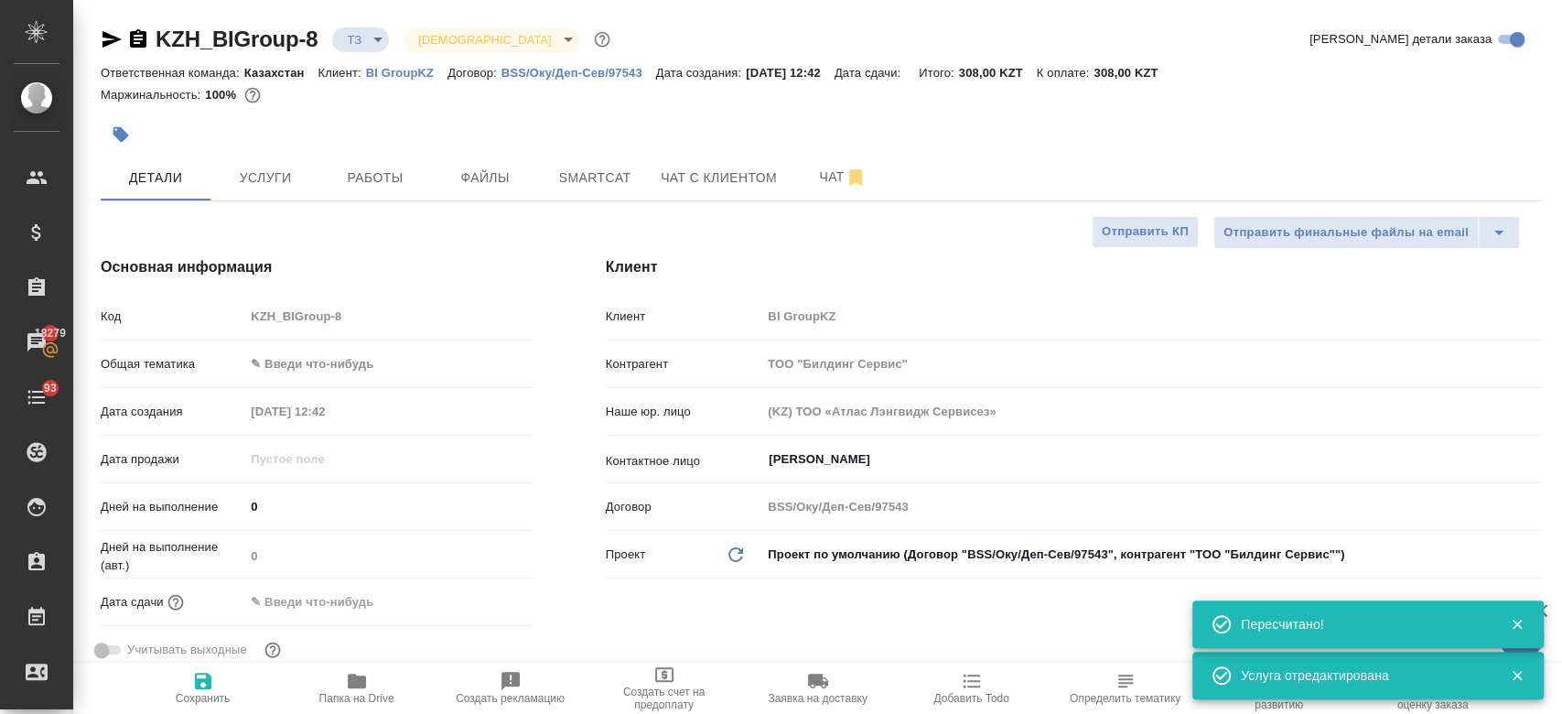
type textarea "x"
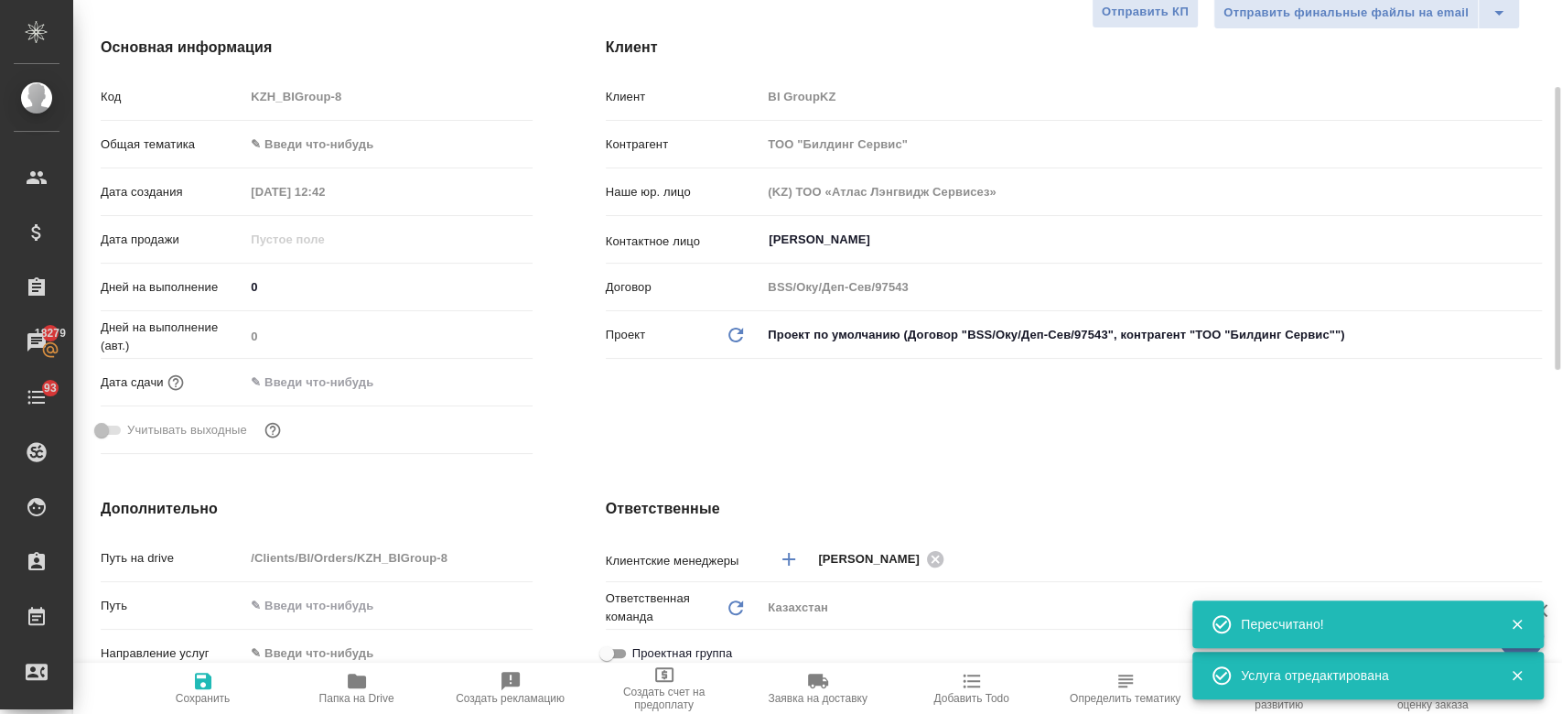
scroll to position [234, 0]
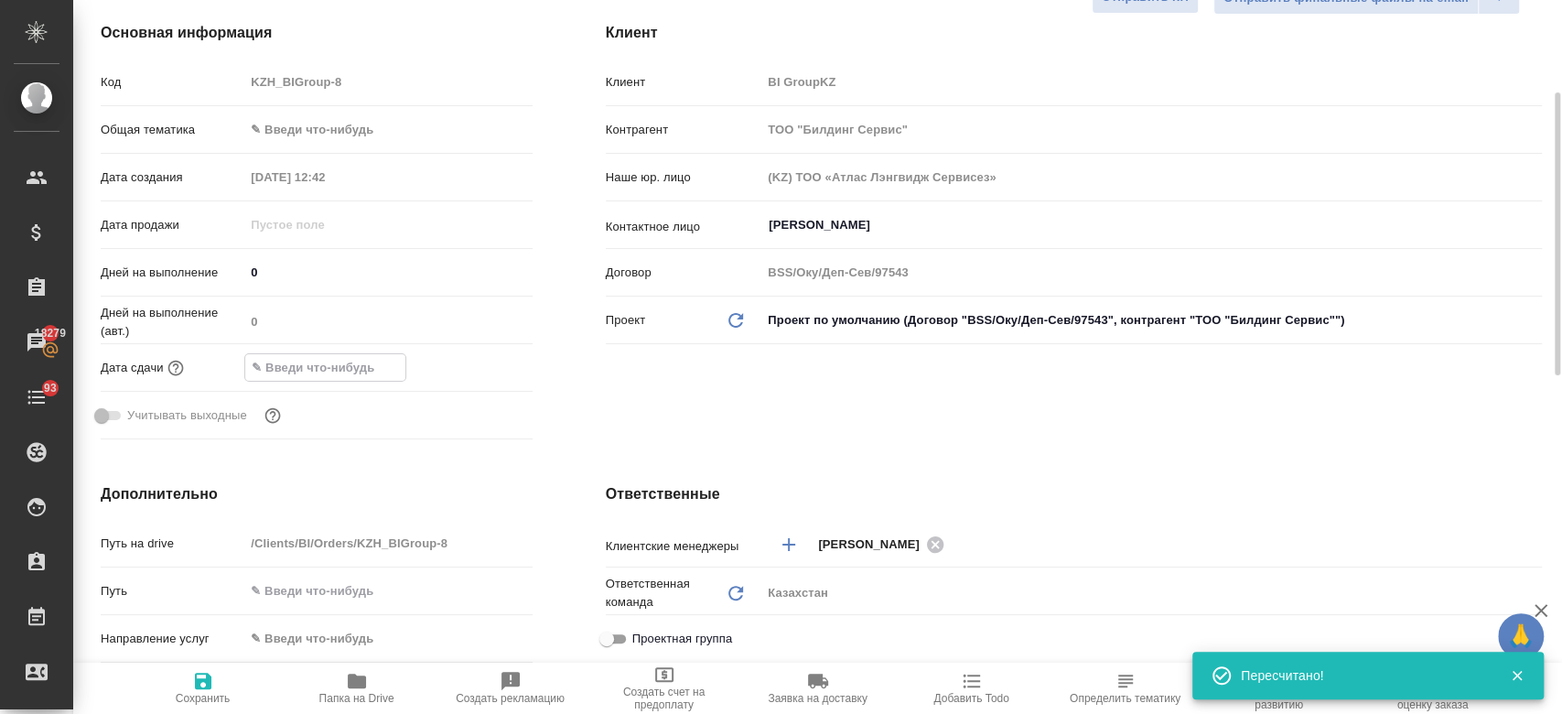
click at [310, 364] on input "text" at bounding box center [325, 367] width 160 height 27
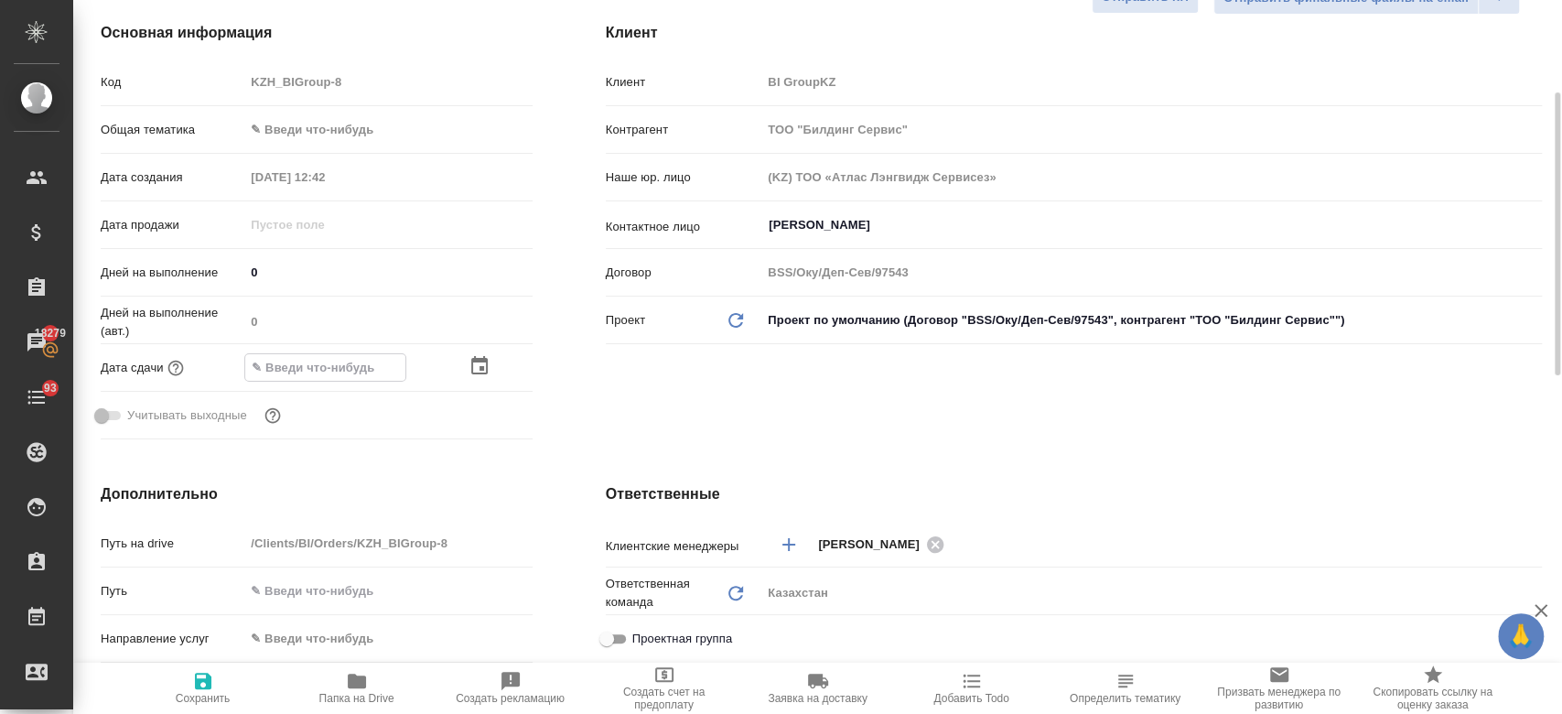
click at [464, 356] on div at bounding box center [387, 367] width 287 height 28
click at [477, 360] on icon "button" at bounding box center [479, 366] width 16 height 18
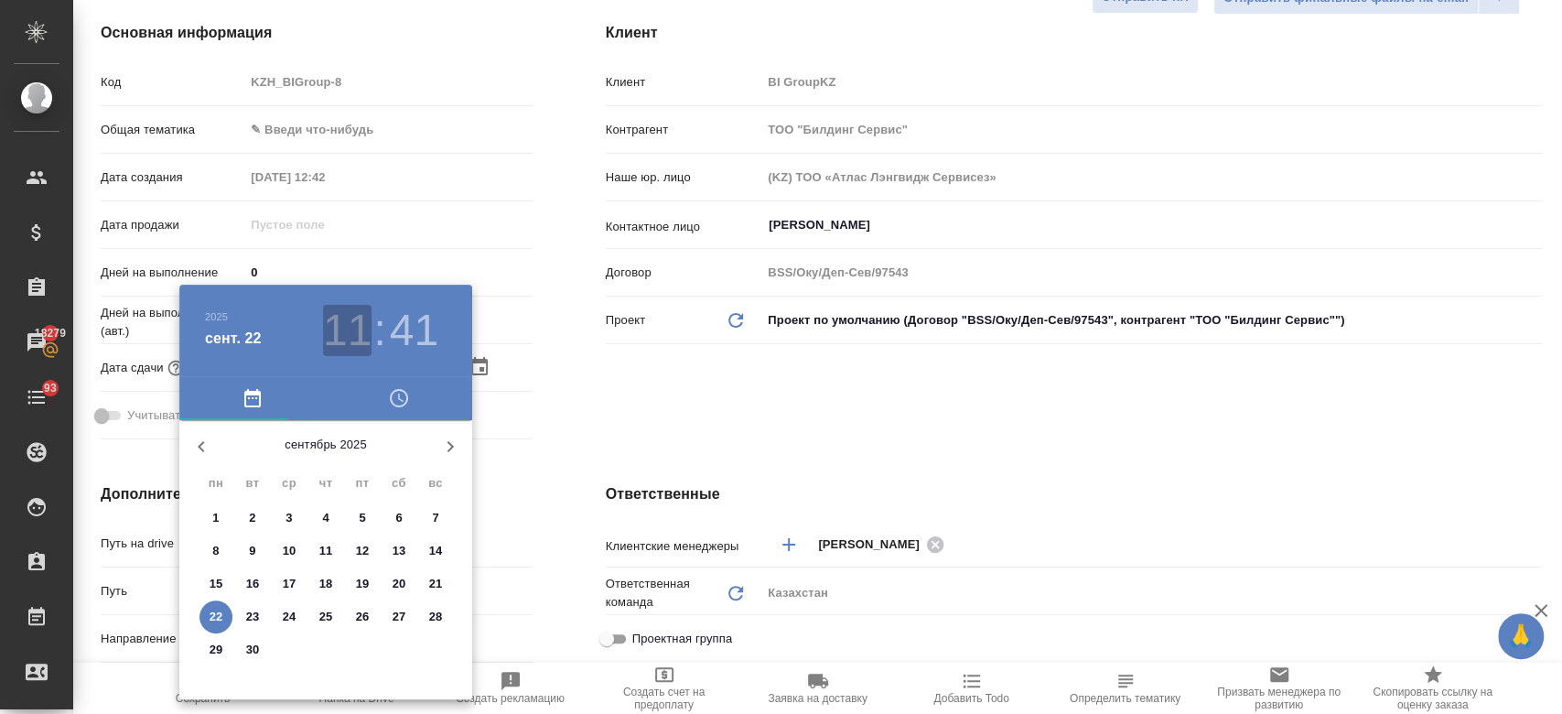
click at [348, 334] on h3 "11" at bounding box center [347, 330] width 48 height 51
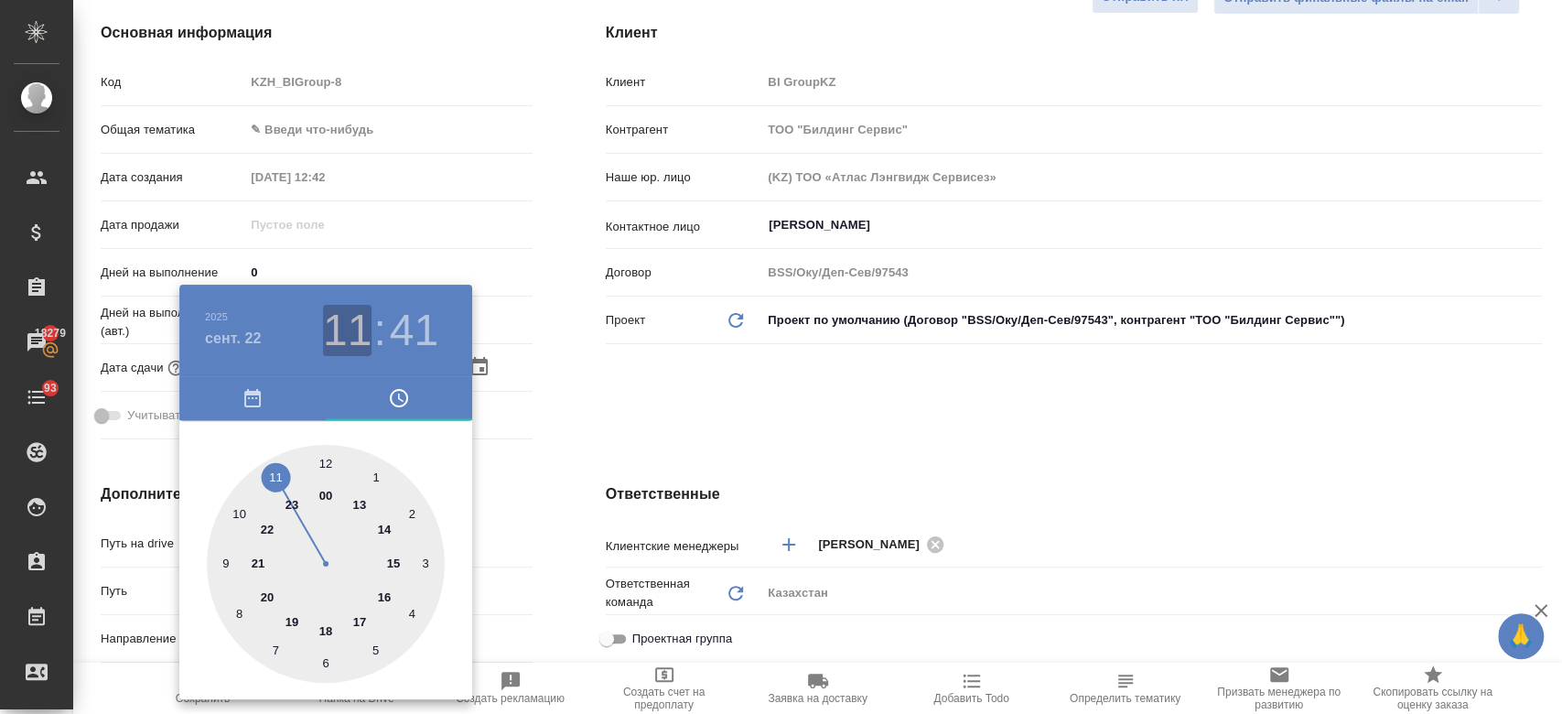
click at [349, 328] on h3 "11" at bounding box center [347, 330] width 48 height 51
click at [364, 499] on div at bounding box center [326, 564] width 238 height 238
type input "[DATE] 13:41"
type textarea "x"
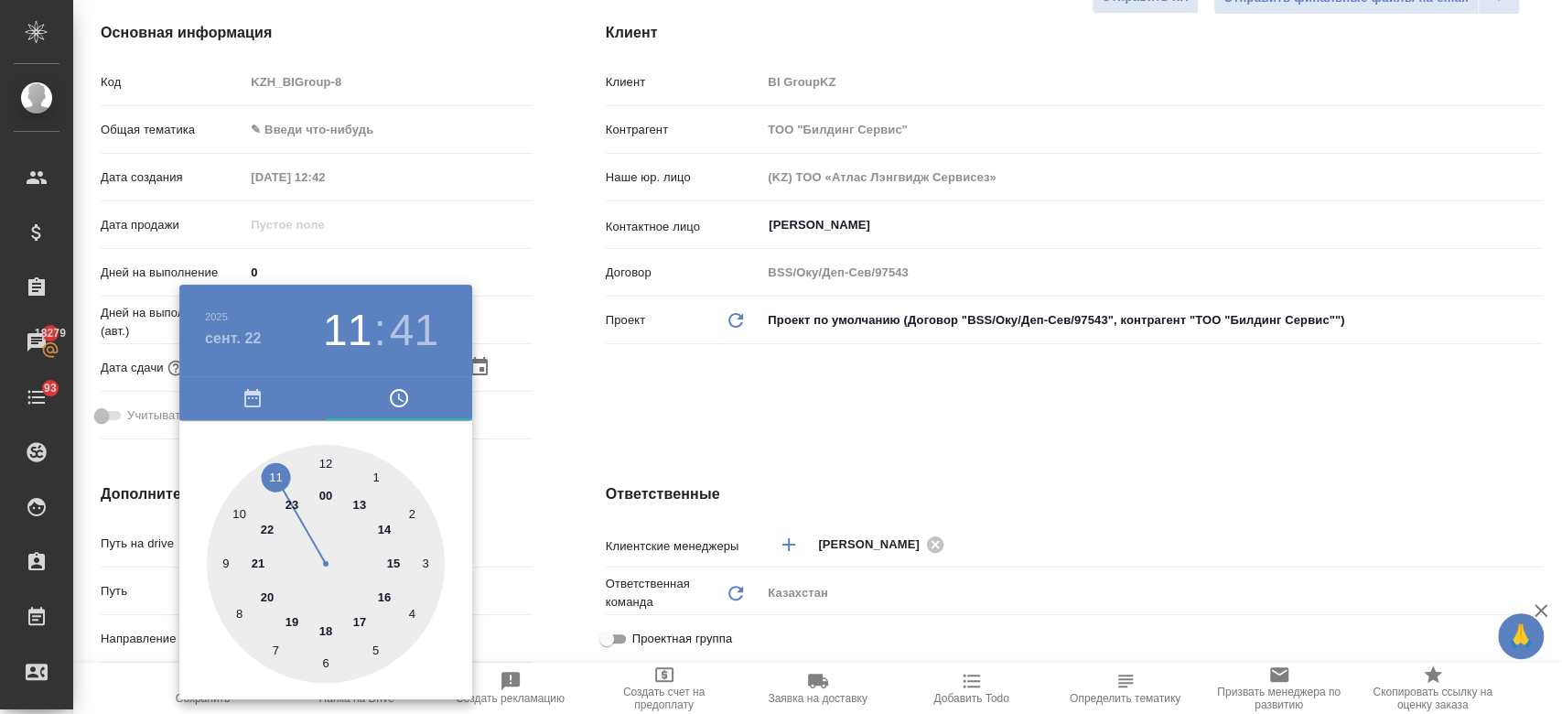
type textarea "x"
click at [328, 465] on div at bounding box center [326, 564] width 238 height 238
type input "[DATE] 13:00"
type textarea "x"
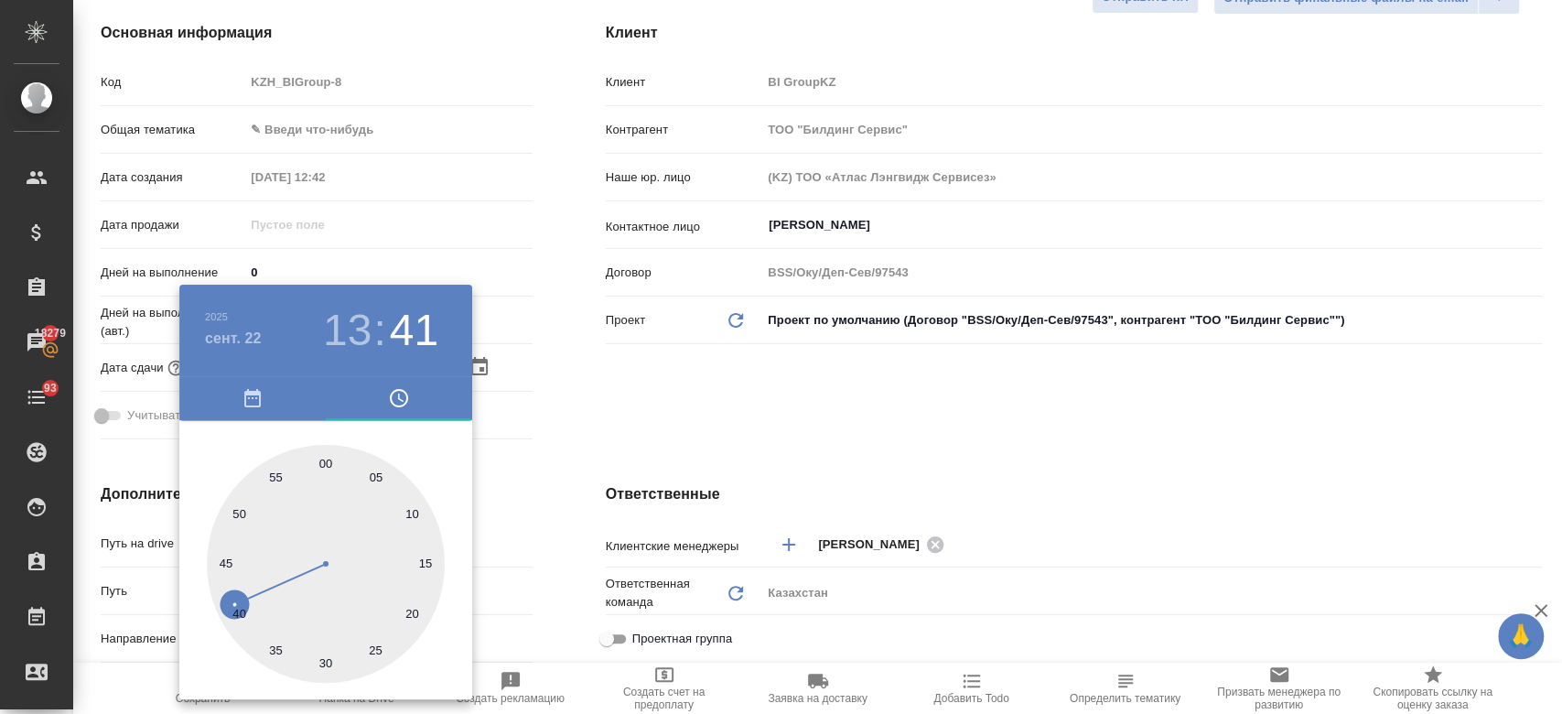
type textarea "x"
click at [690, 414] on div at bounding box center [781, 357] width 1562 height 714
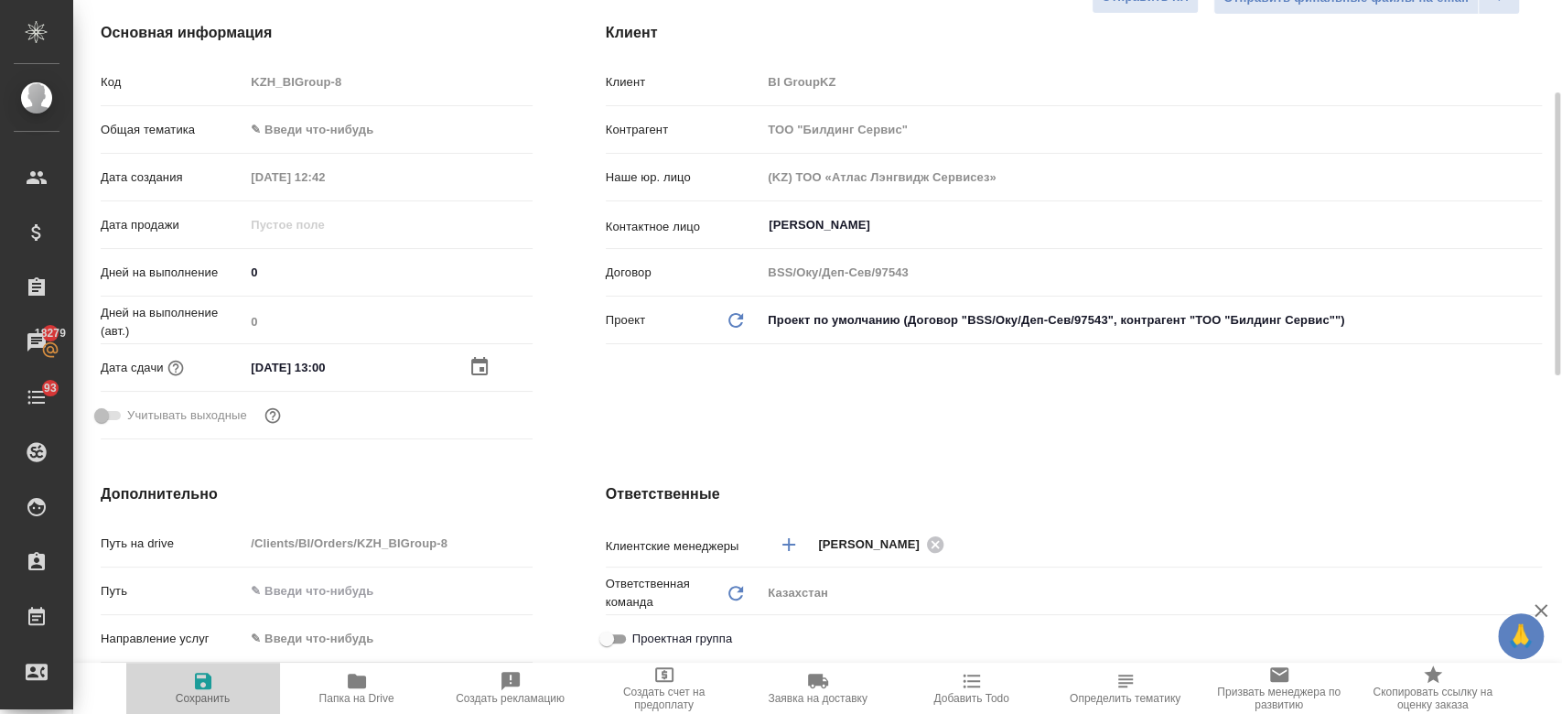
click at [196, 677] on icon "button" at bounding box center [203, 680] width 16 height 16
type textarea "x"
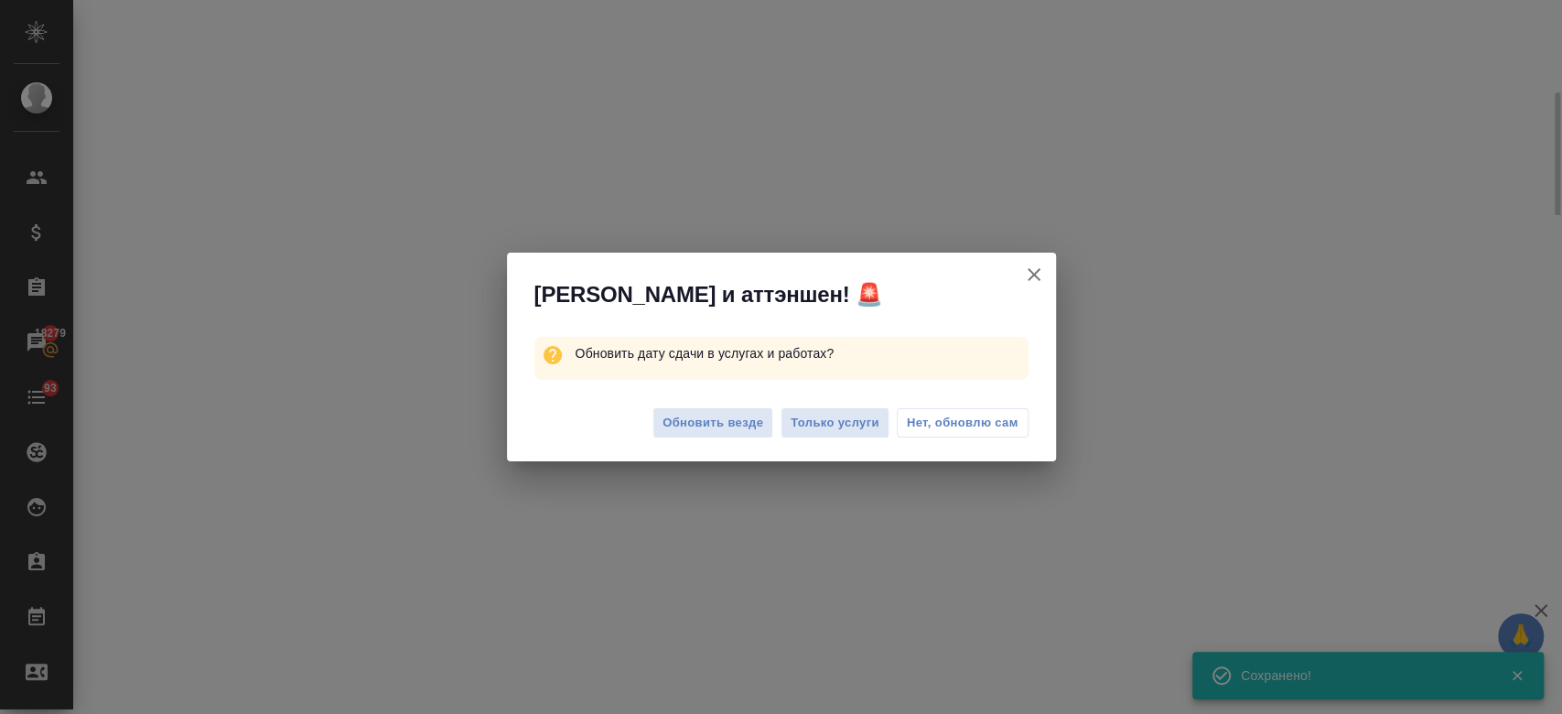
select select "RU"
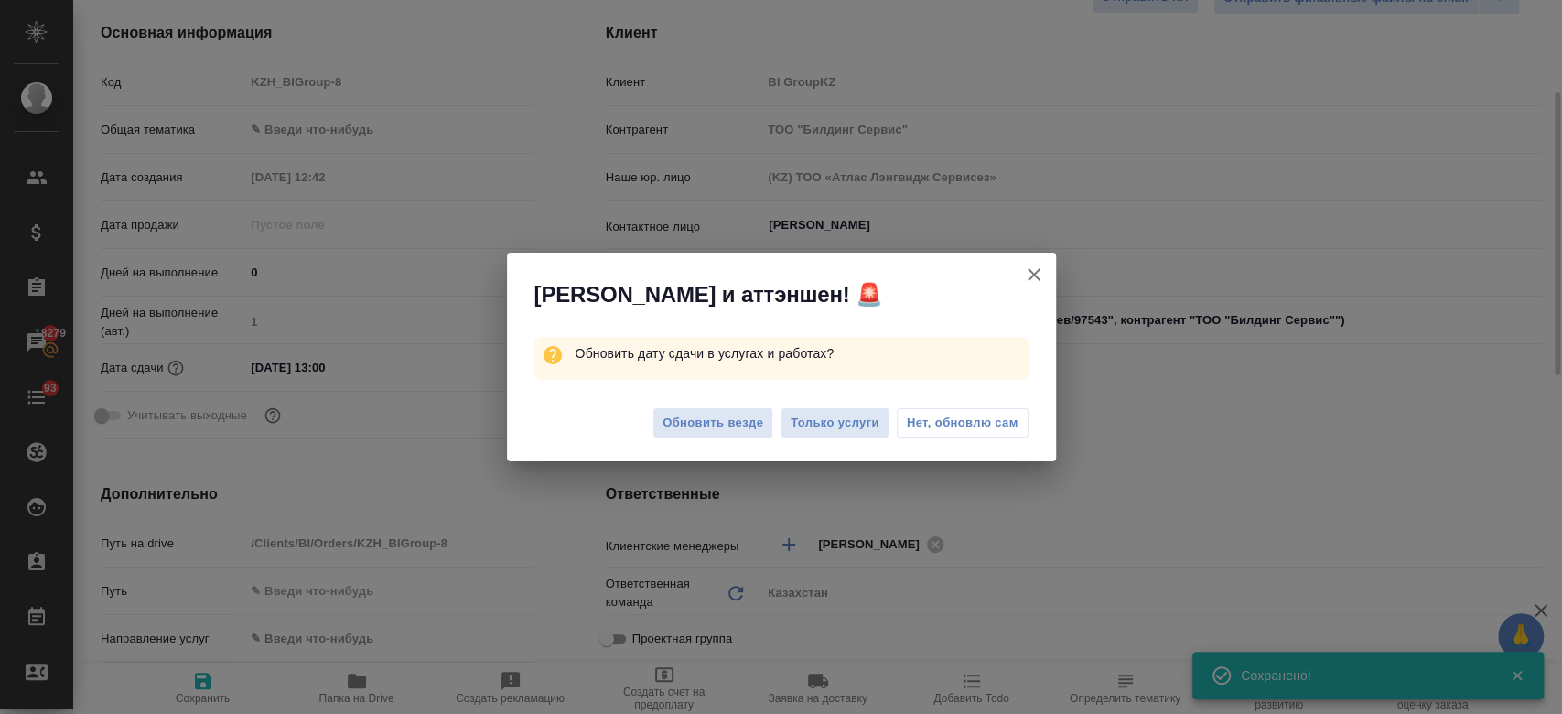
type textarea "x"
click at [820, 428] on span "Только услуги" at bounding box center [834, 423] width 89 height 21
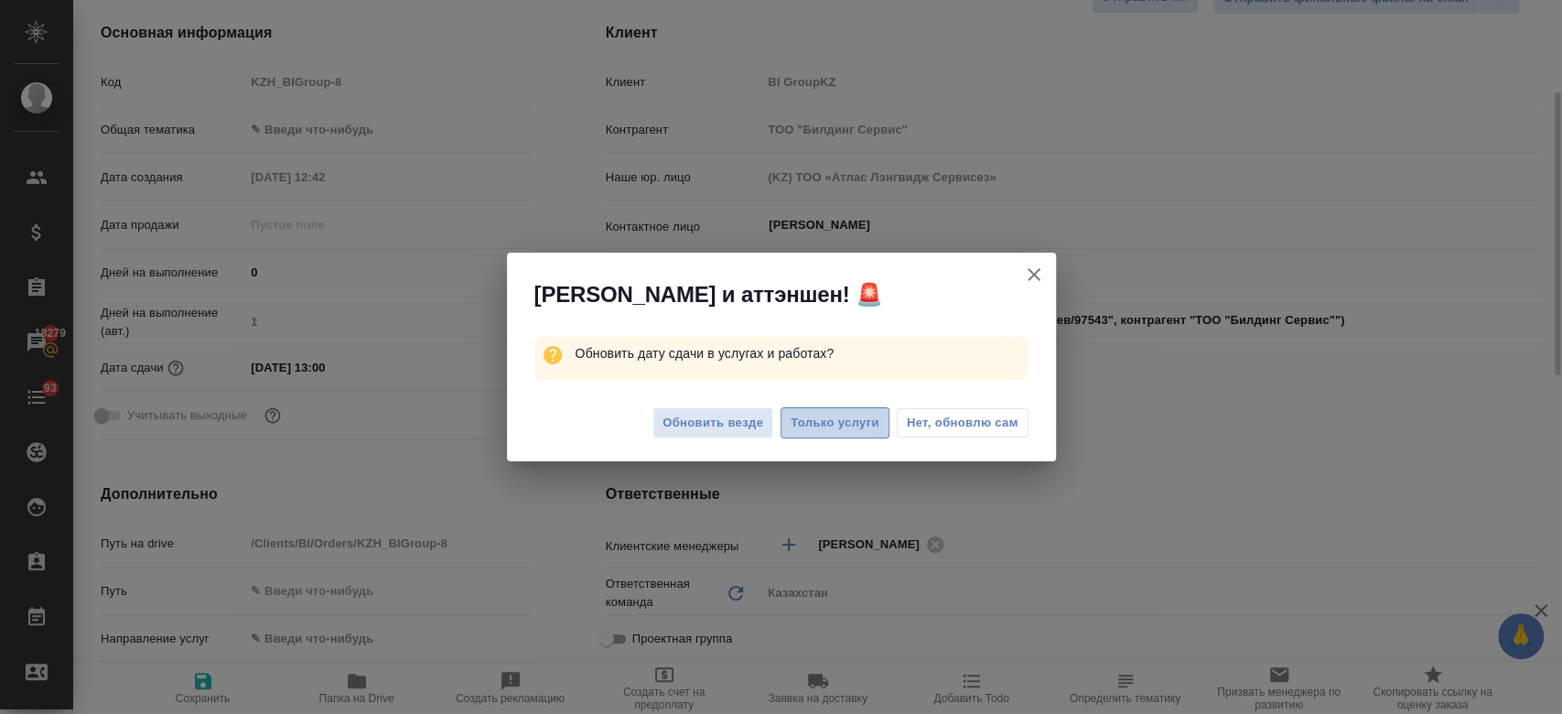
click at [826, 422] on span "Только услуги" at bounding box center [834, 423] width 89 height 21
click at [823, 417] on span "Только услуги" at bounding box center [834, 423] width 89 height 21
click at [1039, 273] on icon "button" at bounding box center [1034, 274] width 22 height 22
type textarea "x"
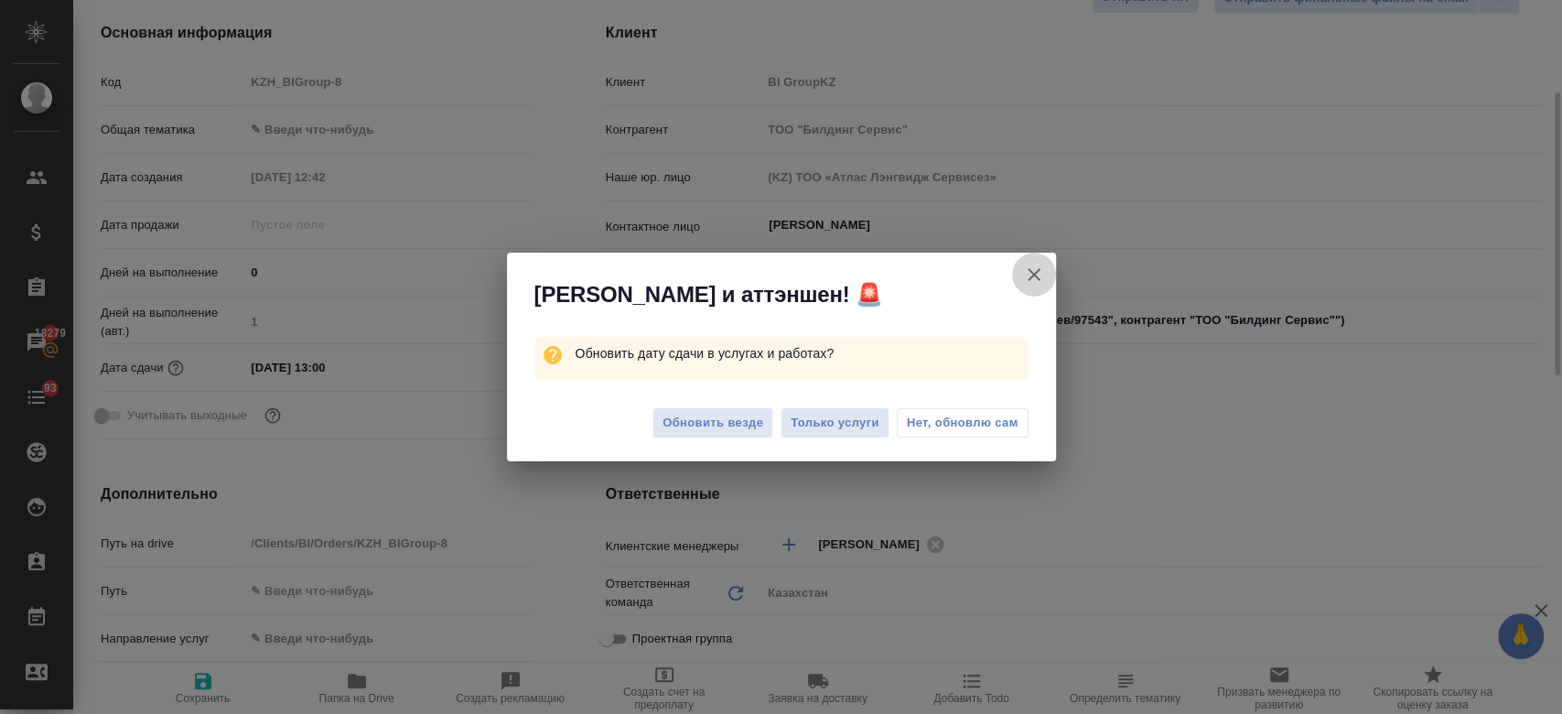
type textarea "x"
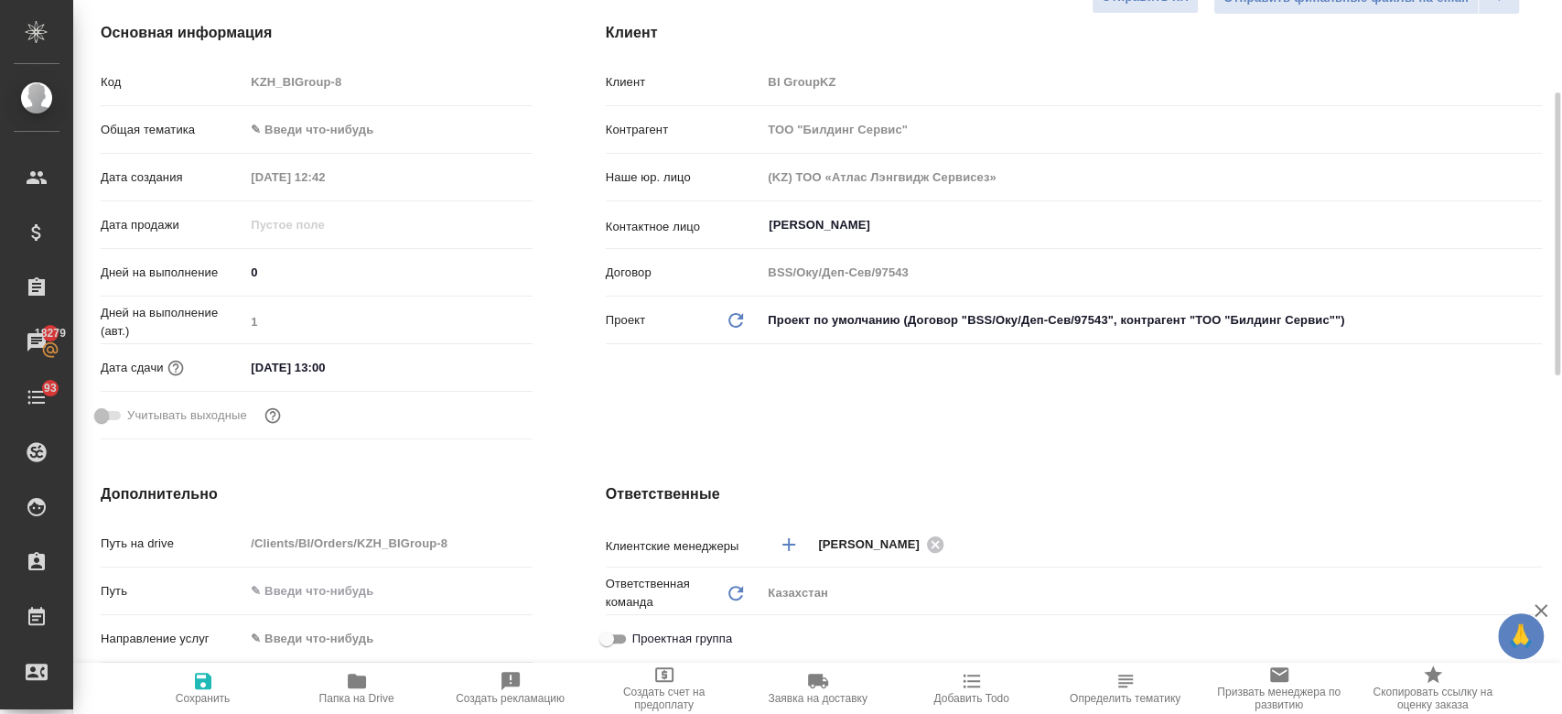
scroll to position [0, 0]
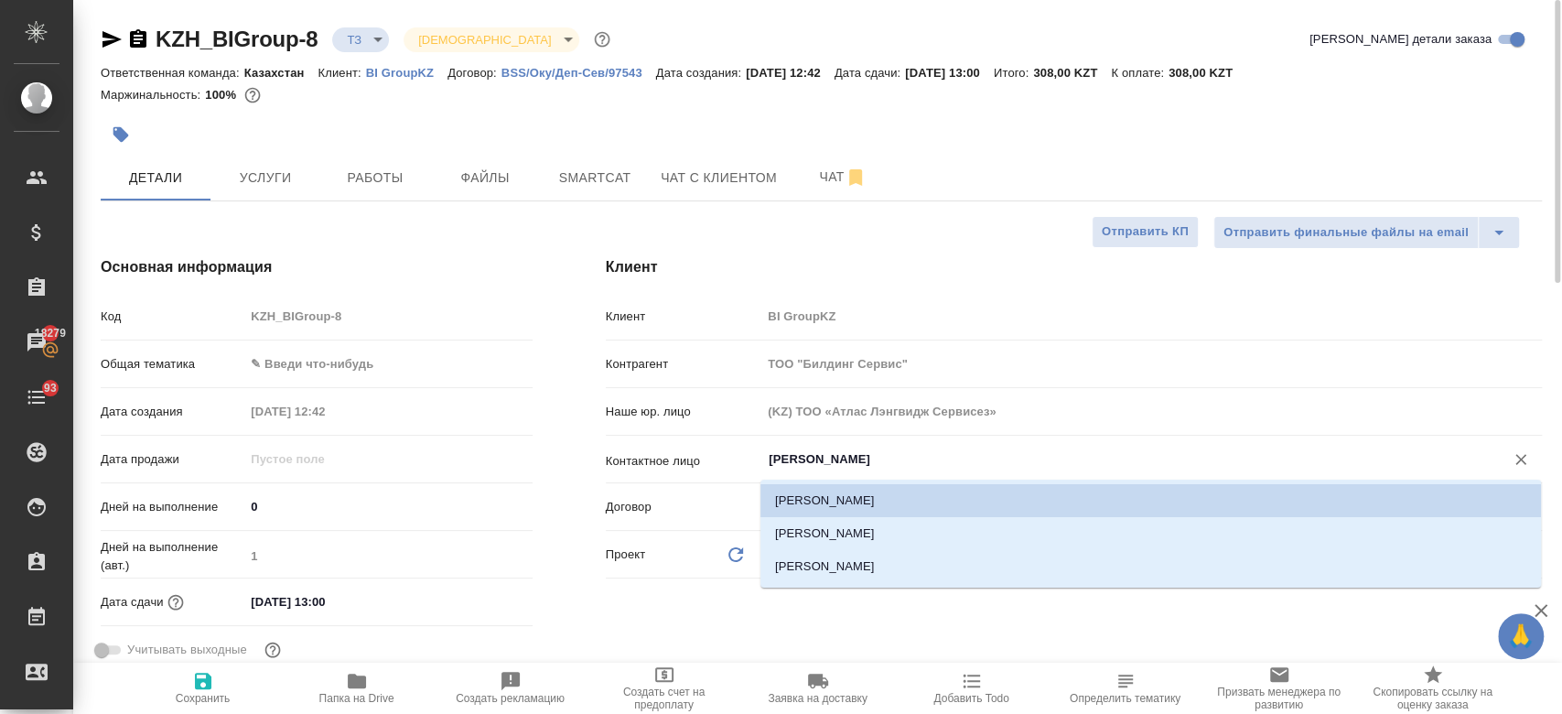
click at [857, 465] on input "[PERSON_NAME]" at bounding box center [1121, 459] width 708 height 22
click at [812, 575] on li "[PERSON_NAME]" at bounding box center [1150, 566] width 780 height 33
type input "[PERSON_NAME]"
type textarea "x"
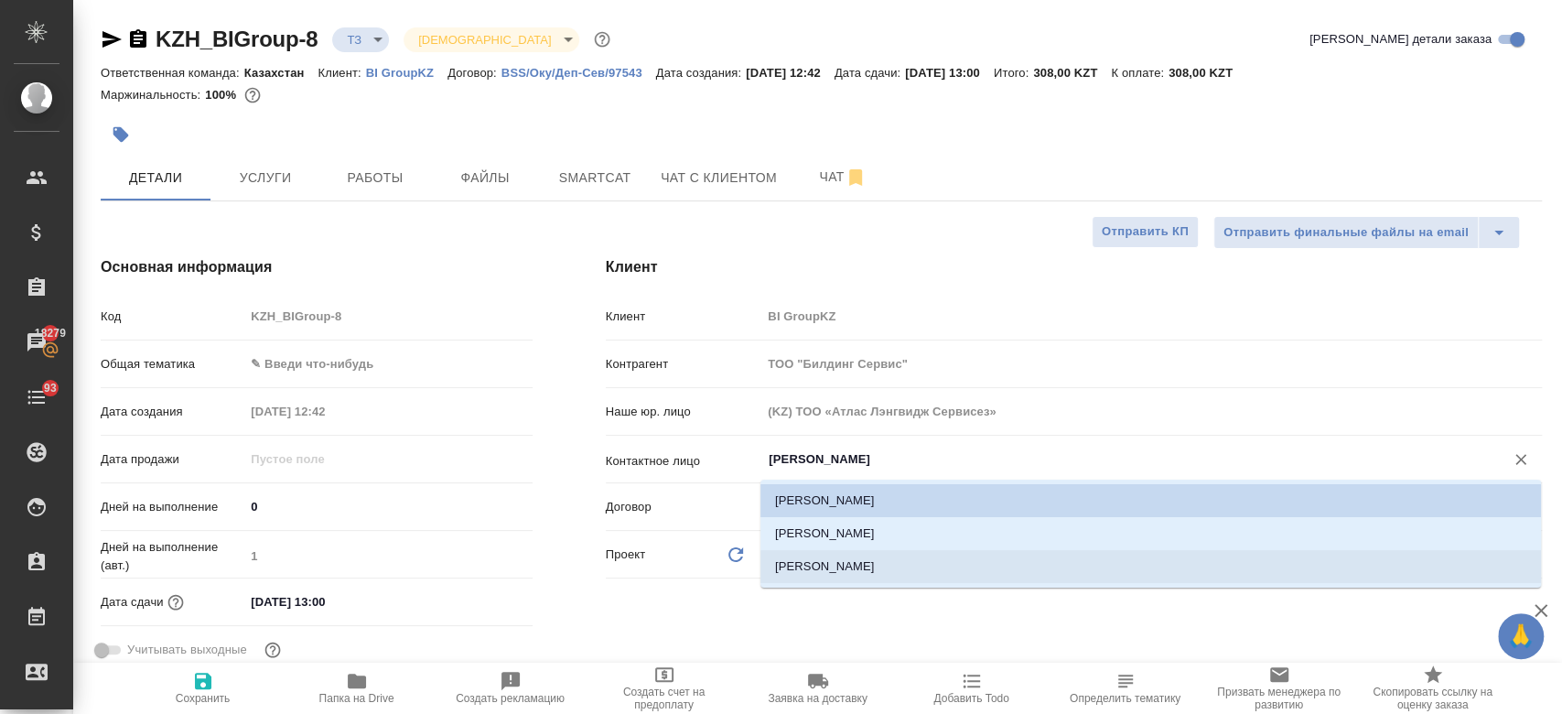
type textarea "x"
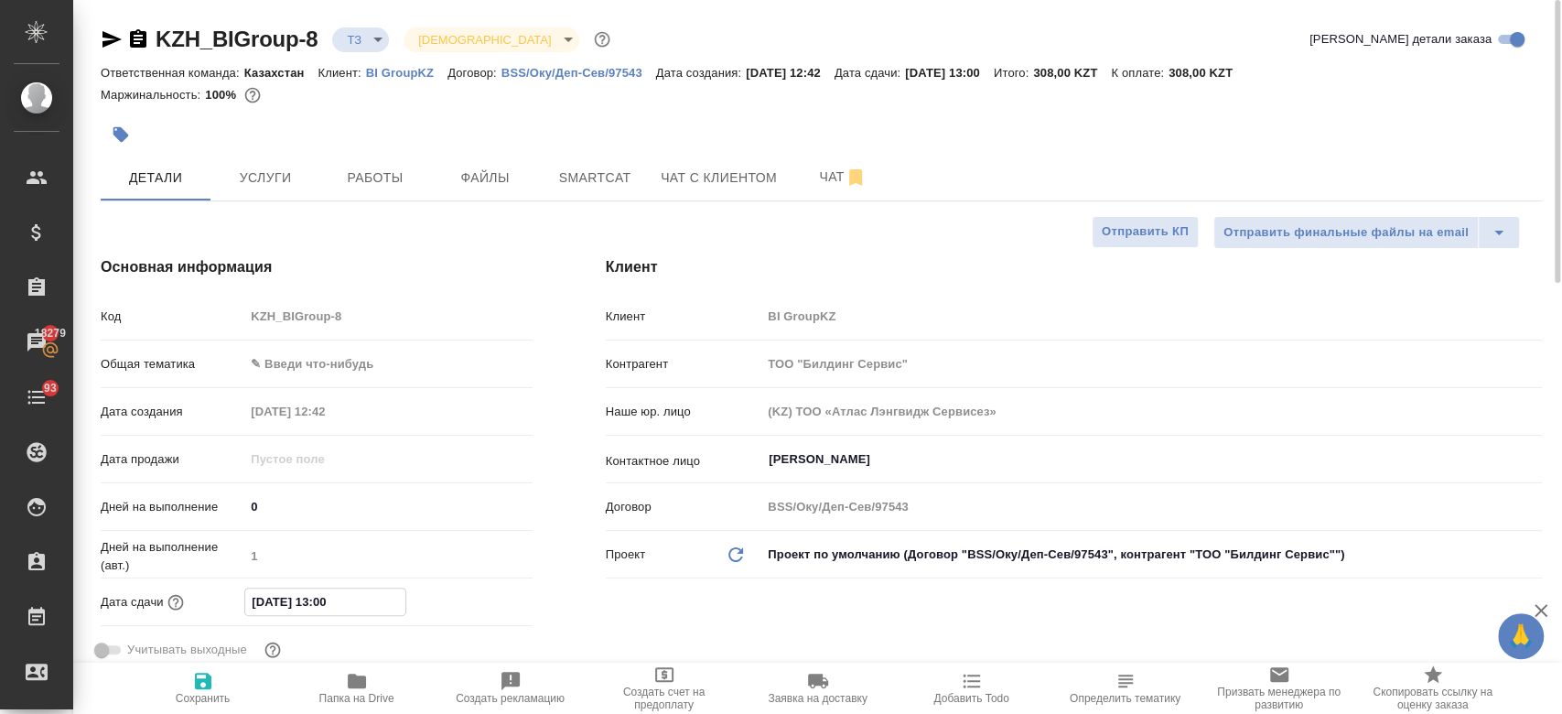
click at [315, 599] on input "[DATE] 13:00" at bounding box center [325, 601] width 160 height 27
click at [193, 669] on button "Сохранить" at bounding box center [203, 687] width 154 height 51
type textarea "x"
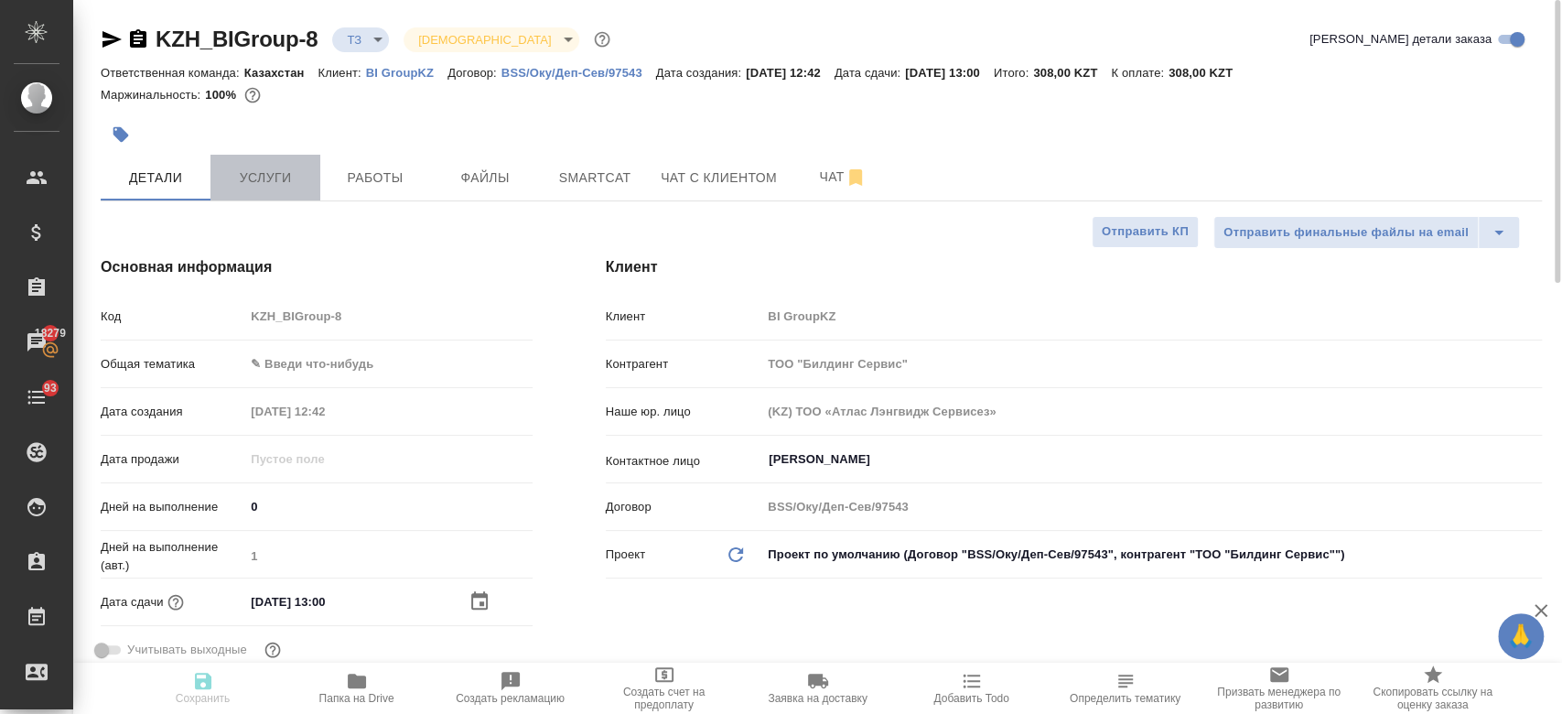
click at [265, 167] on span "Услуги" at bounding box center [265, 178] width 88 height 23
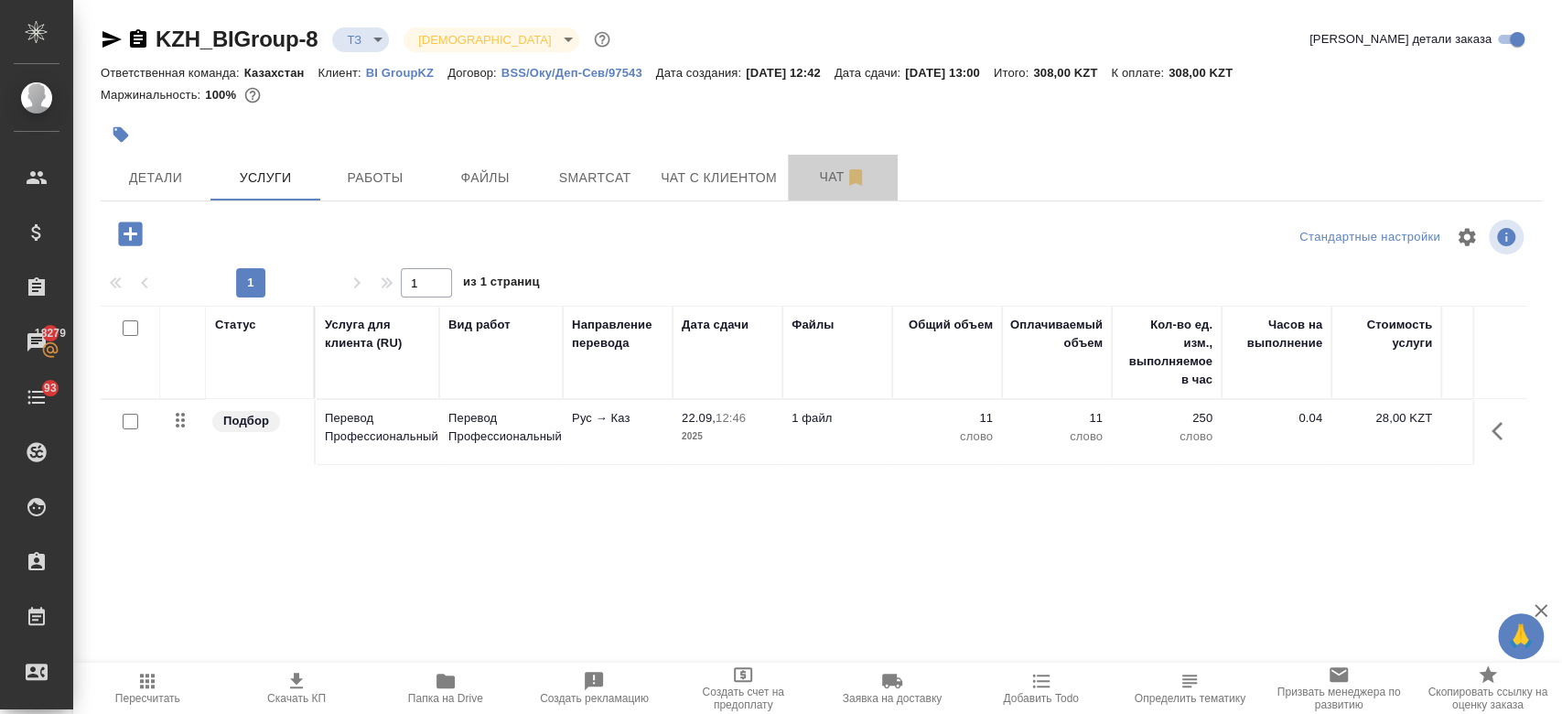
click at [819, 181] on span "Чат" at bounding box center [843, 177] width 88 height 23
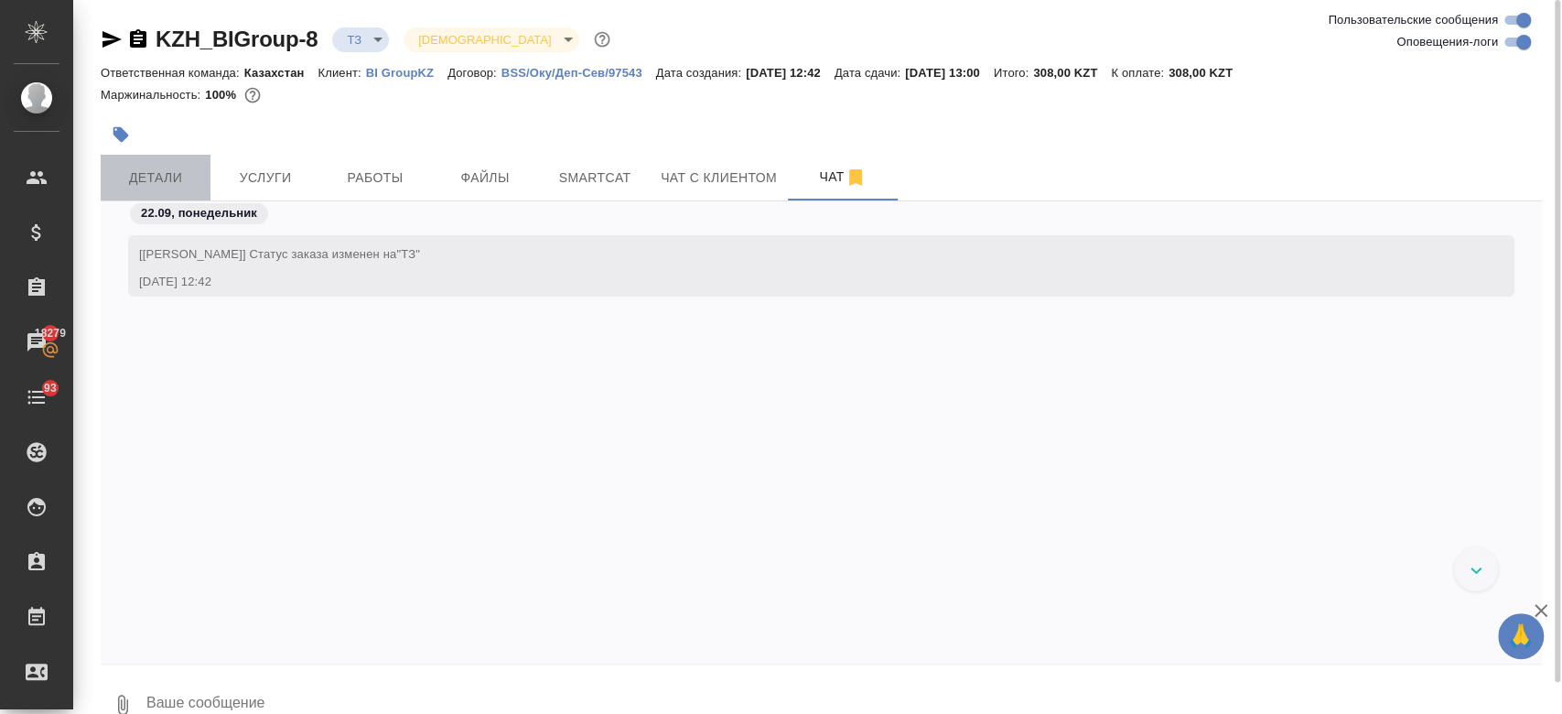
click at [159, 177] on span "Детали" at bounding box center [156, 178] width 88 height 23
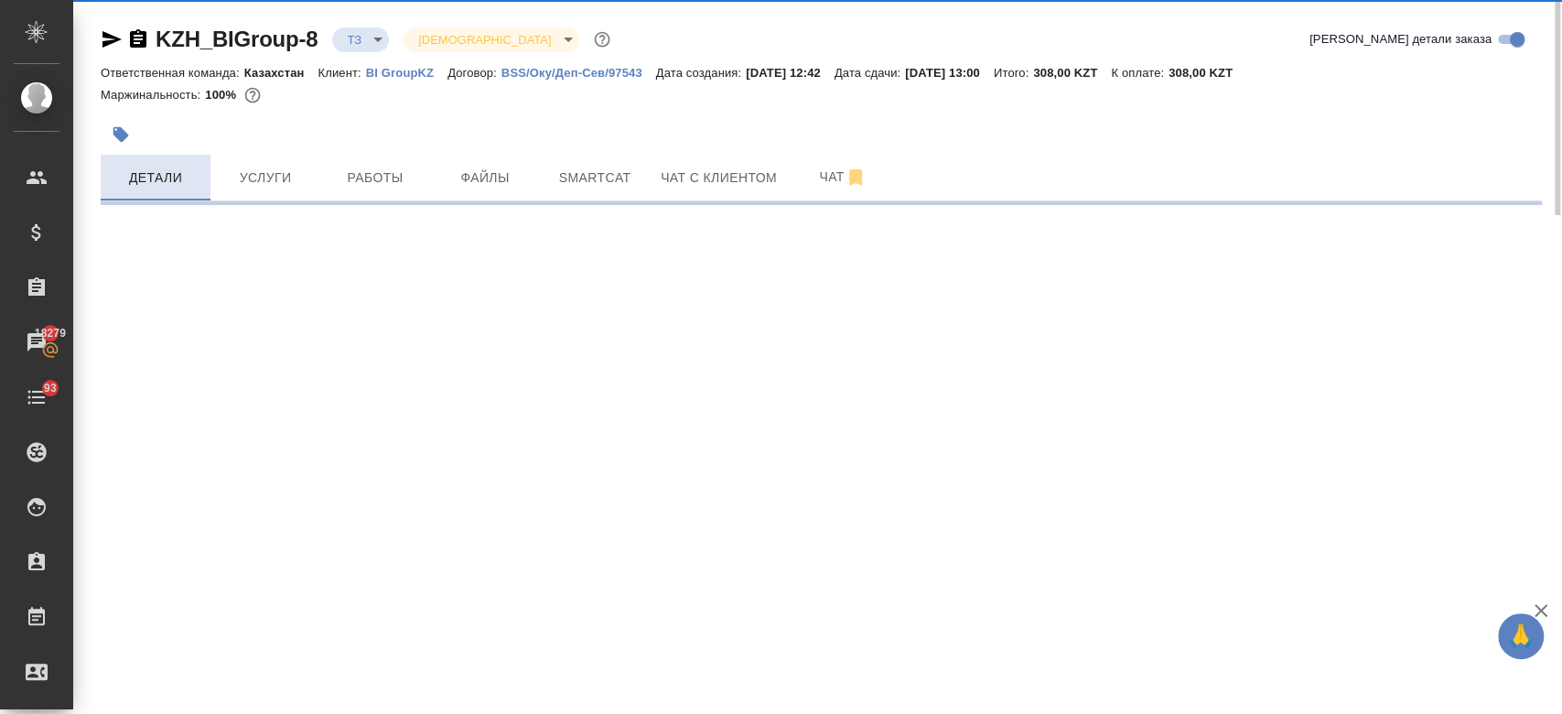
select select "RU"
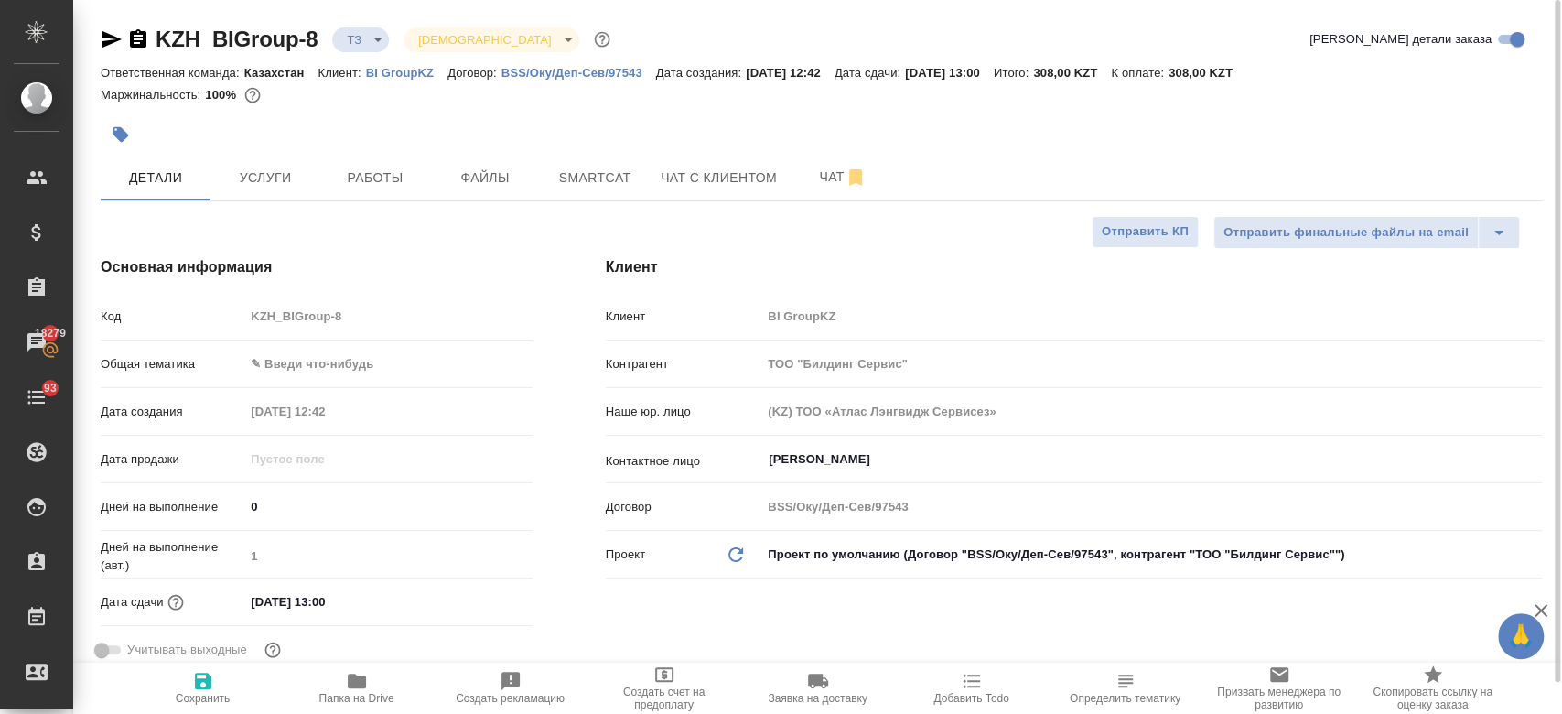
type textarea "x"
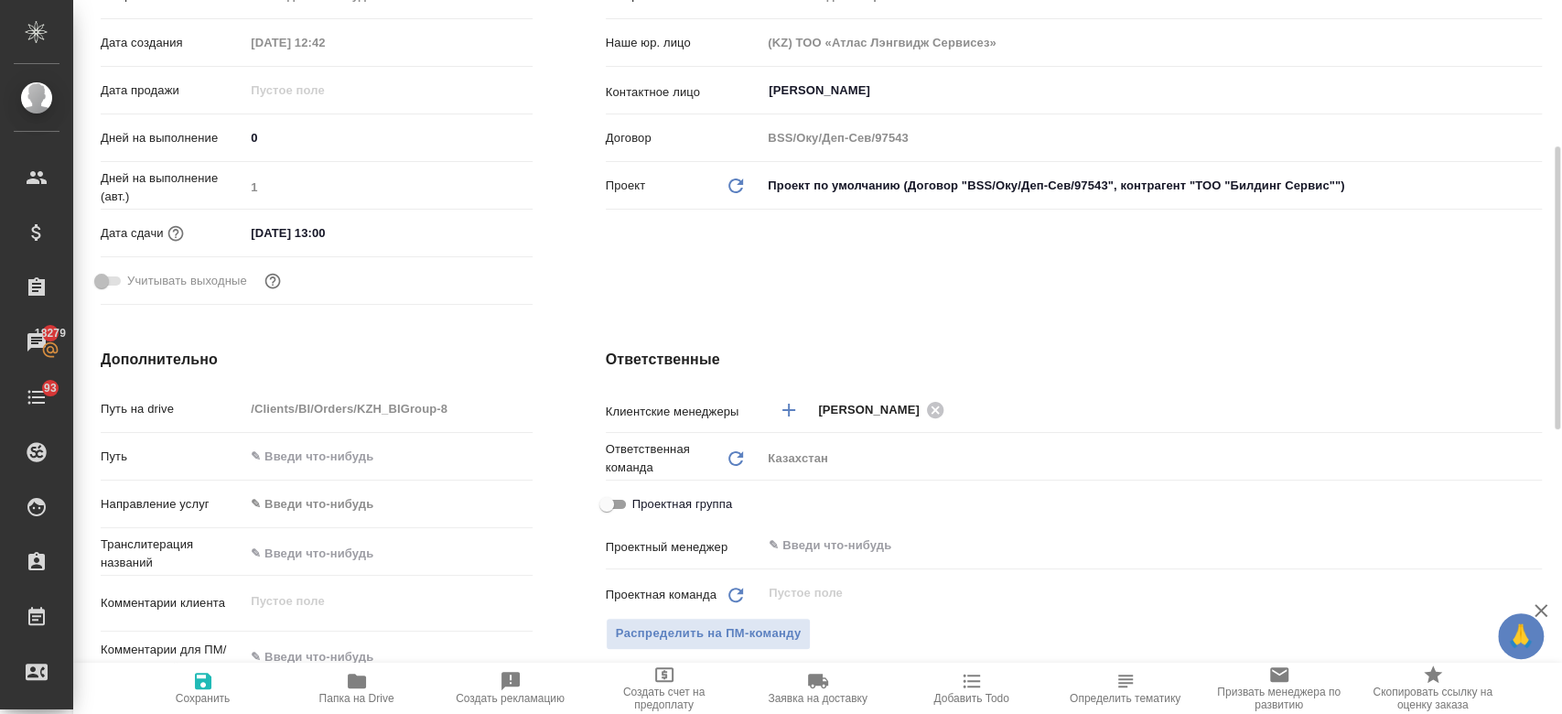
scroll to position [436, 0]
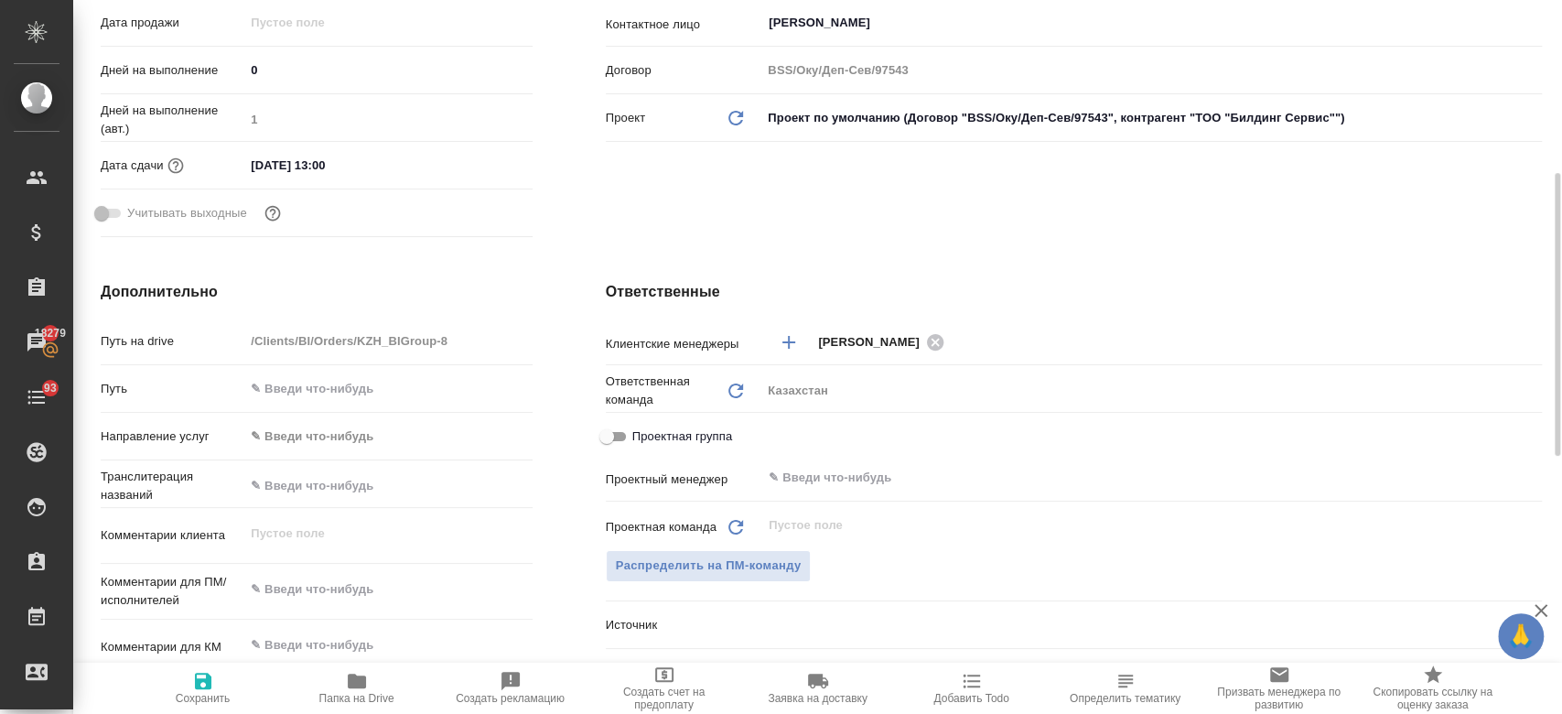
type textarea "x"
click at [329, 580] on textarea at bounding box center [387, 590] width 285 height 31
type textarea "пер"
type textarea "x"
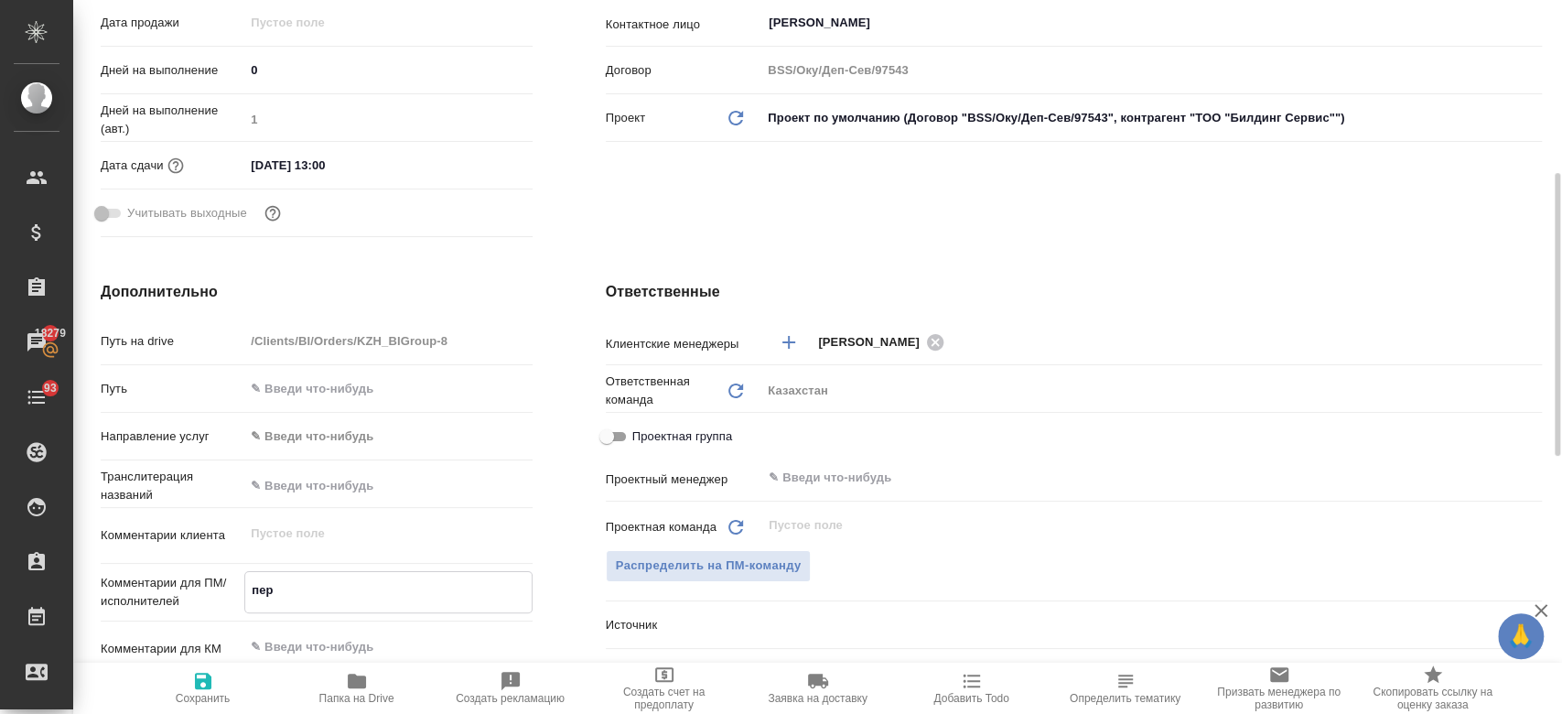
type textarea "x"
type textarea "пере"
type textarea "x"
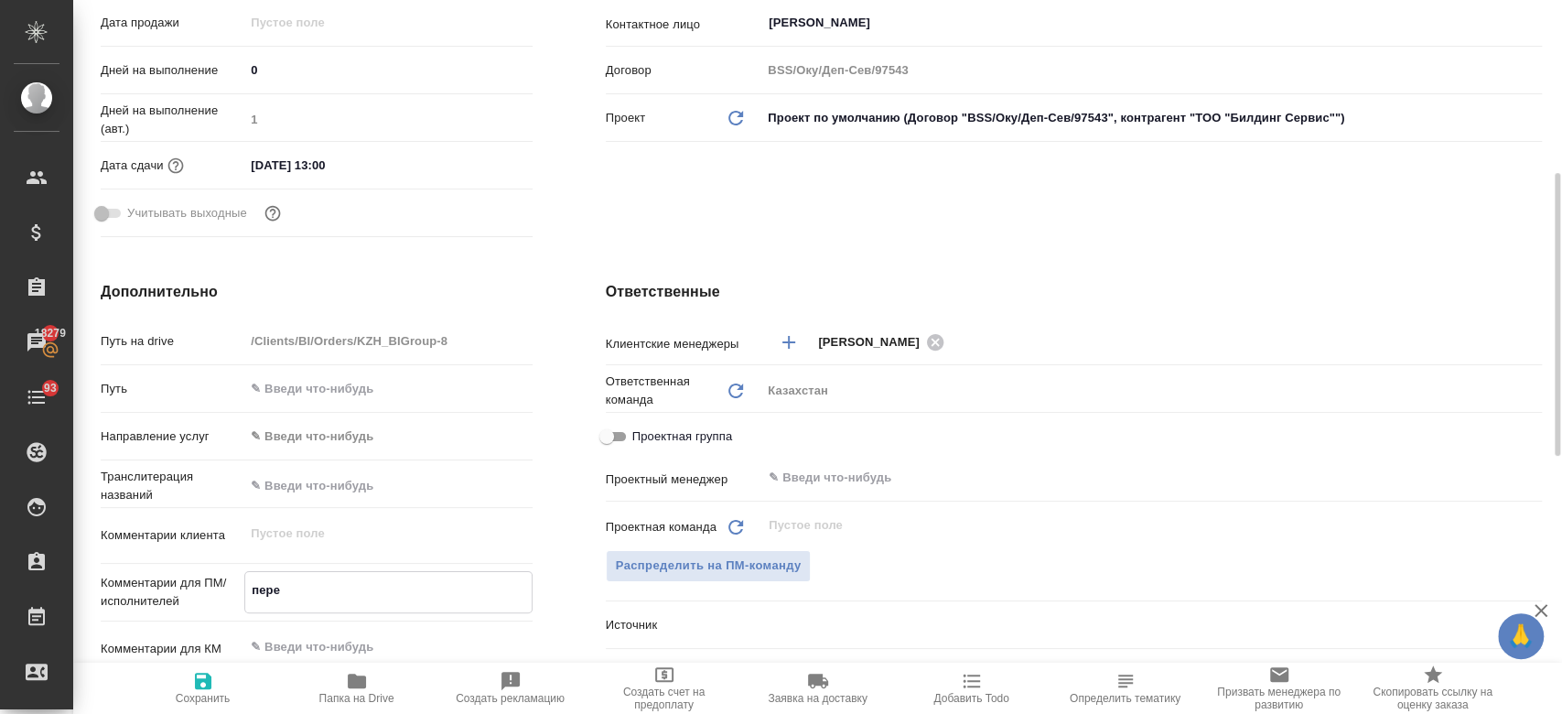
type textarea "перев"
type textarea "x"
type textarea "перево"
type textarea "x"
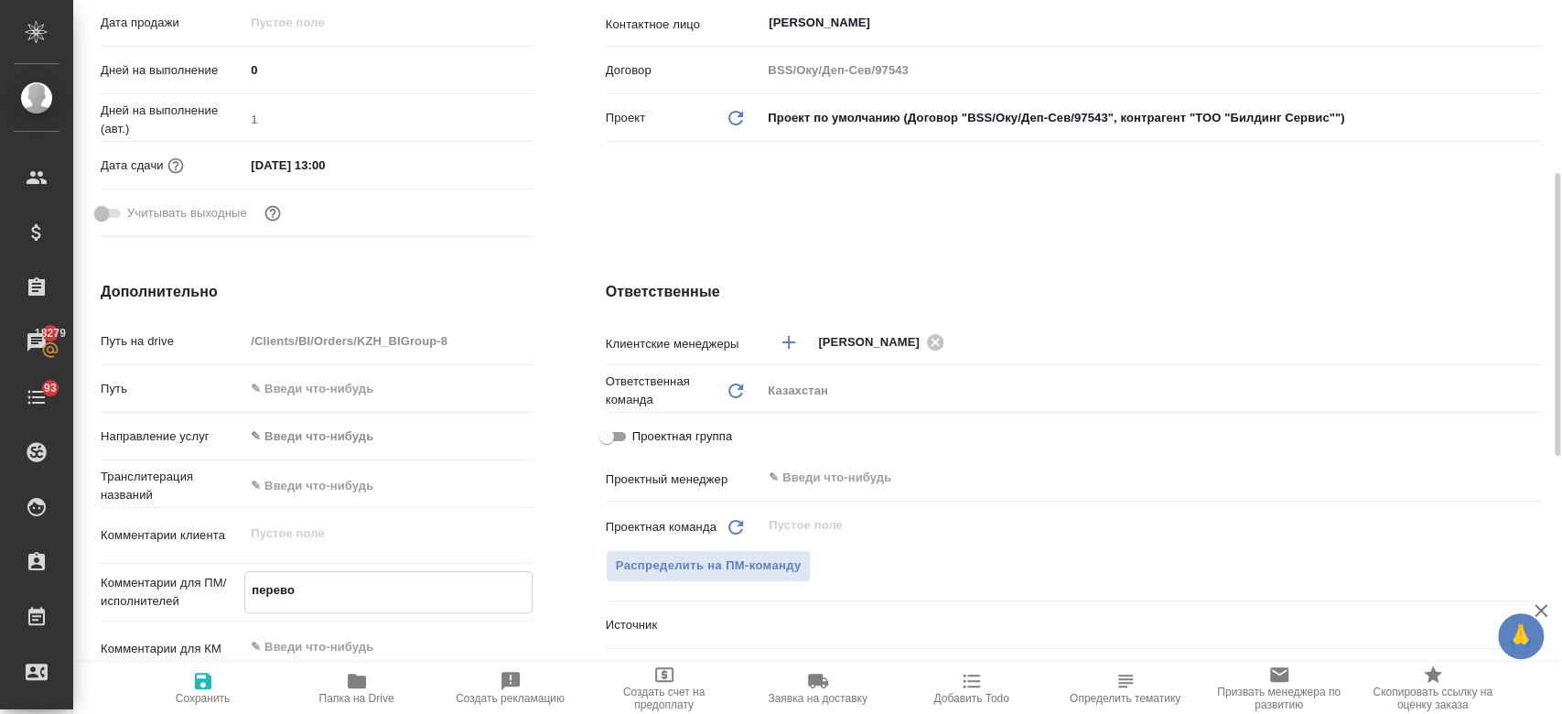
type textarea "перевод"
type textarea "x"
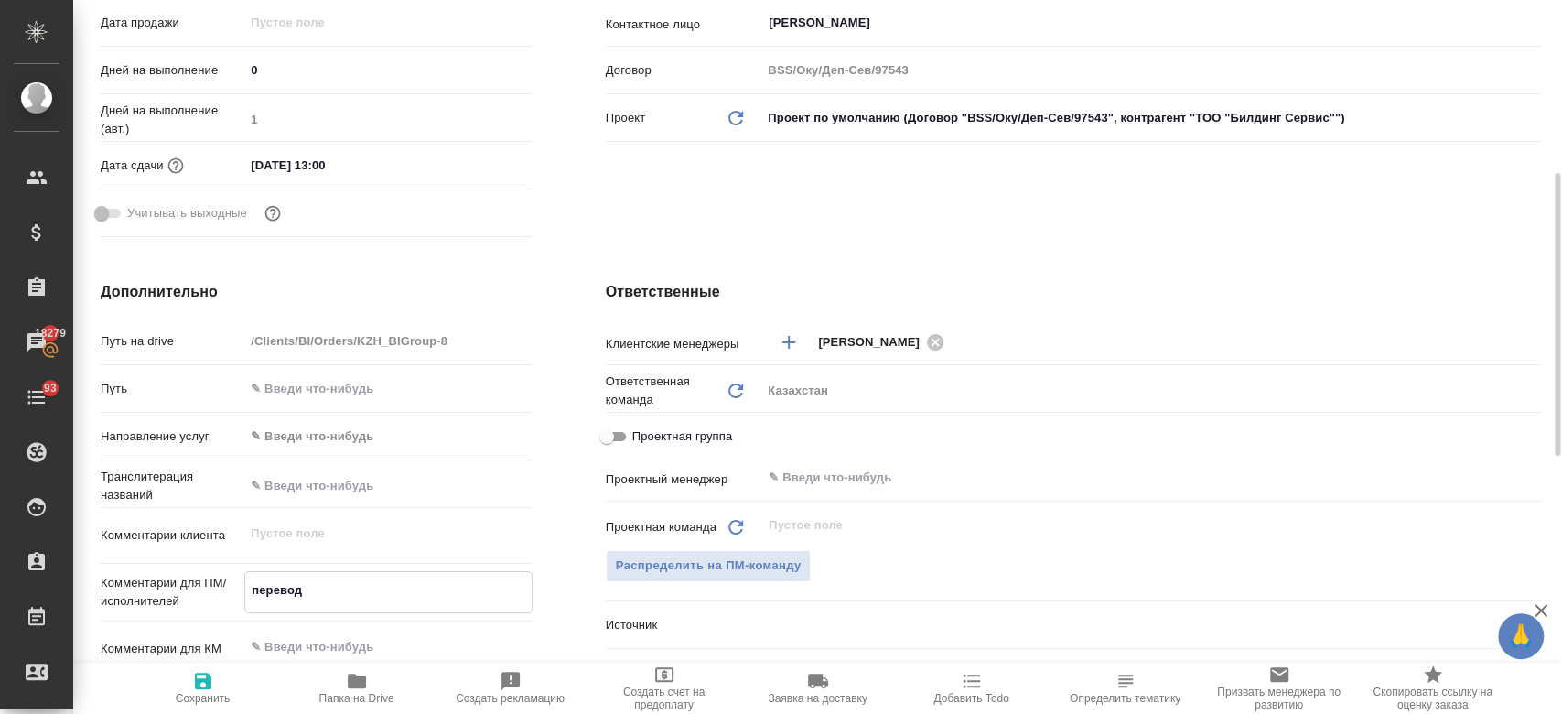
type textarea "перевод"
type textarea "x"
type textarea "перевод ру"
type textarea "x"
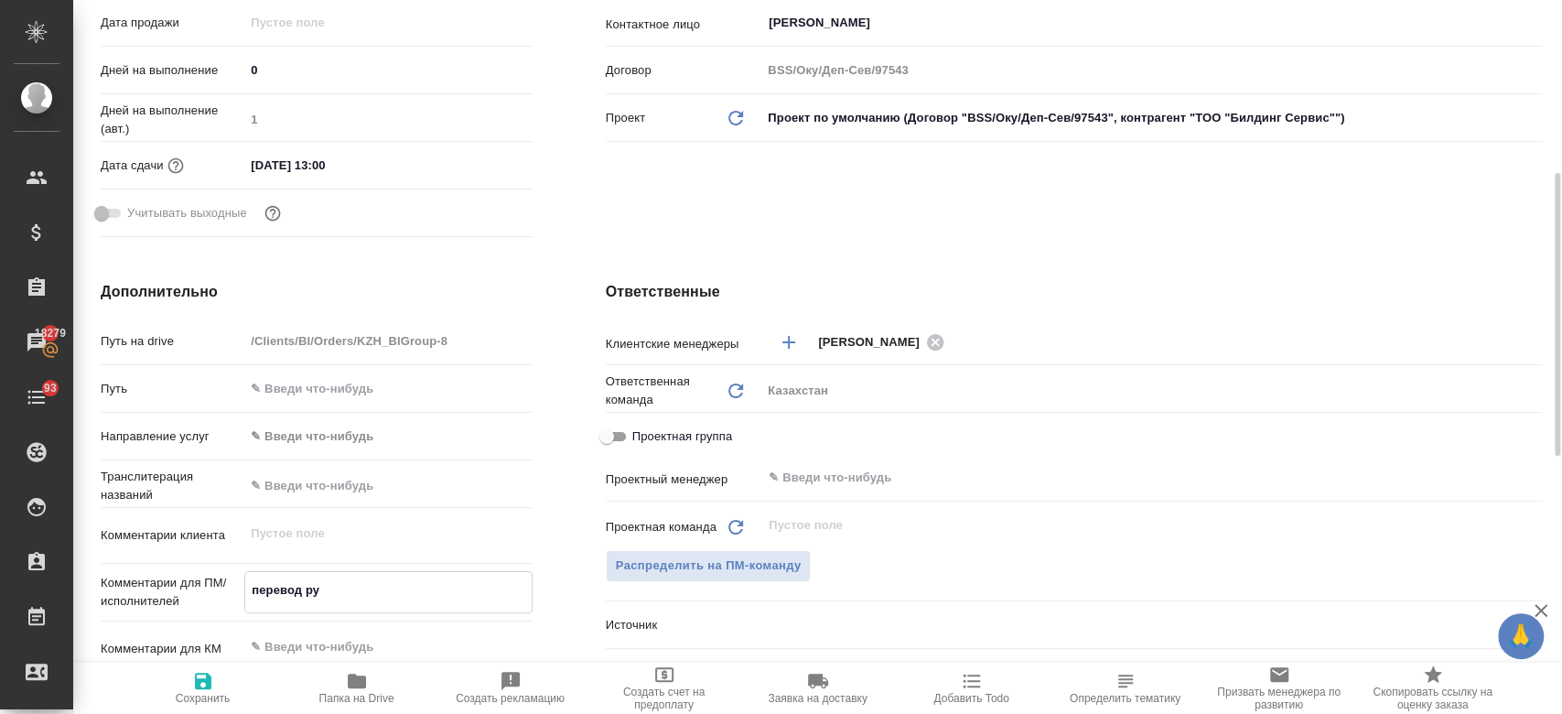
type textarea "x"
type textarea "перевод рус"
type textarea "x"
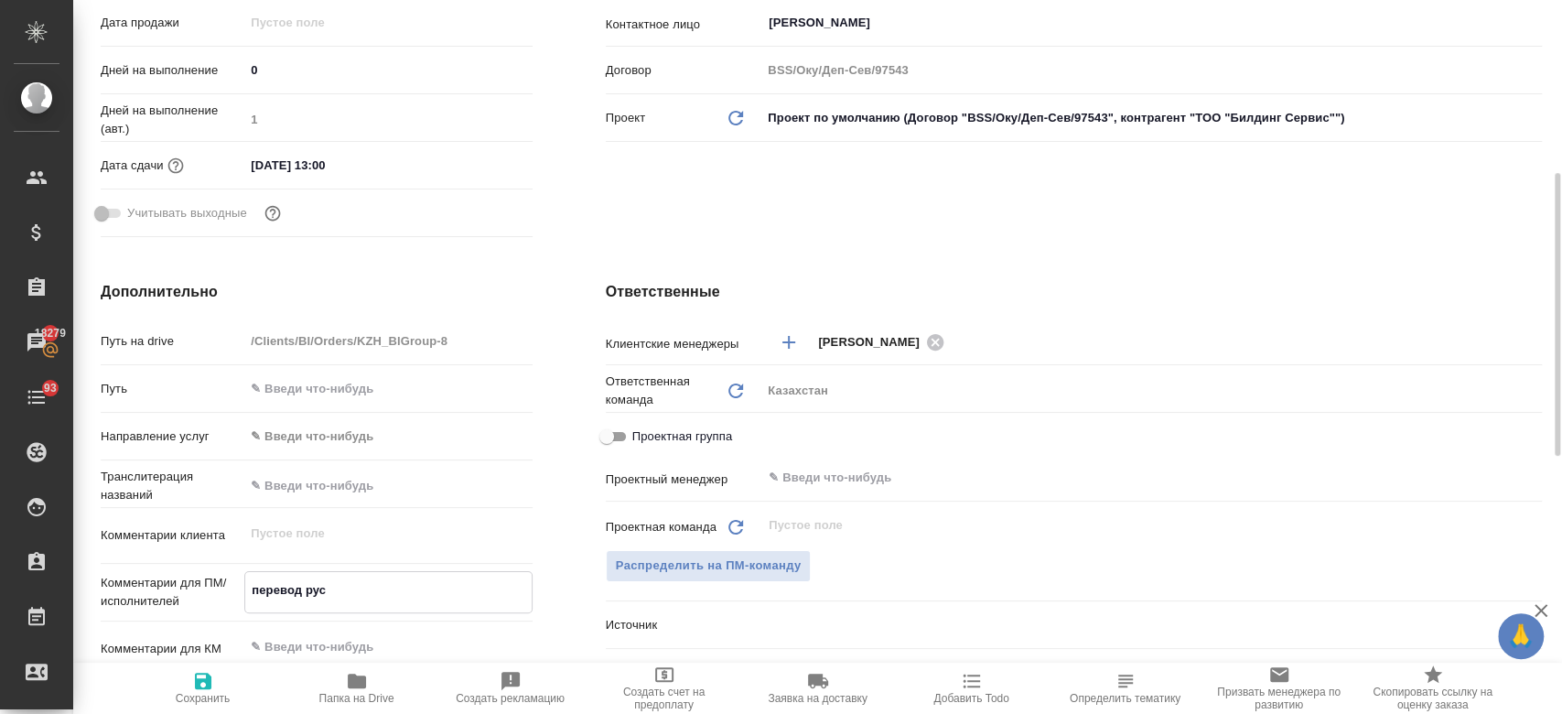
type textarea "x"
type textarea "перевод рус-[PERSON_NAME]"
type textarea "x"
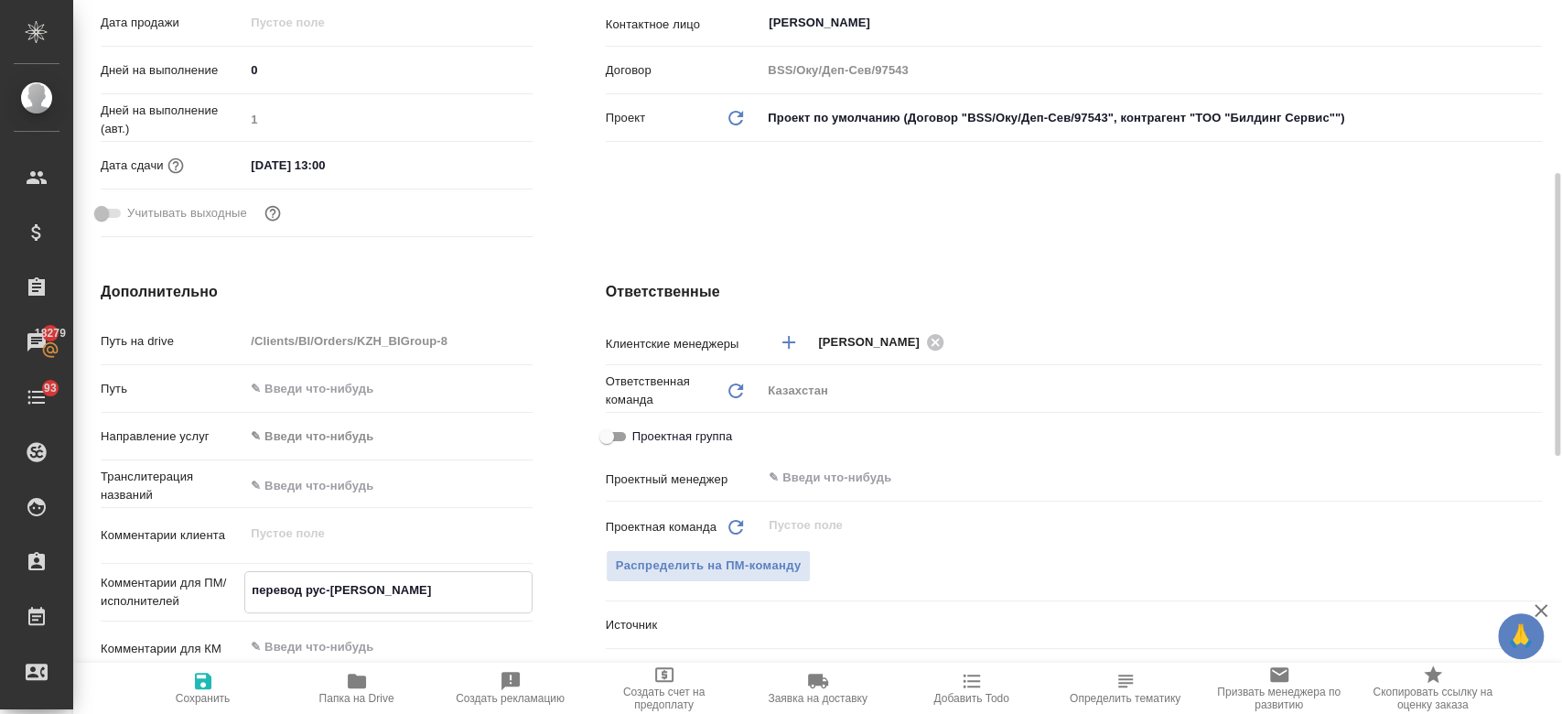
type textarea "перевод рус-ка"
type textarea "x"
type textarea "перевод рус-ка."
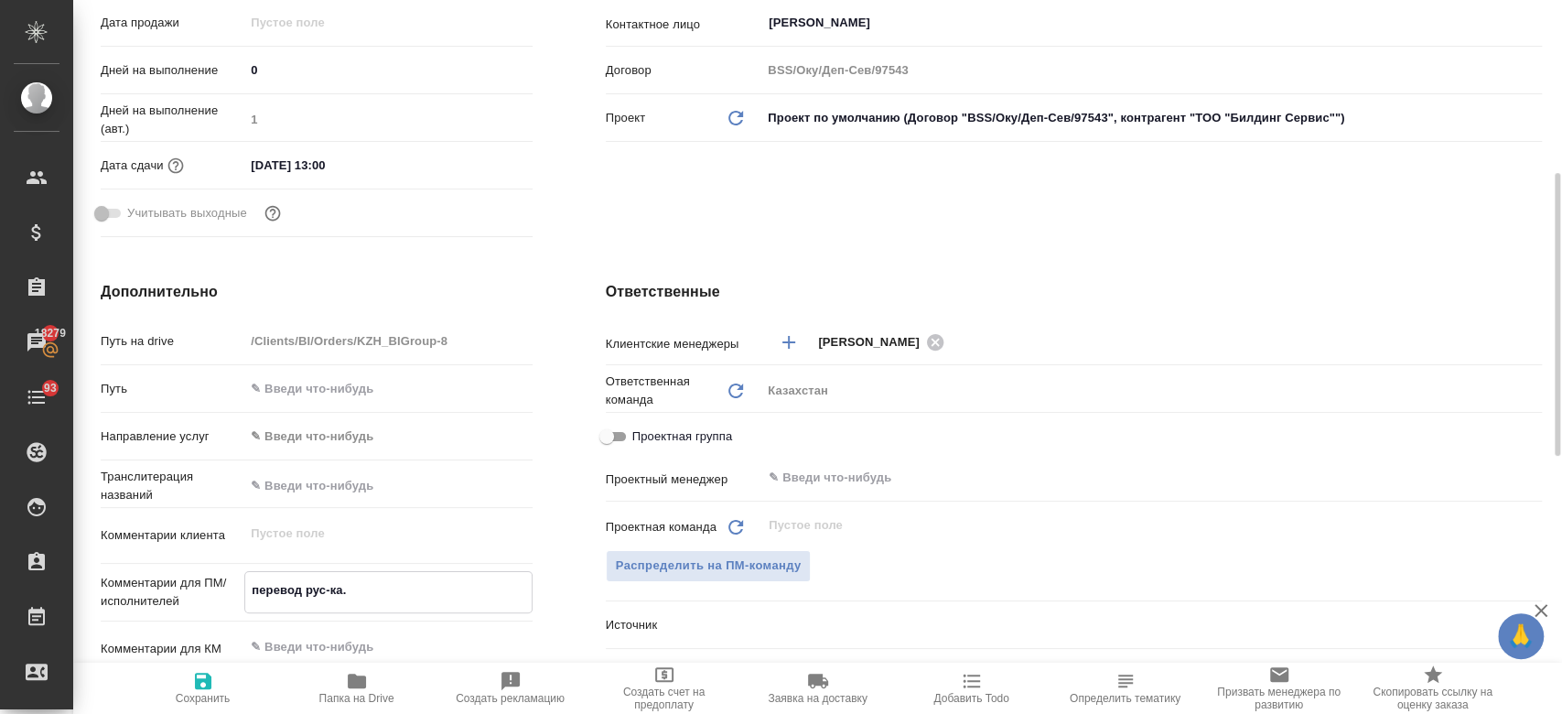
type textarea "x"
type textarea "перевод рус-ка"
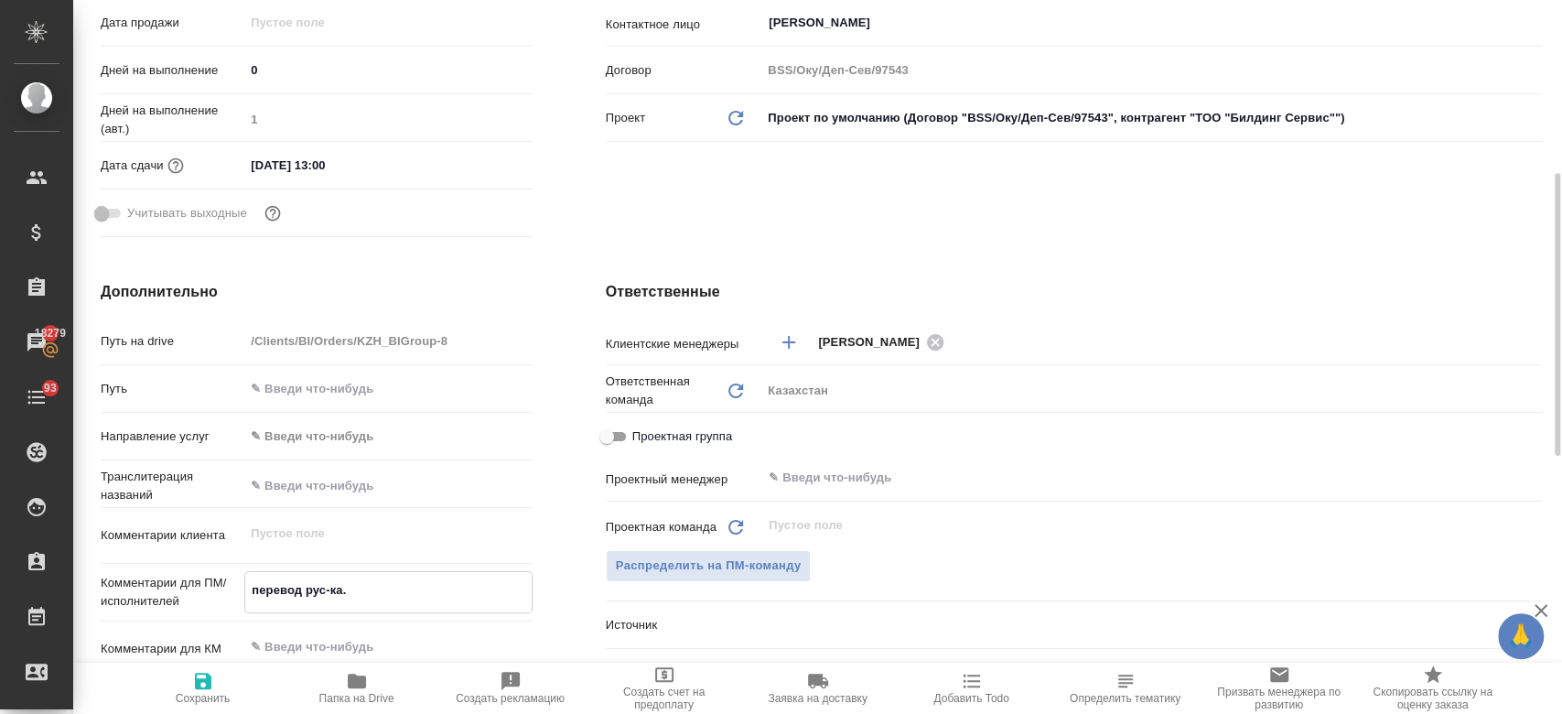
type textarea "x"
type textarea "перевод рус-[PERSON_NAME]"
type textarea "x"
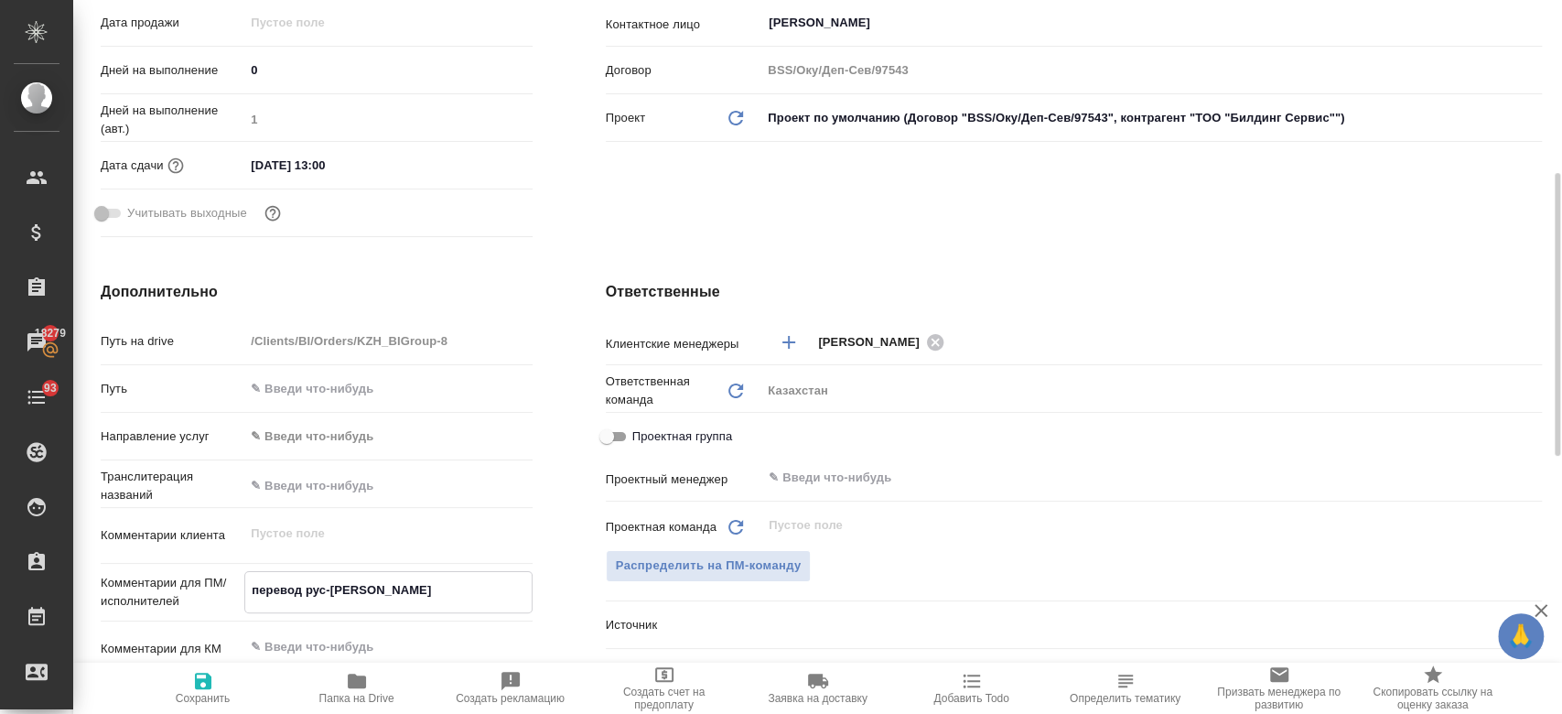
type textarea "x"
type textarea "перевод рус-"
type textarea "x"
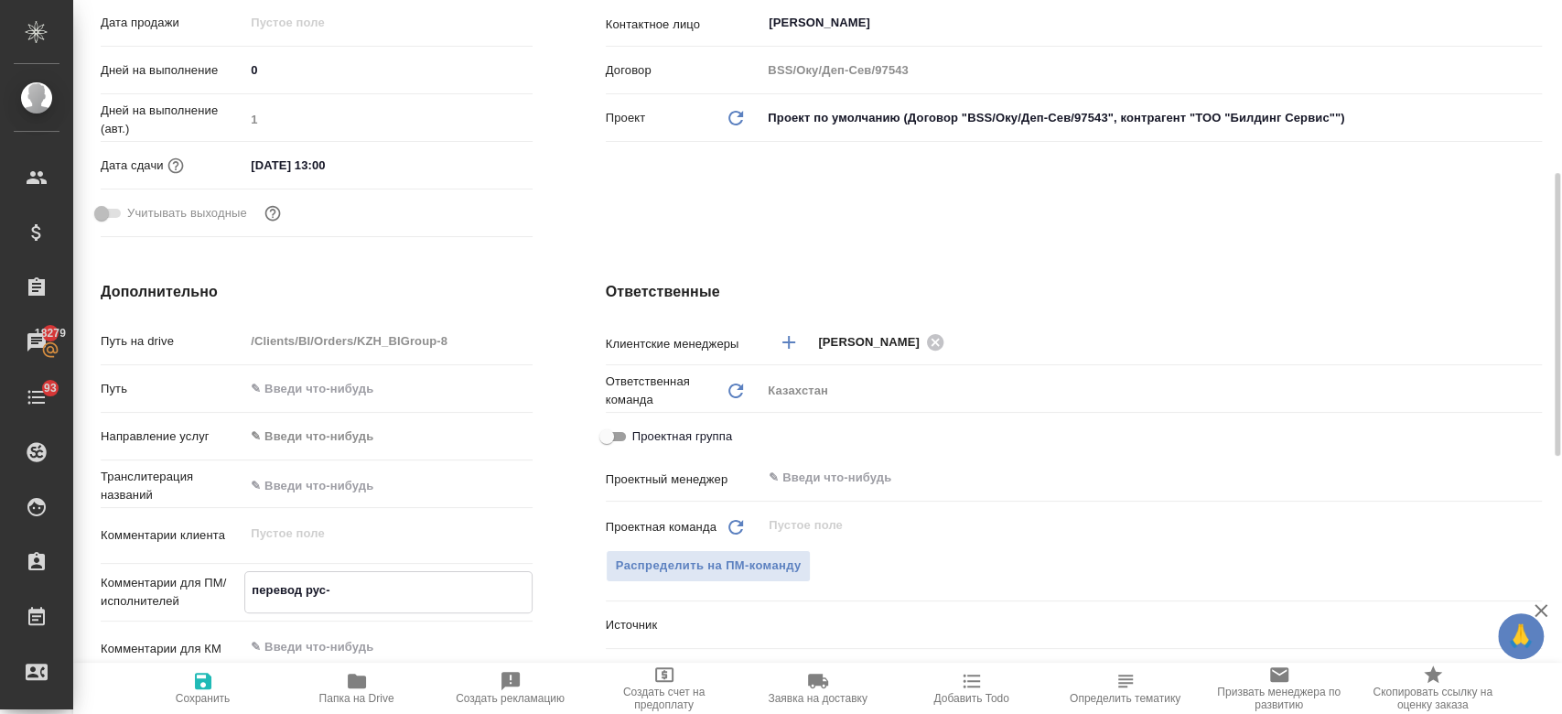
type textarea "перевод рус"
type textarea "x"
type textarea "перевод рус-"
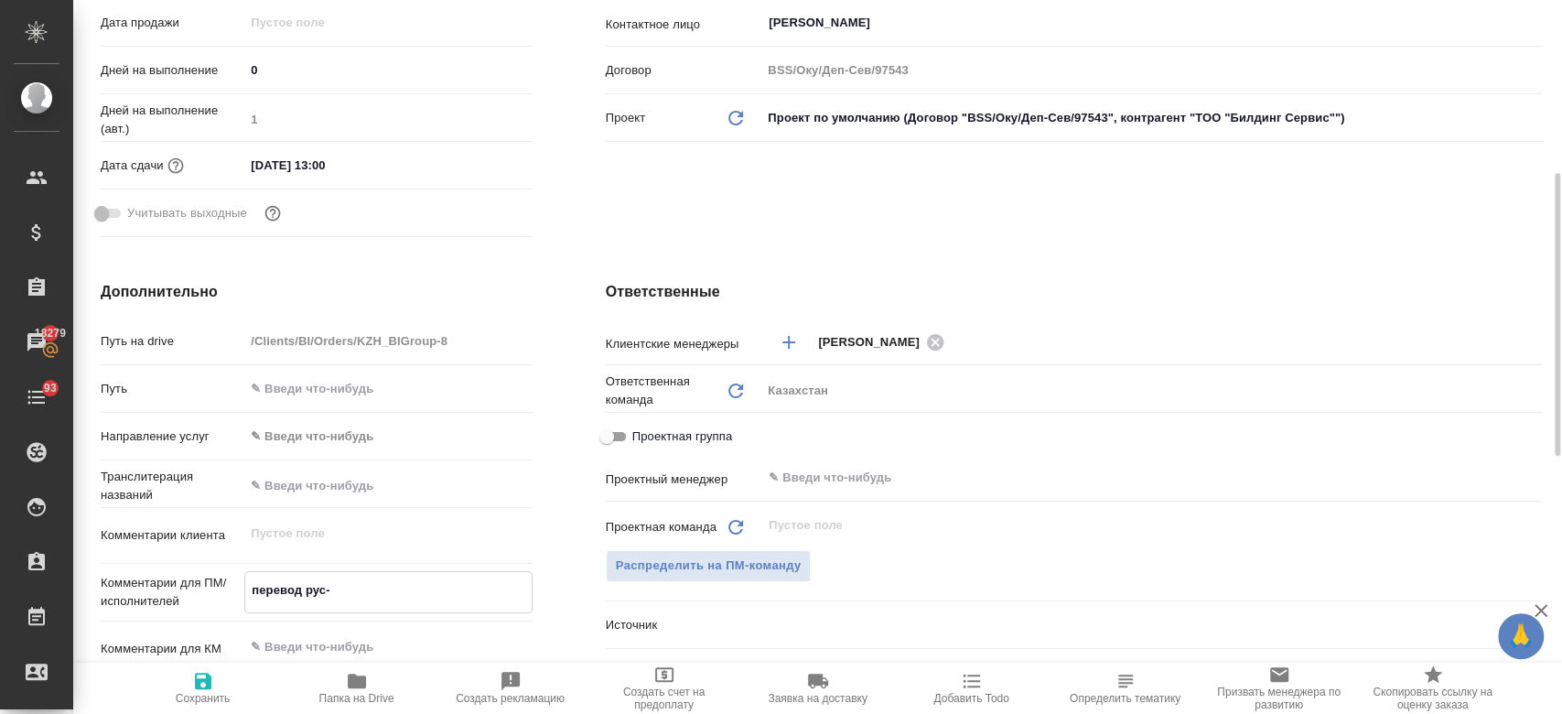
type textarea "x"
type textarea "перевод рус-к"
type textarea "x"
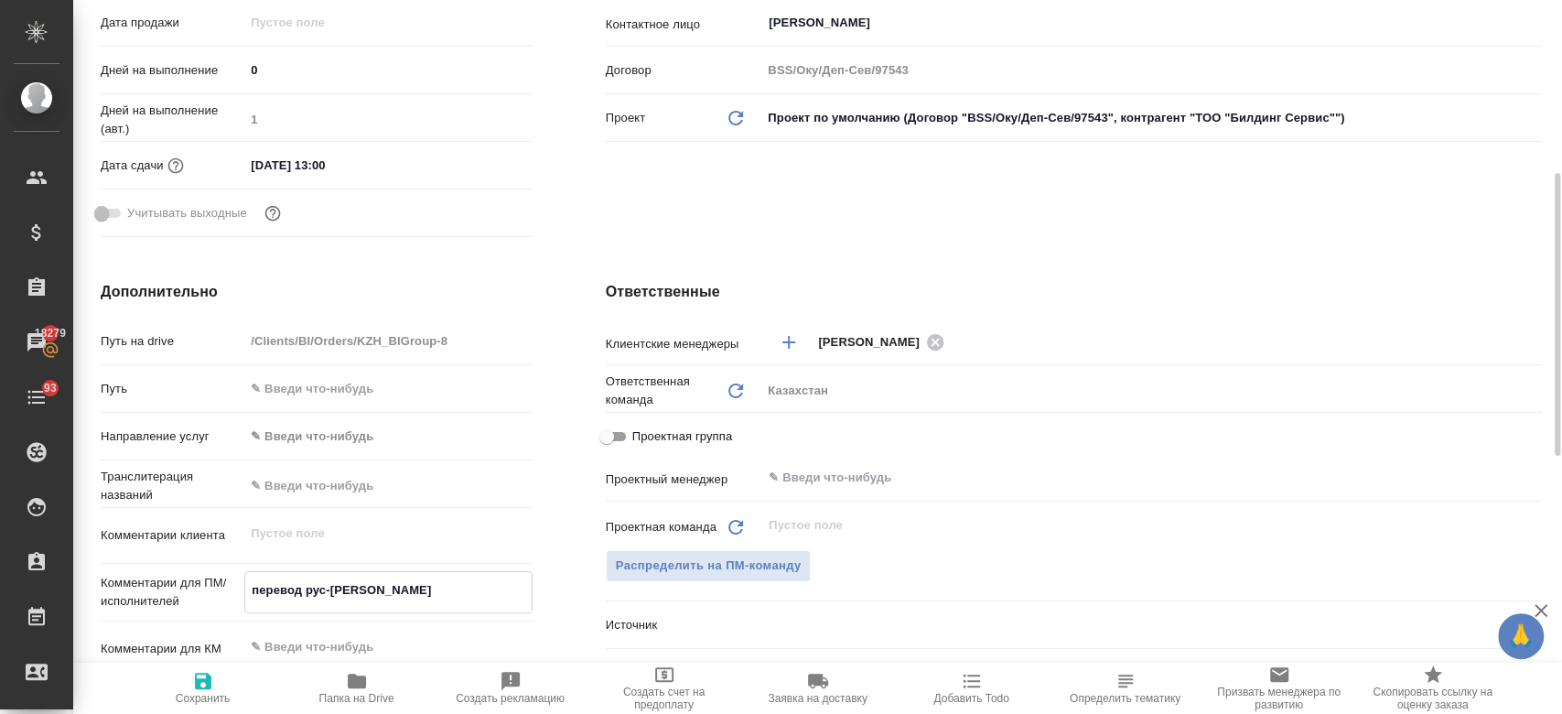
type textarea "x"
type textarea "перевод рус-каз"
type textarea "x"
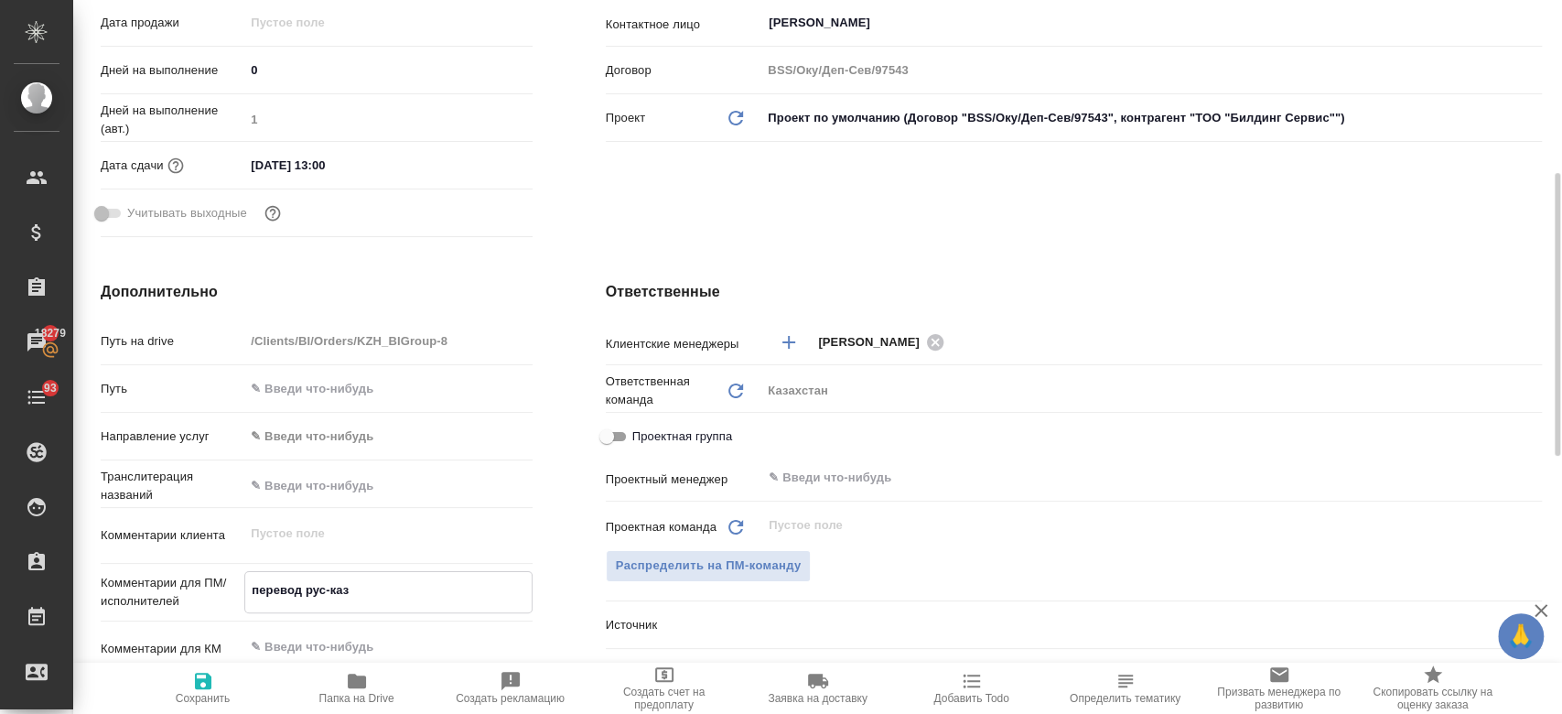
type textarea "x"
type textarea "перевод рус-каз."
type textarea "x"
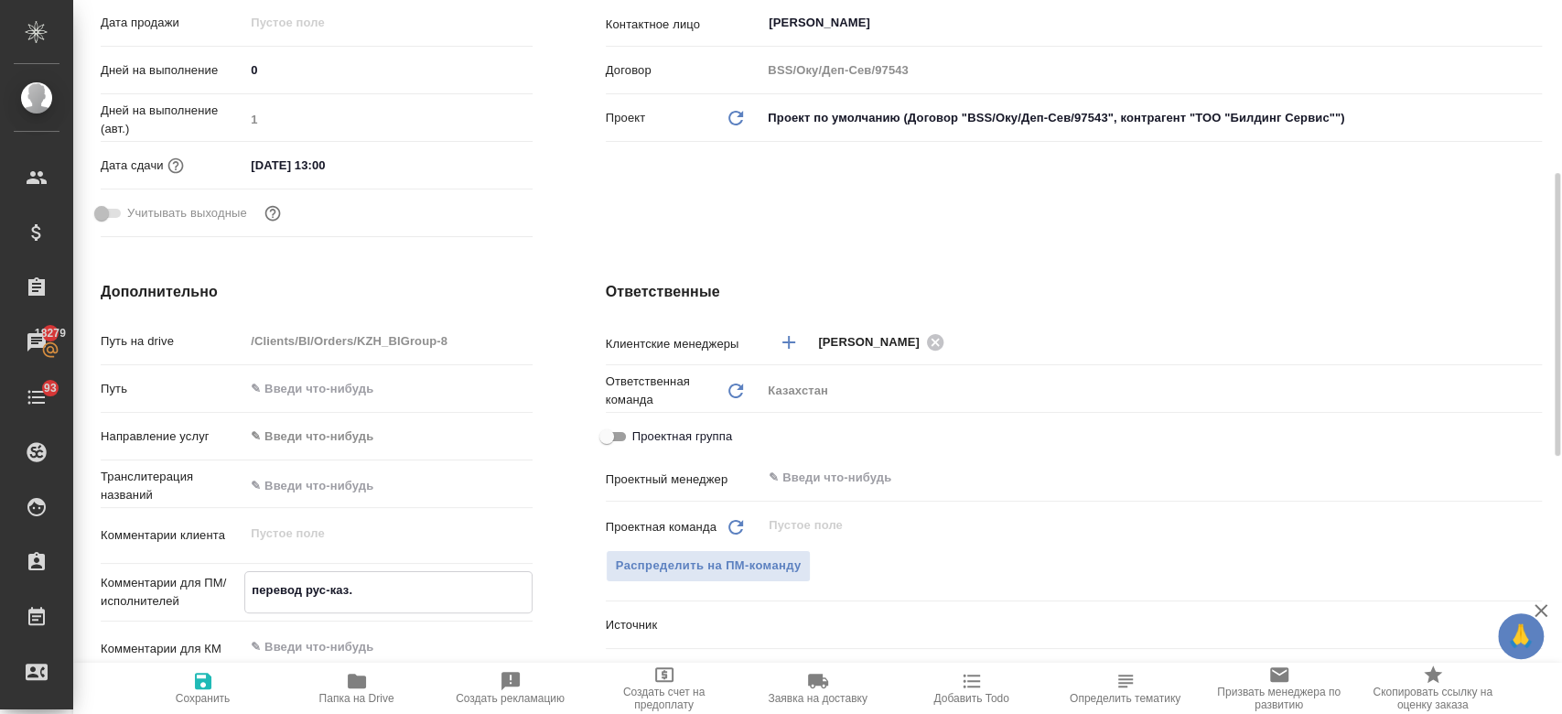
type textarea "перевод рус-каз."
type textarea "x"
type textarea "перевод рус-каз. бе"
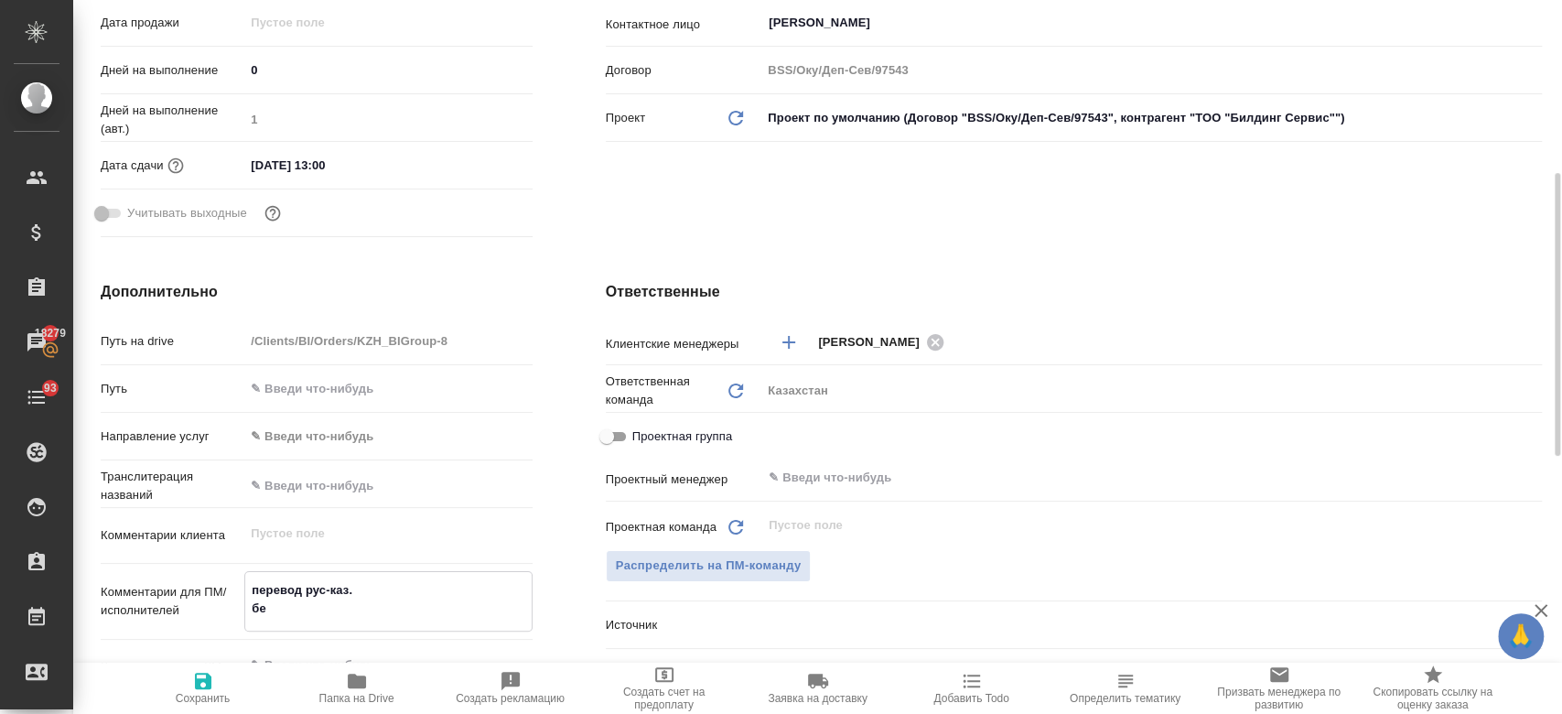
type textarea "x"
type textarea "перевод рус-каз. без"
type textarea "x"
type textarea "перевод рус-каз. без"
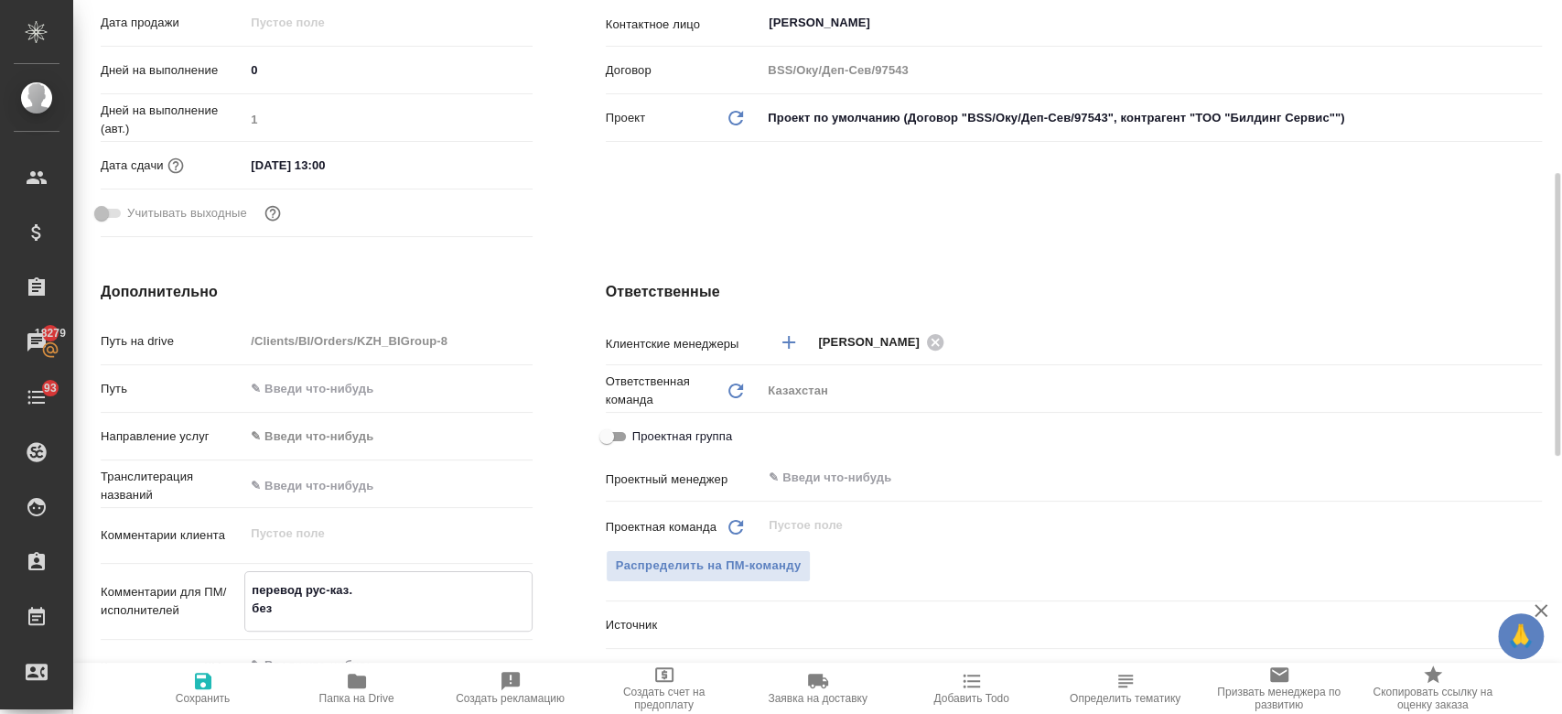
type textarea "x"
type textarea "перевод рус-каз. без со"
type textarea "x"
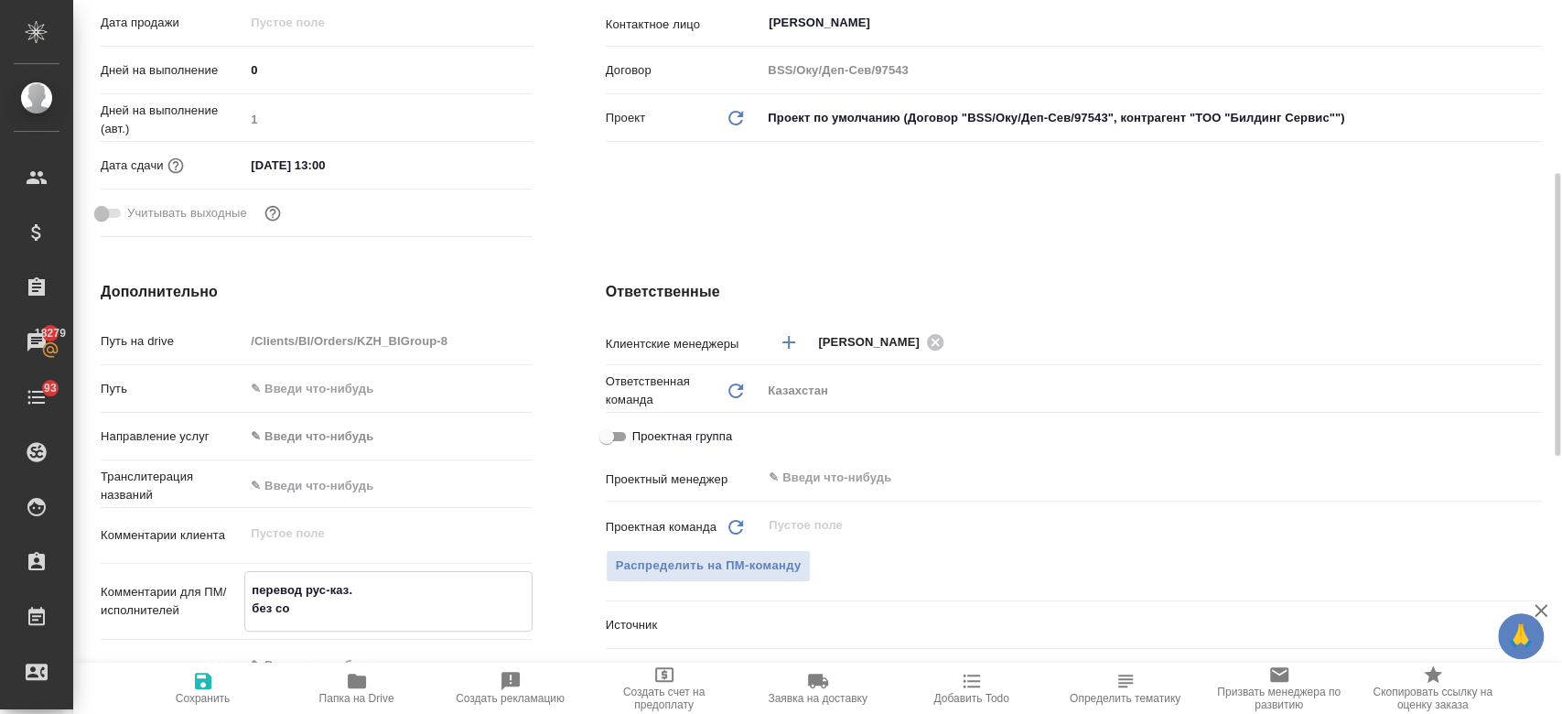
type textarea "x"
type textarea "перевод рус-каз. без сох"
type textarea "x"
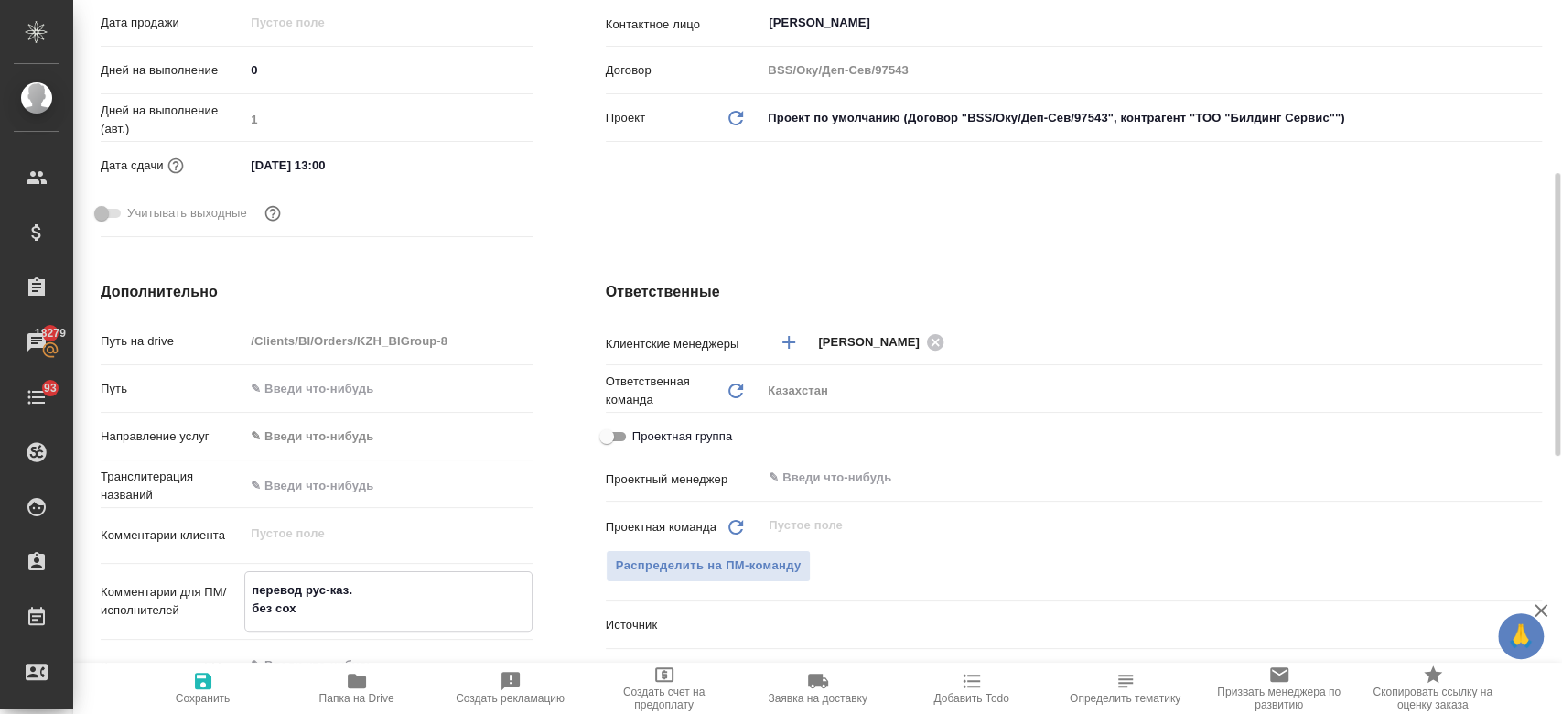
type textarea "x"
type textarea "перевод рус-каз. без сохр"
type textarea "x"
type textarea "перевод рус-каз. без сохра"
type textarea "x"
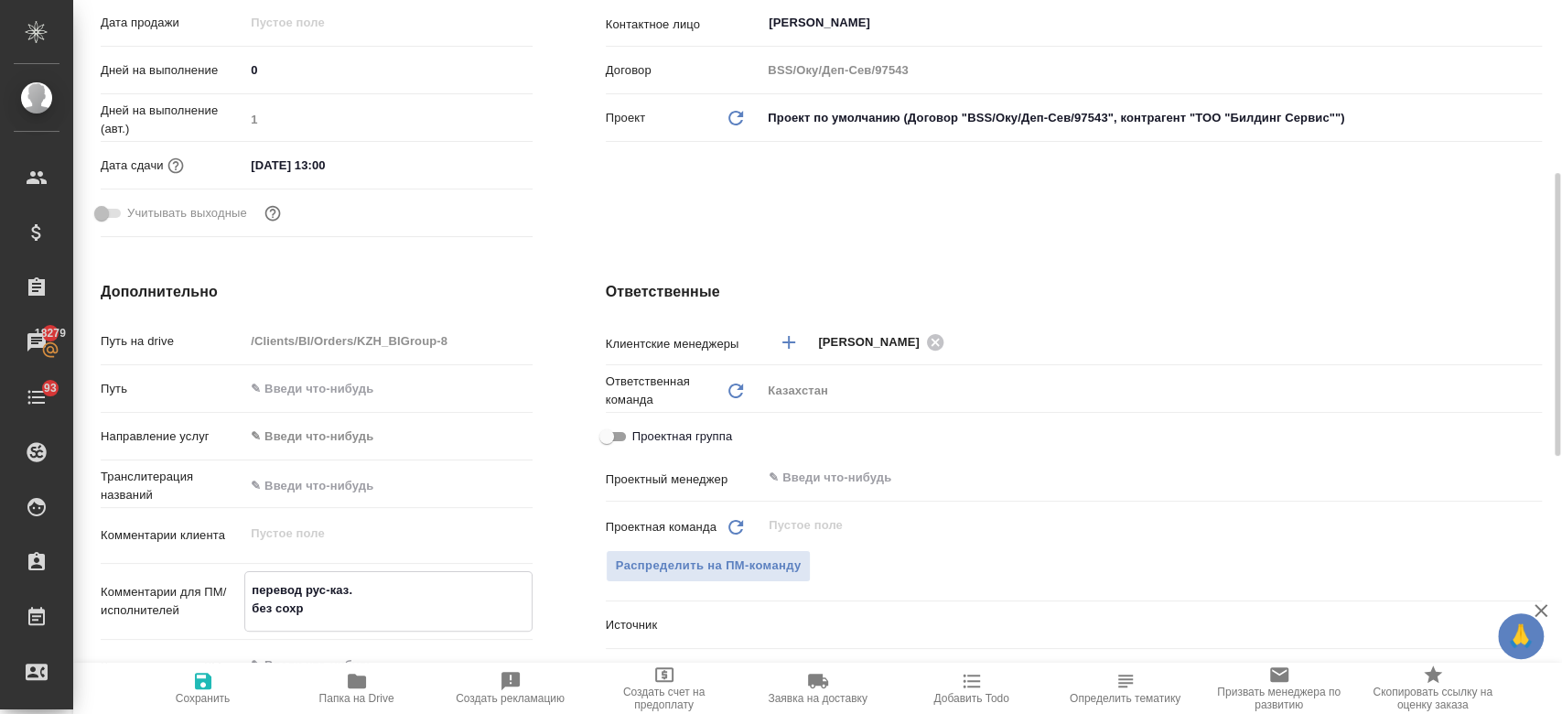
type textarea "x"
type textarea "перевод рус-каз. без сохран"
type textarea "x"
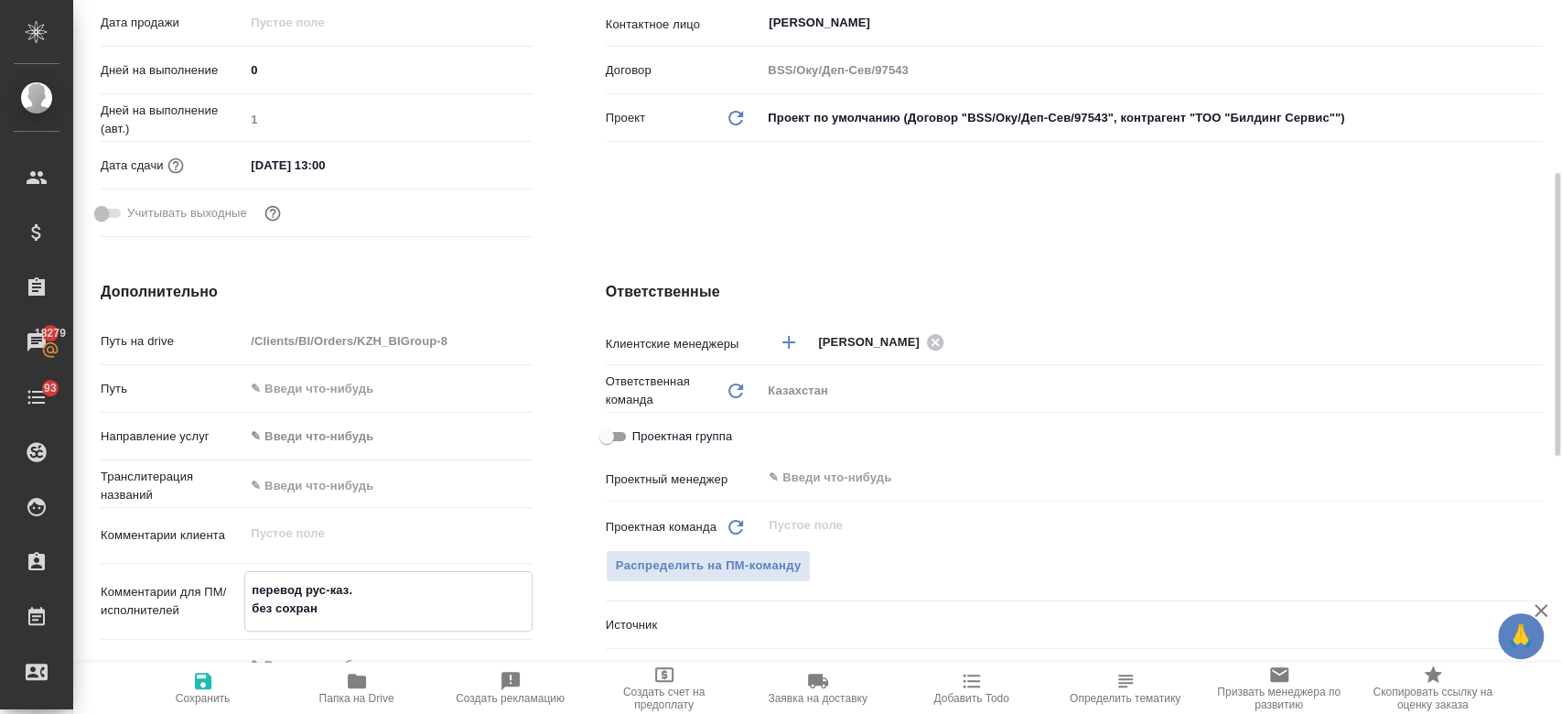
type textarea "x"
type textarea "перевод рус-каз. без сохран"
type textarea "x"
type textarea "перевод рус-каз. без сохран то"
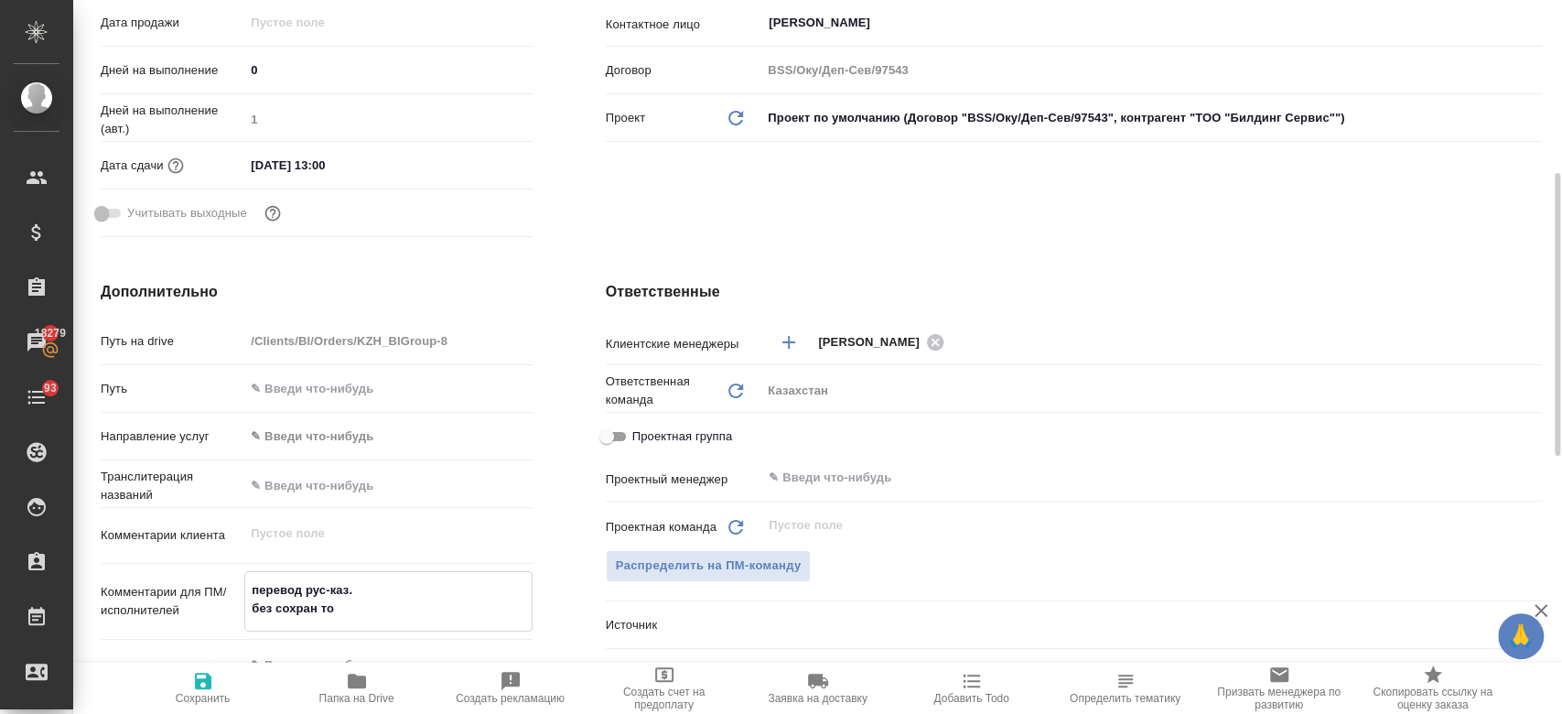
type textarea "x"
type textarea "перевод рус-каз. без сохран тол"
type textarea "x"
type textarea "перевод рус-каз. без сохран толь"
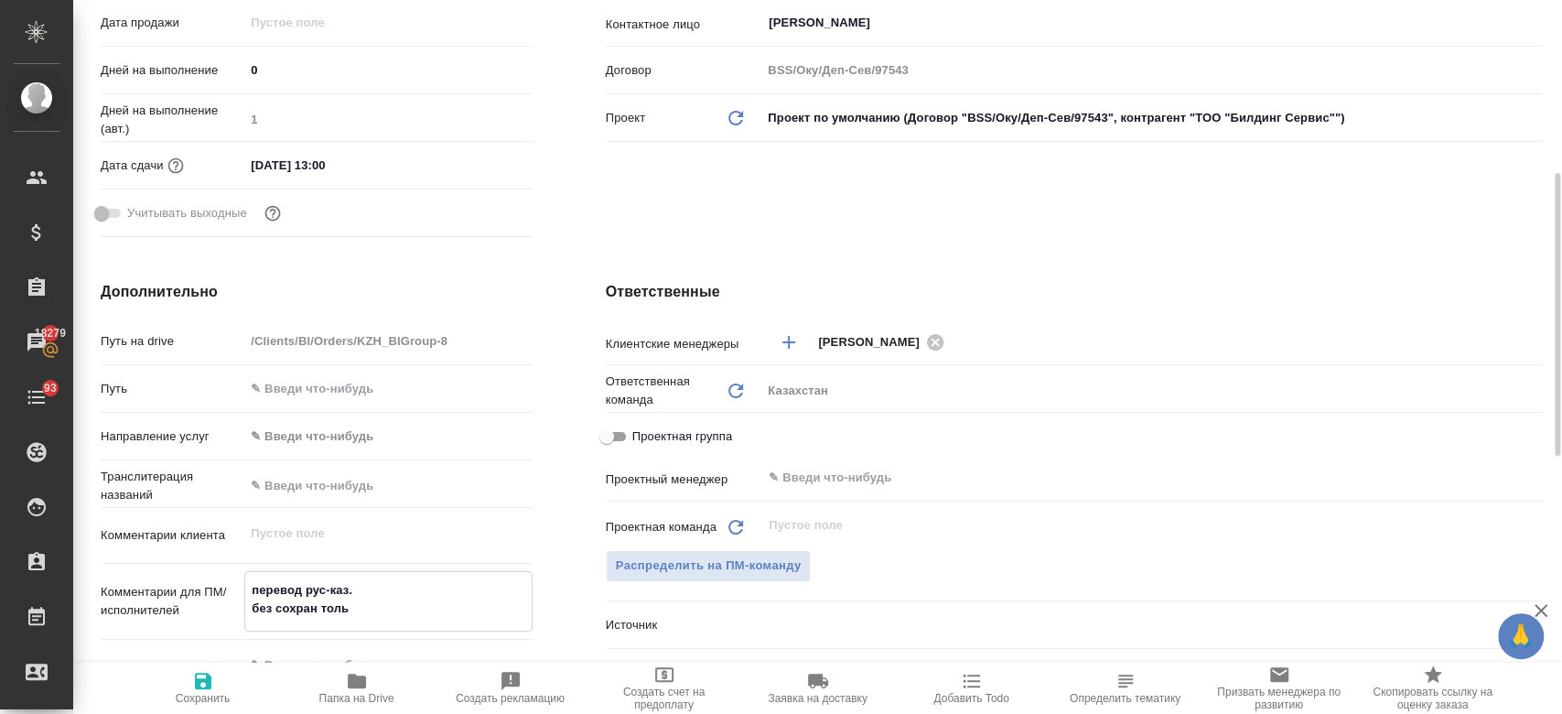
type textarea "x"
type textarea "перевод рус-каз. без сохран только"
type textarea "x"
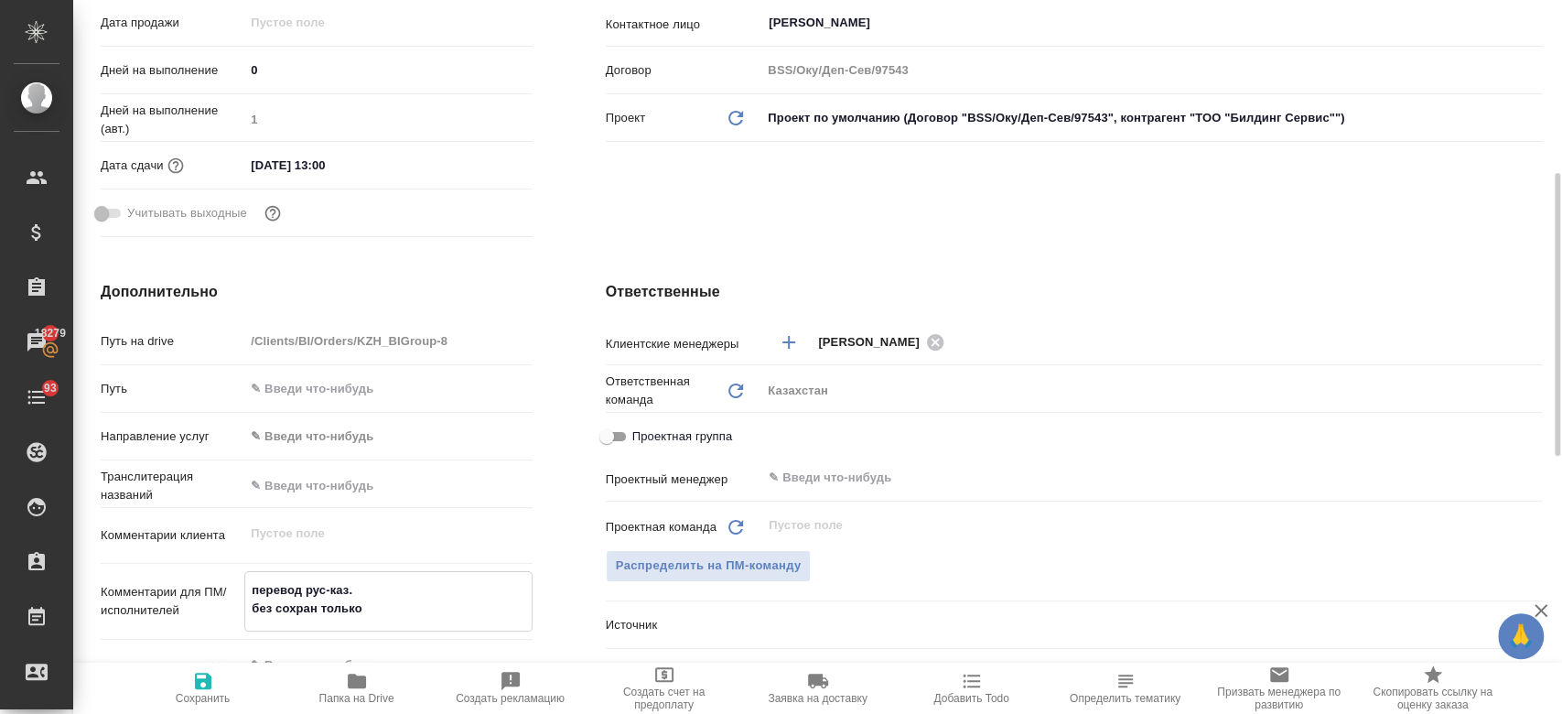
type textarea "x"
type textarea "перевод рус-каз. без сохран только"
type textarea "x"
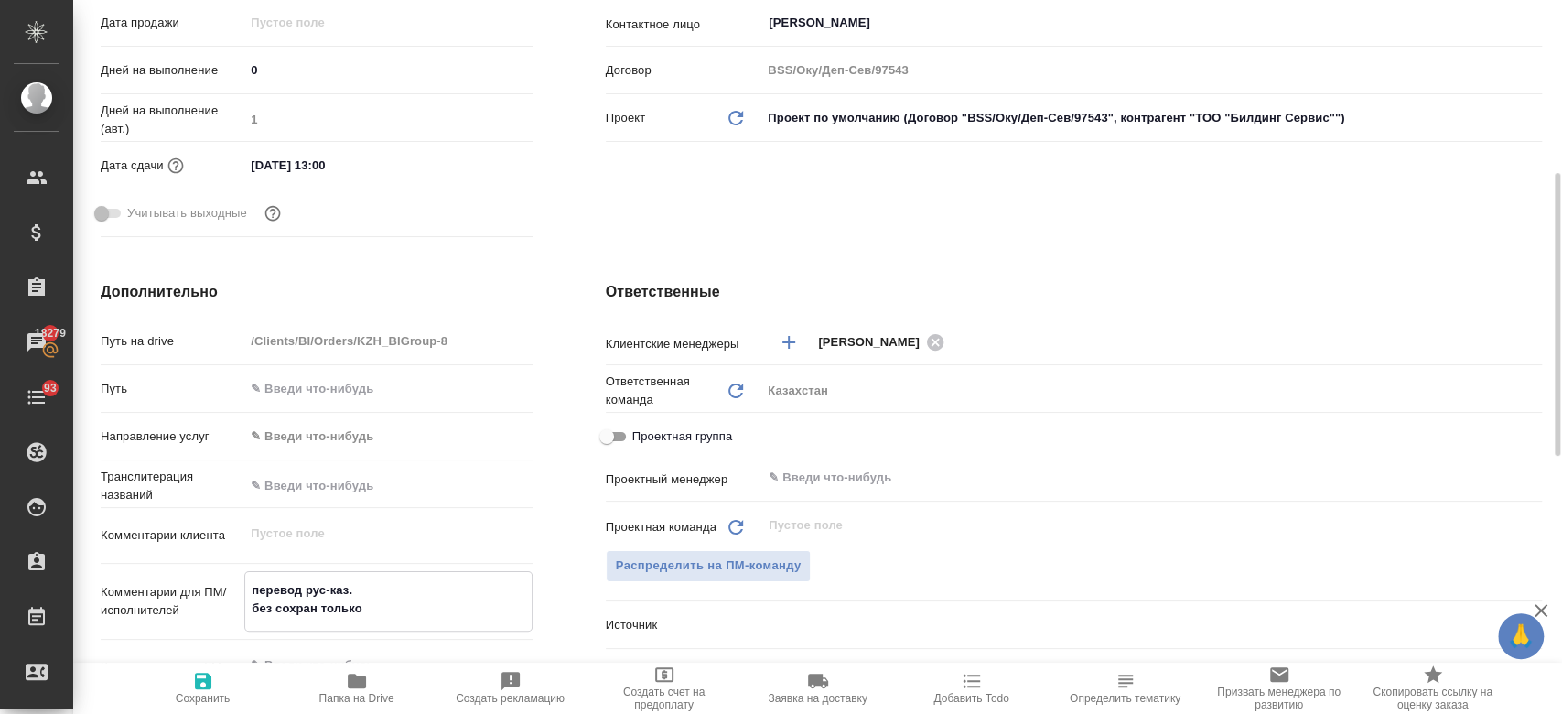
type textarea "x"
type textarea "перевод рус-каз. без сохран только т"
type textarea "x"
type textarea "перевод рус-каз. без сохран только те"
type textarea "x"
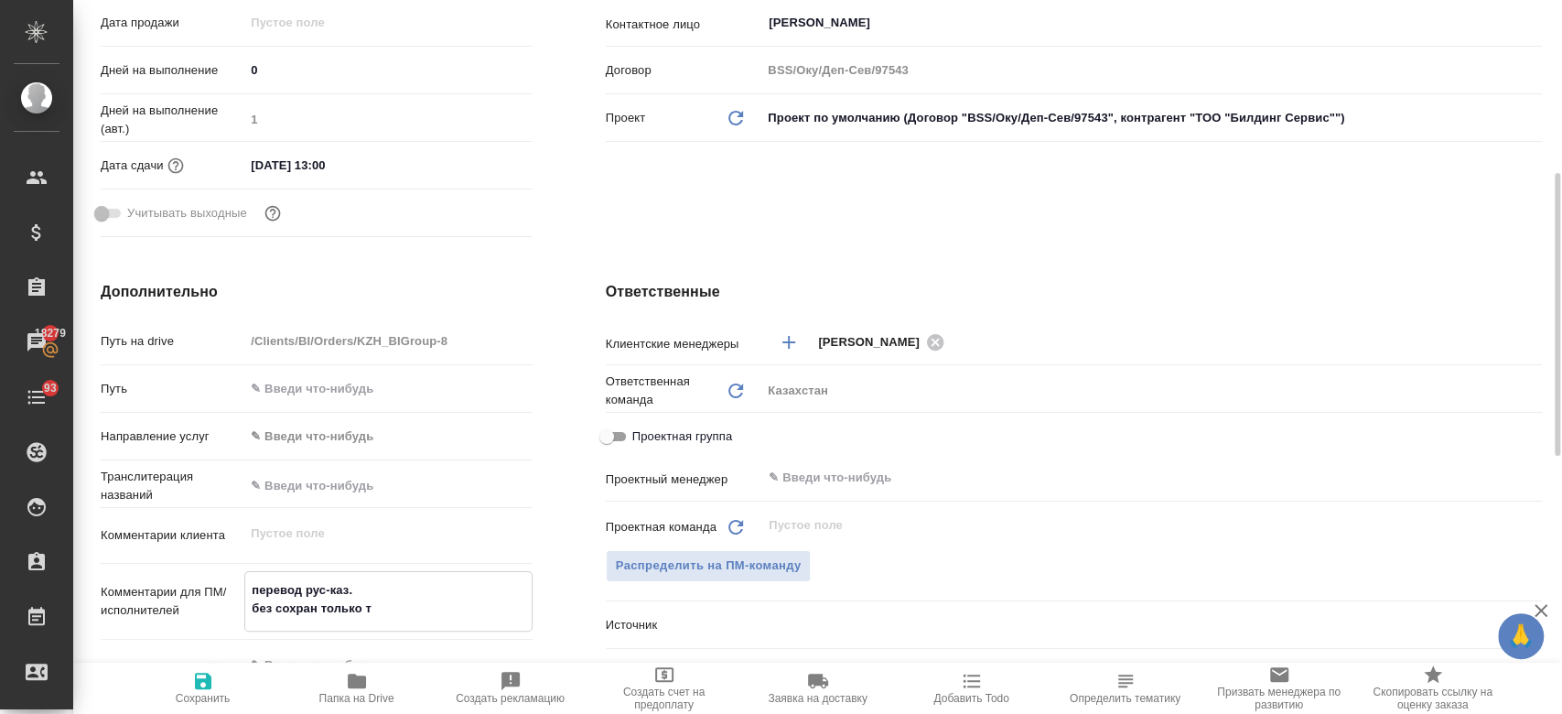
type textarea "x"
type textarea "перевод рус-каз. без сохран только тек"
type textarea "x"
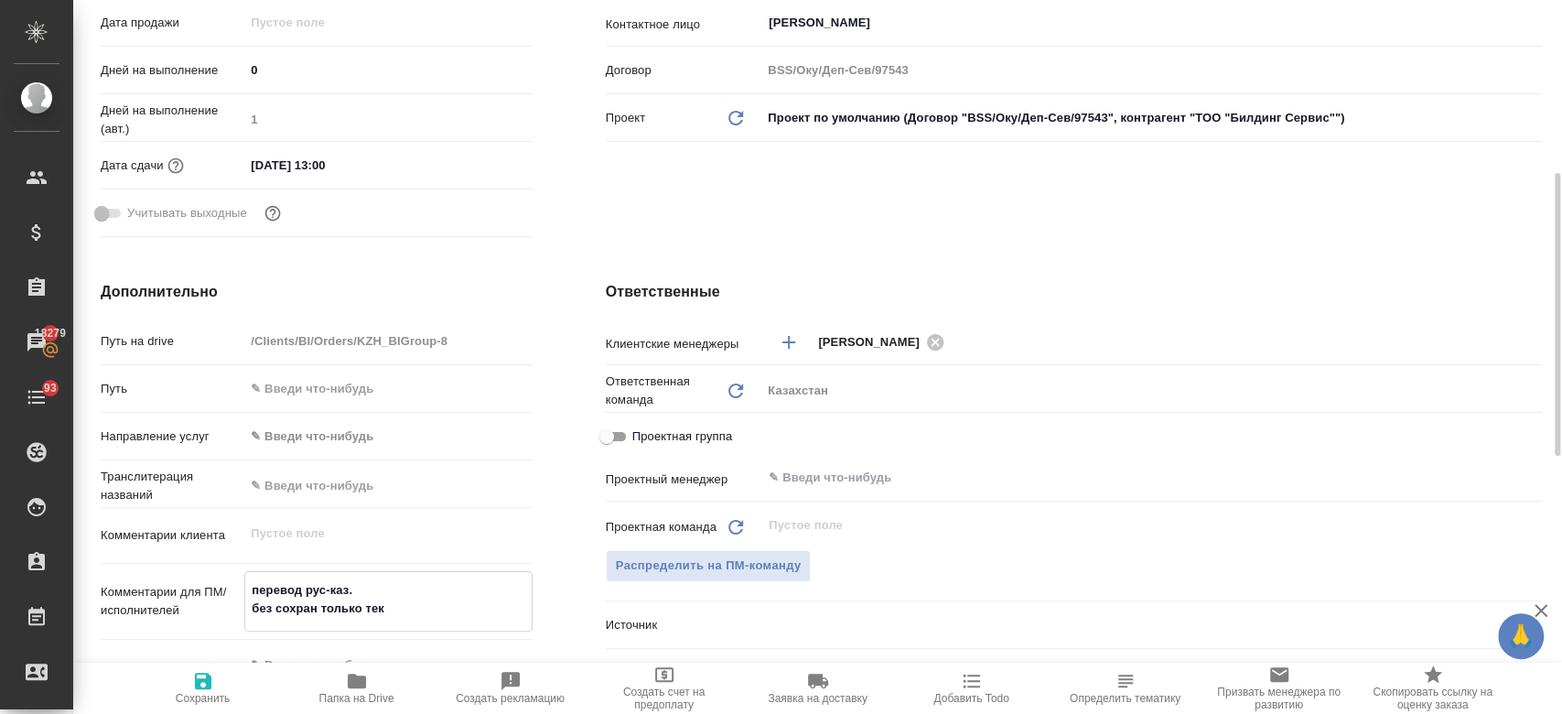
type textarea "перевод рус-каз. без сохран только текс"
type textarea "x"
type textarea "перевод рус-каз. без сохран только текст"
type textarea "x"
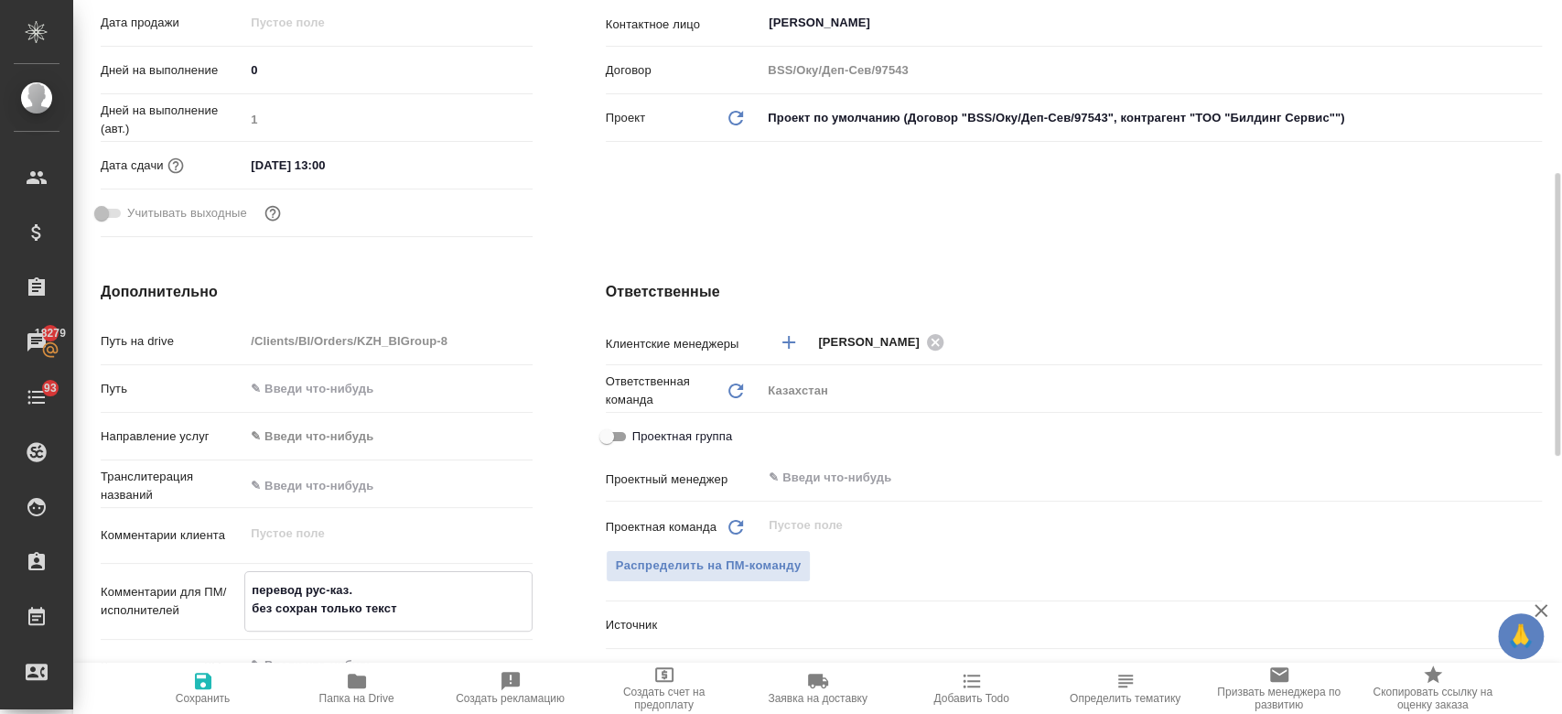
type textarea "перевод рус-каз. без сохран только текст,"
type textarea "x"
type textarea "перевод рус-каз. без сохран только текст,"
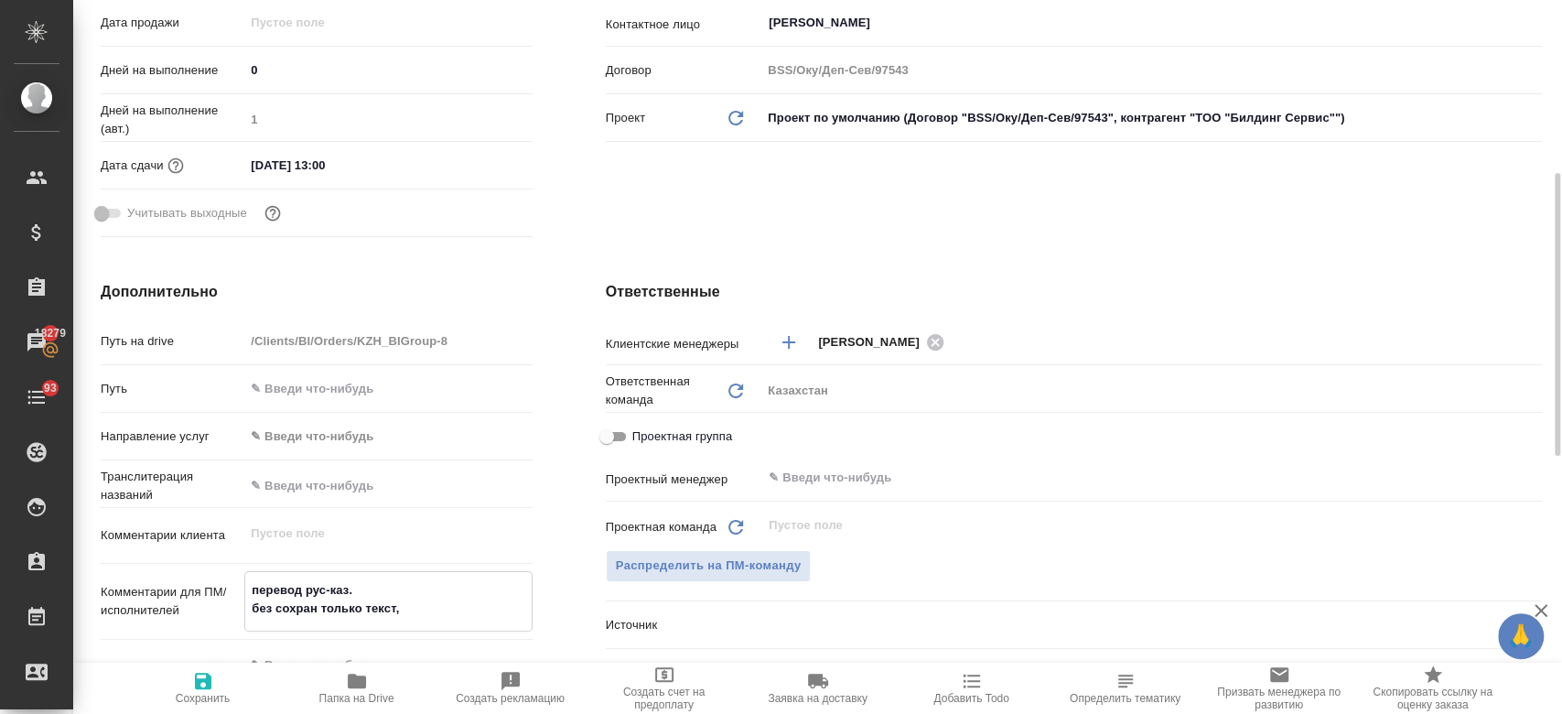
type textarea "x"
type textarea "перевод рус-каз. без сохран только текст,"
type textarea "x"
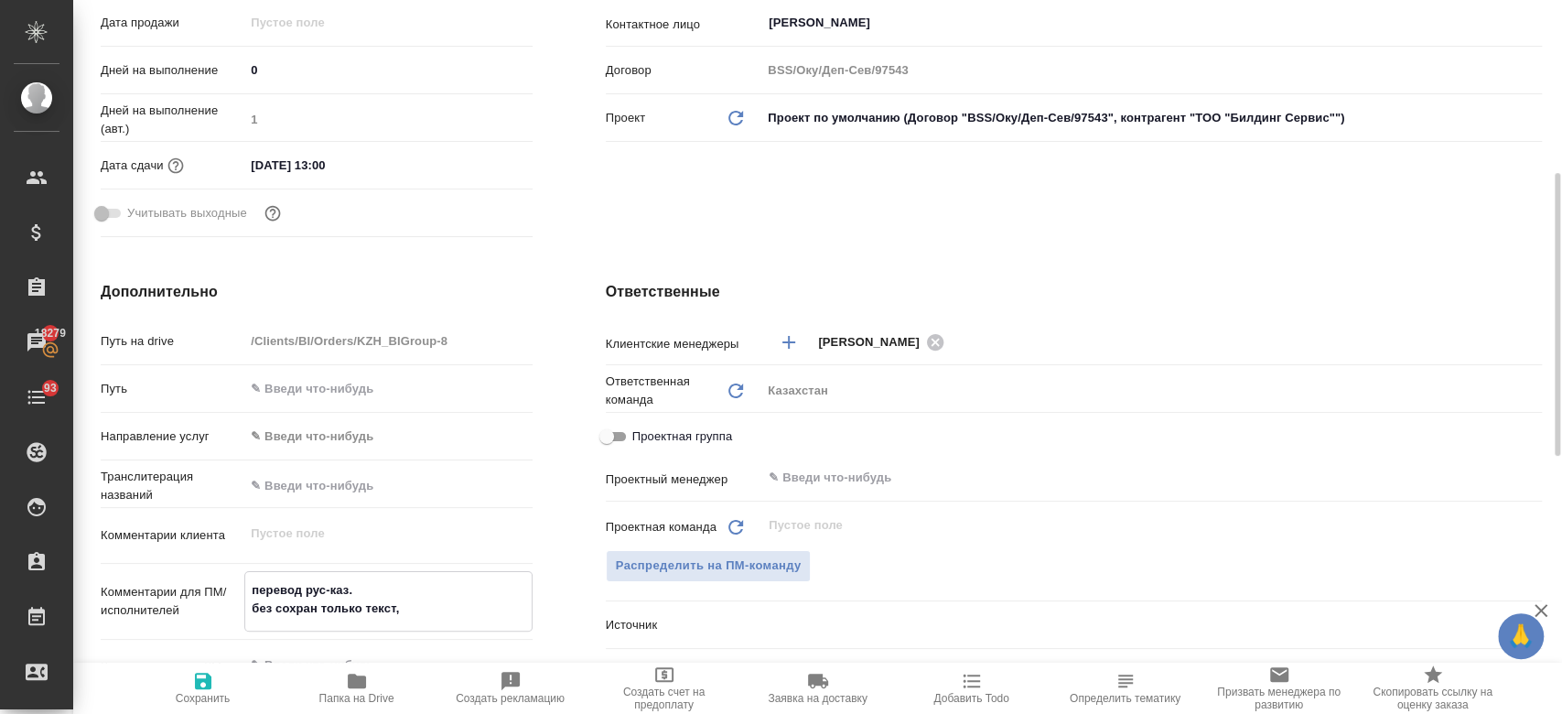
type textarea "x"
type textarea "перевод рус-каз. без сохран только текст"
type textarea "x"
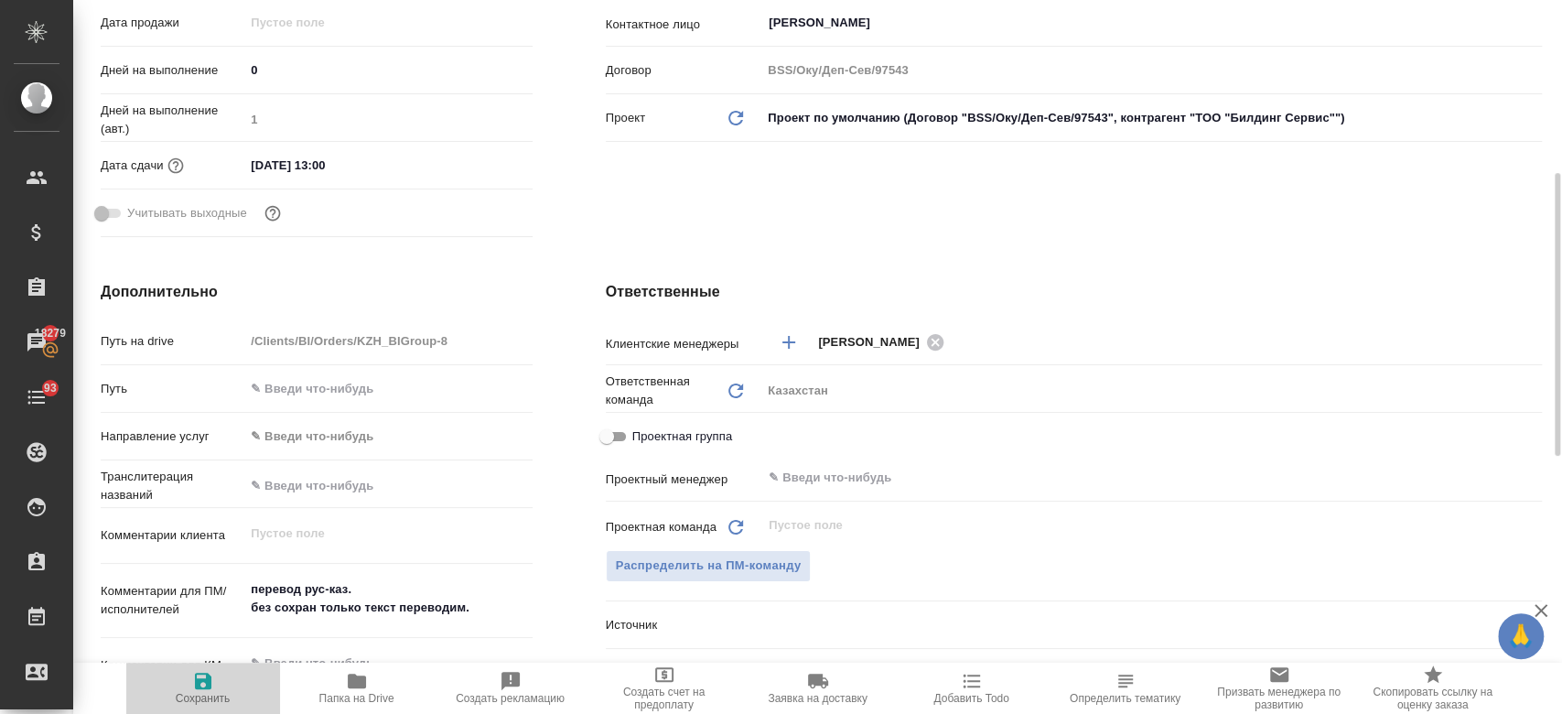
click at [199, 693] on span "Сохранить" at bounding box center [203, 698] width 55 height 13
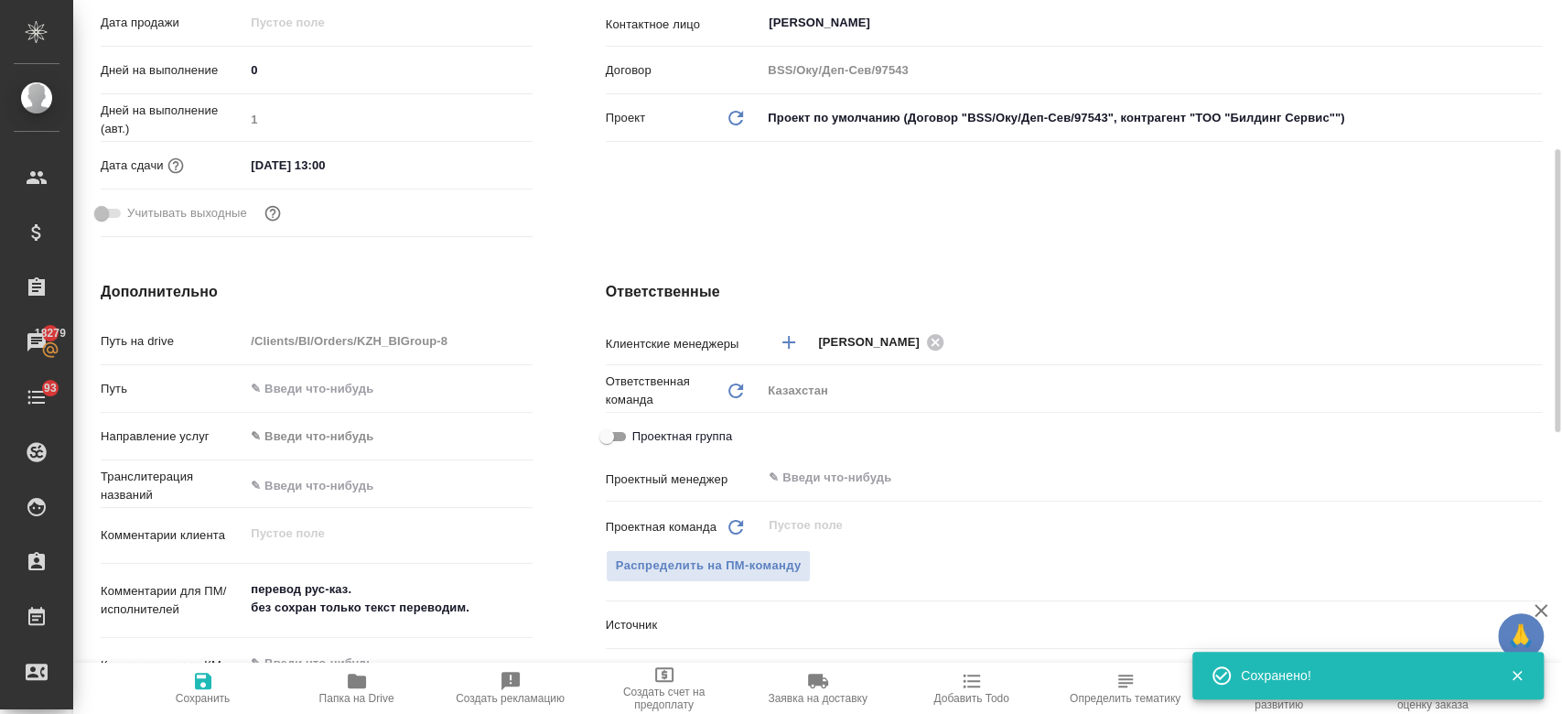
scroll to position [0, 0]
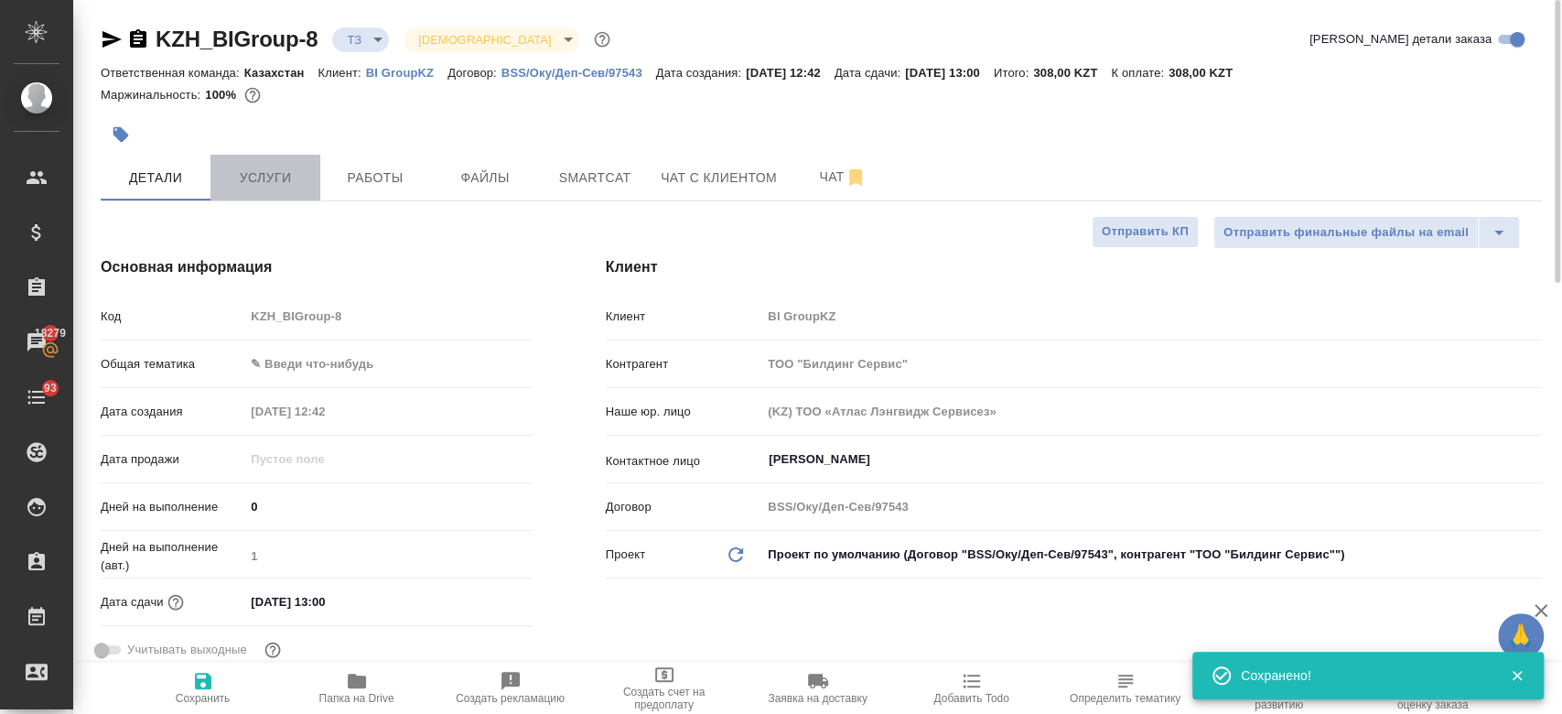
click at [292, 189] on button "Услуги" at bounding box center [265, 178] width 110 height 46
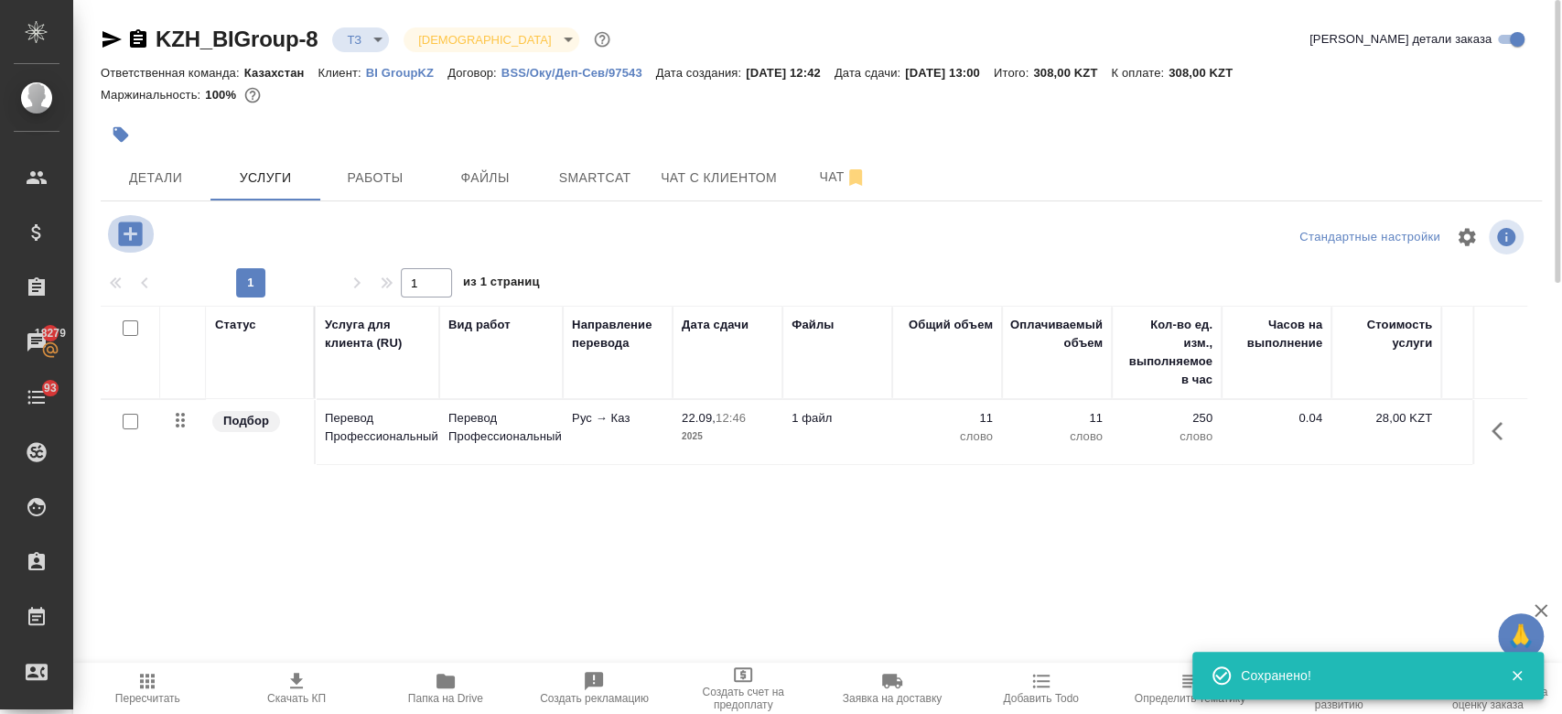
click at [134, 235] on icon "button" at bounding box center [130, 233] width 24 height 24
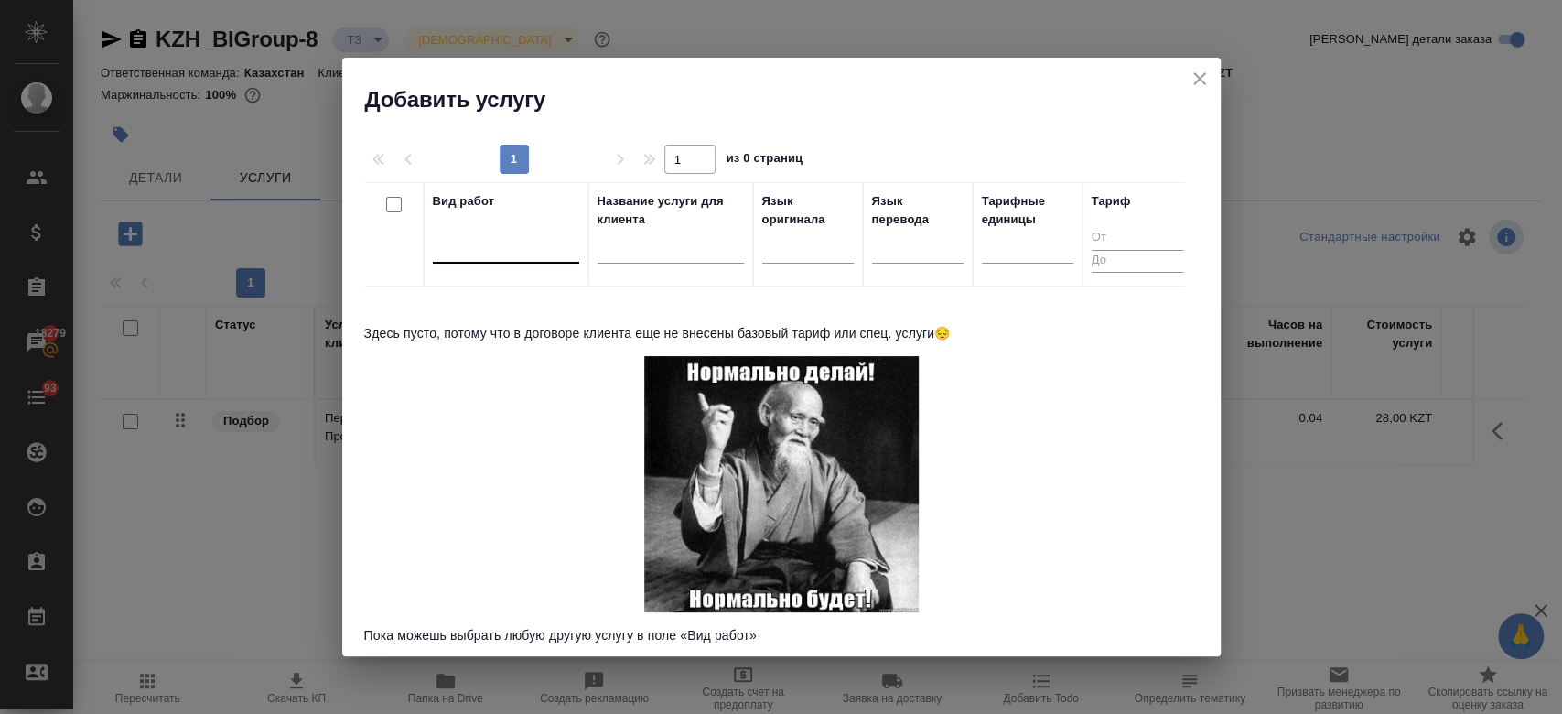
click at [475, 260] on div at bounding box center [506, 246] width 146 height 35
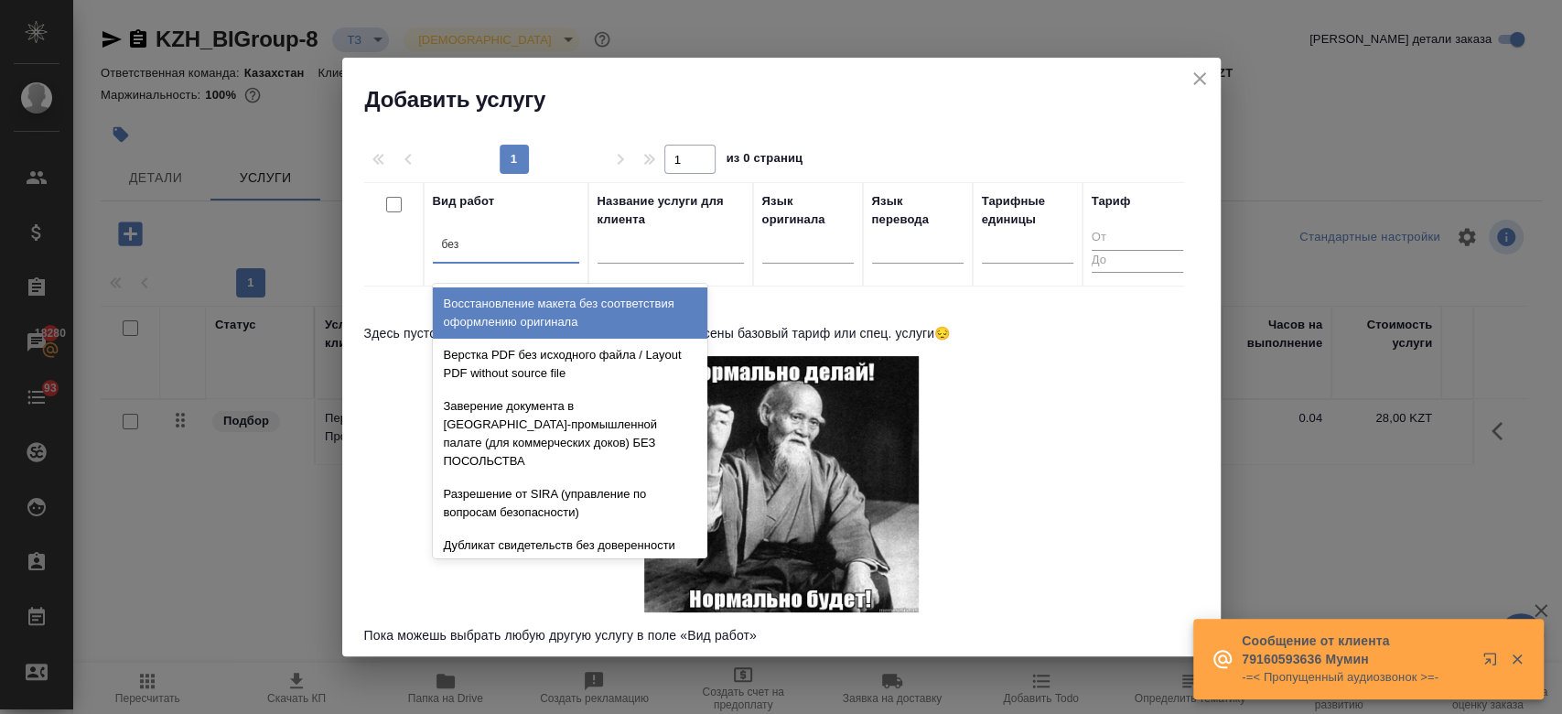
click at [527, 320] on div "Восстановление макета без соответствия оформлению оригинала" at bounding box center [570, 312] width 274 height 51
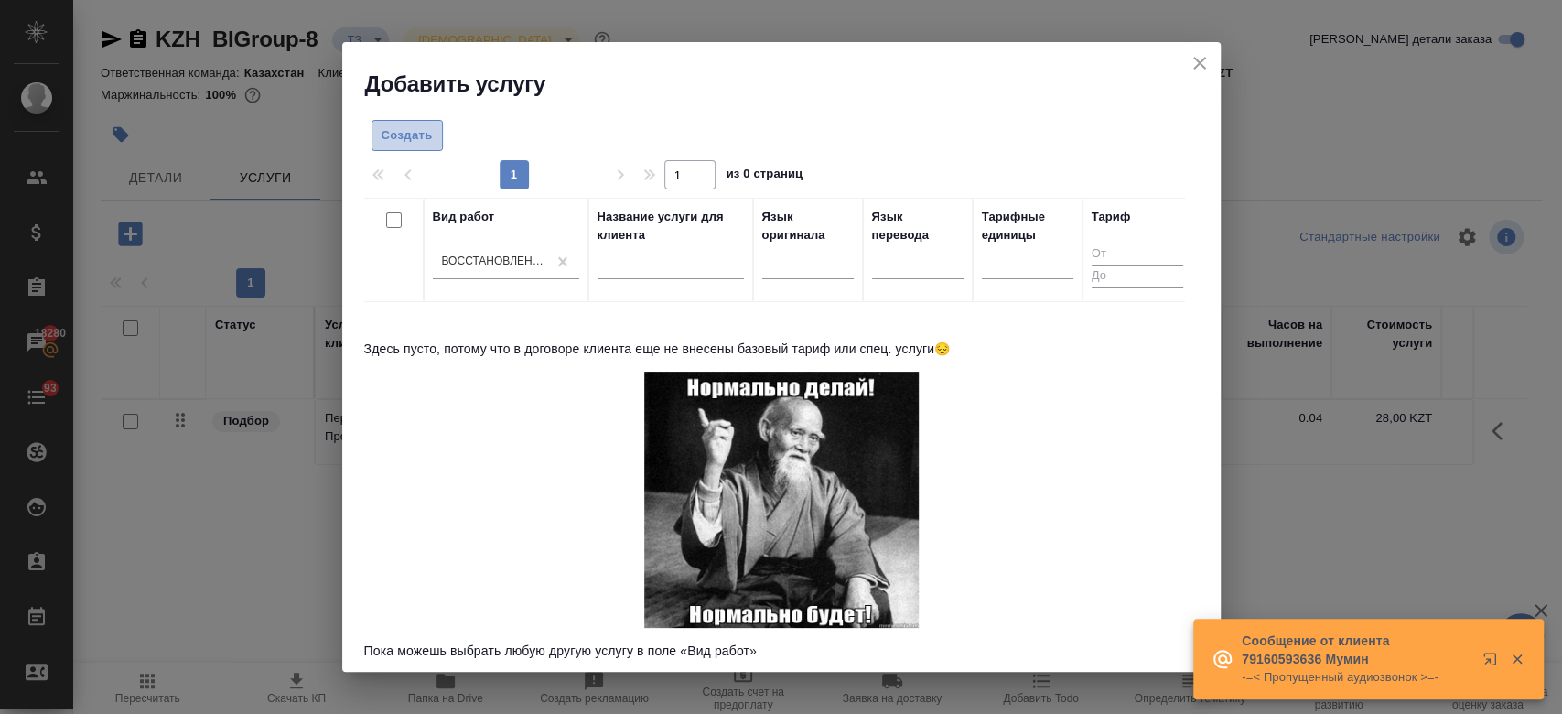
click at [407, 144] on span "Создать" at bounding box center [406, 135] width 51 height 21
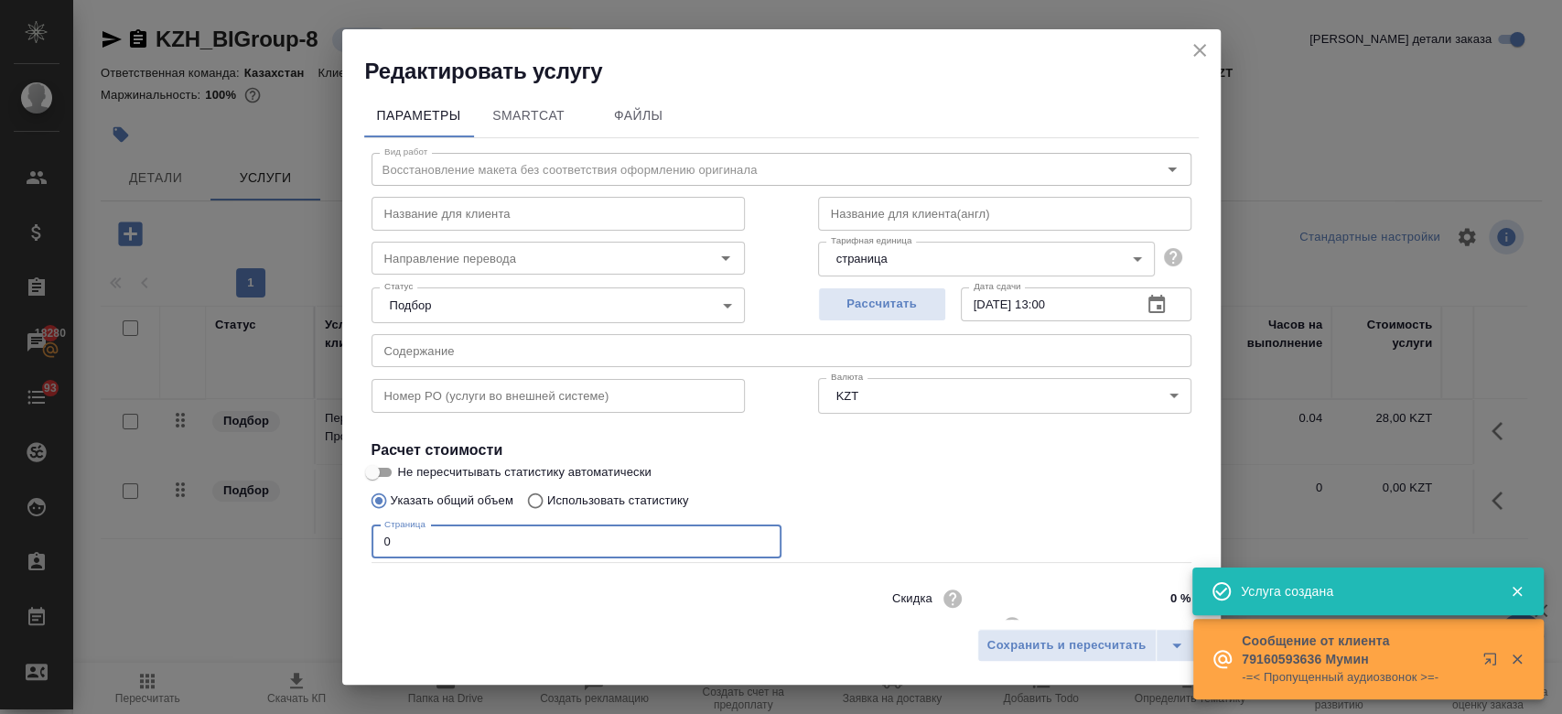
click at [532, 549] on input "0" at bounding box center [576, 541] width 410 height 33
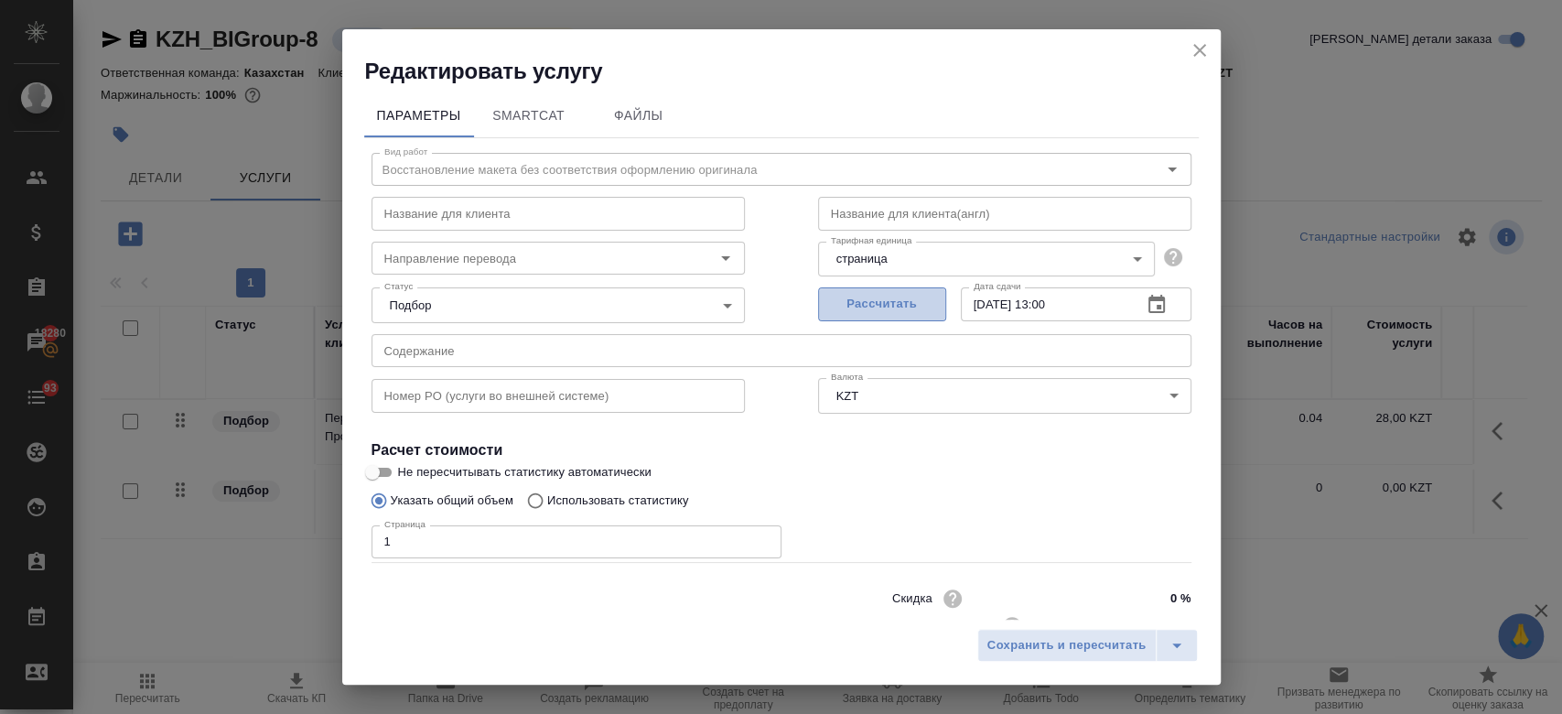
click at [871, 295] on span "Рассчитать" at bounding box center [882, 304] width 108 height 21
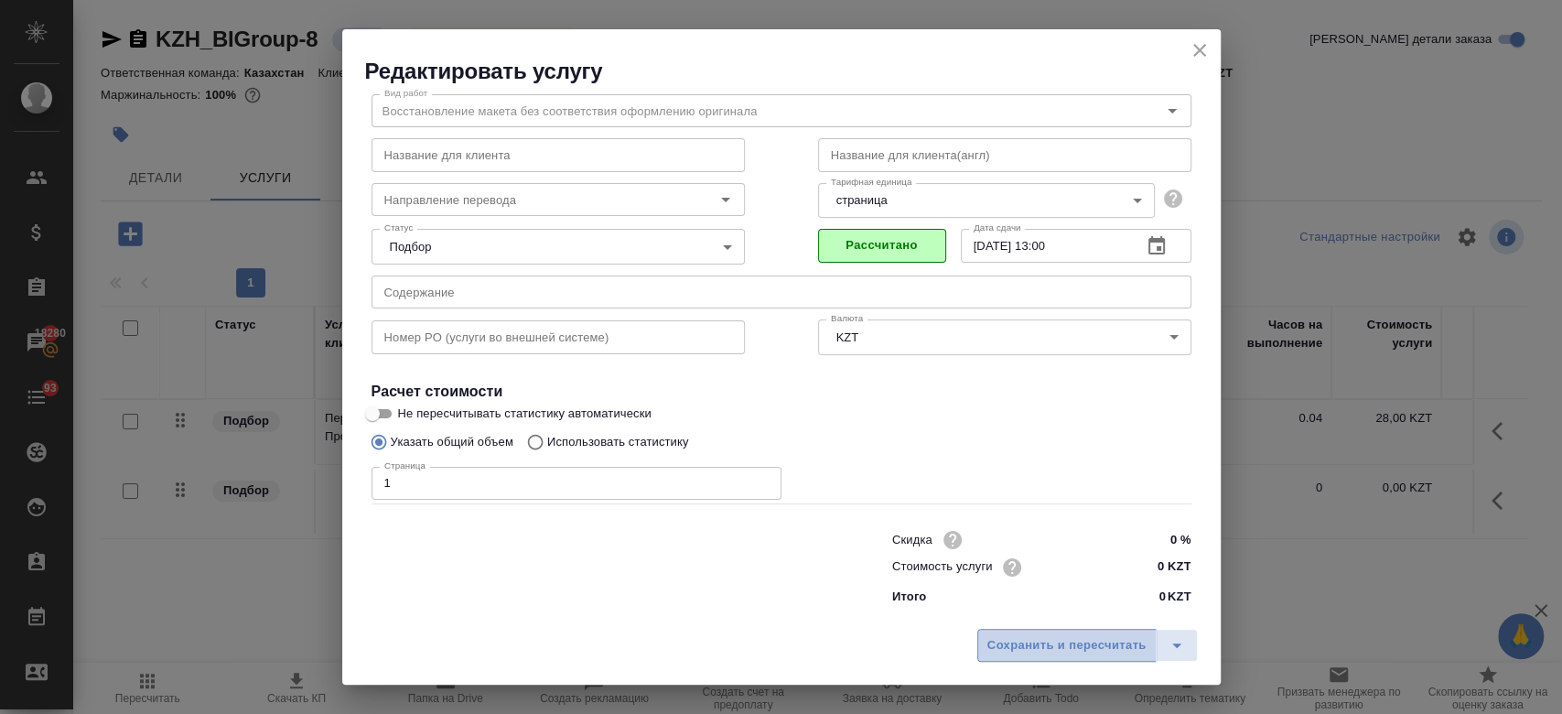
click at [1040, 643] on span "Сохранить и пересчитать" at bounding box center [1066, 645] width 159 height 21
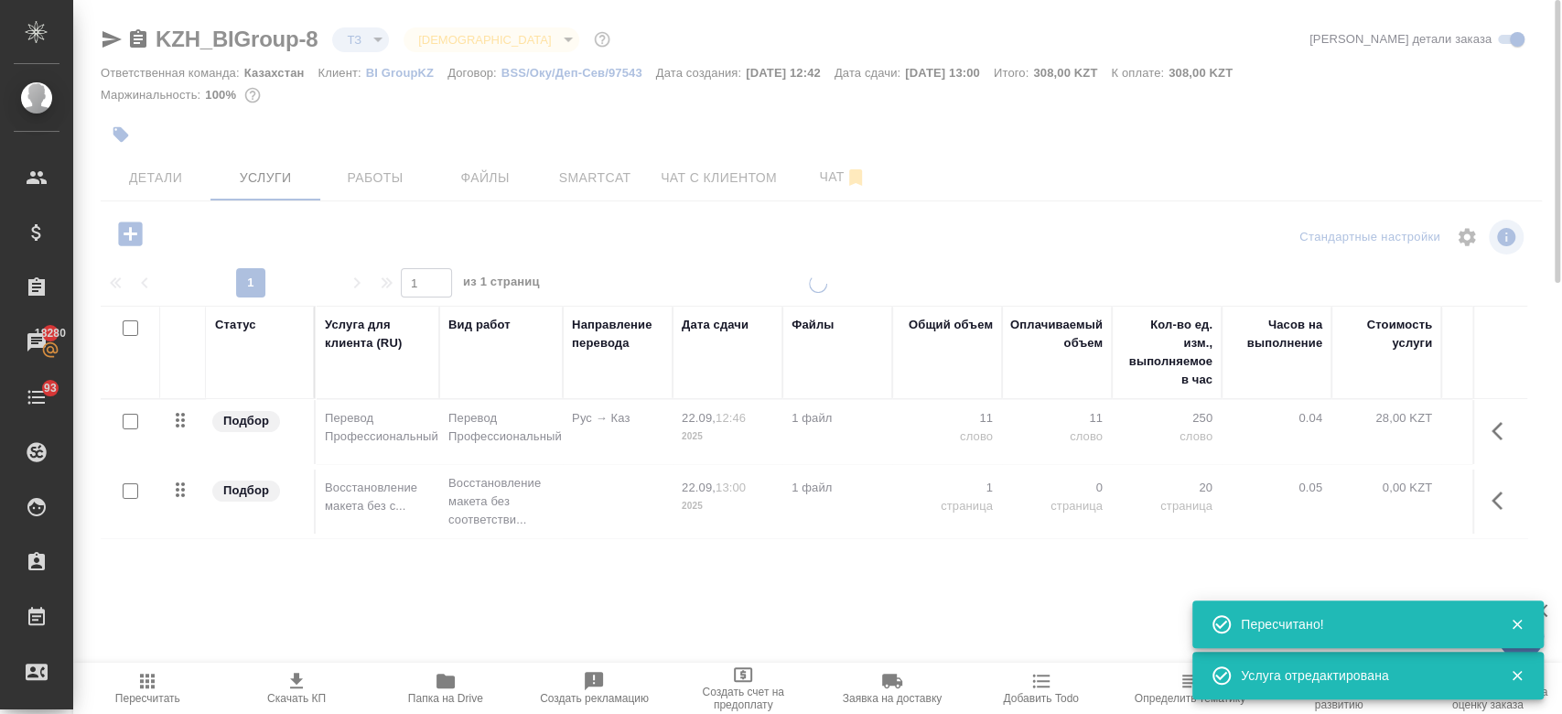
click at [441, 683] on icon "button" at bounding box center [445, 680] width 18 height 15
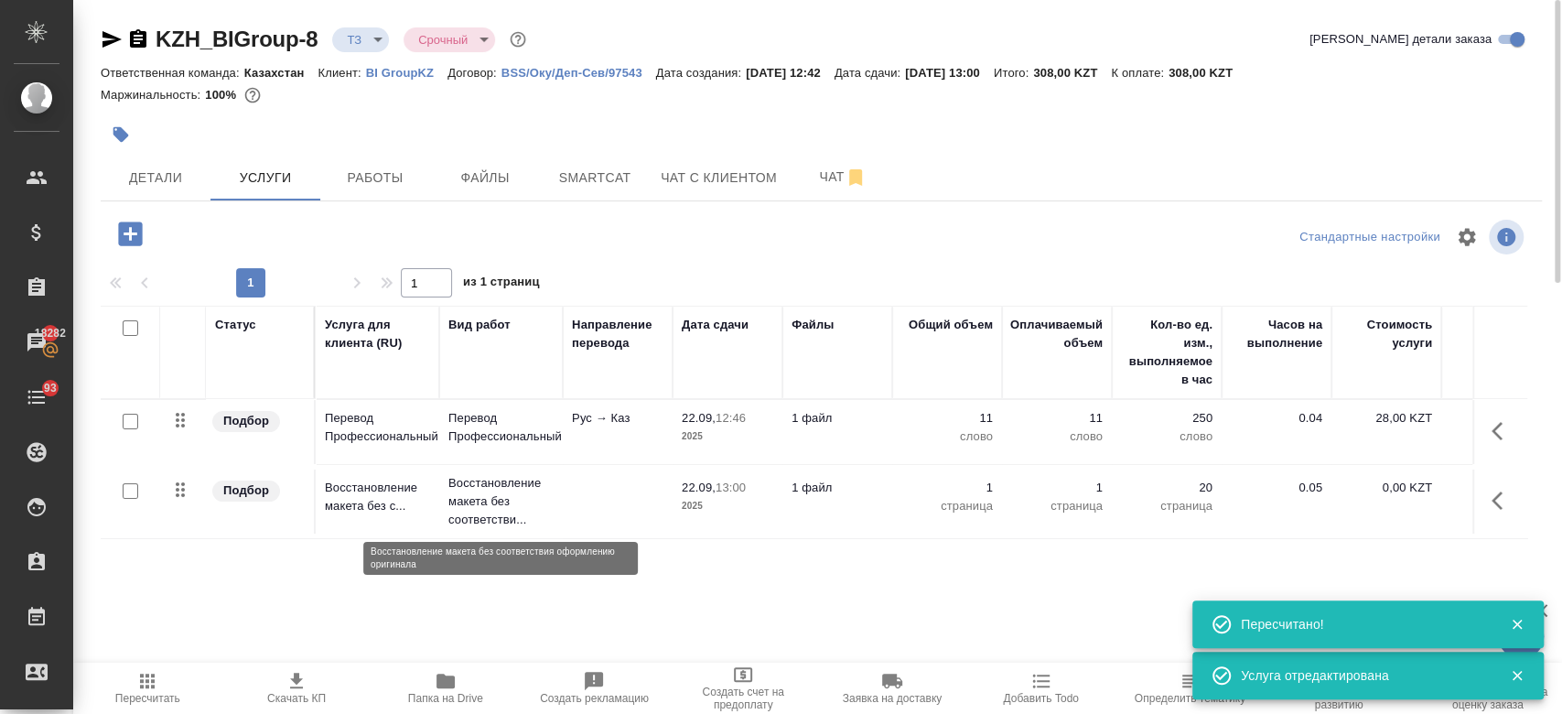
click at [513, 494] on p "Восстановление макета без соответстви..." at bounding box center [500, 501] width 105 height 55
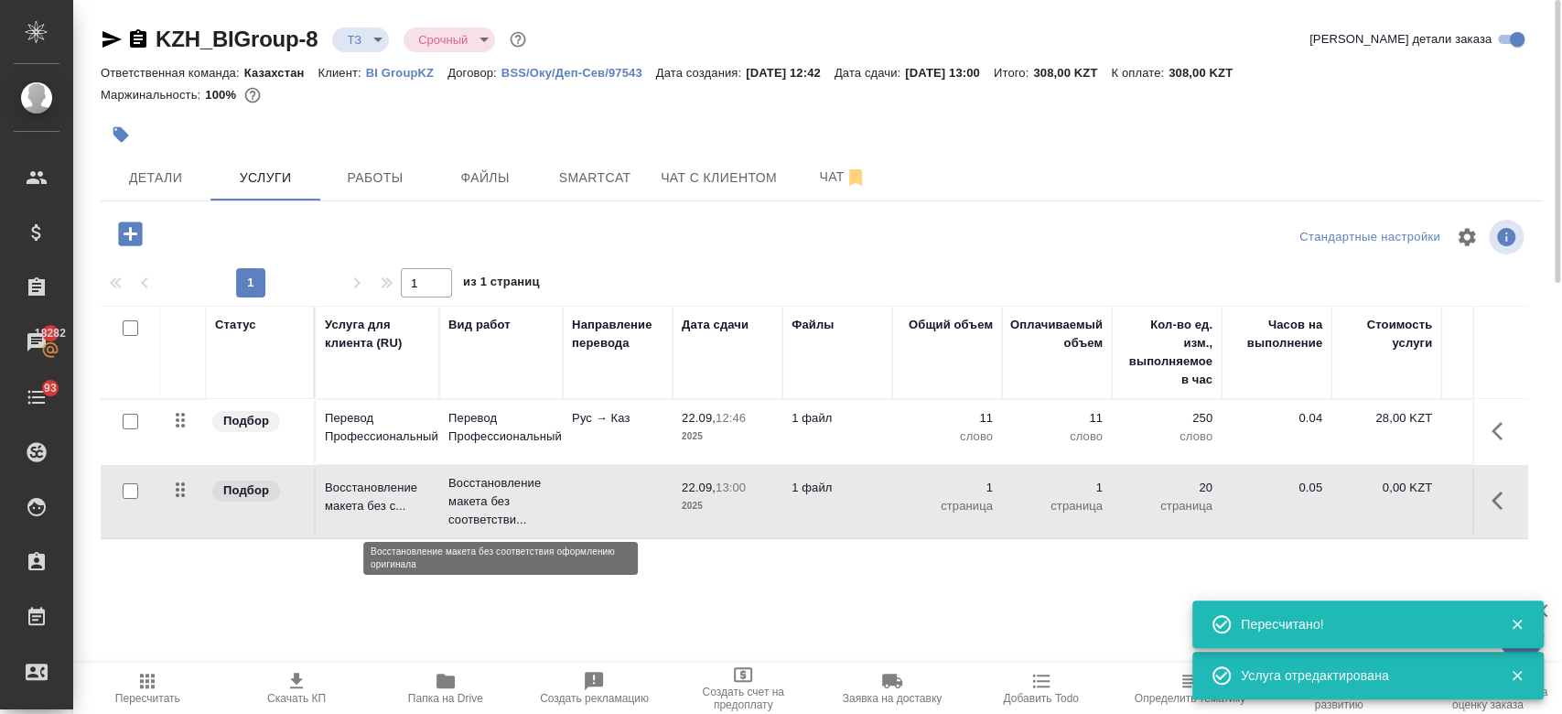
click at [513, 494] on p "Восстановление макета без соответстви..." at bounding box center [500, 501] width 105 height 55
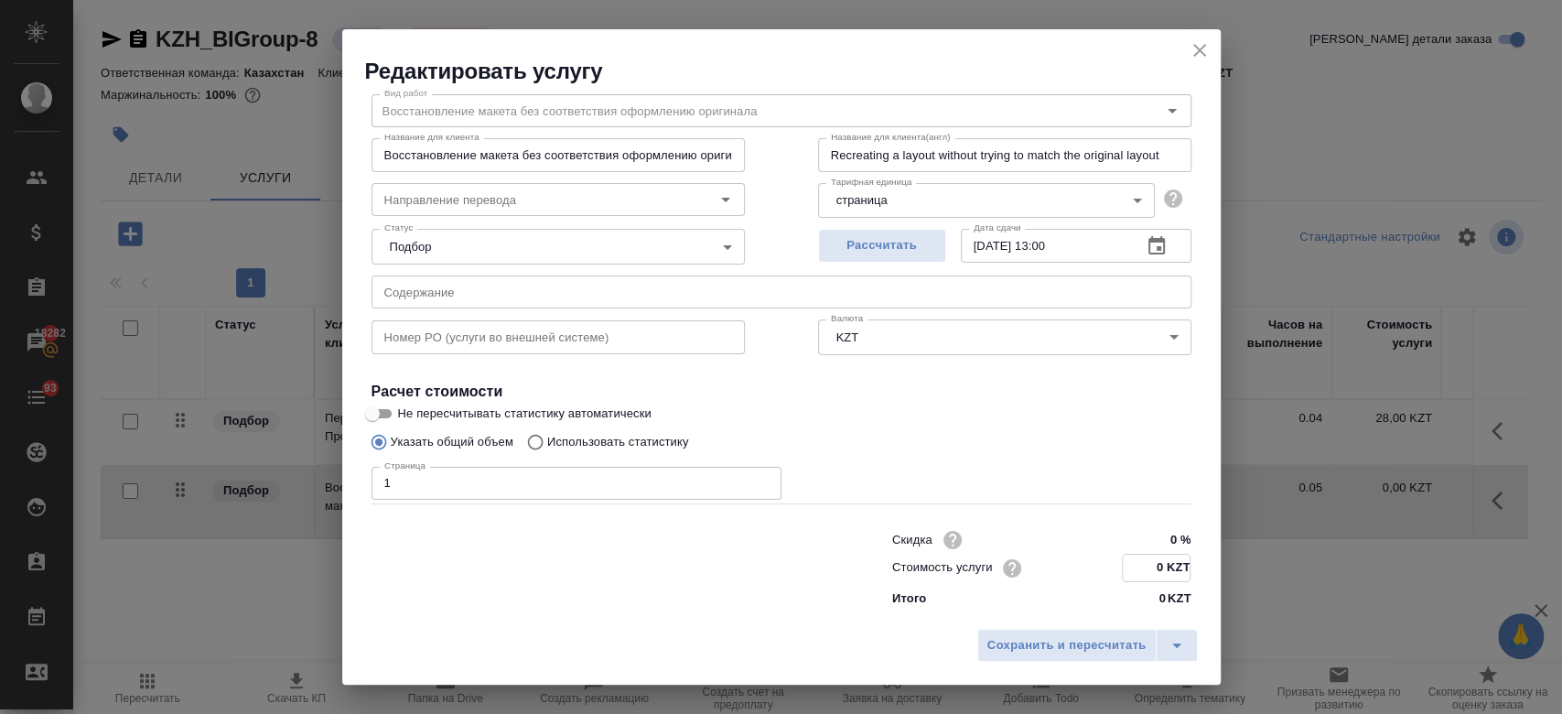
click at [1154, 561] on input "0 KZT" at bounding box center [1156, 567] width 67 height 27
click at [1037, 639] on span "Сохранить и пересчитать" at bounding box center [1066, 645] width 159 height 21
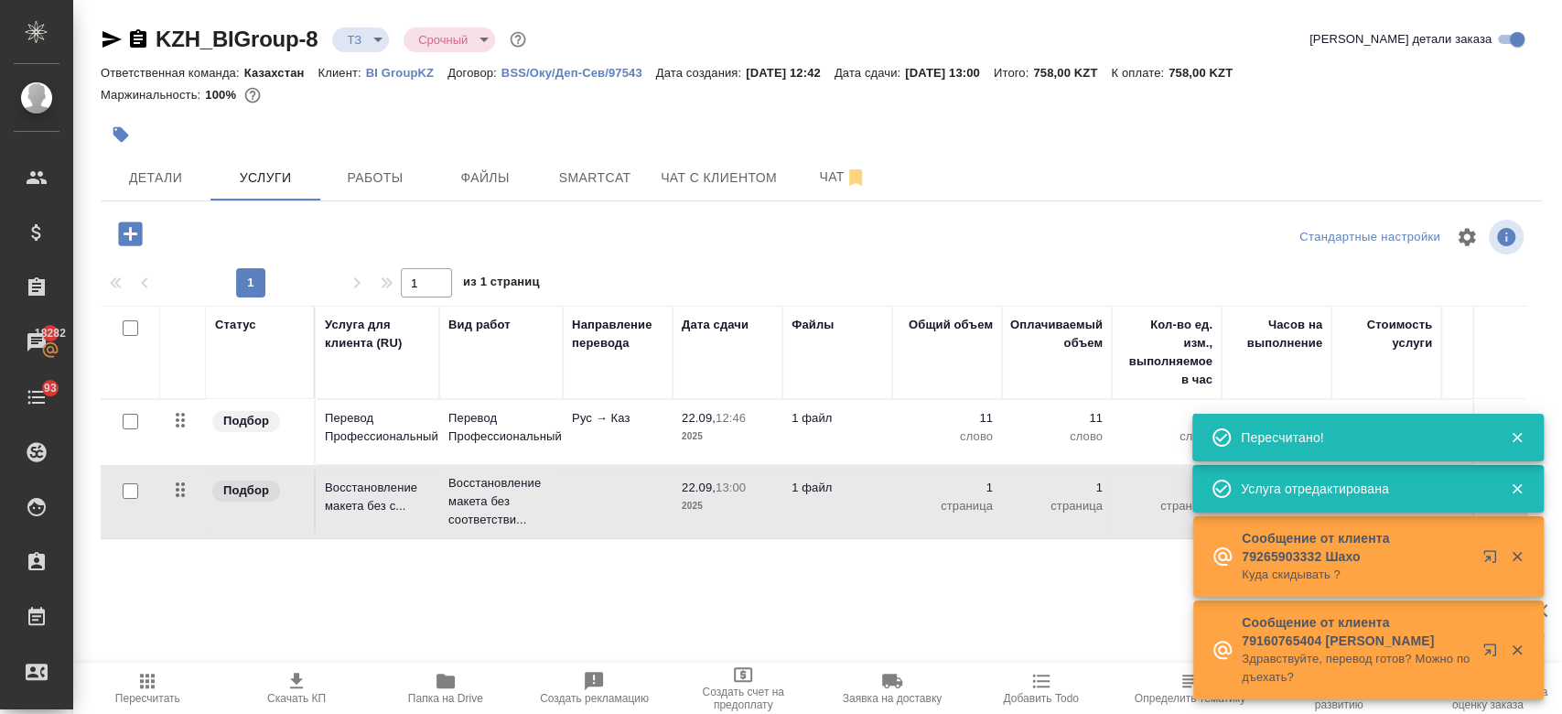
click at [739, 427] on p "2025" at bounding box center [727, 436] width 91 height 18
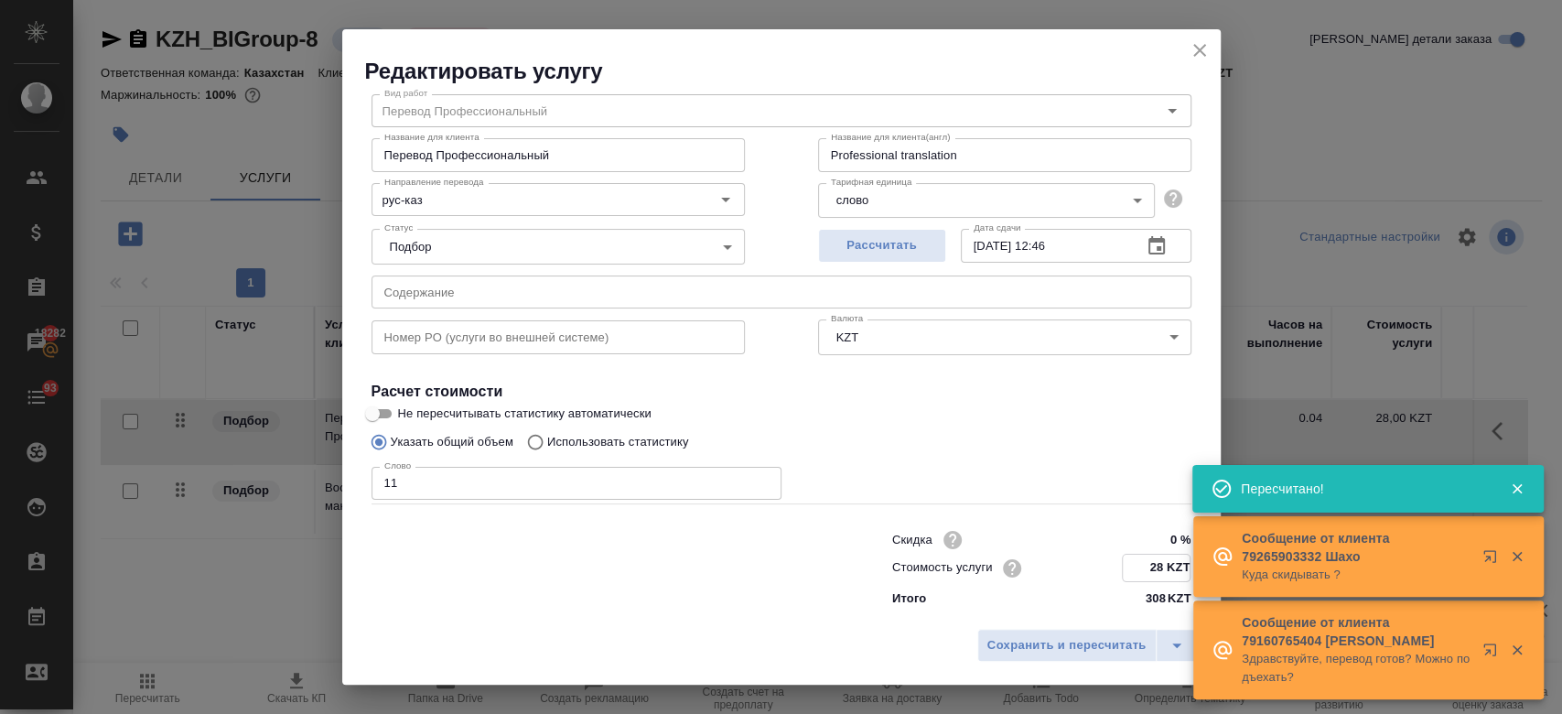
click at [1150, 563] on input "28 KZT" at bounding box center [1156, 567] width 67 height 27
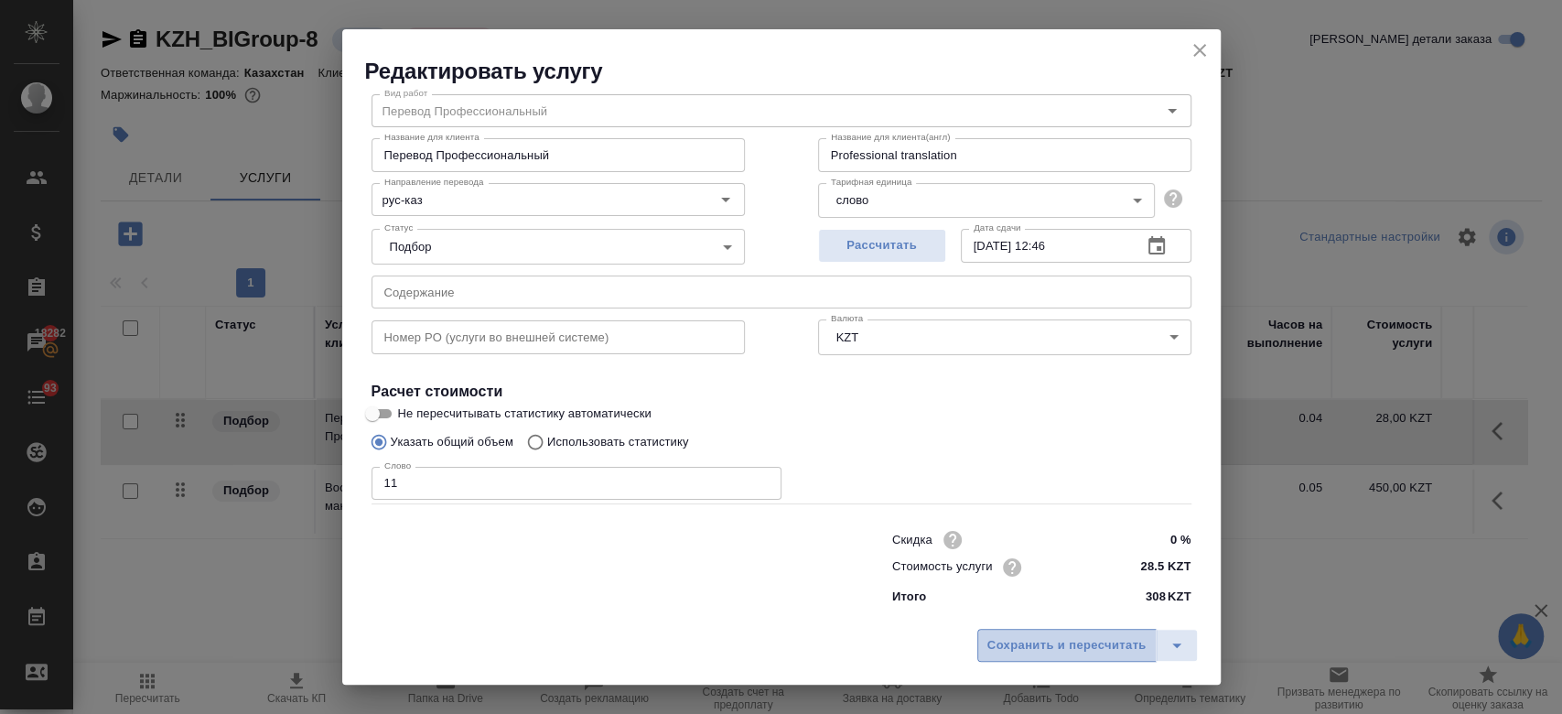
click at [1039, 652] on span "Сохранить и пересчитать" at bounding box center [1066, 645] width 159 height 21
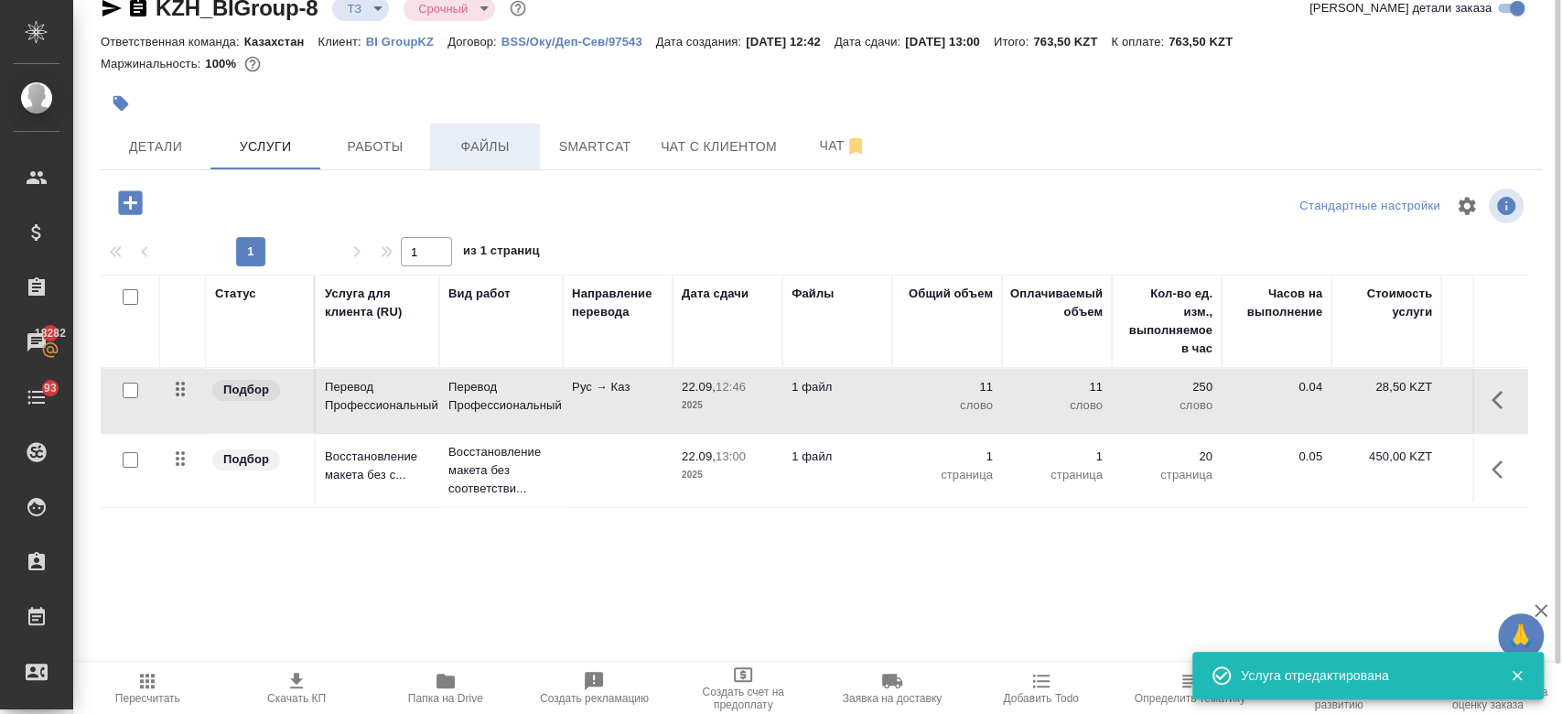
scroll to position [0, 0]
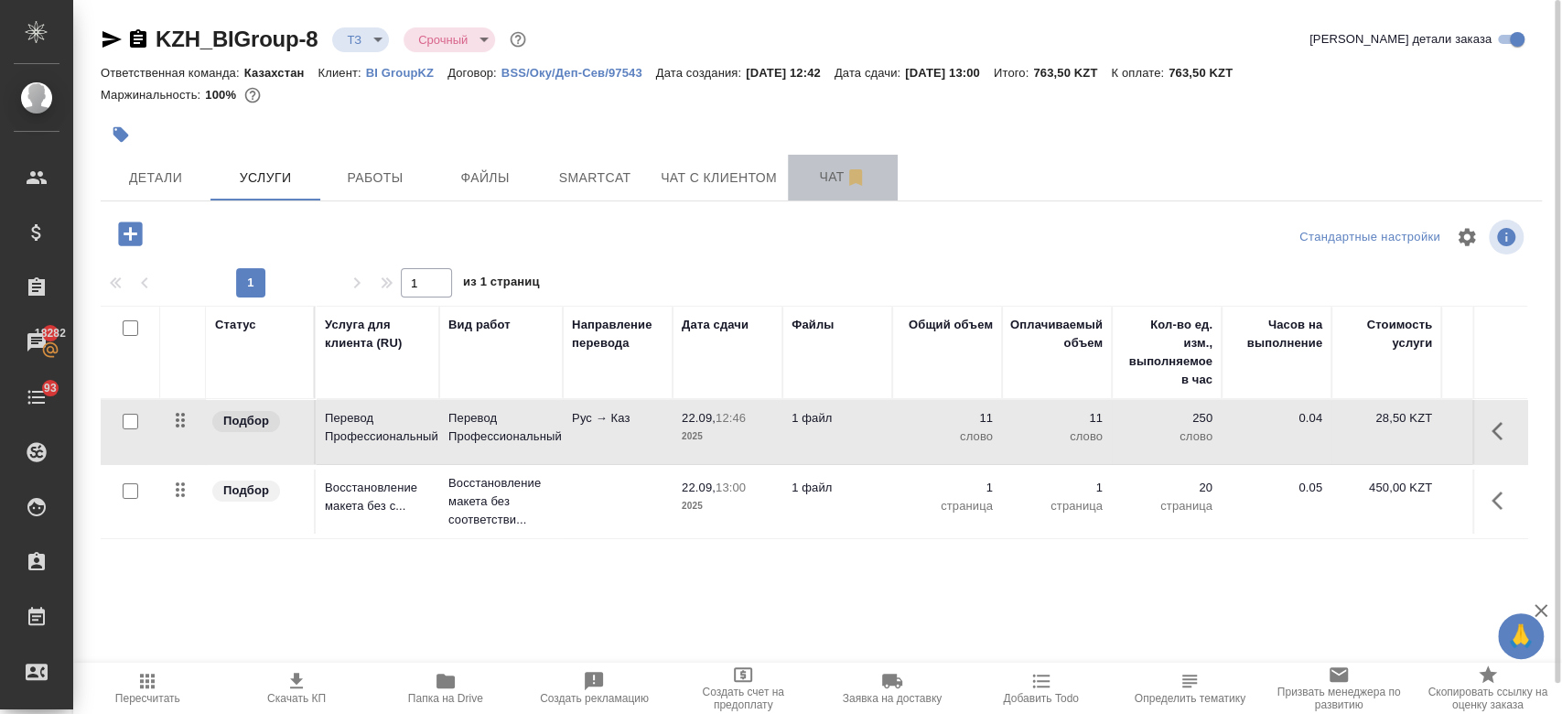
click at [825, 194] on button "Чат" at bounding box center [843, 178] width 110 height 46
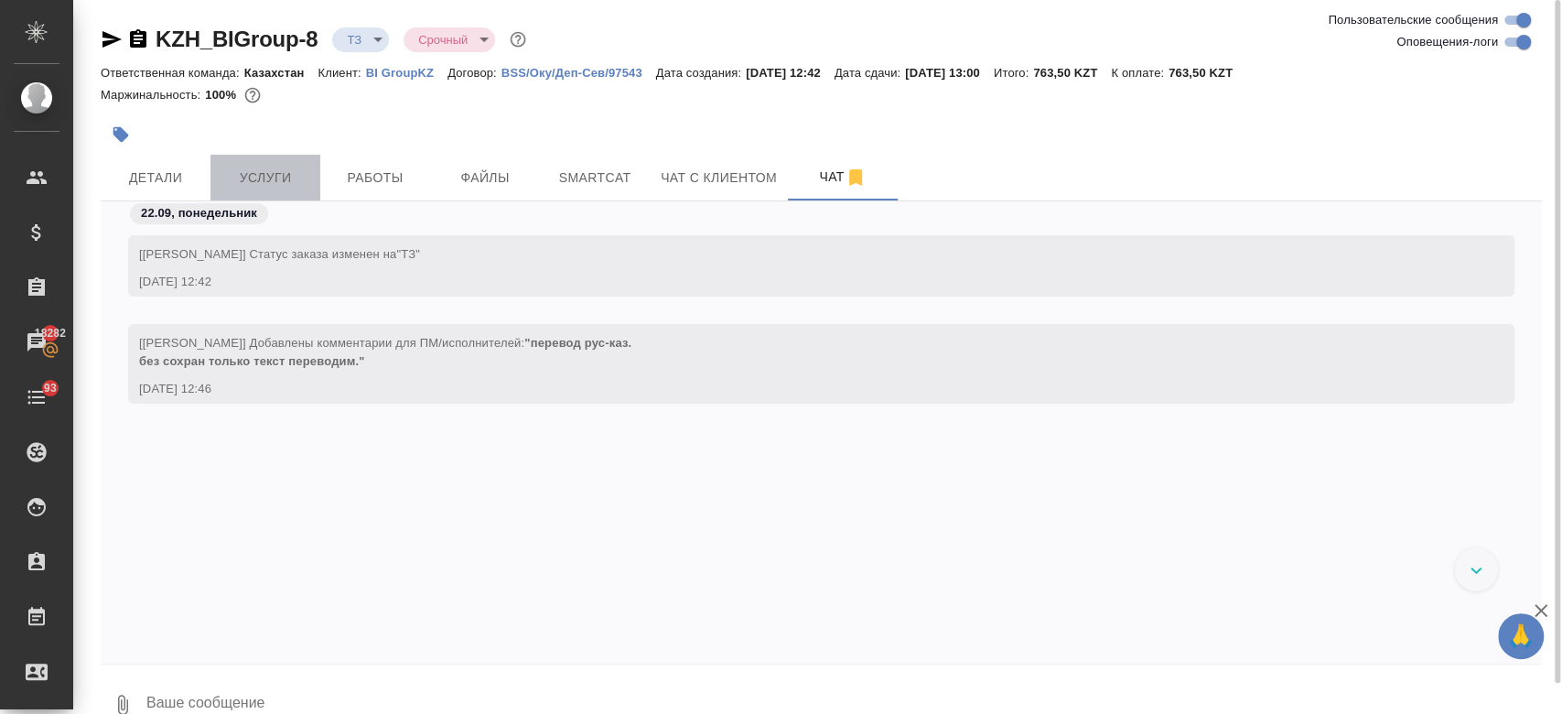
click at [274, 167] on span "Услуги" at bounding box center [265, 178] width 88 height 23
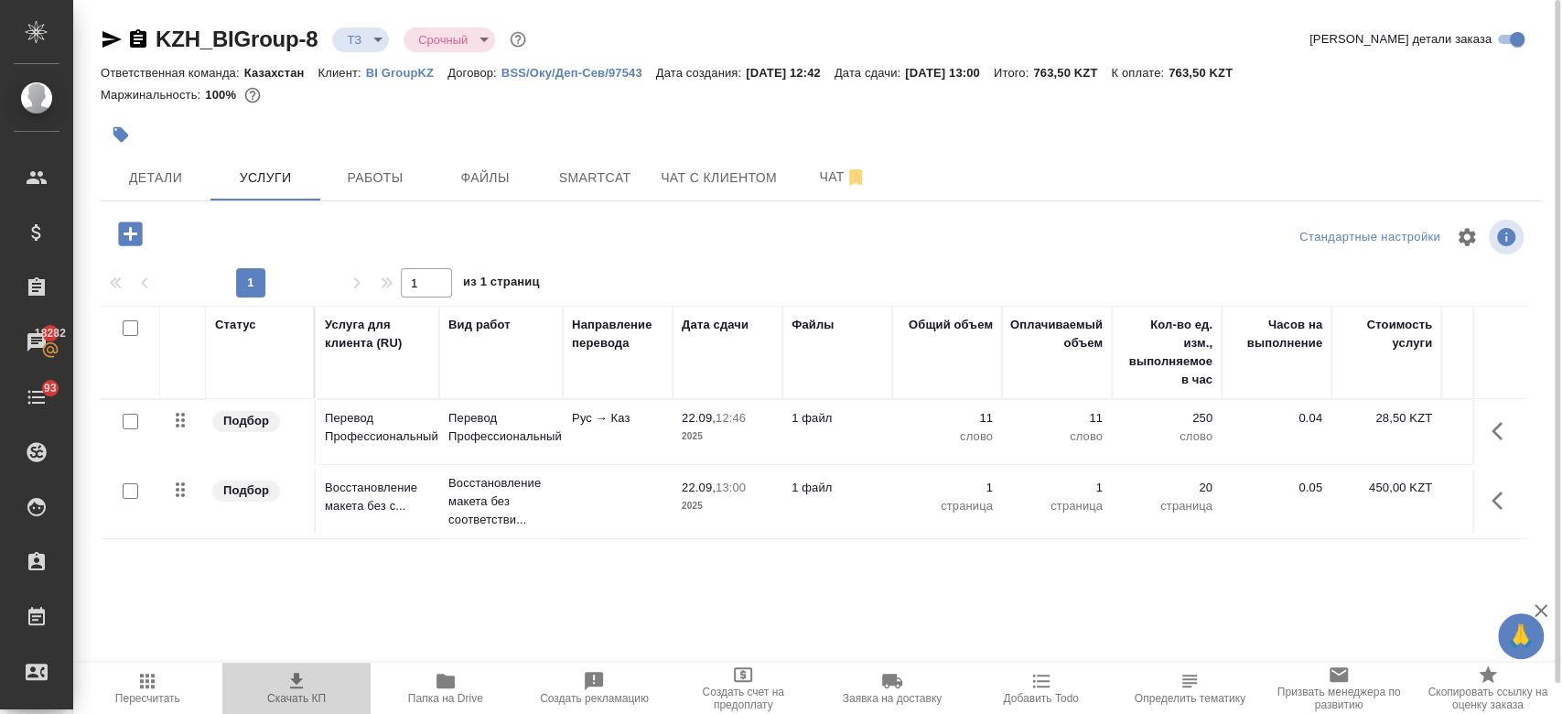
click at [286, 682] on icon "button" at bounding box center [296, 681] width 22 height 22
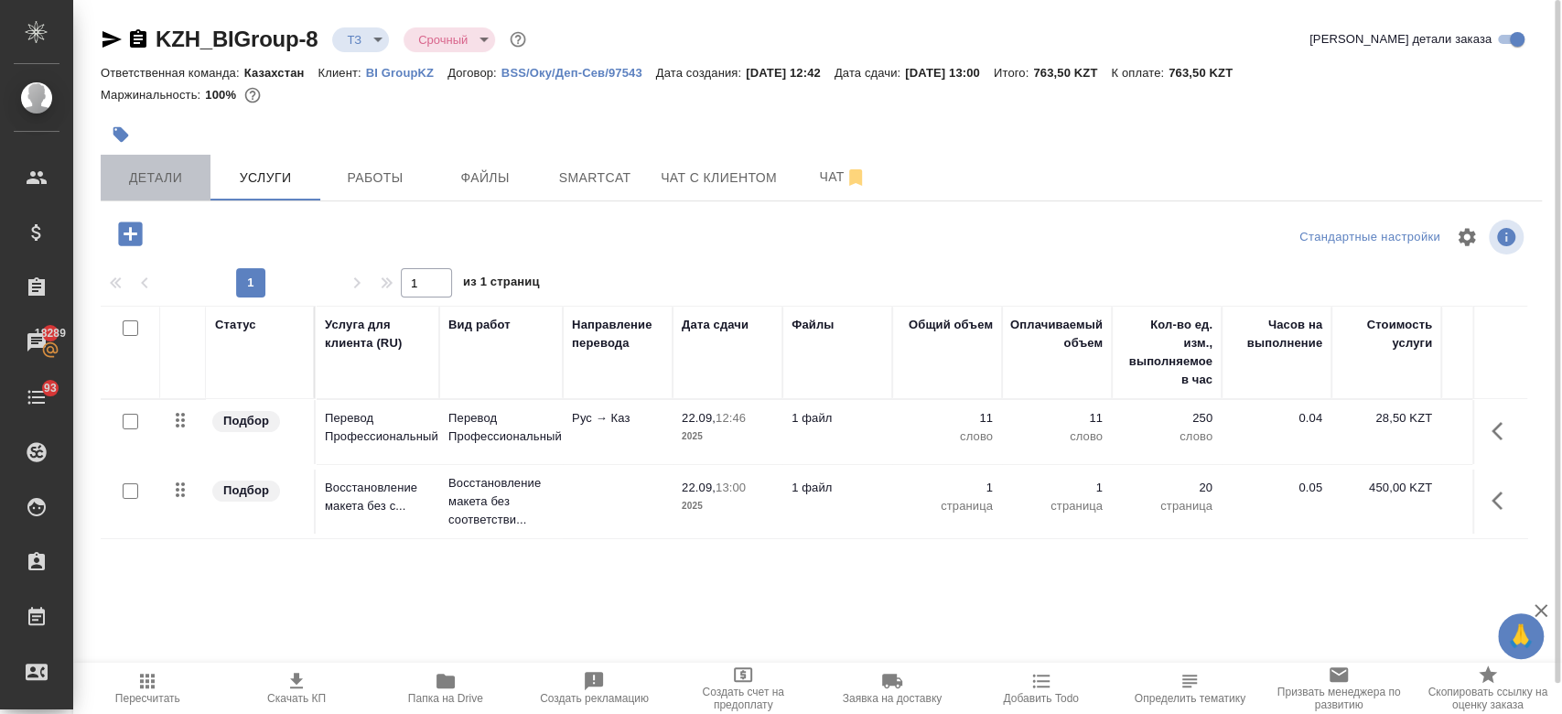
click at [158, 169] on span "Детали" at bounding box center [156, 178] width 88 height 23
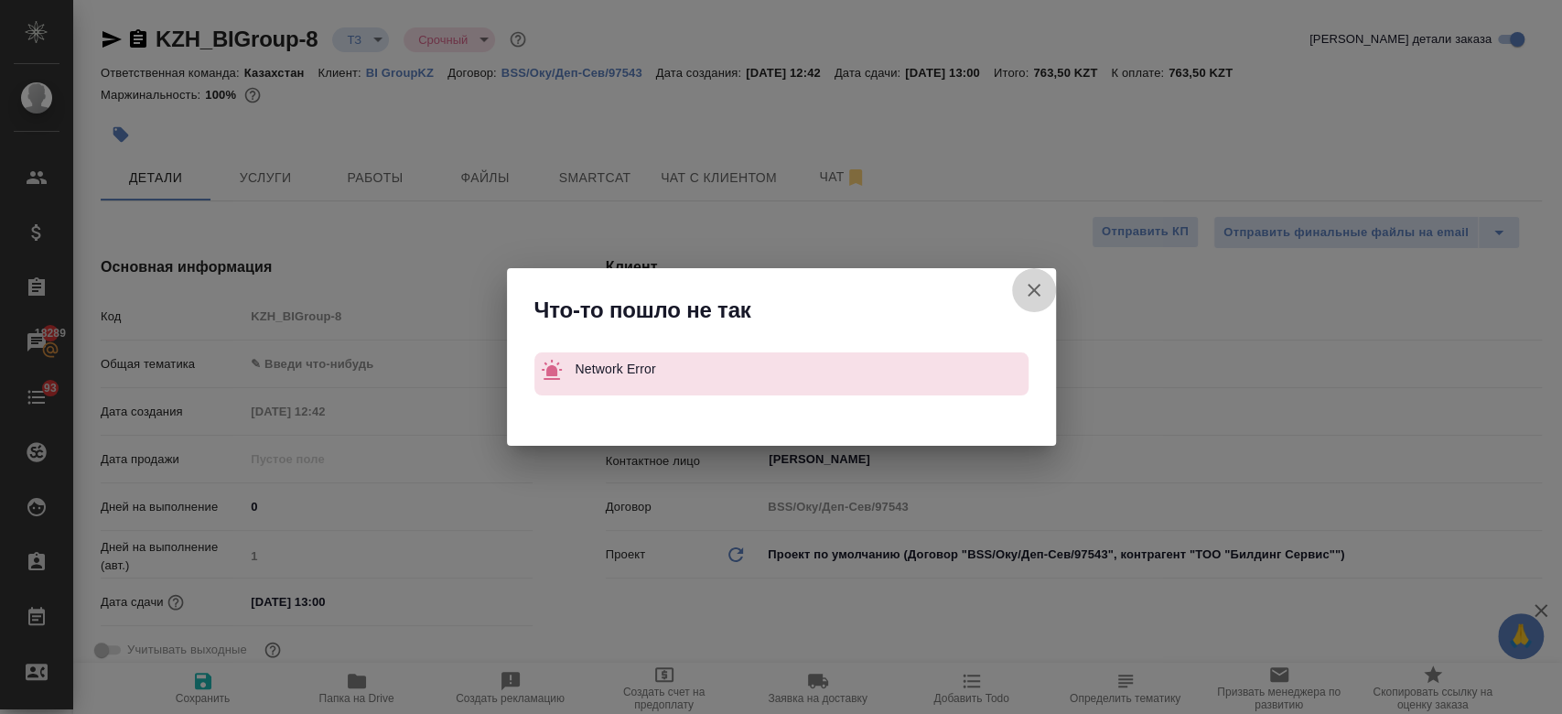
click at [1042, 292] on icon "button" at bounding box center [1034, 290] width 22 height 22
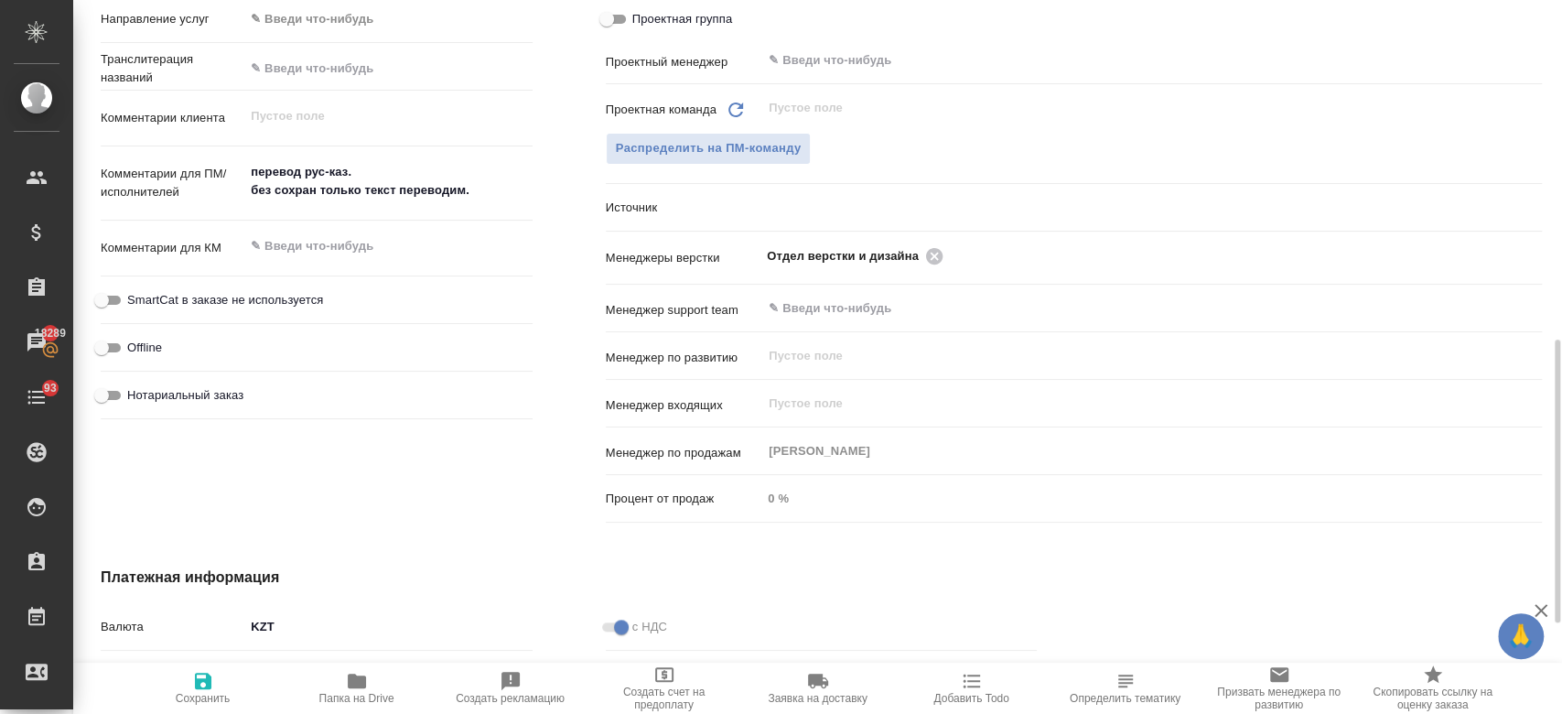
scroll to position [855, 0]
click at [728, 131] on button "Распределить на ПМ-команду" at bounding box center [709, 147] width 206 height 32
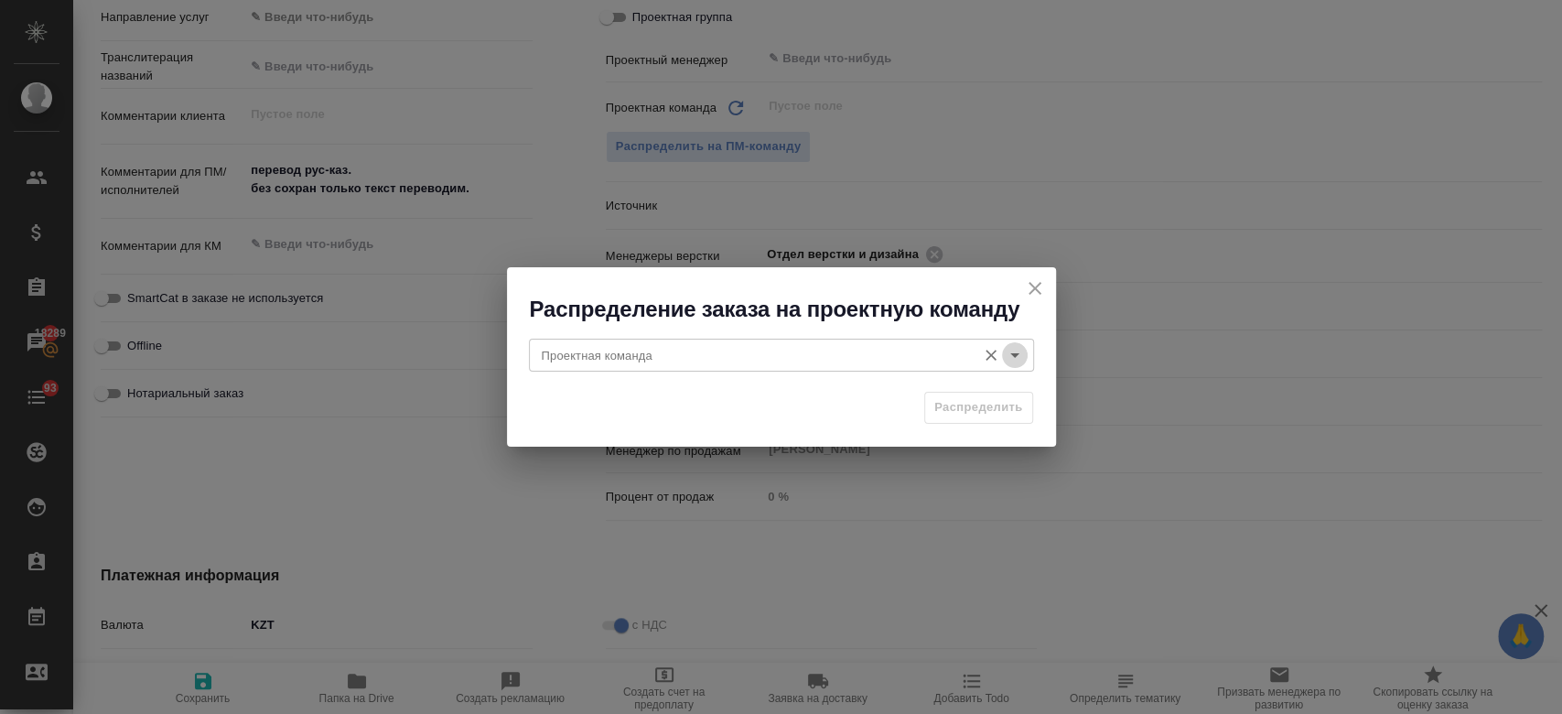
click at [1016, 360] on icon "Open" at bounding box center [1015, 355] width 22 height 22
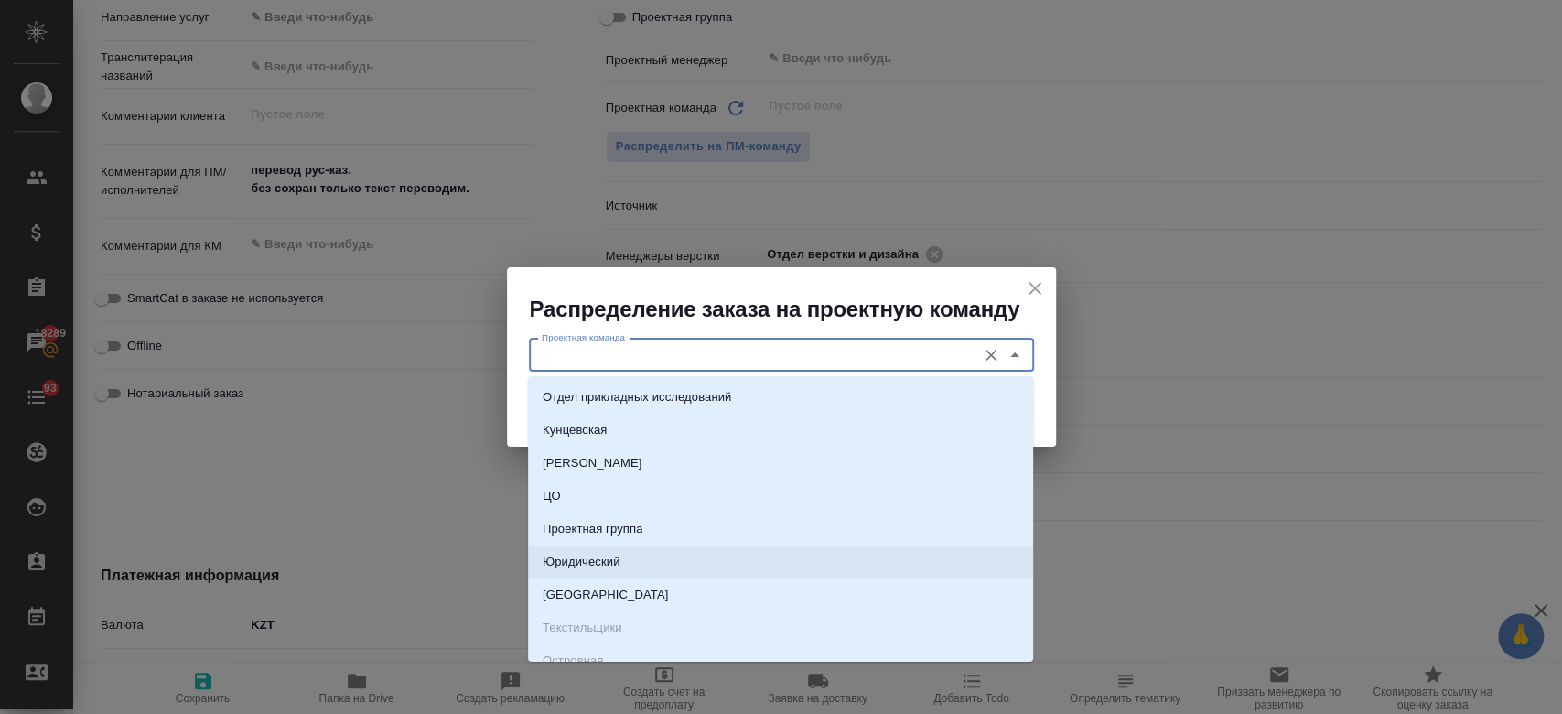
click at [684, 562] on li "Юридический" at bounding box center [780, 561] width 505 height 33
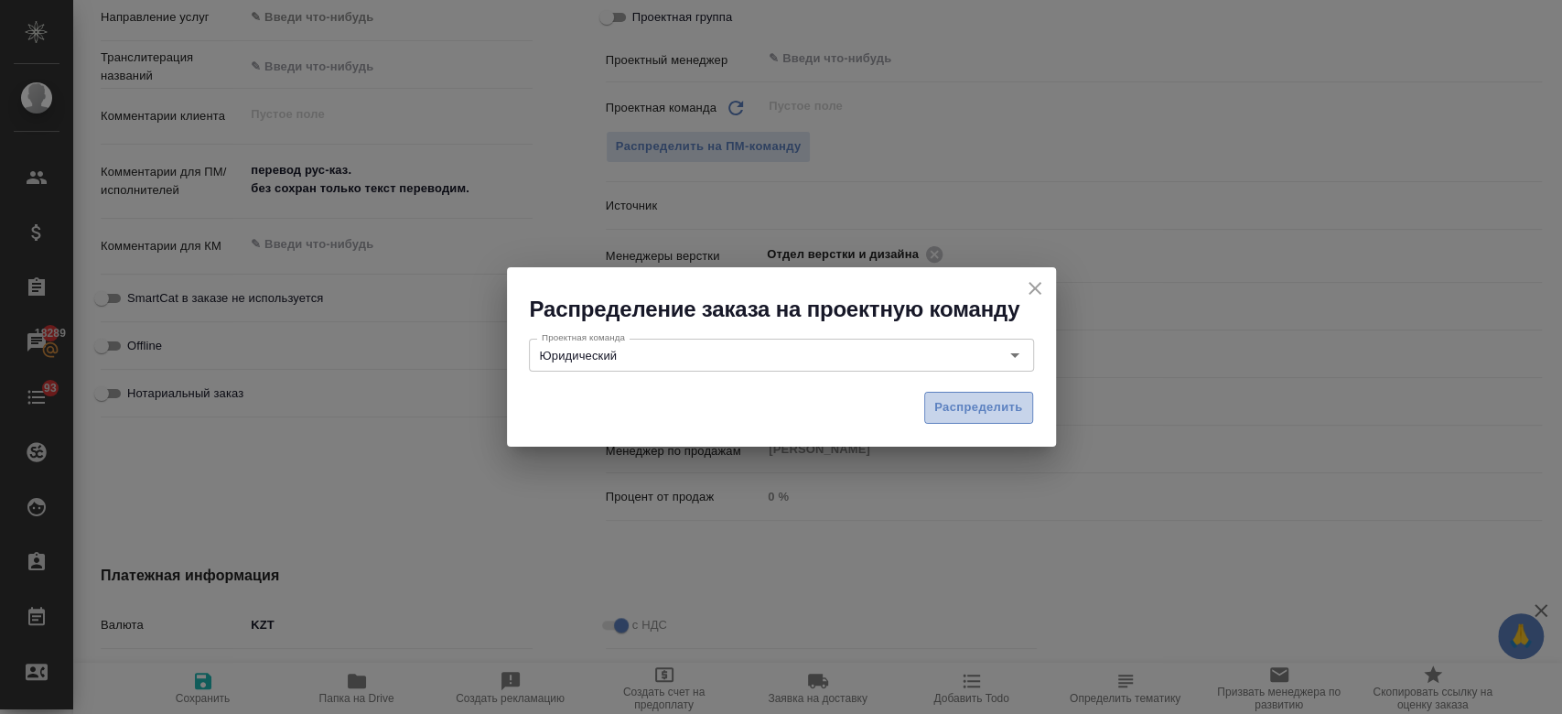
click at [967, 421] on button "Распределить" at bounding box center [978, 408] width 109 height 32
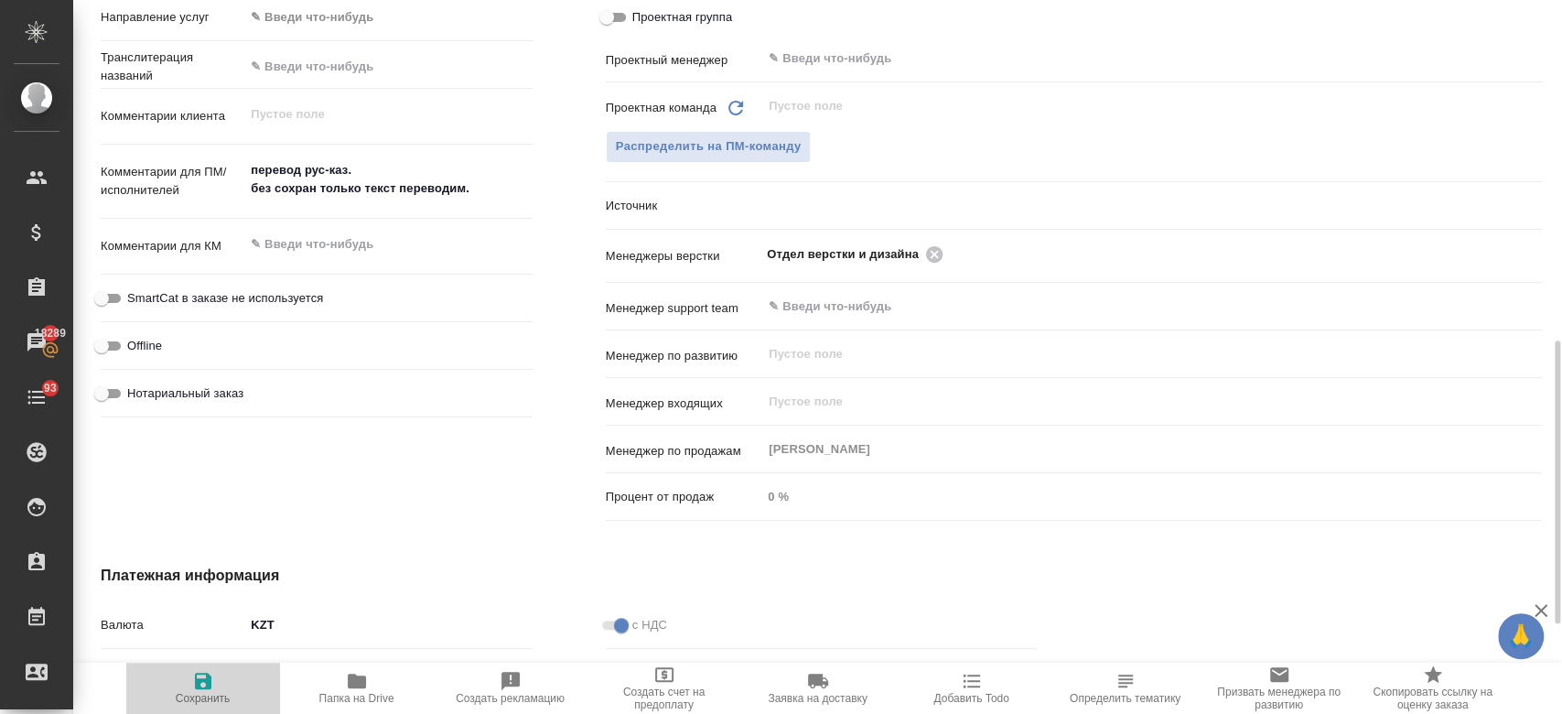
click at [217, 681] on span "Сохранить" at bounding box center [203, 687] width 132 height 35
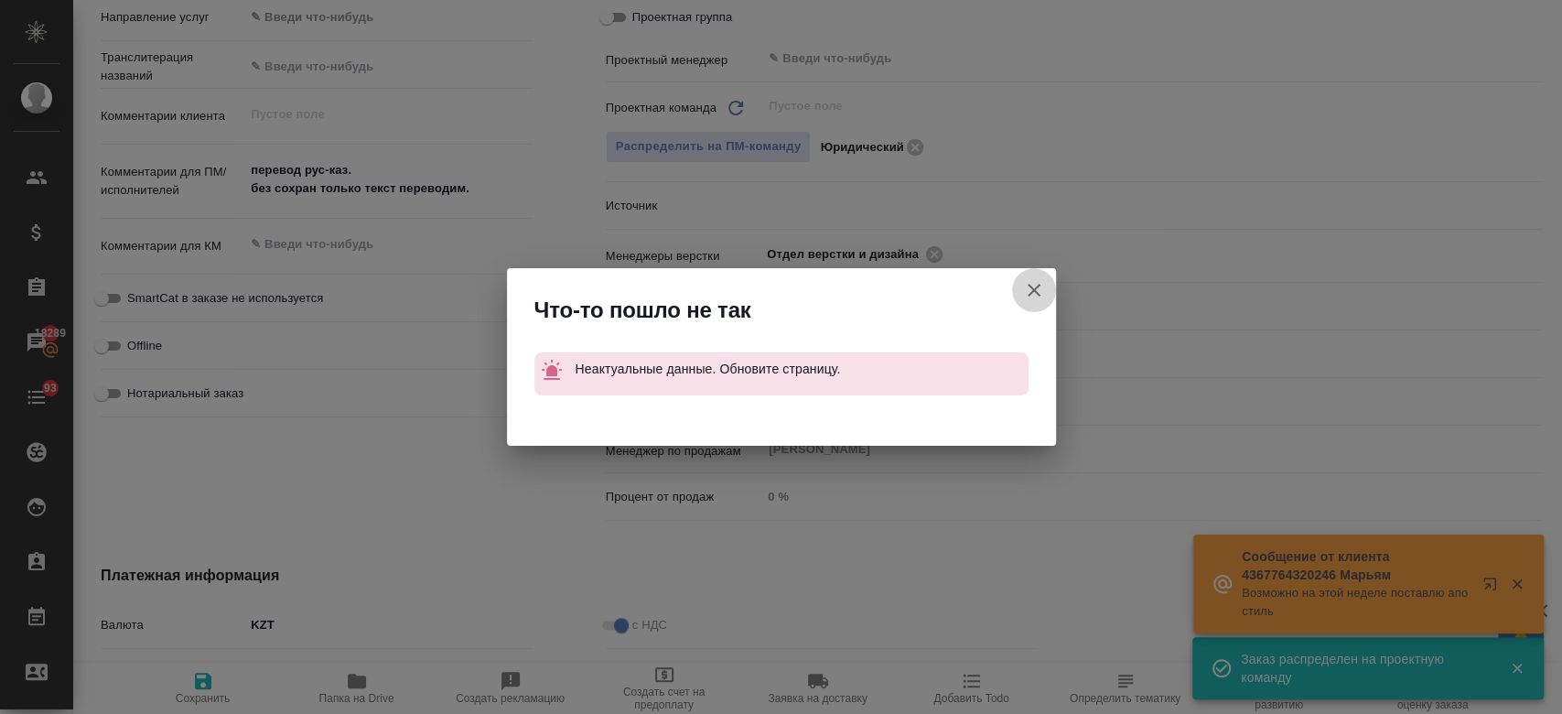
click at [1030, 289] on icon "button" at bounding box center [1034, 290] width 22 height 22
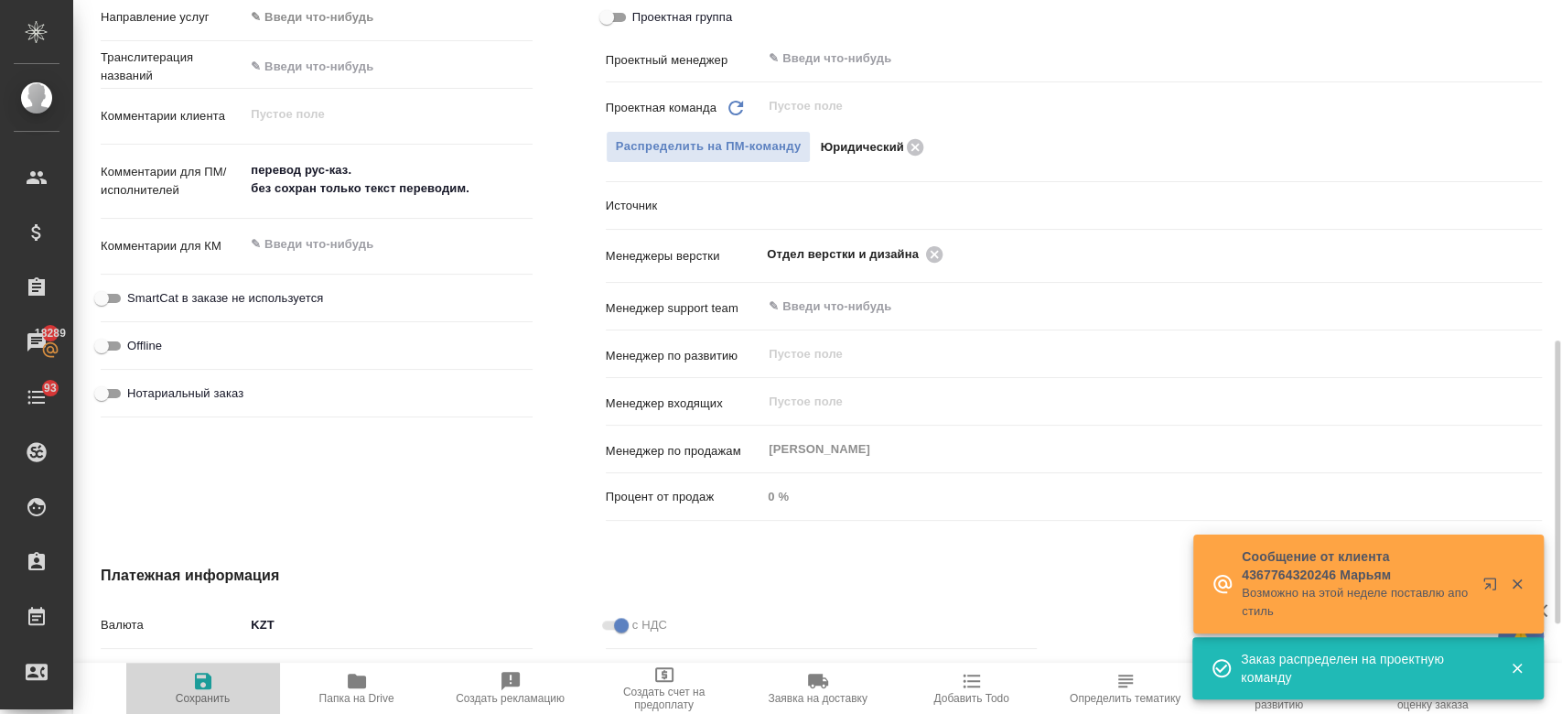
click at [202, 680] on icon "button" at bounding box center [203, 680] width 16 height 16
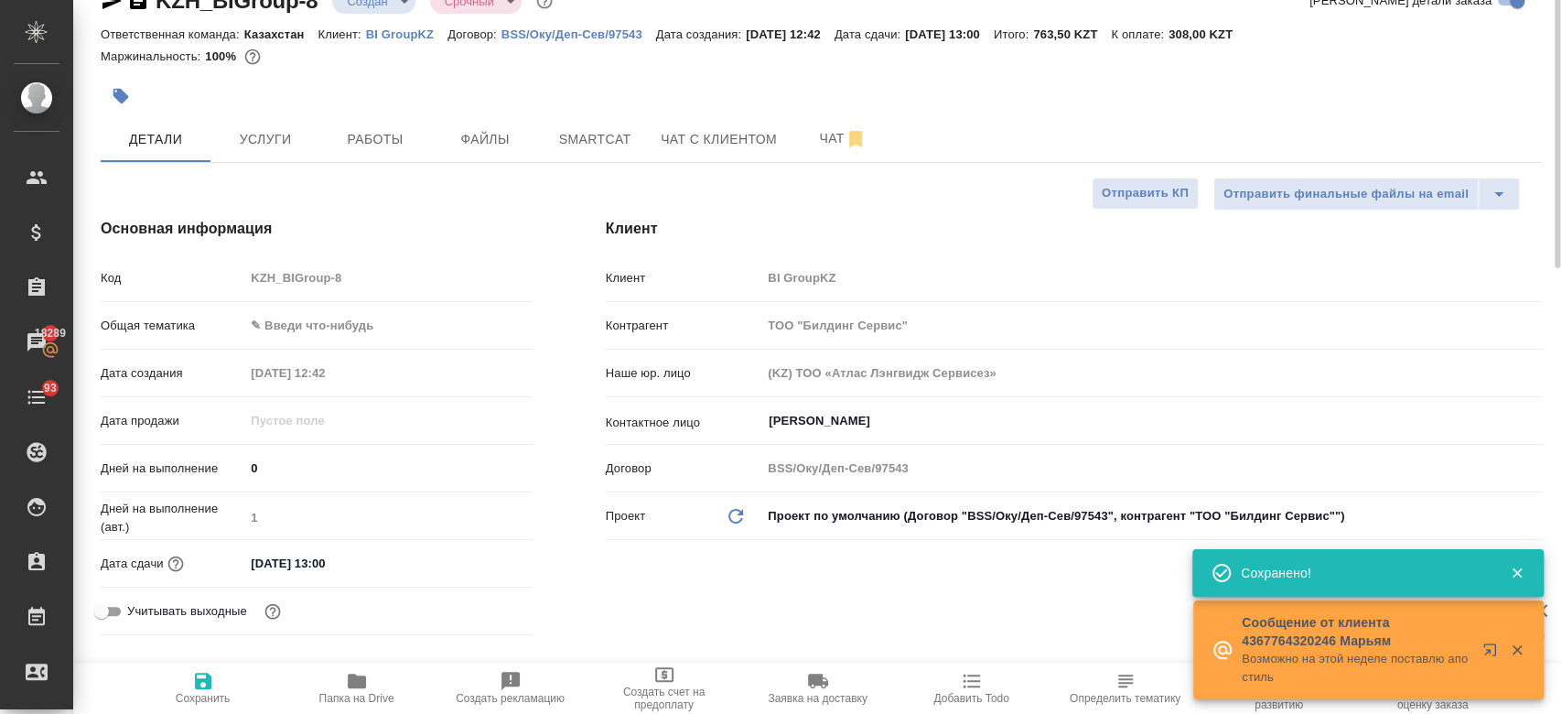
scroll to position [0, 0]
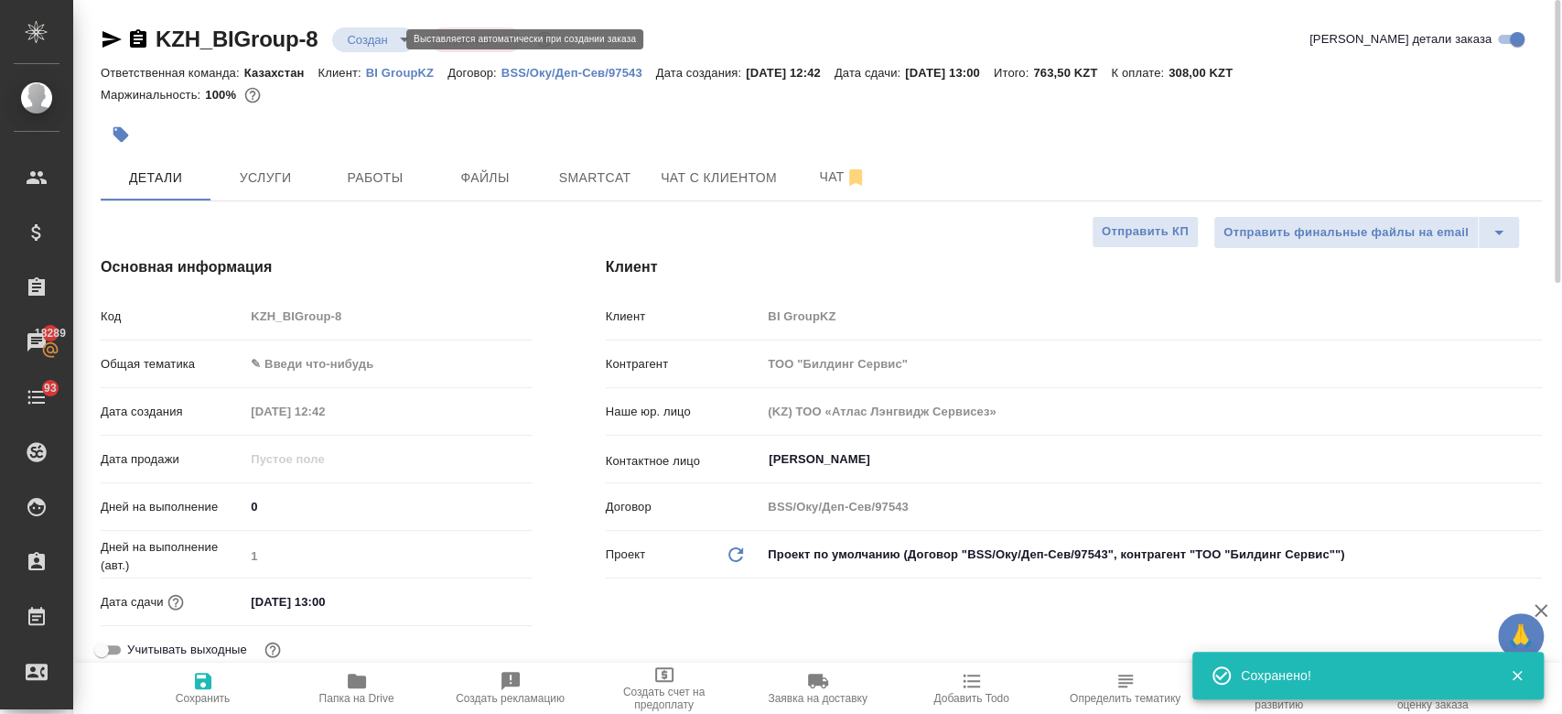
click at [387, 46] on body "🙏 .cls-1 fill:#fff; AWATERA Kosherbayeva Nazerke Клиенты Спецификации Заказы 18…" at bounding box center [781, 357] width 1562 height 714
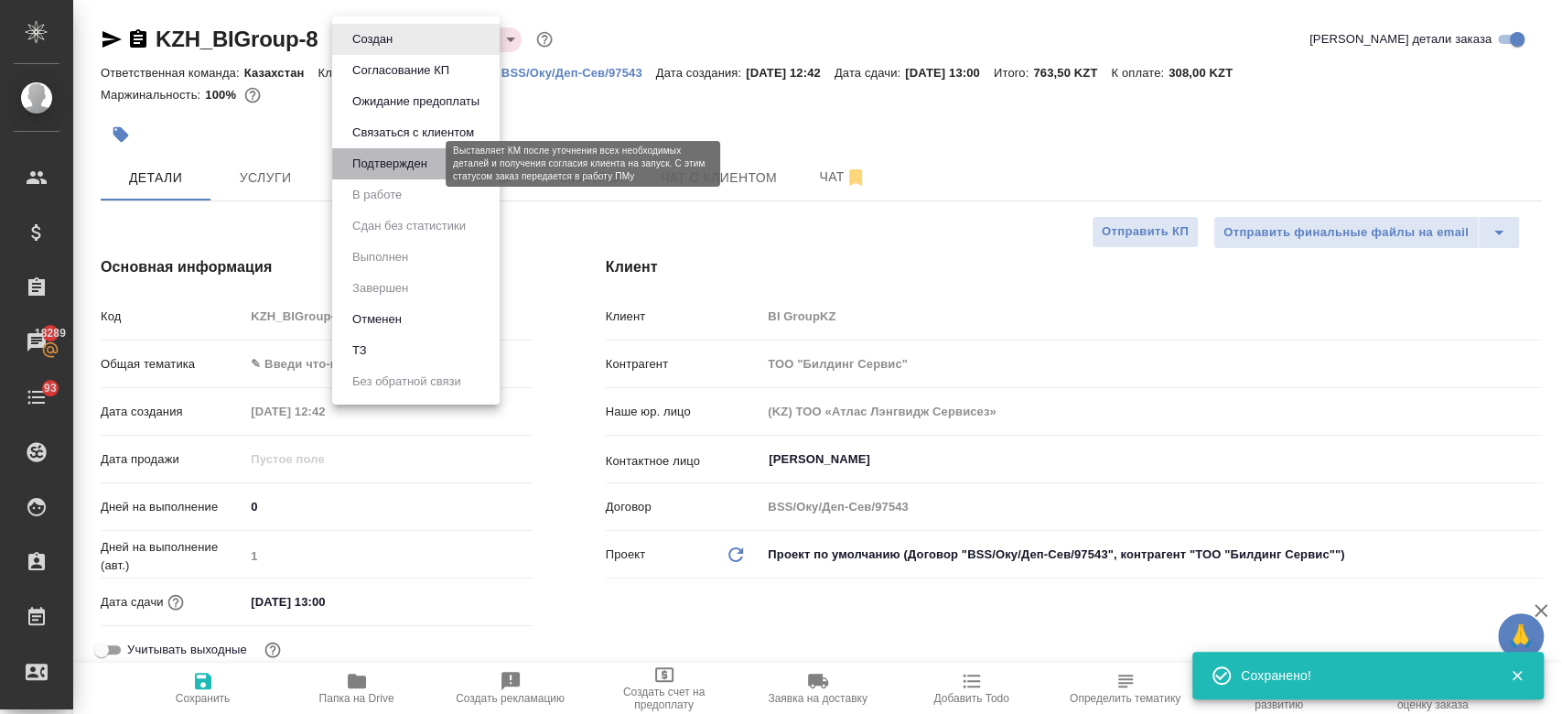
click at [401, 157] on button "Подтвержден" at bounding box center [390, 164] width 86 height 20
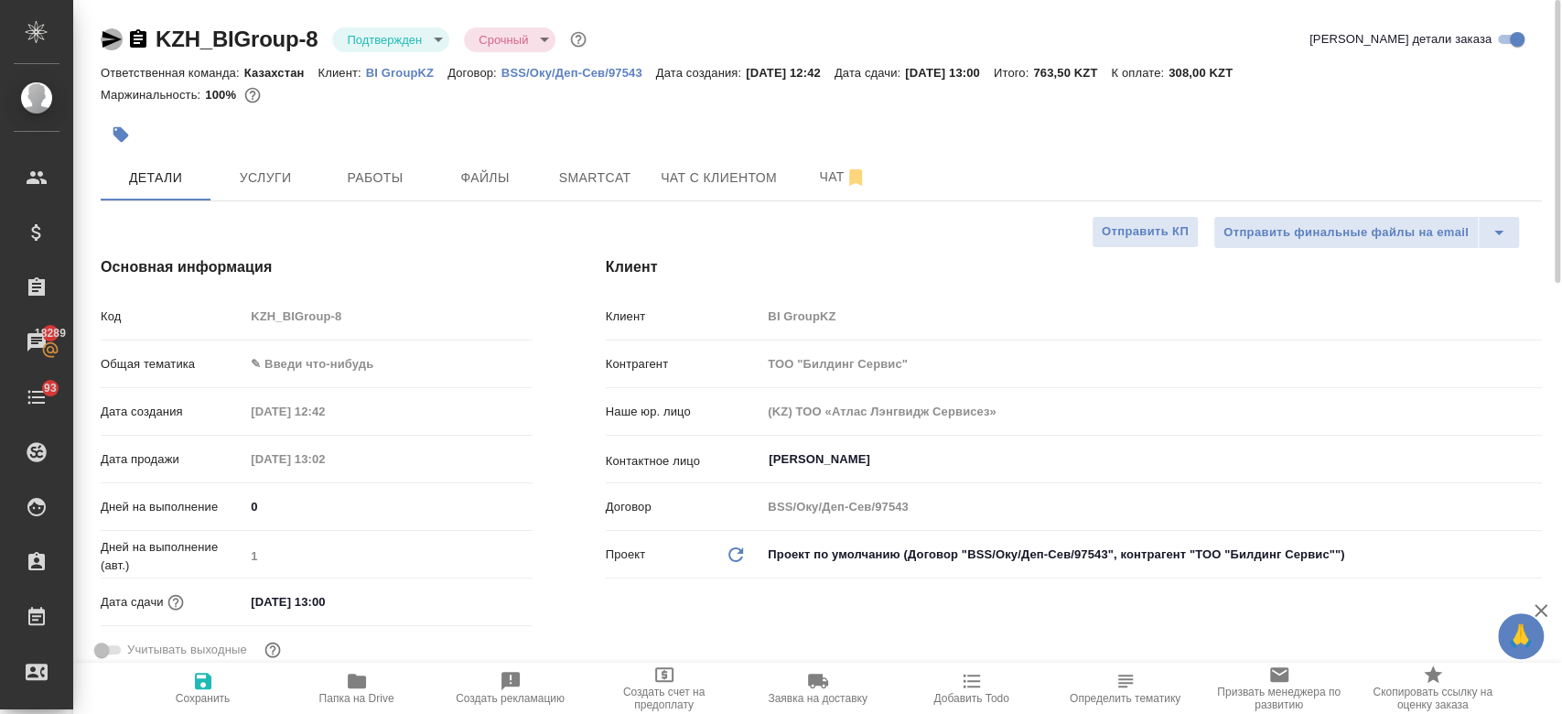
click at [114, 46] on icon "button" at bounding box center [112, 39] width 22 height 22
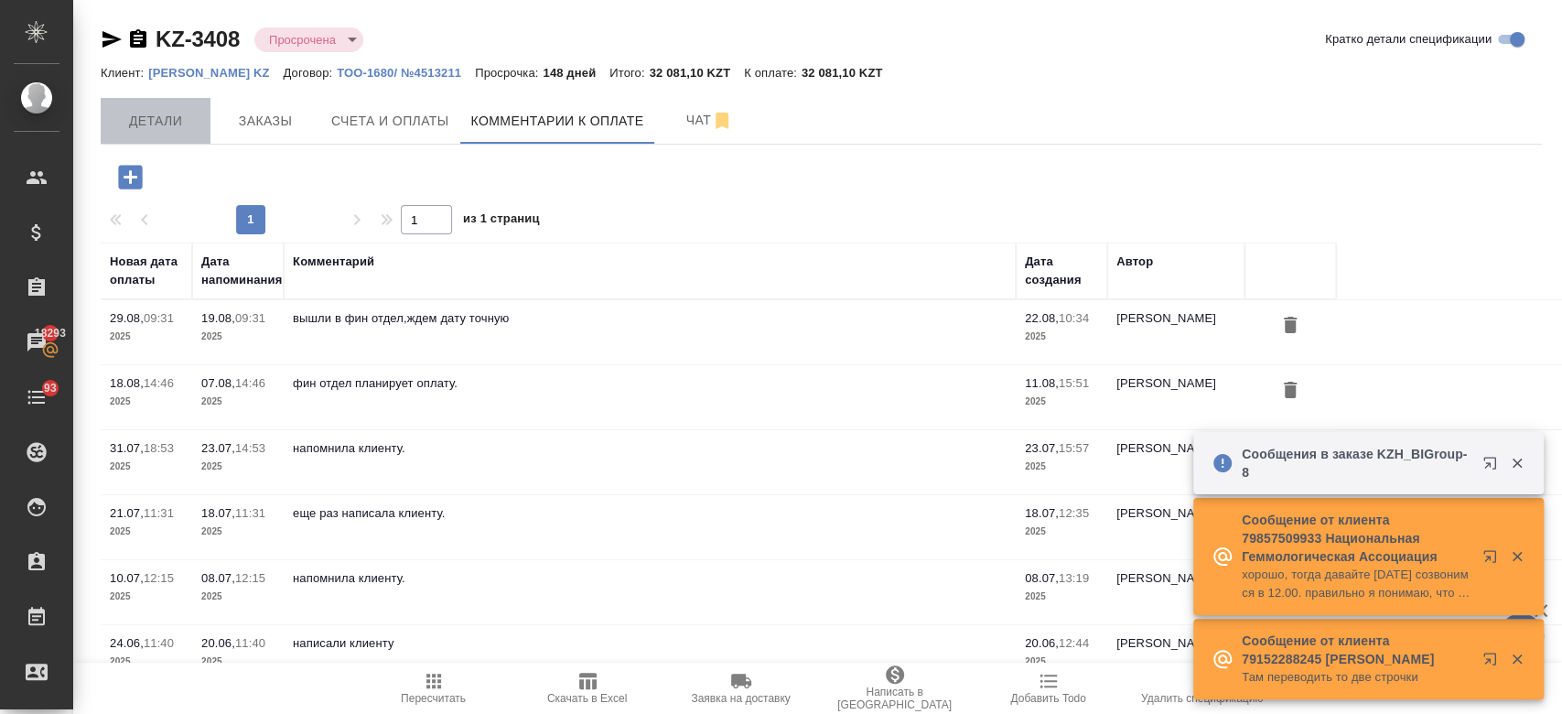
click at [183, 128] on span "Детали" at bounding box center [156, 121] width 88 height 23
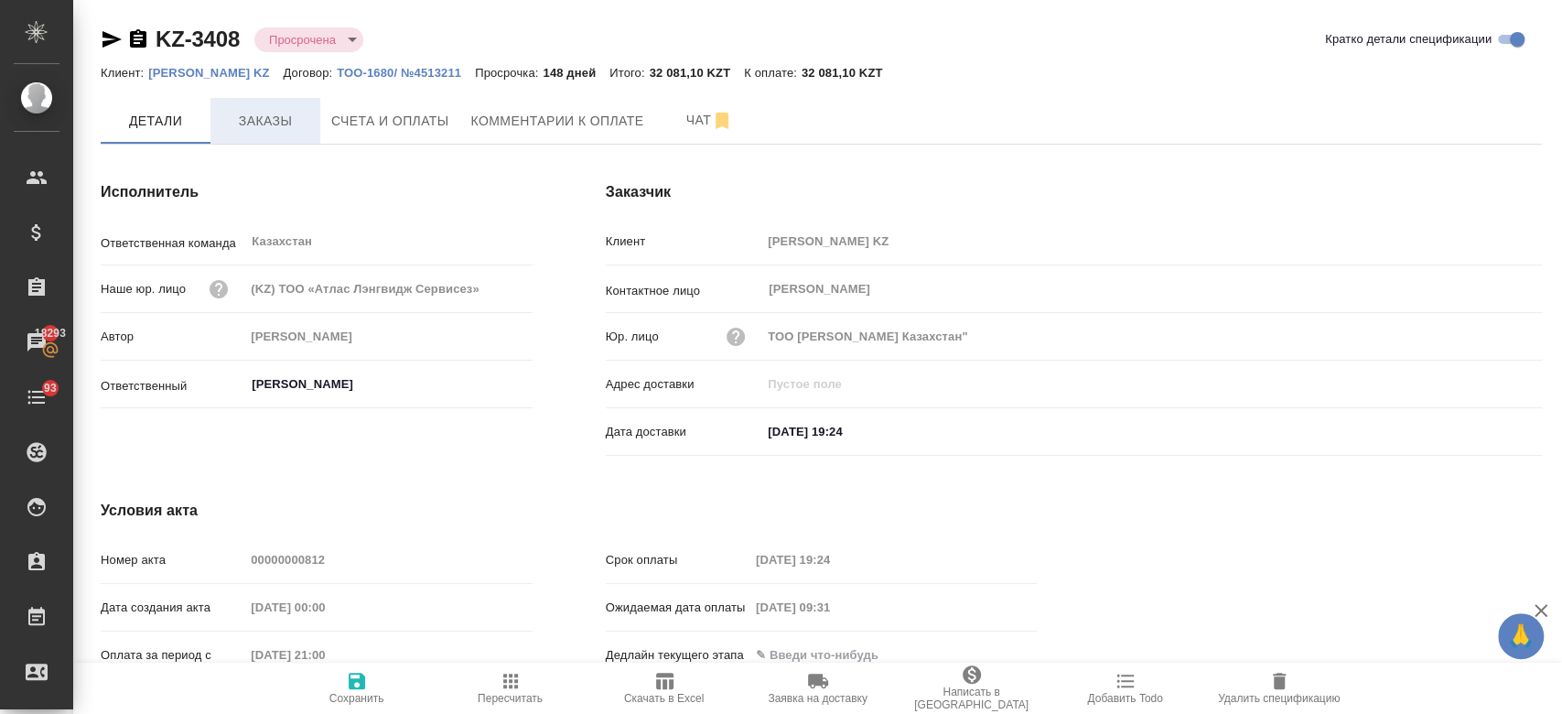
click at [263, 123] on span "Заказы" at bounding box center [265, 121] width 88 height 23
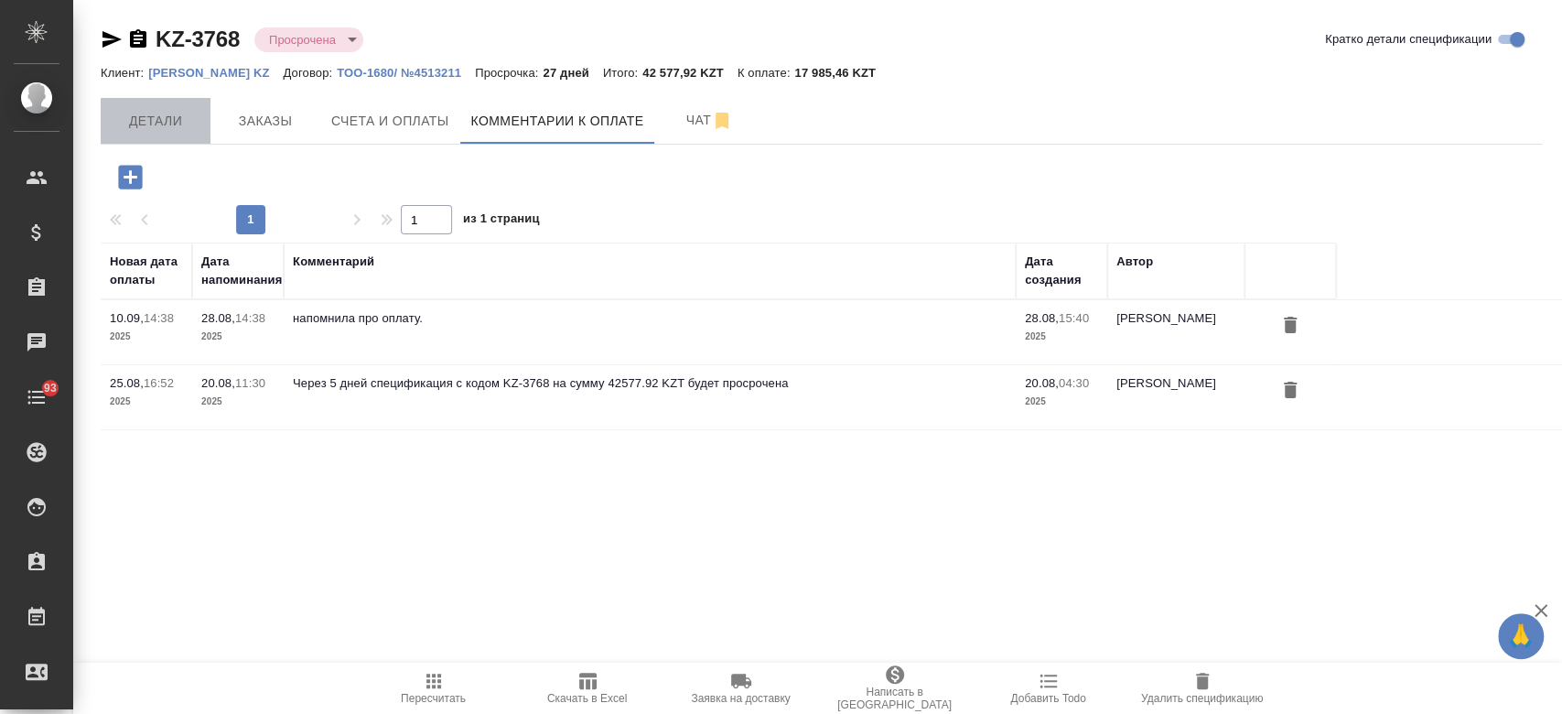
click at [190, 113] on span "Детали" at bounding box center [156, 121] width 88 height 23
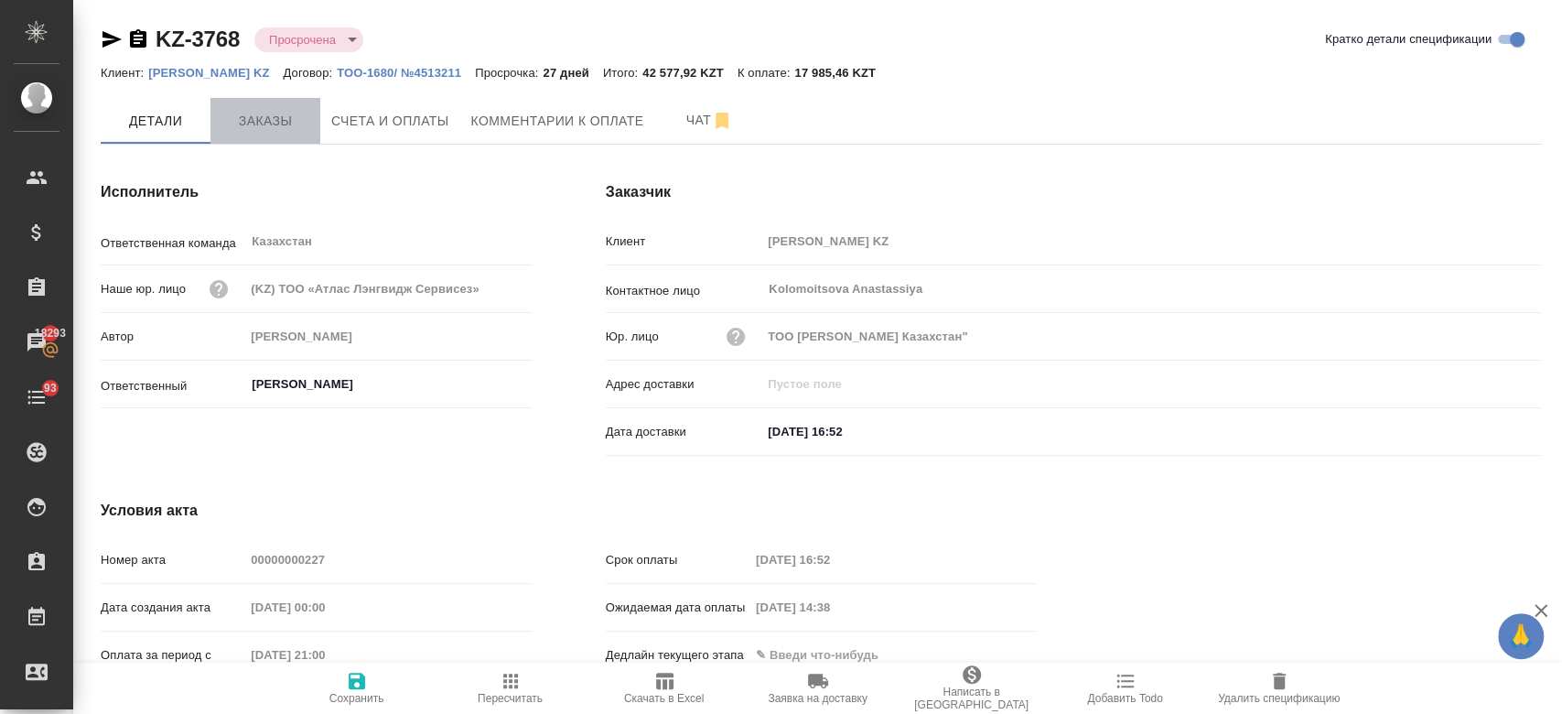
click at [263, 134] on button "Заказы" at bounding box center [265, 121] width 110 height 46
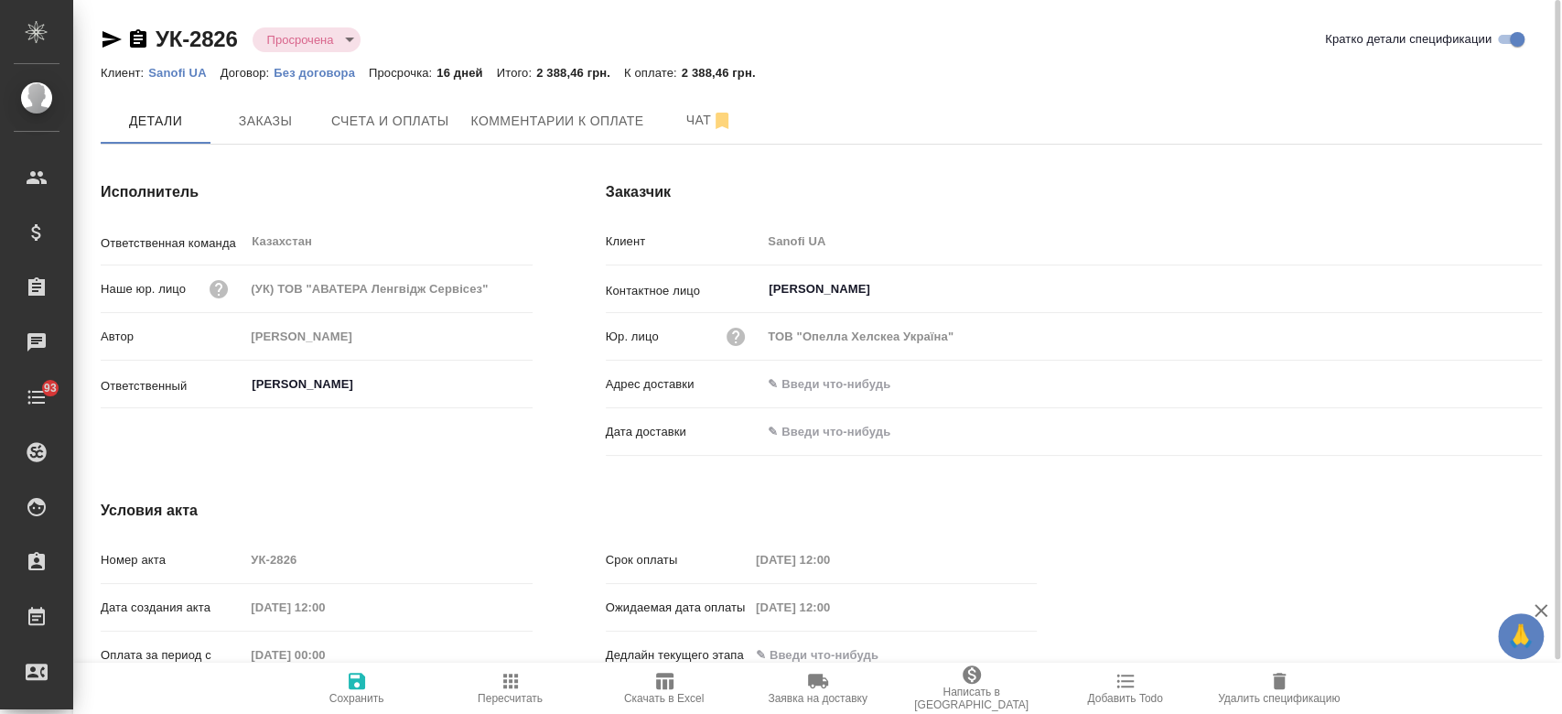
drag, startPoint x: 95, startPoint y: 41, endPoint x: 105, endPoint y: 43, distance: 10.2
click at [105, 43] on div "УК-2826 Просрочена delayed Кратко детали спецификации Клиент: Sanofi UA Договор…" at bounding box center [821, 390] width 1461 height 780
click at [105, 43] on icon "button" at bounding box center [111, 39] width 19 height 16
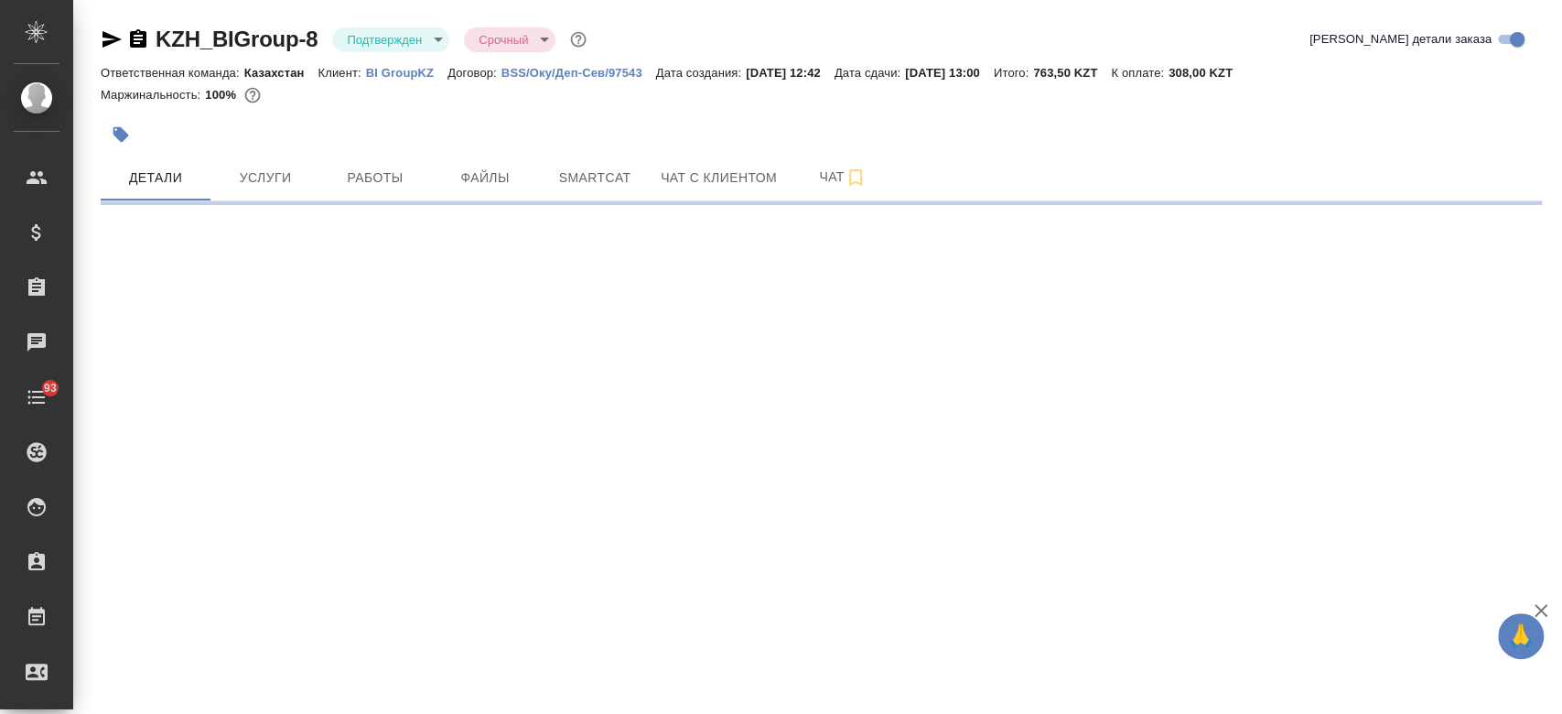
select select "RU"
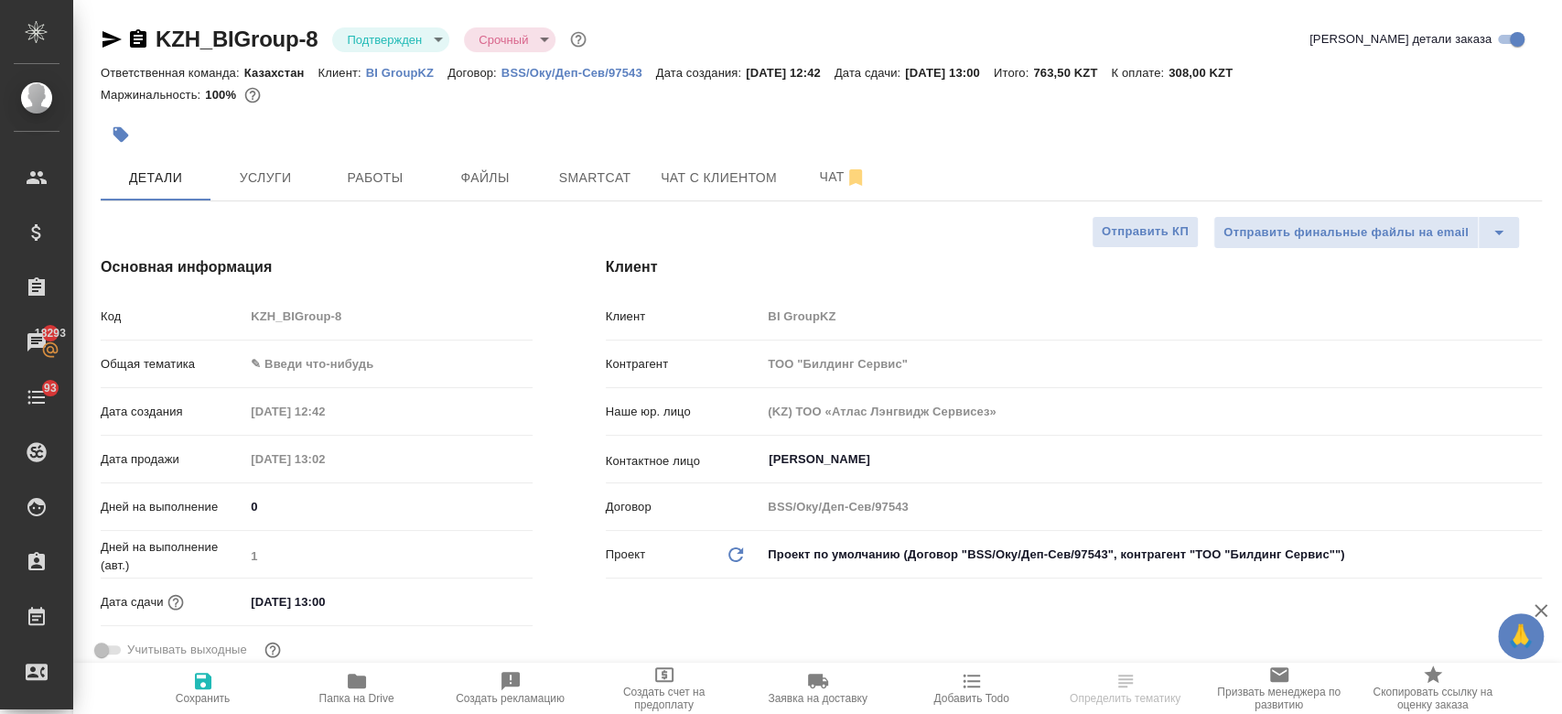
type textarea "x"
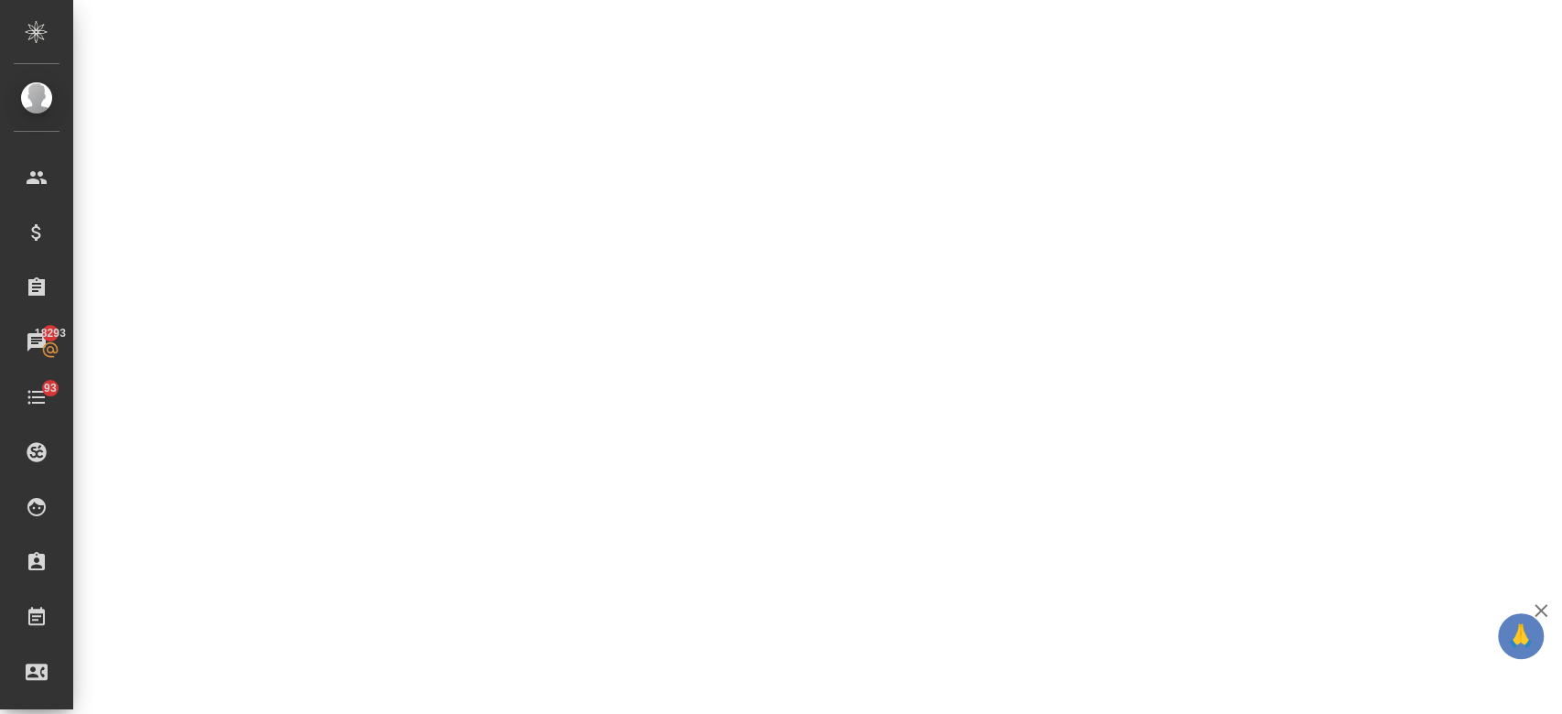
scroll to position [653, 0]
select select "RU"
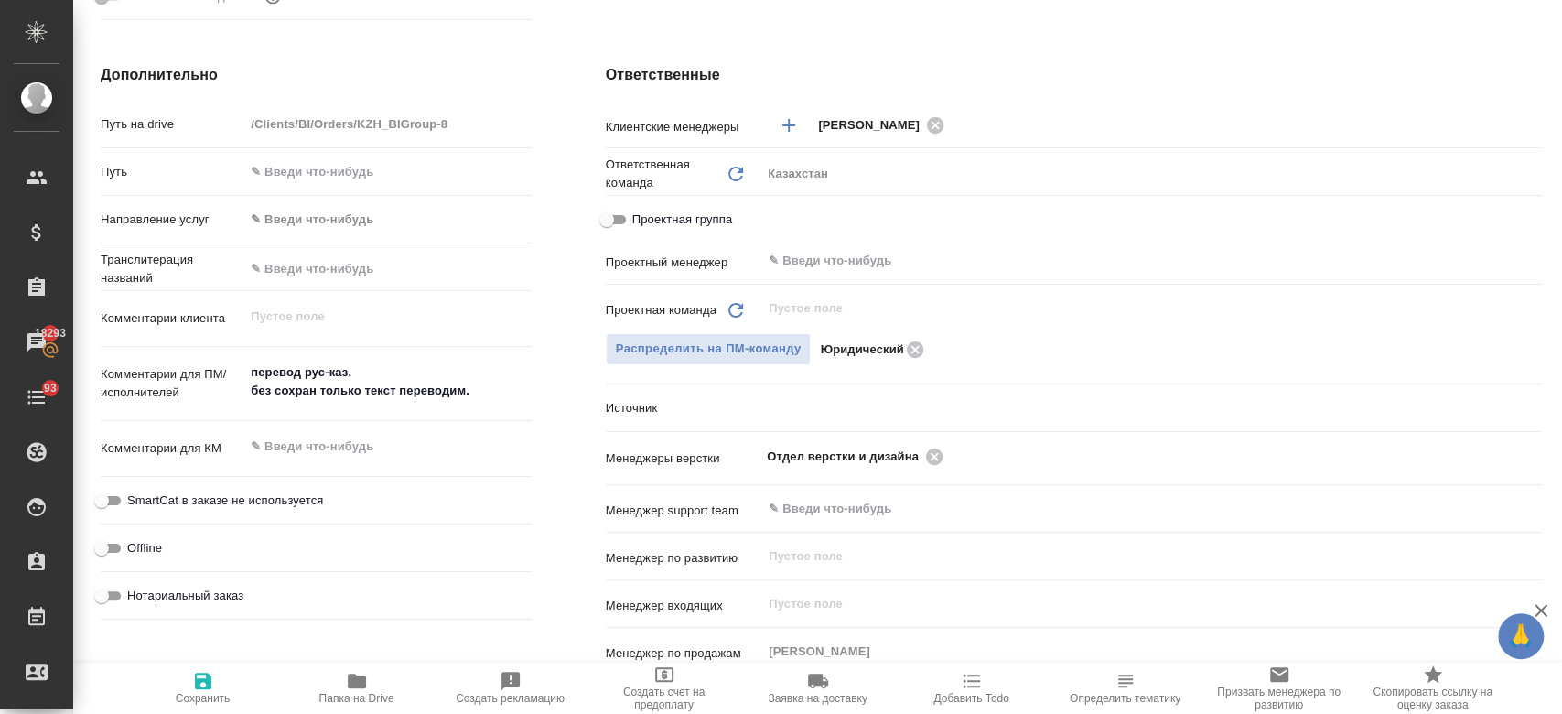
type textarea "x"
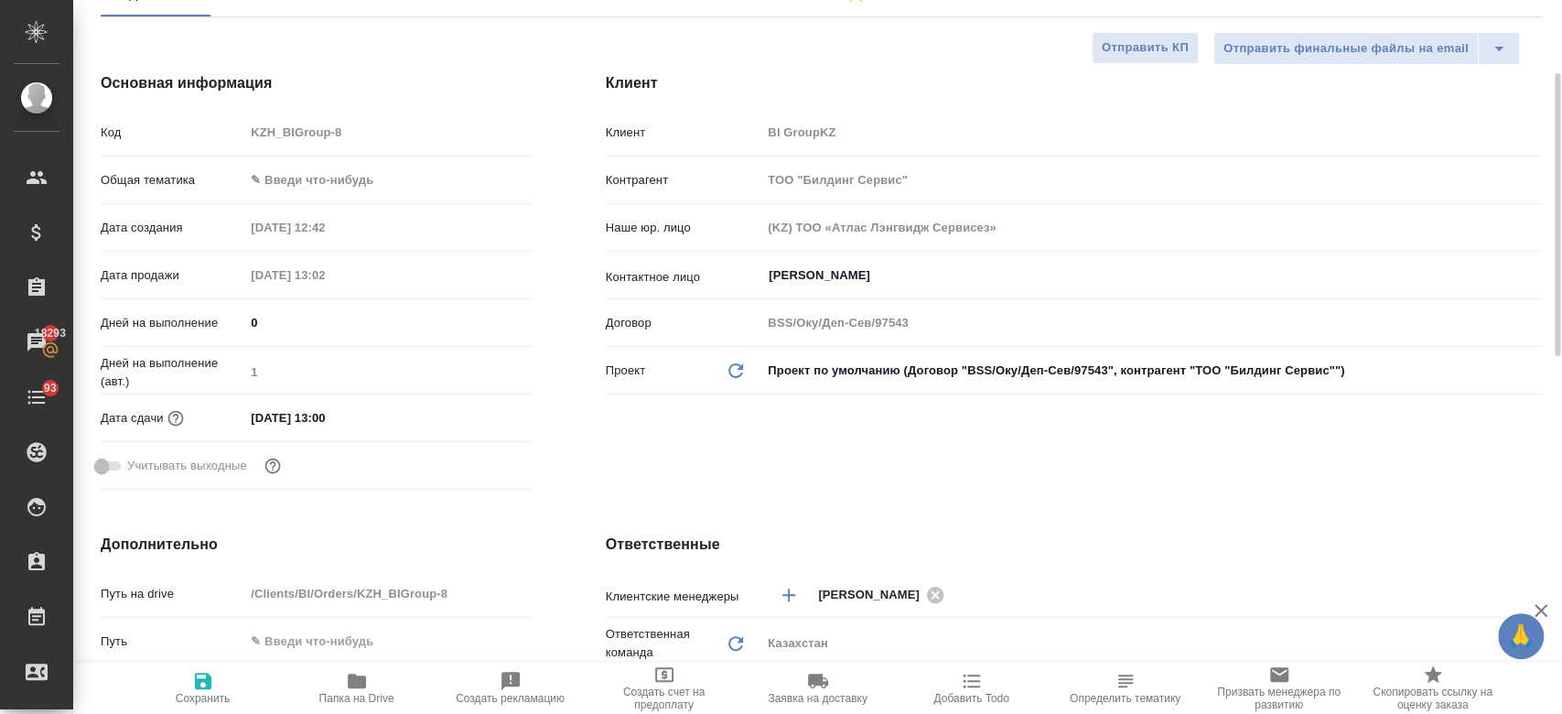
scroll to position [0, 0]
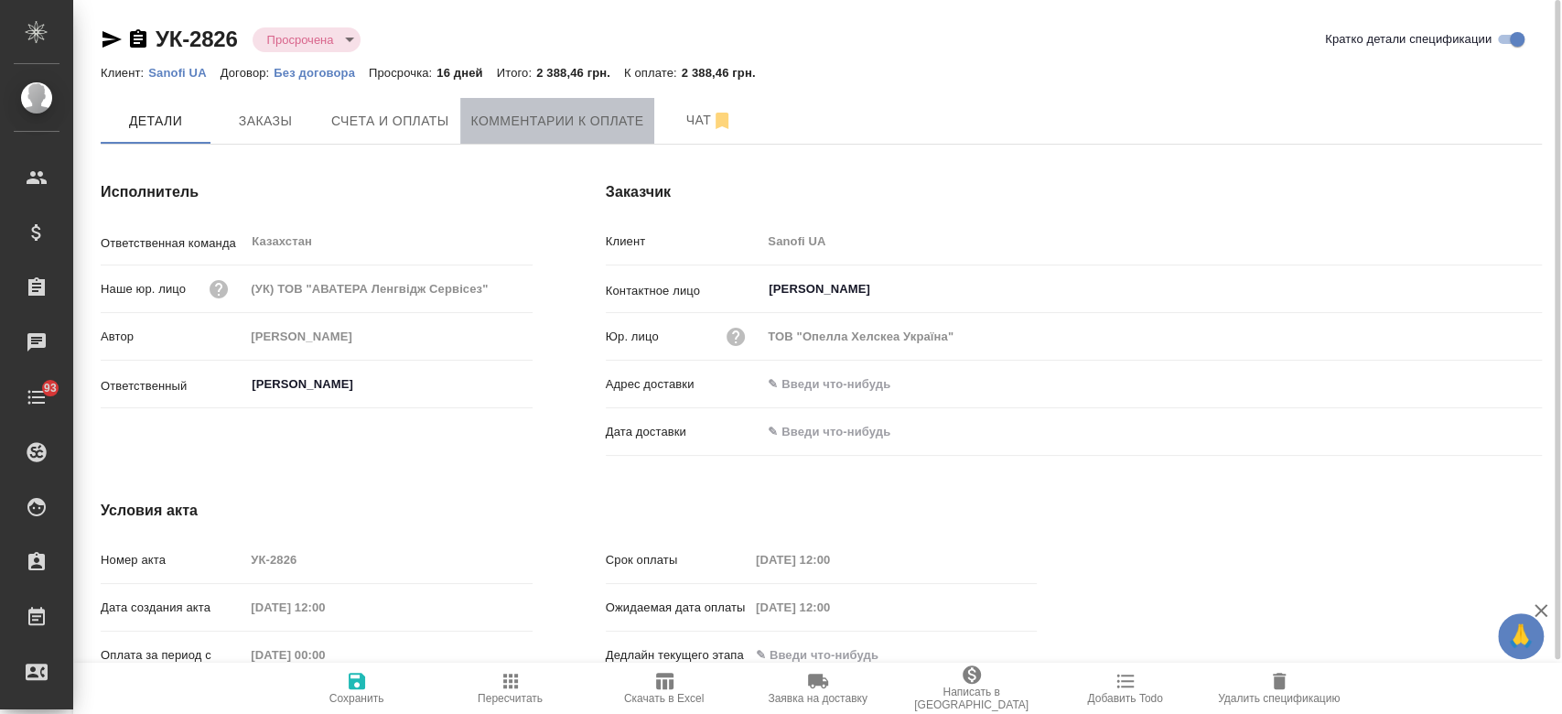
click at [564, 116] on span "Комментарии к оплате" at bounding box center [557, 121] width 173 height 23
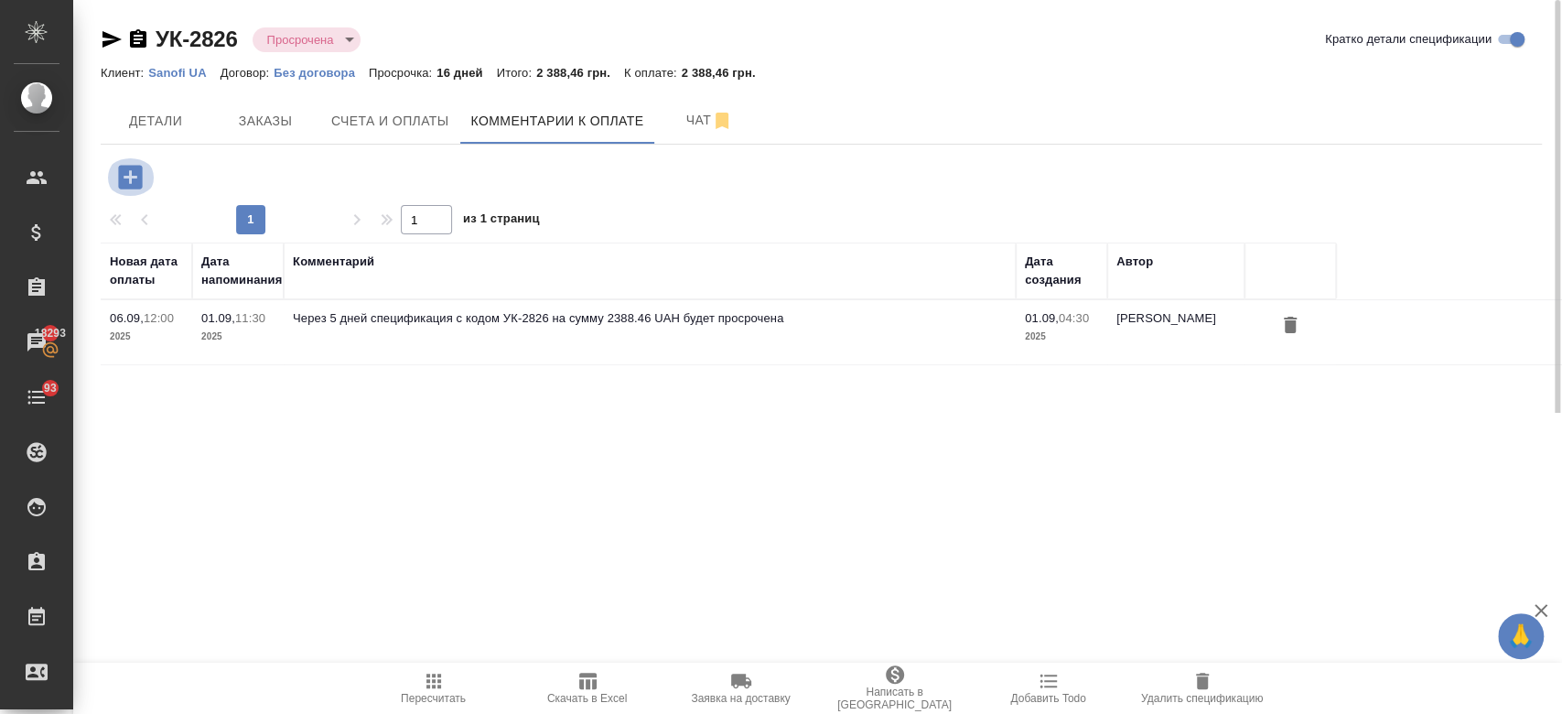
click at [133, 173] on icon "button" at bounding box center [130, 177] width 24 height 24
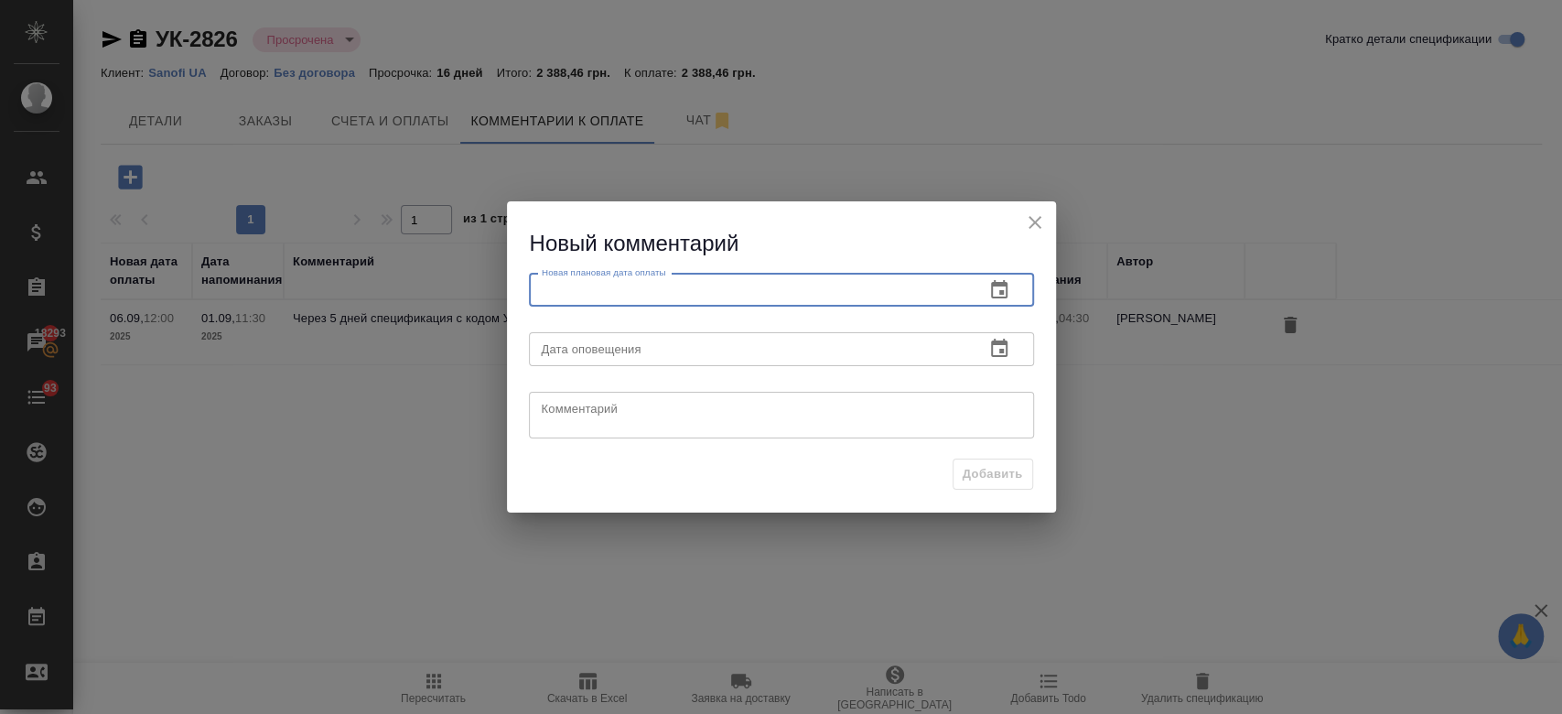
click at [651, 304] on input "text" at bounding box center [749, 290] width 441 height 33
click at [993, 294] on icon "button" at bounding box center [999, 290] width 22 height 22
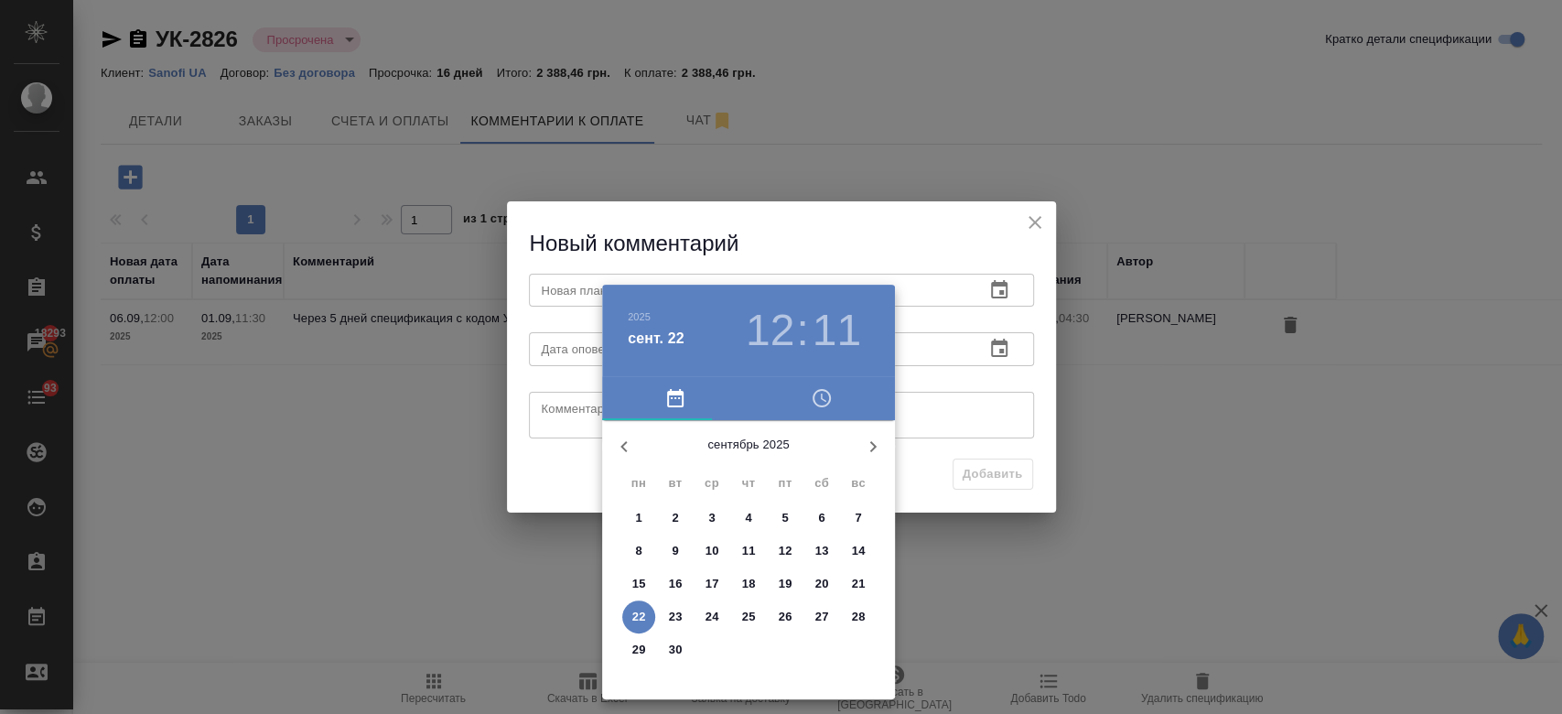
click at [673, 650] on p "30" at bounding box center [676, 649] width 14 height 18
type input "[DATE] 12:11"
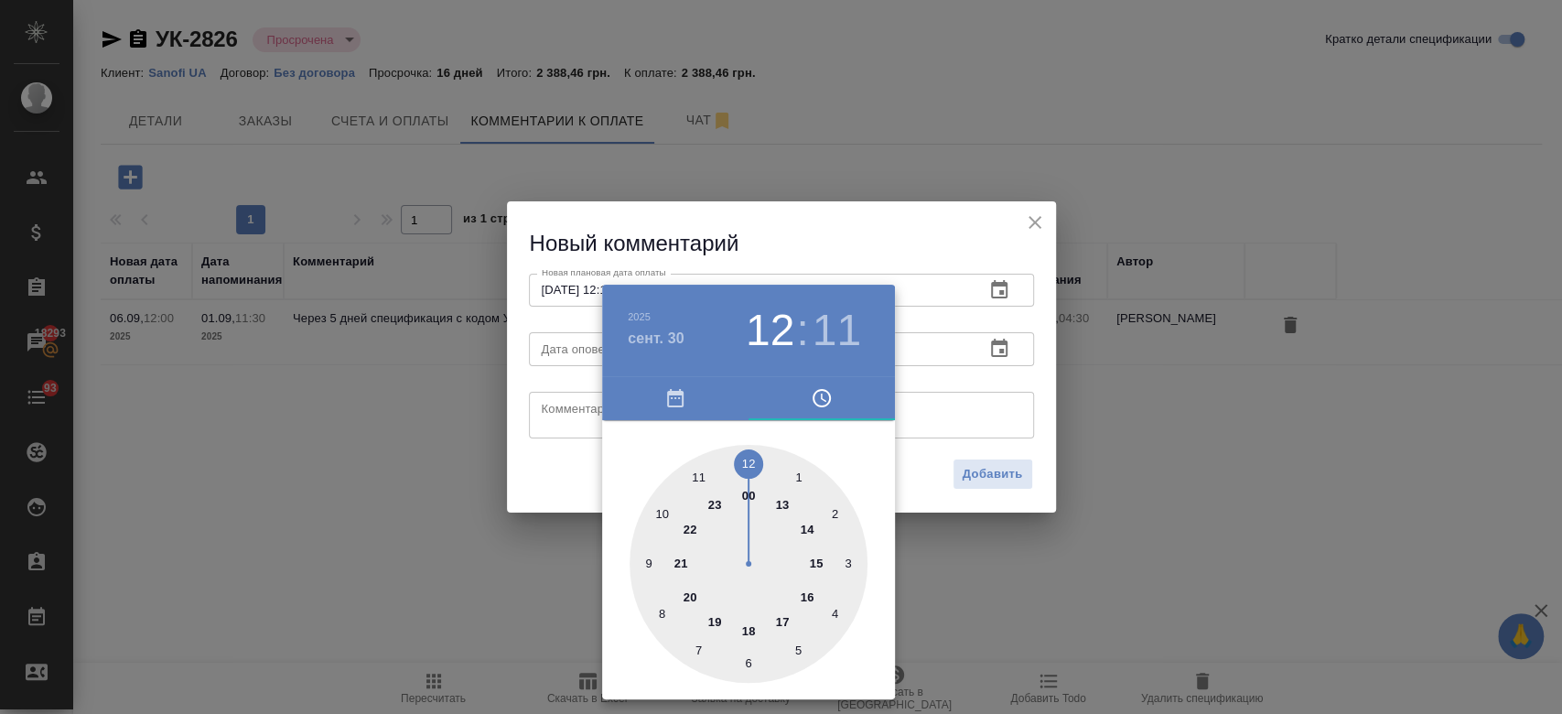
click at [1003, 339] on div at bounding box center [781, 357] width 1562 height 714
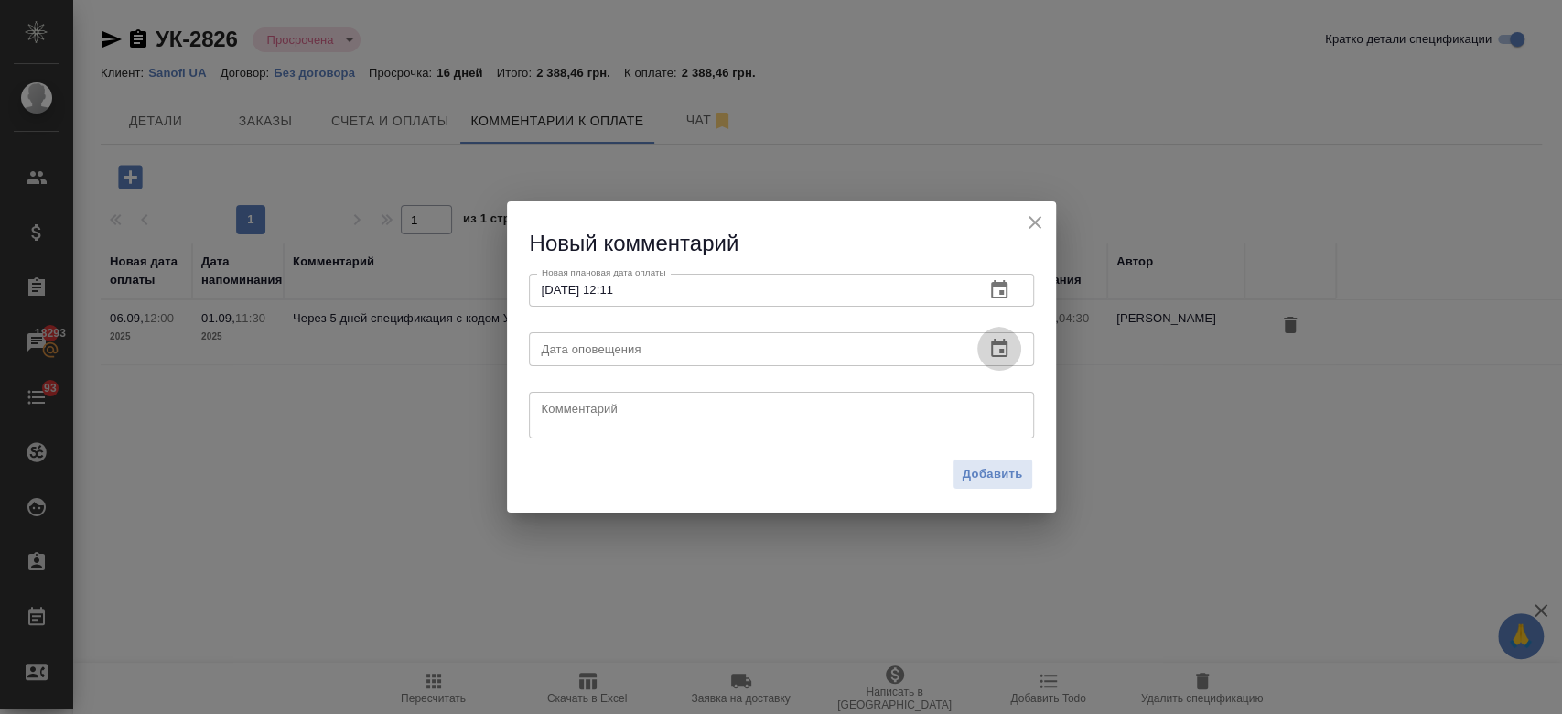
click at [1000, 343] on icon "button" at bounding box center [999, 348] width 16 height 18
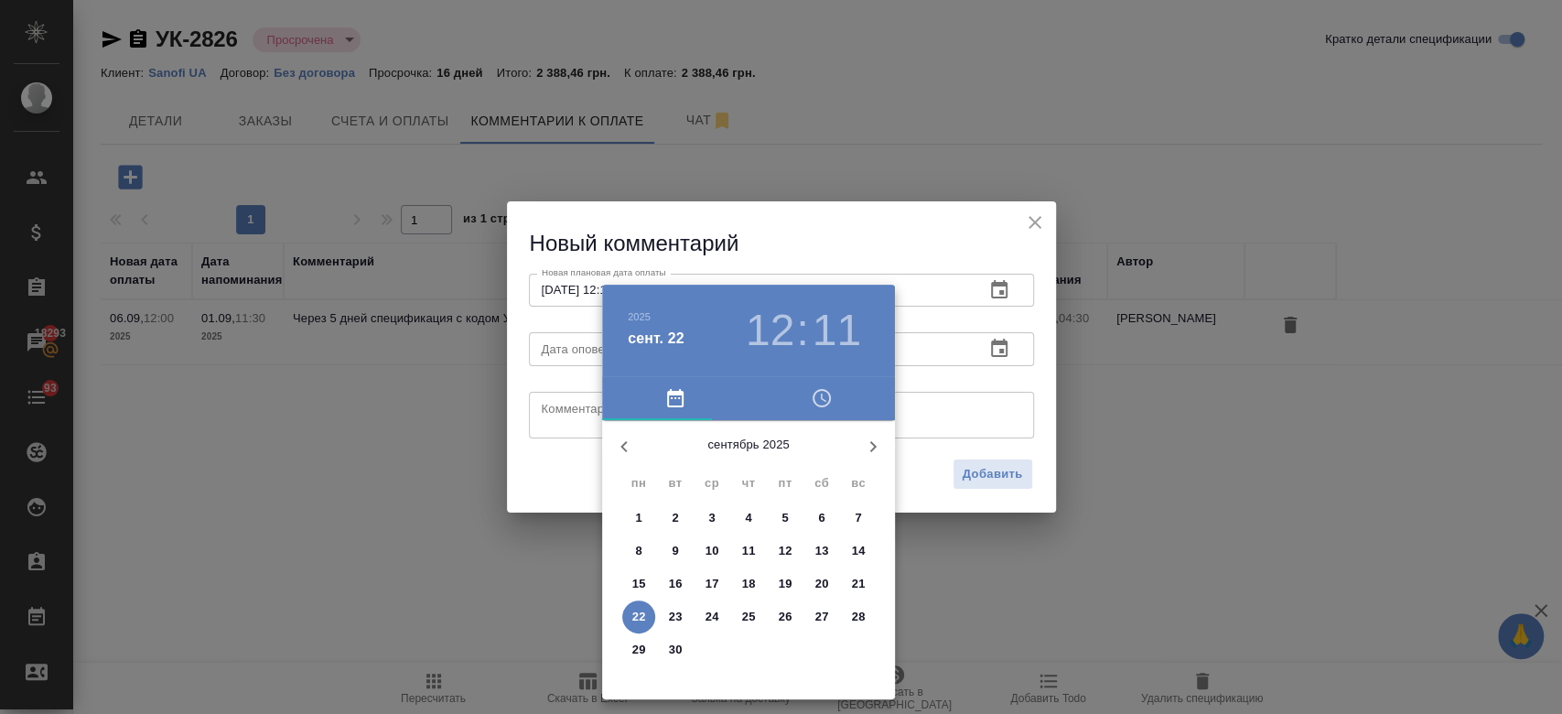
click at [636, 618] on p "22" at bounding box center [639, 616] width 14 height 18
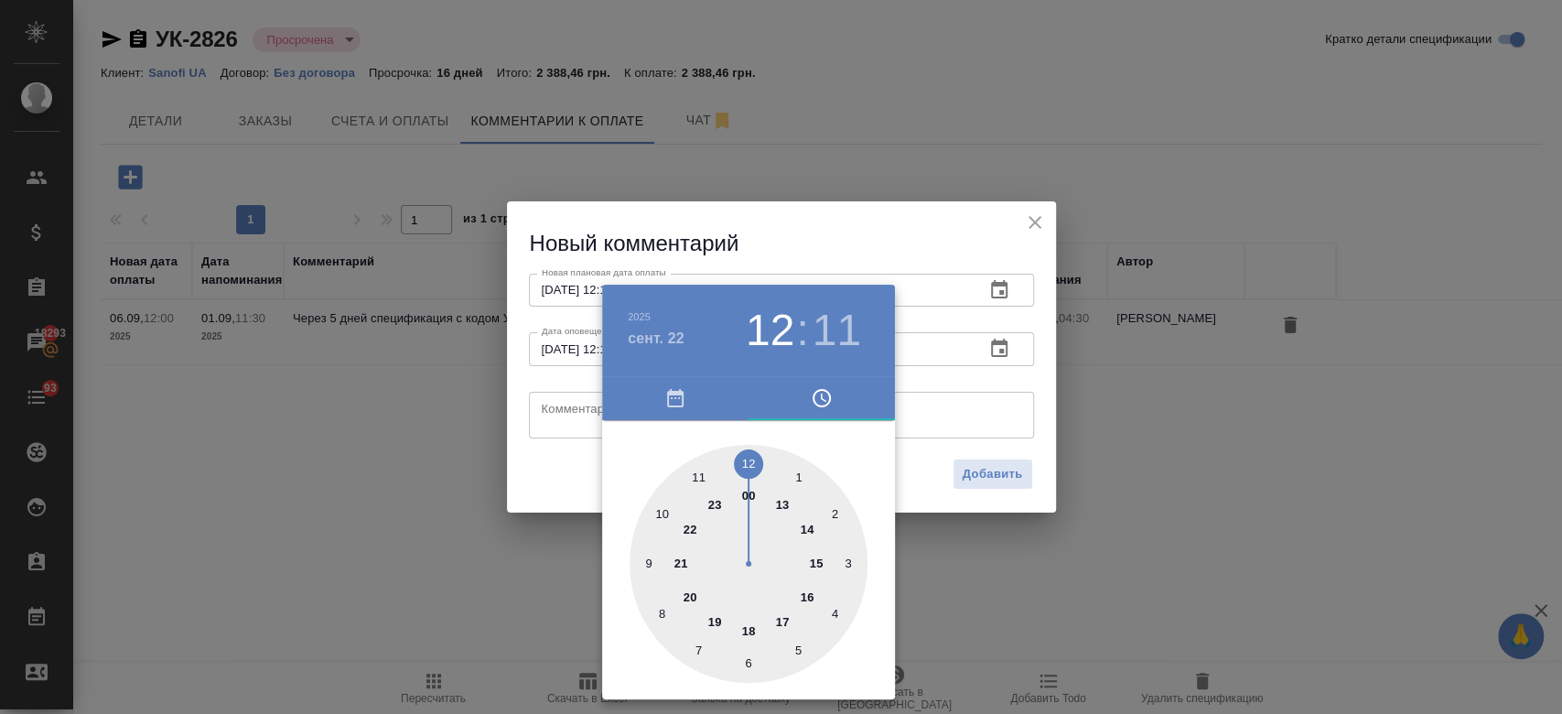
type input "[DATE] 12:11"
click at [550, 403] on div at bounding box center [781, 357] width 1562 height 714
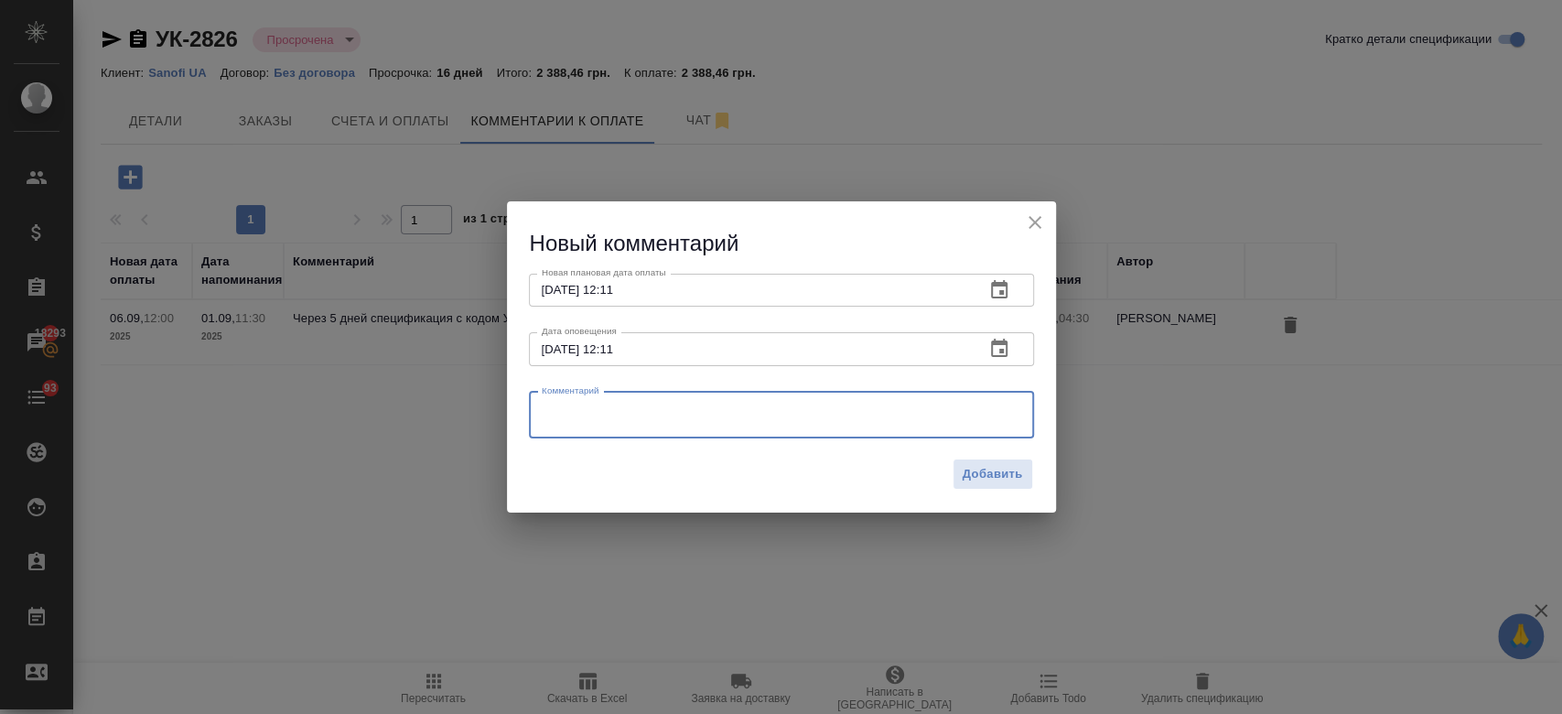
click at [550, 403] on textarea at bounding box center [781, 414] width 479 height 27
click at [597, 404] on textarea "уточняем у клиента." at bounding box center [781, 414] width 479 height 27
type textarea "уточняю у клиента."
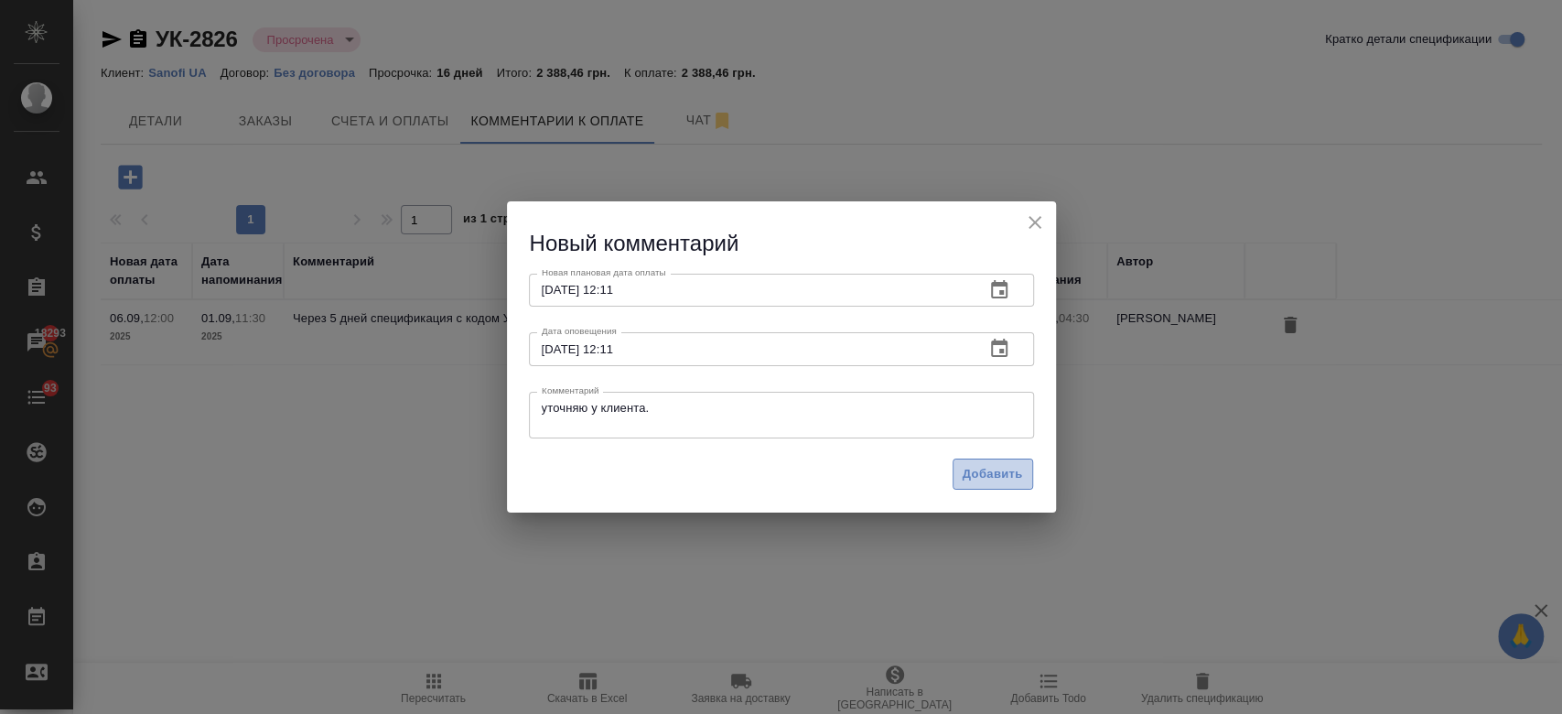
click at [1012, 477] on span "Добавить" at bounding box center [992, 474] width 60 height 21
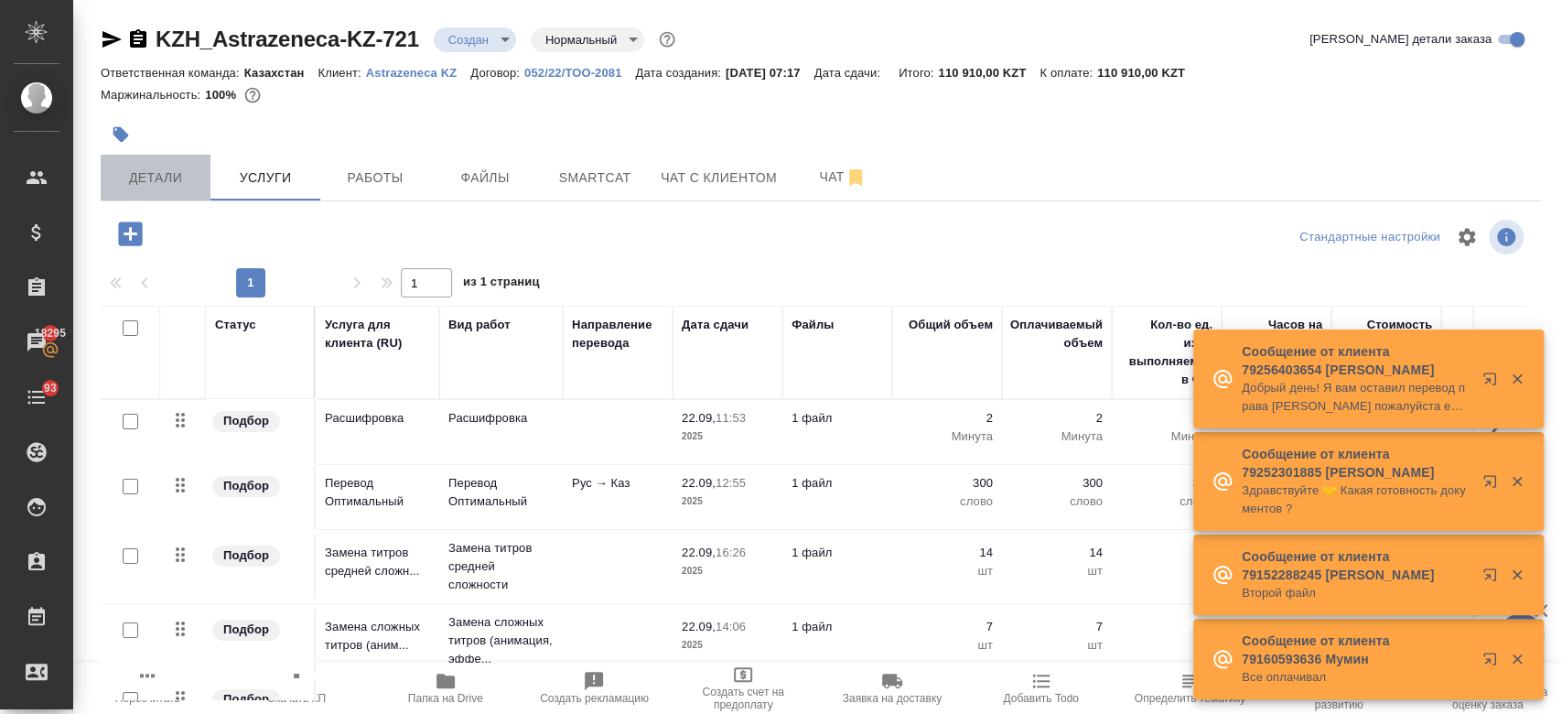
click at [185, 185] on span "Детали" at bounding box center [156, 178] width 88 height 23
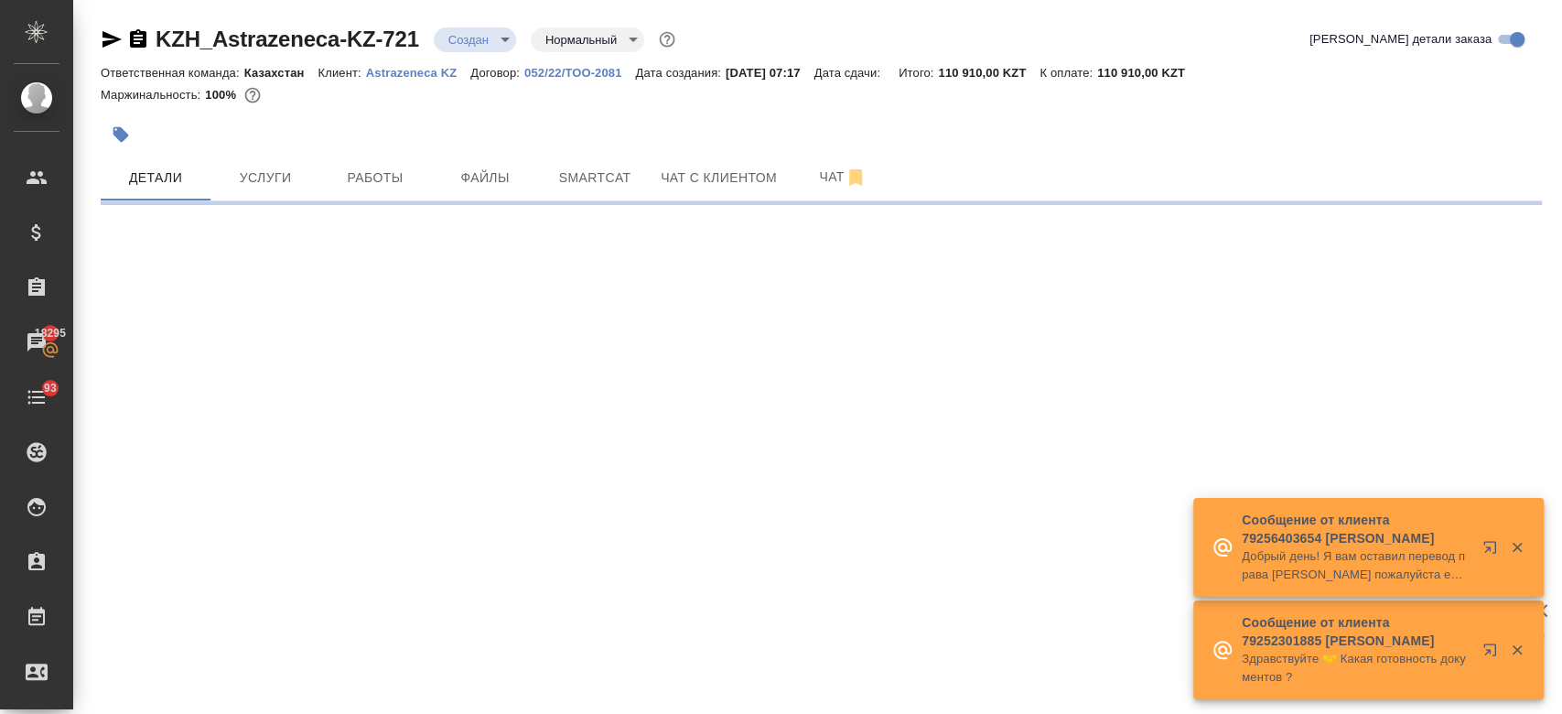
select select "RU"
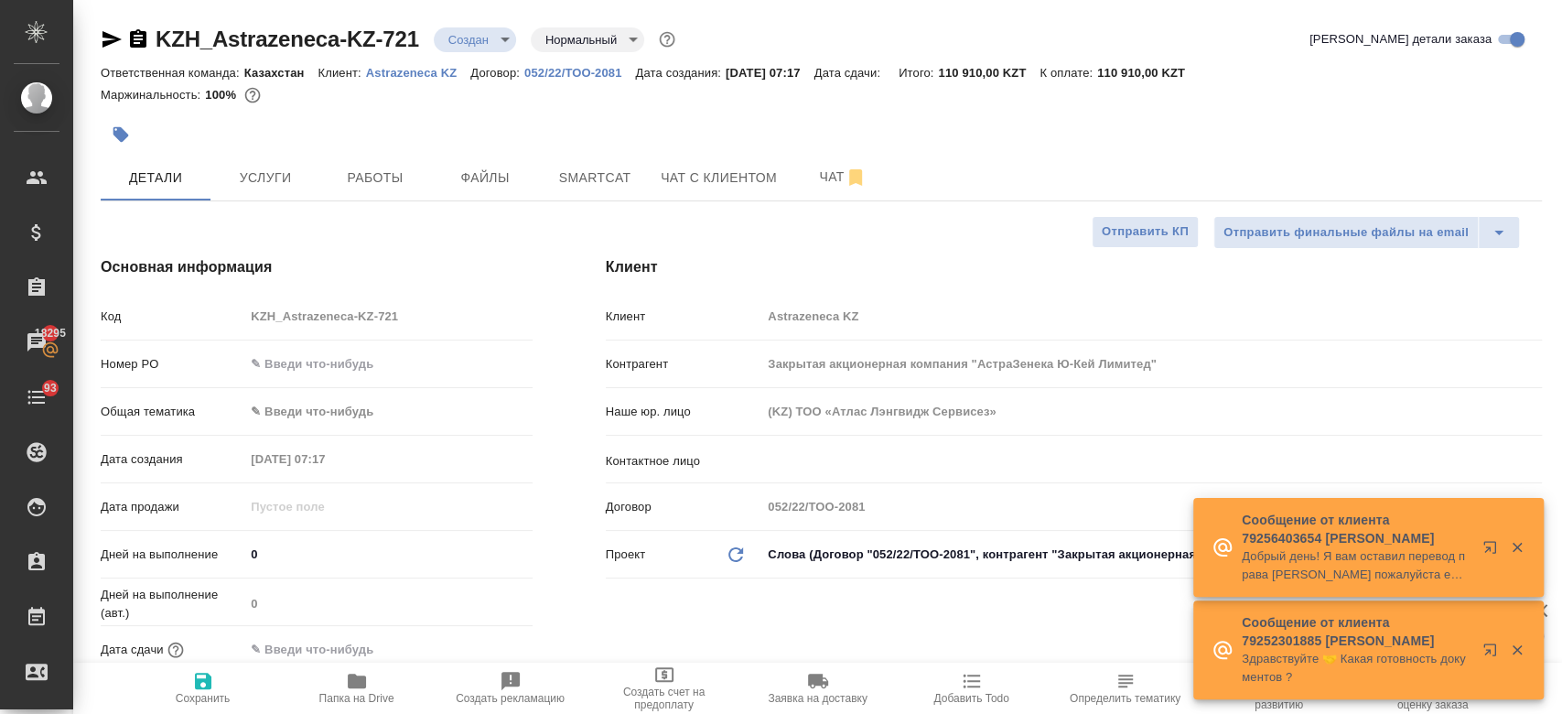
type textarea "x"
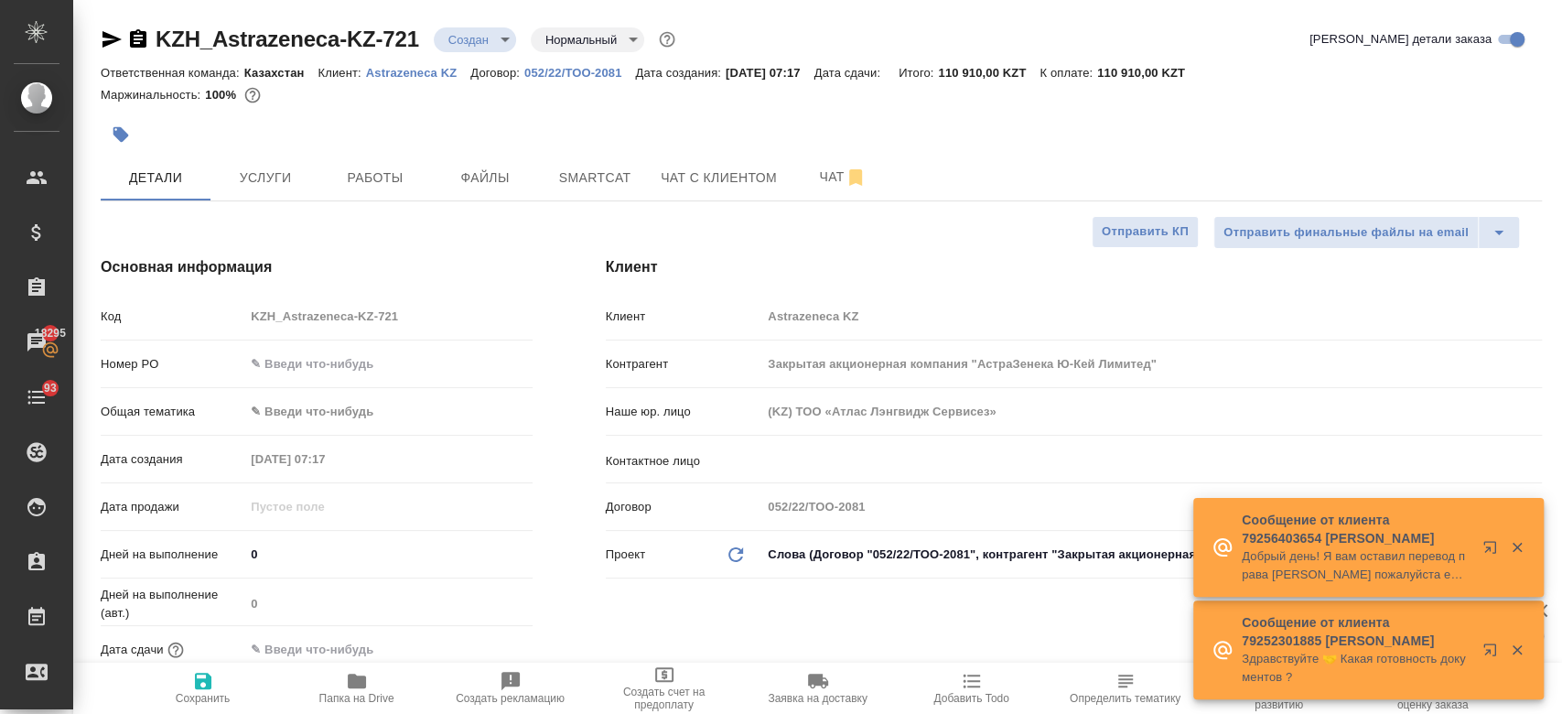
type textarea "x"
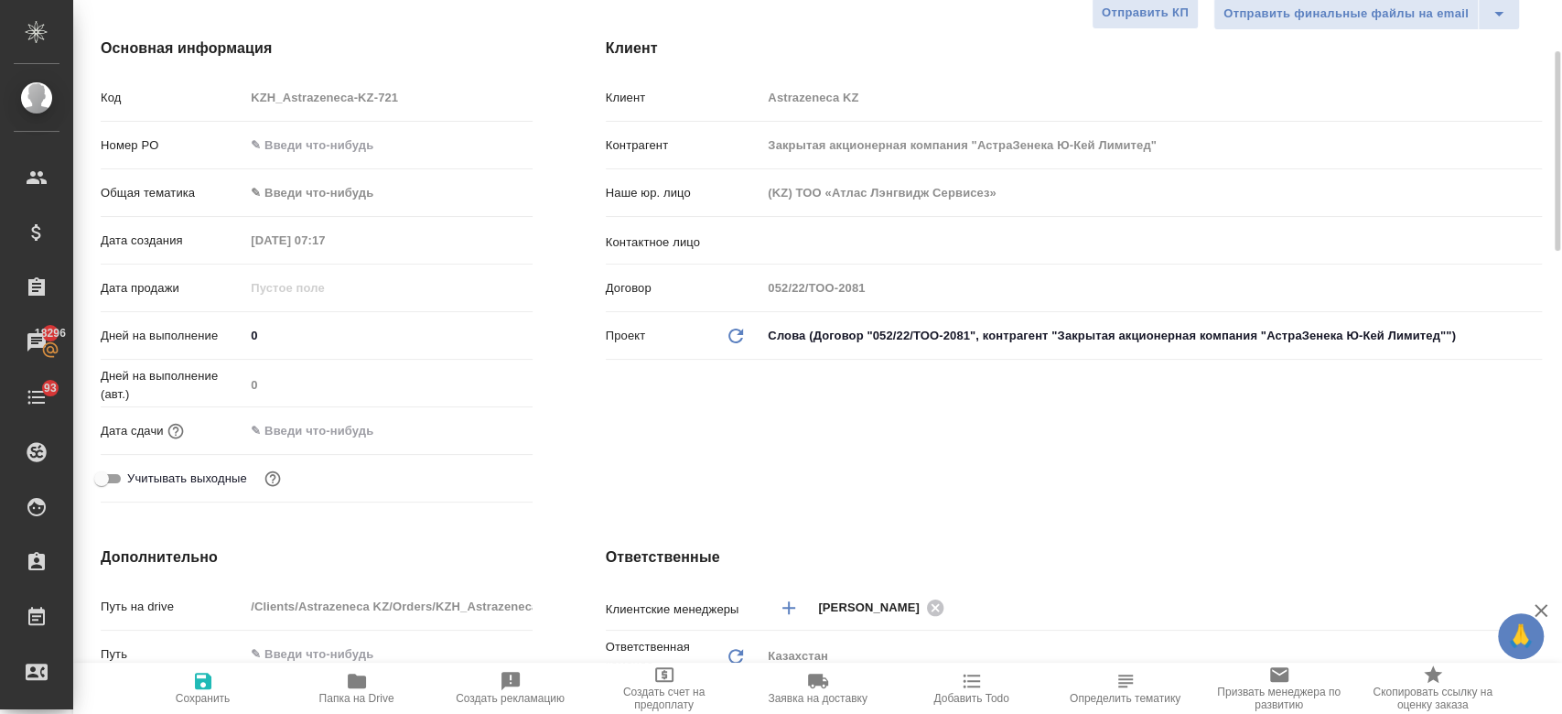
scroll to position [221, 0]
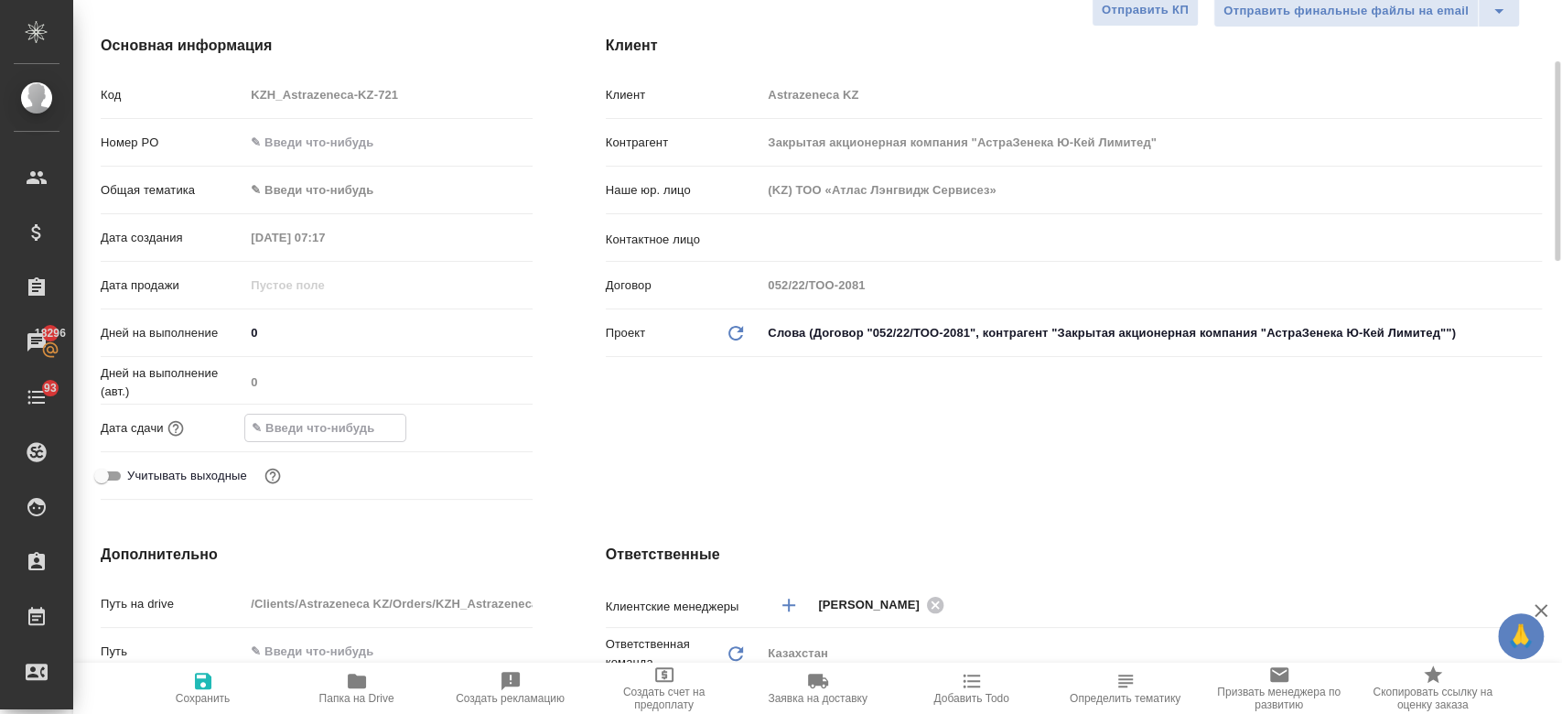
click at [315, 414] on input "text" at bounding box center [325, 427] width 160 height 27
click at [483, 424] on icon "button" at bounding box center [479, 427] width 22 height 22
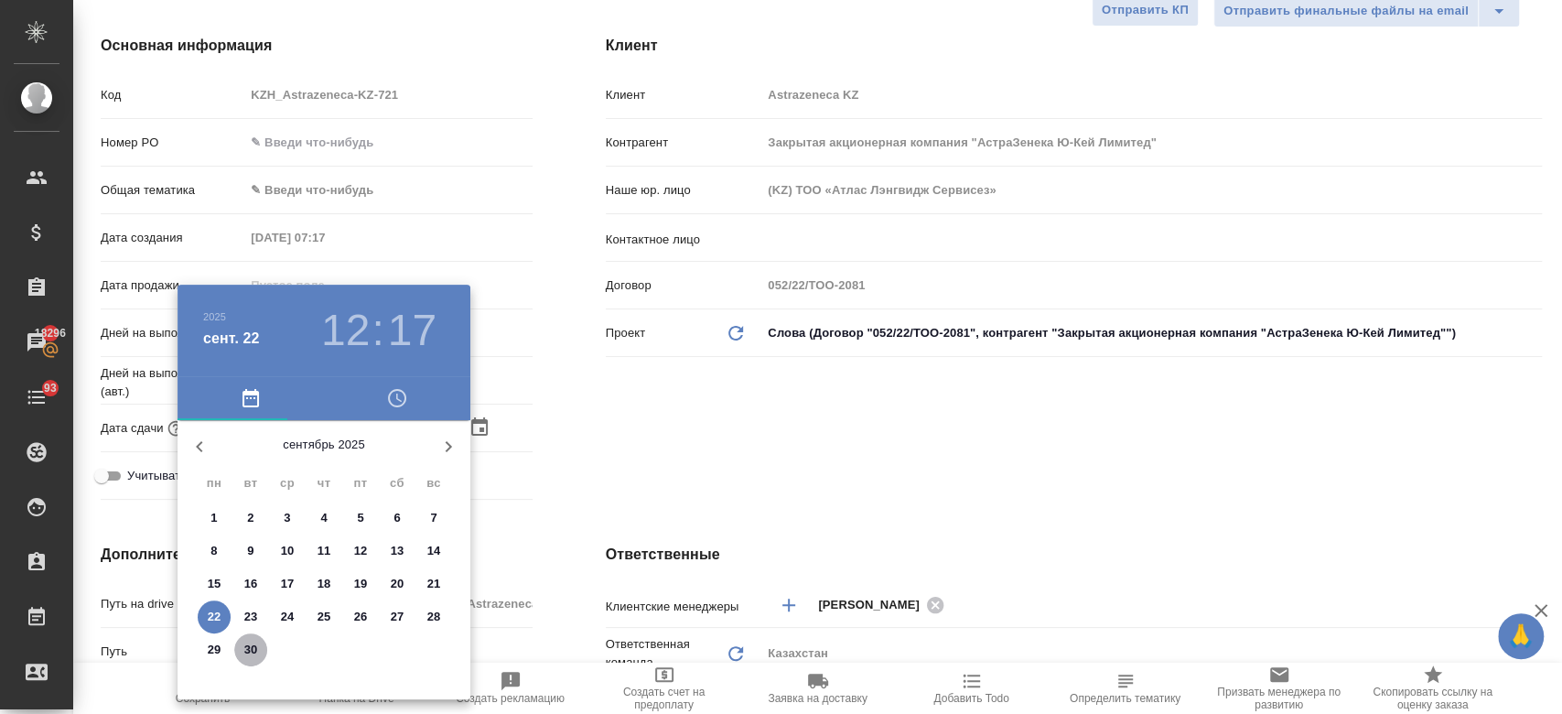
click at [249, 655] on p "30" at bounding box center [251, 649] width 14 height 18
type input "30.09.2025 12:17"
type textarea "x"
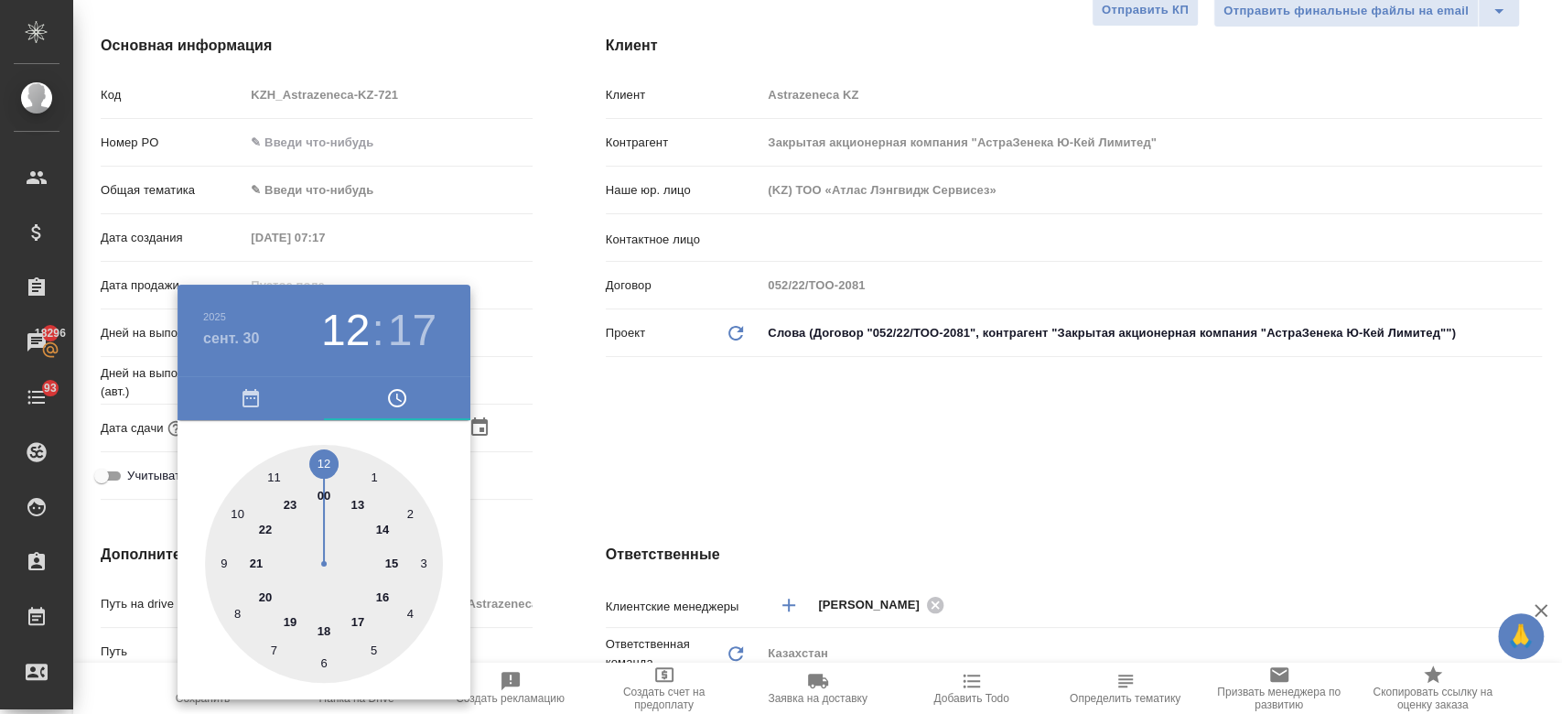
click at [382, 591] on div at bounding box center [324, 564] width 238 height 238
type input "30.09.2025 16:17"
type textarea "x"
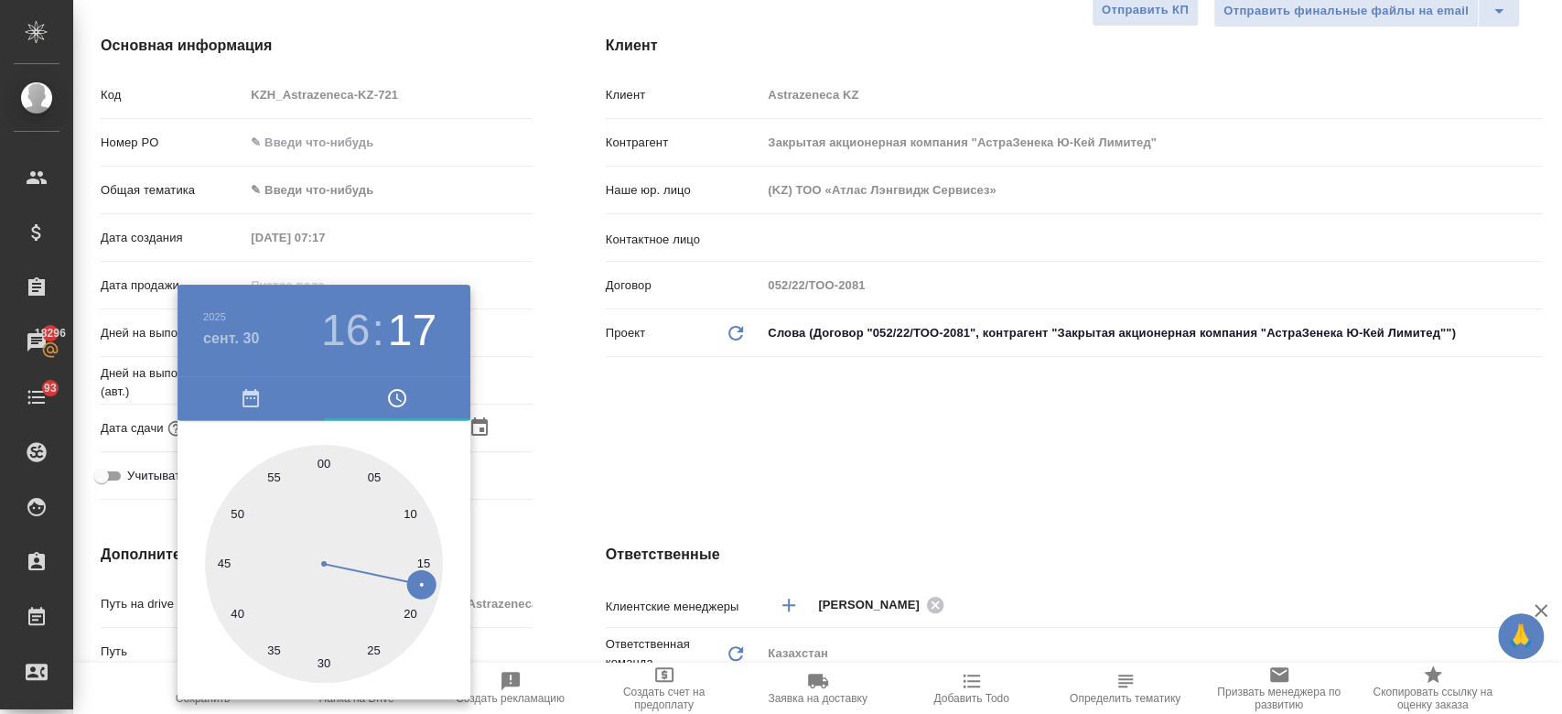
click at [319, 464] on div at bounding box center [324, 564] width 238 height 238
type input "[DATE] 16:00"
type textarea "x"
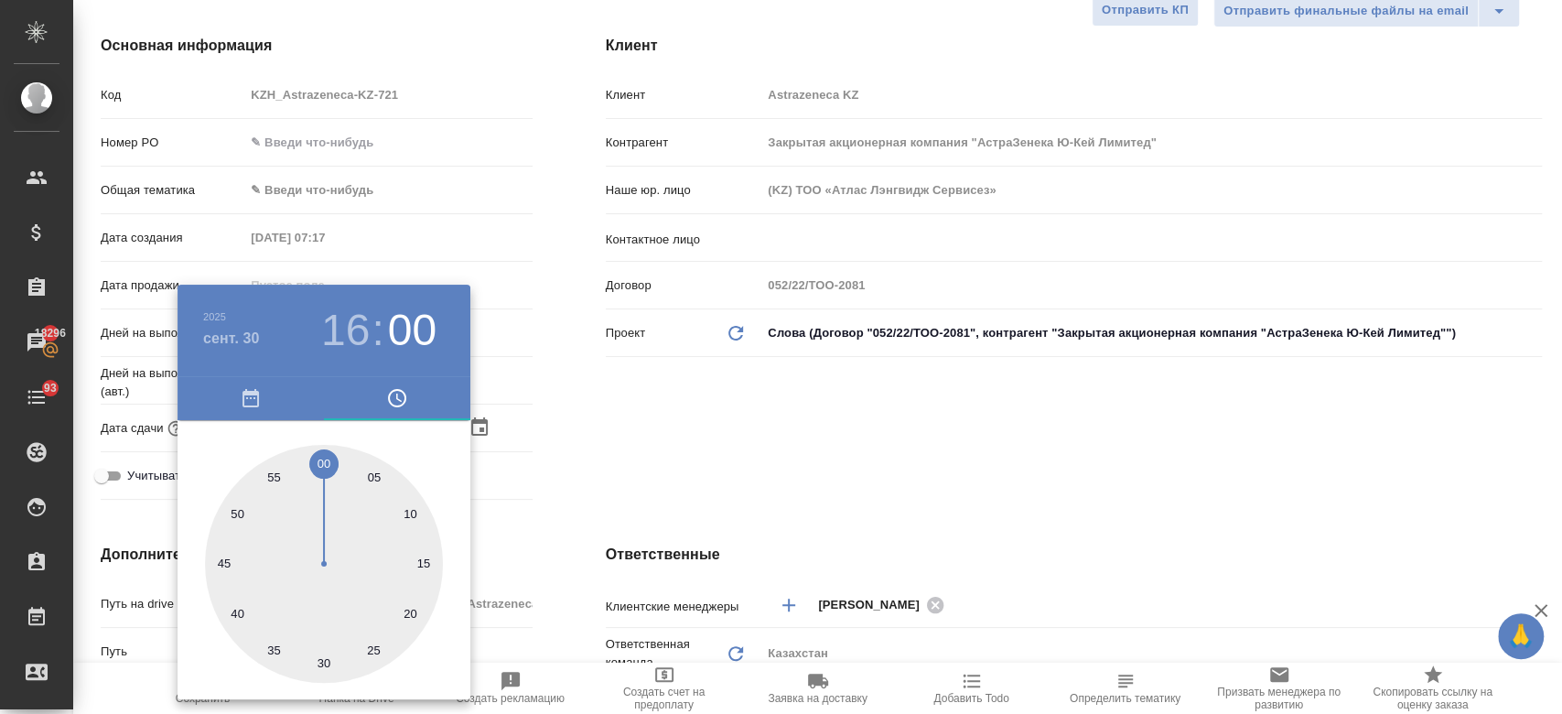
click at [645, 435] on div at bounding box center [781, 357] width 1562 height 714
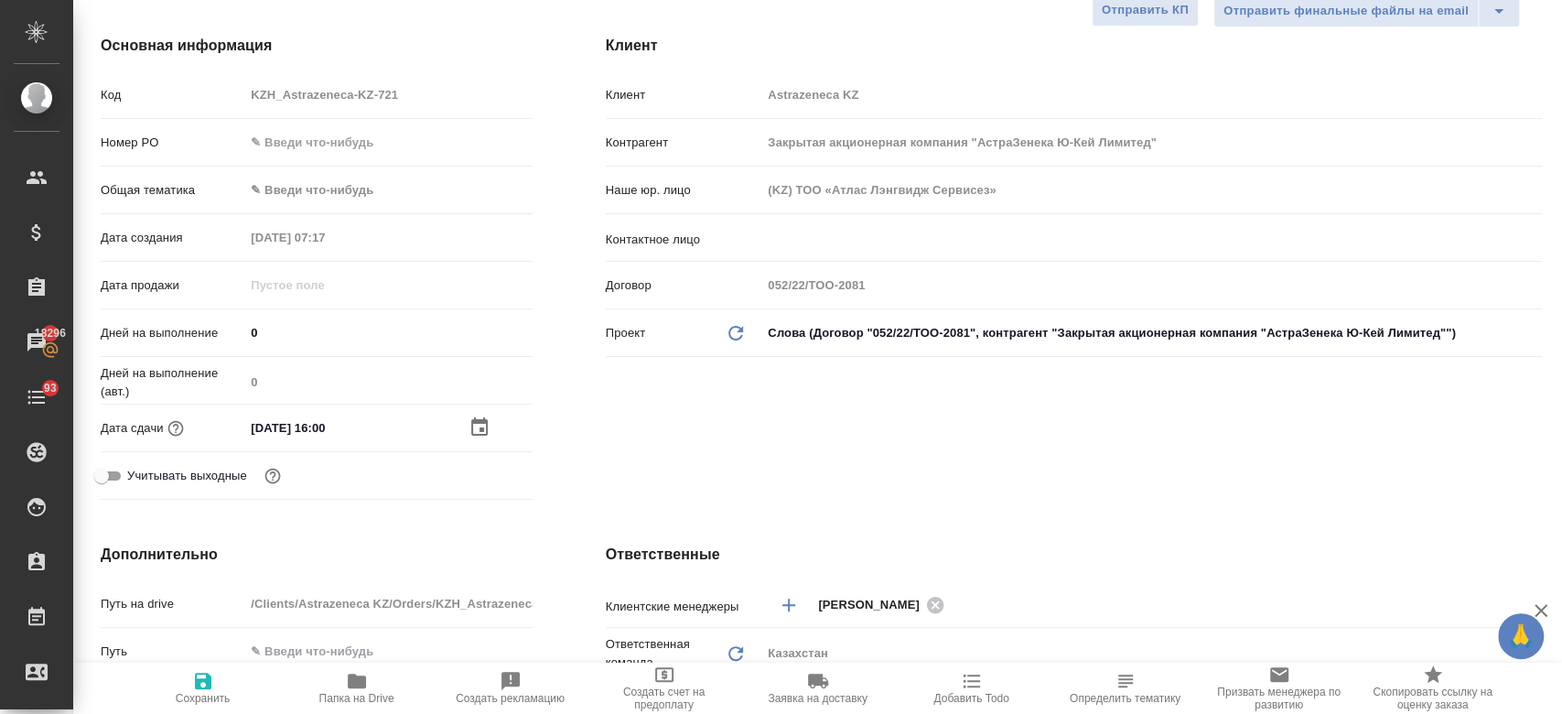
click at [201, 690] on icon "button" at bounding box center [203, 681] width 22 height 22
type textarea "x"
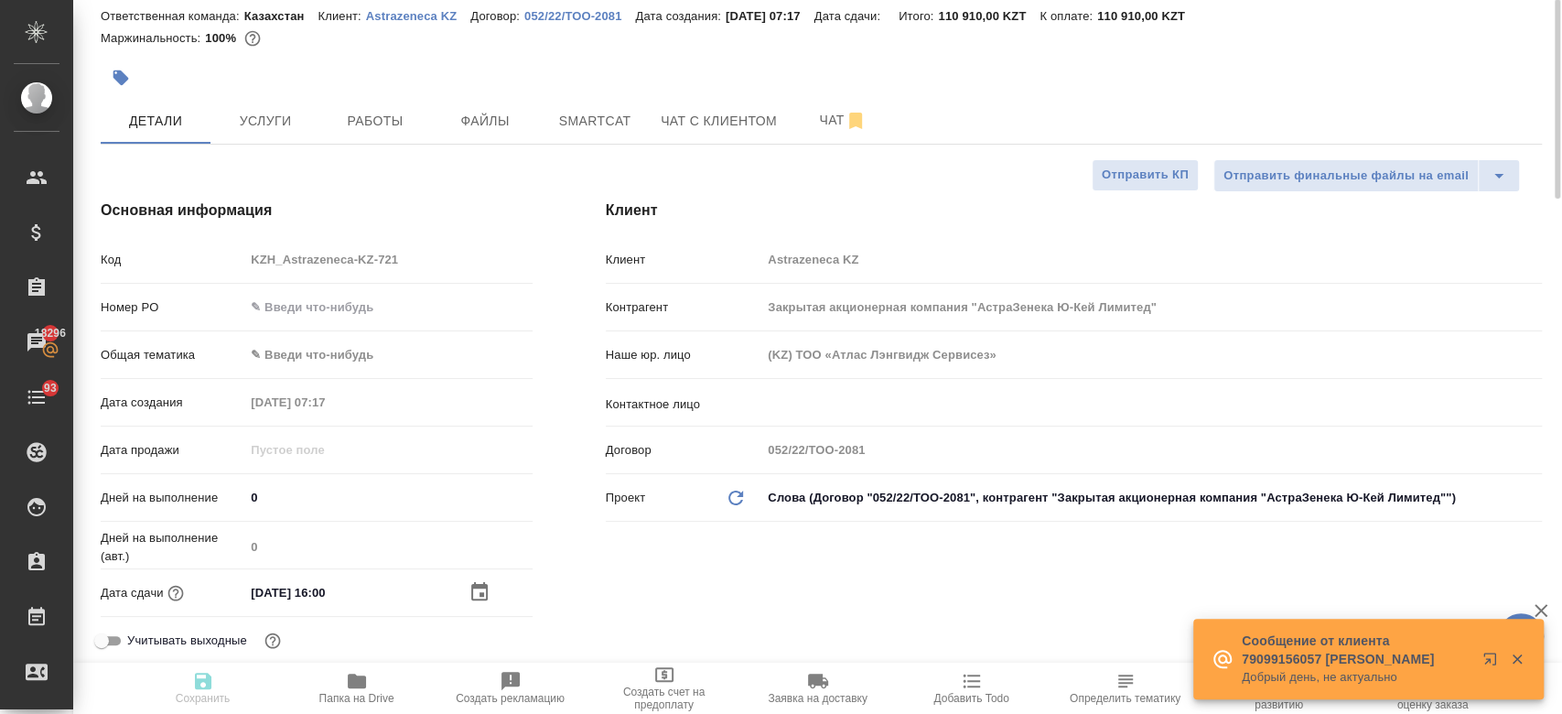
scroll to position [43, 0]
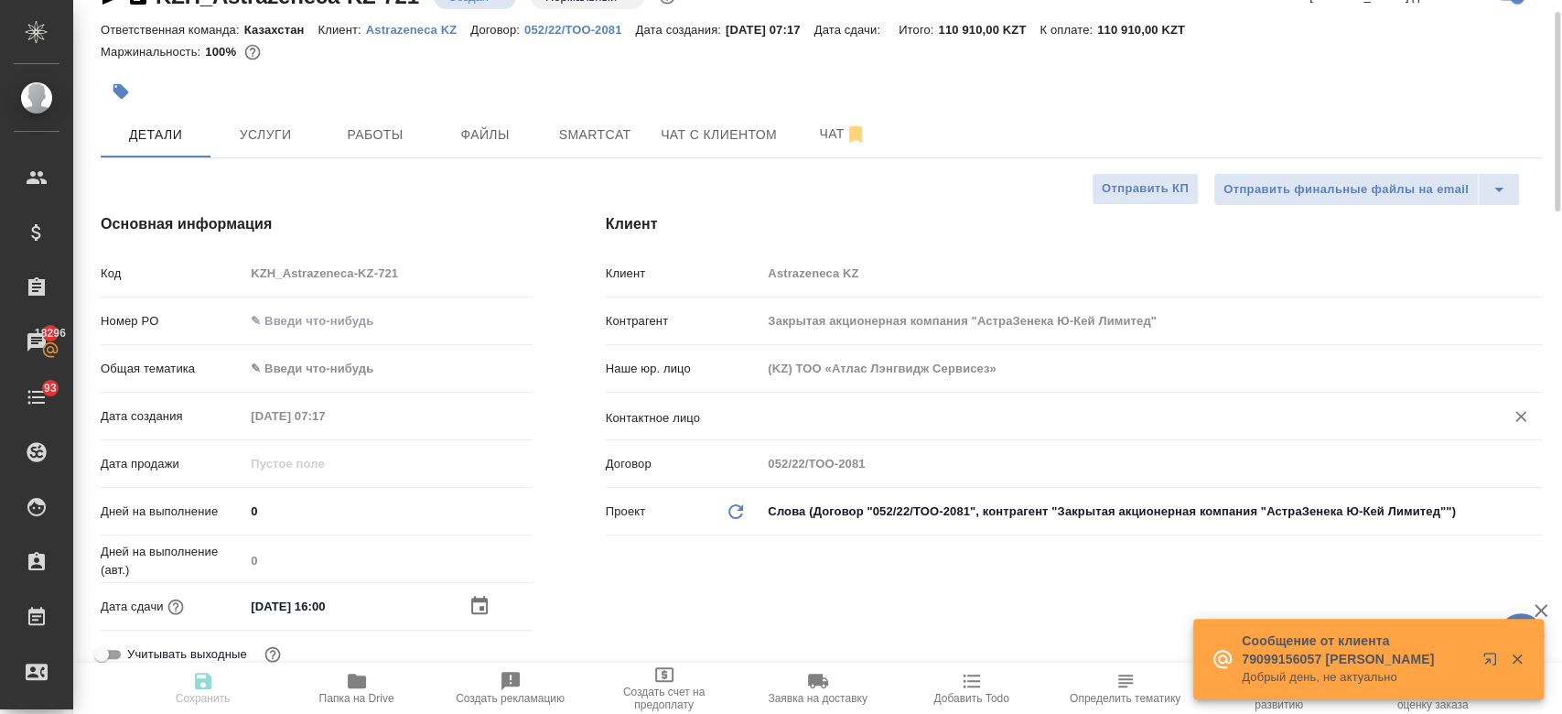
click at [795, 428] on div "​" at bounding box center [1151, 416] width 780 height 33
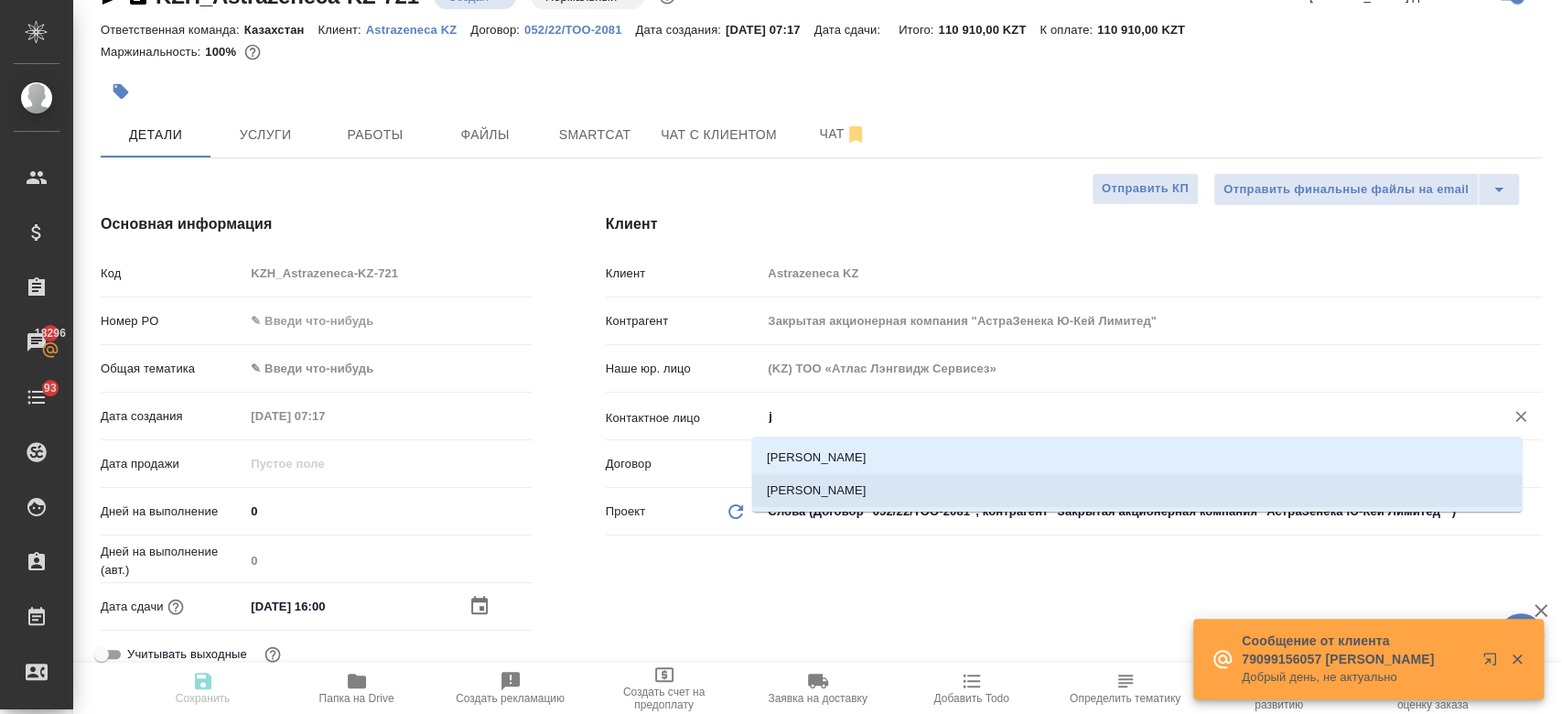
click at [791, 480] on li "[PERSON_NAME]" at bounding box center [1136, 490] width 769 height 33
type input "[PERSON_NAME]"
type textarea "x"
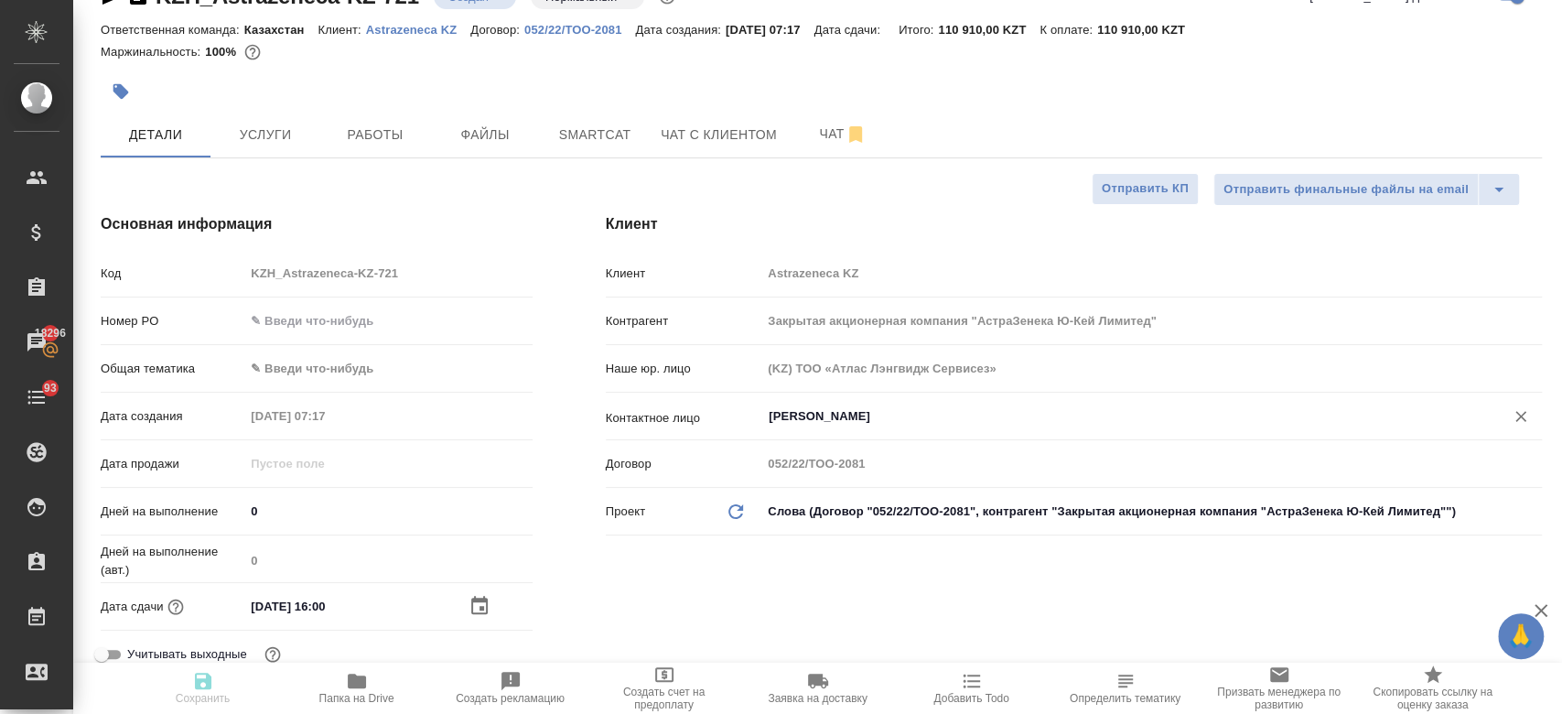
type input "[PERSON_NAME]"
click at [673, 580] on div "Клиент Клиент Astrazeneca KZ Контрагент Закрытая акционерная компания "АстраЗен…" at bounding box center [1073, 449] width 1009 height 545
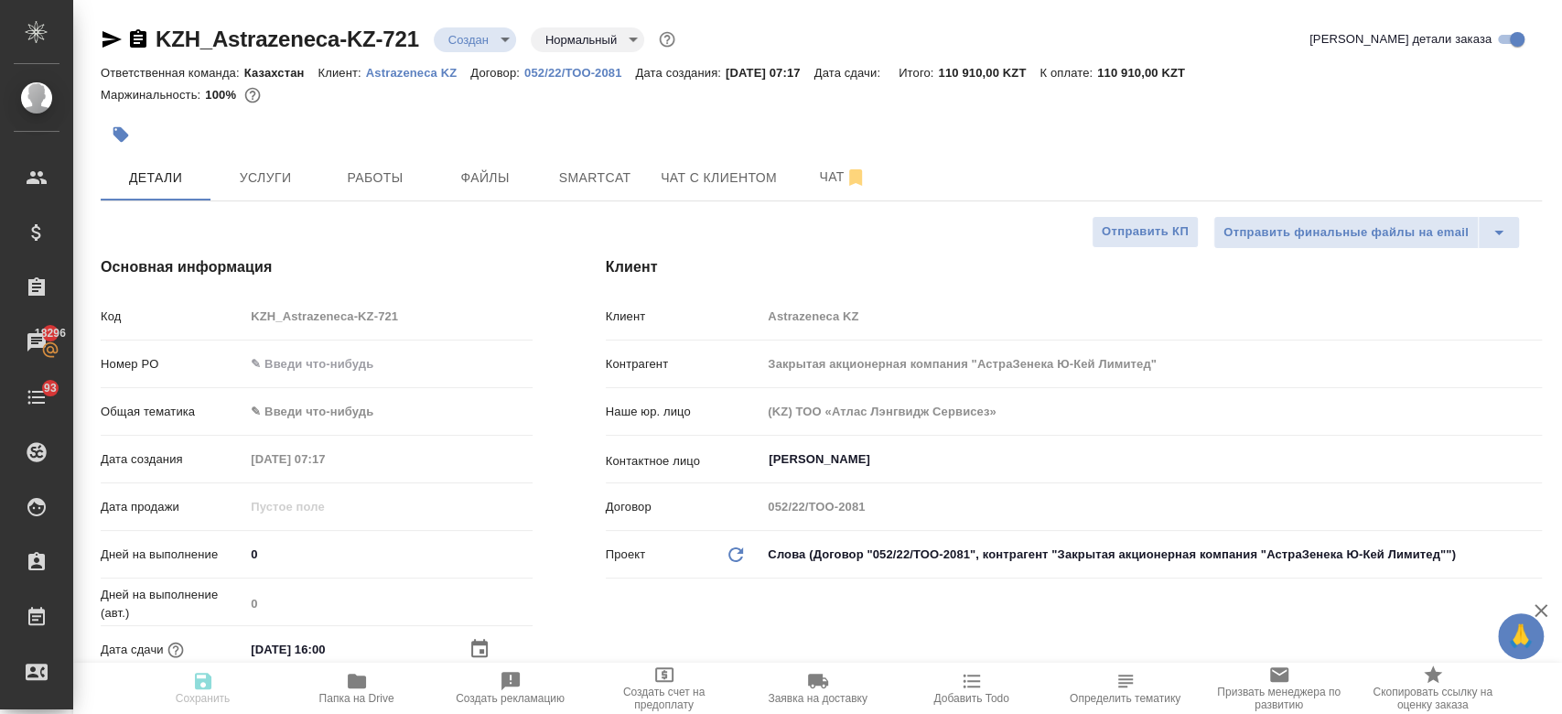
click at [110, 0] on html "🙏 .cls-1 fill:#fff; AWATERA Kosherbayeva Nazerke Клиенты Спецификации Заказы 18…" at bounding box center [781, 357] width 1562 height 714
select select "RU"
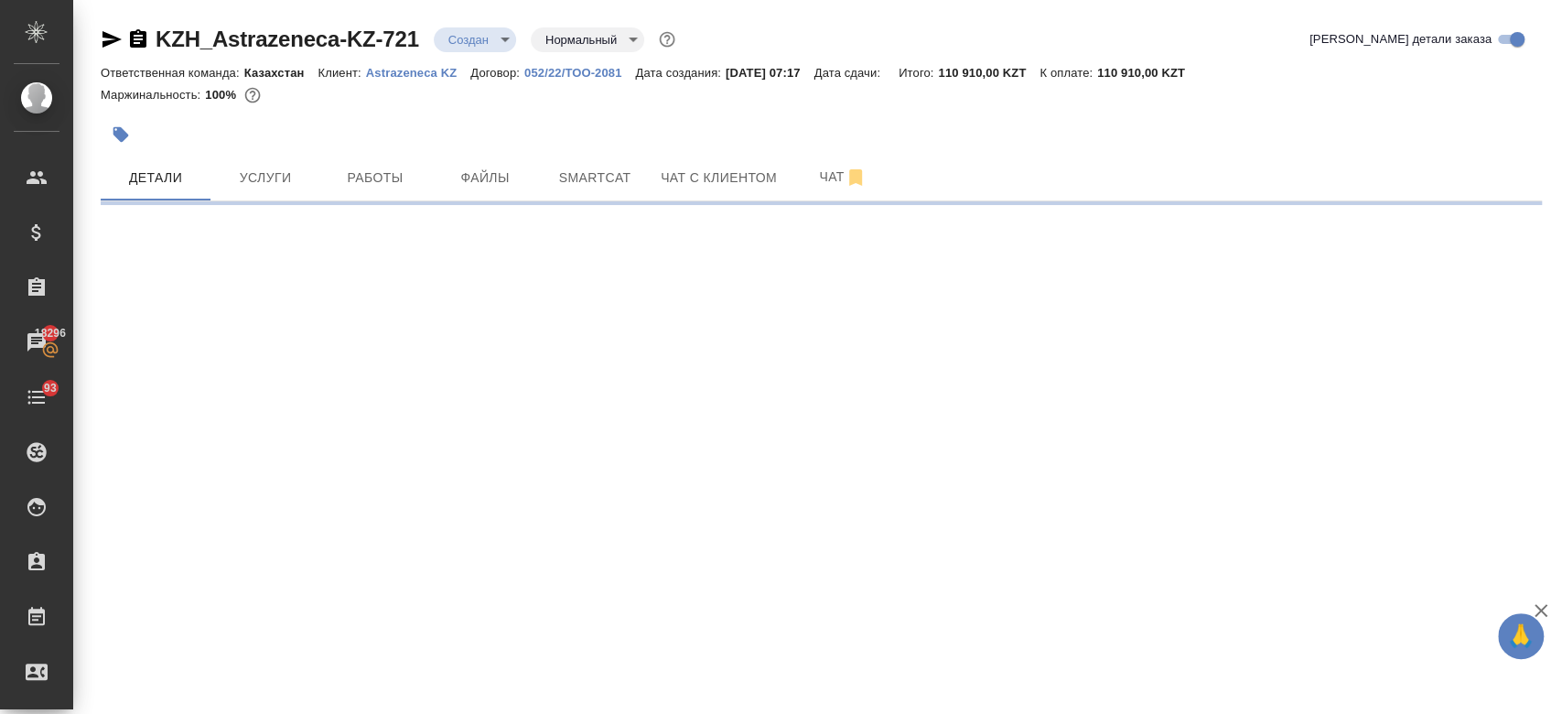
select select "RU"
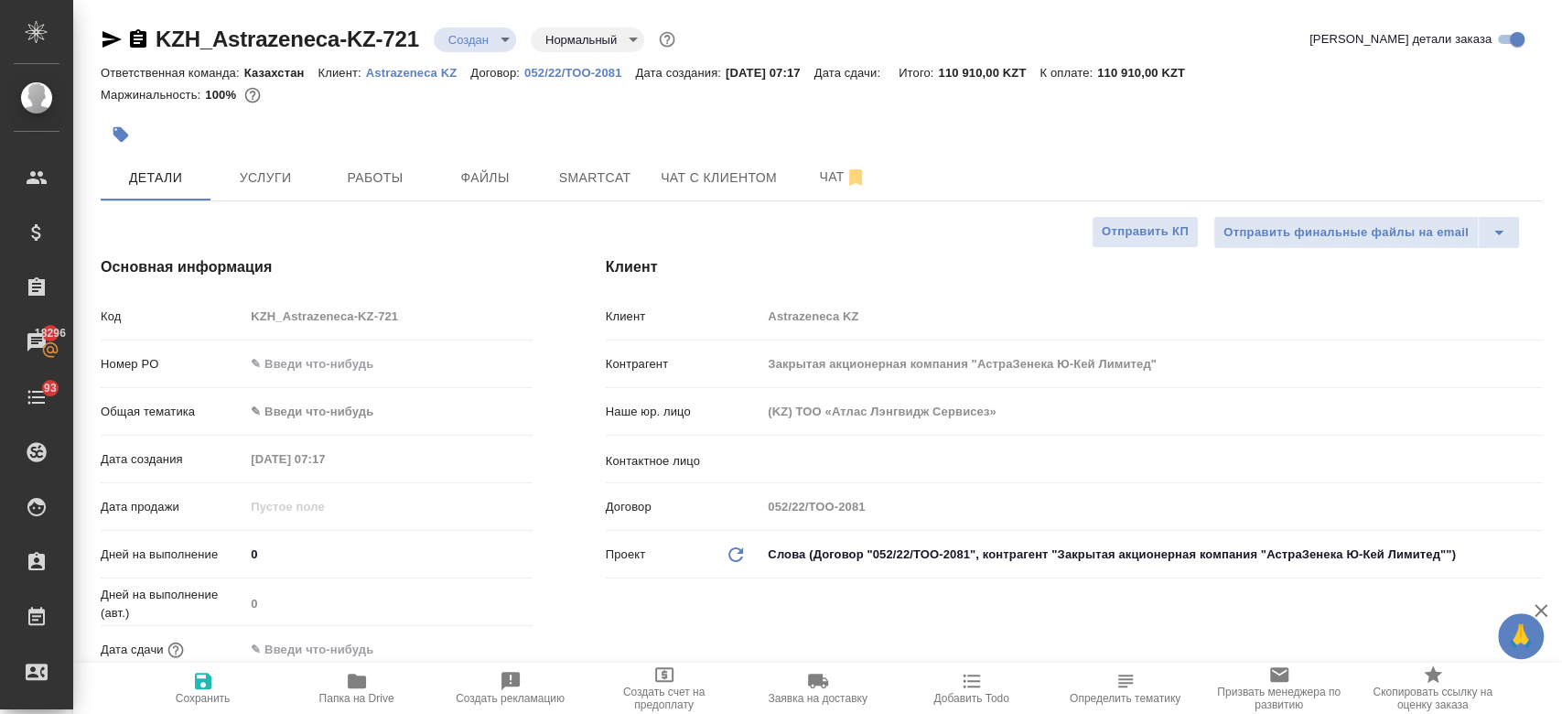
type textarea "x"
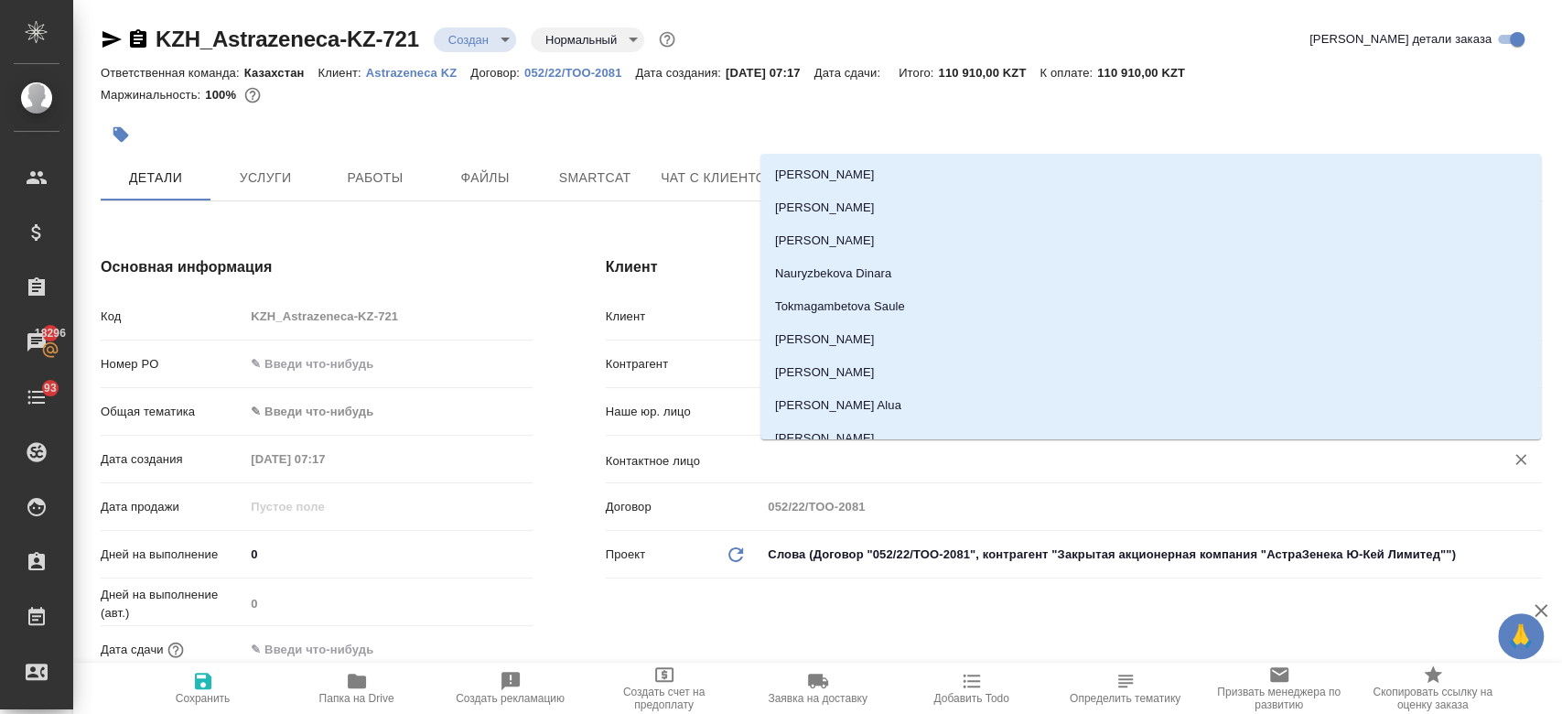
click at [790, 467] on input "text" at bounding box center [1121, 459] width 708 height 22
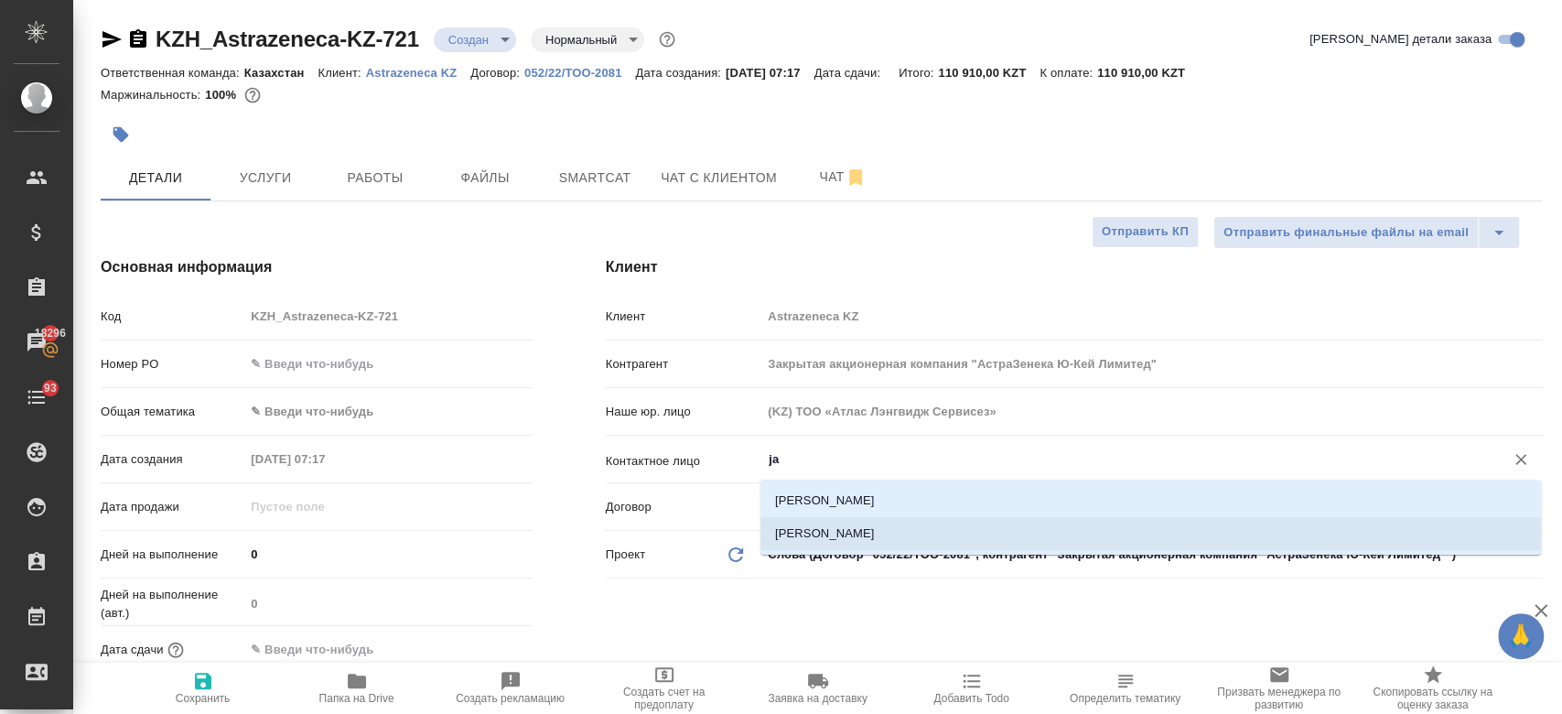
click at [854, 549] on li "Shamurzaeva Janyl-Myrza" at bounding box center [1150, 533] width 780 height 33
type input "Shamurzaeva Janyl-Myrza"
type textarea "x"
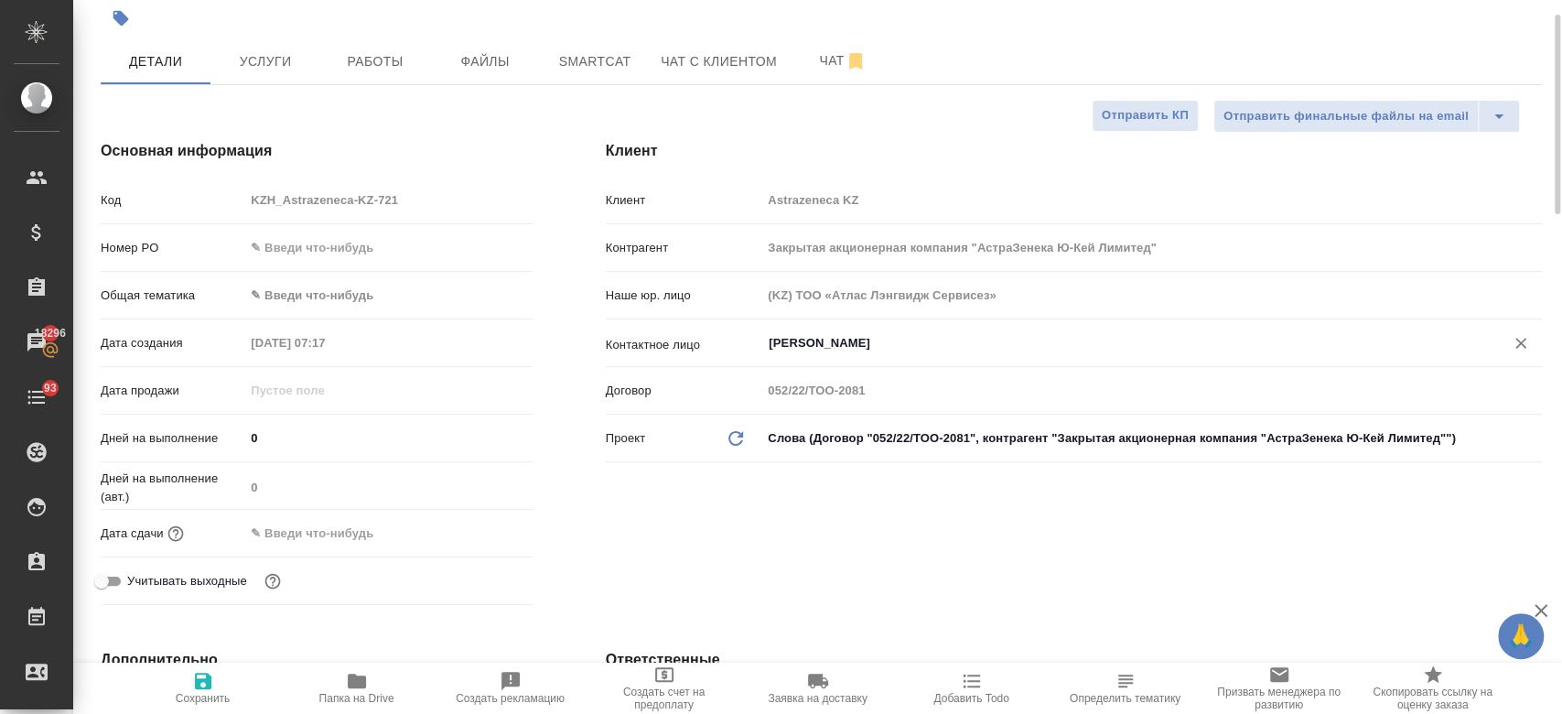
scroll to position [73, 0]
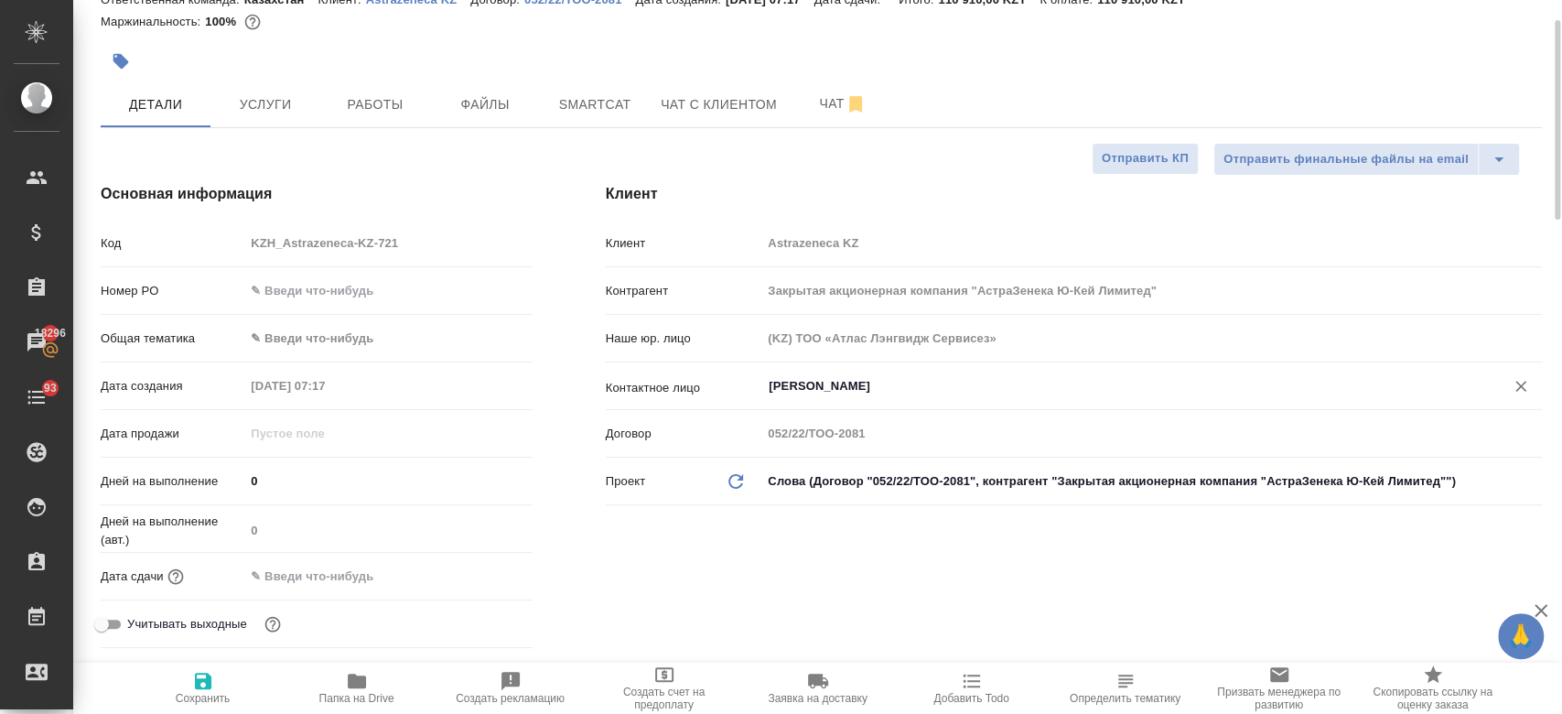
type input "Shamurzaeva Janyl-Myrza"
click at [431, 575] on div at bounding box center [387, 576] width 287 height 27
click at [343, 574] on input "text" at bounding box center [325, 576] width 160 height 27
click at [490, 567] on div at bounding box center [500, 575] width 64 height 22
click at [476, 575] on icon "button" at bounding box center [479, 575] width 22 height 22
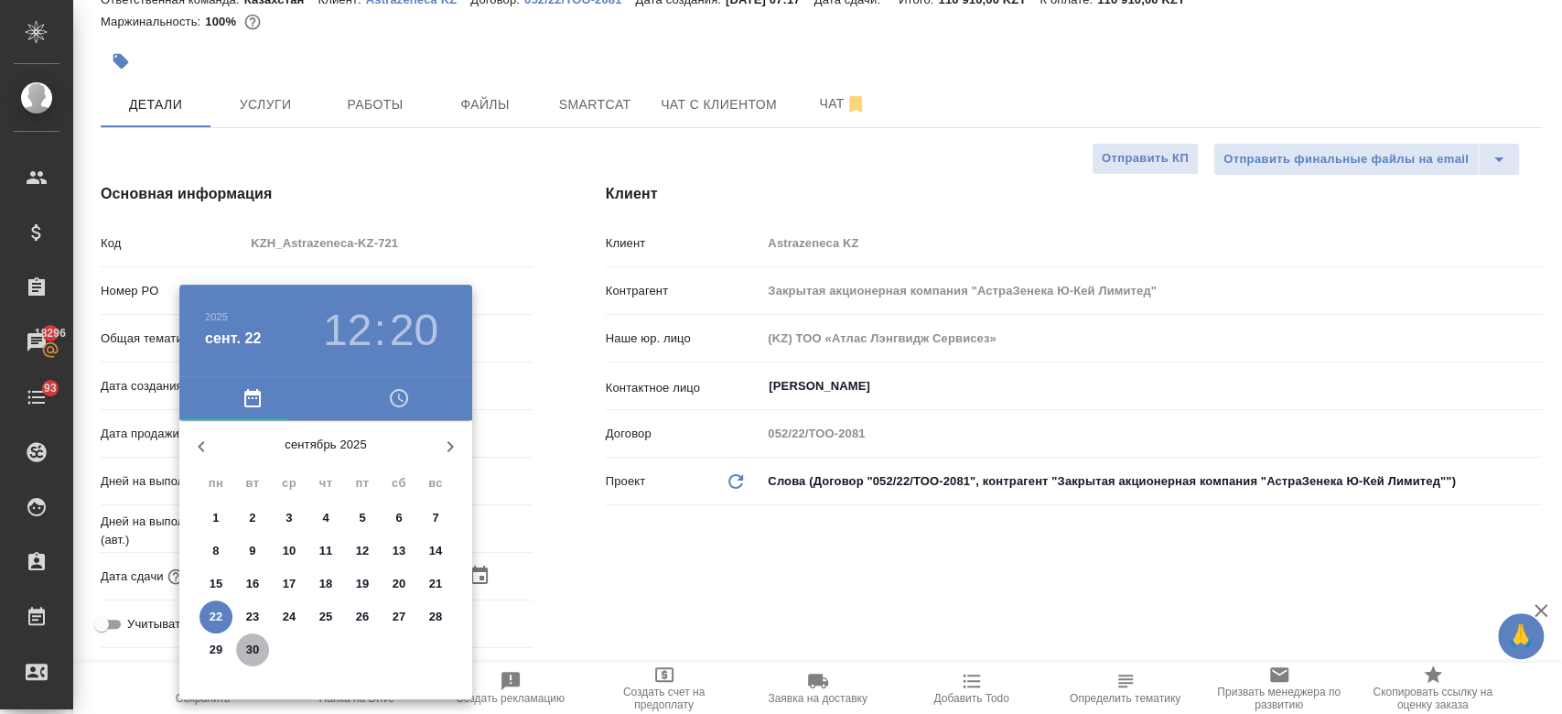
click at [257, 651] on p "30" at bounding box center [253, 649] width 14 height 18
type input "30.09.2025 12:20"
type textarea "x"
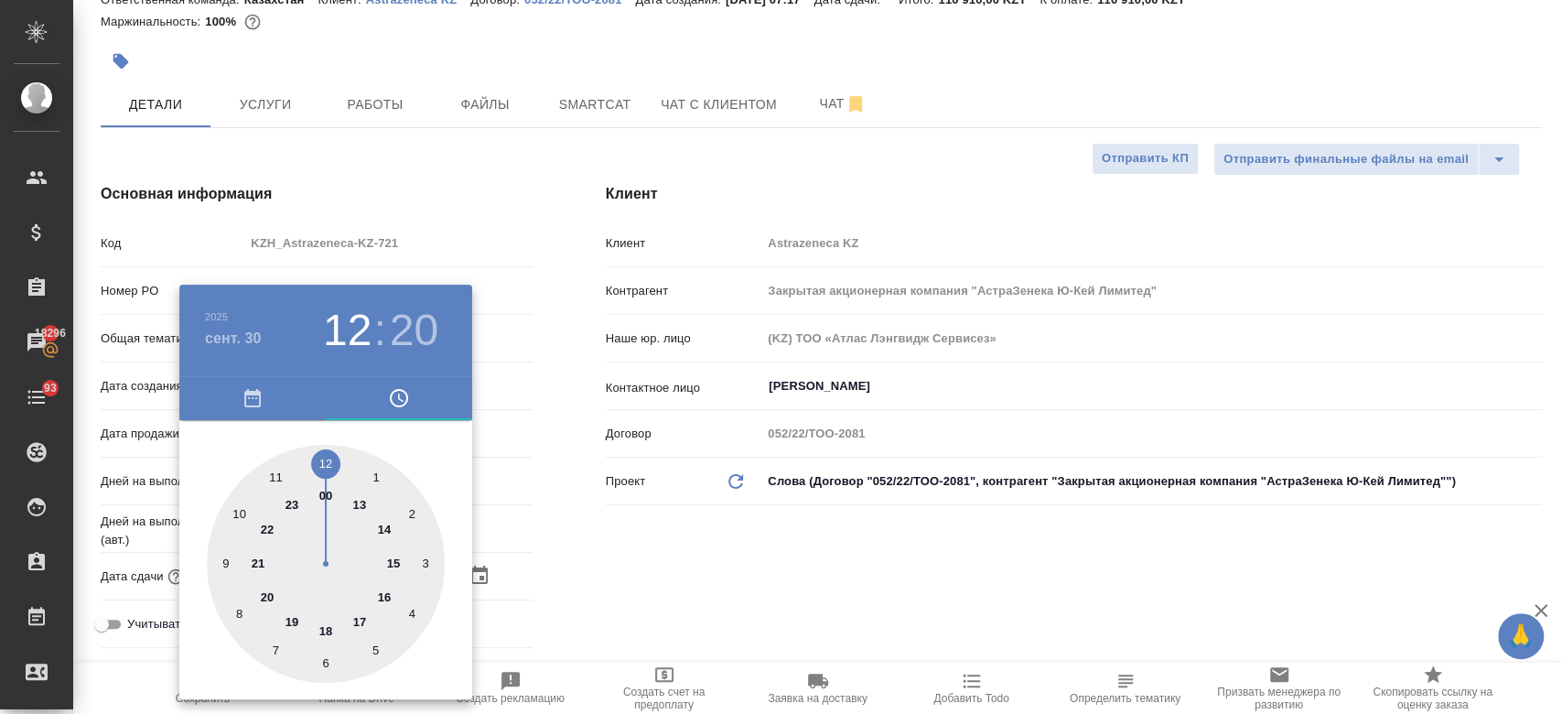
click at [386, 596] on div at bounding box center [326, 564] width 238 height 238
type input "30.09.2025 16:20"
type textarea "x"
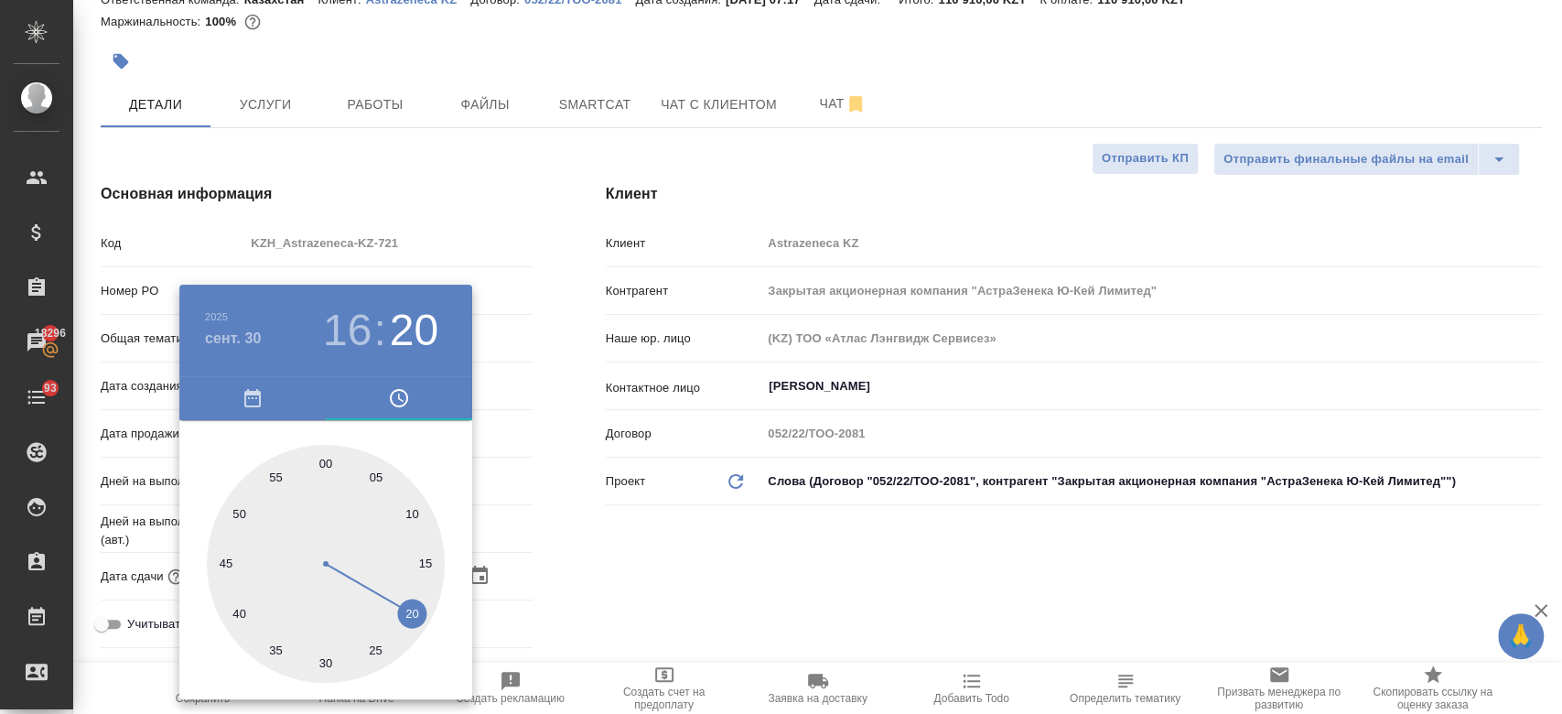
click at [323, 469] on div at bounding box center [326, 564] width 238 height 238
type input "30.09.2025 16:00"
type textarea "x"
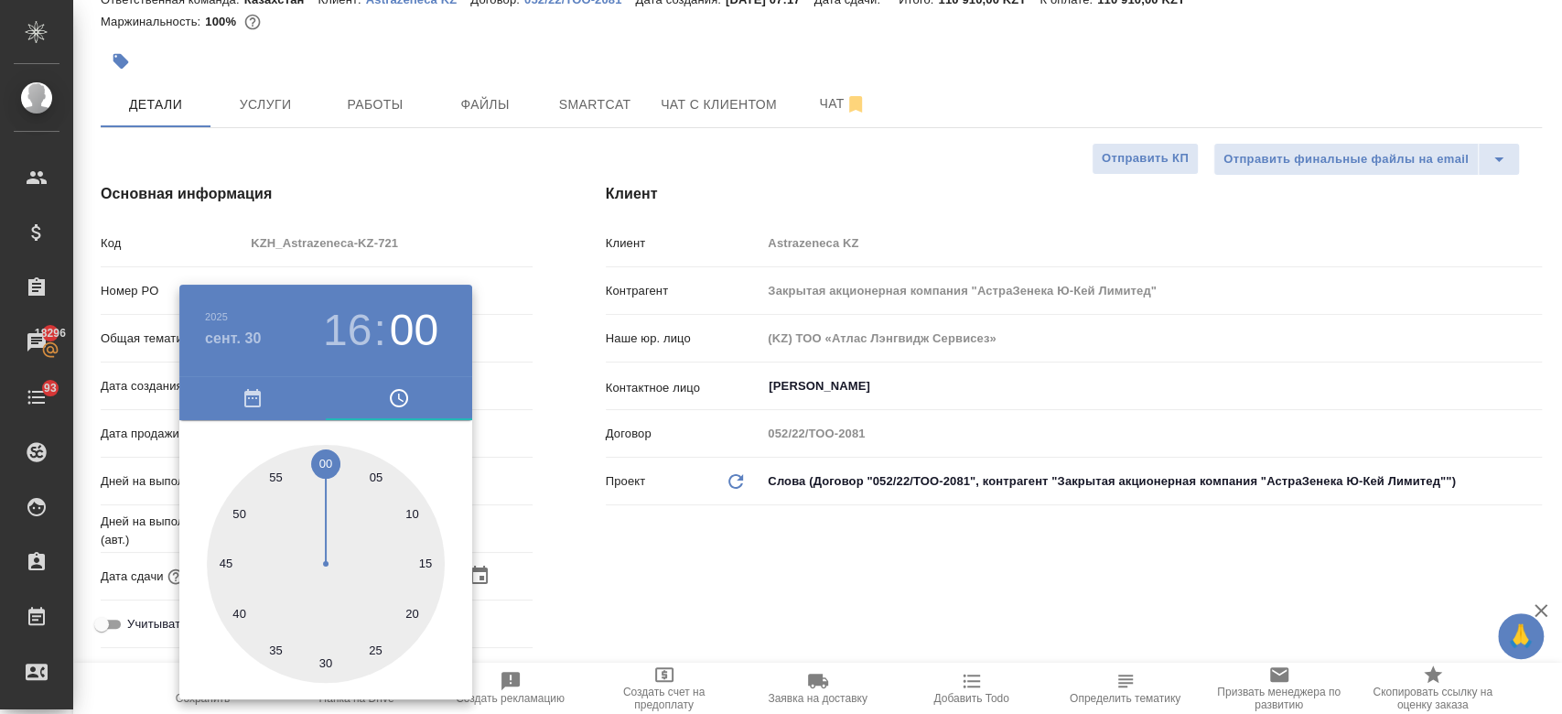
click at [612, 592] on div at bounding box center [781, 357] width 1562 height 714
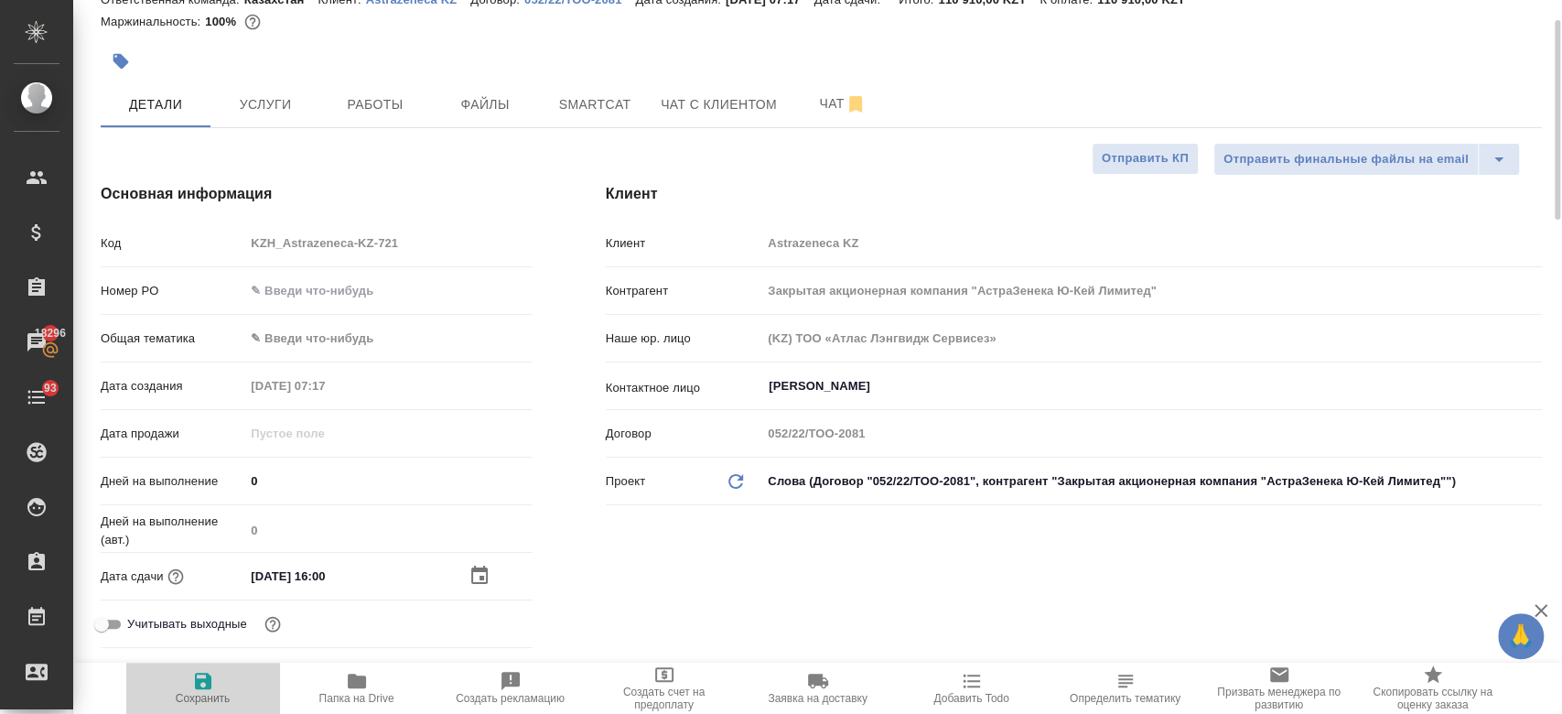
click at [199, 682] on icon "button" at bounding box center [203, 680] width 16 height 16
type textarea "x"
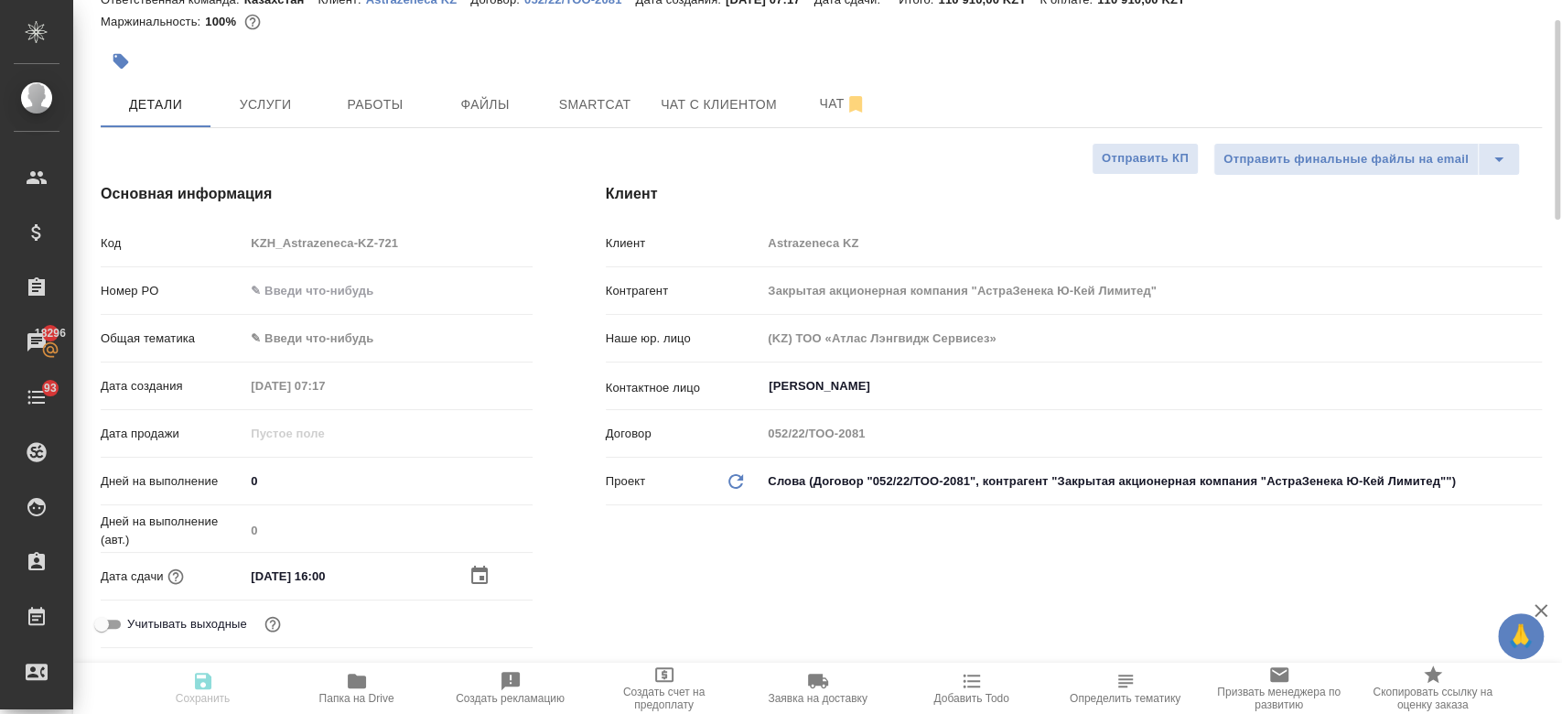
type textarea "x"
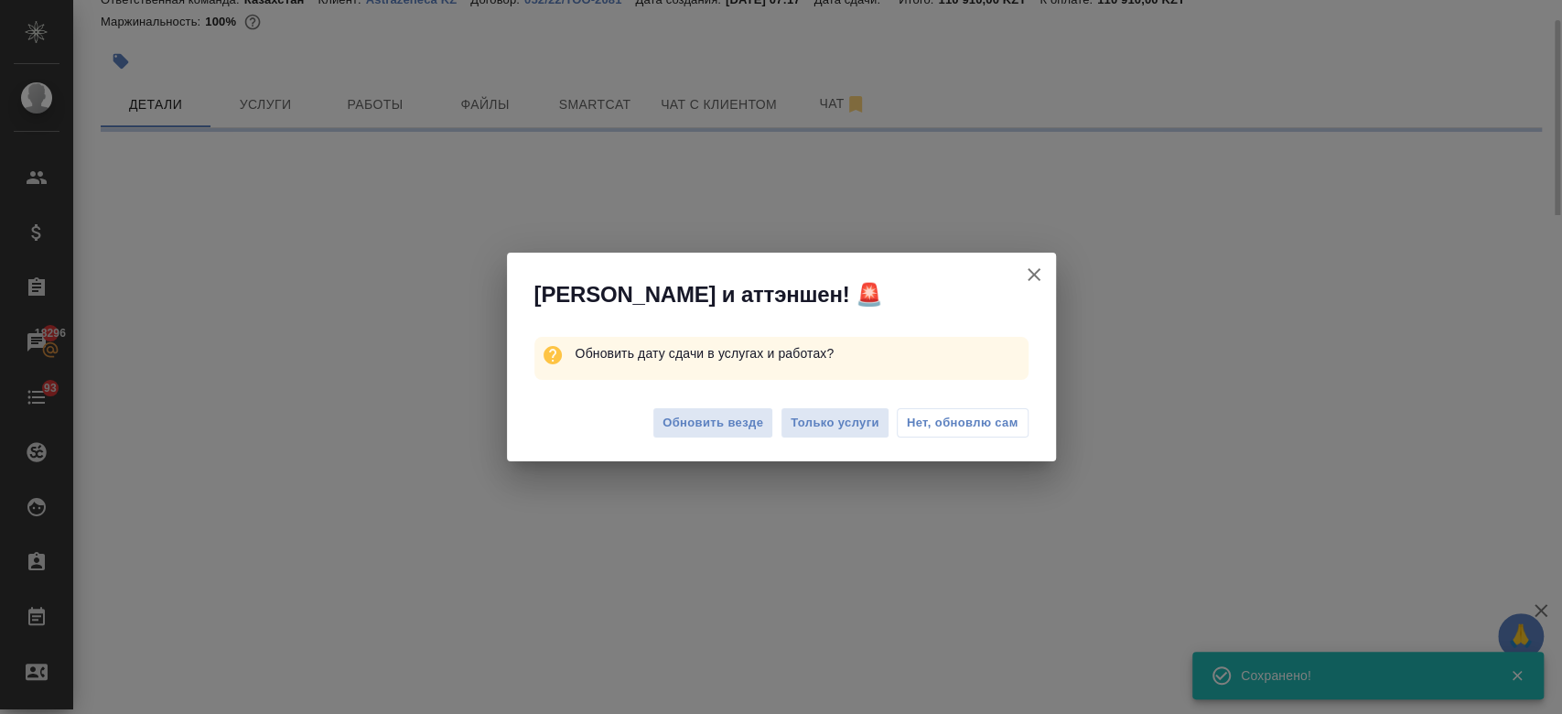
type input "holyTrinity"
select select "RU"
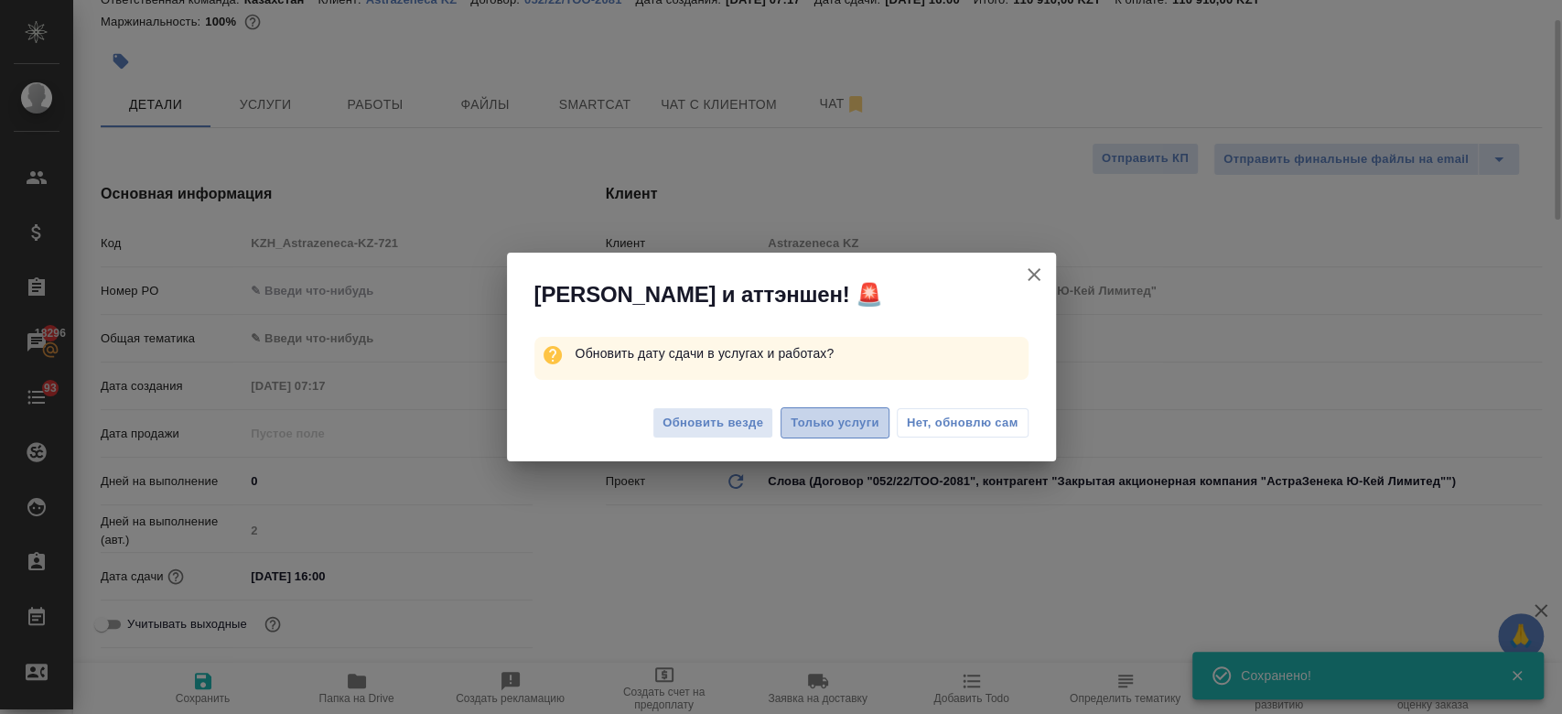
click at [801, 415] on span "Только услуги" at bounding box center [834, 423] width 89 height 21
type textarea "x"
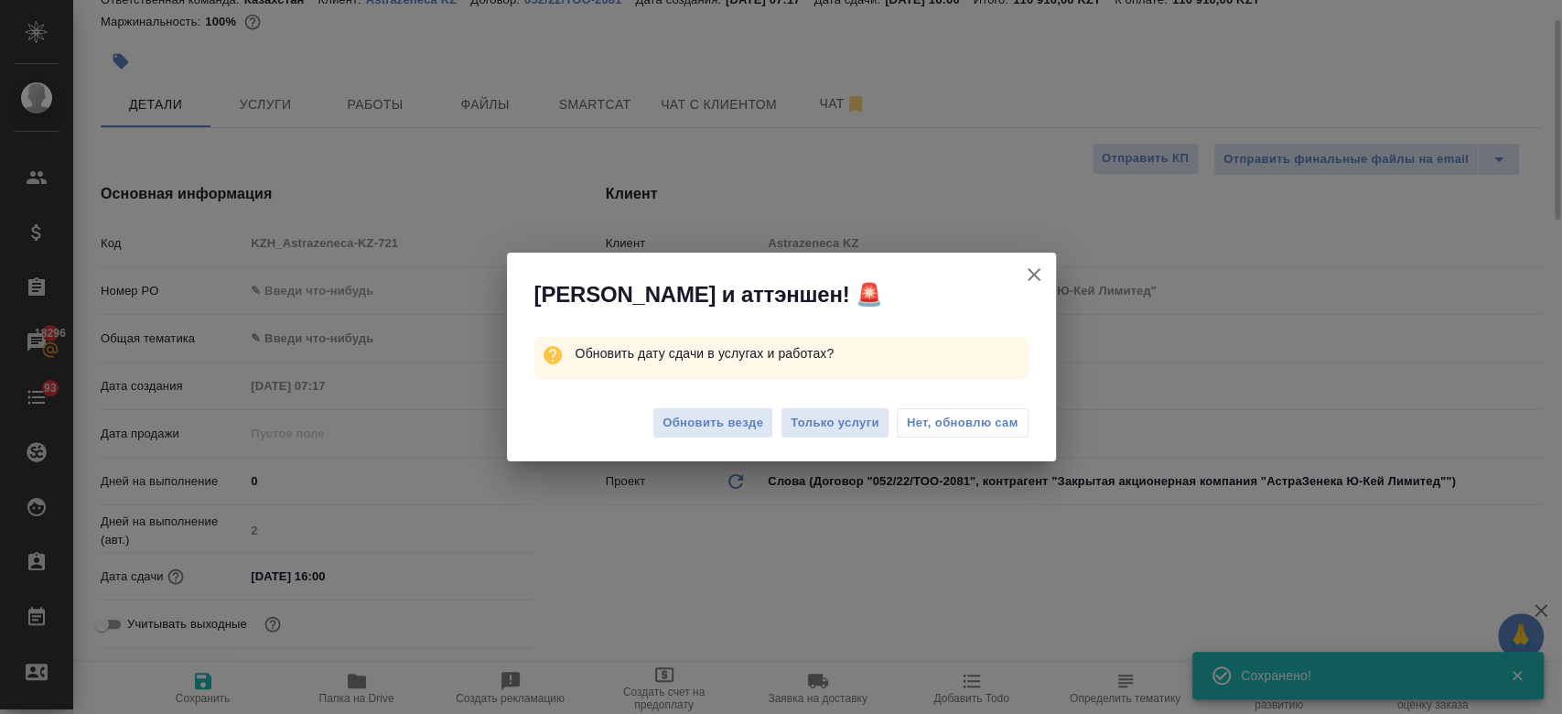
type textarea "x"
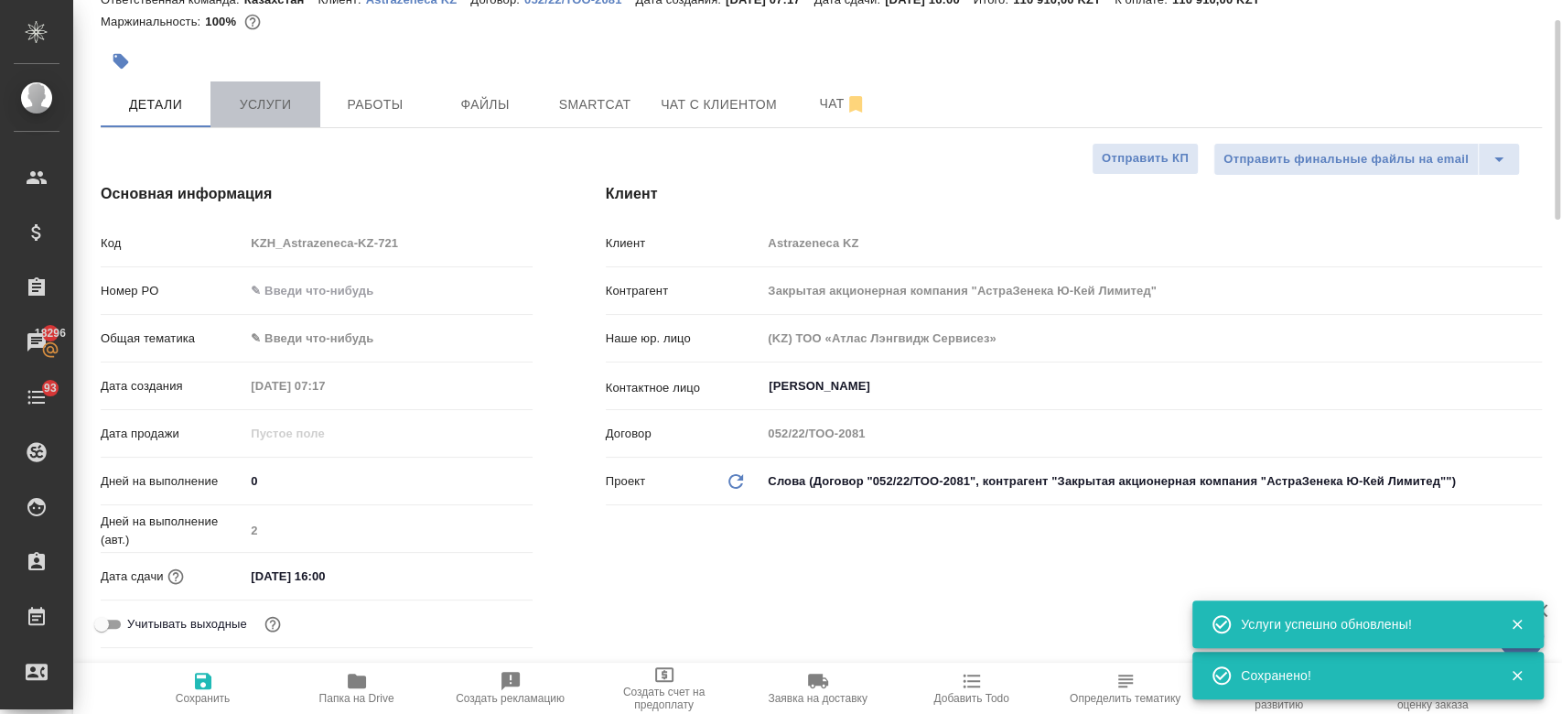
click at [253, 110] on span "Услуги" at bounding box center [265, 104] width 88 height 23
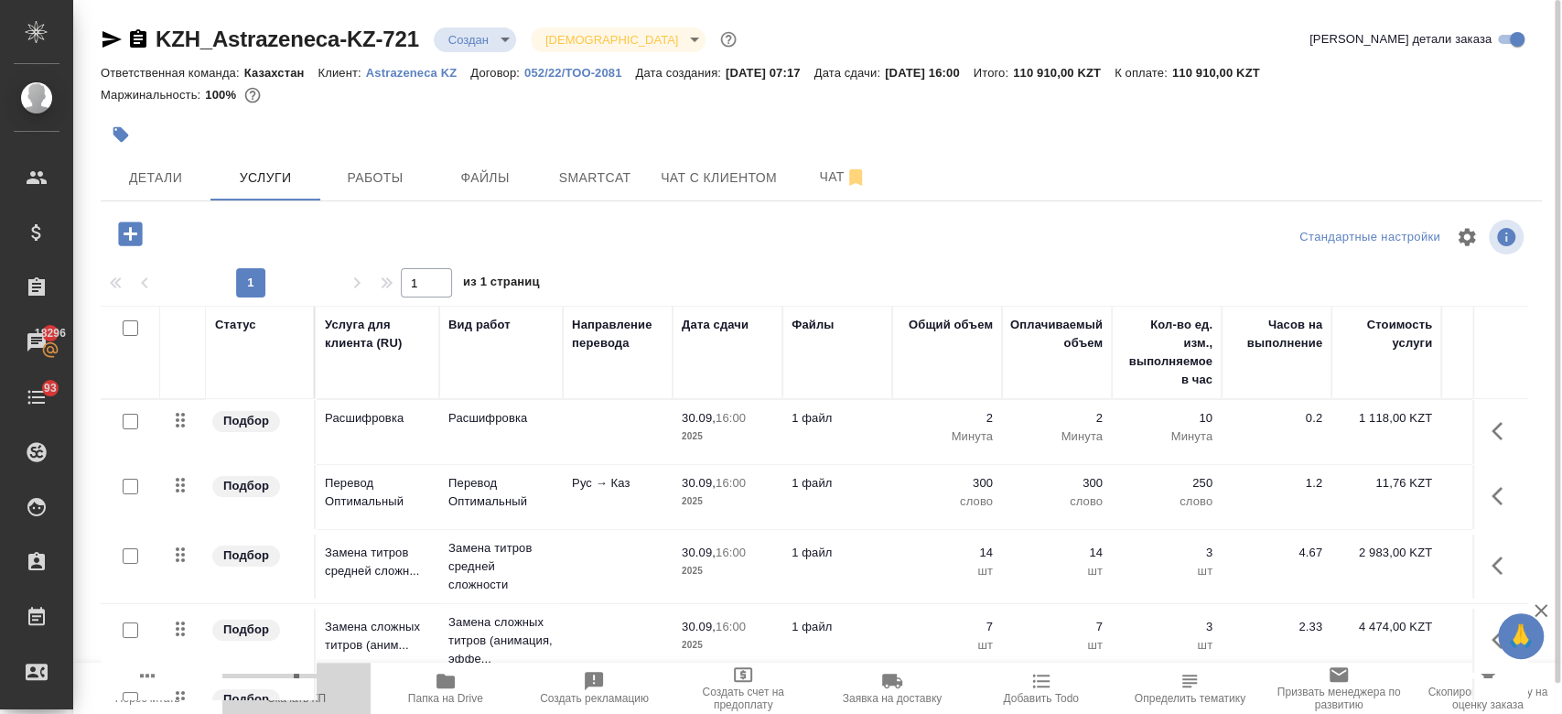
click at [298, 699] on span "Скачать КП" at bounding box center [296, 698] width 59 height 13
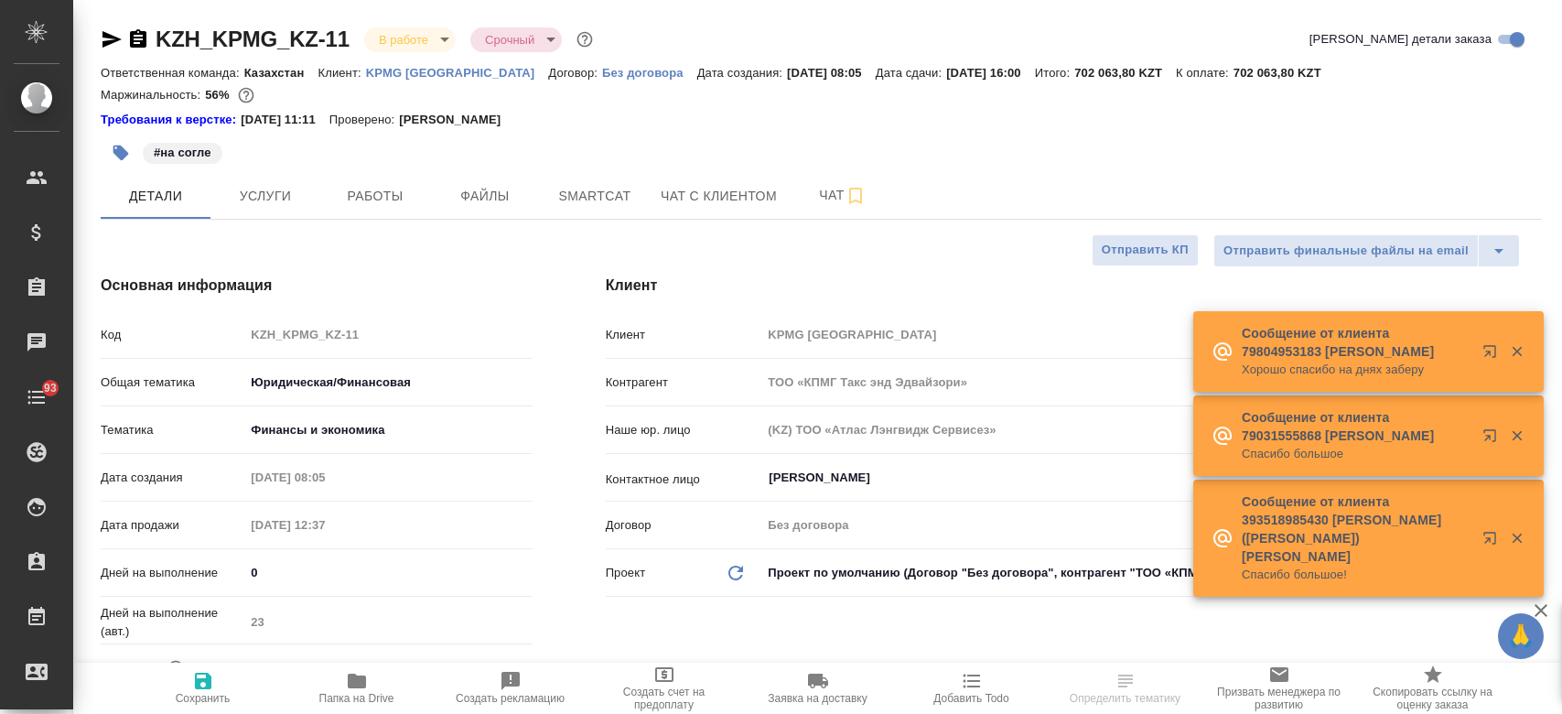
select select "RU"
type textarea "x"
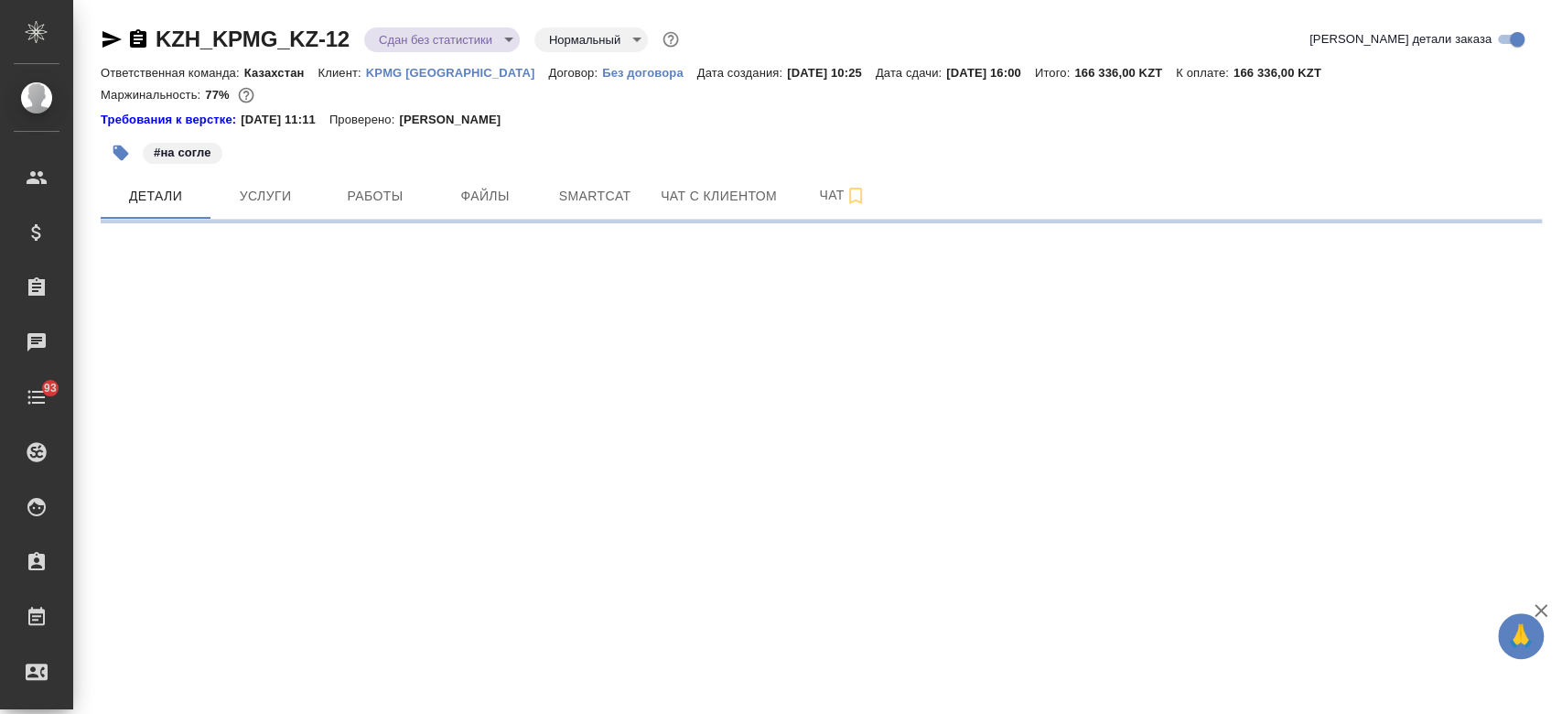
select select "RU"
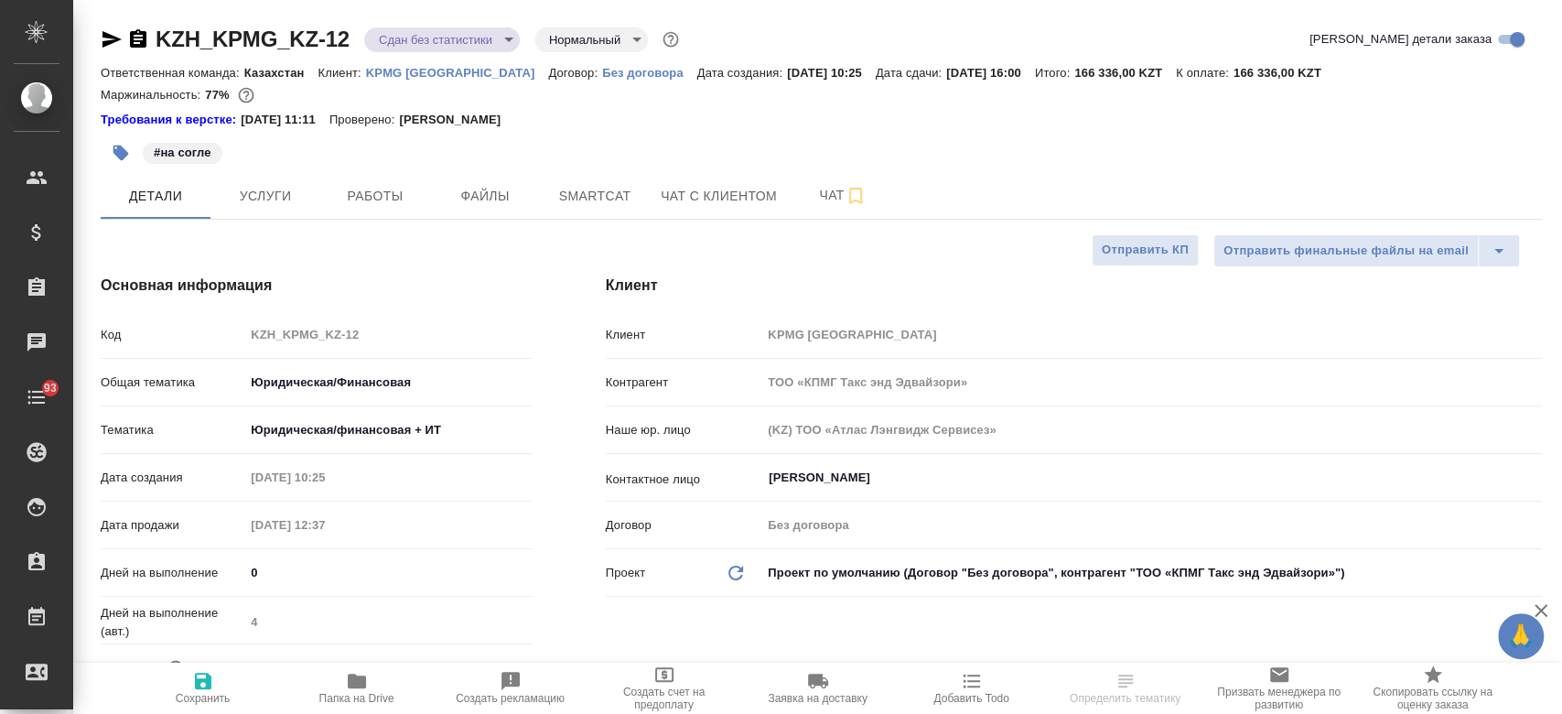
type textarea "x"
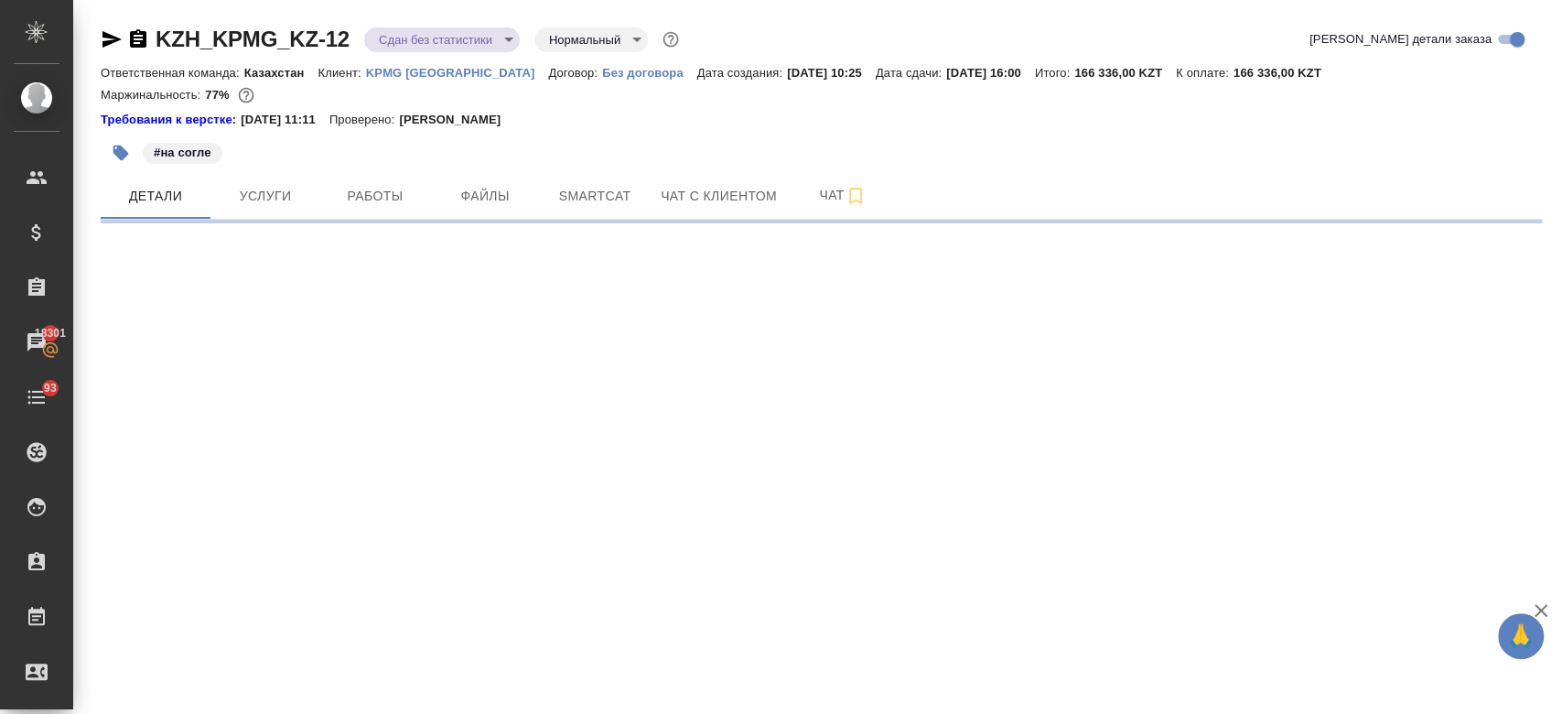
select select "RU"
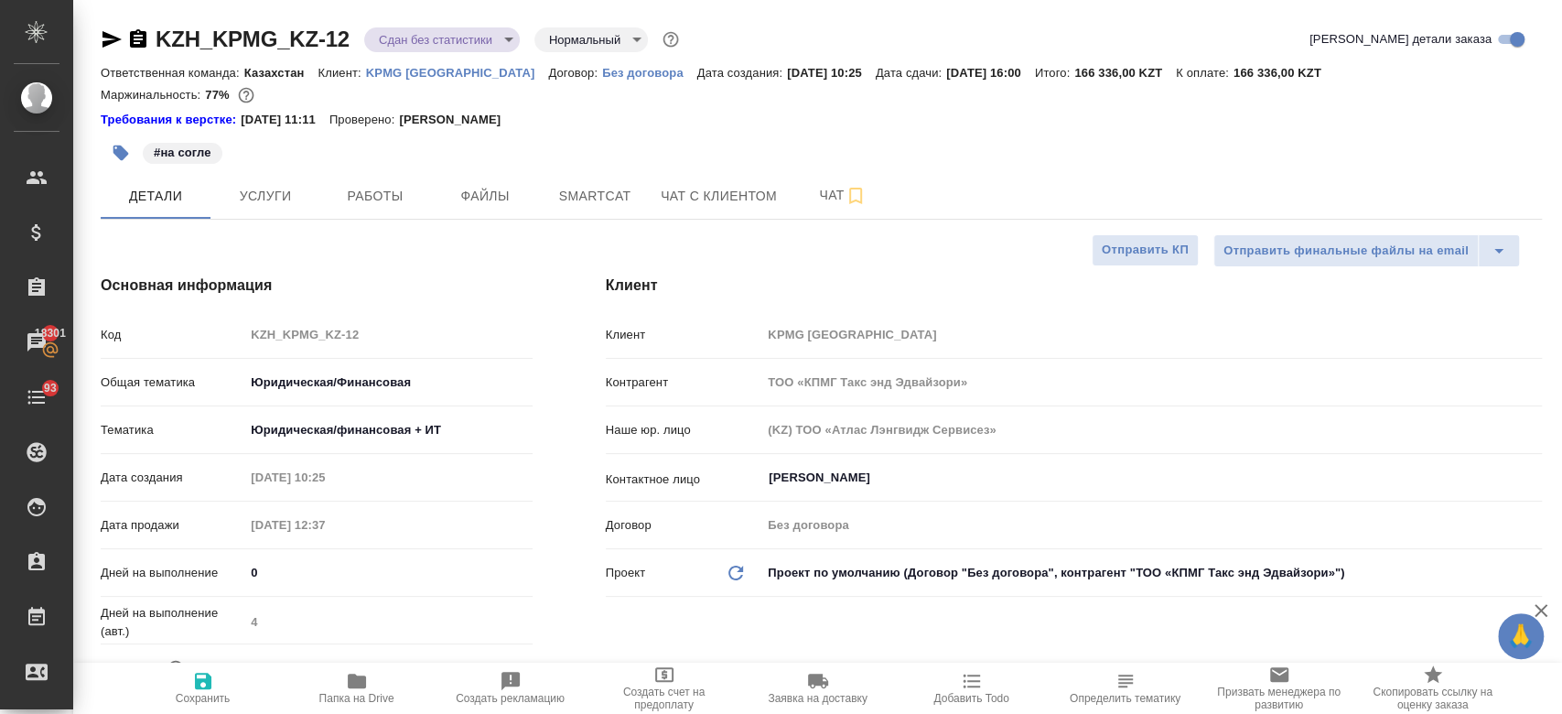
type textarea "x"
click at [340, 145] on div "#на согле" at bounding box center [581, 153] width 961 height 40
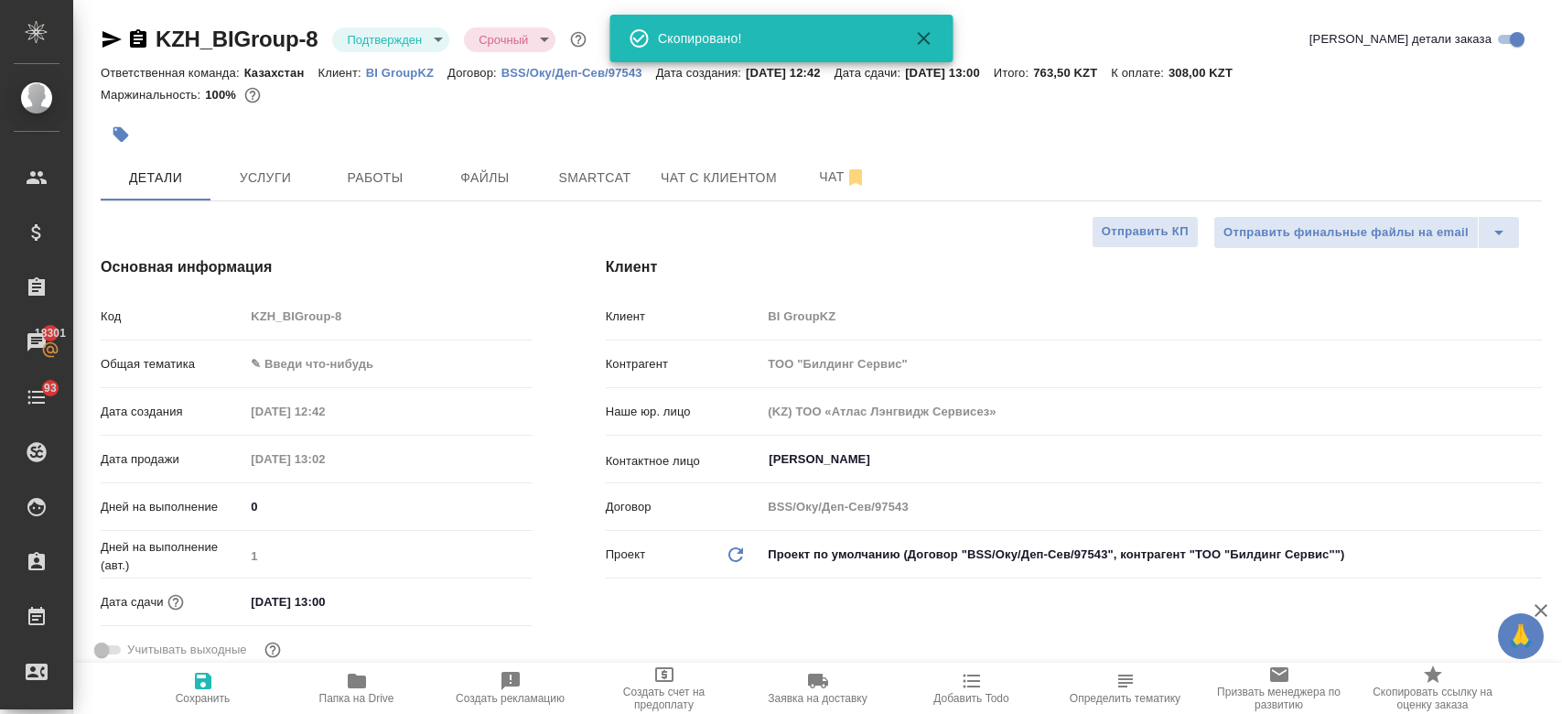
select select "RU"
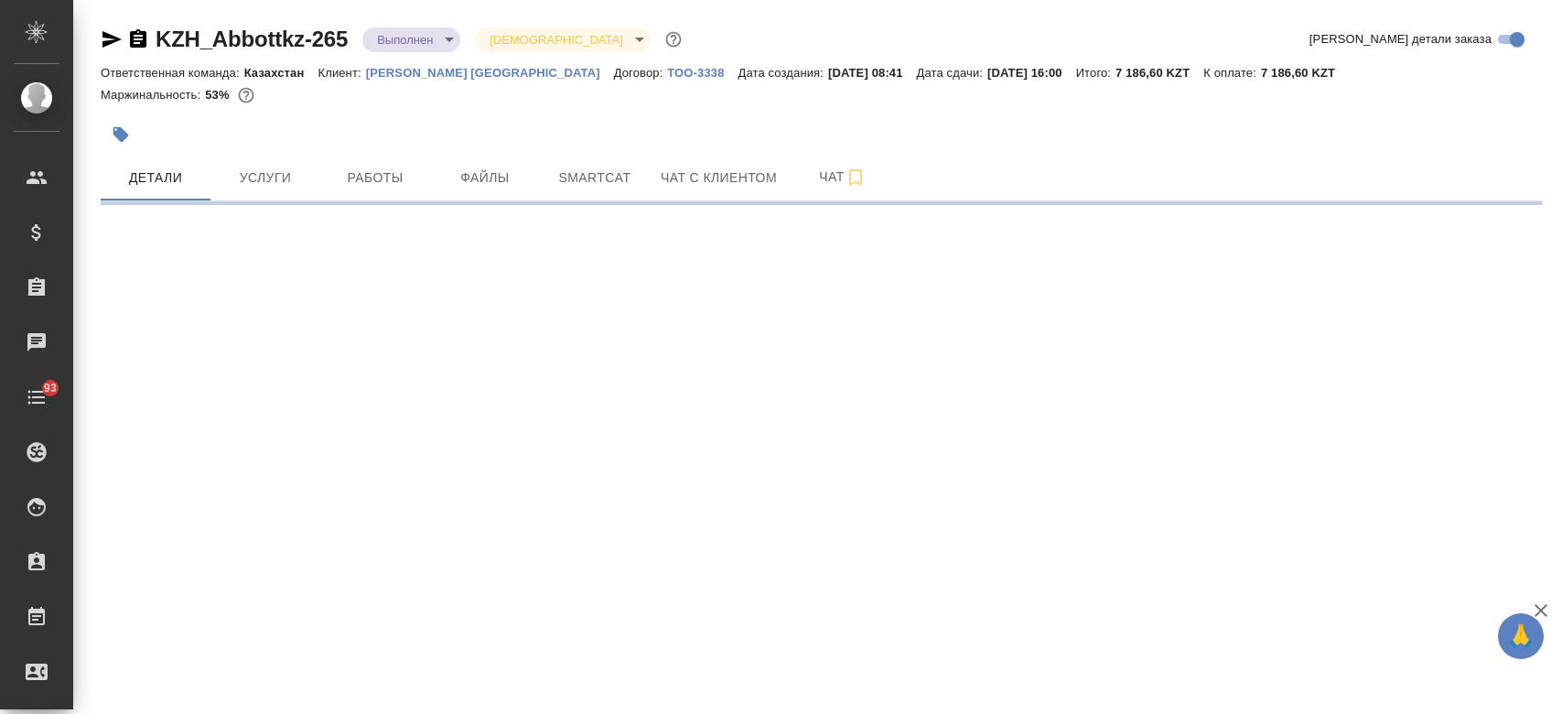
select select "RU"
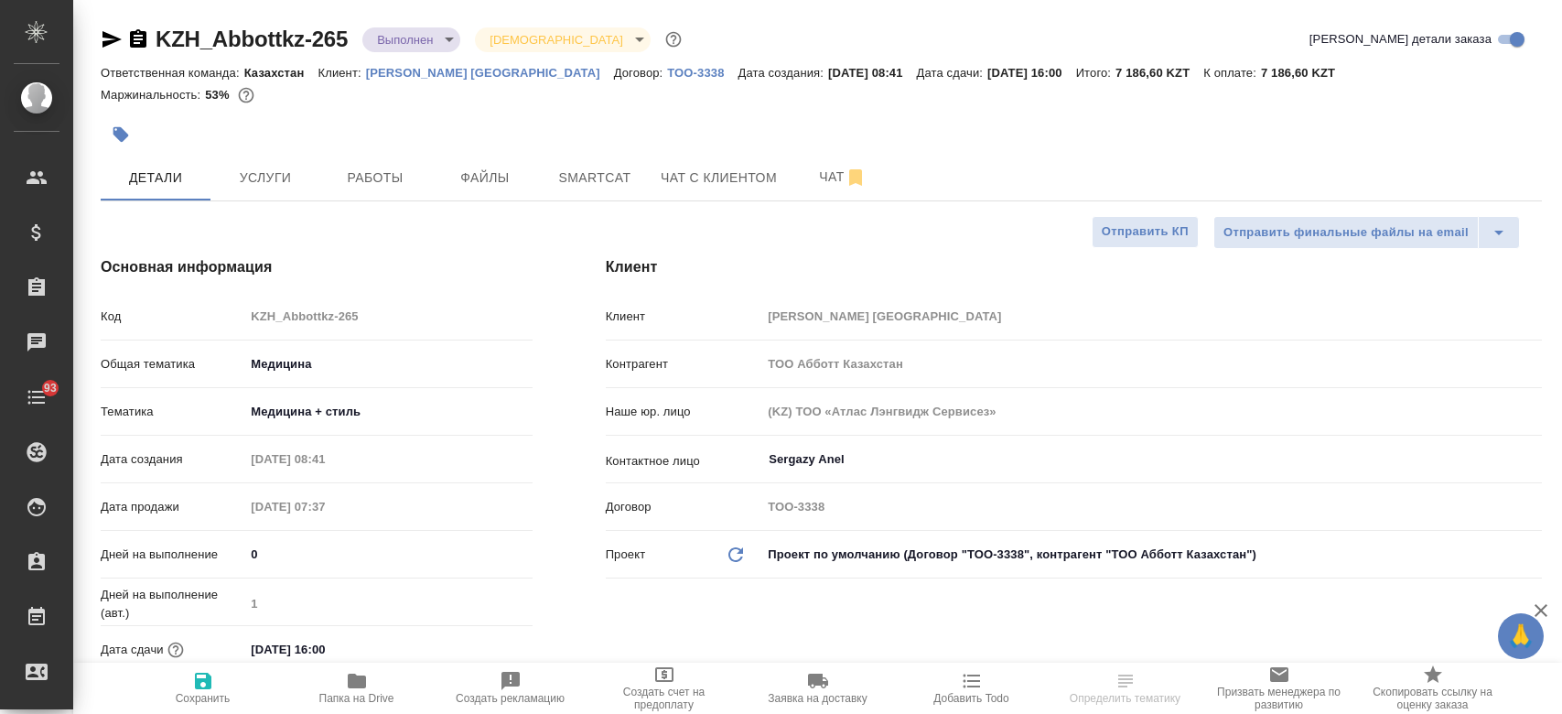
type textarea "x"
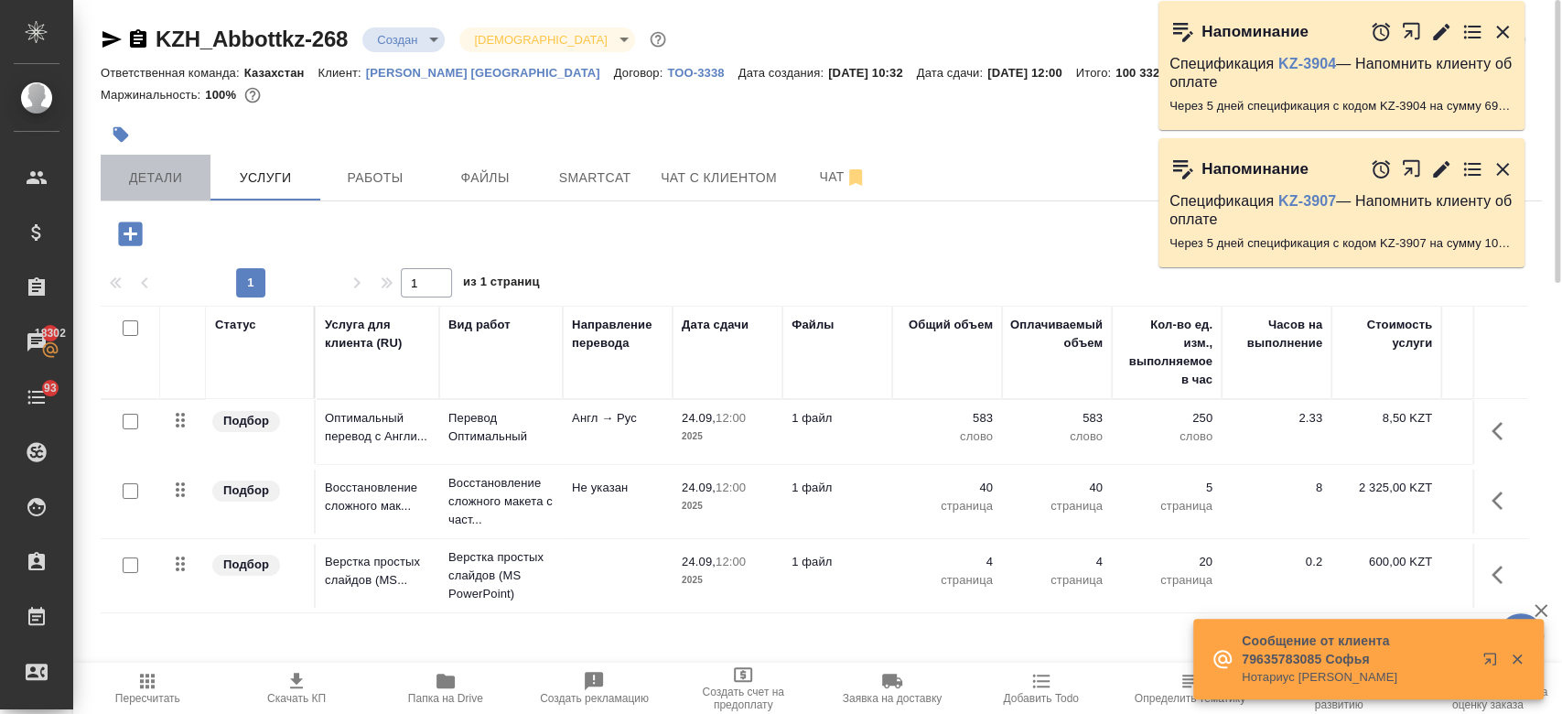
click at [144, 176] on span "Детали" at bounding box center [156, 178] width 88 height 23
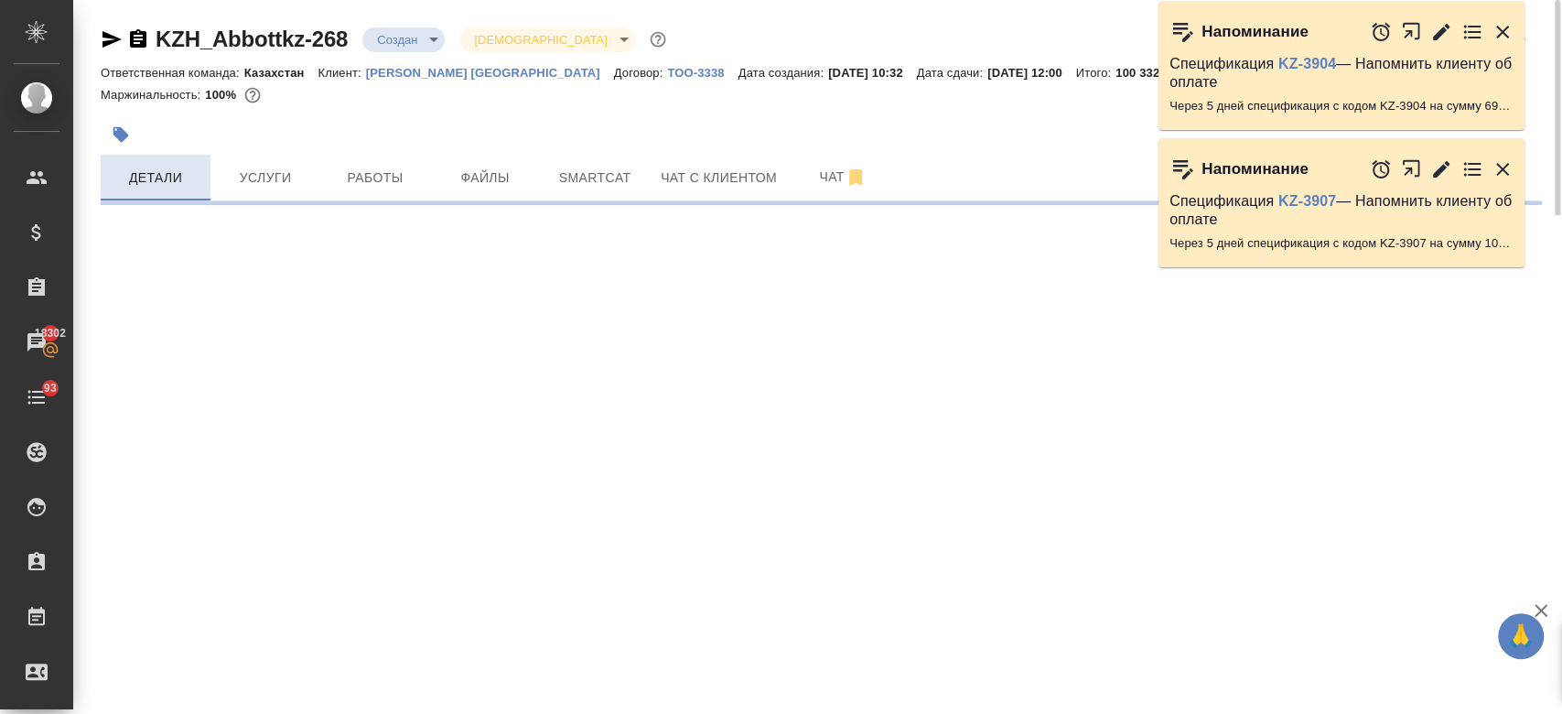
select select "RU"
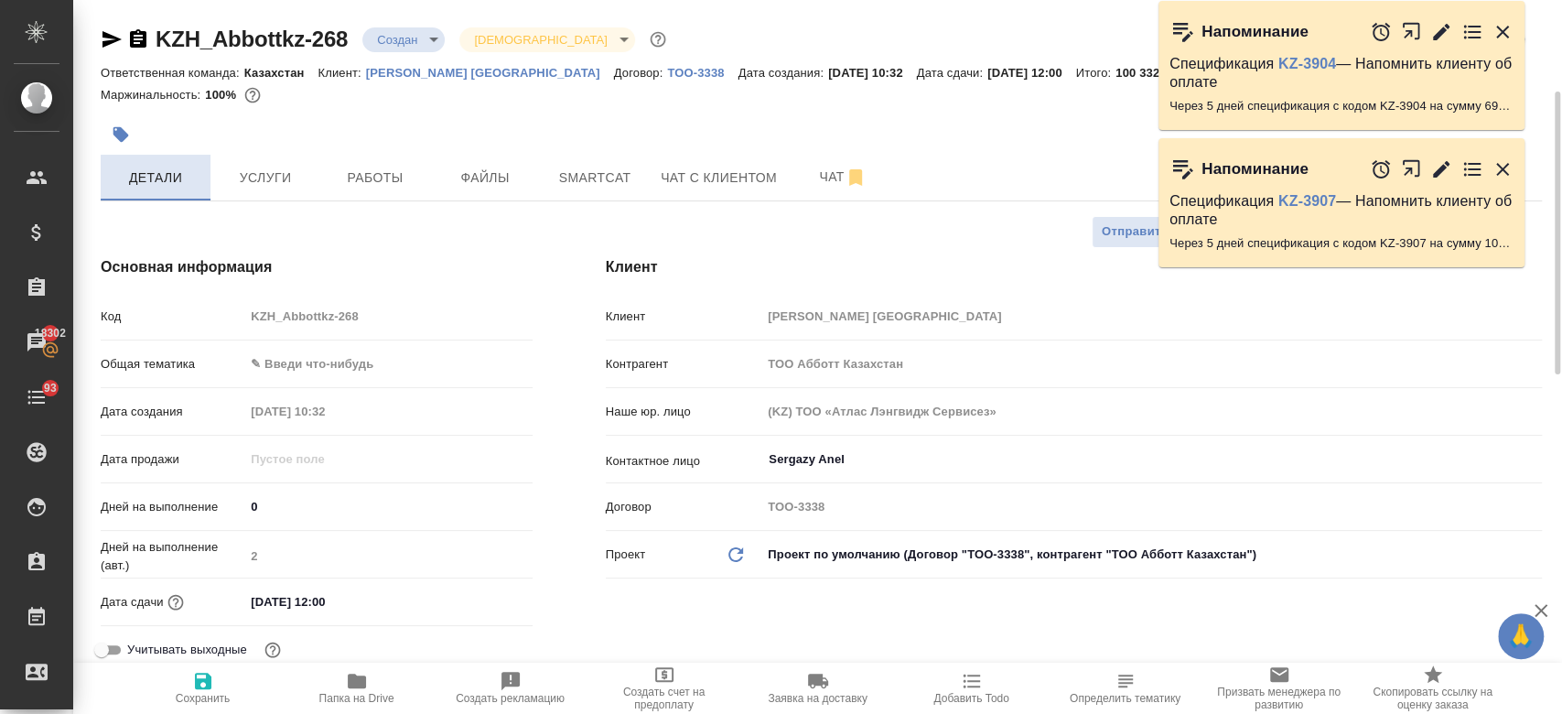
type textarea "x"
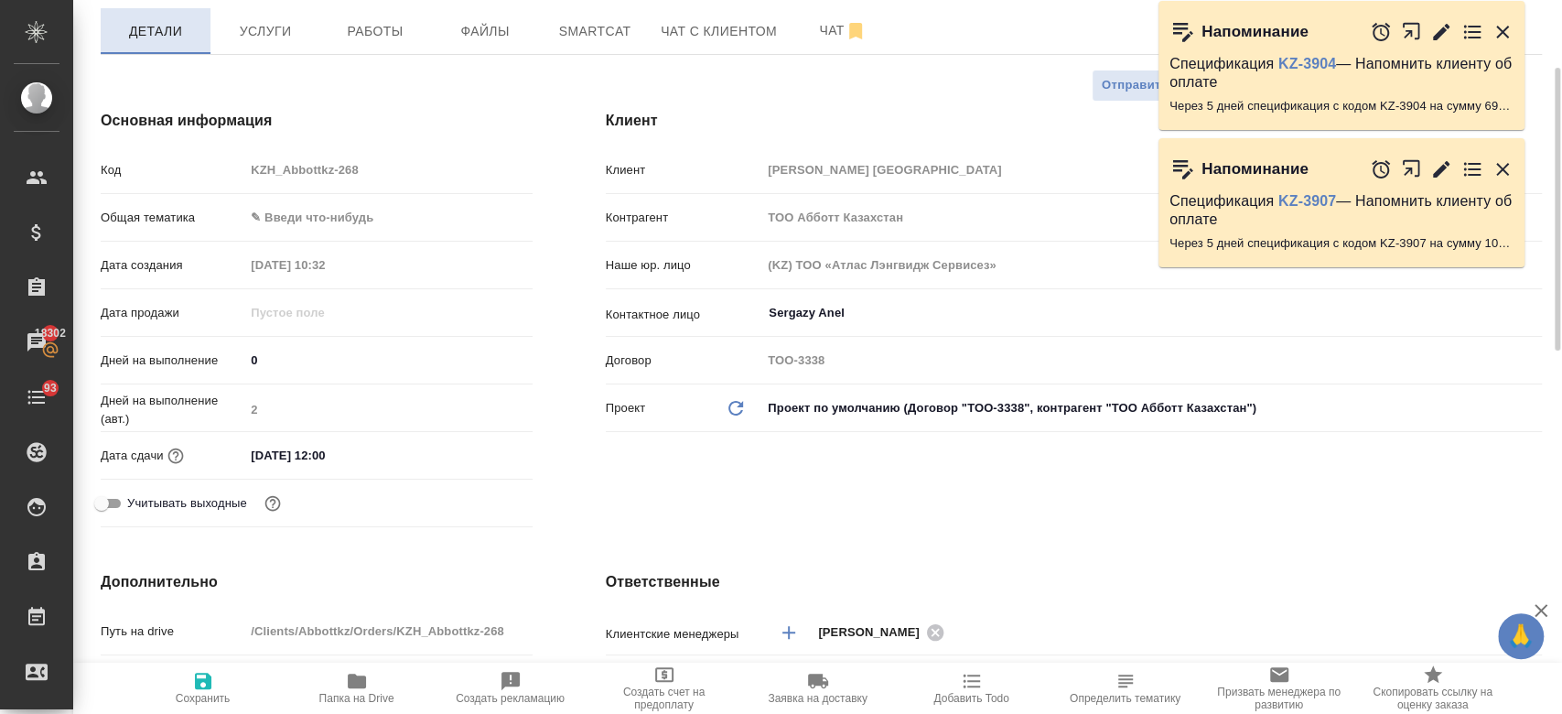
scroll to position [157, 0]
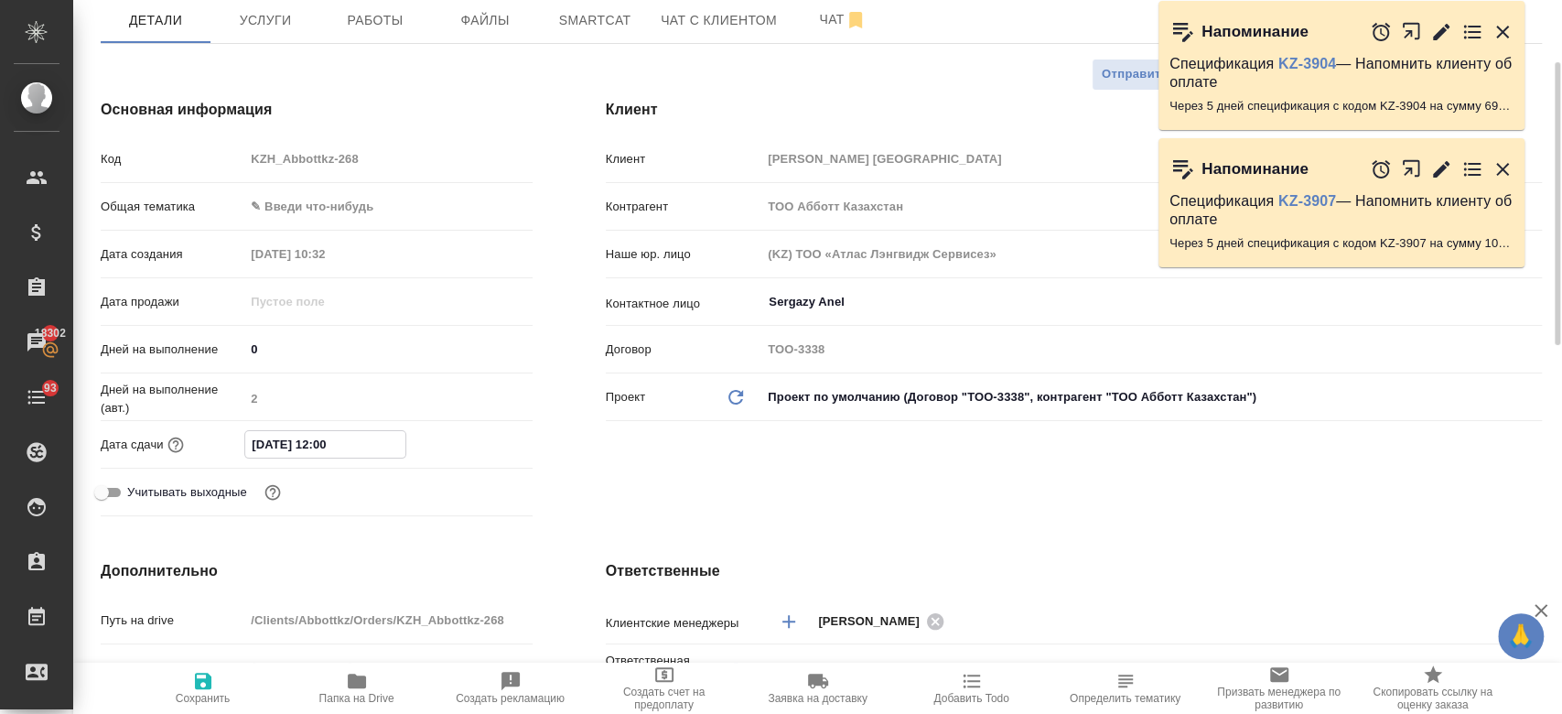
click at [327, 431] on input "24.09.2025 12:00" at bounding box center [325, 444] width 160 height 27
click at [644, 489] on div "Клиент Клиент Abbott Kazakhstan Контрагент ТОО Абботт Казахстан Наше юр. лицо (…" at bounding box center [1073, 311] width 1009 height 498
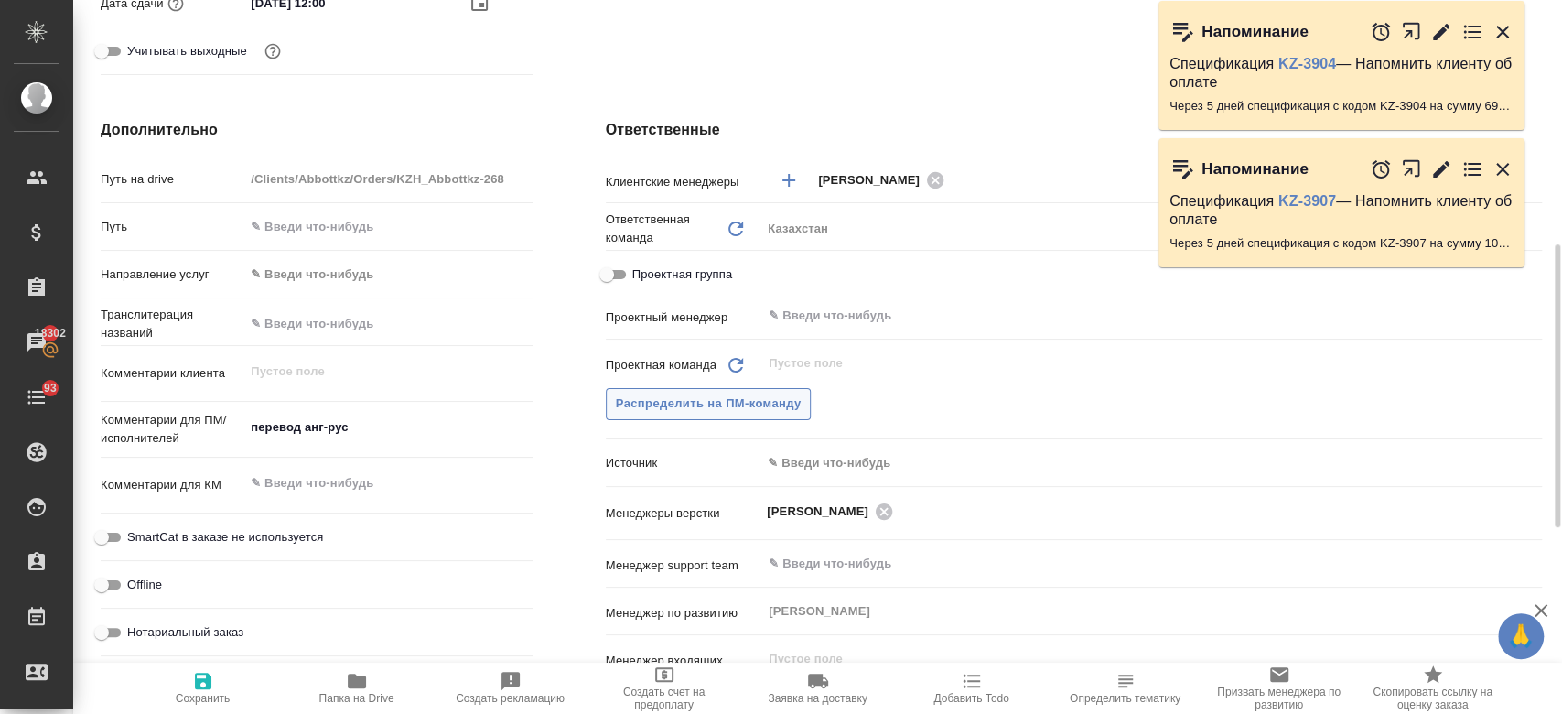
scroll to position [603, 0]
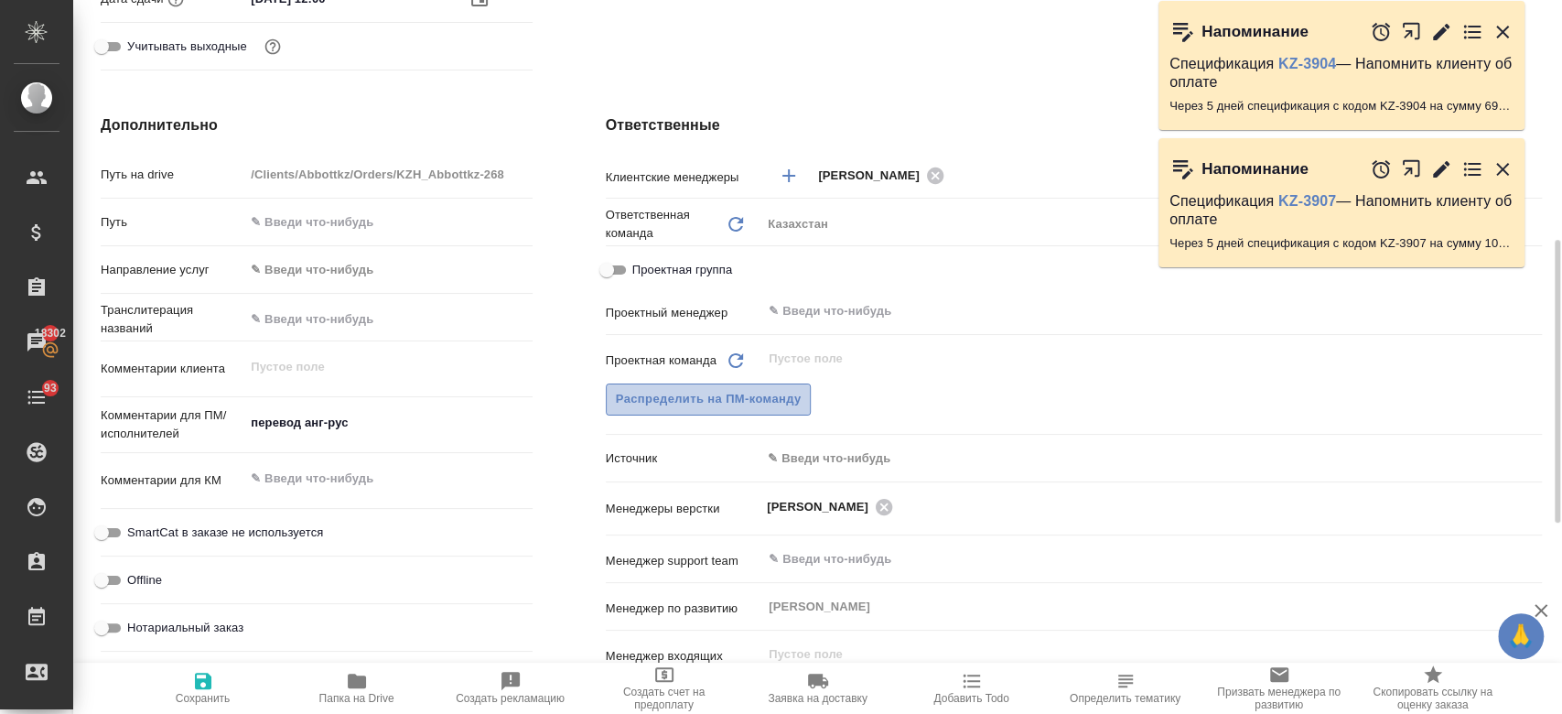
click at [758, 403] on span "Распределить на ПМ-команду" at bounding box center [709, 399] width 186 height 21
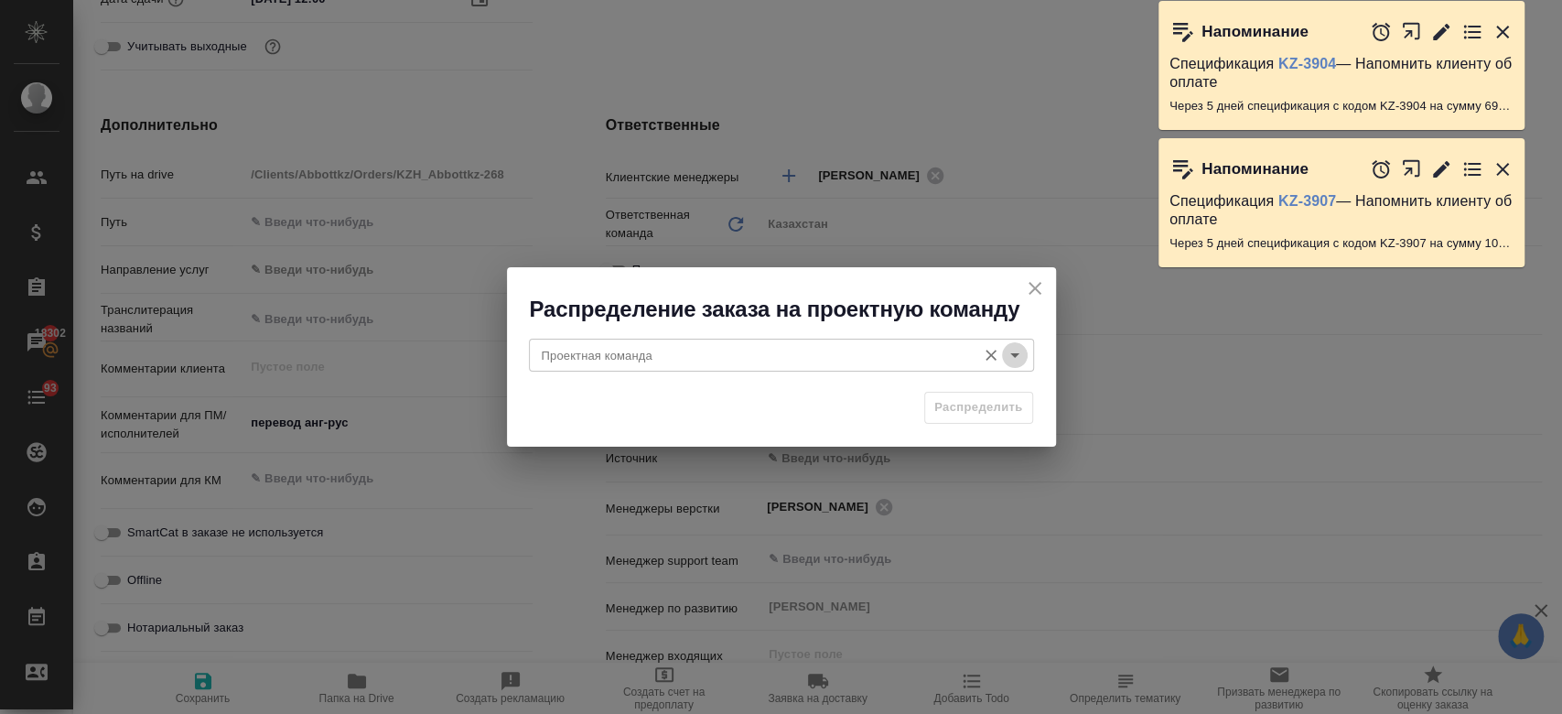
click at [1004, 349] on icon "Open" at bounding box center [1015, 355] width 22 height 22
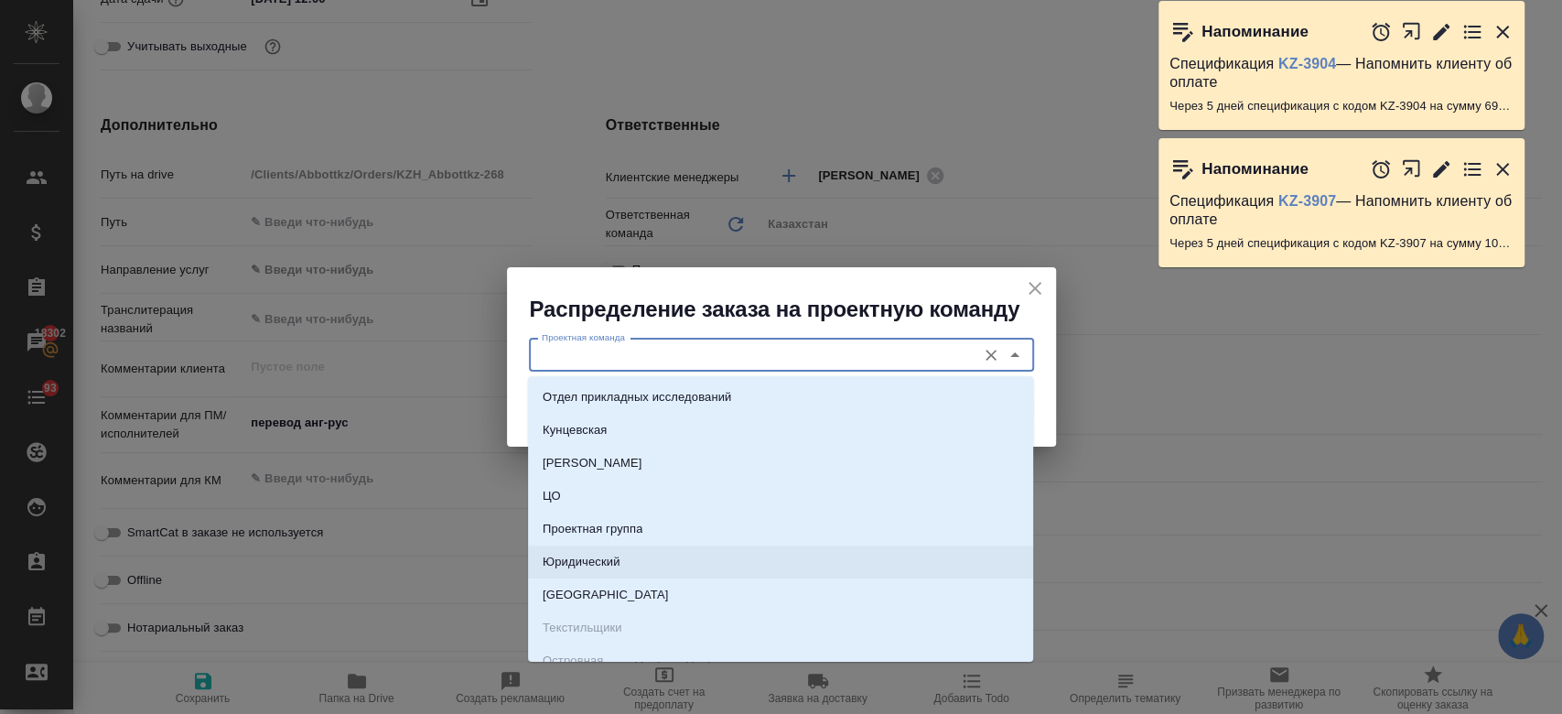
click at [707, 561] on li "Юридический" at bounding box center [780, 561] width 505 height 33
type input "Юридический"
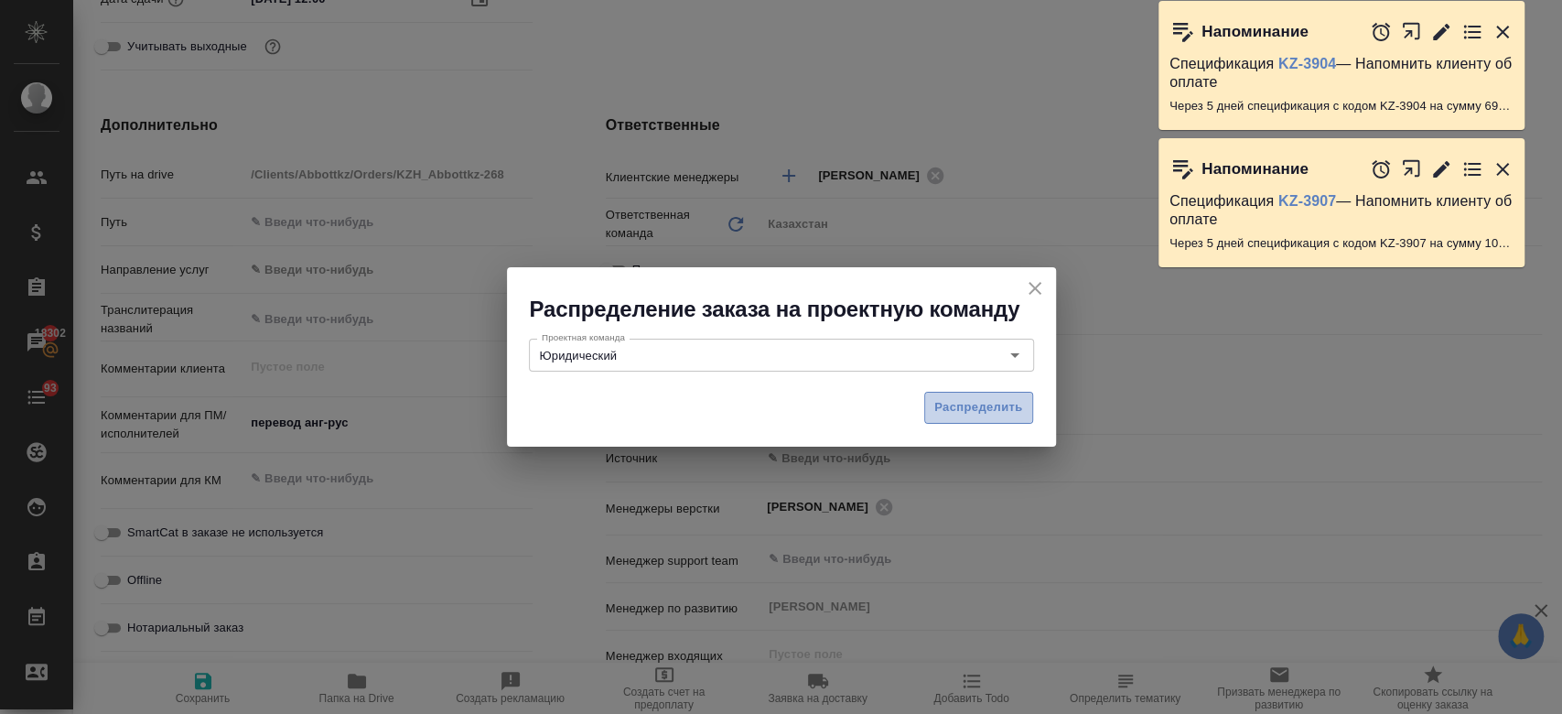
click at [962, 409] on span "Распределить" at bounding box center [978, 407] width 89 height 21
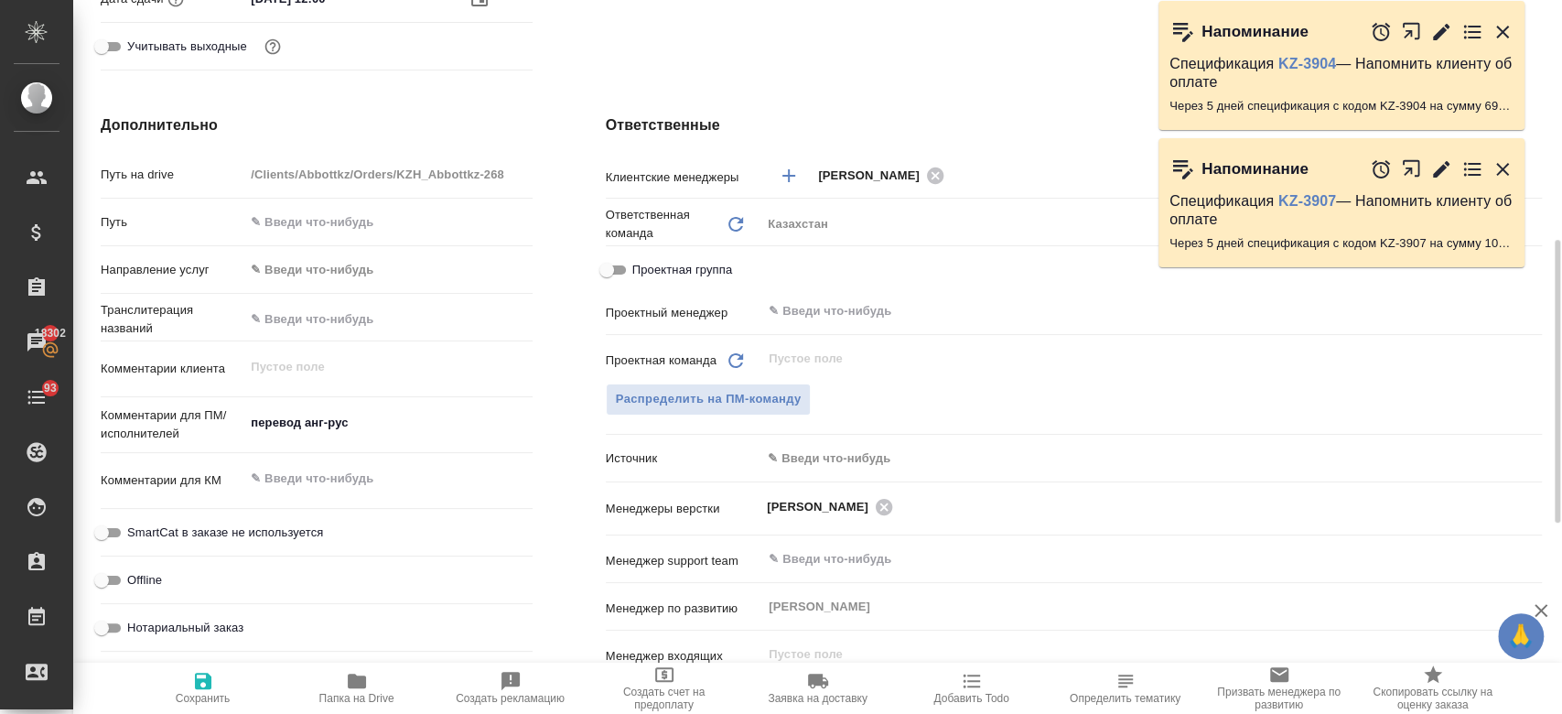
type textarea "x"
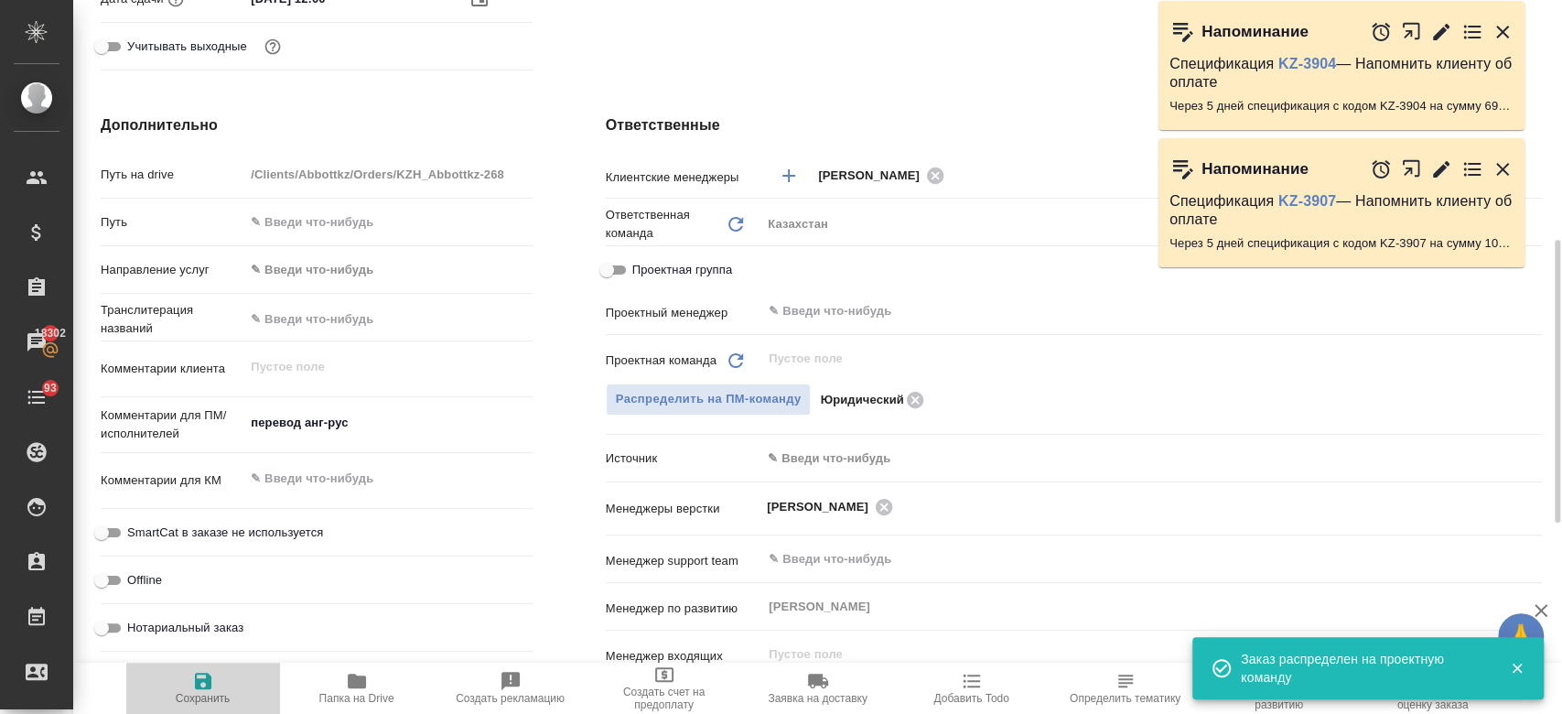
click at [199, 688] on icon "button" at bounding box center [203, 680] width 16 height 16
type textarea "x"
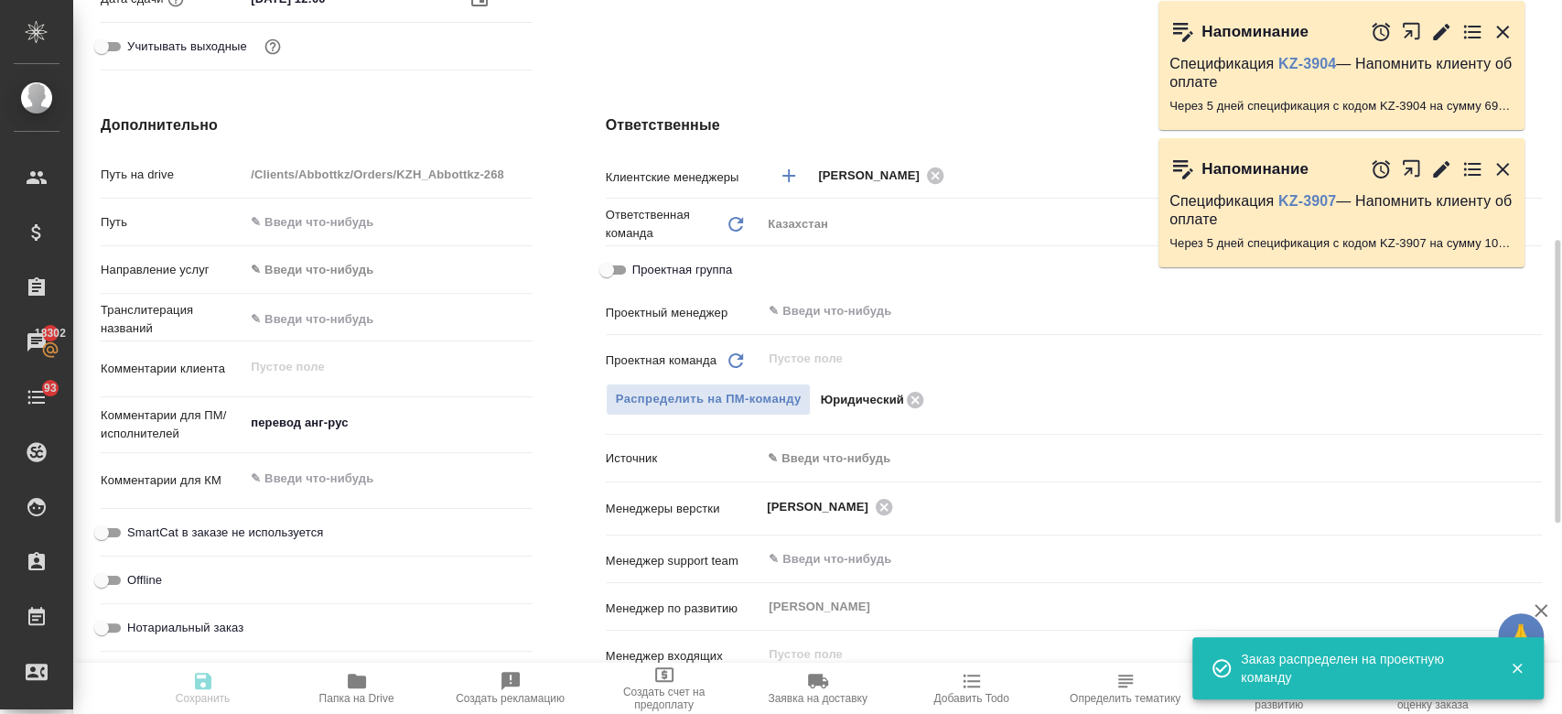
type textarea "x"
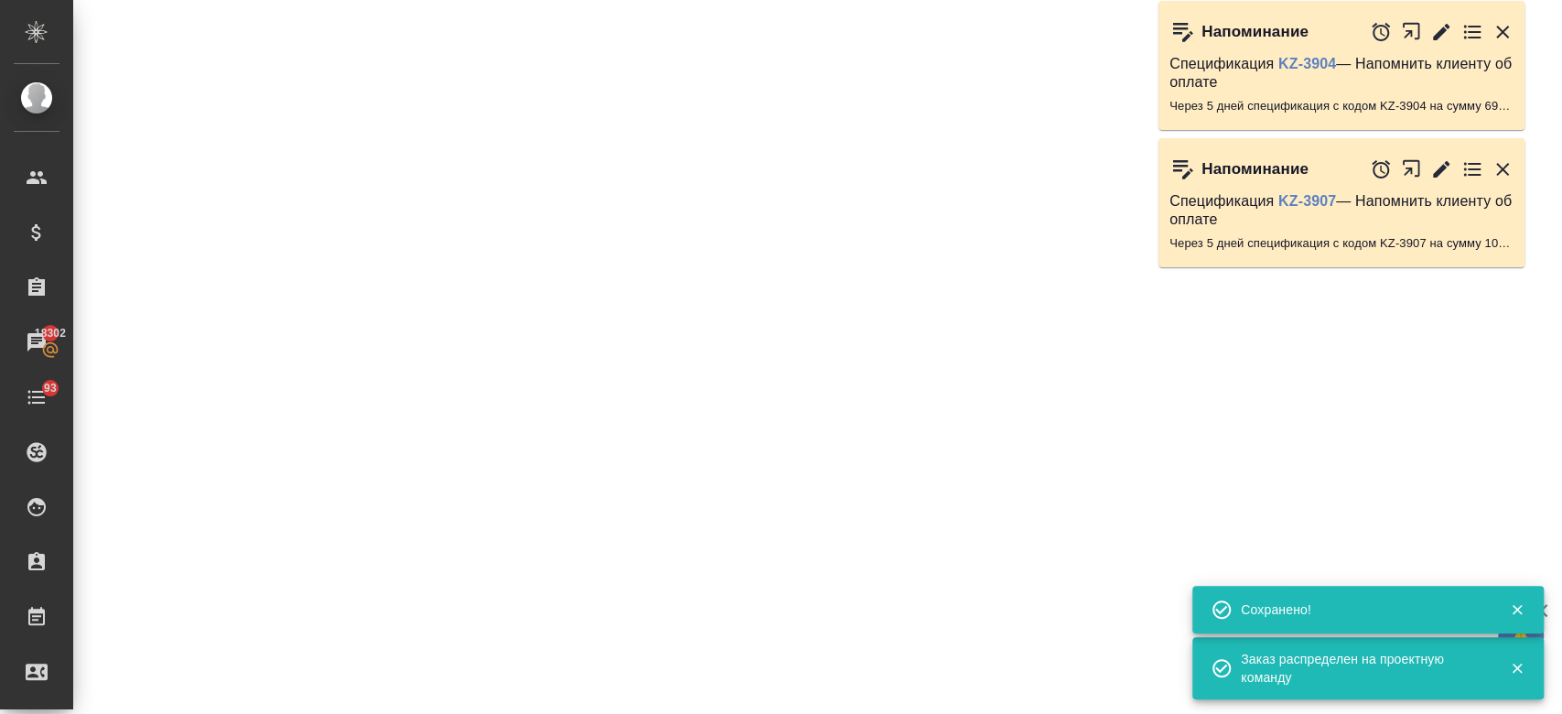
select select "RU"
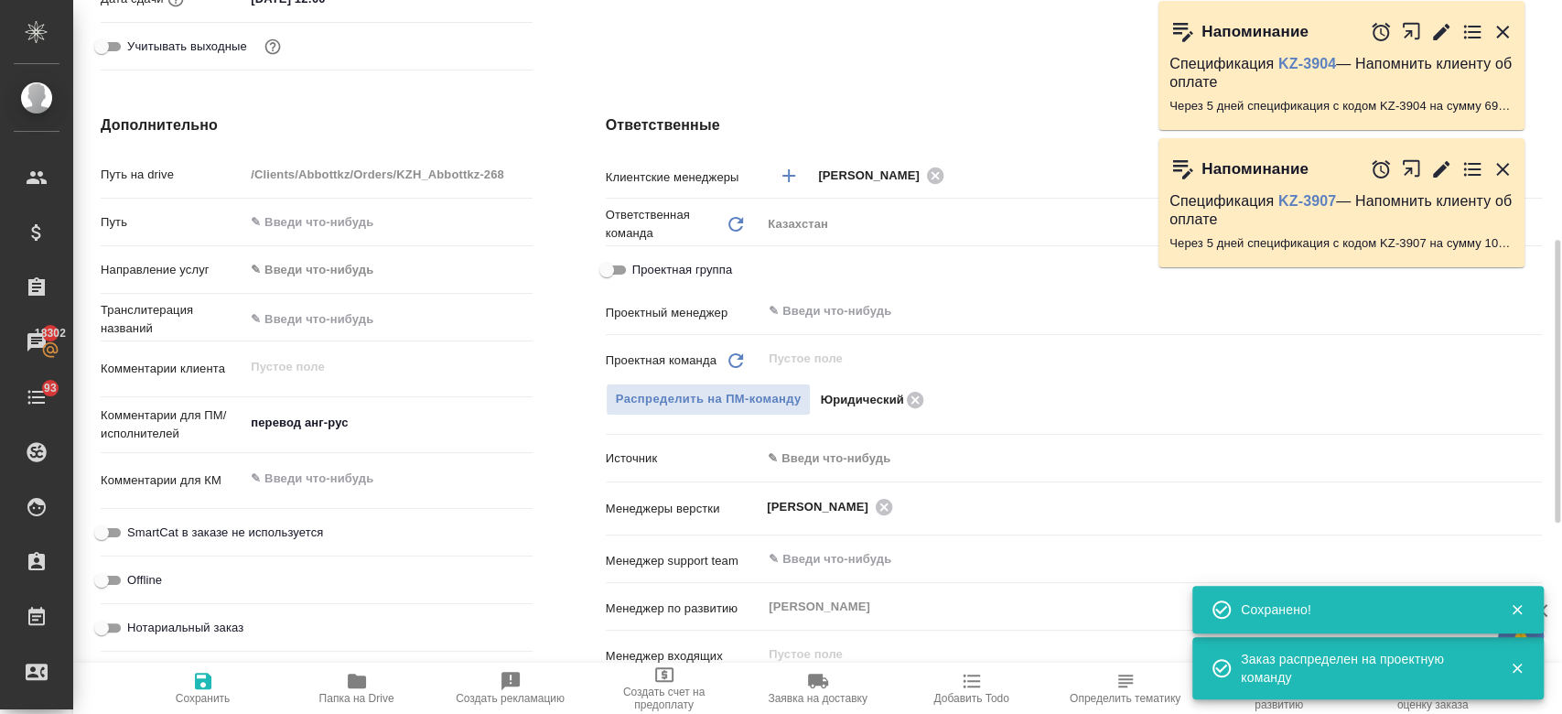
type textarea "x"
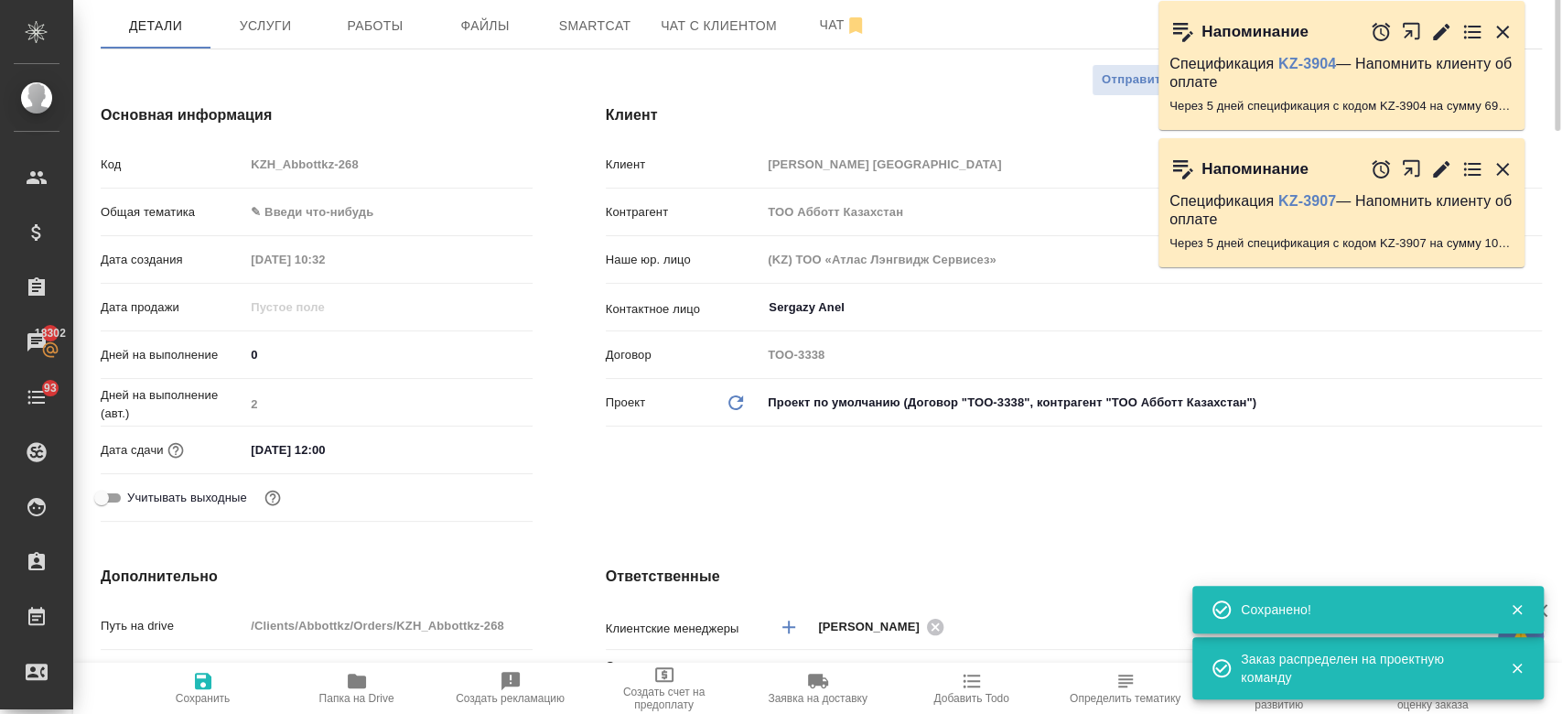
scroll to position [0, 0]
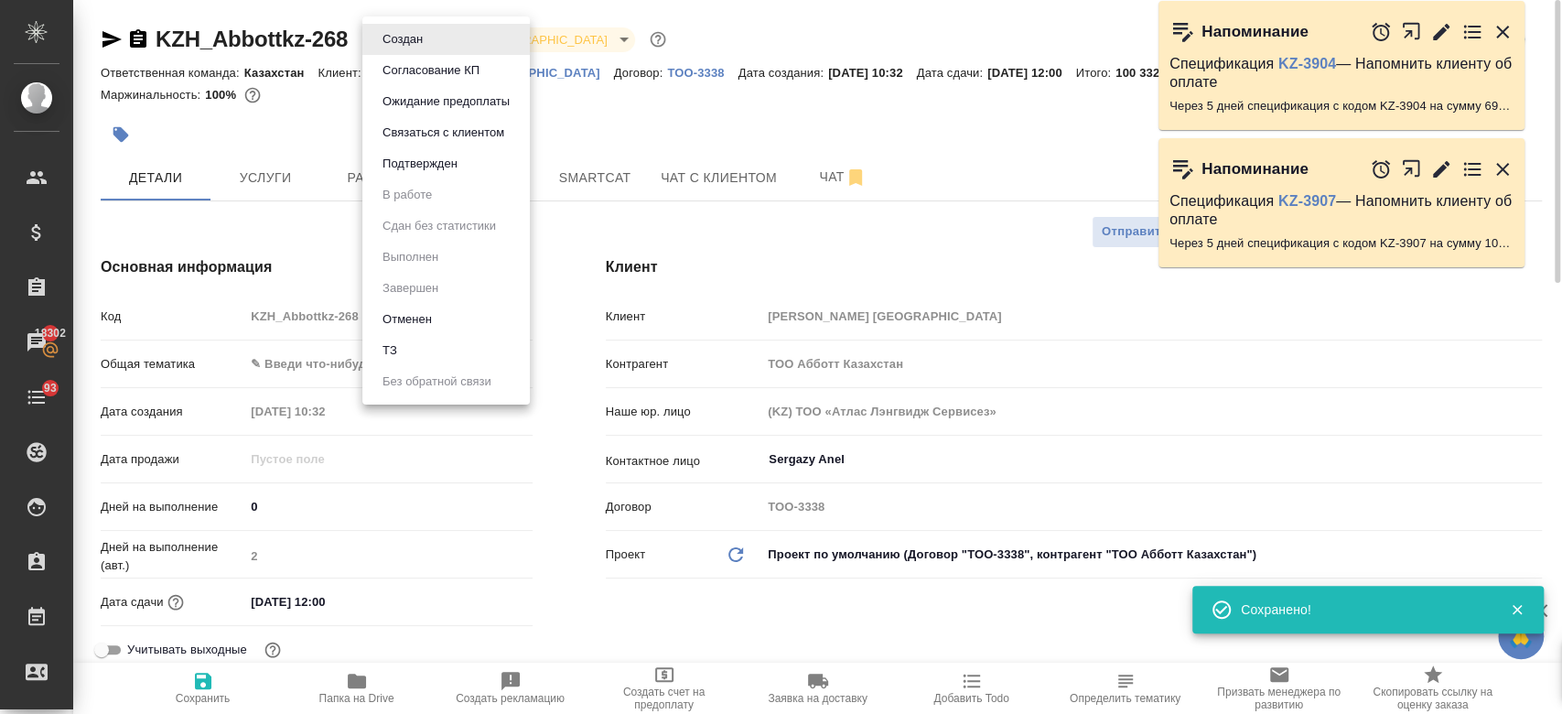
click at [414, 44] on body "🙏 .cls-1 fill:#fff; AWATERA Kosherbayeva Nazerke Клиенты Спецификации Заказы 18…" at bounding box center [781, 357] width 1562 height 714
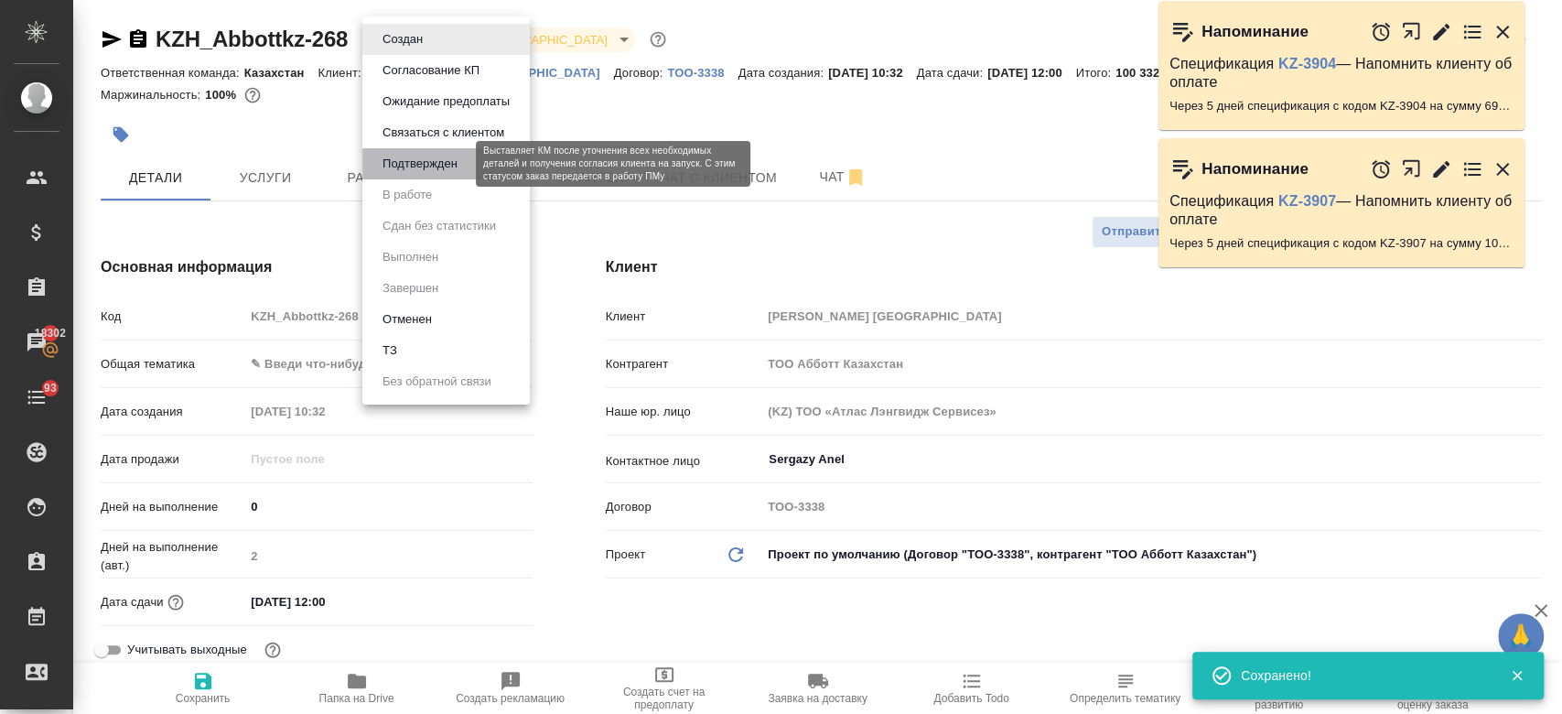
click at [425, 170] on button "Подтвержден" at bounding box center [420, 164] width 86 height 20
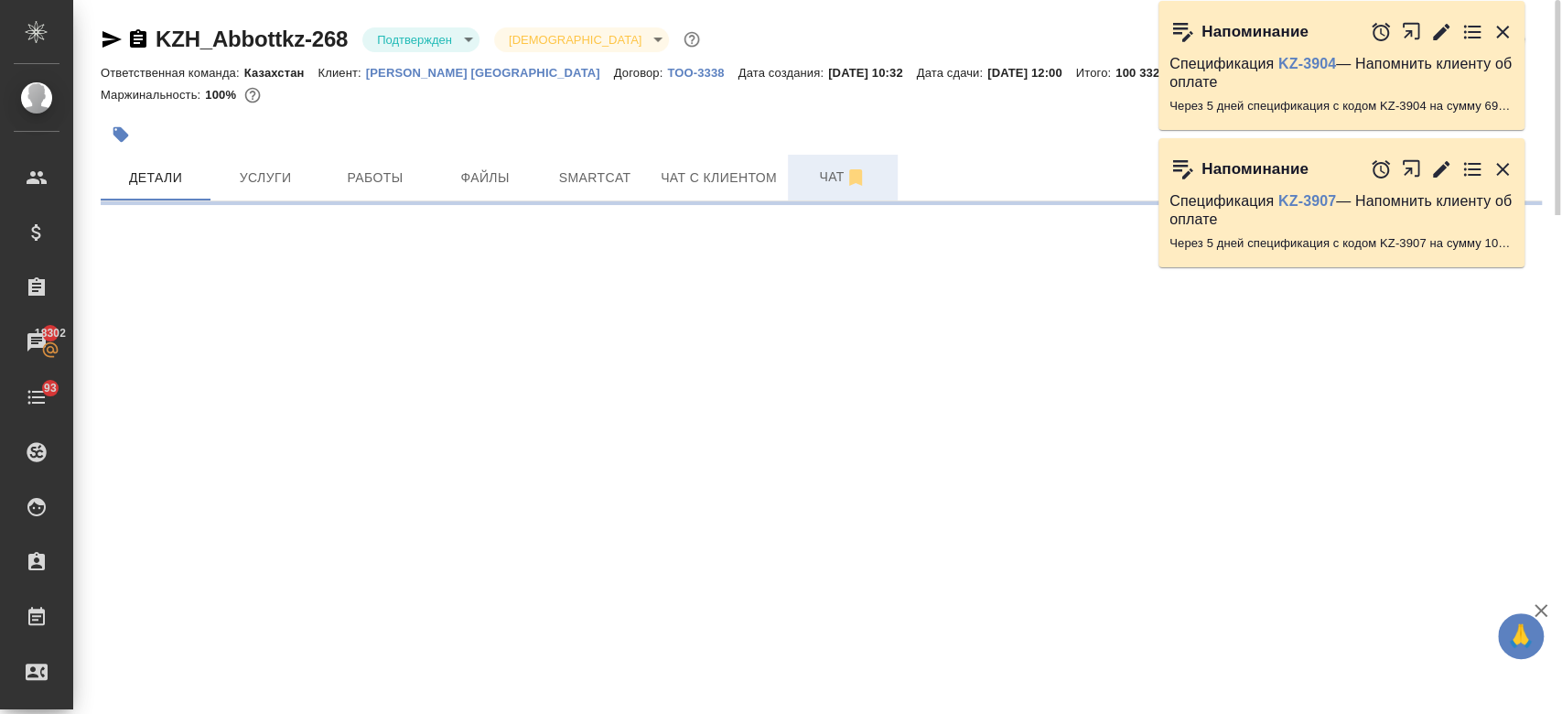
select select "RU"
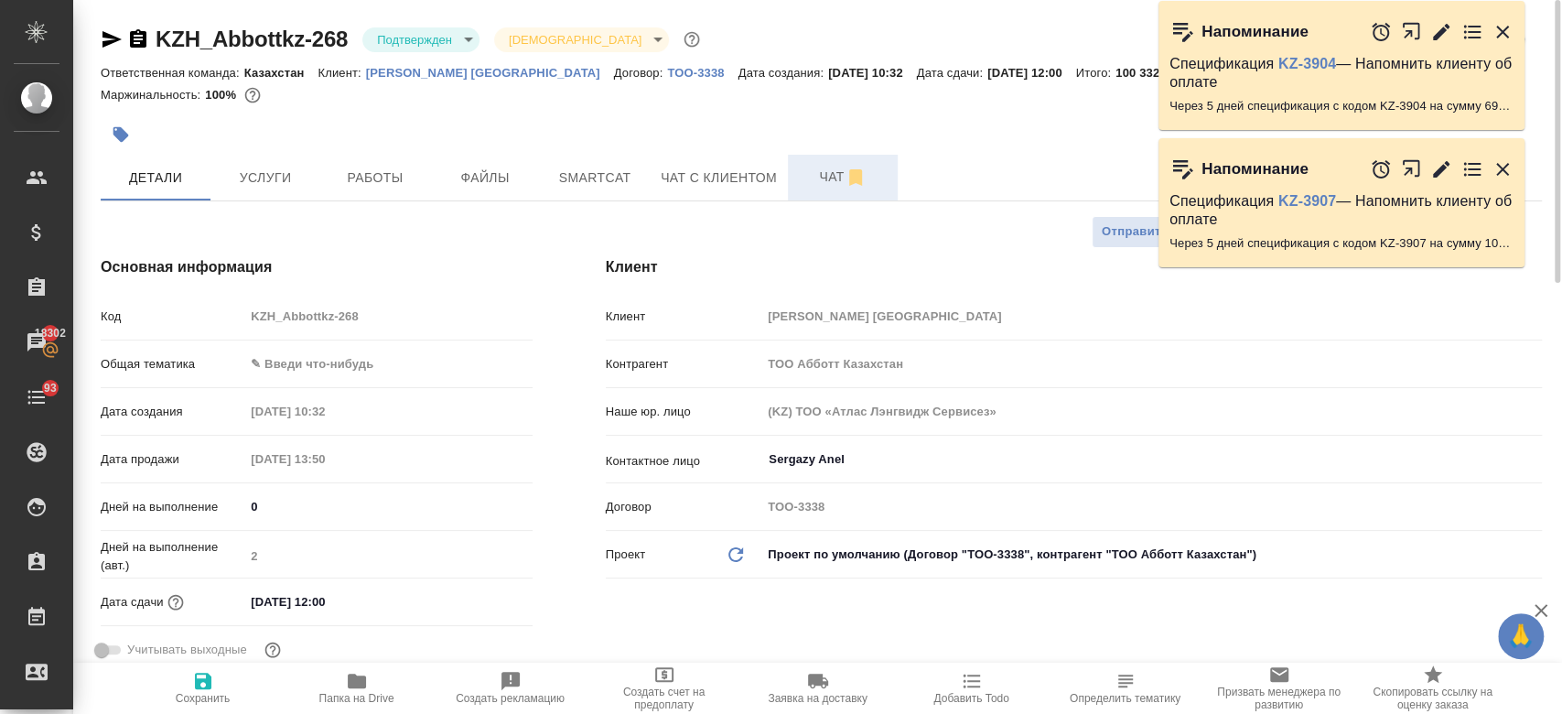
type textarea "x"
click at [347, 605] on input "24.09.2025 12:00" at bounding box center [325, 601] width 160 height 27
click at [483, 600] on icon "button" at bounding box center [479, 601] width 22 height 22
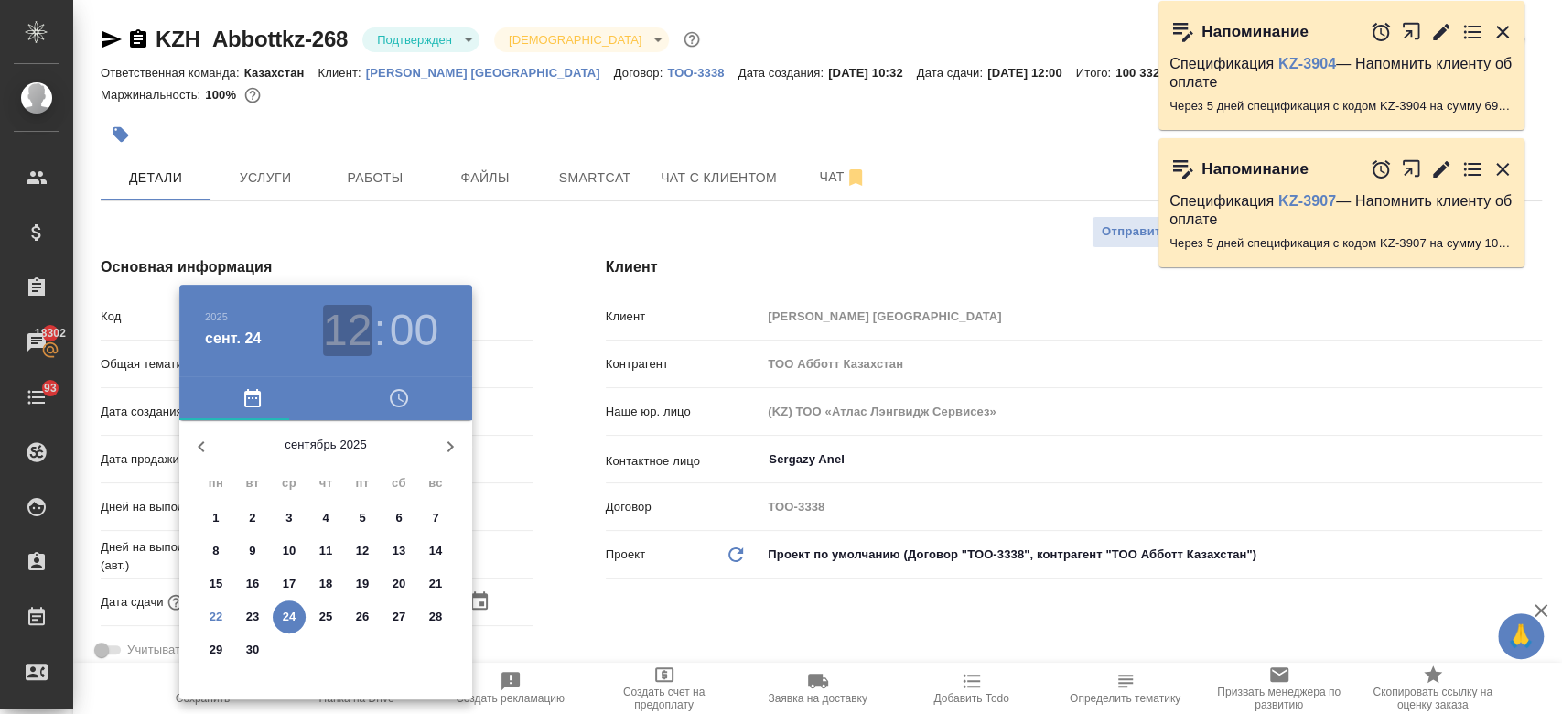
click at [353, 327] on h3 "12" at bounding box center [347, 330] width 48 height 51
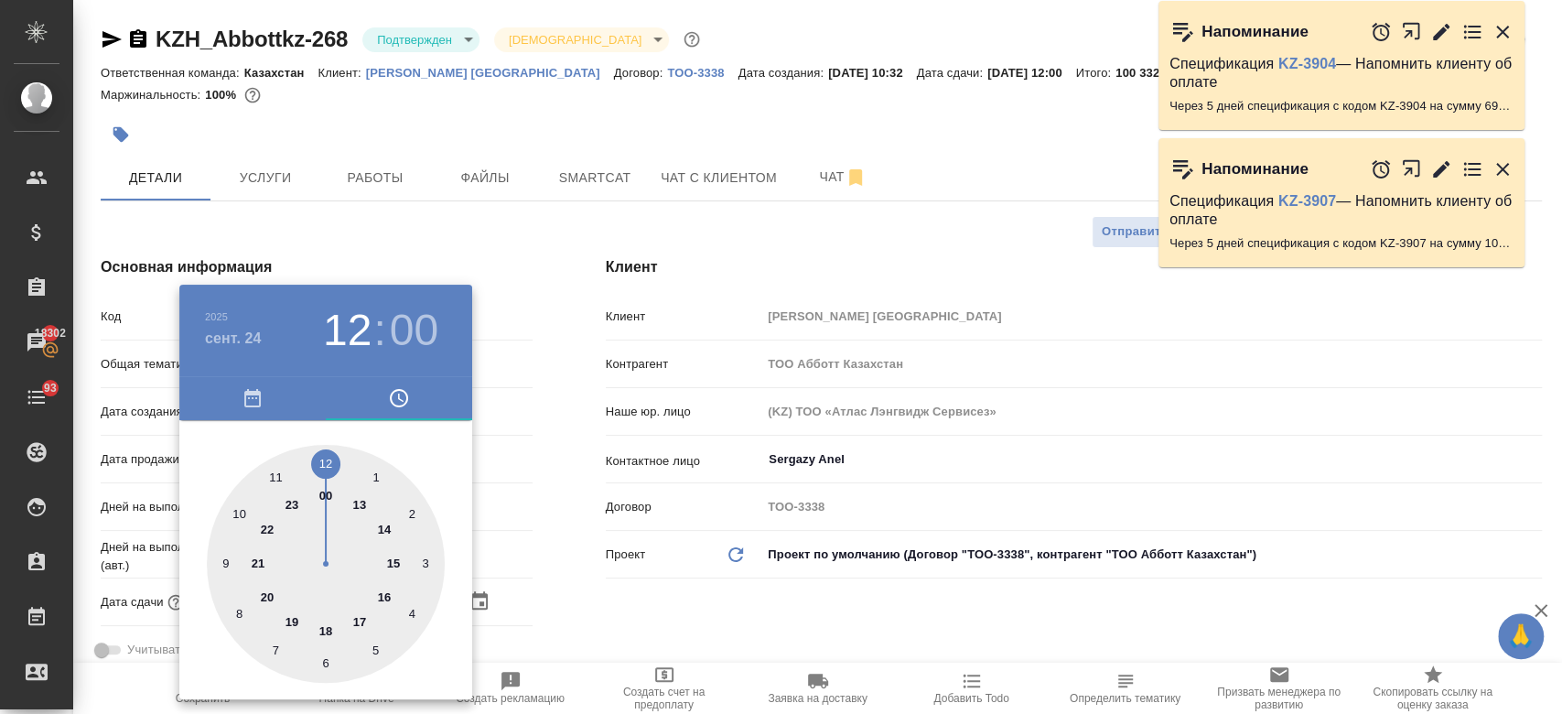
click at [361, 501] on div at bounding box center [326, 564] width 238 height 238
type input "24.09.2025 13:00"
type textarea "x"
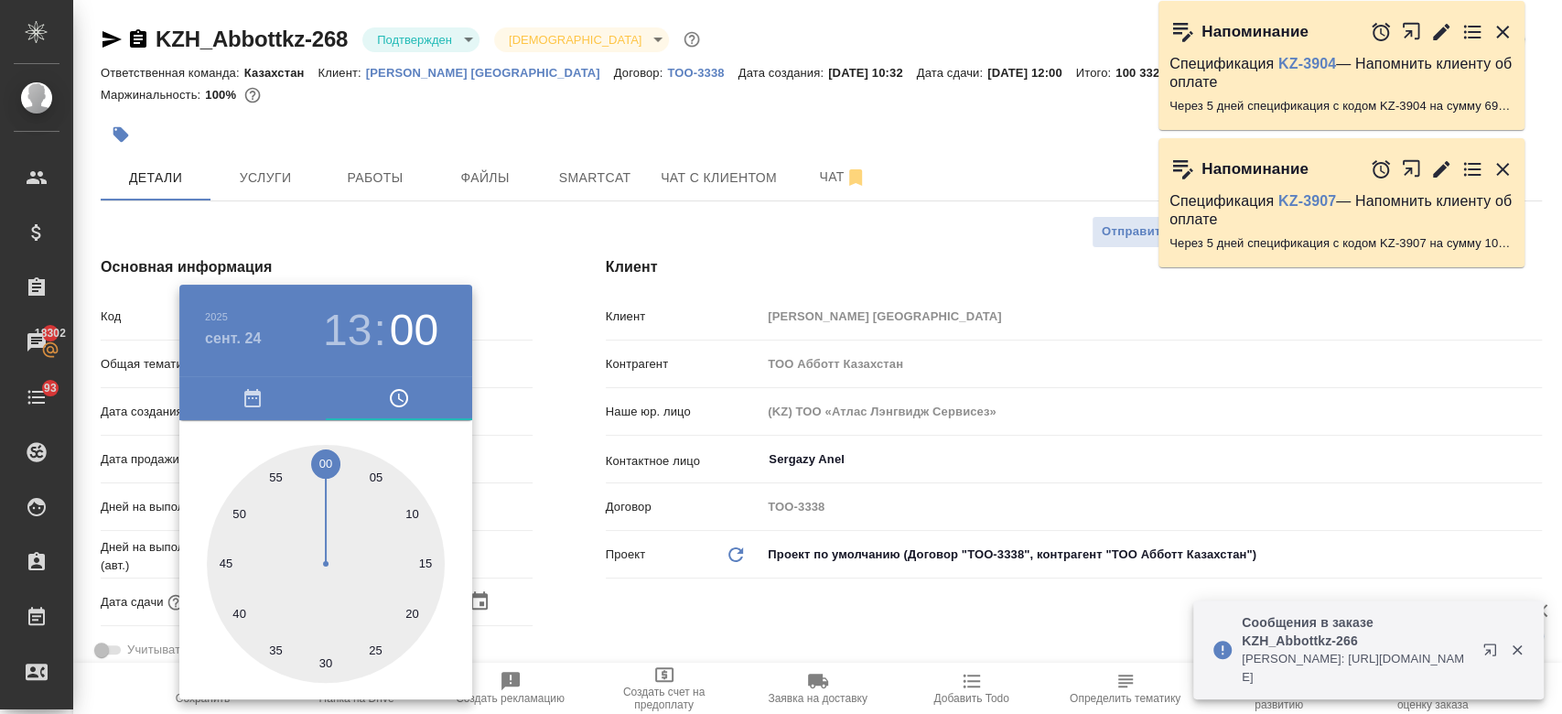
click at [651, 616] on div at bounding box center [781, 357] width 1562 height 714
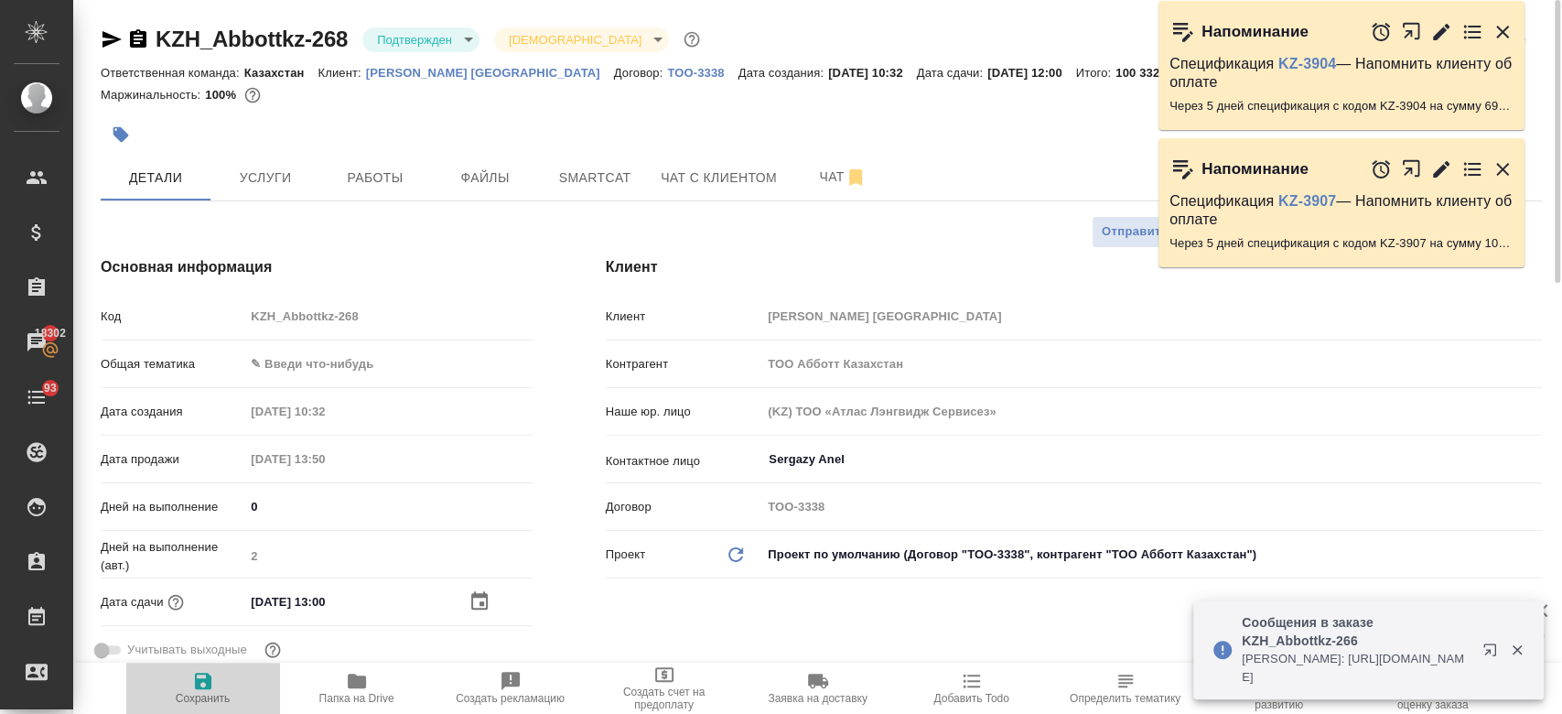
click at [199, 683] on icon "button" at bounding box center [203, 680] width 16 height 16
type textarea "x"
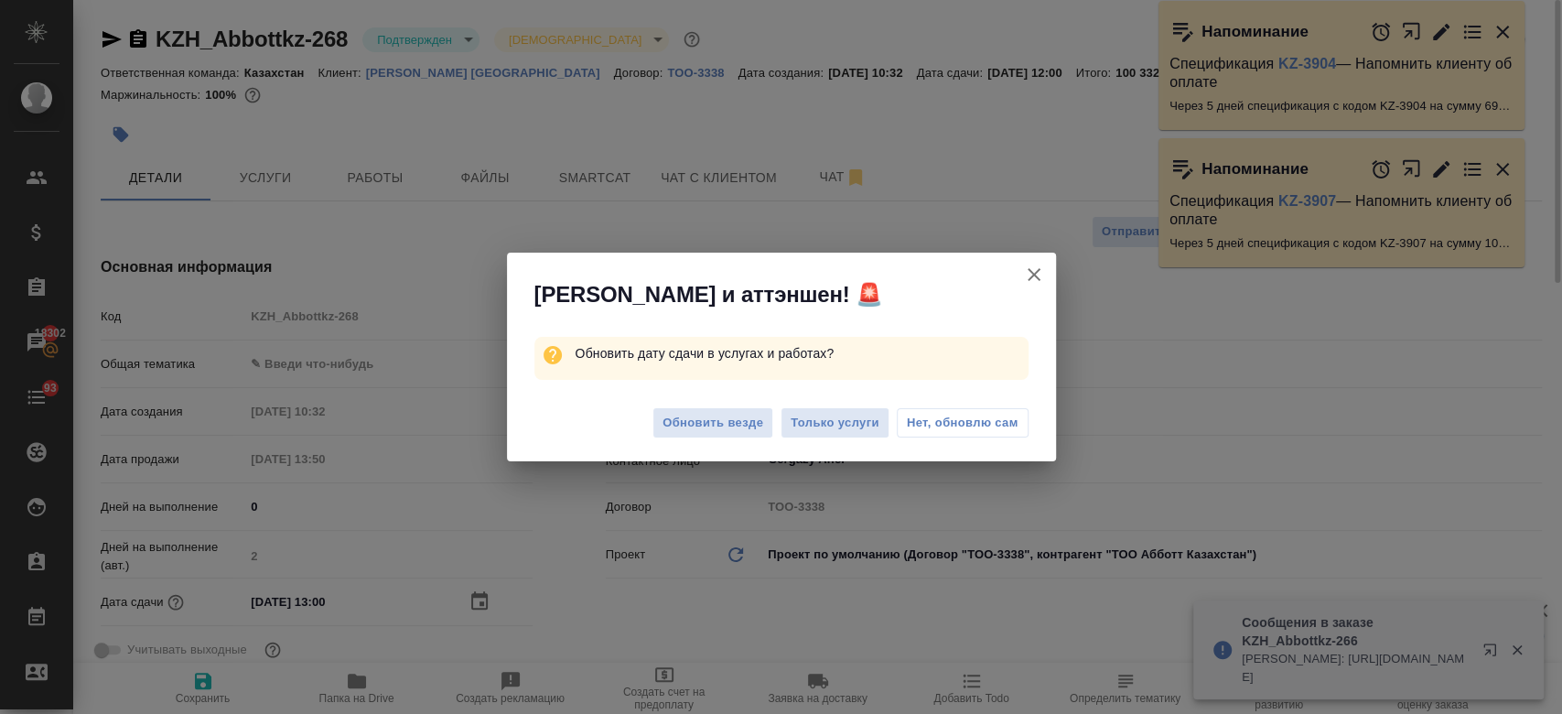
type textarea "x"
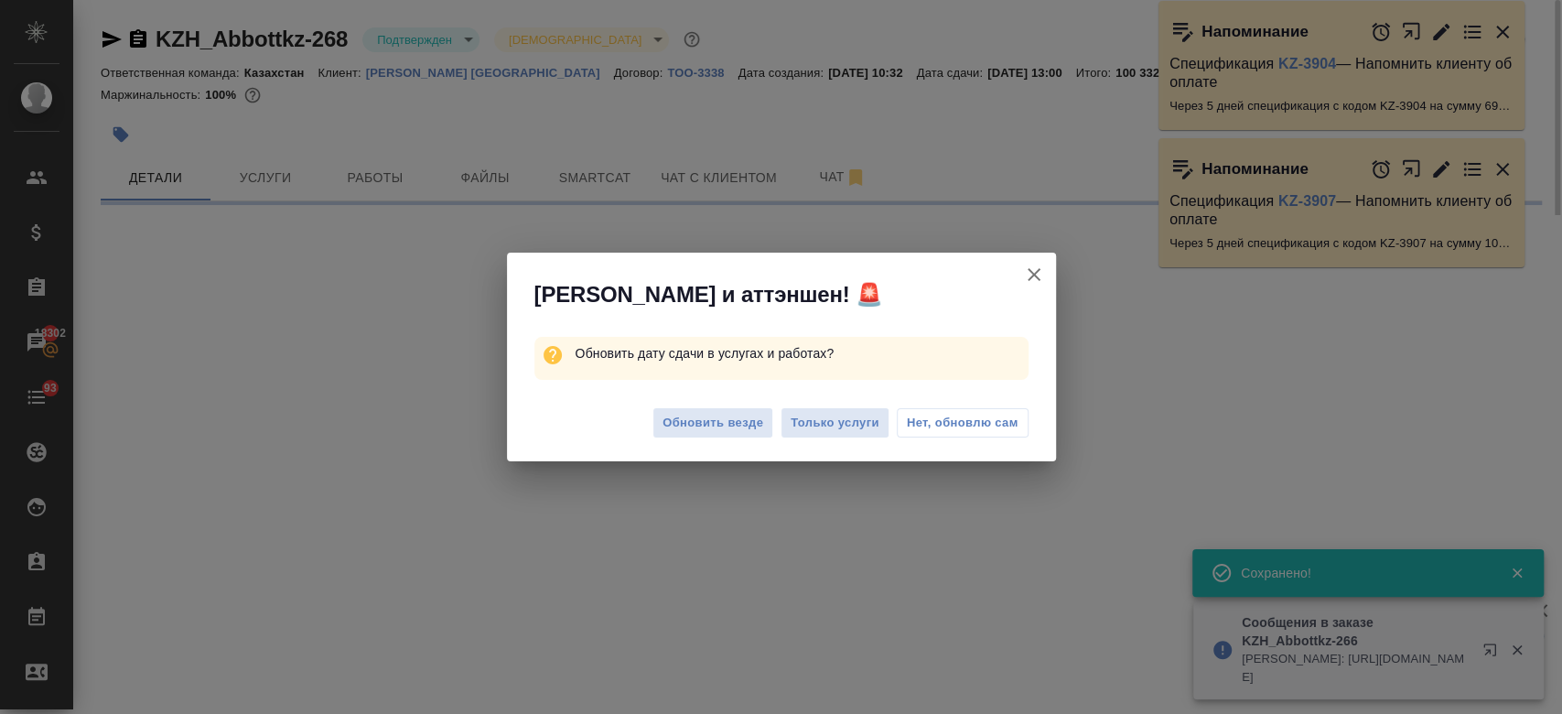
select select "RU"
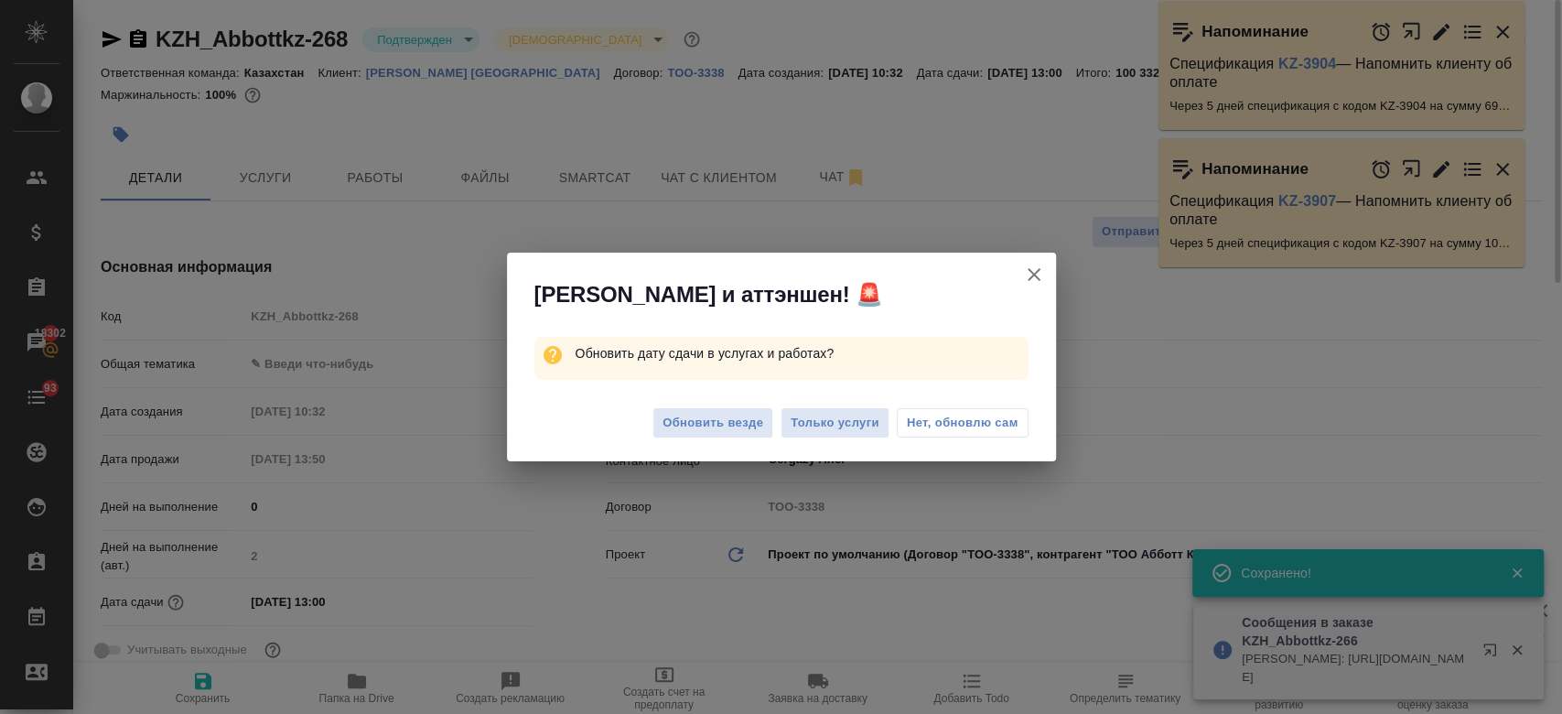
type textarea "x"
click at [813, 435] on button "Только услуги" at bounding box center [834, 423] width 109 height 32
type textarea "x"
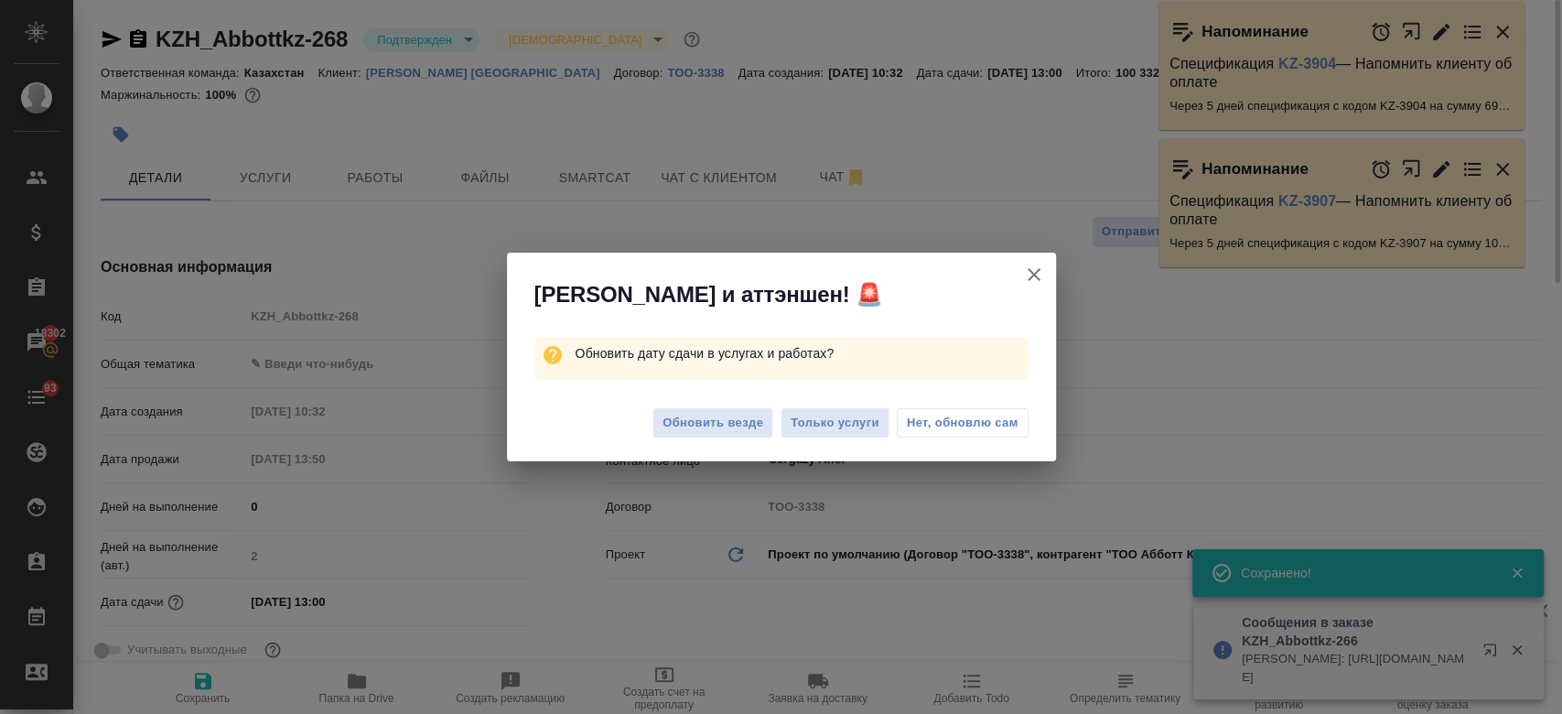
type textarea "x"
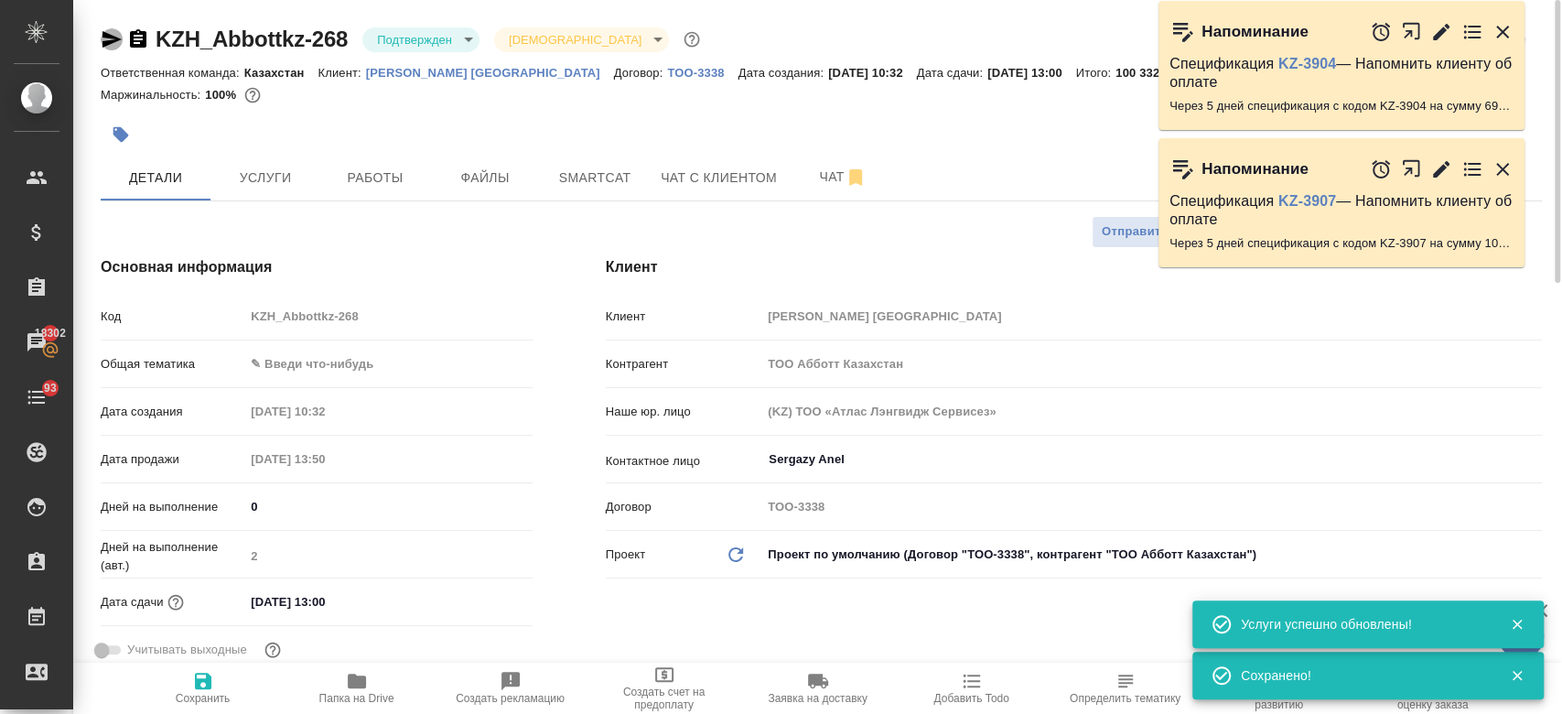
click at [110, 44] on icon "button" at bounding box center [111, 39] width 19 height 16
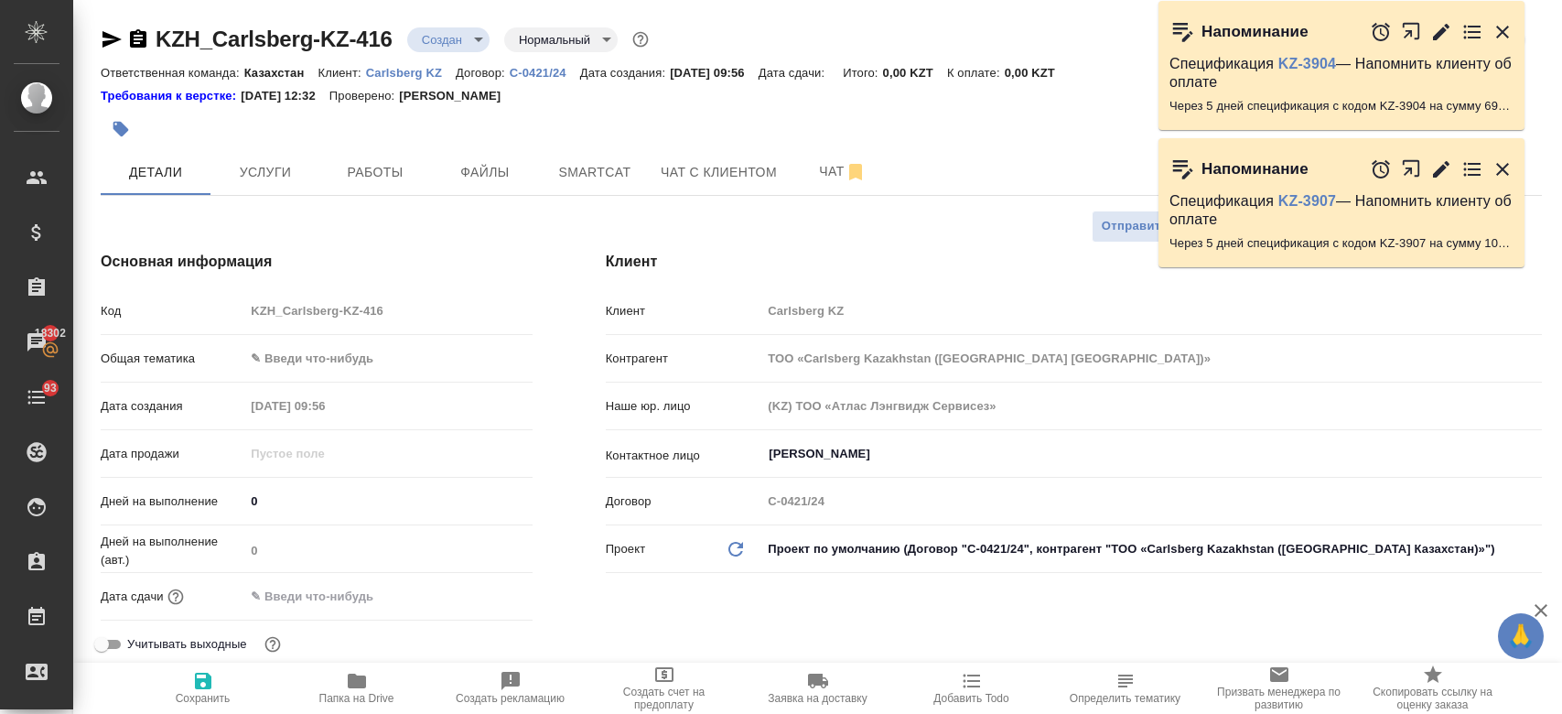
select select "RU"
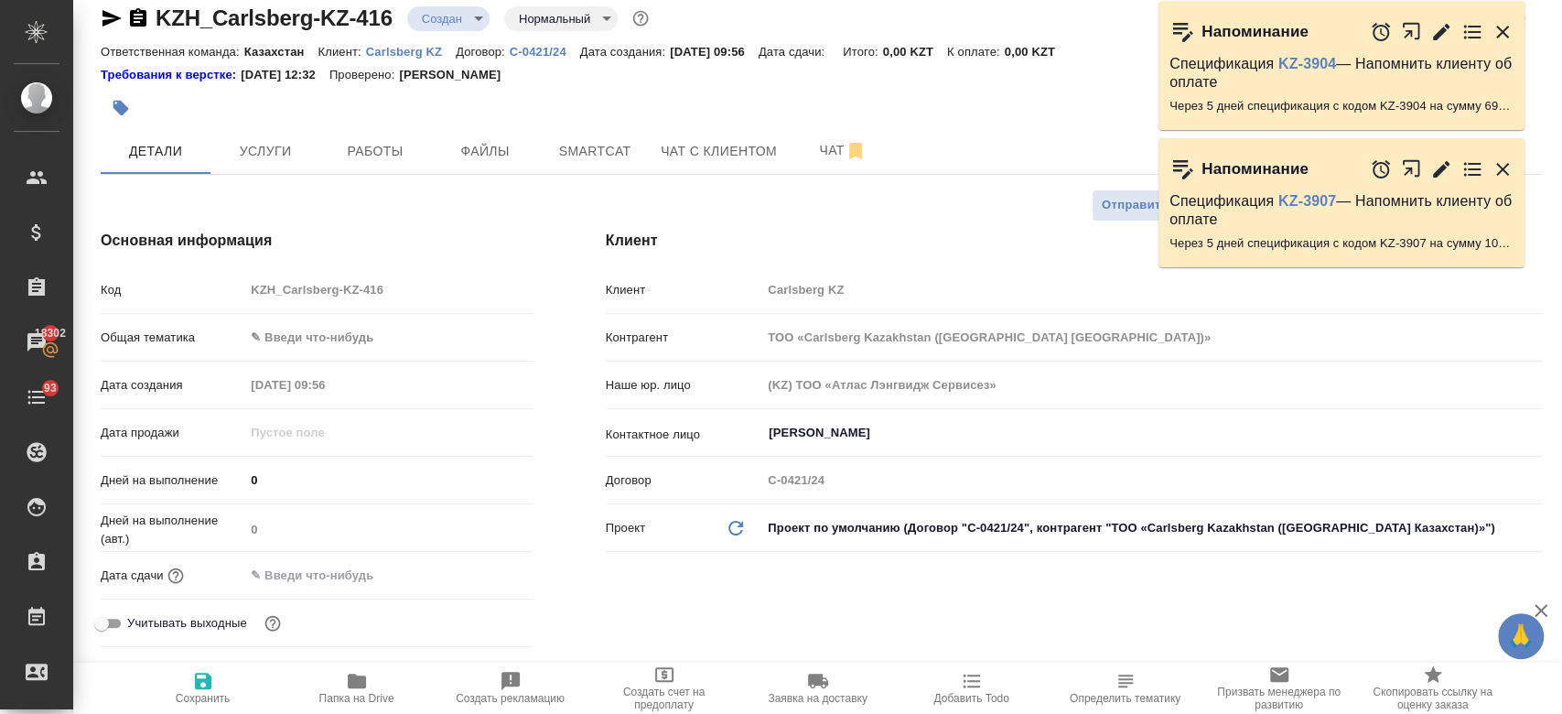
click at [614, 95] on div at bounding box center [581, 108] width 961 height 40
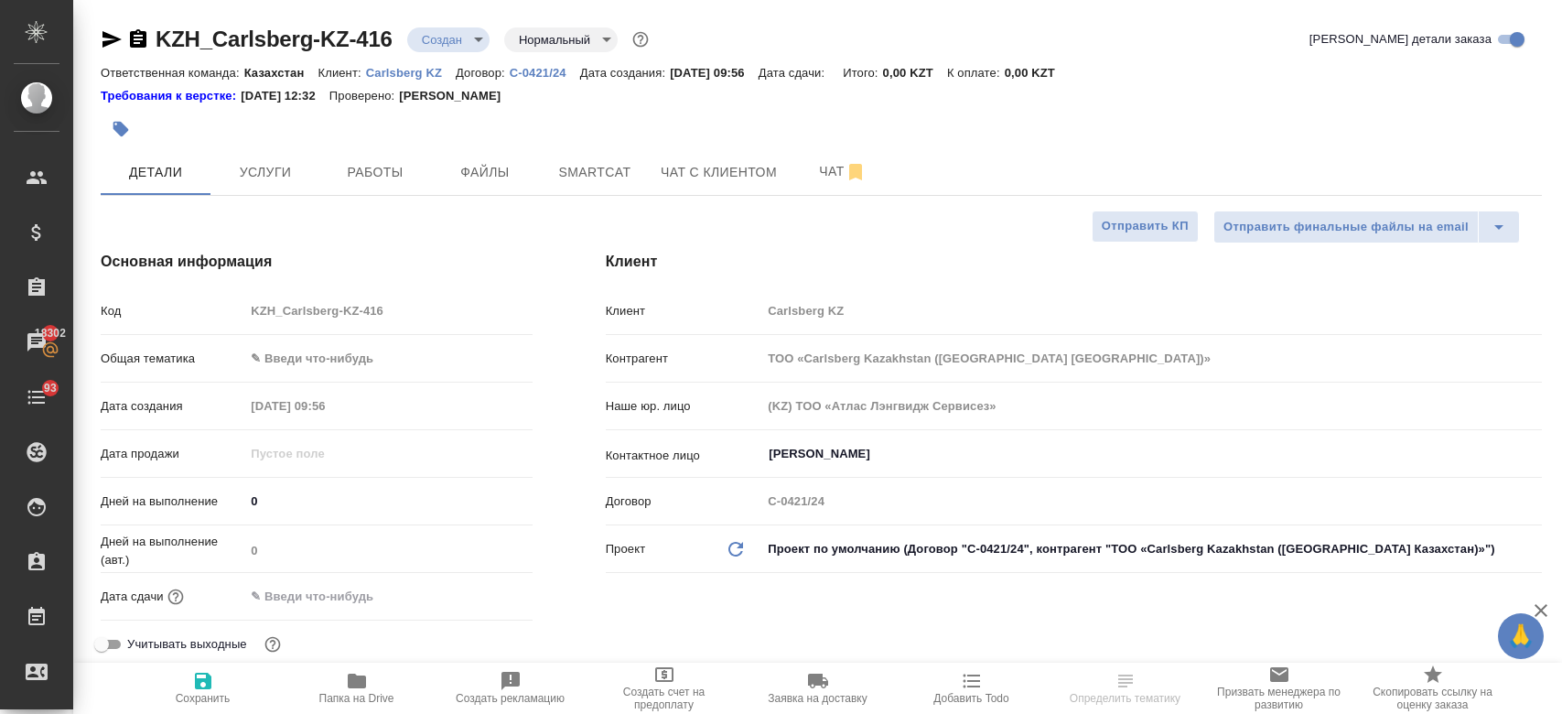
select select "RU"
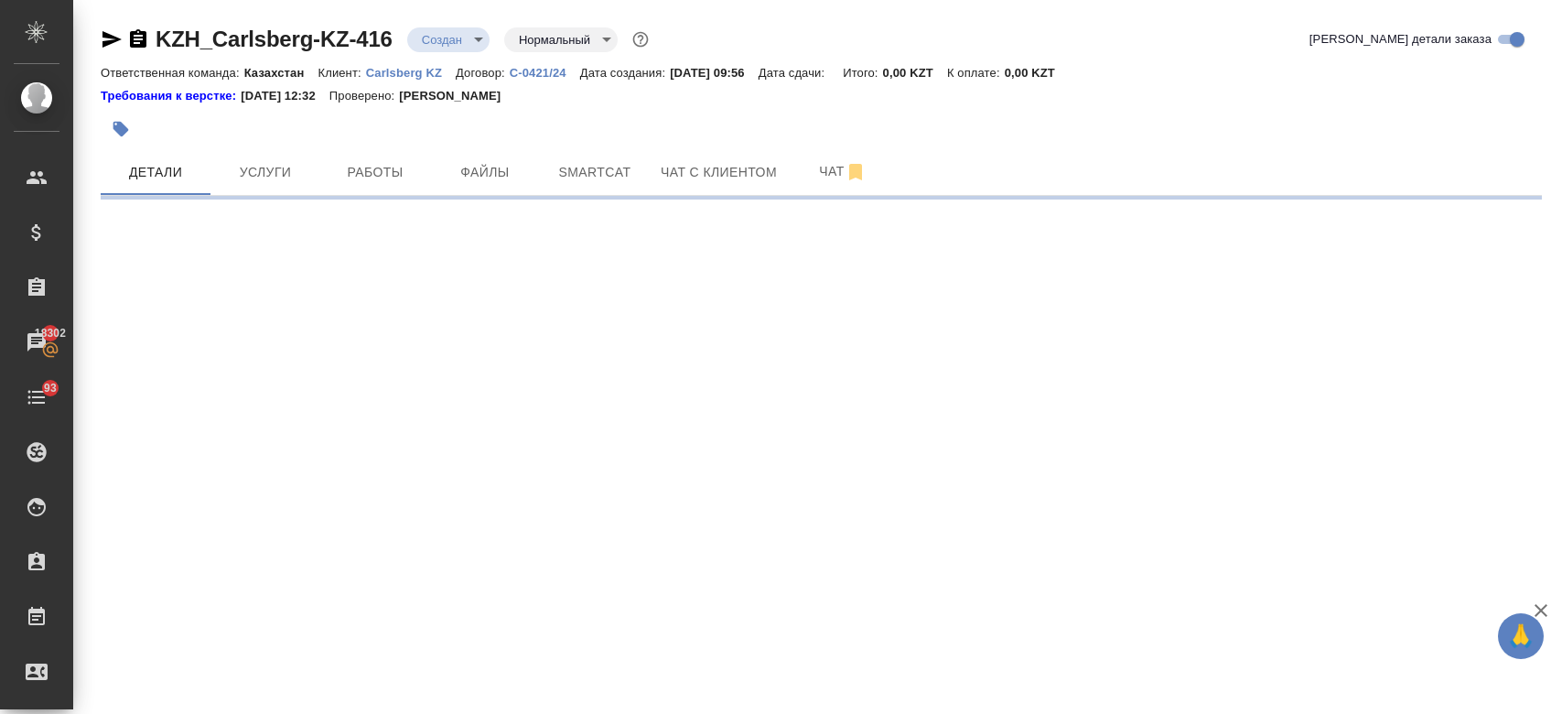
select select "RU"
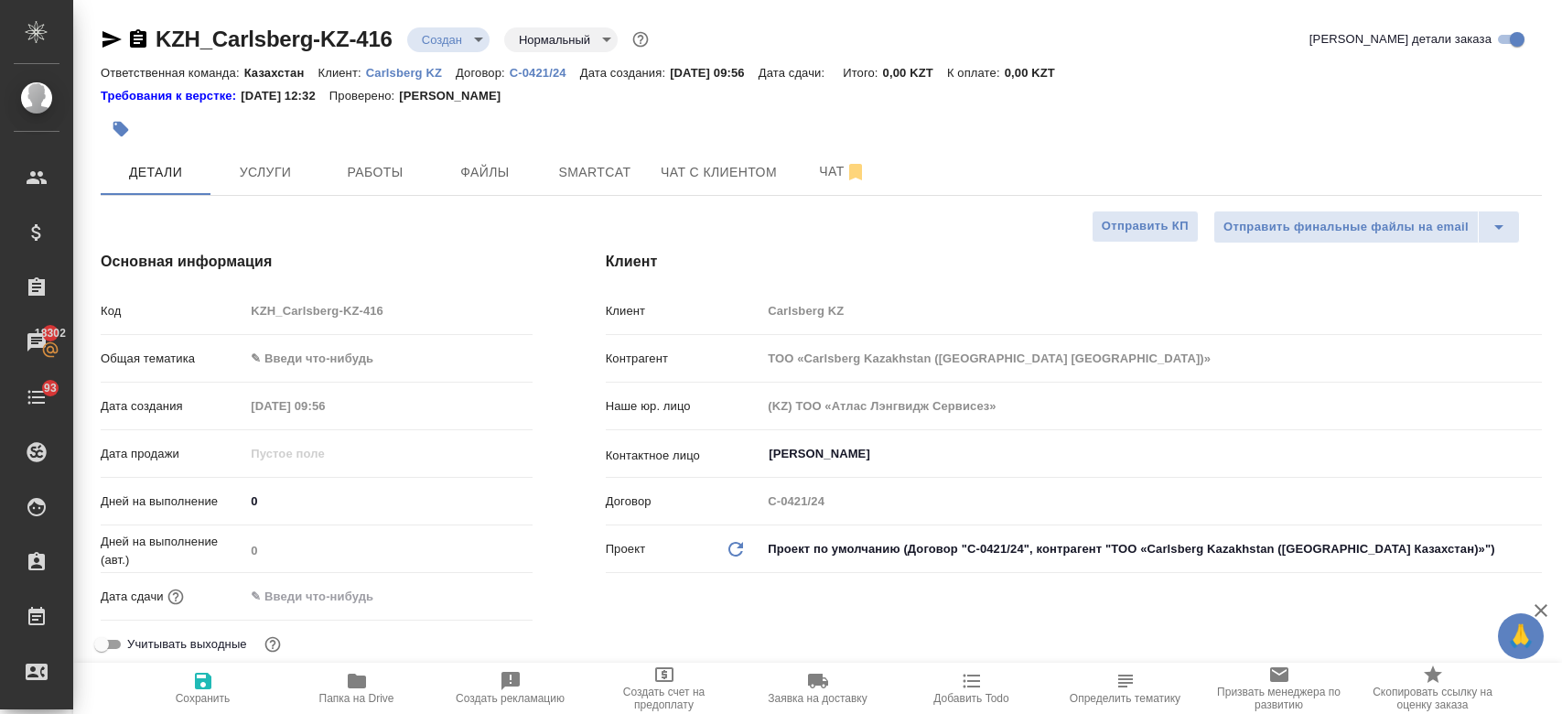
type textarea "x"
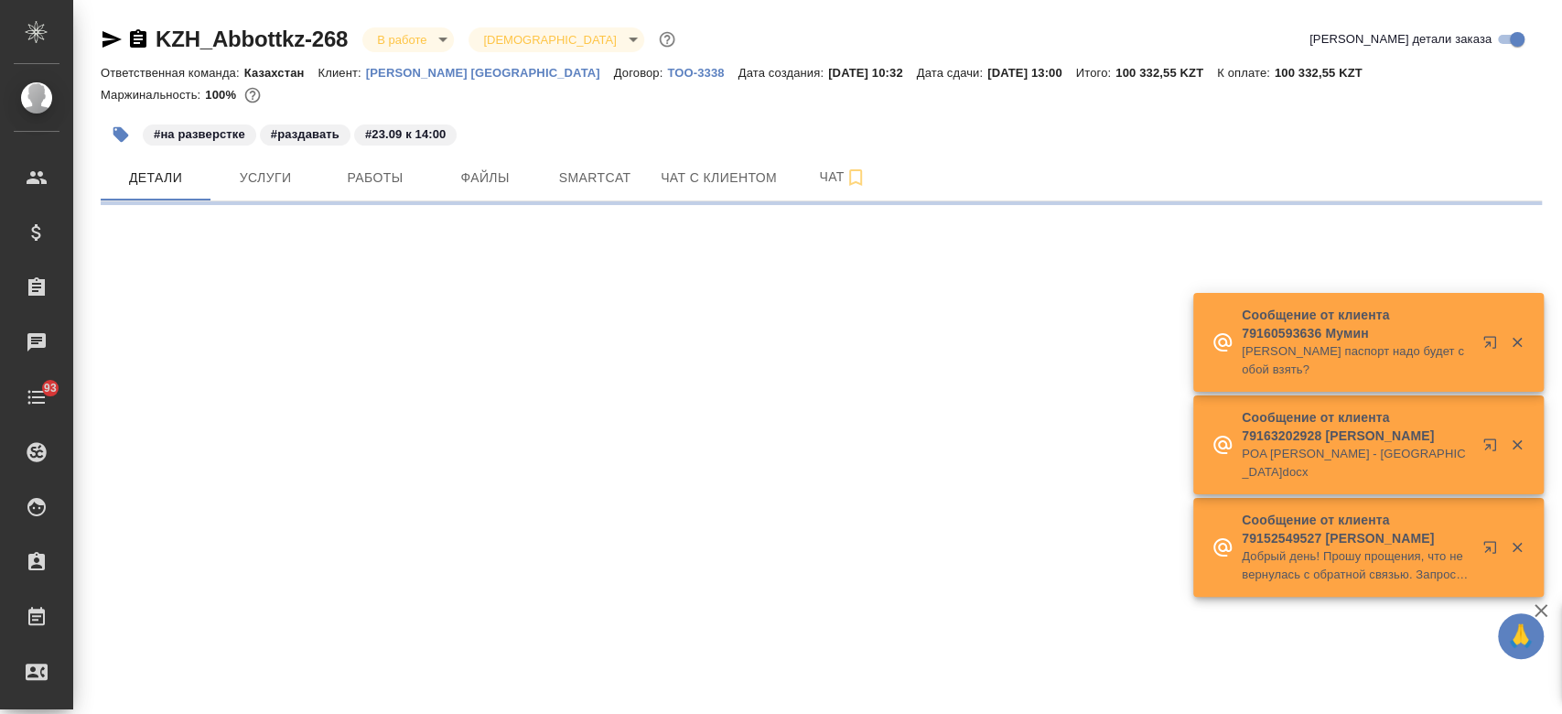
select select "RU"
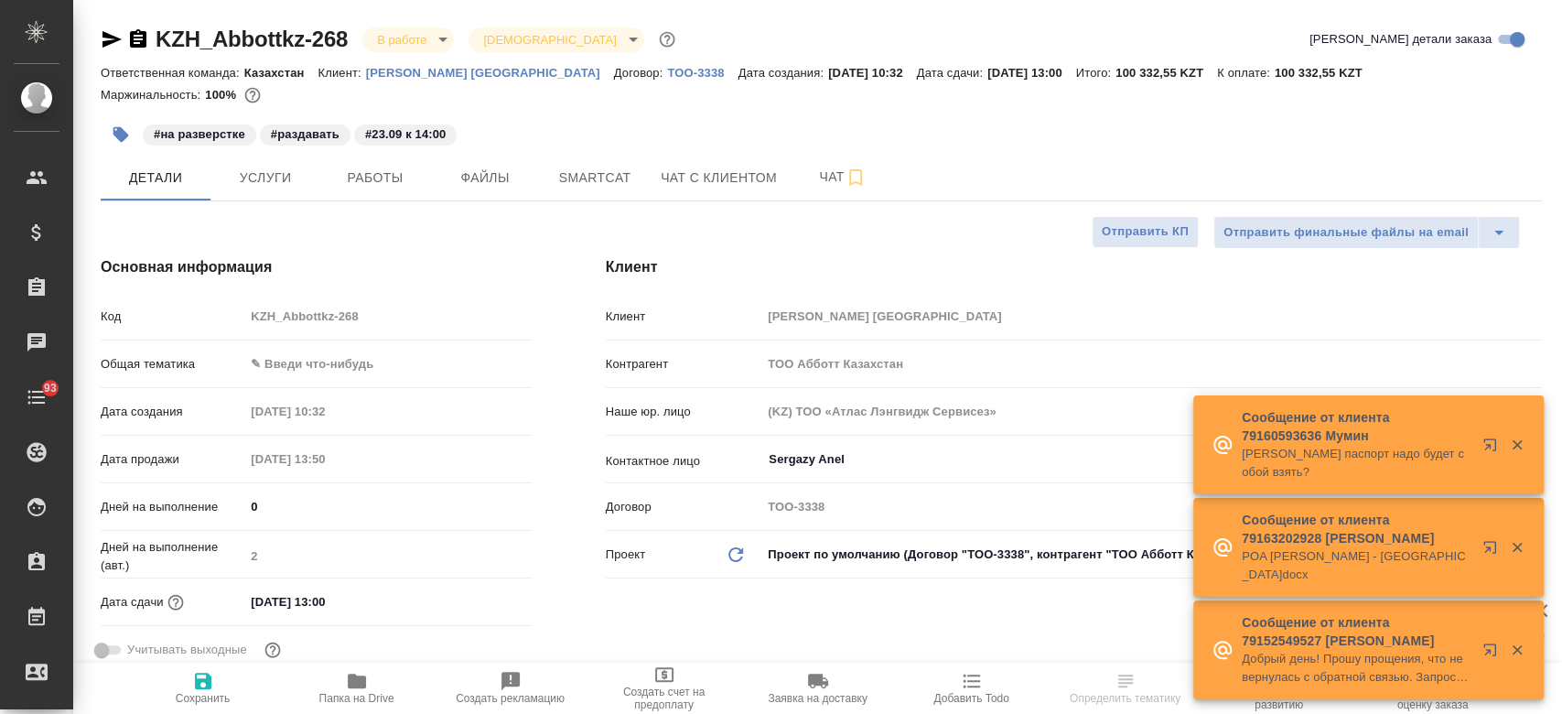
type textarea "x"
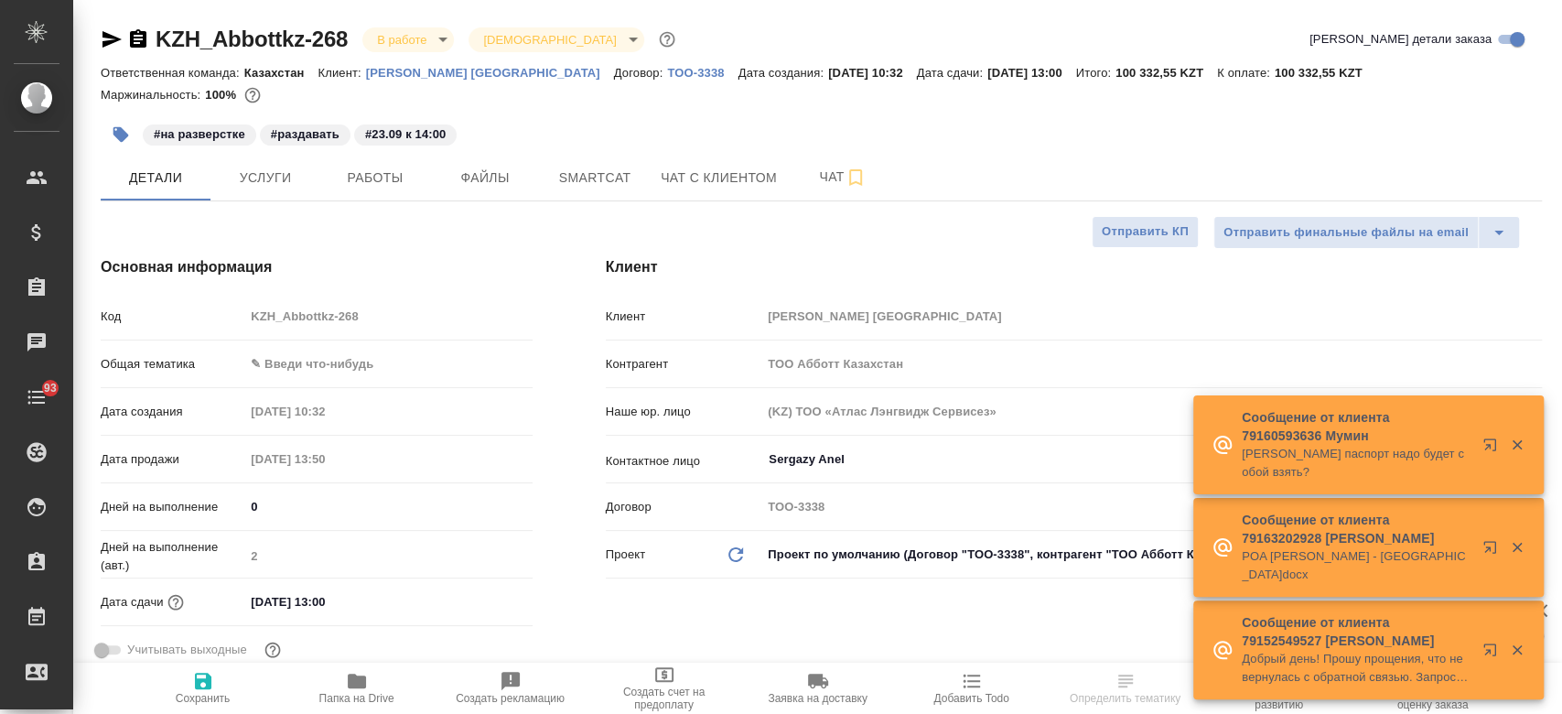
type textarea "x"
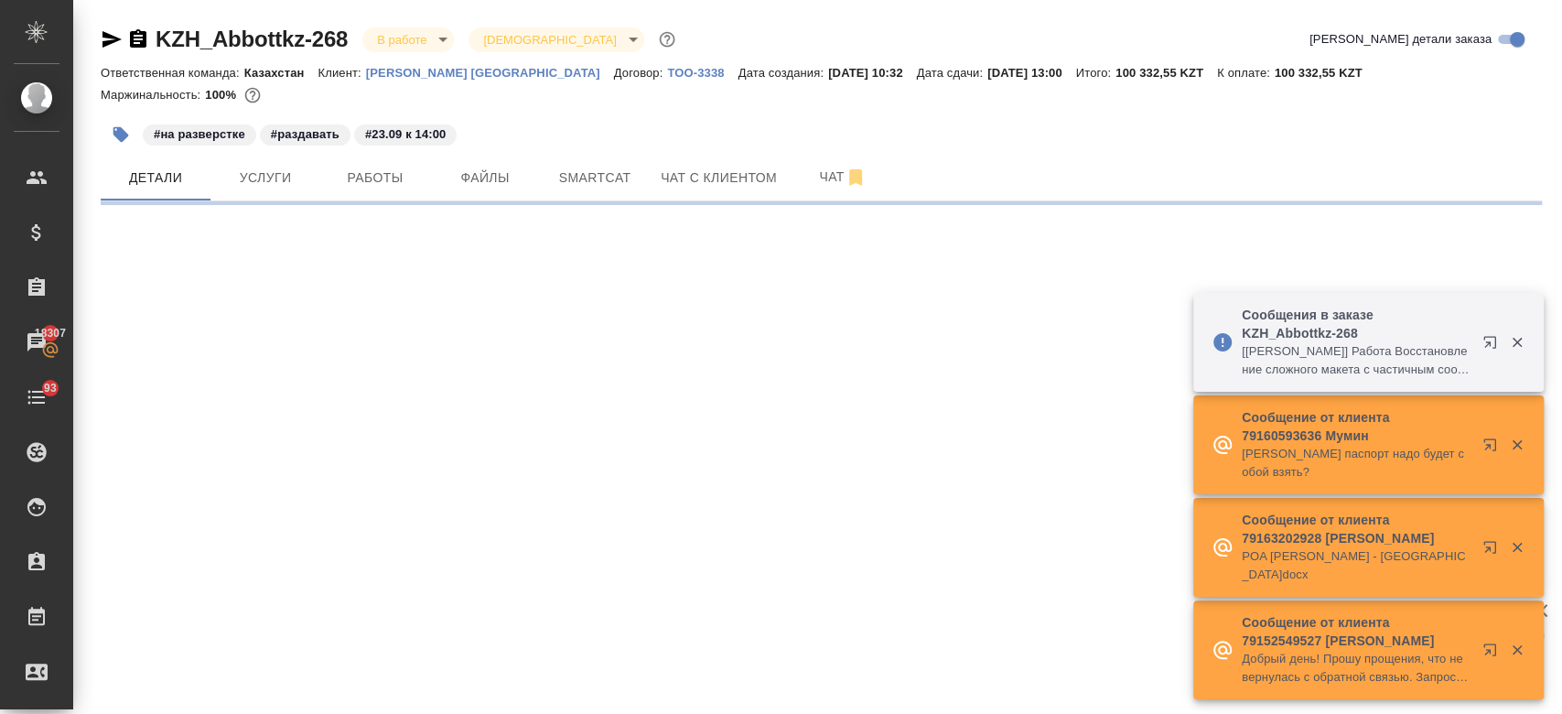
select select "RU"
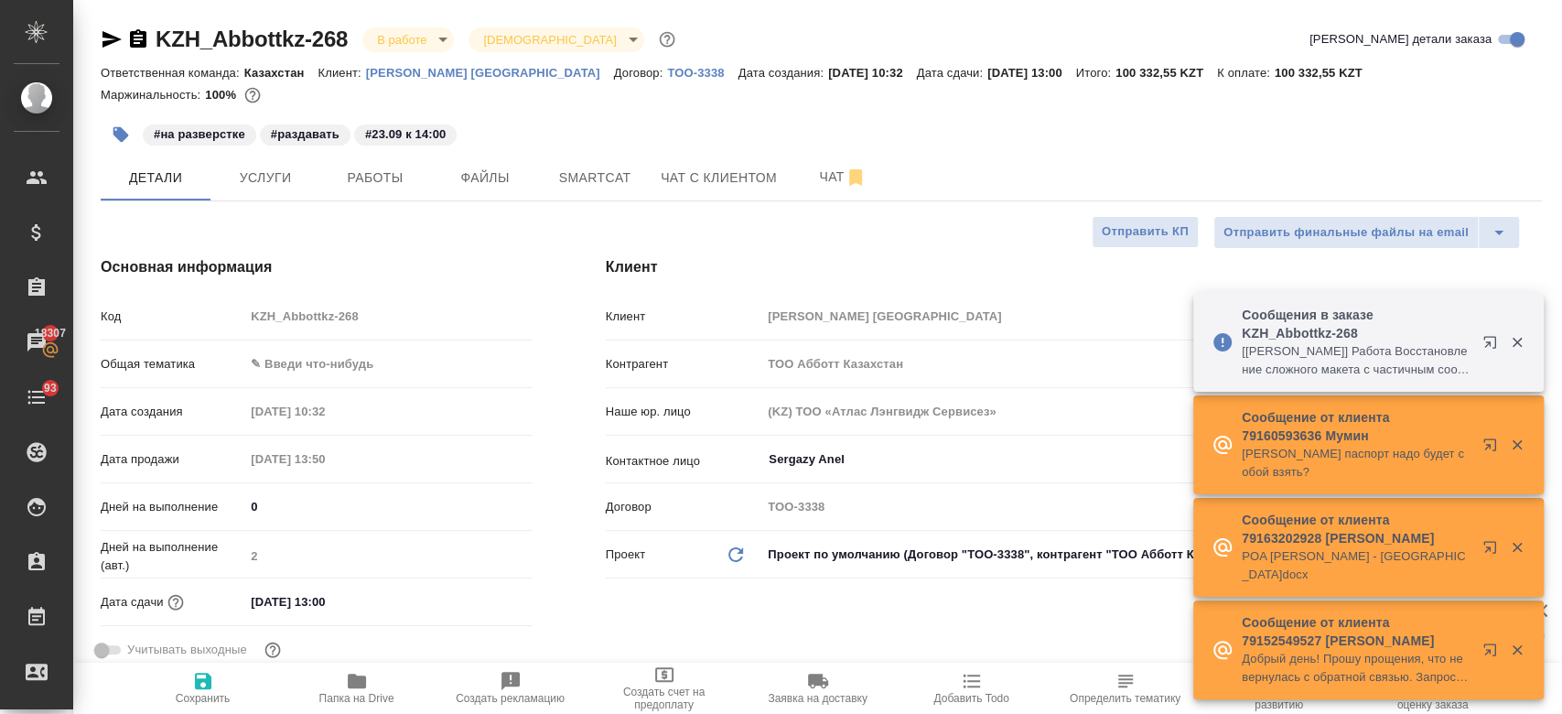
type textarea "x"
click at [505, 174] on span "Файлы" at bounding box center [485, 178] width 88 height 23
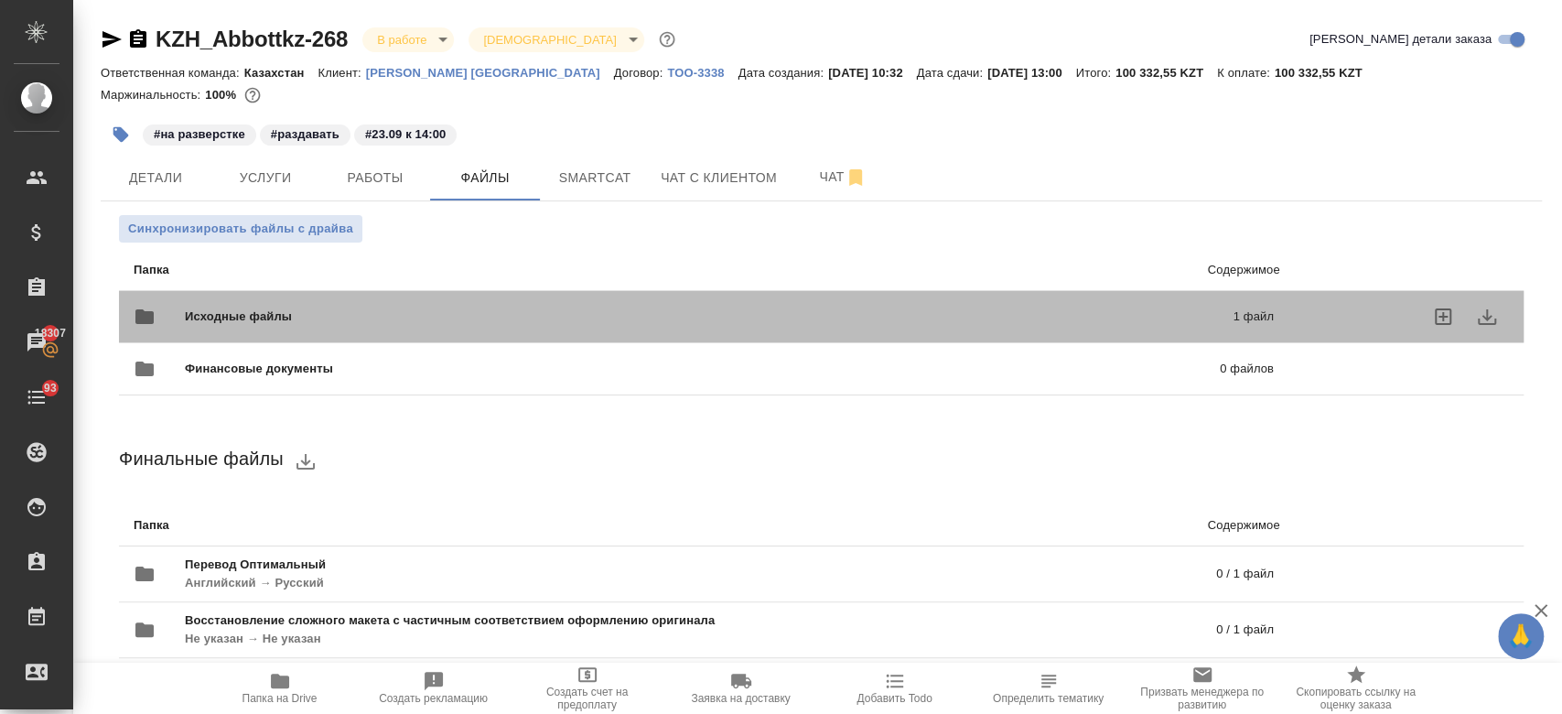
click at [414, 317] on span "Исходные файлы" at bounding box center [473, 316] width 577 height 18
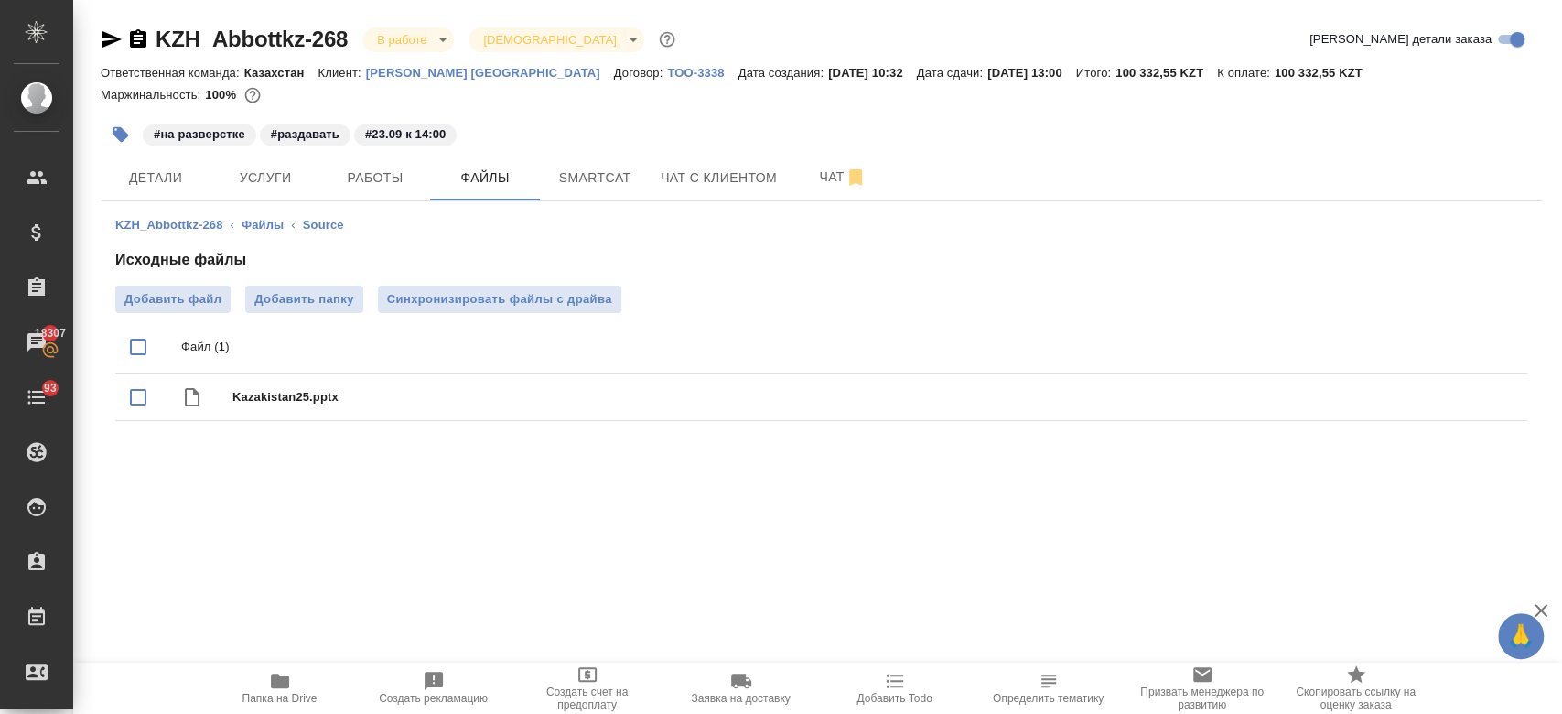
click at [412, 496] on div ".cls-1 fill:#fff; AWATERA Kosherbayeva Nazerke Клиенты Спецификации Заказы 1830…" at bounding box center [781, 357] width 1562 height 714
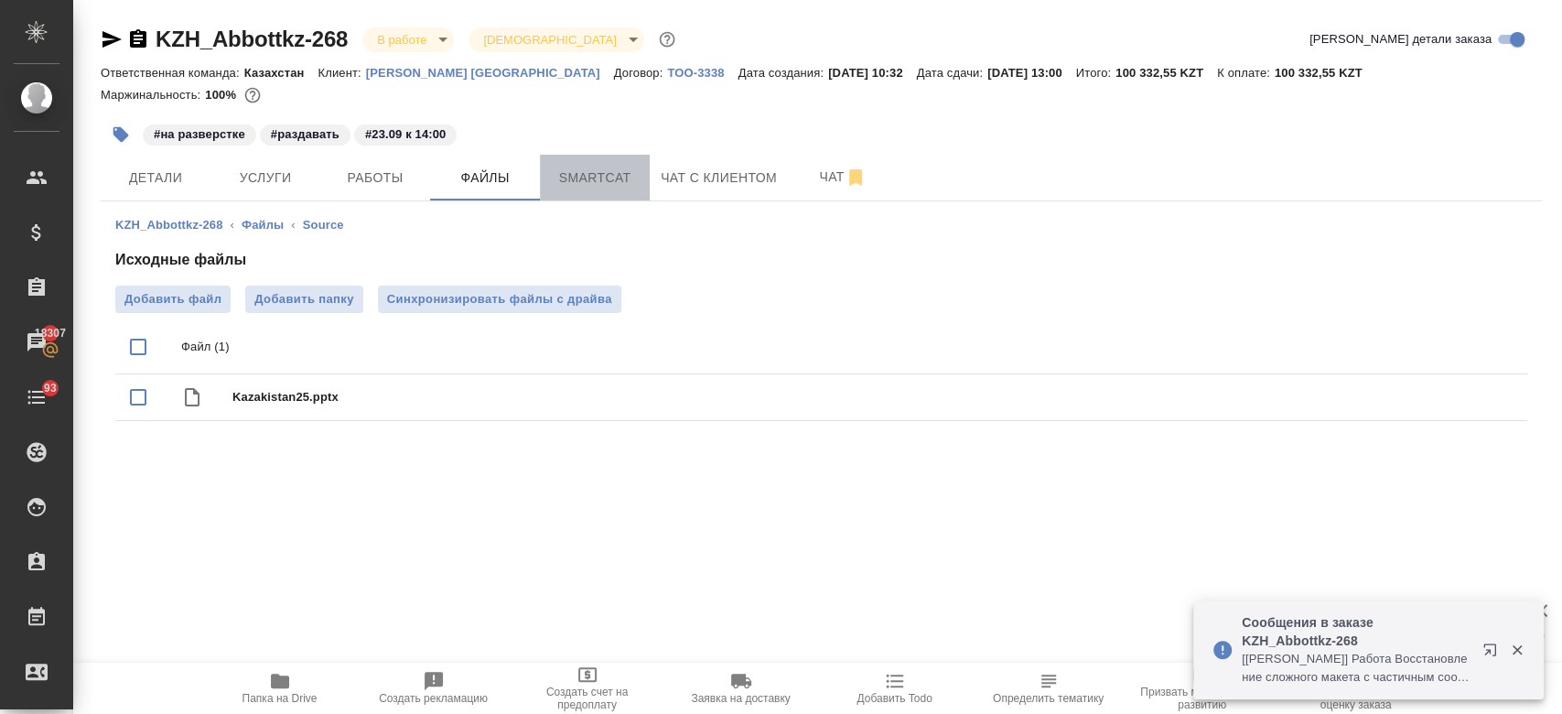
click at [598, 174] on span "Smartcat" at bounding box center [595, 178] width 88 height 23
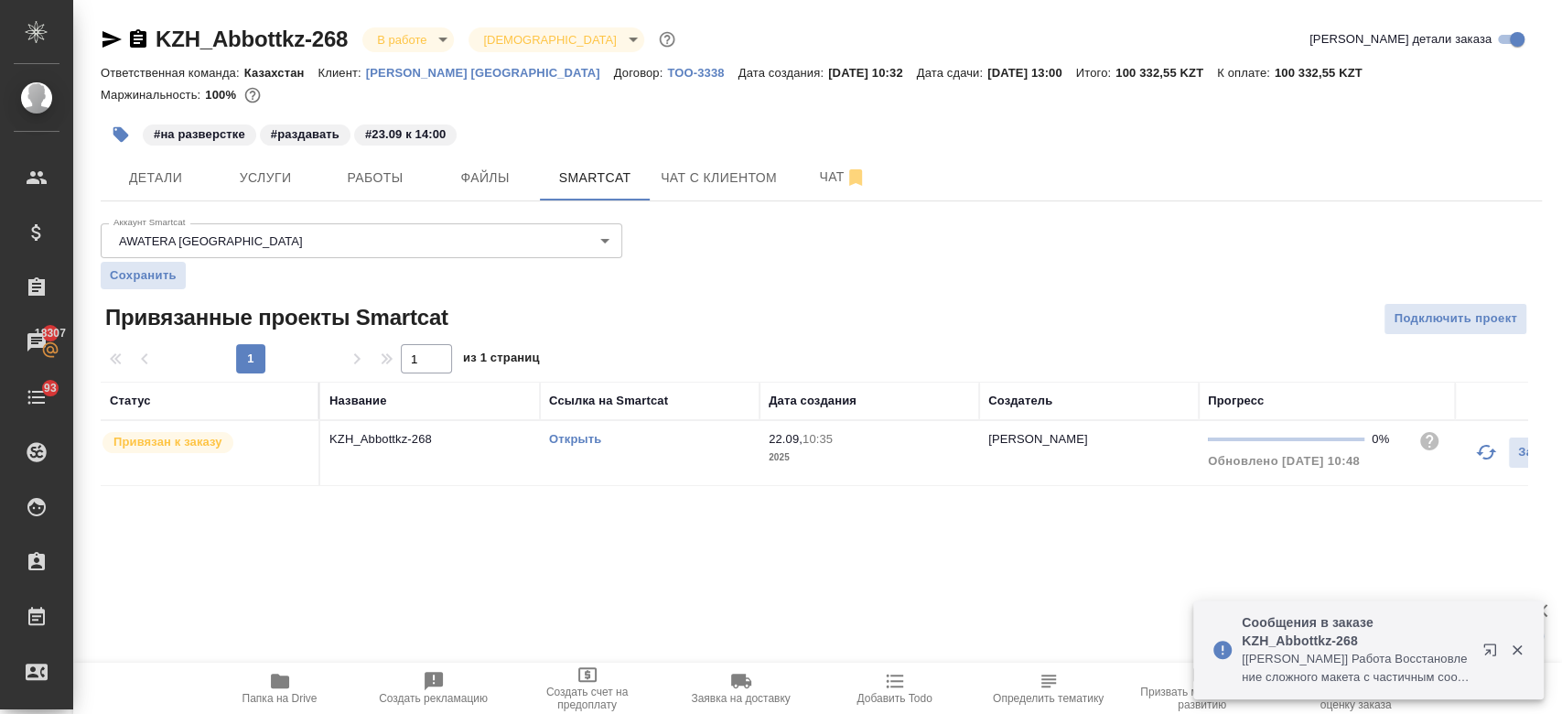
click at [552, 440] on link "Открыть" at bounding box center [575, 439] width 52 height 14
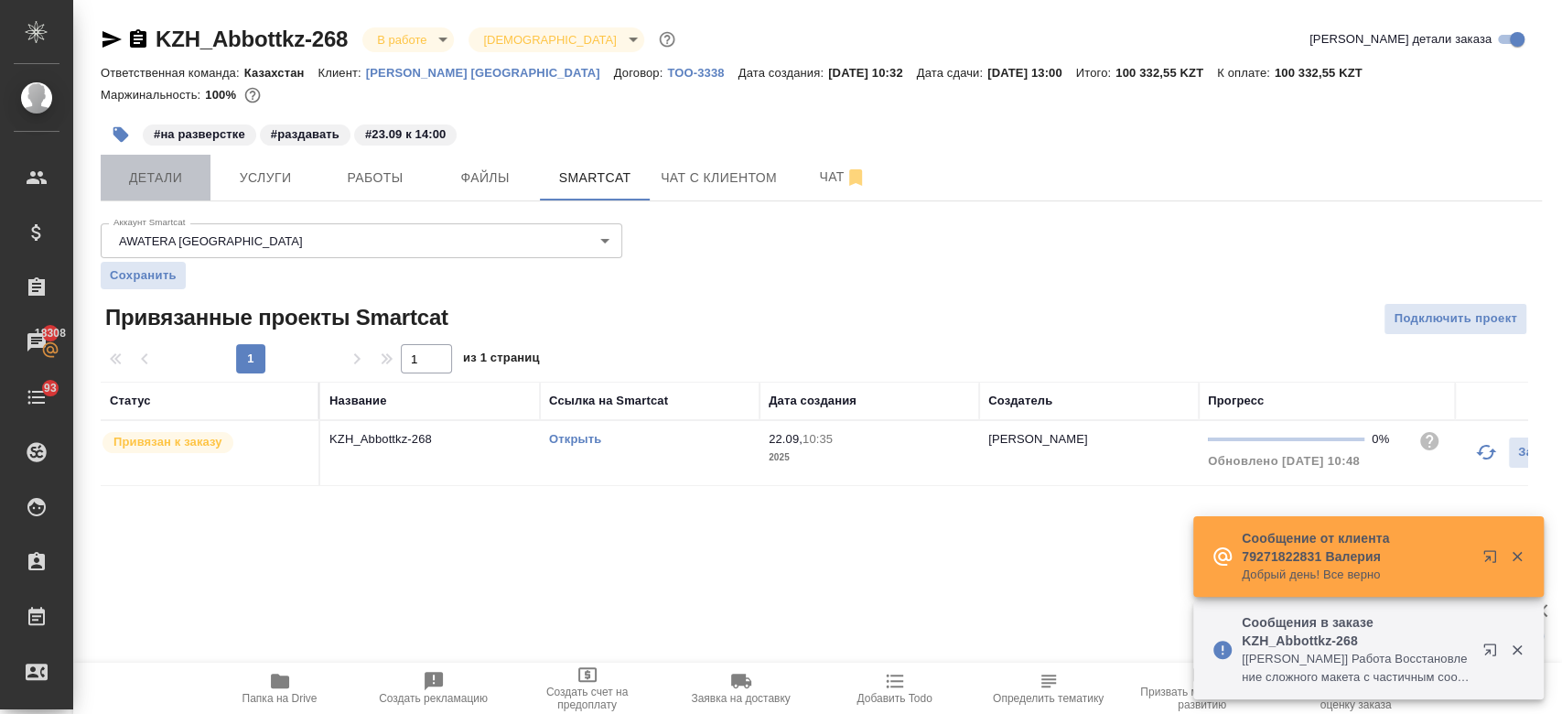
click at [199, 162] on button "Детали" at bounding box center [156, 178] width 110 height 46
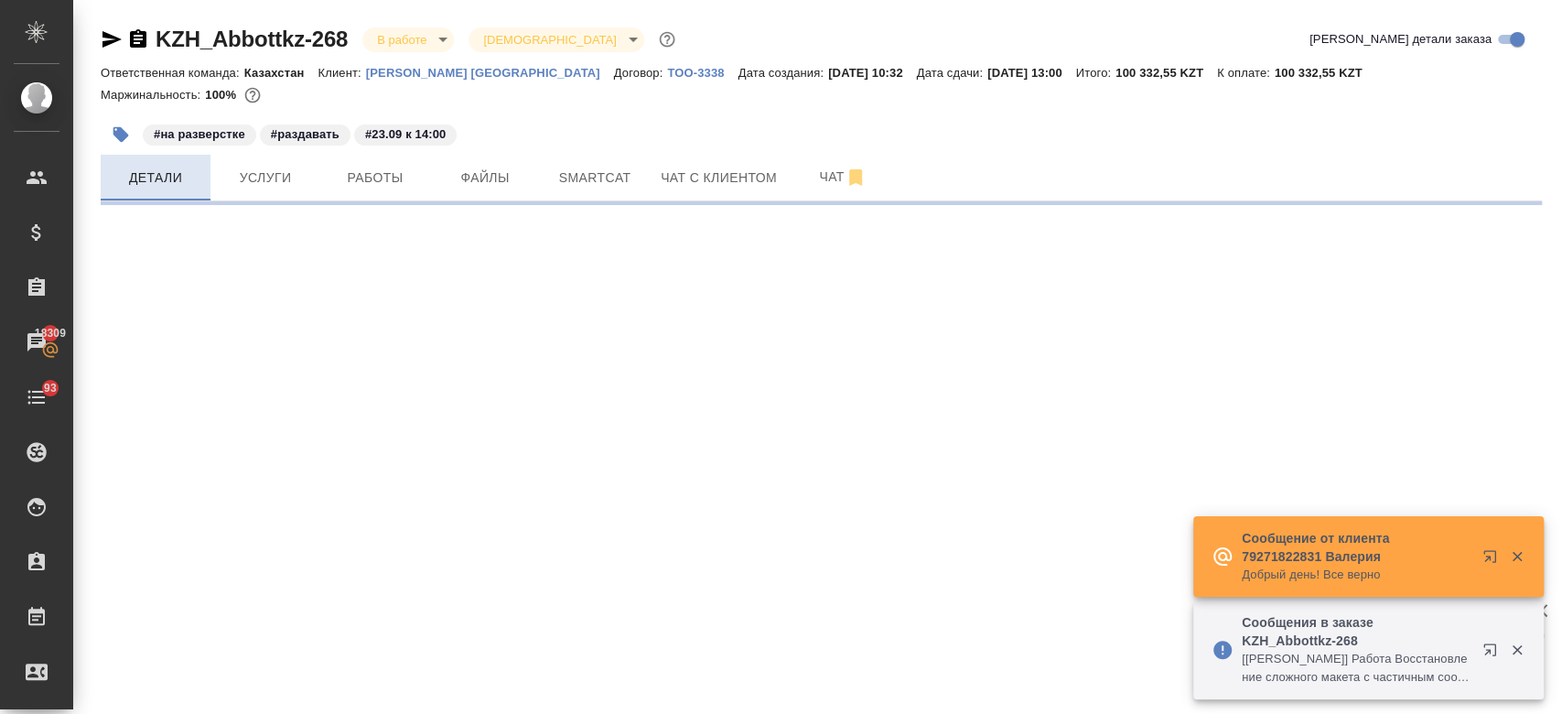
select select "RU"
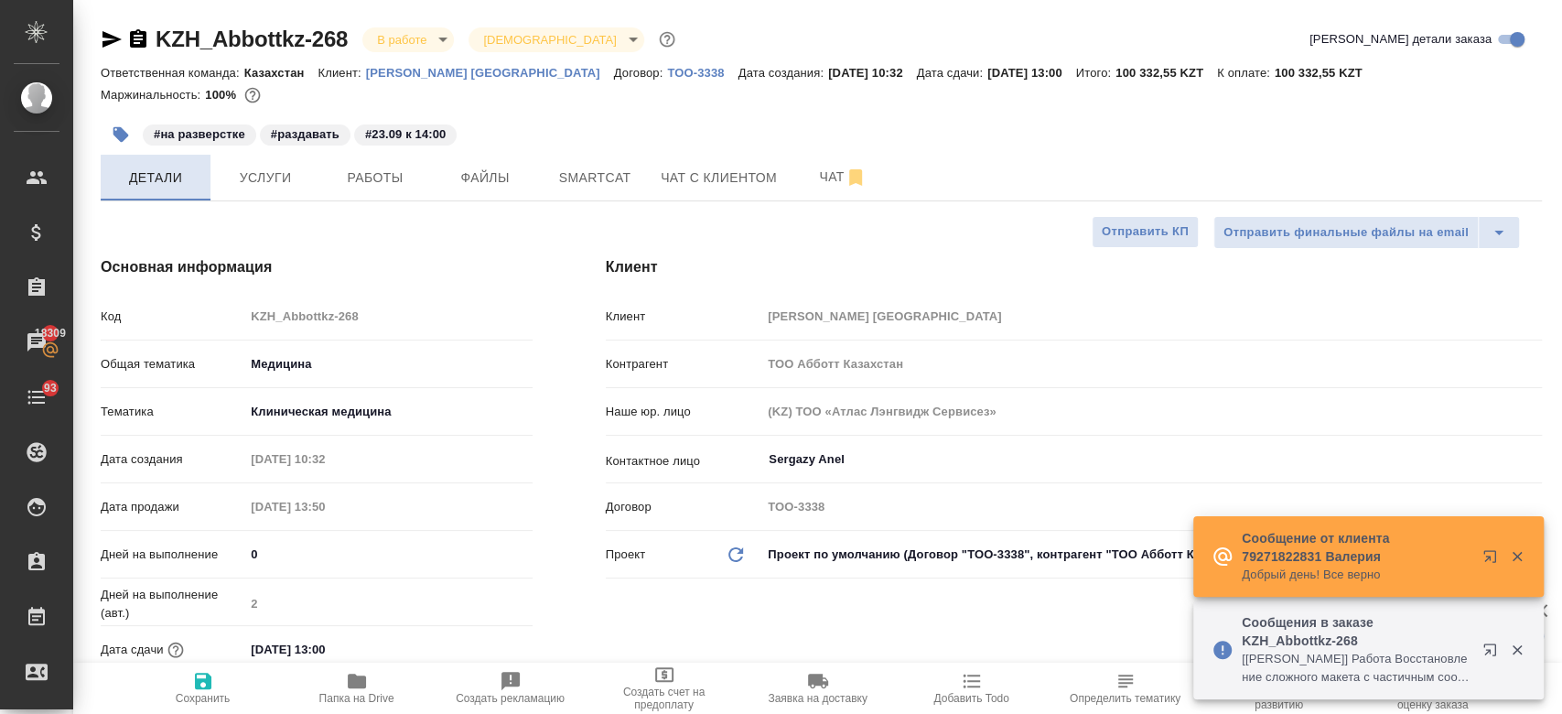
type textarea "x"
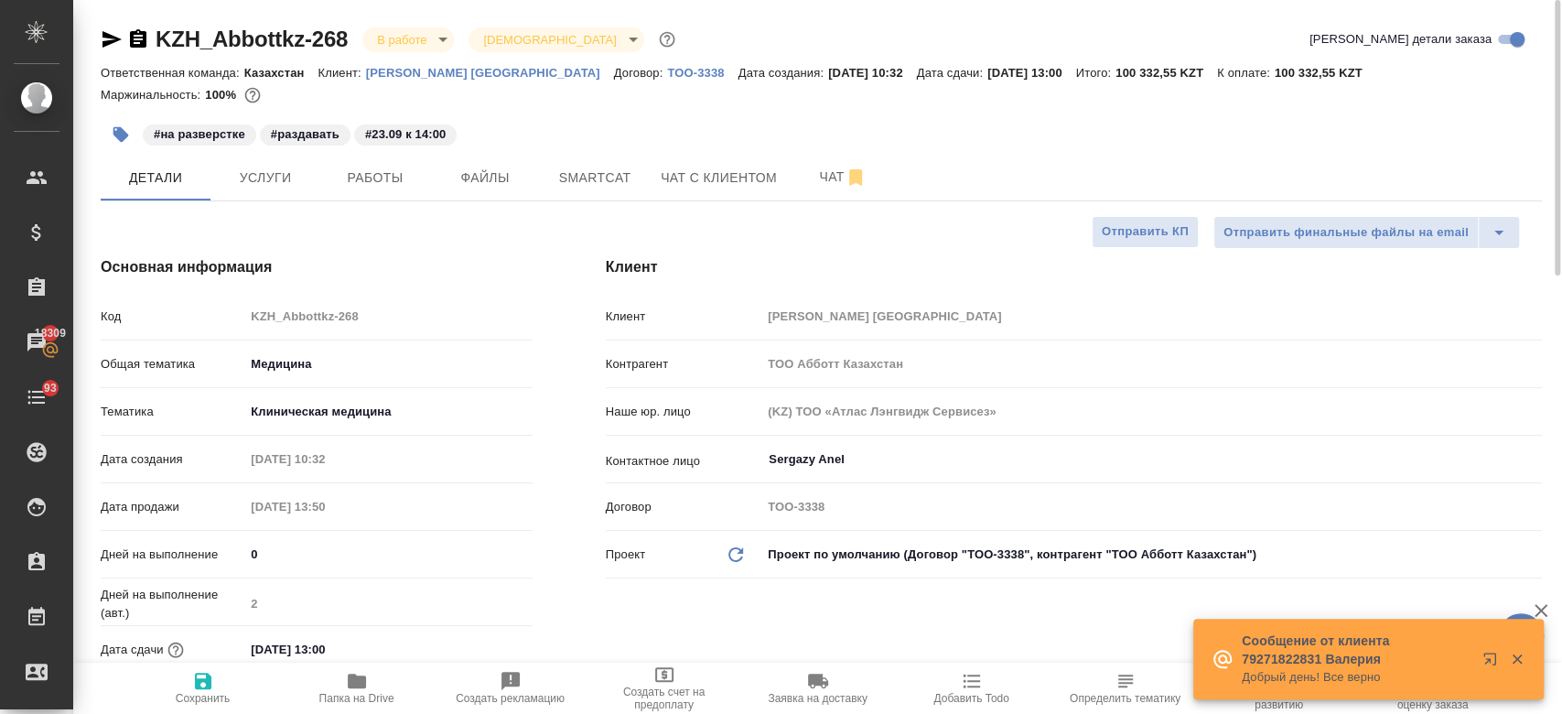
type textarea "x"
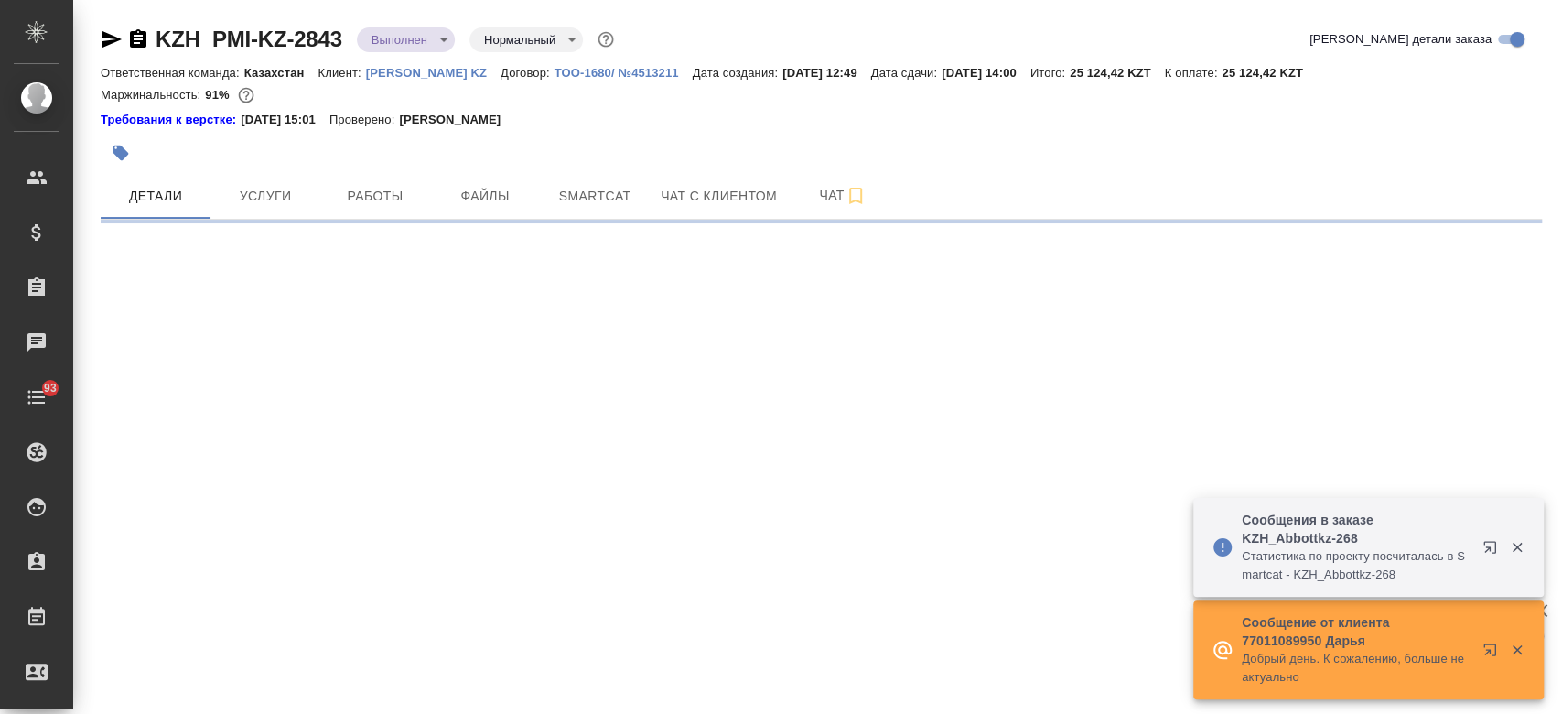
select select "RU"
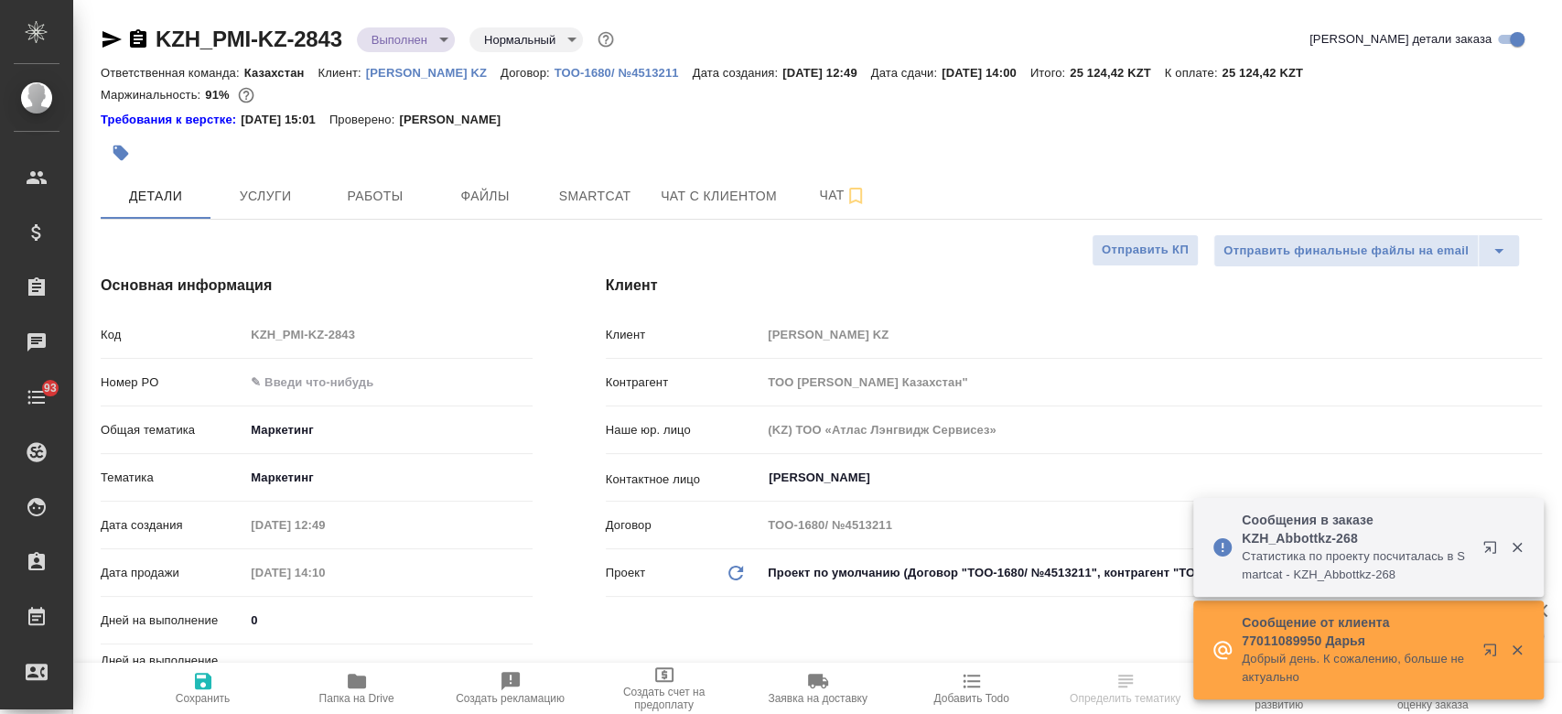
type textarea "x"
click at [354, 699] on span "Папка на Drive" at bounding box center [356, 698] width 75 height 13
type textarea "x"
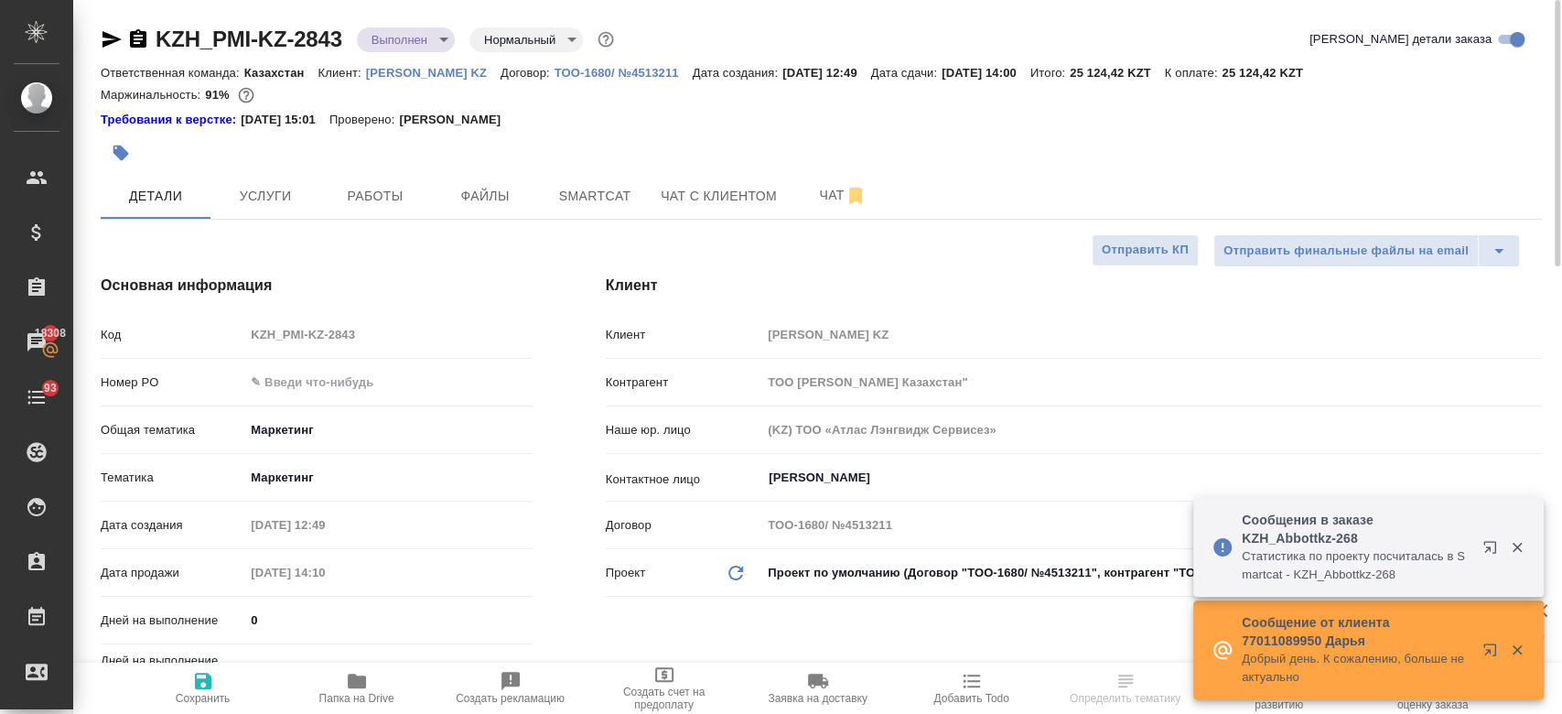
type textarea "x"
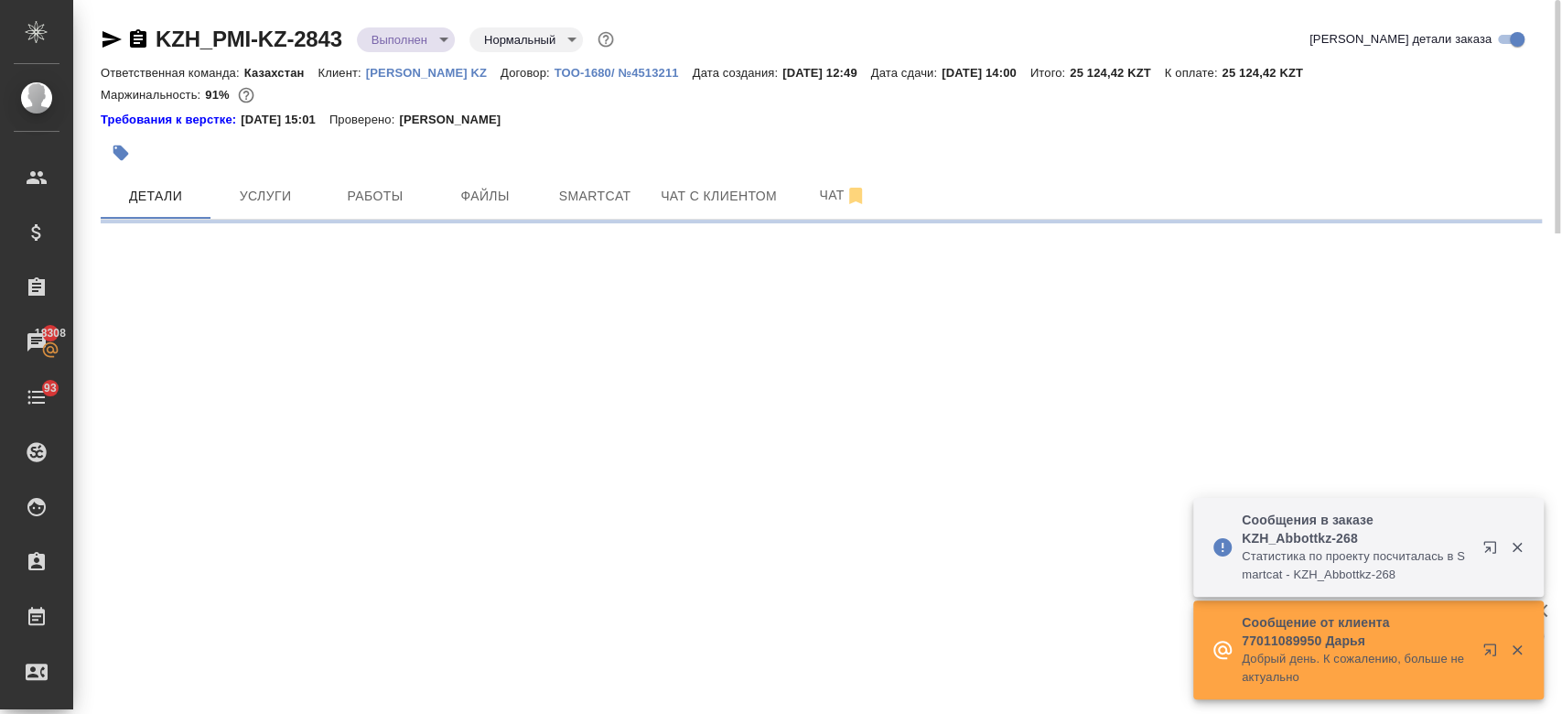
select select "RU"
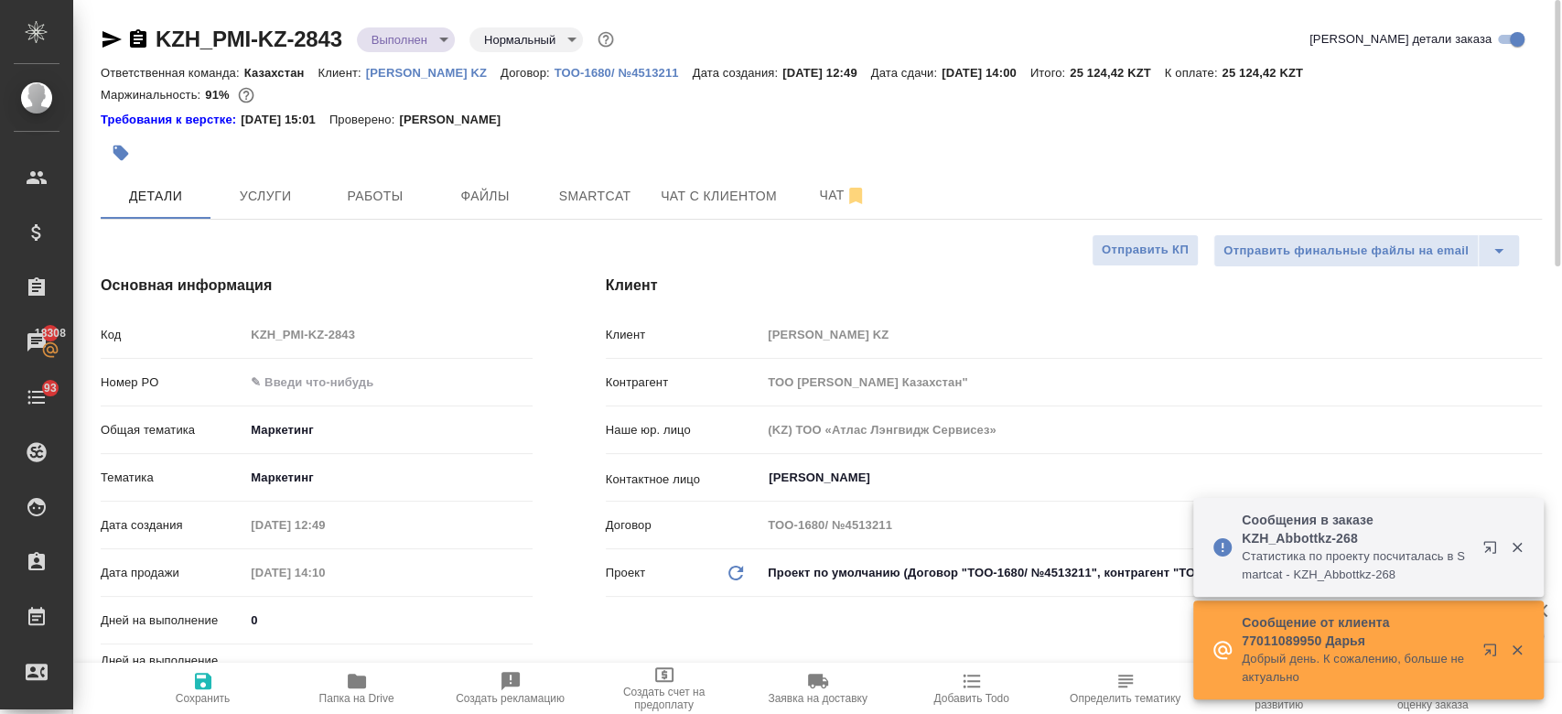
type textarea "x"
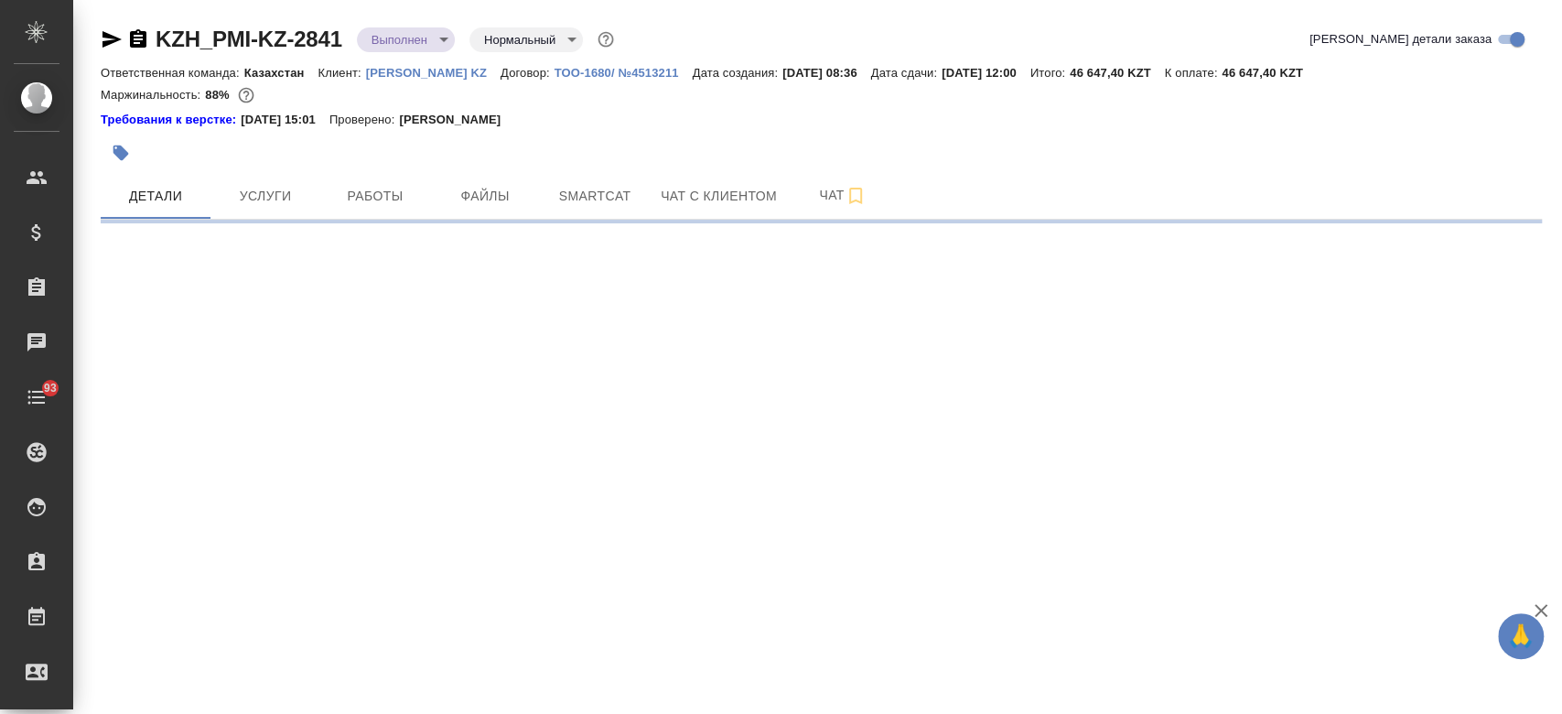
select select "RU"
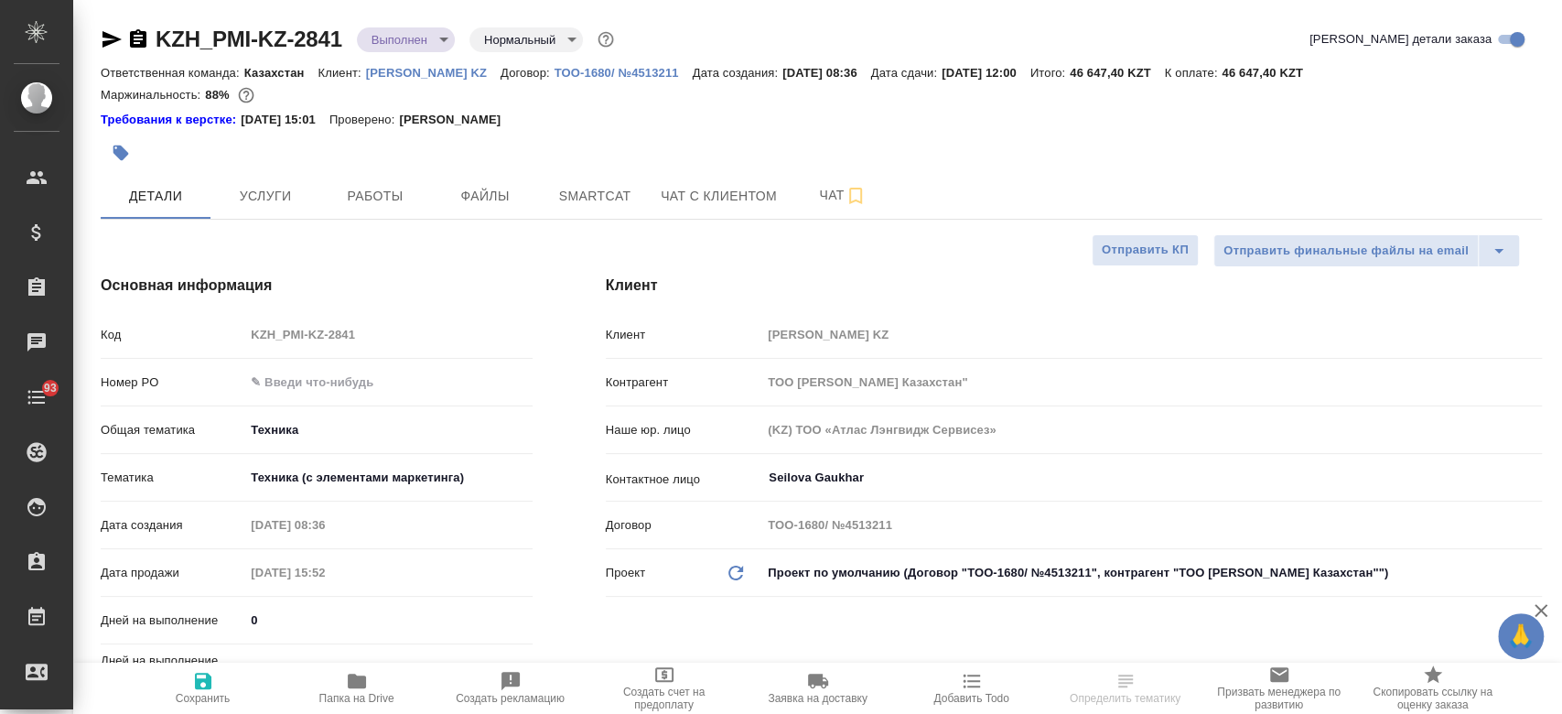
click at [424, 80] on div "Ответственная команда: Казахстан Клиент: [PERSON_NAME] KZ Договор: ТОО-1680/ №4…" at bounding box center [821, 72] width 1441 height 22
type textarea "x"
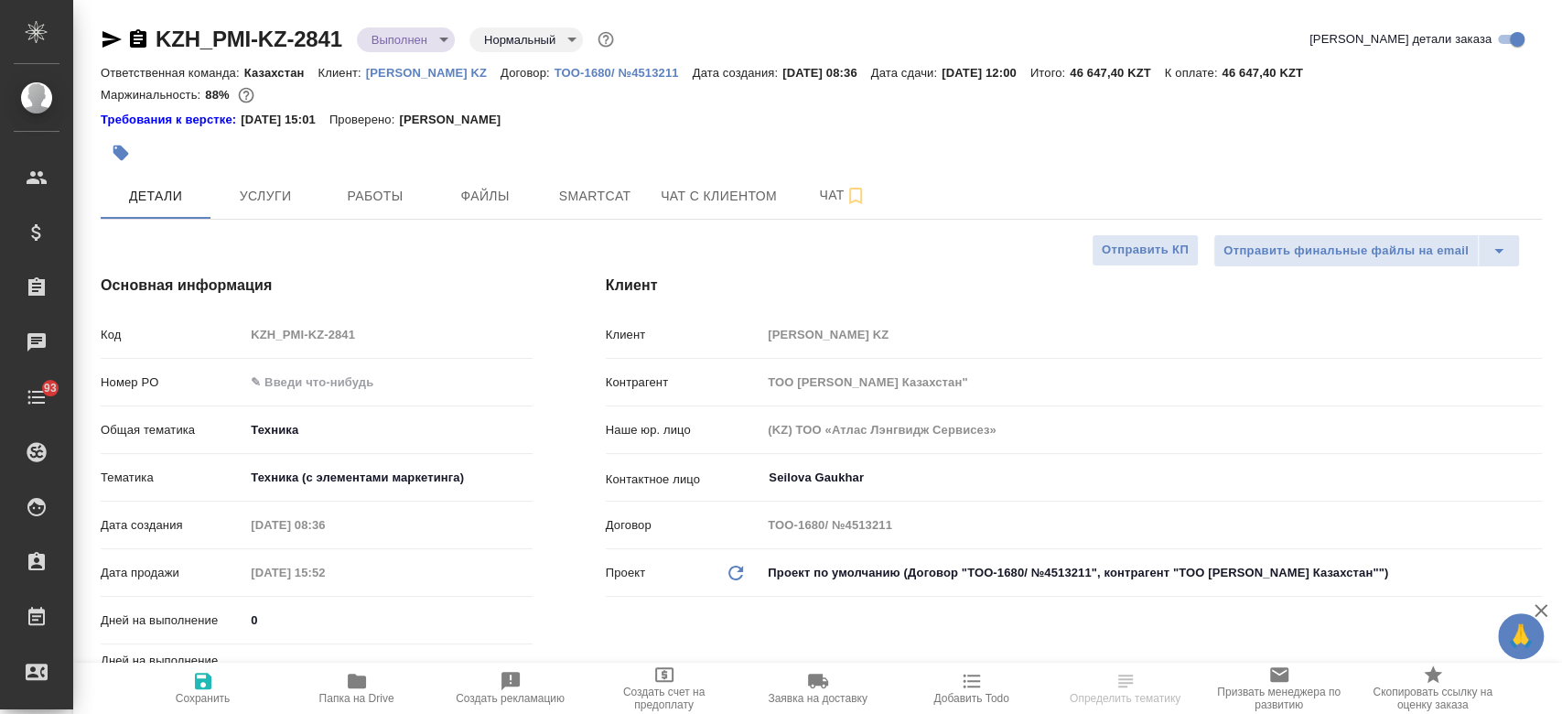
type textarea "x"
click at [422, 71] on p "[PERSON_NAME] KZ" at bounding box center [433, 73] width 134 height 14
type textarea "x"
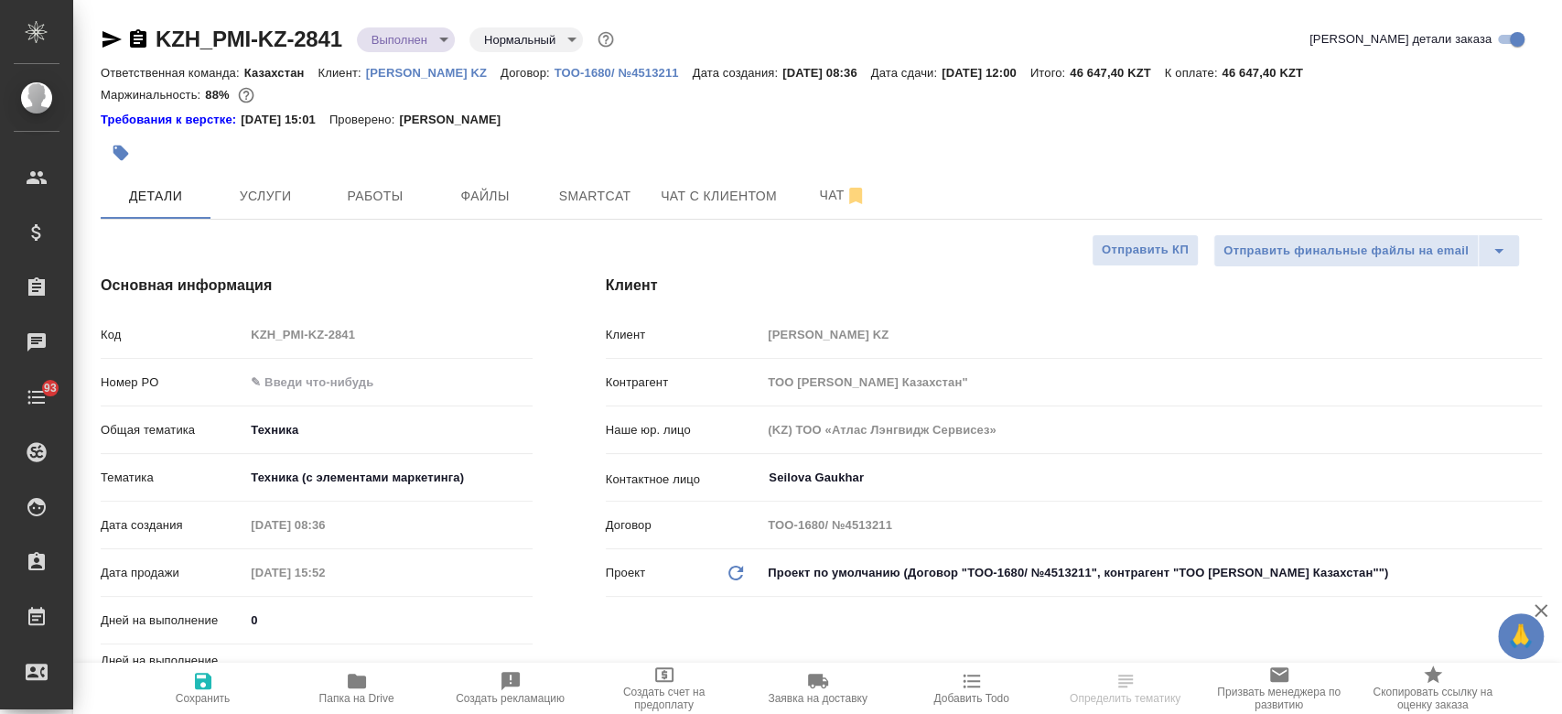
type textarea "x"
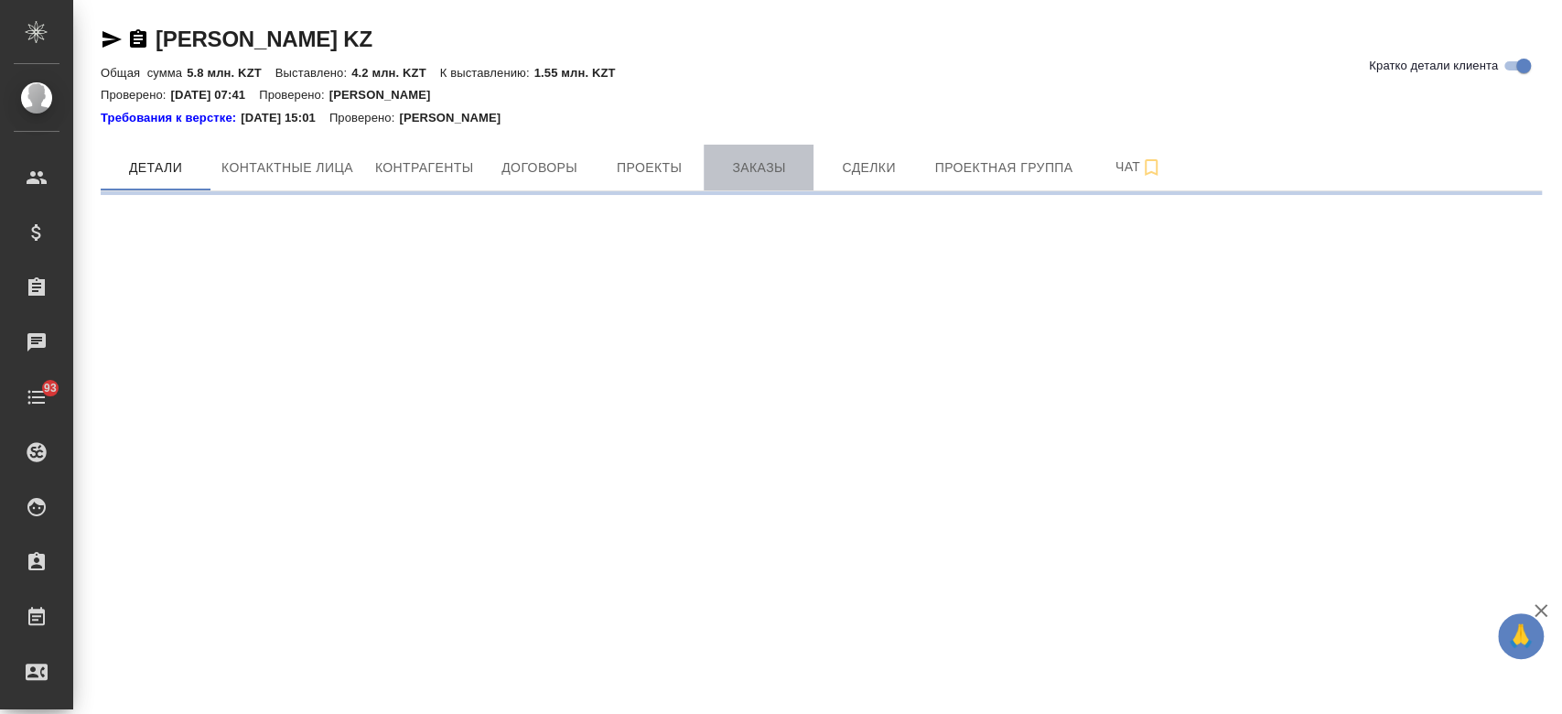
click at [768, 152] on button "Заказы" at bounding box center [759, 168] width 110 height 46
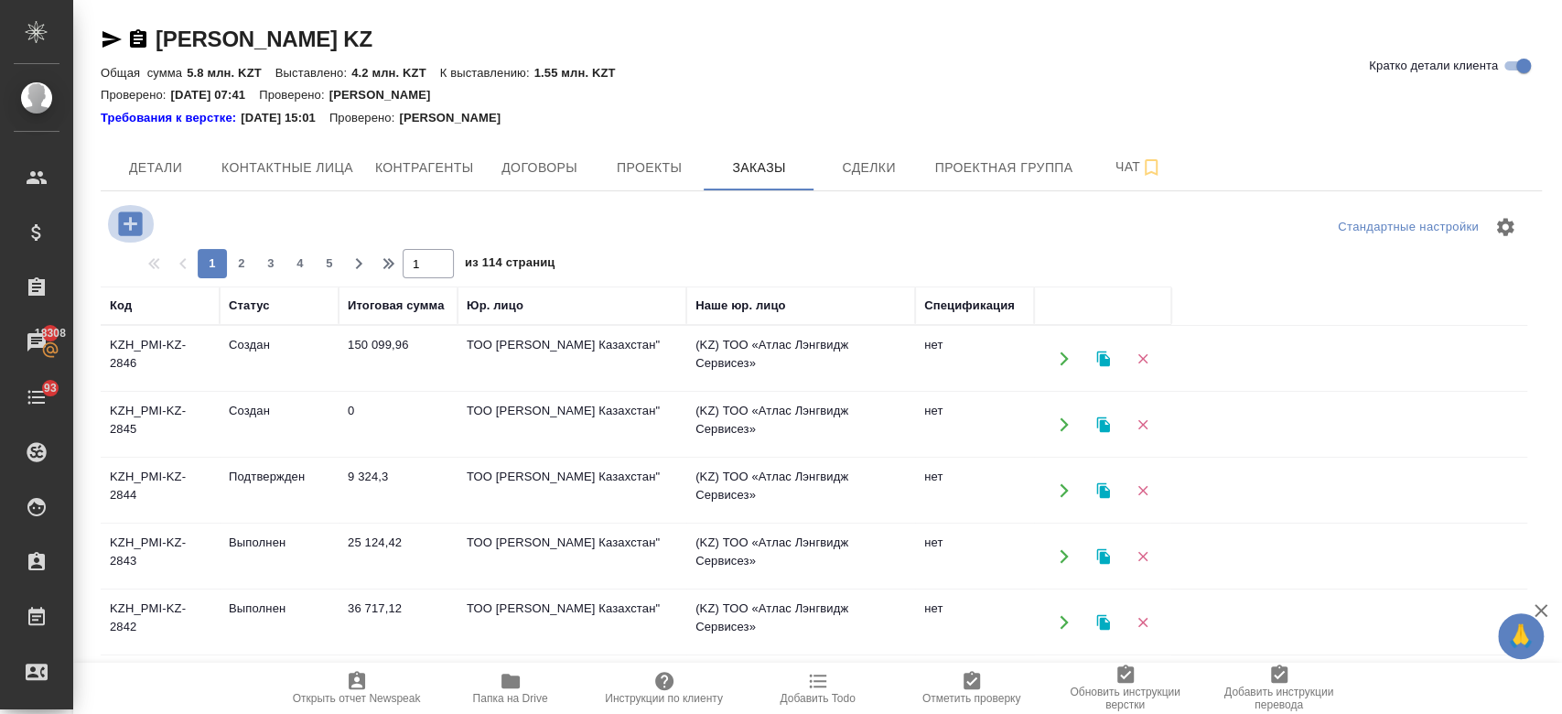
click at [140, 217] on icon "button" at bounding box center [130, 223] width 24 height 24
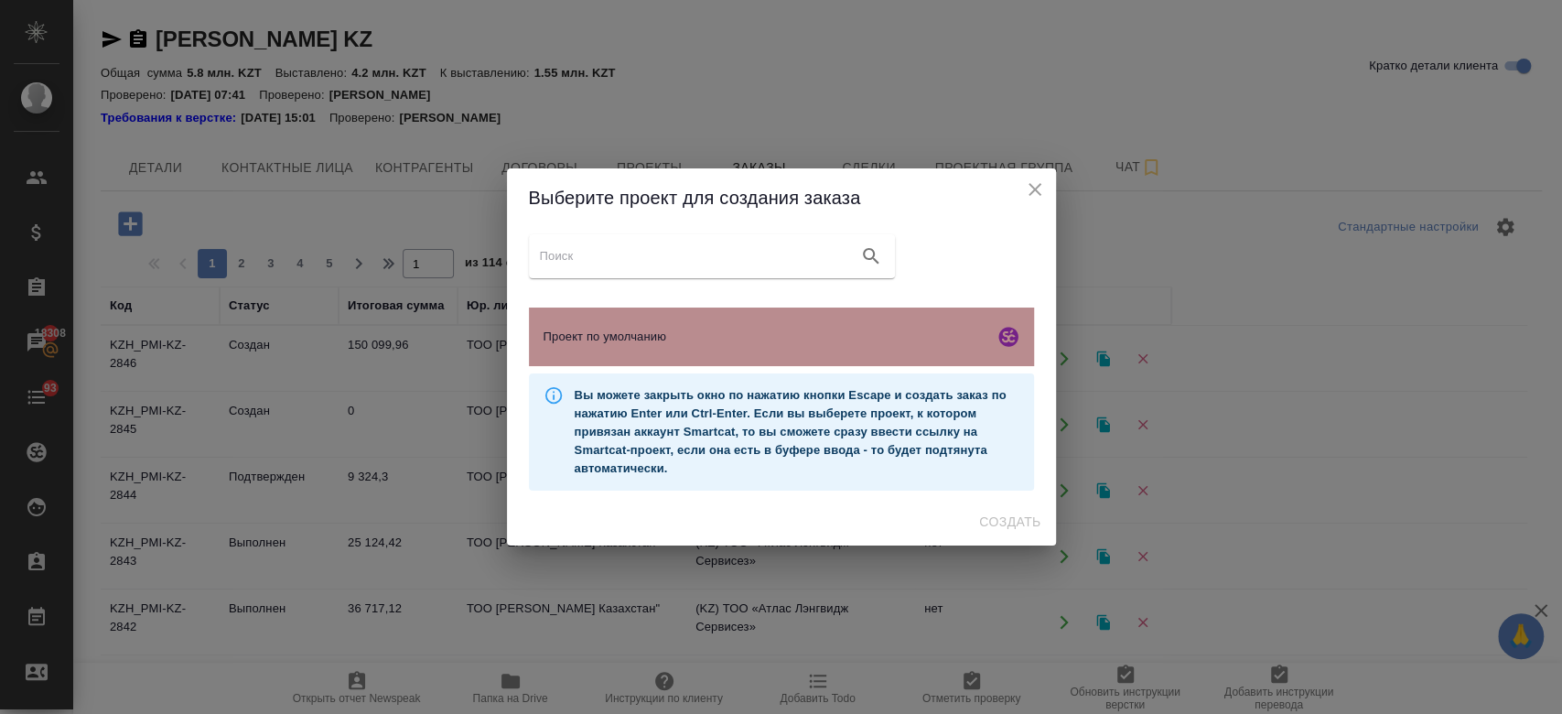
click at [666, 328] on span "Проект по умолчанию" at bounding box center [764, 337] width 443 height 18
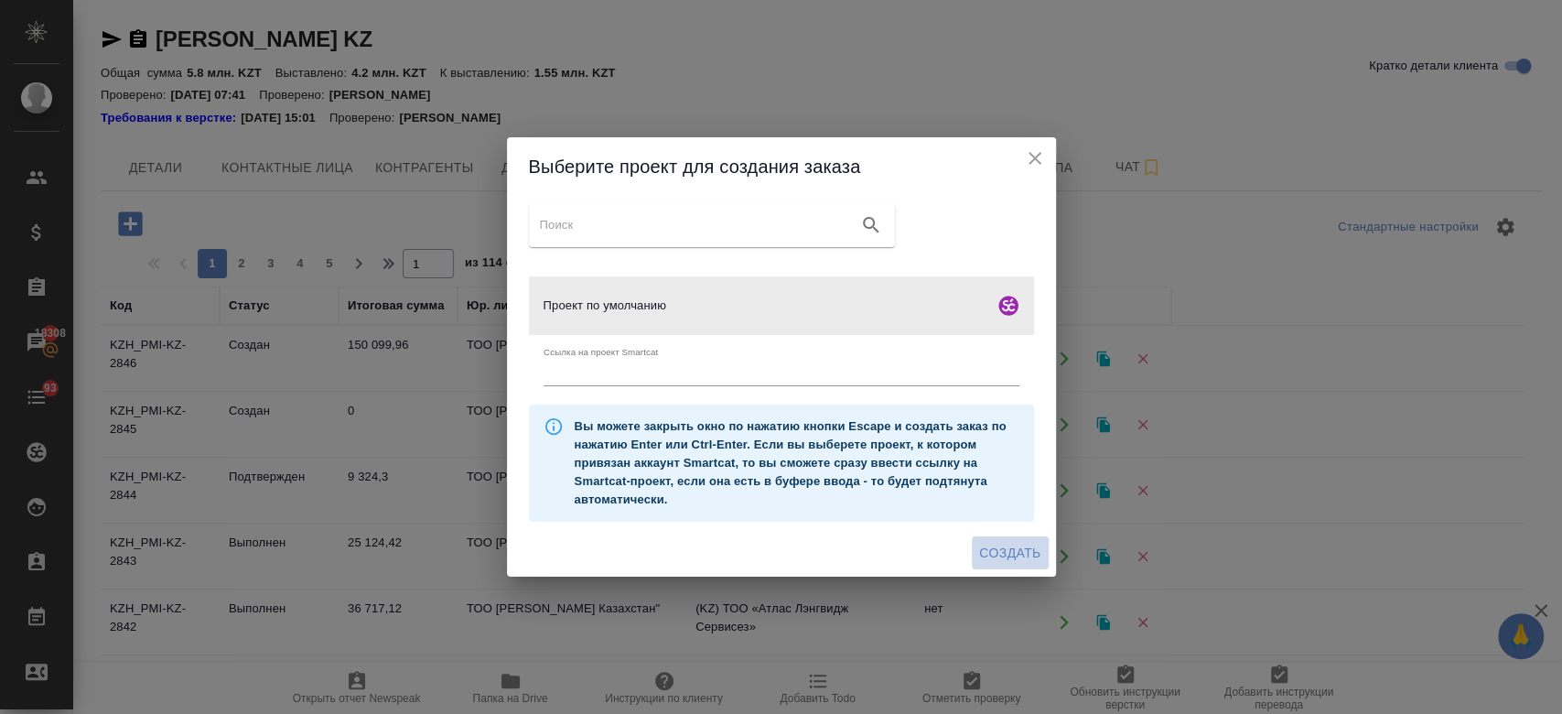
click at [995, 553] on span "Создать" at bounding box center [1009, 553] width 61 height 23
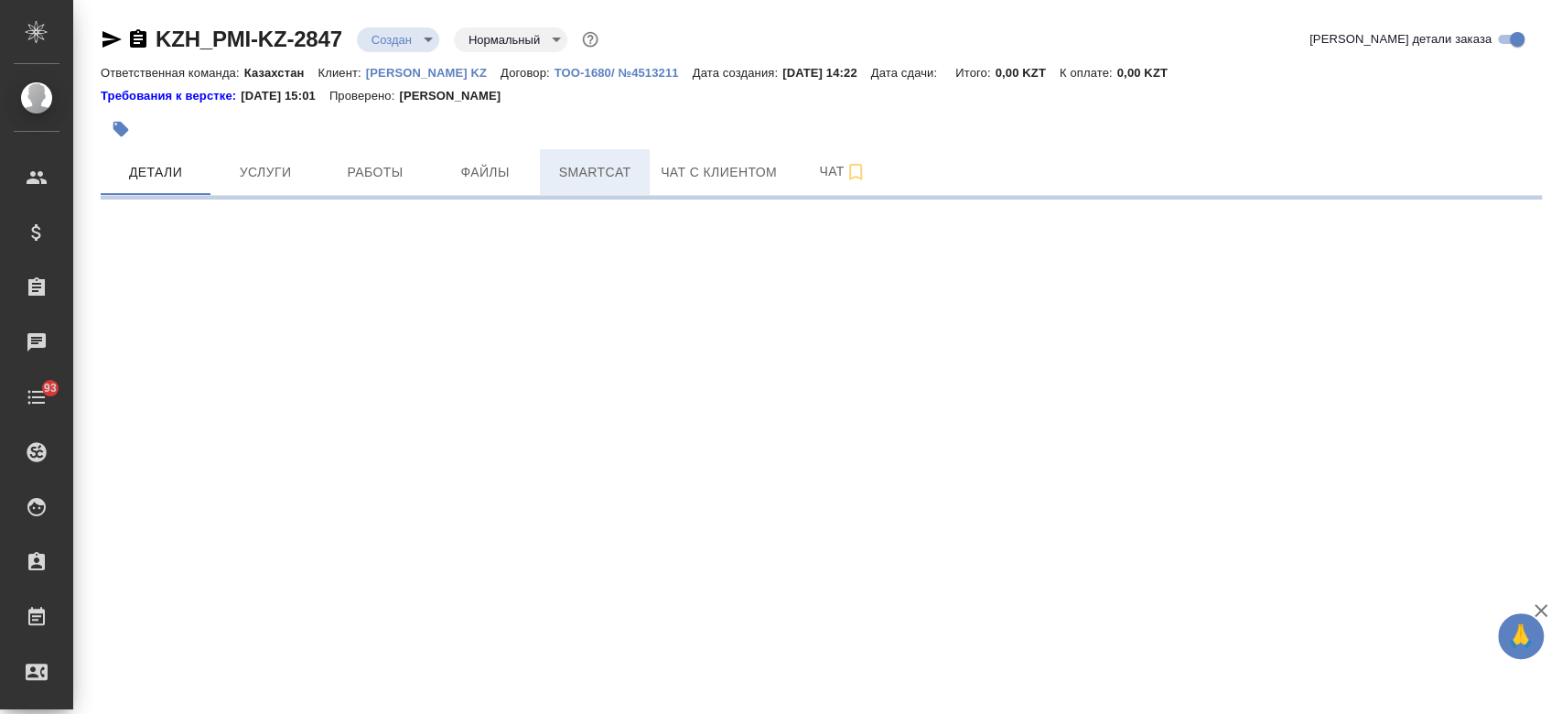
select select "RU"
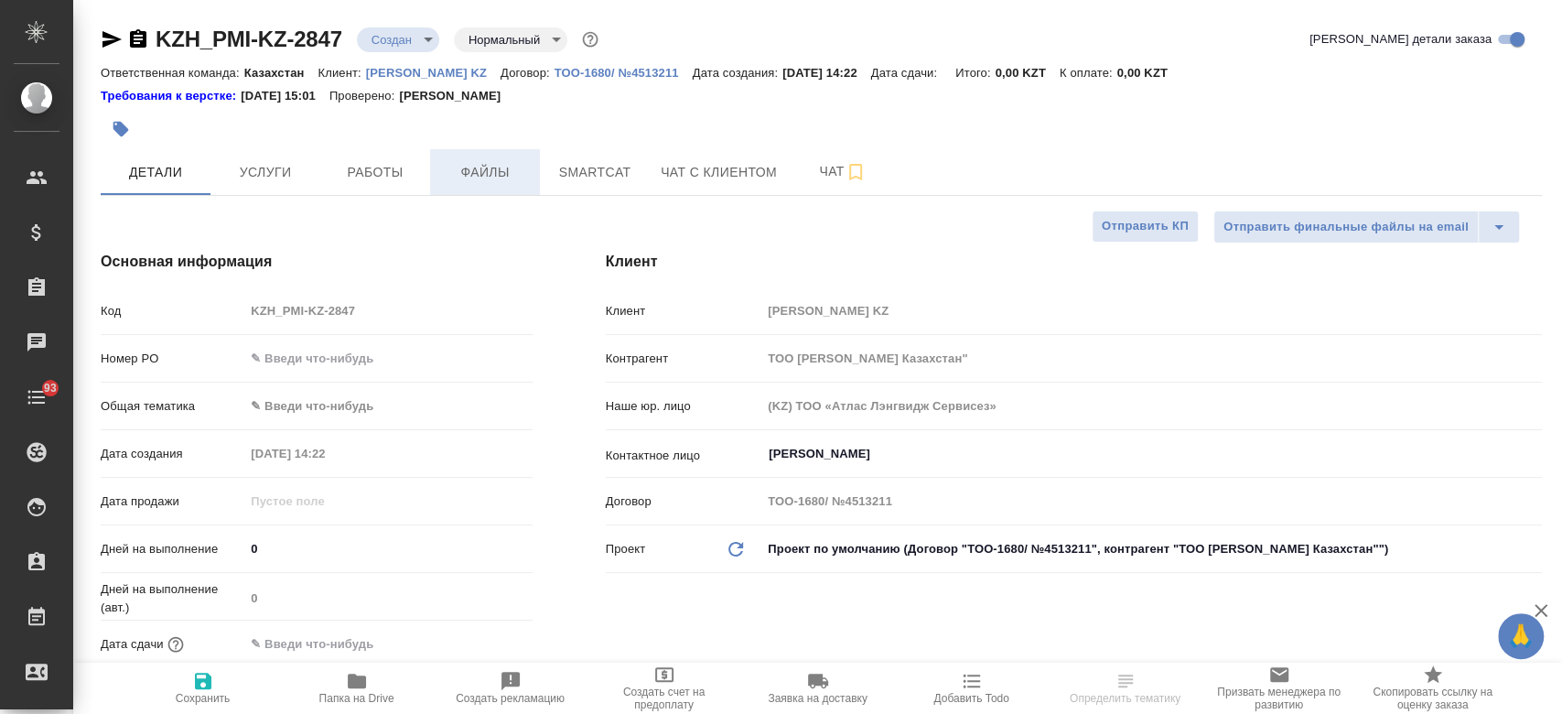
type textarea "x"
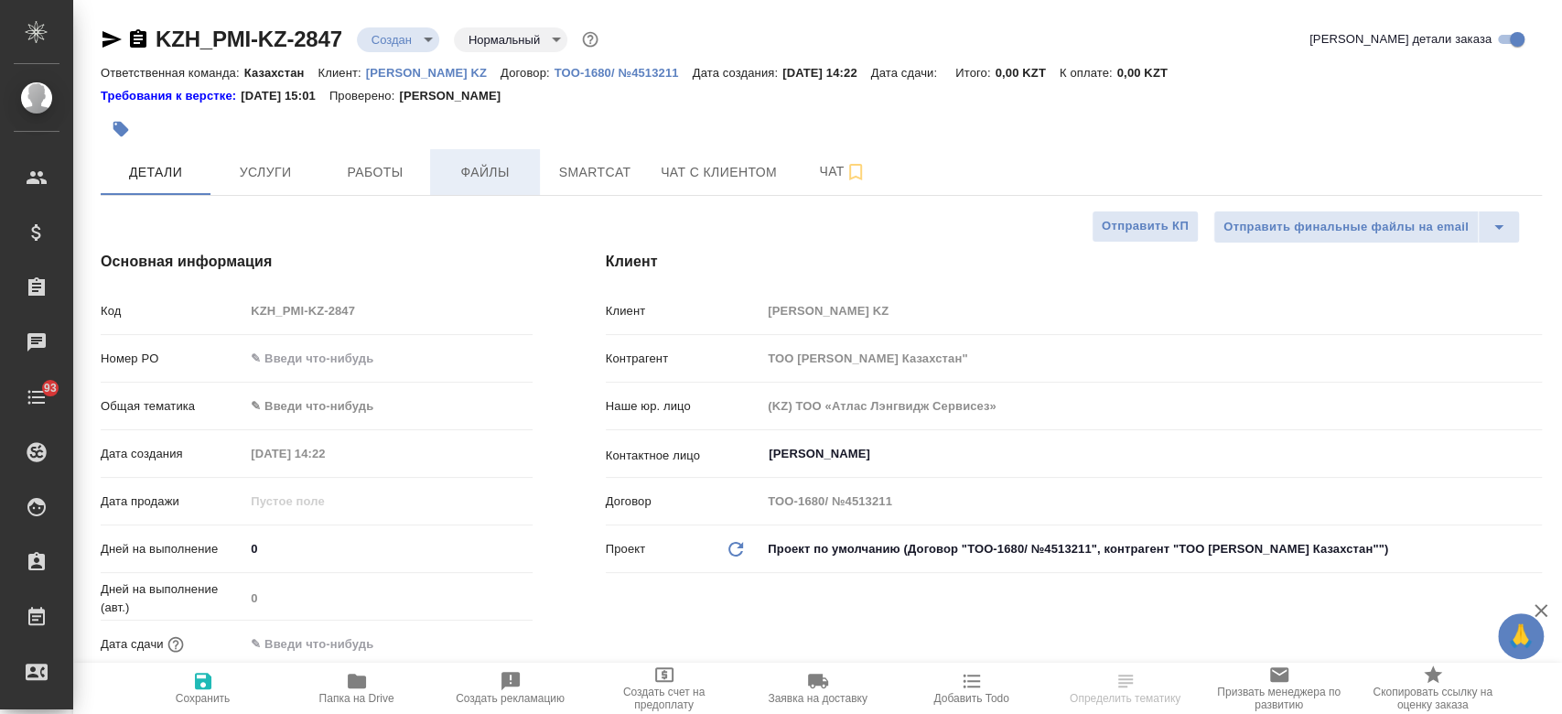
type textarea "x"
click at [494, 183] on button "Файлы" at bounding box center [485, 172] width 110 height 46
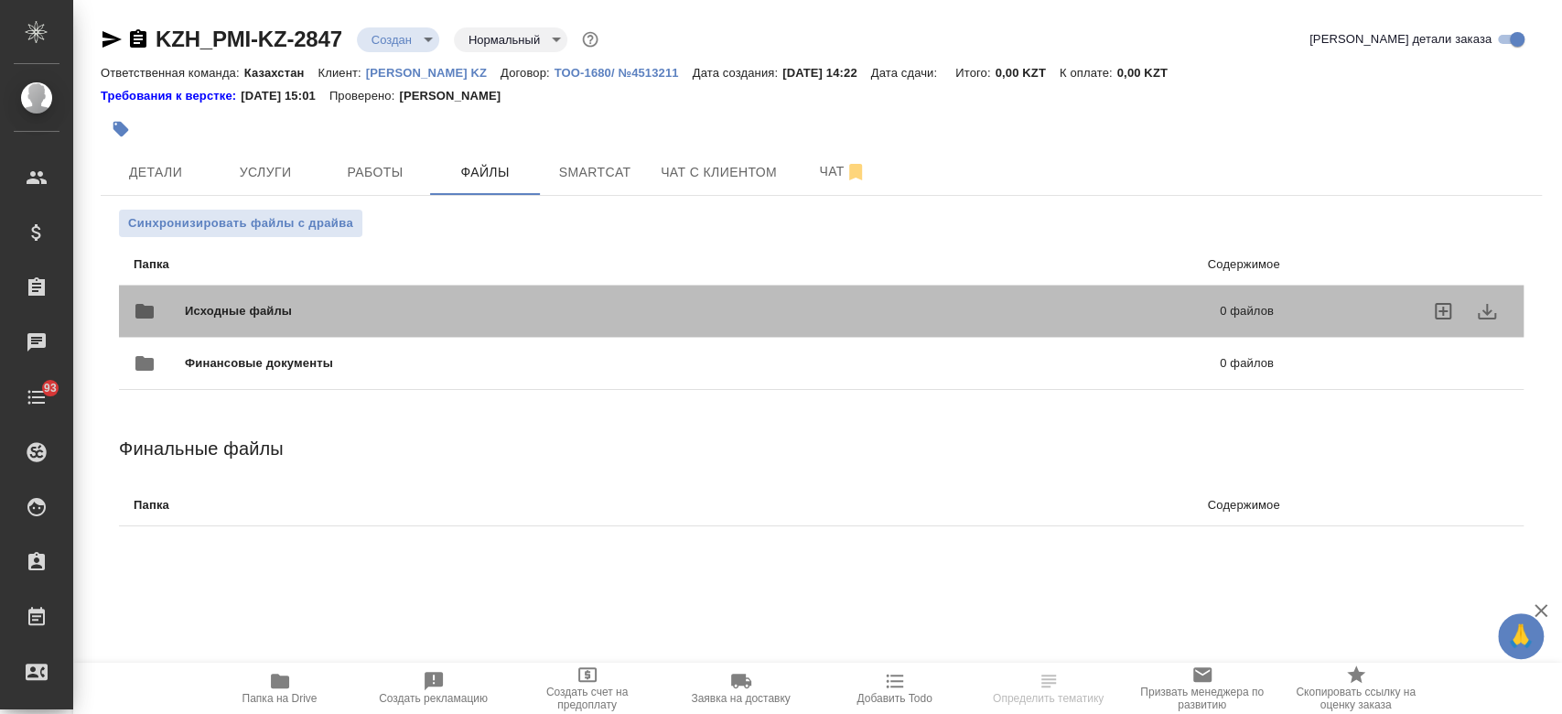
click at [426, 286] on div "Исходные файлы 0 файлов" at bounding box center [703, 311] width 1177 height 81
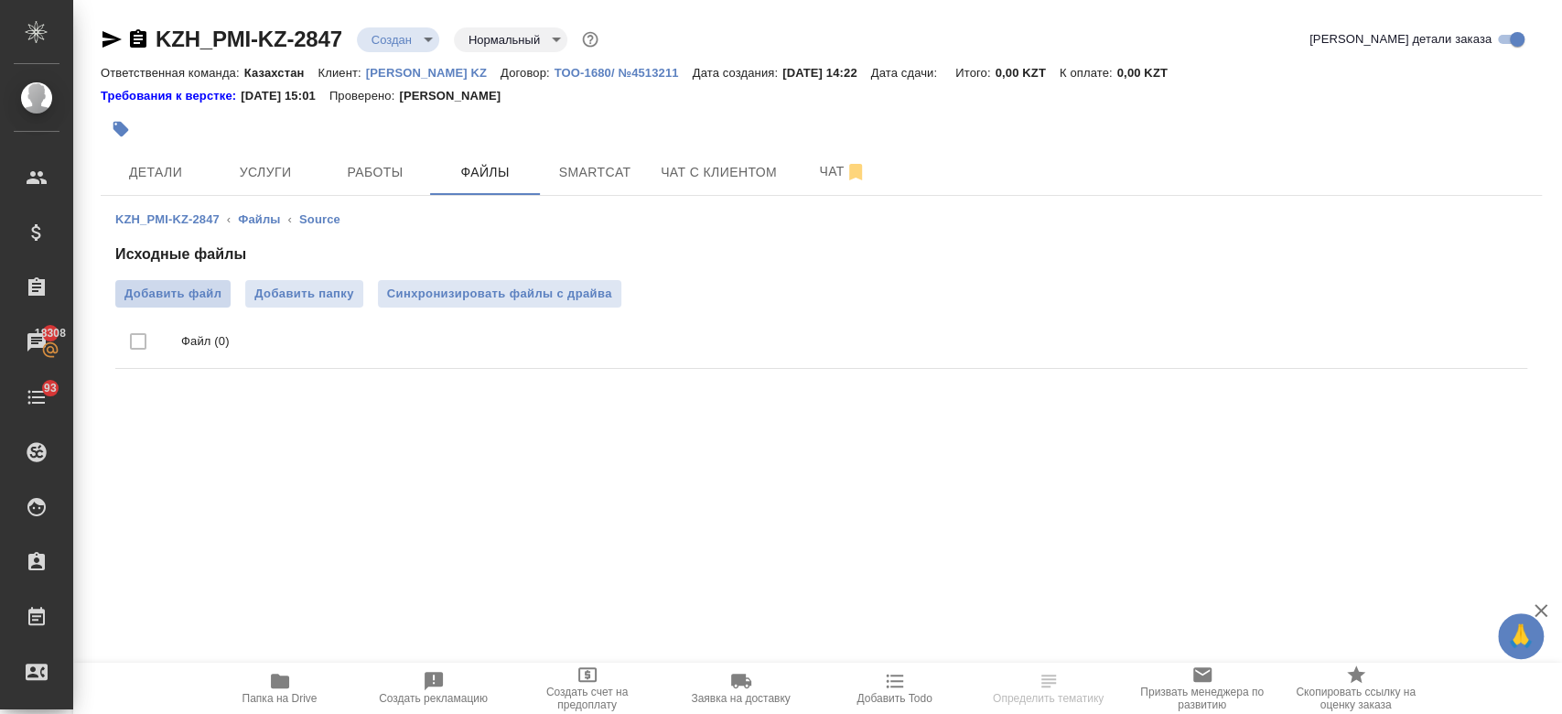
click at [194, 295] on span "Добавить файл" at bounding box center [172, 294] width 97 height 18
click at [0, 0] on input "Добавить файл" at bounding box center [0, 0] width 0 height 0
click at [274, 182] on span "Услуги" at bounding box center [265, 172] width 88 height 23
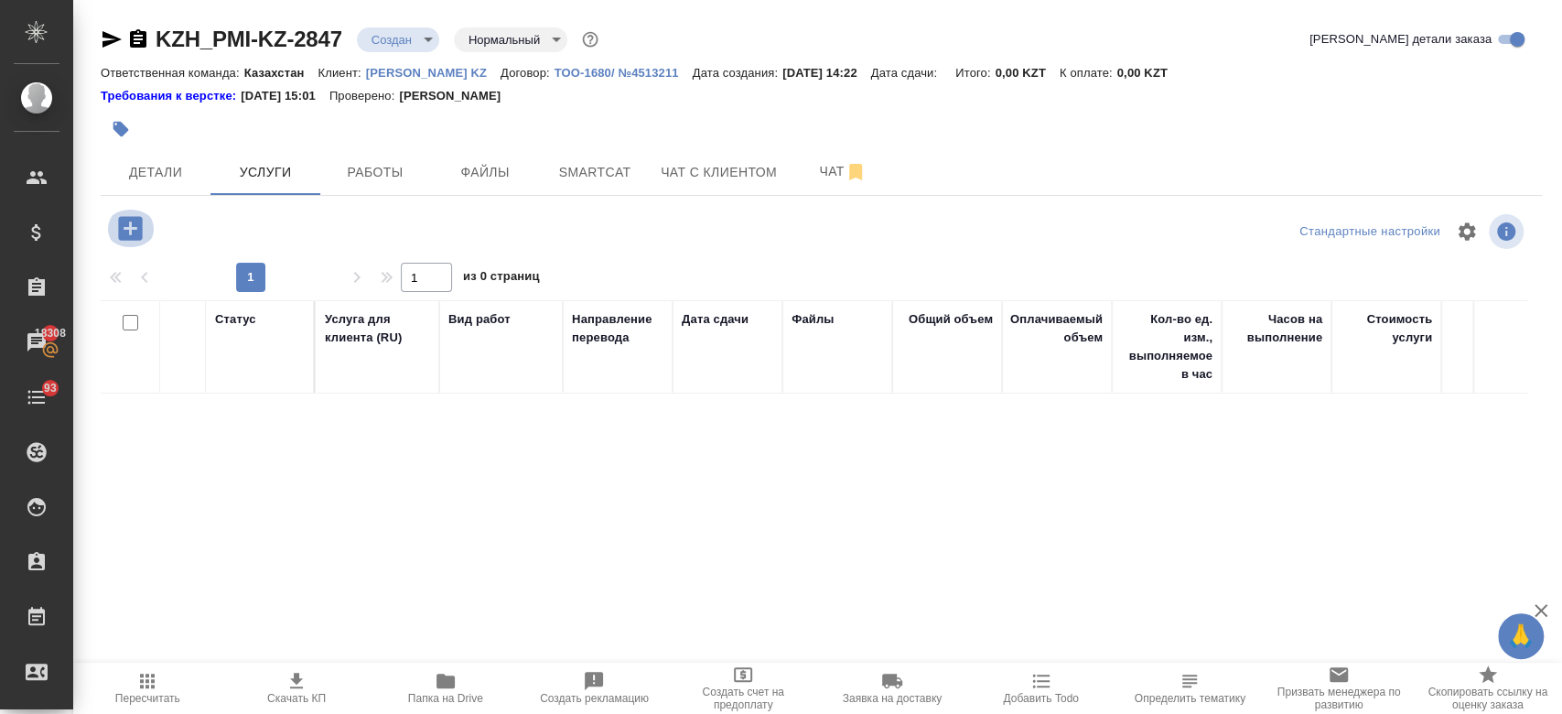
click at [130, 230] on icon "button" at bounding box center [130, 228] width 32 height 32
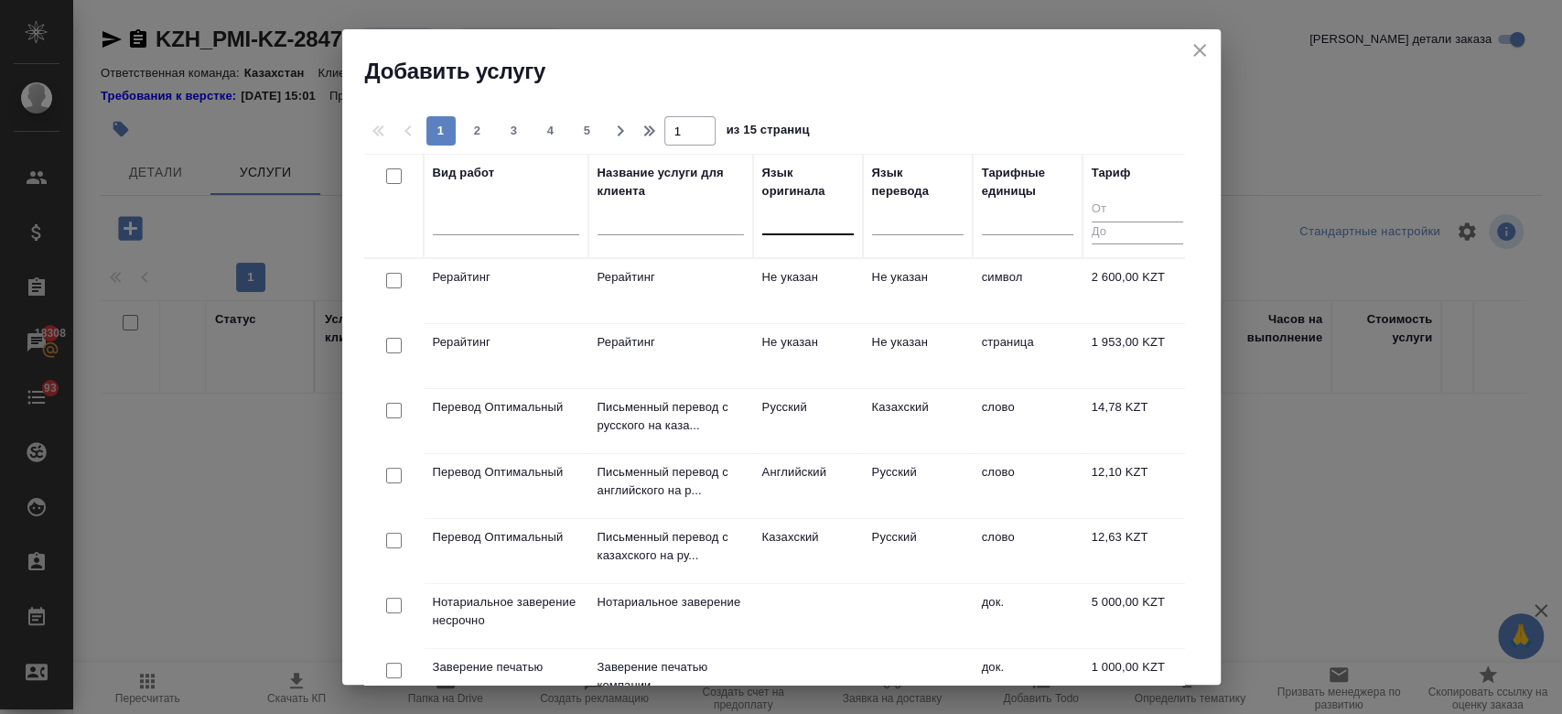
click at [783, 231] on div at bounding box center [807, 217] width 91 height 35
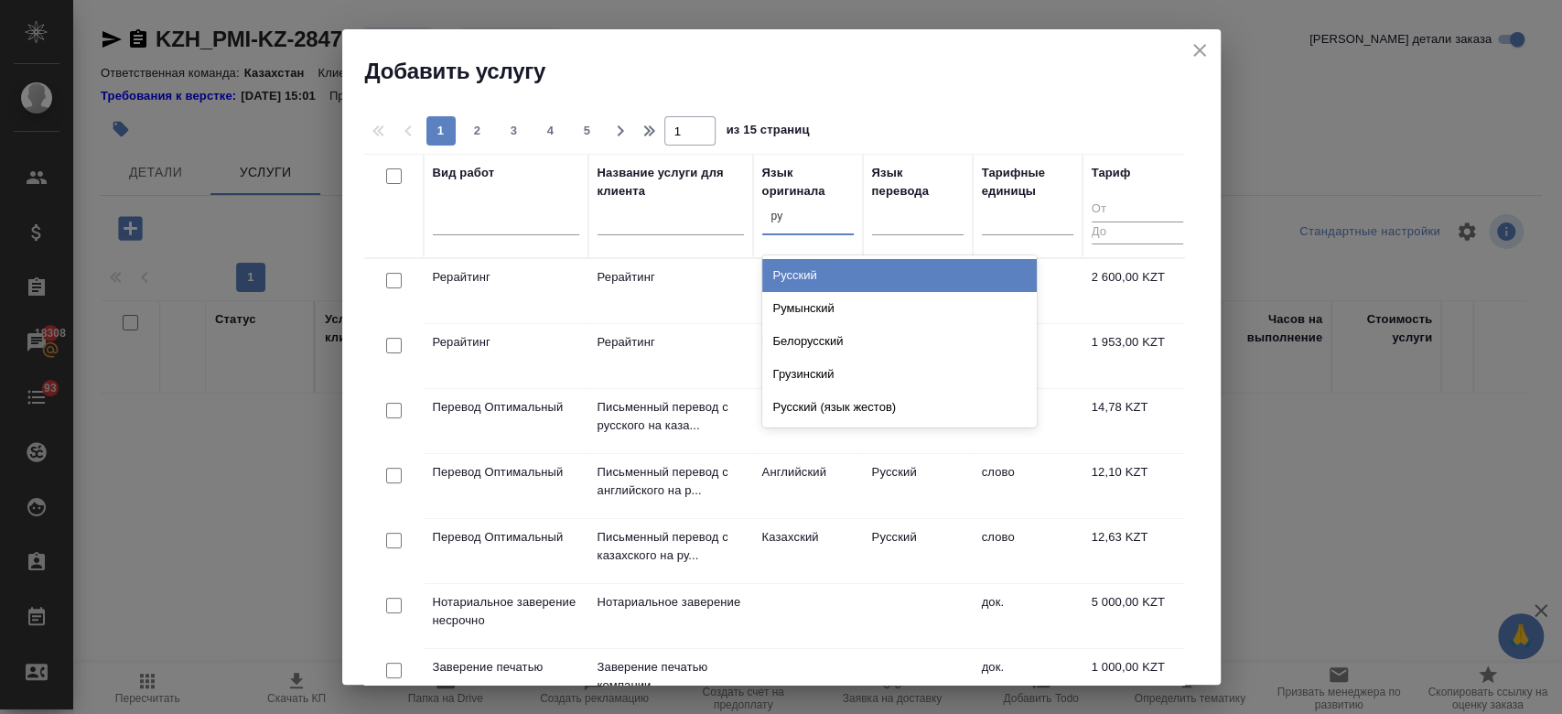
type input "рус"
click at [822, 271] on div "Русский" at bounding box center [899, 275] width 274 height 33
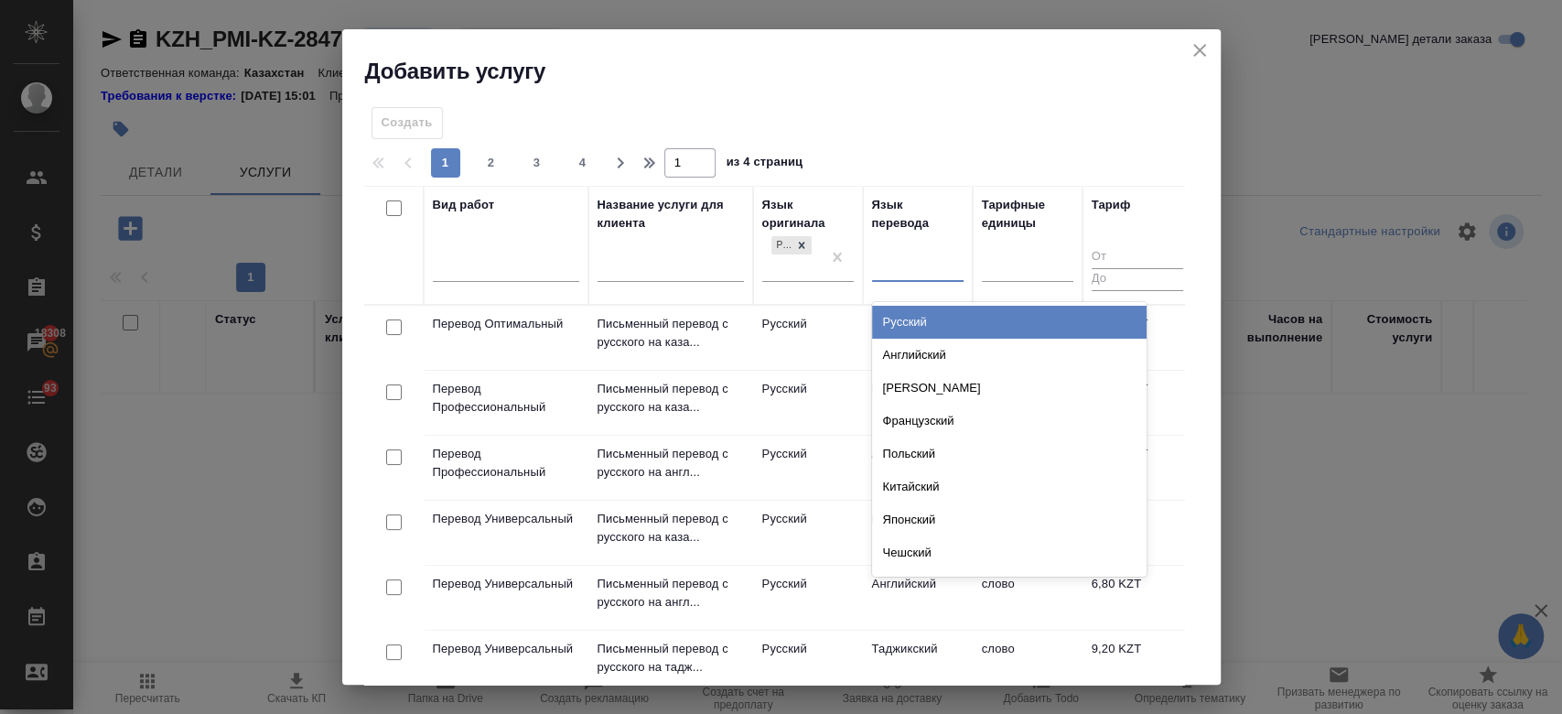
click at [900, 262] on div at bounding box center [917, 264] width 91 height 27
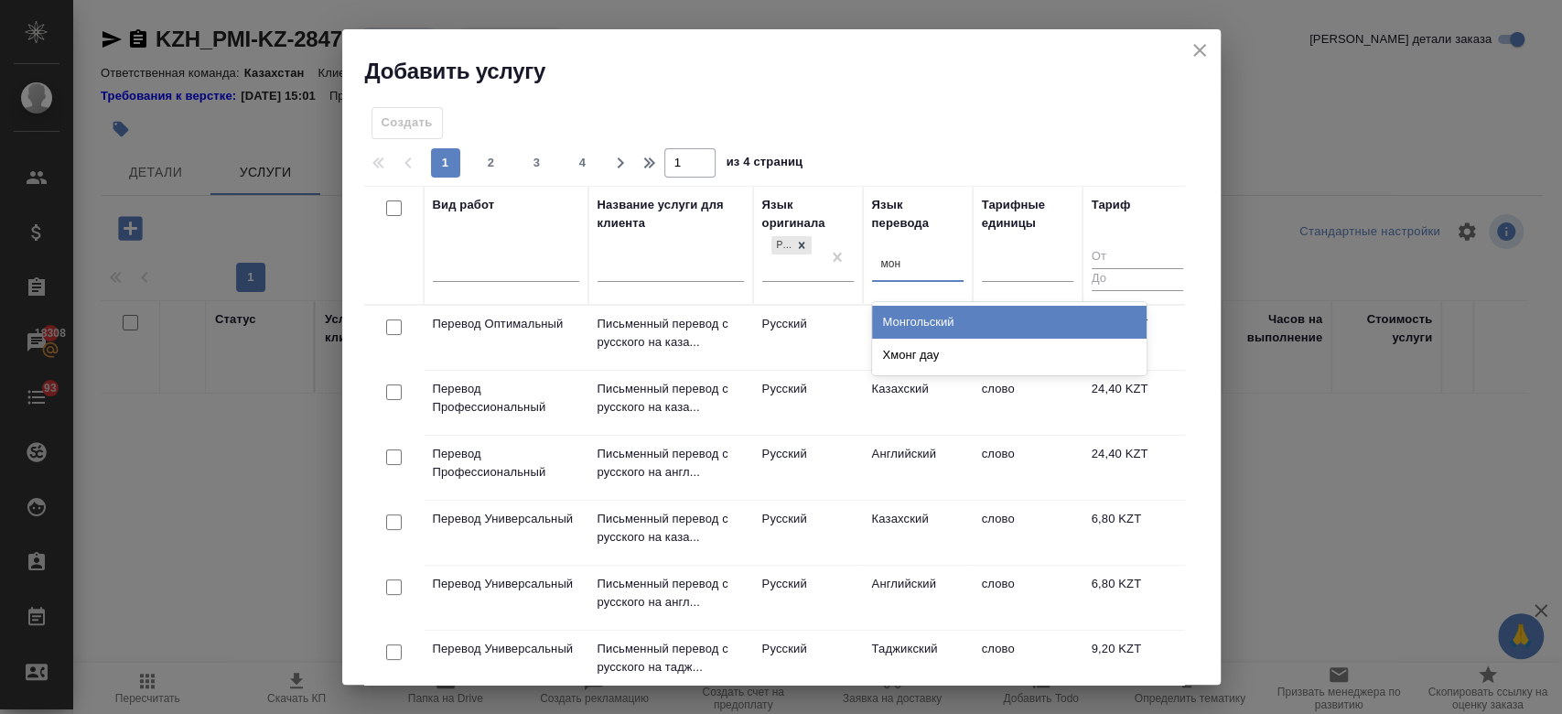
type input "монг"
click at [926, 326] on div "Монгольский" at bounding box center [1009, 322] width 274 height 33
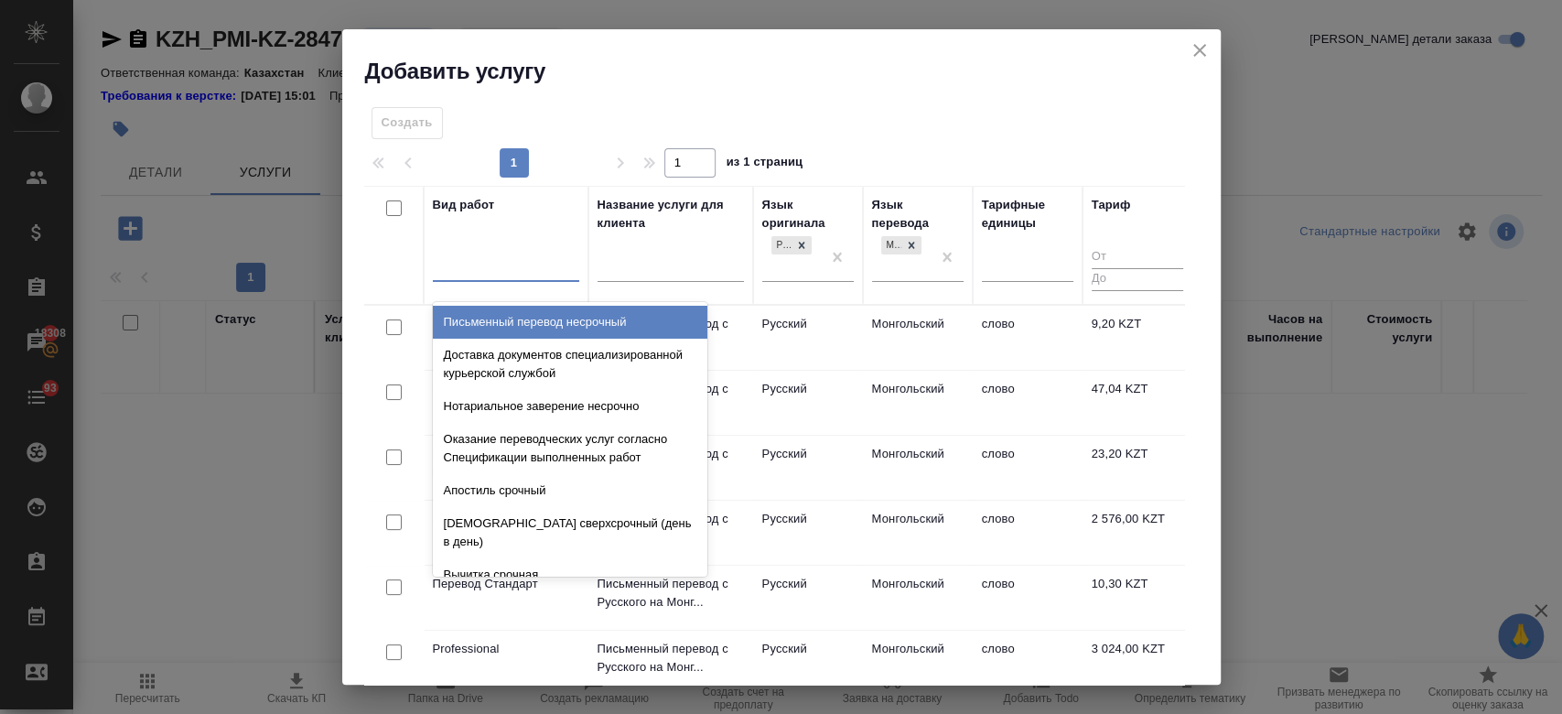
click at [533, 268] on div at bounding box center [506, 264] width 146 height 27
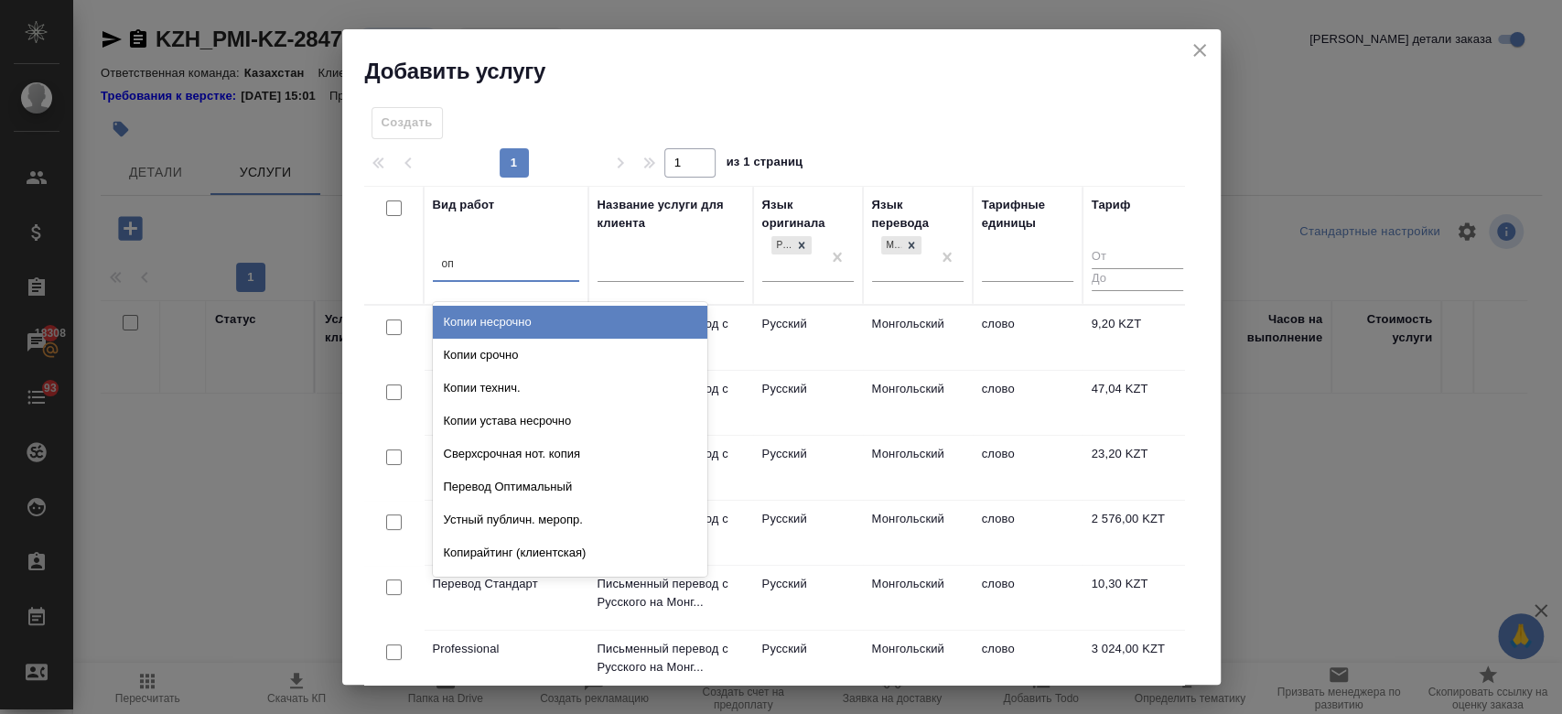
type input "опт"
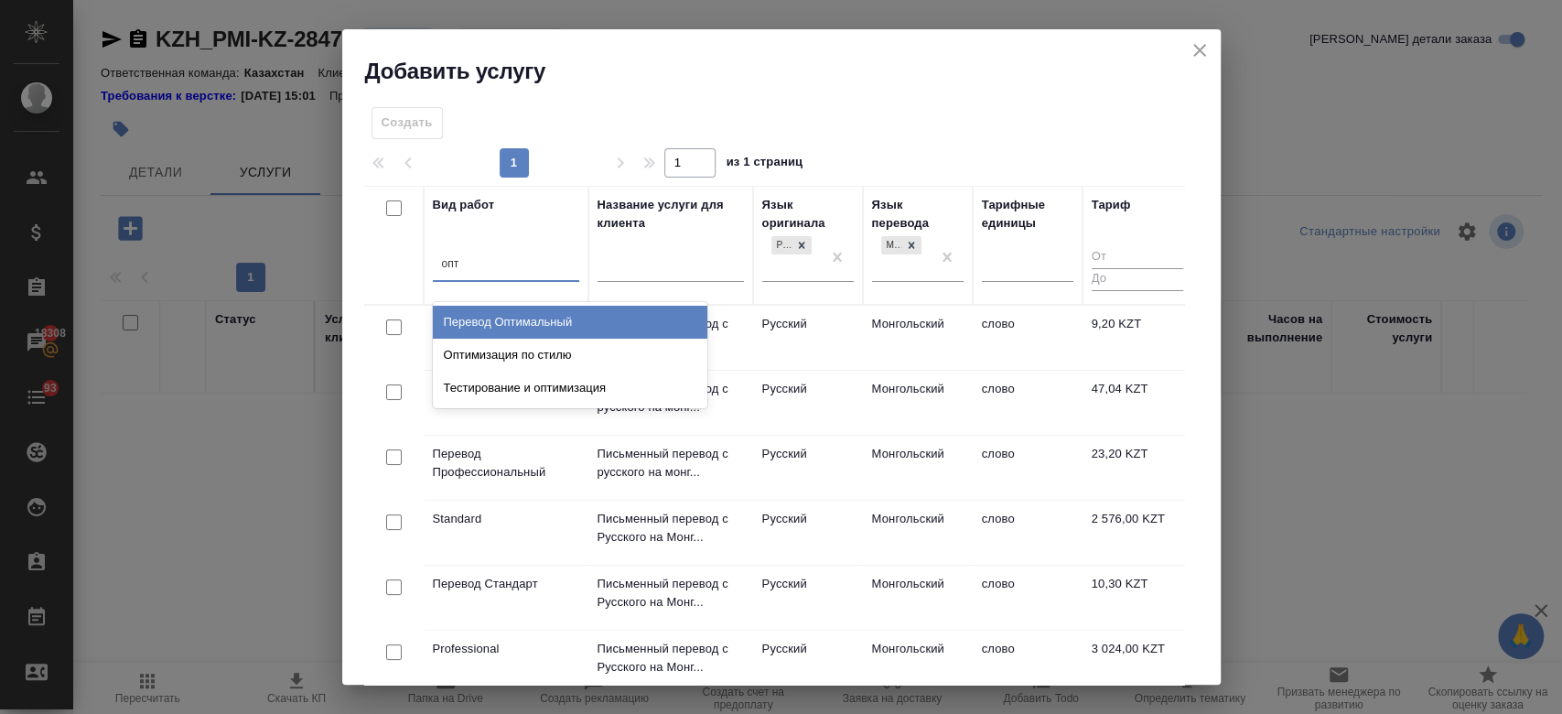
click at [500, 321] on div "Перевод Оптимальный" at bounding box center [570, 322] width 274 height 33
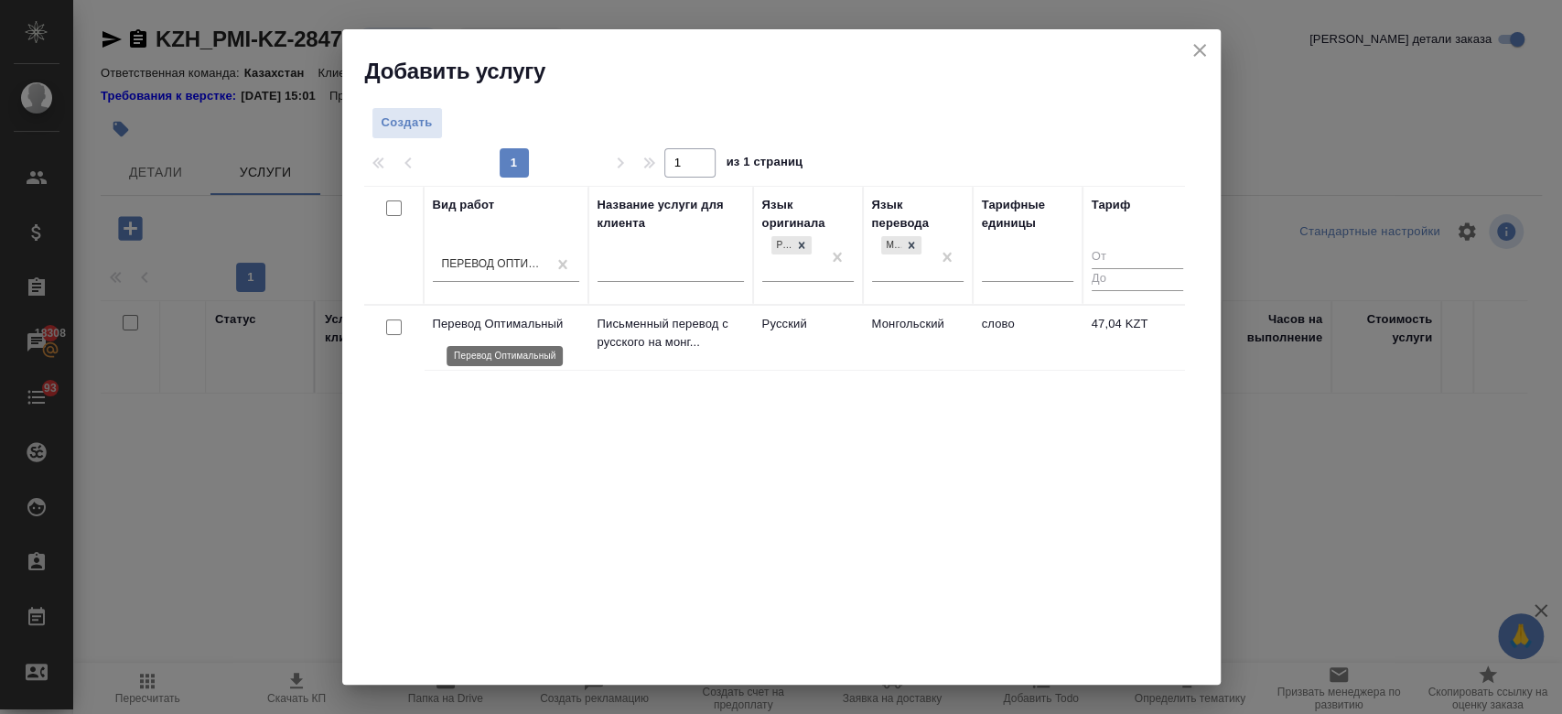
click at [578, 326] on p "Перевод Оптимальный" at bounding box center [506, 324] width 146 height 18
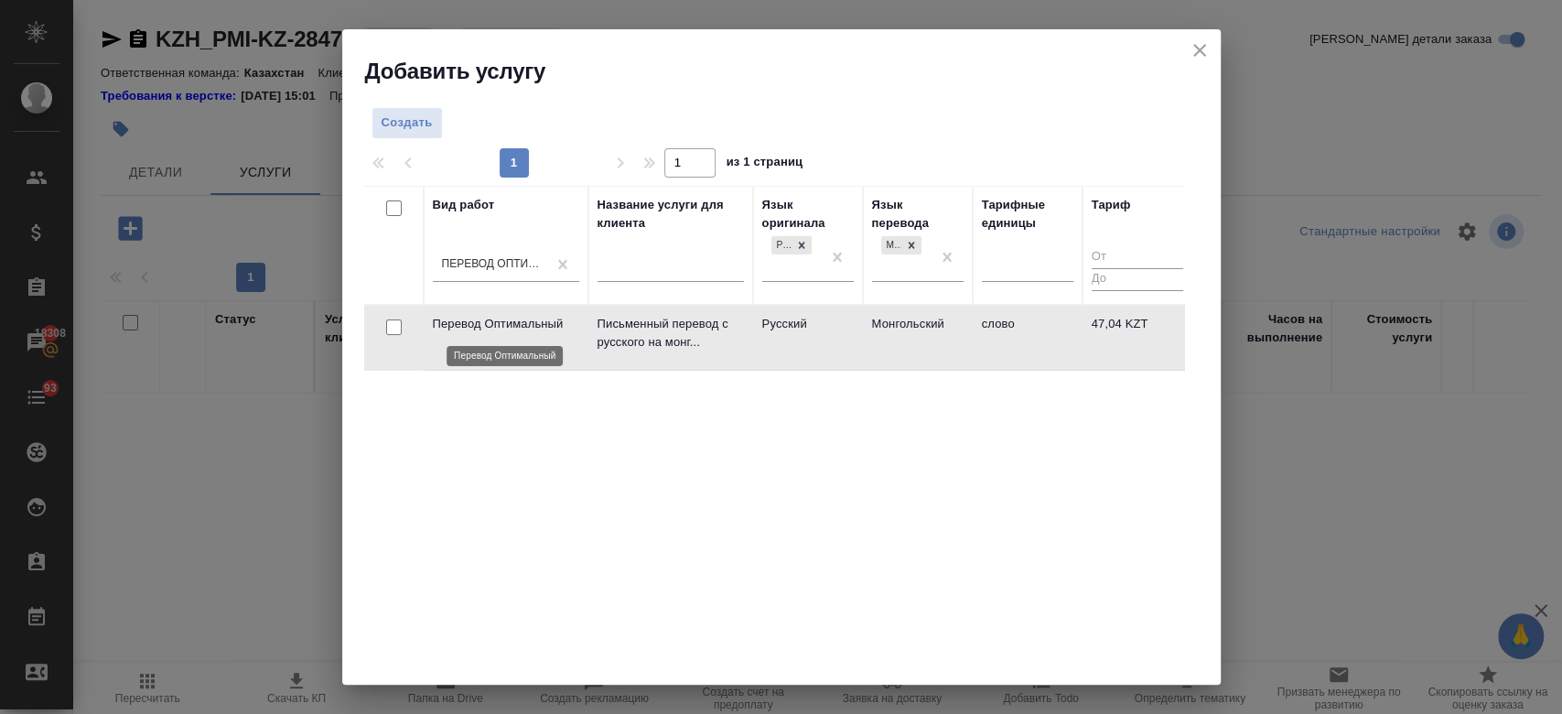
click at [578, 326] on p "Перевод Оптимальный" at bounding box center [506, 324] width 146 height 18
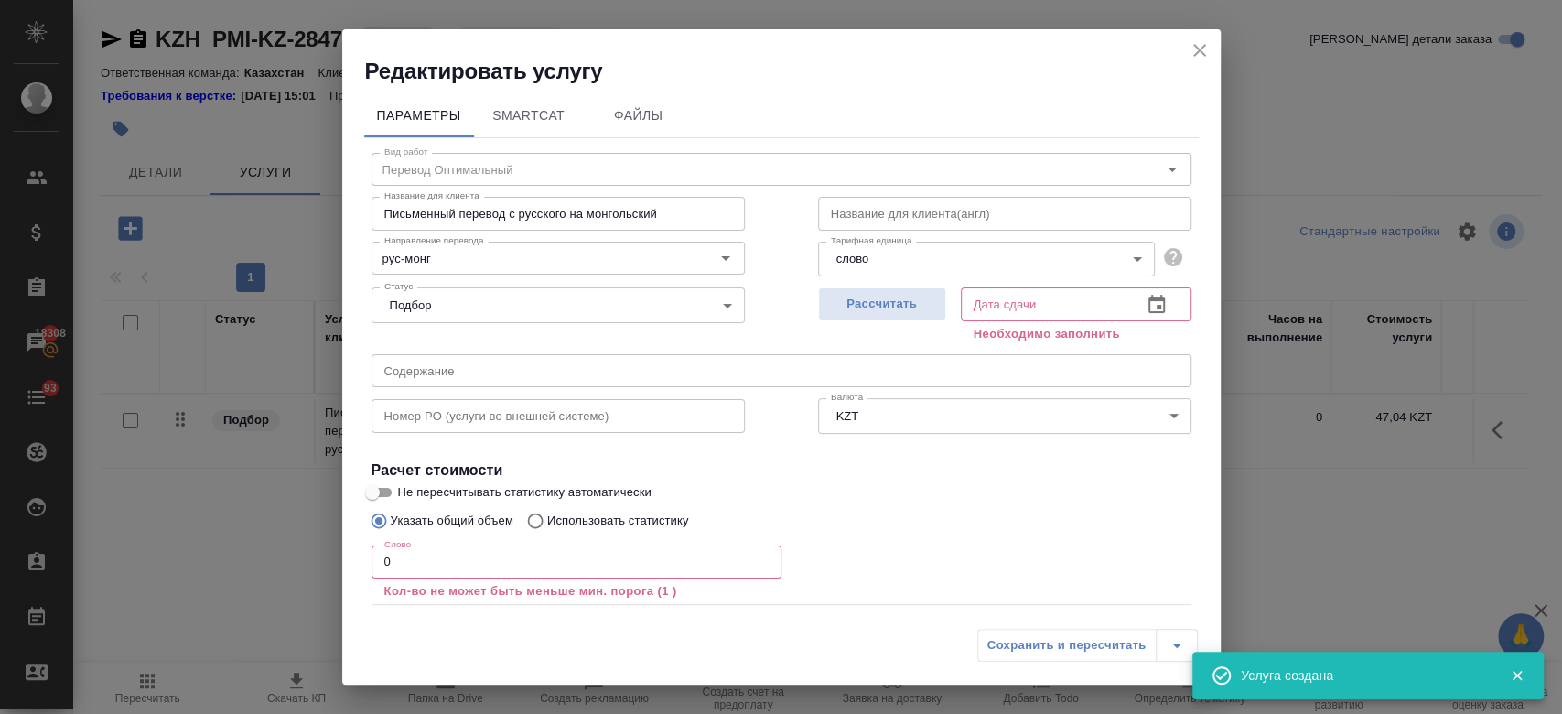
scroll to position [101, 0]
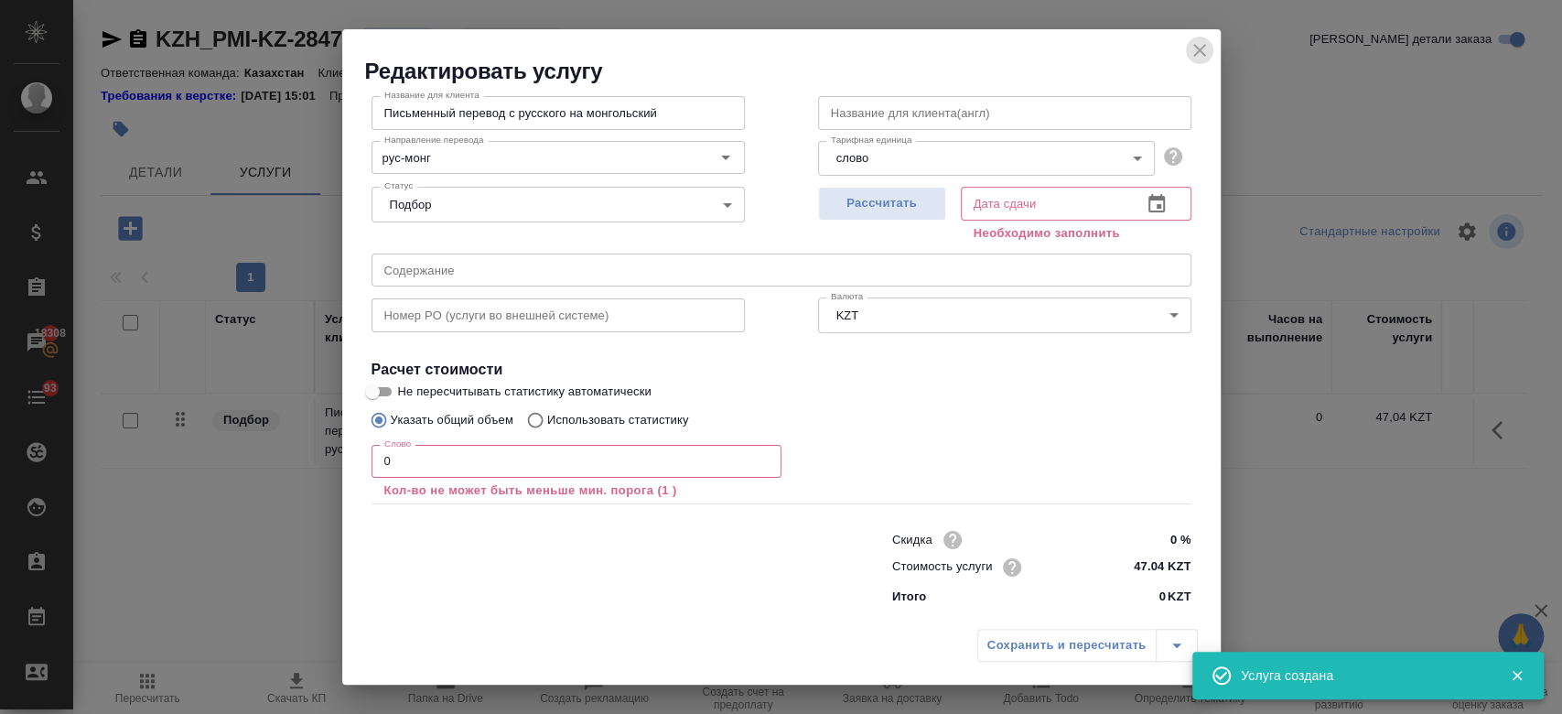
click at [1203, 48] on icon "close" at bounding box center [1199, 50] width 22 height 22
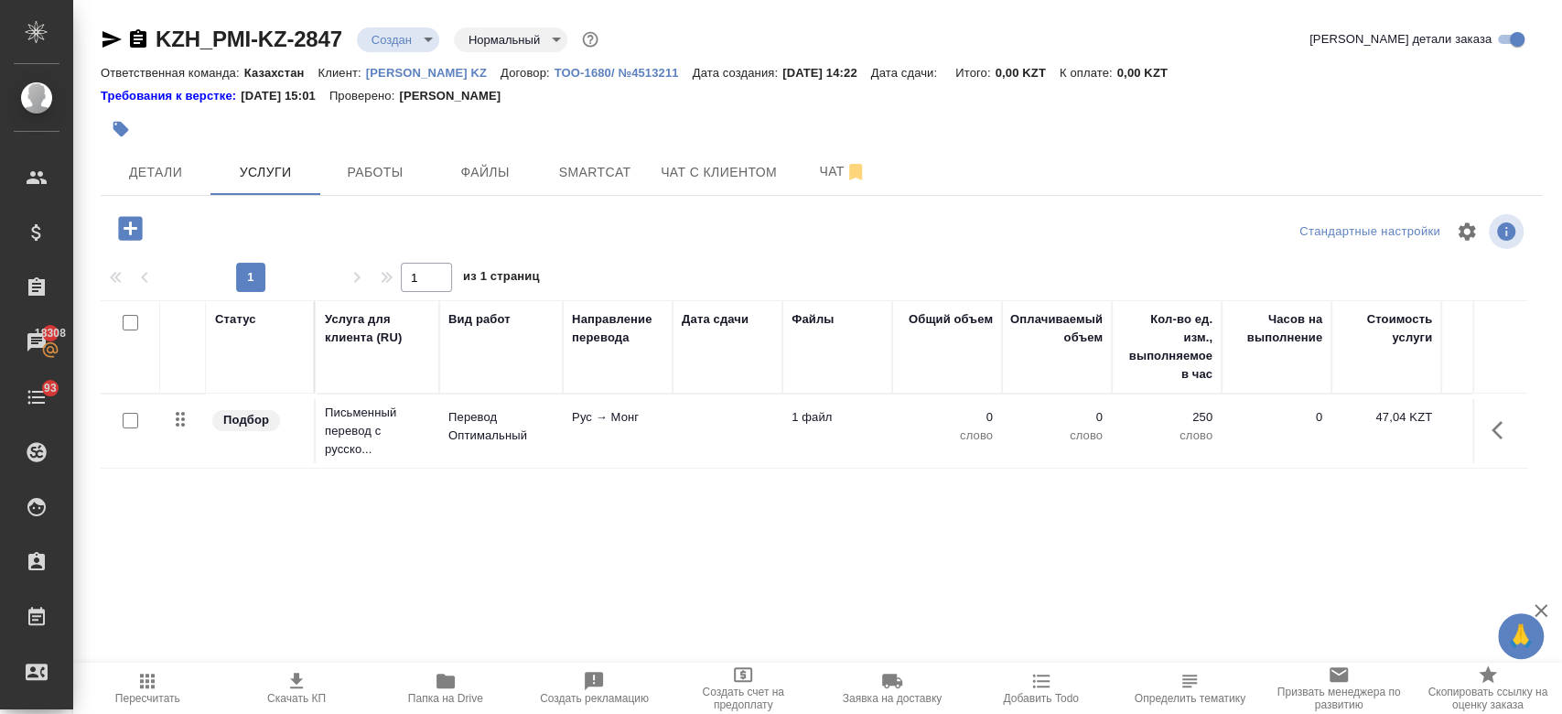
click at [132, 418] on input "checkbox" at bounding box center [131, 421] width 16 height 16
checkbox input "true"
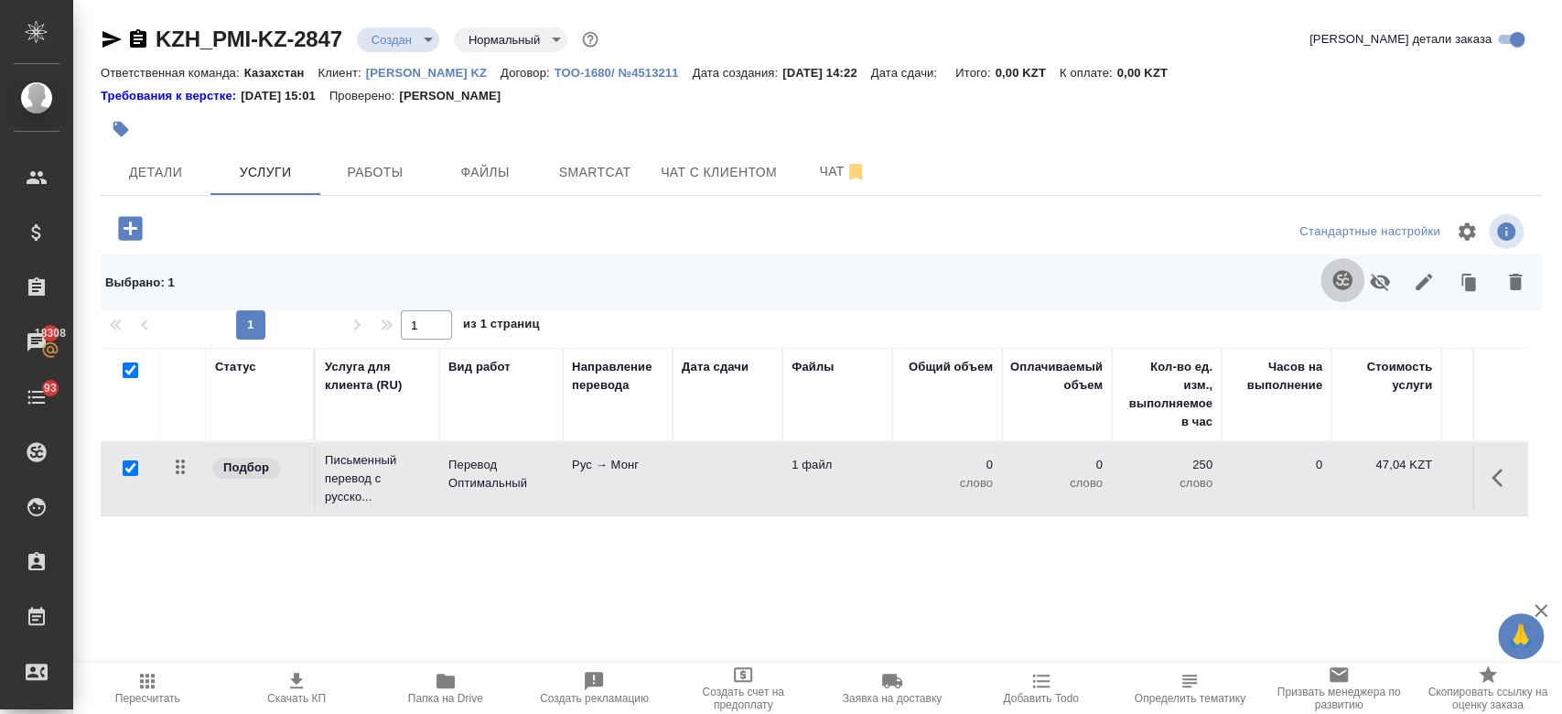
click at [1339, 274] on icon "button" at bounding box center [1342, 280] width 22 height 22
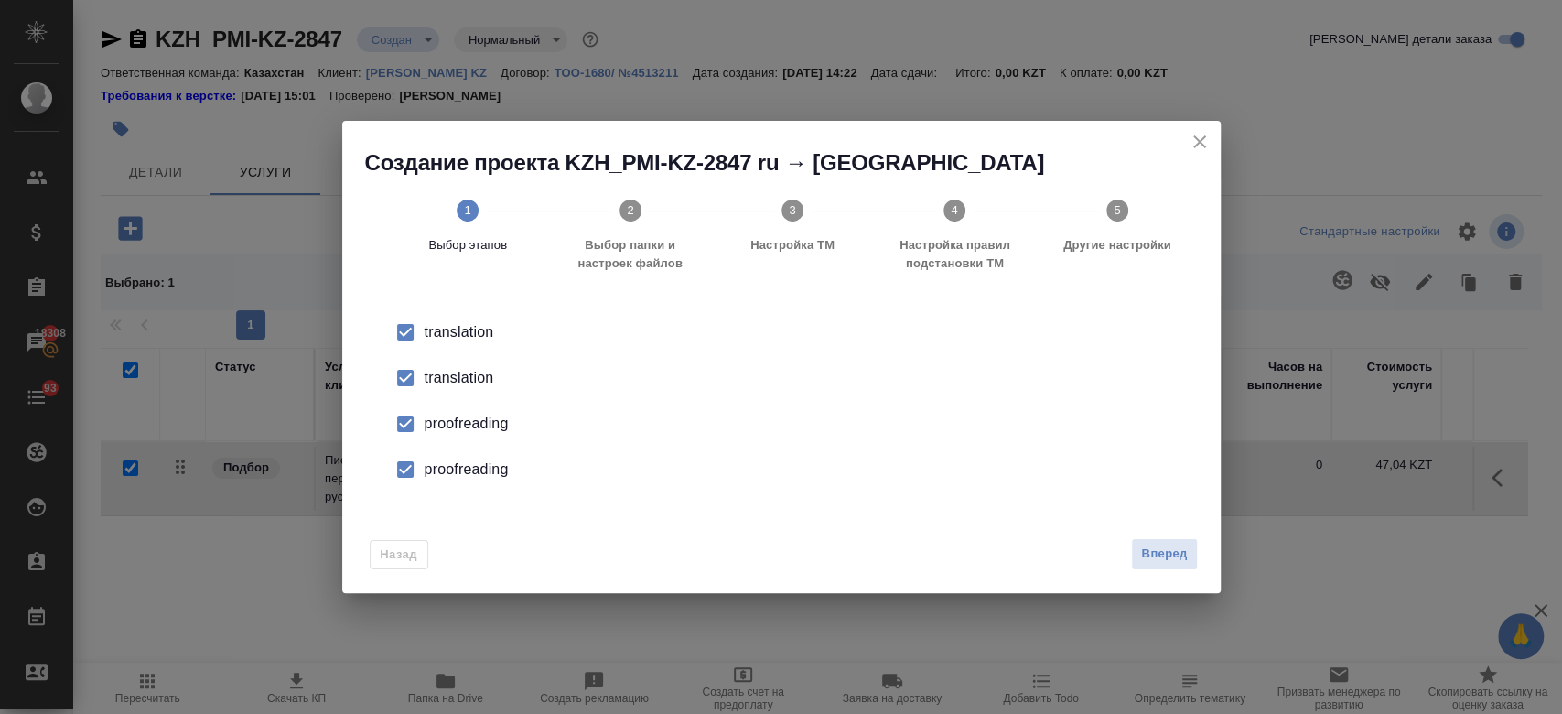
click at [480, 369] on div "translation" at bounding box center [800, 378] width 752 height 22
click at [485, 435] on li "proofreading" at bounding box center [781, 424] width 820 height 46
drag, startPoint x: 485, startPoint y: 487, endPoint x: 476, endPoint y: 478, distance: 12.3
click at [476, 478] on li "proofreading" at bounding box center [781, 469] width 820 height 46
click at [476, 478] on div "proofreading" at bounding box center [800, 469] width 752 height 22
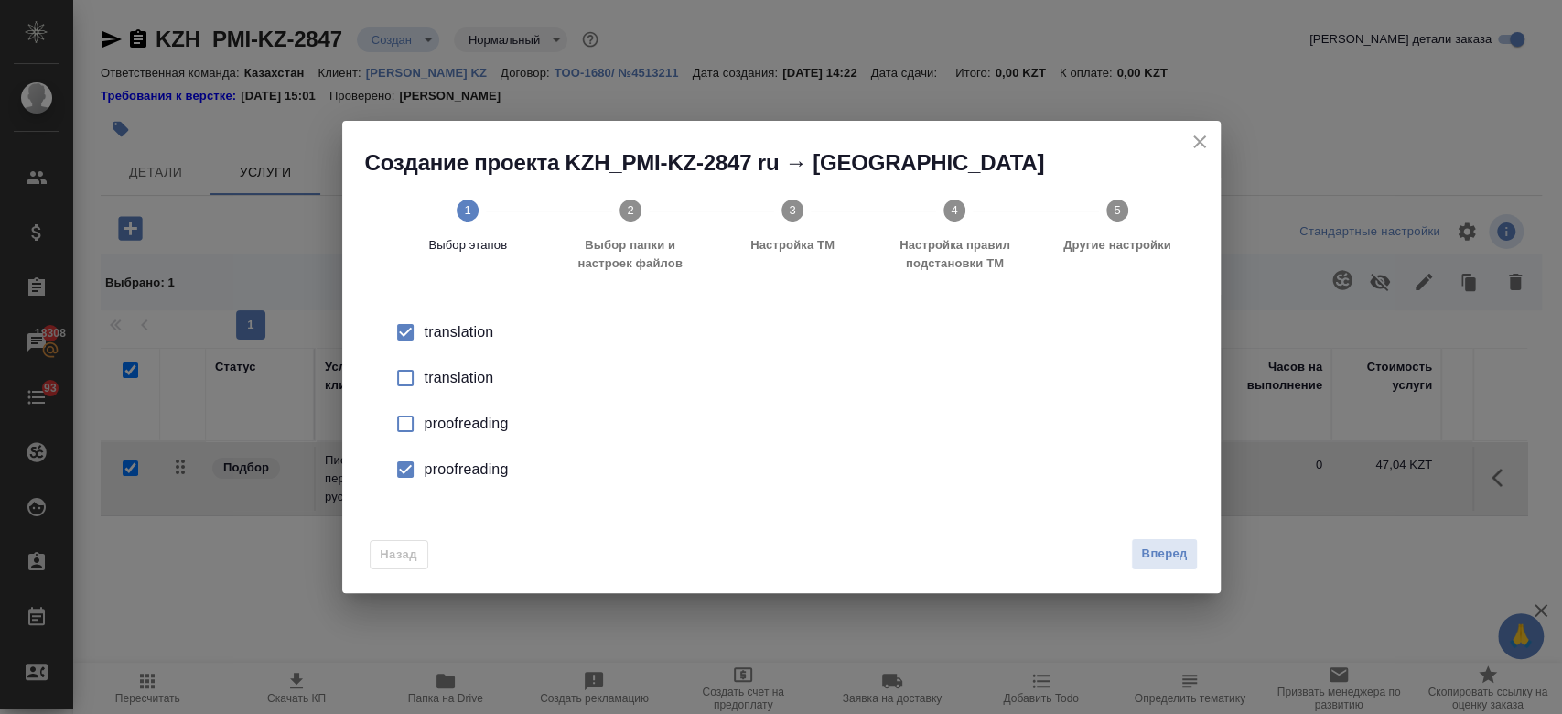
click at [476, 478] on div "proofreading" at bounding box center [800, 469] width 752 height 22
click at [1153, 560] on span "Вперед" at bounding box center [1164, 553] width 46 height 21
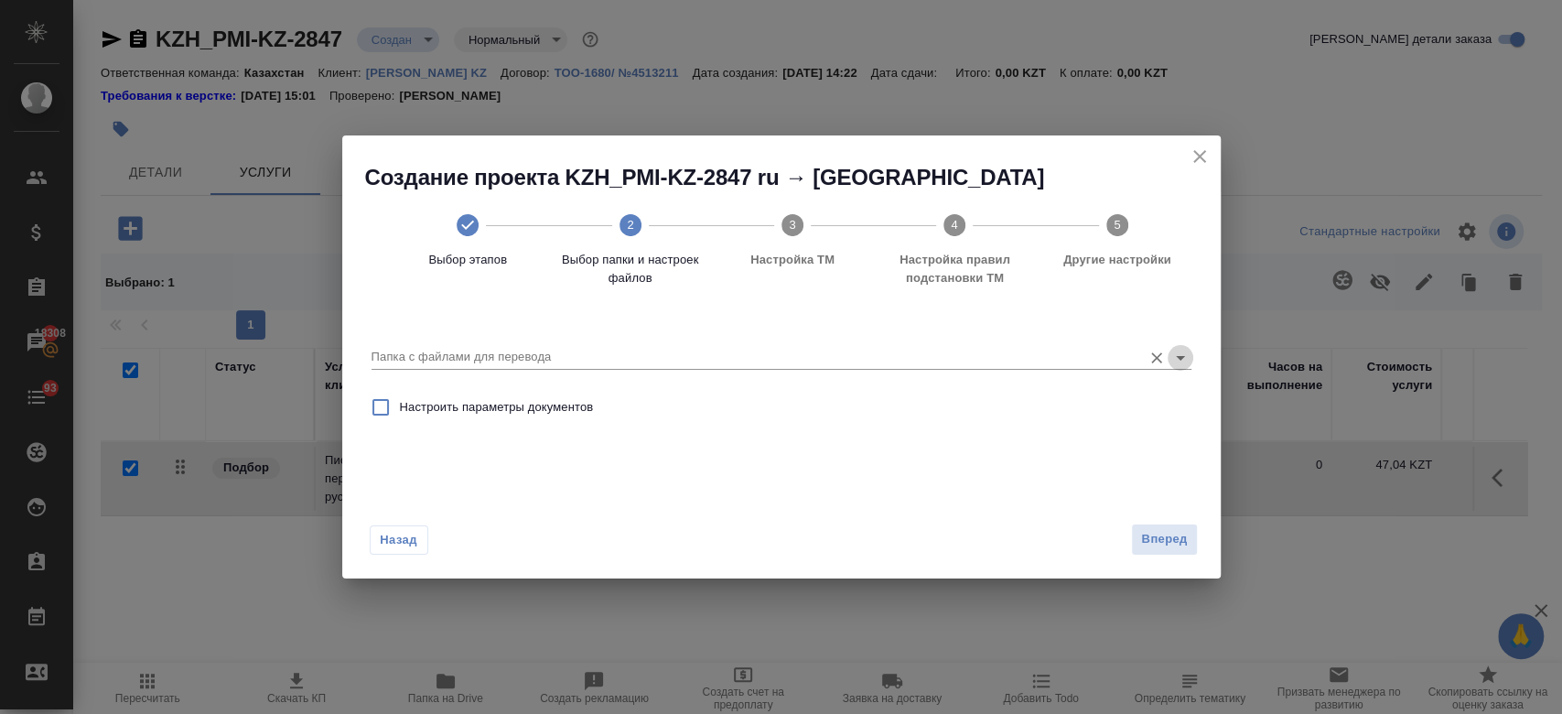
click at [1186, 360] on icon "Open" at bounding box center [1180, 358] width 22 height 22
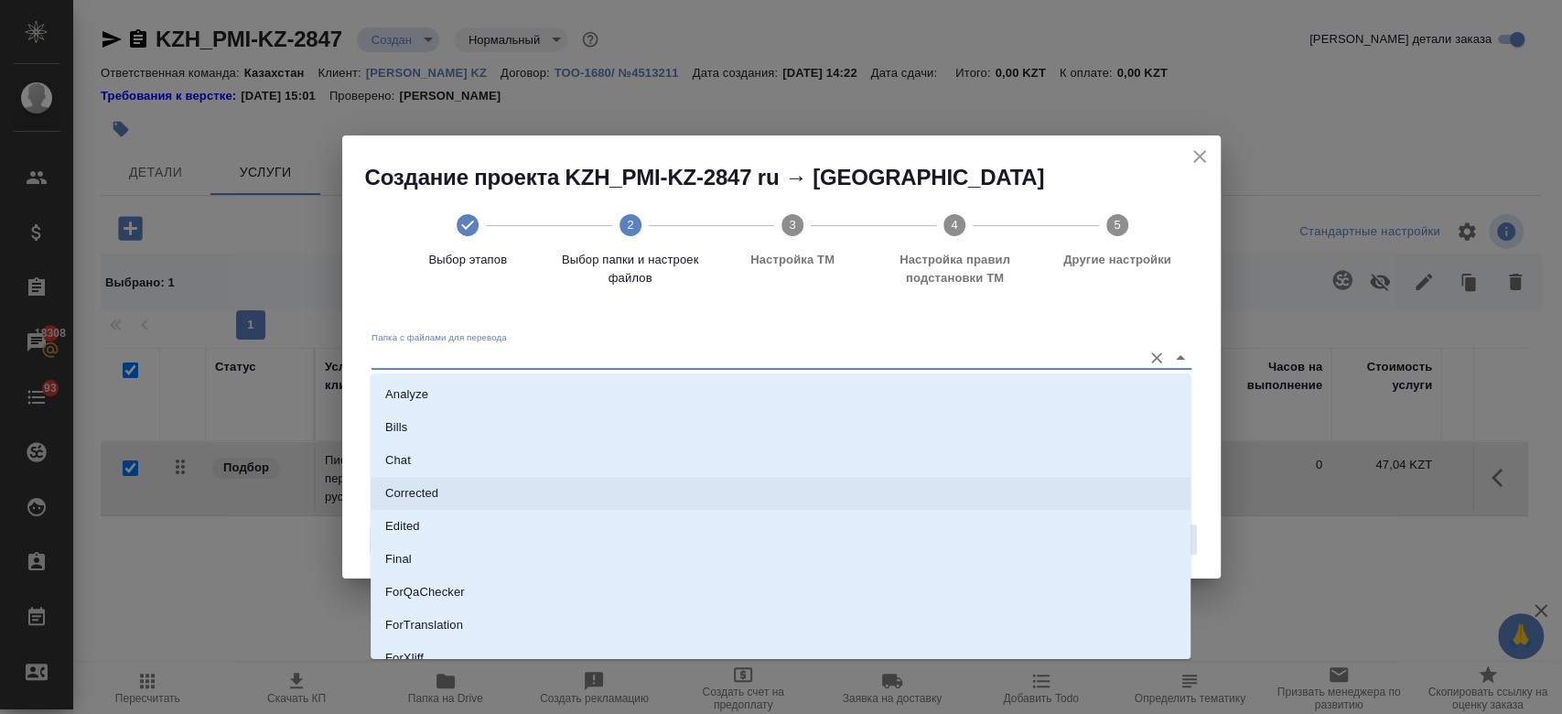
scroll to position [147, 0]
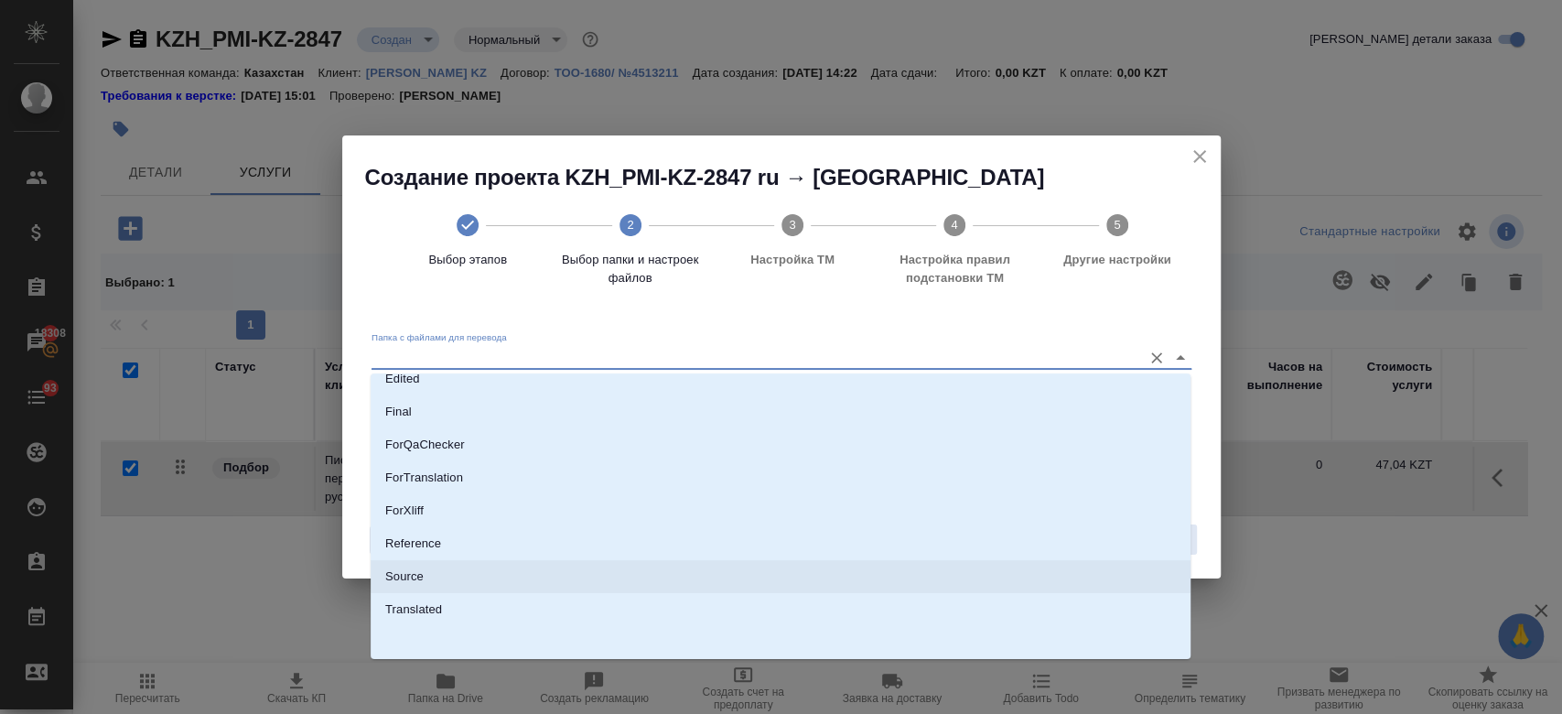
click at [812, 575] on li "Source" at bounding box center [781, 576] width 820 height 33
type input "Source"
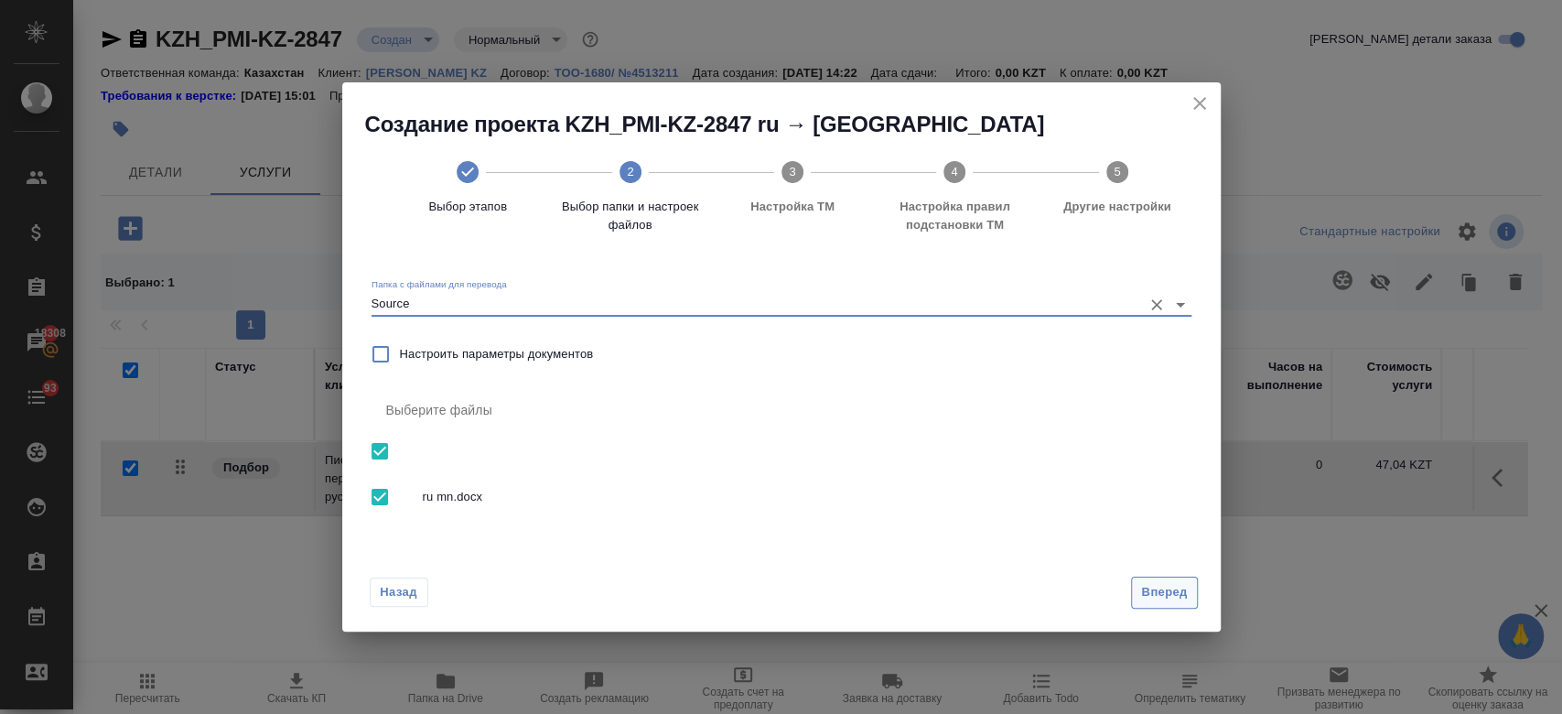
click at [1190, 603] on button "Вперед" at bounding box center [1164, 592] width 66 height 32
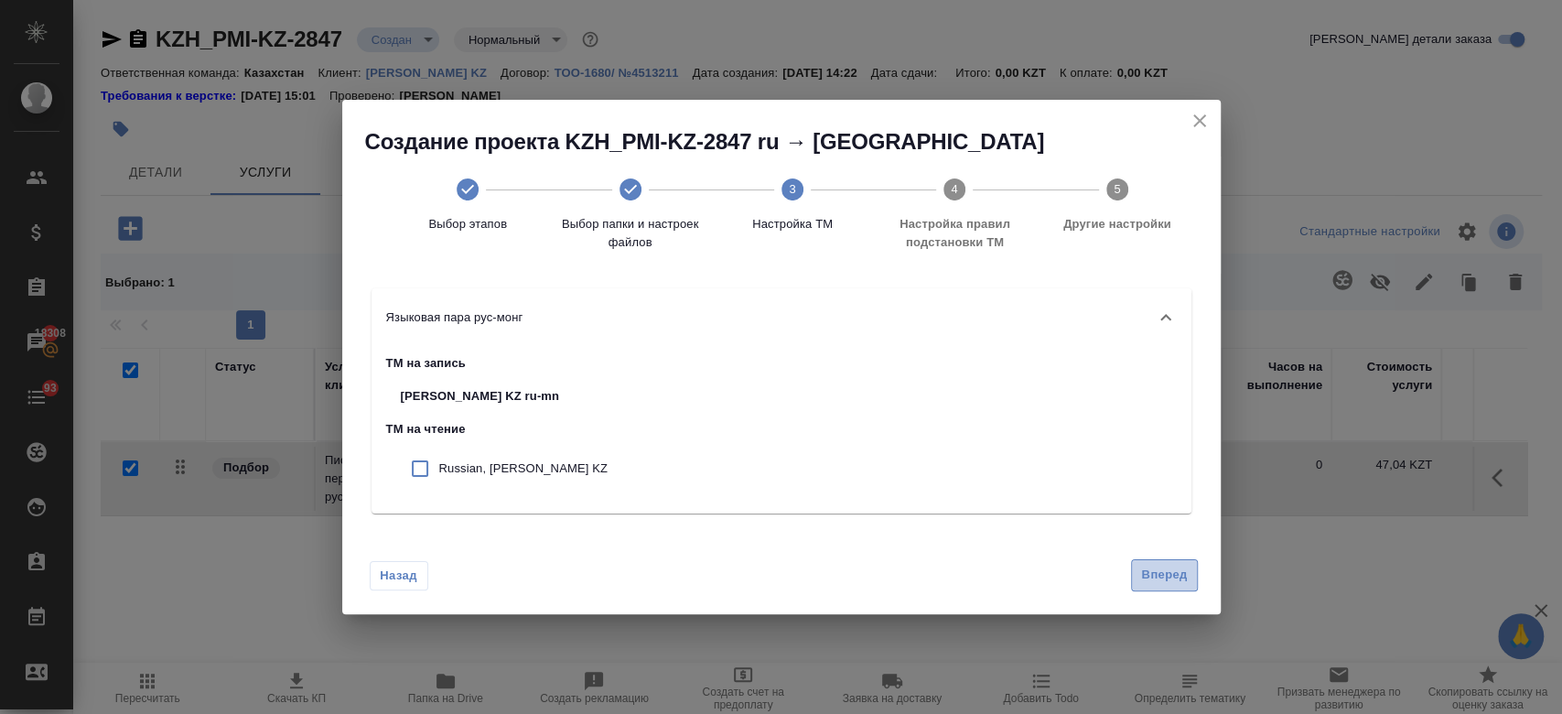
click at [1177, 580] on span "Вперед" at bounding box center [1164, 574] width 46 height 21
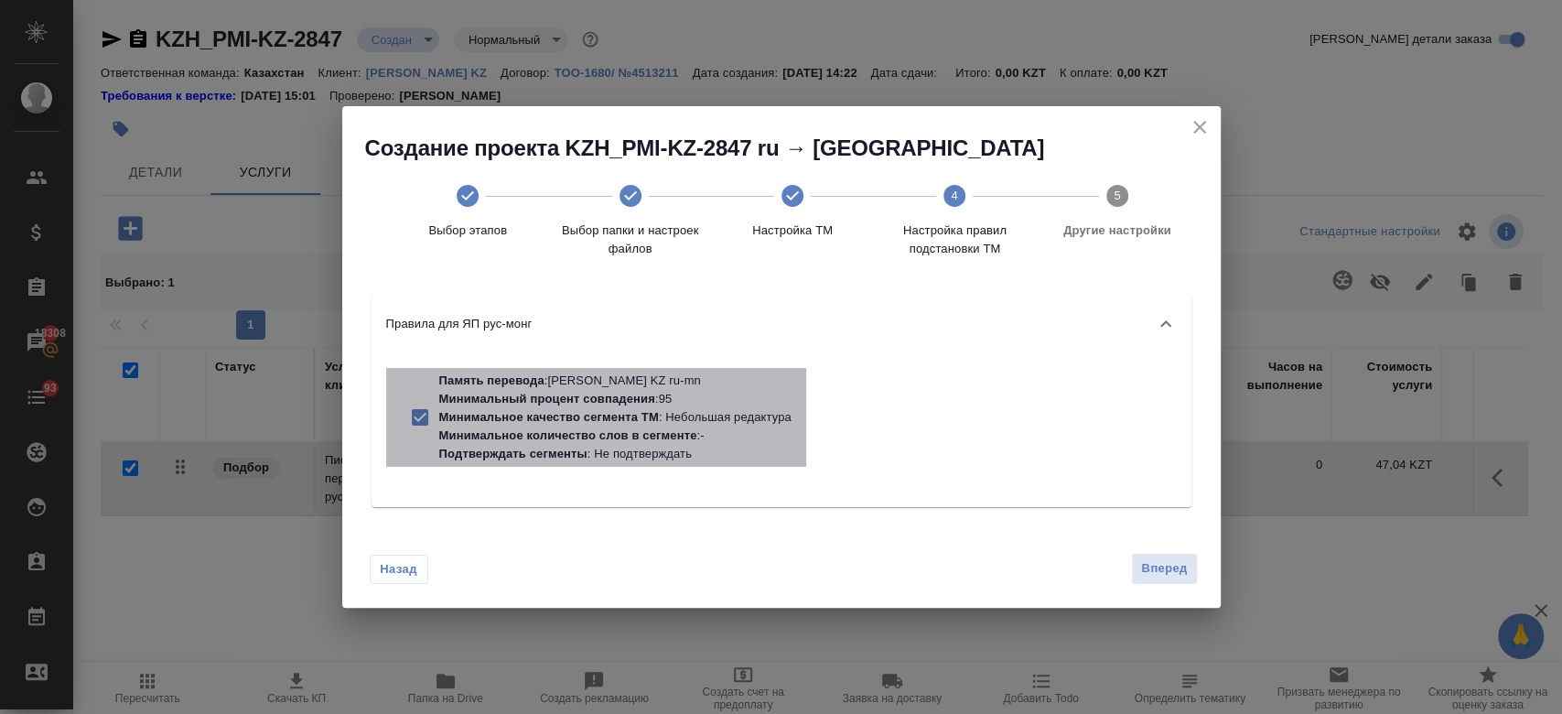
click at [665, 445] on p "Подтверждать сегменты : Не подтверждать" at bounding box center [615, 454] width 352 height 18
checkbox input "false"
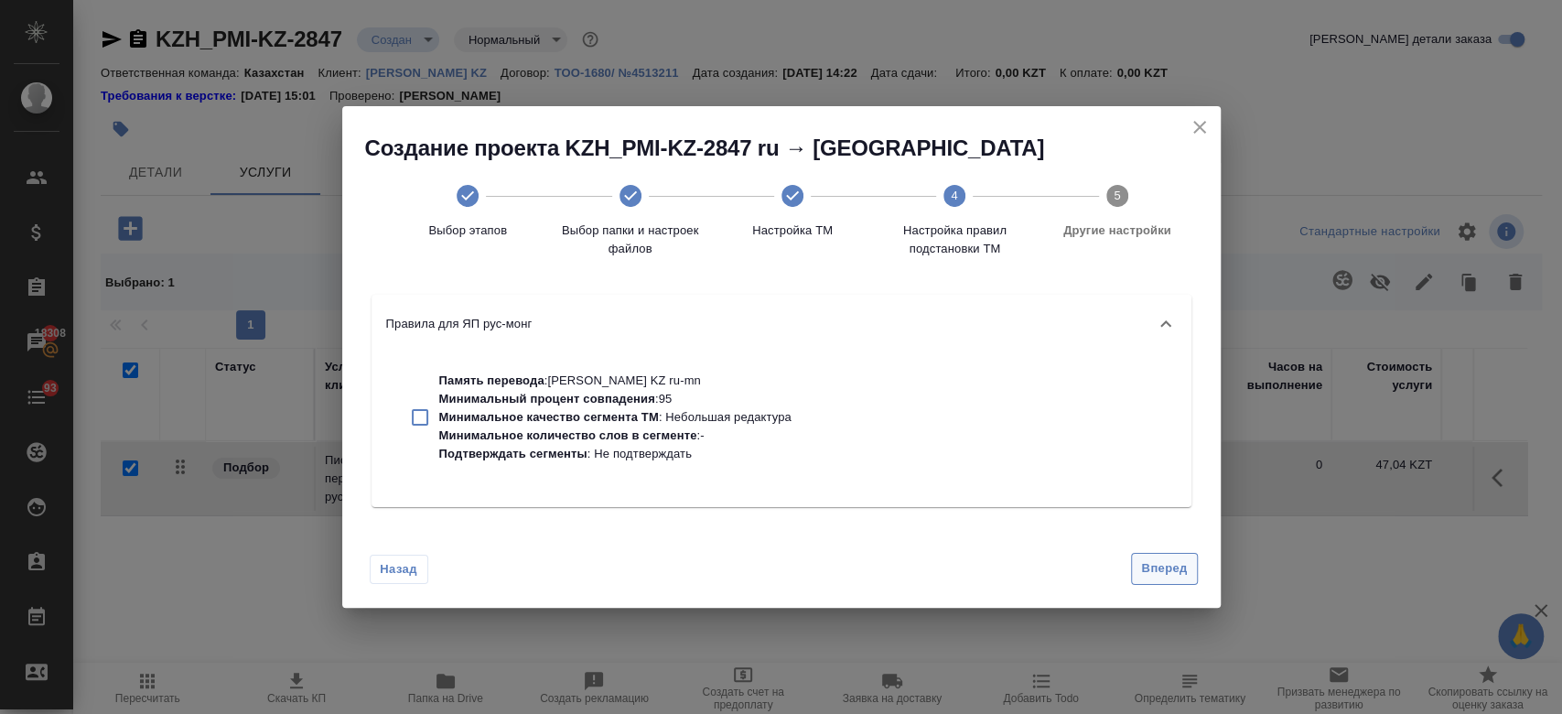
click at [1164, 575] on span "Вперед" at bounding box center [1164, 568] width 46 height 21
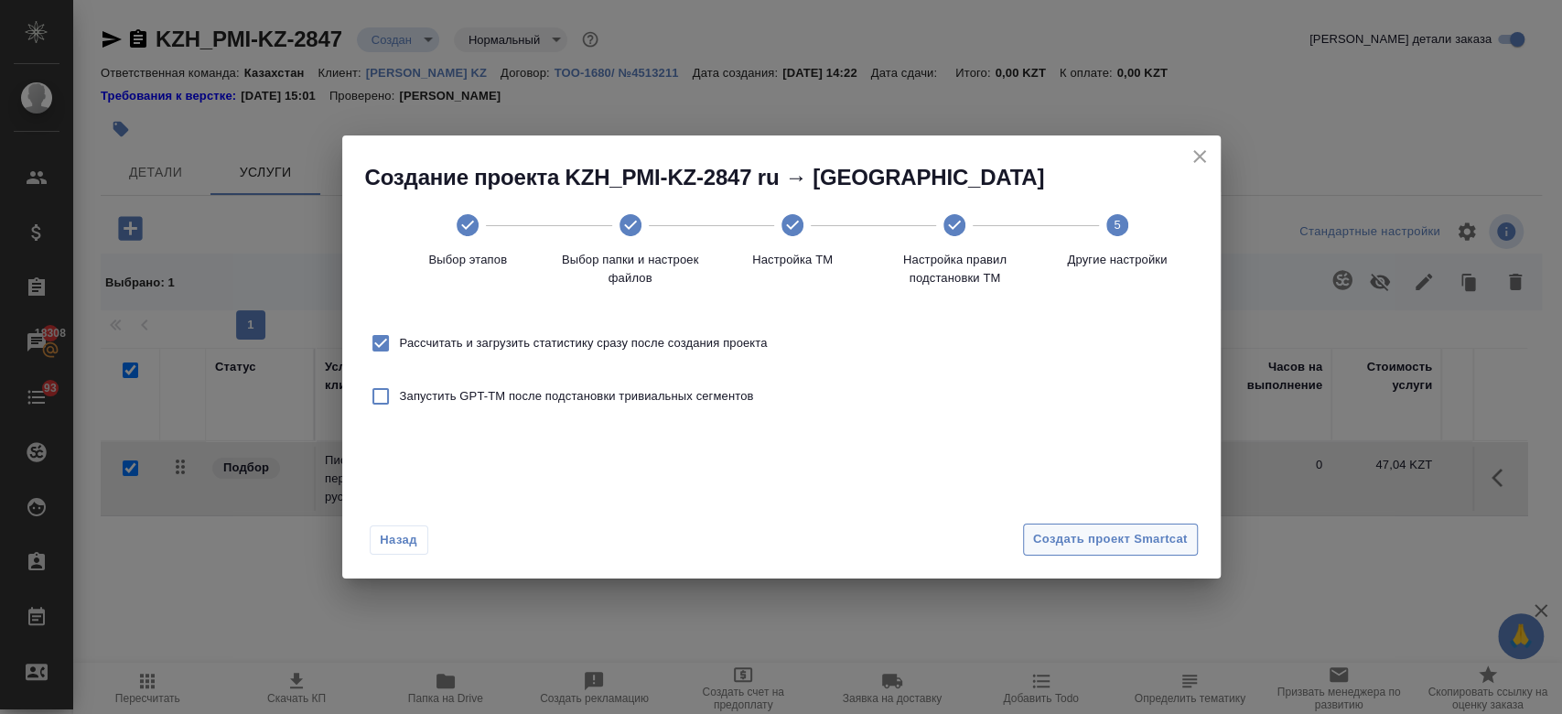
click at [1106, 539] on span "Создать проект Smartcat" at bounding box center [1110, 539] width 155 height 21
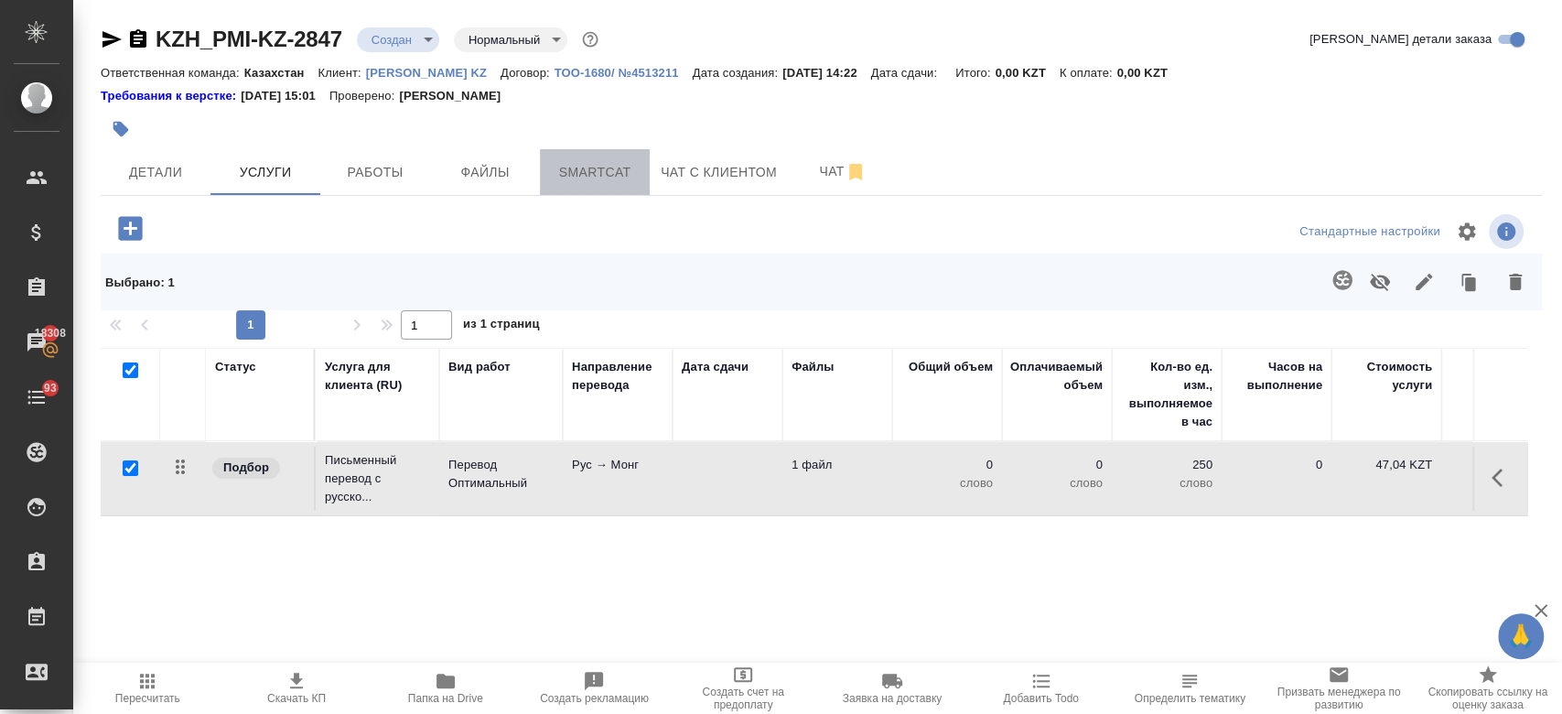
click at [593, 157] on button "Smartcat" at bounding box center [595, 172] width 110 height 46
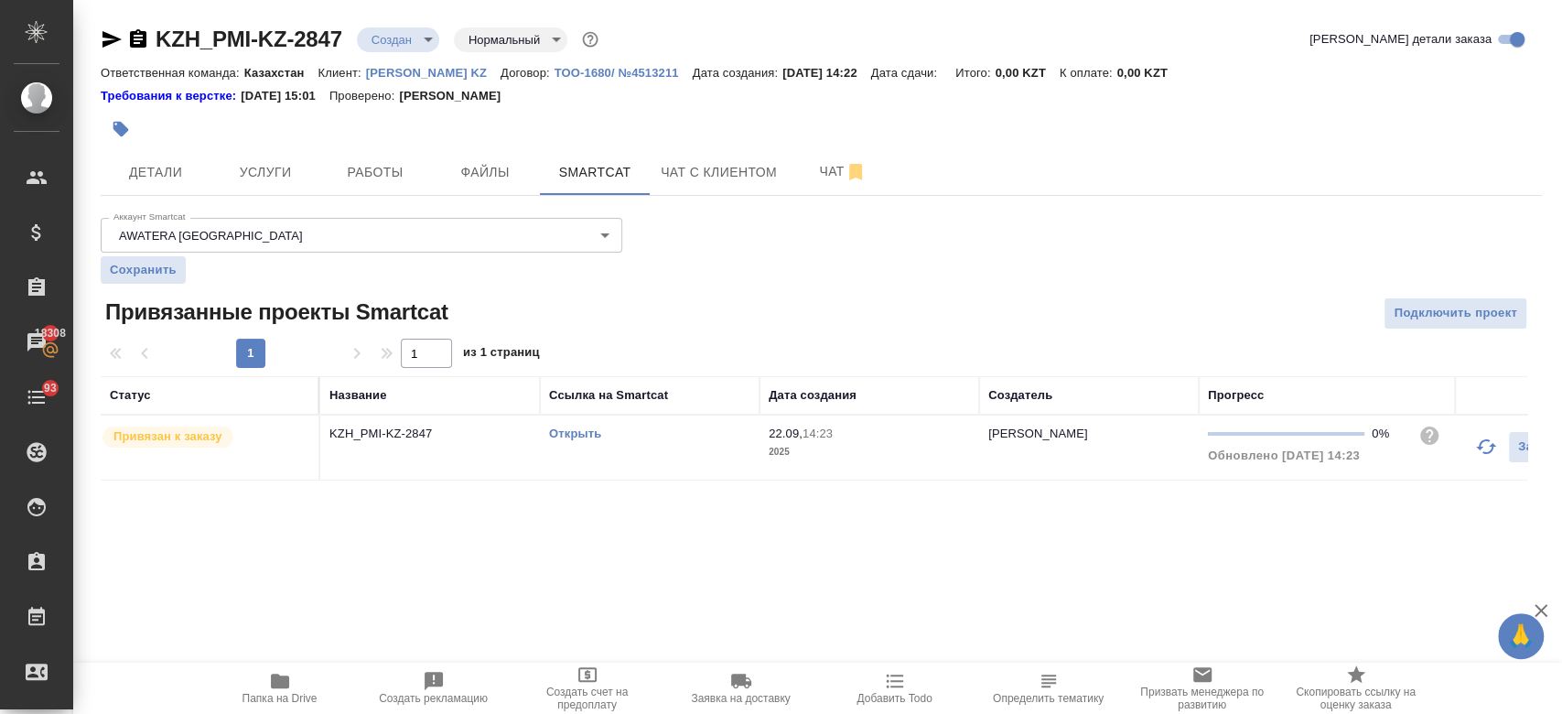
click at [583, 433] on link "Открыть" at bounding box center [575, 433] width 52 height 14
click at [286, 684] on icon "button" at bounding box center [280, 680] width 18 height 15
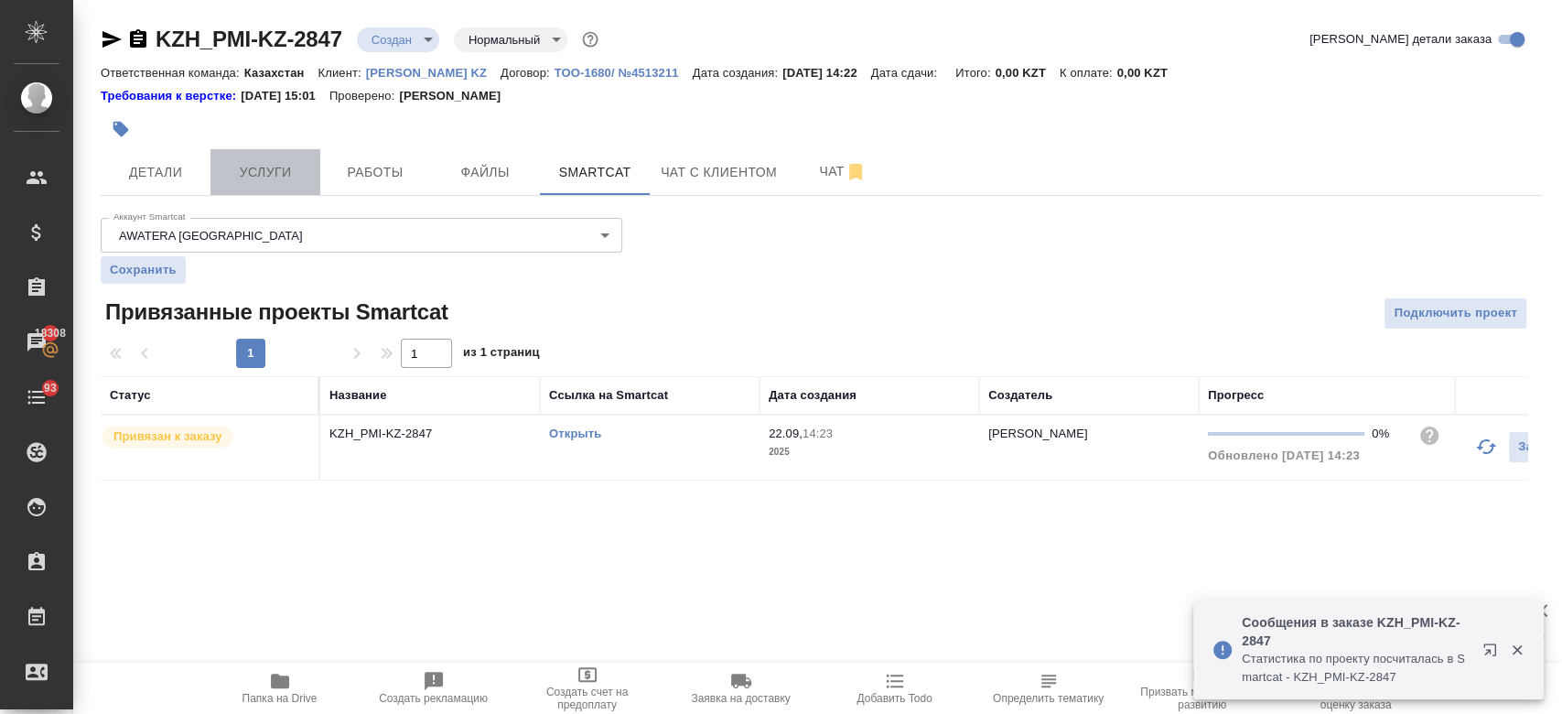
click at [265, 194] on button "Услуги" at bounding box center [265, 172] width 110 height 46
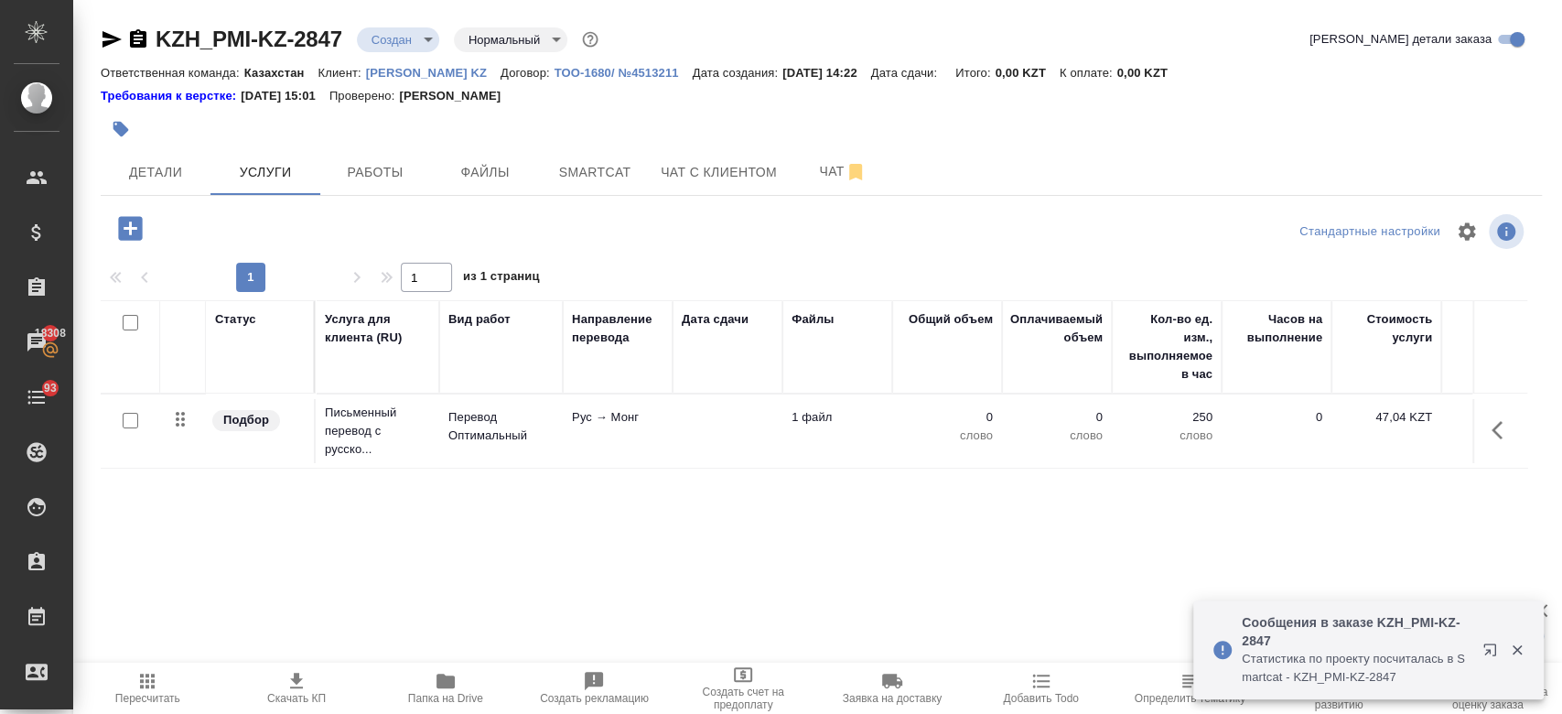
click at [455, 446] on td "Перевод Оптимальный" at bounding box center [501, 431] width 124 height 64
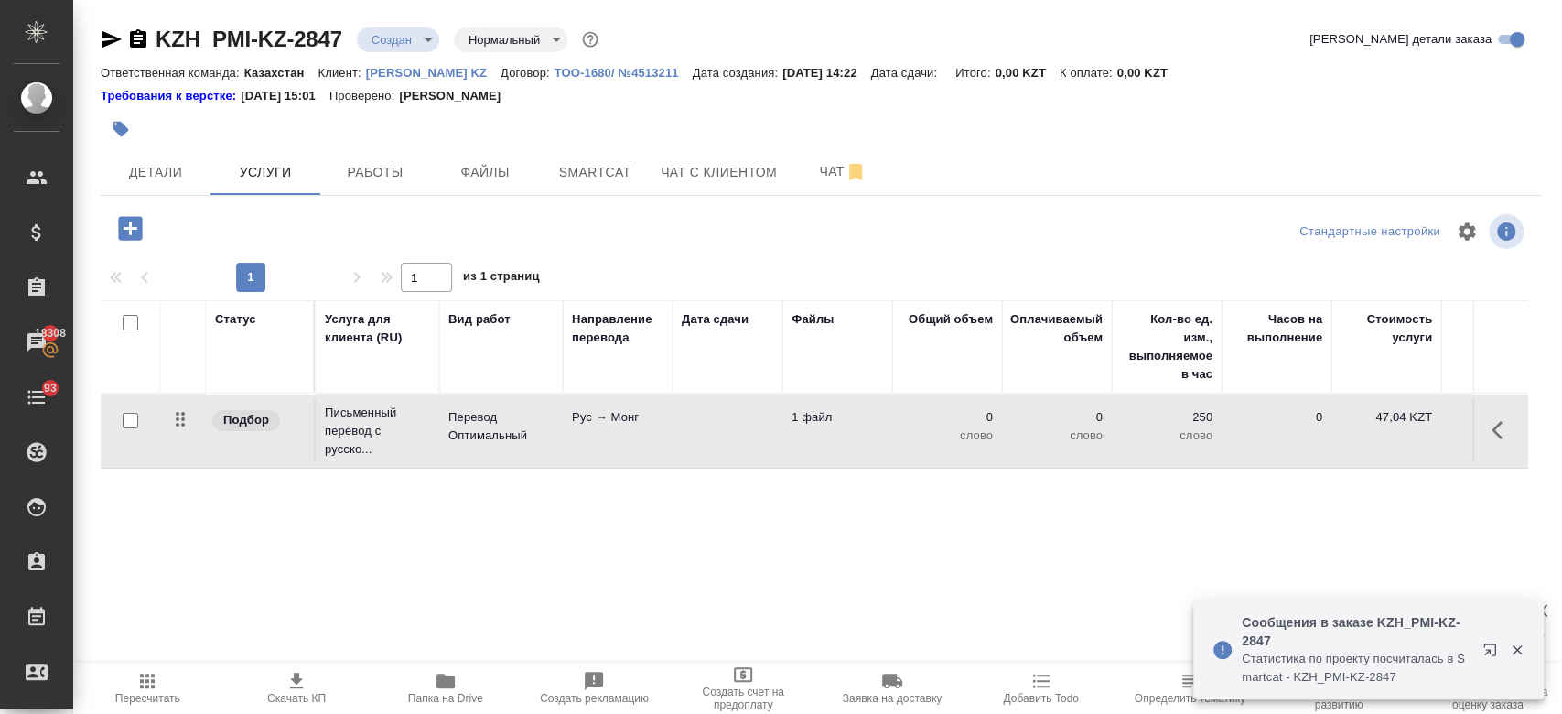
click at [455, 446] on td "Перевод Оптимальный" at bounding box center [501, 431] width 124 height 64
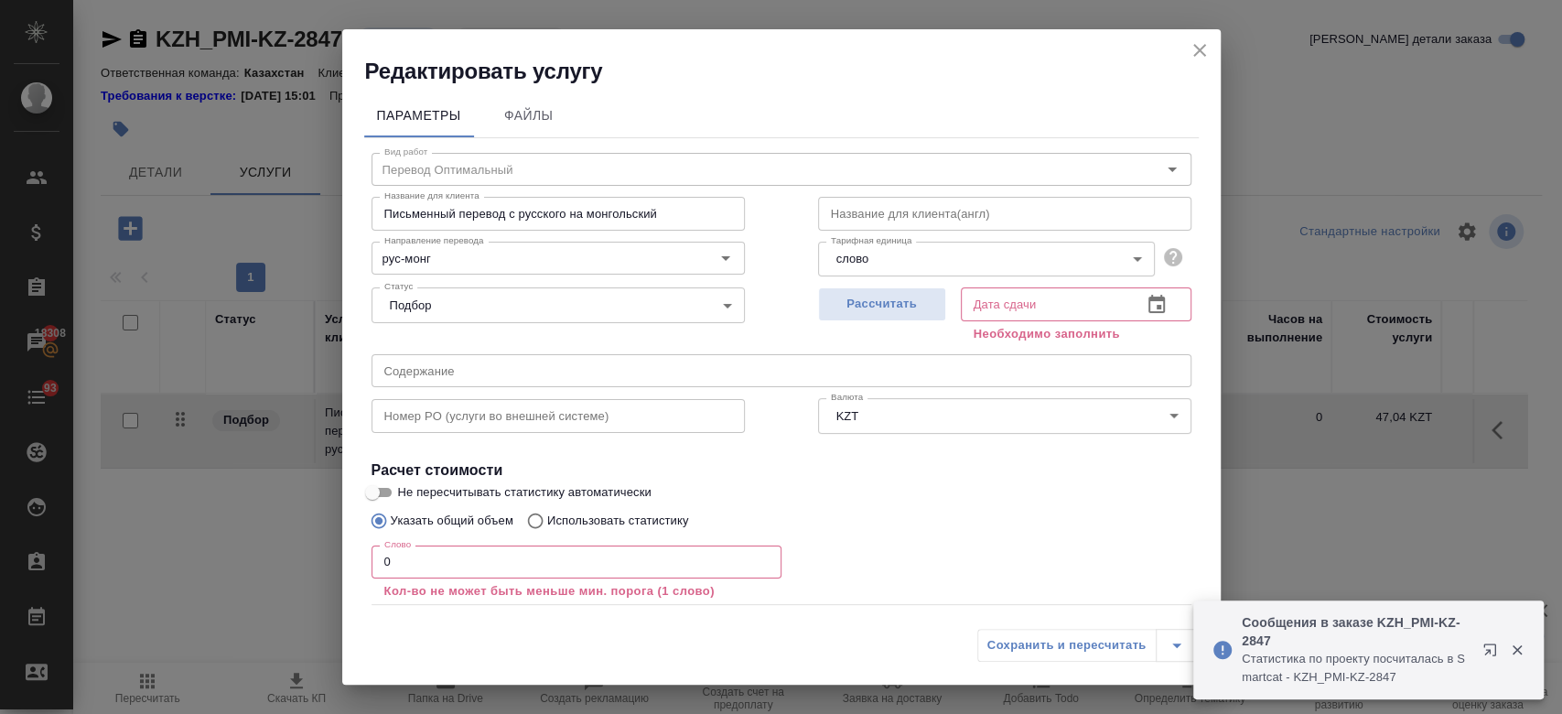
scroll to position [101, 0]
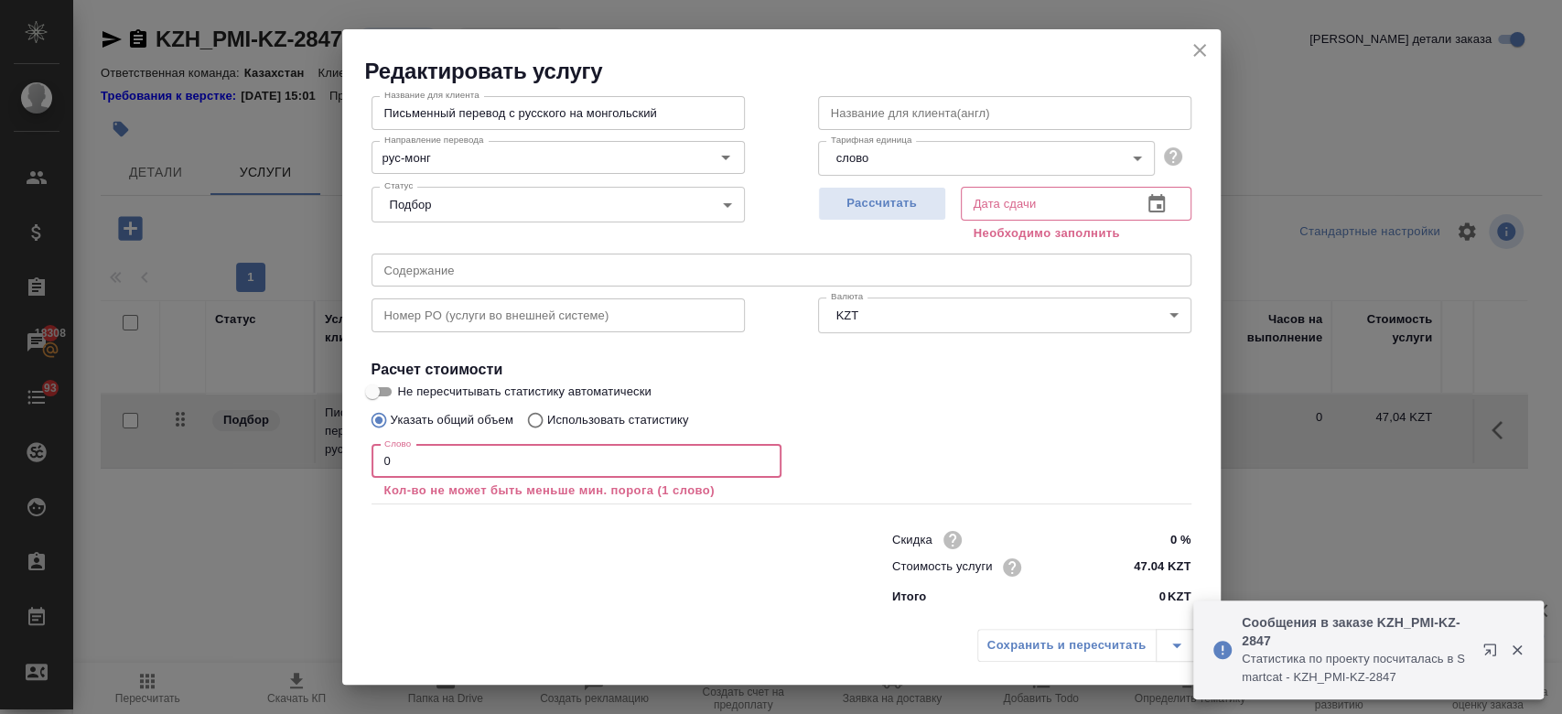
click at [520, 463] on input "0" at bounding box center [576, 461] width 410 height 33
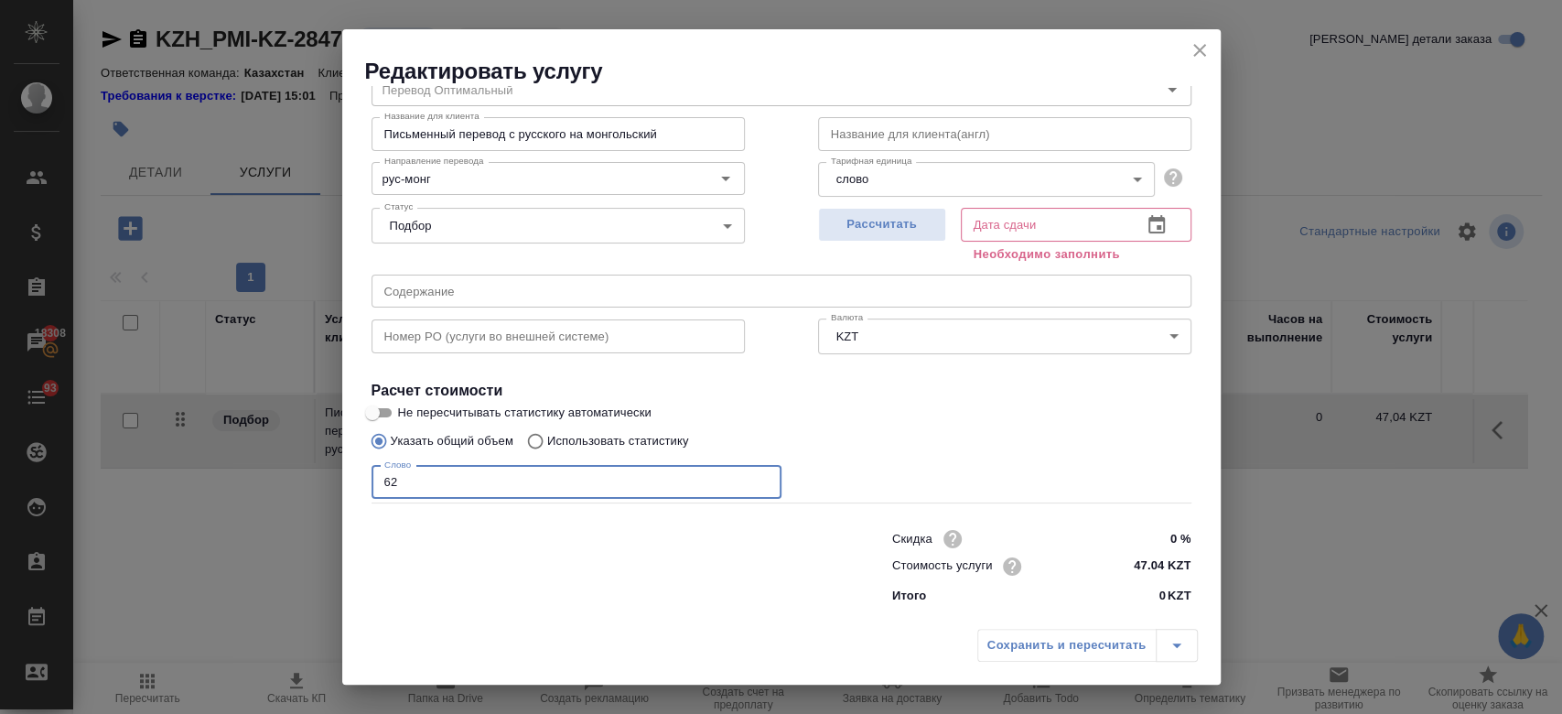
scroll to position [79, 0]
type input "62"
click at [381, 406] on input "Не пересчитывать статистику автоматически" at bounding box center [372, 414] width 66 height 22
checkbox input "true"
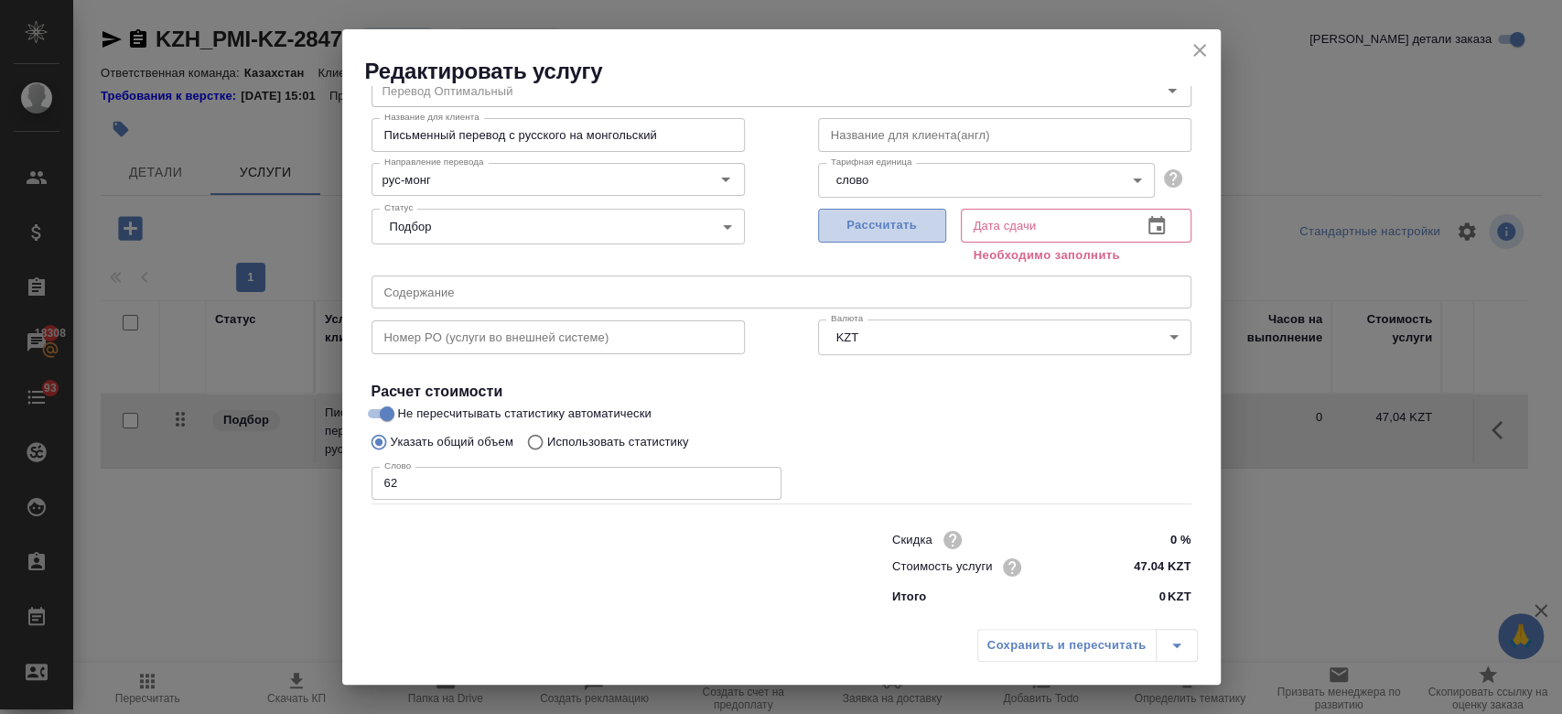
click at [857, 231] on span "Рассчитать" at bounding box center [882, 225] width 108 height 21
type input "[DATE] 14:39"
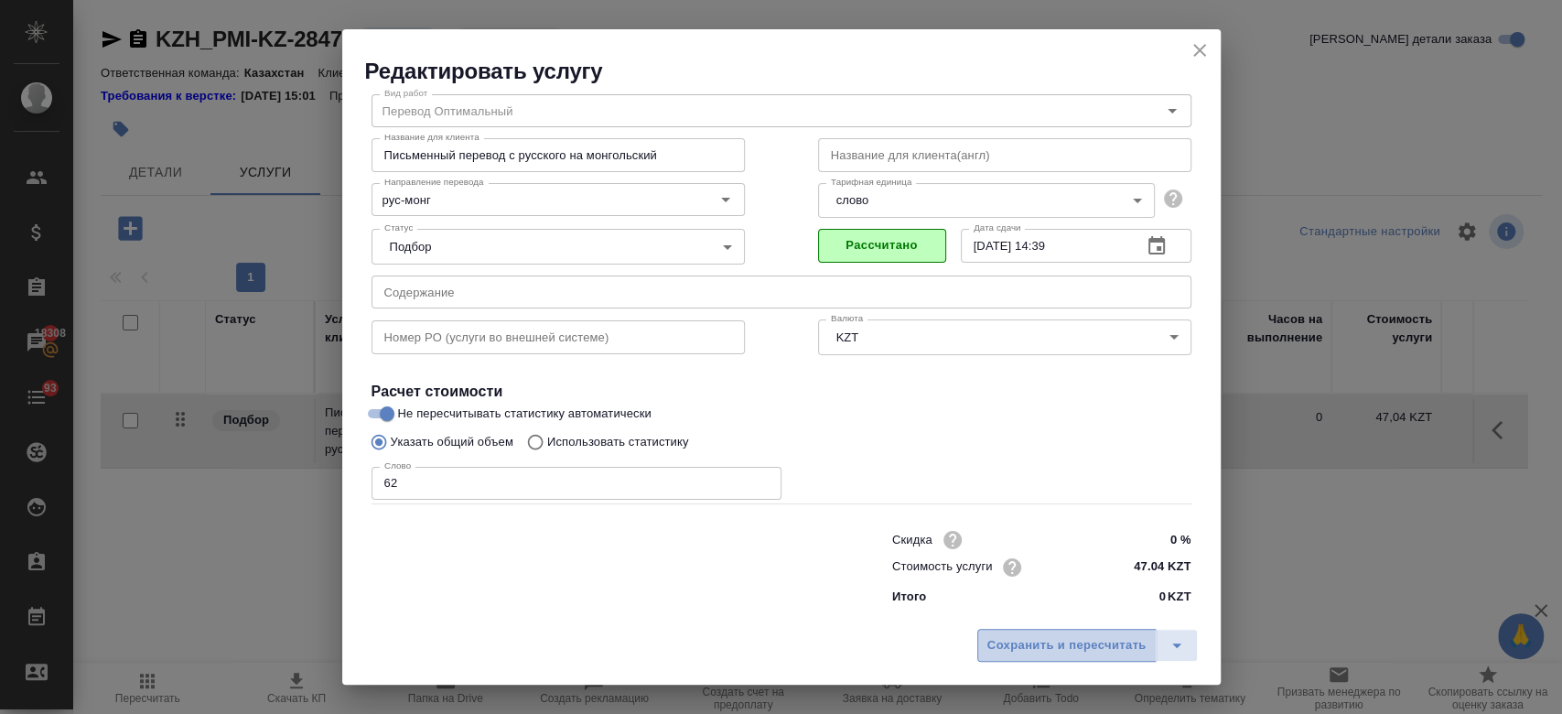
click at [1044, 653] on span "Сохранить и пересчитать" at bounding box center [1066, 645] width 159 height 21
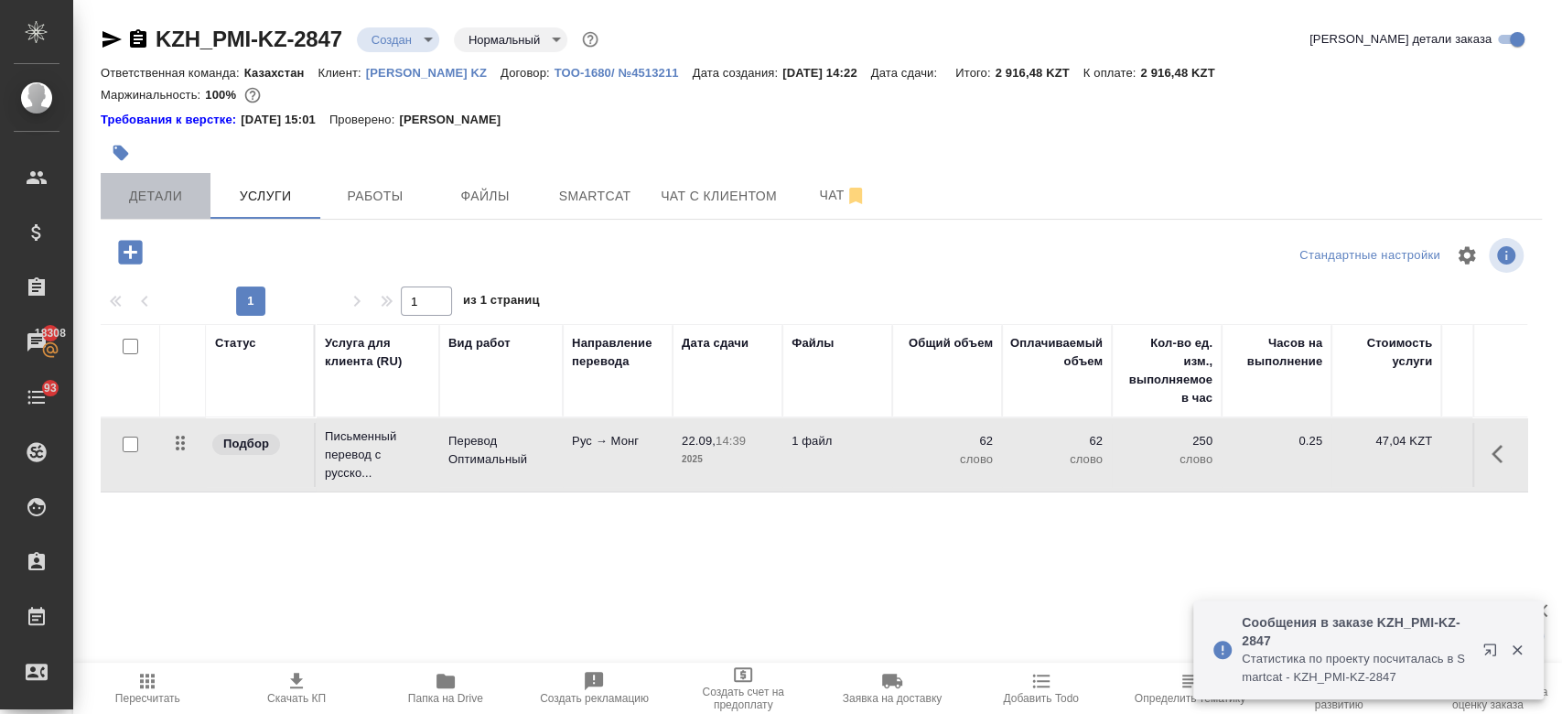
click at [151, 207] on span "Детали" at bounding box center [156, 196] width 88 height 23
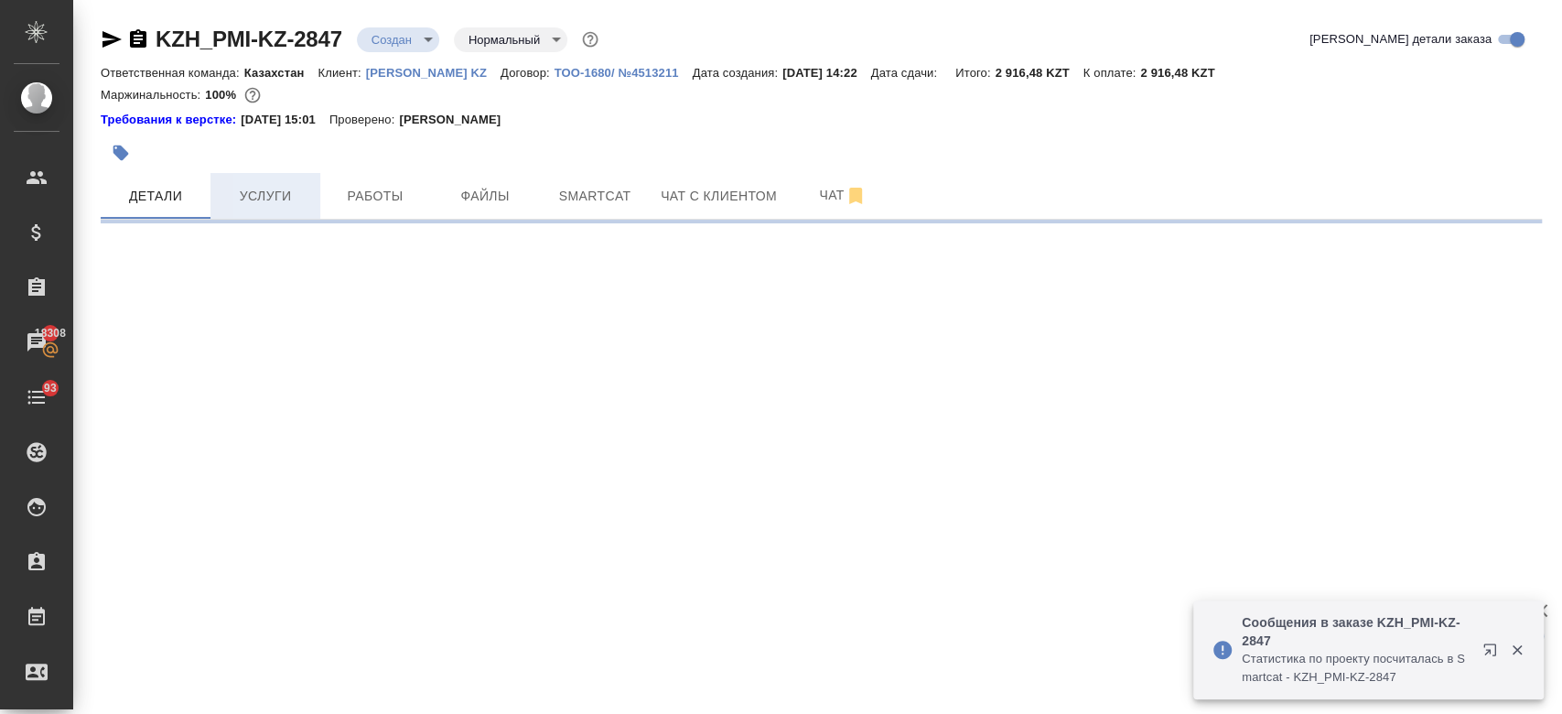
select select "RU"
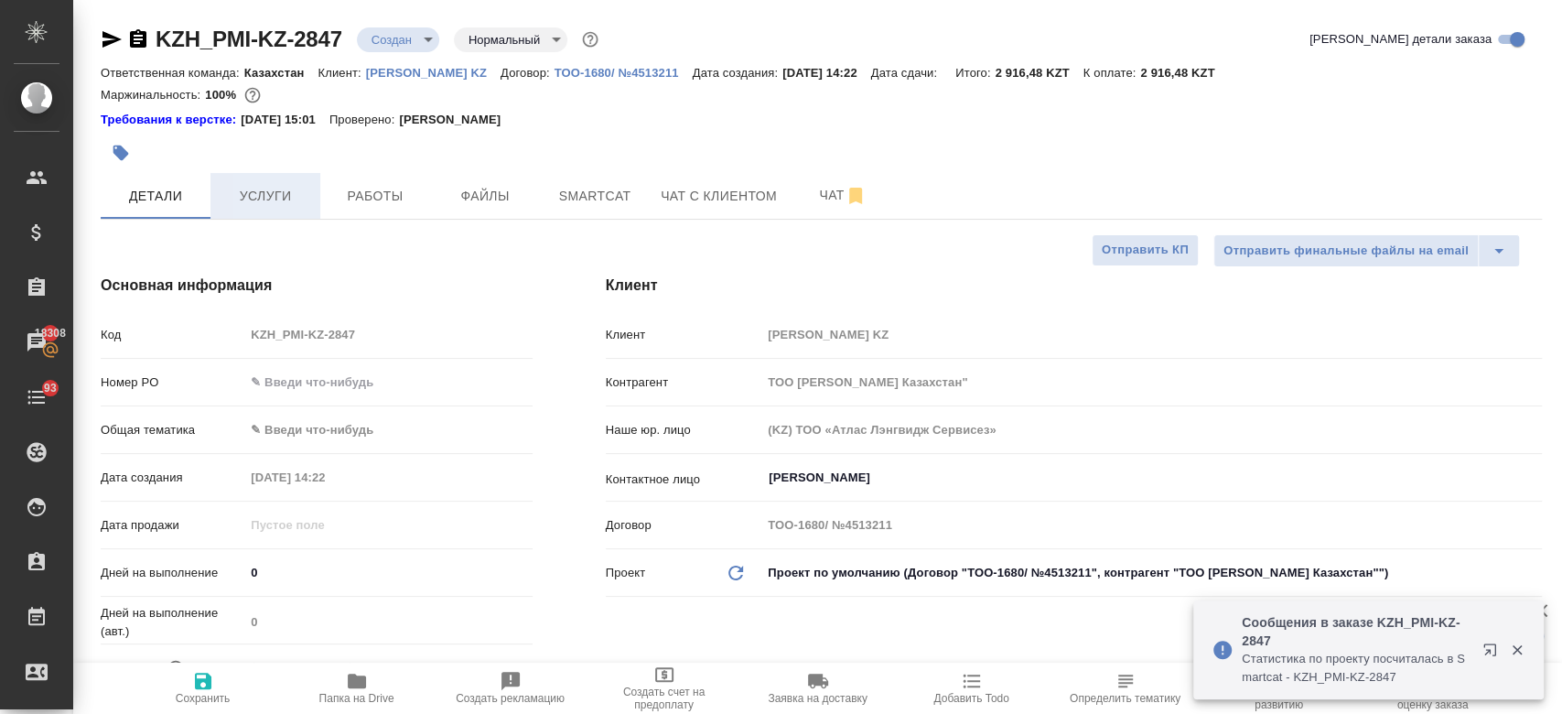
type textarea "x"
click at [253, 200] on span "Услуги" at bounding box center [265, 196] width 88 height 23
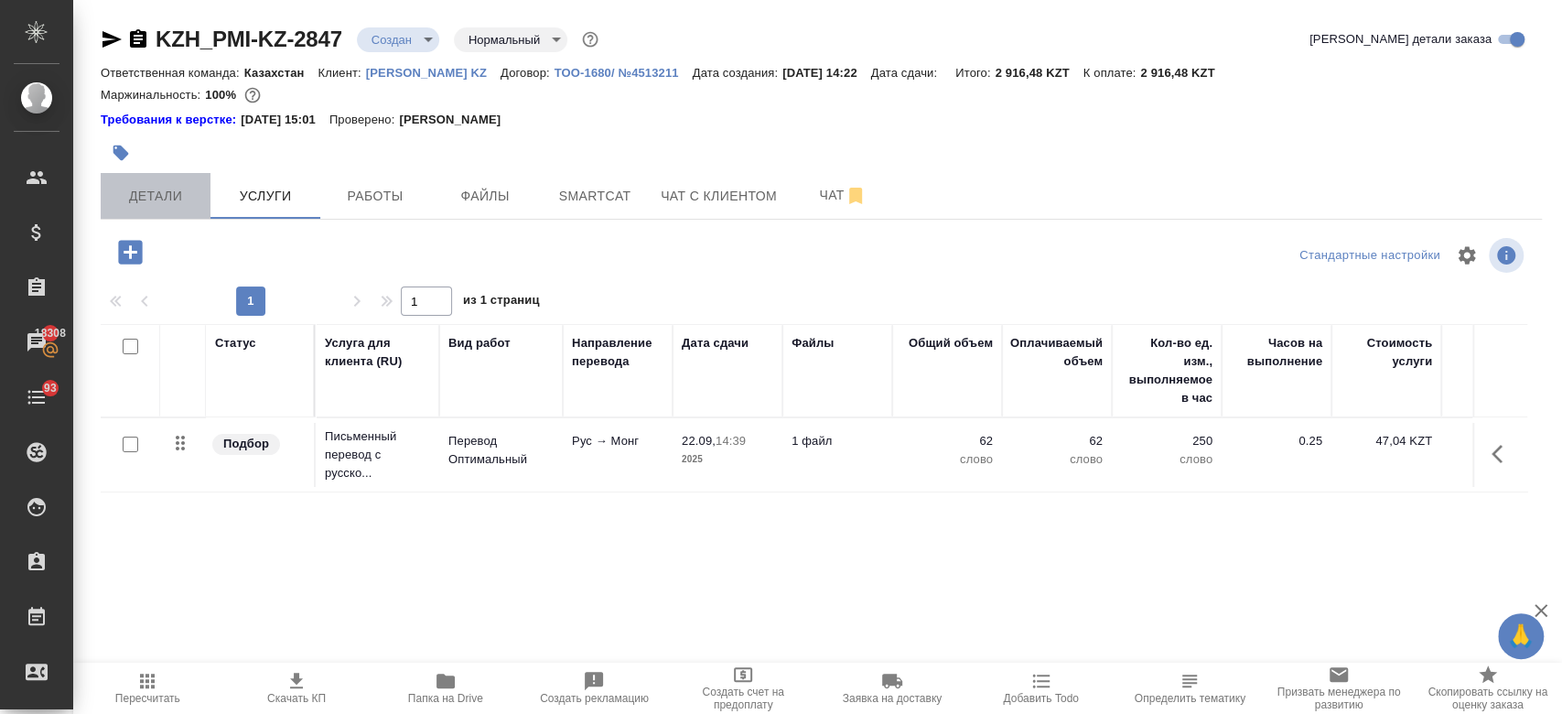
click at [164, 195] on span "Детали" at bounding box center [156, 196] width 88 height 23
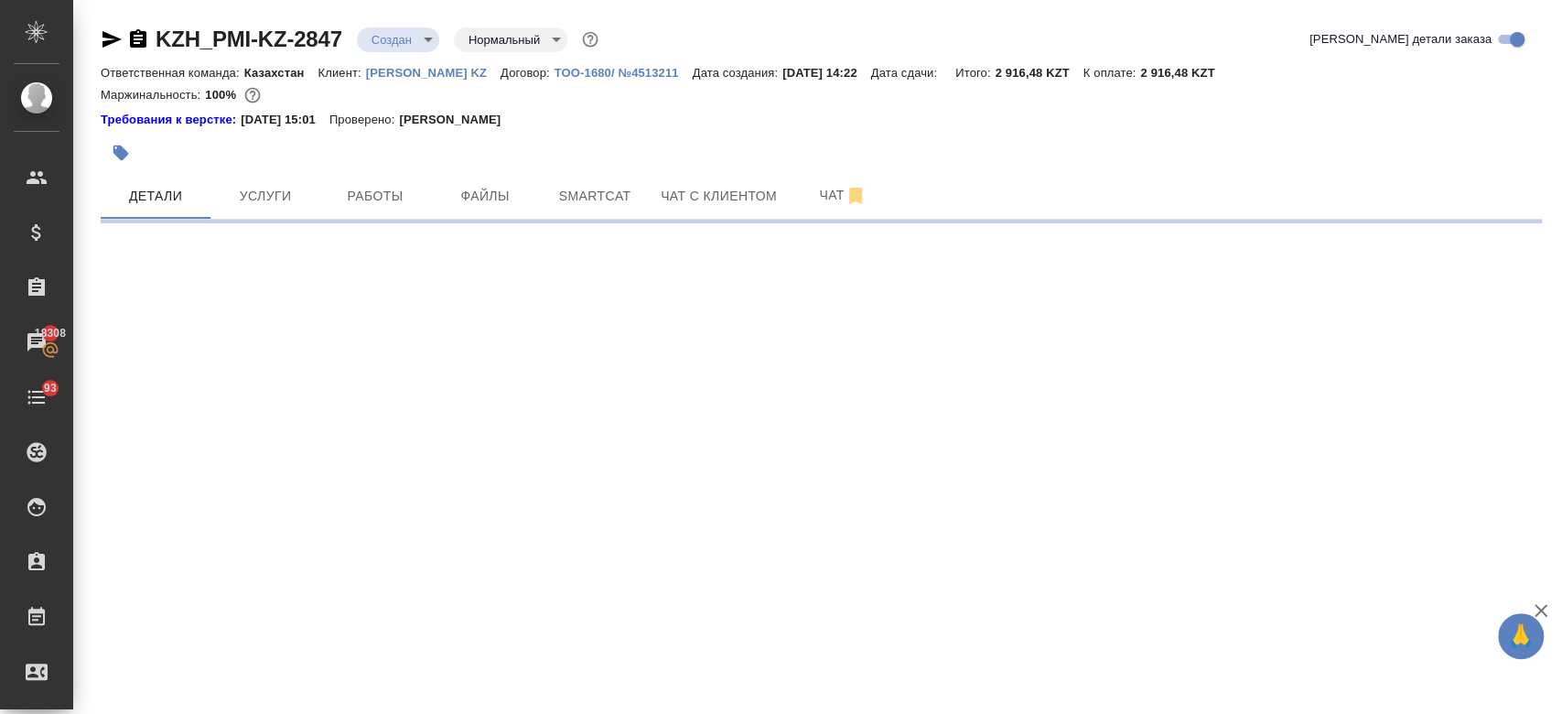
select select "RU"
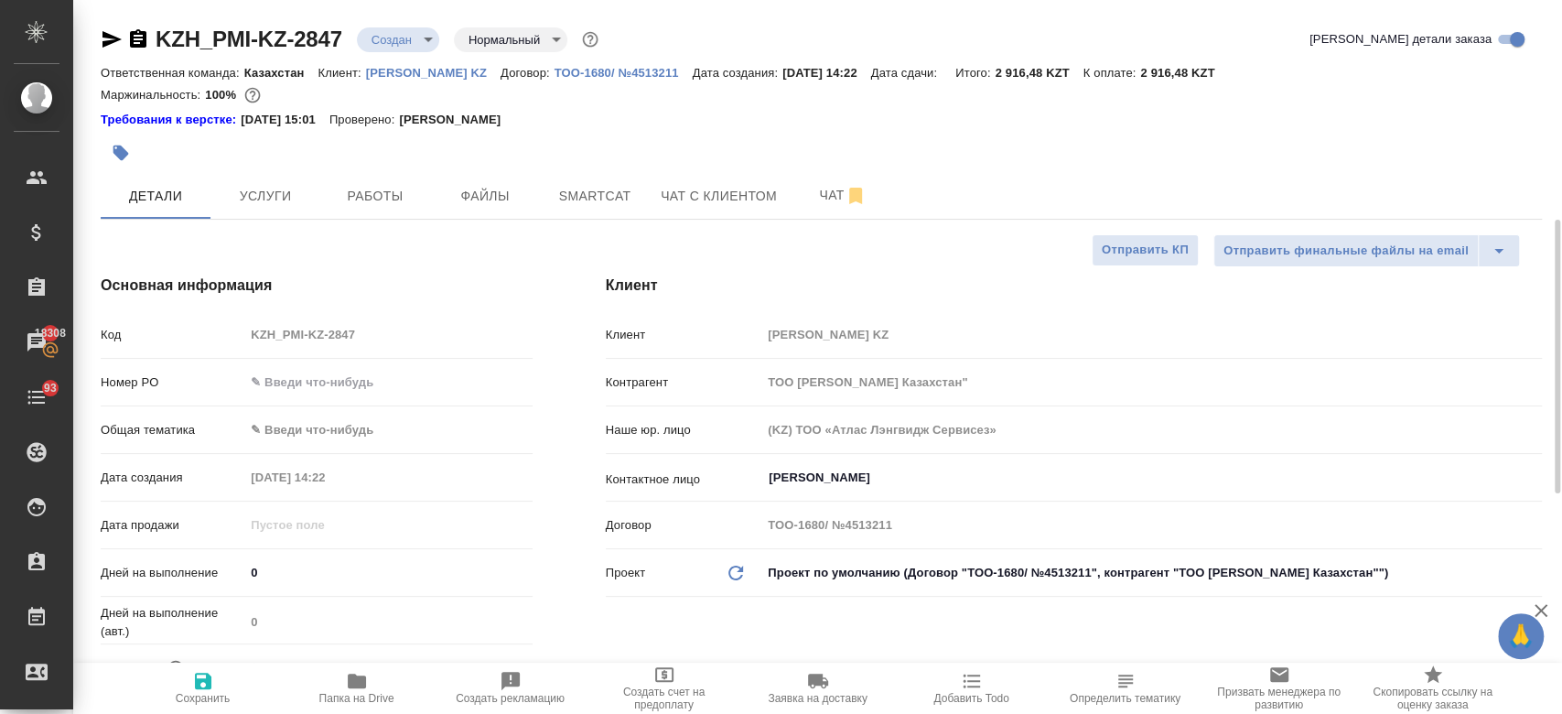
scroll to position [159, 0]
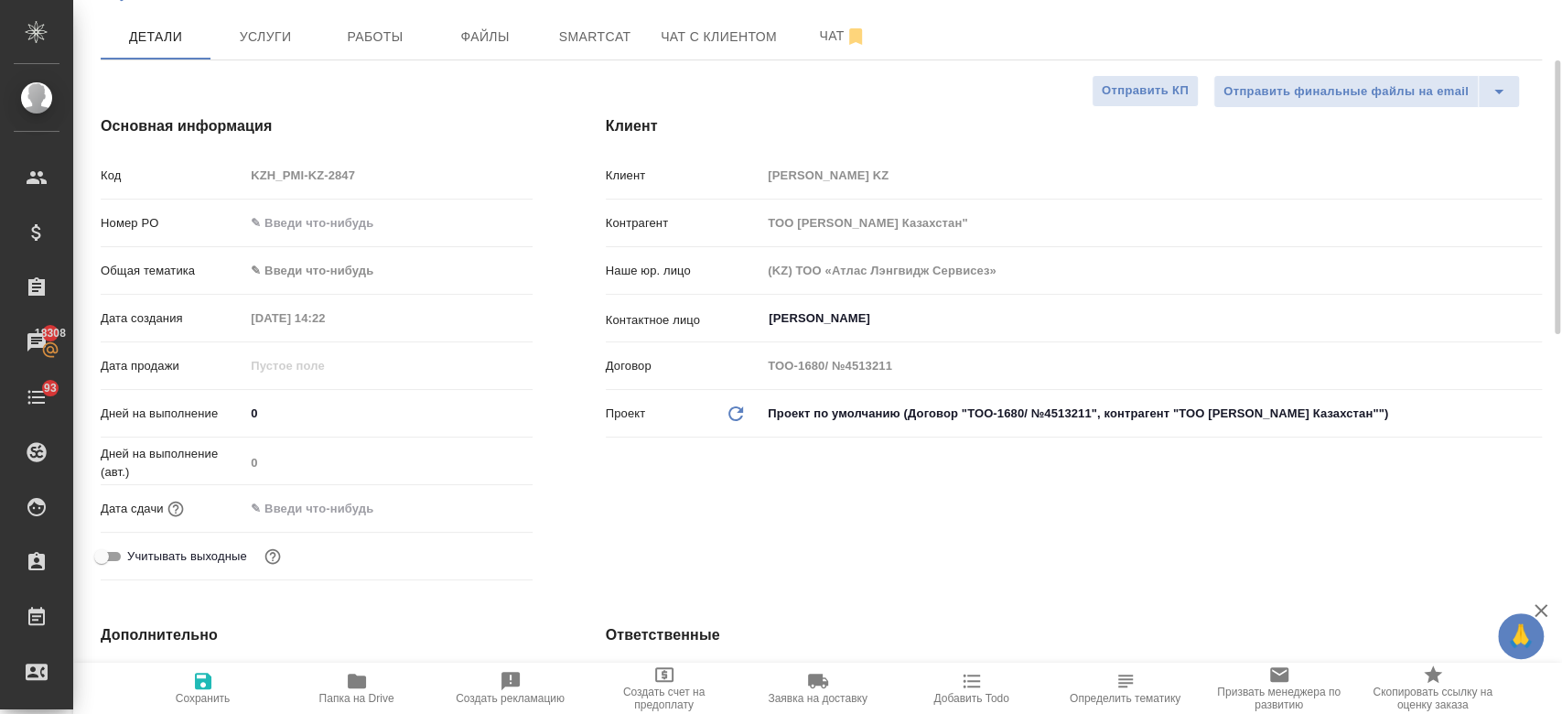
type textarea "x"
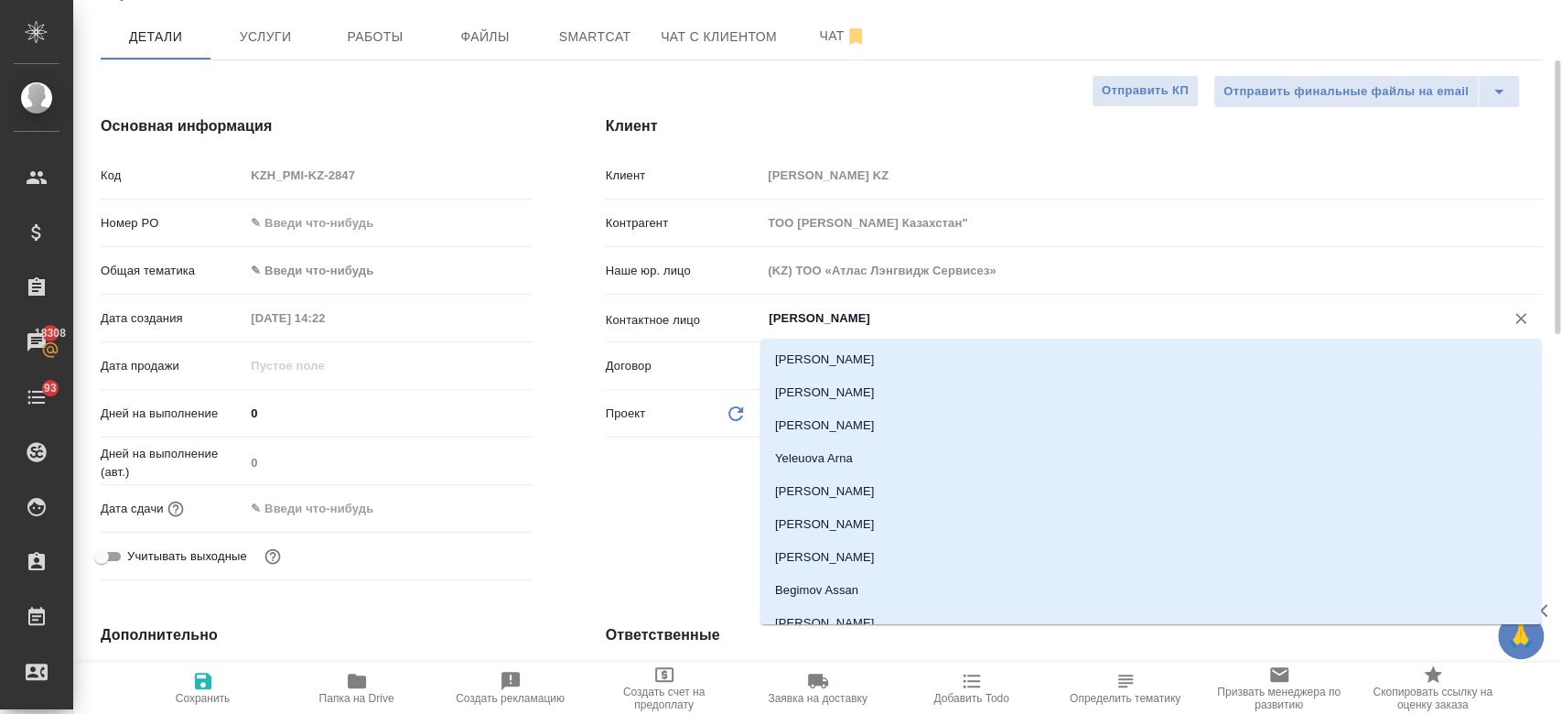
click at [810, 317] on input "[PERSON_NAME]" at bounding box center [1121, 318] width 708 height 22
type textarea "x"
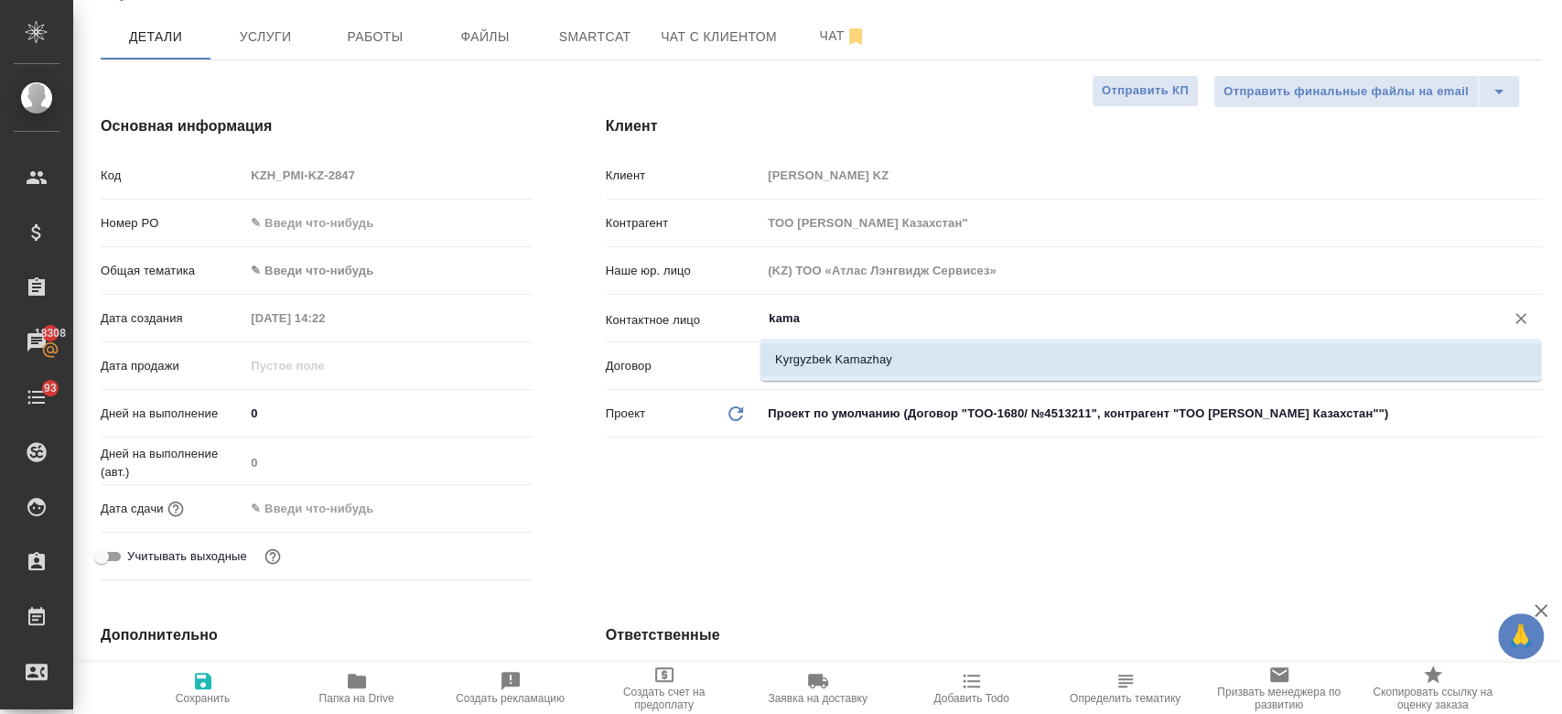
click at [819, 345] on li "Kyrgyzbek Kamazhay" at bounding box center [1150, 359] width 780 height 33
type input "Kyrgyzbek Kamazhay"
type textarea "x"
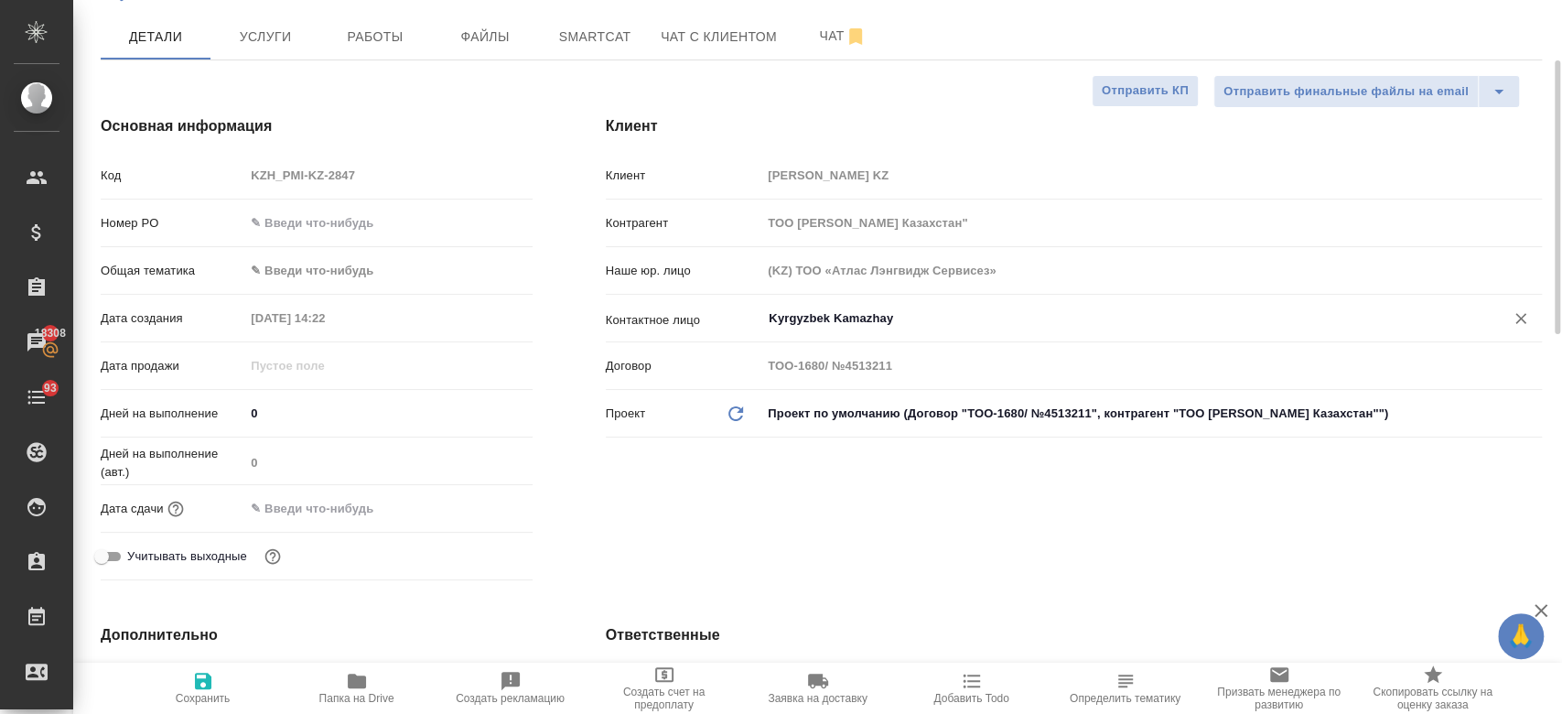
type input "Kyrgyzbek Kamazhay"
click at [296, 509] on input "text" at bounding box center [324, 508] width 160 height 27
click at [486, 500] on icon "button" at bounding box center [479, 506] width 16 height 18
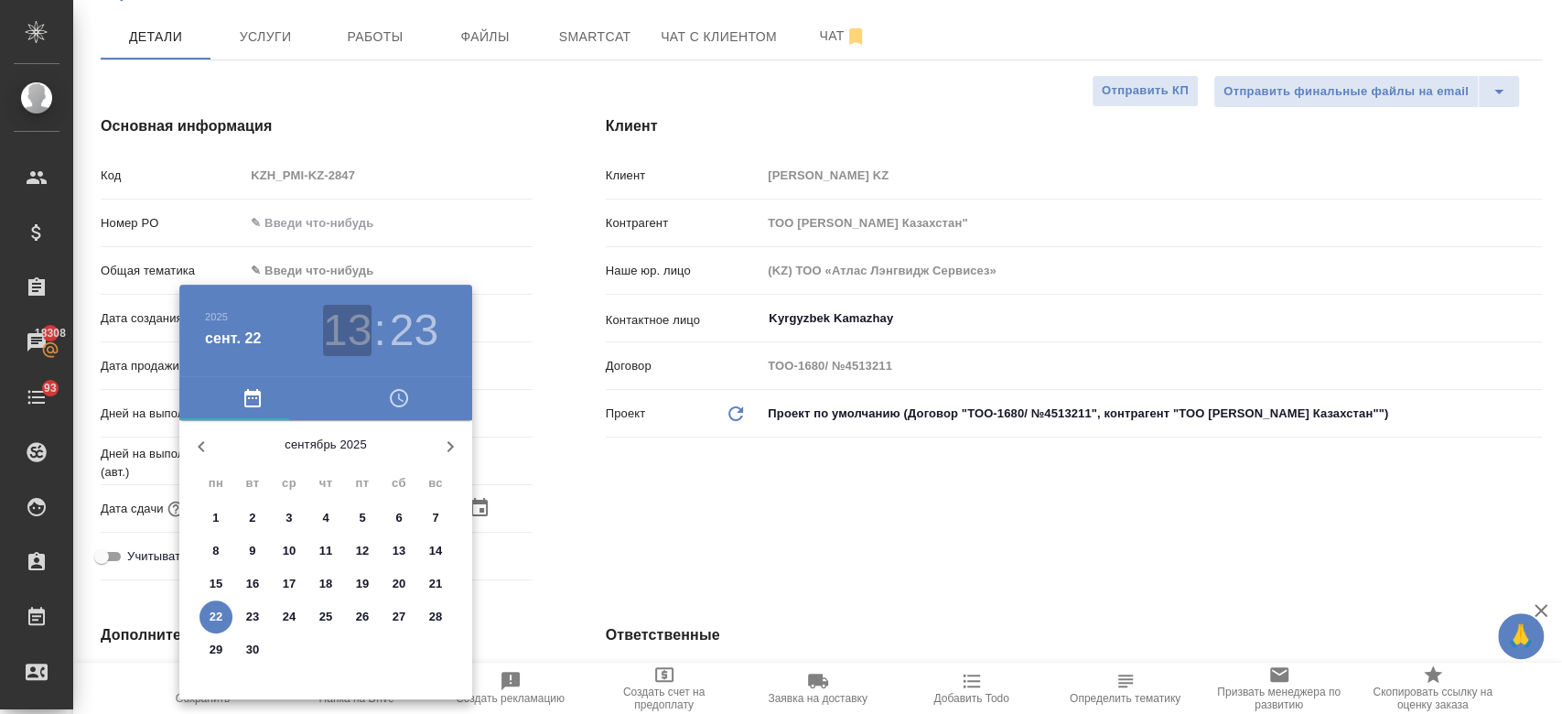
click at [340, 340] on h3 "13" at bounding box center [347, 330] width 48 height 51
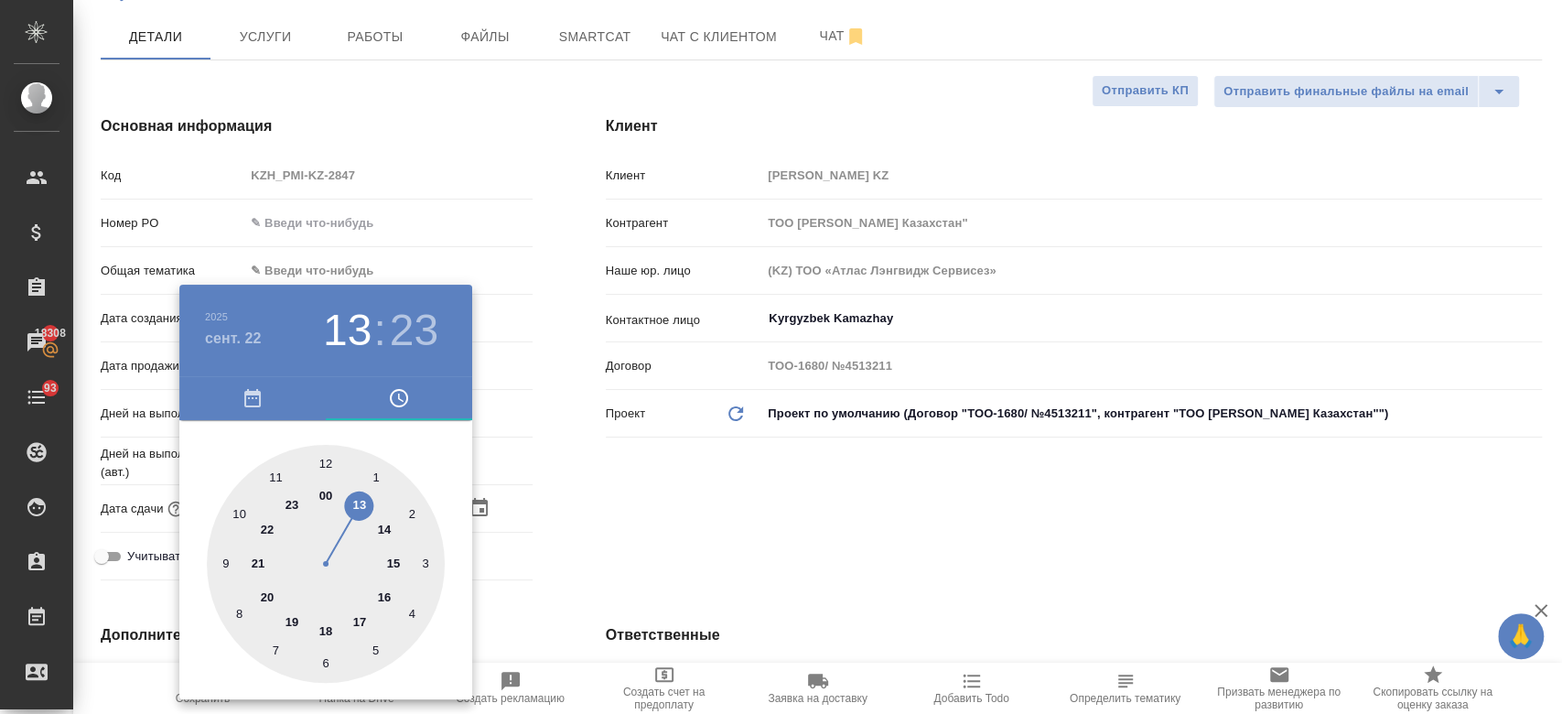
click at [322, 629] on div at bounding box center [326, 564] width 238 height 238
type input "[DATE] 18:23"
type textarea "x"
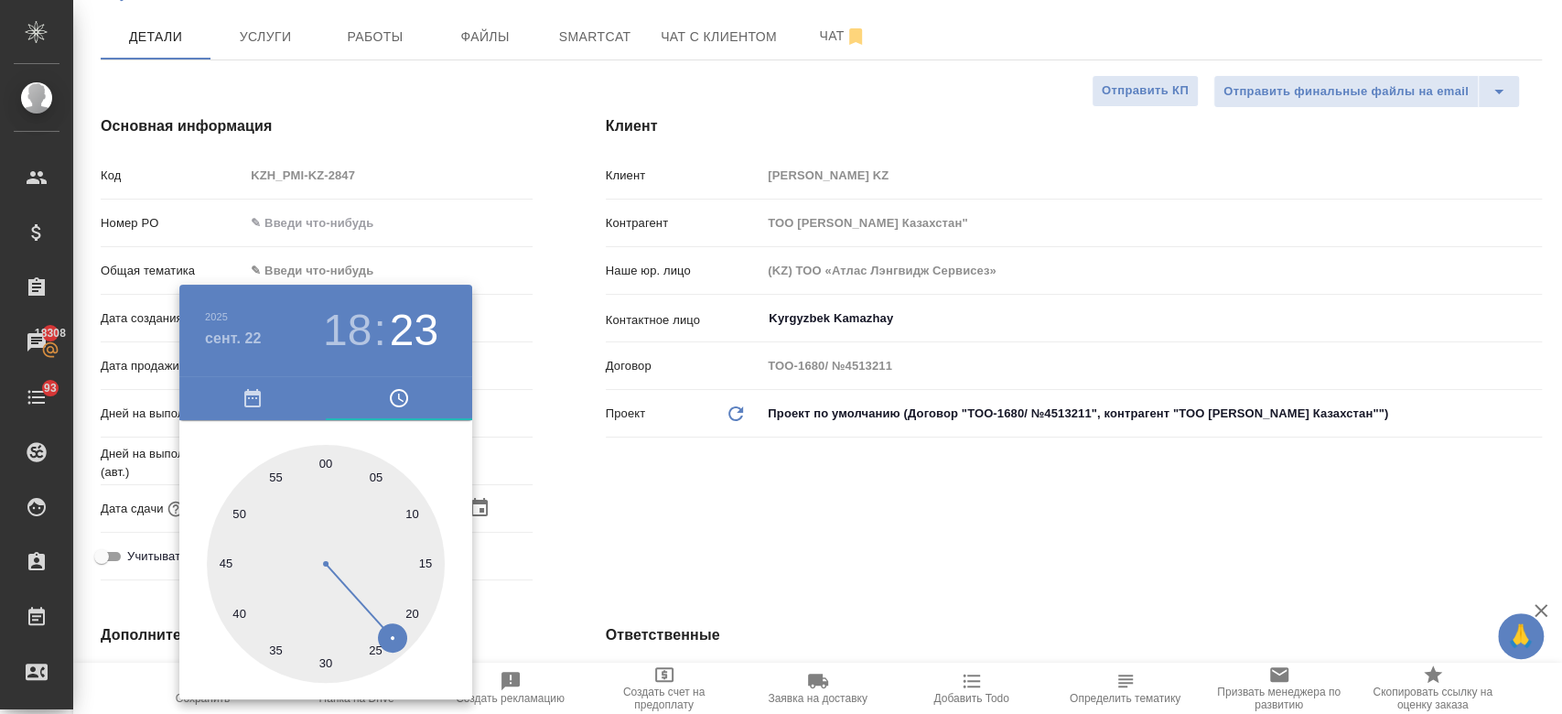
click at [332, 464] on div at bounding box center [326, 564] width 238 height 238
type input "[DATE] 18:01"
type textarea "x"
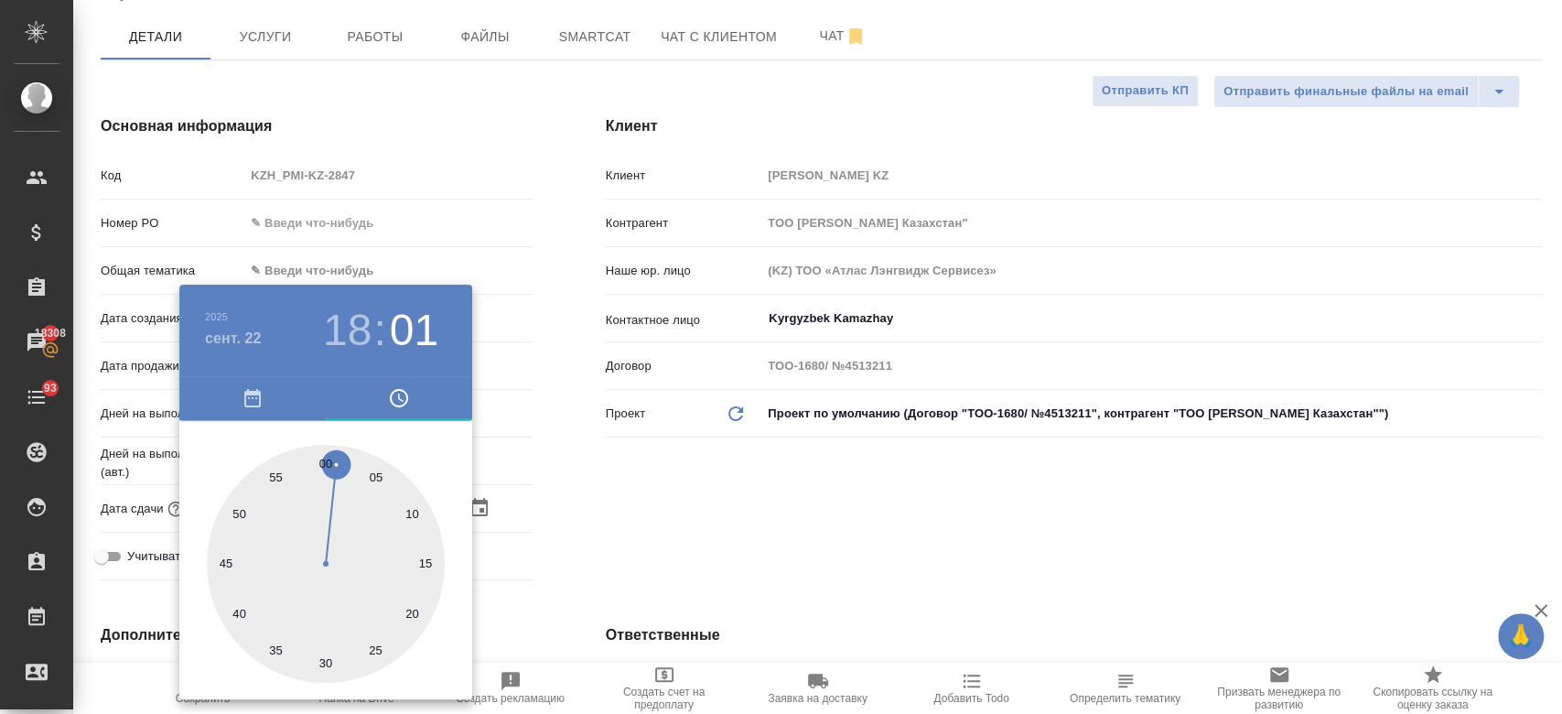
click at [325, 457] on div at bounding box center [326, 564] width 238 height 238
type input "[DATE] 18:00"
type textarea "x"
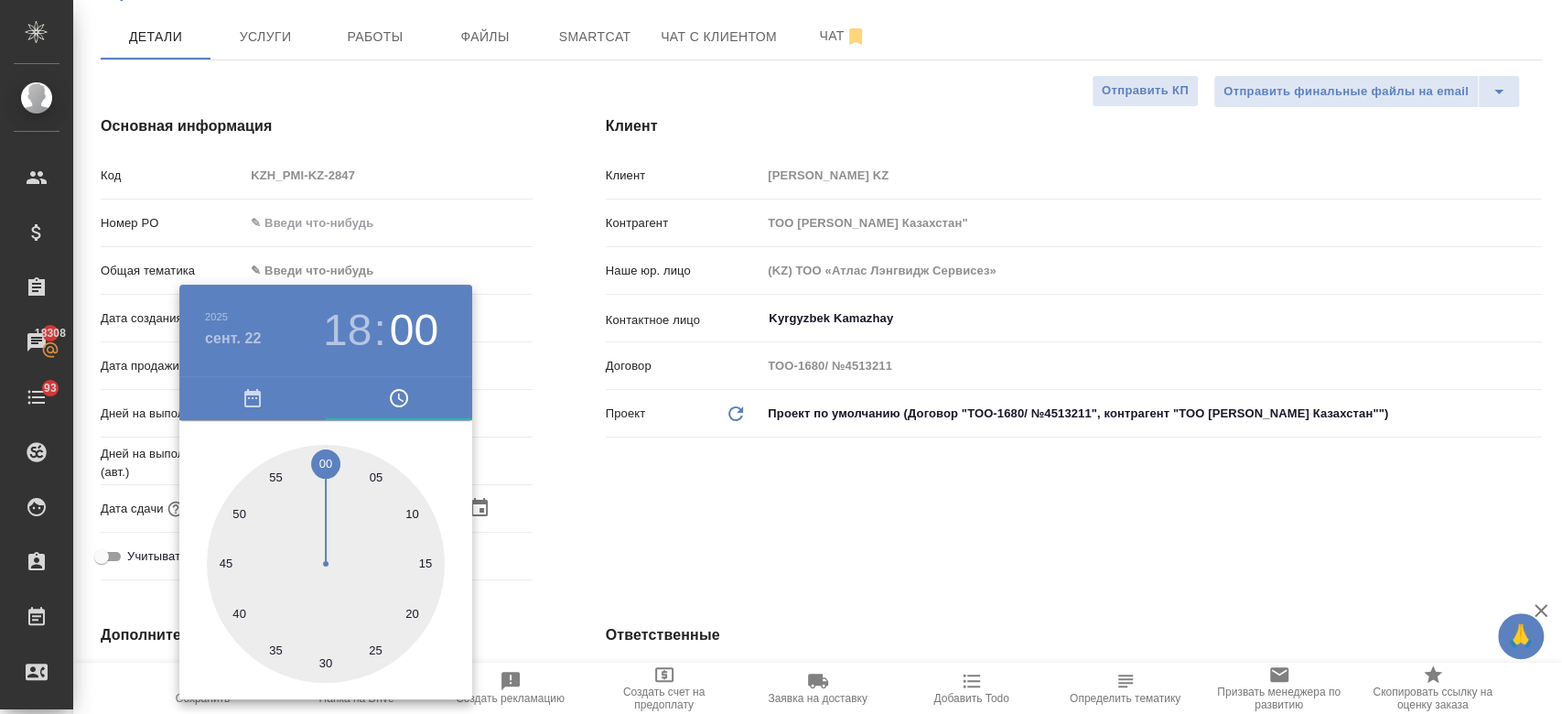
click at [682, 544] on div at bounding box center [781, 357] width 1562 height 714
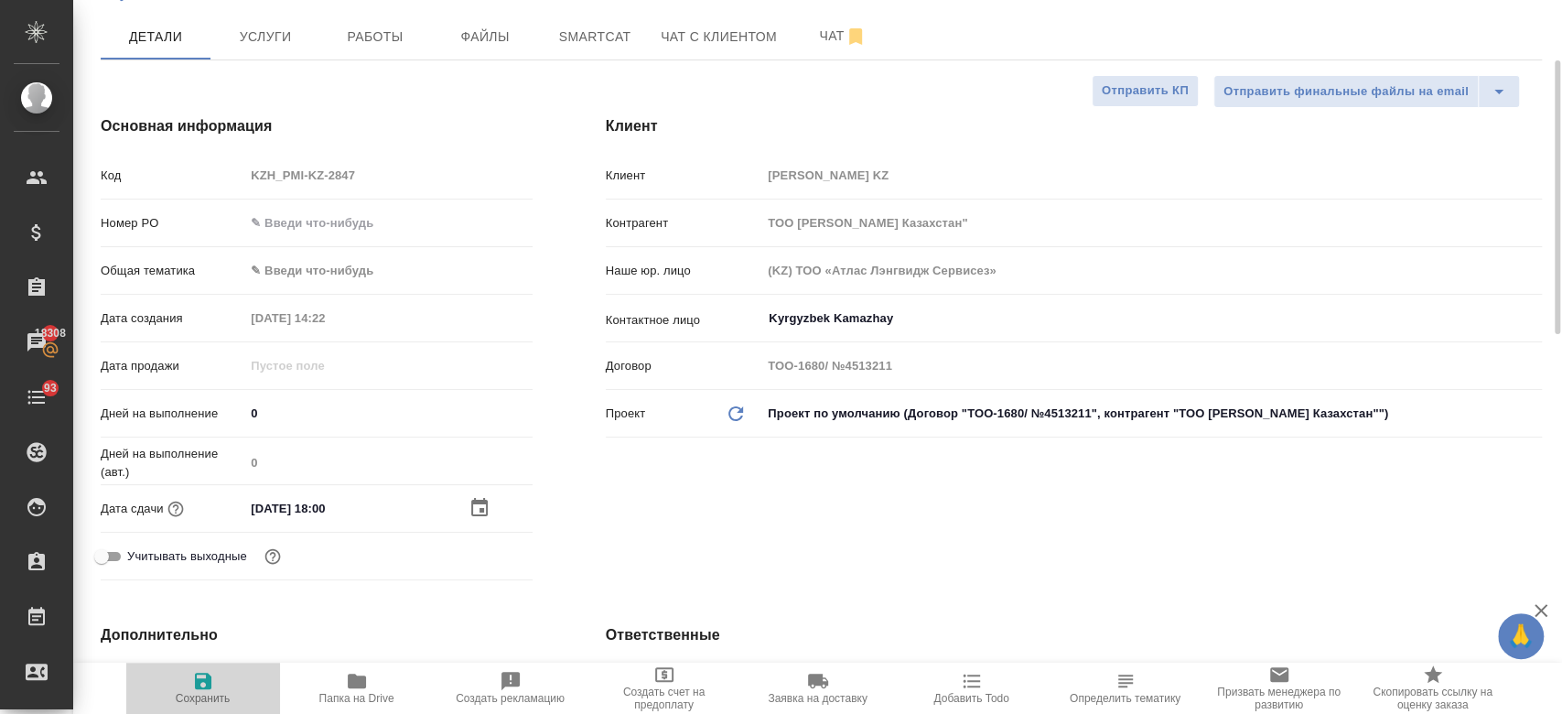
click at [213, 695] on span "Сохранить" at bounding box center [203, 698] width 55 height 13
type textarea "x"
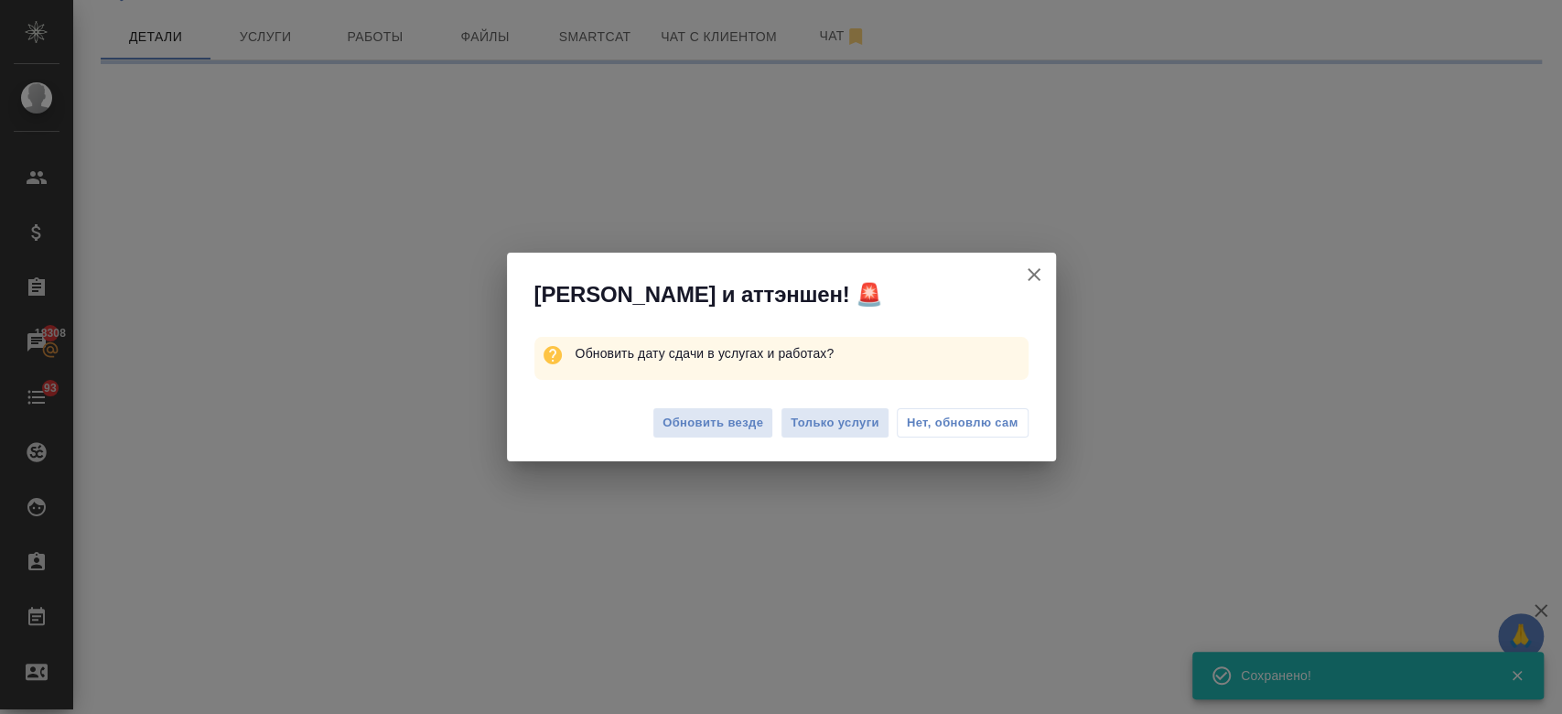
select select "RU"
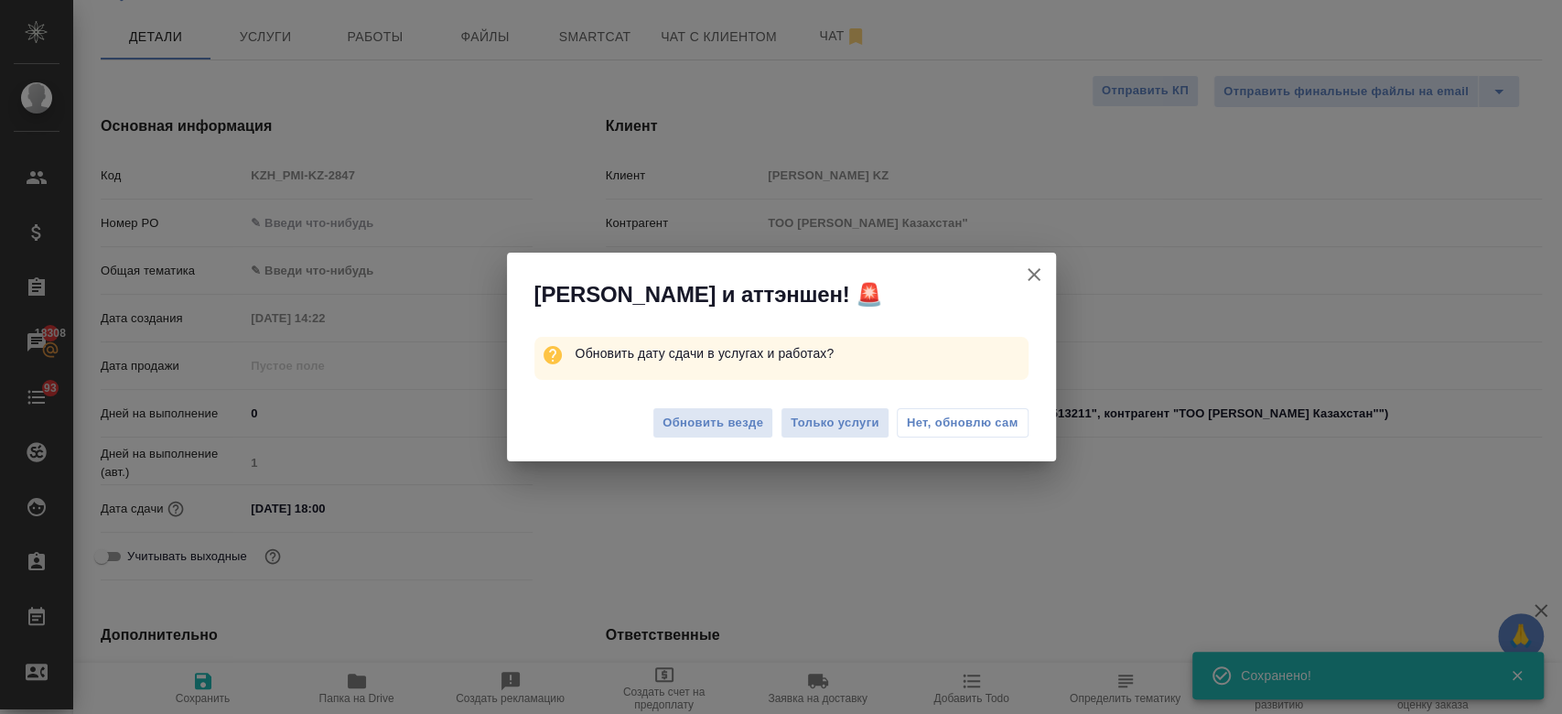
type textarea "x"
click at [835, 406] on div "Обновить везде Только услуги Нет, обновлю сам" at bounding box center [781, 425] width 549 height 73
click at [833, 426] on span "Только услуги" at bounding box center [834, 423] width 89 height 21
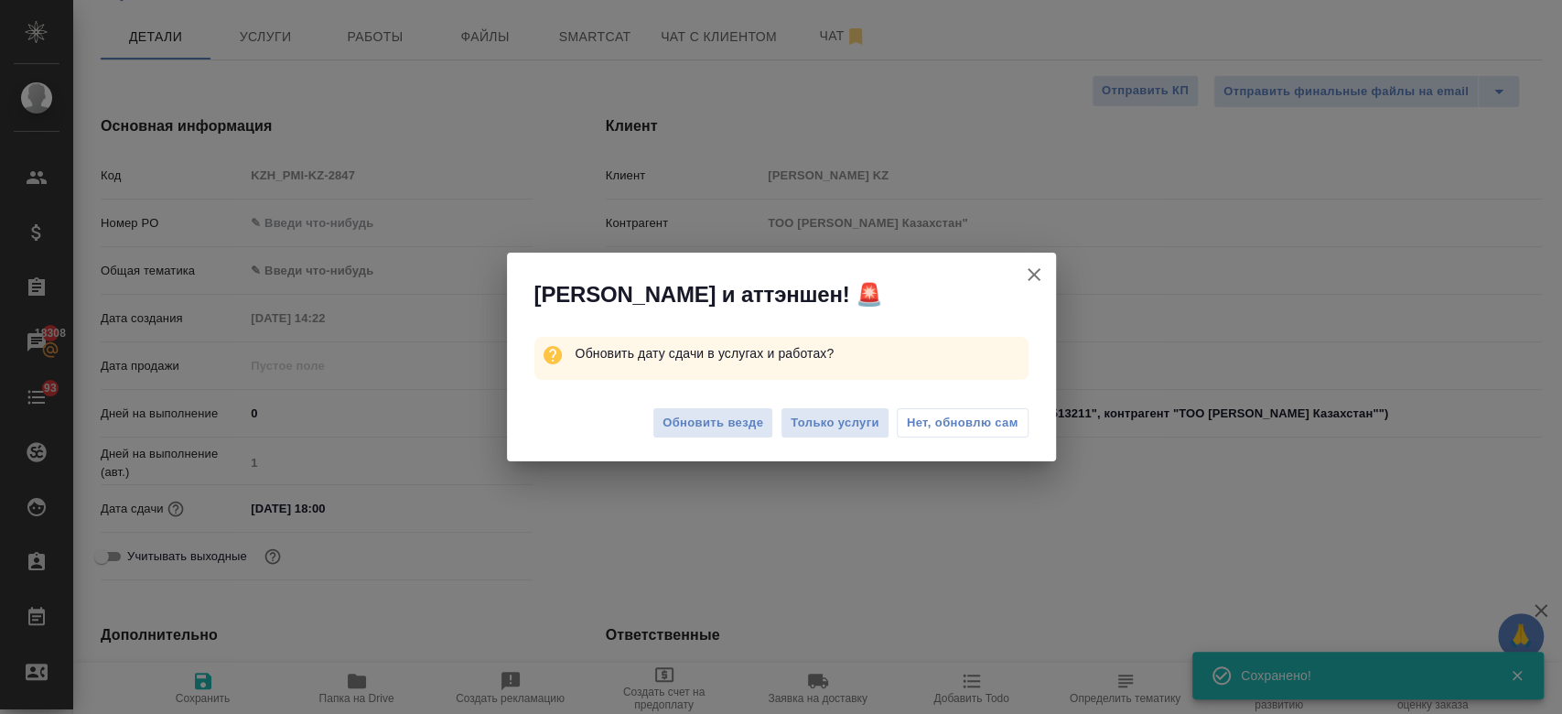
type textarea "x"
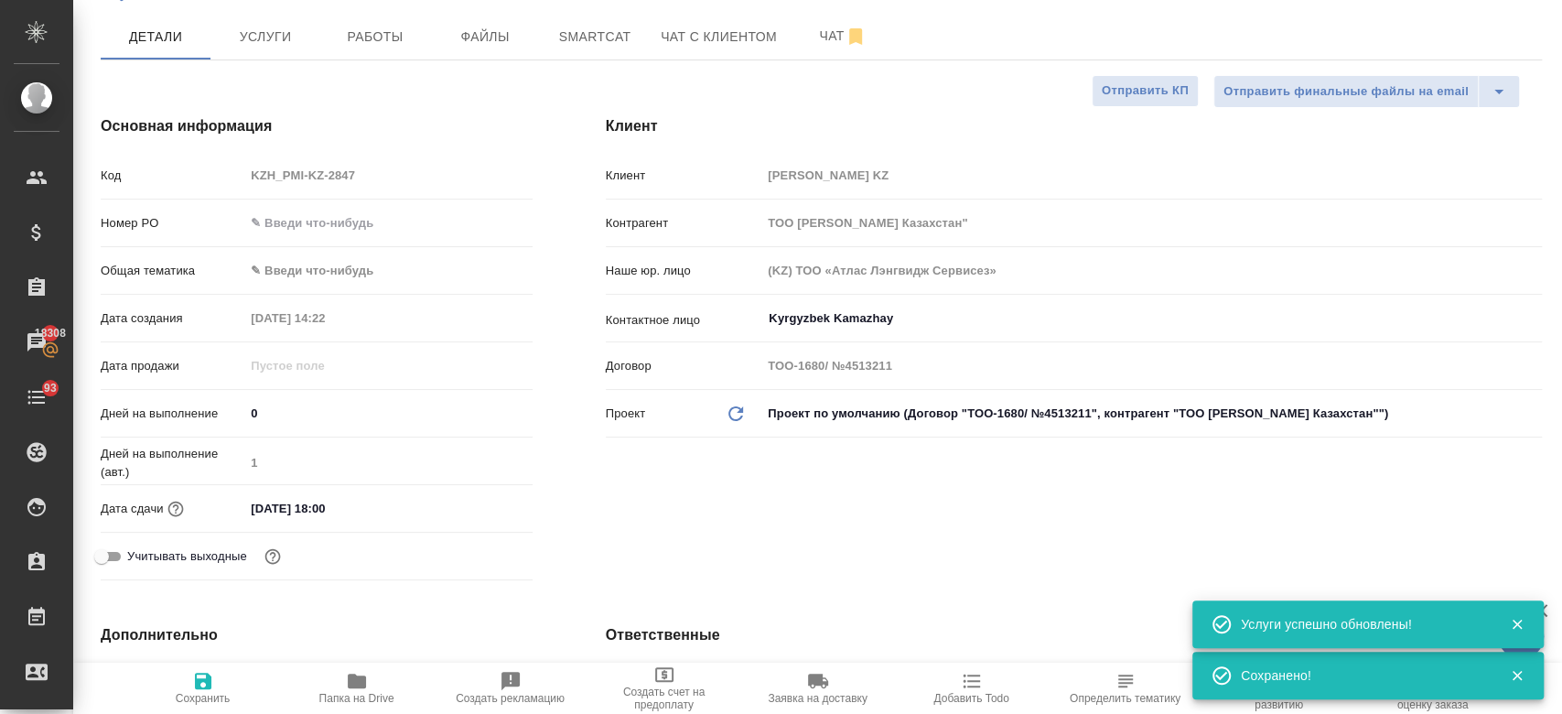
scroll to position [0, 0]
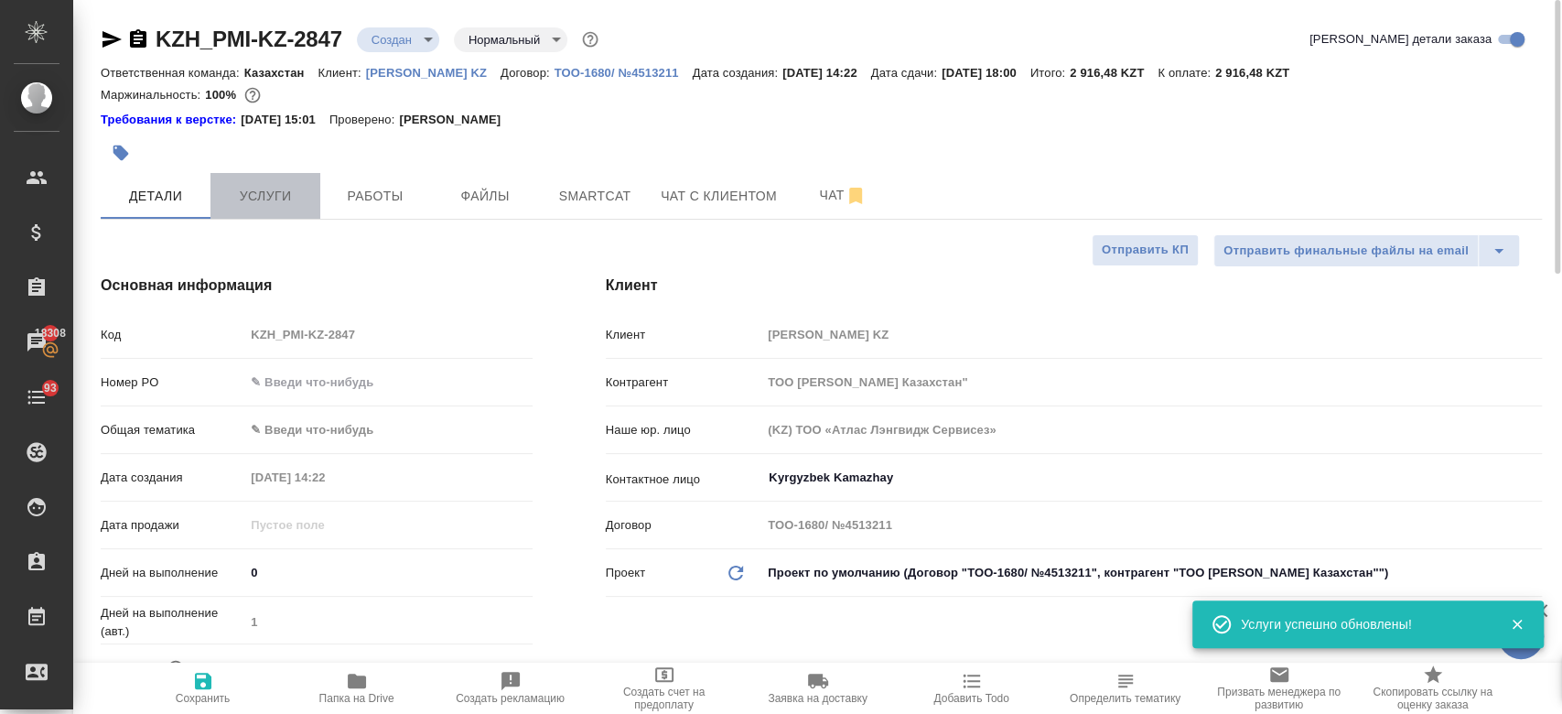
click at [246, 201] on span "Услуги" at bounding box center [265, 196] width 88 height 23
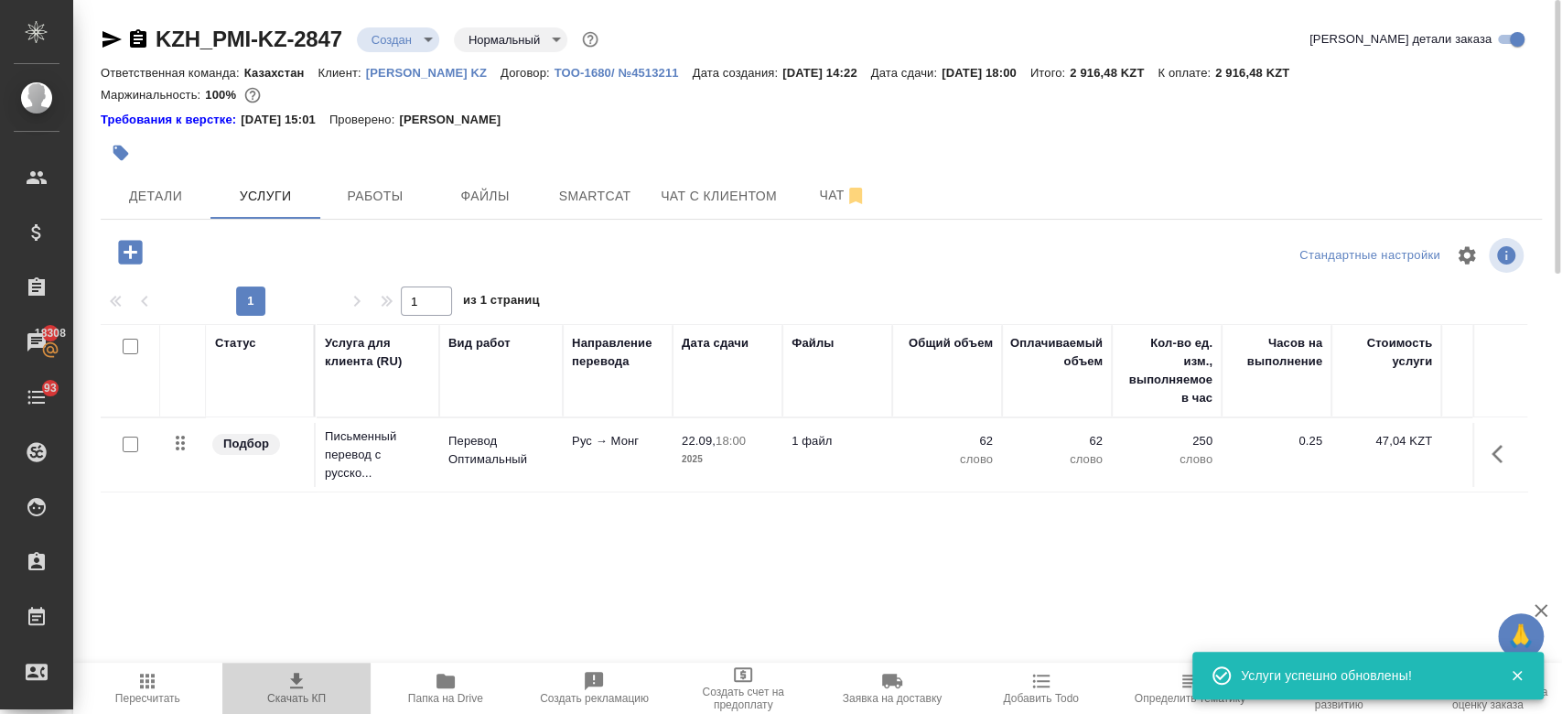
click at [297, 670] on icon "button" at bounding box center [296, 681] width 22 height 22
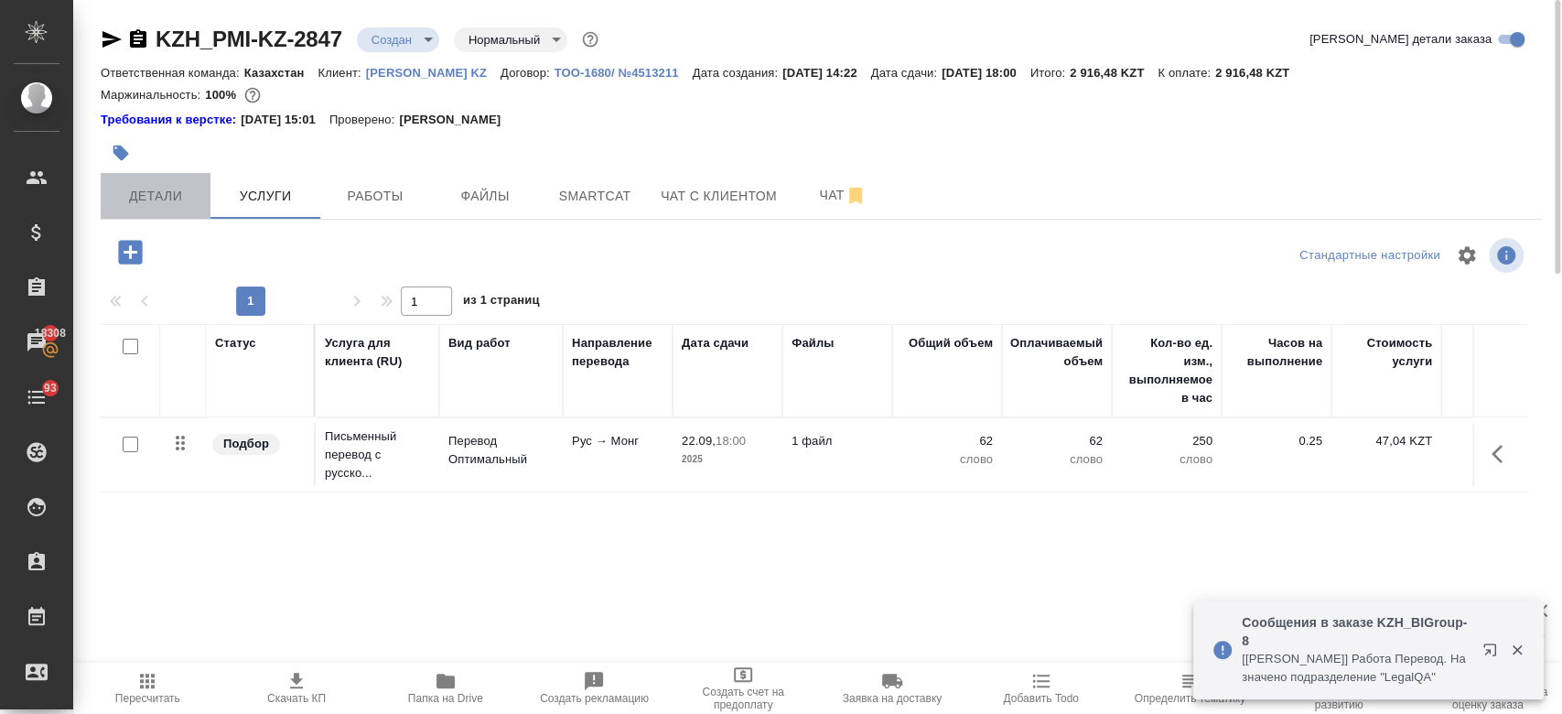
click at [131, 200] on span "Детали" at bounding box center [156, 196] width 88 height 23
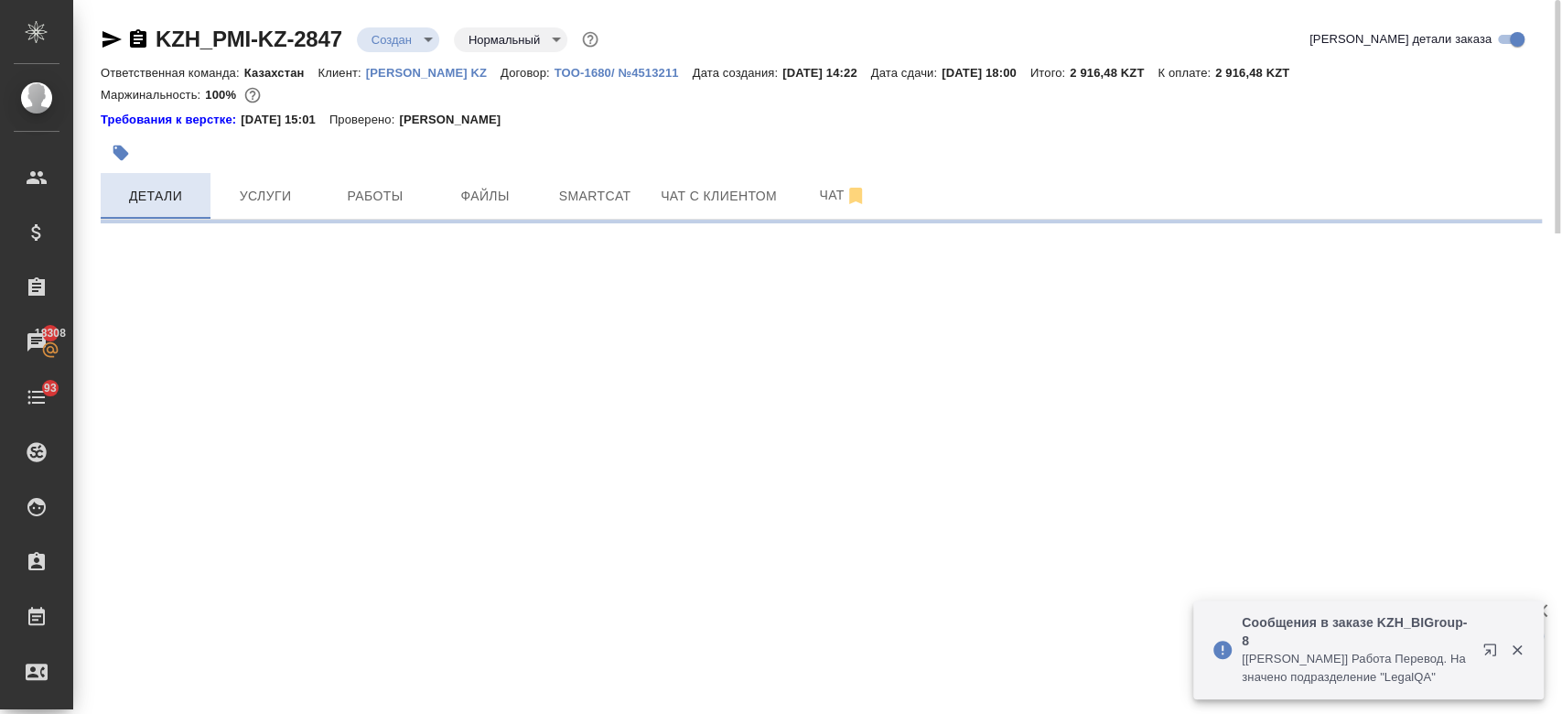
select select "RU"
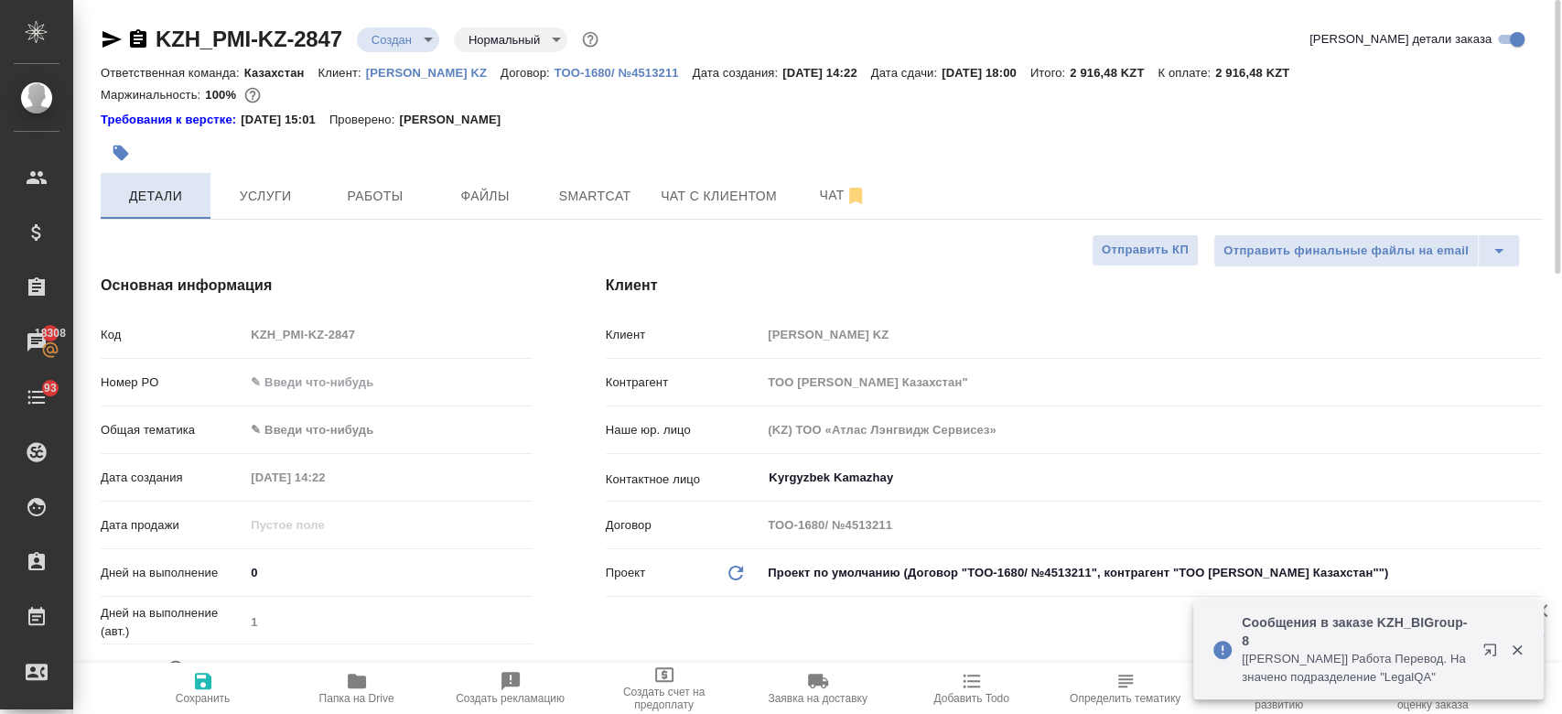
type textarea "x"
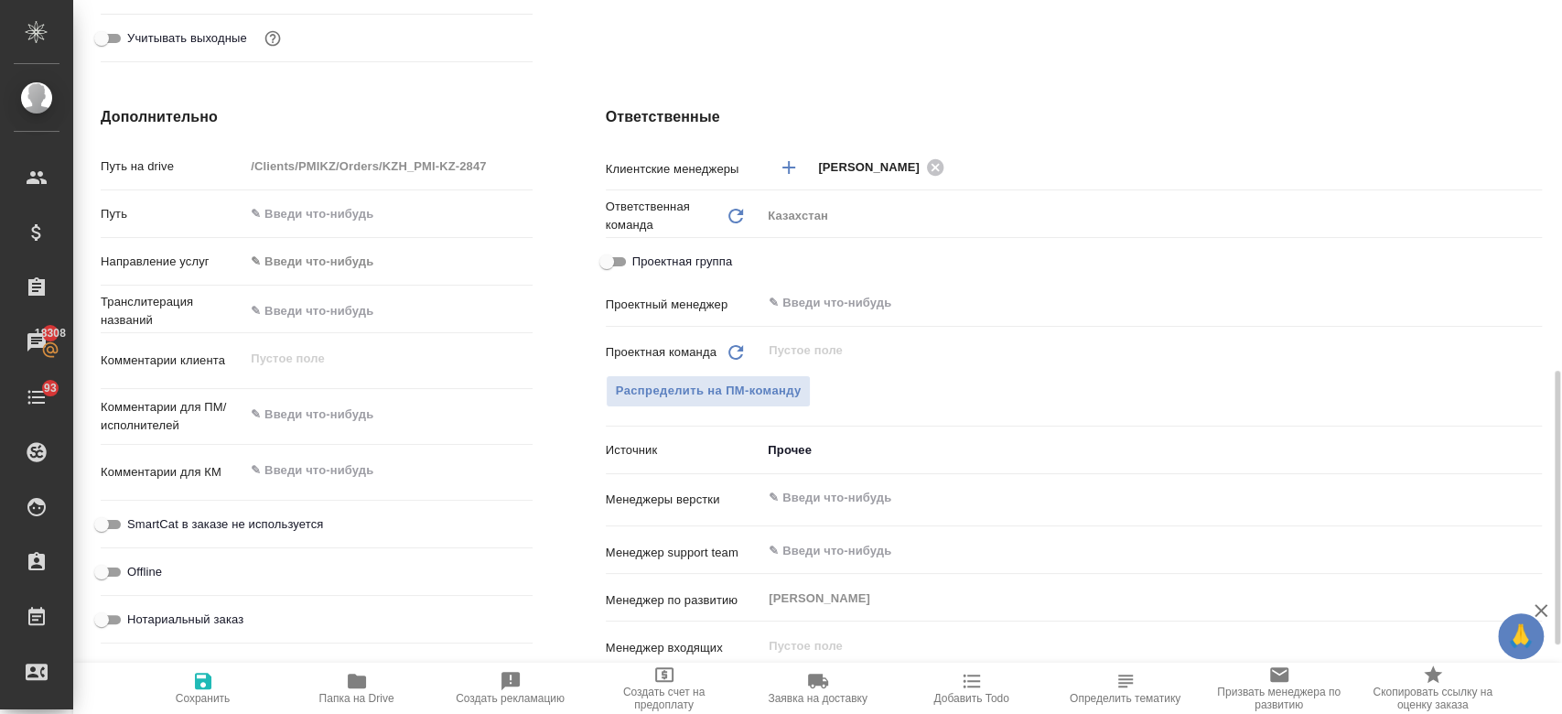
scroll to position [759, 0]
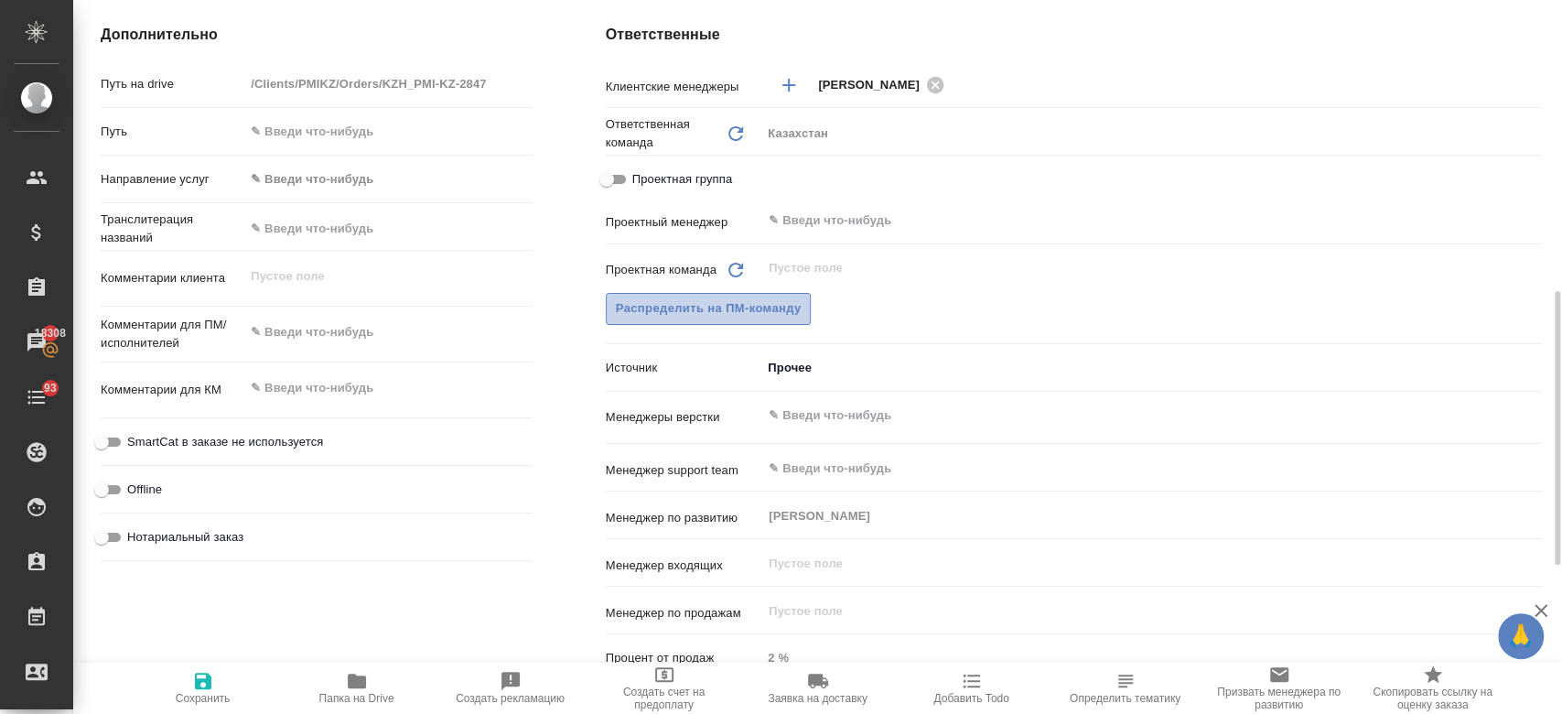
click at [774, 324] on button "Распределить на ПМ-команду" at bounding box center [709, 309] width 206 height 32
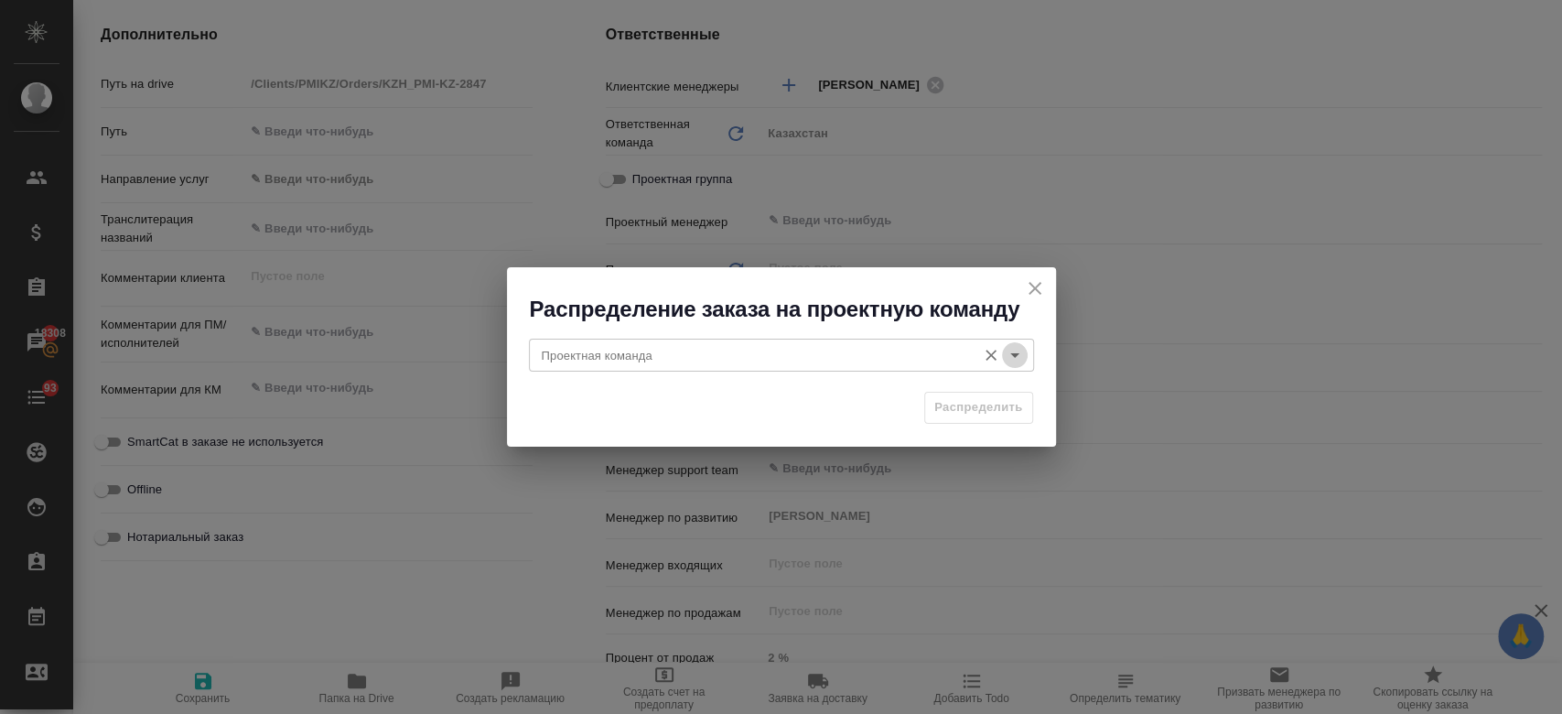
click at [1012, 359] on icon "Open" at bounding box center [1015, 355] width 22 height 22
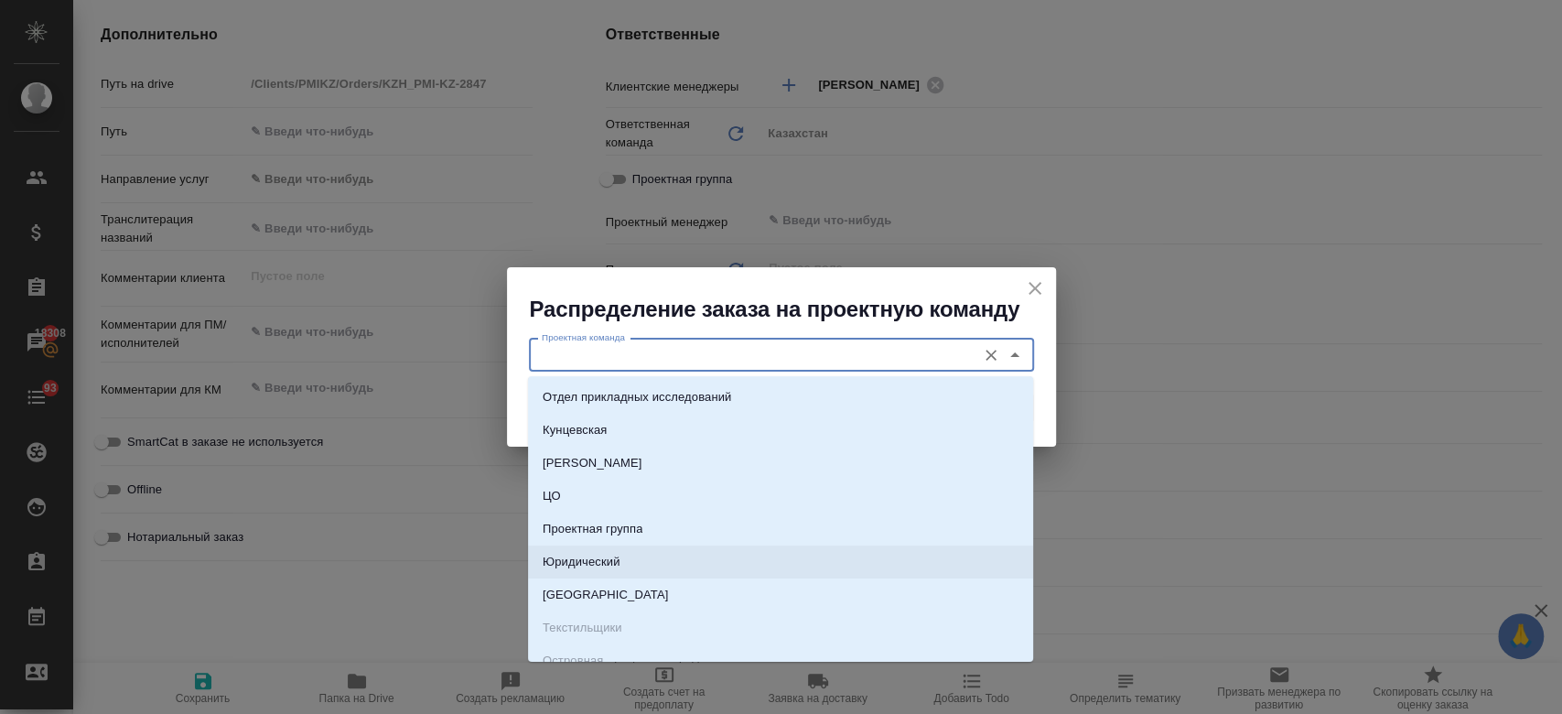
click at [705, 548] on li "Юридический" at bounding box center [780, 561] width 505 height 33
type input "Юридический"
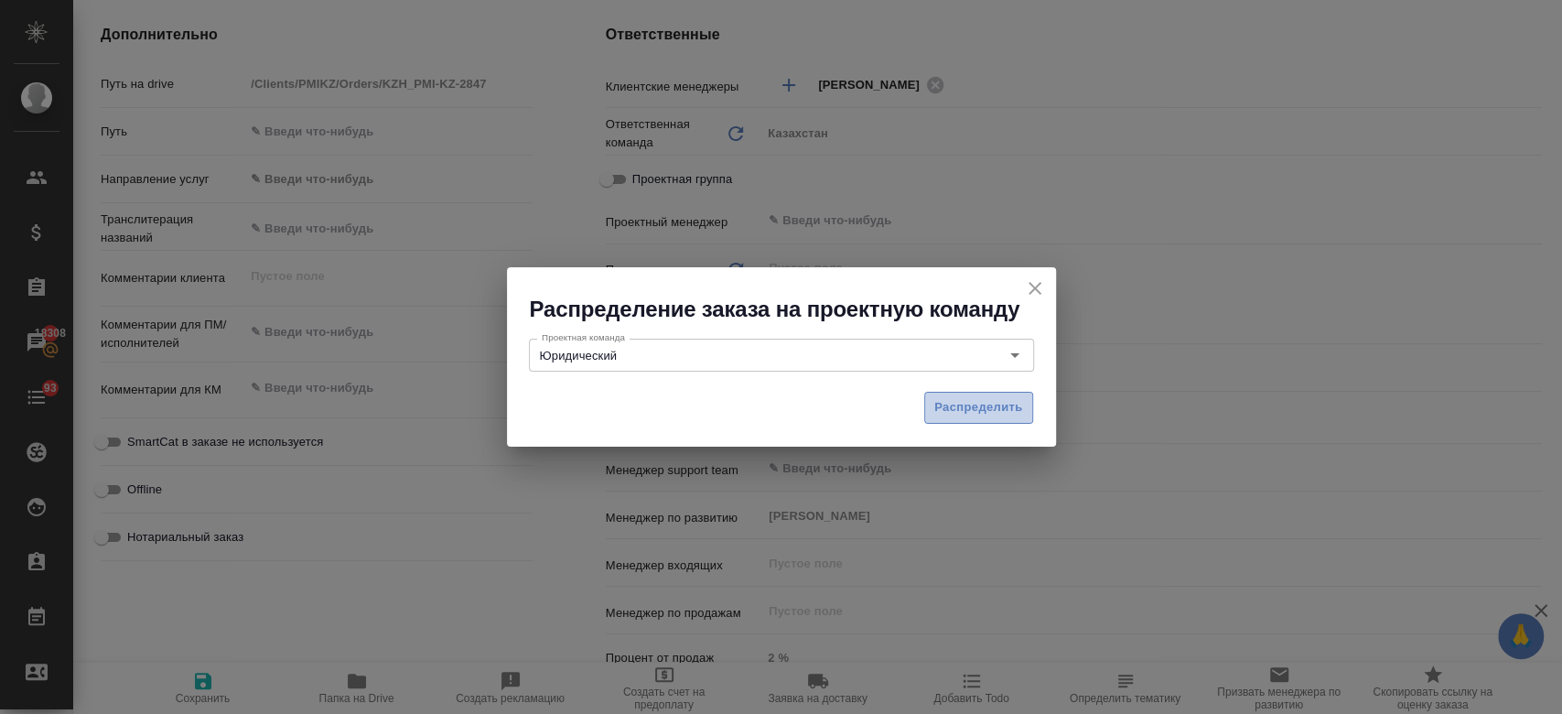
click at [951, 408] on span "Распределить" at bounding box center [978, 407] width 89 height 21
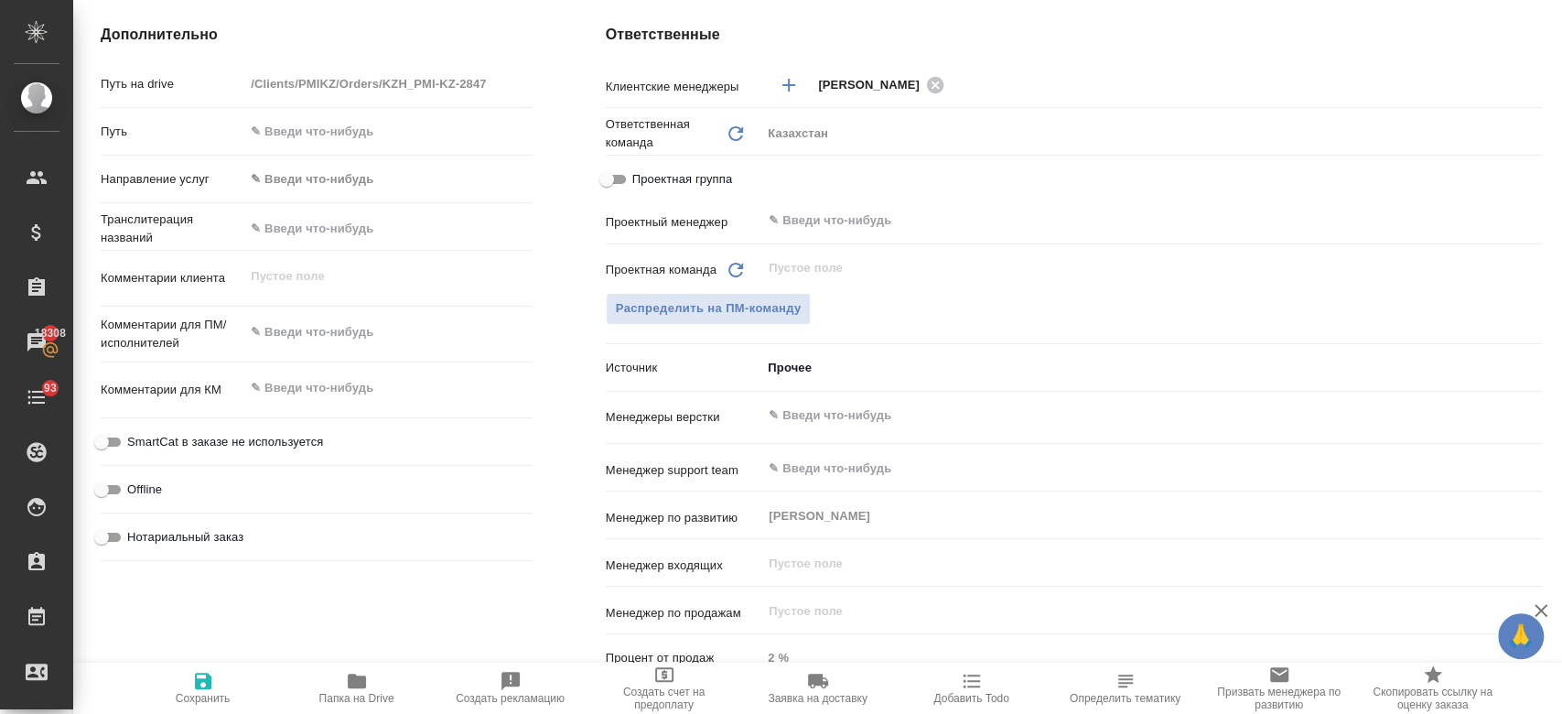
type textarea "x"
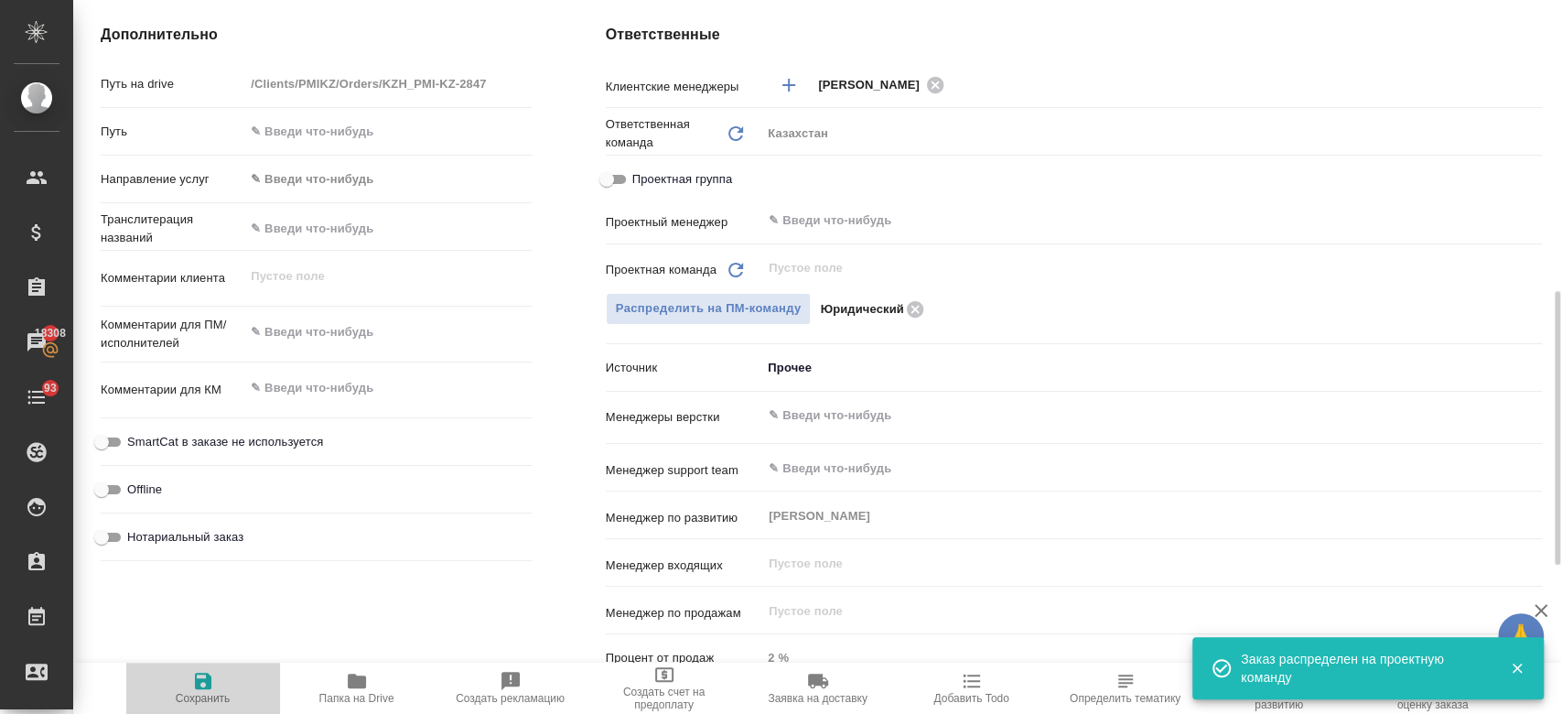
click at [211, 684] on icon "button" at bounding box center [203, 681] width 22 height 22
type textarea "x"
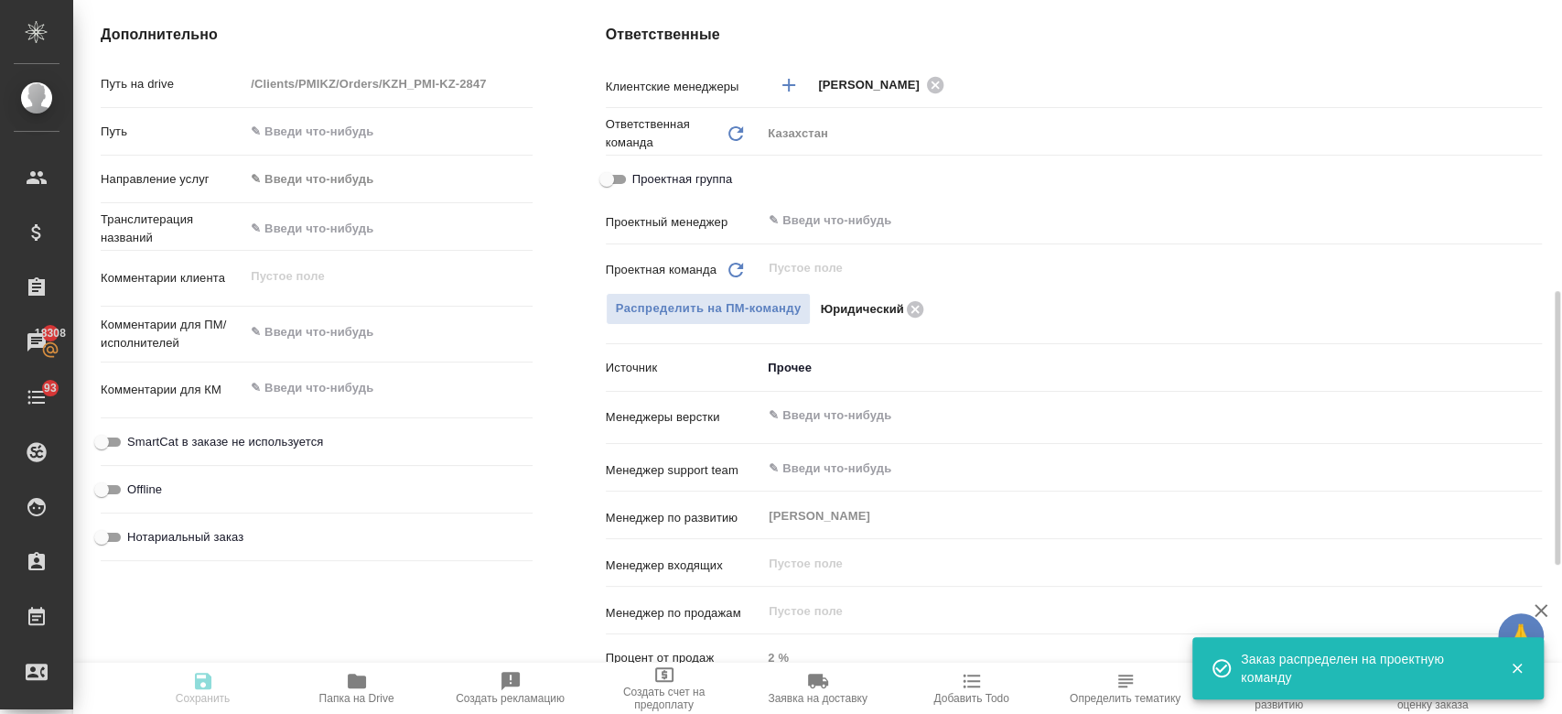
type textarea "x"
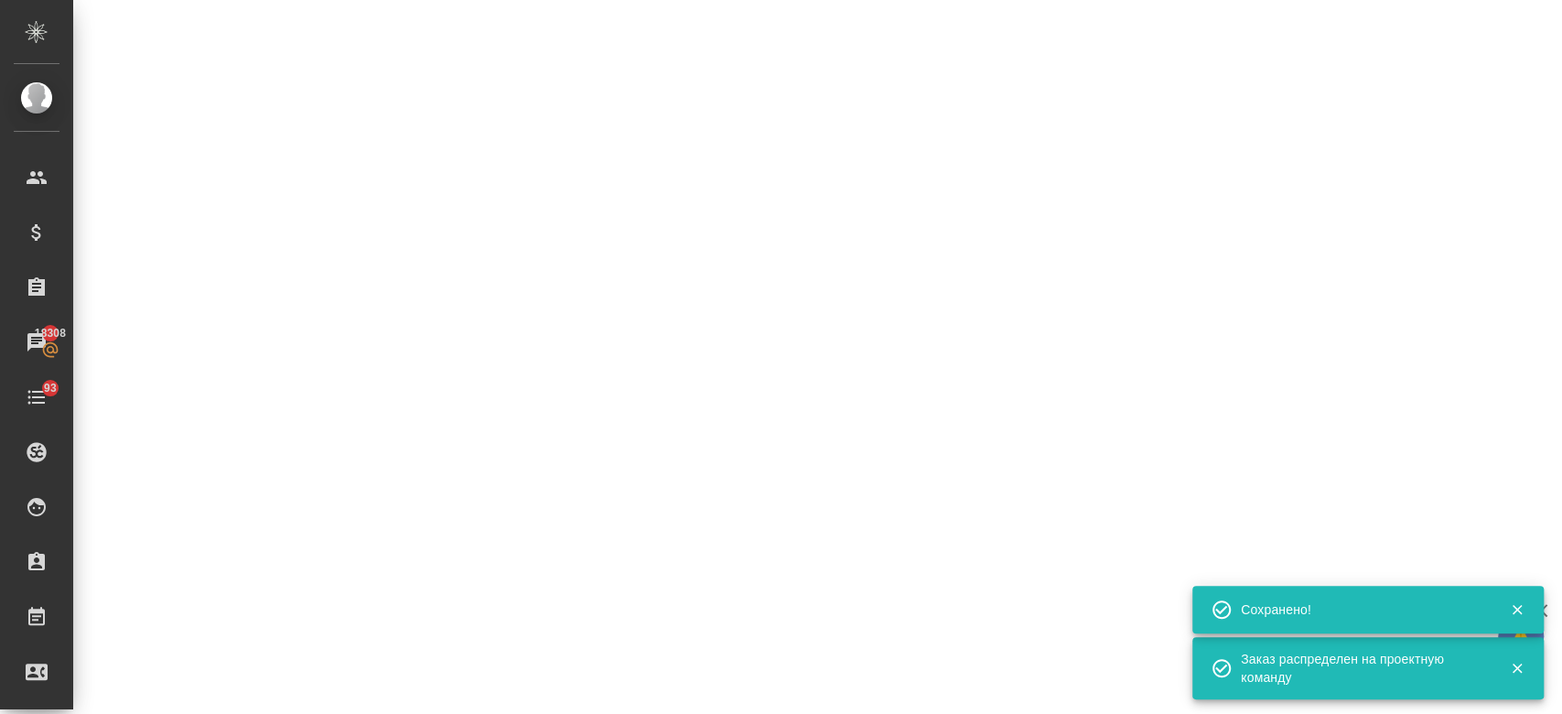
select select "RU"
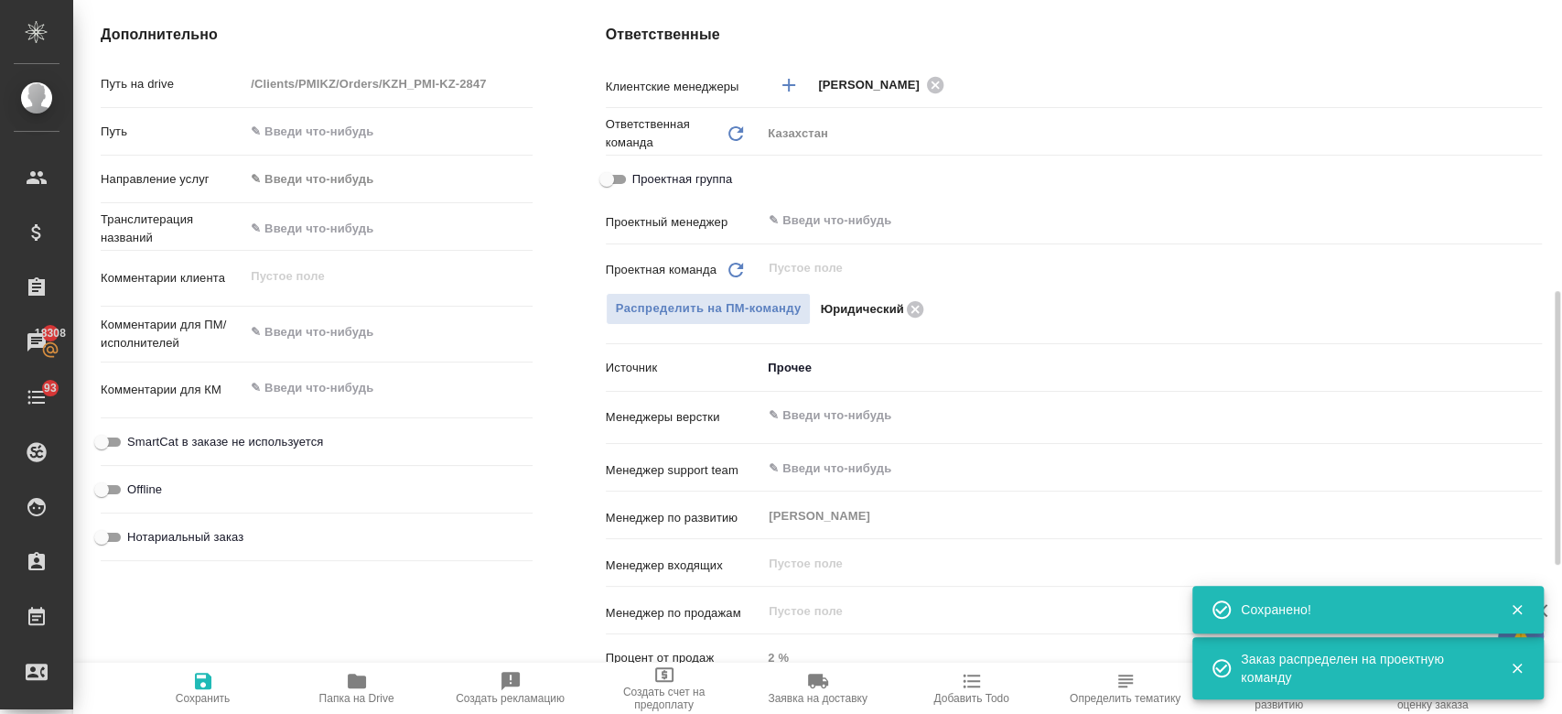
type textarea "x"
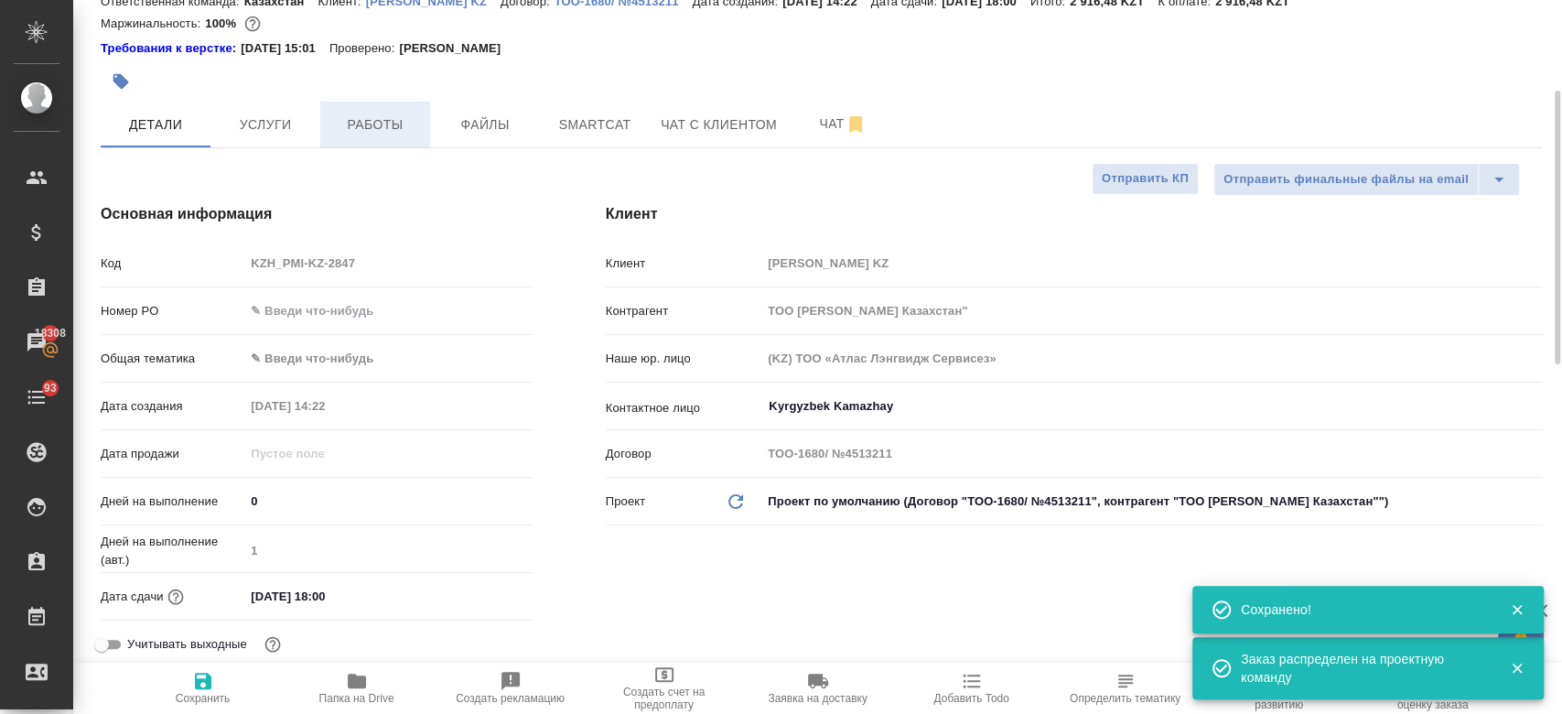
scroll to position [0, 0]
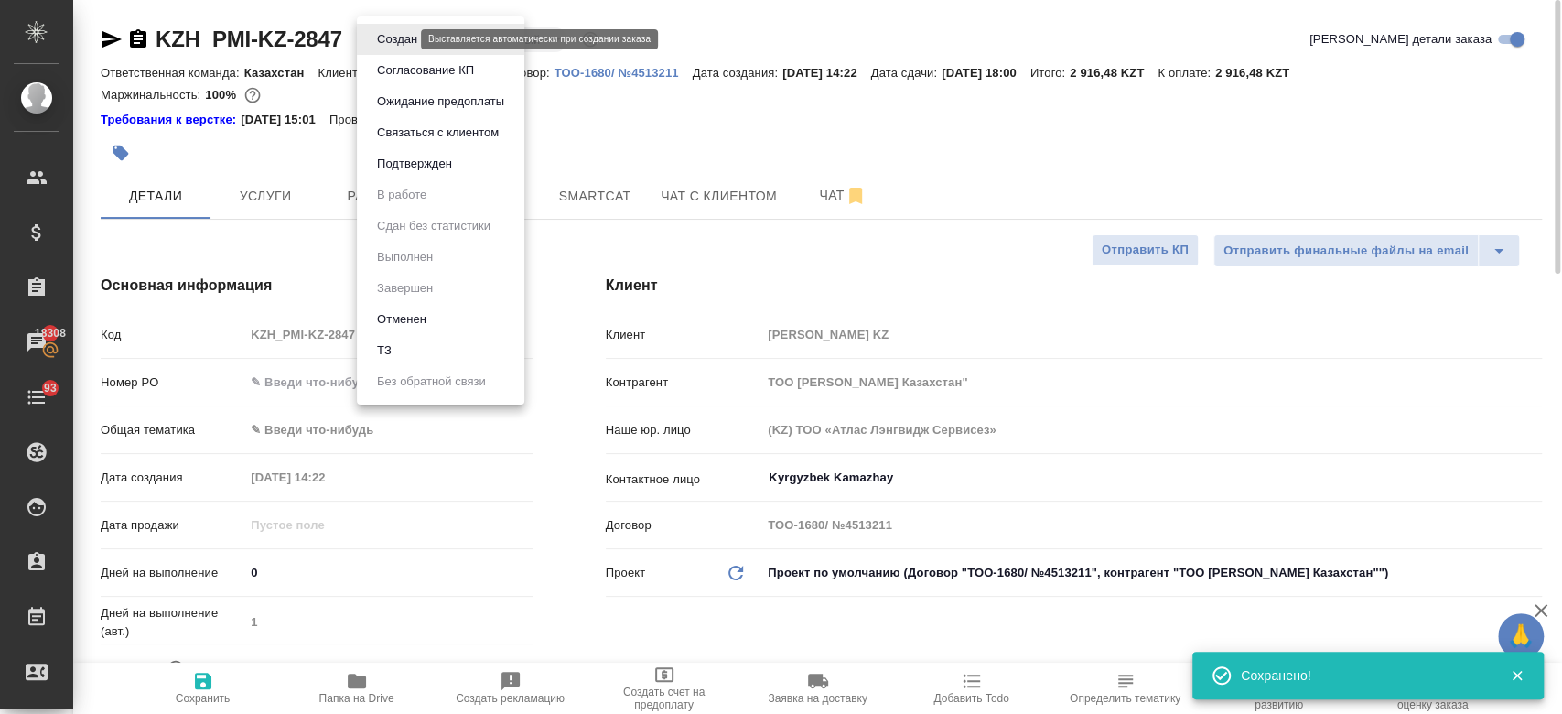
click at [373, 35] on body "🙏 .cls-1 fill:#fff; AWATERA Kosherbayeva Nazerke Клиенты Спецификации Заказы 18…" at bounding box center [781, 357] width 1562 height 714
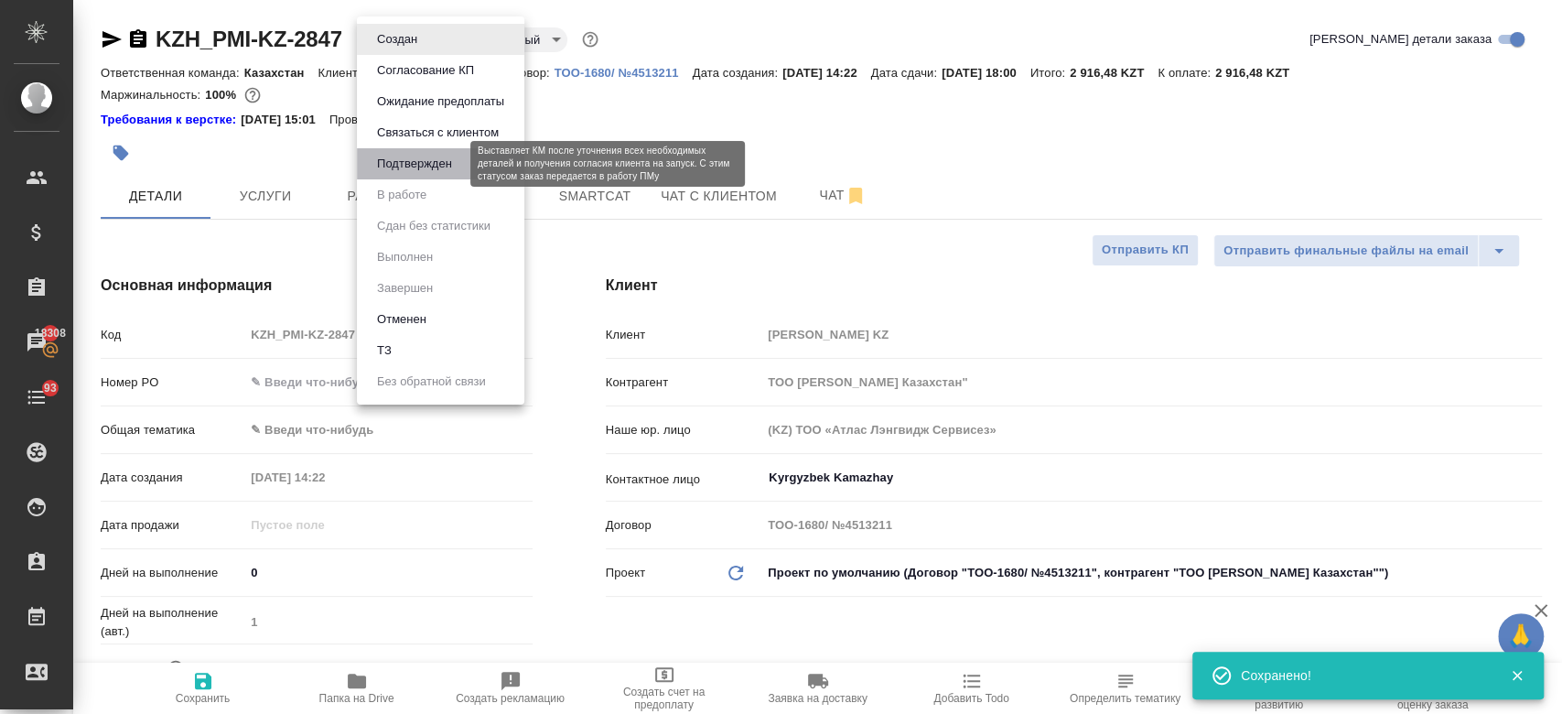
click at [428, 160] on button "Подтвержден" at bounding box center [414, 164] width 86 height 20
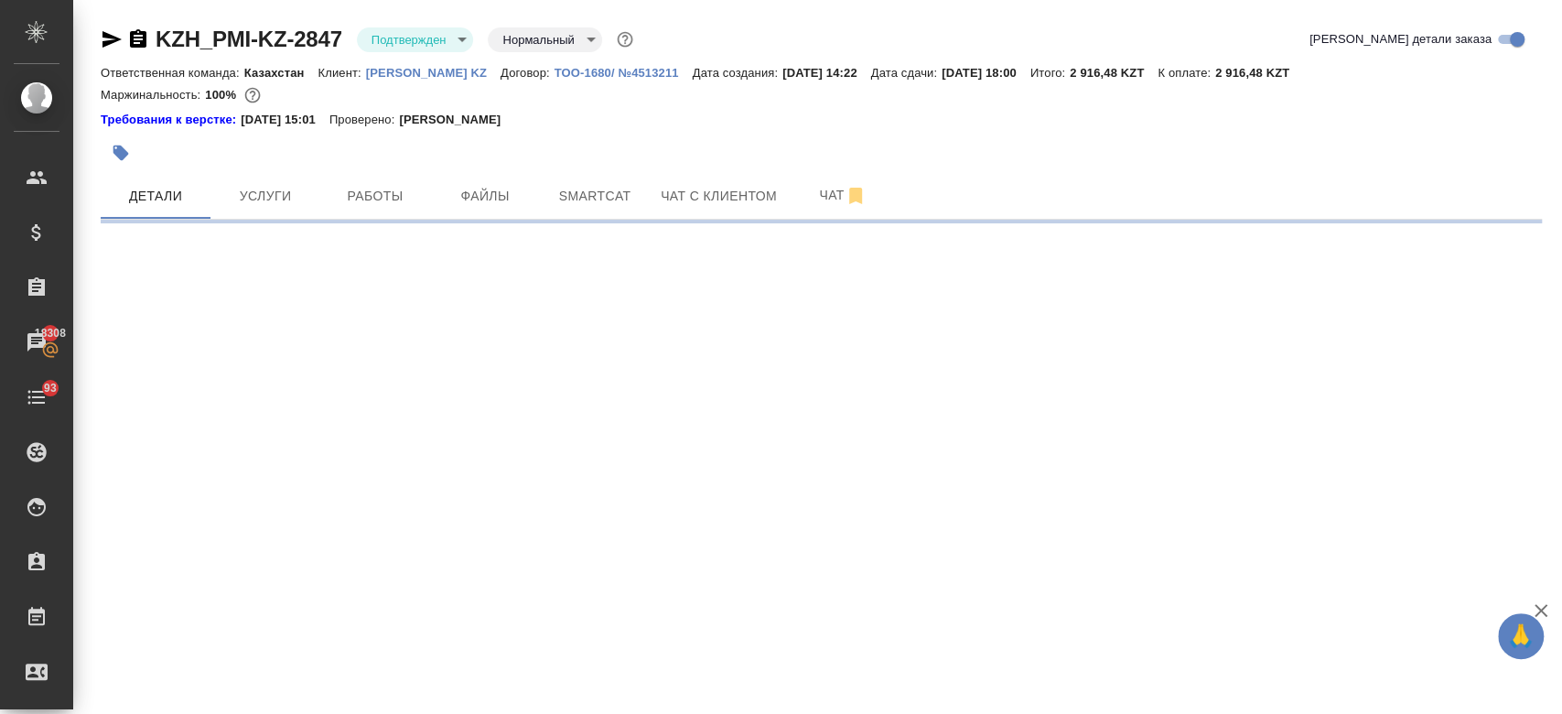
select select "RU"
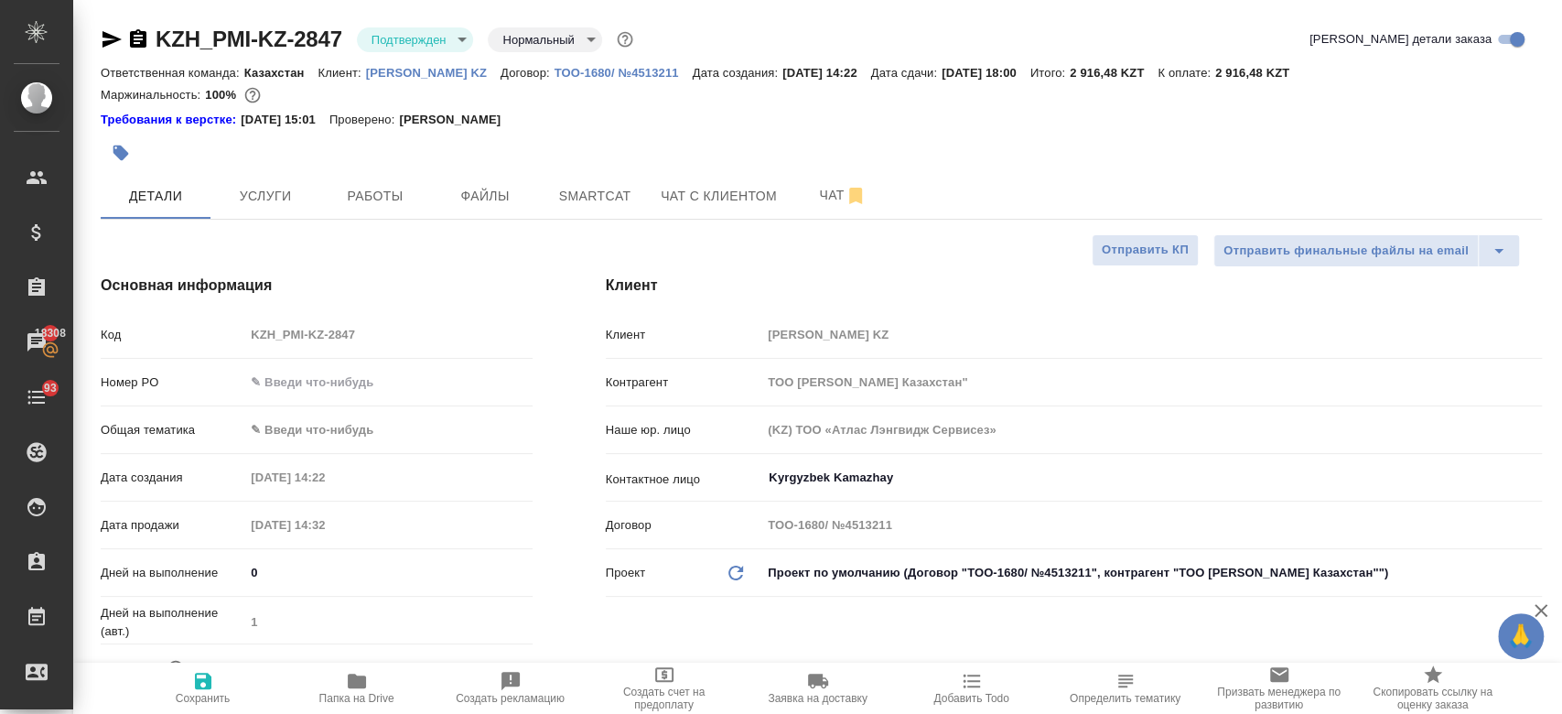
type textarea "x"
click at [103, 32] on icon "button" at bounding box center [111, 39] width 19 height 16
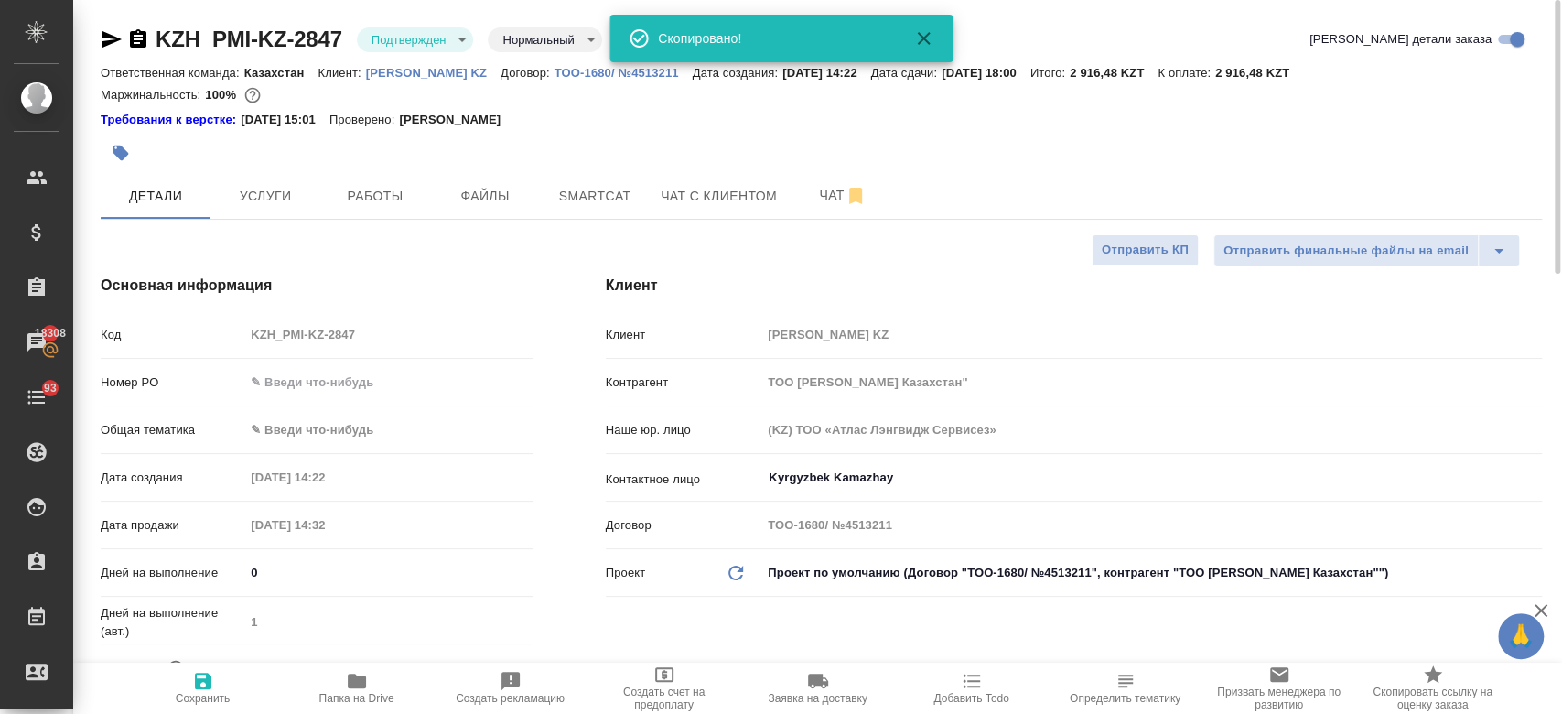
type textarea "x"
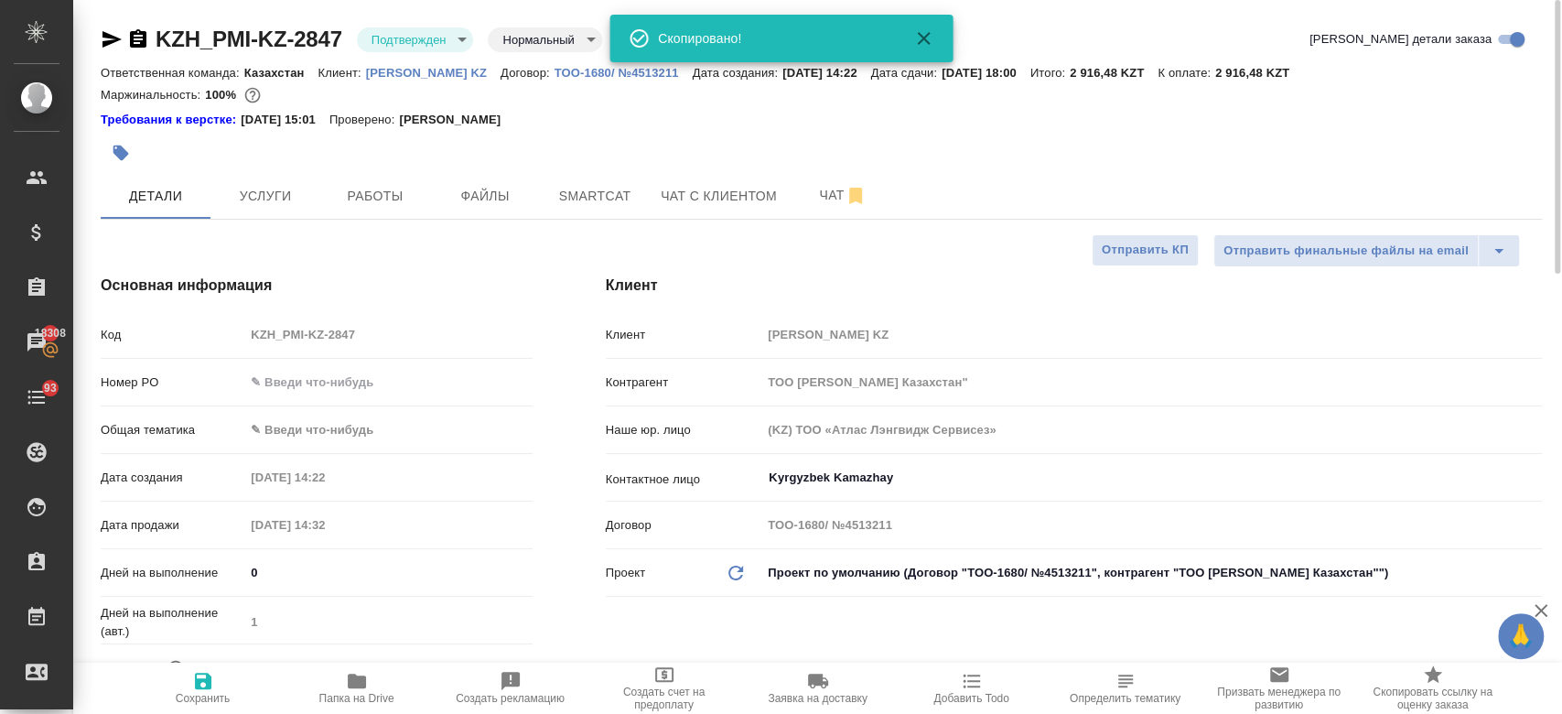
type textarea "x"
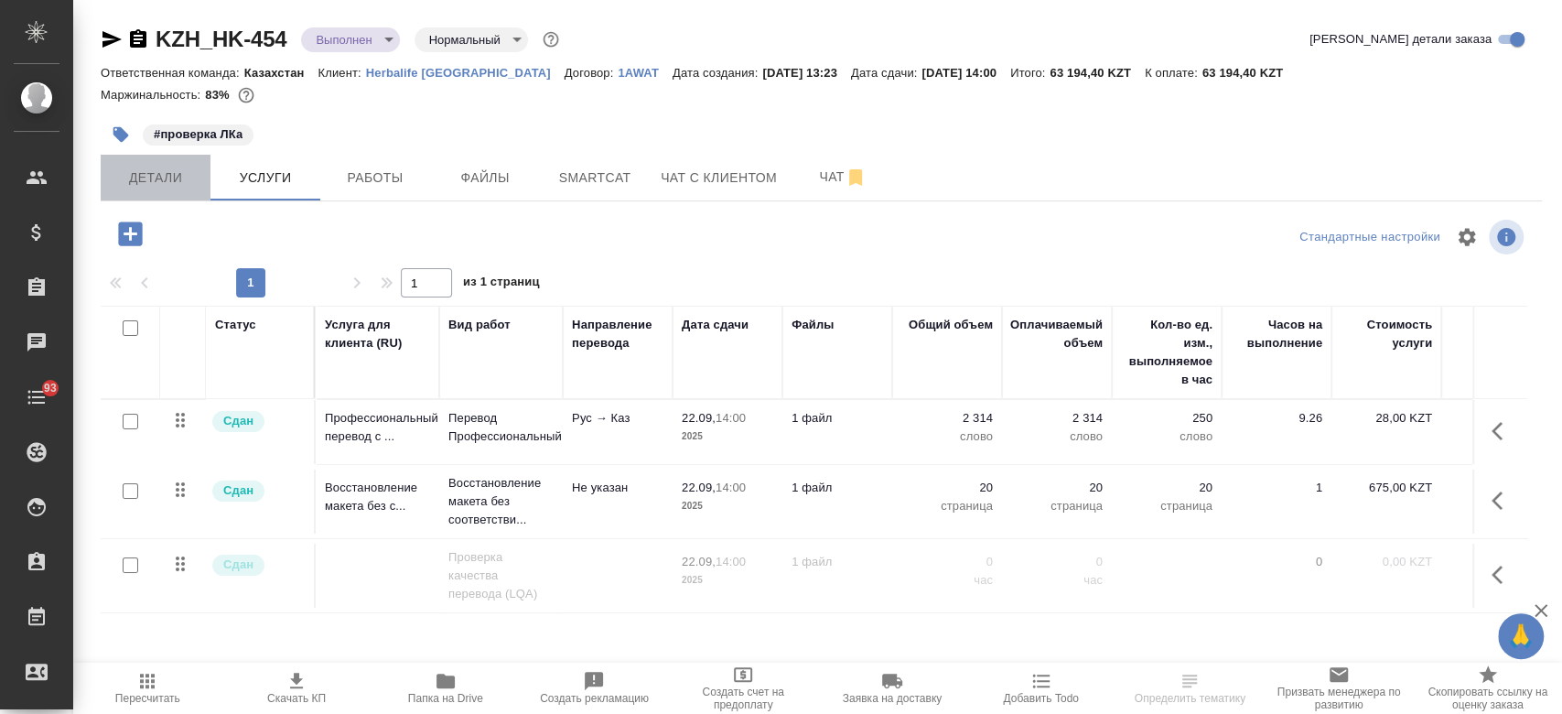
click at [167, 172] on span "Детали" at bounding box center [156, 178] width 88 height 23
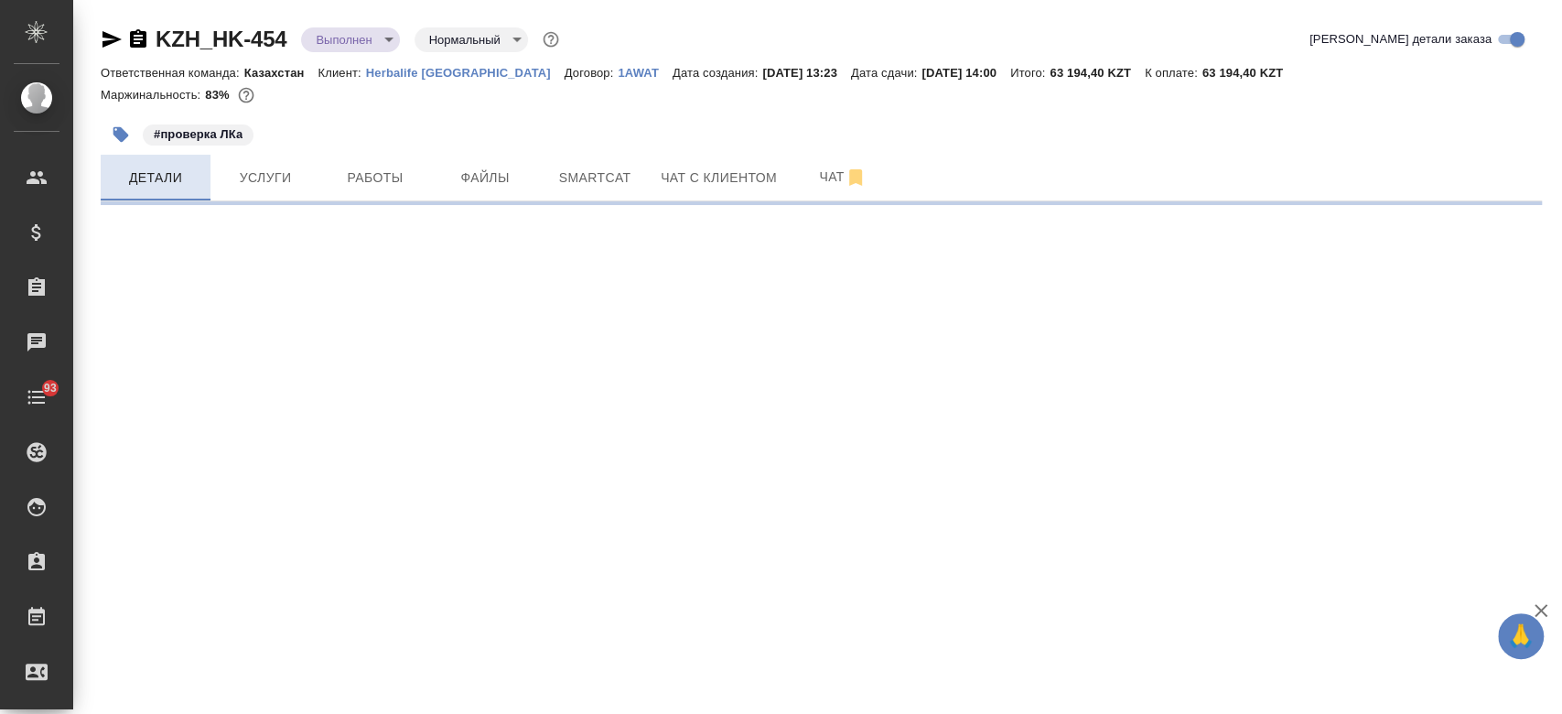
select select "RU"
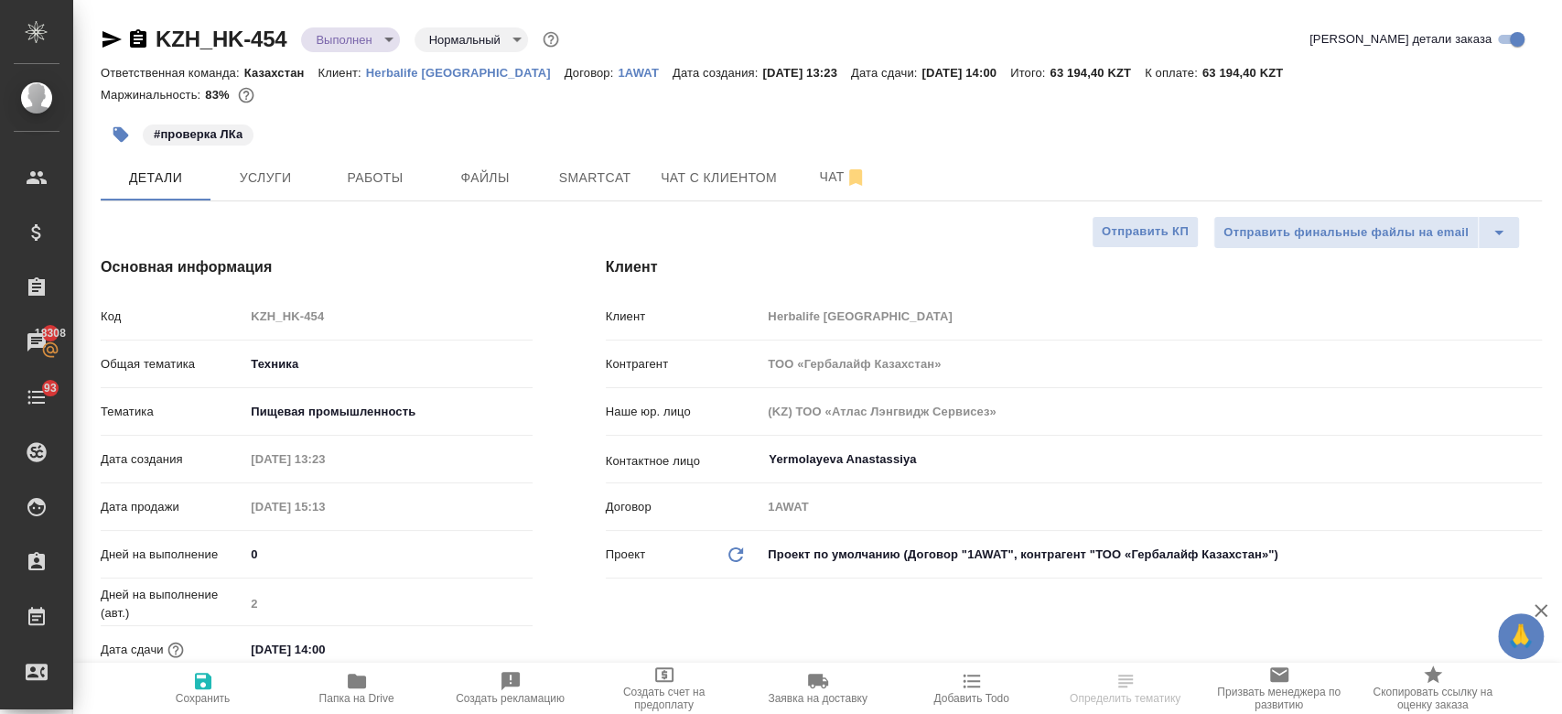
type textarea "x"
